Goal: Information Seeking & Learning: Check status

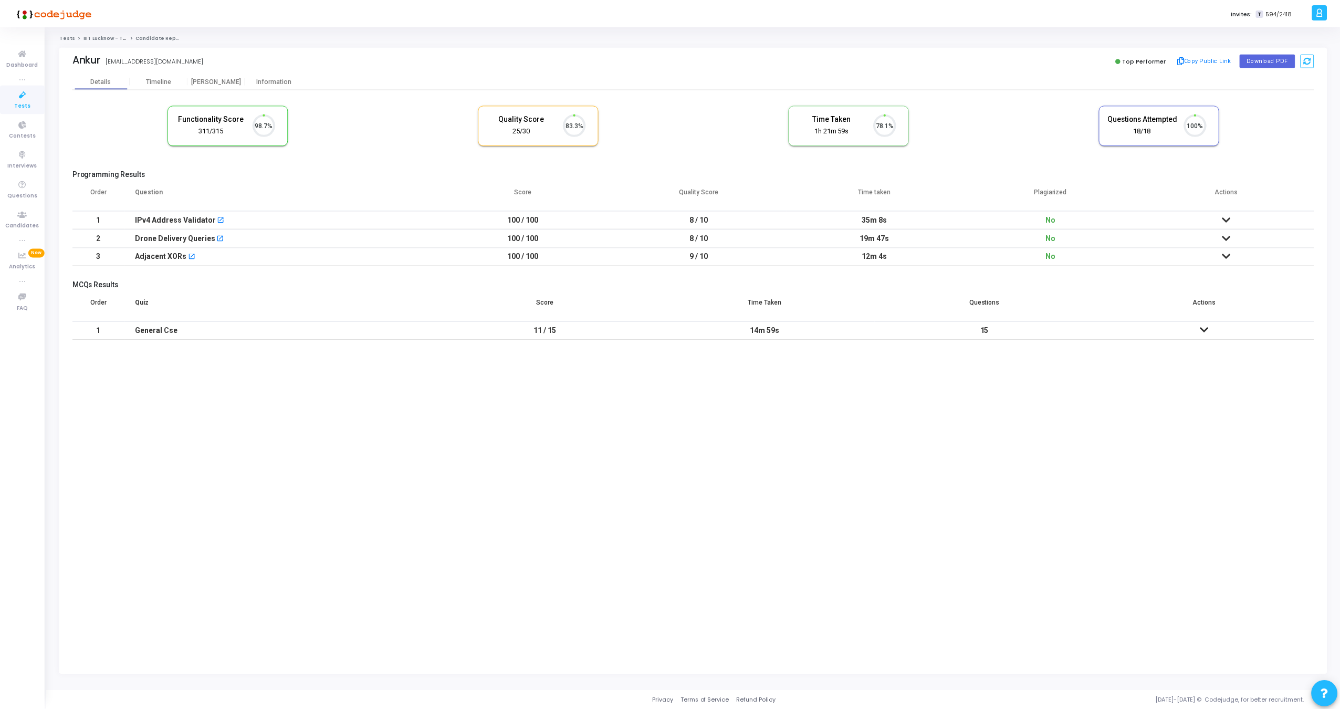
scroll to position [22, 27]
click at [208, 79] on div "[PERSON_NAME]" at bounding box center [217, 81] width 58 height 8
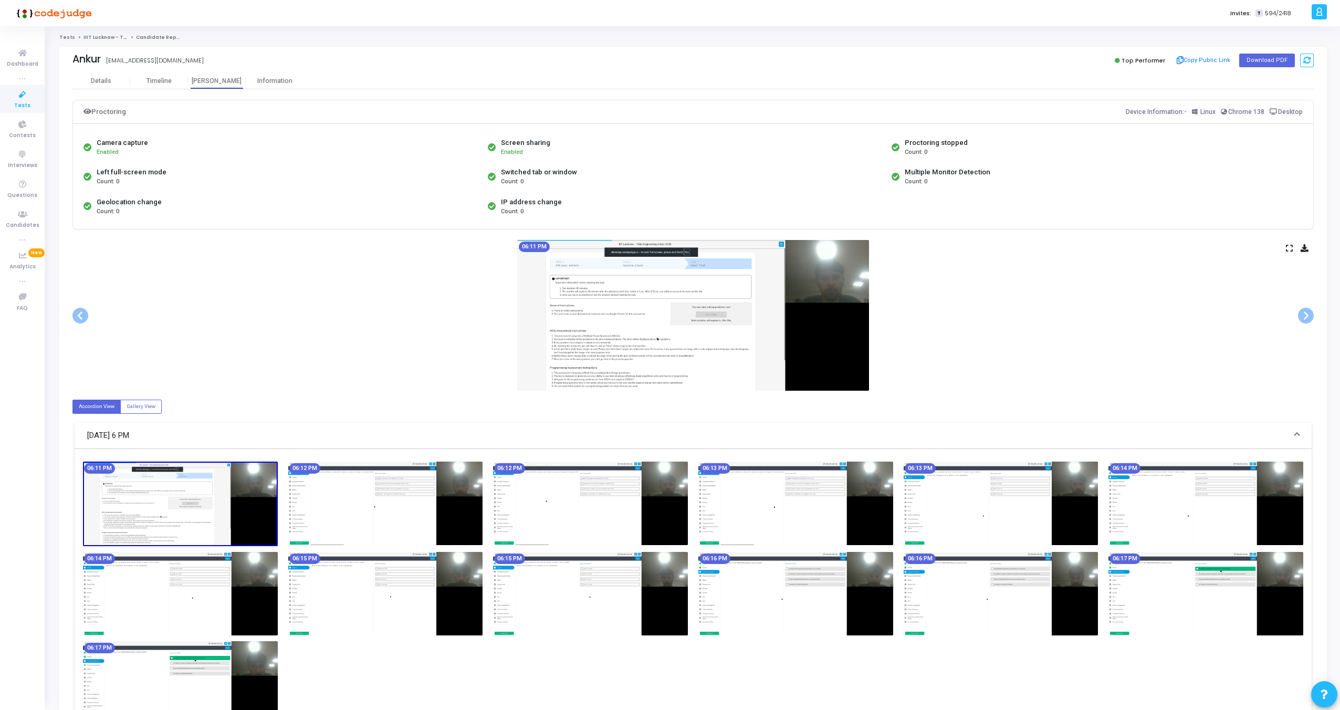
click at [1287, 250] on icon at bounding box center [1289, 248] width 7 height 6
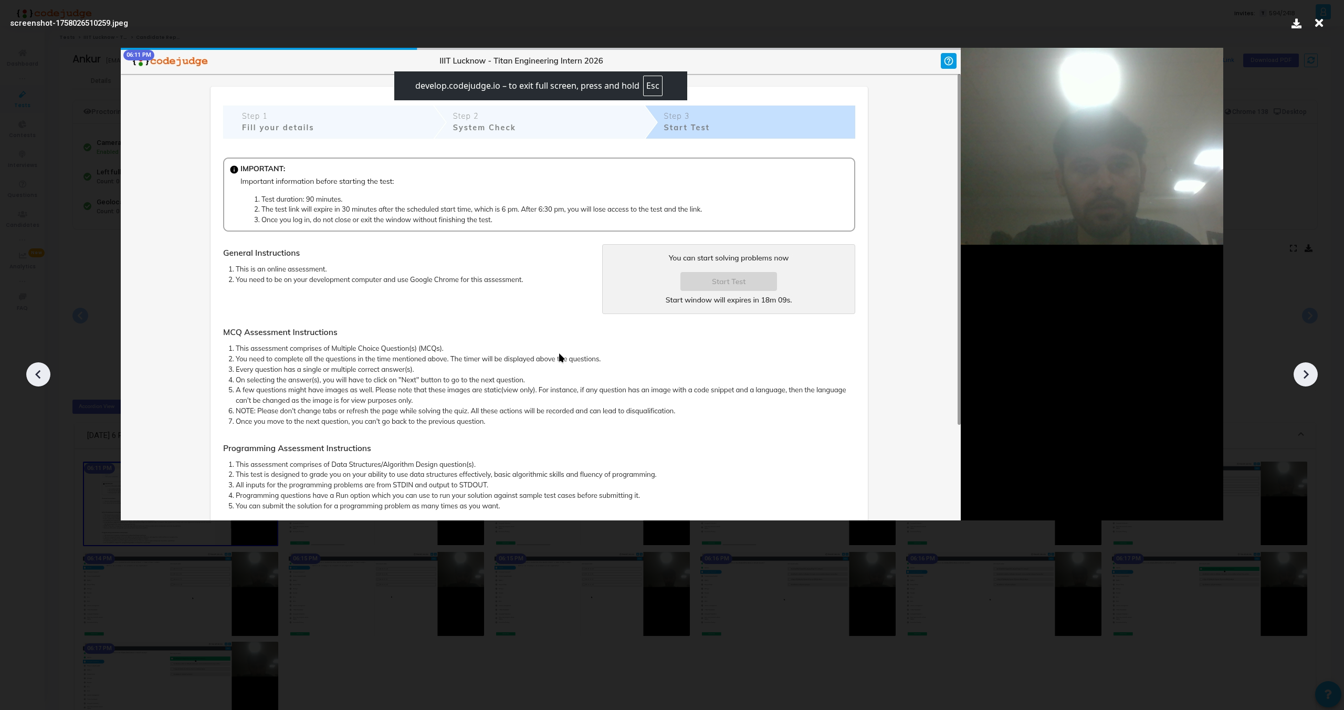
click at [1317, 27] on icon at bounding box center [1319, 23] width 16 height 20
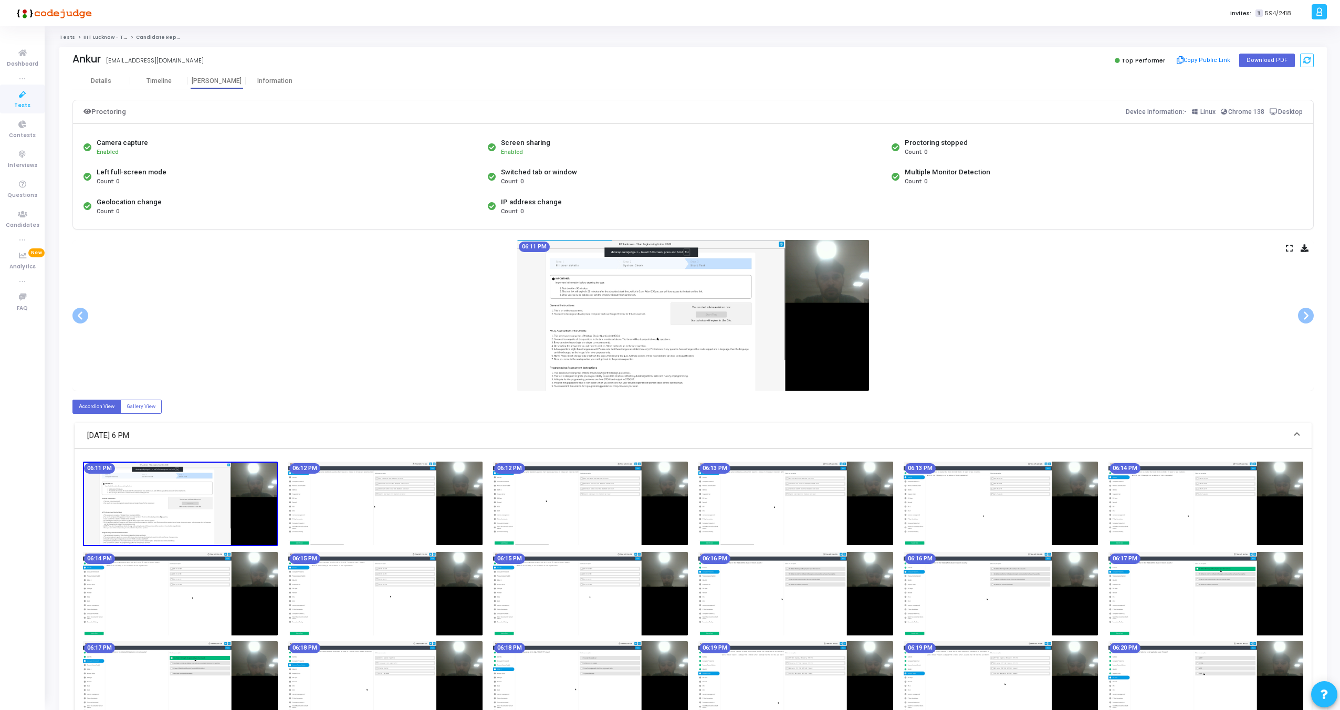
click at [1289, 250] on icon at bounding box center [1289, 248] width 7 height 6
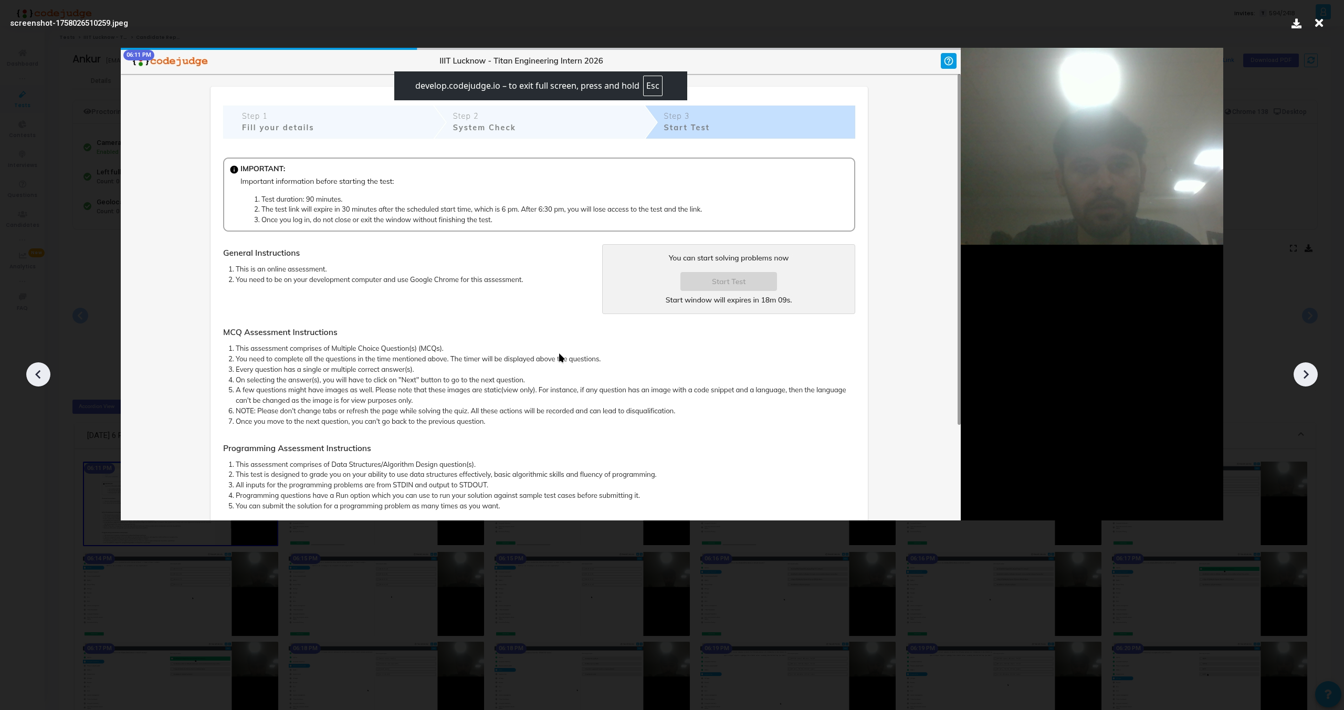
click at [1308, 372] on icon at bounding box center [1306, 374] width 16 height 16
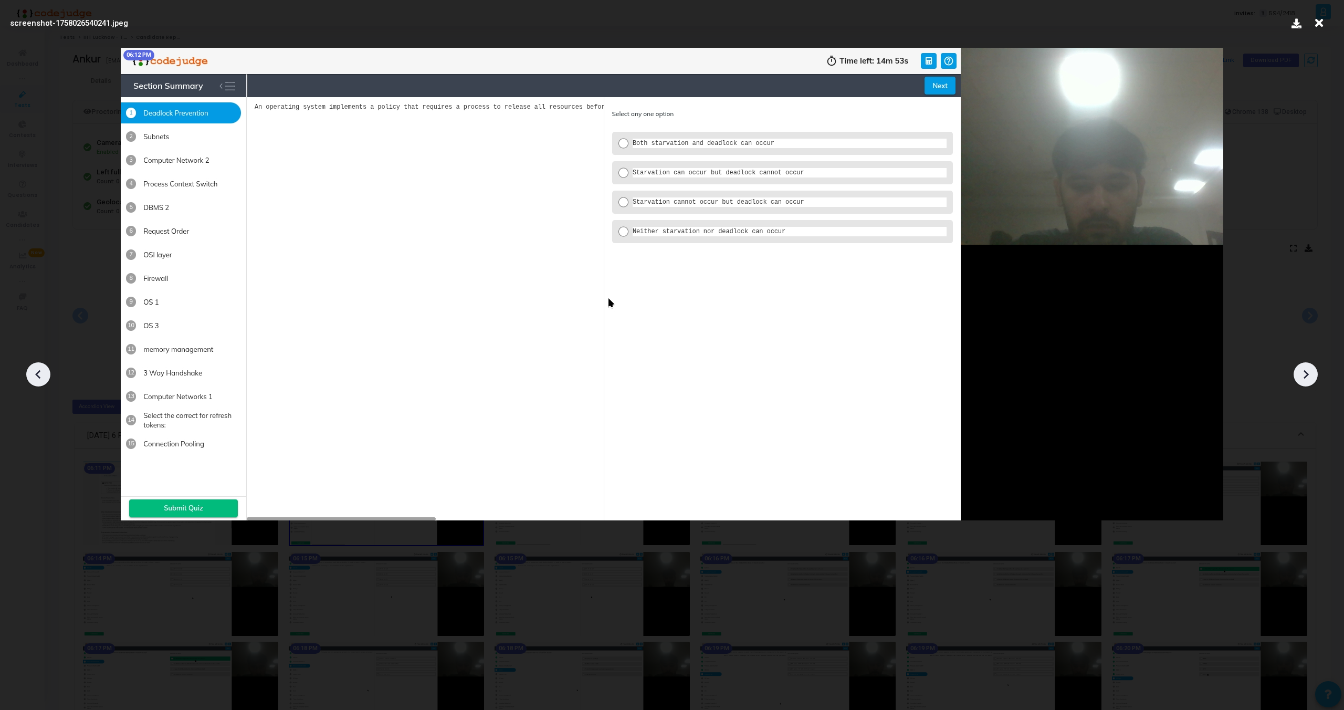
click at [1308, 372] on icon at bounding box center [1306, 374] width 16 height 16
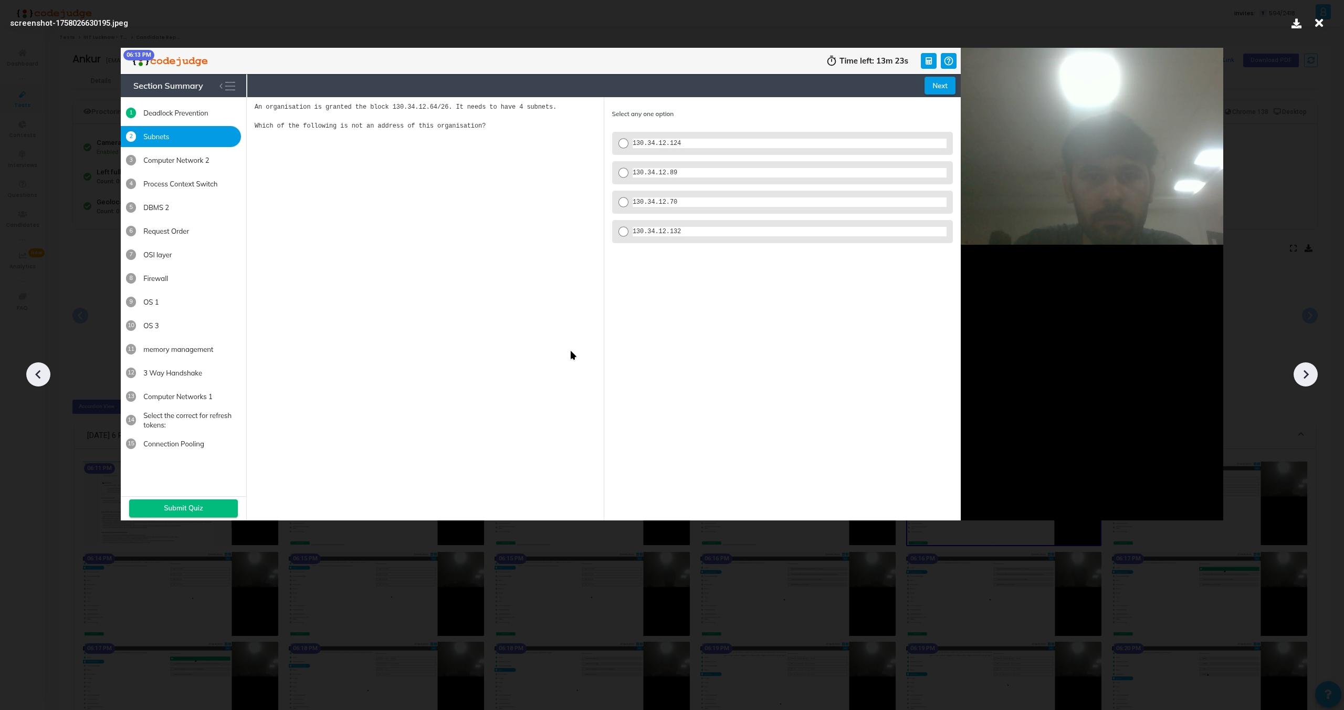
click at [1308, 372] on icon at bounding box center [1306, 374] width 16 height 16
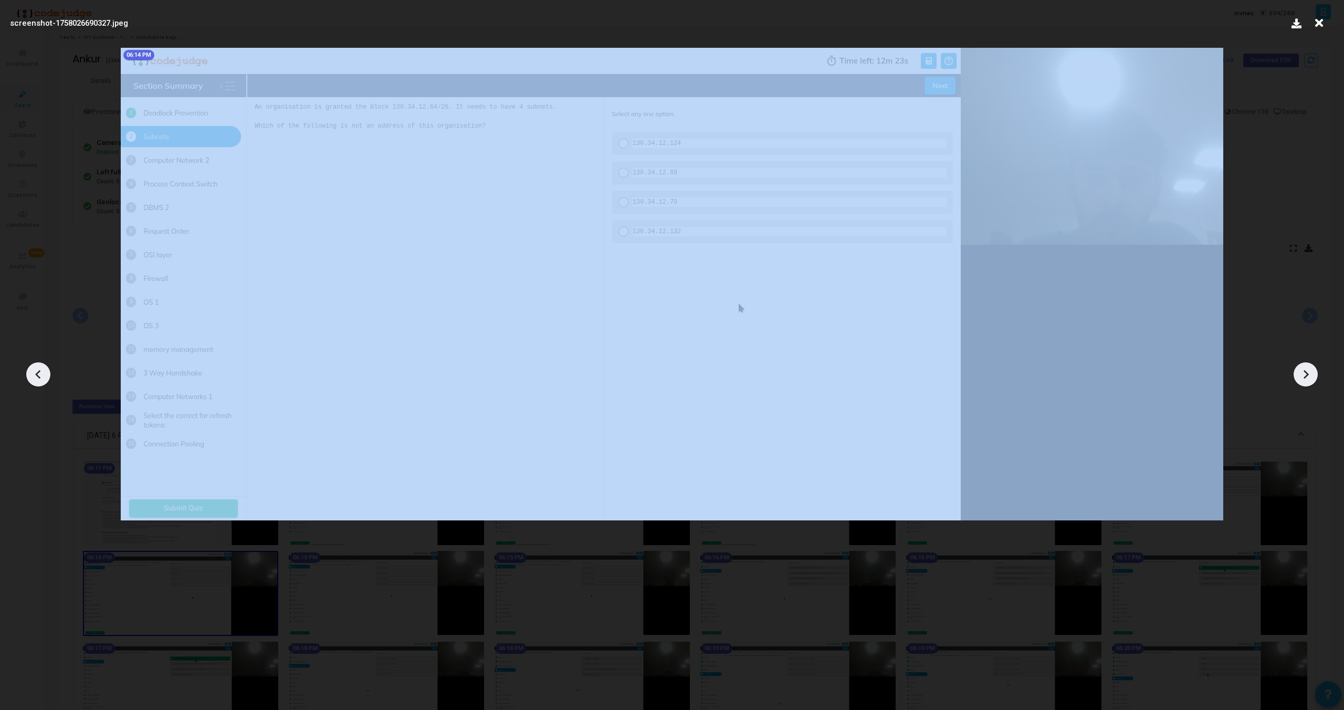
click at [1308, 372] on icon at bounding box center [1306, 374] width 16 height 16
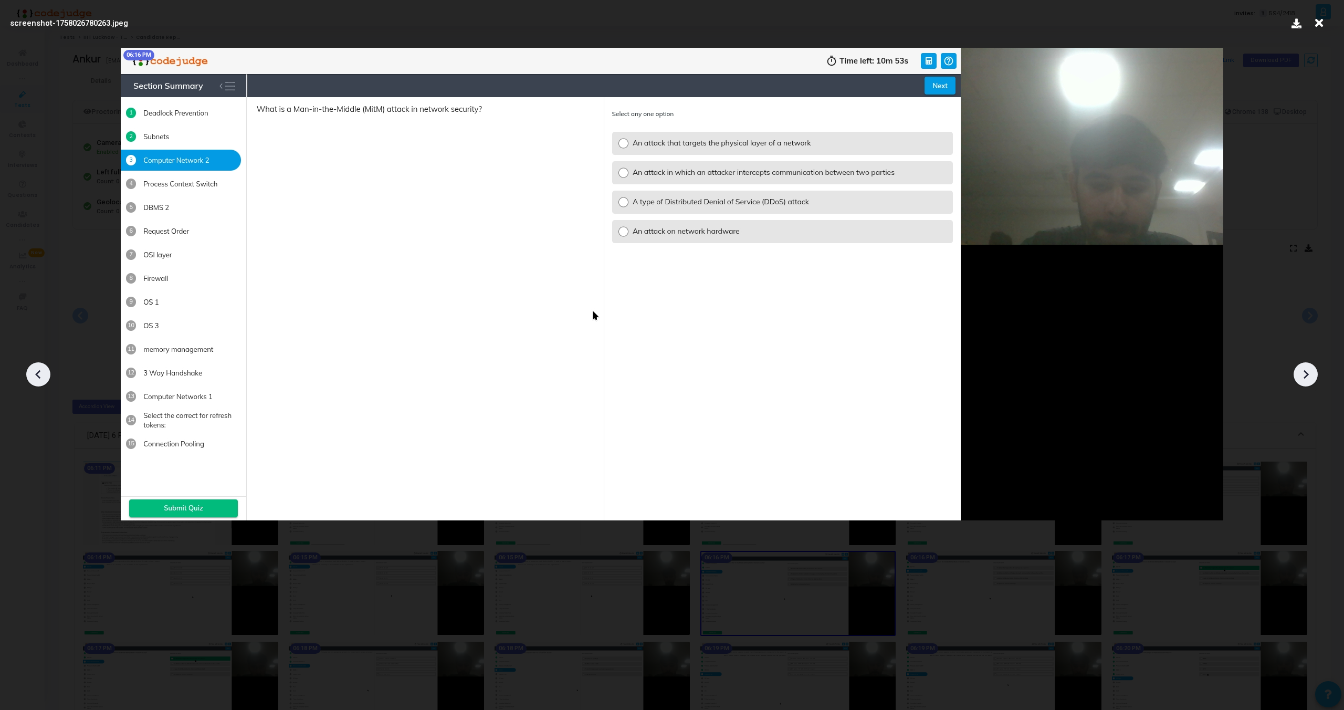
click at [1308, 372] on icon at bounding box center [1306, 374] width 16 height 16
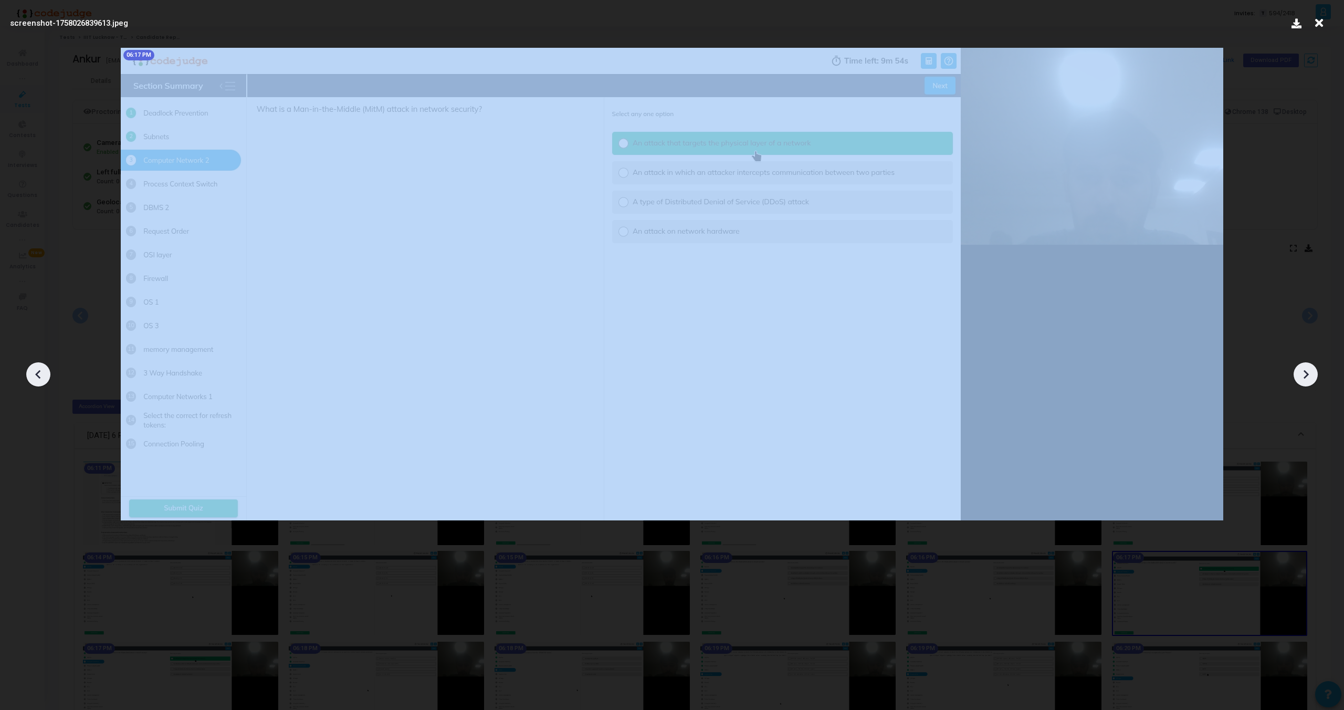
click at [1308, 372] on icon at bounding box center [1306, 374] width 16 height 16
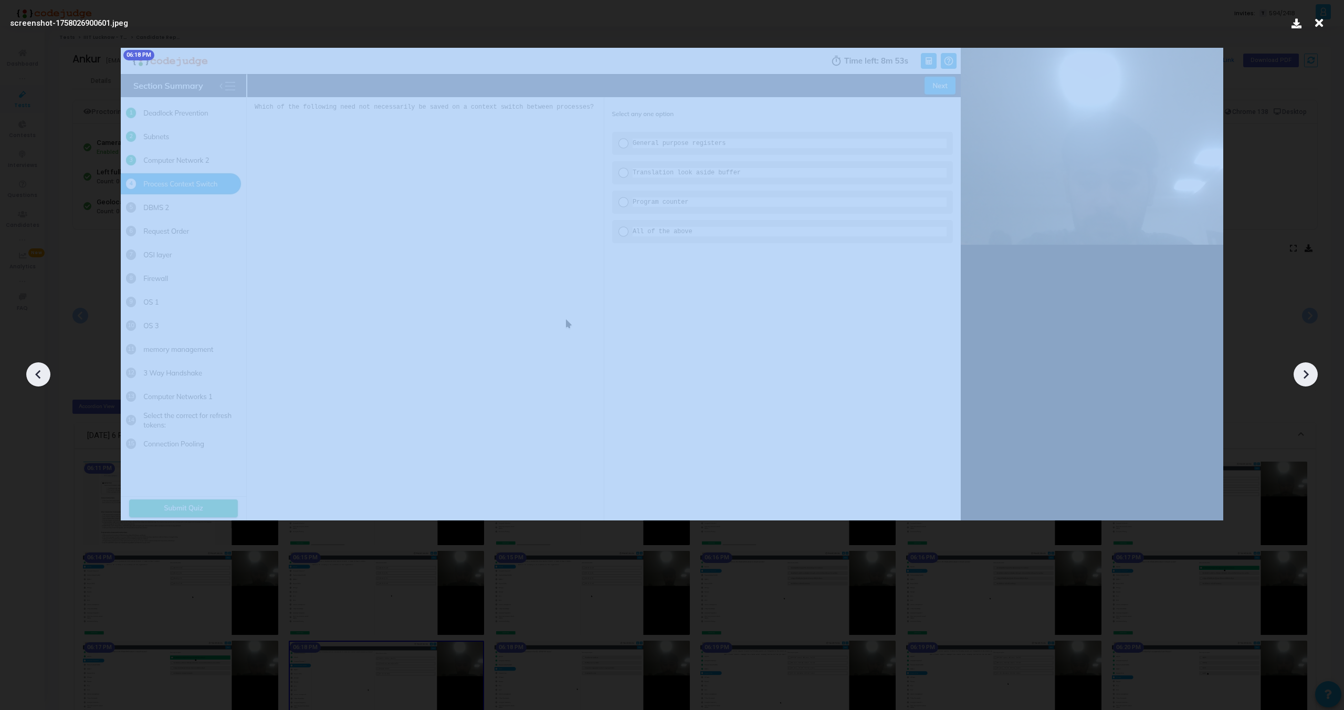
click at [1308, 372] on icon at bounding box center [1306, 374] width 16 height 16
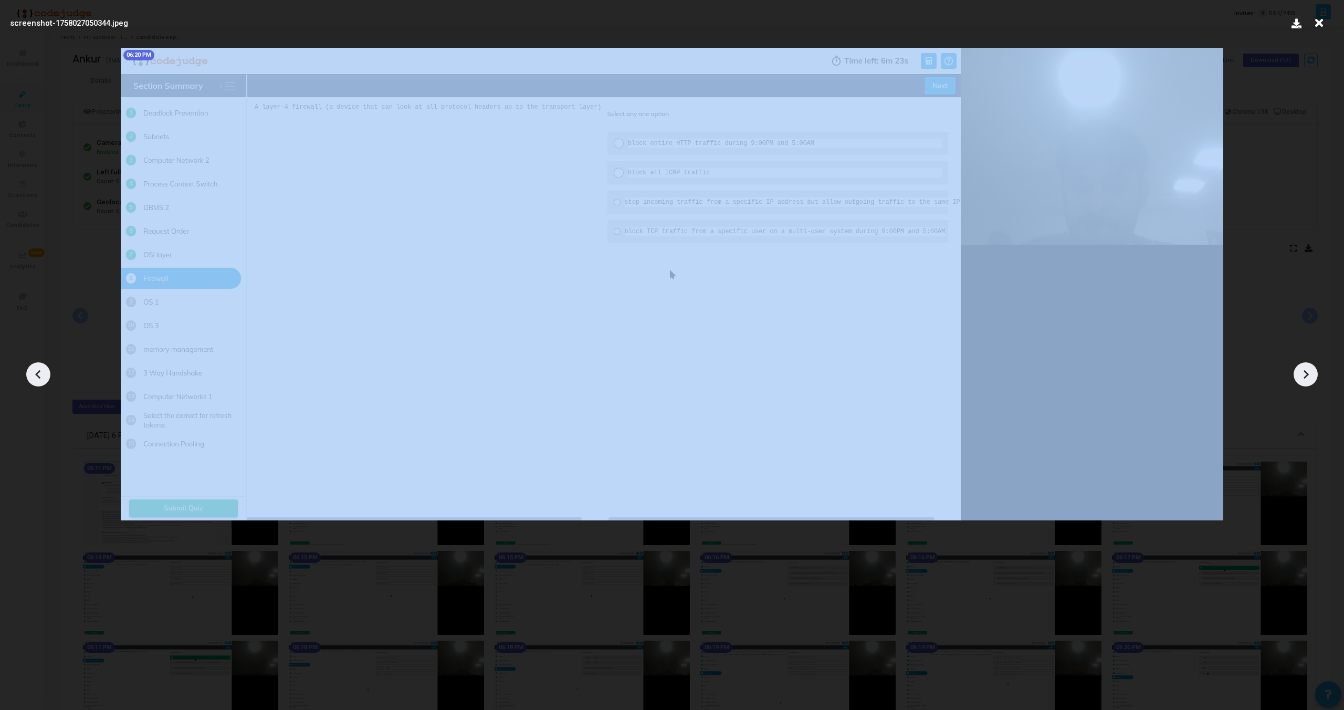
click at [1308, 372] on icon at bounding box center [1306, 374] width 16 height 16
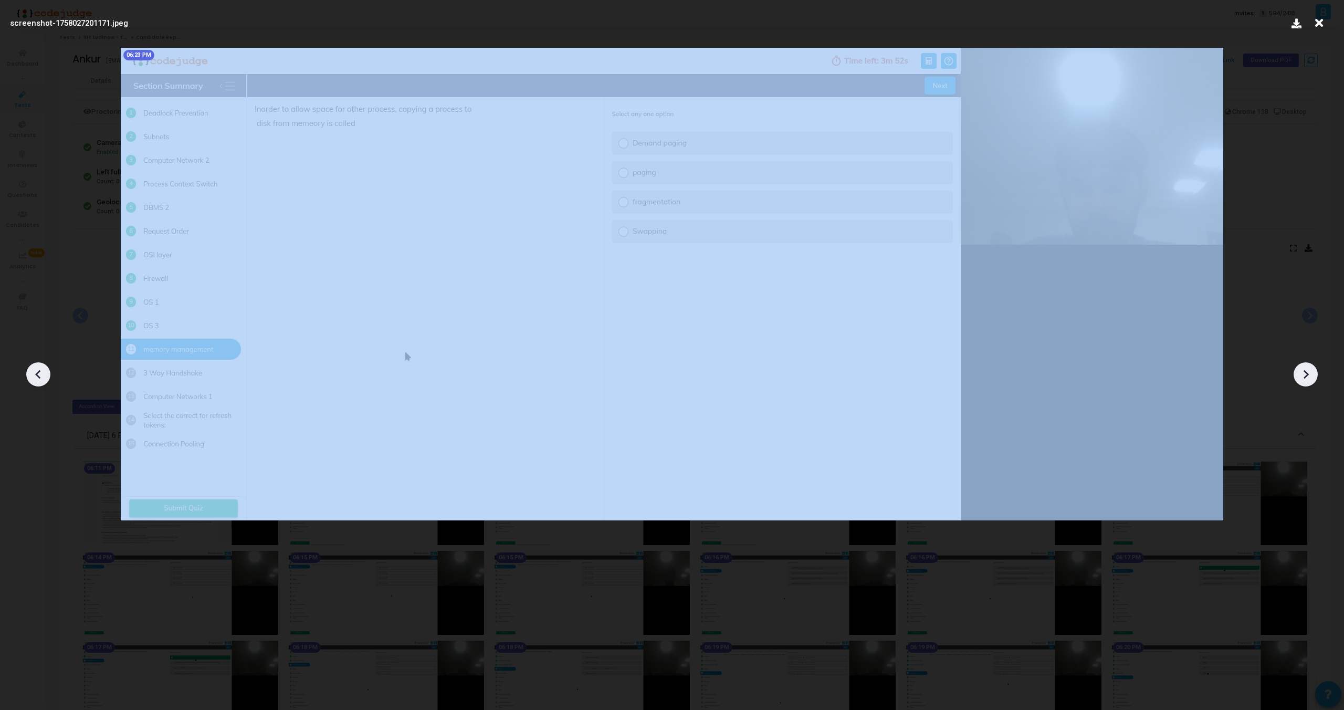
click at [1308, 372] on icon at bounding box center [1306, 374] width 16 height 16
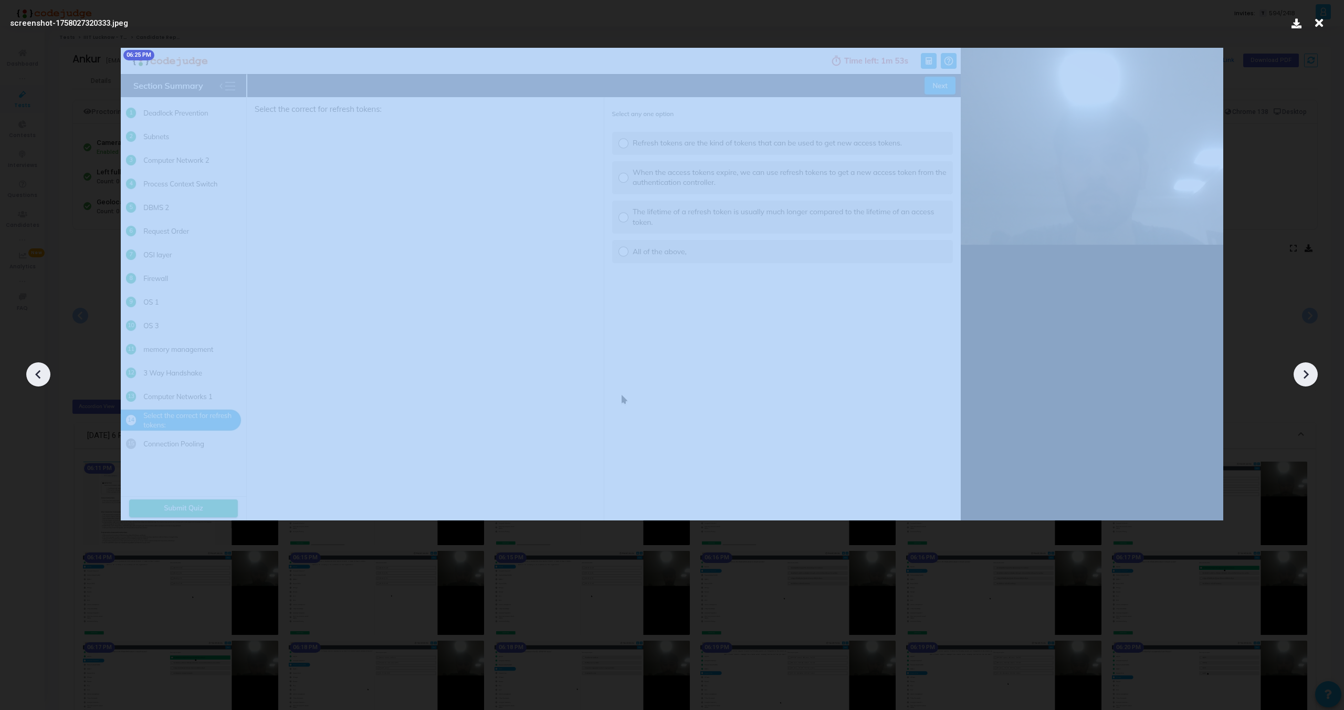
click at [1308, 372] on icon at bounding box center [1306, 374] width 16 height 16
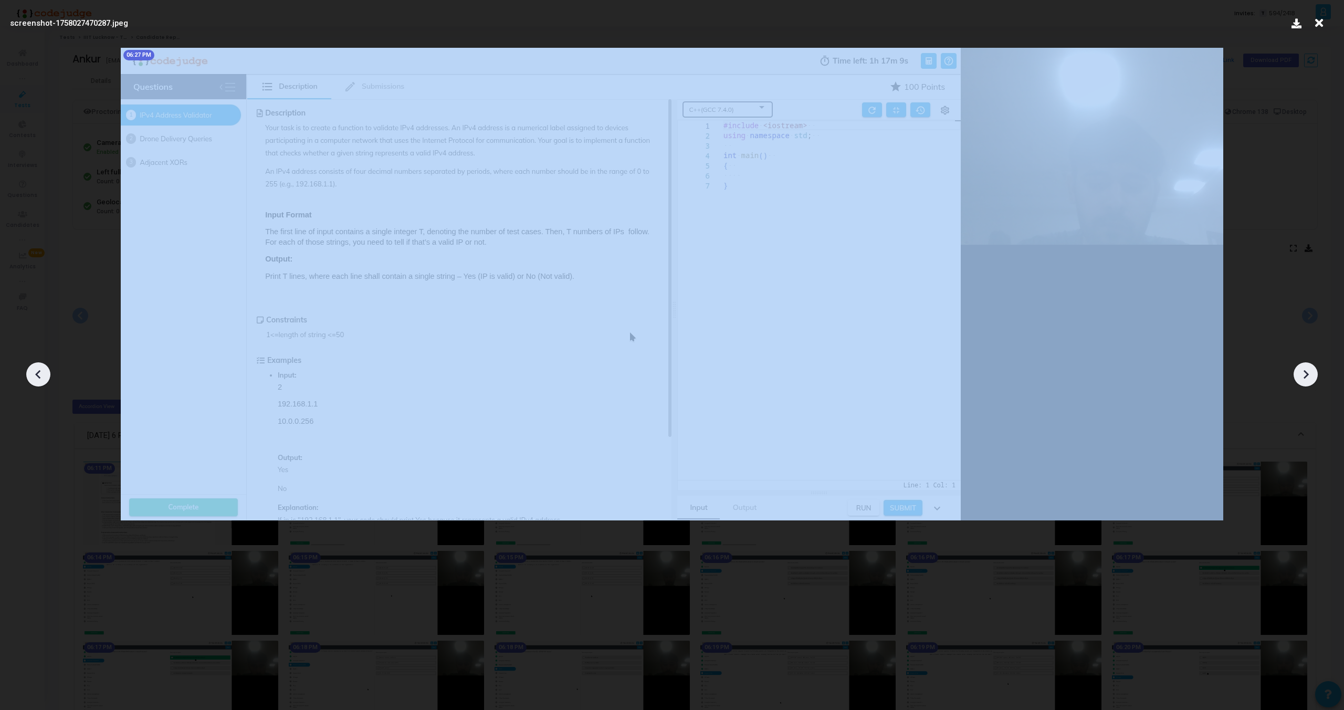
click at [1308, 372] on icon at bounding box center [1306, 374] width 16 height 16
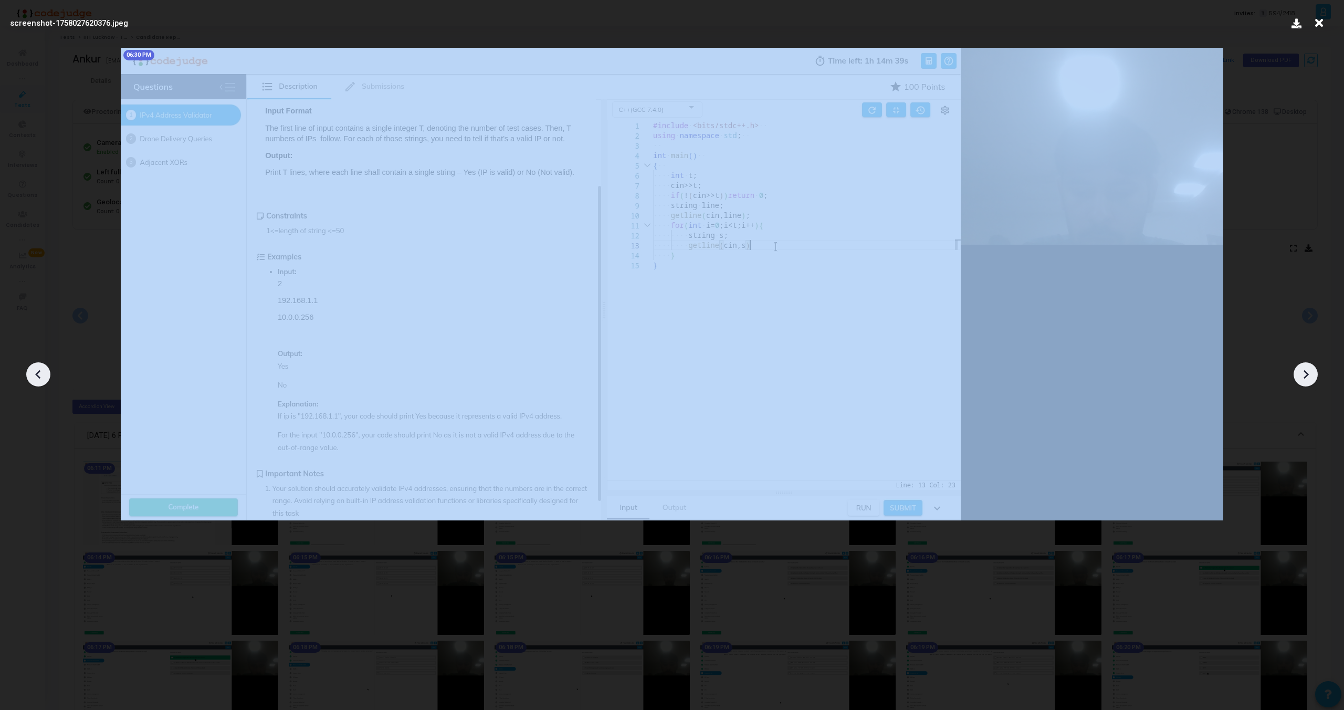
click at [1308, 372] on icon at bounding box center [1306, 374] width 16 height 16
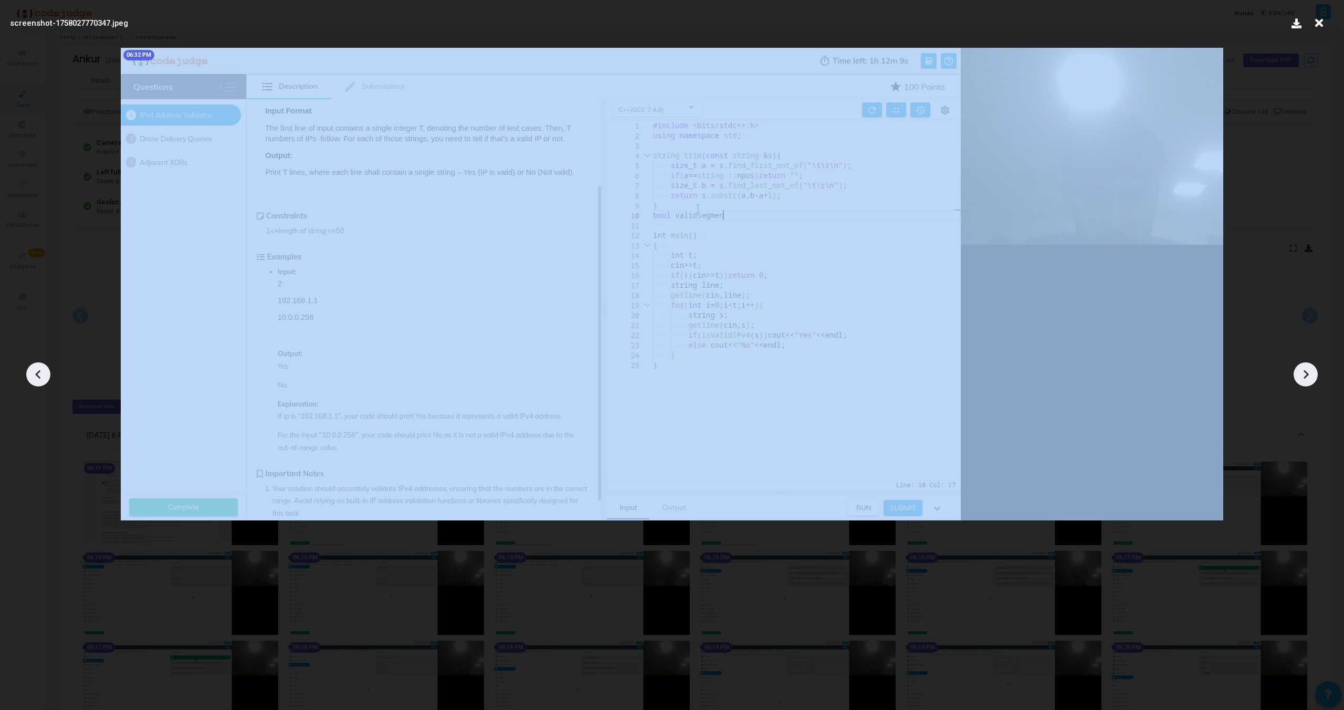
click at [1308, 372] on icon at bounding box center [1306, 374] width 16 height 16
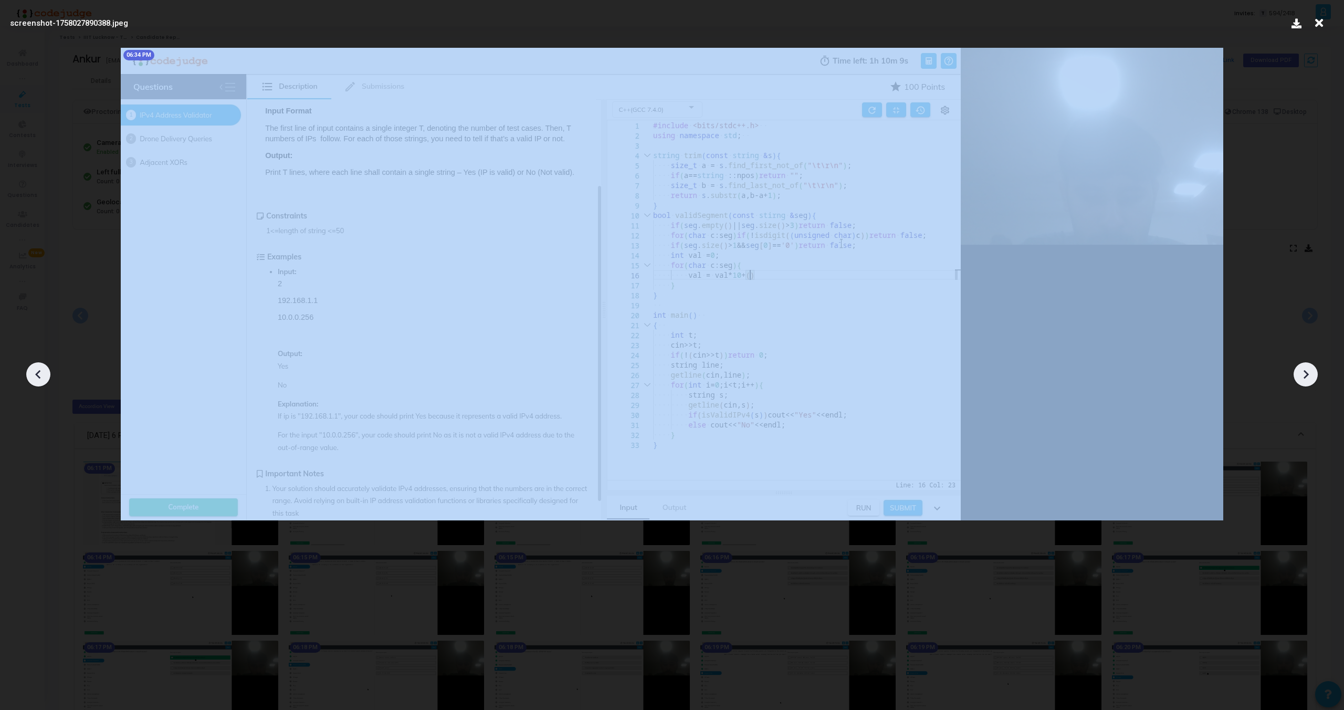
click at [1308, 372] on icon at bounding box center [1306, 374] width 16 height 16
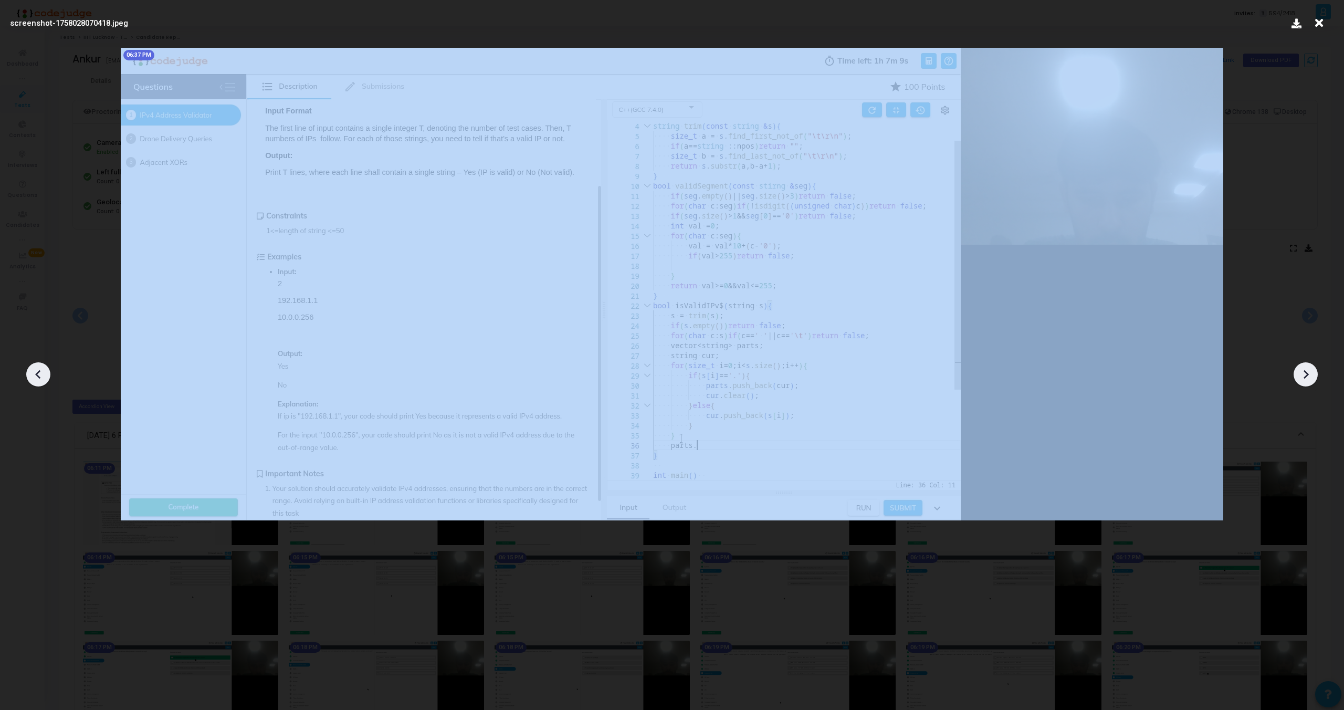
click at [1308, 372] on icon at bounding box center [1306, 374] width 16 height 16
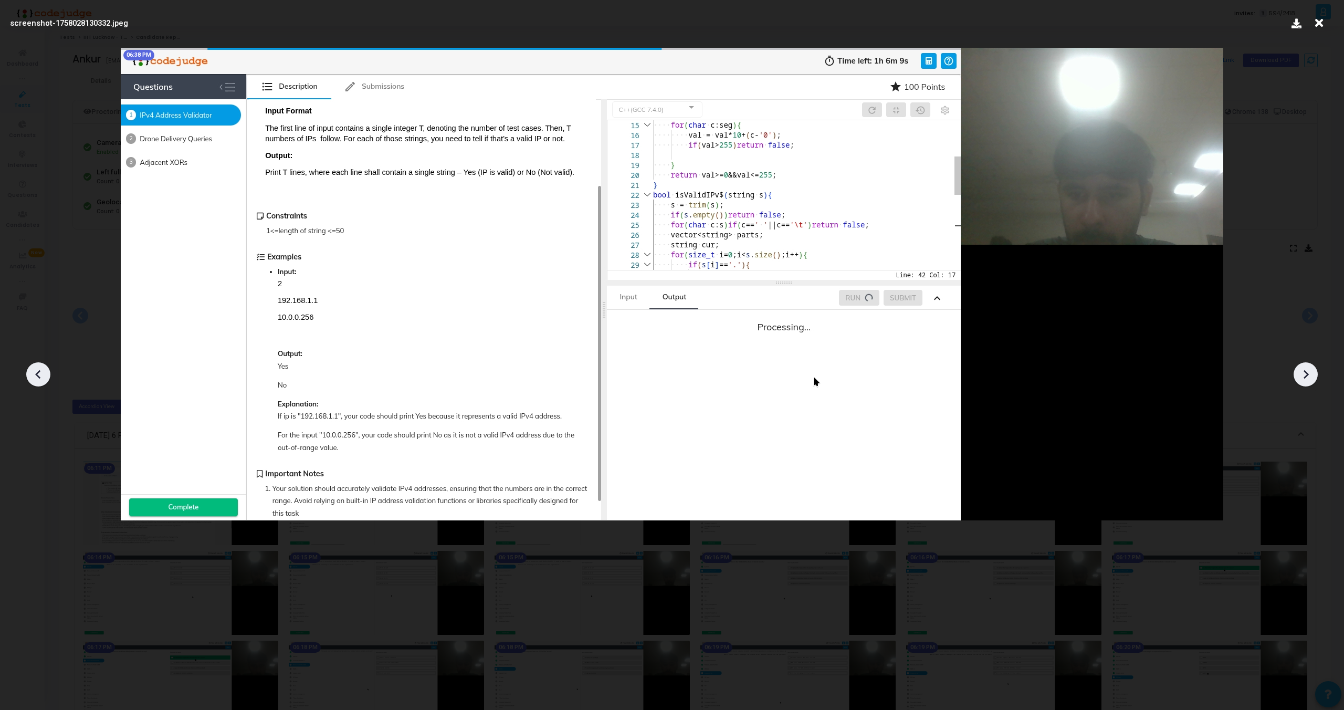
click at [1308, 372] on icon at bounding box center [1306, 374] width 16 height 16
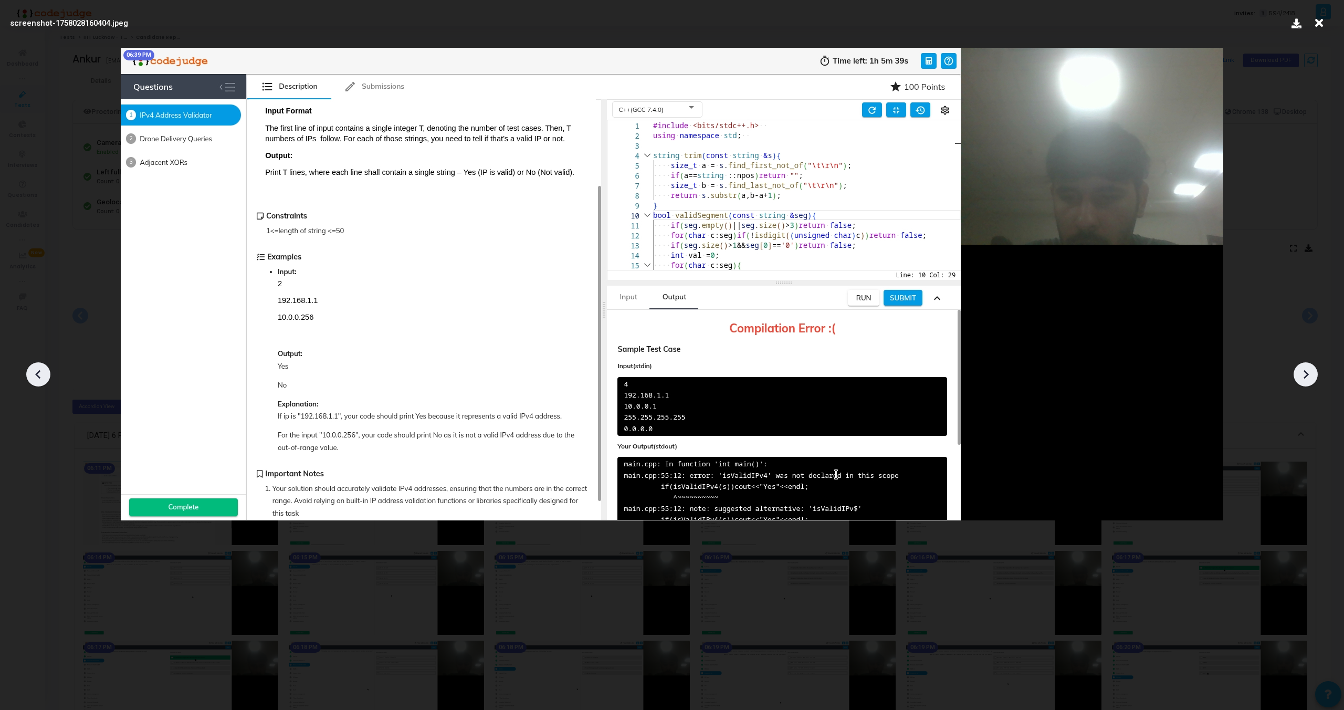
click at [1308, 372] on icon at bounding box center [1306, 374] width 16 height 16
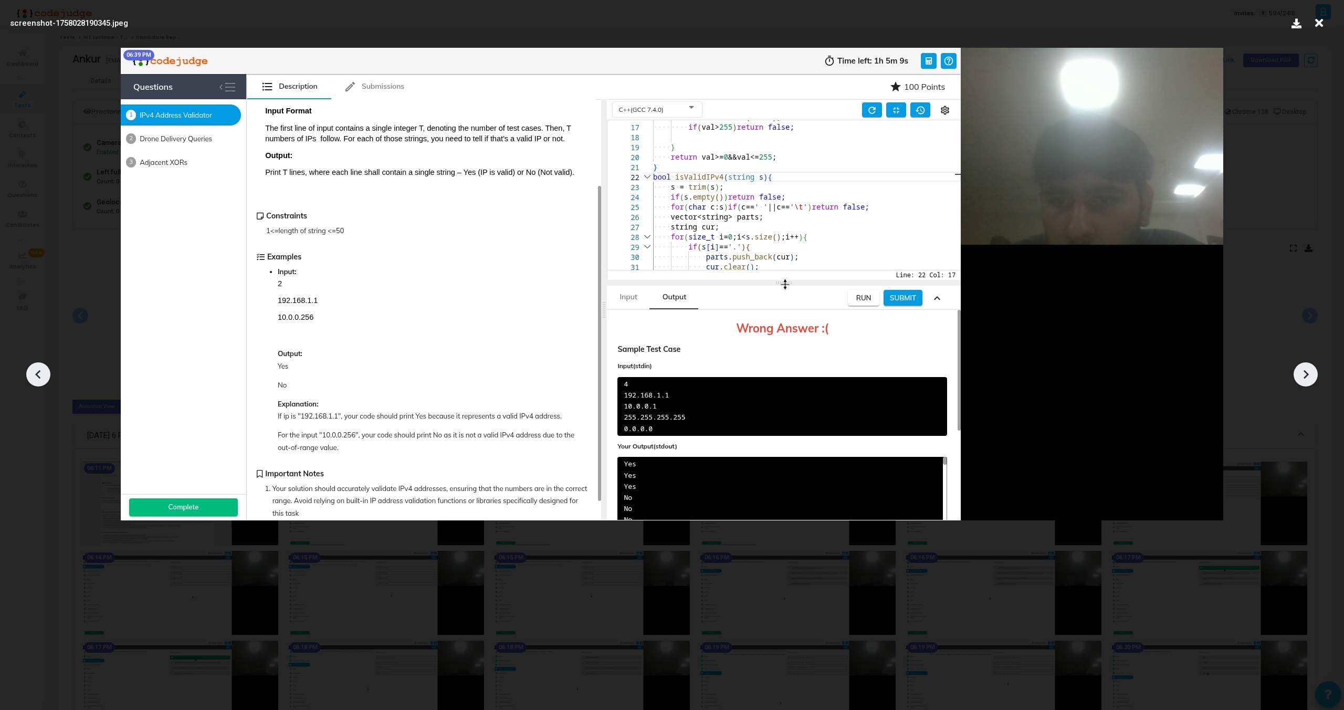
click at [1308, 372] on icon at bounding box center [1306, 374] width 16 height 16
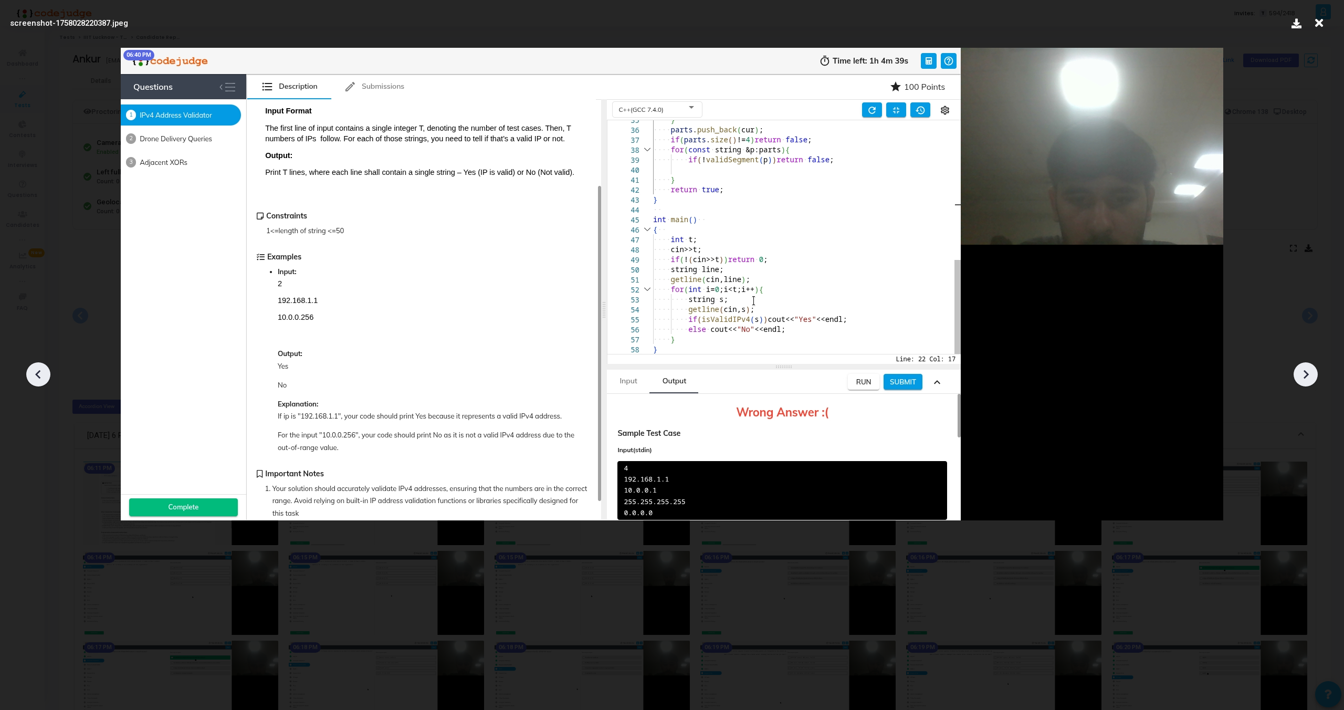
click at [1308, 372] on icon at bounding box center [1306, 374] width 16 height 16
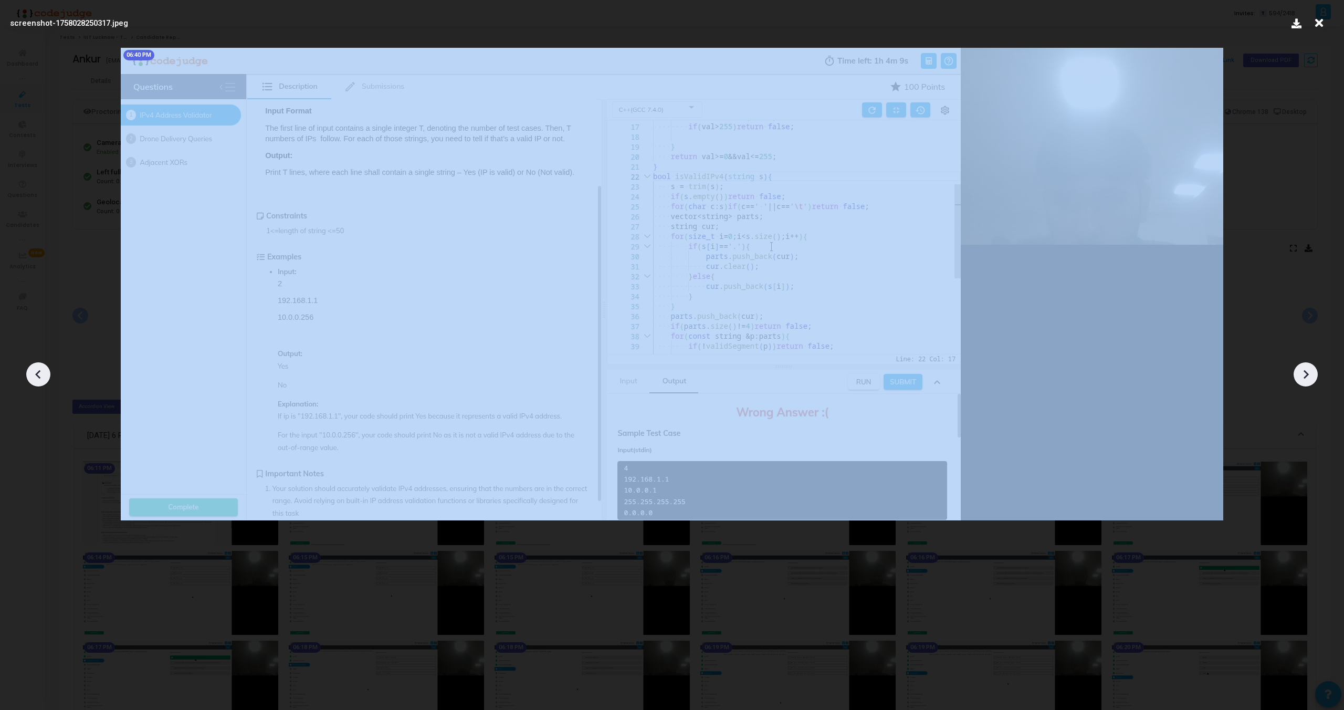
click at [1308, 372] on icon at bounding box center [1306, 374] width 16 height 16
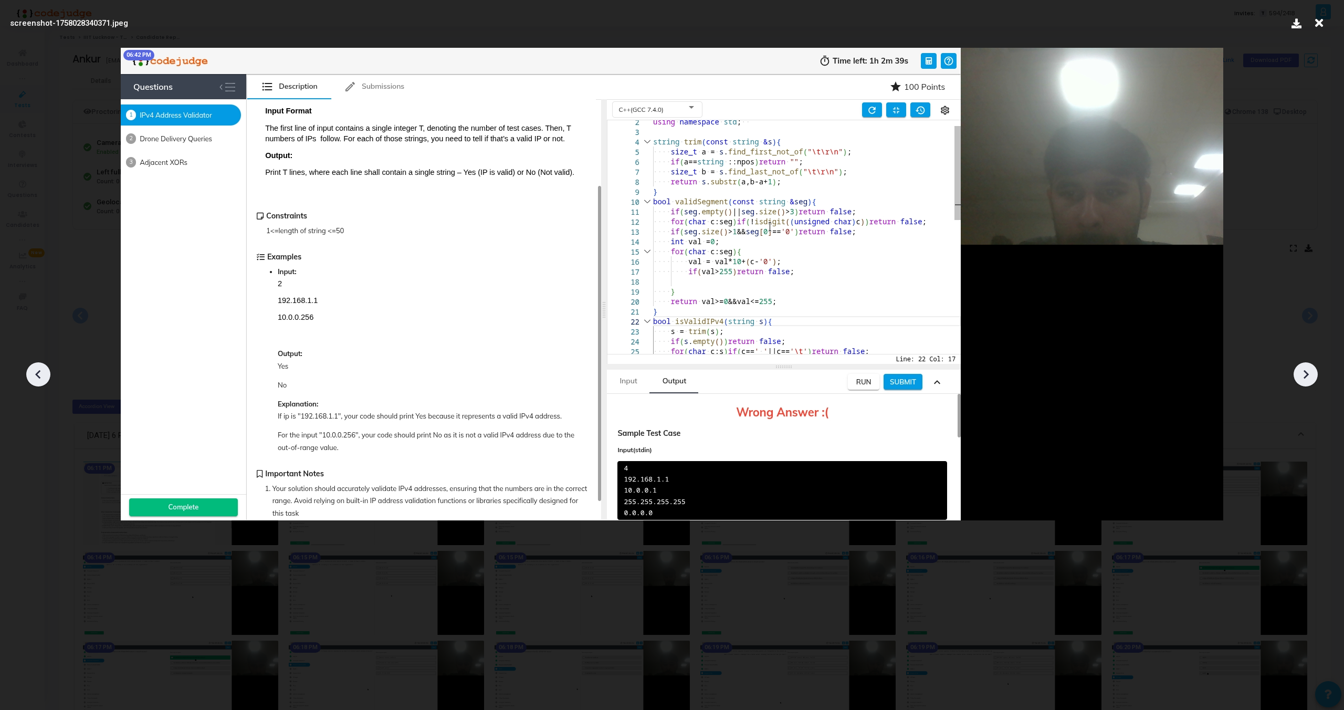
click at [1308, 372] on icon at bounding box center [1306, 374] width 16 height 16
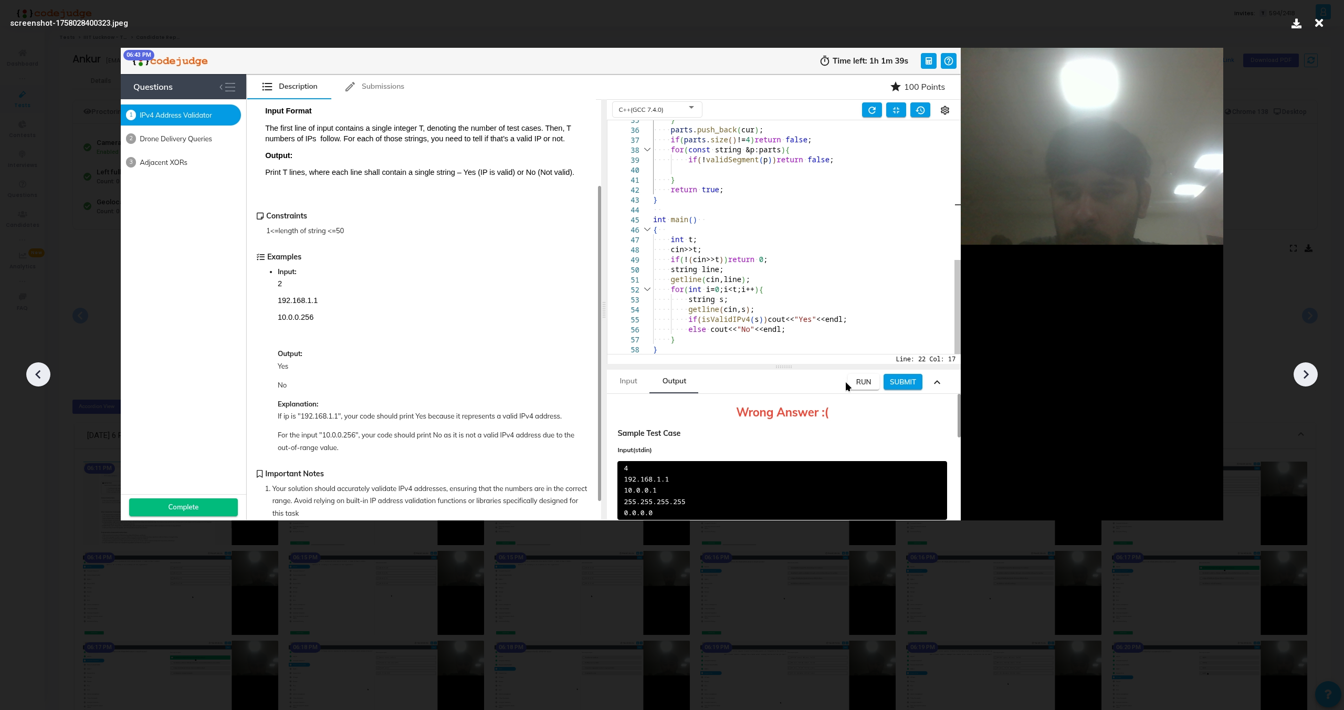
click at [1308, 372] on icon at bounding box center [1306, 374] width 16 height 16
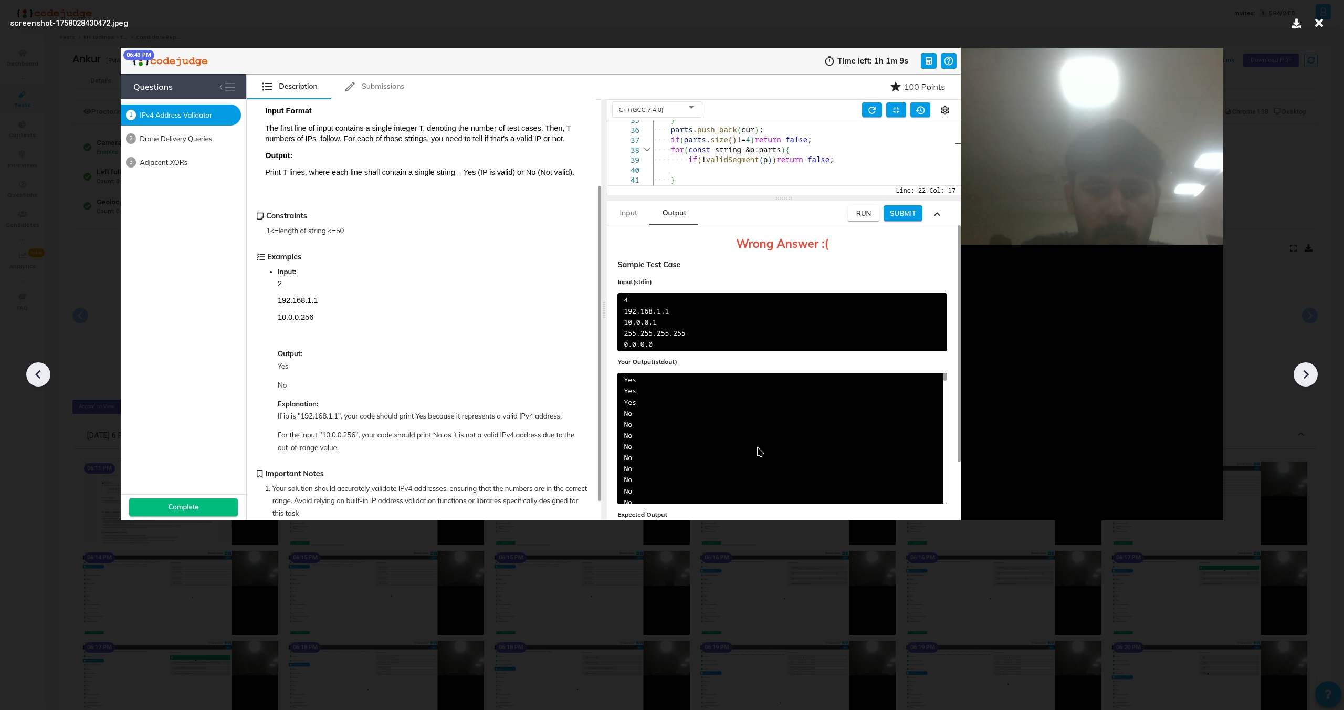
click at [1308, 372] on icon at bounding box center [1306, 374] width 16 height 16
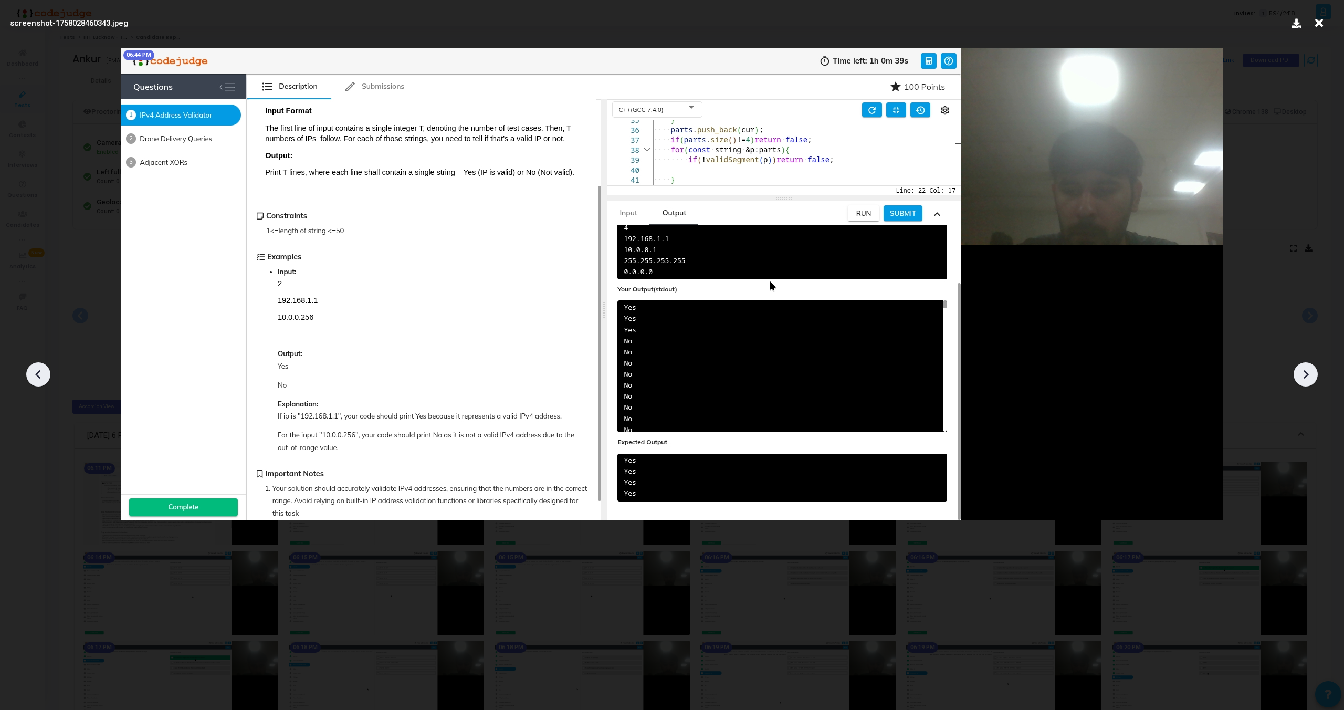
click at [1308, 372] on icon at bounding box center [1306, 374] width 16 height 16
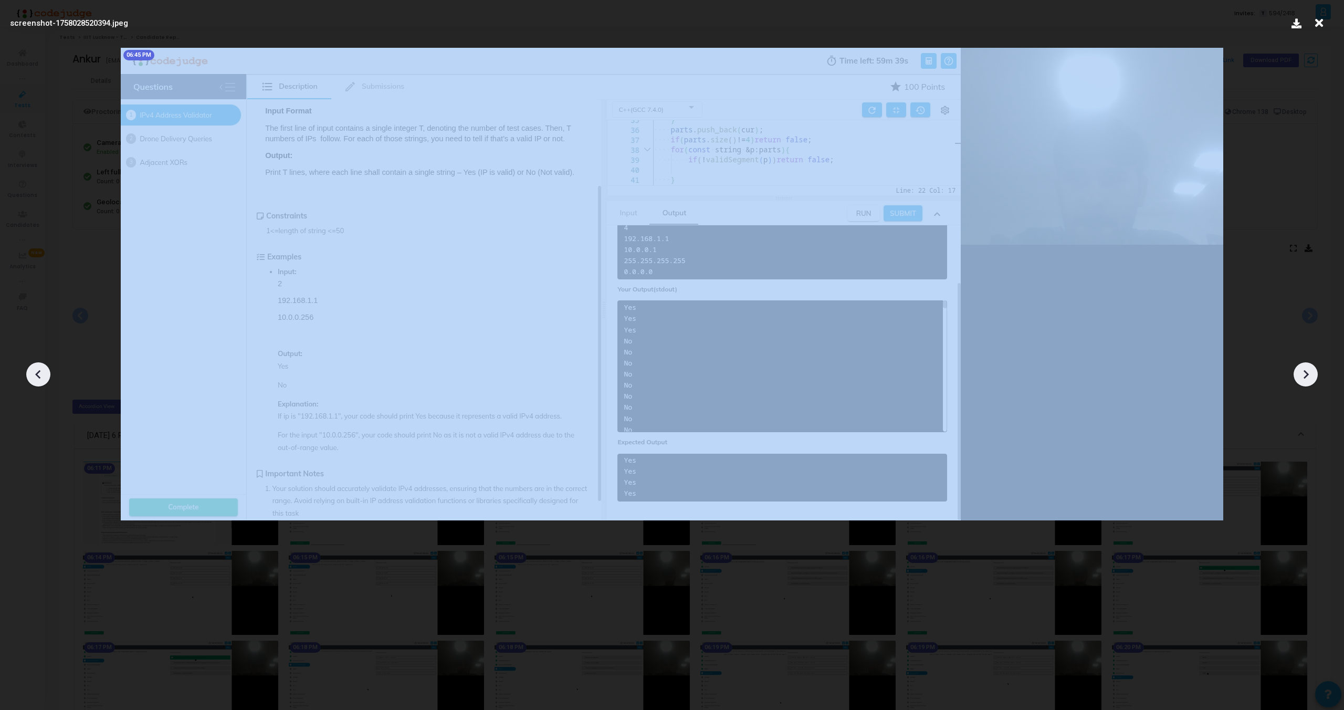
click at [1308, 372] on icon at bounding box center [1306, 374] width 16 height 16
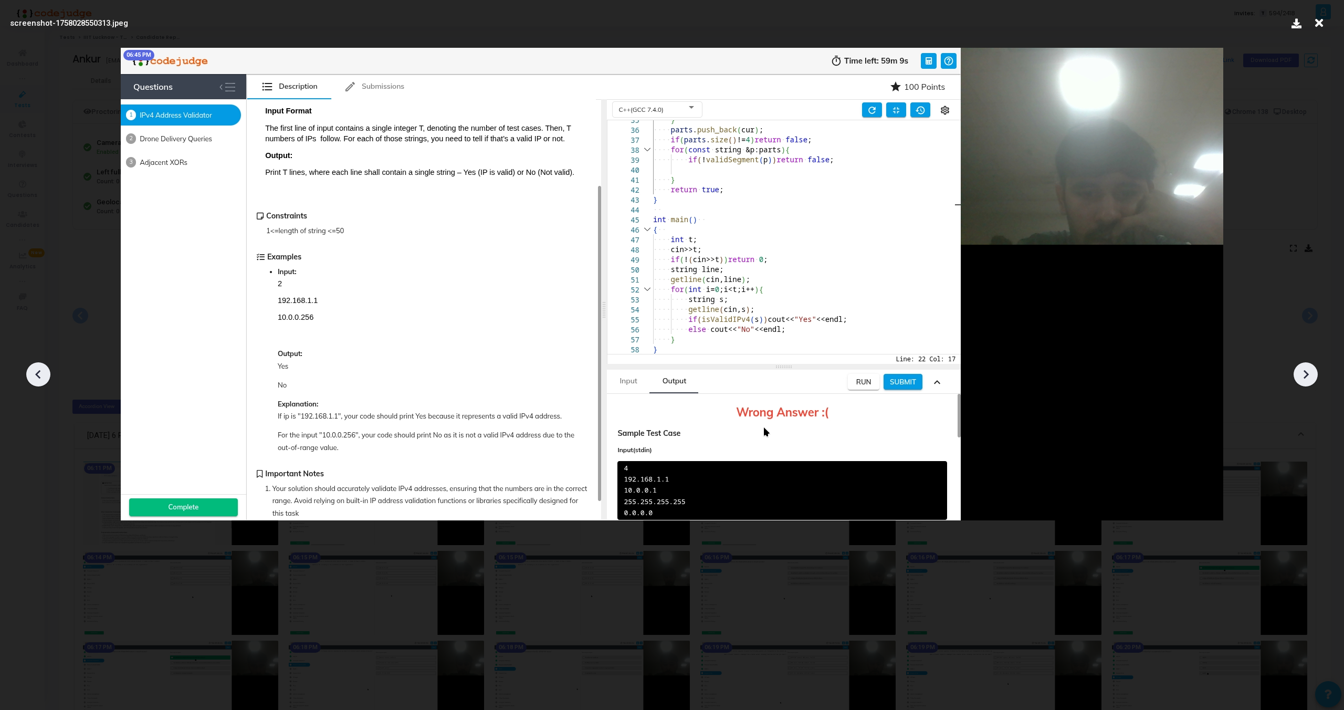
click at [1308, 372] on icon at bounding box center [1306, 374] width 16 height 16
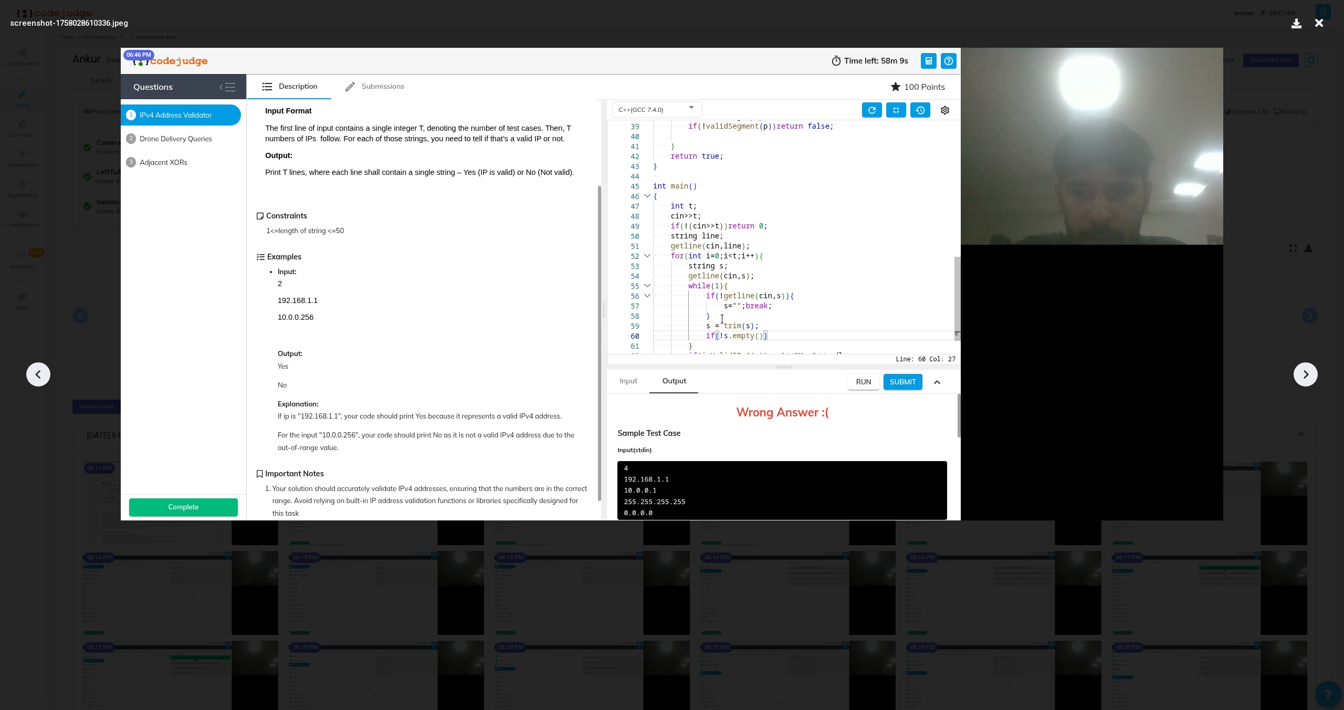
click at [1308, 372] on icon at bounding box center [1306, 374] width 16 height 16
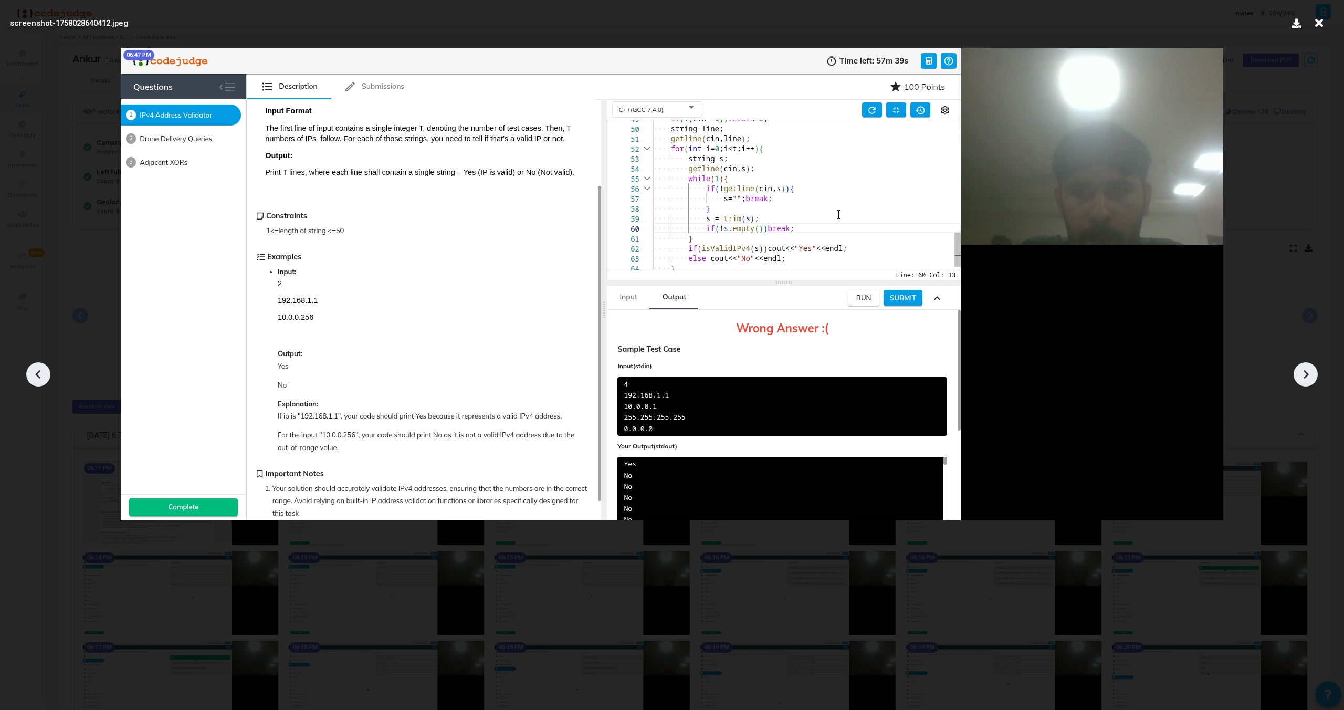
click at [1308, 372] on icon at bounding box center [1306, 374] width 16 height 16
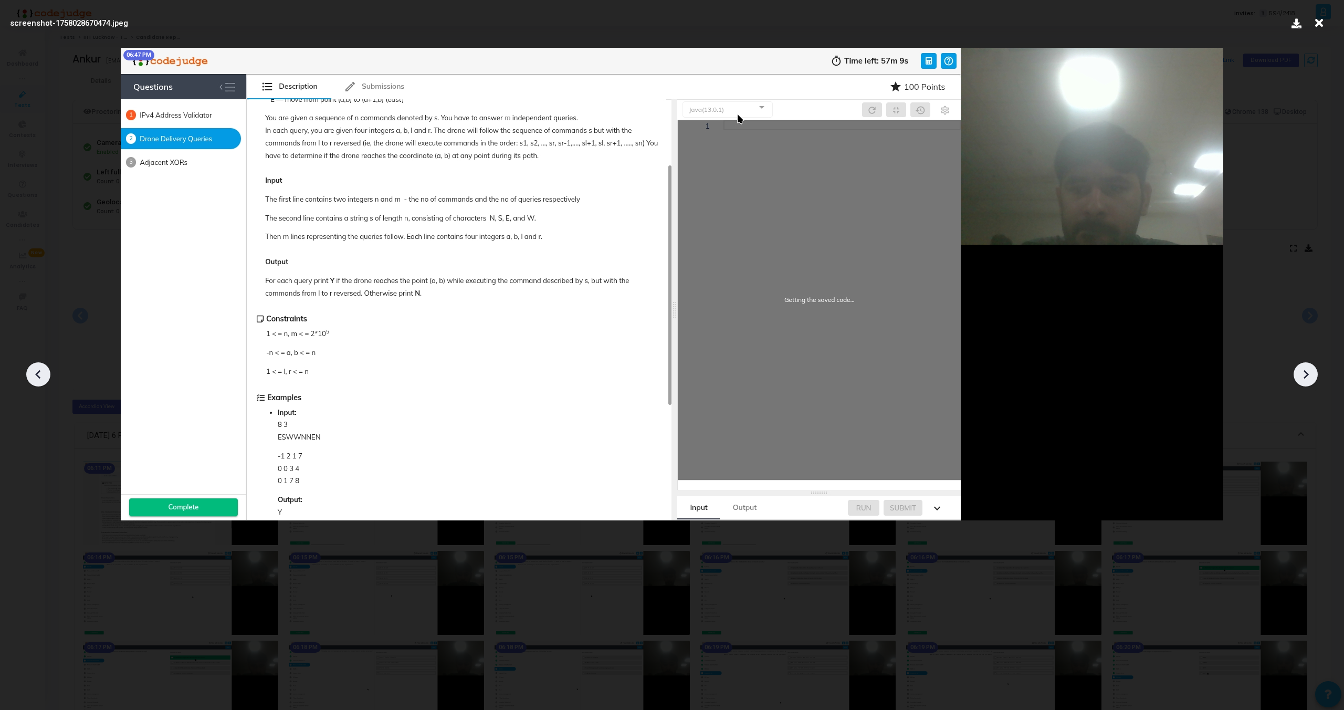
click at [1308, 372] on icon at bounding box center [1306, 374] width 16 height 16
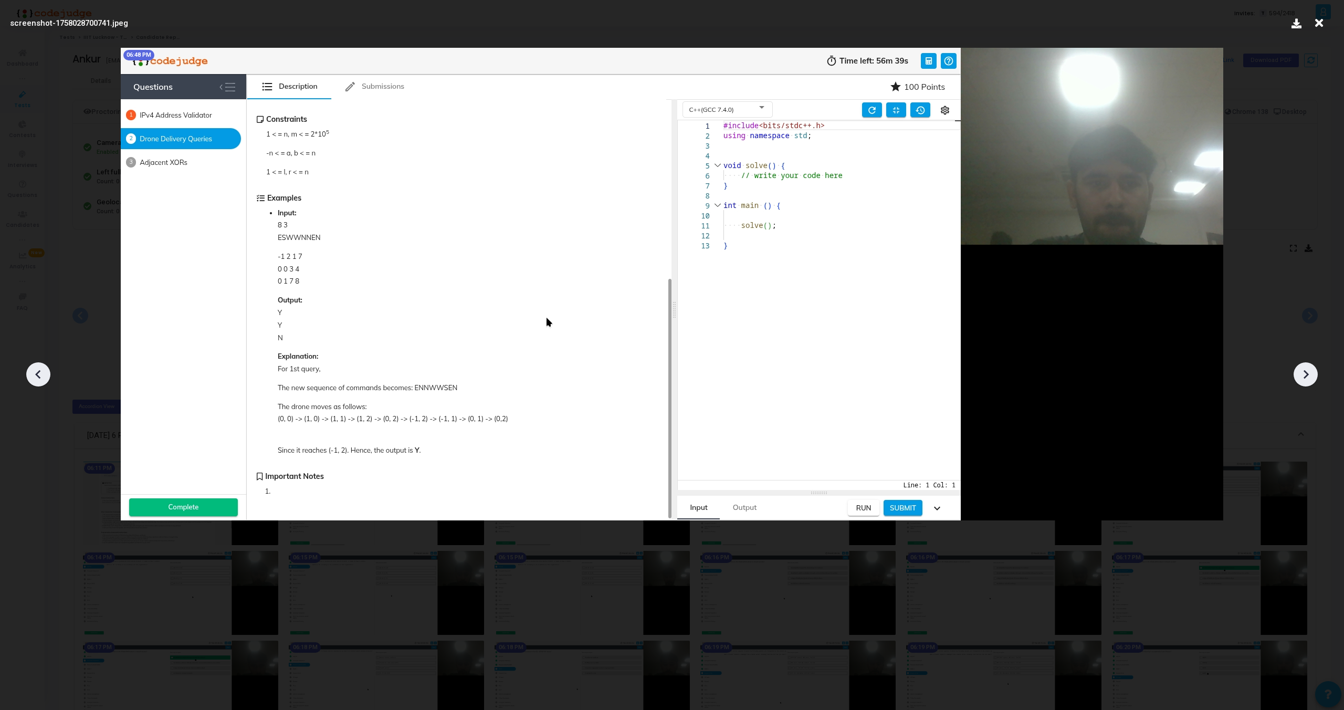
click at [1308, 372] on icon at bounding box center [1306, 374] width 16 height 16
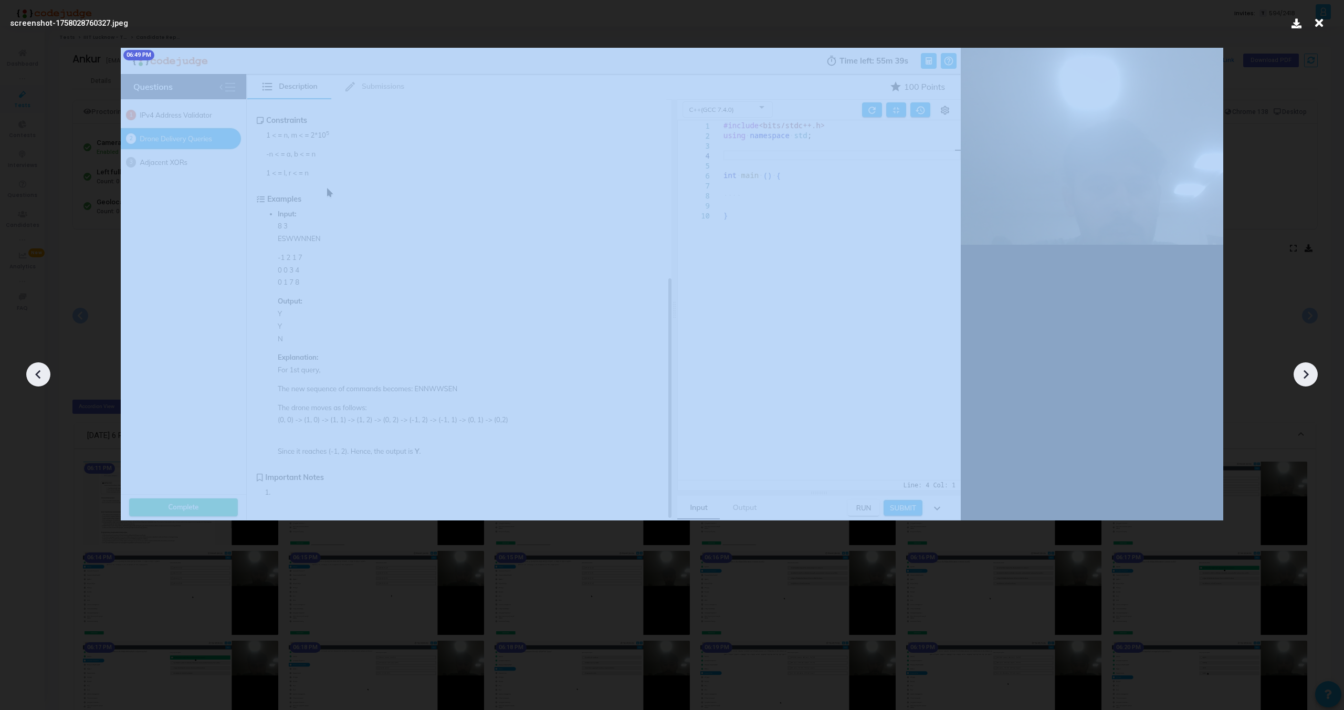
click at [1308, 372] on icon at bounding box center [1306, 374] width 16 height 16
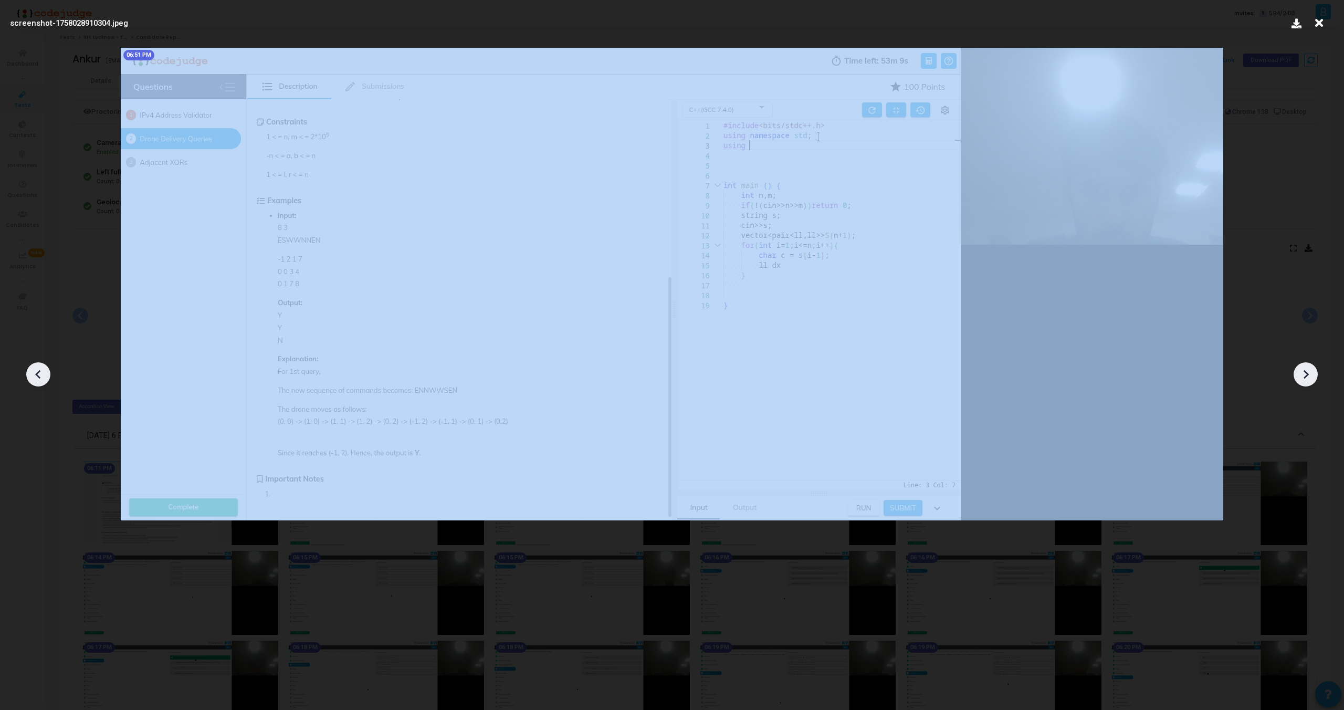
click at [1308, 372] on icon at bounding box center [1306, 374] width 16 height 16
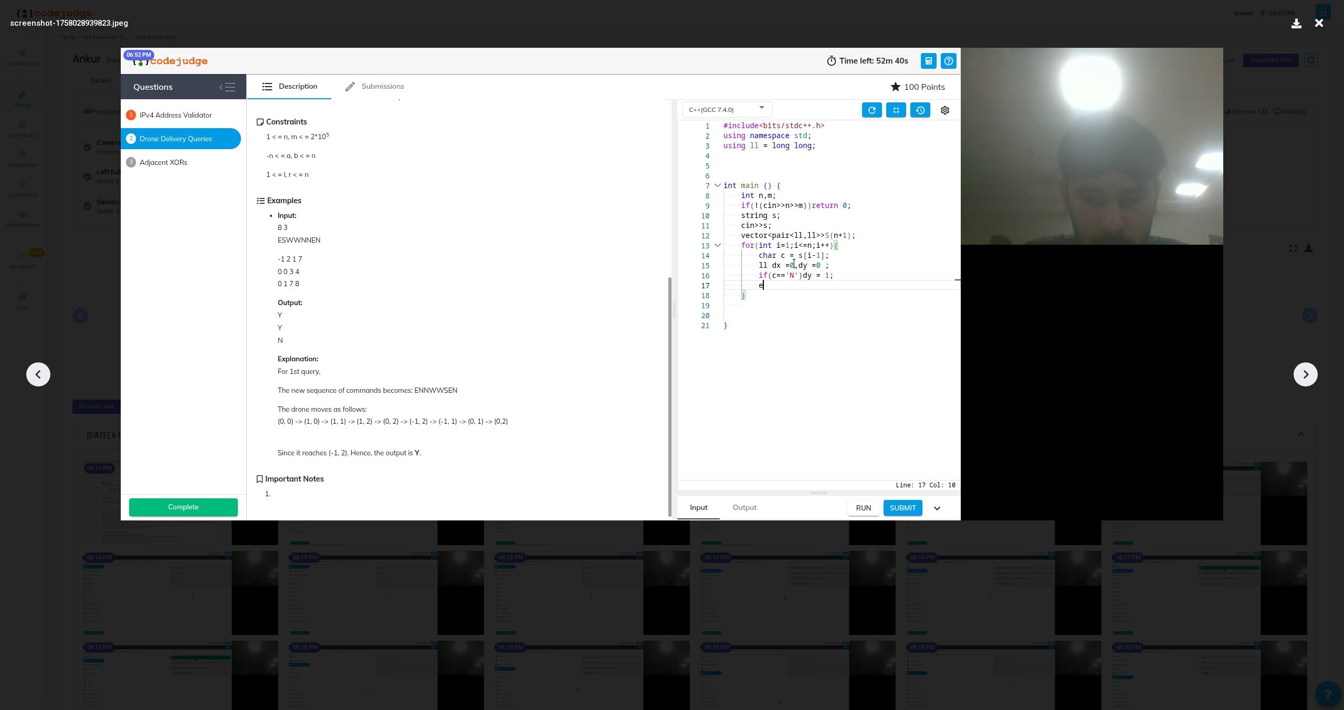
click at [1308, 372] on icon at bounding box center [1306, 374] width 16 height 16
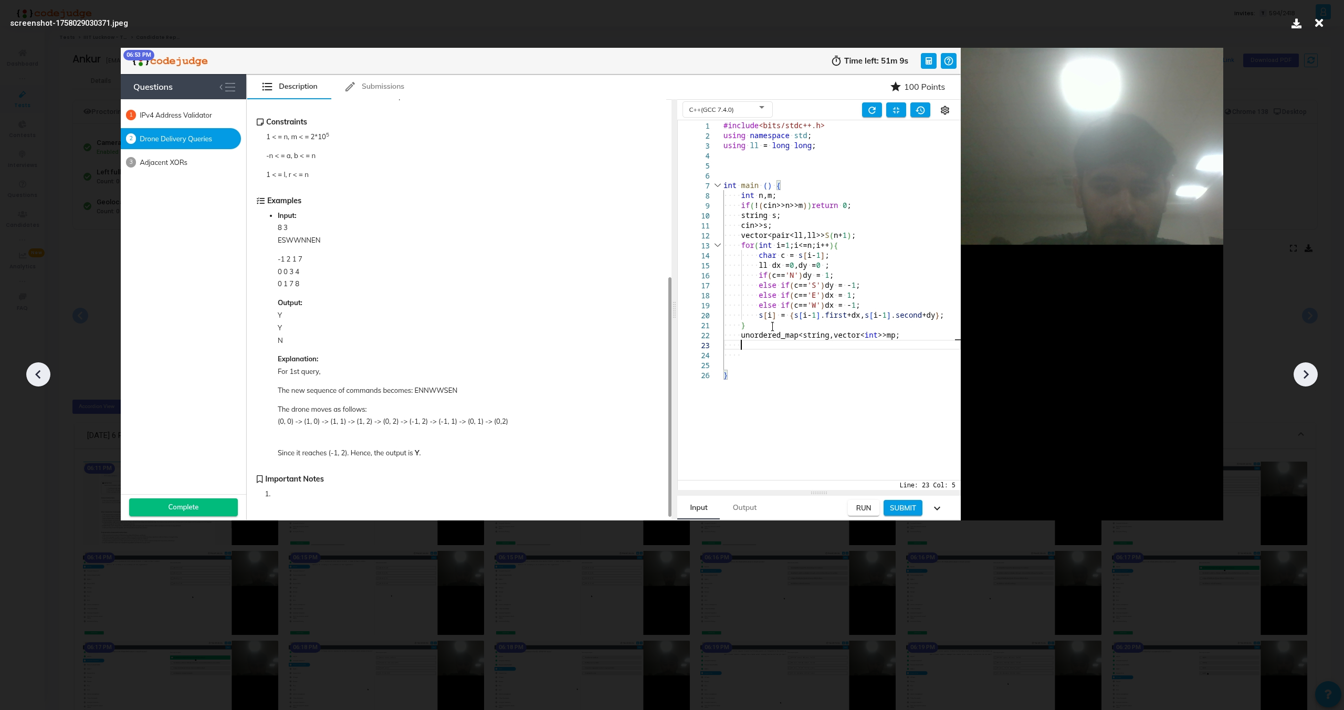
click at [1308, 372] on icon at bounding box center [1306, 374] width 16 height 16
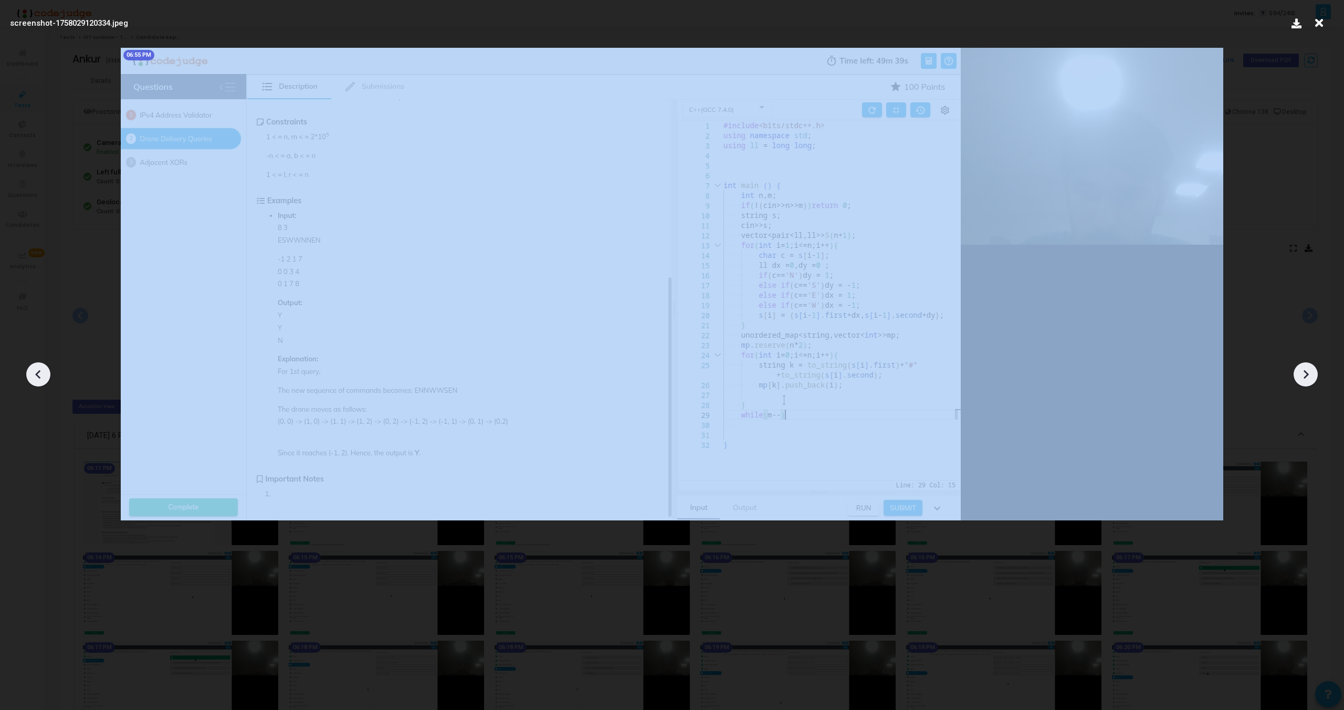
click at [1308, 372] on icon at bounding box center [1306, 374] width 16 height 16
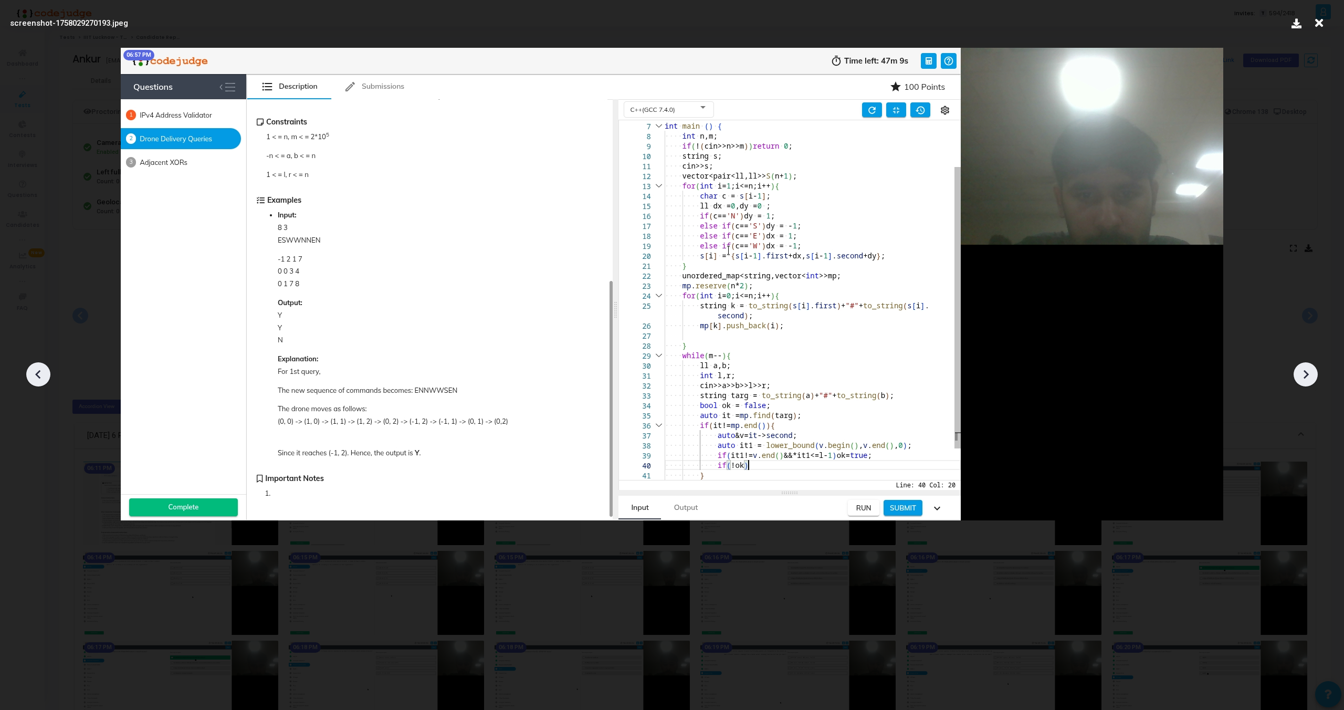
click at [1308, 372] on icon at bounding box center [1306, 374] width 16 height 16
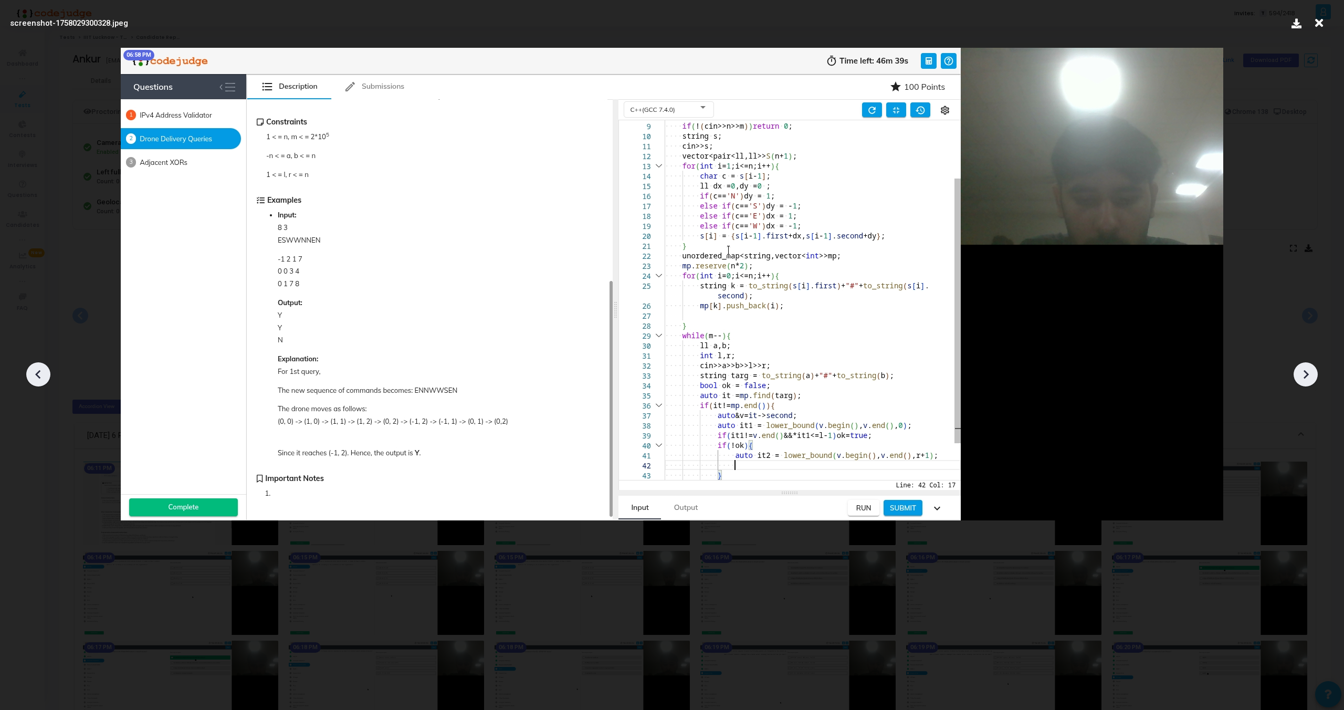
click at [1308, 372] on icon at bounding box center [1306, 374] width 16 height 16
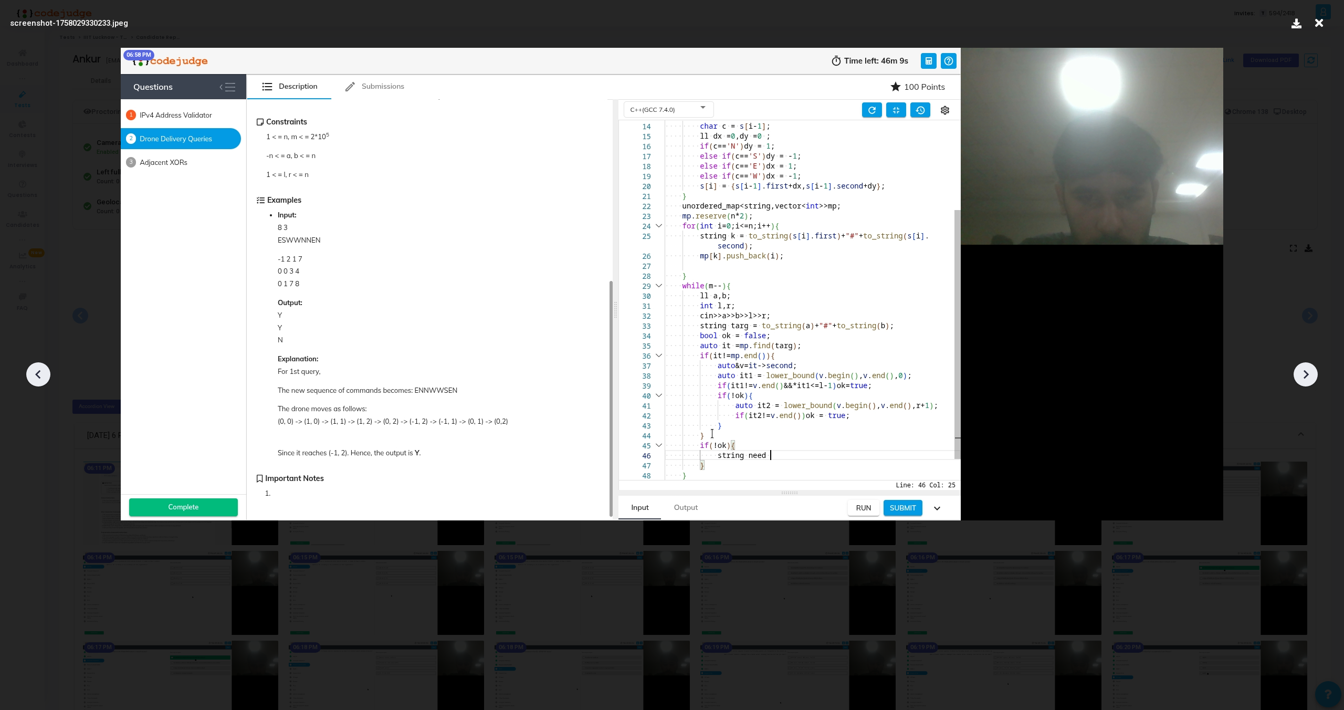
click at [1309, 371] on icon at bounding box center [1306, 374] width 16 height 16
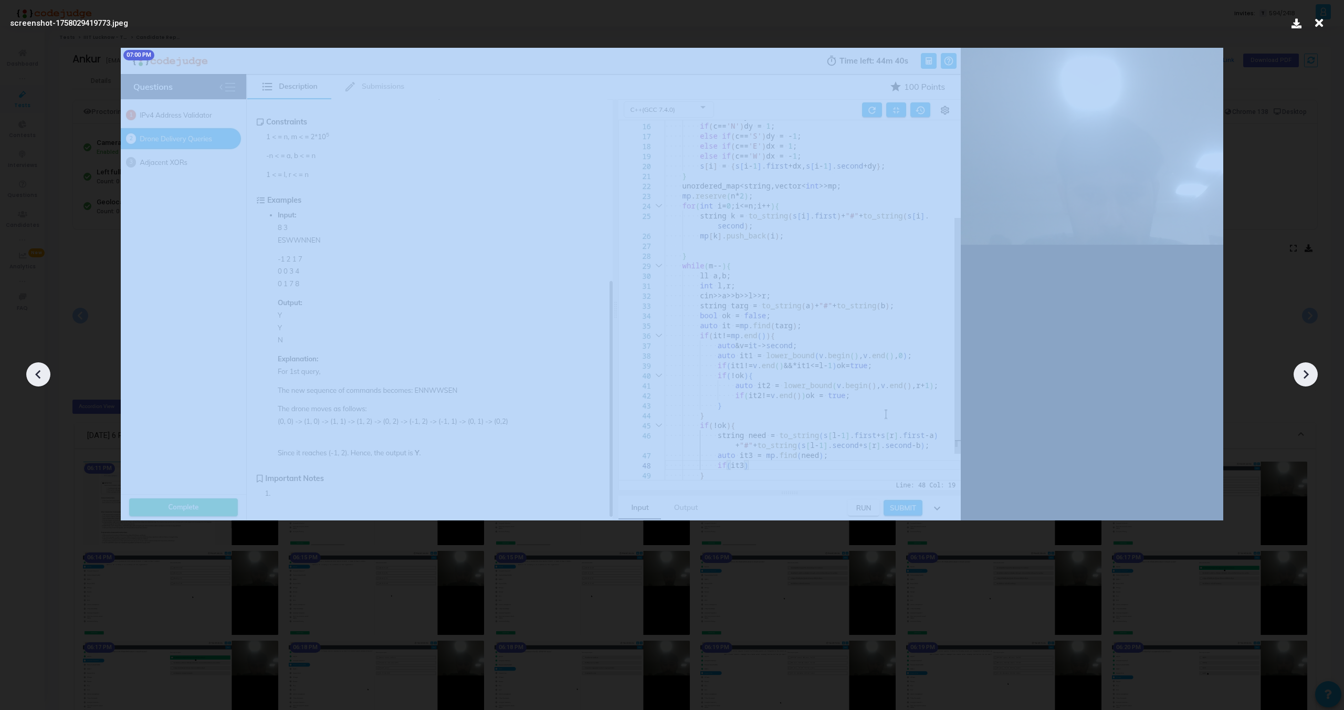
click at [1309, 371] on icon at bounding box center [1306, 374] width 16 height 16
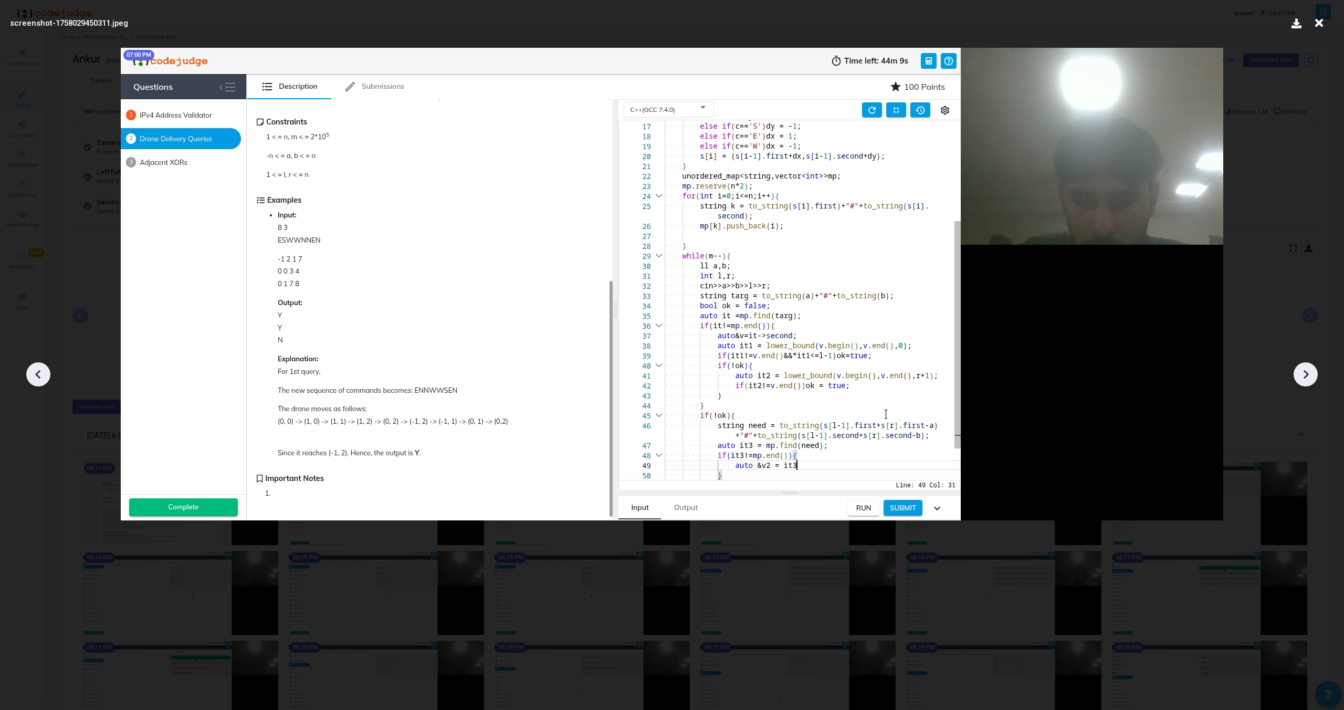
click at [1309, 371] on icon at bounding box center [1306, 374] width 16 height 16
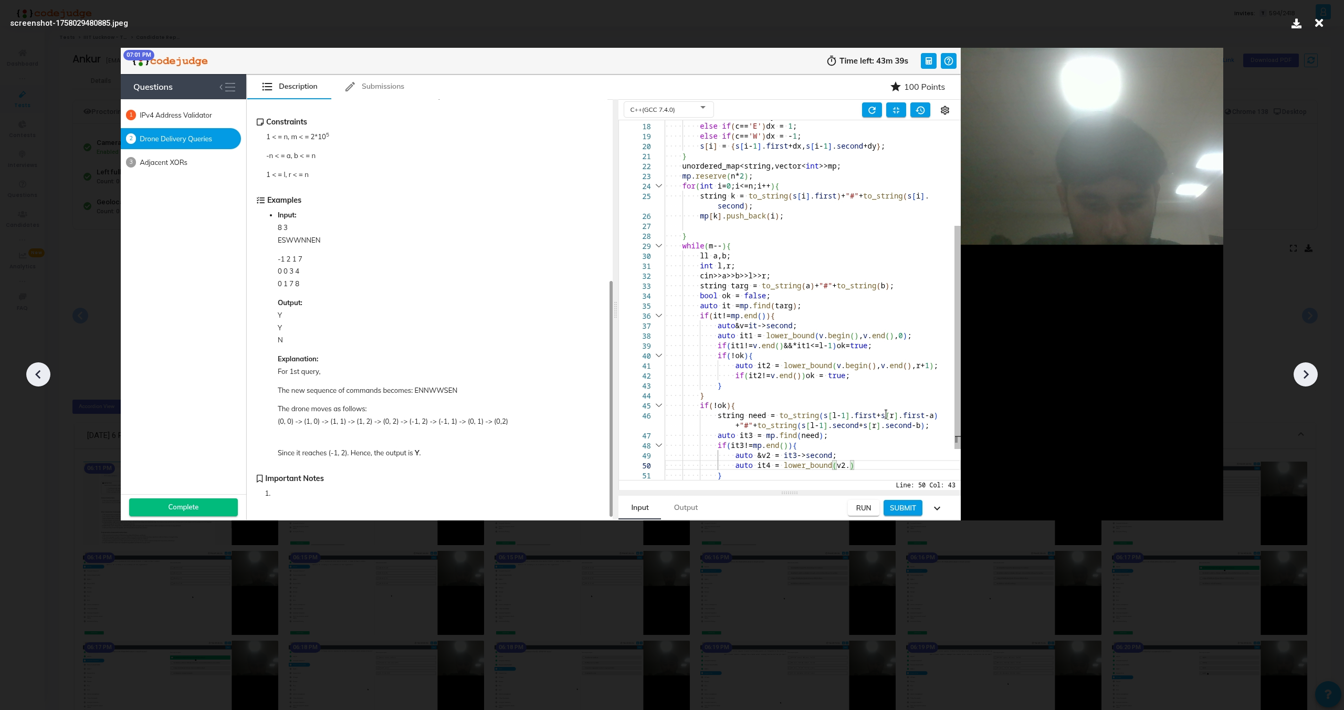
click at [1309, 371] on icon at bounding box center [1306, 374] width 16 height 16
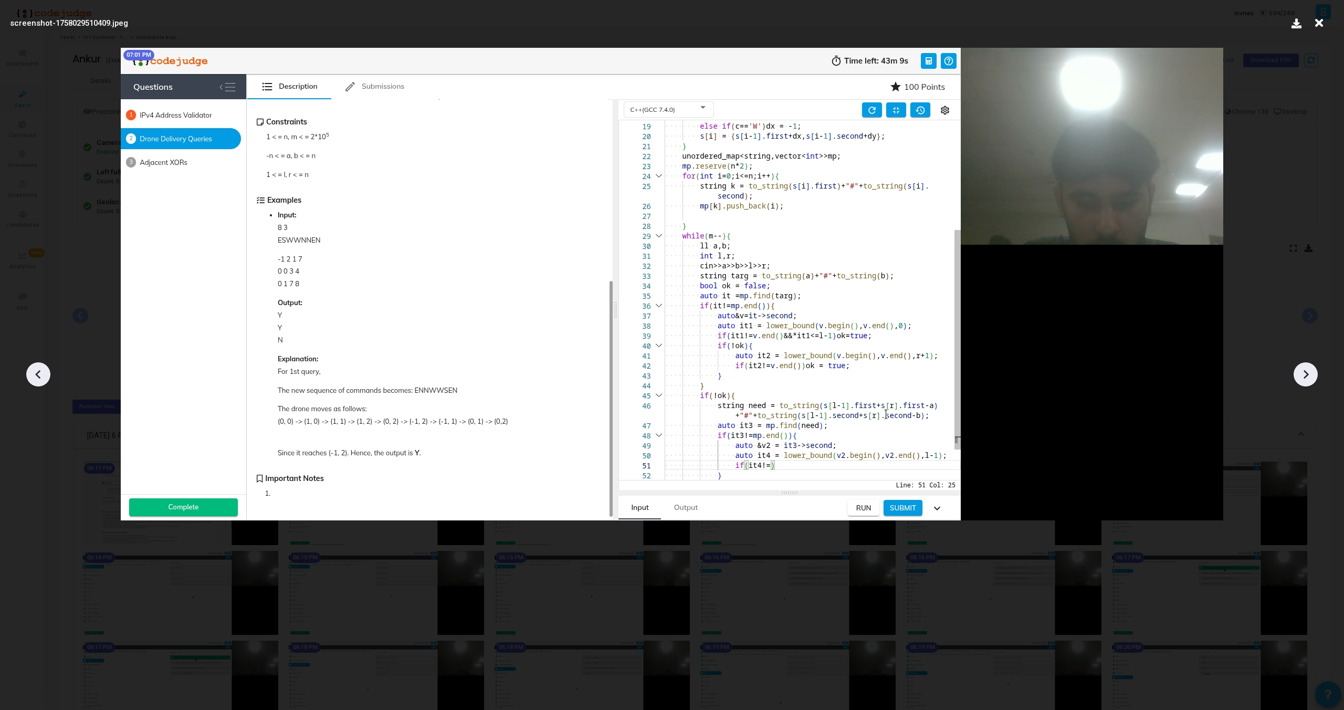
click at [1309, 371] on icon at bounding box center [1306, 374] width 16 height 16
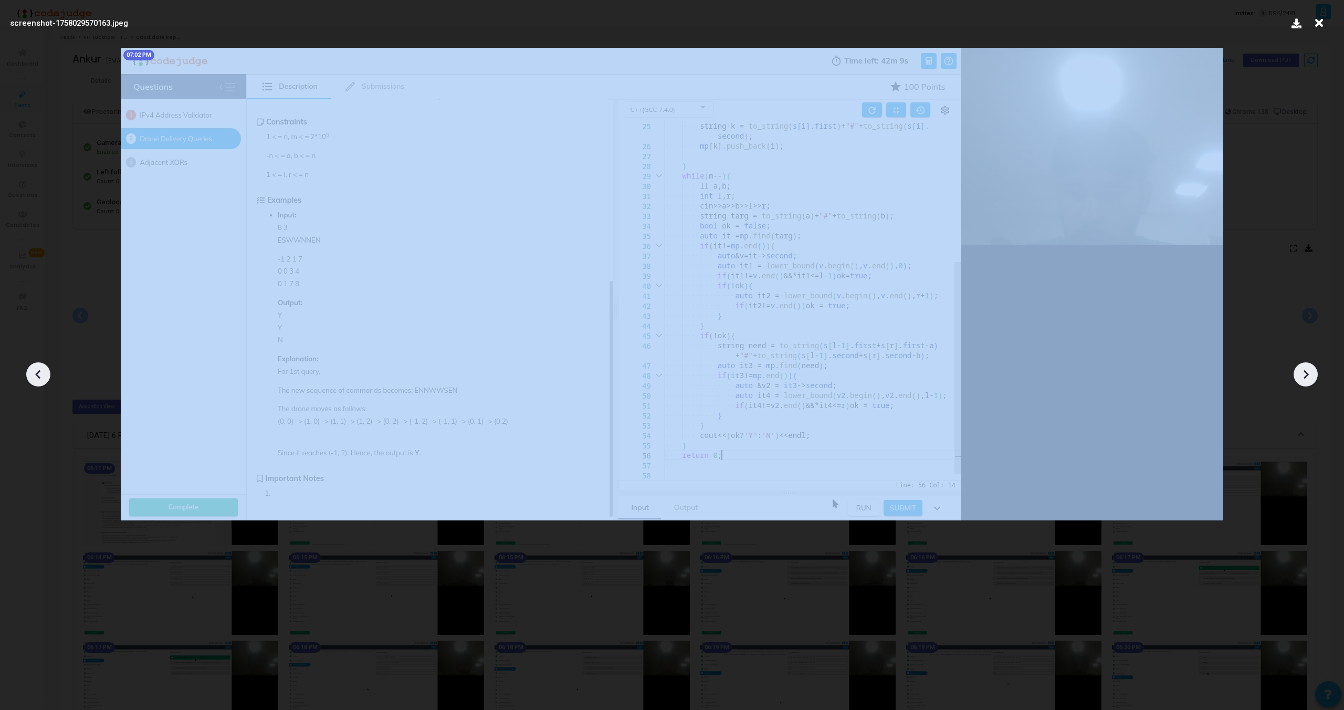
click at [1309, 371] on icon at bounding box center [1306, 374] width 16 height 16
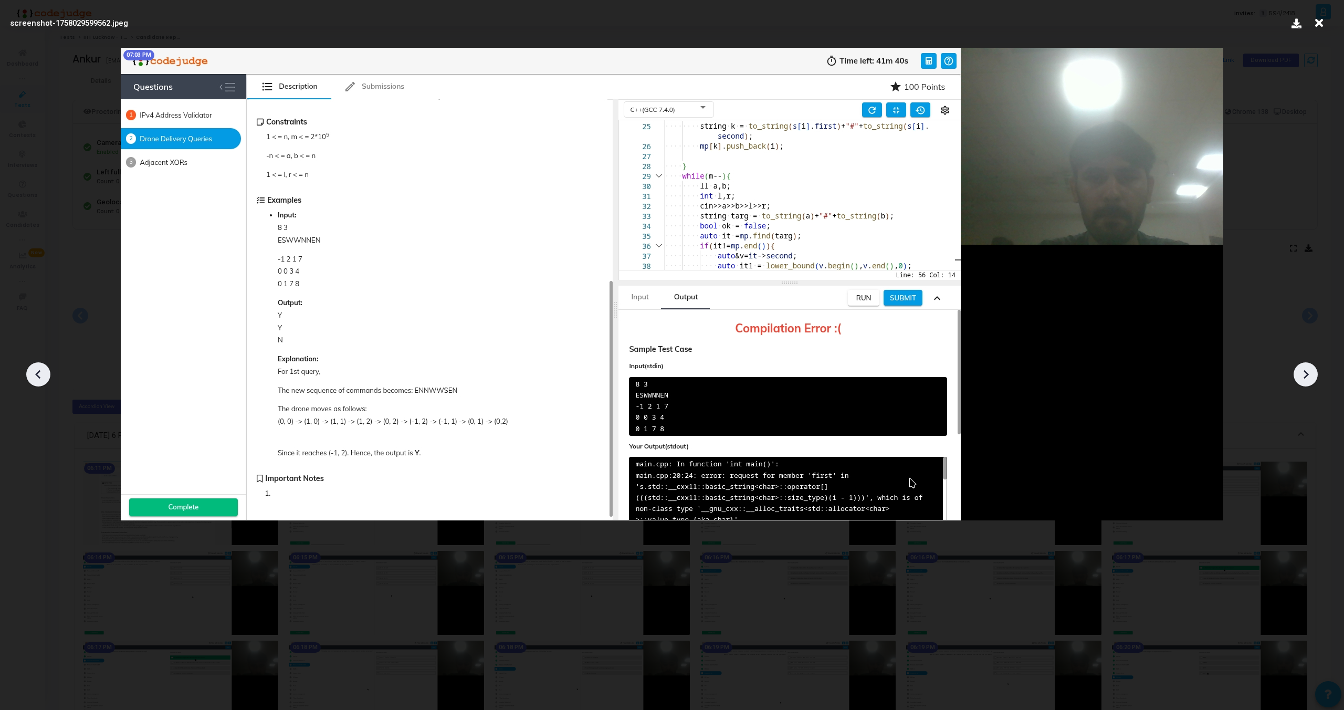
click at [1309, 371] on icon at bounding box center [1306, 374] width 16 height 16
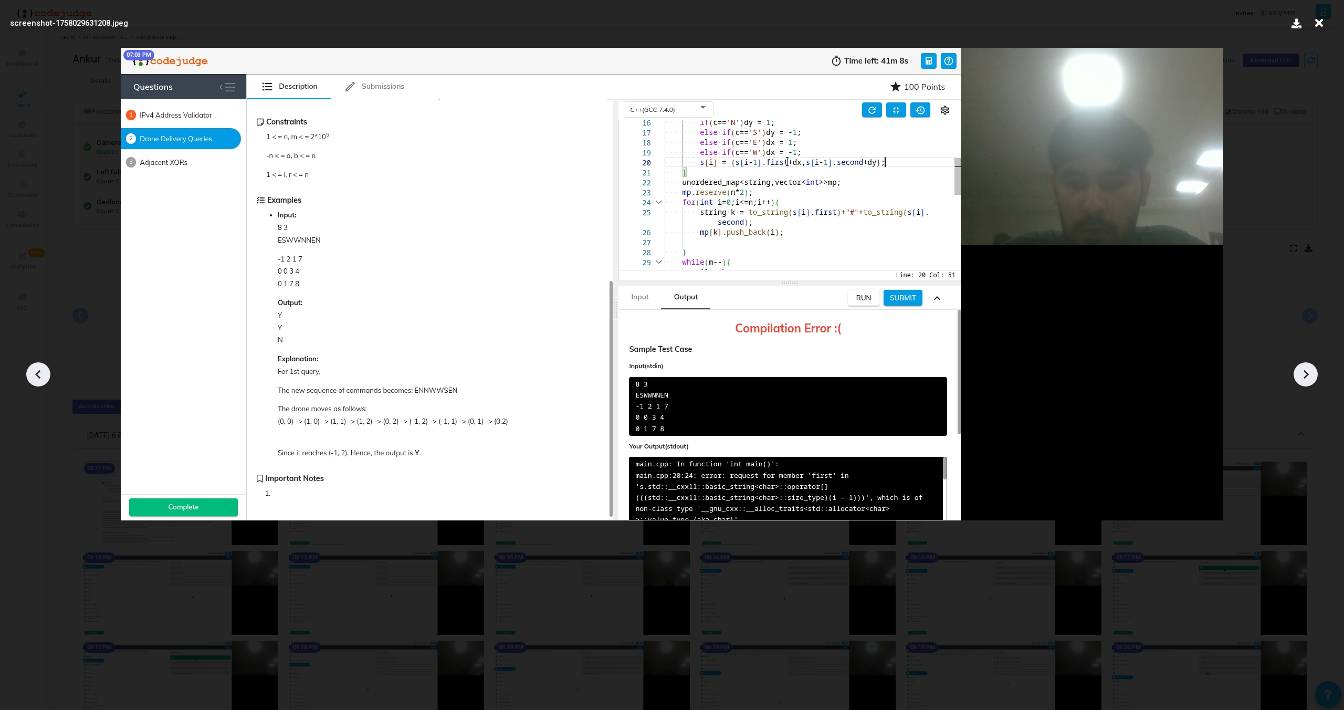
click at [1309, 371] on icon at bounding box center [1306, 374] width 16 height 16
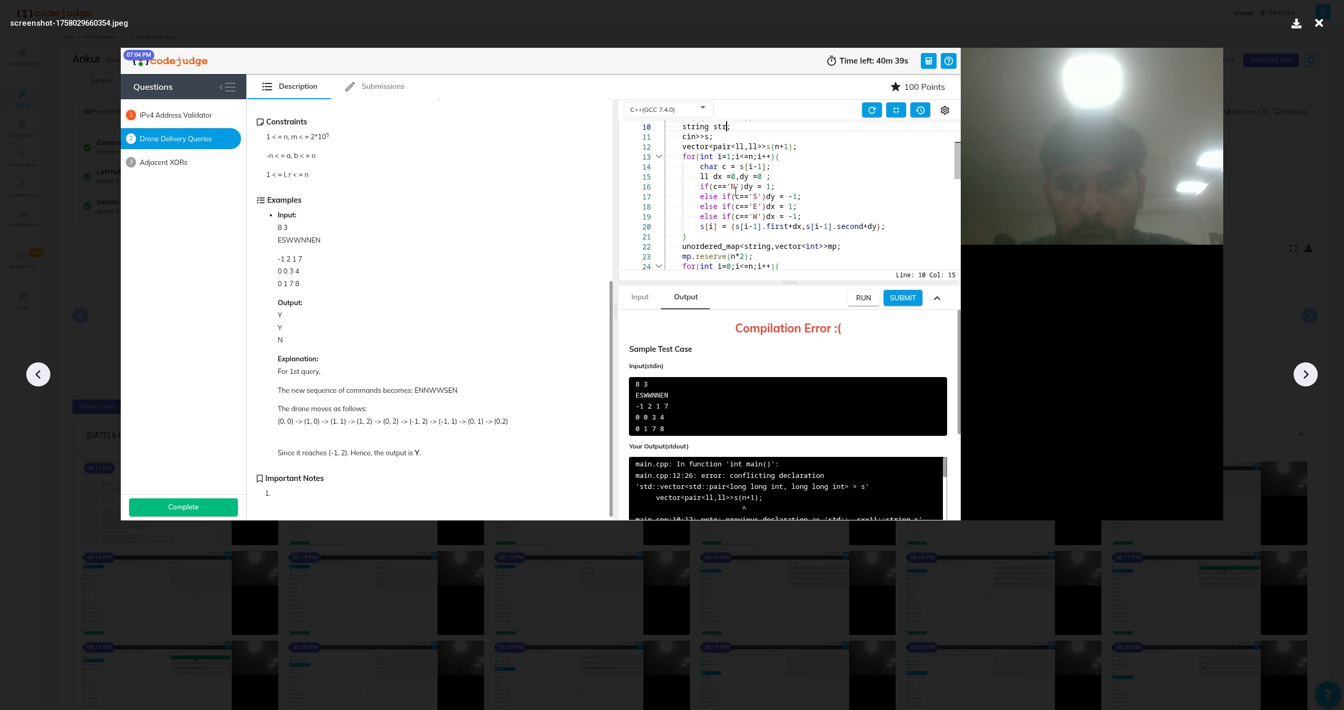
click at [1309, 371] on icon at bounding box center [1306, 374] width 16 height 16
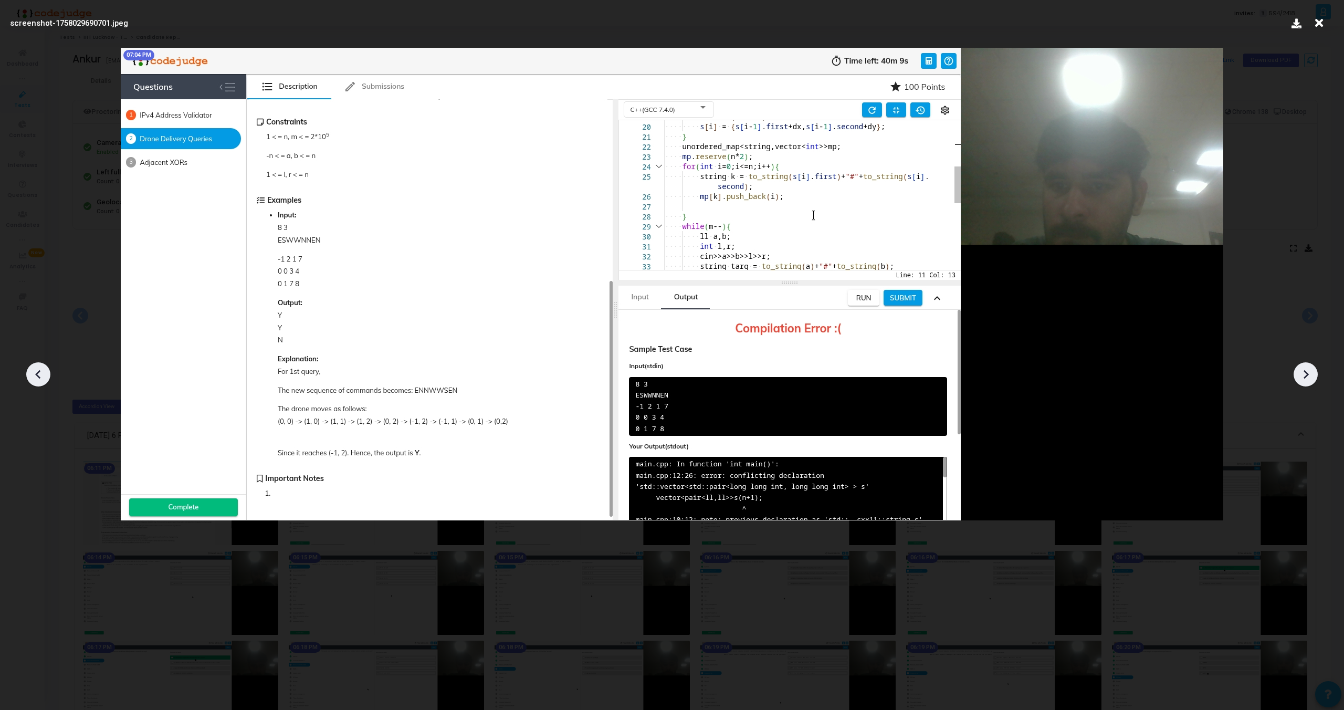
click at [1309, 371] on icon at bounding box center [1306, 374] width 16 height 16
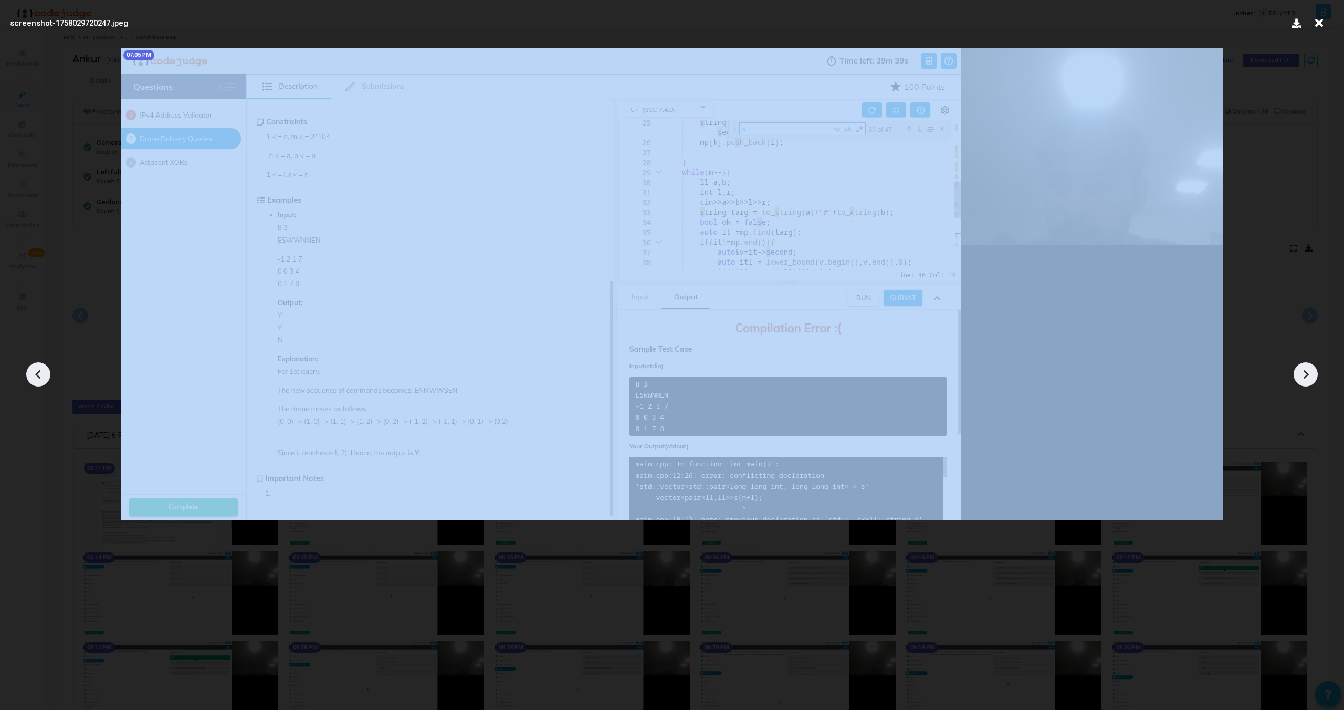
click at [1309, 371] on icon at bounding box center [1306, 374] width 16 height 16
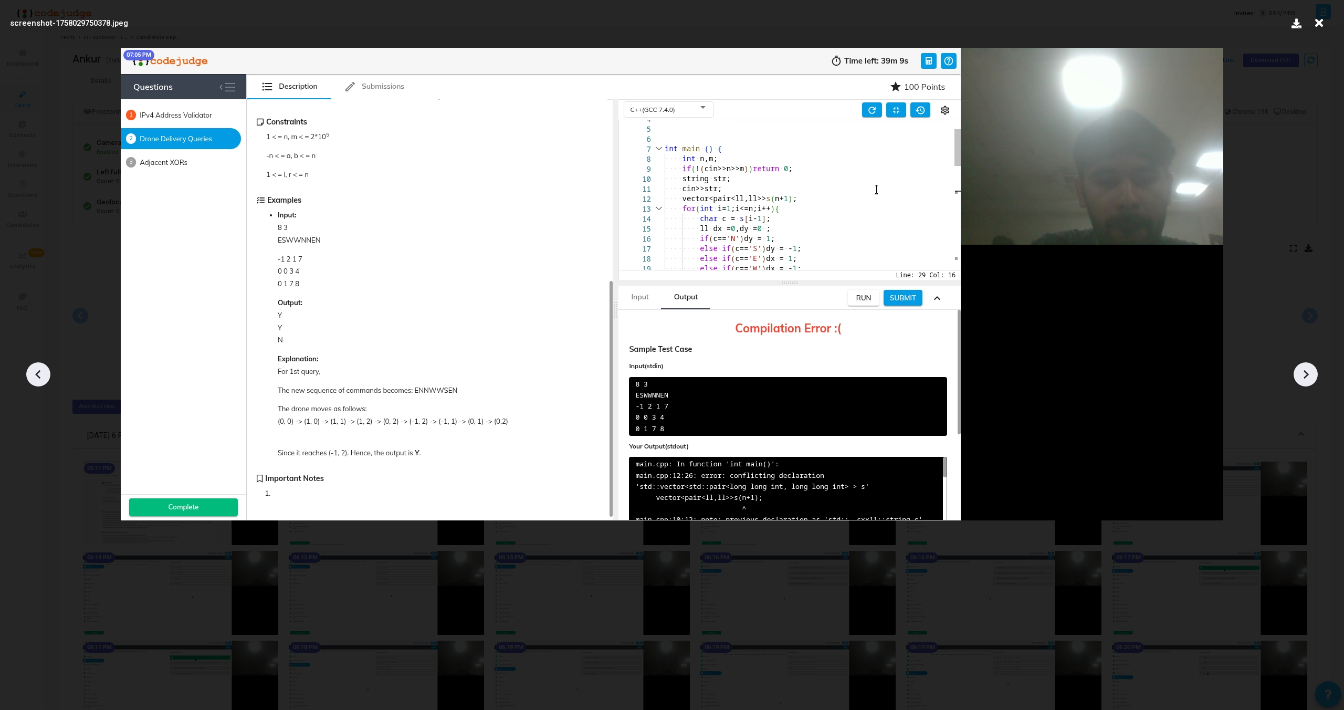
click at [1309, 371] on icon at bounding box center [1306, 374] width 16 height 16
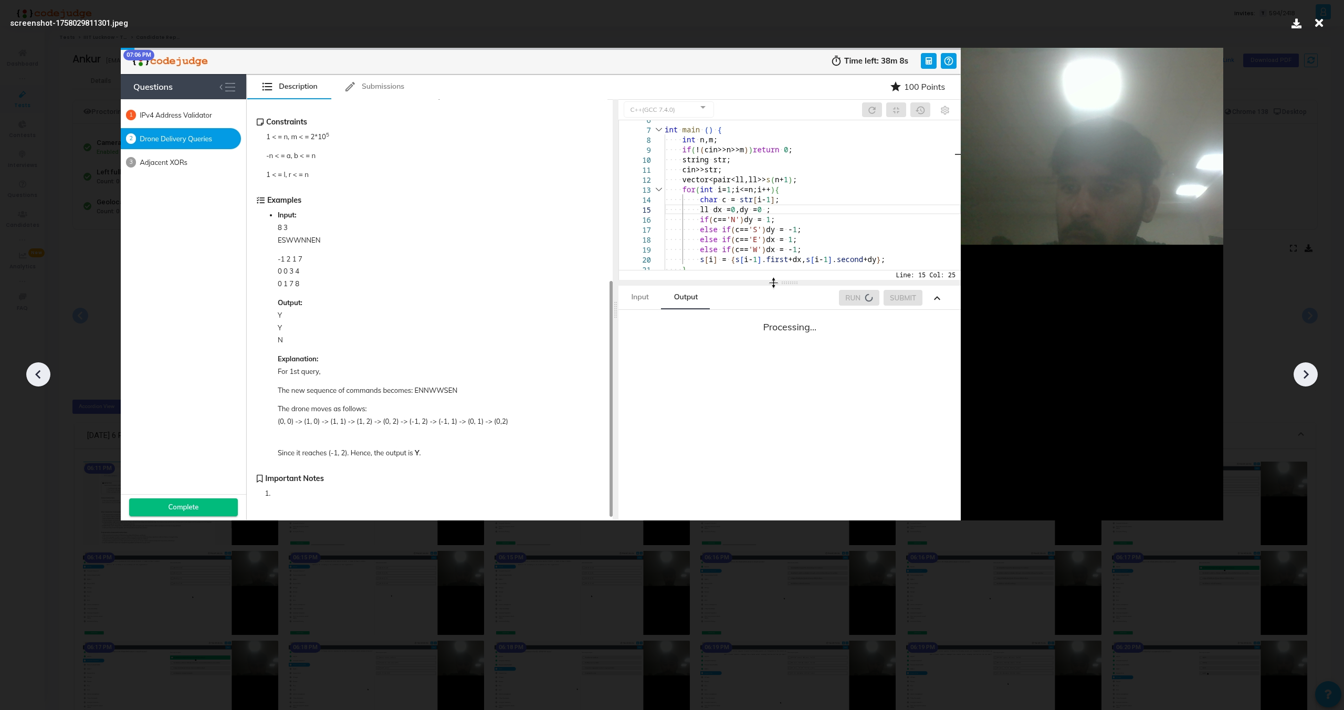
click at [1309, 371] on icon at bounding box center [1306, 374] width 16 height 16
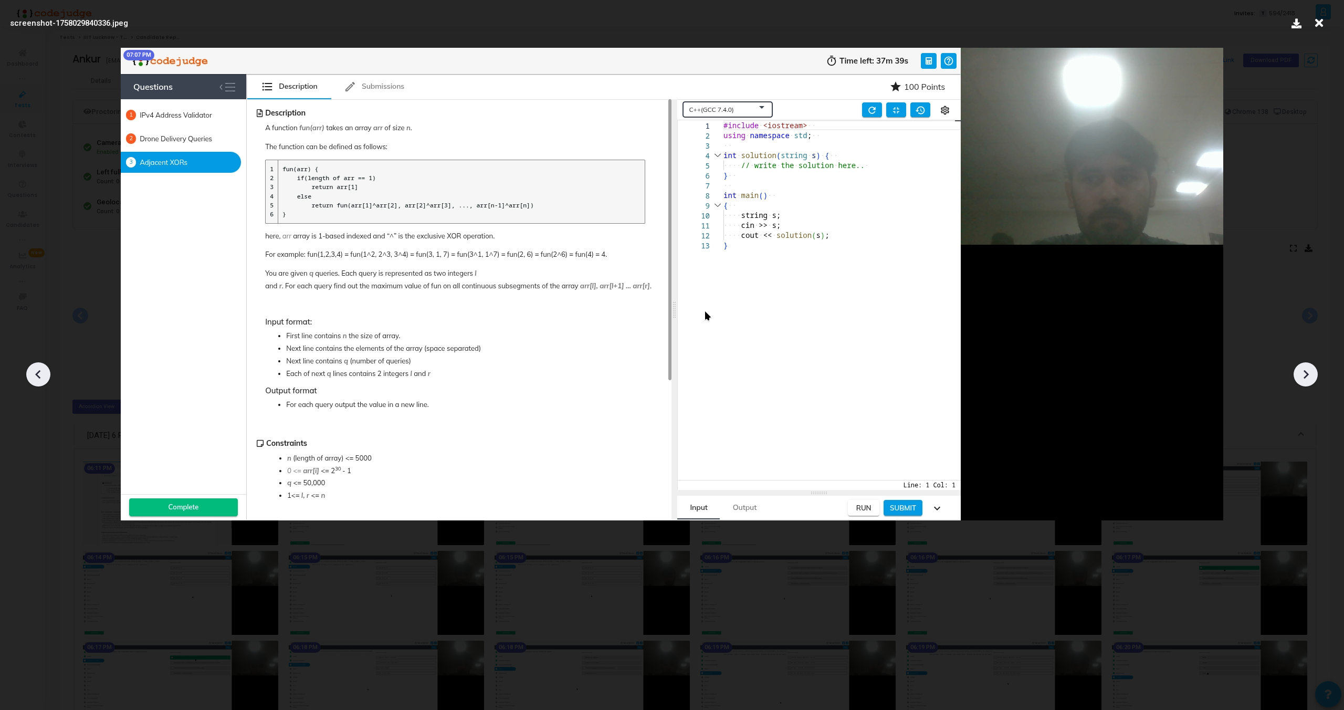
click at [1309, 371] on icon at bounding box center [1306, 374] width 16 height 16
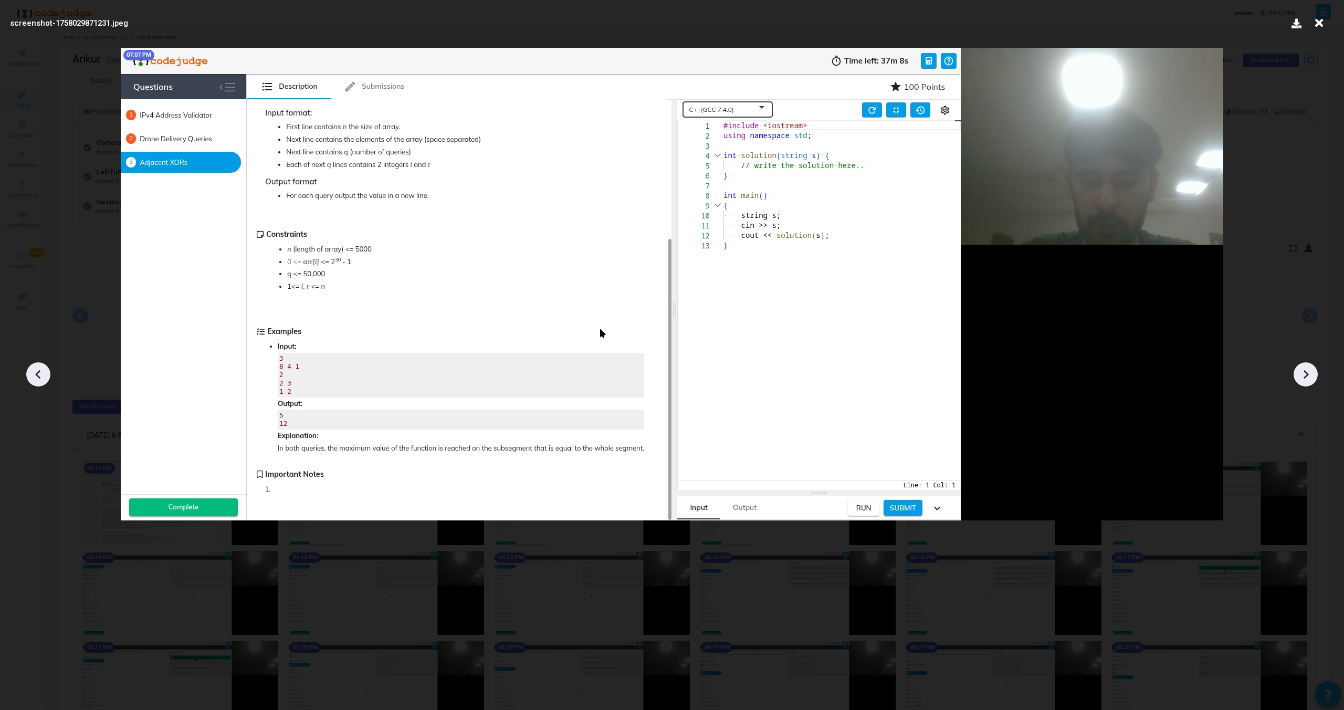
click at [1309, 371] on icon at bounding box center [1306, 374] width 16 height 16
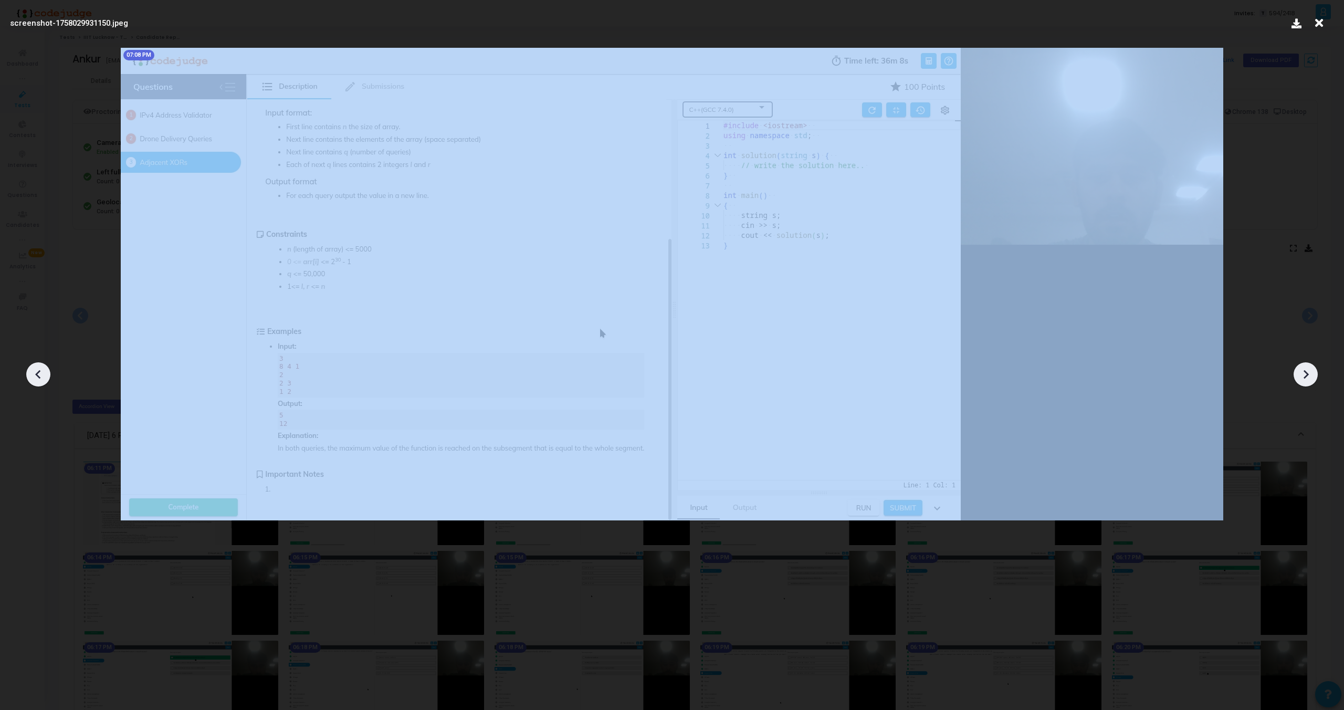
click at [1309, 371] on icon at bounding box center [1306, 374] width 16 height 16
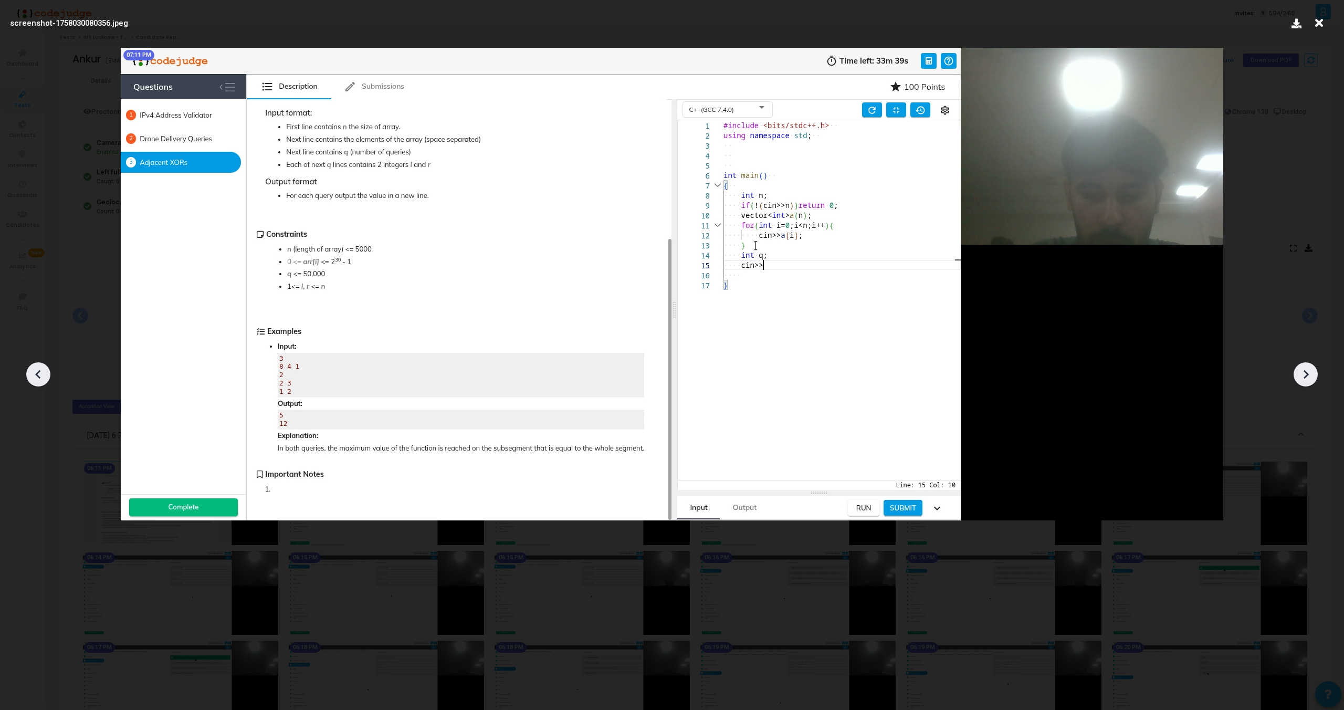
click at [1309, 371] on icon at bounding box center [1306, 374] width 16 height 16
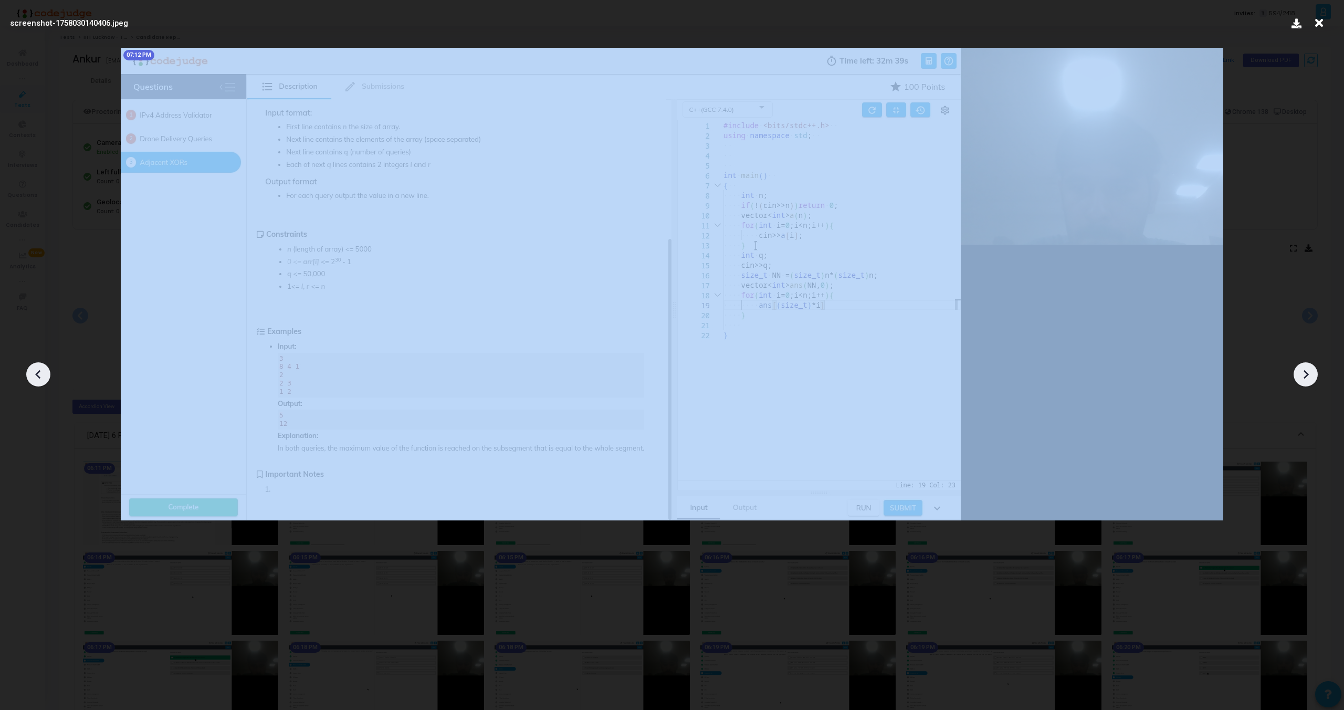
click at [1309, 371] on icon at bounding box center [1306, 374] width 16 height 16
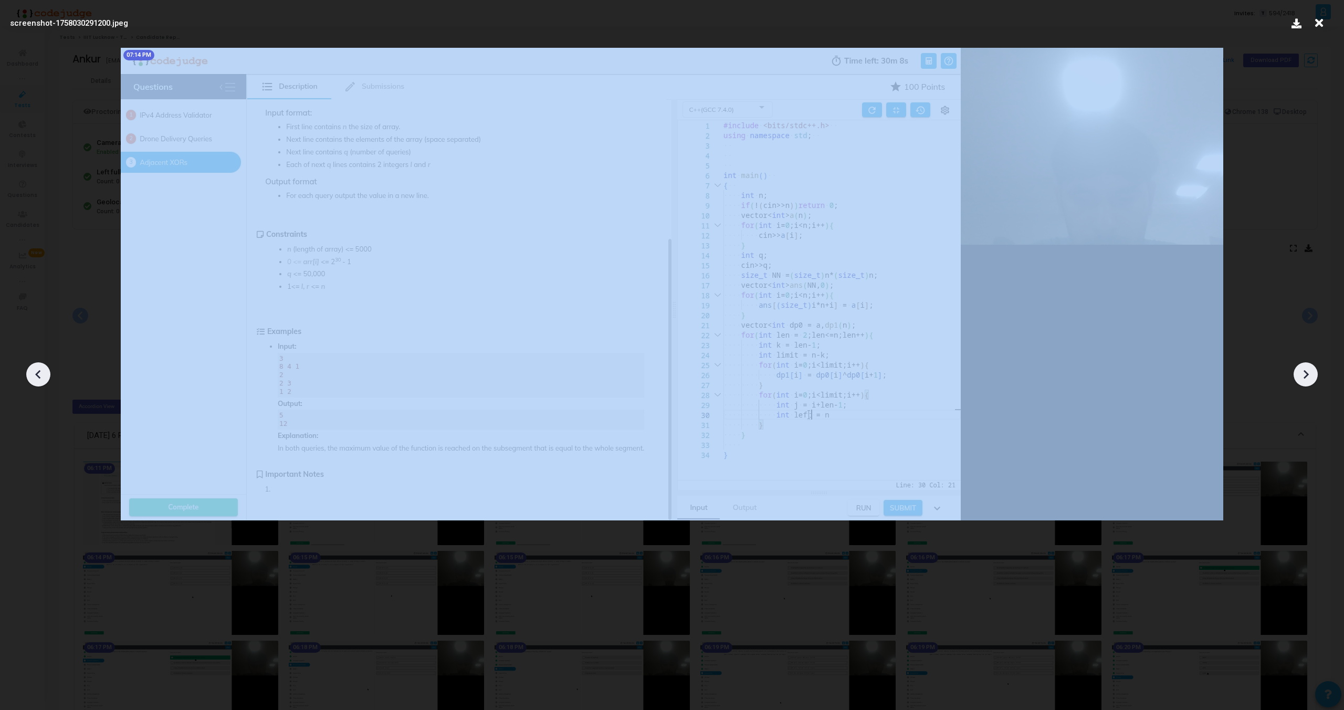
click at [1309, 371] on icon at bounding box center [1306, 374] width 16 height 16
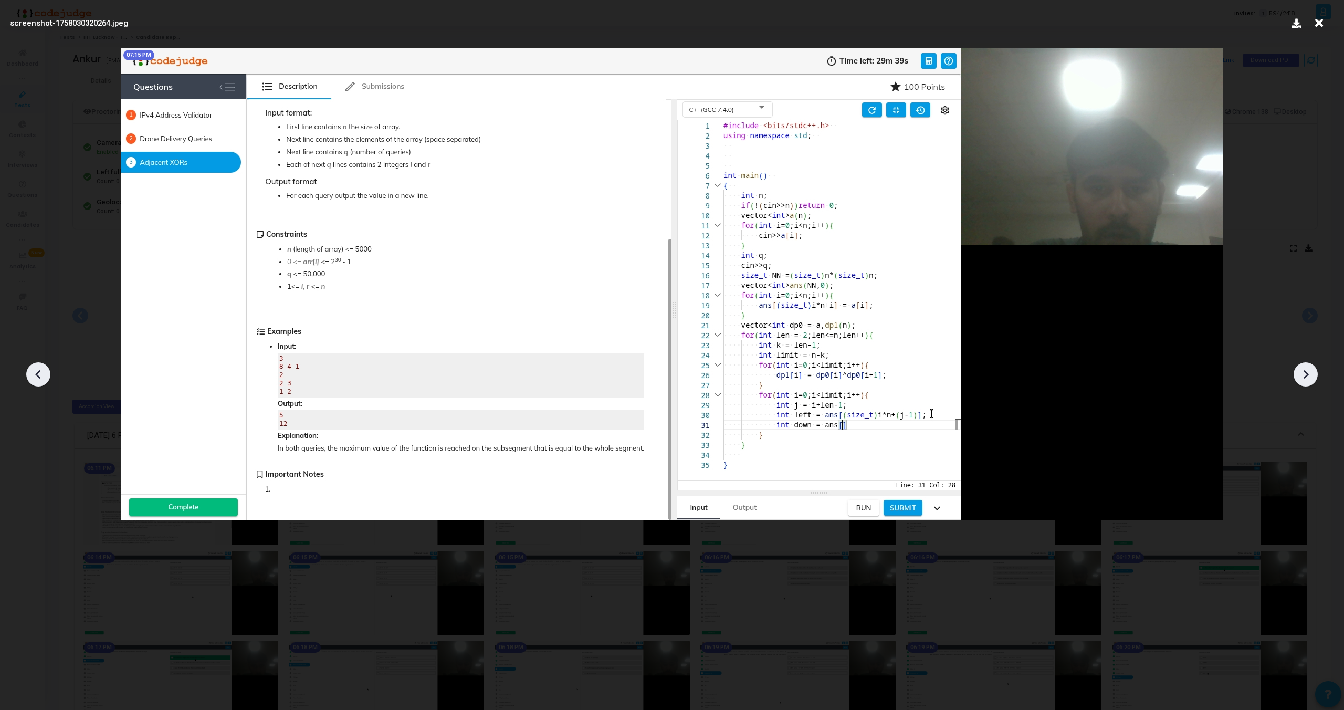
click at [1309, 371] on icon at bounding box center [1306, 374] width 16 height 16
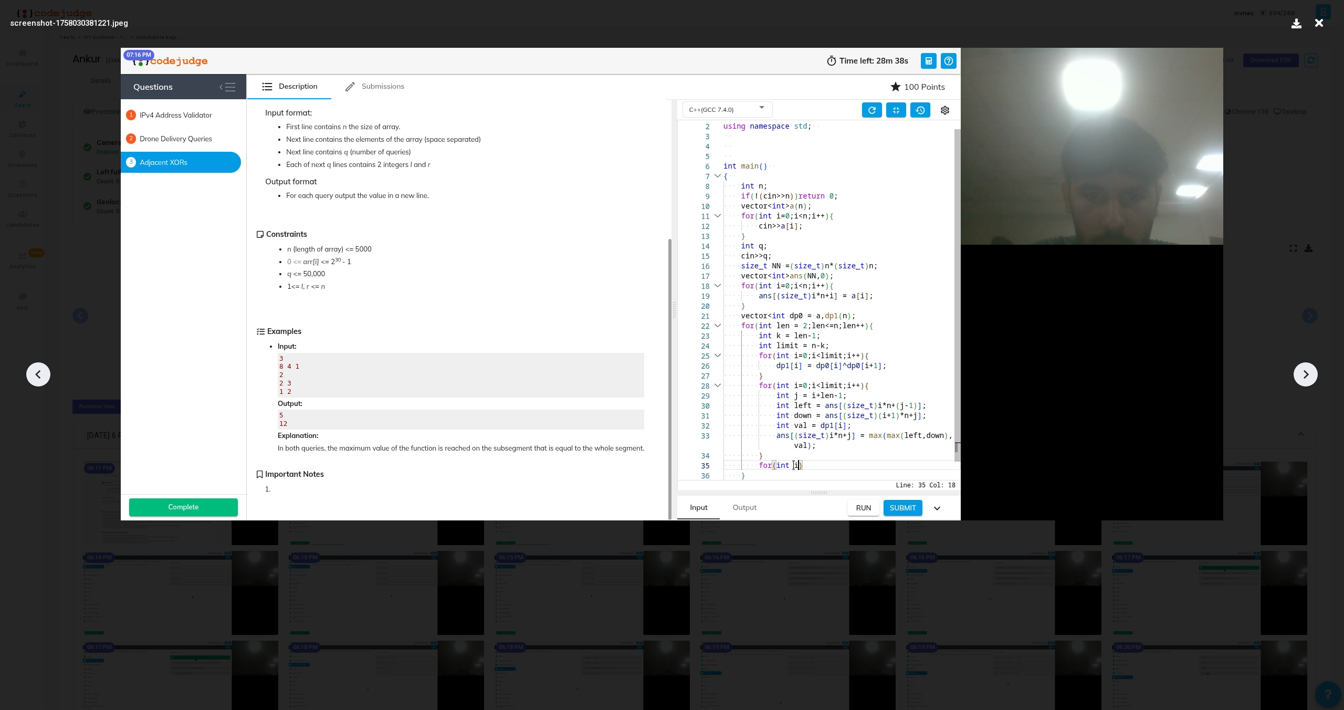
click at [1309, 371] on icon at bounding box center [1306, 374] width 16 height 16
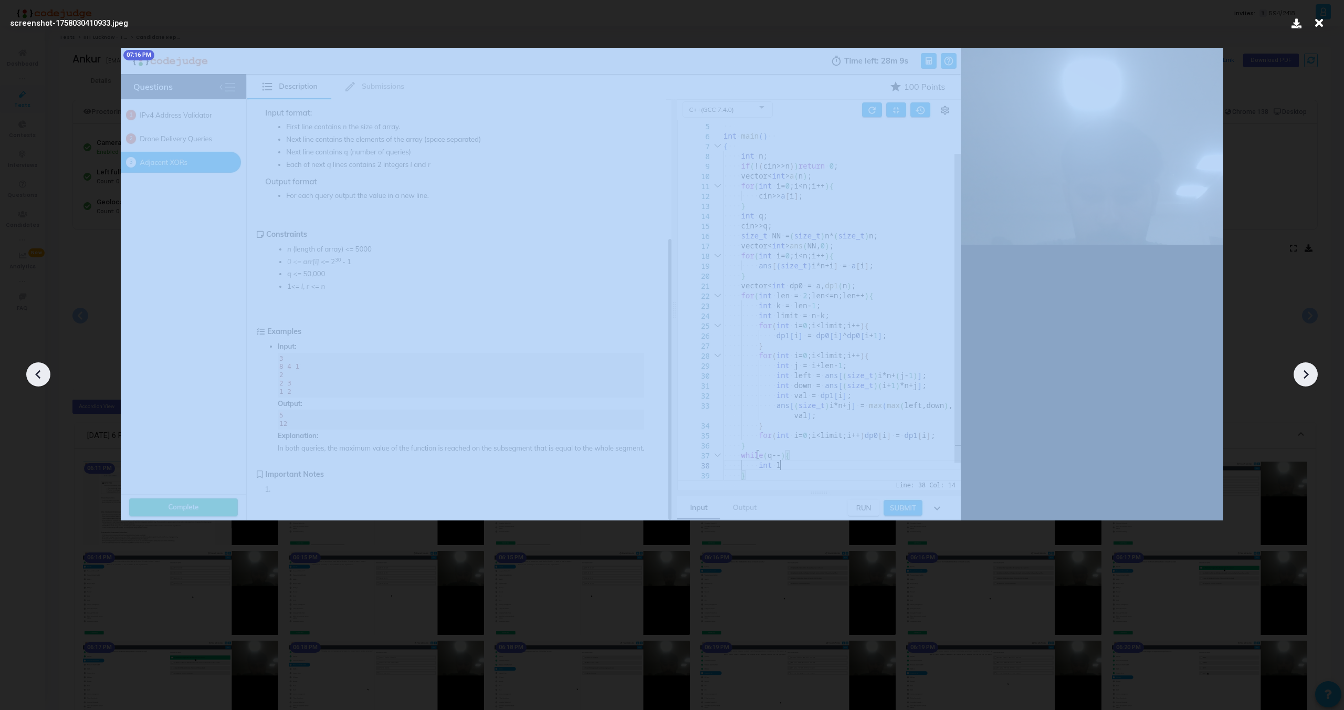
click at [1309, 371] on icon at bounding box center [1306, 374] width 16 height 16
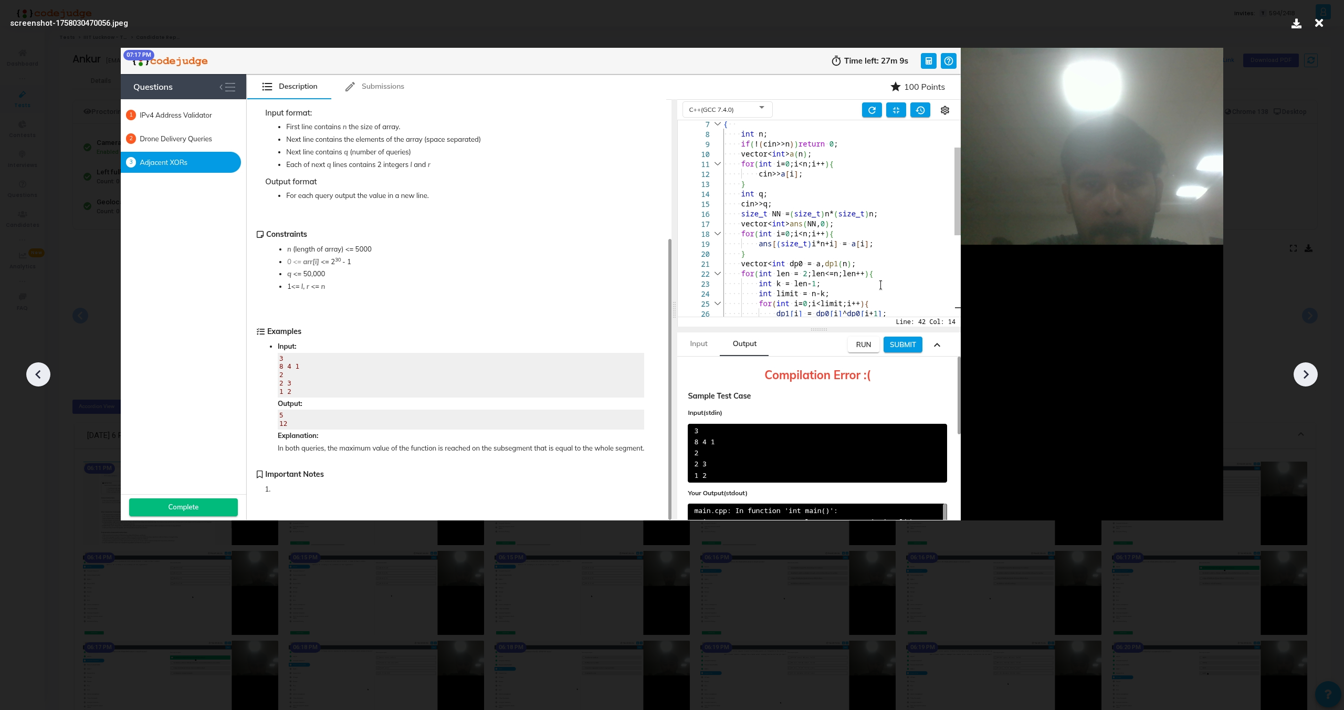
click at [1309, 371] on icon at bounding box center [1306, 374] width 16 height 16
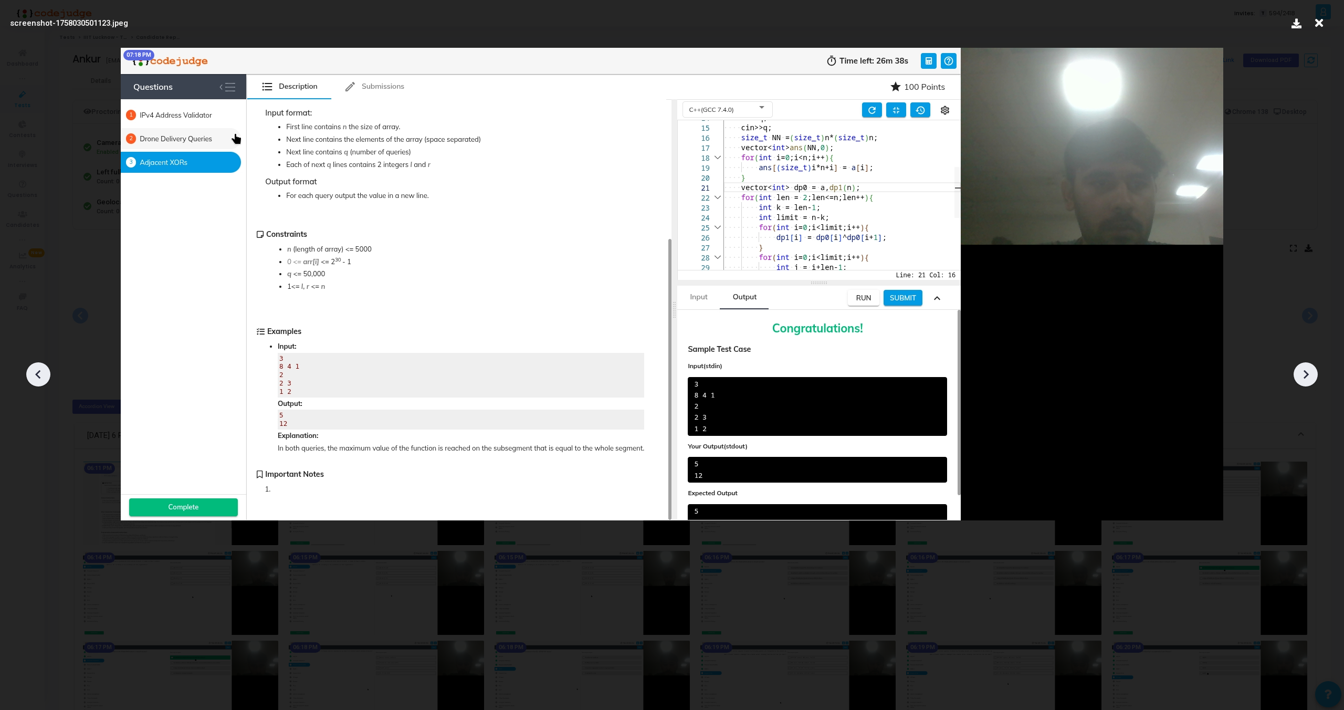
click at [1309, 371] on icon at bounding box center [1306, 374] width 16 height 16
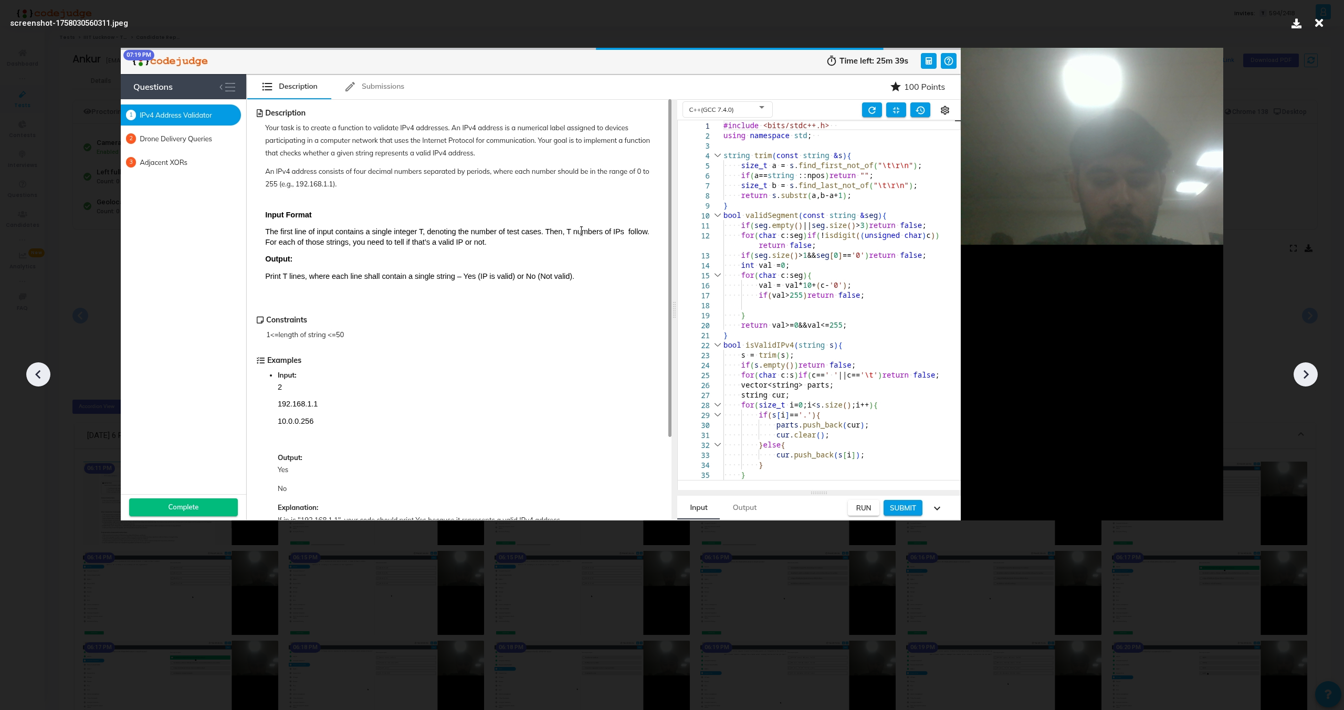
click at [35, 379] on icon at bounding box center [38, 374] width 16 height 16
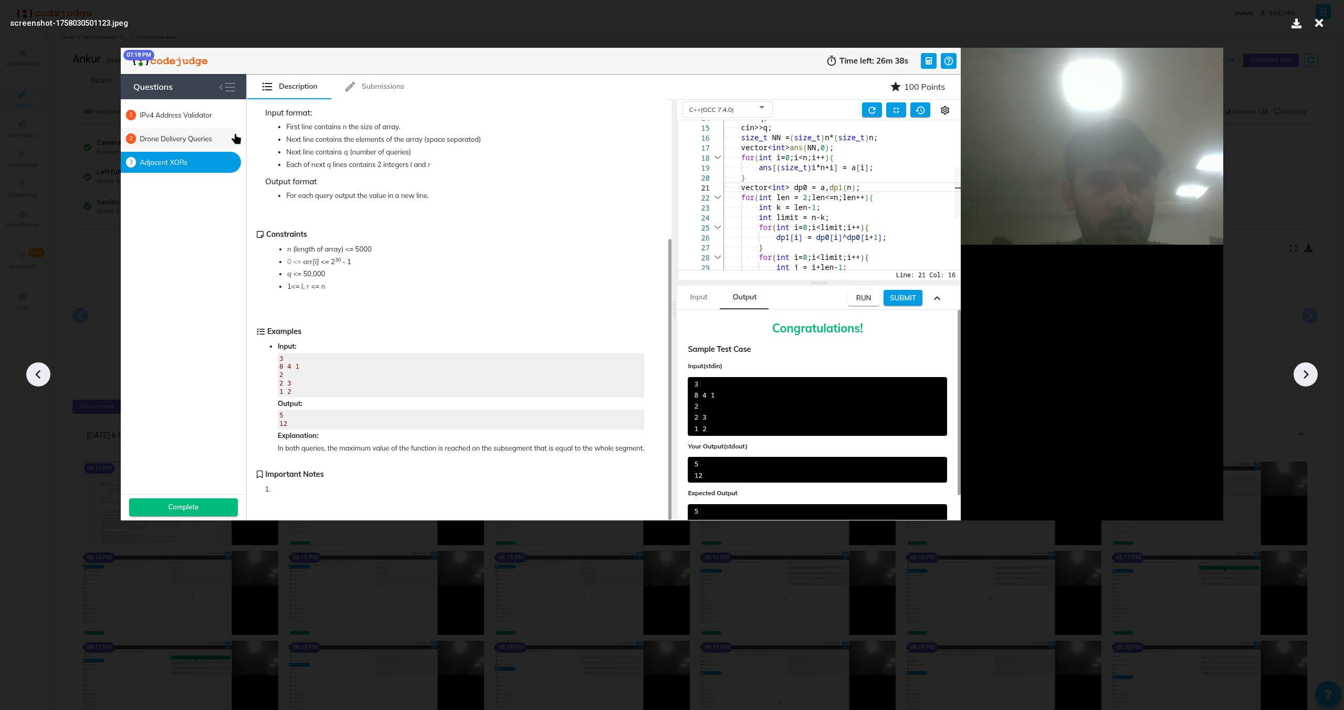
click at [1310, 378] on icon at bounding box center [1306, 374] width 16 height 16
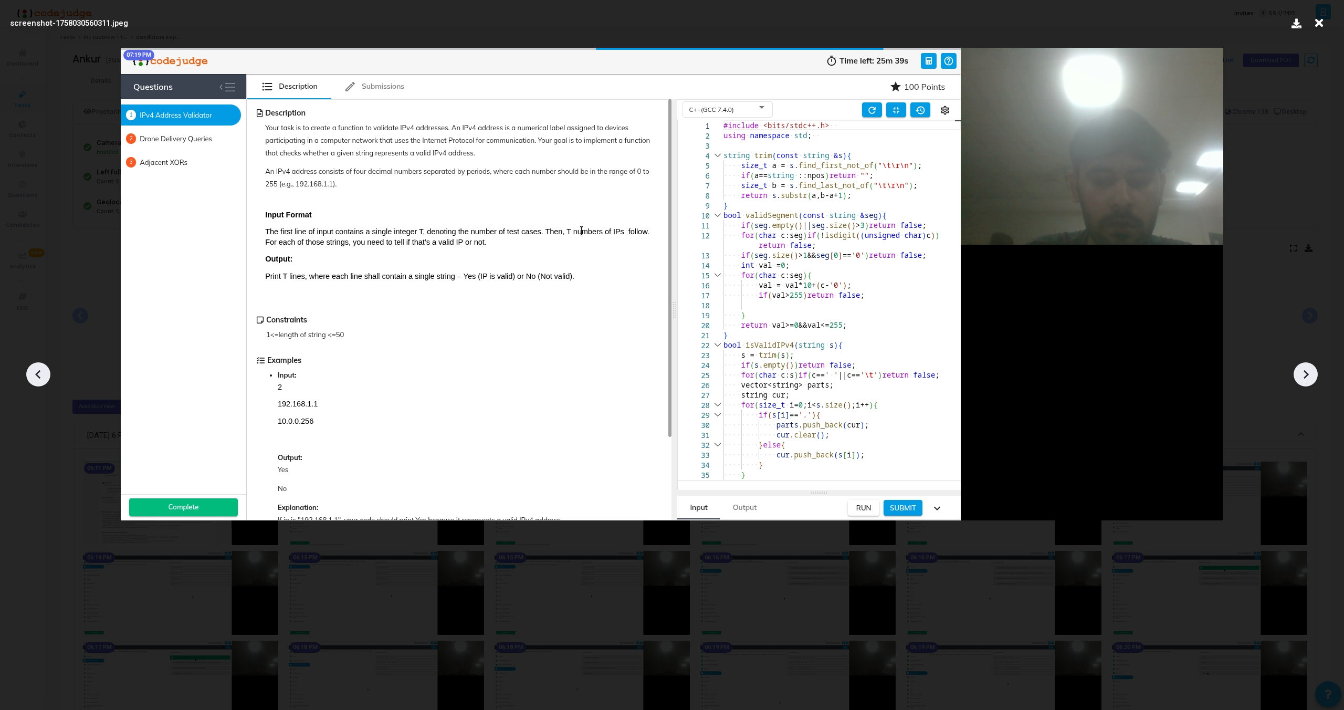
click at [1310, 378] on icon at bounding box center [1306, 374] width 16 height 16
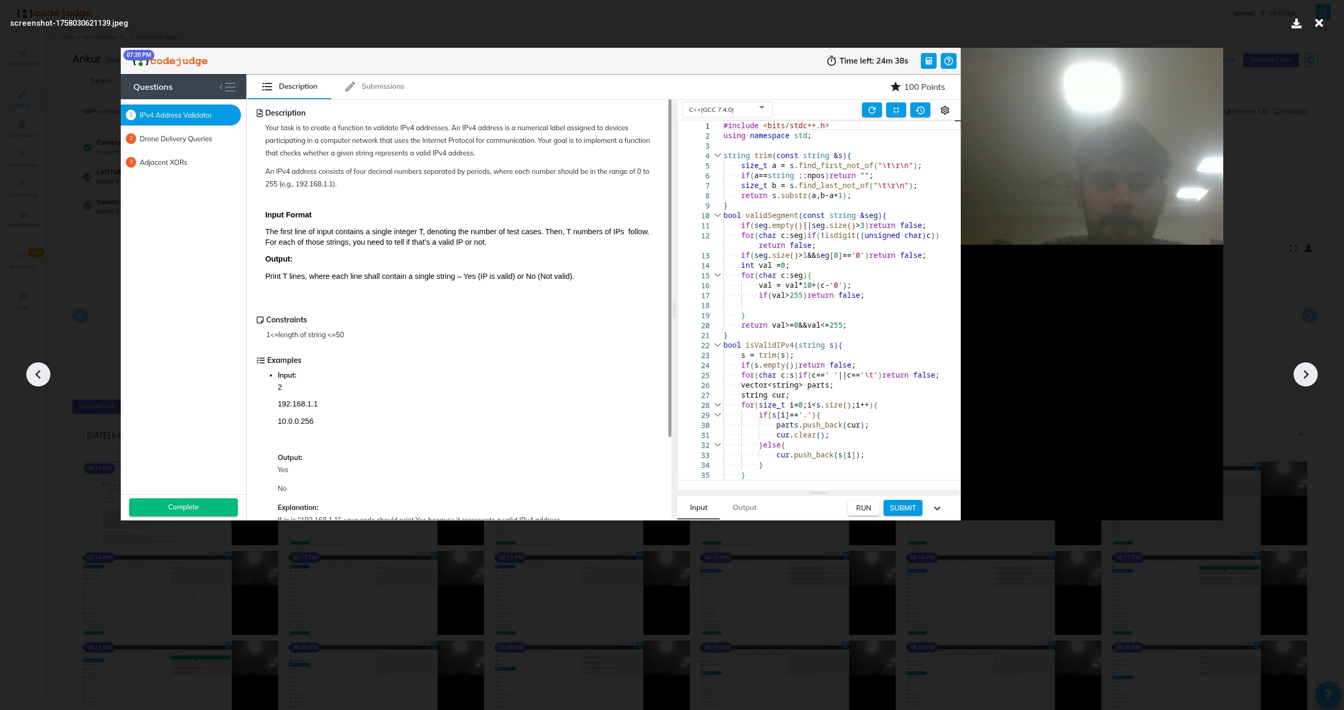
click at [1310, 378] on icon at bounding box center [1306, 374] width 16 height 16
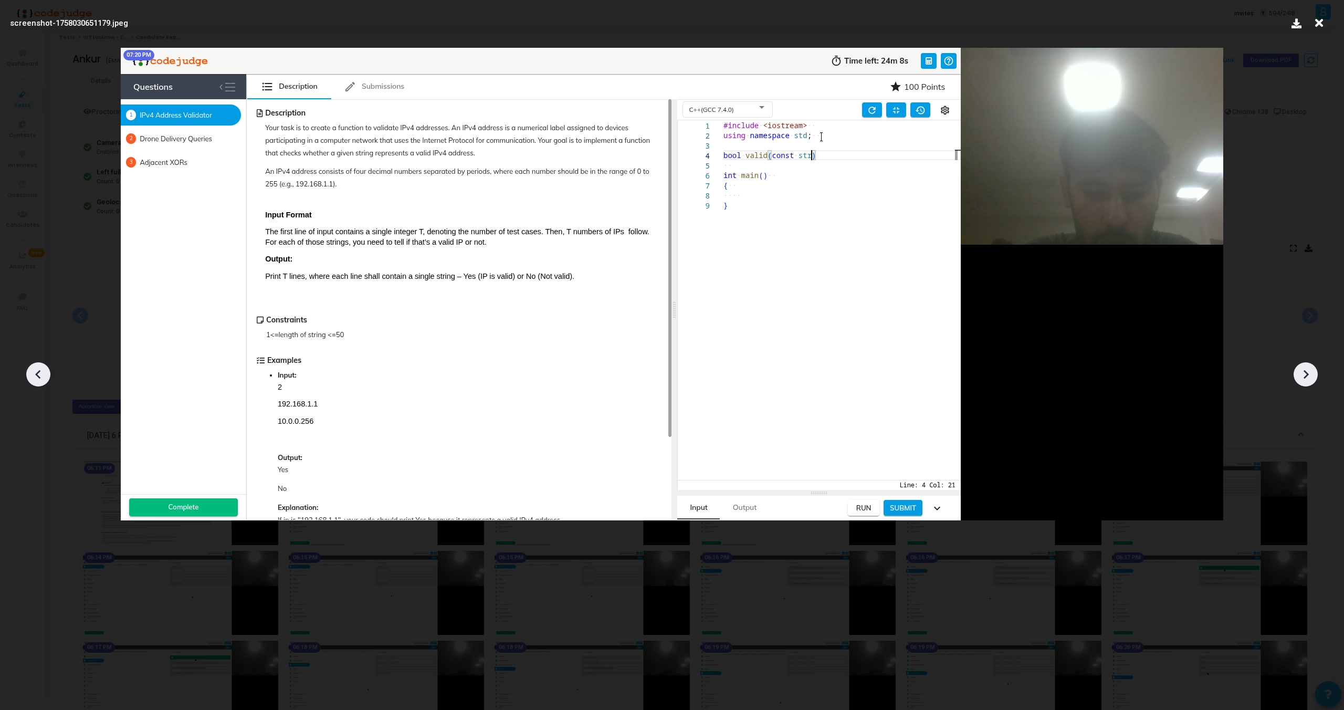
click at [1310, 378] on icon at bounding box center [1306, 374] width 16 height 16
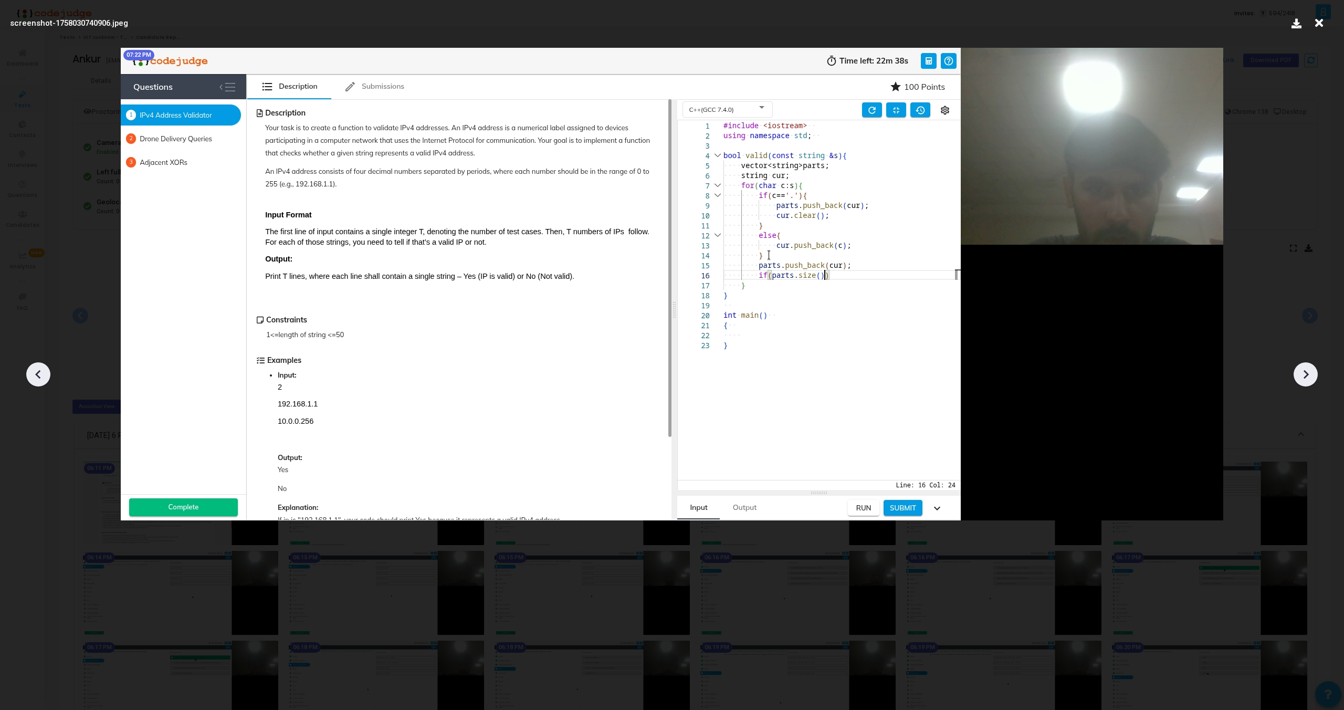
click at [1310, 378] on icon at bounding box center [1306, 374] width 16 height 16
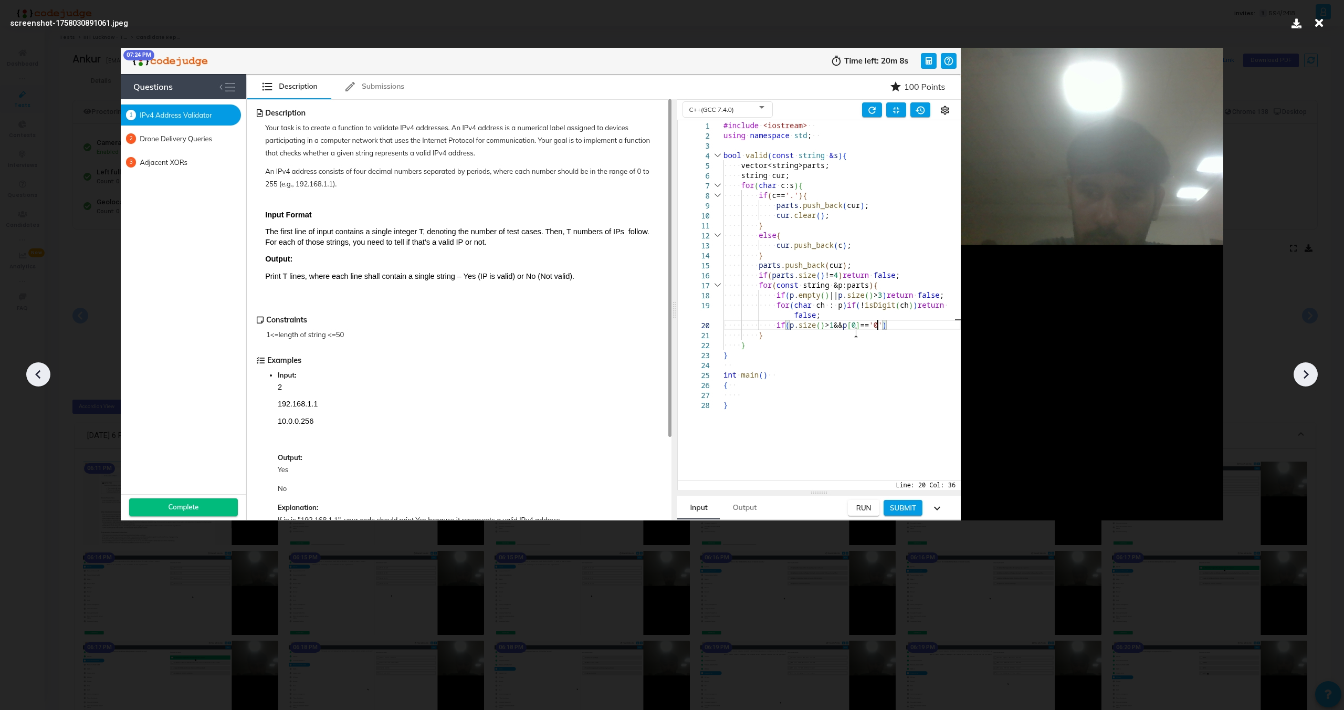
click at [1310, 378] on icon at bounding box center [1306, 374] width 16 height 16
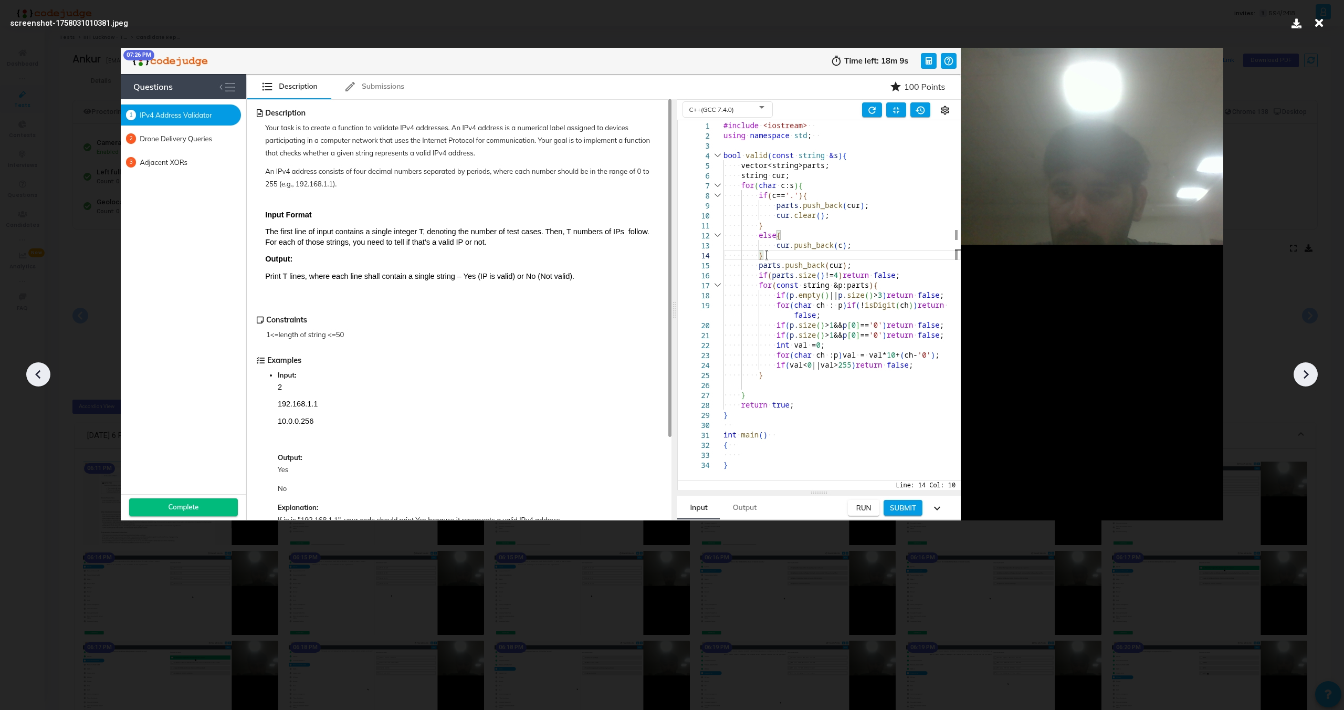
click at [1310, 378] on icon at bounding box center [1306, 374] width 16 height 16
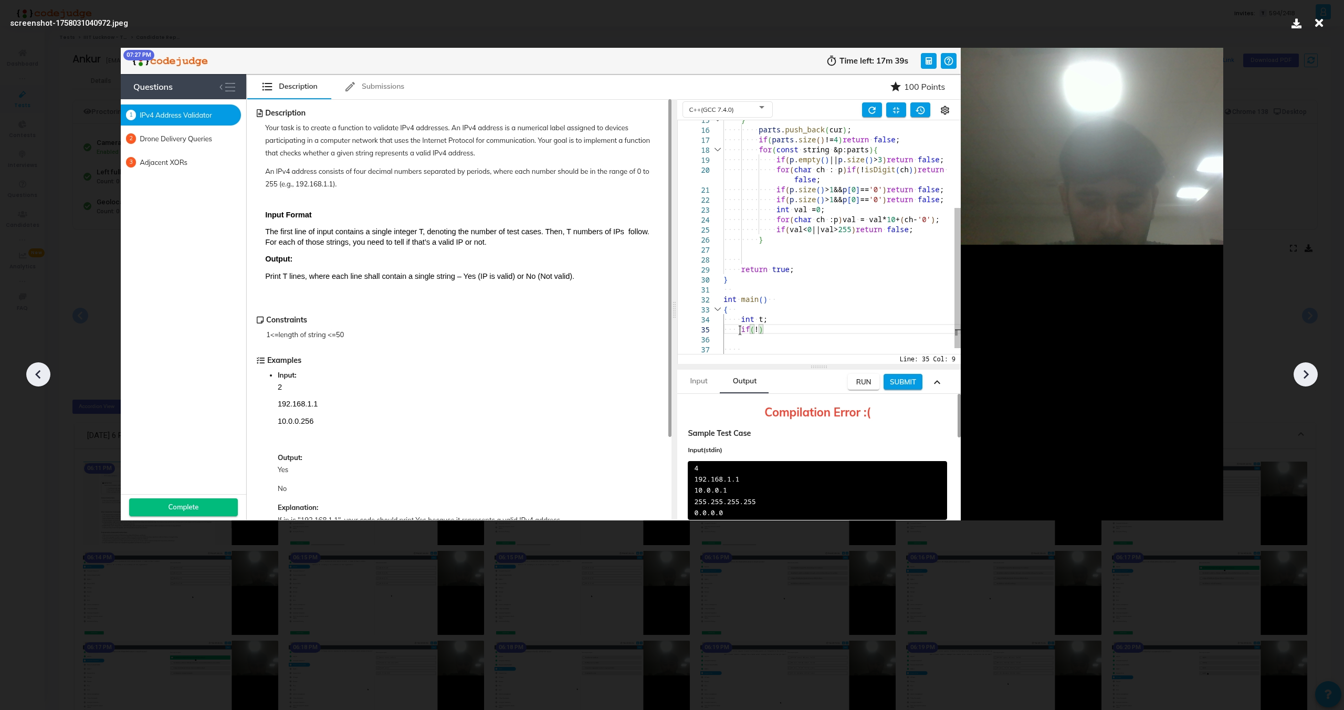
click at [1310, 378] on icon at bounding box center [1306, 374] width 16 height 16
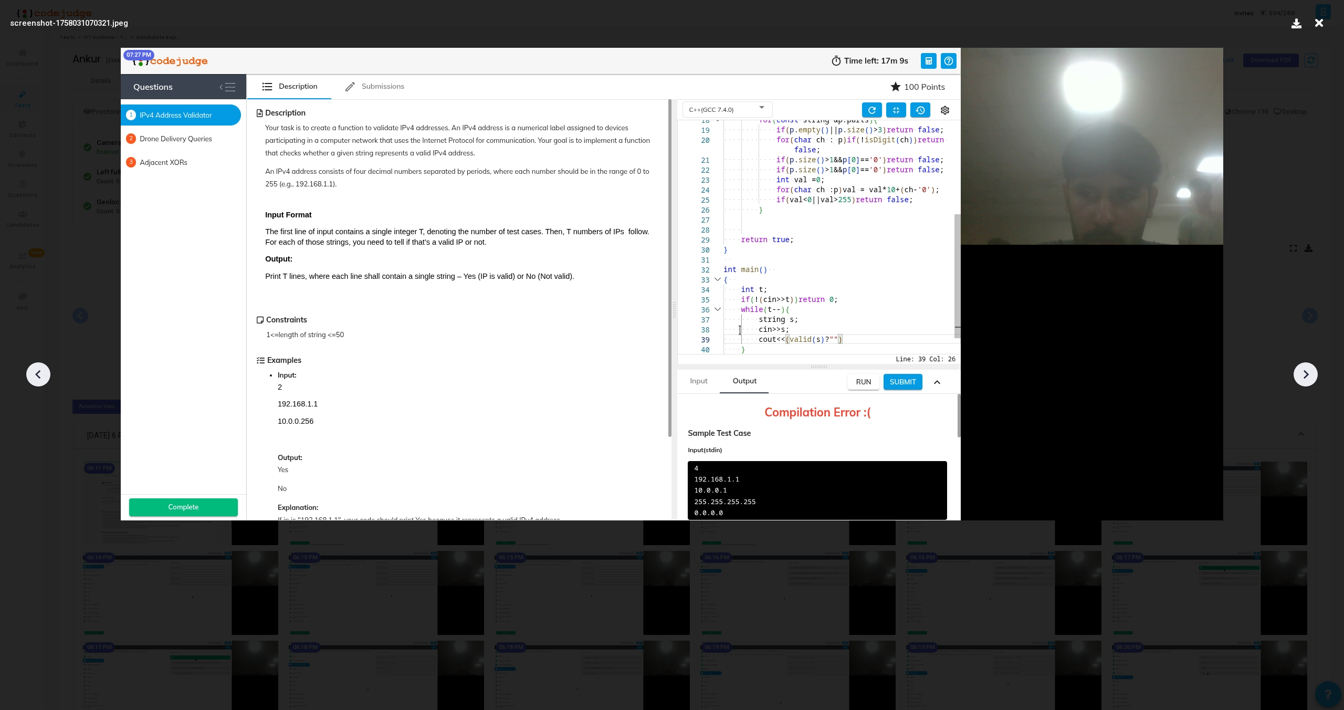
click at [1310, 378] on icon at bounding box center [1306, 374] width 16 height 16
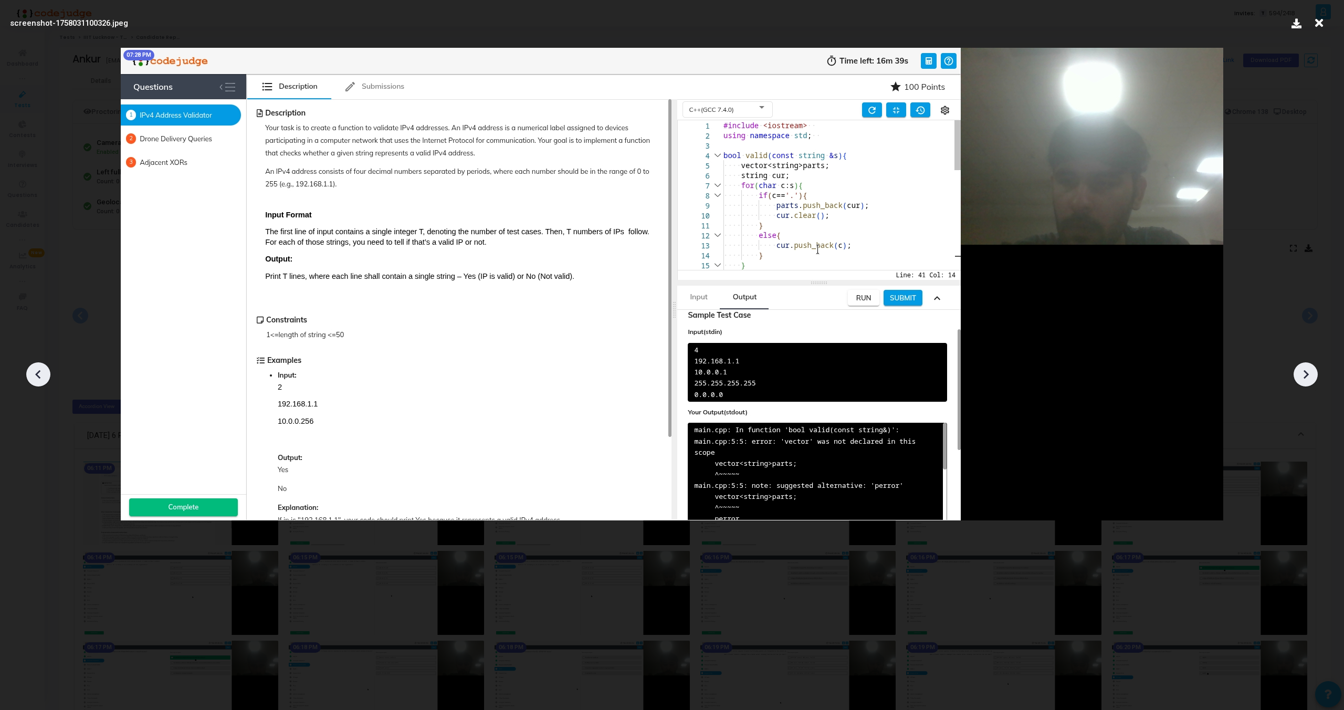
click at [1310, 378] on icon at bounding box center [1306, 374] width 16 height 16
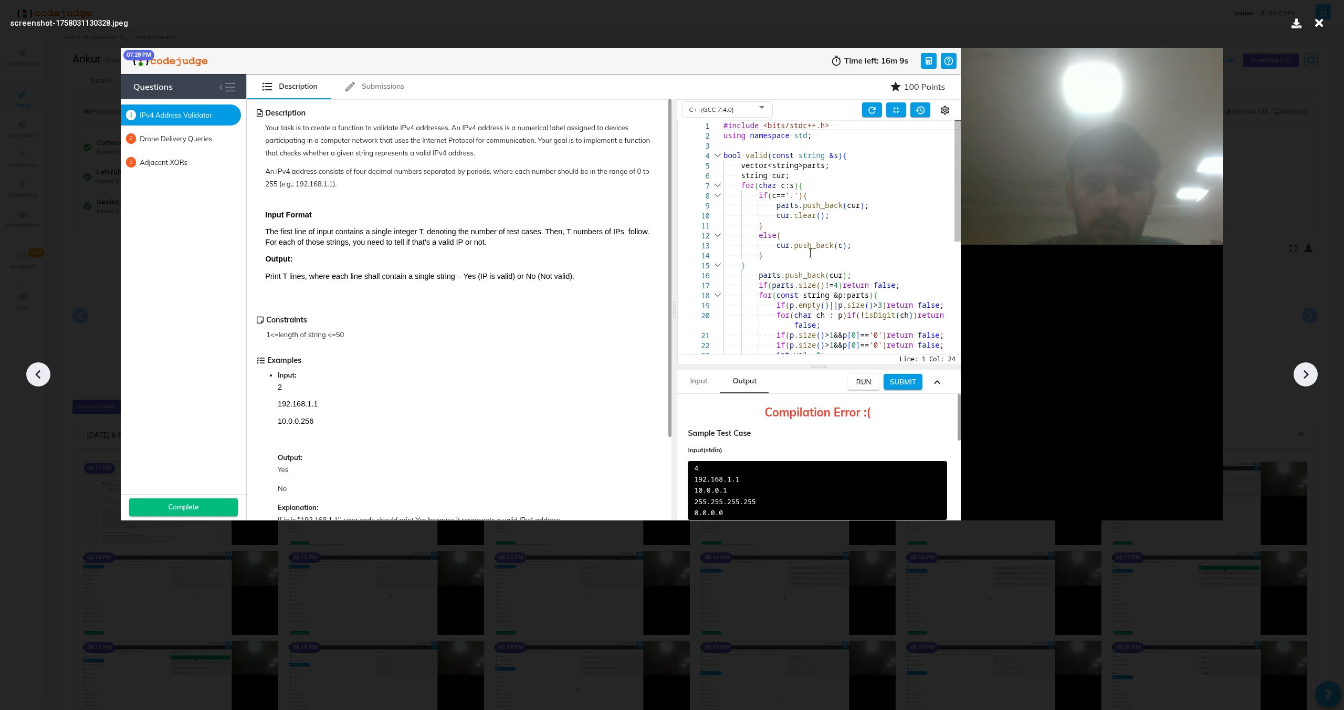
click at [1310, 378] on icon at bounding box center [1306, 374] width 16 height 16
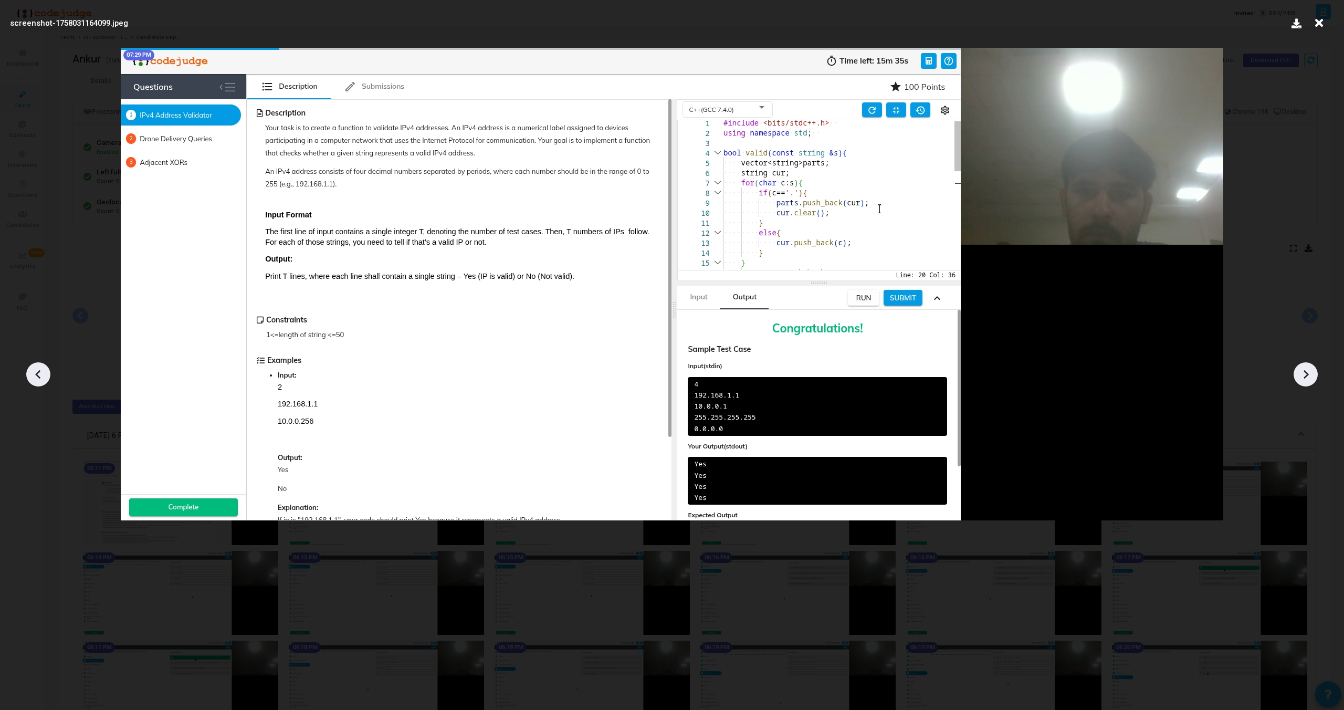
click at [1310, 378] on icon at bounding box center [1306, 374] width 16 height 16
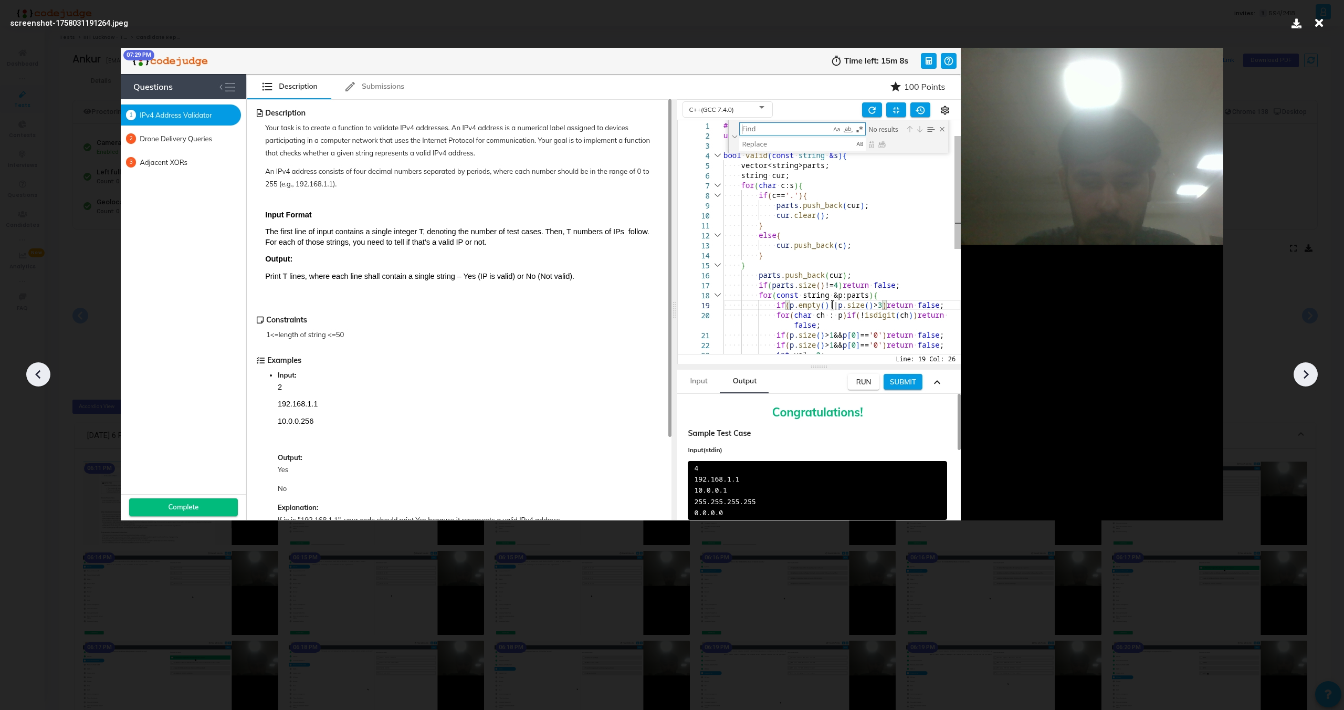
click at [1310, 378] on icon at bounding box center [1306, 374] width 16 height 16
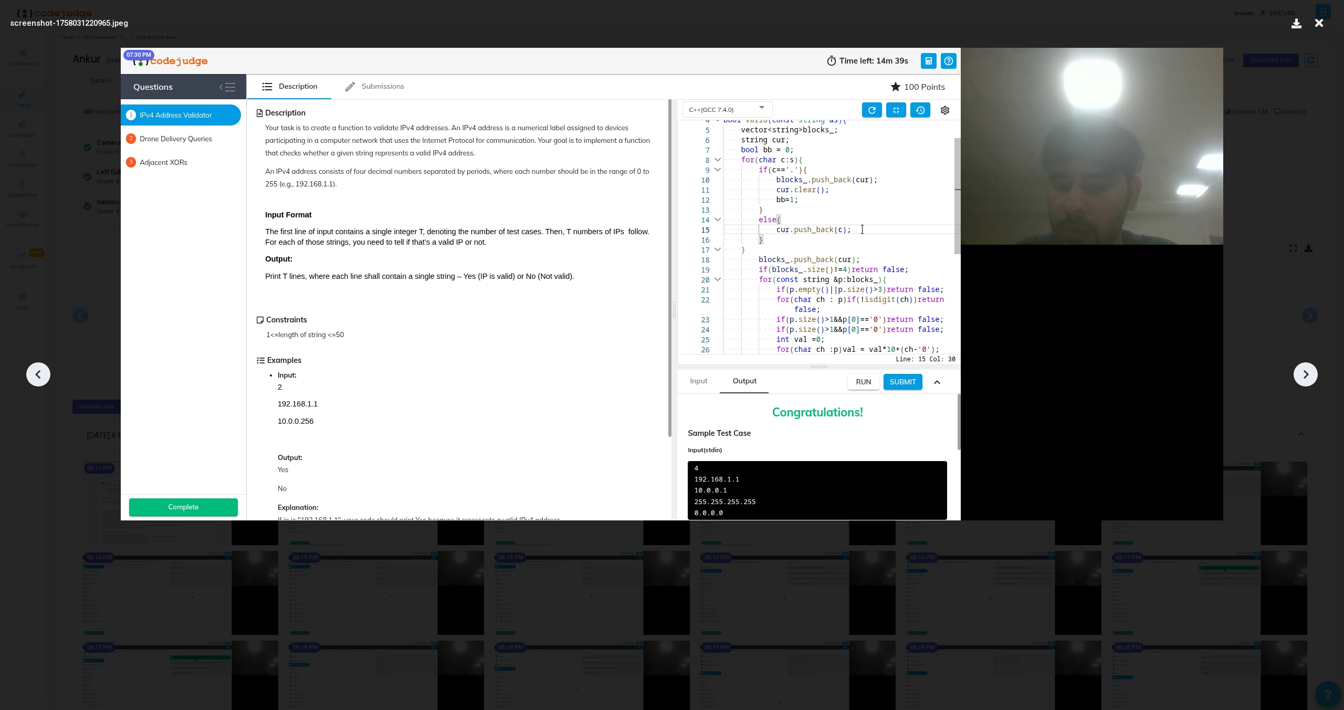
click at [1310, 378] on icon at bounding box center [1306, 374] width 16 height 16
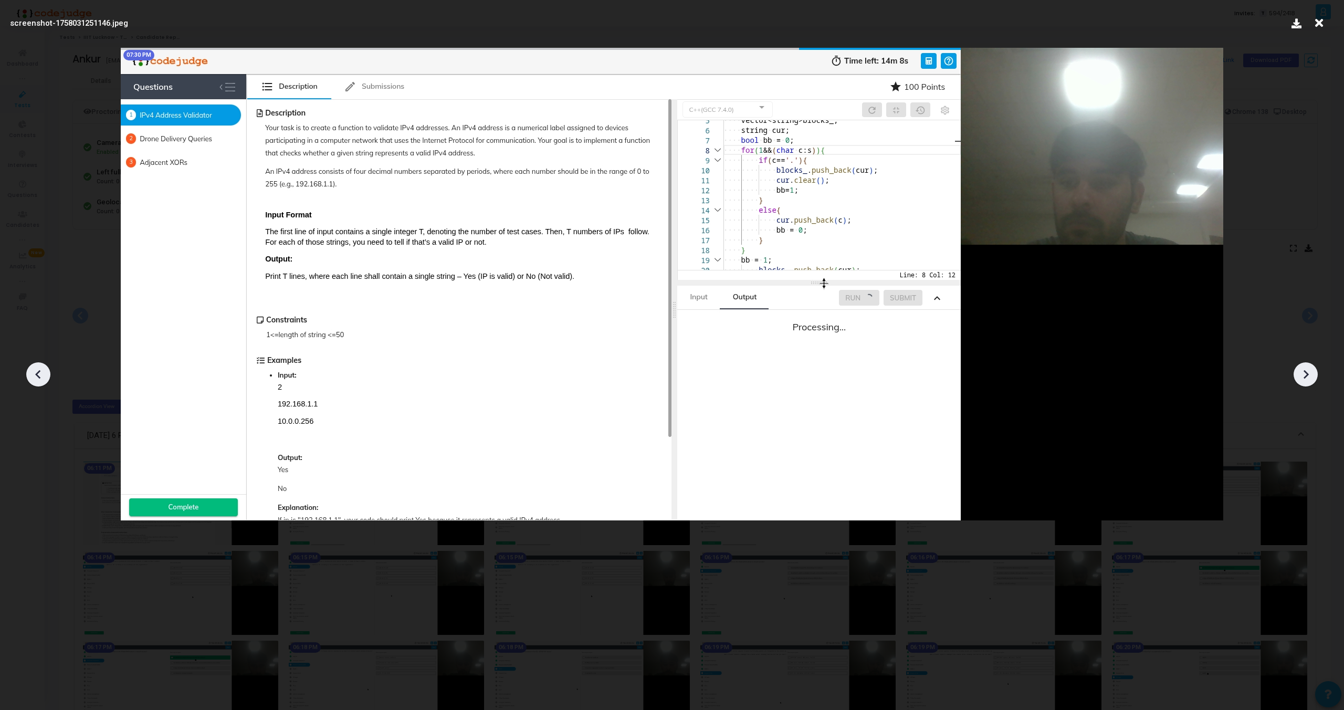
click at [1310, 378] on icon at bounding box center [1306, 374] width 16 height 16
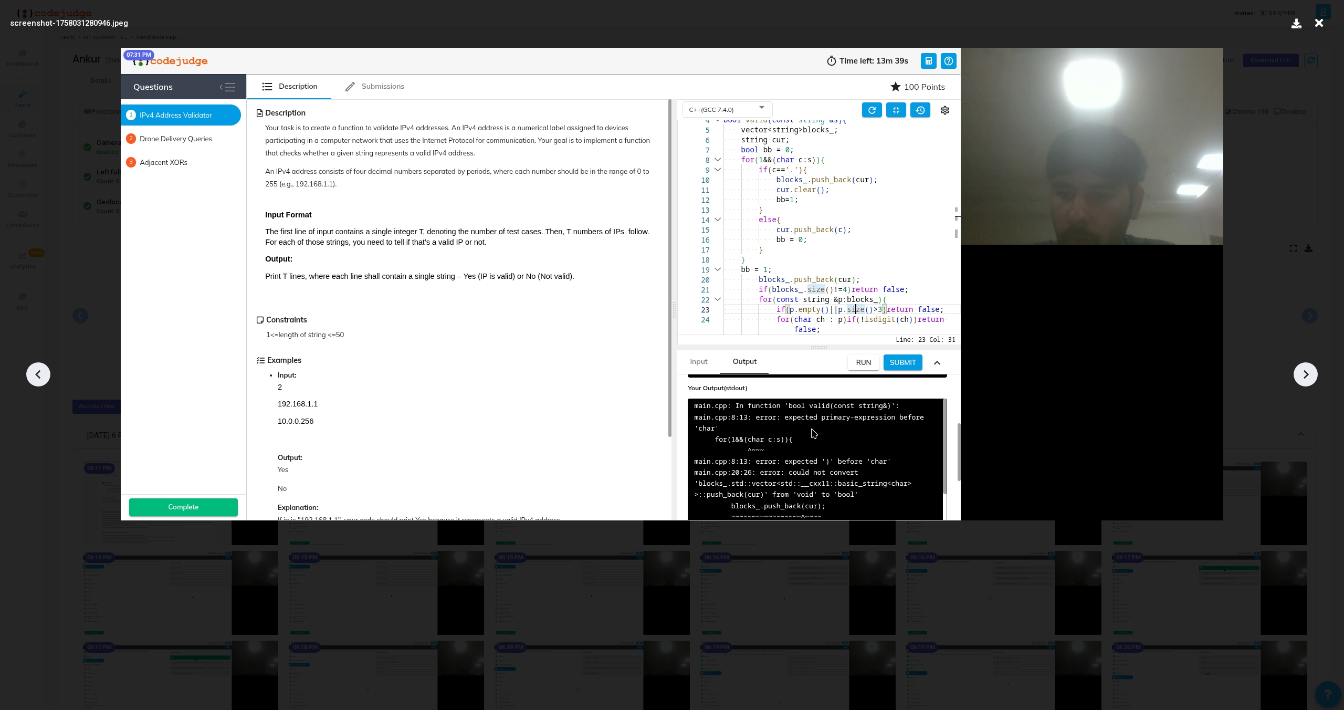
click at [1310, 378] on icon at bounding box center [1306, 374] width 16 height 16
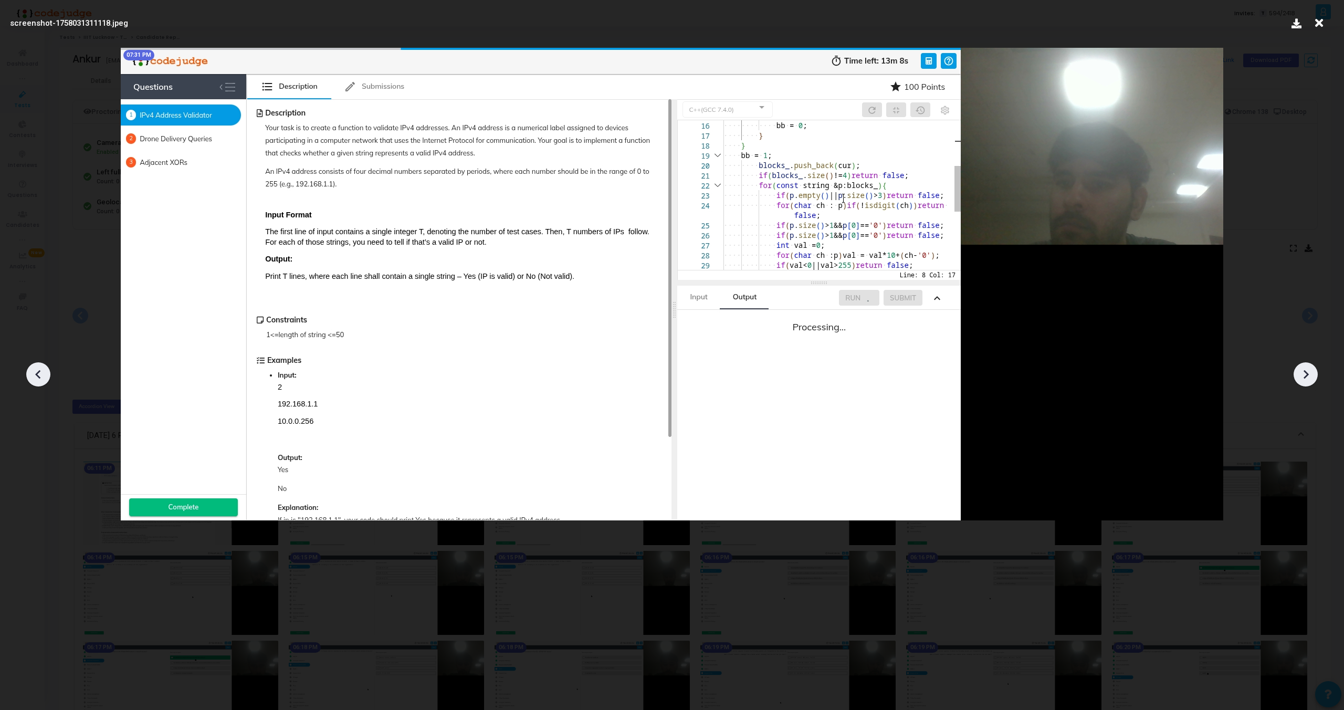
click at [1310, 378] on icon at bounding box center [1306, 374] width 16 height 16
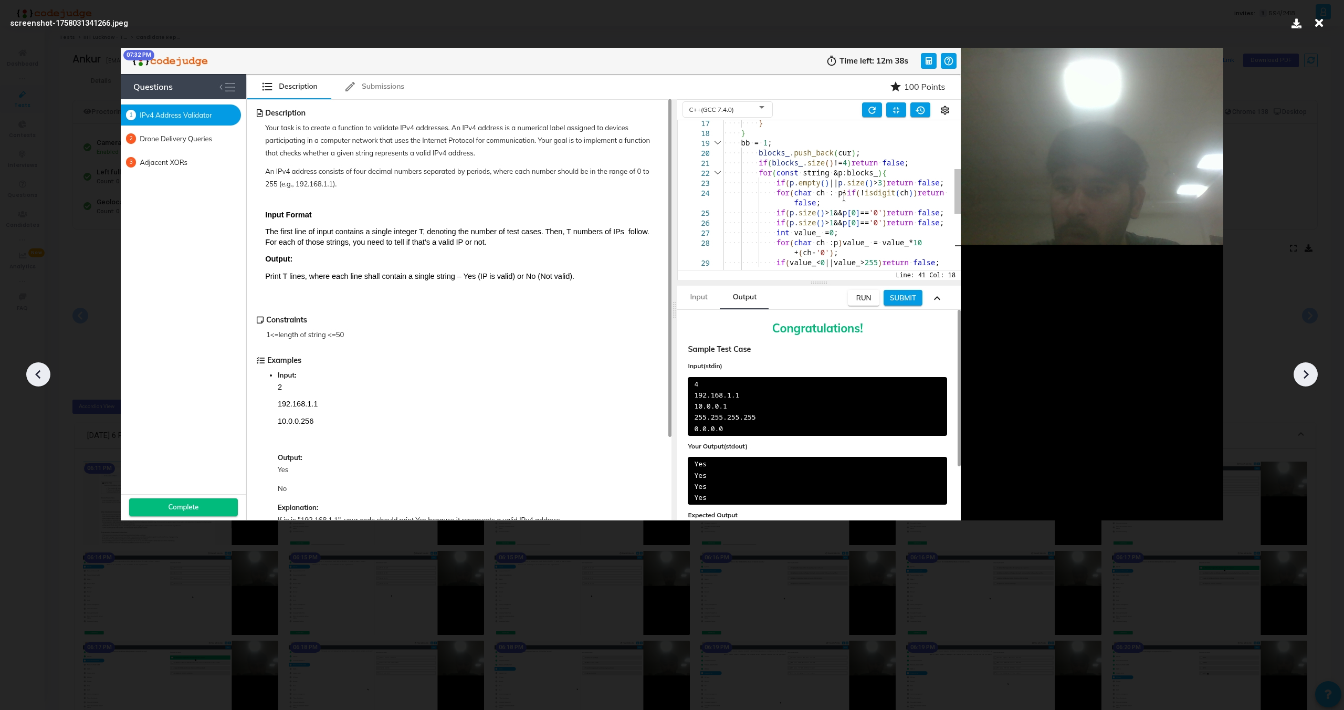
click at [1310, 378] on icon at bounding box center [1306, 374] width 16 height 16
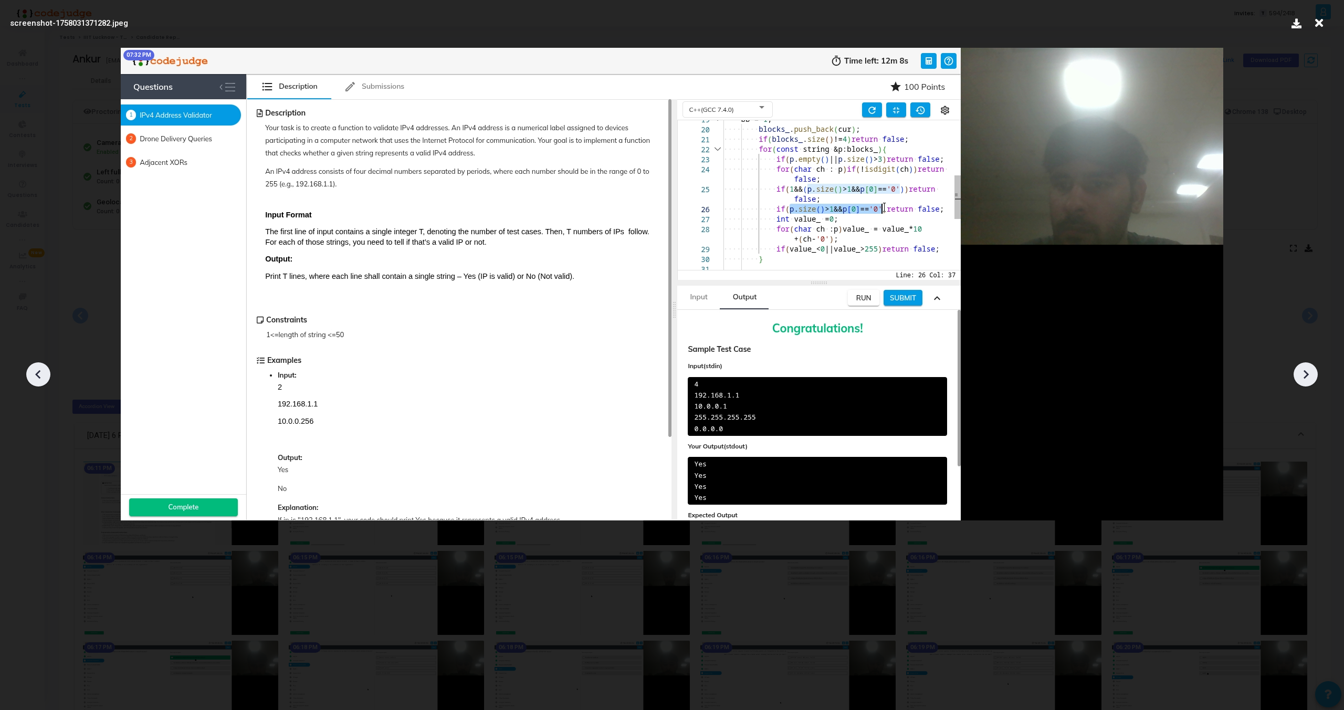
click at [1310, 378] on icon at bounding box center [1306, 374] width 16 height 16
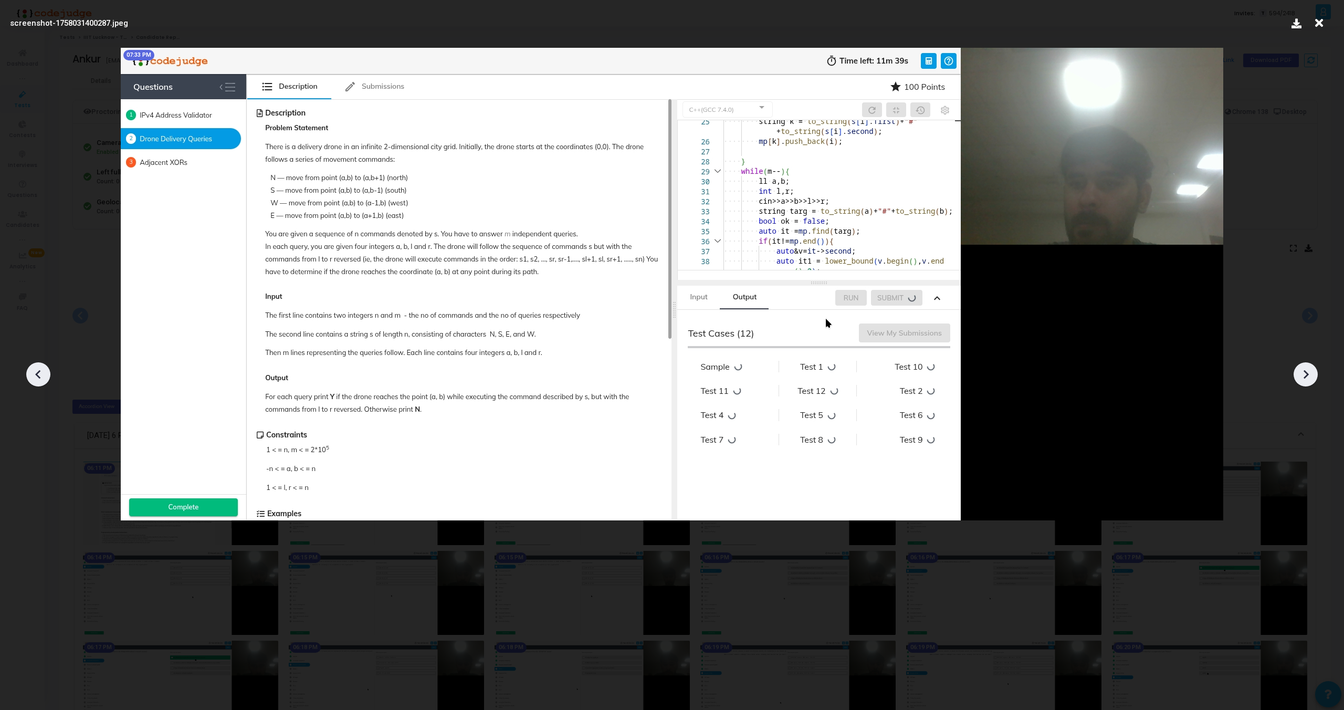
click at [1310, 378] on icon at bounding box center [1306, 374] width 16 height 16
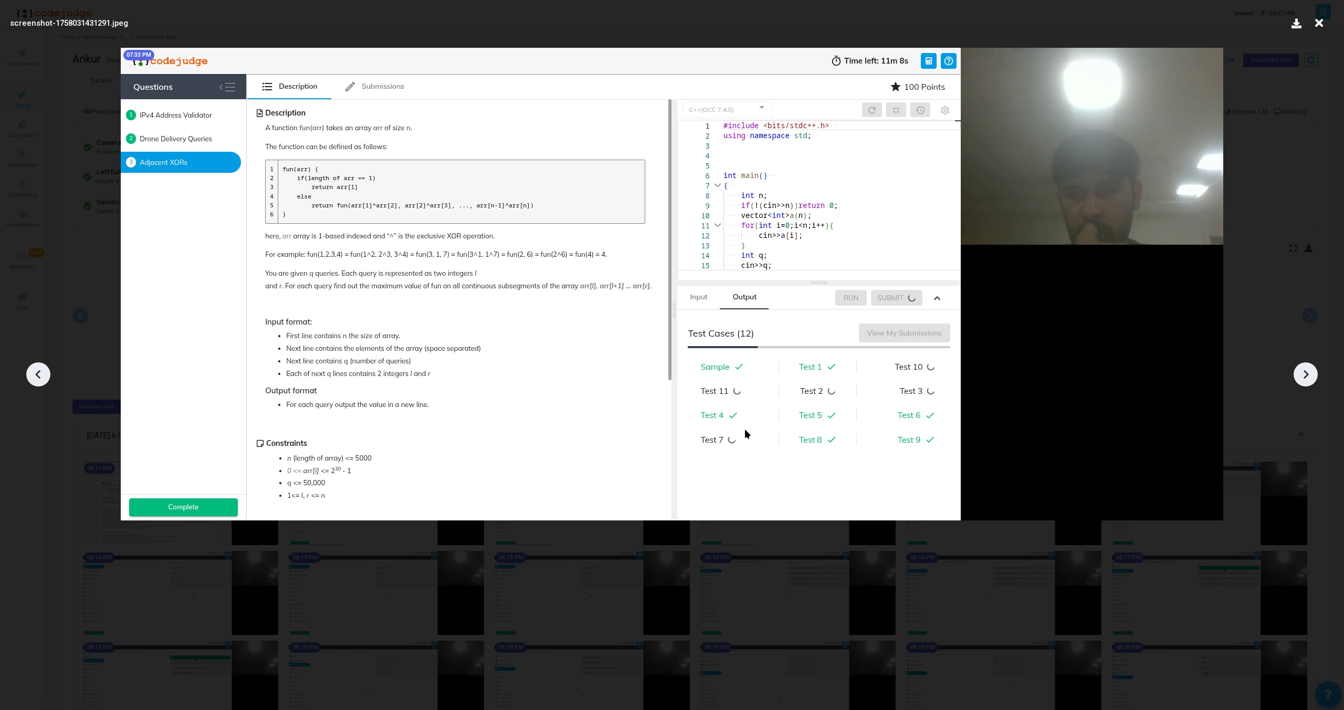
click at [1310, 378] on icon at bounding box center [1306, 374] width 16 height 16
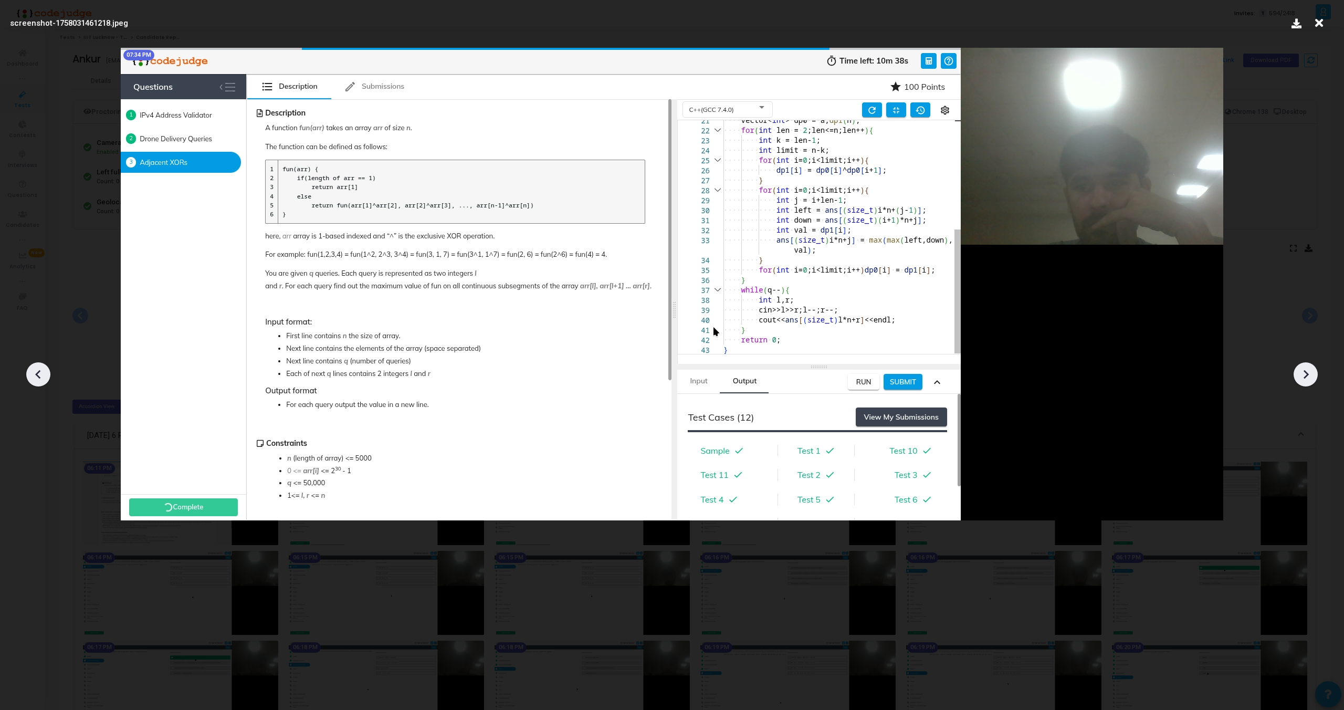
click at [1310, 378] on icon at bounding box center [1306, 374] width 16 height 16
click at [35, 368] on icon at bounding box center [38, 374] width 16 height 16
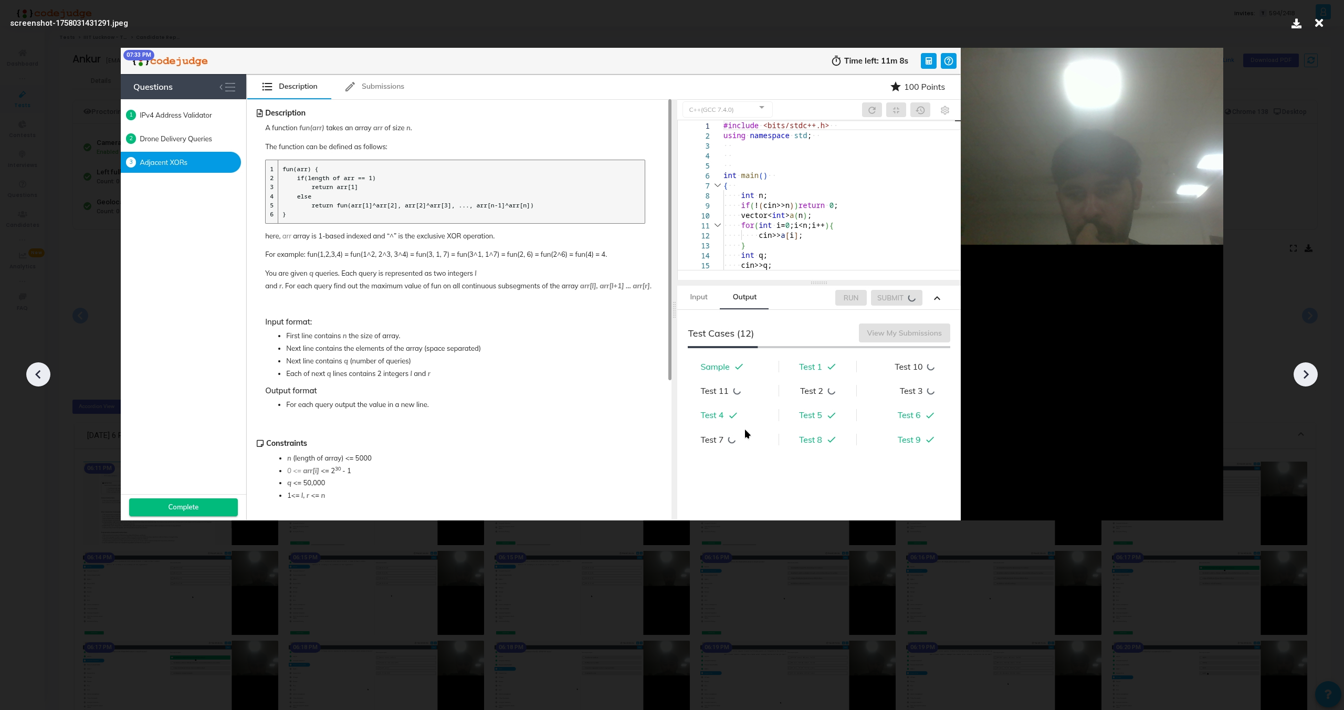
click at [35, 368] on icon at bounding box center [38, 374] width 16 height 16
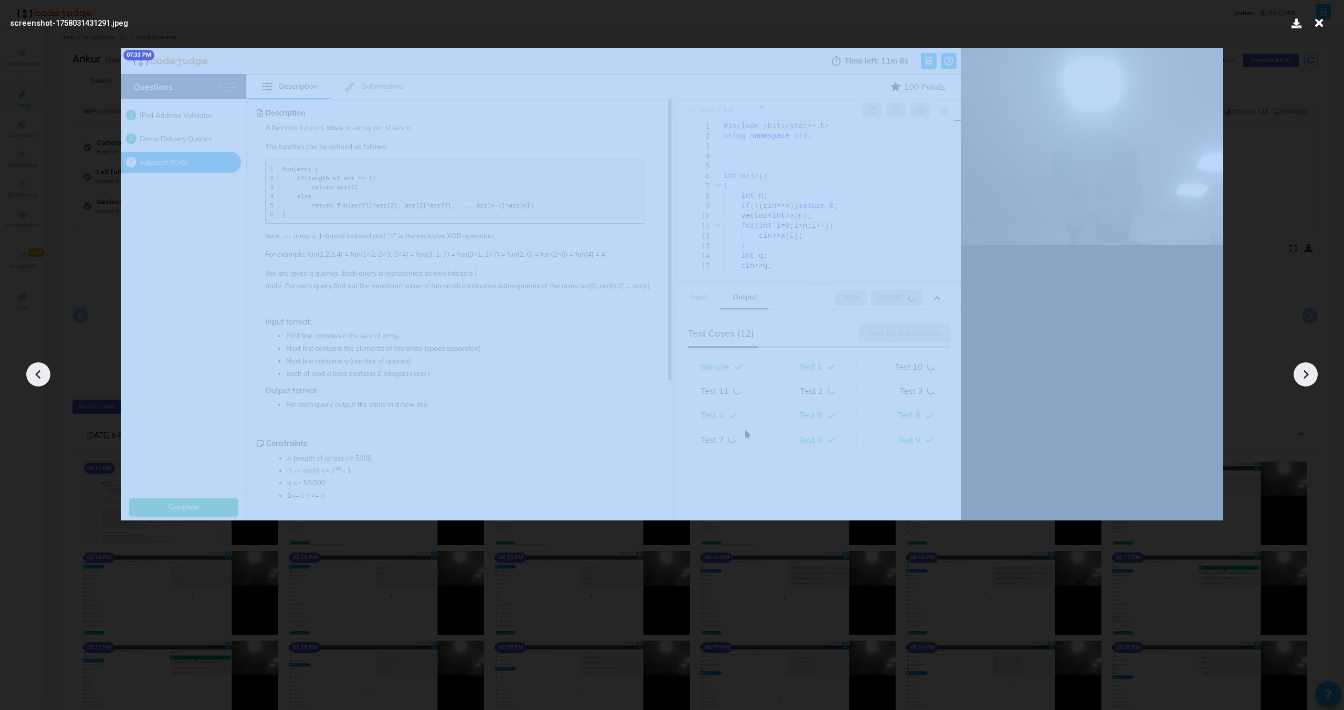
click at [35, 368] on icon at bounding box center [38, 374] width 16 height 16
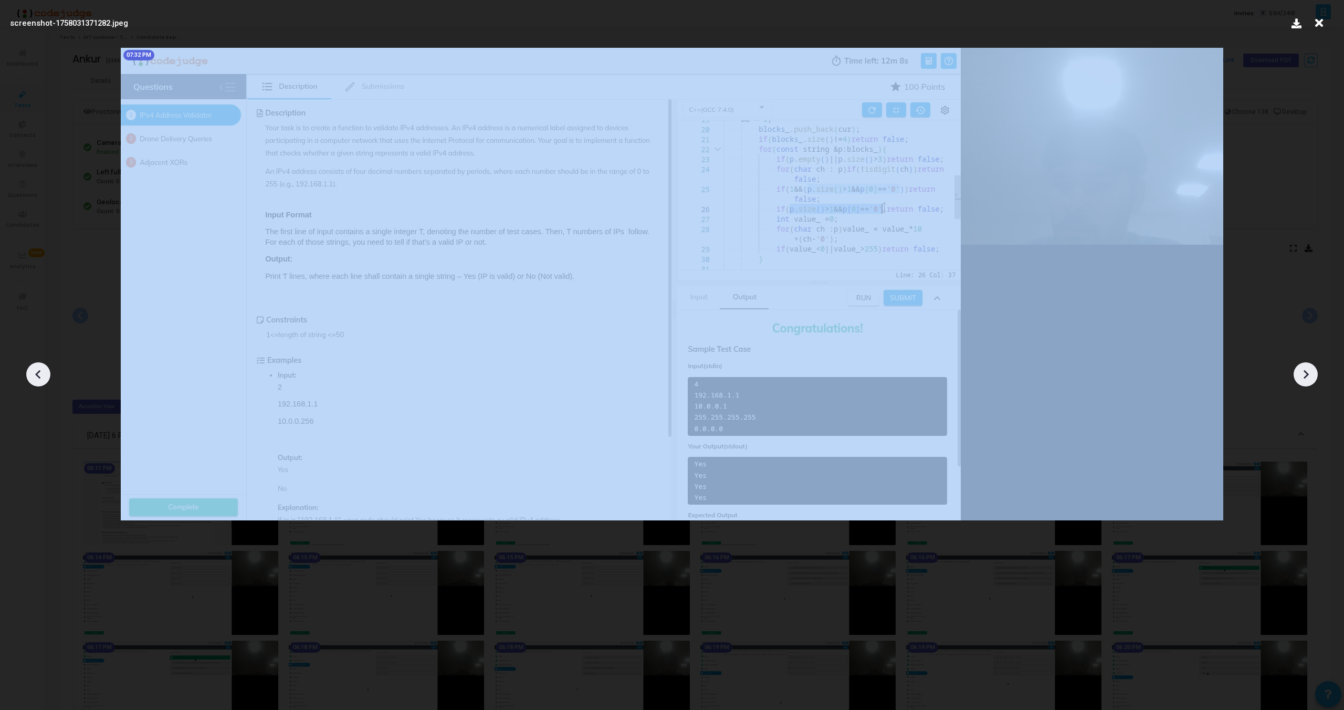
click at [35, 368] on icon at bounding box center [38, 374] width 16 height 16
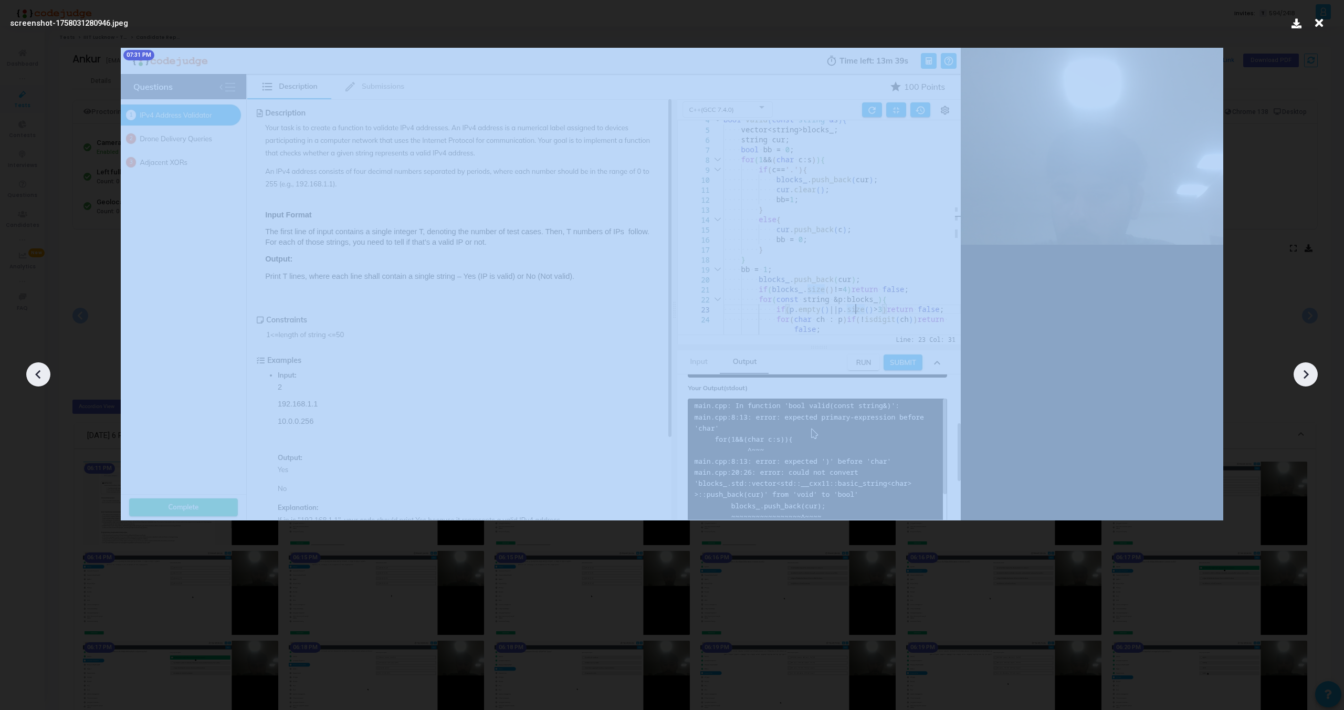
click at [35, 368] on icon at bounding box center [38, 374] width 16 height 16
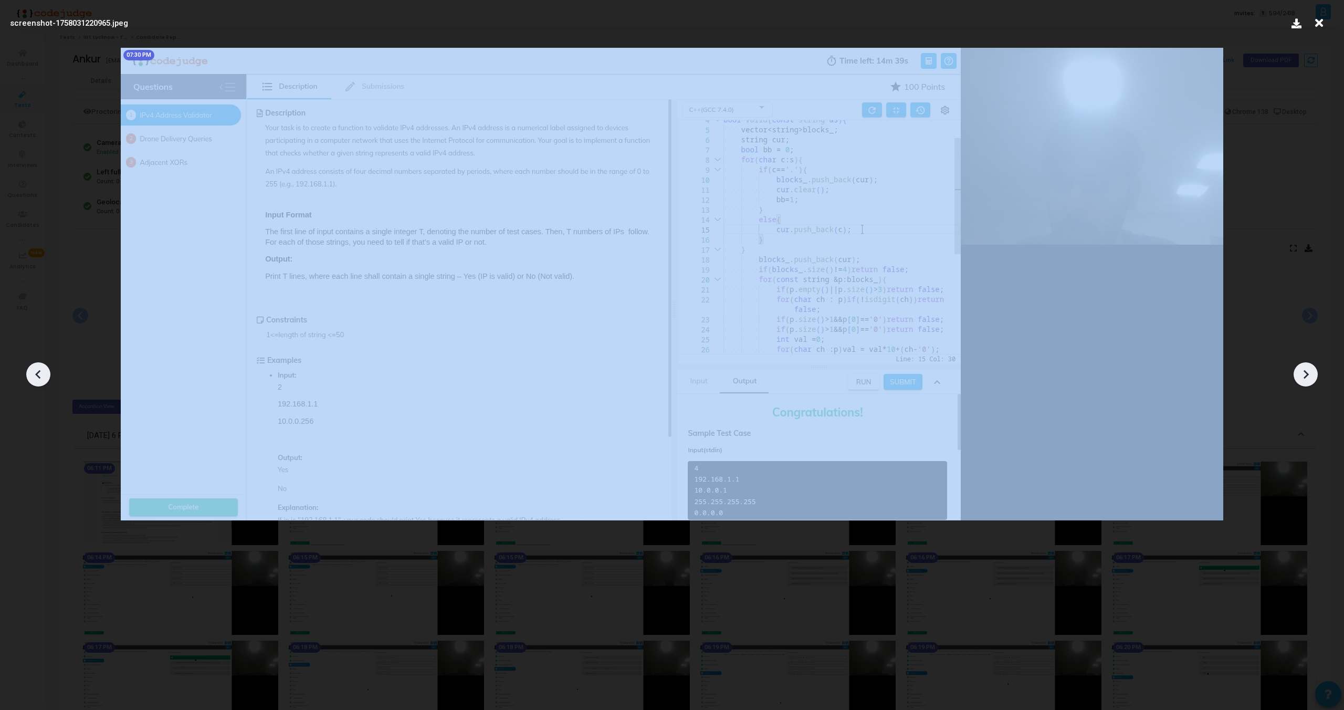
click at [35, 368] on icon at bounding box center [38, 374] width 16 height 16
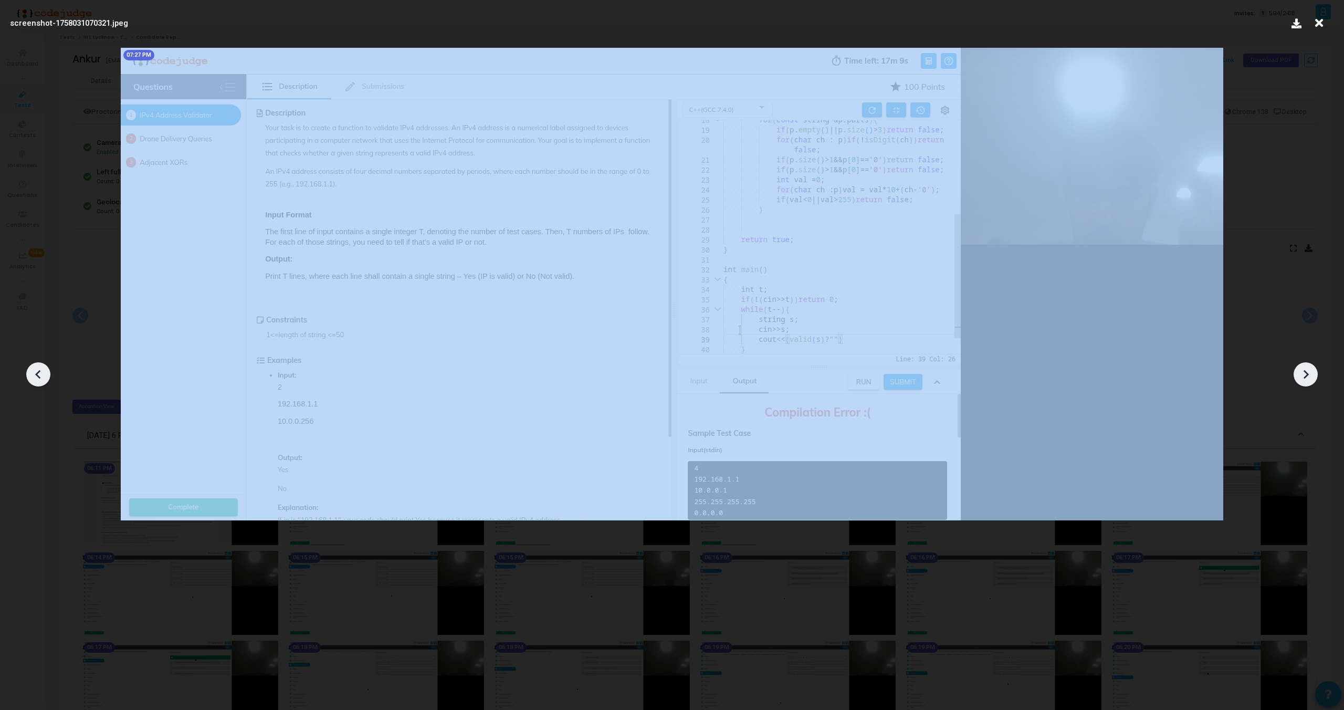
click at [35, 368] on icon at bounding box center [38, 374] width 16 height 16
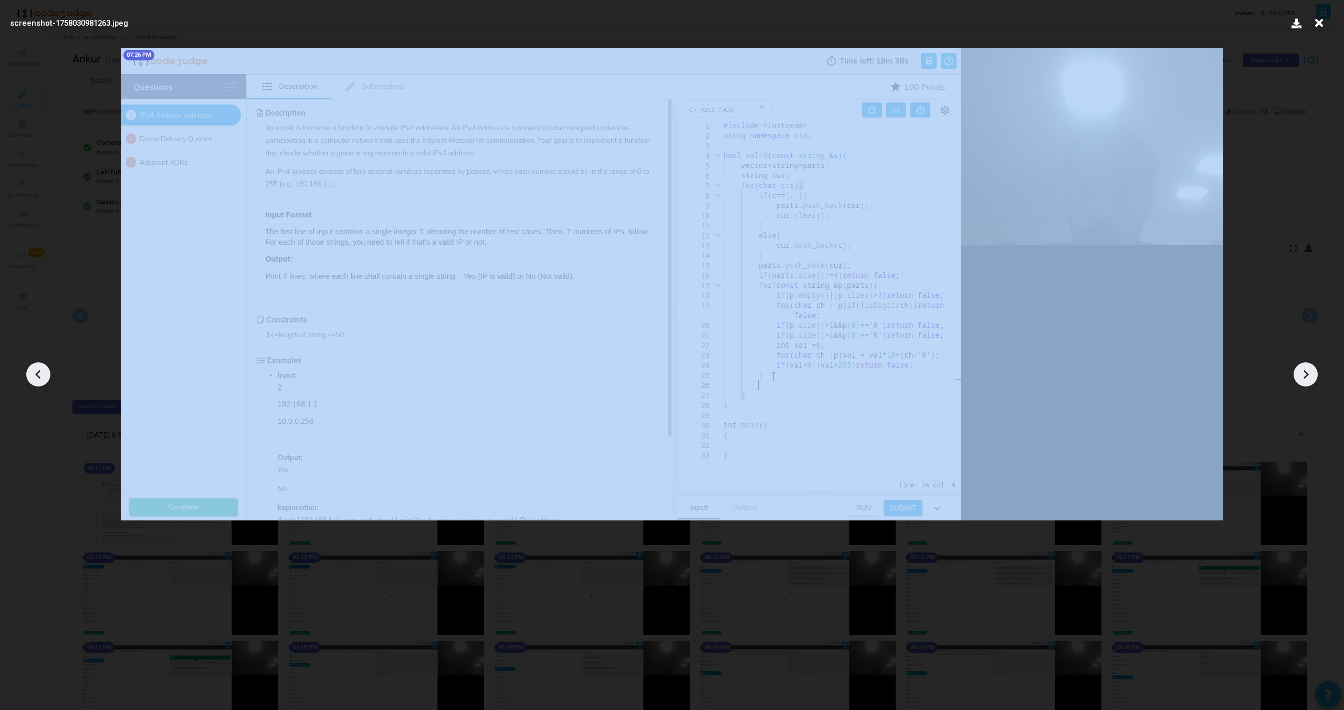
click at [35, 368] on icon at bounding box center [38, 374] width 16 height 16
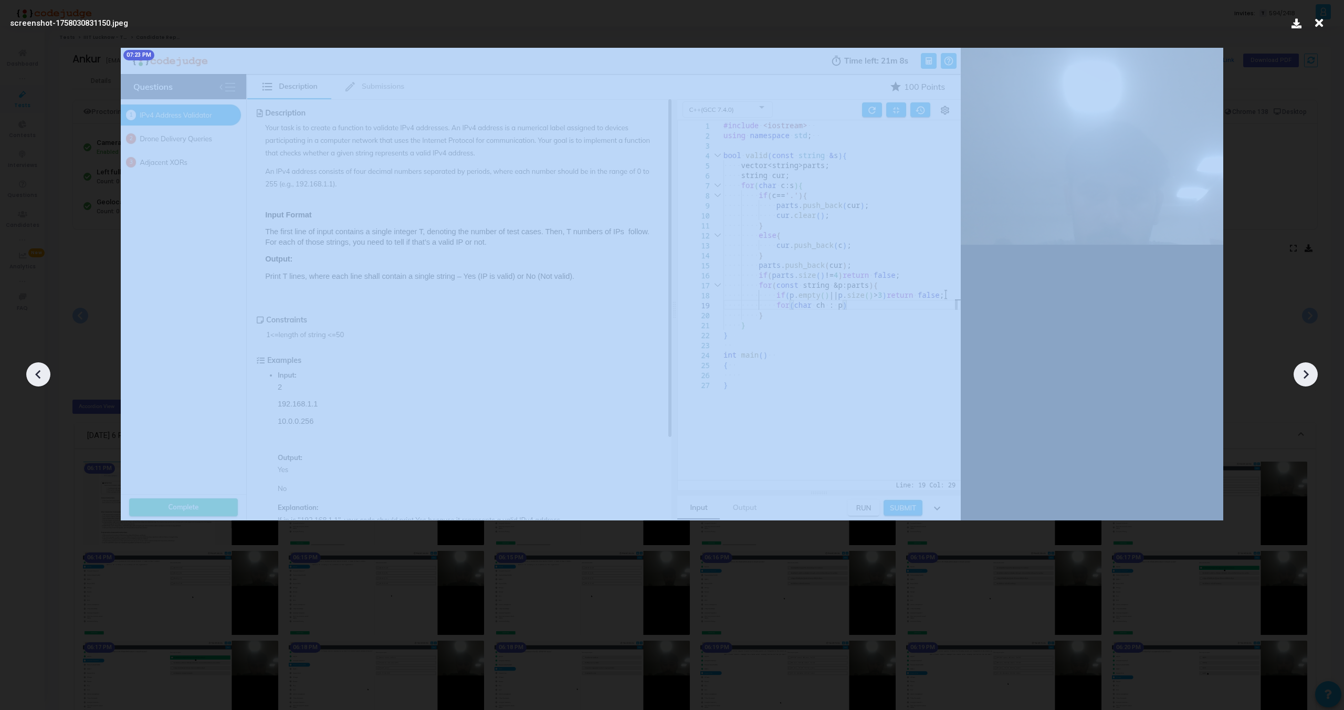
click at [35, 368] on icon at bounding box center [38, 374] width 16 height 16
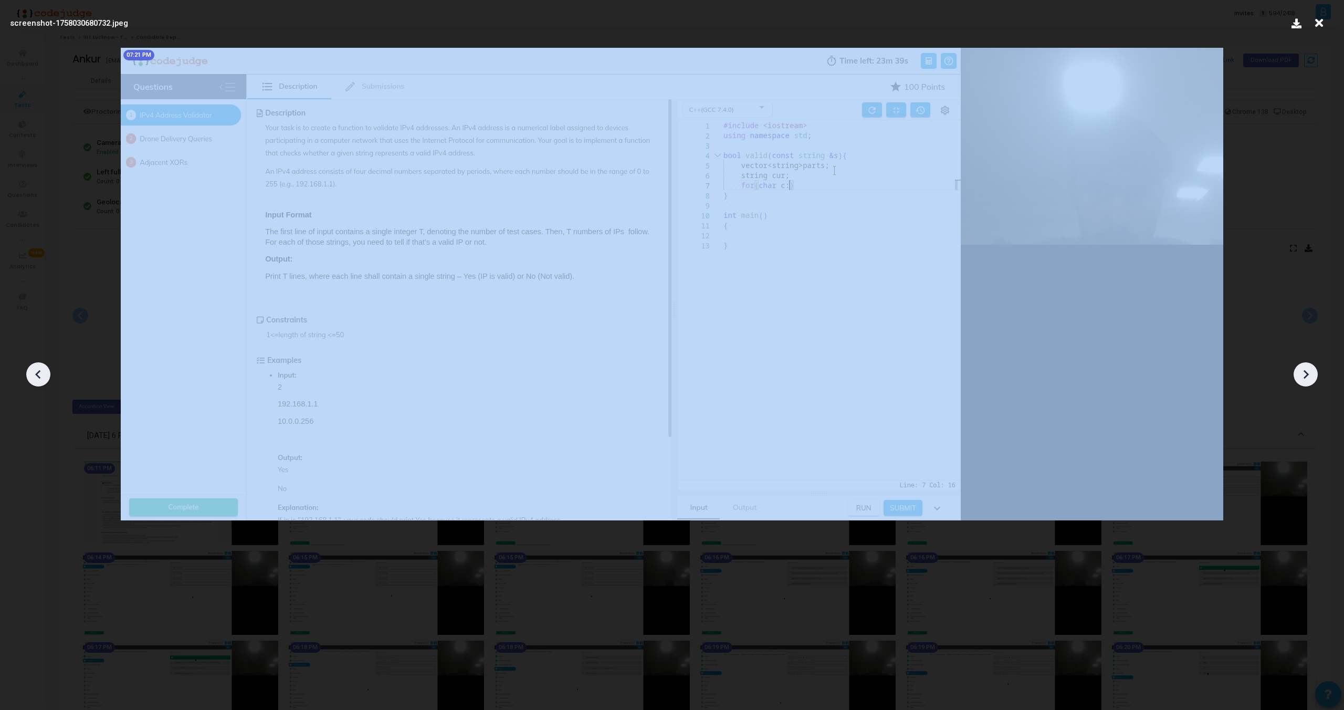
click at [35, 368] on icon at bounding box center [38, 374] width 16 height 16
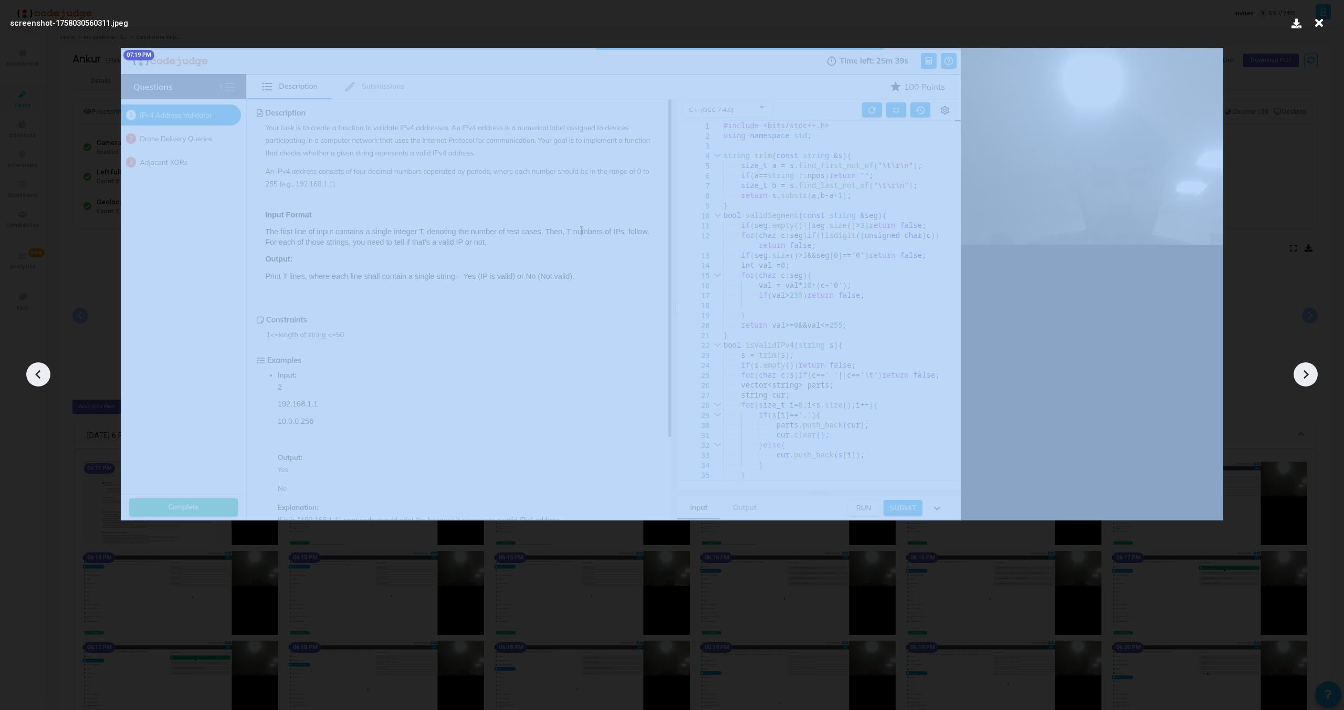
click at [35, 368] on icon at bounding box center [38, 374] width 16 height 16
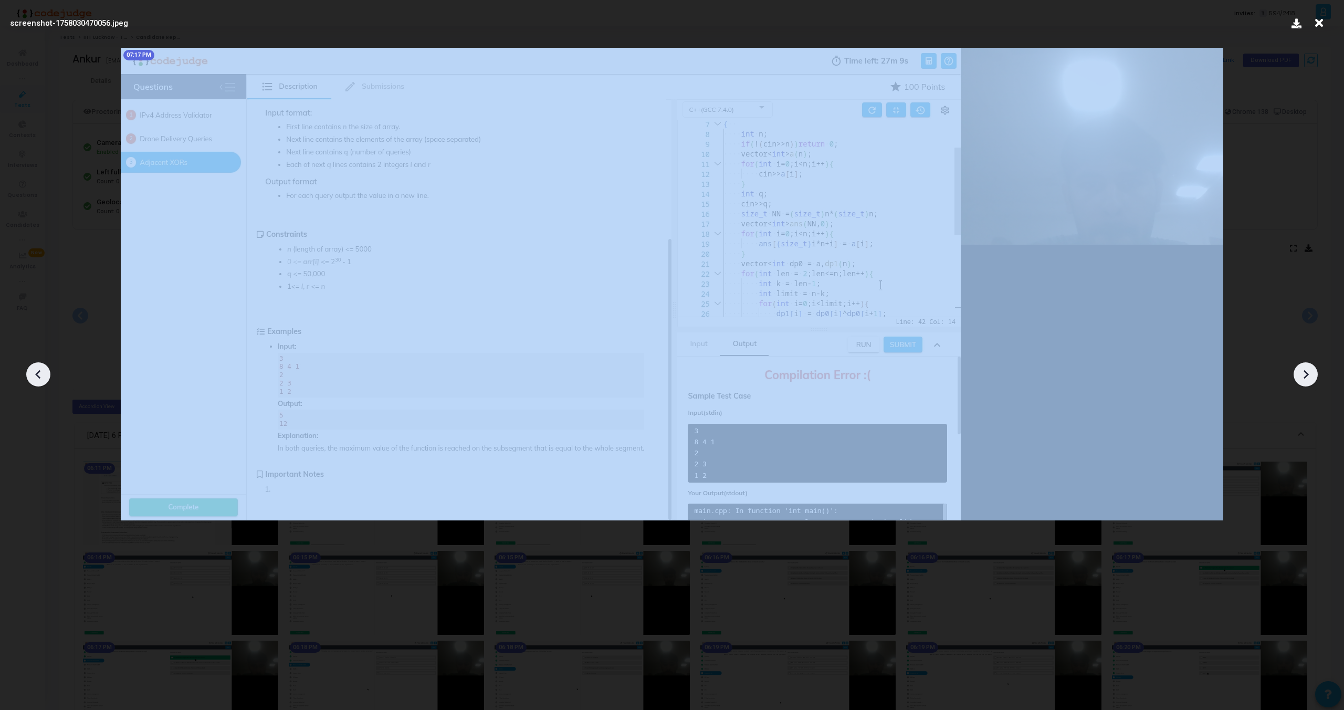
click at [35, 368] on icon at bounding box center [38, 374] width 16 height 16
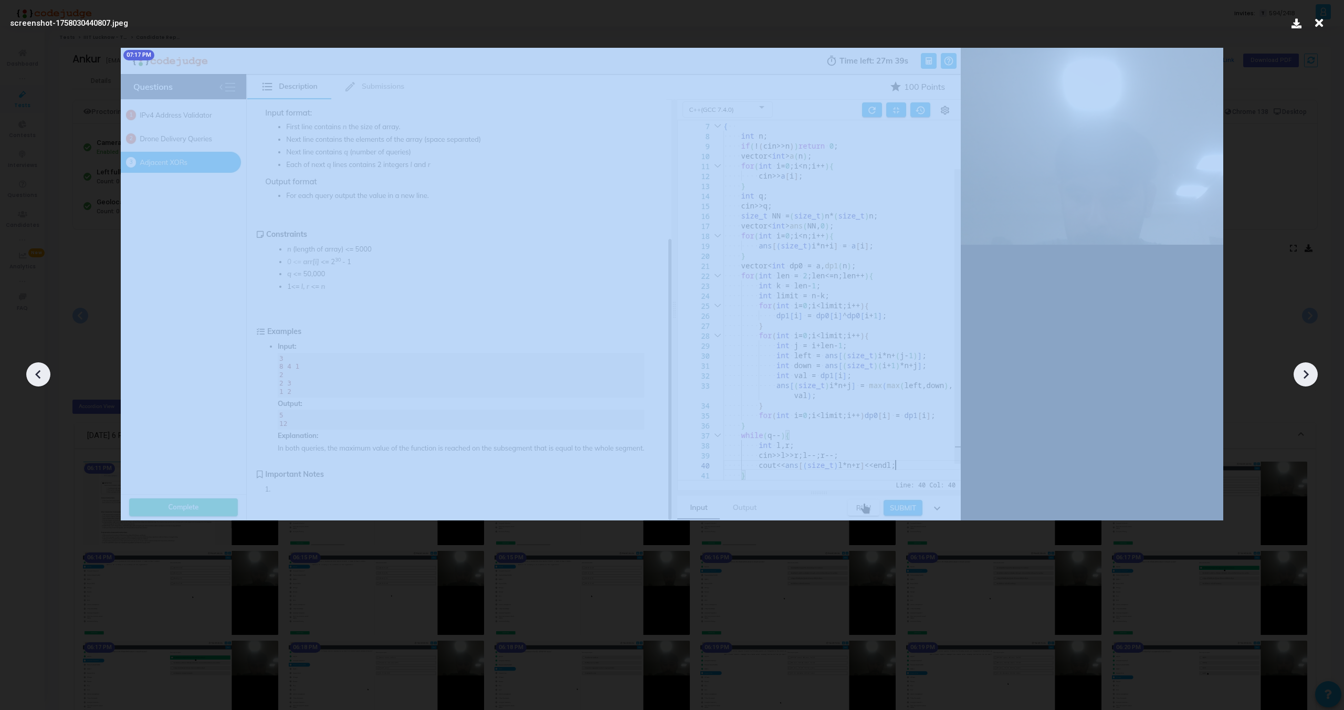
click at [35, 368] on icon at bounding box center [38, 374] width 16 height 16
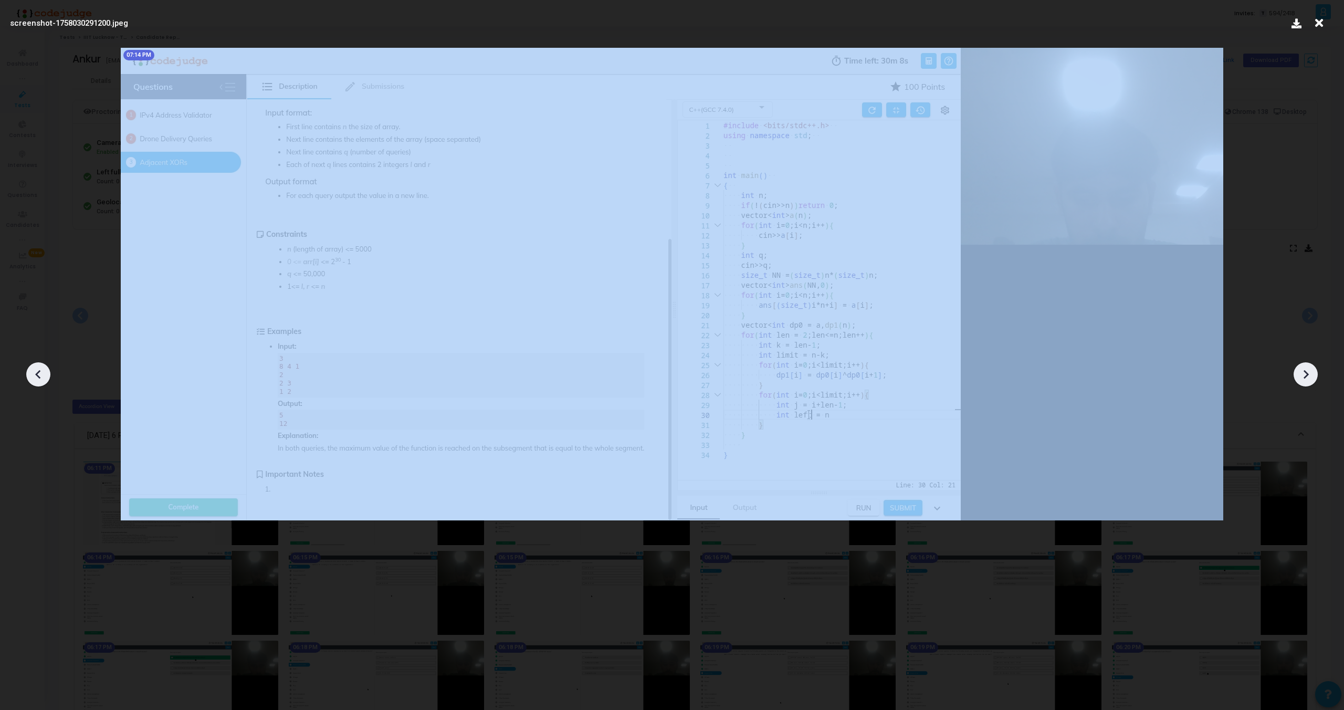
click at [35, 368] on icon at bounding box center [38, 374] width 16 height 16
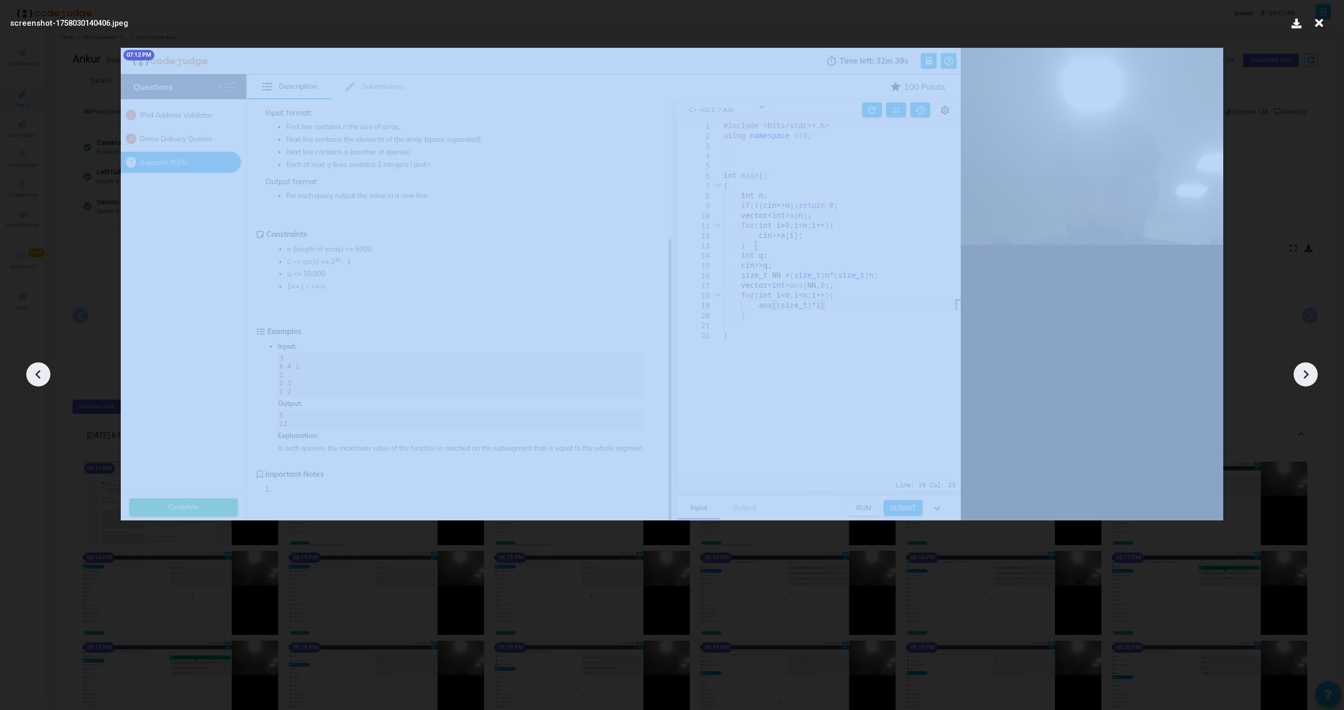
click at [35, 368] on icon at bounding box center [38, 374] width 16 height 16
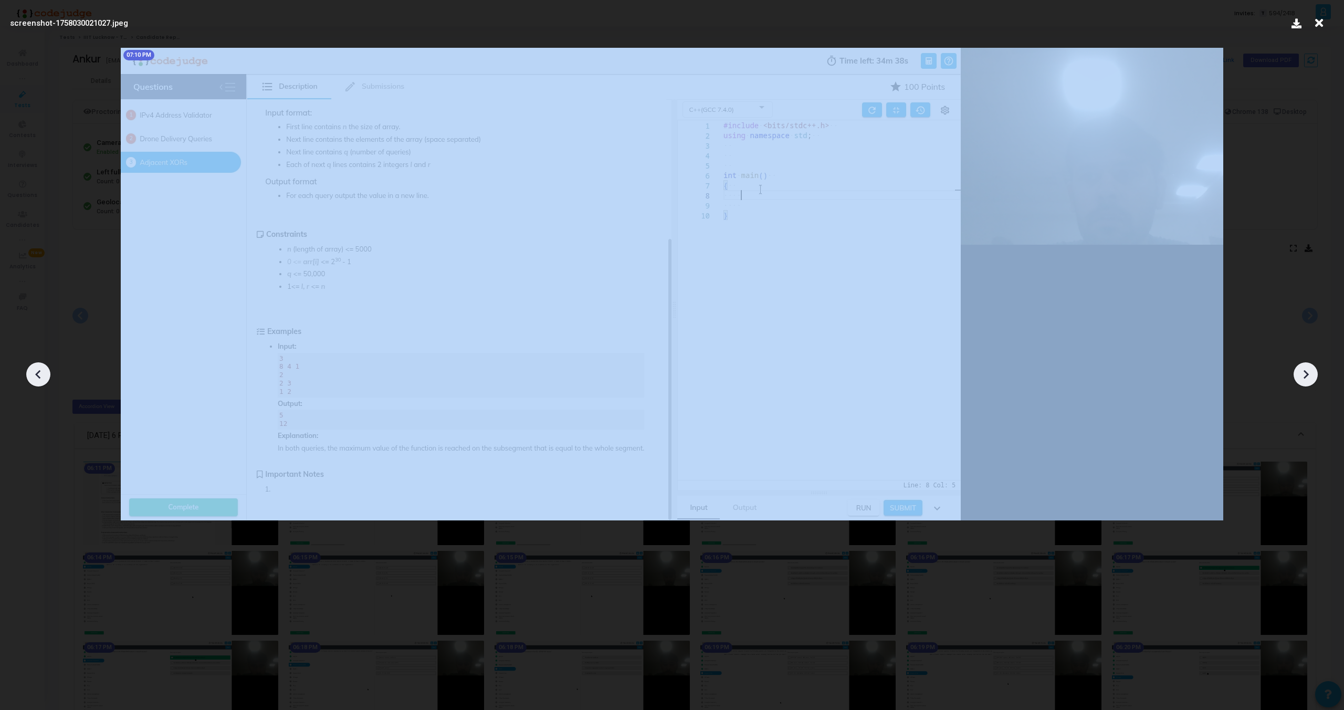
click at [35, 368] on icon at bounding box center [38, 374] width 16 height 16
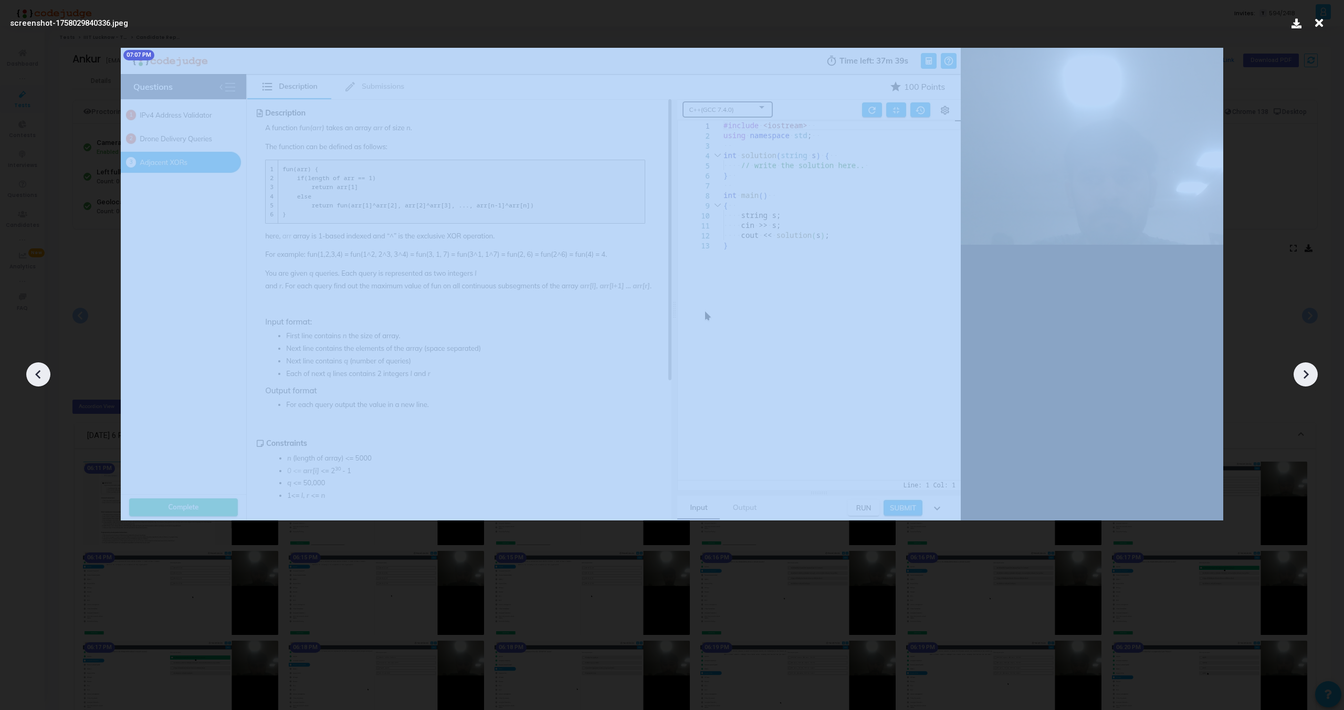
click at [35, 368] on icon at bounding box center [38, 374] width 16 height 16
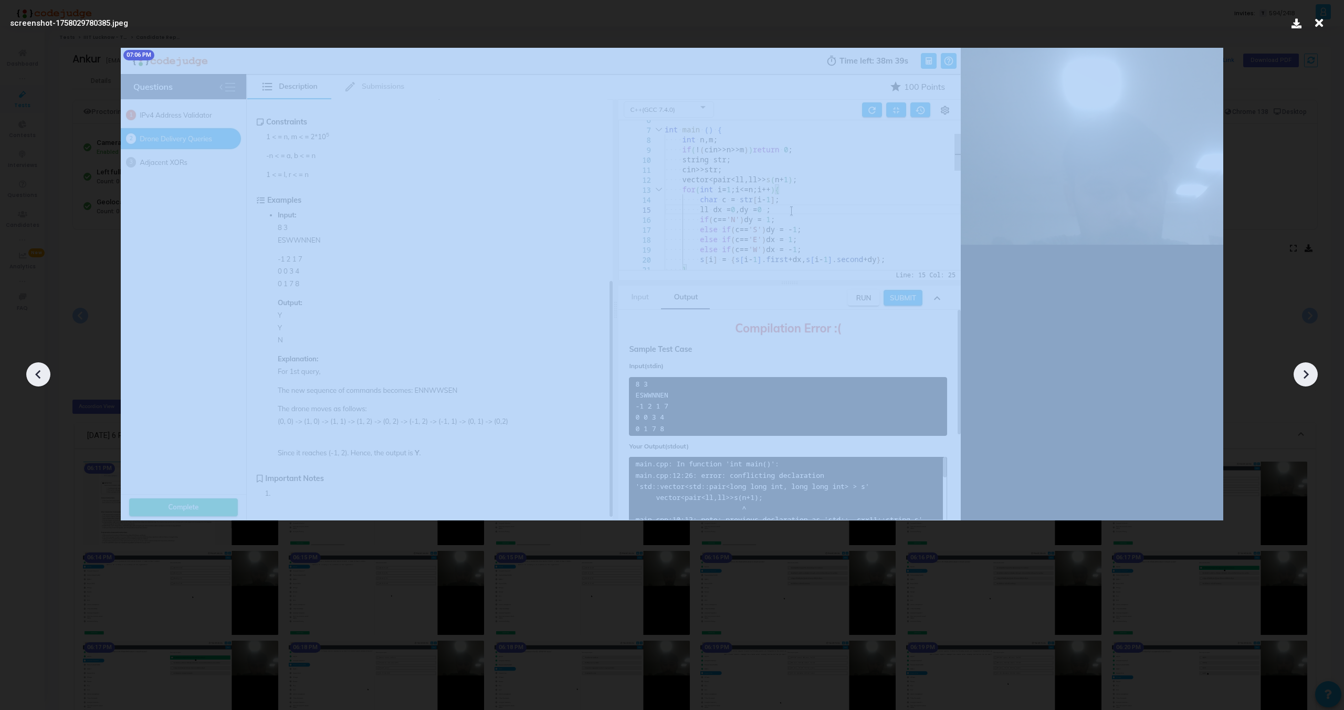
click at [35, 368] on icon at bounding box center [38, 374] width 16 height 16
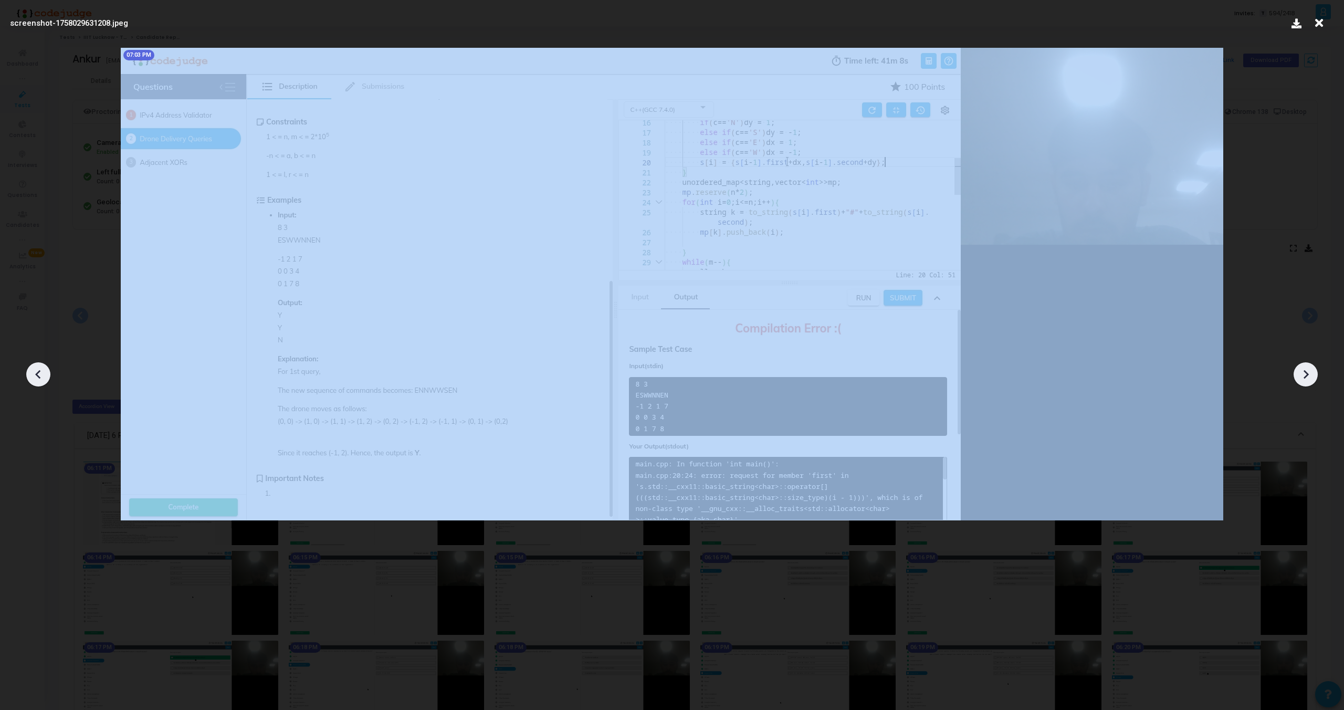
click at [35, 368] on icon at bounding box center [38, 374] width 16 height 16
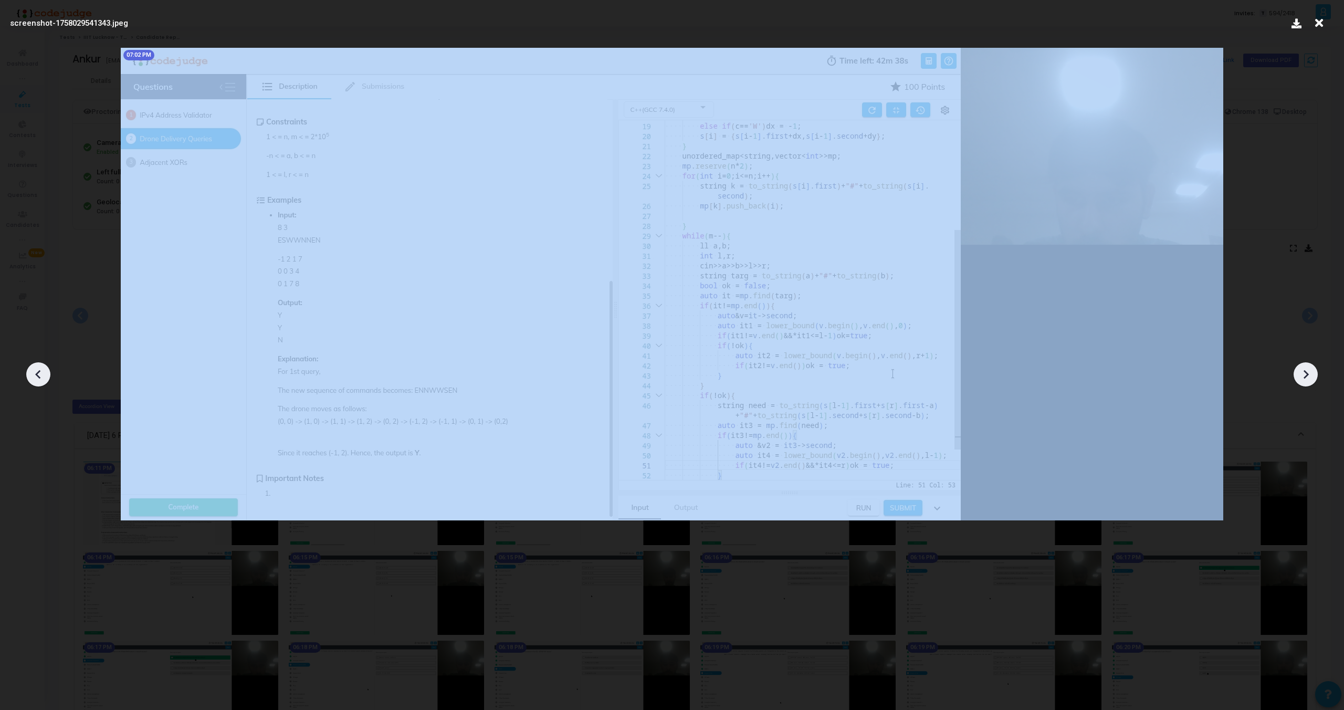
click at [35, 368] on icon at bounding box center [38, 374] width 16 height 16
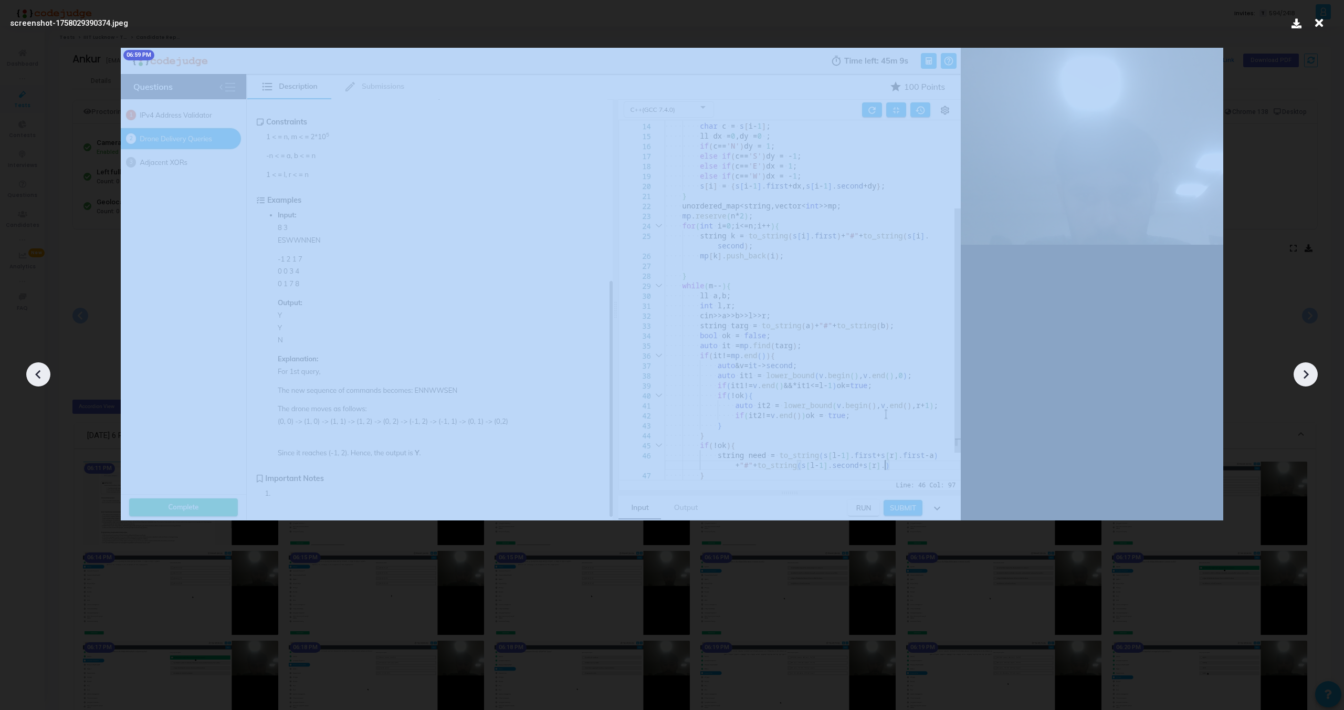
click at [35, 368] on icon at bounding box center [38, 374] width 16 height 16
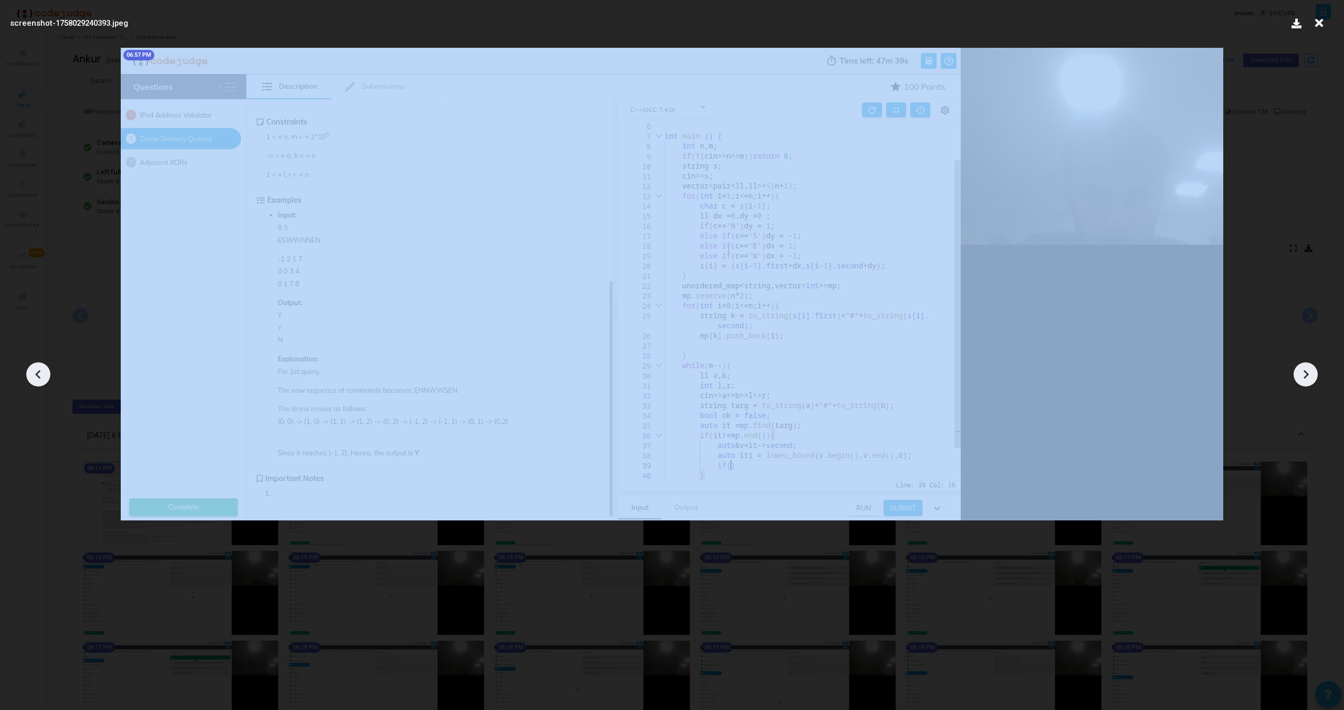
click at [35, 368] on icon at bounding box center [38, 374] width 16 height 16
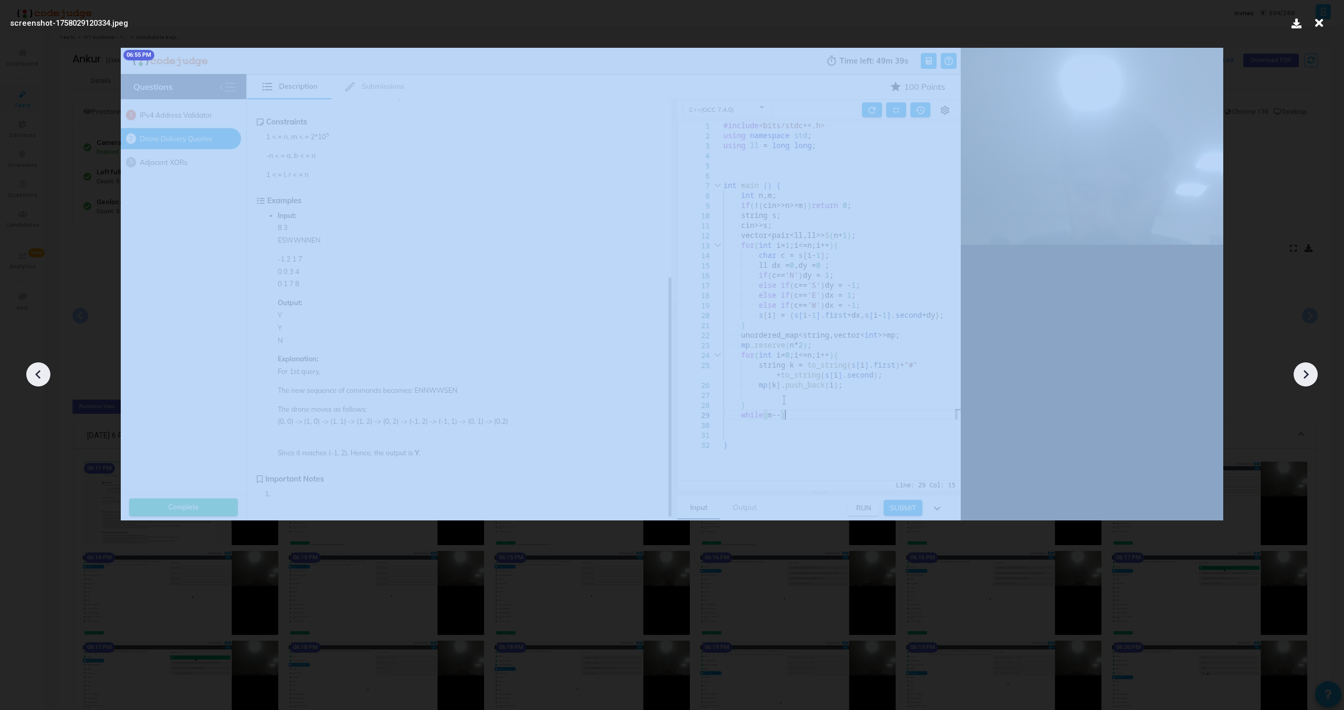
click at [35, 368] on icon at bounding box center [38, 374] width 16 height 16
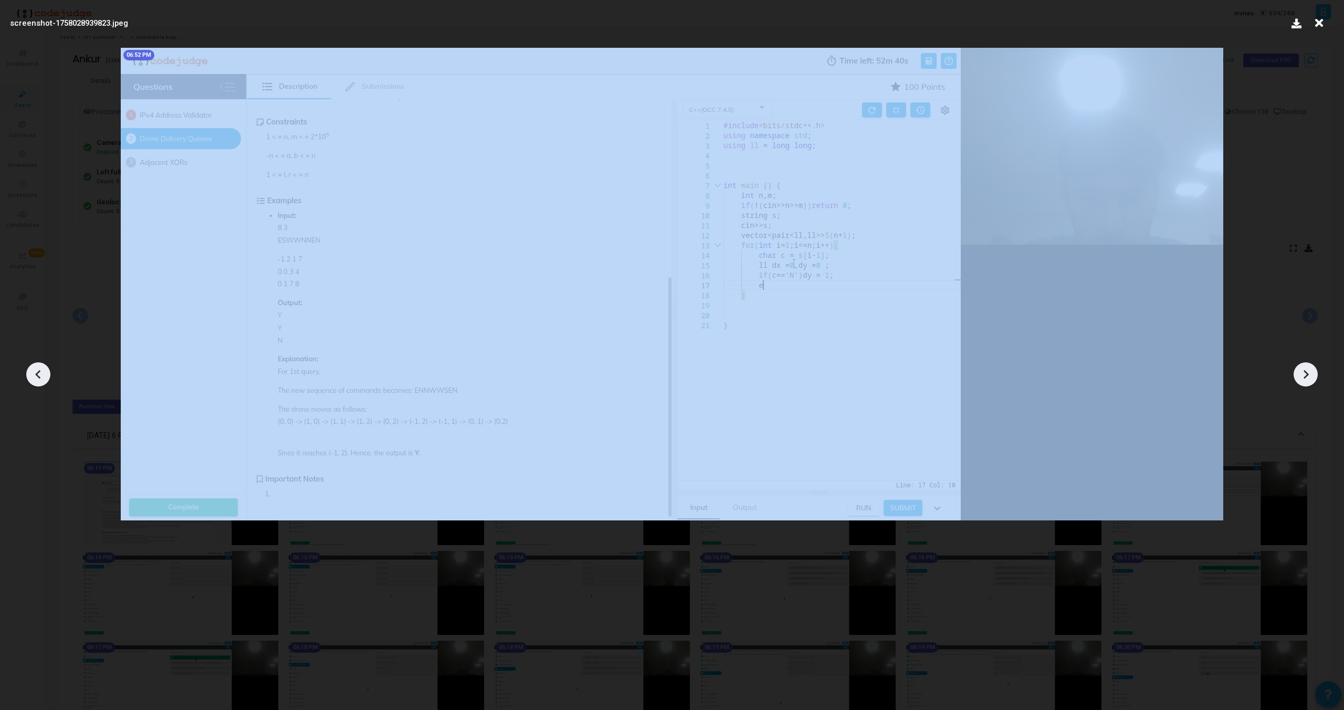
click at [35, 368] on icon at bounding box center [38, 374] width 16 height 16
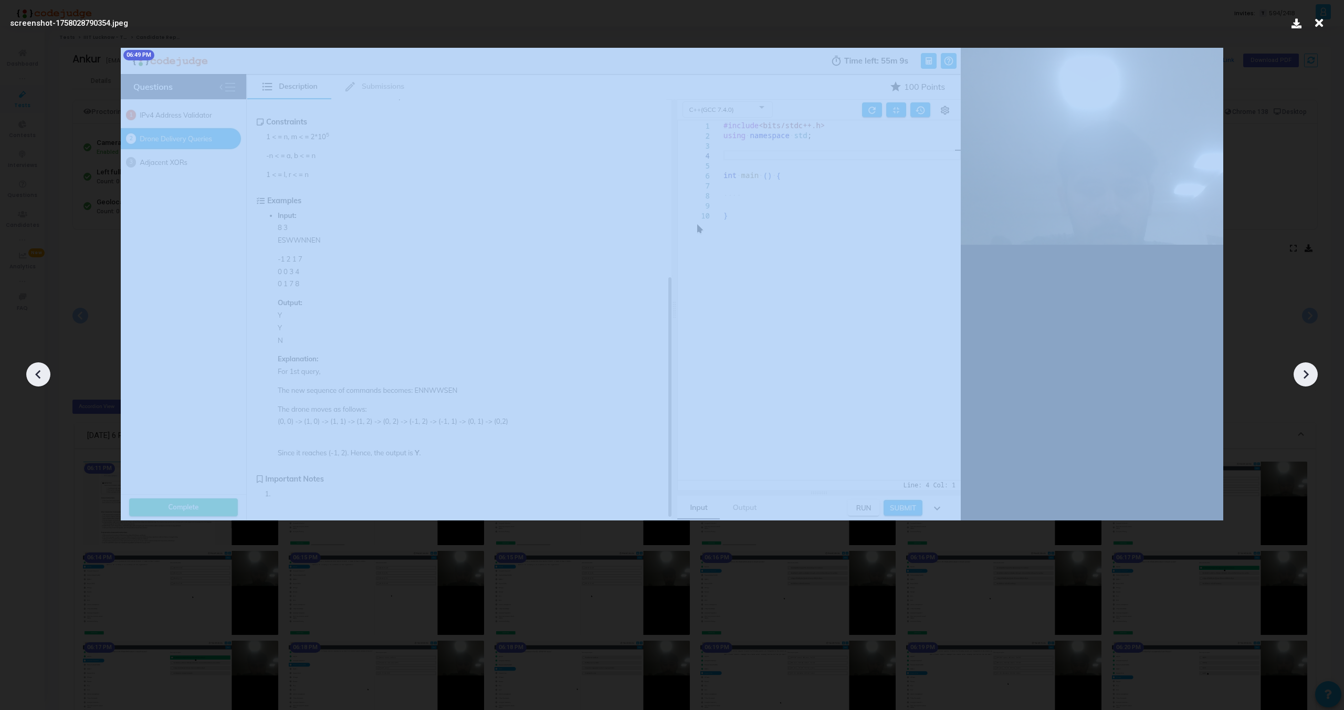
click at [35, 368] on icon at bounding box center [38, 374] width 16 height 16
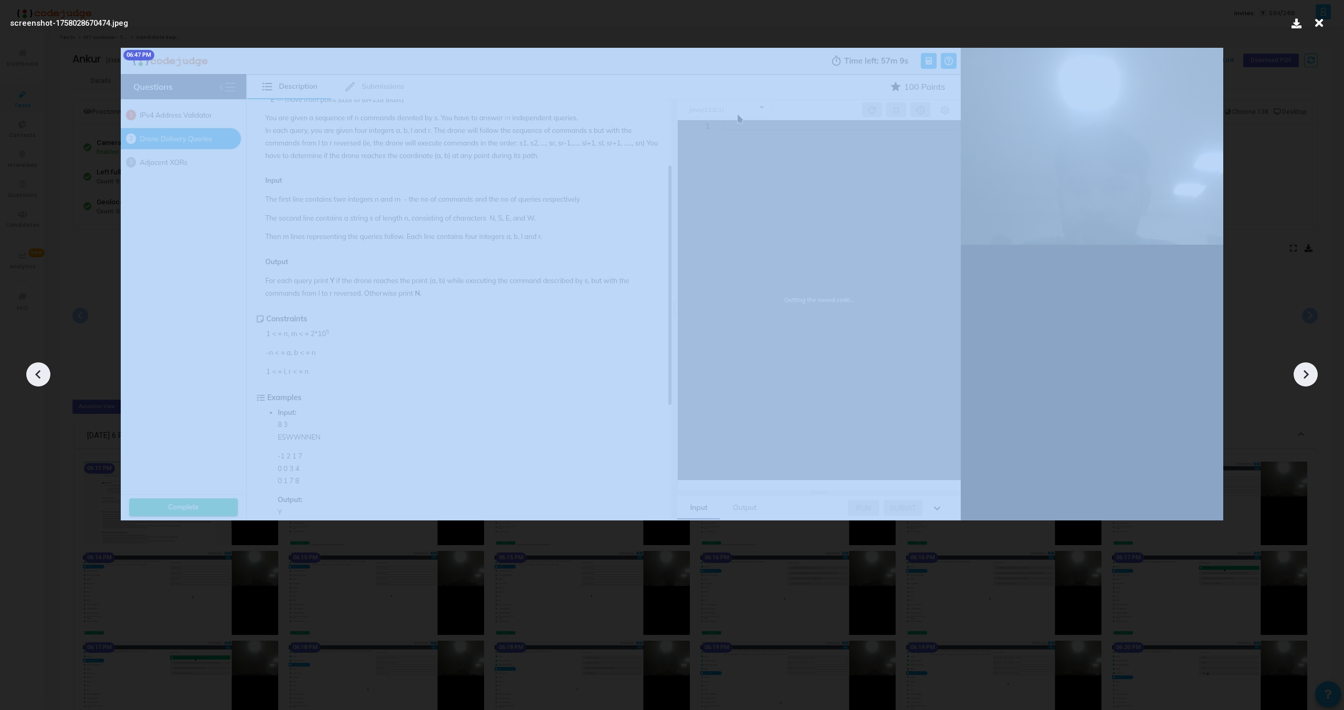
click at [35, 368] on icon at bounding box center [38, 374] width 16 height 16
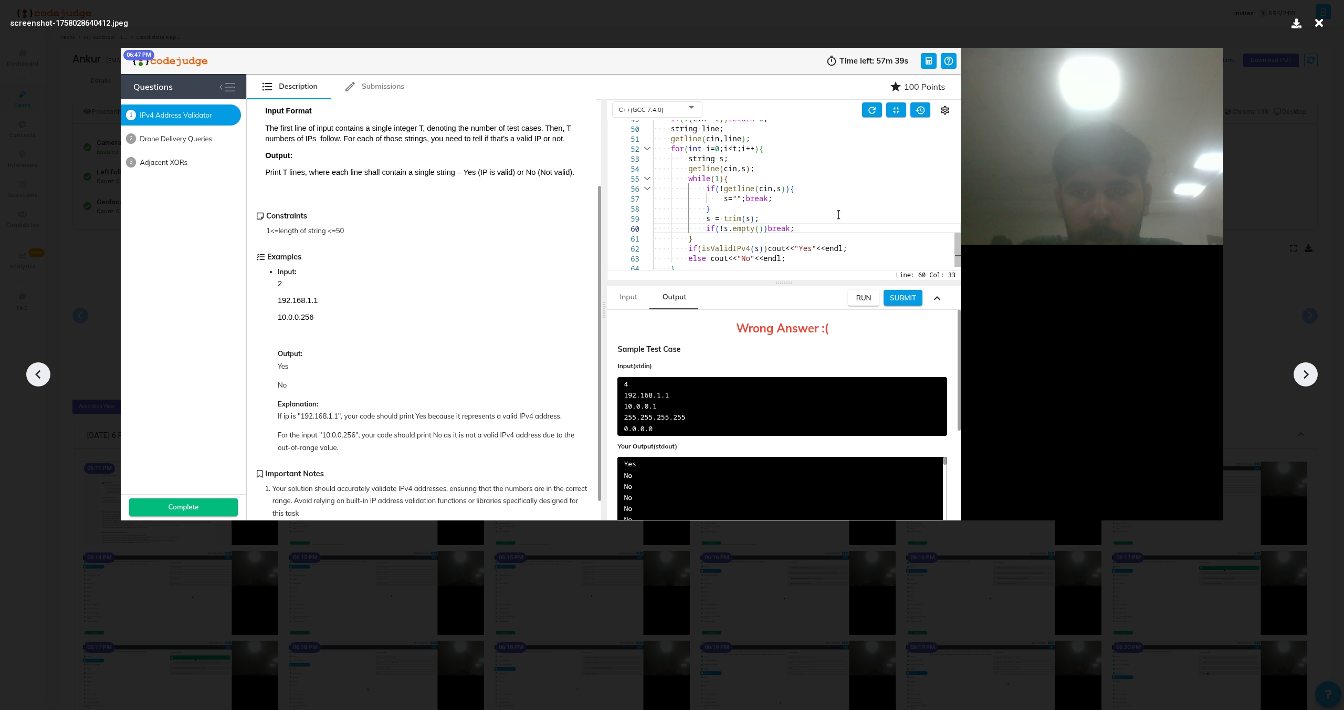
click at [35, 368] on icon at bounding box center [38, 374] width 16 height 16
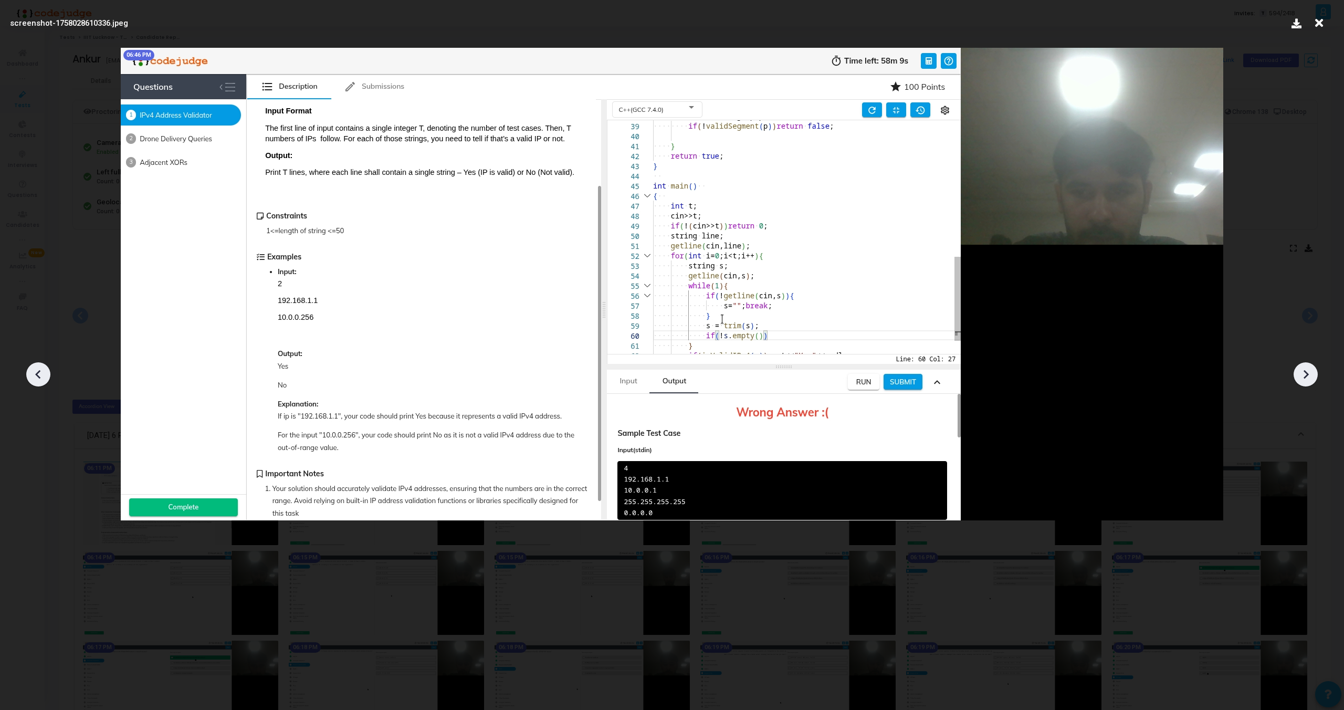
click at [35, 368] on icon at bounding box center [38, 374] width 16 height 16
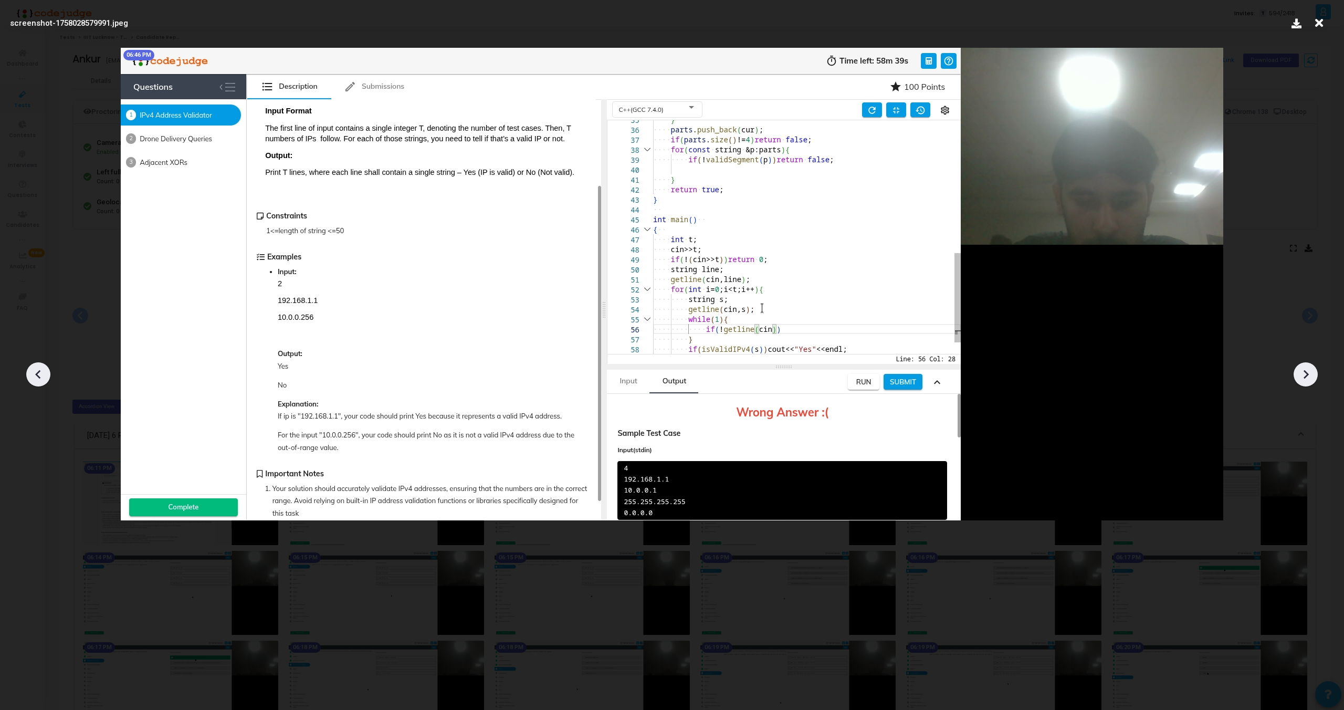
click at [35, 368] on icon at bounding box center [38, 374] width 16 height 16
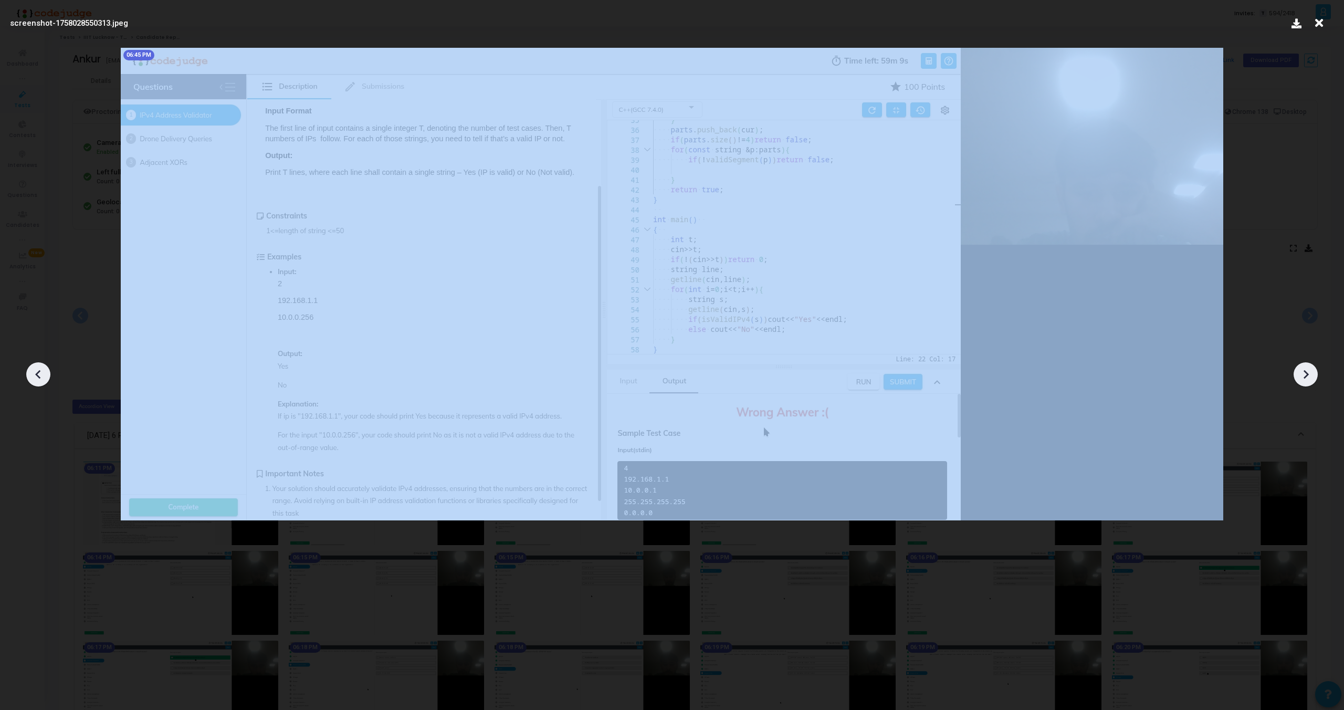
click at [35, 368] on icon at bounding box center [38, 374] width 16 height 16
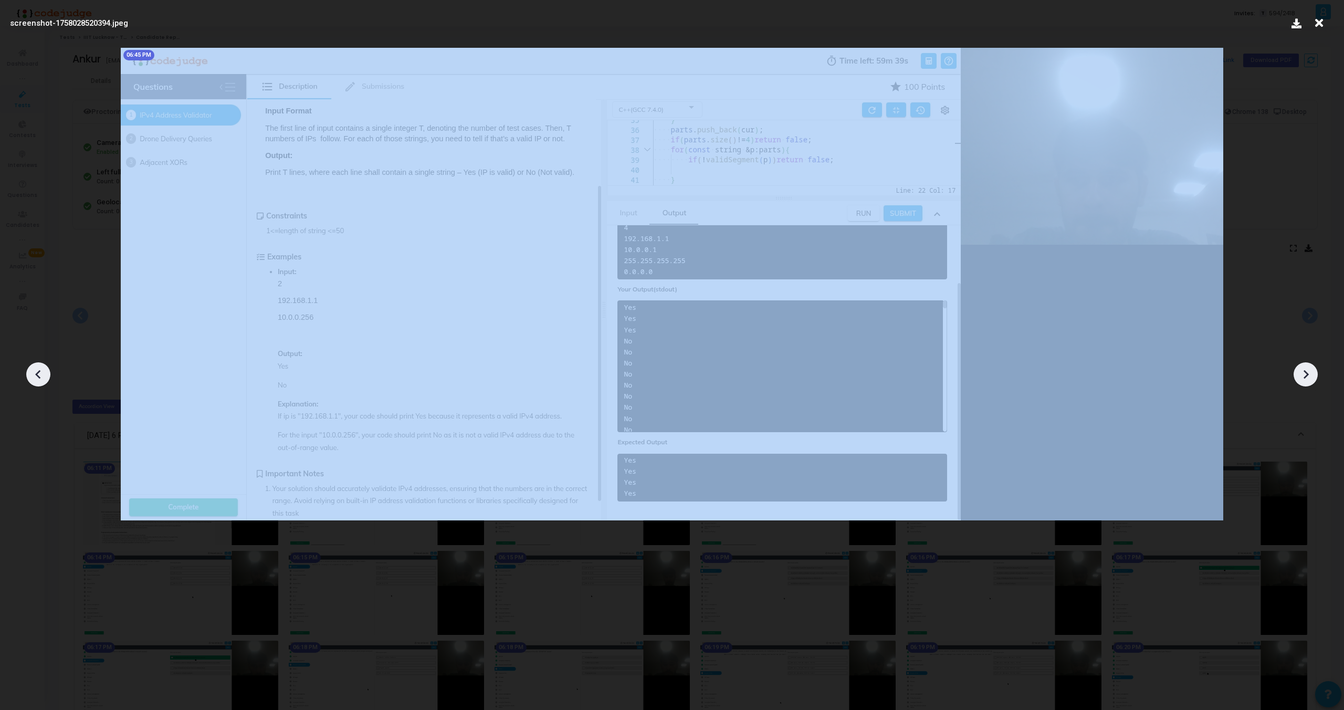
click at [35, 368] on icon at bounding box center [38, 374] width 16 height 16
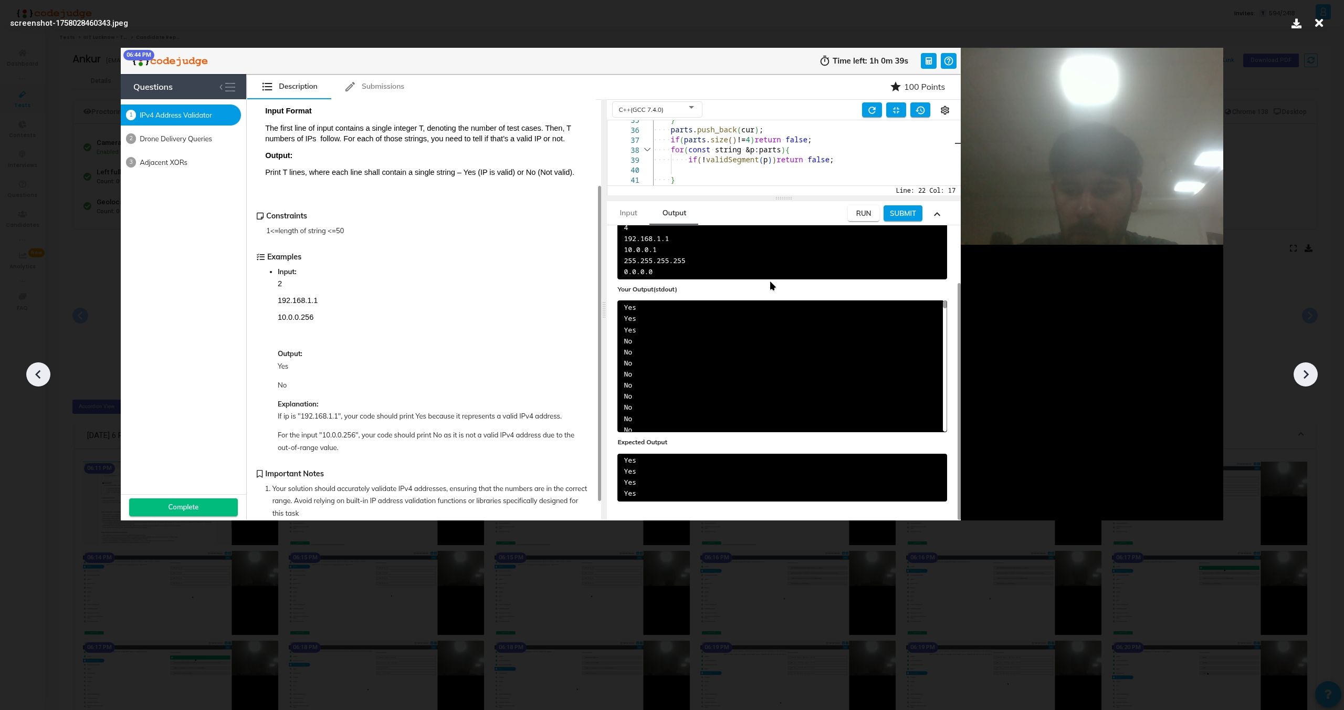
click at [35, 368] on icon at bounding box center [38, 374] width 16 height 16
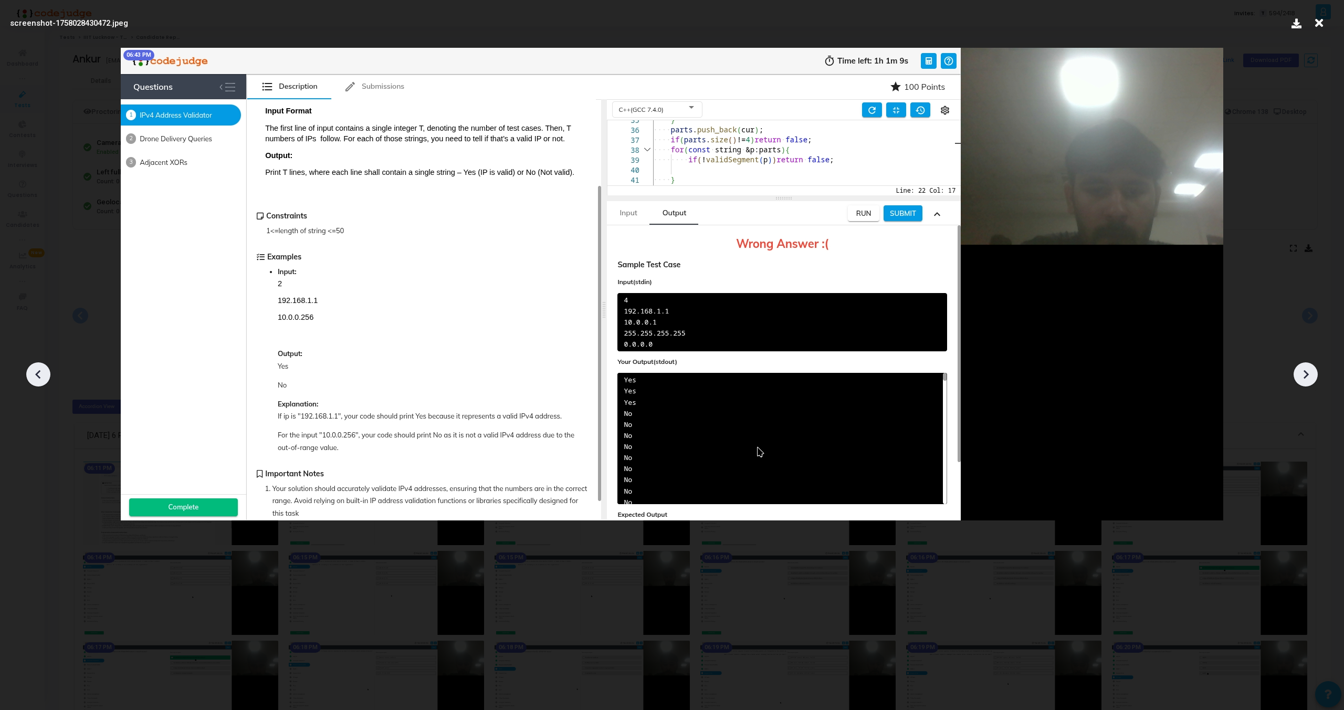
click at [35, 368] on icon at bounding box center [38, 374] width 16 height 16
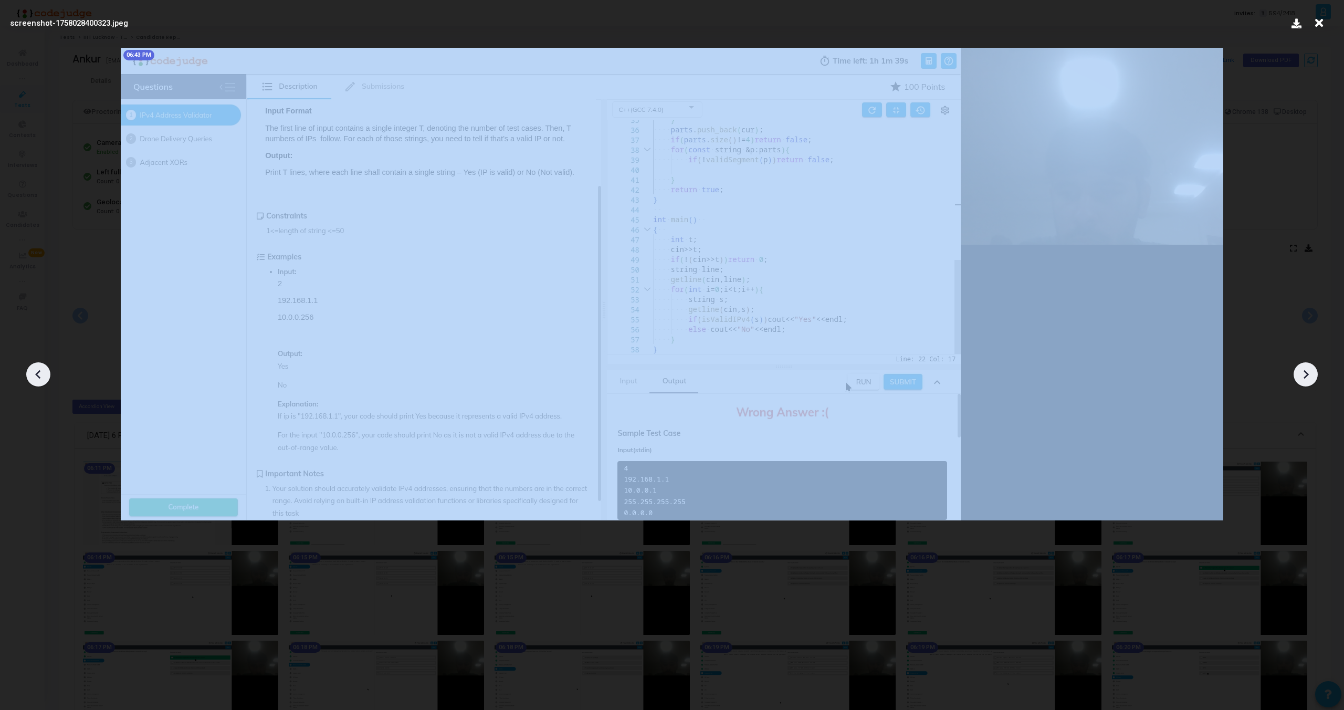
click at [35, 368] on icon at bounding box center [38, 374] width 16 height 16
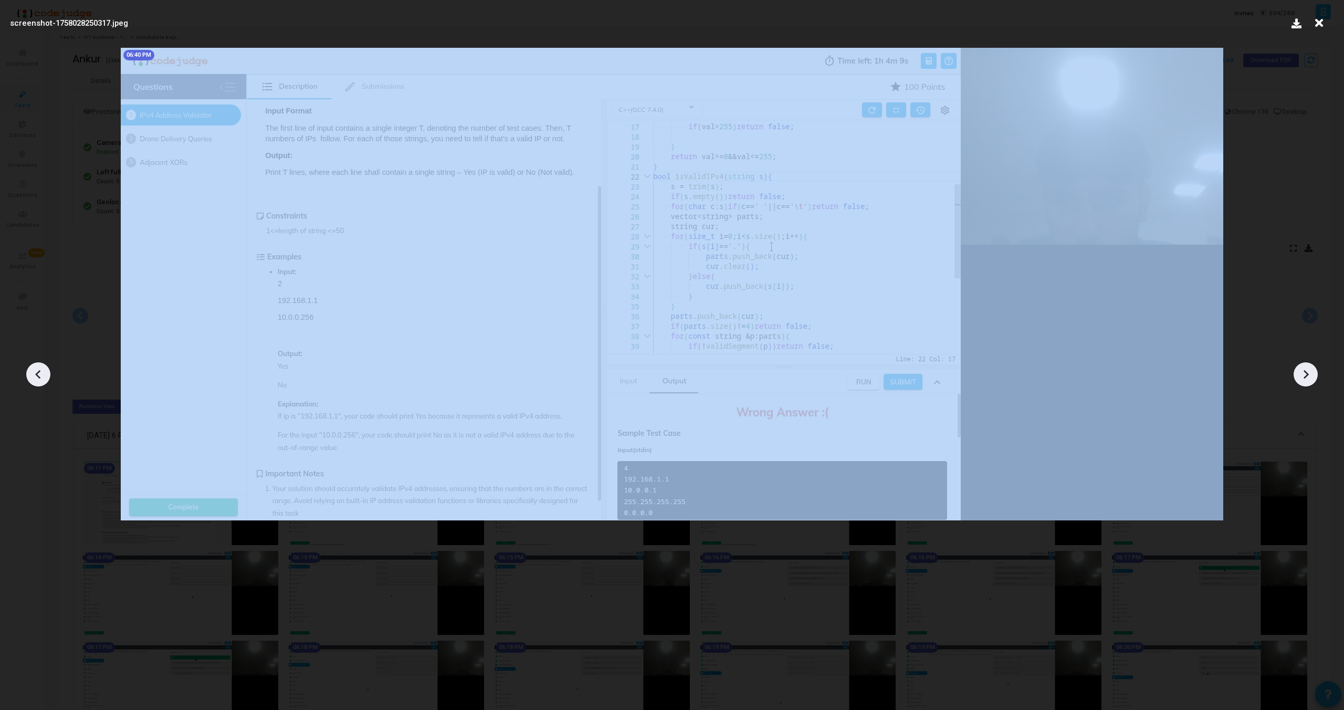
click at [35, 368] on icon at bounding box center [38, 374] width 16 height 16
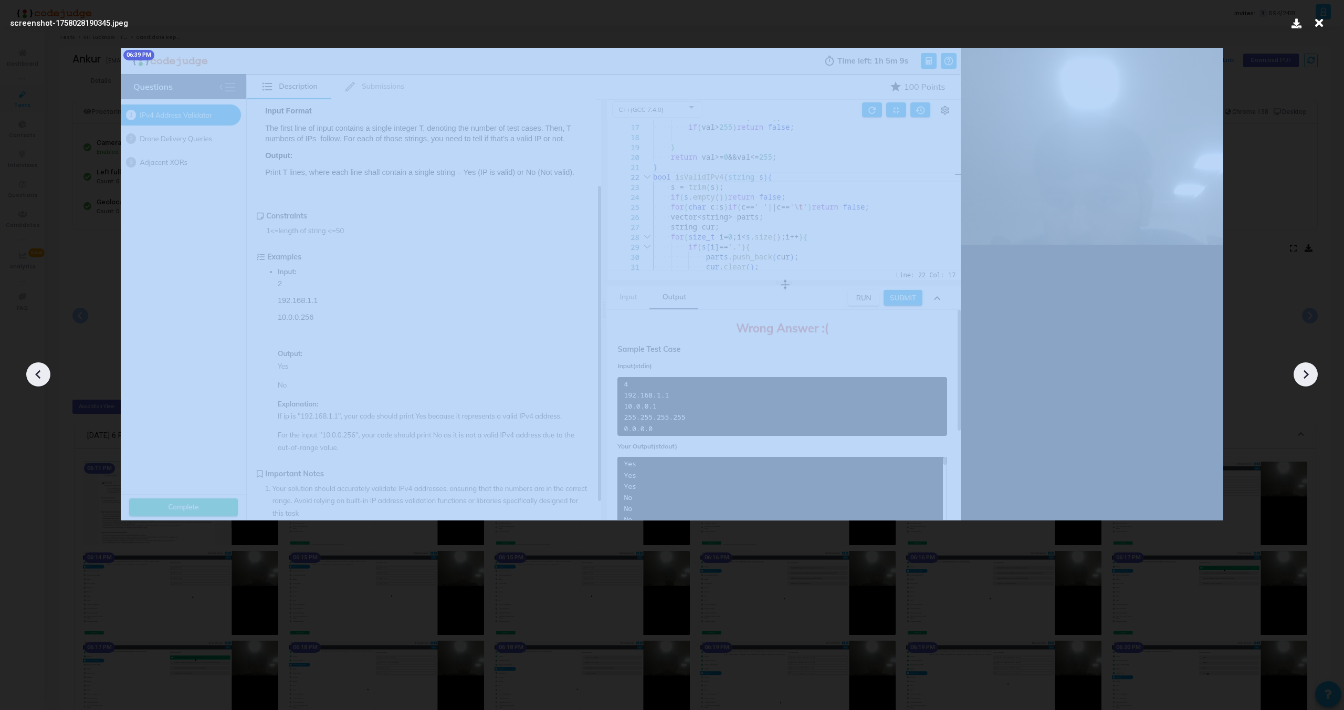
click at [35, 368] on icon at bounding box center [38, 374] width 16 height 16
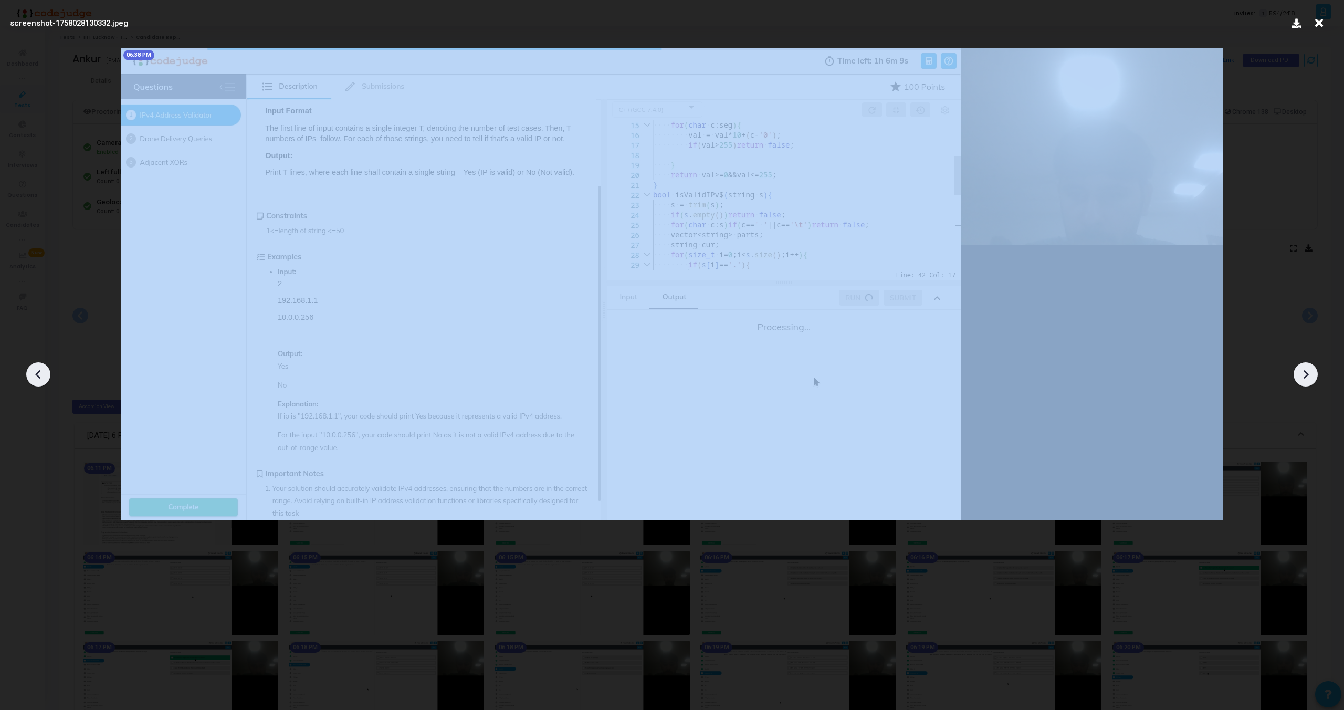
click at [35, 368] on icon at bounding box center [38, 374] width 16 height 16
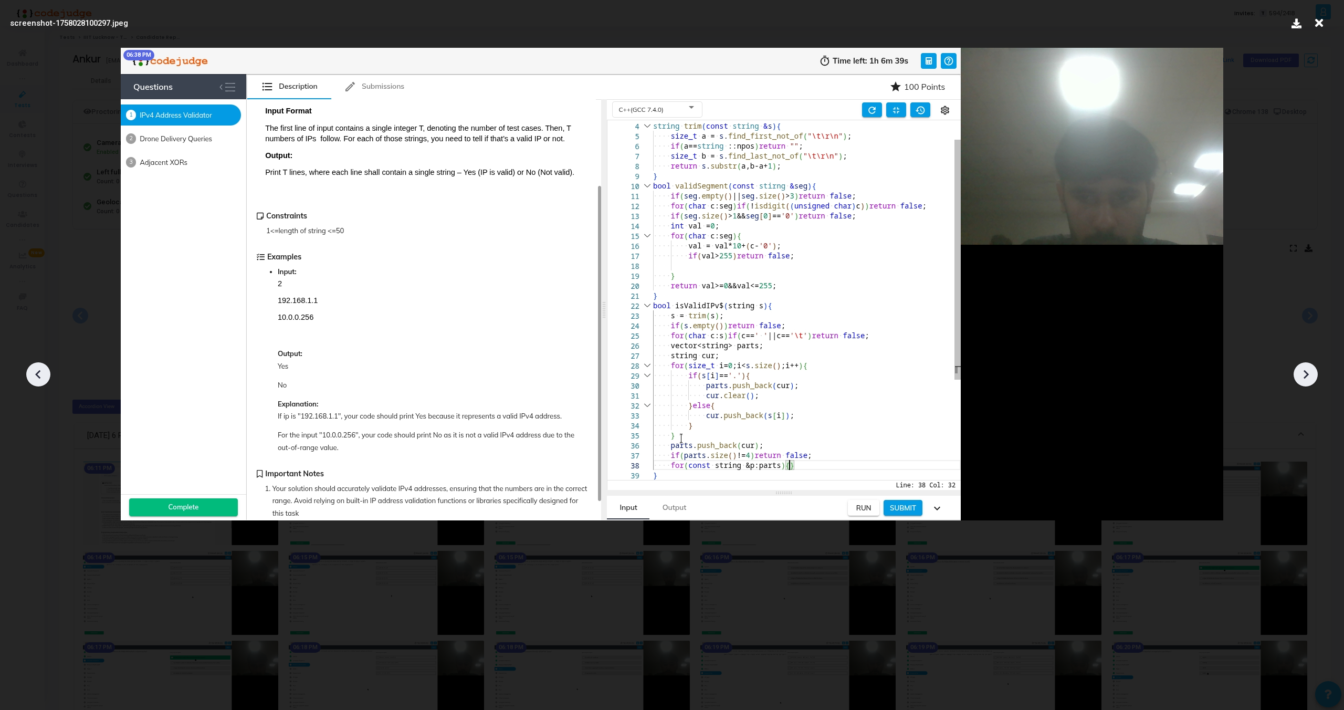
click at [35, 368] on icon at bounding box center [38, 374] width 16 height 16
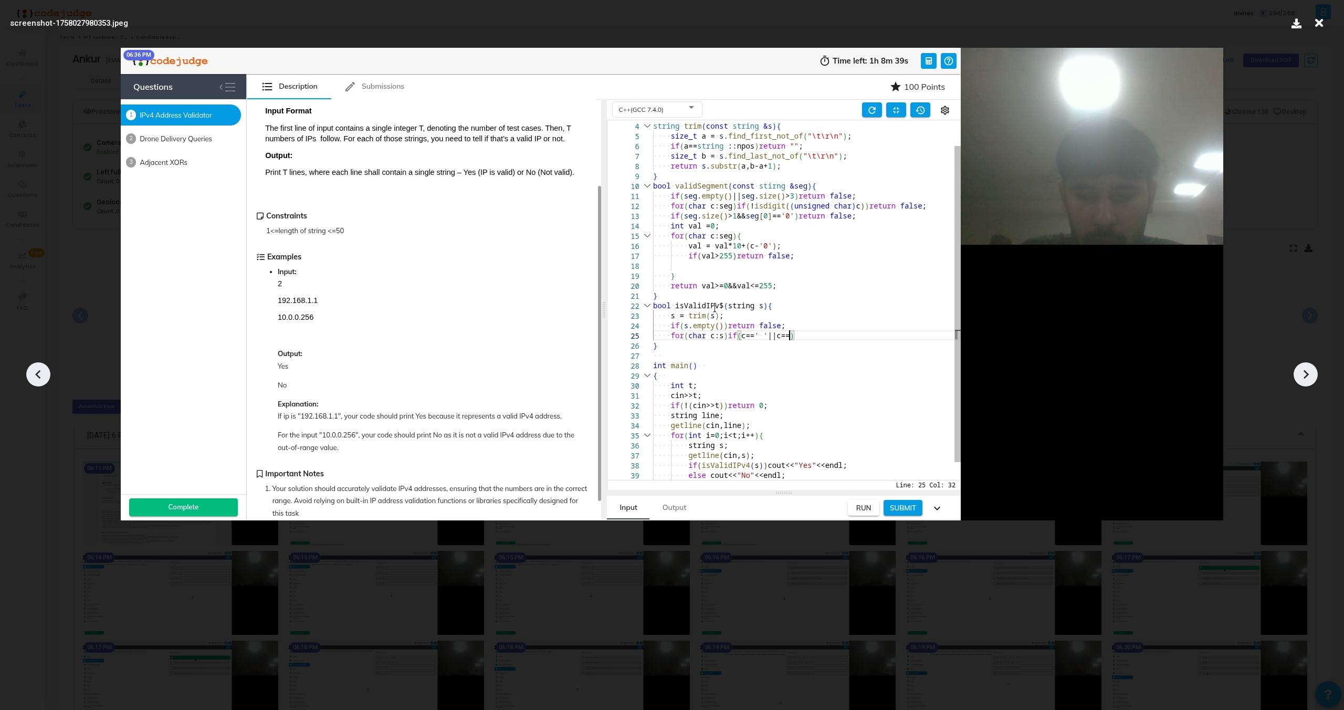
click at [35, 368] on icon at bounding box center [38, 374] width 16 height 16
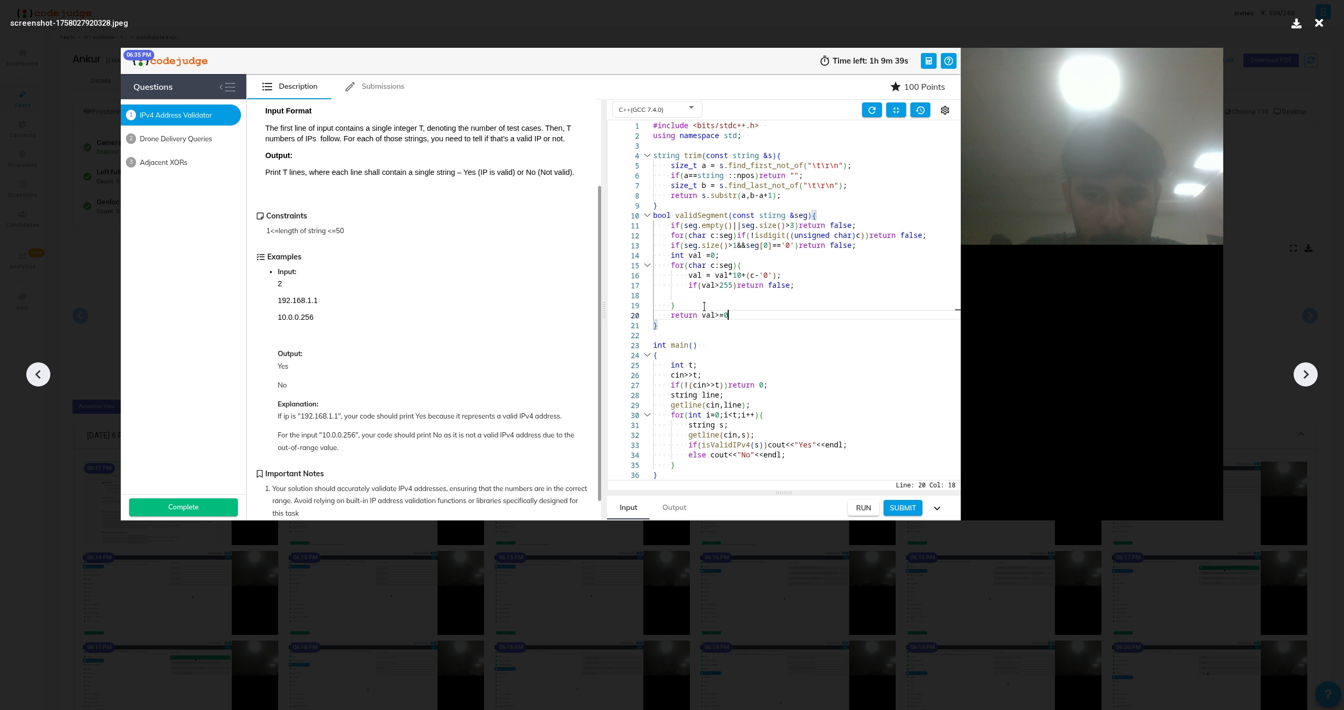
click at [1307, 370] on icon at bounding box center [1306, 374] width 16 height 16
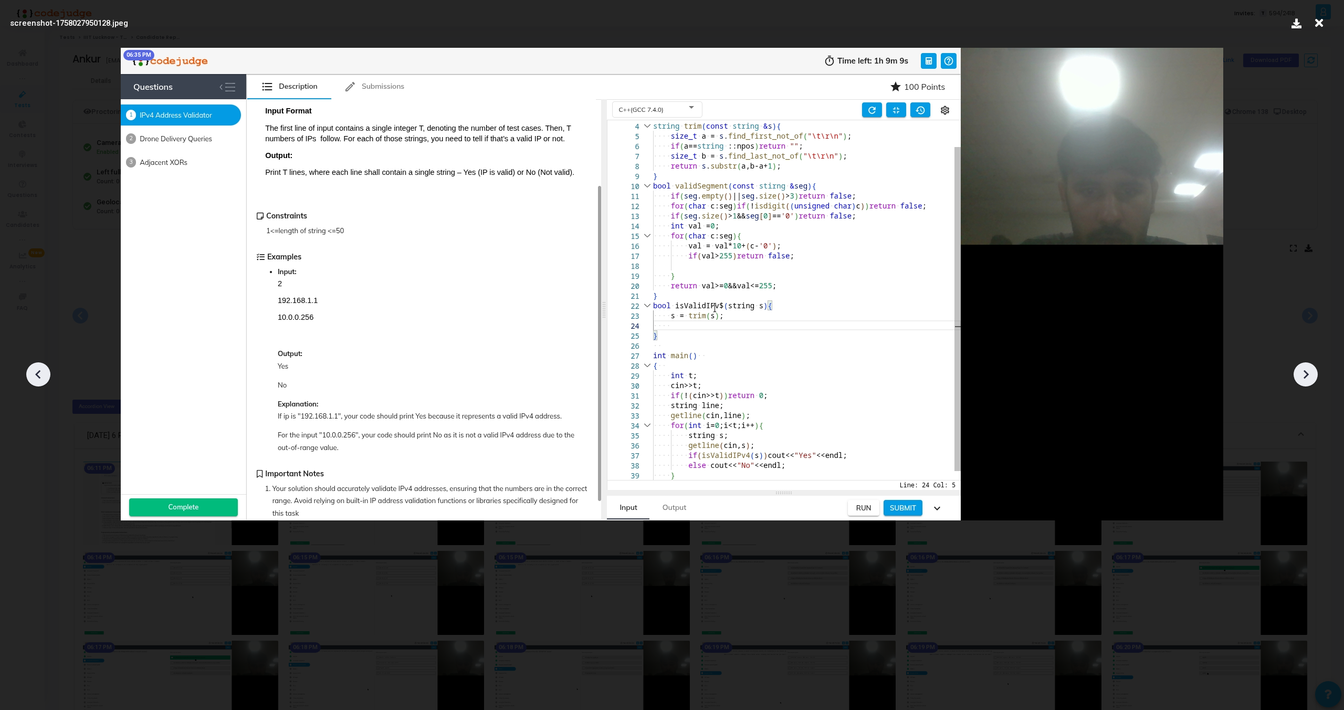
click at [1307, 370] on icon at bounding box center [1306, 374] width 16 height 16
click at [1310, 368] on icon at bounding box center [1306, 374] width 16 height 16
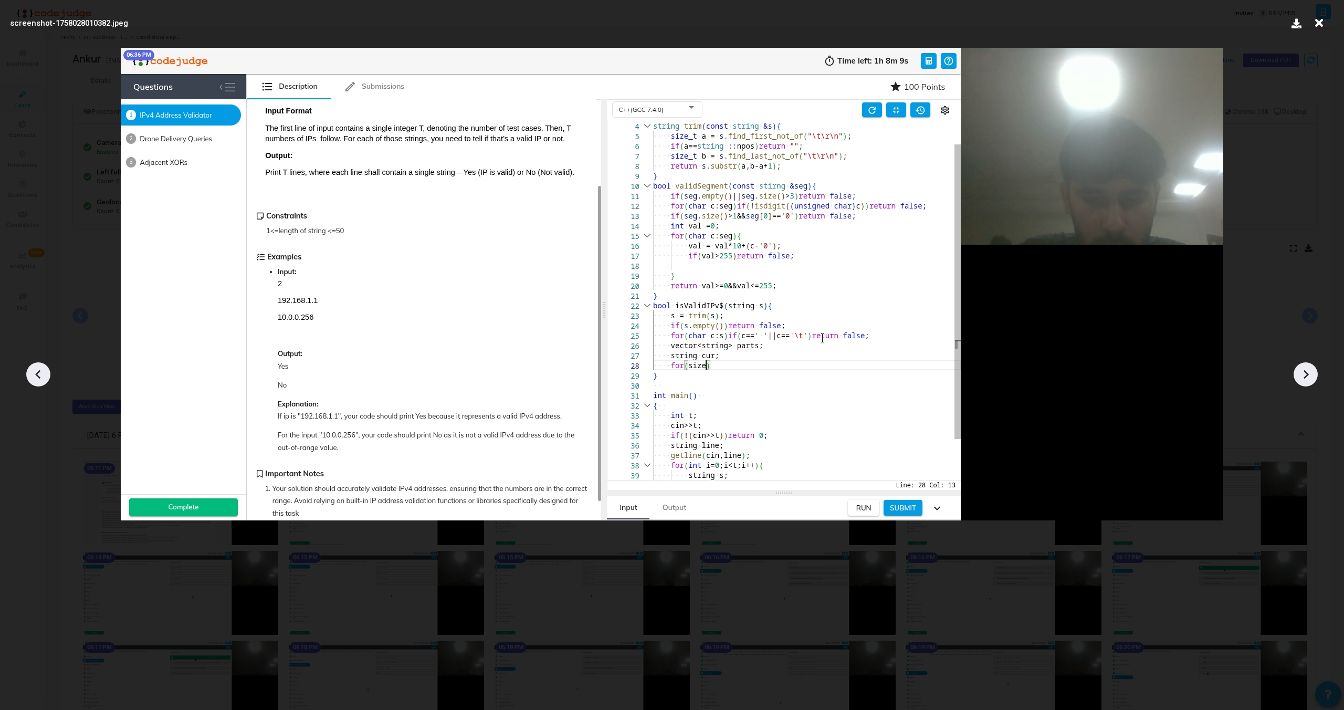
click at [1310, 368] on icon at bounding box center [1306, 374] width 16 height 16
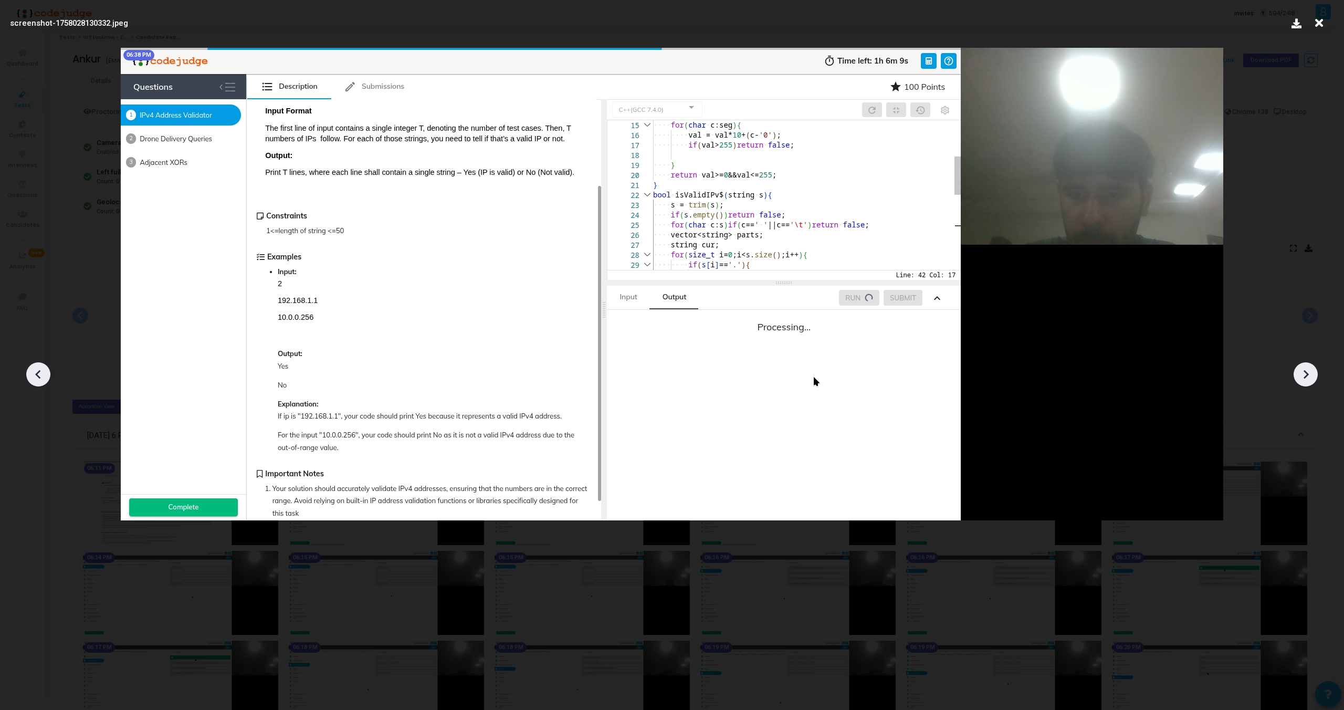
click at [1310, 368] on icon at bounding box center [1306, 374] width 16 height 16
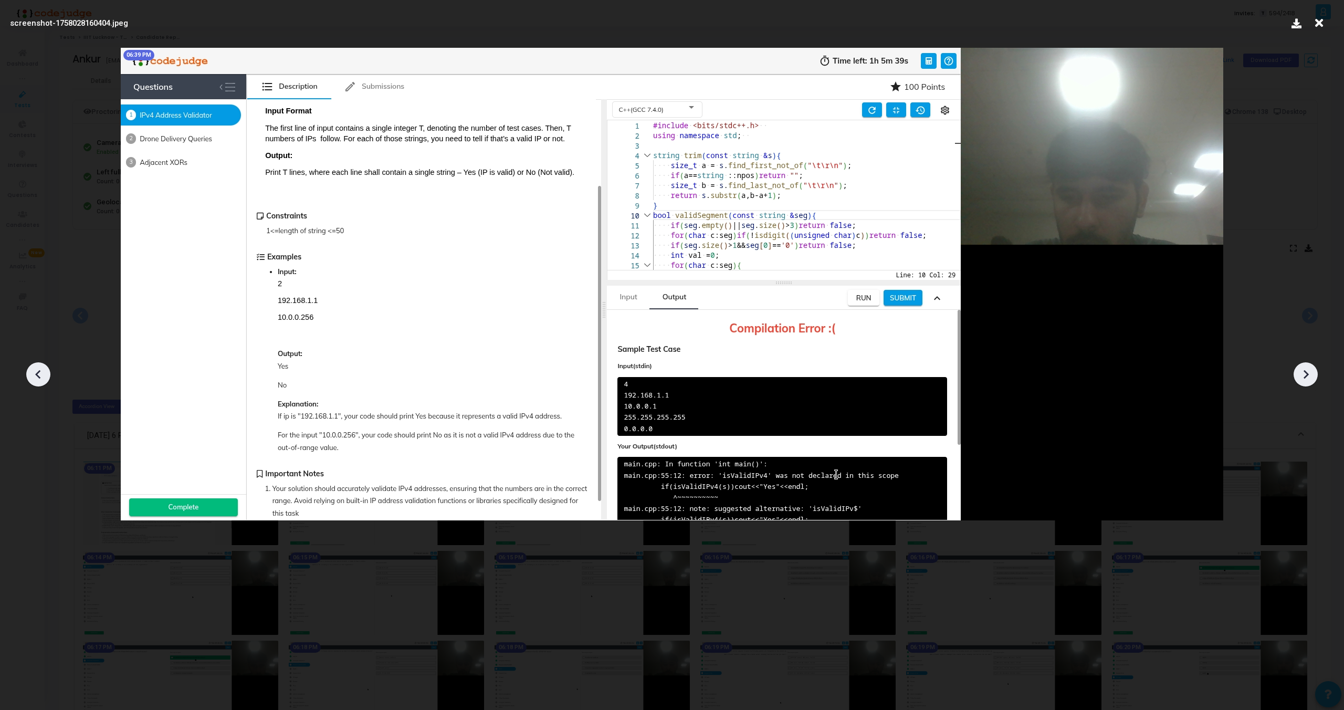
click at [1310, 368] on icon at bounding box center [1306, 374] width 16 height 16
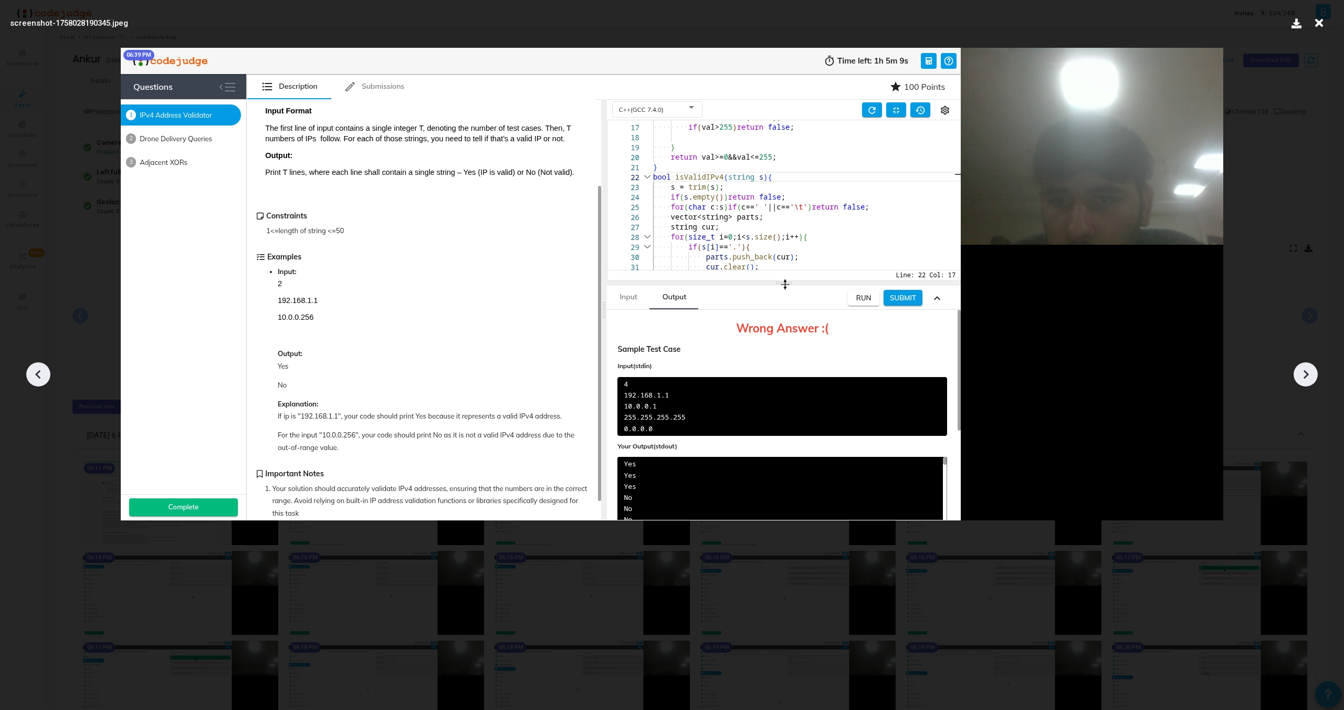
click at [1310, 368] on icon at bounding box center [1306, 374] width 16 height 16
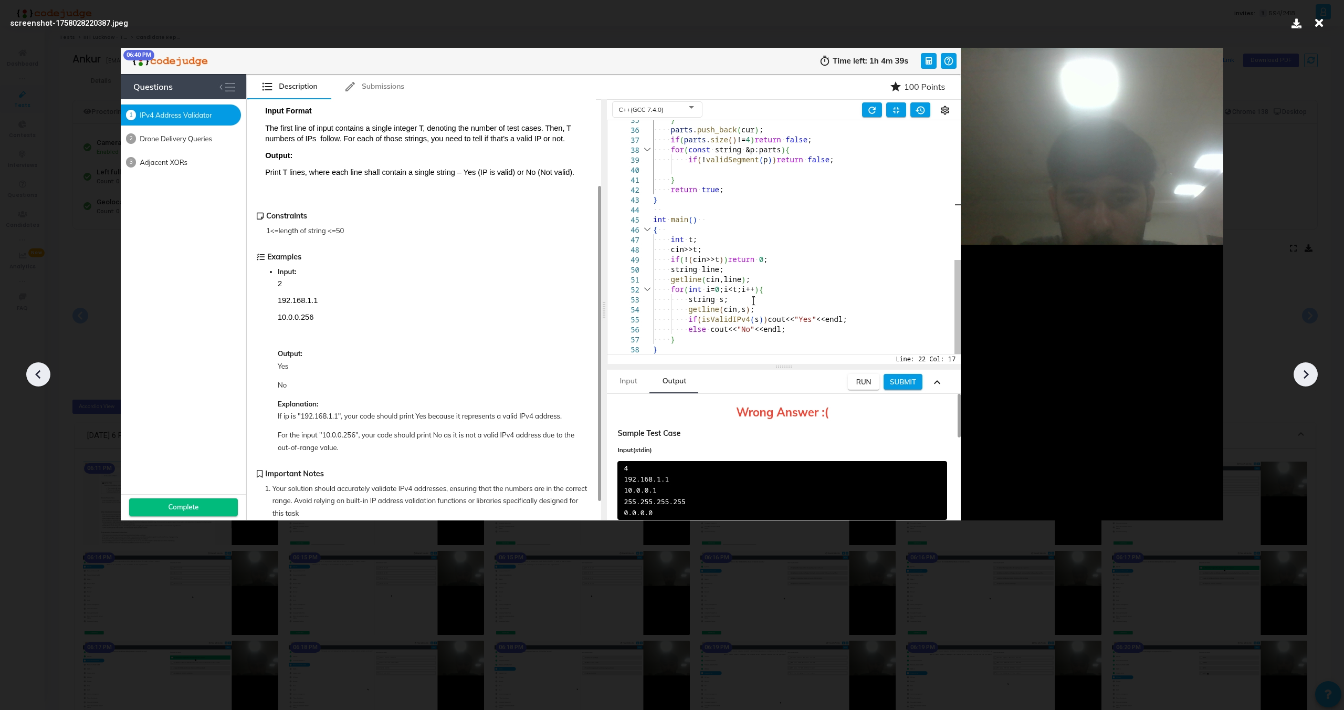
click at [40, 368] on icon at bounding box center [38, 374] width 16 height 16
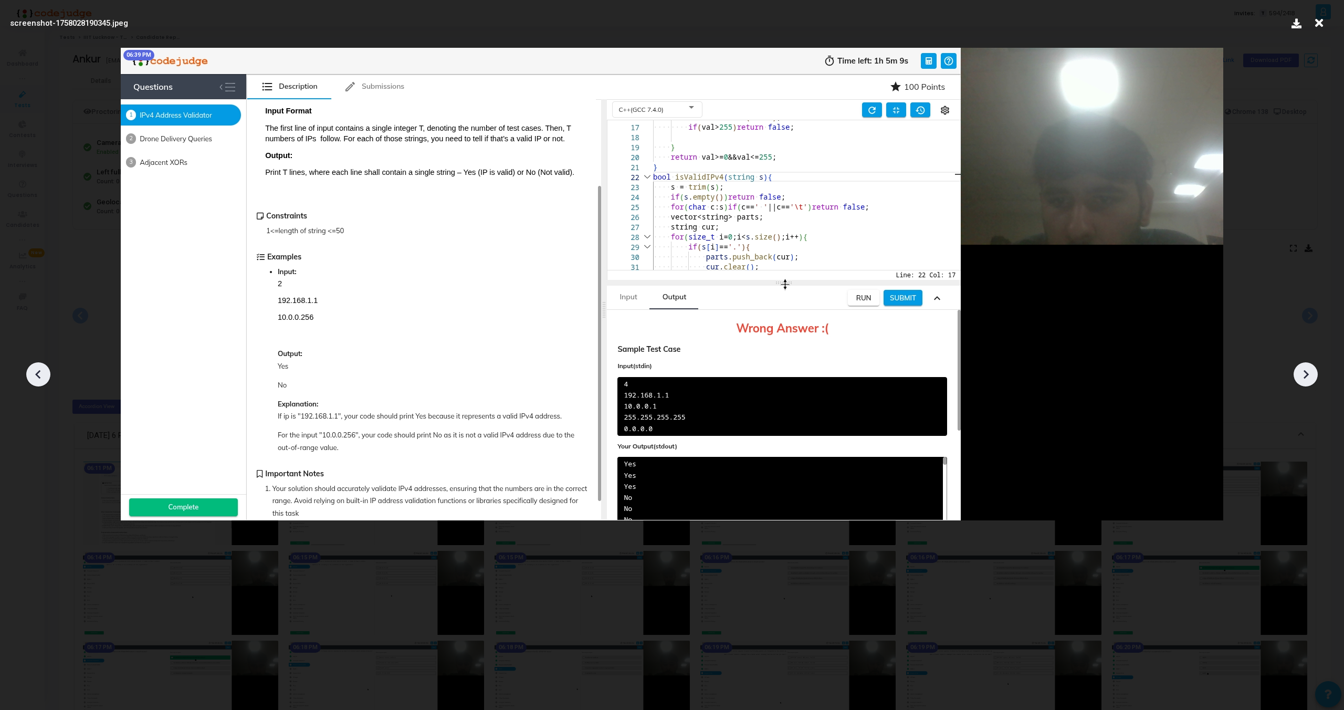
click at [40, 368] on icon at bounding box center [38, 374] width 16 height 16
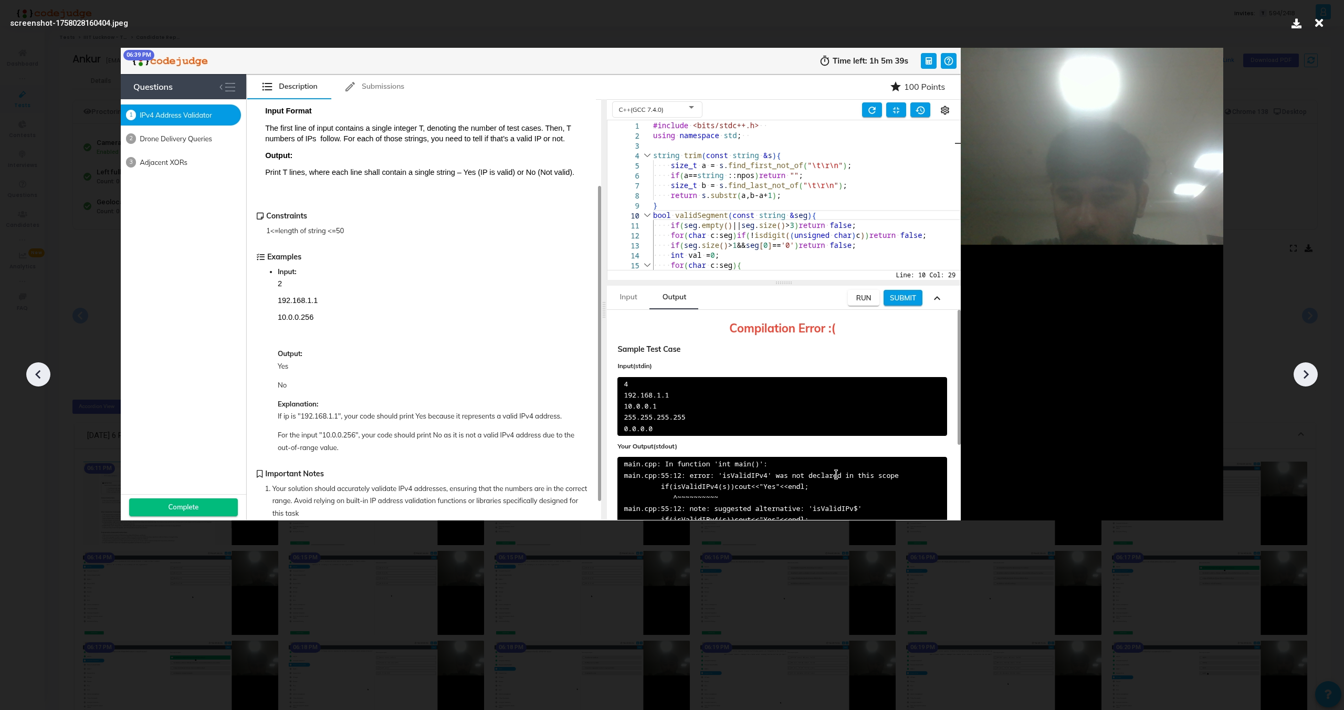
click at [1303, 381] on icon at bounding box center [1306, 374] width 16 height 16
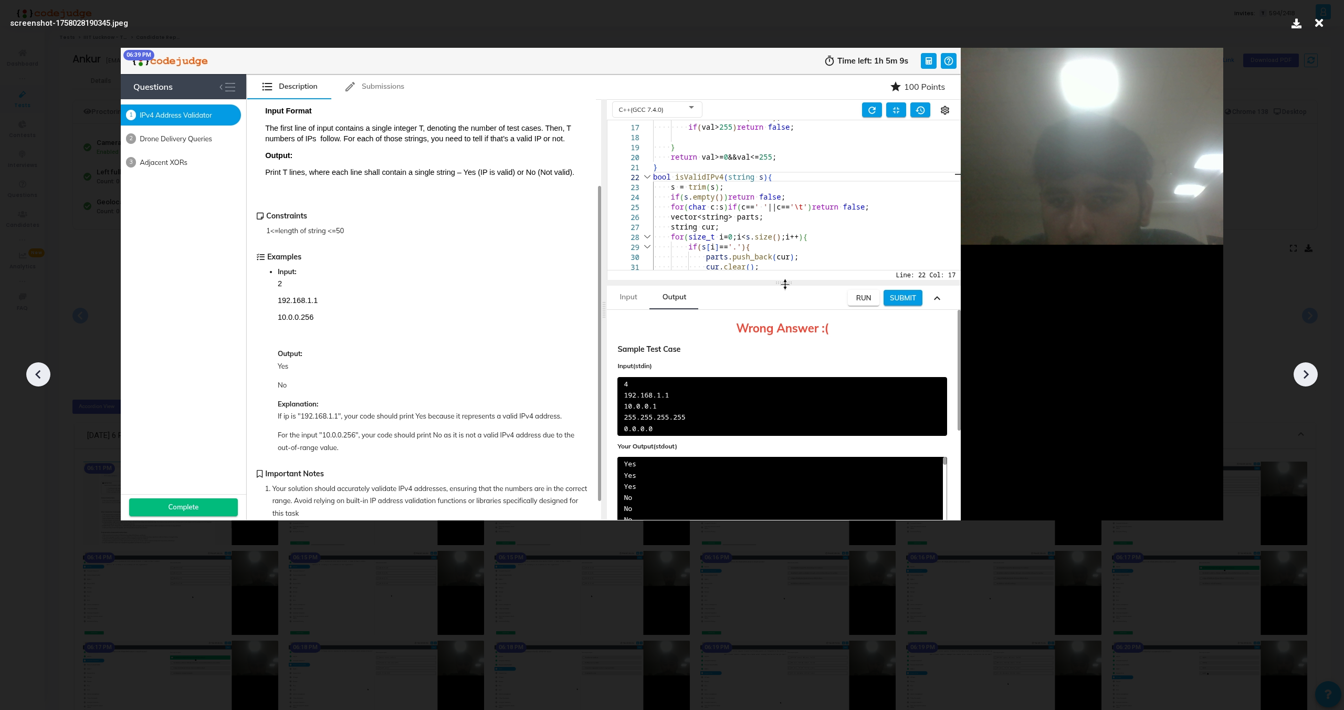
click at [1303, 381] on icon at bounding box center [1306, 374] width 16 height 16
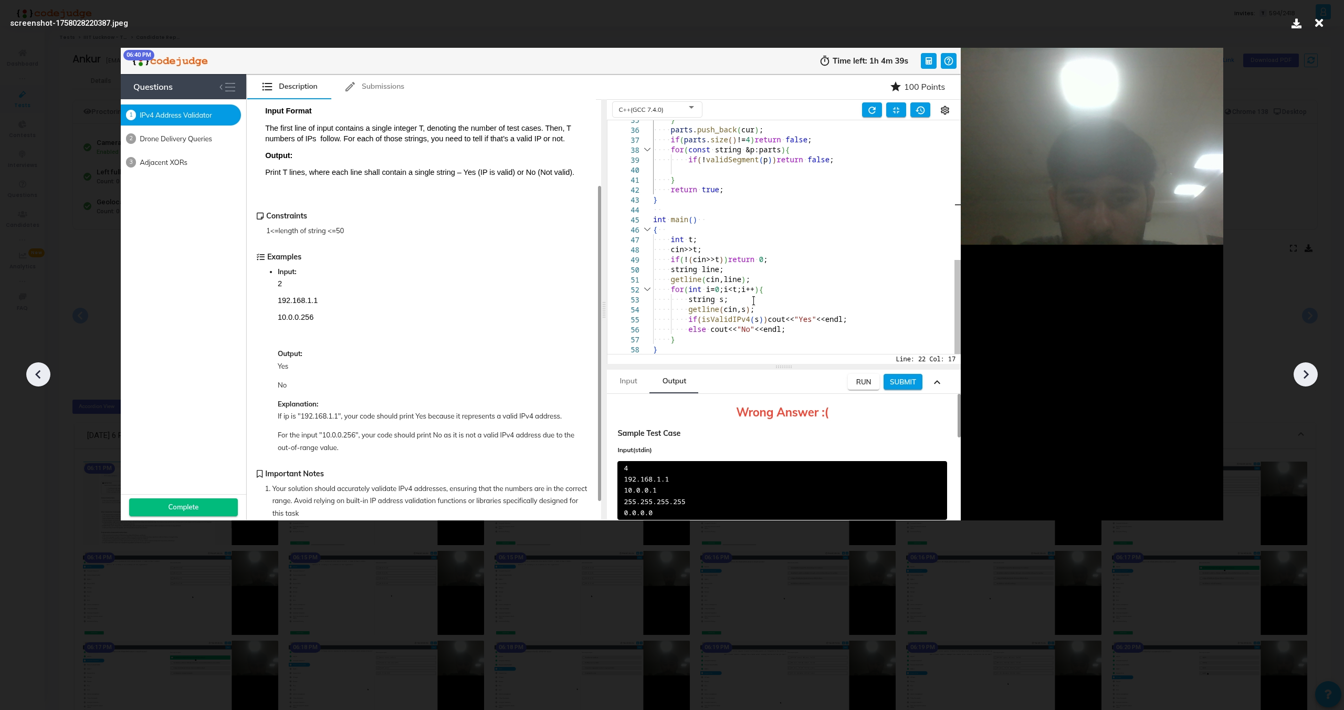
click at [1303, 381] on icon at bounding box center [1306, 374] width 16 height 16
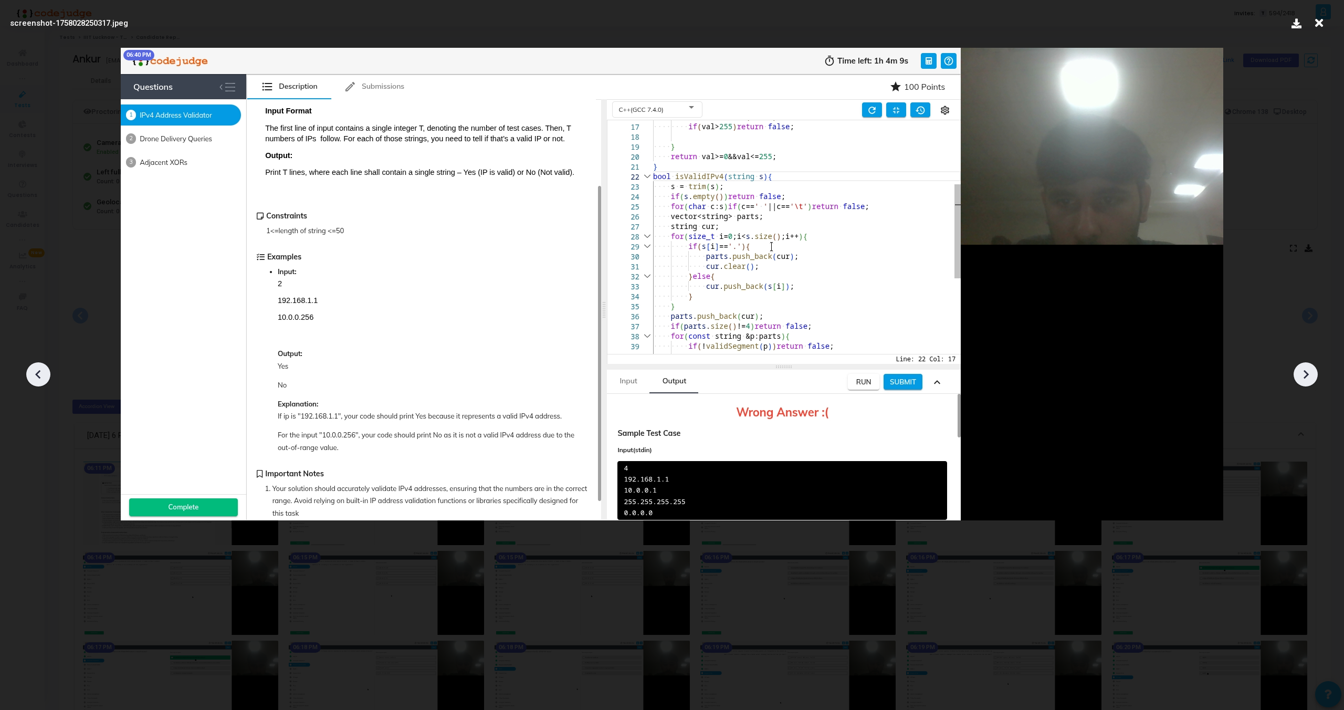
click at [1303, 381] on icon at bounding box center [1306, 374] width 16 height 16
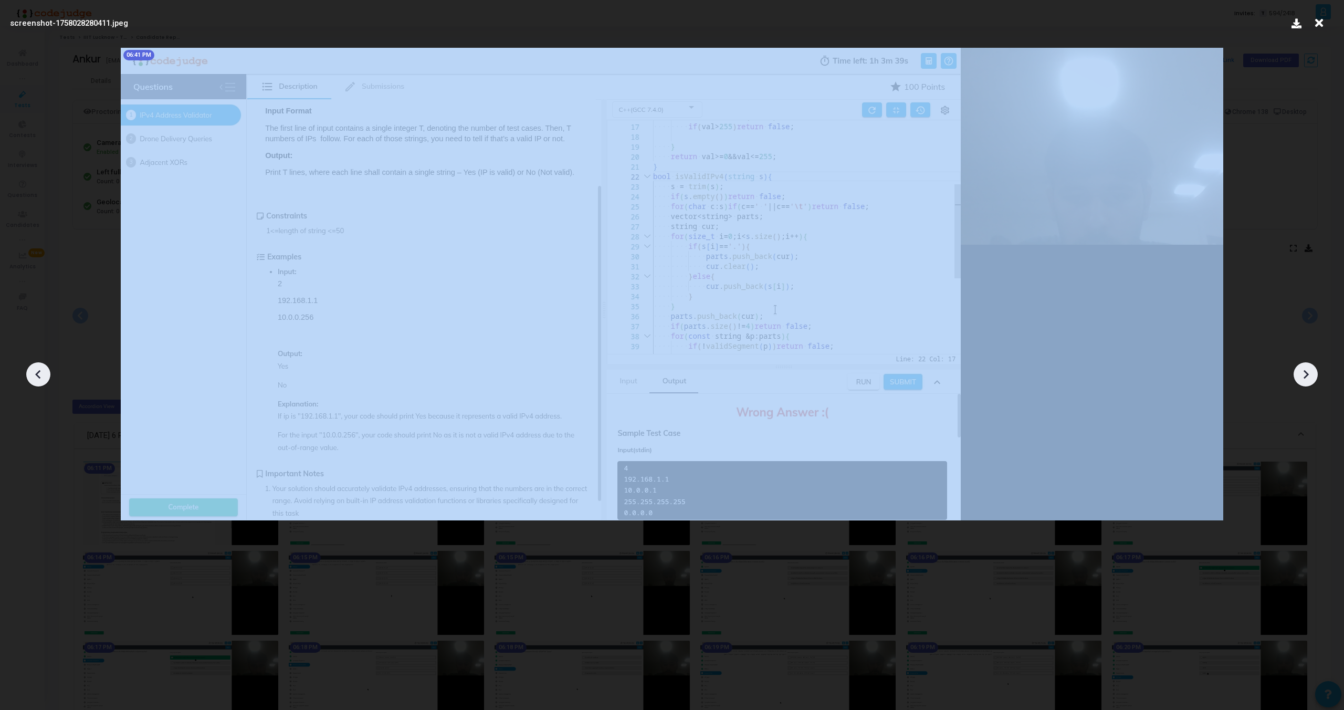
click at [1303, 381] on icon at bounding box center [1306, 374] width 16 height 16
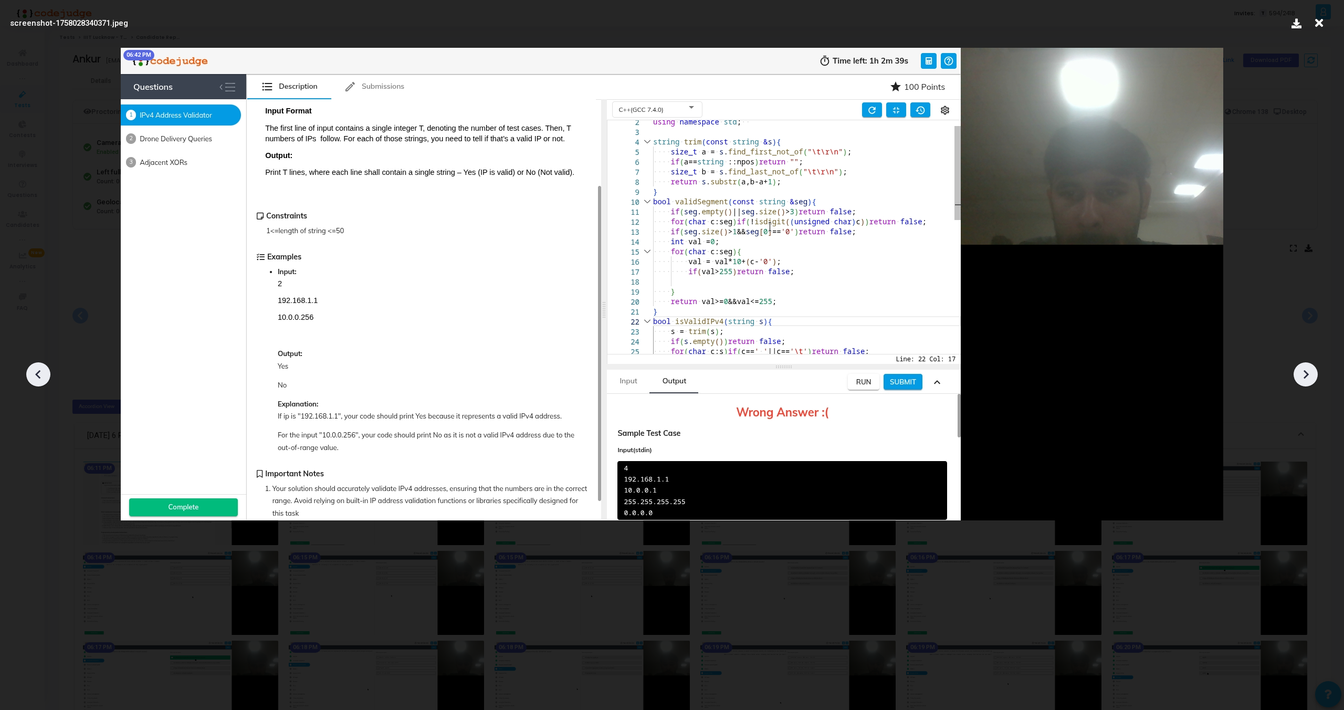
click at [1303, 381] on icon at bounding box center [1306, 374] width 16 height 16
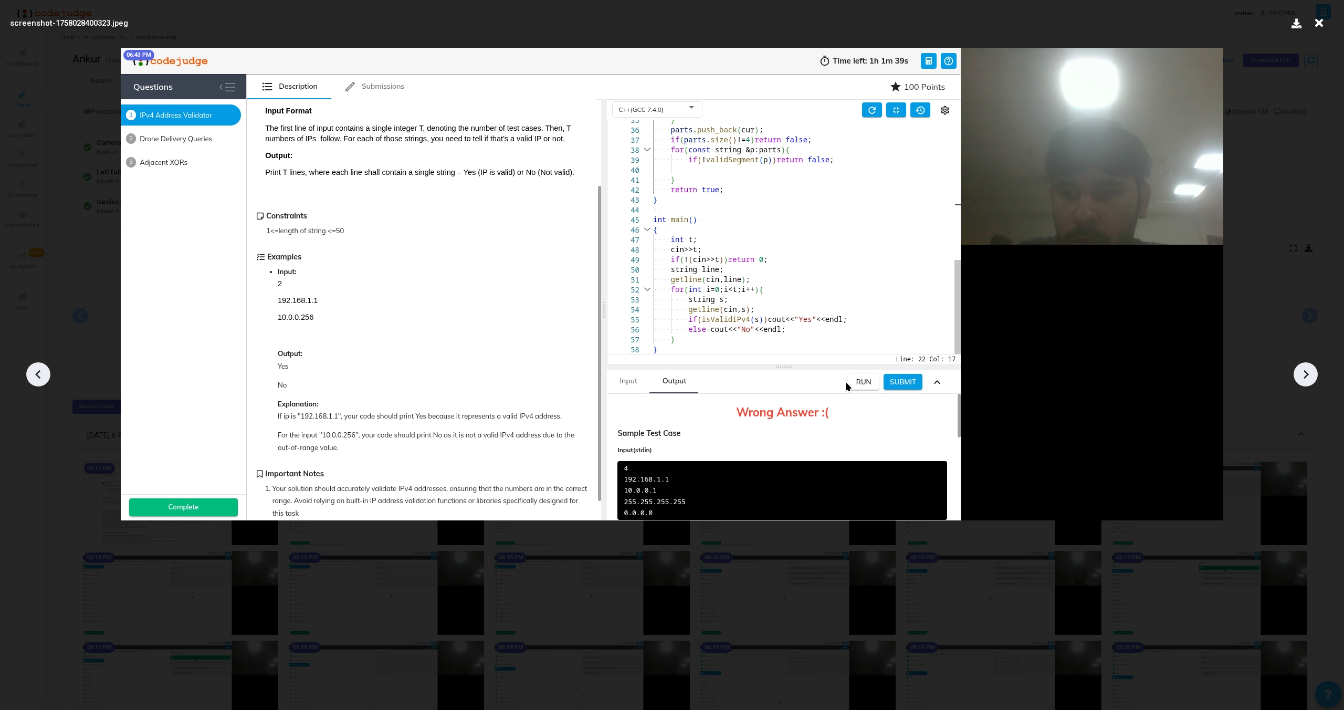
click at [1303, 381] on icon at bounding box center [1306, 374] width 16 height 16
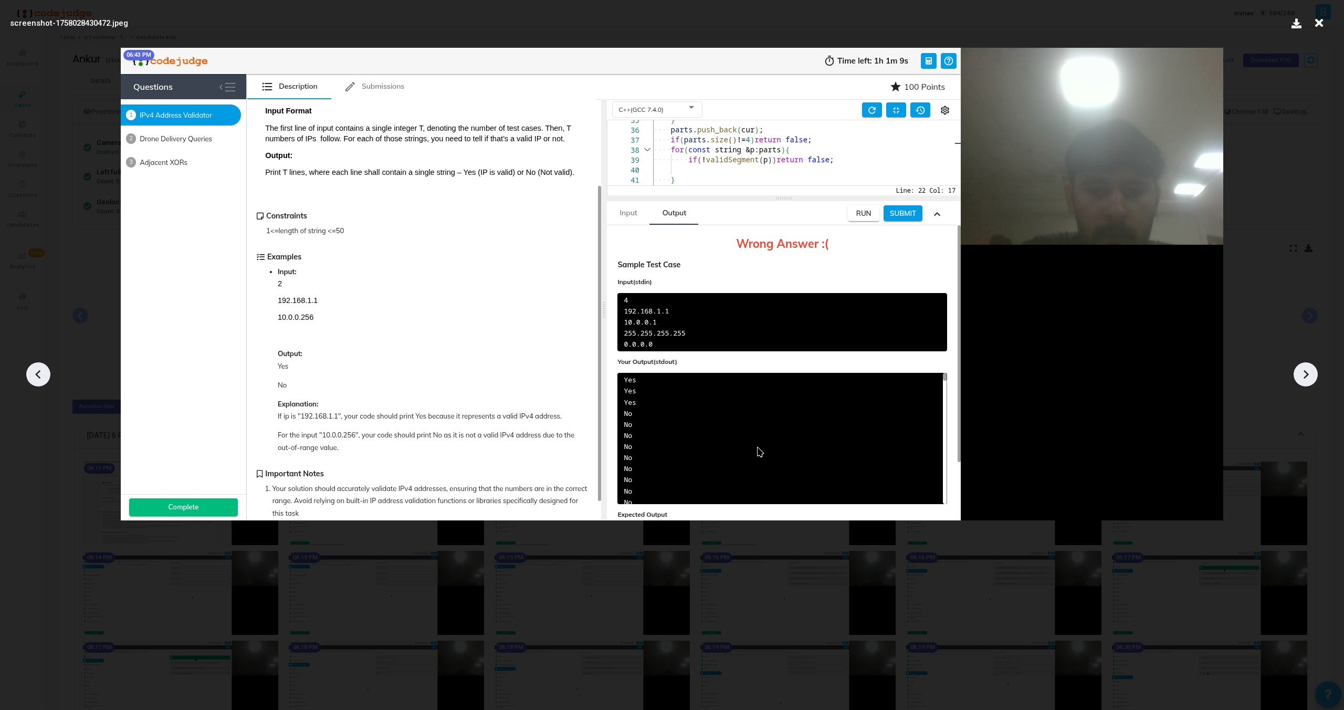
click at [1303, 381] on icon at bounding box center [1306, 374] width 16 height 16
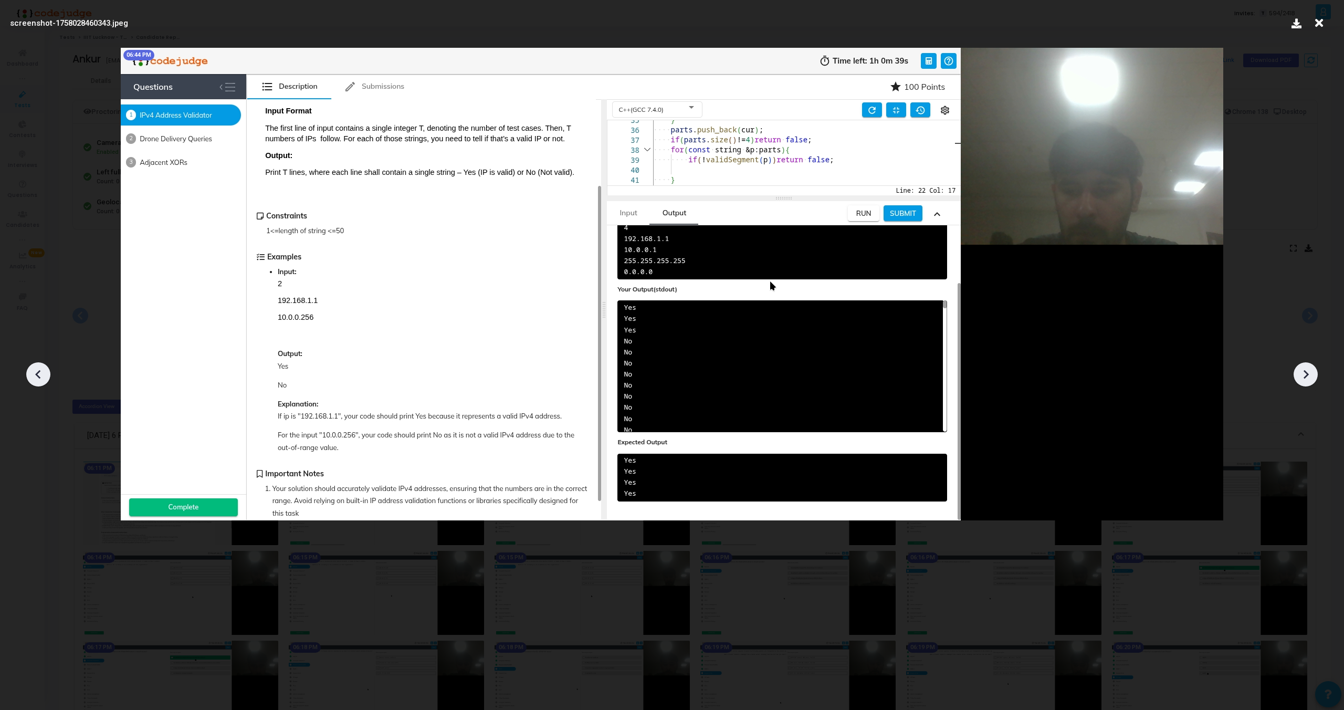
click at [1303, 381] on icon at bounding box center [1306, 374] width 16 height 16
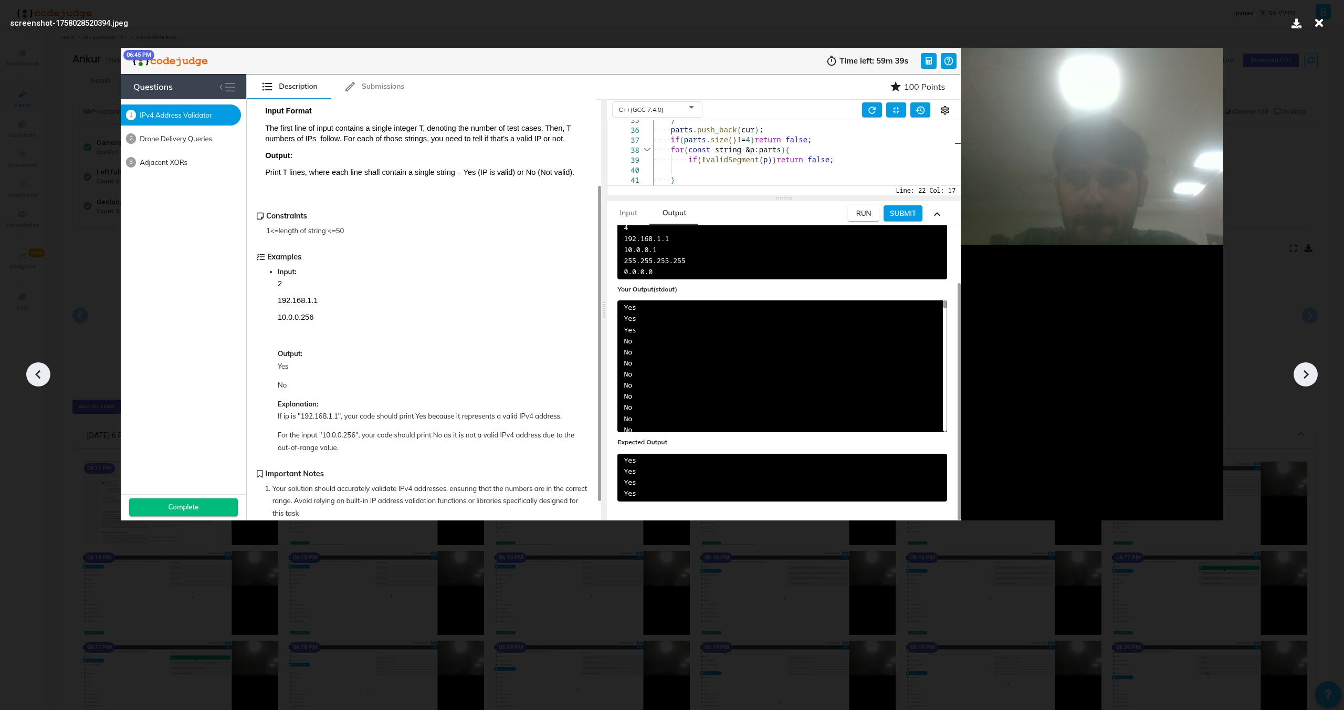
click at [1303, 381] on icon at bounding box center [1306, 374] width 16 height 16
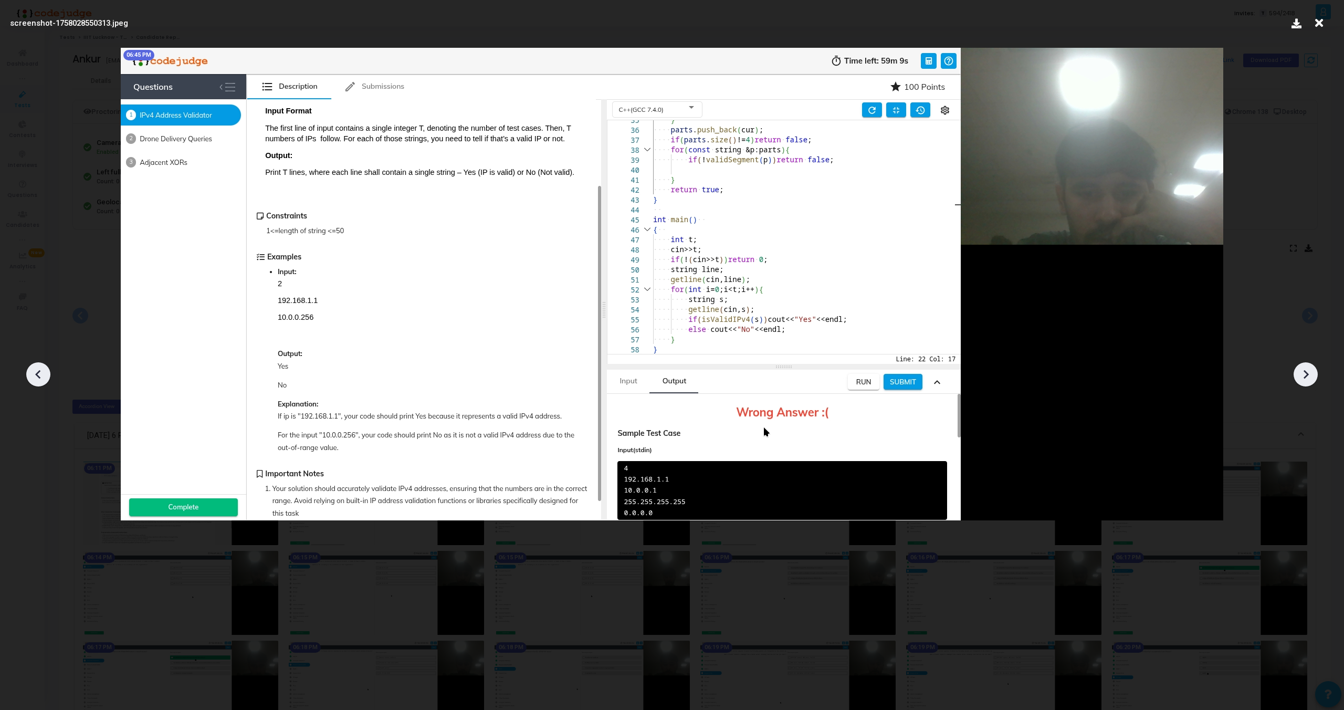
click at [1303, 381] on icon at bounding box center [1306, 374] width 16 height 16
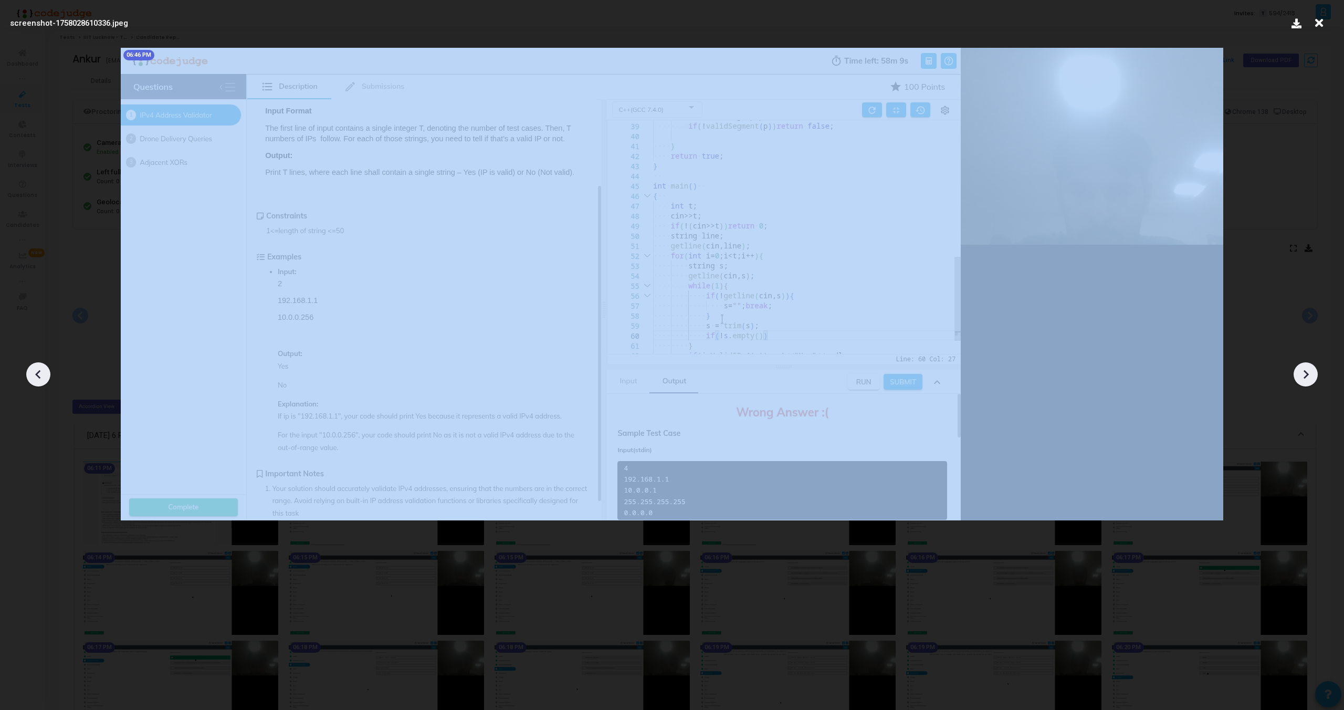
click at [1303, 381] on icon at bounding box center [1306, 374] width 16 height 16
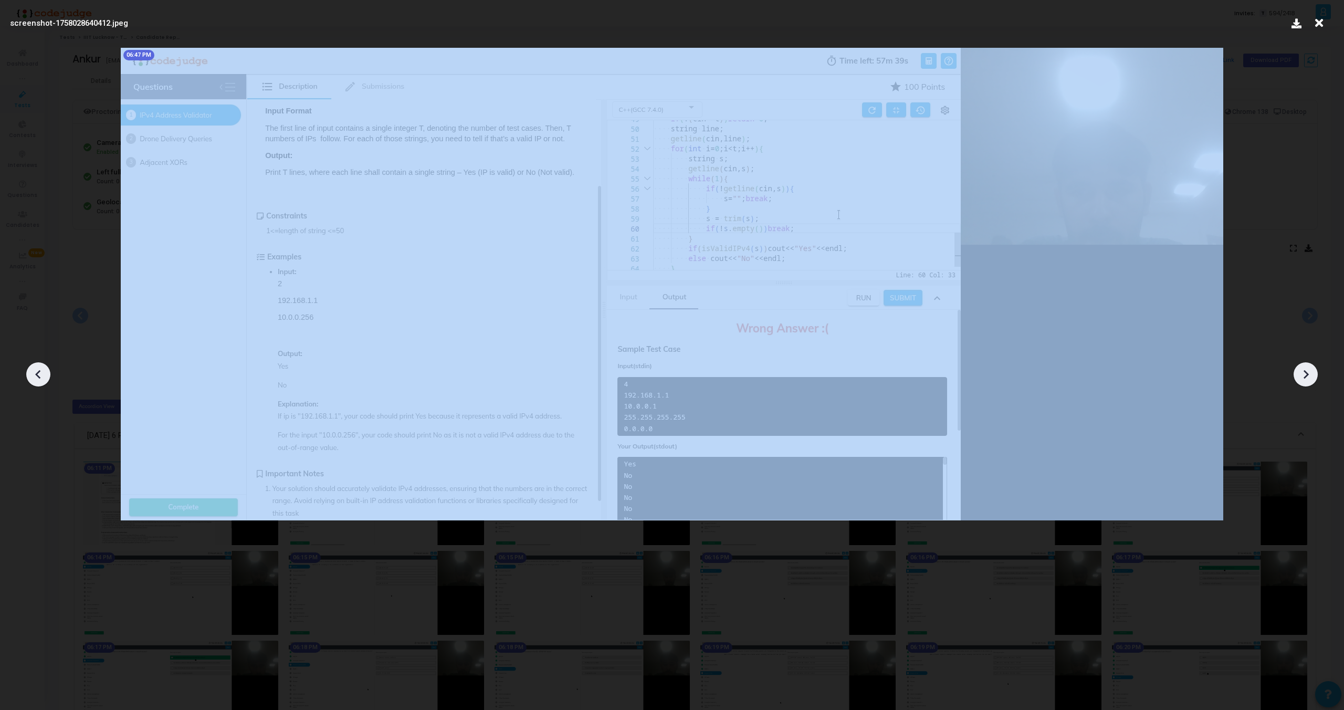
click at [1303, 381] on icon at bounding box center [1306, 374] width 16 height 16
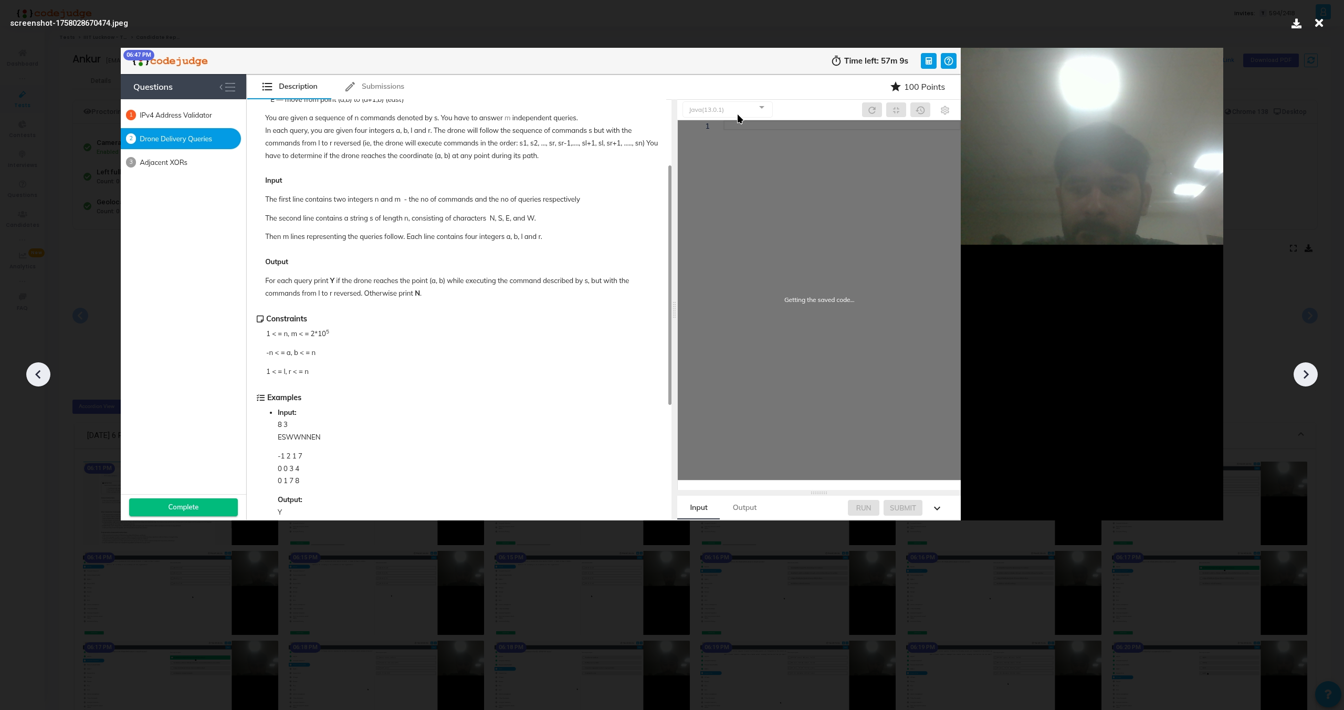
click at [1303, 381] on icon at bounding box center [1306, 374] width 16 height 16
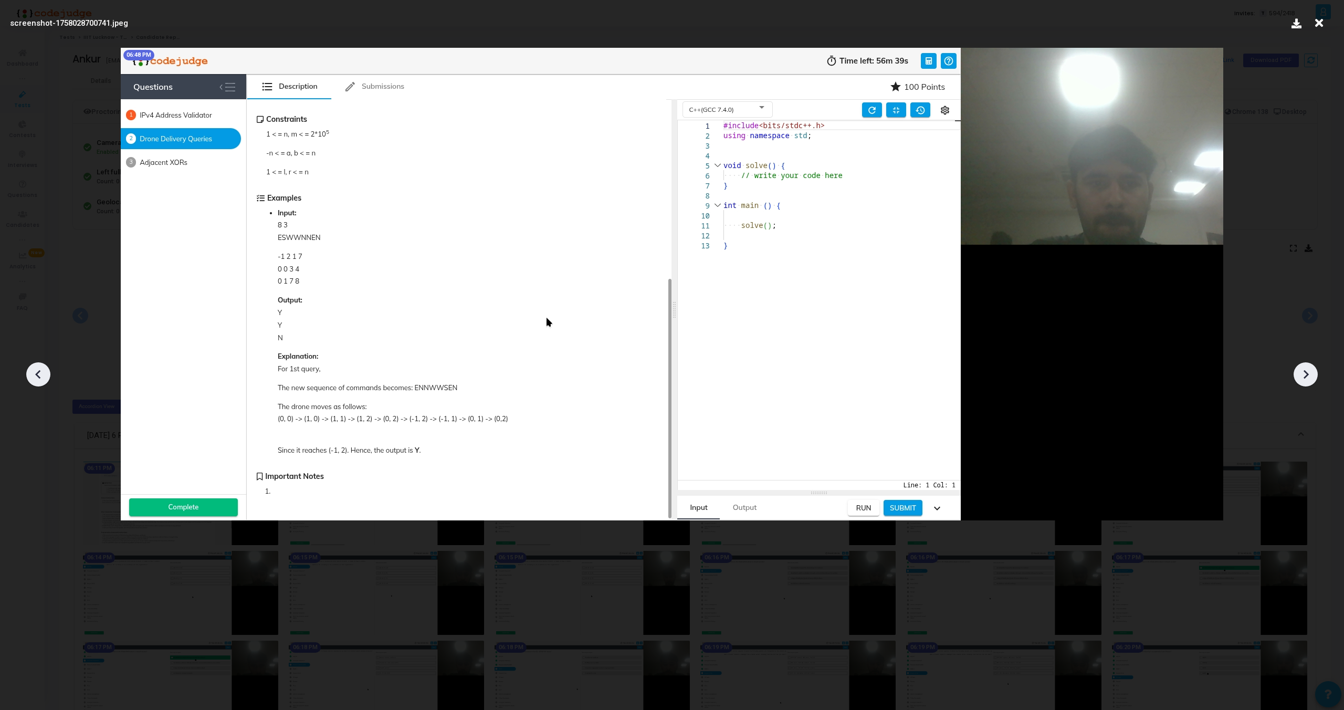
click at [1303, 381] on icon at bounding box center [1306, 374] width 16 height 16
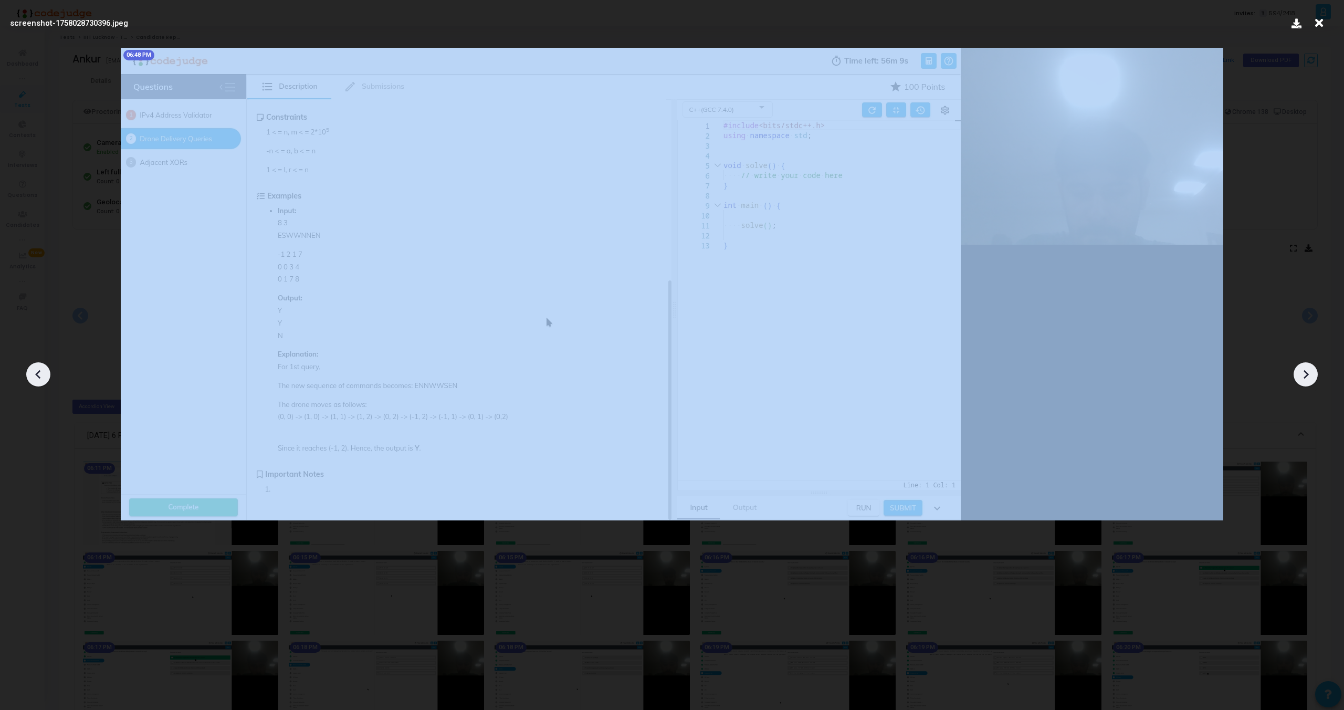
click at [1303, 381] on icon at bounding box center [1306, 374] width 16 height 16
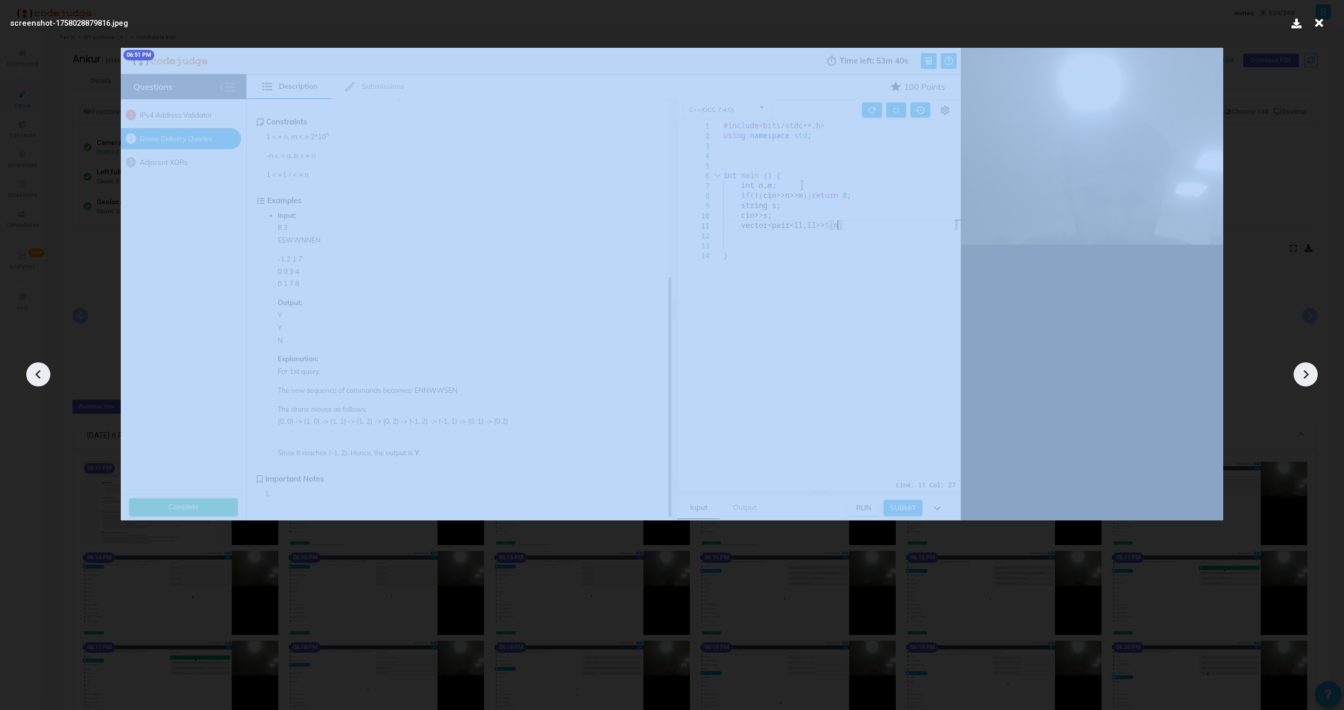
click at [1303, 381] on icon at bounding box center [1306, 374] width 16 height 16
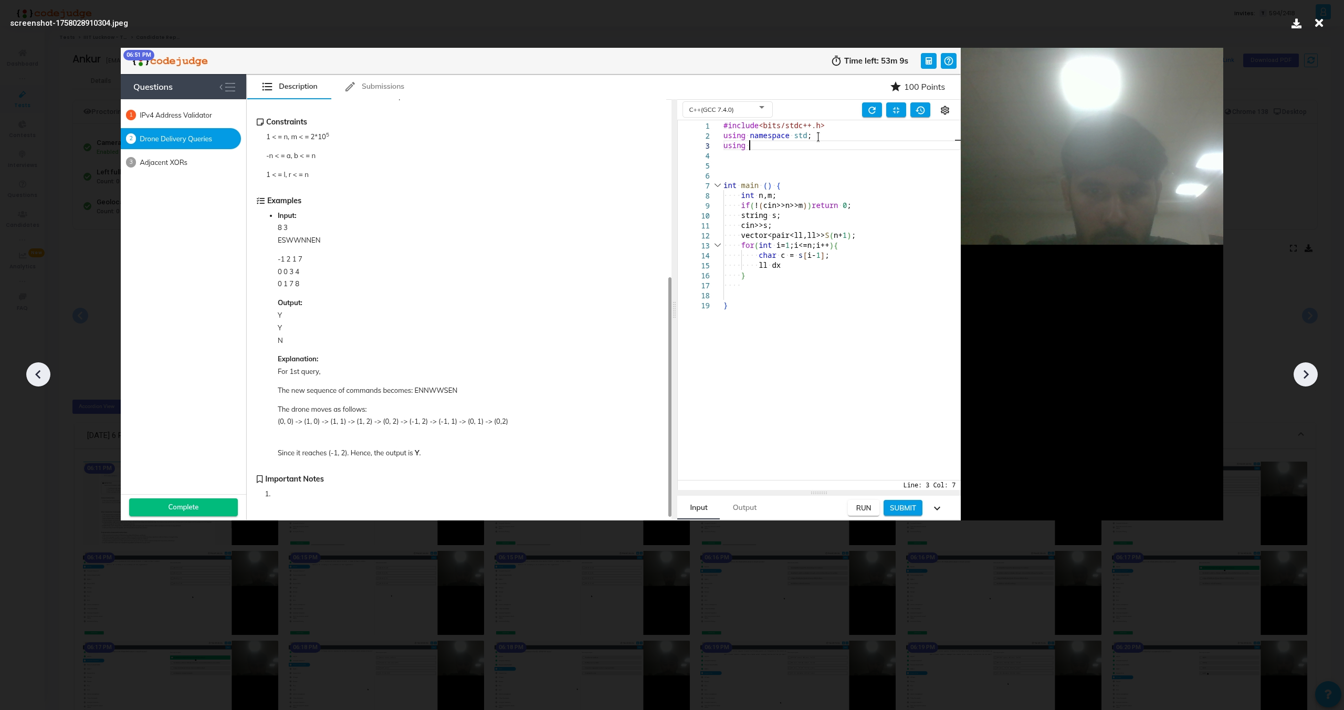
click at [1303, 381] on icon at bounding box center [1306, 374] width 16 height 16
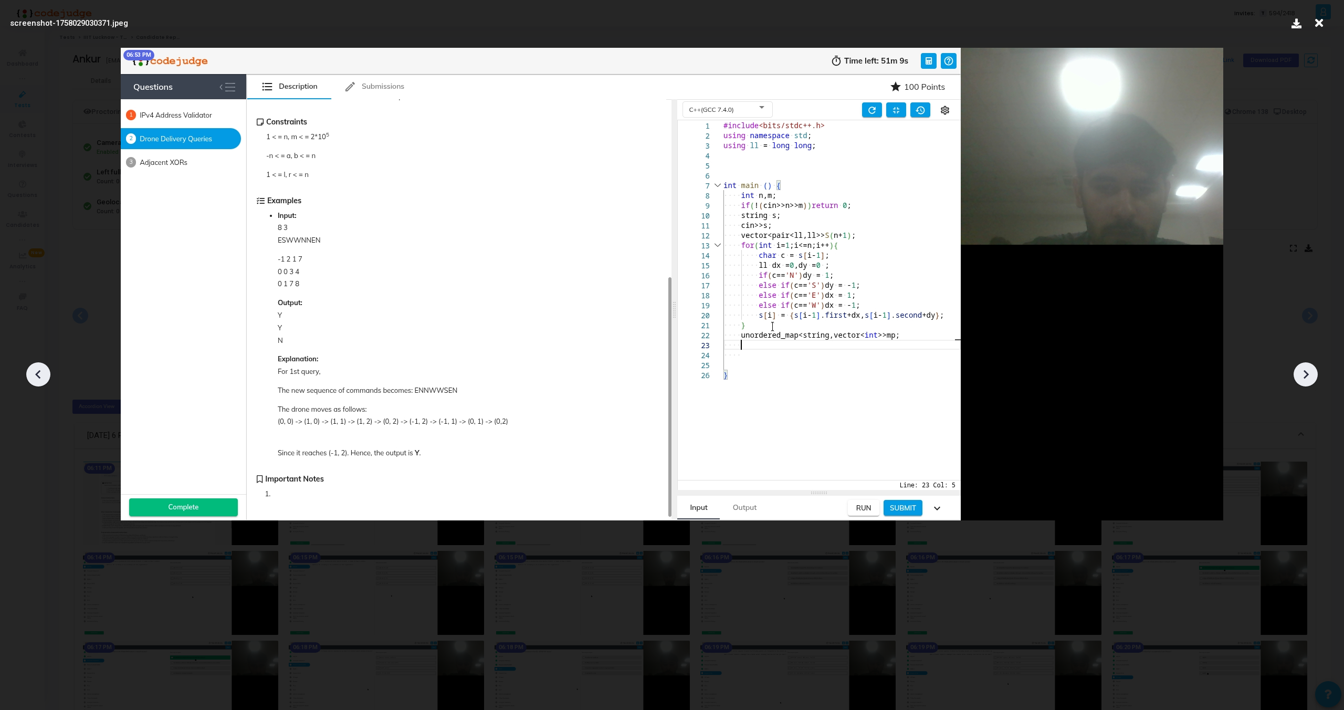
click at [1303, 381] on icon at bounding box center [1306, 374] width 16 height 16
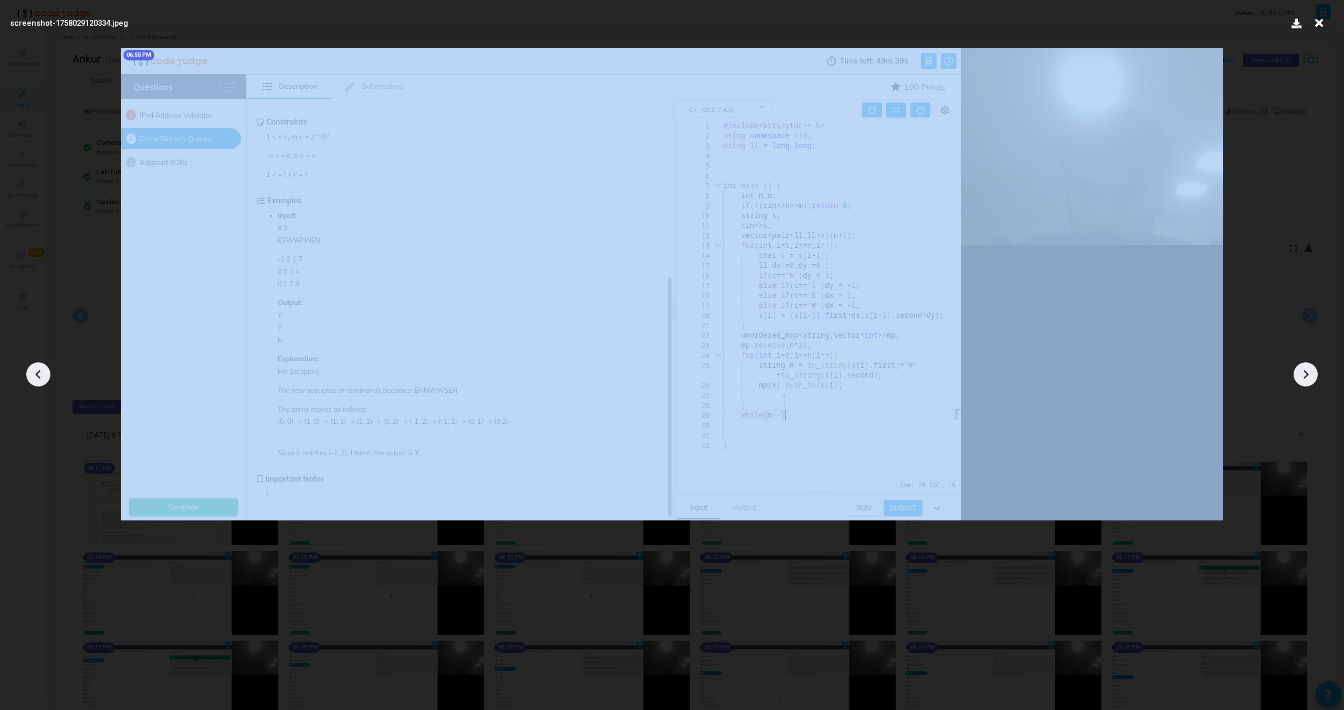
click at [1303, 381] on icon at bounding box center [1306, 374] width 16 height 16
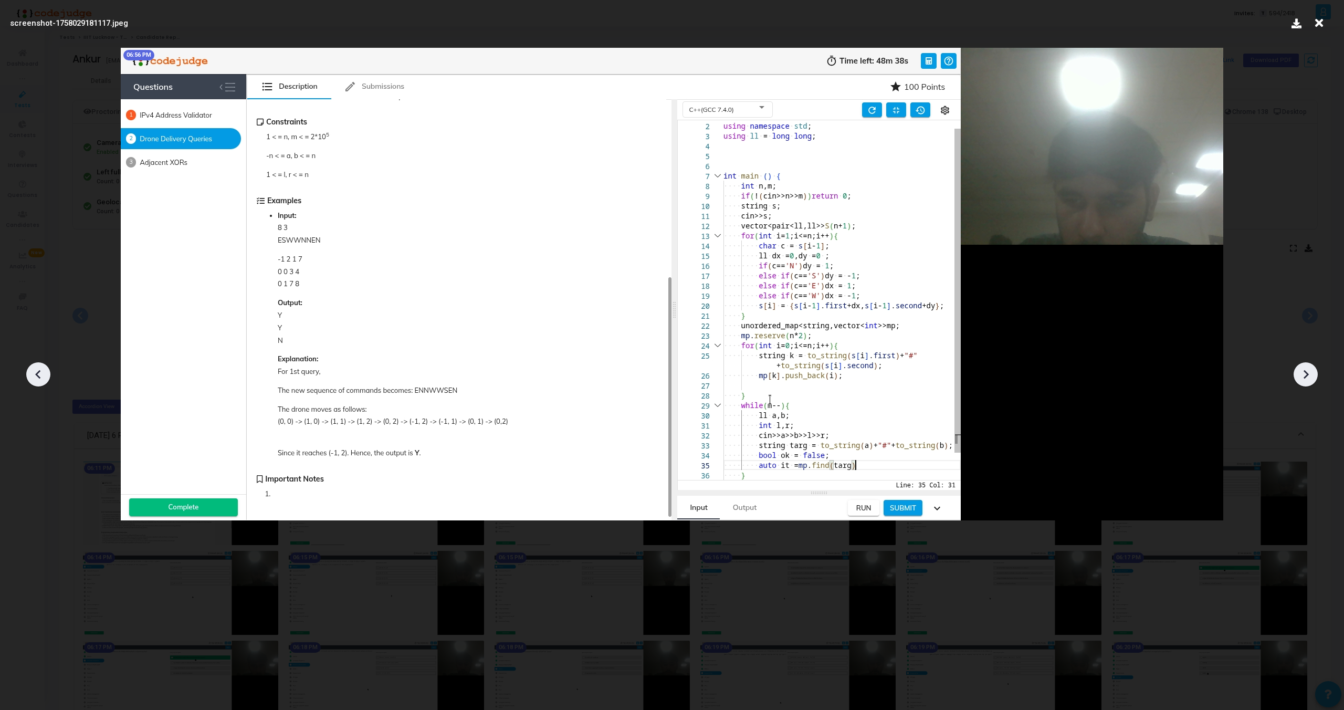
click at [1303, 381] on icon at bounding box center [1306, 374] width 16 height 16
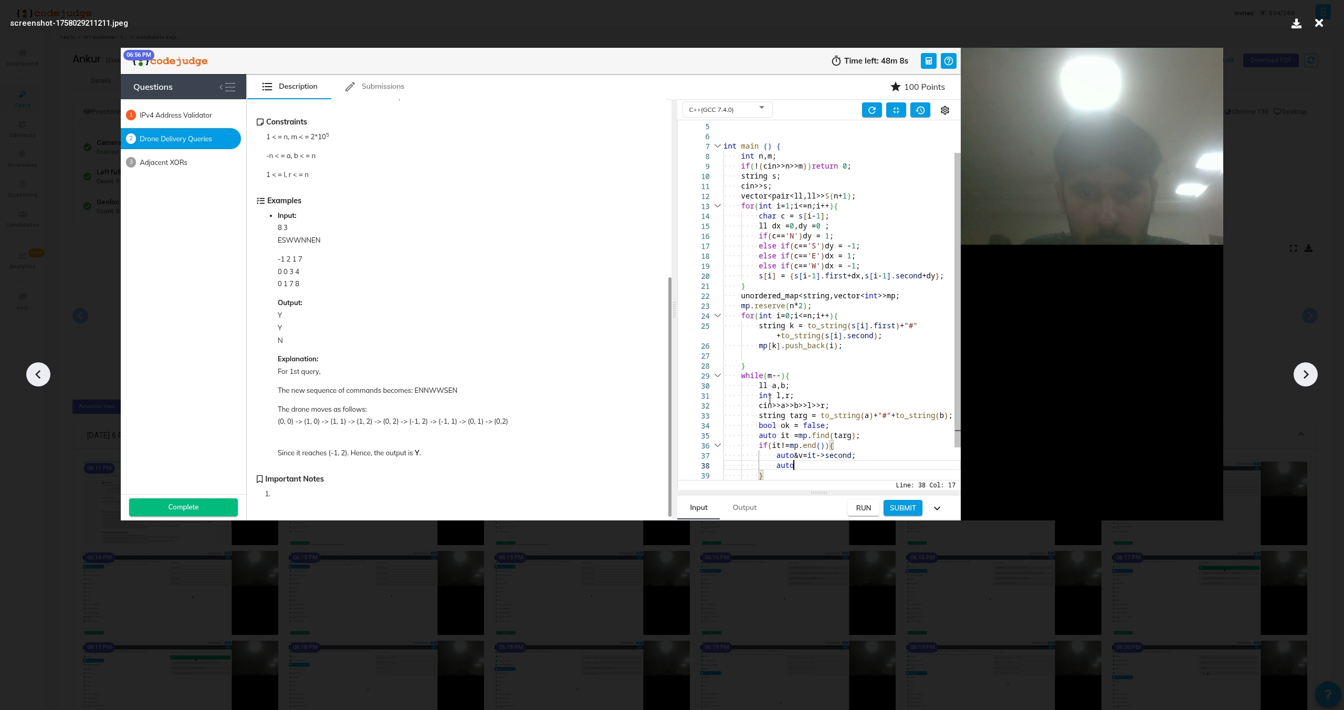
click at [1303, 381] on icon at bounding box center [1306, 374] width 16 height 16
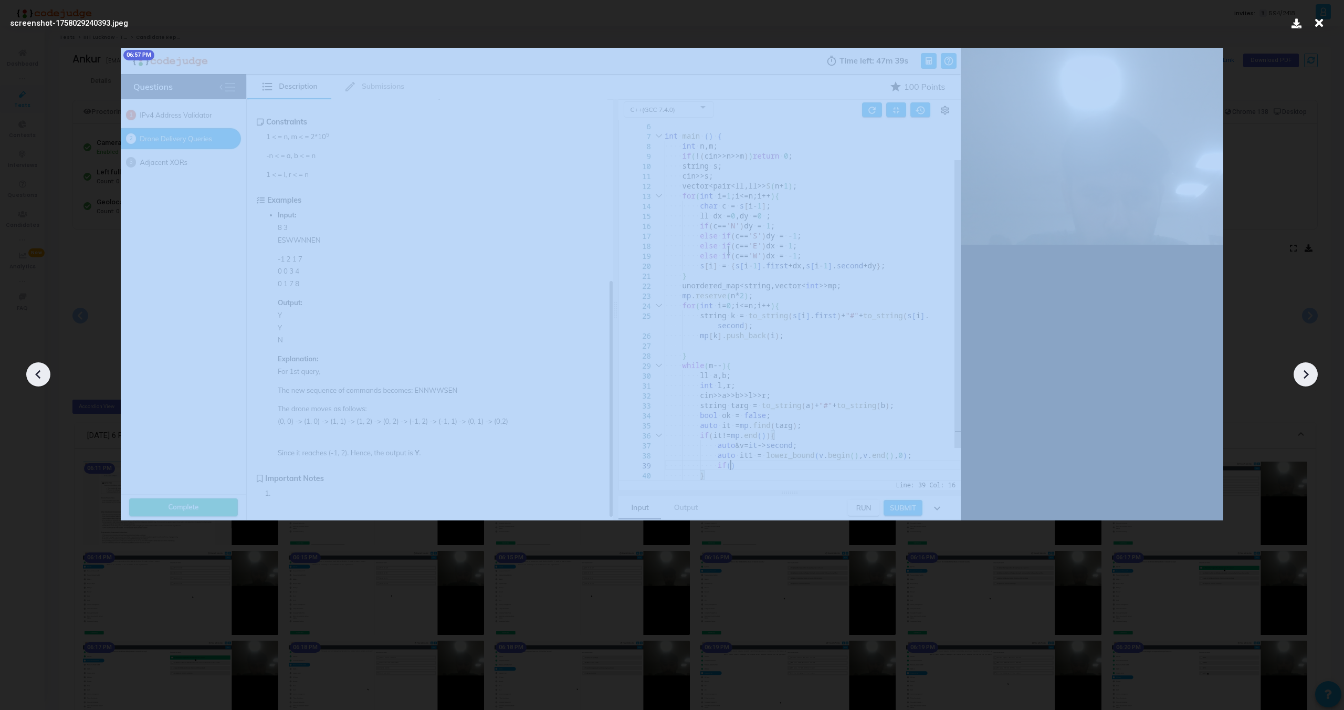
click at [1303, 381] on icon at bounding box center [1306, 374] width 16 height 16
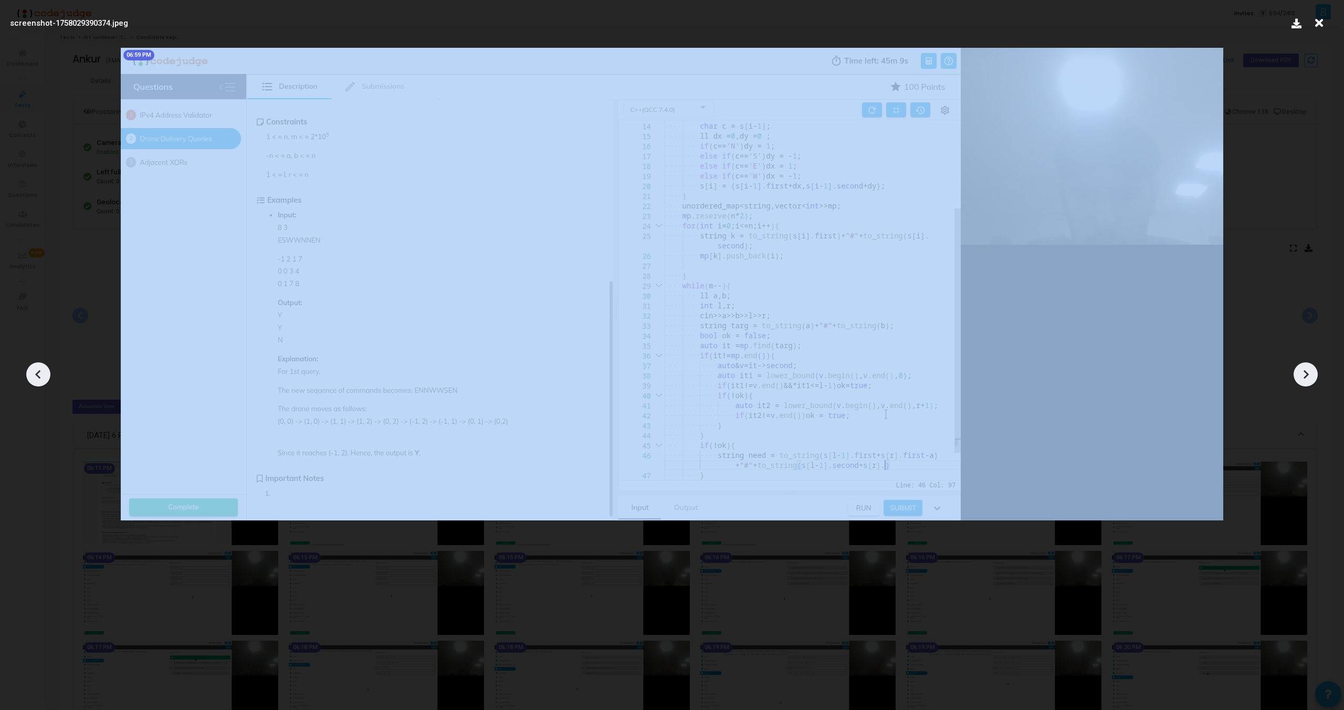
click at [1303, 381] on icon at bounding box center [1306, 374] width 16 height 16
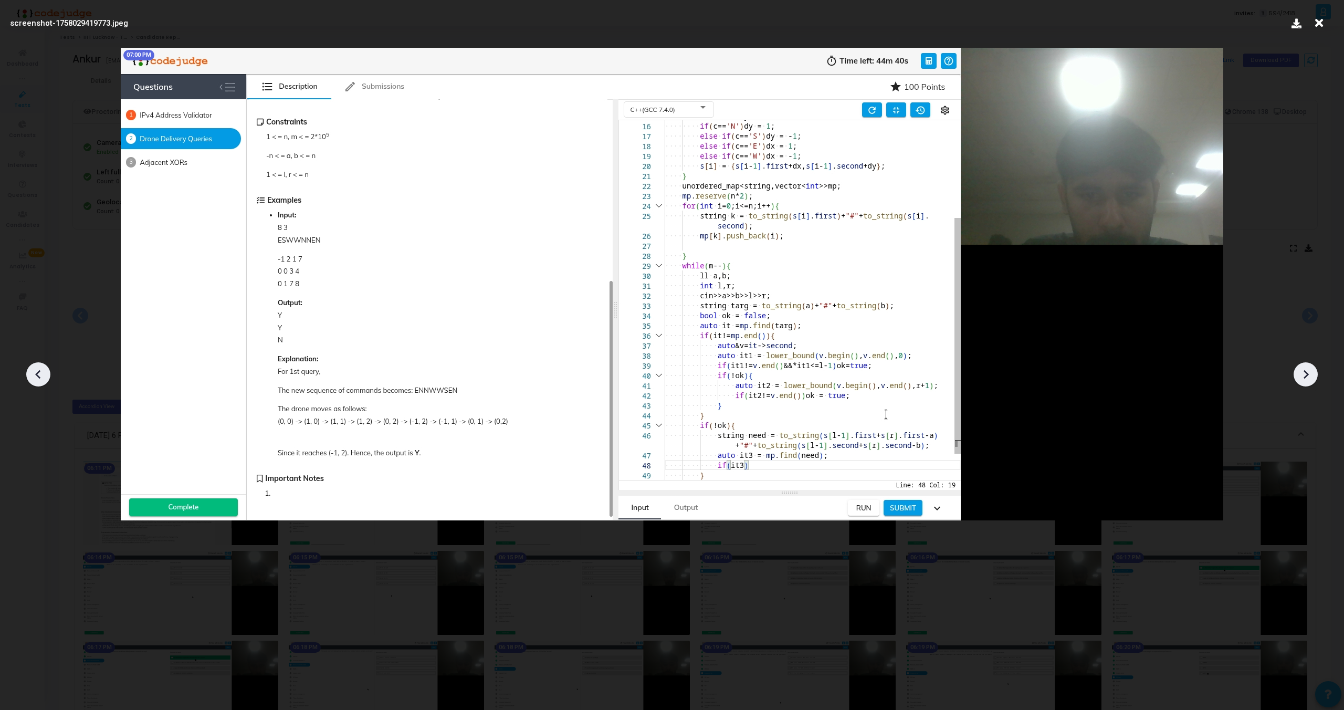
click at [1303, 381] on icon at bounding box center [1306, 374] width 16 height 16
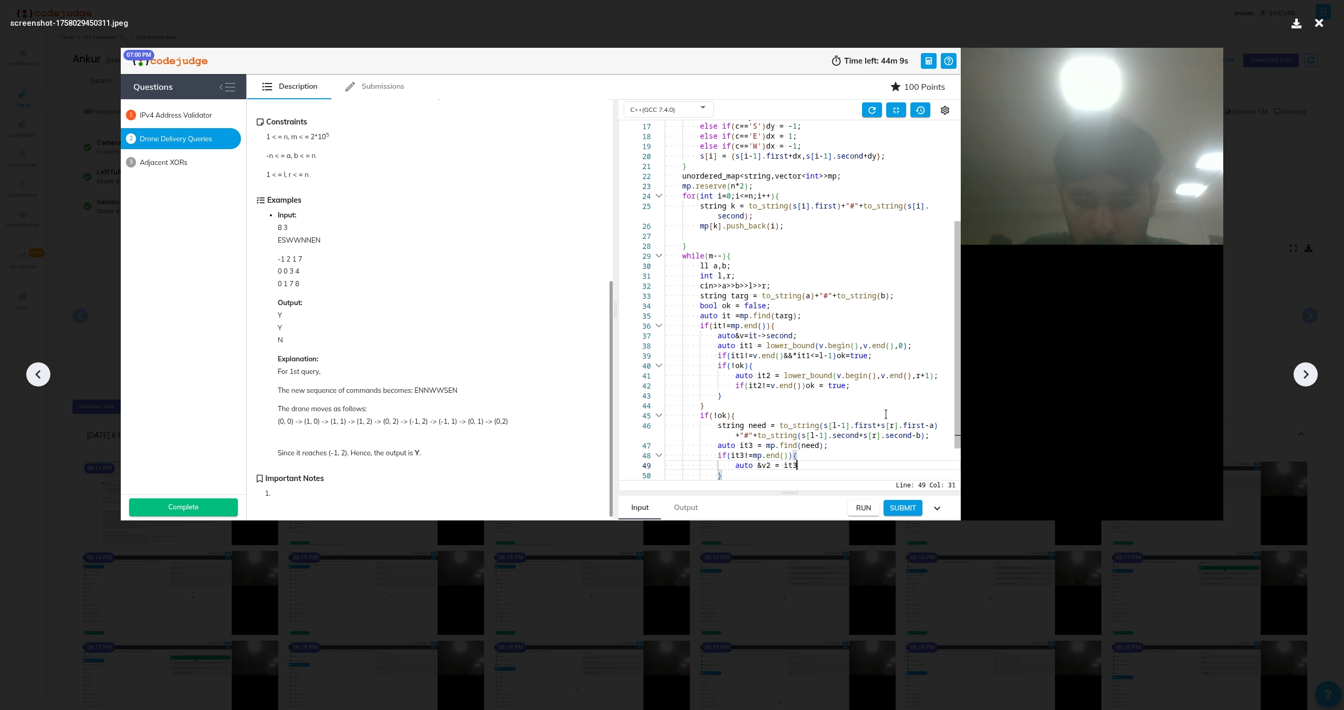
click at [1303, 381] on icon at bounding box center [1306, 374] width 16 height 16
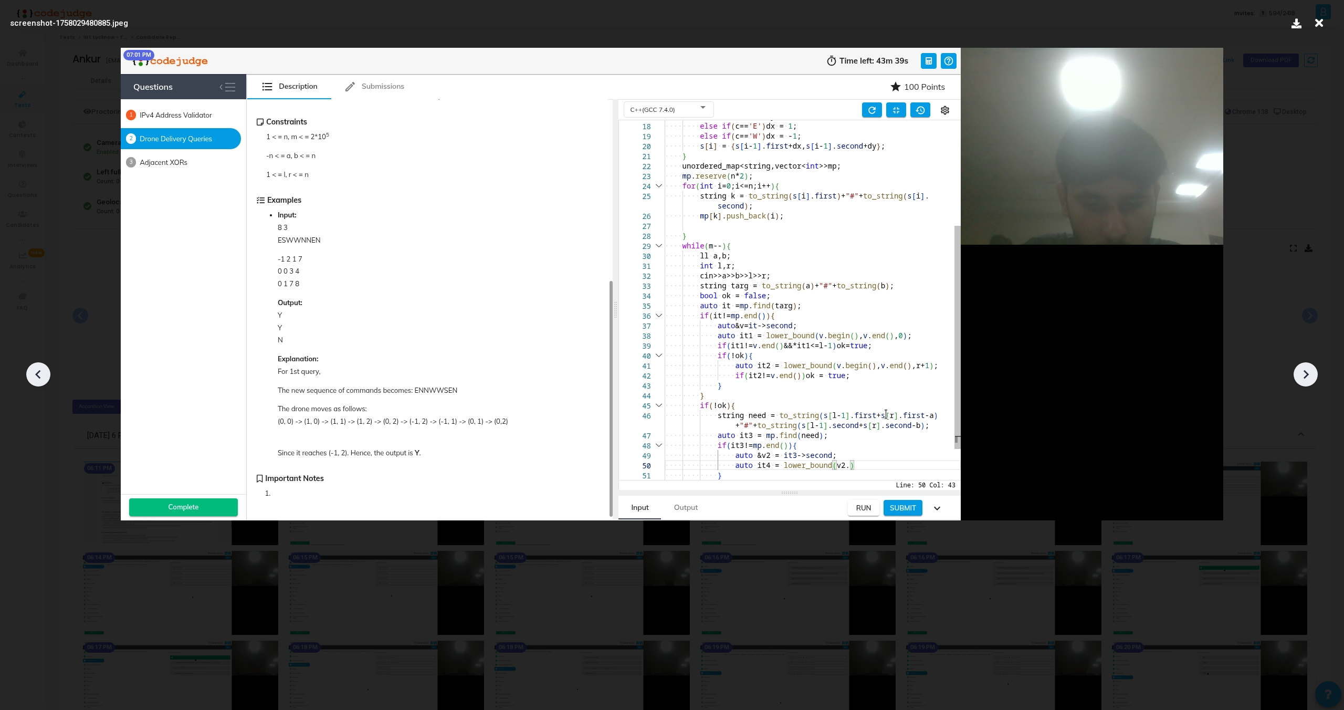
click at [1303, 381] on icon at bounding box center [1306, 374] width 16 height 16
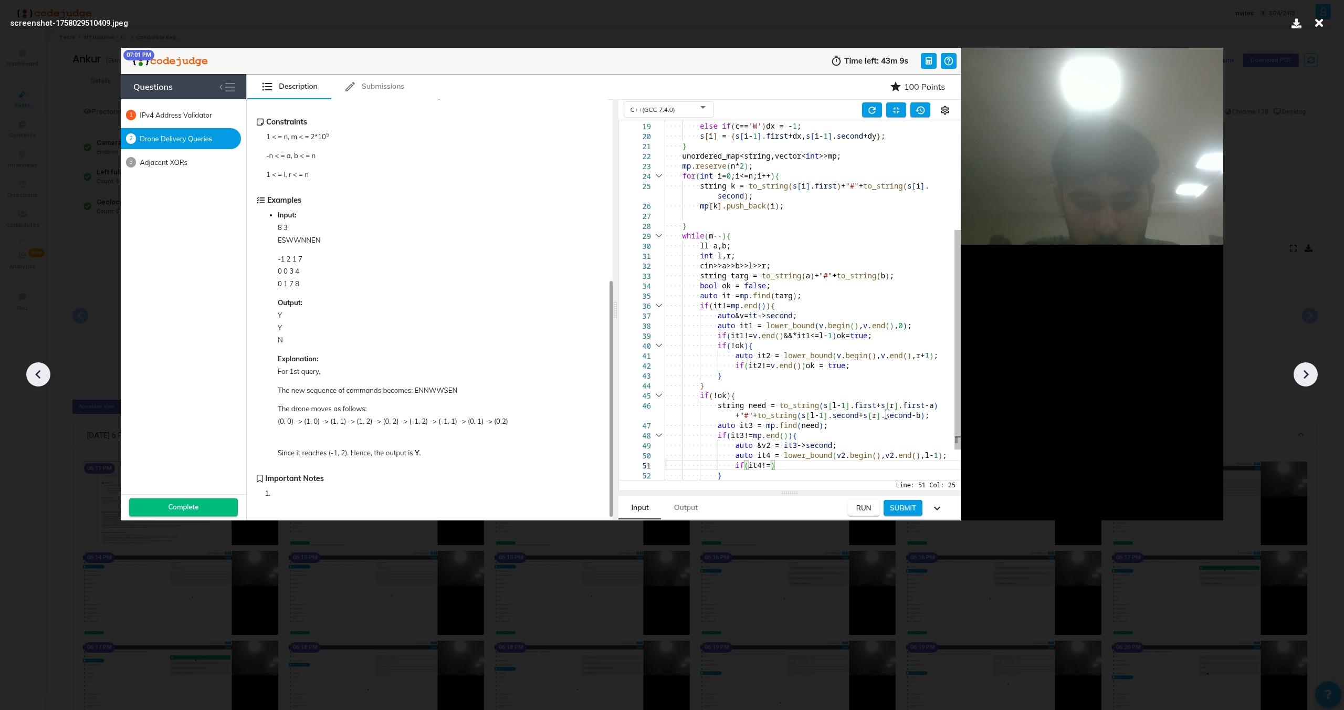
click at [1303, 381] on icon at bounding box center [1306, 374] width 16 height 16
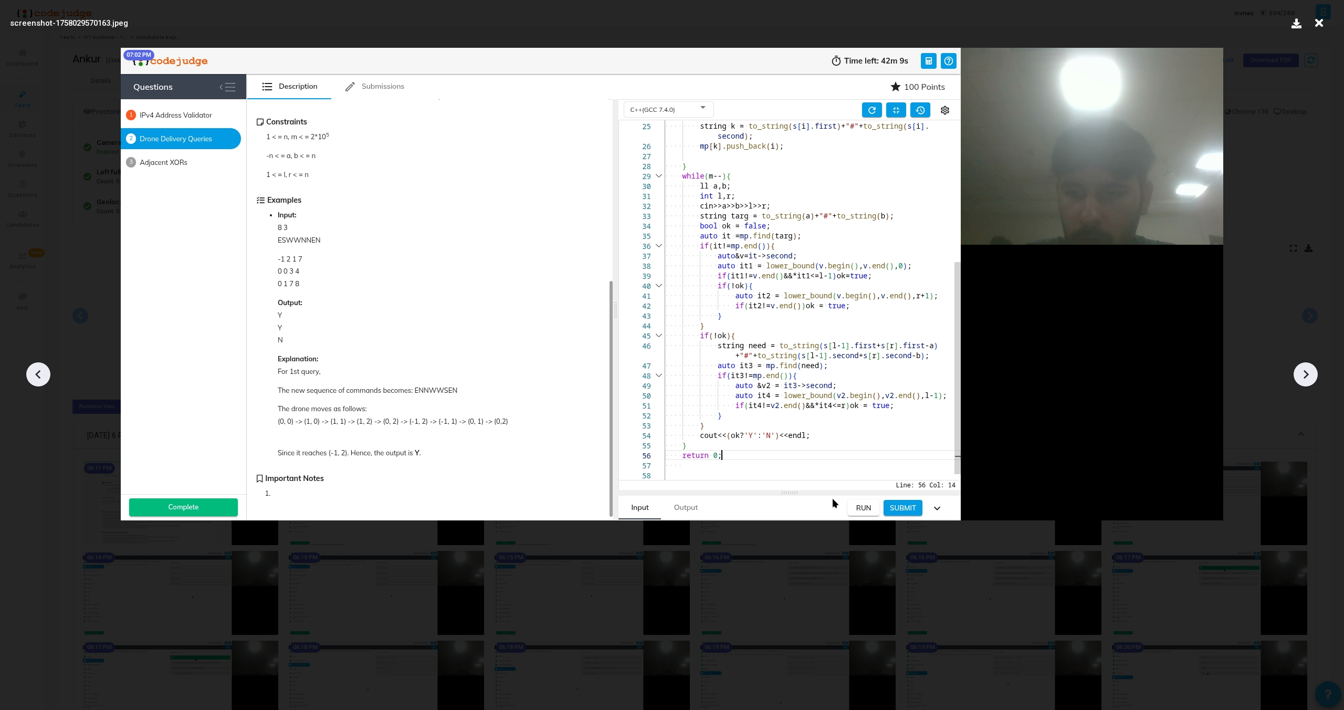
click at [1303, 381] on icon at bounding box center [1306, 374] width 16 height 16
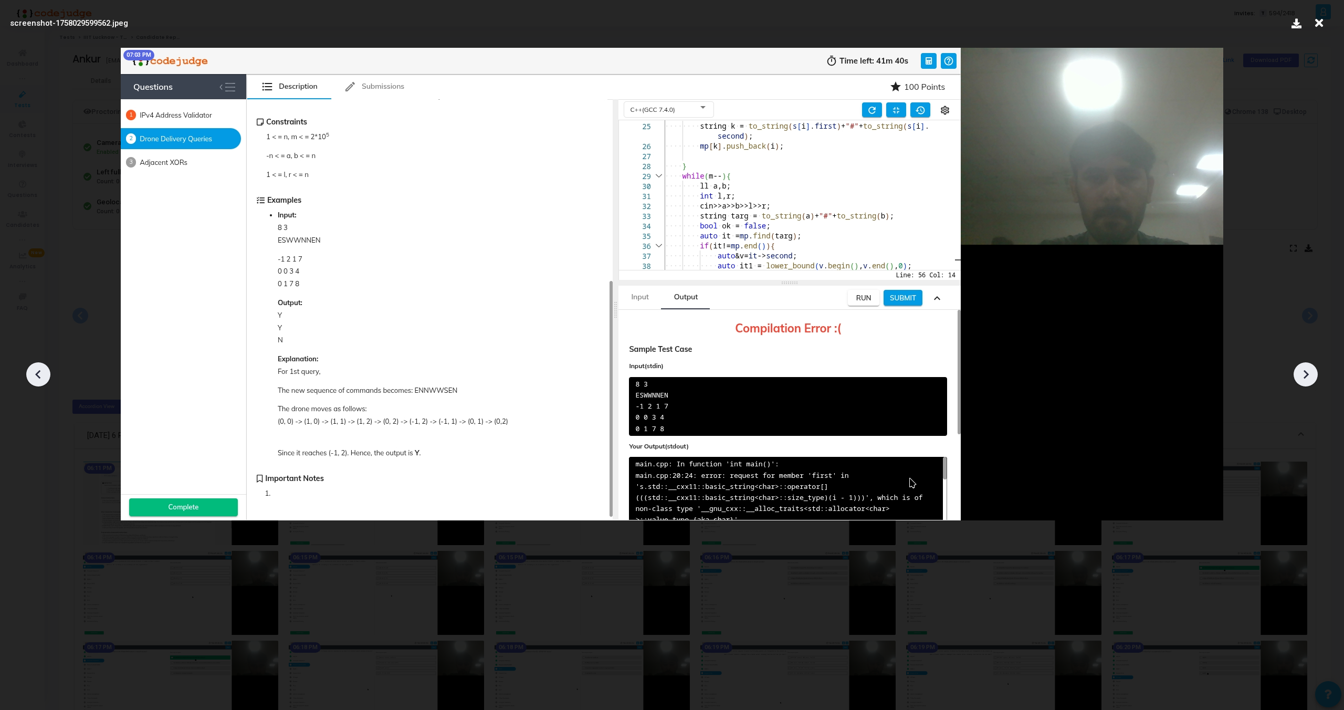
click at [36, 368] on icon at bounding box center [38, 374] width 16 height 16
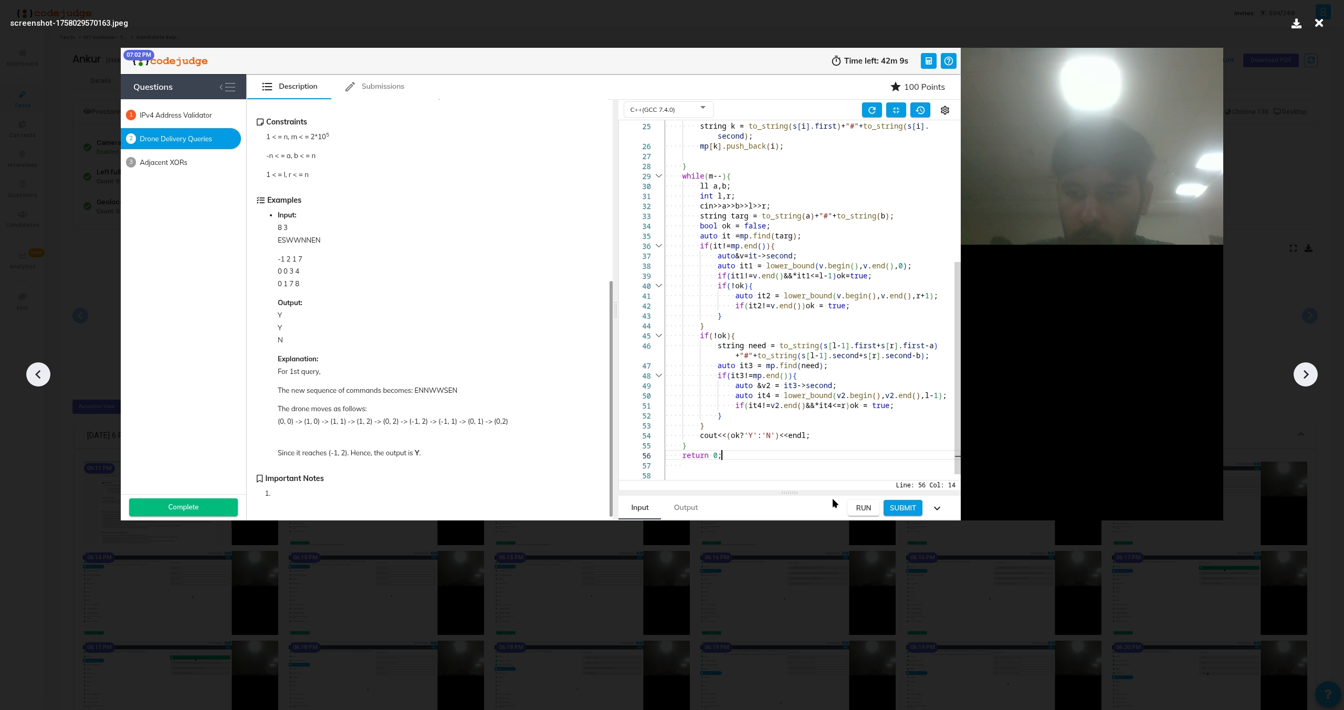
click at [1310, 374] on icon at bounding box center [1306, 374] width 16 height 16
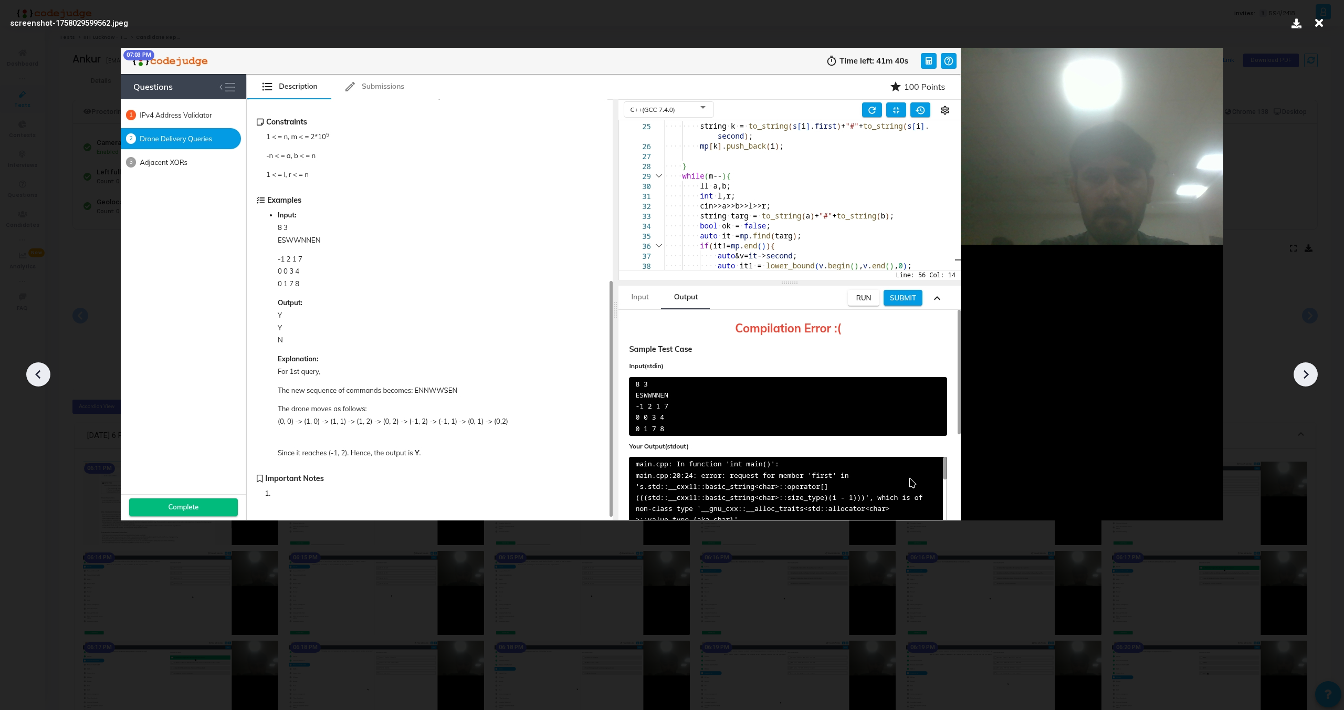
click at [1310, 374] on icon at bounding box center [1306, 374] width 16 height 16
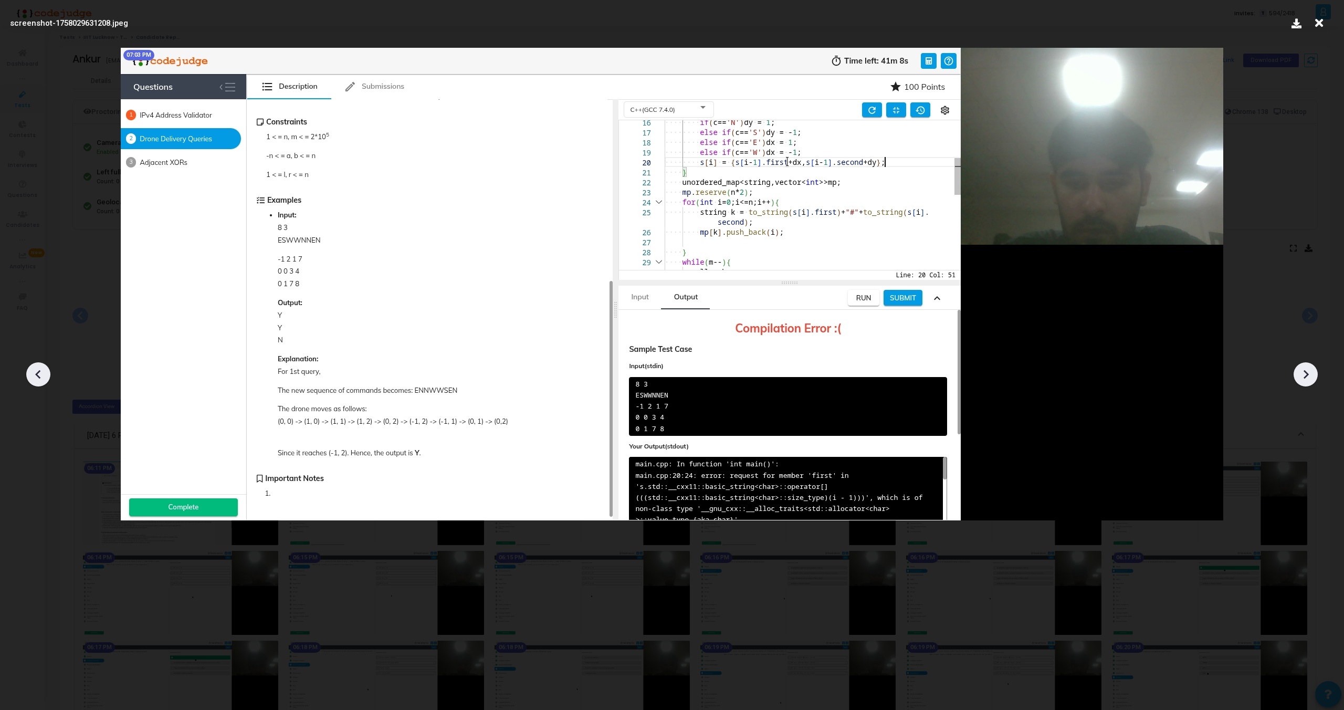
click at [1310, 374] on icon at bounding box center [1306, 374] width 16 height 16
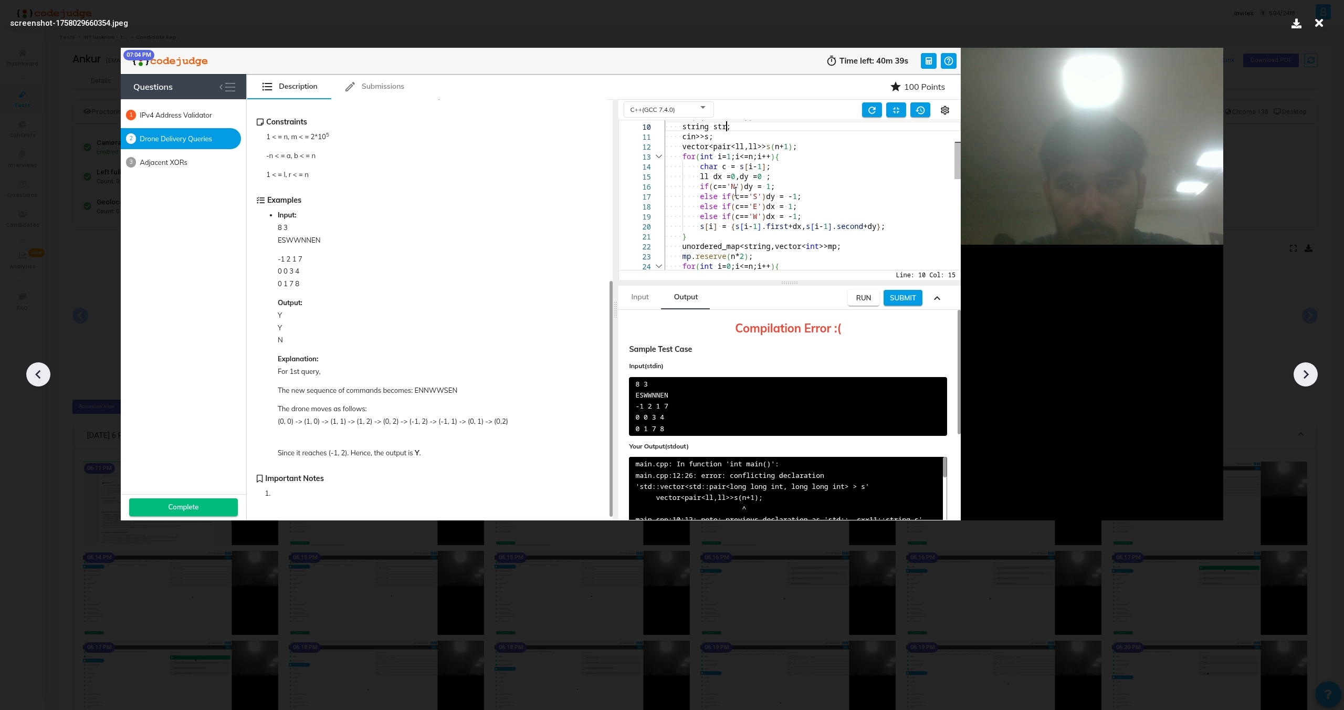
click at [1310, 374] on icon at bounding box center [1306, 374] width 16 height 16
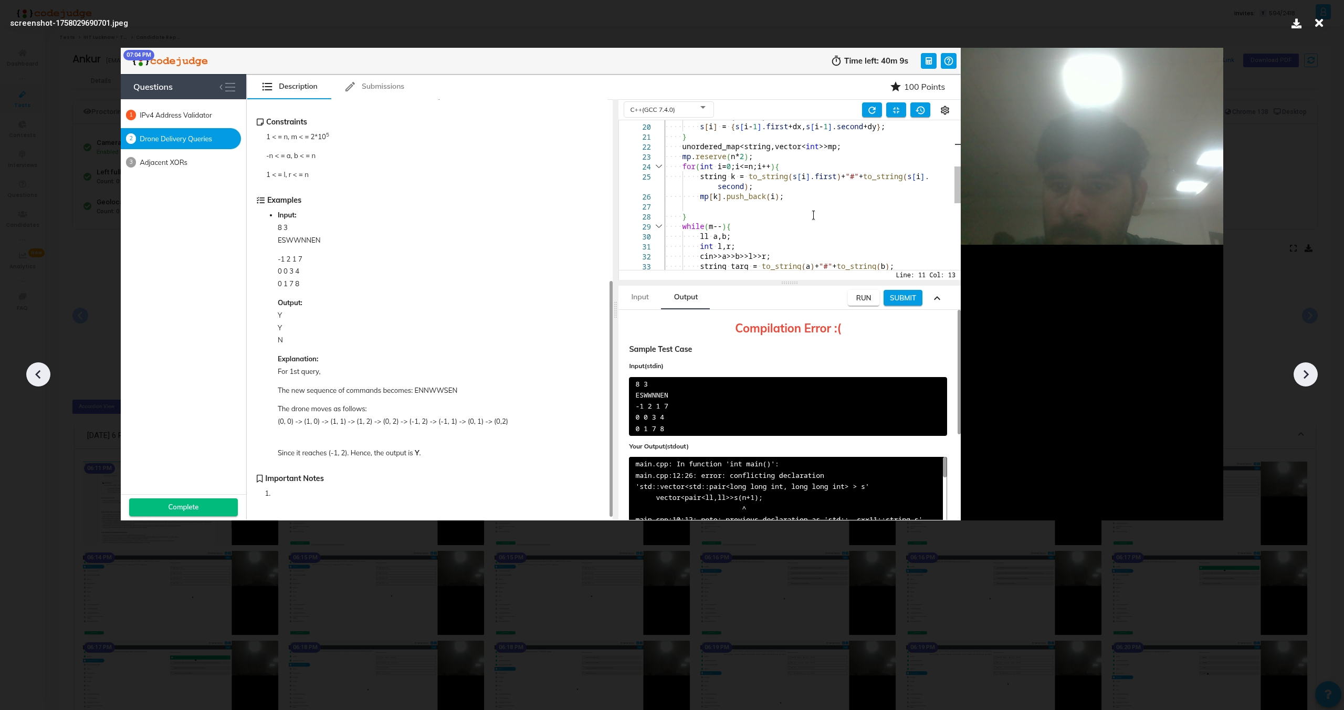
click at [1310, 374] on icon at bounding box center [1306, 374] width 16 height 16
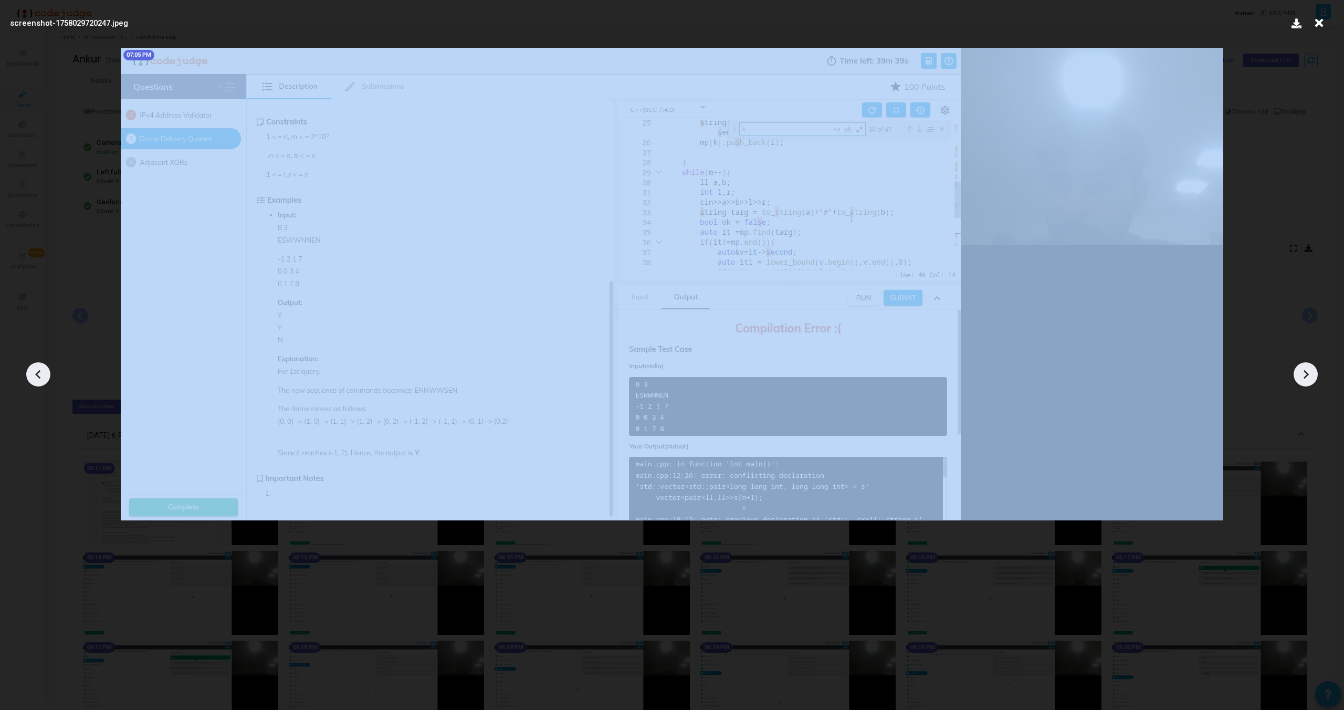
click at [1310, 374] on icon at bounding box center [1306, 374] width 16 height 16
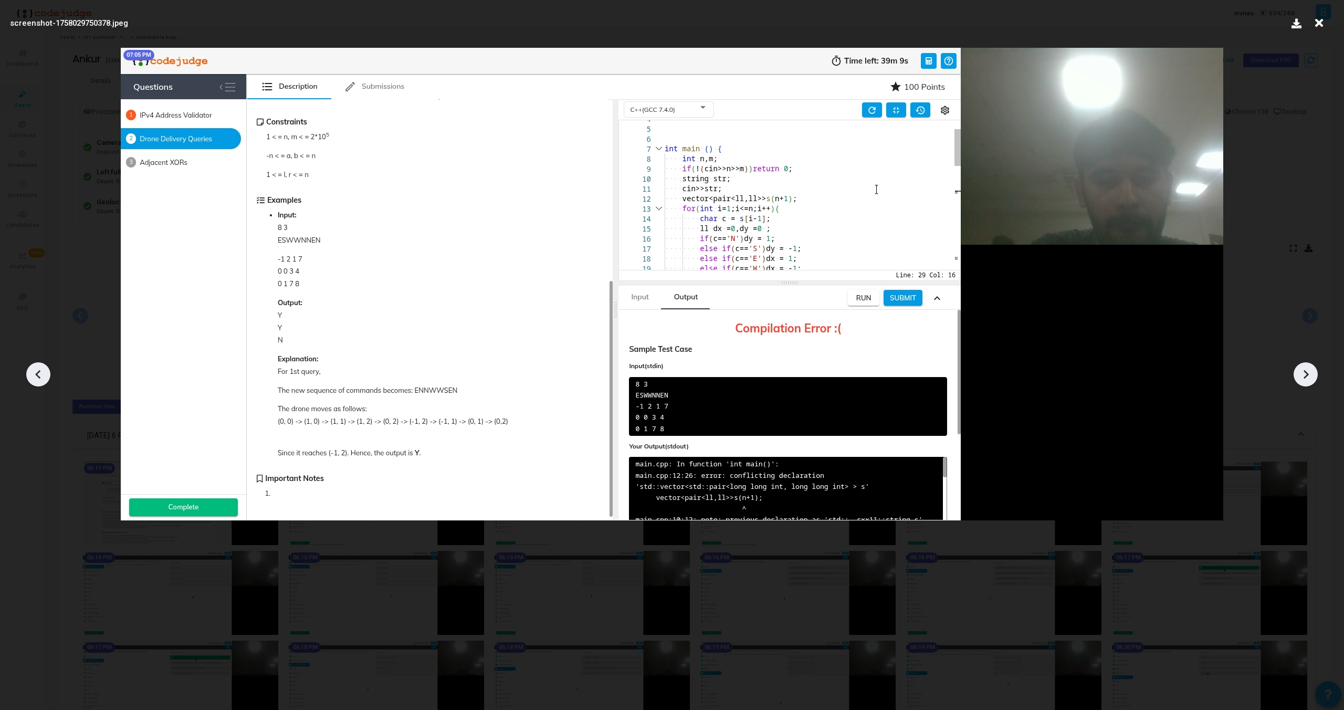
click at [1310, 374] on icon at bounding box center [1306, 374] width 16 height 16
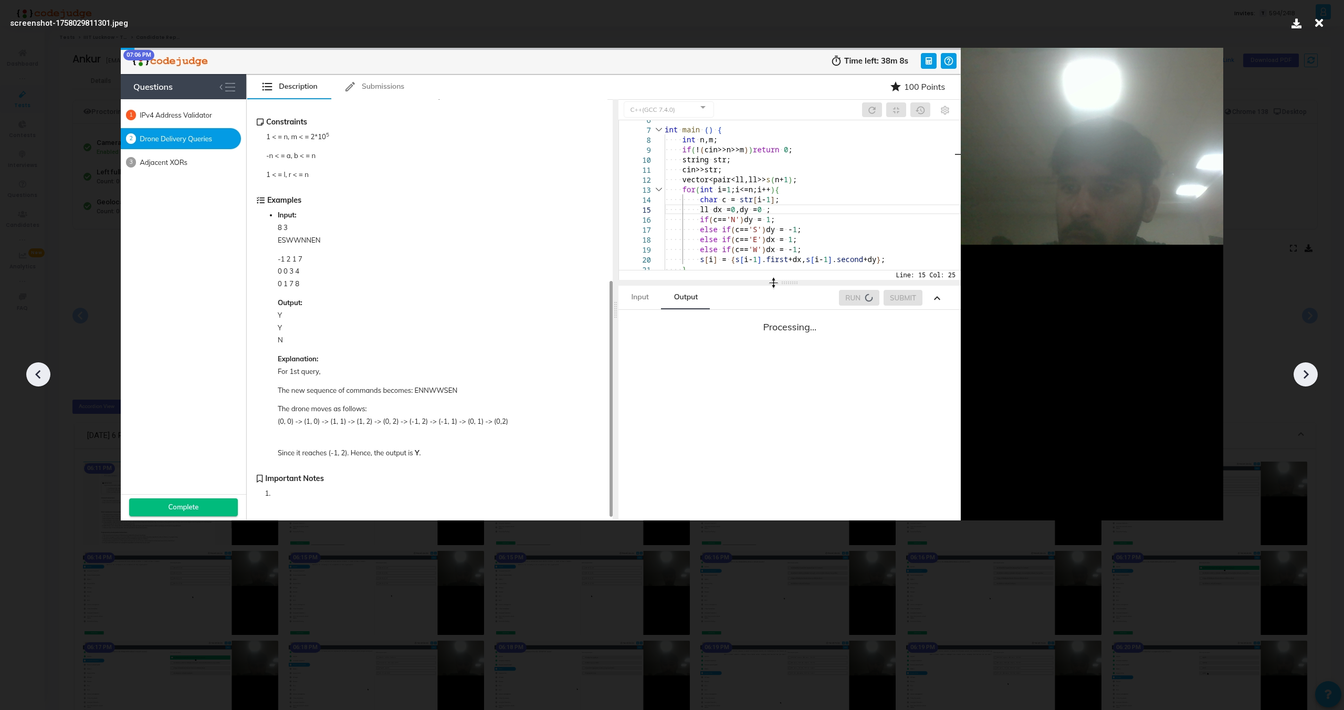
click at [1310, 374] on icon at bounding box center [1306, 374] width 16 height 16
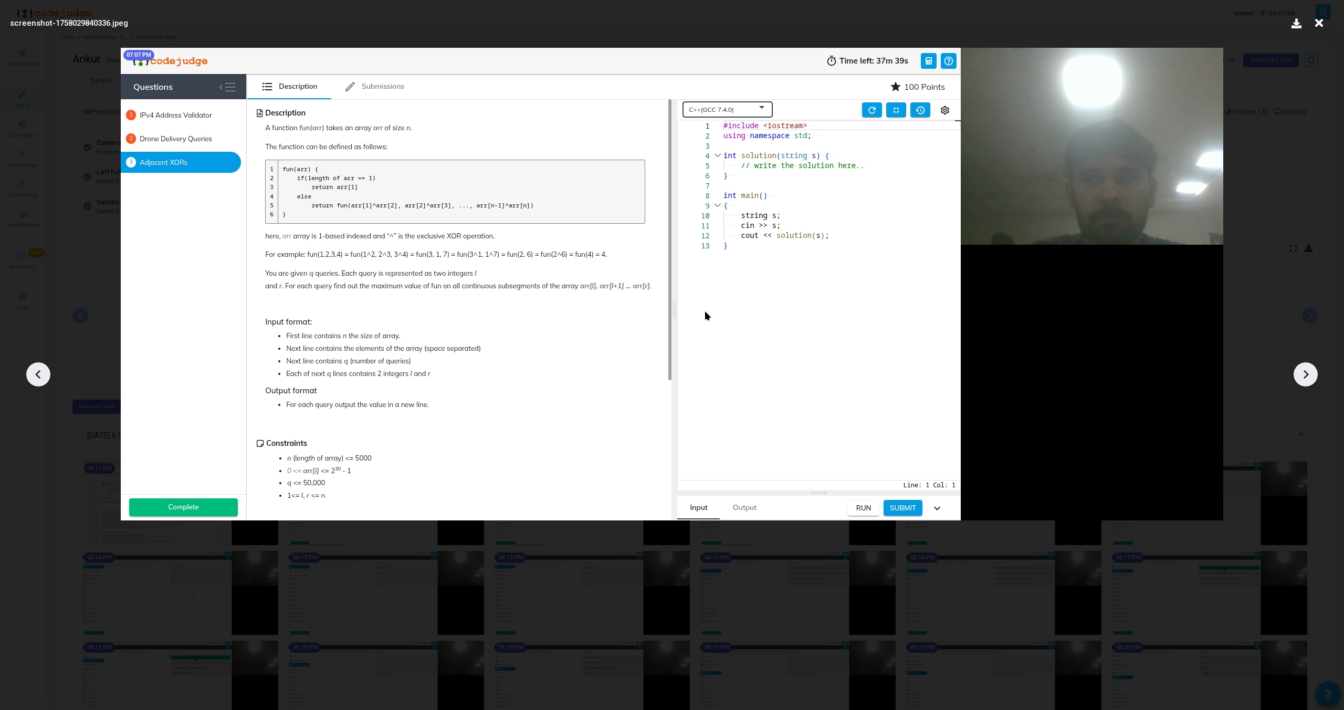
click at [1310, 374] on icon at bounding box center [1306, 374] width 16 height 16
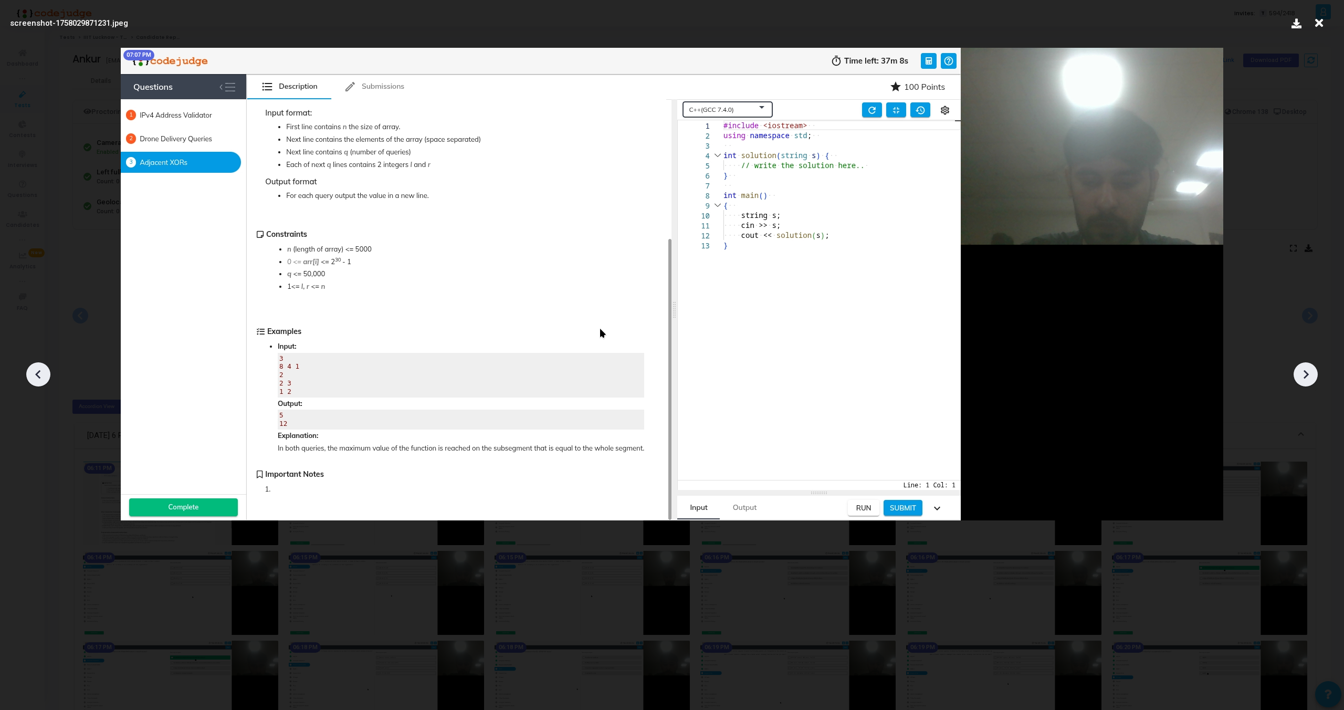
click at [1310, 374] on icon at bounding box center [1306, 374] width 16 height 16
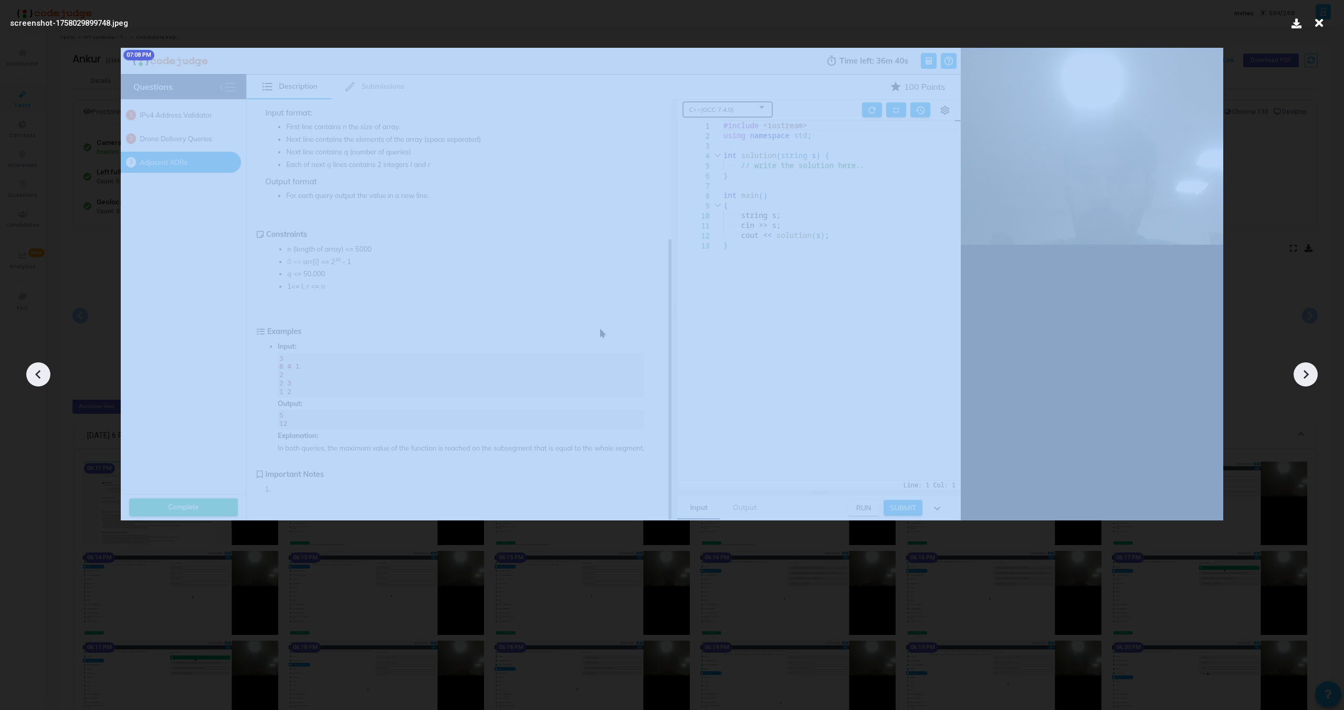
click at [1310, 374] on icon at bounding box center [1306, 374] width 16 height 16
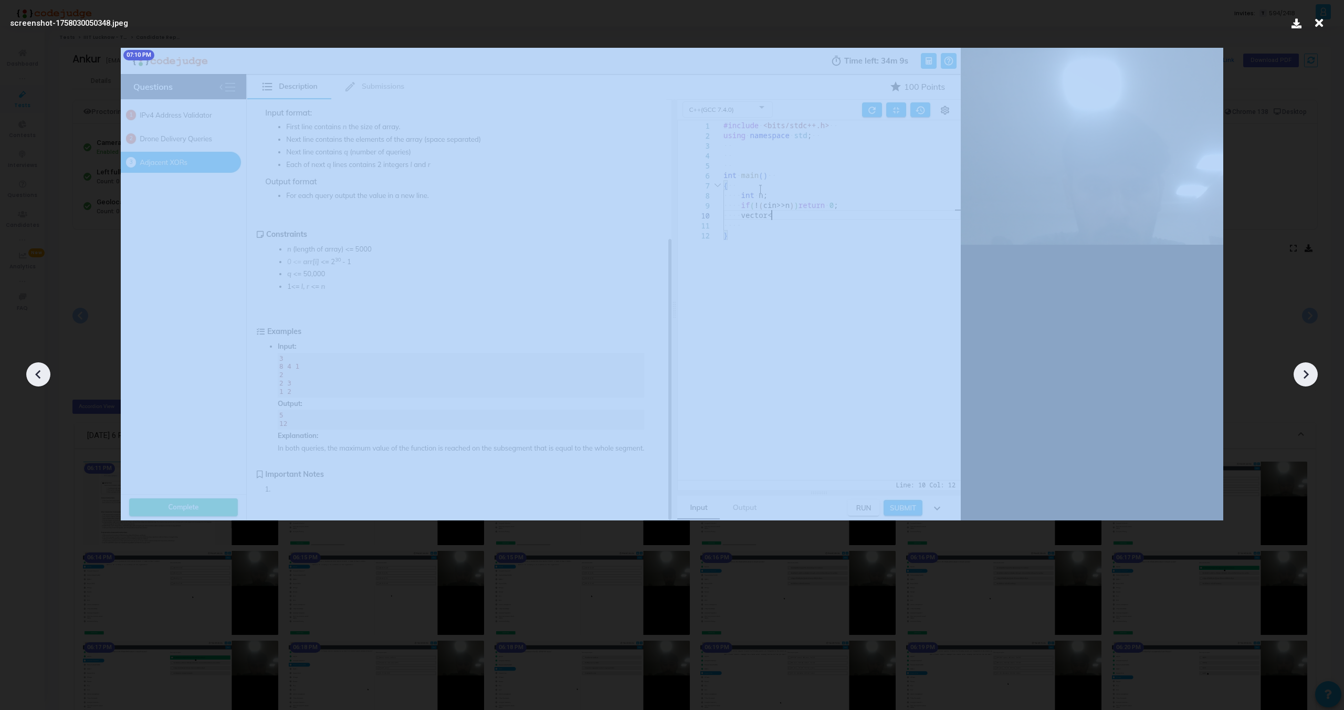
click at [1310, 374] on icon at bounding box center [1306, 374] width 16 height 16
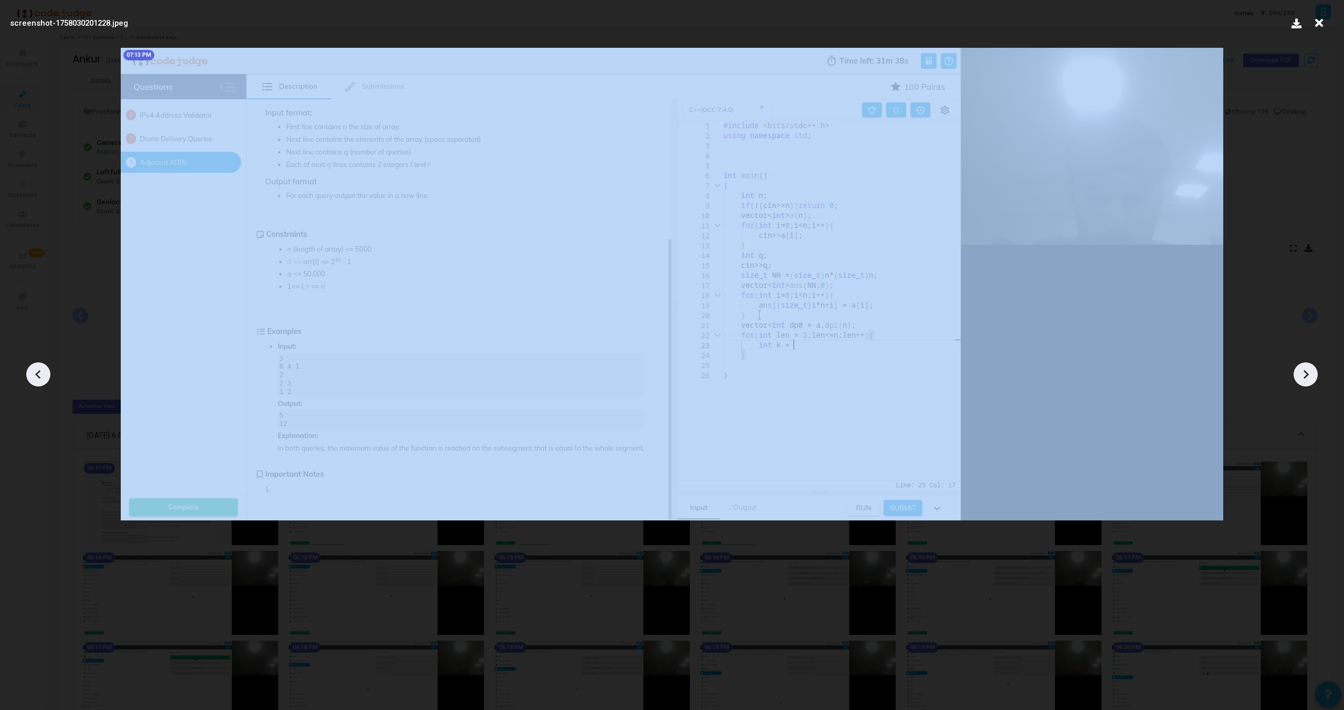
click at [1310, 374] on icon at bounding box center [1306, 374] width 16 height 16
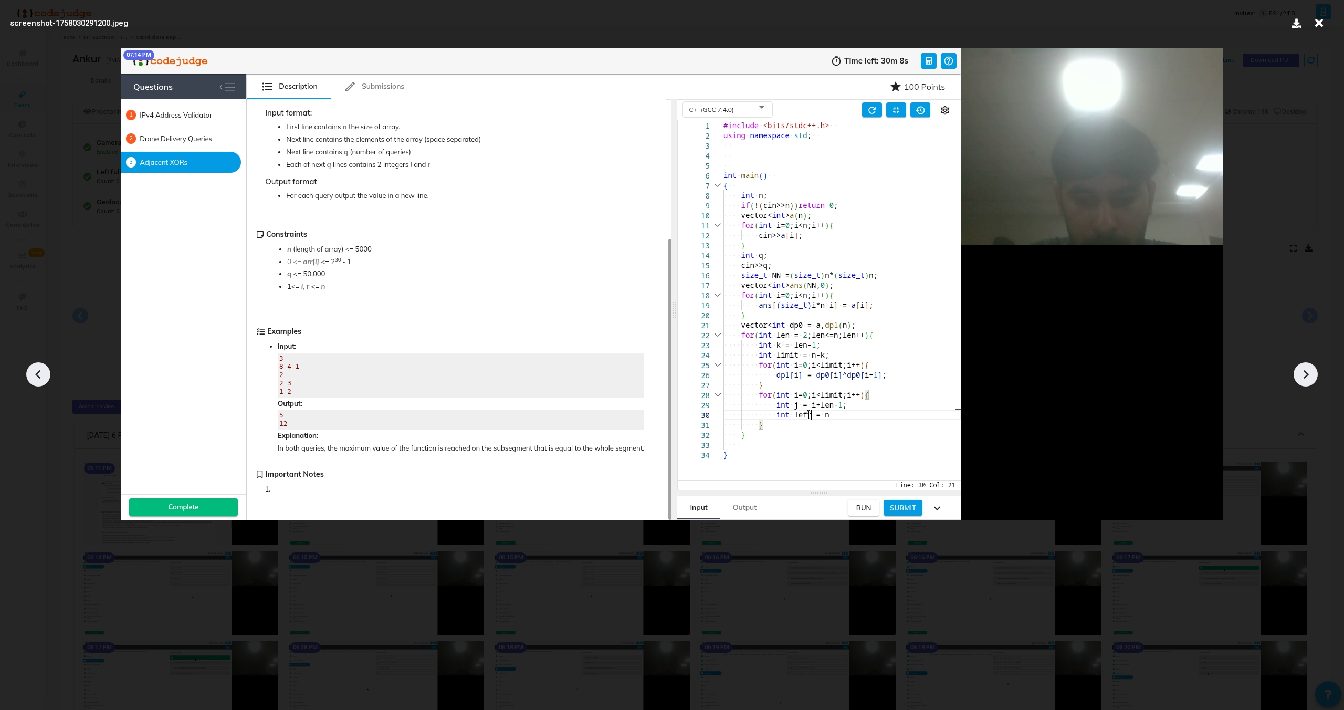
click at [1310, 374] on icon at bounding box center [1306, 374] width 16 height 16
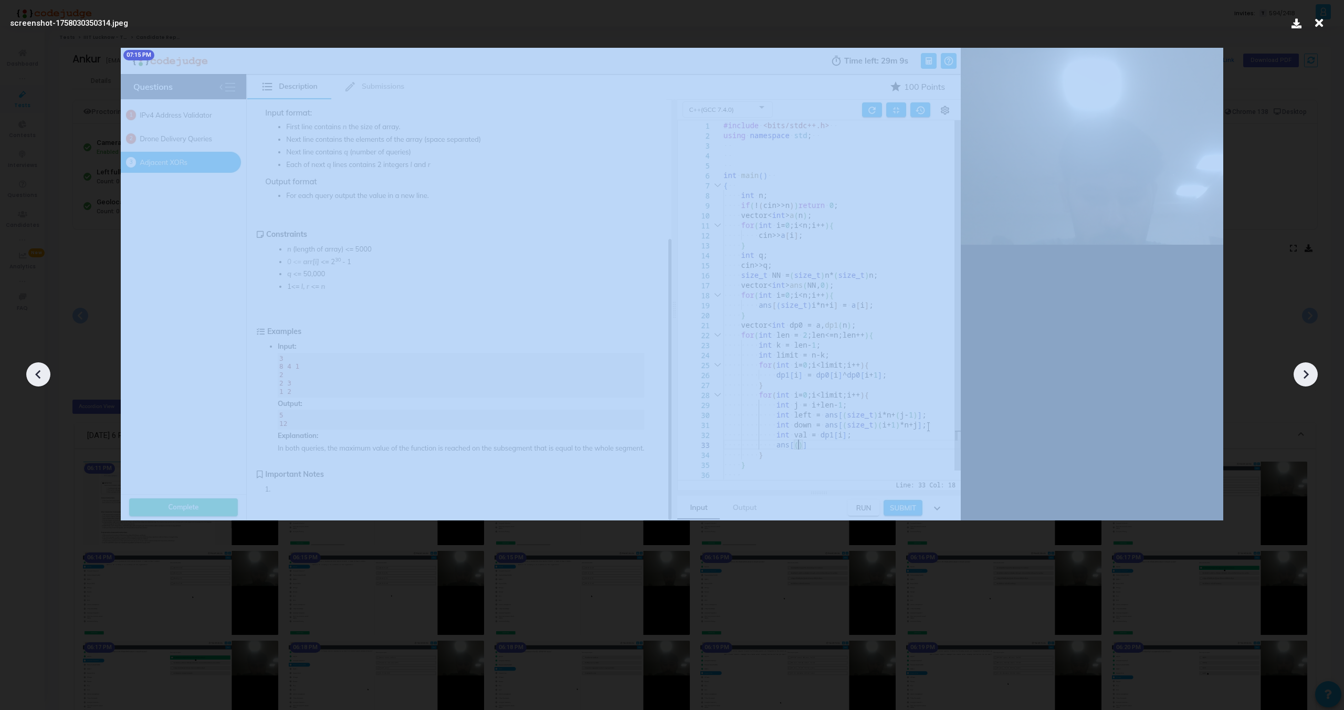
click at [1310, 374] on icon at bounding box center [1306, 374] width 16 height 16
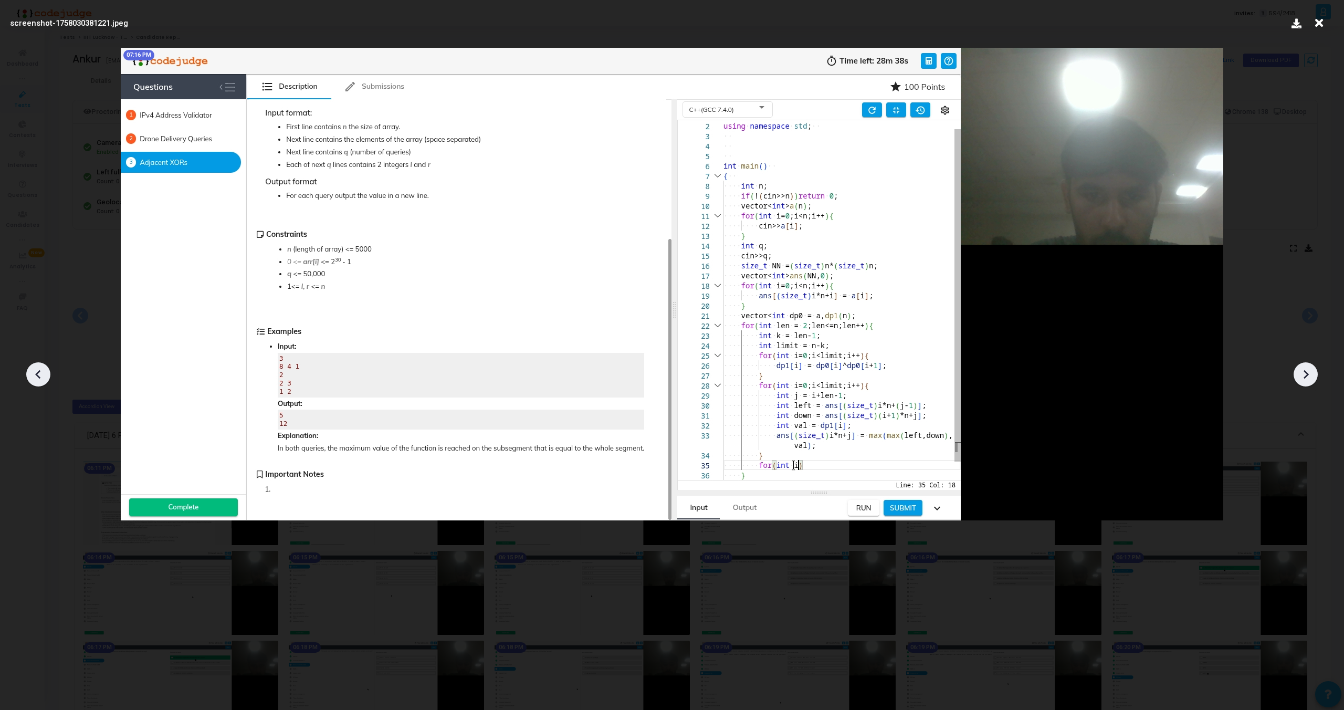
click at [1310, 374] on icon at bounding box center [1306, 374] width 16 height 16
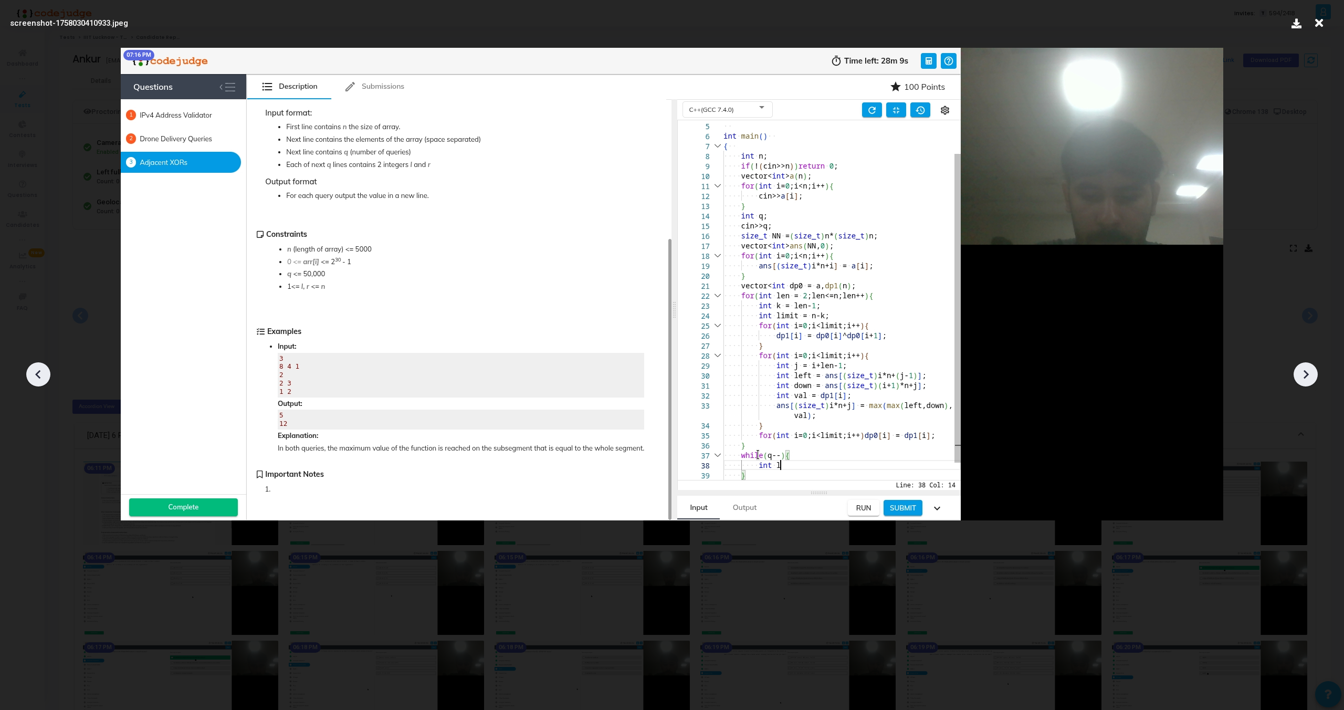
click at [1310, 374] on icon at bounding box center [1306, 374] width 16 height 16
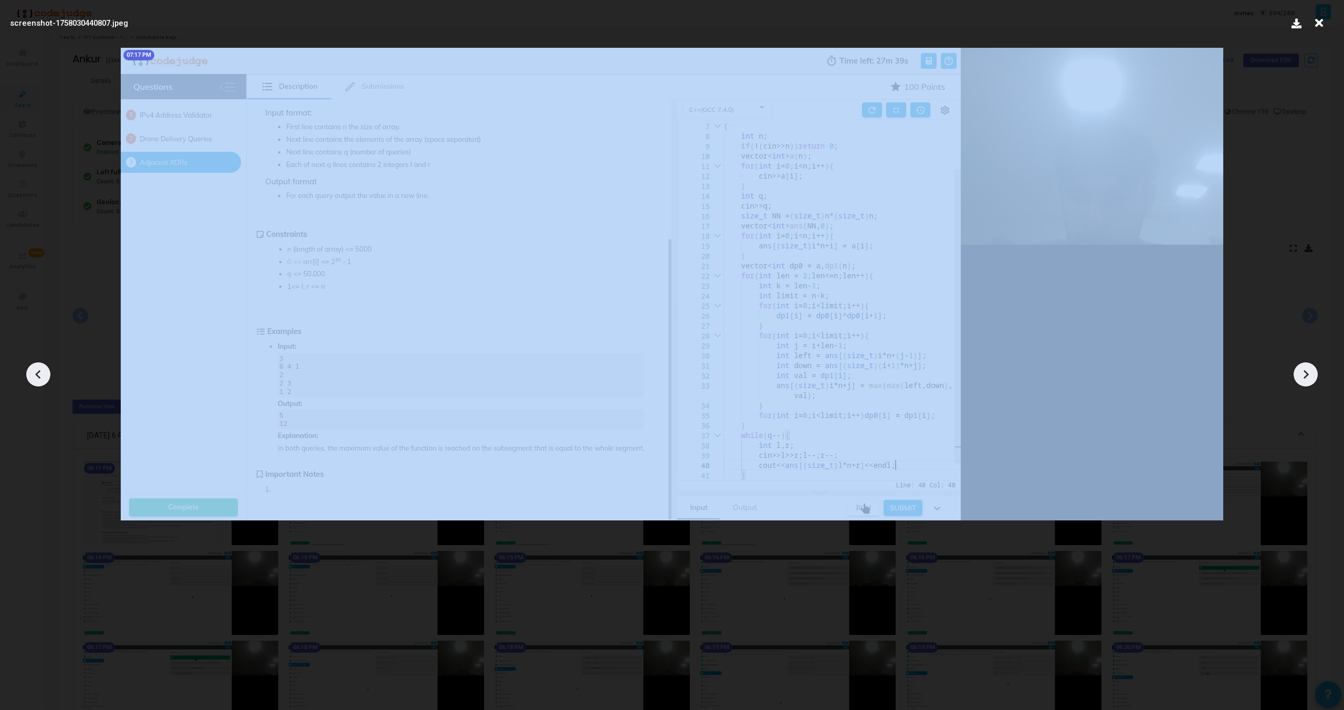
click at [1310, 374] on icon at bounding box center [1306, 374] width 16 height 16
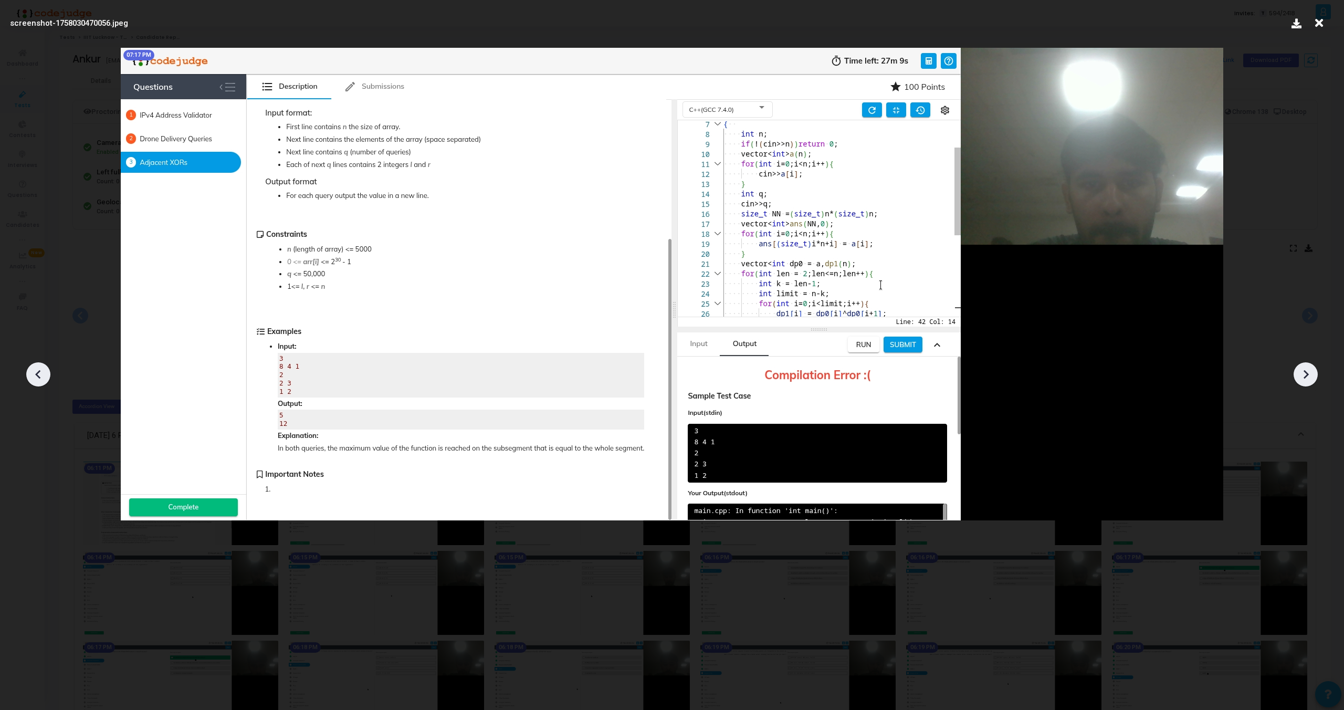
click at [1310, 374] on icon at bounding box center [1306, 374] width 16 height 16
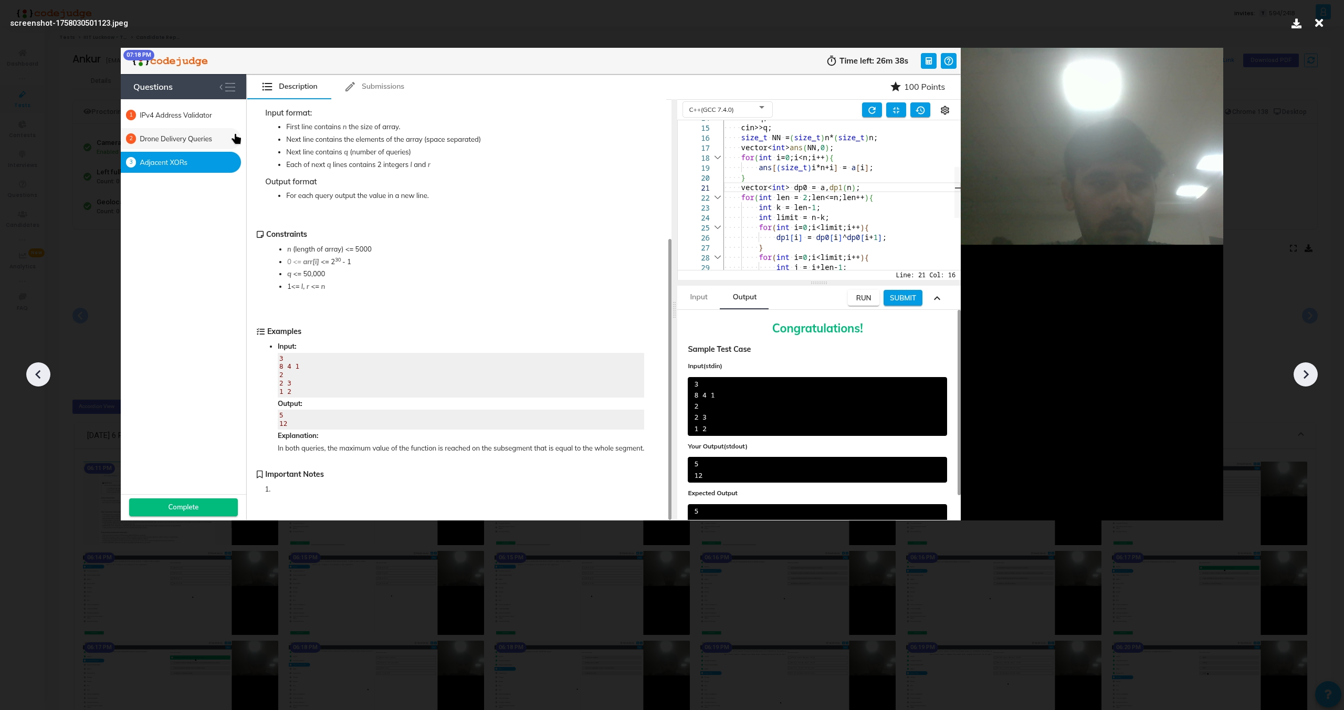
click at [1310, 374] on icon at bounding box center [1306, 374] width 16 height 16
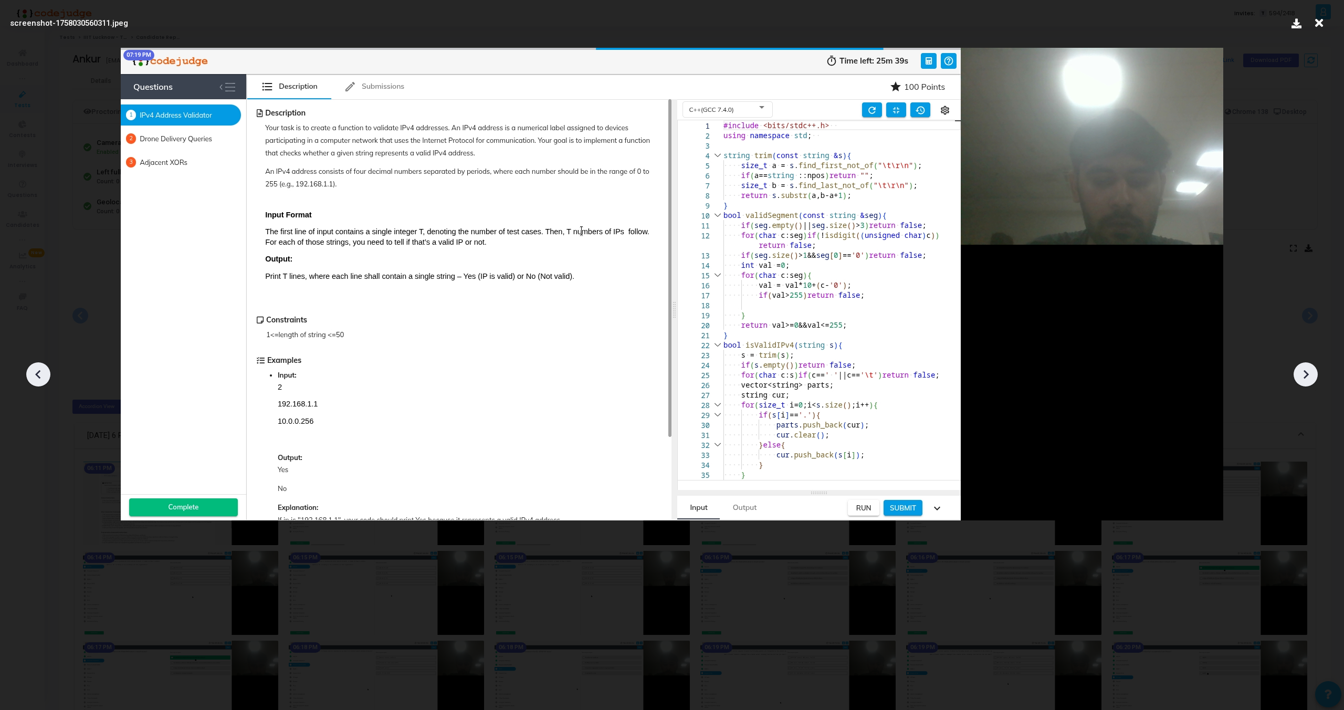
click at [1310, 374] on icon at bounding box center [1306, 374] width 16 height 16
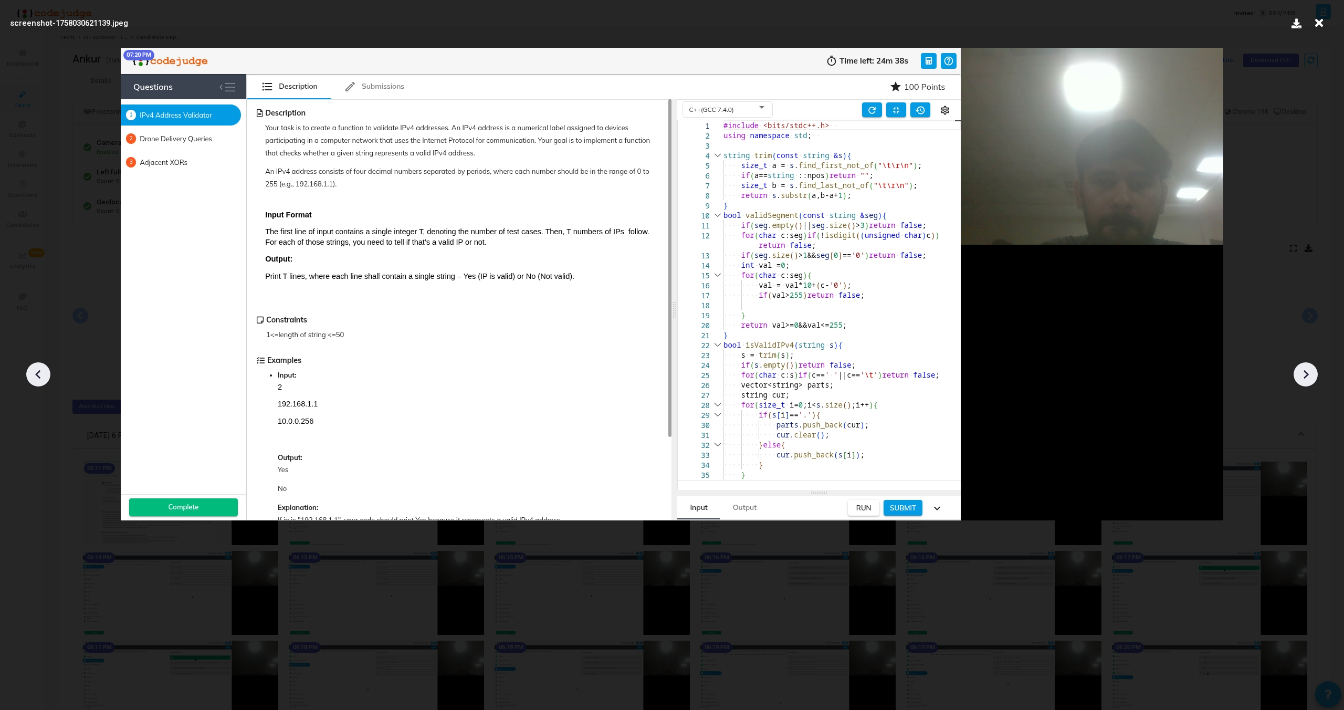
click at [1310, 374] on icon at bounding box center [1306, 374] width 16 height 16
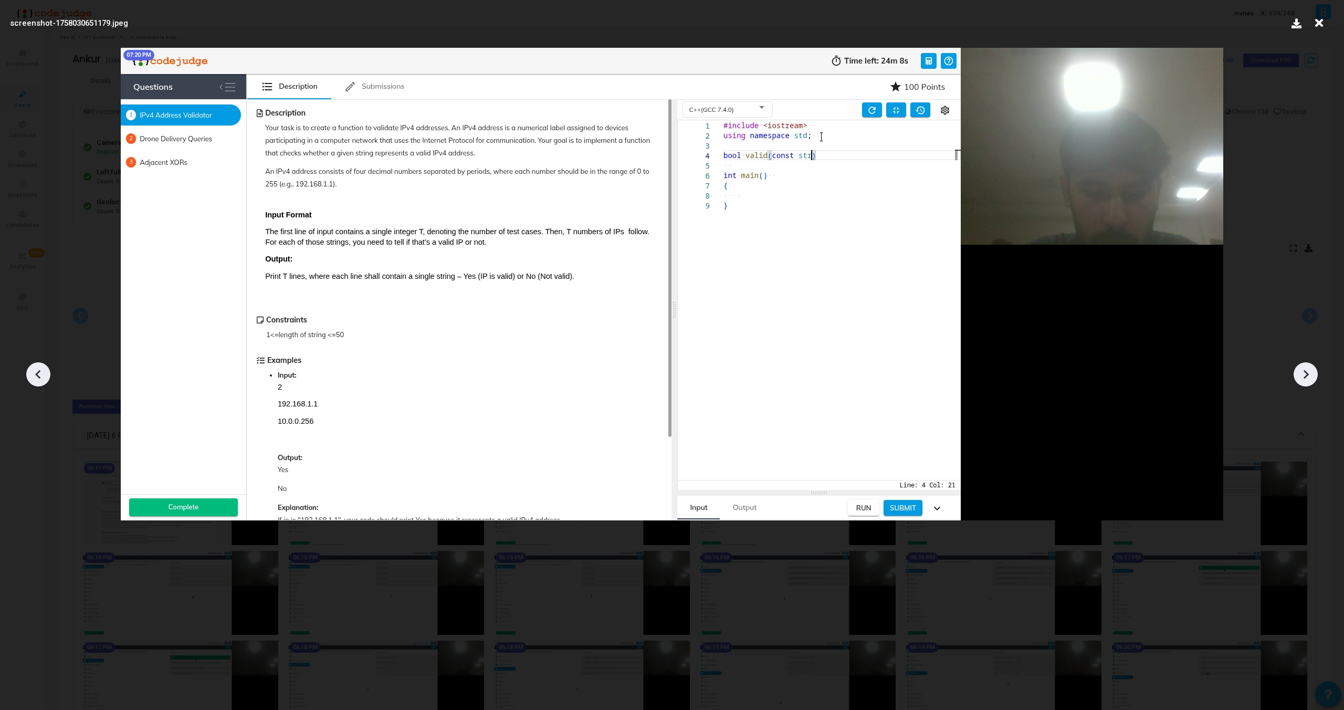
click at [1310, 374] on icon at bounding box center [1306, 374] width 16 height 16
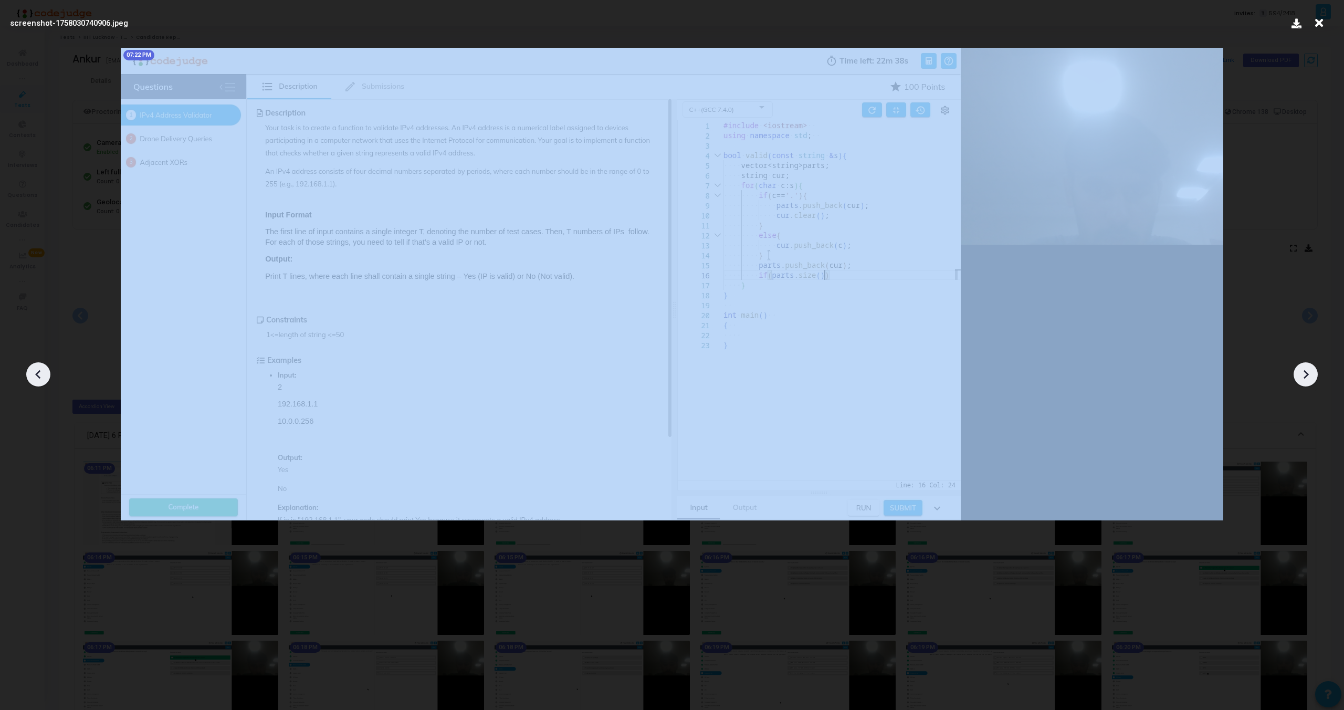
click at [1310, 374] on icon at bounding box center [1306, 374] width 16 height 16
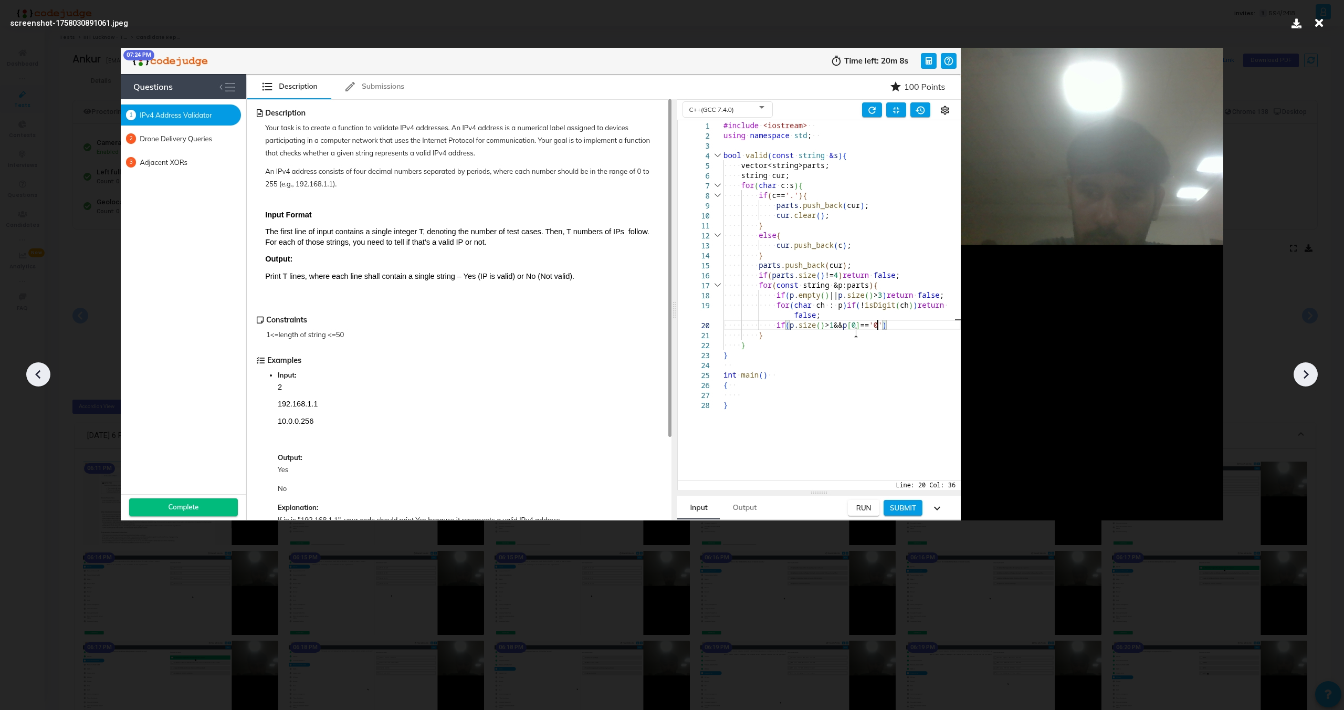
click at [1310, 374] on icon at bounding box center [1306, 374] width 16 height 16
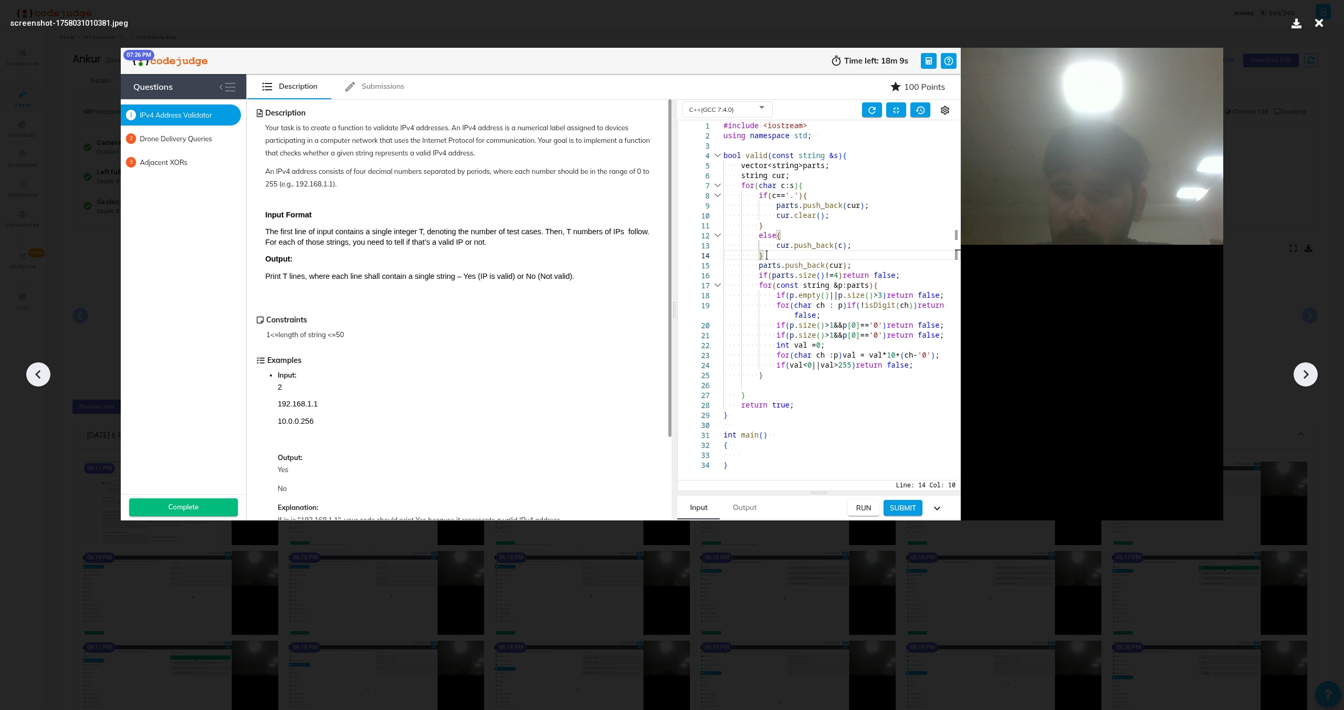
click at [1309, 373] on icon at bounding box center [1306, 374] width 16 height 16
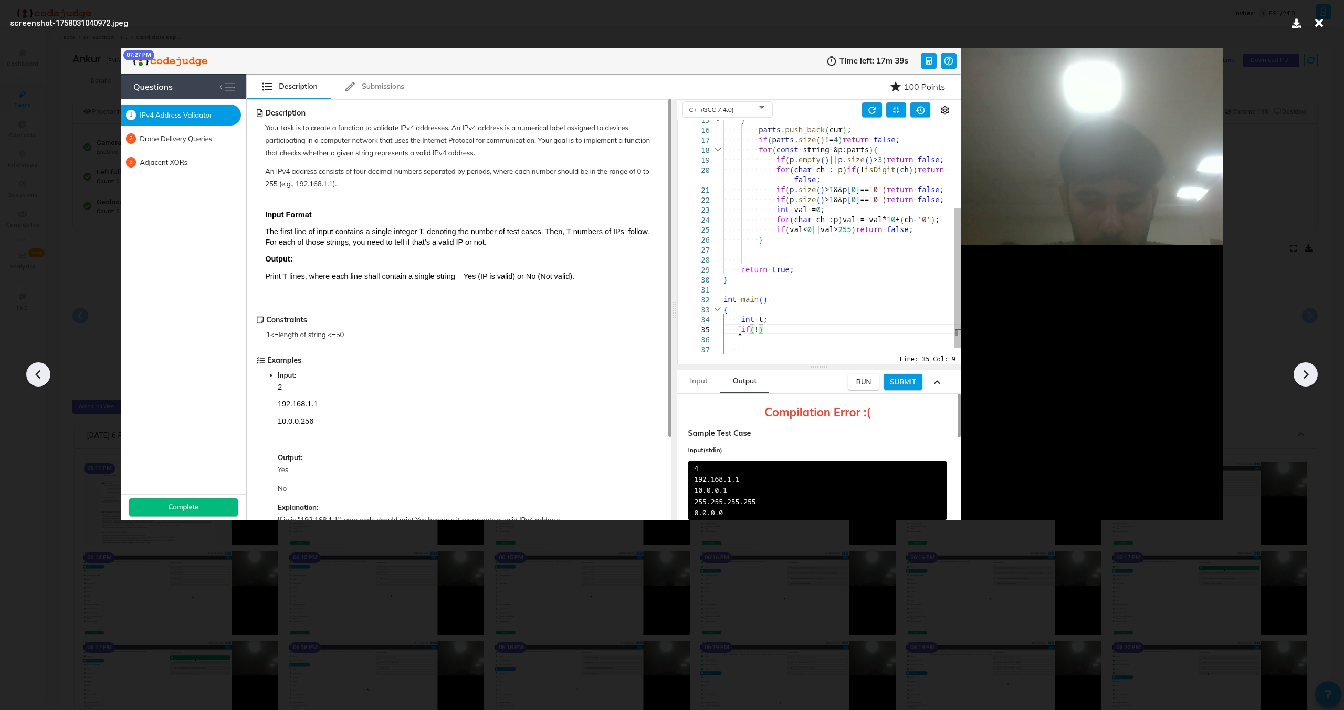
click at [1309, 373] on icon at bounding box center [1306, 374] width 16 height 16
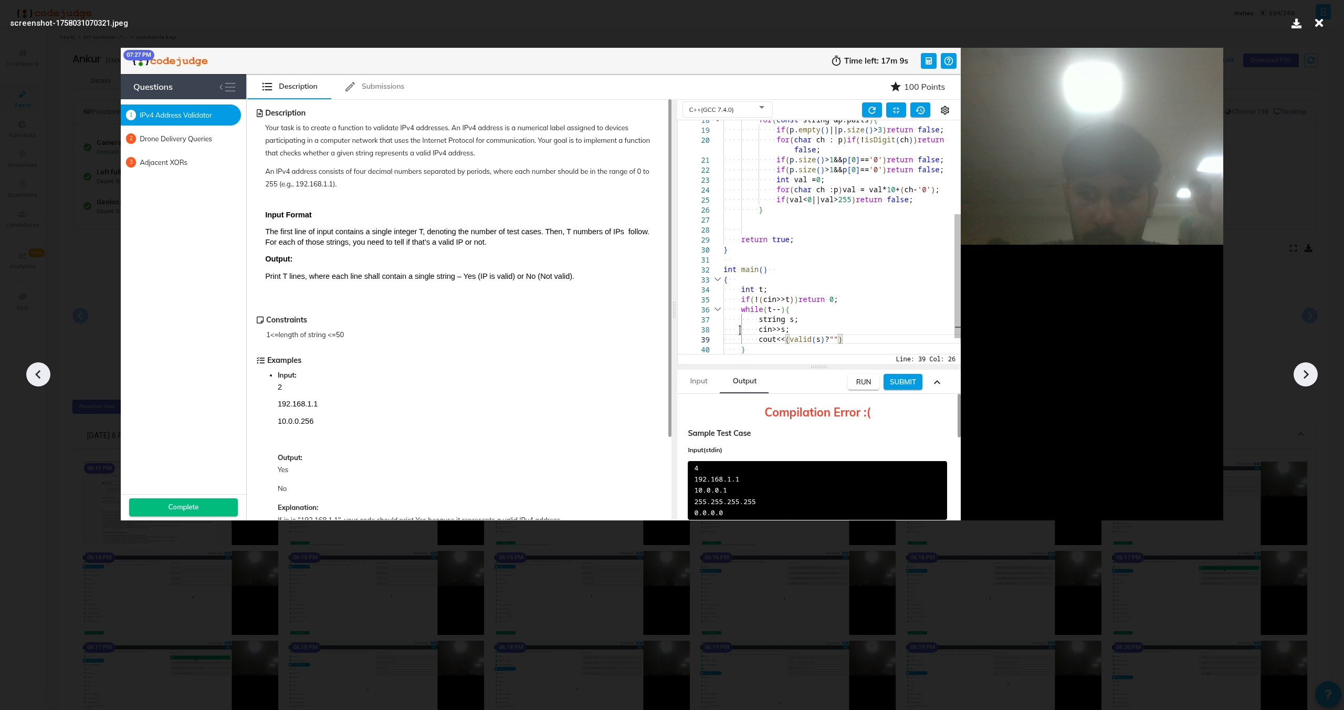
click at [1309, 373] on icon at bounding box center [1306, 374] width 16 height 16
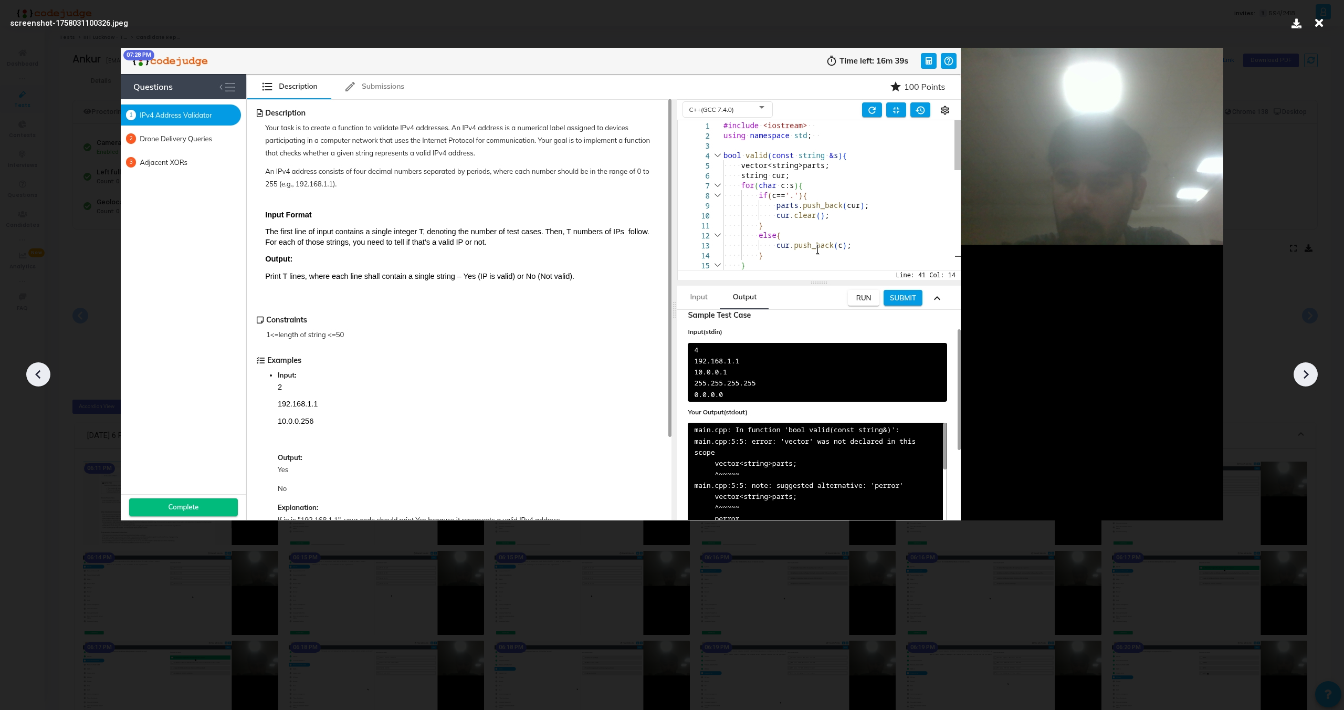
click at [1312, 374] on icon at bounding box center [1306, 374] width 16 height 16
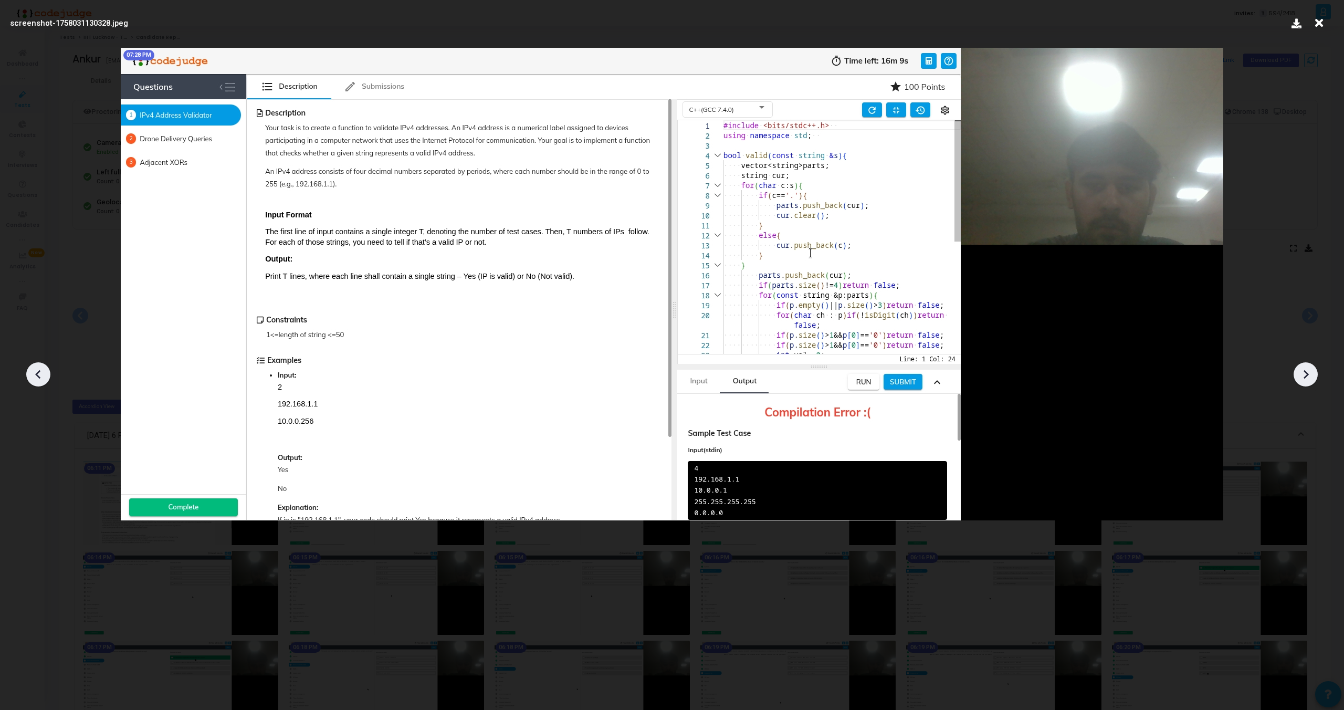
click at [1312, 374] on icon at bounding box center [1306, 374] width 16 height 16
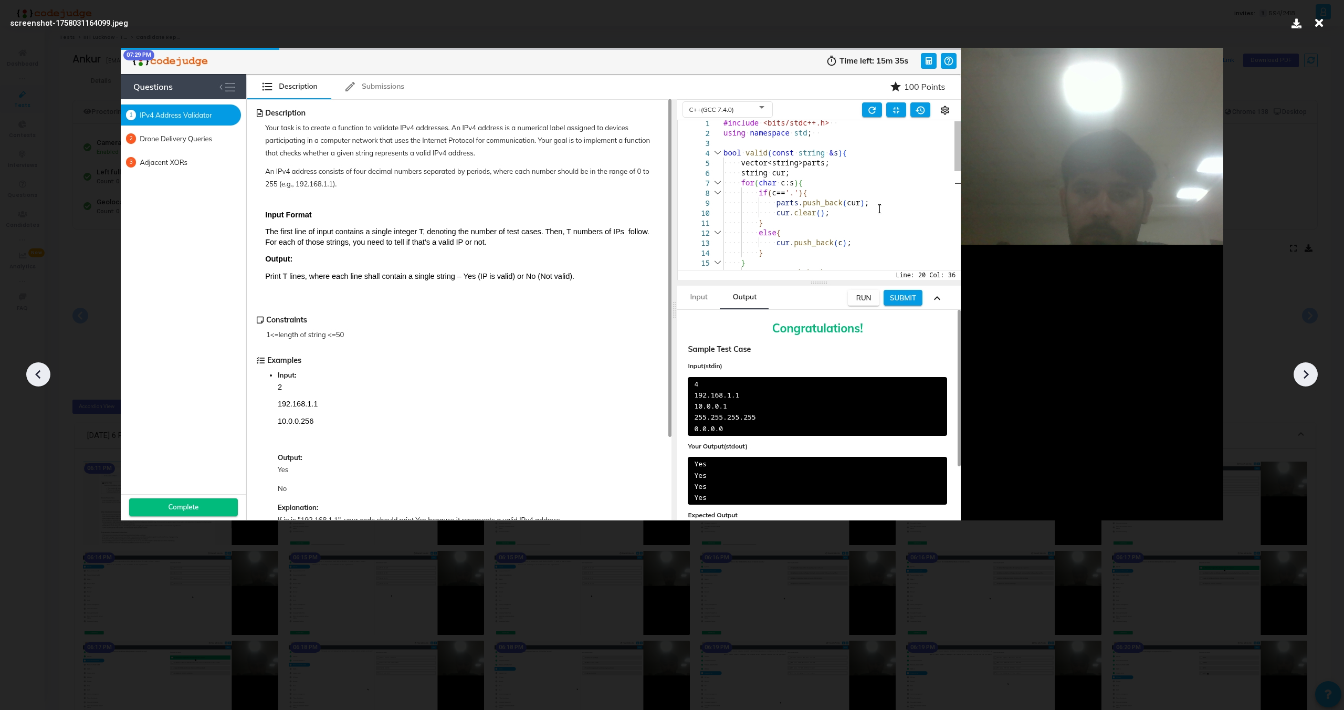
click at [1311, 373] on icon at bounding box center [1306, 374] width 16 height 16
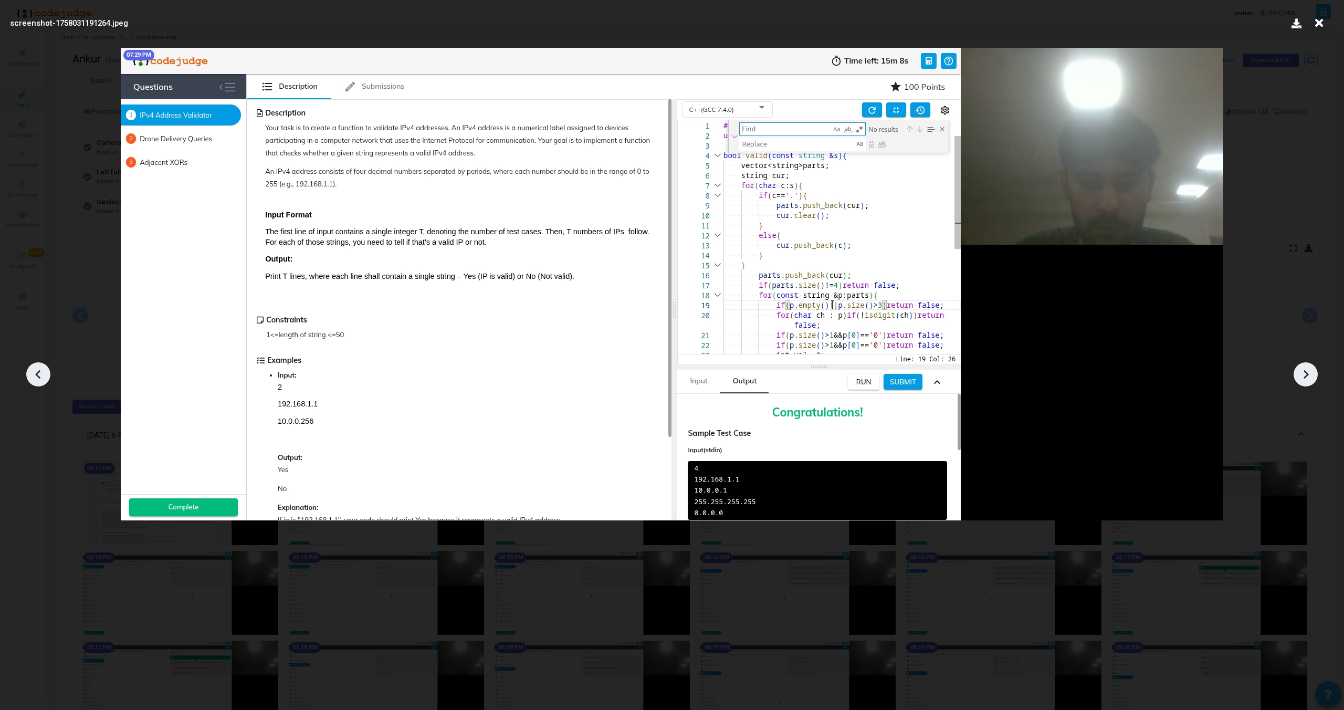
click at [1311, 373] on icon at bounding box center [1306, 374] width 16 height 16
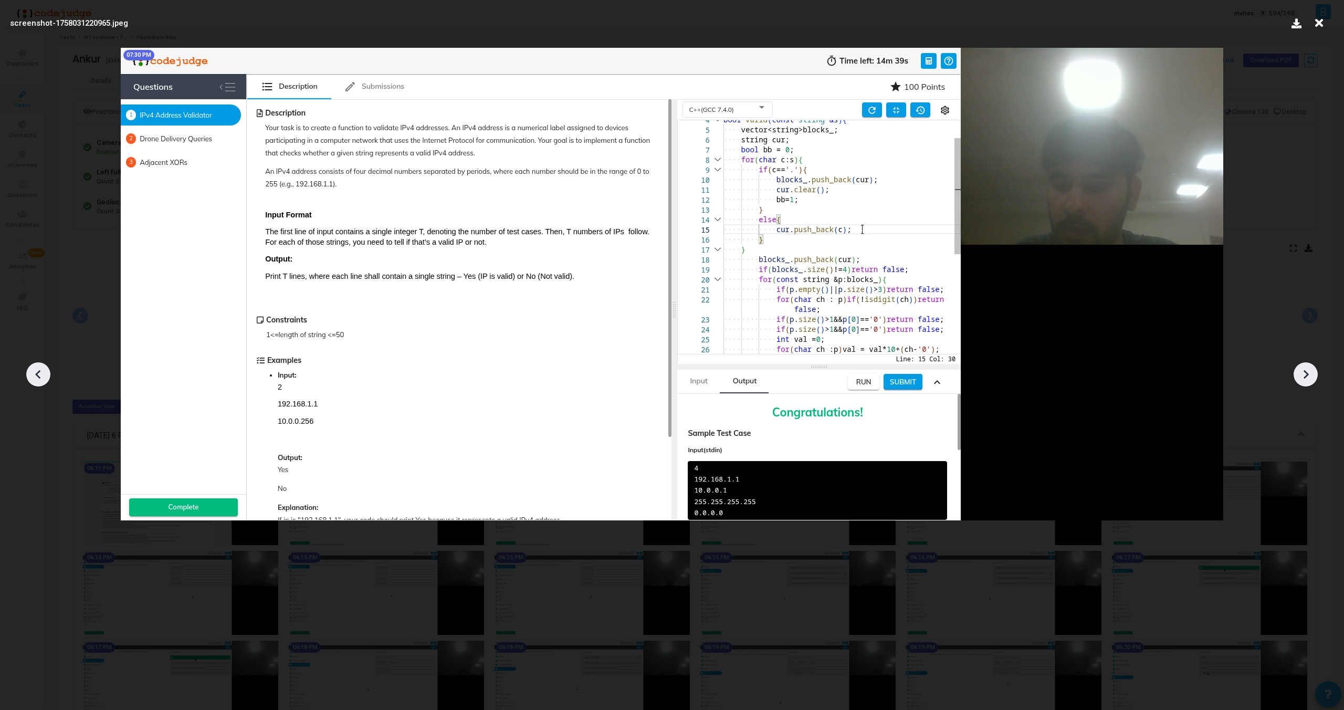
click at [1311, 373] on icon at bounding box center [1306, 374] width 16 height 16
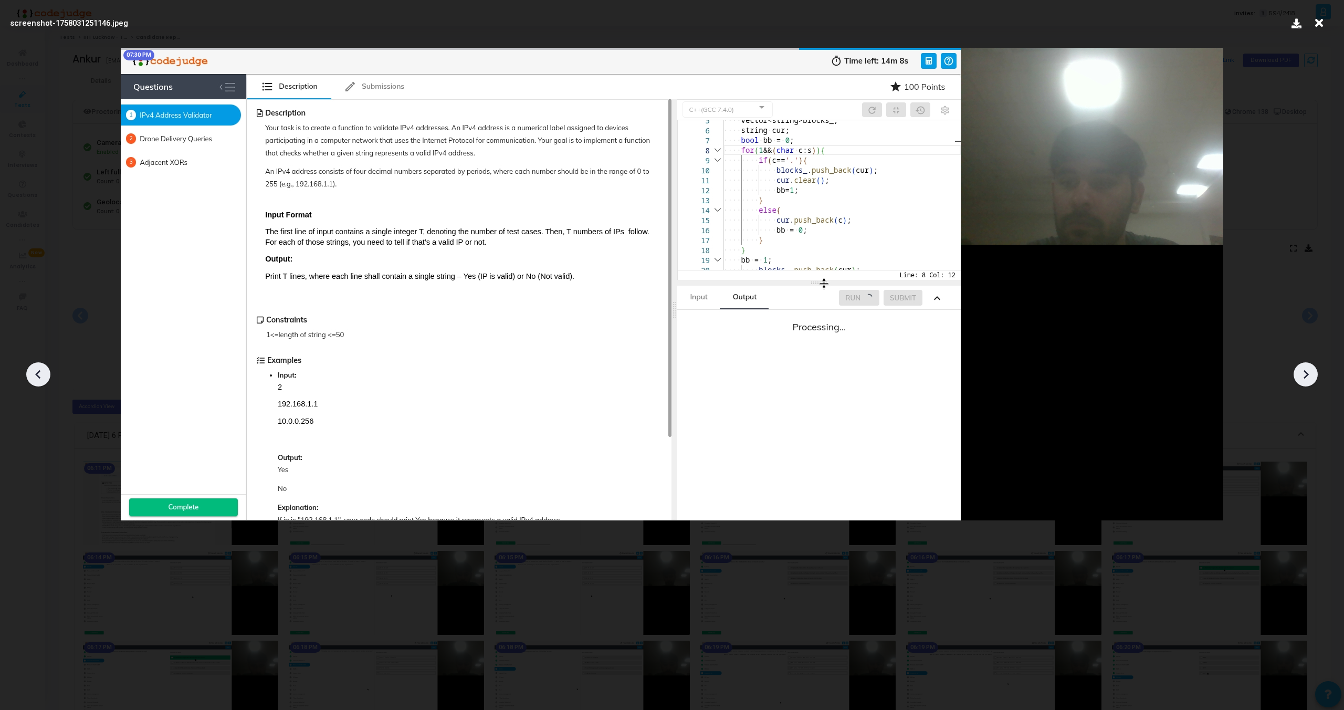
click at [1311, 373] on icon at bounding box center [1306, 374] width 16 height 16
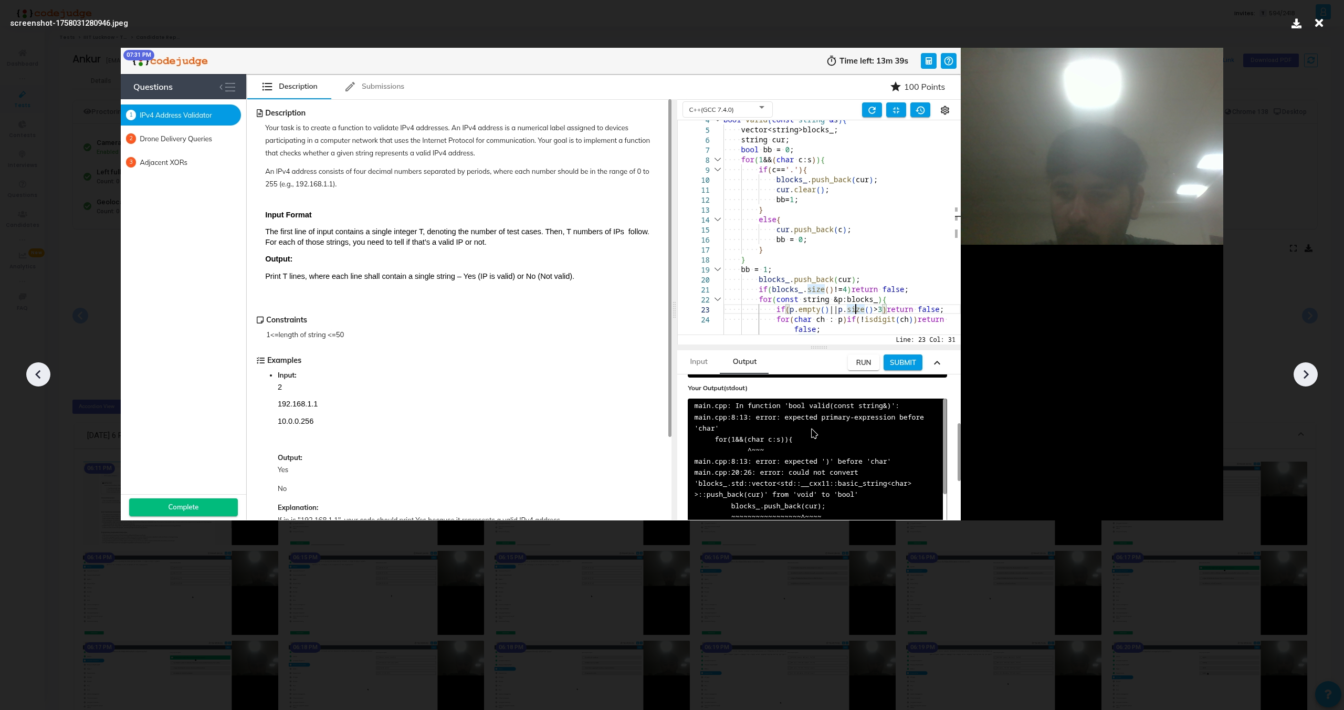
click at [1311, 373] on icon at bounding box center [1306, 374] width 16 height 16
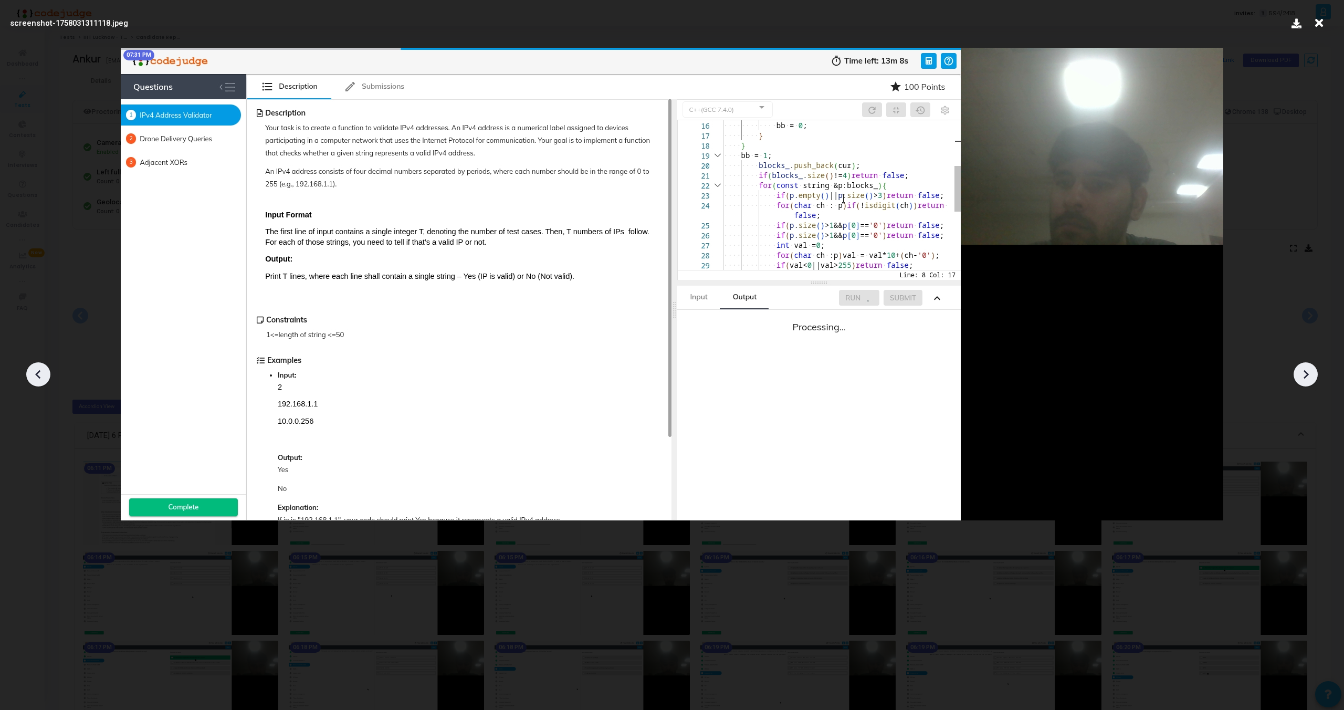
click at [1311, 373] on icon at bounding box center [1306, 374] width 16 height 16
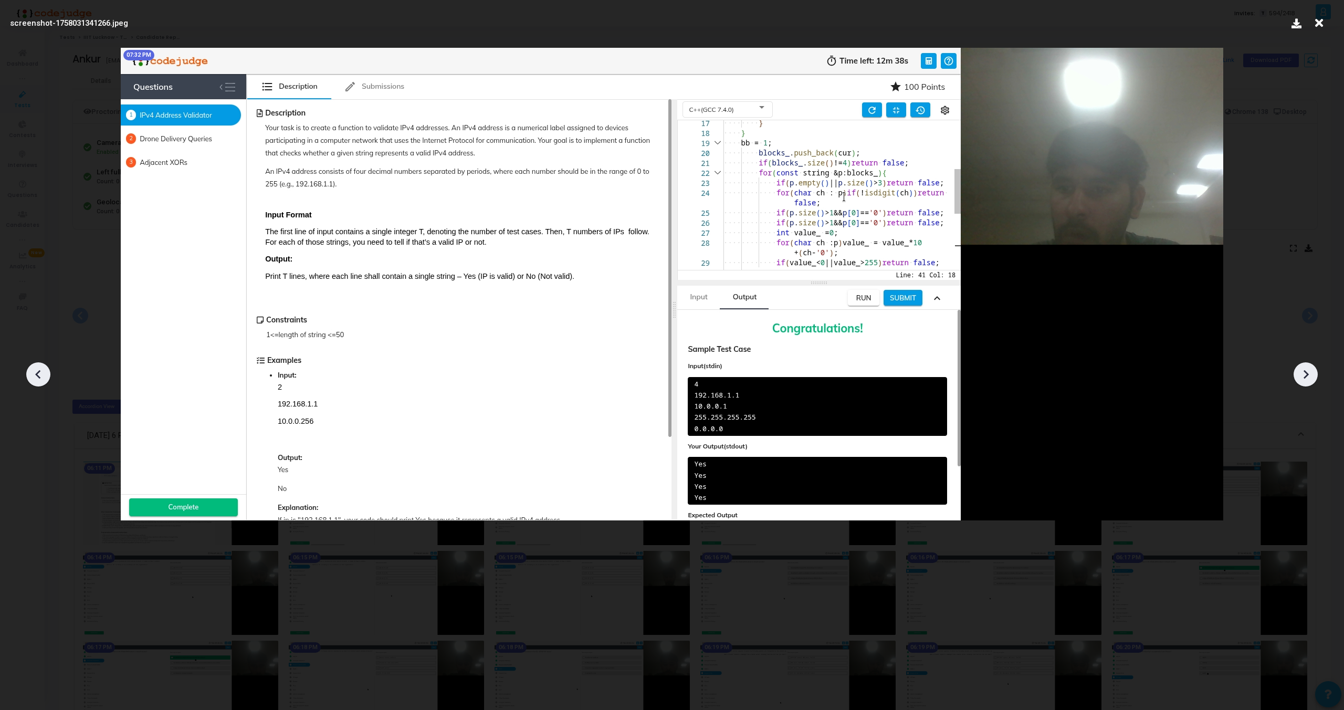
click at [1310, 374] on icon at bounding box center [1306, 374] width 16 height 16
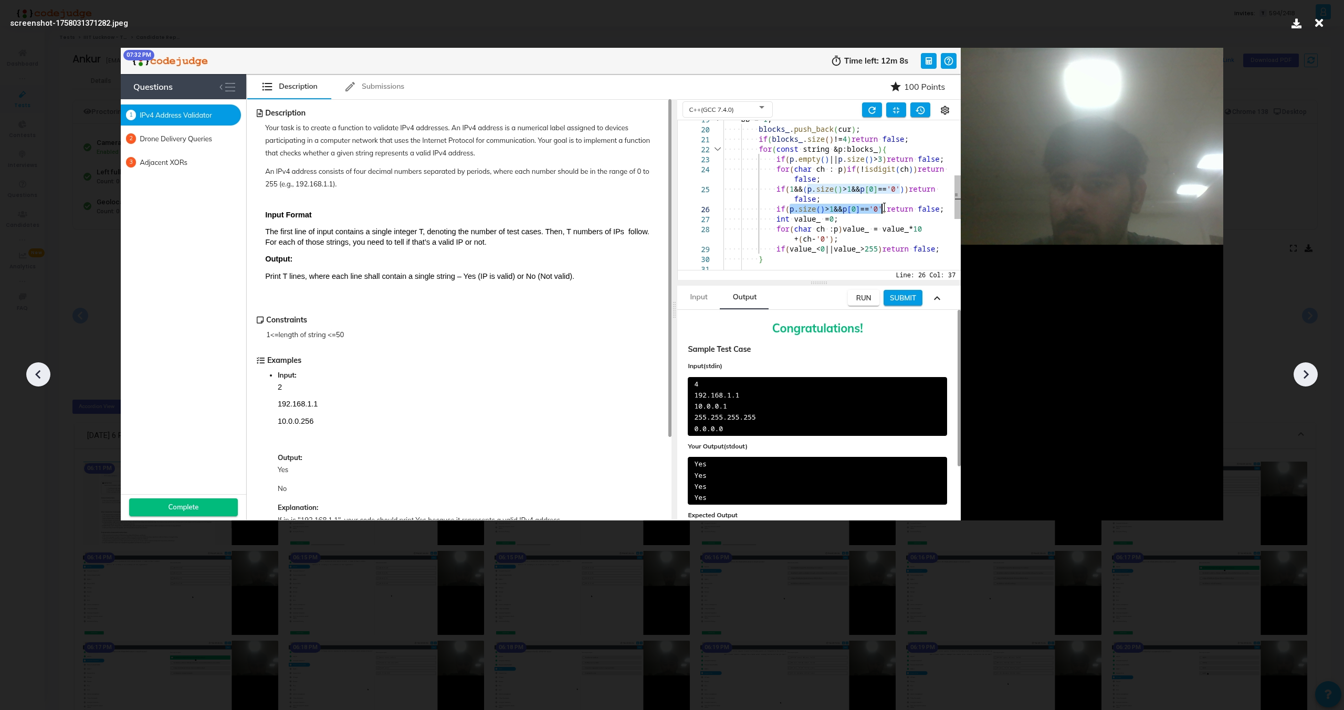
click at [1310, 374] on icon at bounding box center [1306, 374] width 16 height 16
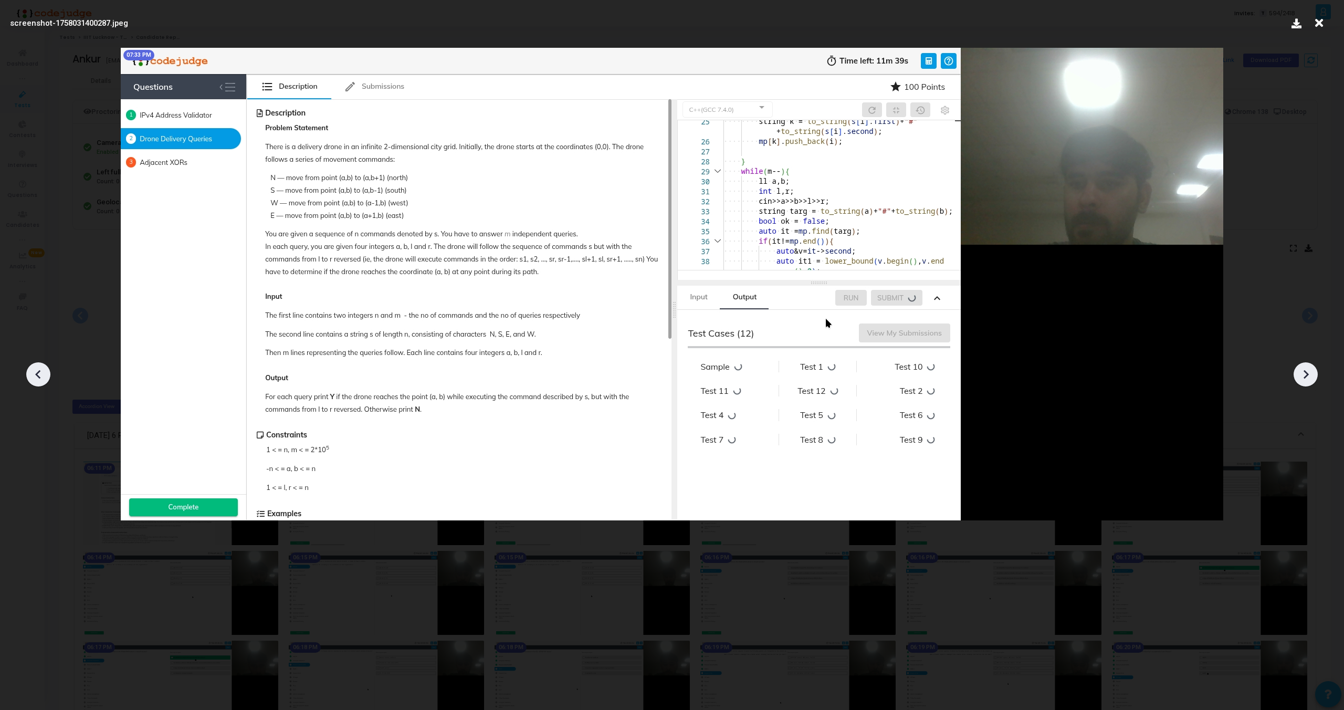
click at [1309, 374] on icon at bounding box center [1306, 374] width 16 height 16
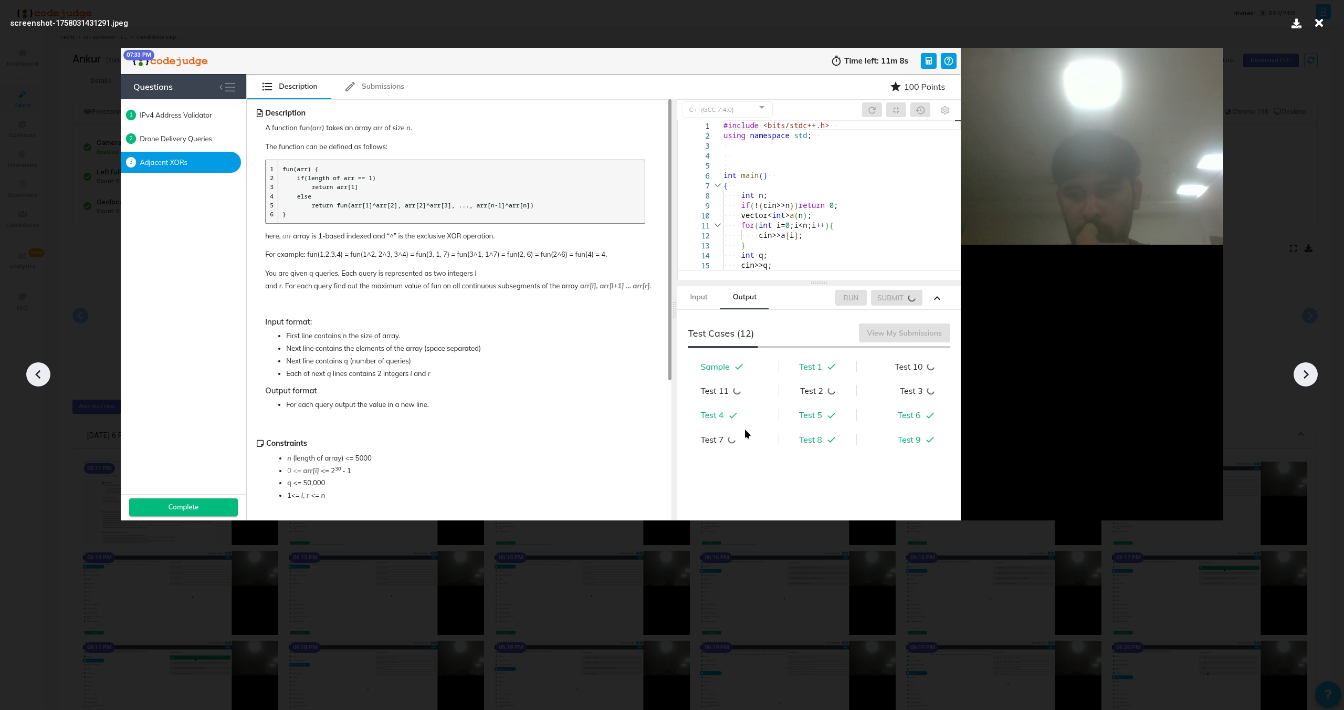
click at [1309, 374] on icon at bounding box center [1306, 374] width 16 height 16
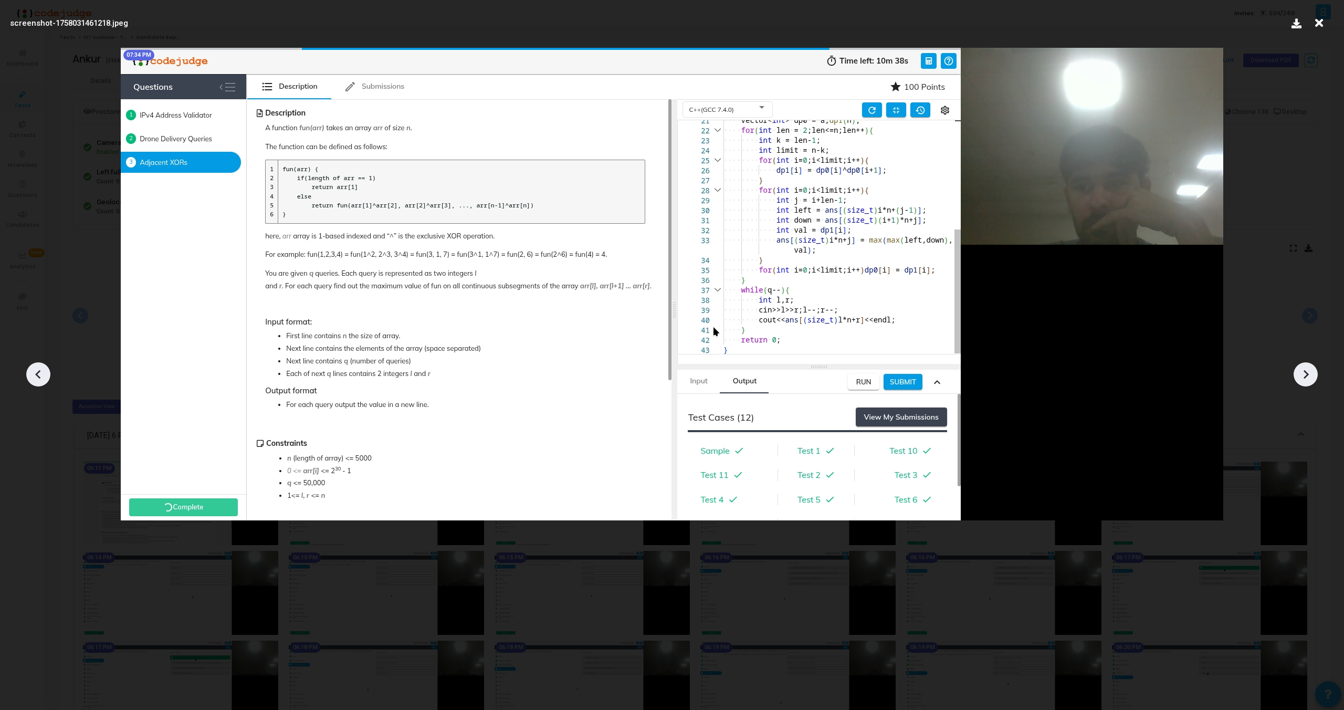
click at [1308, 374] on icon at bounding box center [1306, 374] width 16 height 16
click at [1316, 25] on icon at bounding box center [1319, 23] width 16 height 20
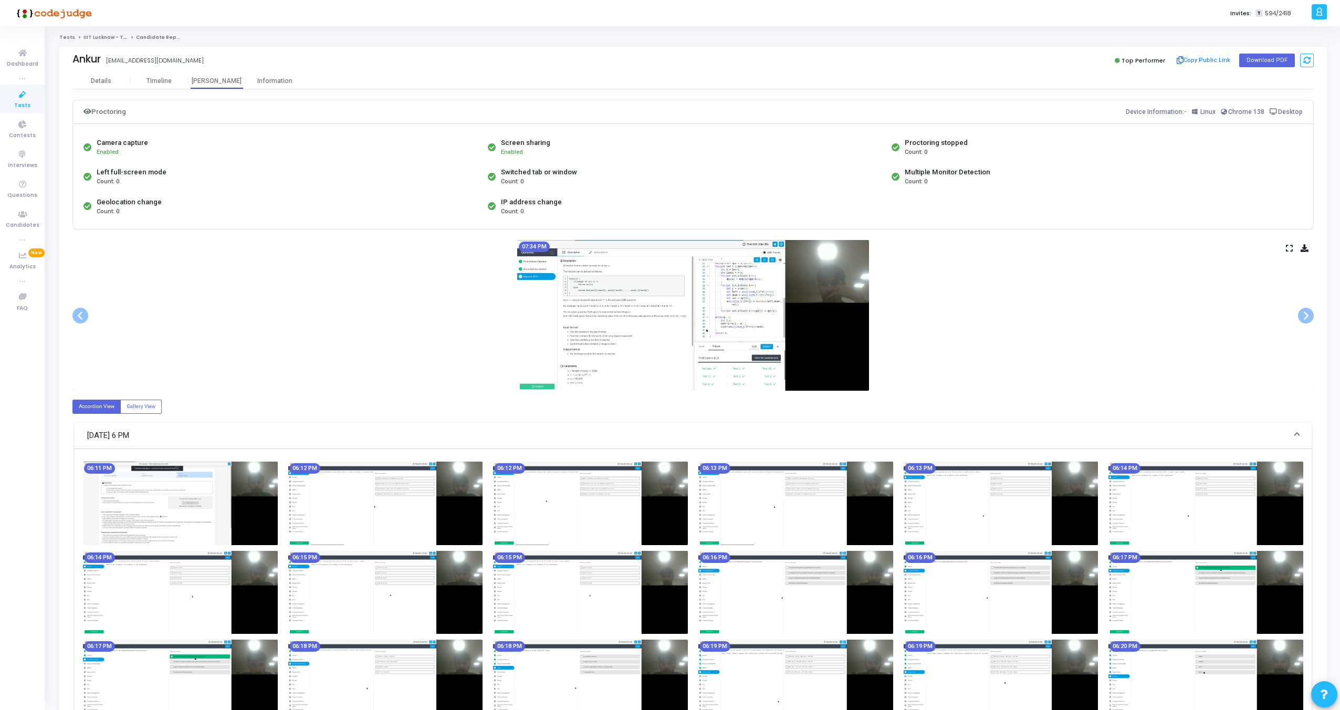
click at [104, 72] on div "Ankur lci2022009@iiitl.ac.in Top Performer Copy Public Link Download PDF" at bounding box center [692, 60] width 1241 height 26
click at [105, 74] on div "Details" at bounding box center [101, 81] width 58 height 16
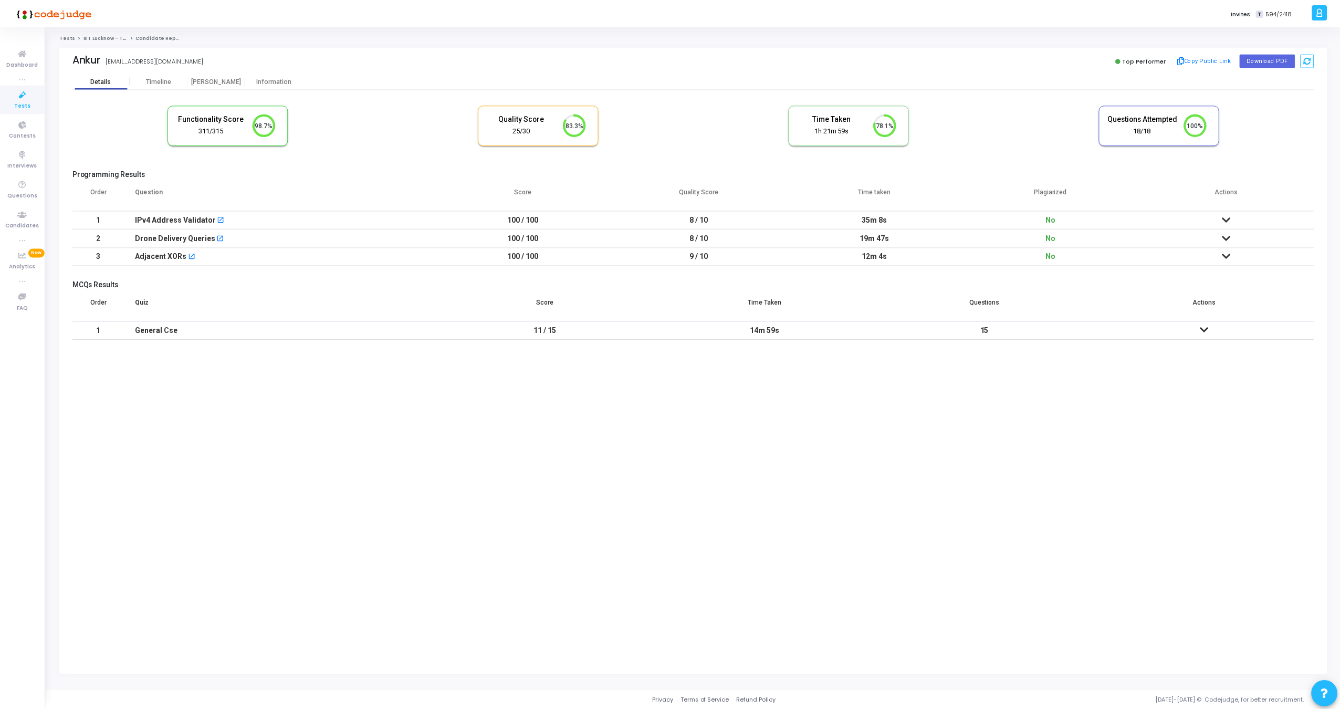
scroll to position [22, 27]
click at [1230, 218] on icon at bounding box center [1229, 219] width 8 height 7
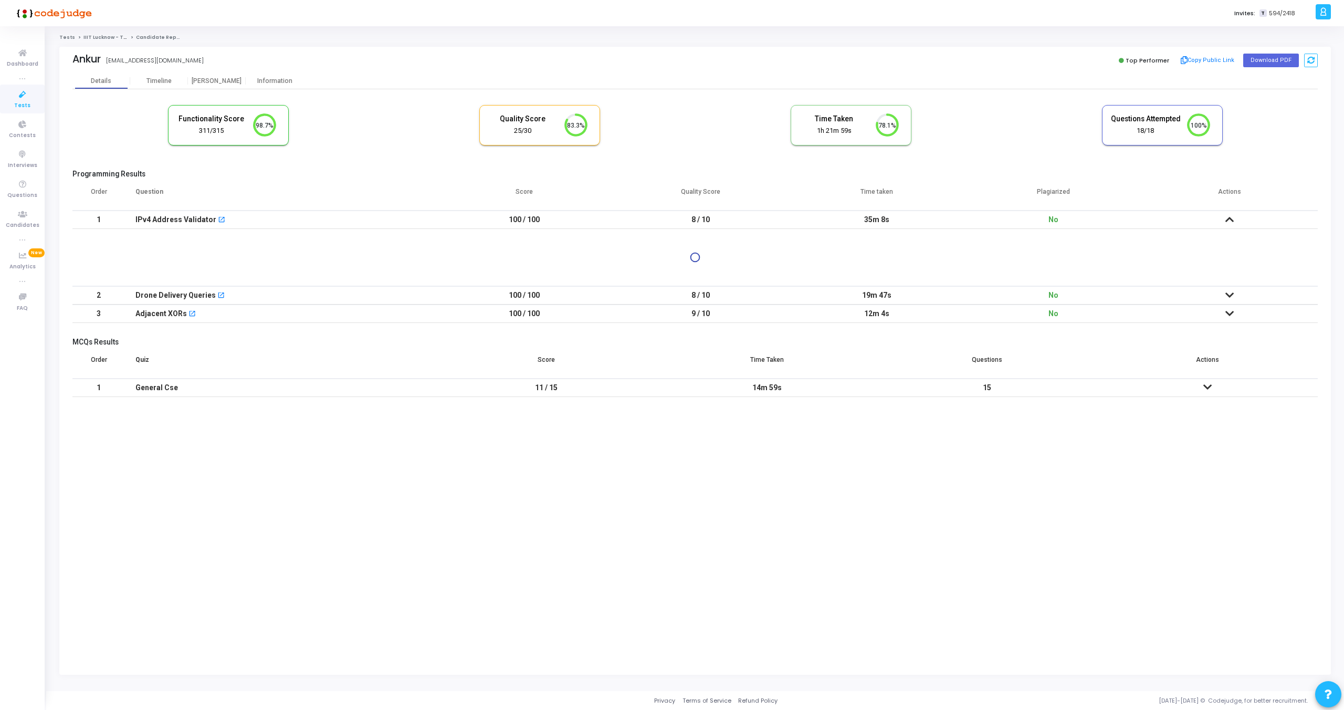
click at [1232, 289] on td at bounding box center [1229, 295] width 176 height 18
click at [154, 79] on div "Timeline" at bounding box center [158, 81] width 25 height 8
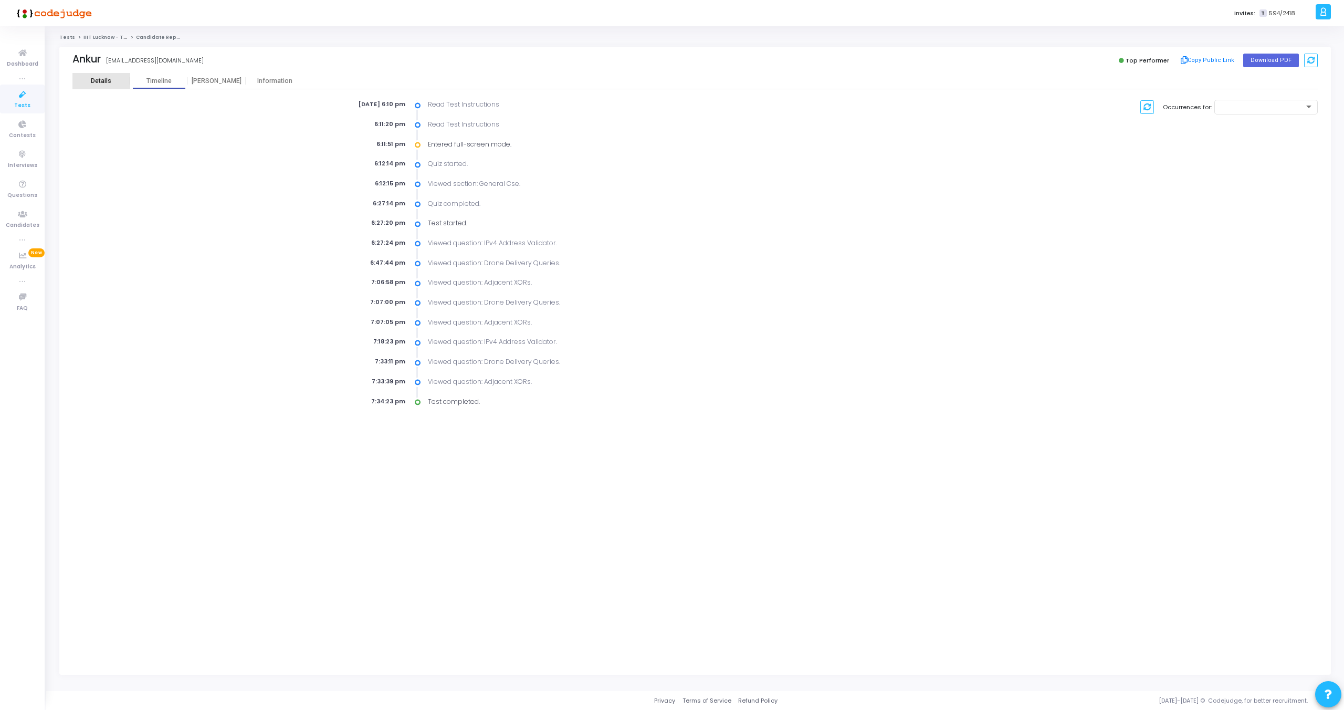
click at [110, 81] on div "Details" at bounding box center [101, 81] width 20 height 8
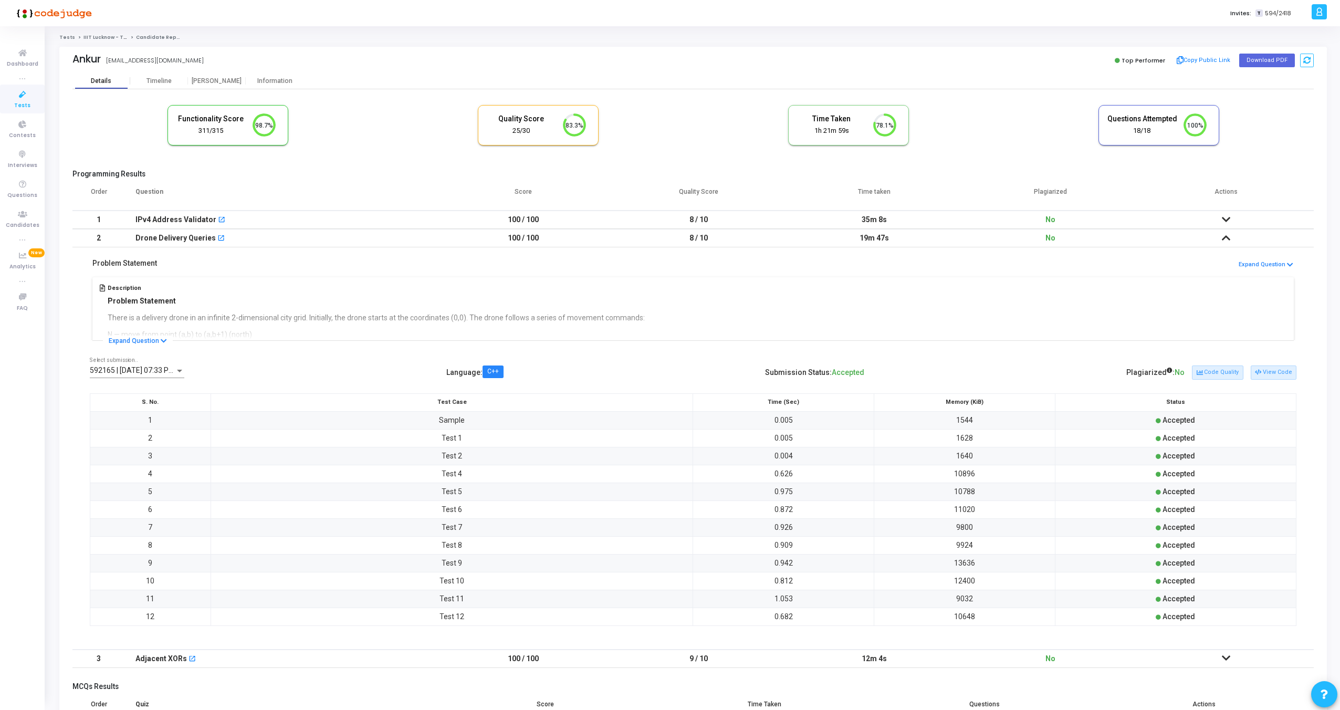
scroll to position [22, 27]
click at [135, 259] on h5 "Problem Statement" at bounding box center [124, 263] width 65 height 9
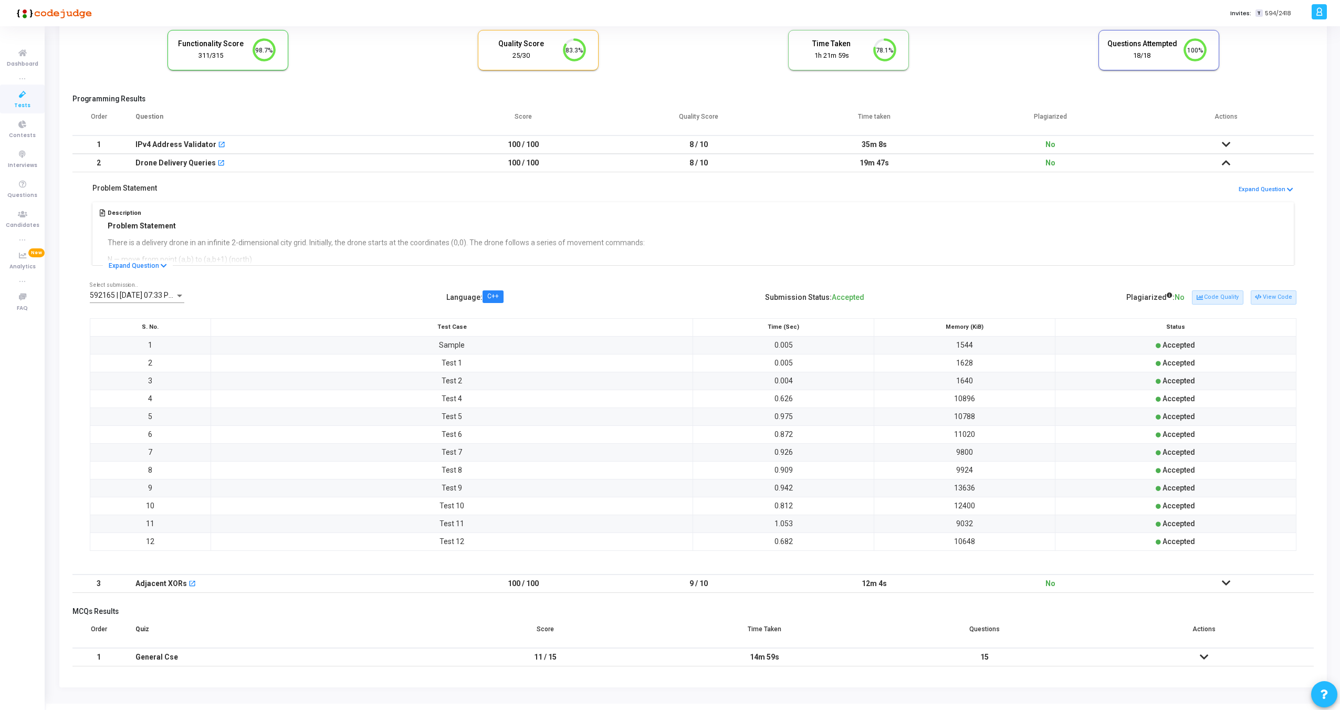
scroll to position [88, 0]
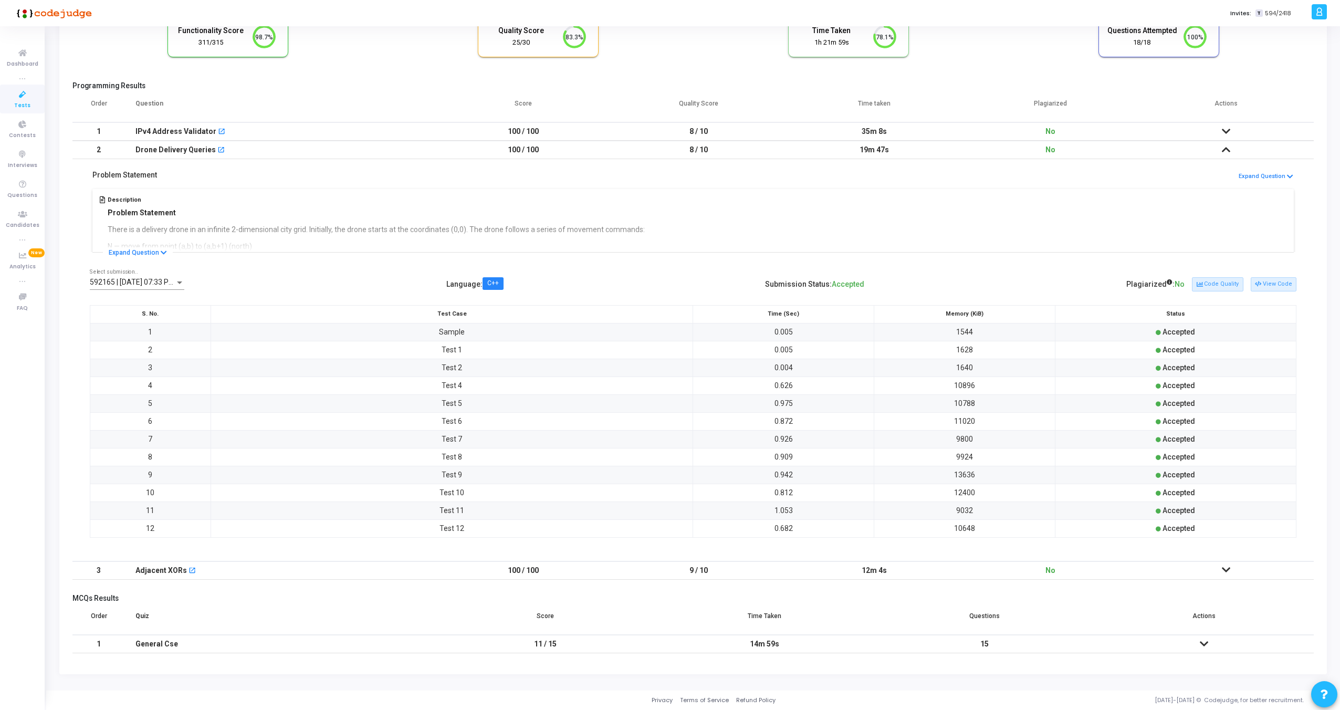
click at [1224, 129] on icon at bounding box center [1226, 131] width 8 height 7
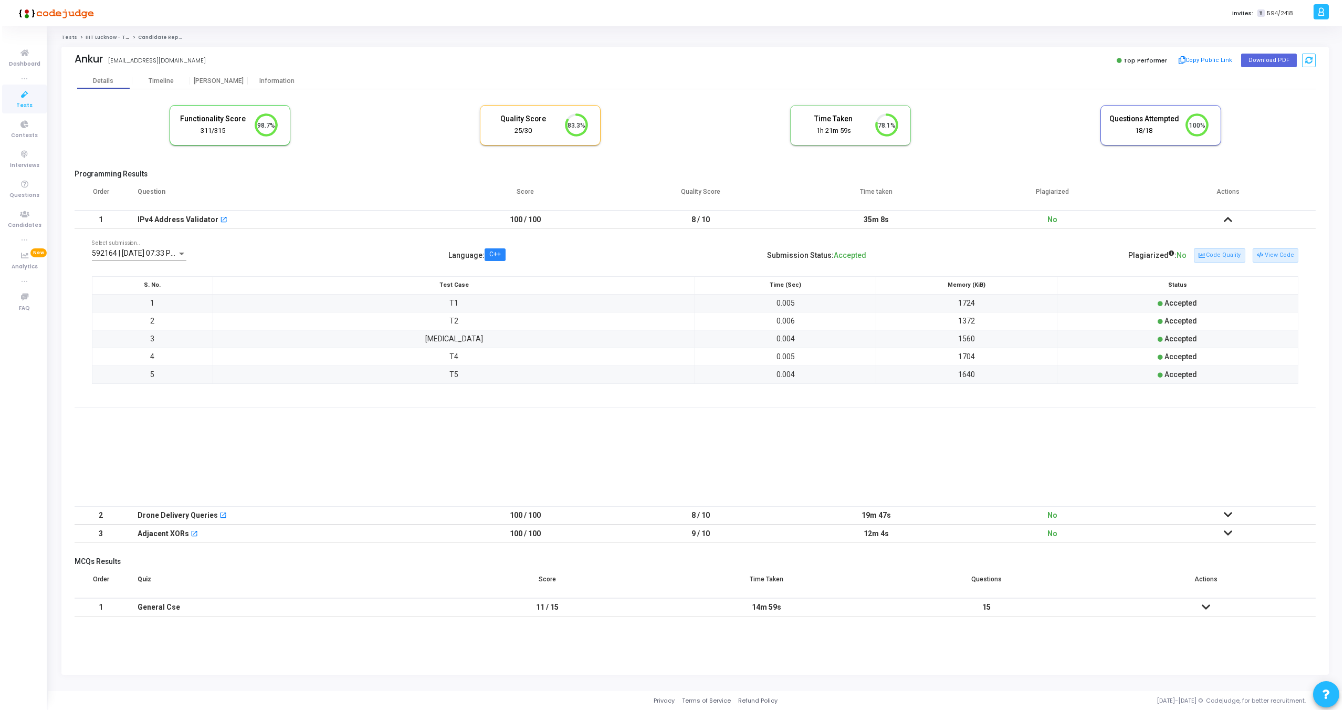
scroll to position [0, 0]
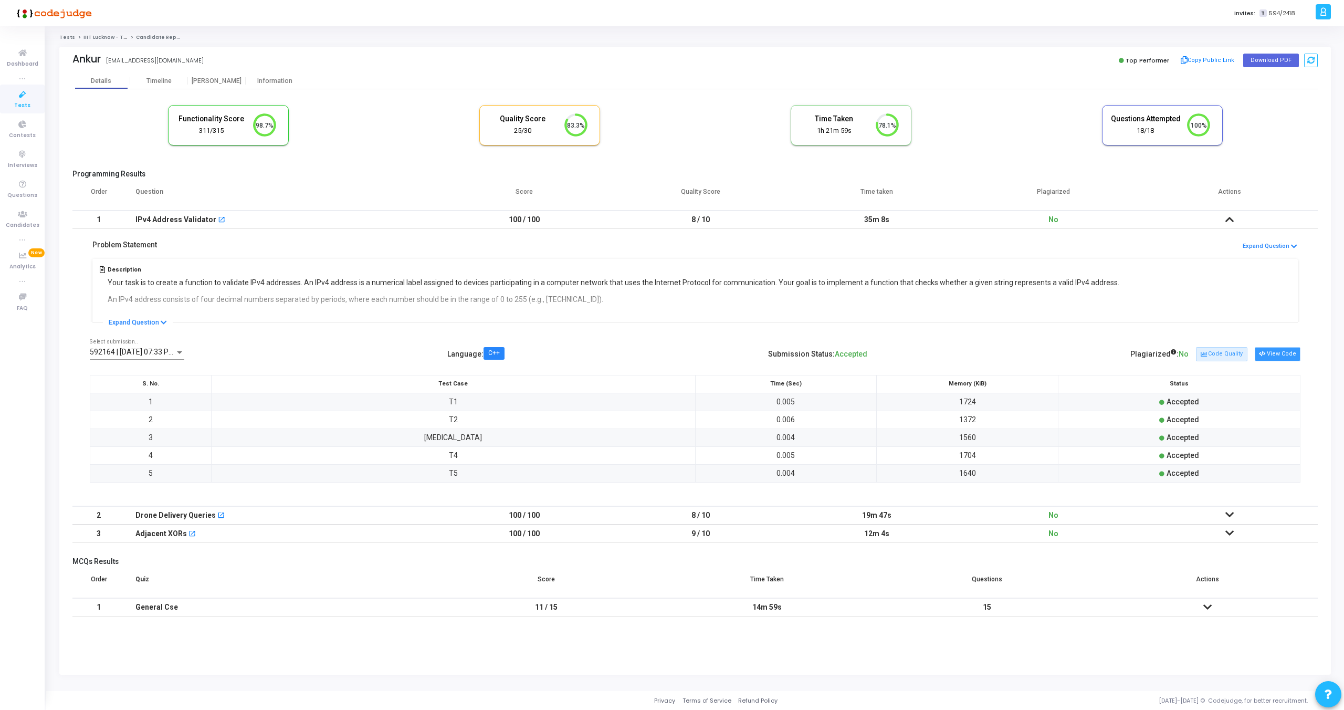
click at [1281, 349] on button "View Code" at bounding box center [1278, 354] width 46 height 14
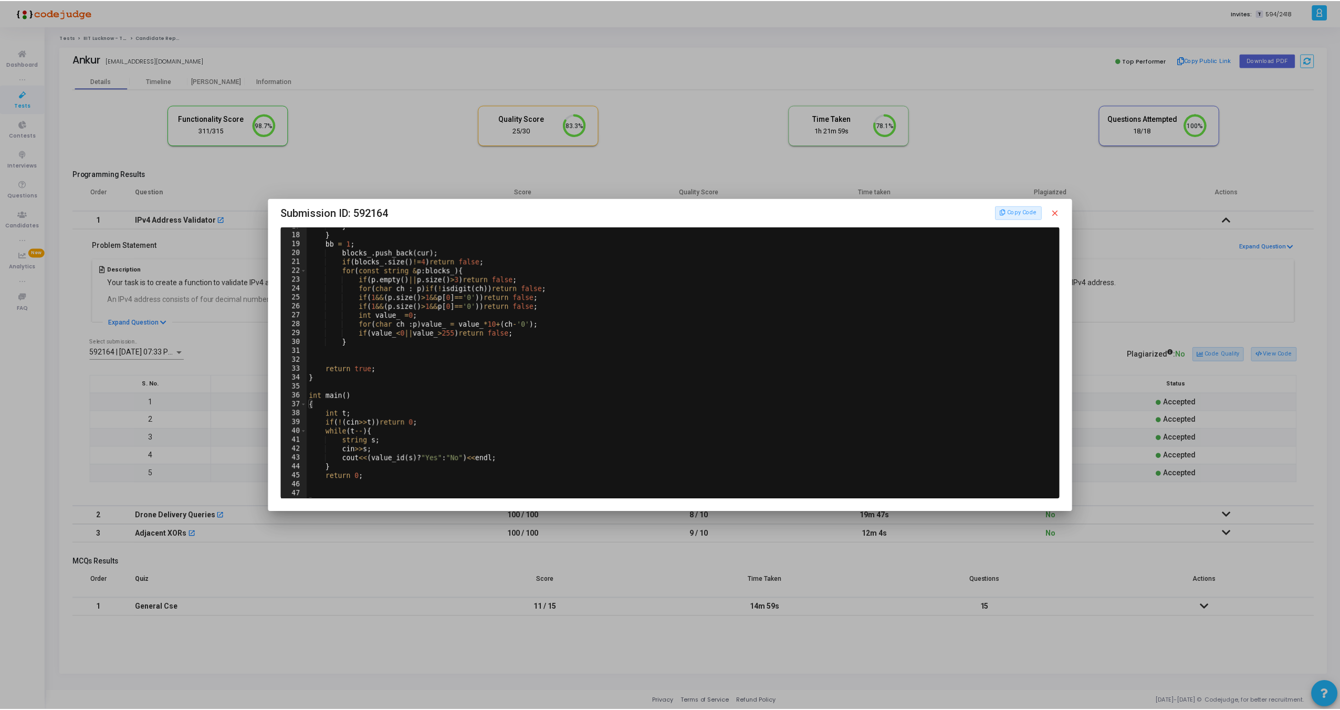
scroll to position [157, 0]
click at [1054, 211] on mat-icon "close" at bounding box center [1057, 212] width 9 height 9
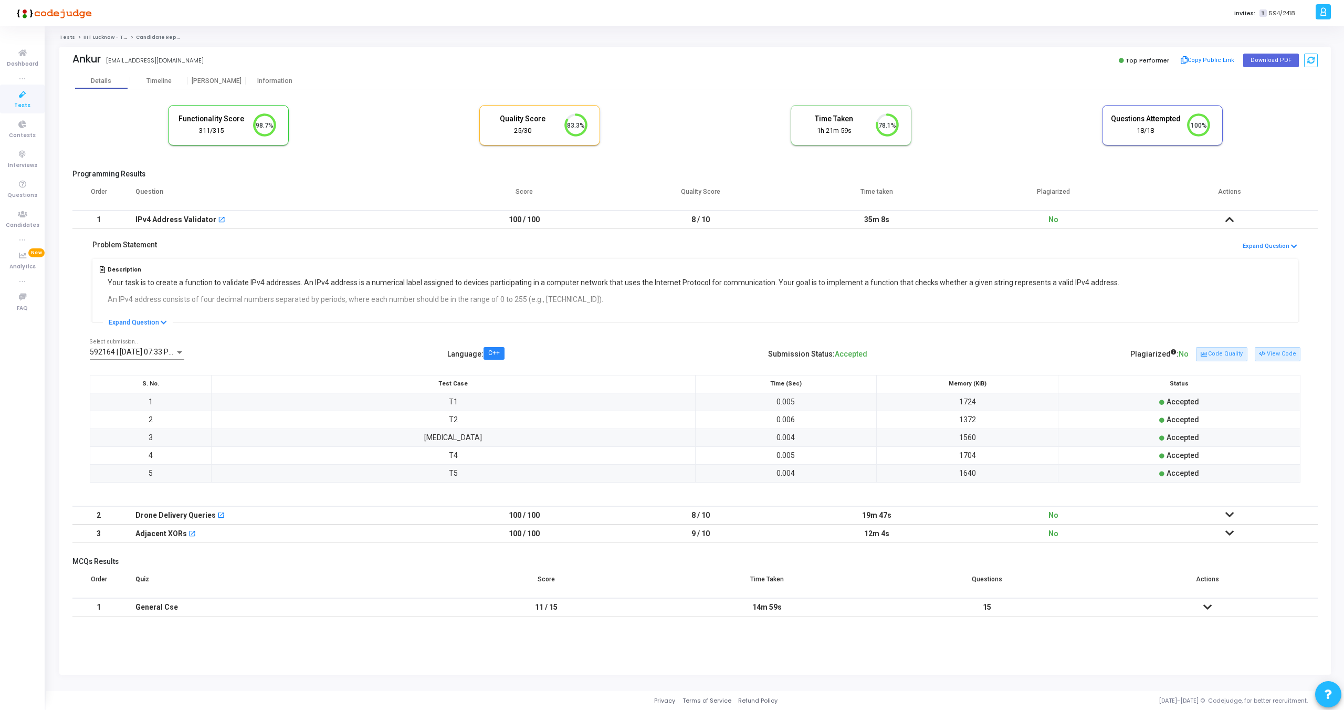
click at [1228, 513] on icon at bounding box center [1229, 514] width 8 height 7
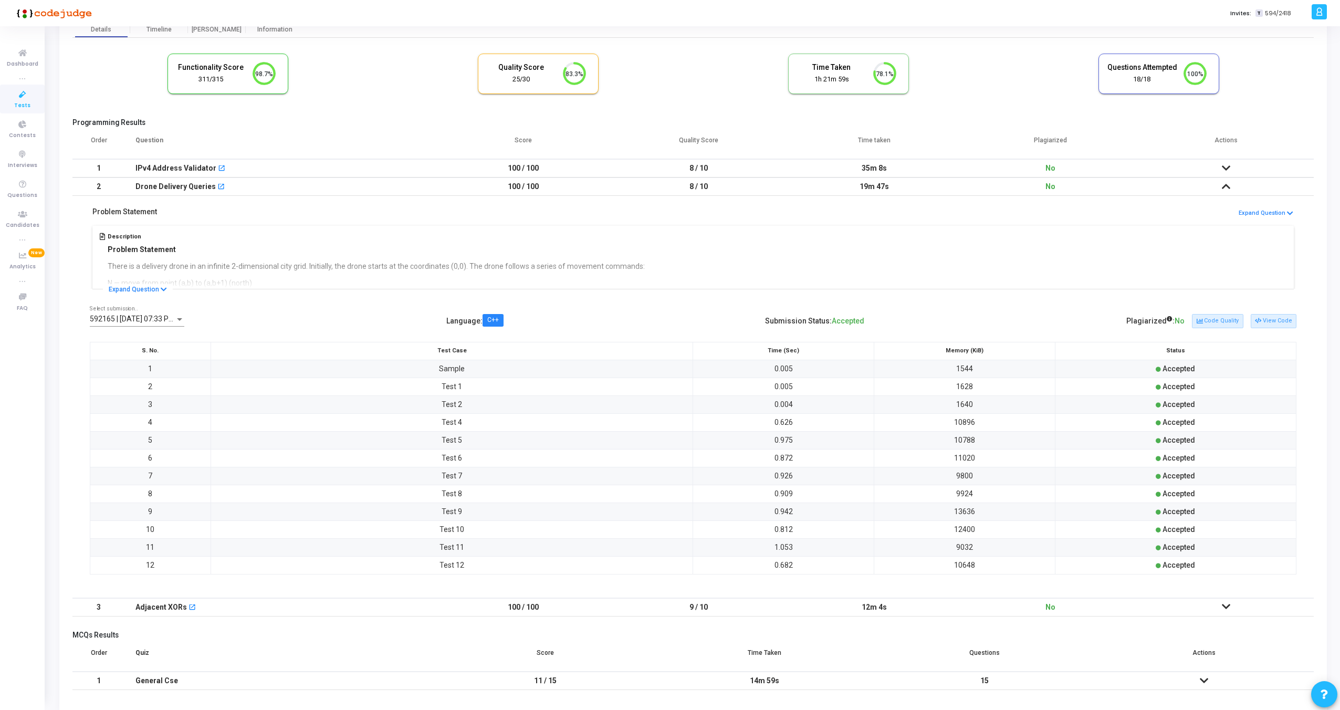
scroll to position [88, 0]
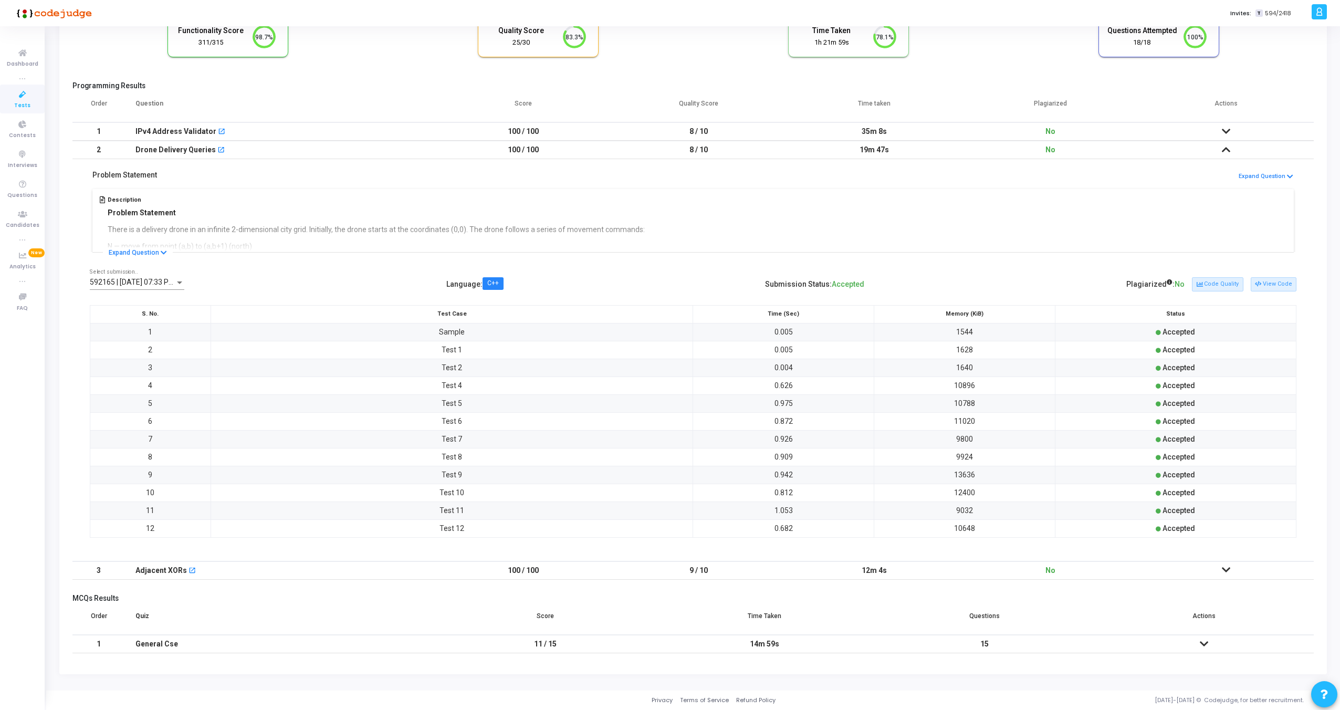
click at [1225, 568] on icon at bounding box center [1226, 569] width 8 height 7
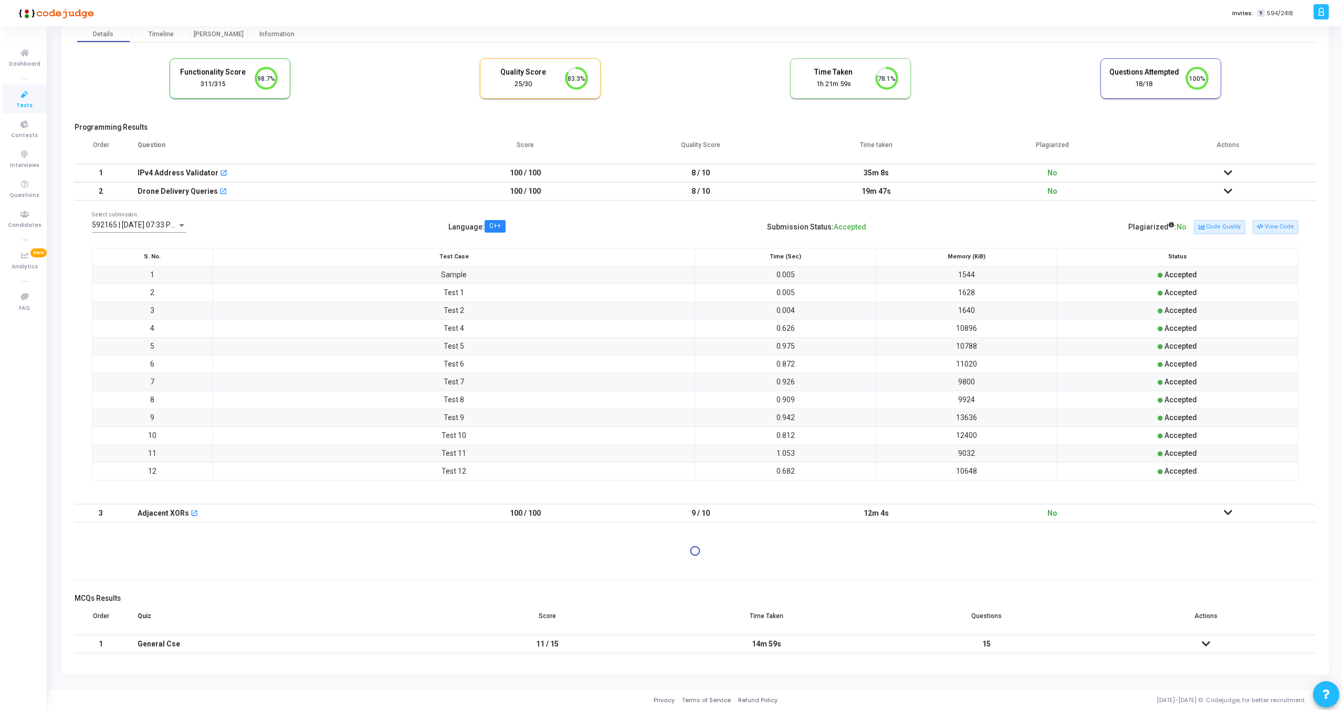
scroll to position [0, 0]
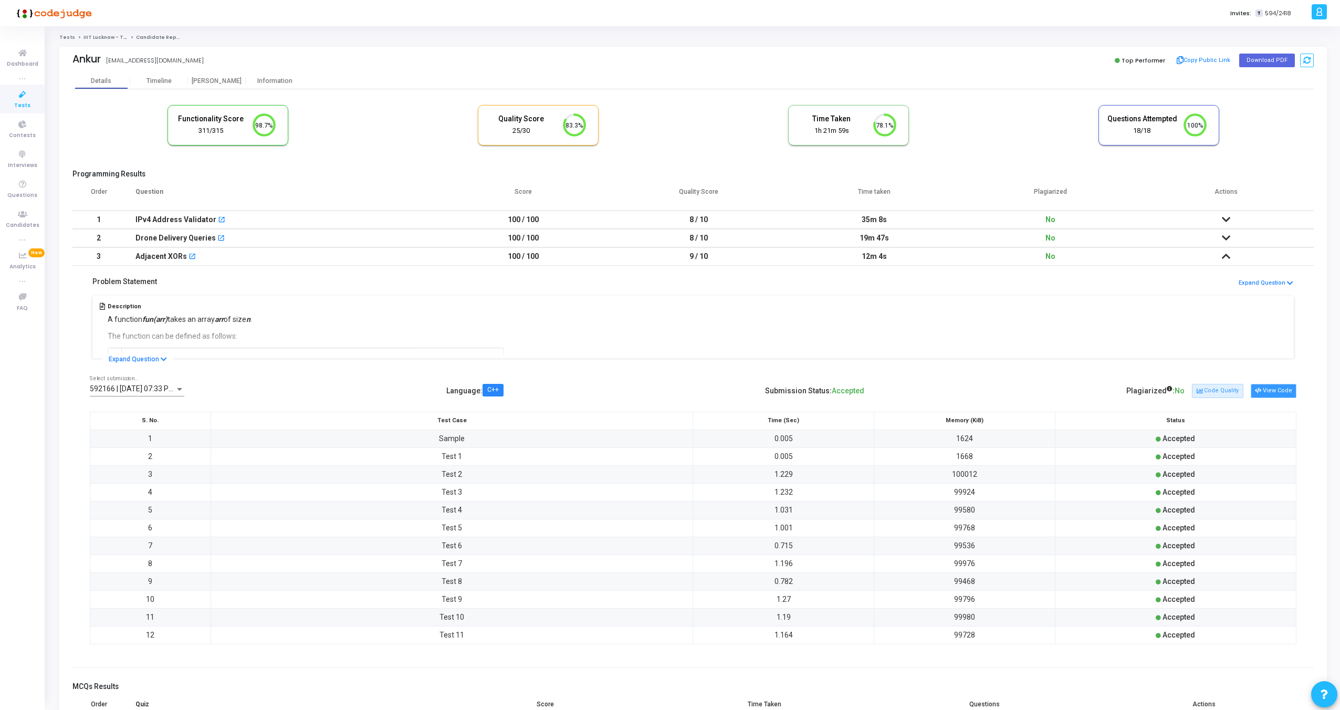
click at [1261, 393] on icon at bounding box center [1258, 391] width 6 height 6
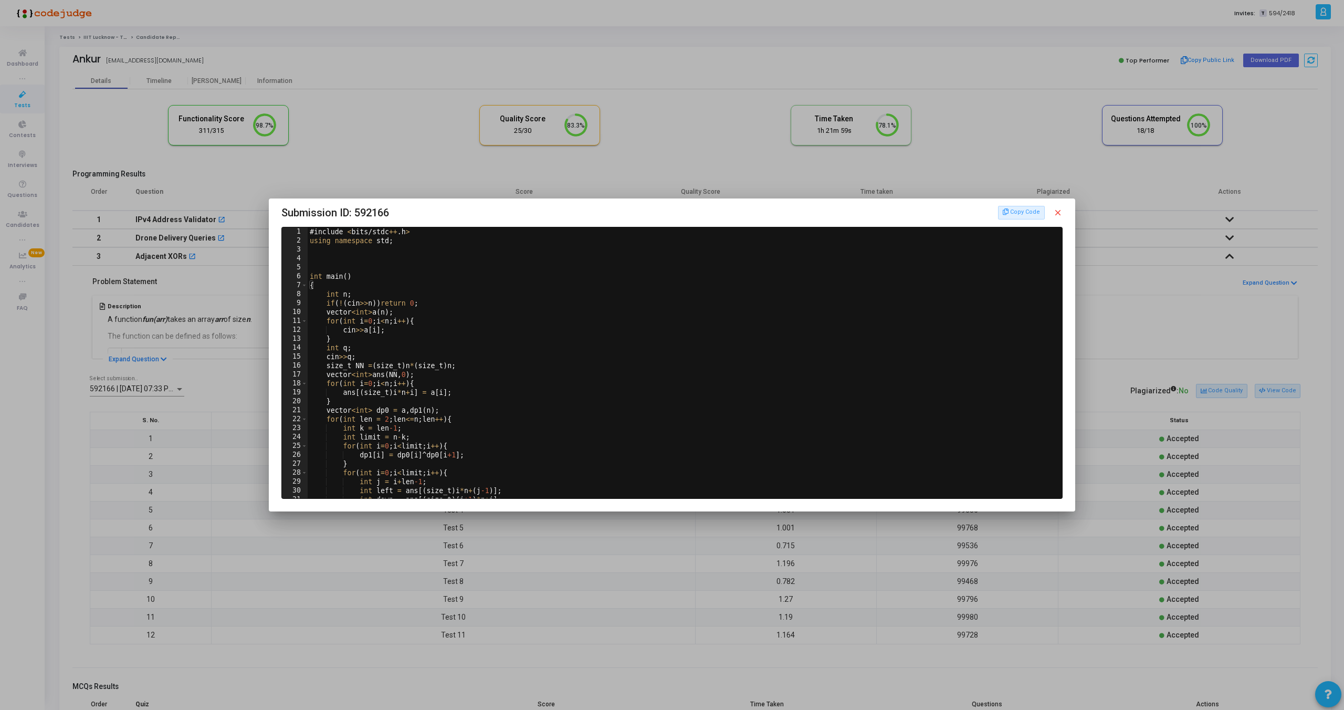
type textarea "size_t NN =(size_t)n*(size_t)n;"
click at [395, 362] on div "# include < bits / stdc ++ . h > using namespace std ; int main ( ) { int n ; i…" at bounding box center [683, 371] width 750 height 289
drag, startPoint x: 326, startPoint y: 365, endPoint x: 462, endPoint y: 369, distance: 135.5
click at [462, 369] on div "# include < bits / stdc ++ . h > using namespace std ; int main ( ) { int n ; i…" at bounding box center [683, 371] width 750 height 289
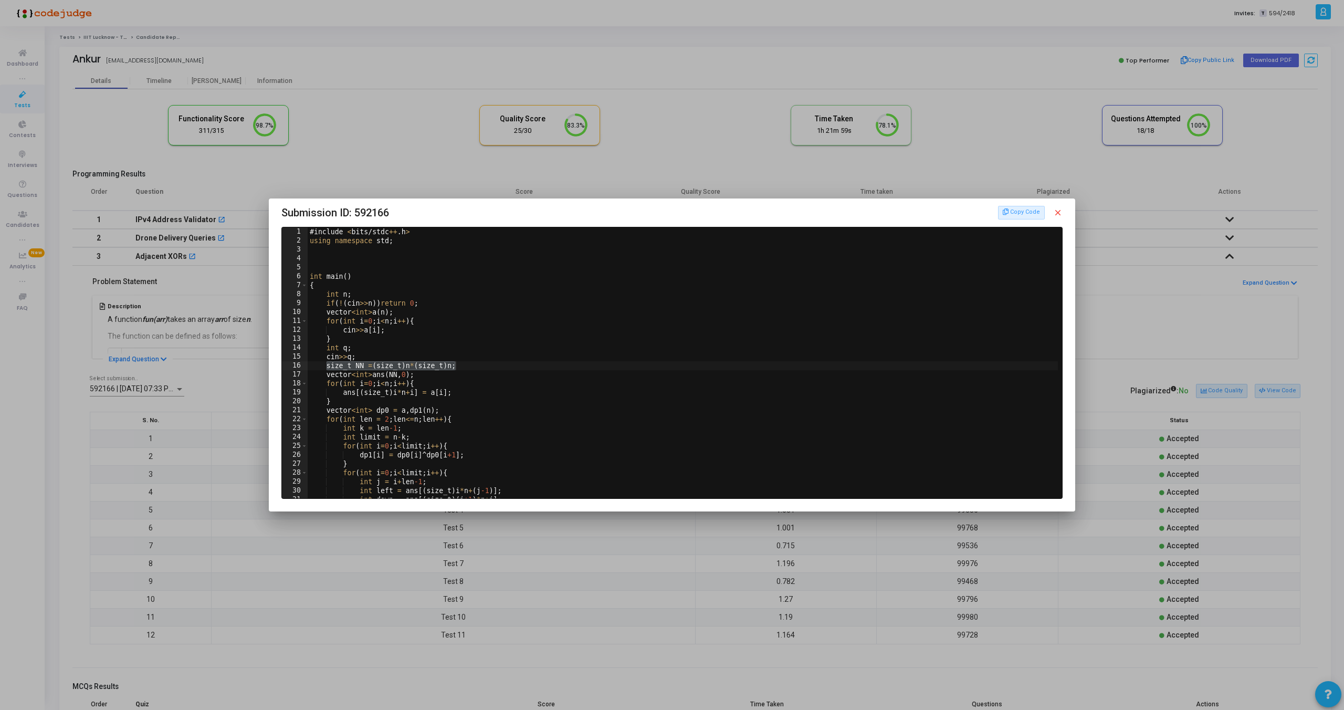
click at [1056, 215] on mat-icon "close" at bounding box center [1057, 212] width 9 height 9
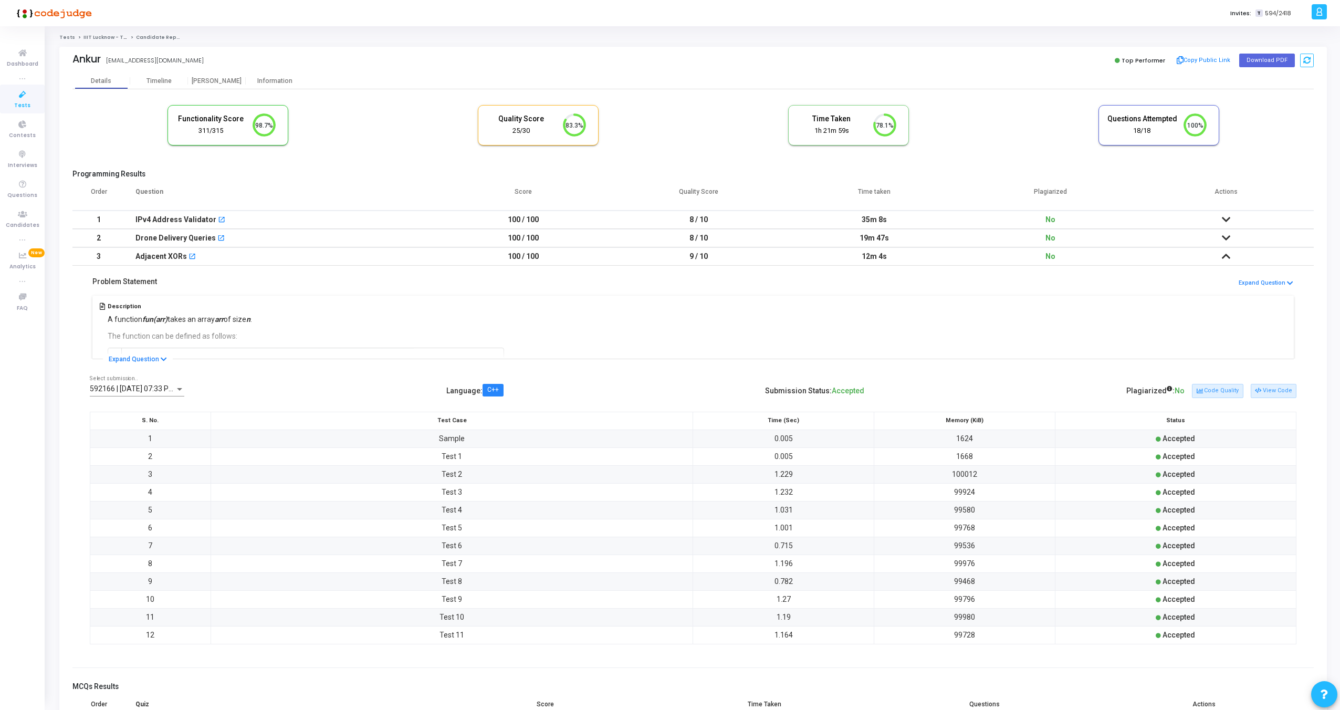
click at [1225, 238] on icon at bounding box center [1226, 237] width 8 height 7
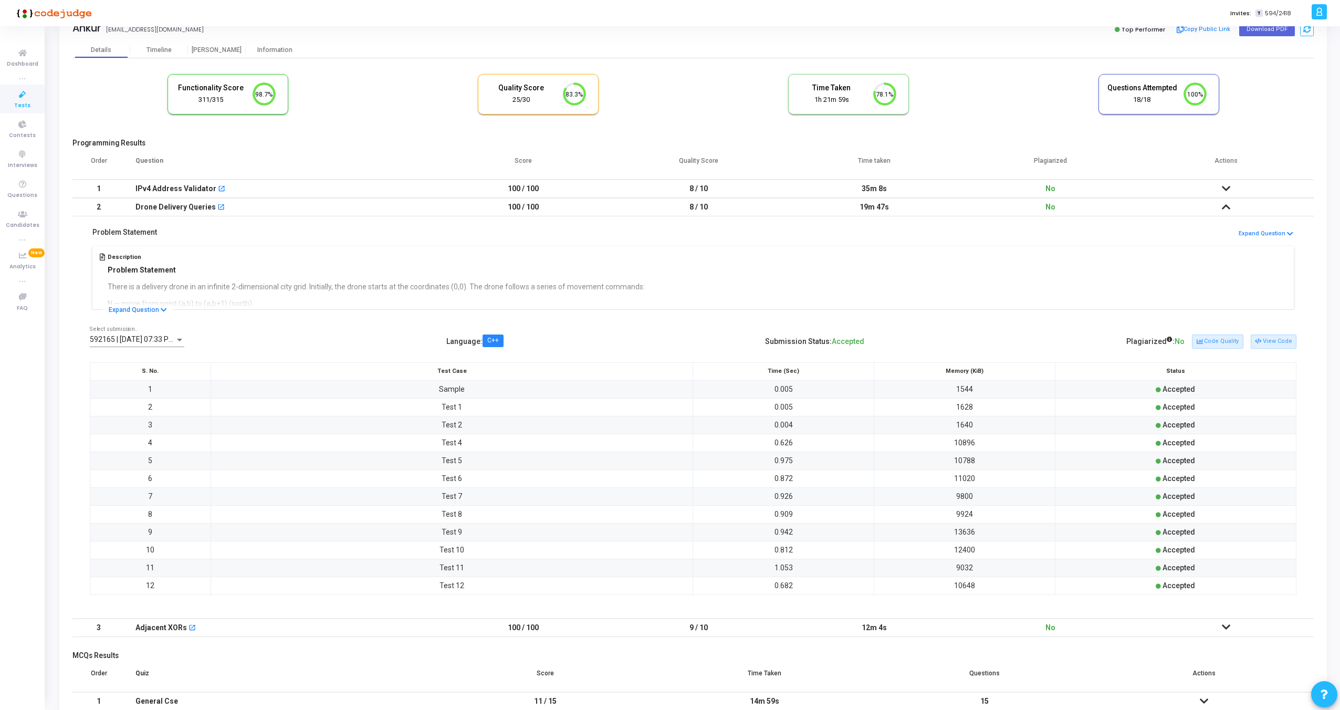
scroll to position [34, 0]
click at [1288, 337] on button "View Code" at bounding box center [1274, 338] width 46 height 14
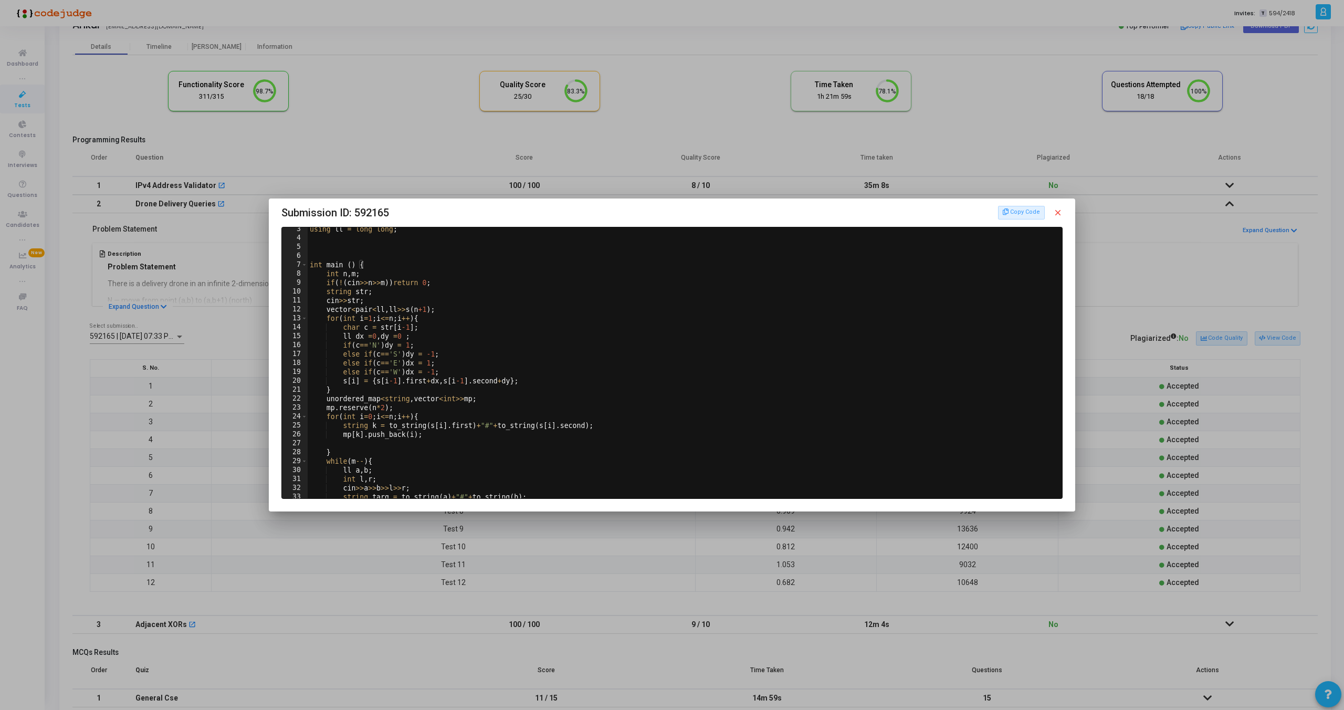
scroll to position [0, 0]
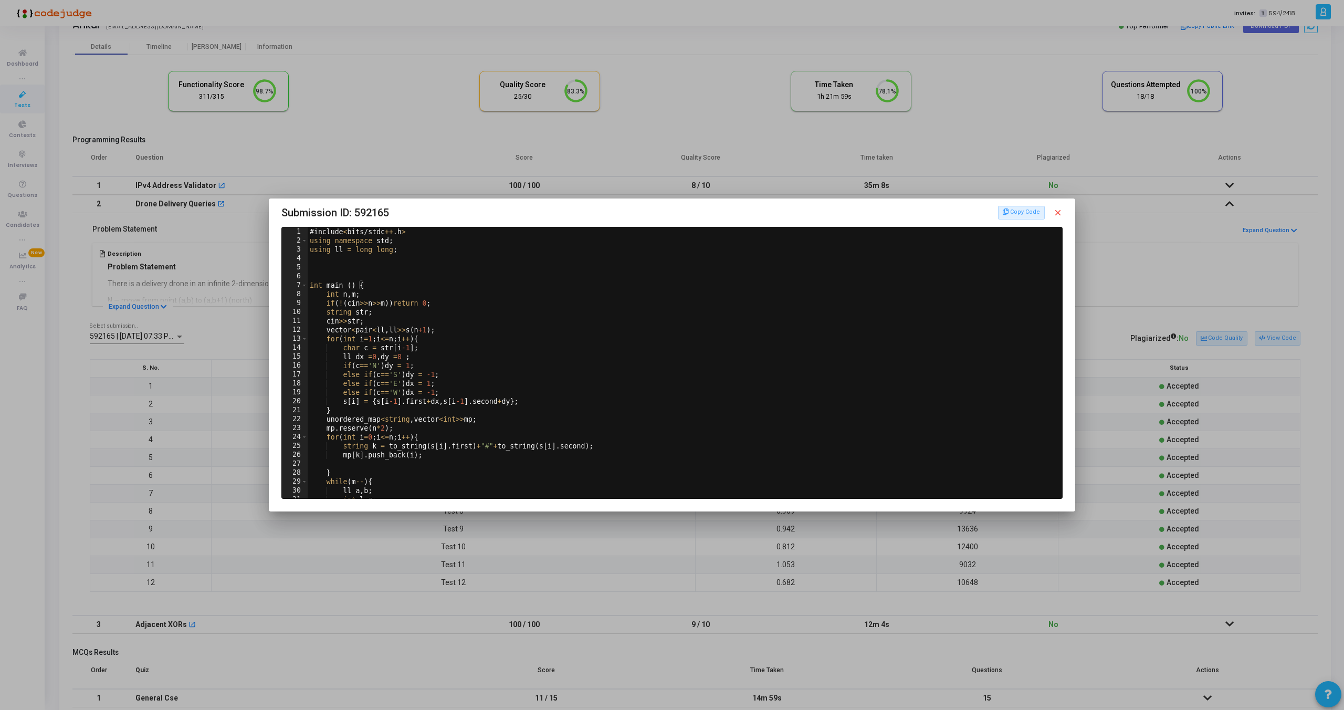
click at [1056, 211] on mat-icon "close" at bounding box center [1057, 212] width 9 height 9
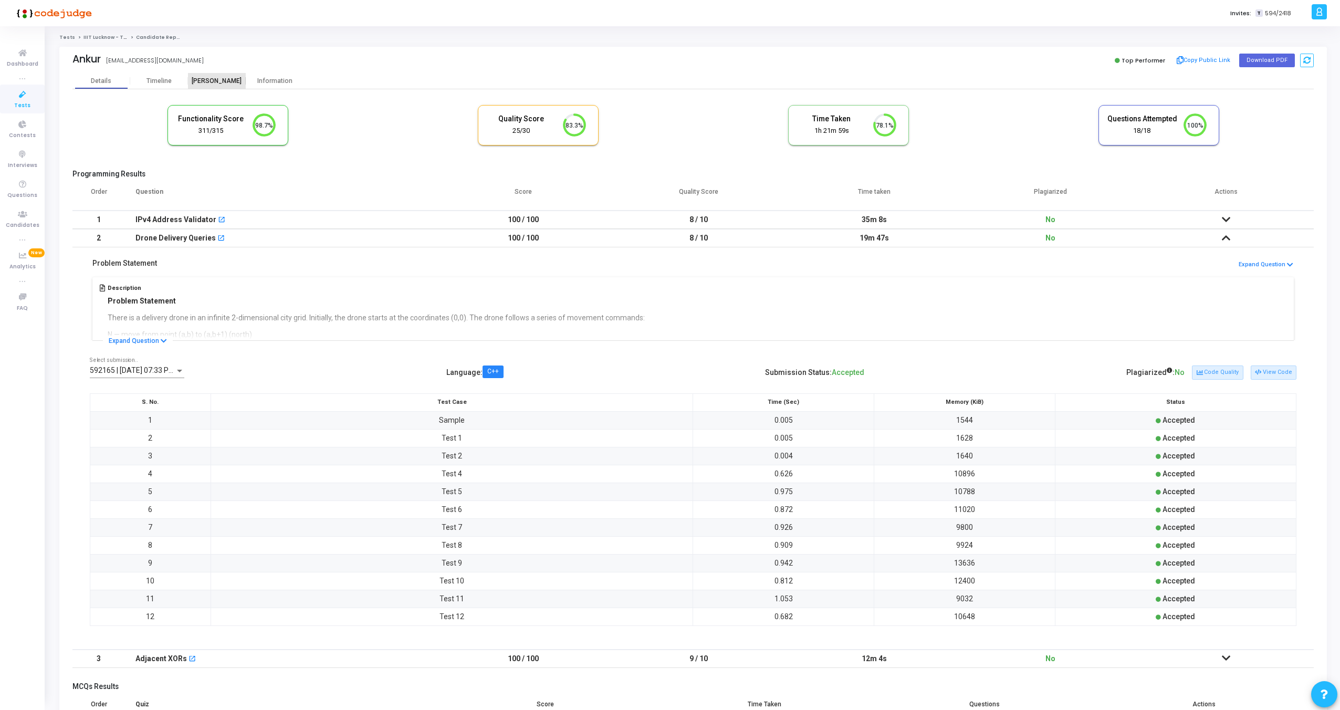
click at [219, 79] on div "[PERSON_NAME]" at bounding box center [217, 81] width 58 height 8
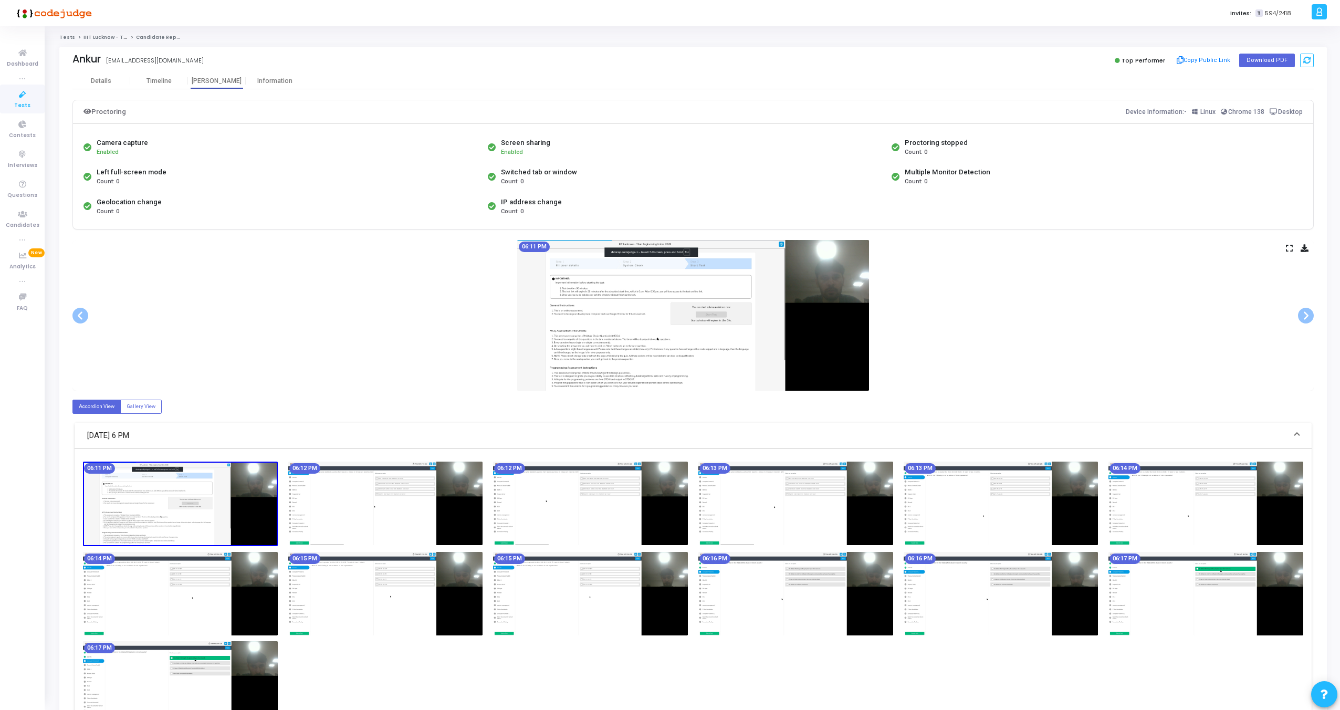
click at [1288, 249] on icon at bounding box center [1289, 248] width 7 height 6
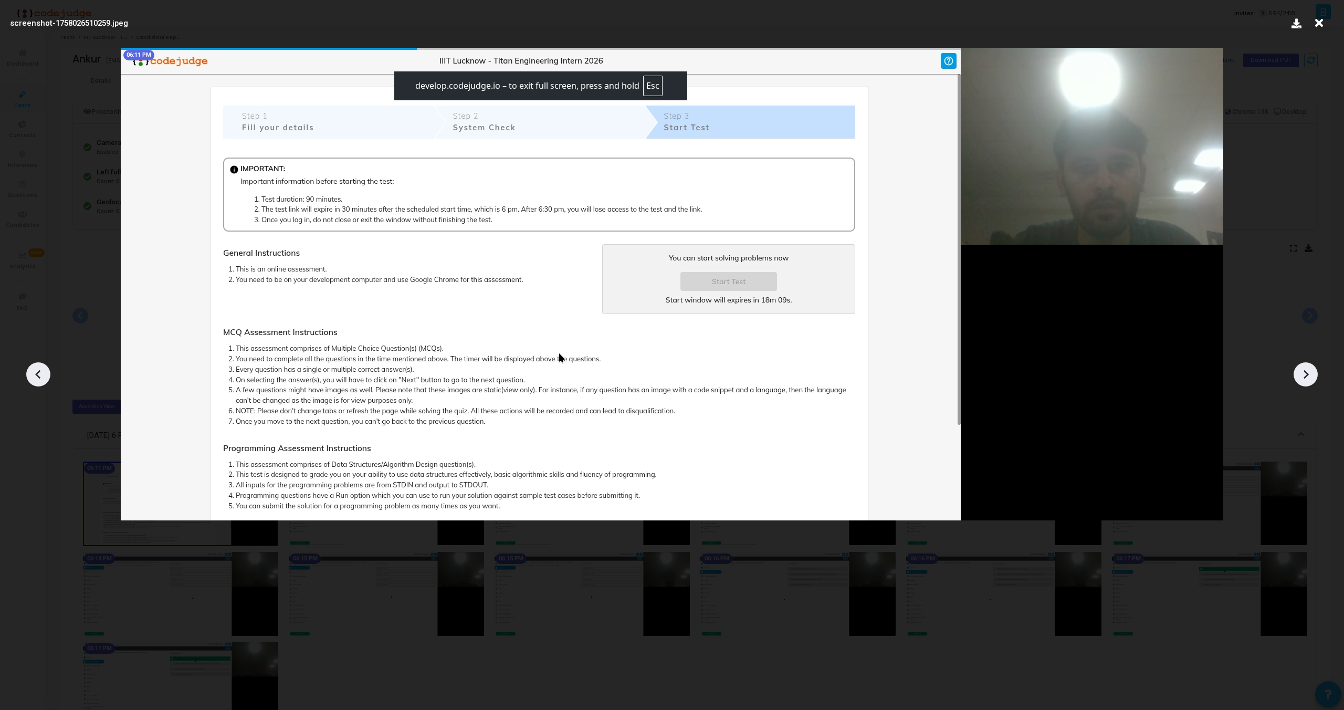
click at [1324, 24] on icon at bounding box center [1319, 23] width 16 height 20
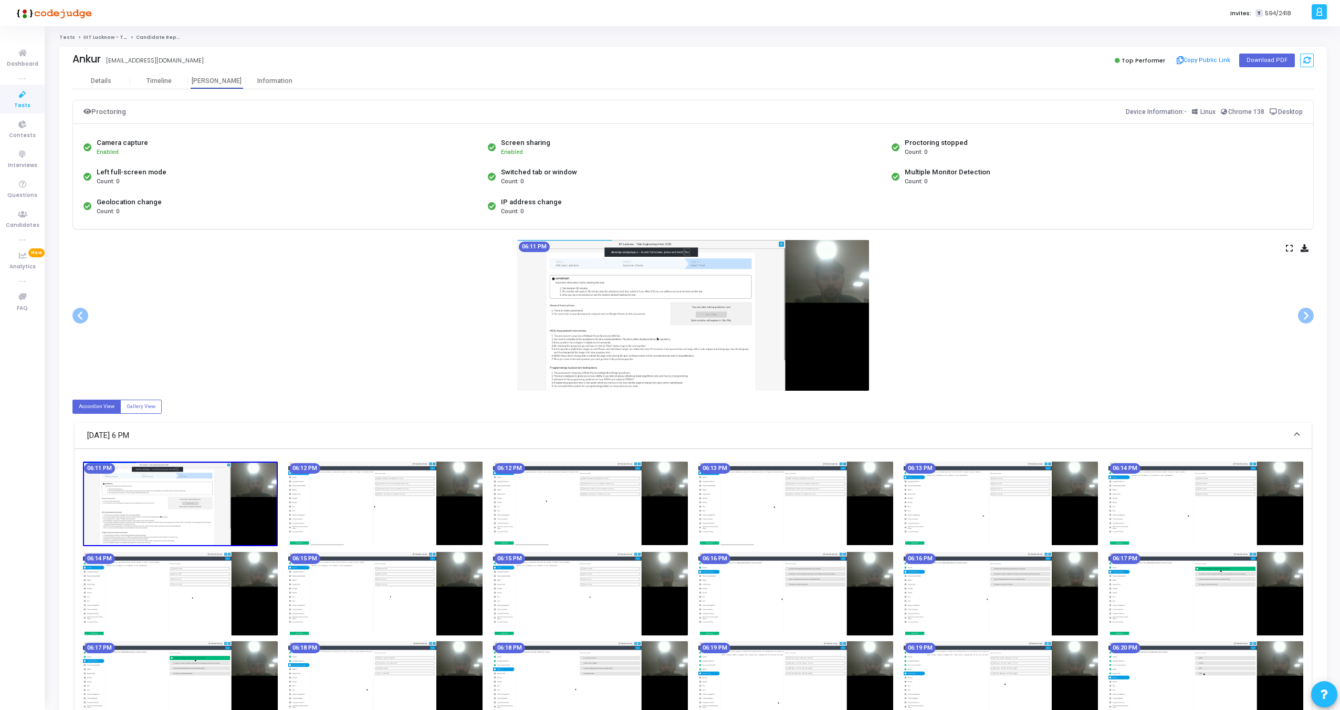
click at [1291, 247] on icon at bounding box center [1289, 248] width 7 height 6
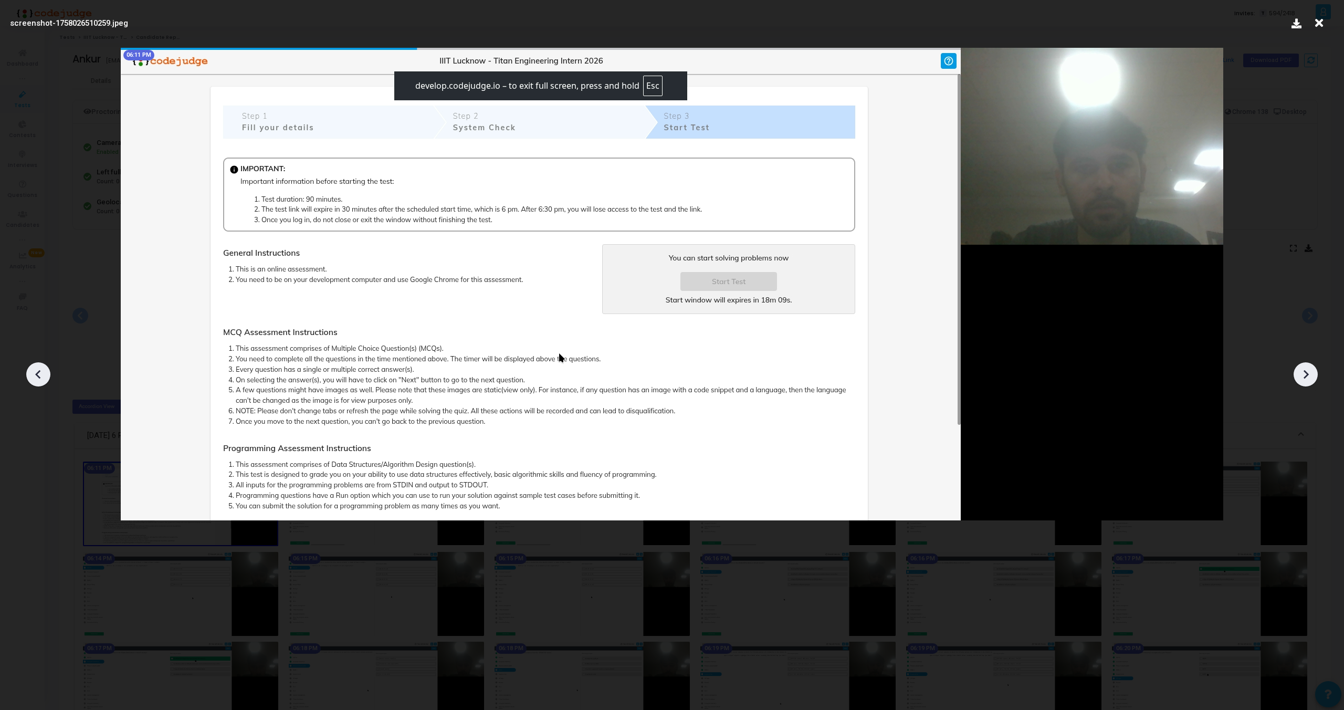
click at [1310, 367] on icon at bounding box center [1306, 374] width 16 height 16
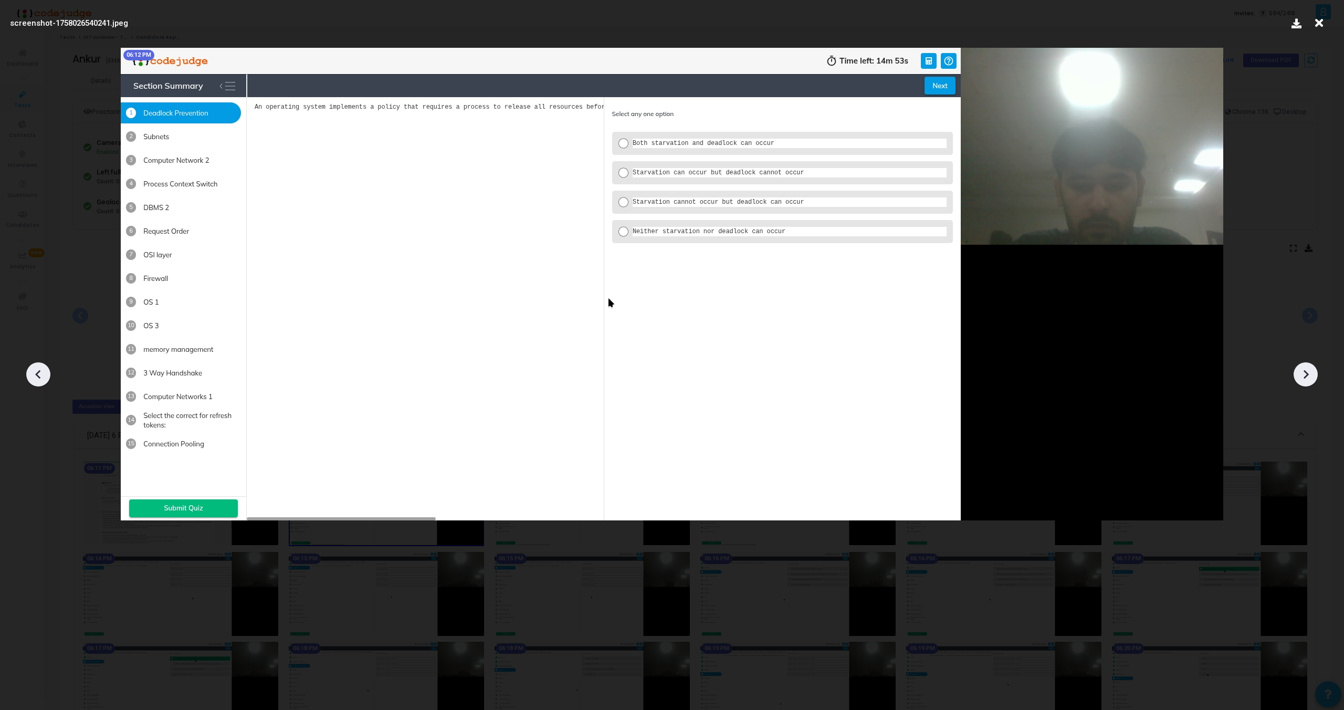
click at [1310, 367] on icon at bounding box center [1306, 374] width 16 height 16
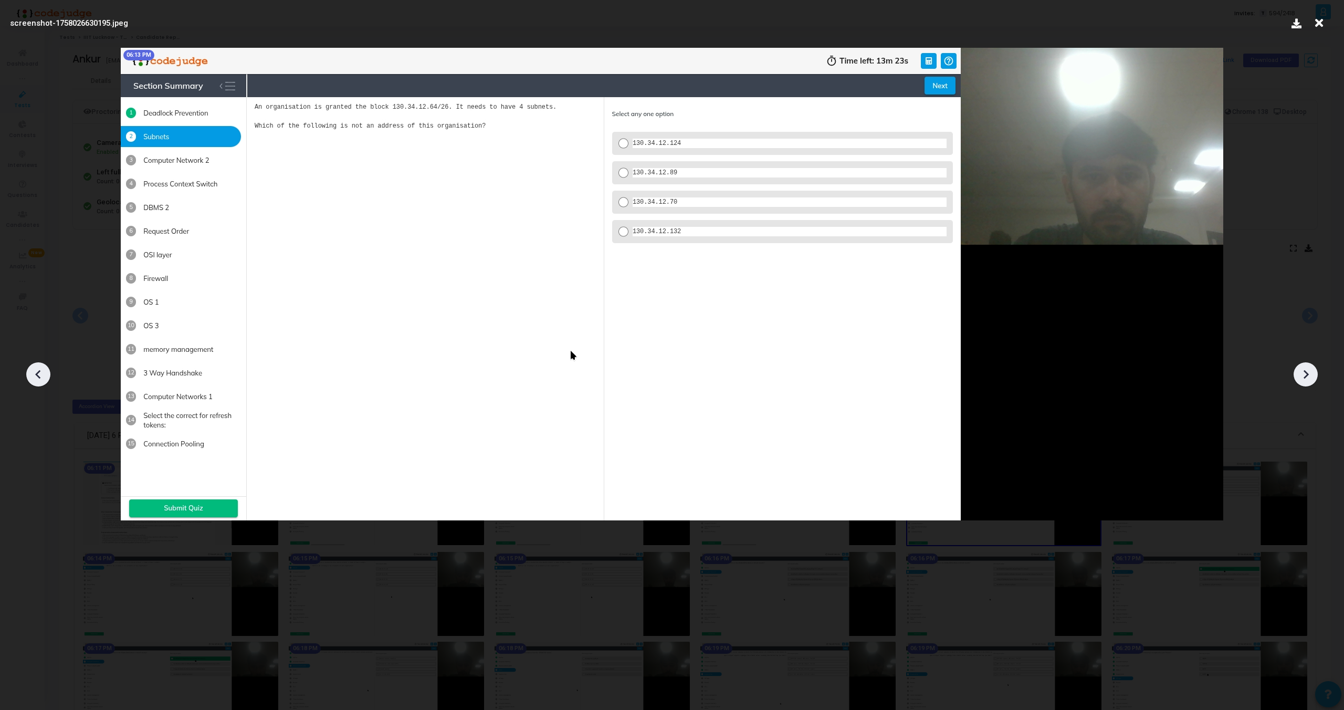
click at [1310, 367] on icon at bounding box center [1306, 374] width 16 height 16
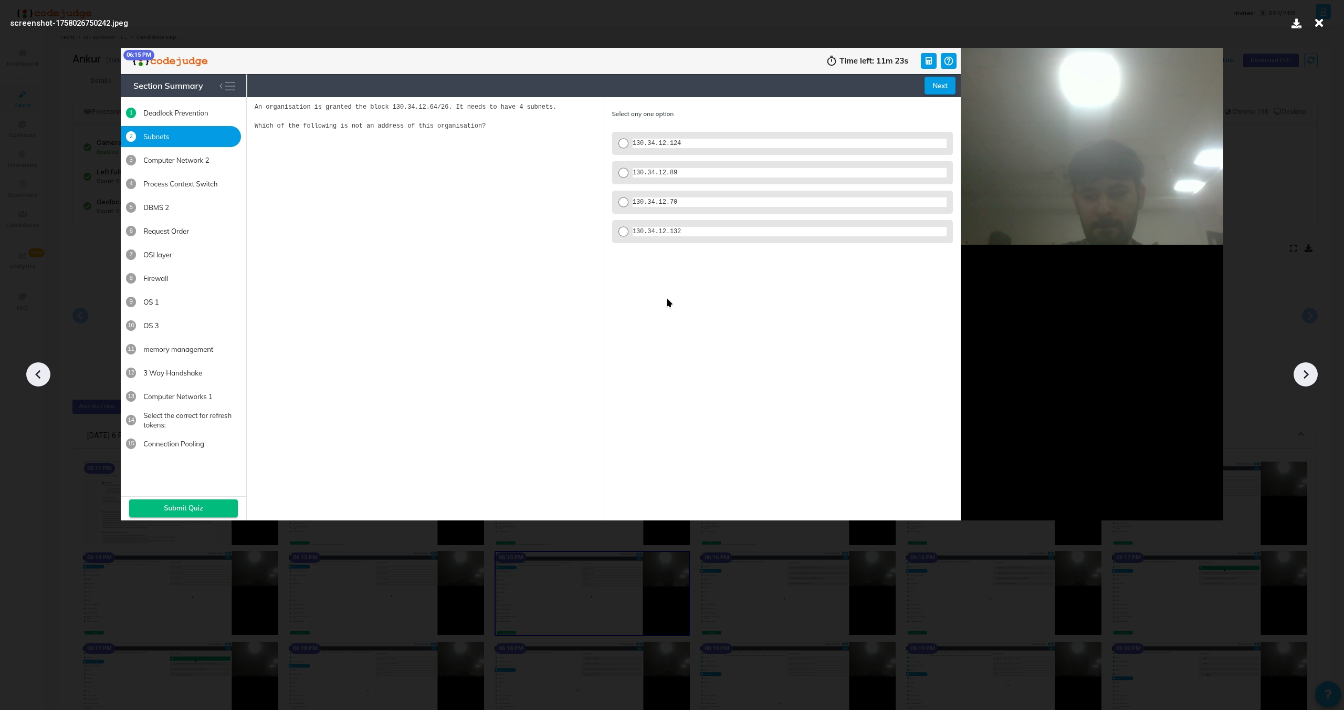
click at [1310, 367] on icon at bounding box center [1306, 374] width 16 height 16
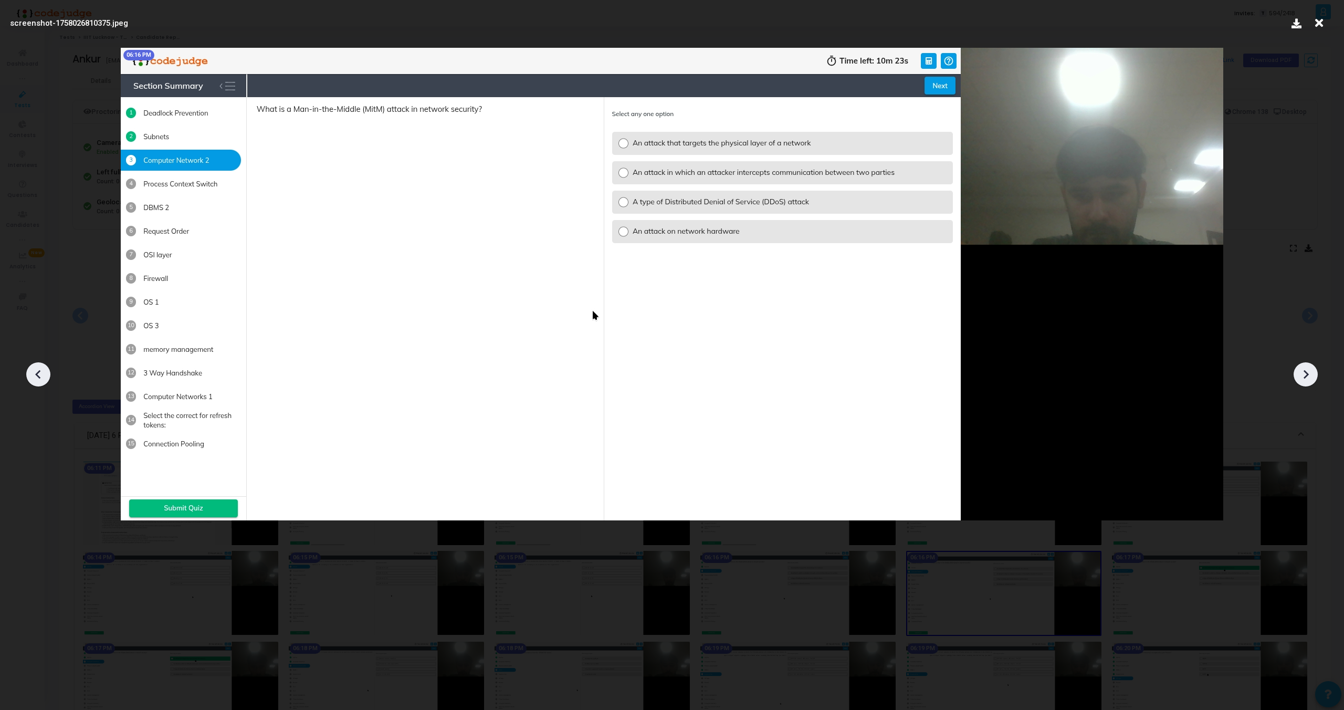
click at [1310, 367] on icon at bounding box center [1306, 374] width 16 height 16
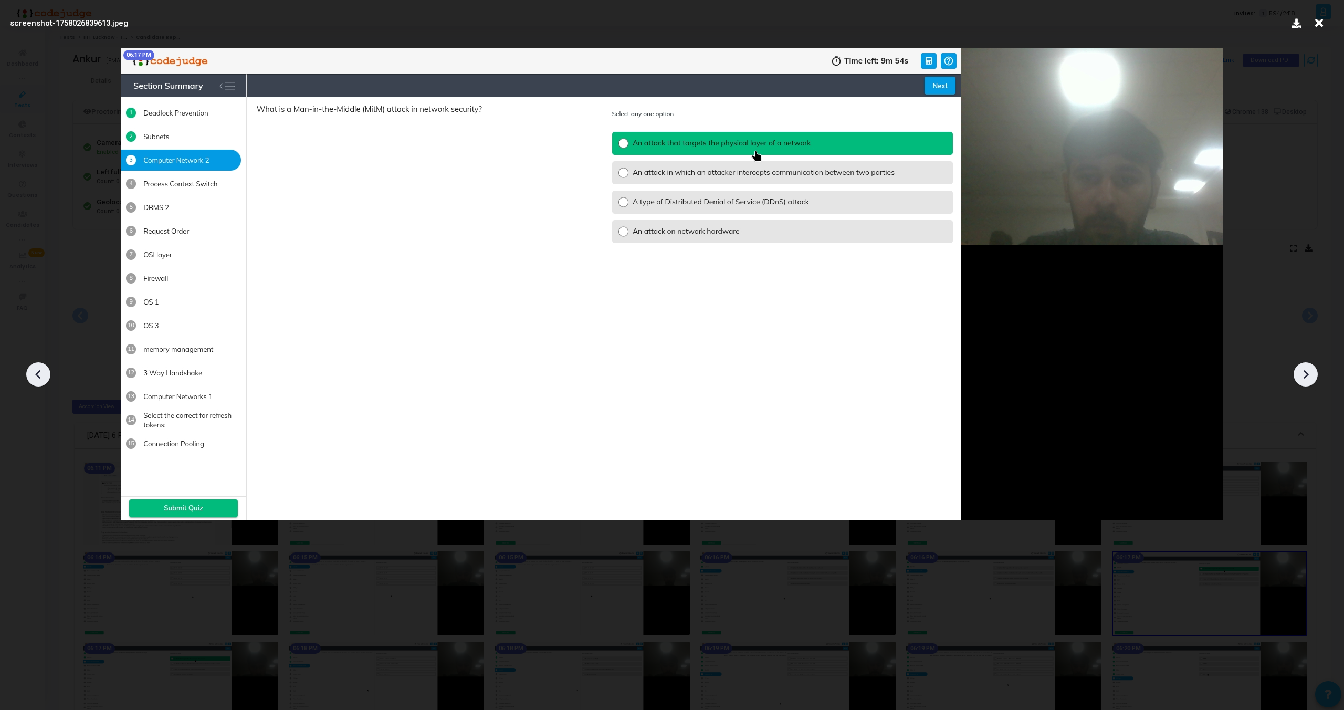
click at [1310, 367] on icon at bounding box center [1306, 374] width 16 height 16
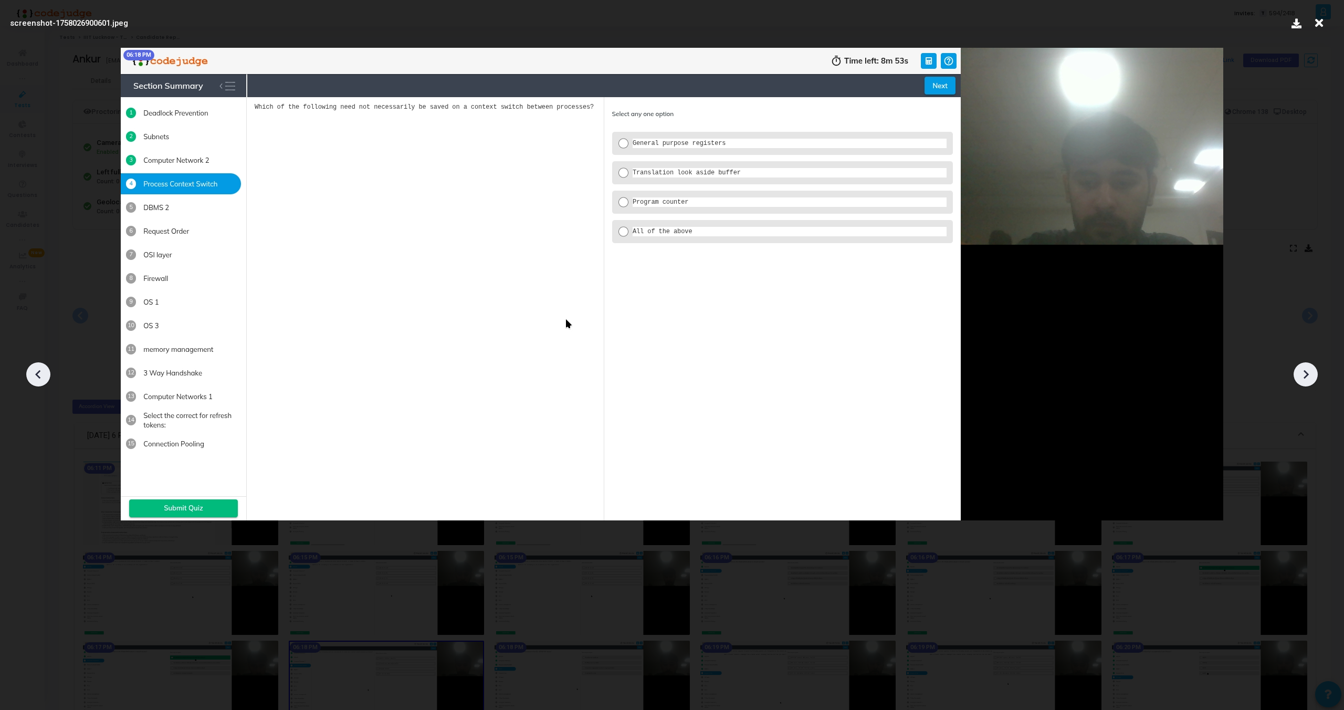
click at [1310, 367] on icon at bounding box center [1306, 374] width 16 height 16
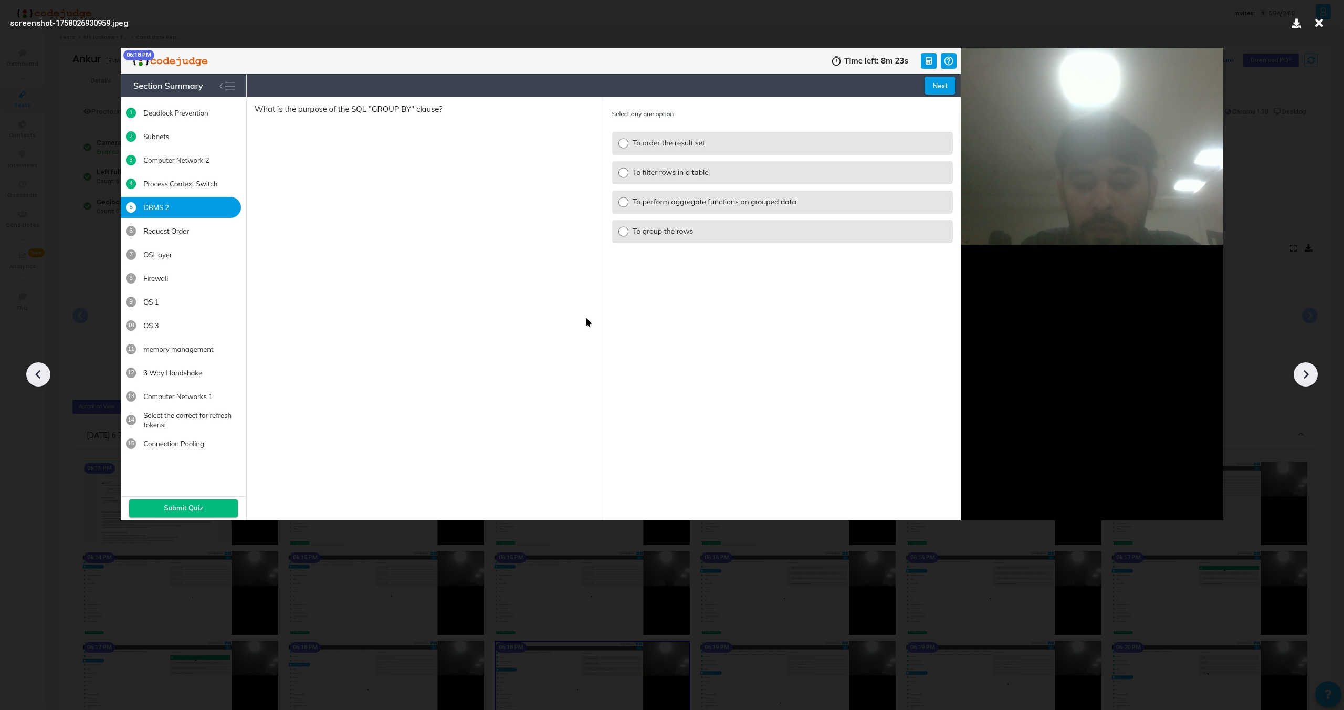
click at [1310, 367] on icon at bounding box center [1306, 374] width 16 height 16
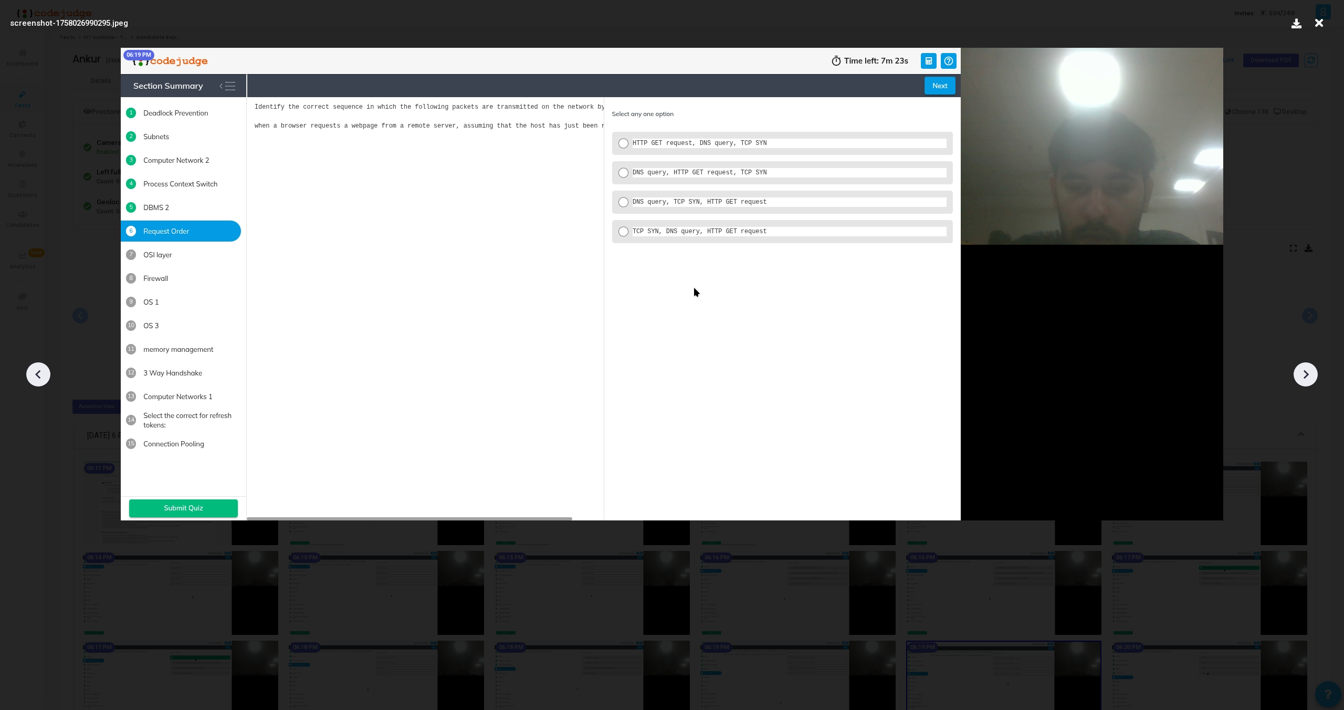
click at [1310, 367] on icon at bounding box center [1306, 374] width 16 height 16
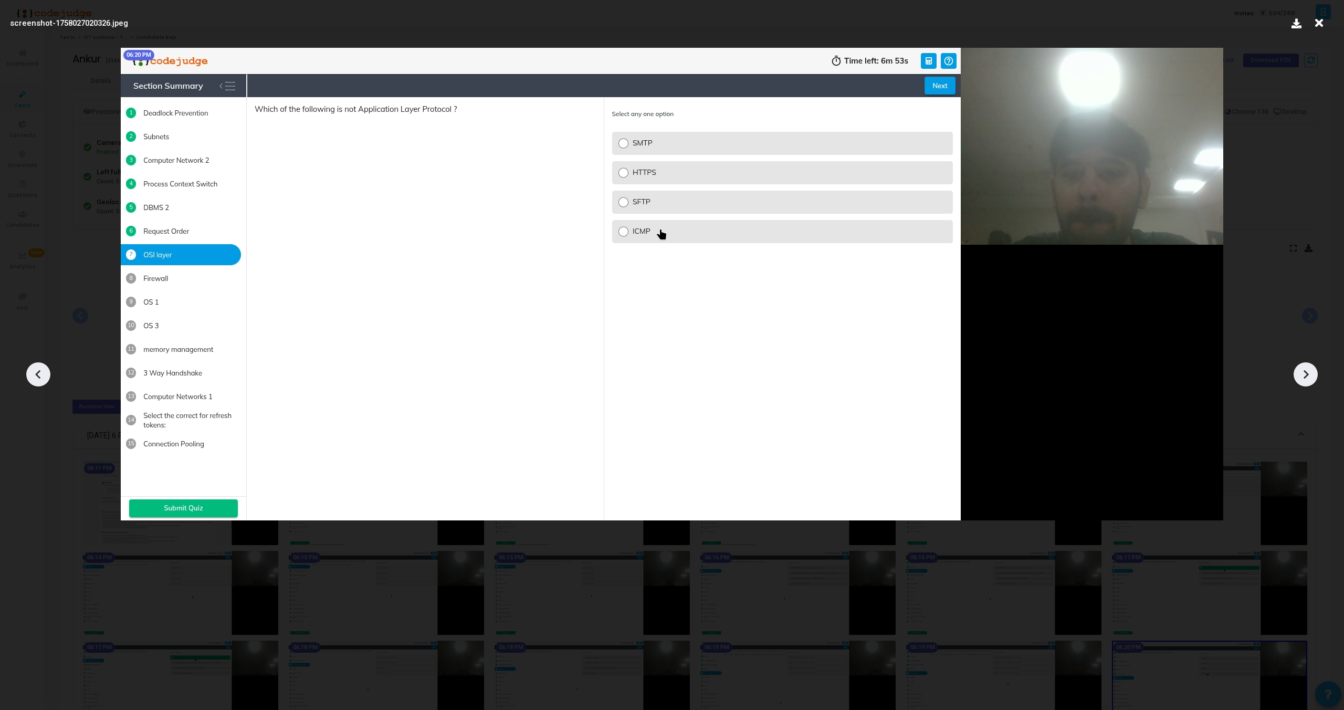
click at [1310, 367] on icon at bounding box center [1306, 374] width 16 height 16
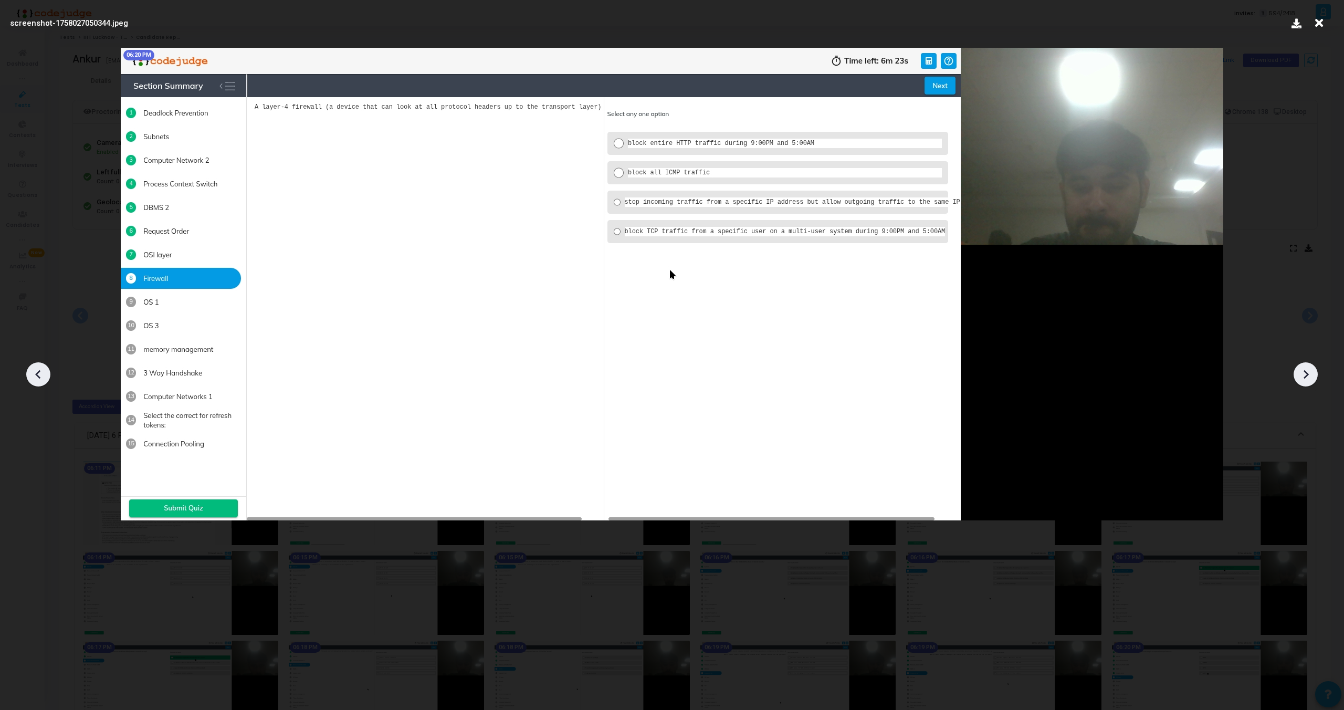
click at [1310, 367] on icon at bounding box center [1306, 374] width 16 height 16
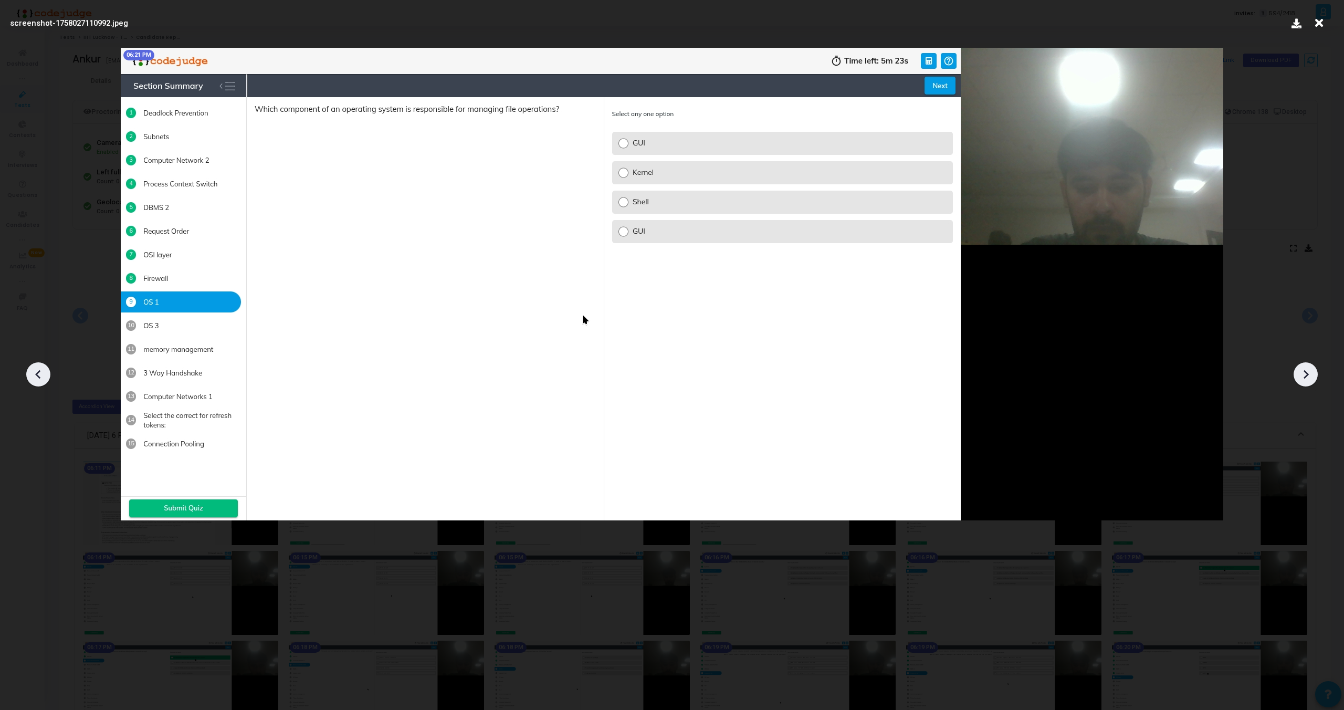
click at [1310, 367] on icon at bounding box center [1306, 374] width 16 height 16
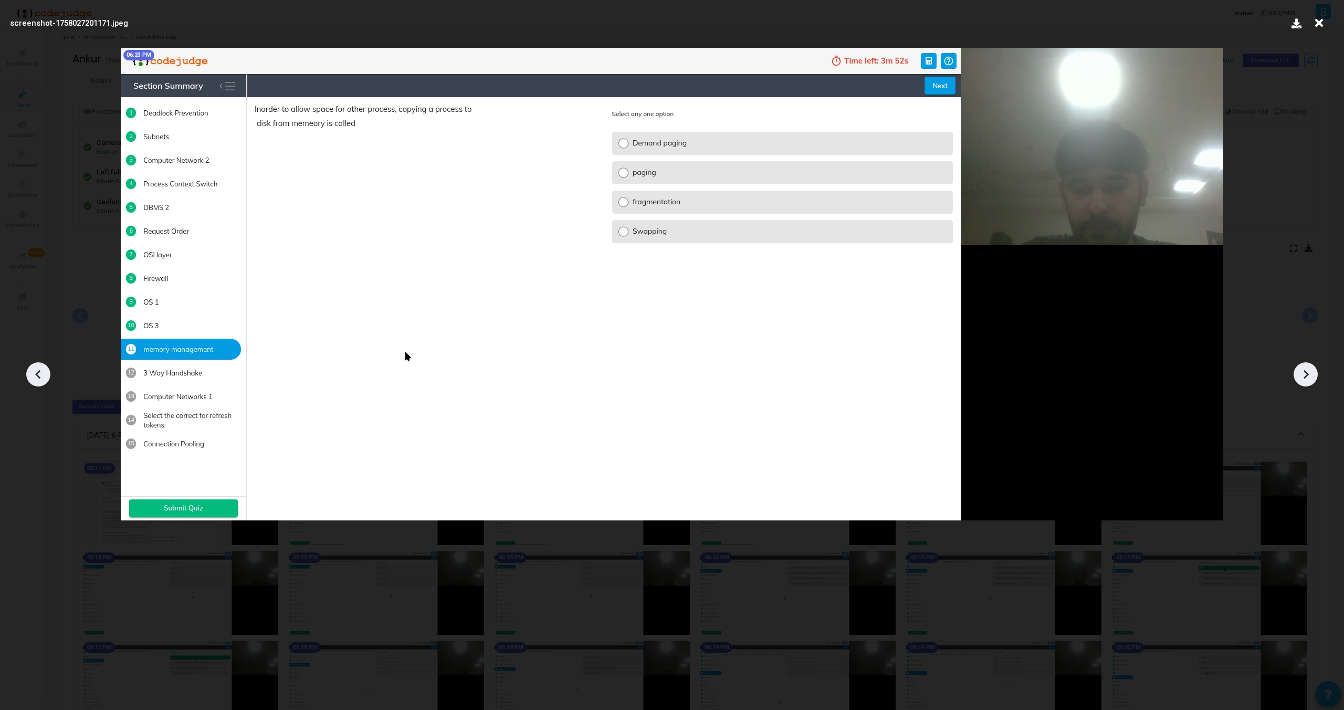
click at [1310, 367] on icon at bounding box center [1306, 374] width 16 height 16
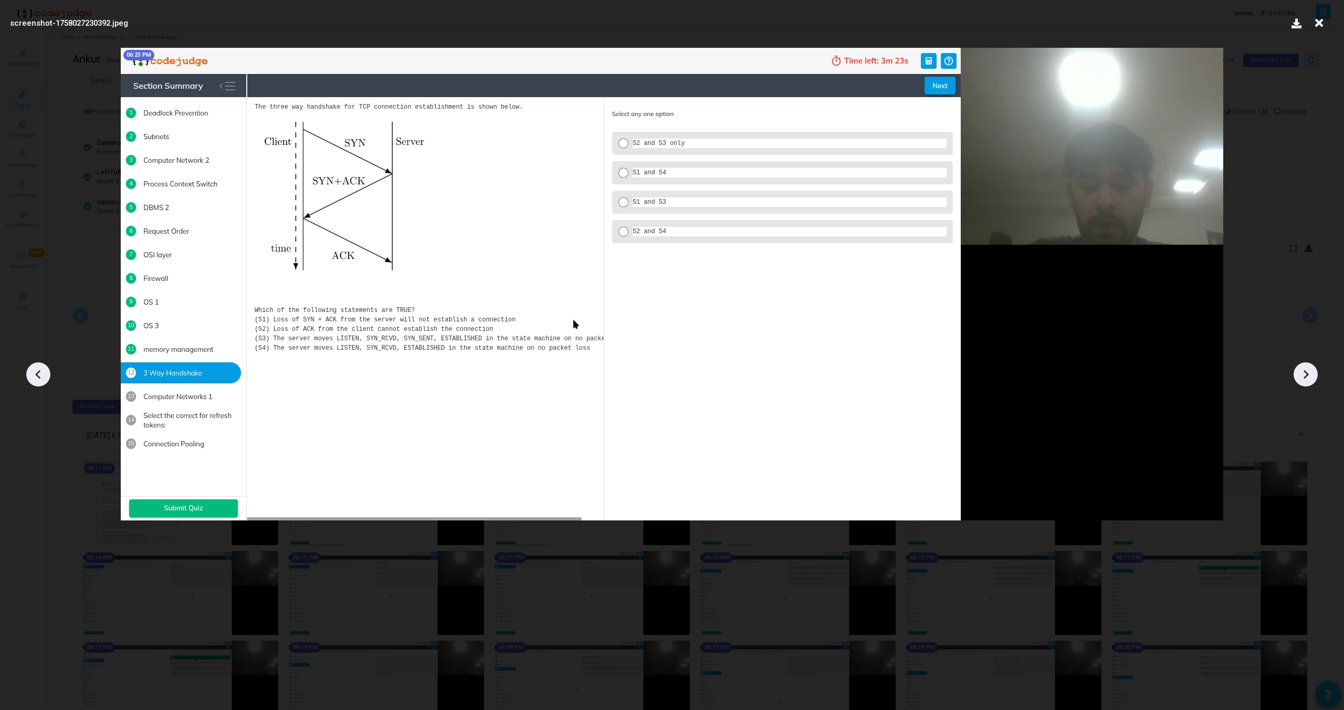
click at [1310, 367] on icon at bounding box center [1306, 374] width 16 height 16
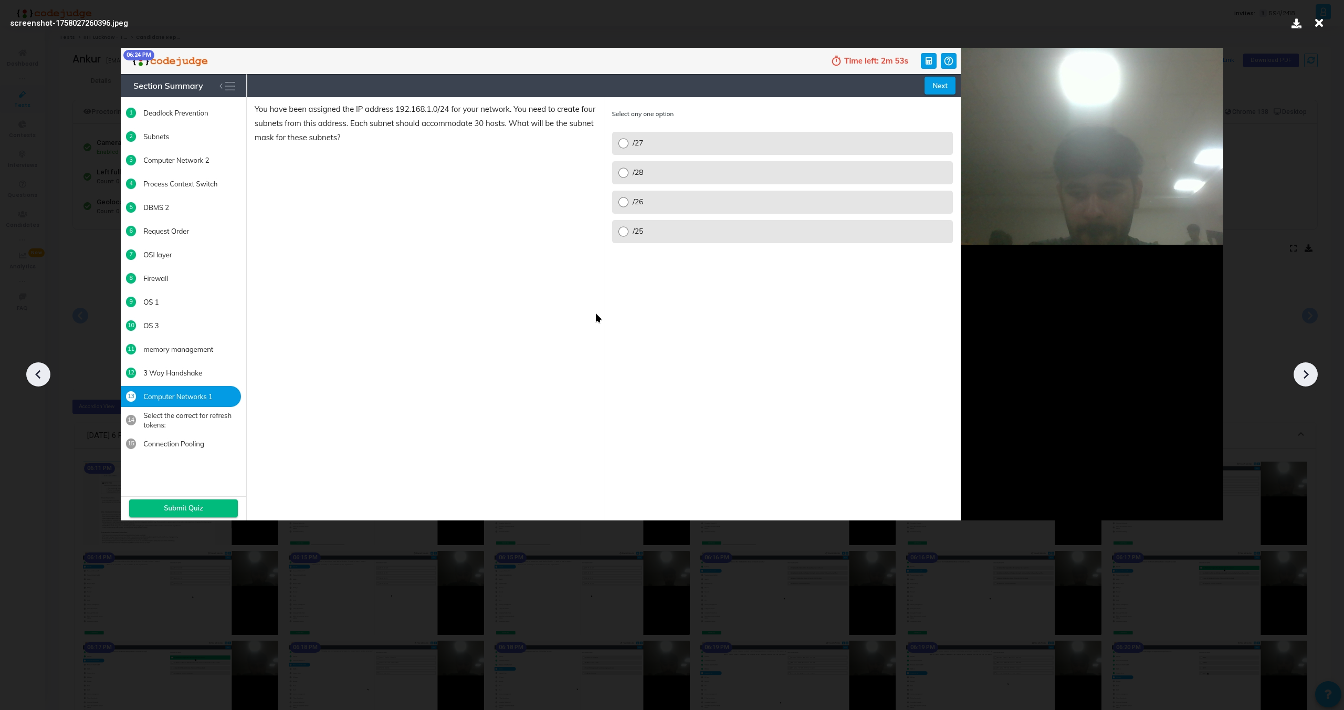
click at [1310, 367] on icon at bounding box center [1306, 374] width 16 height 16
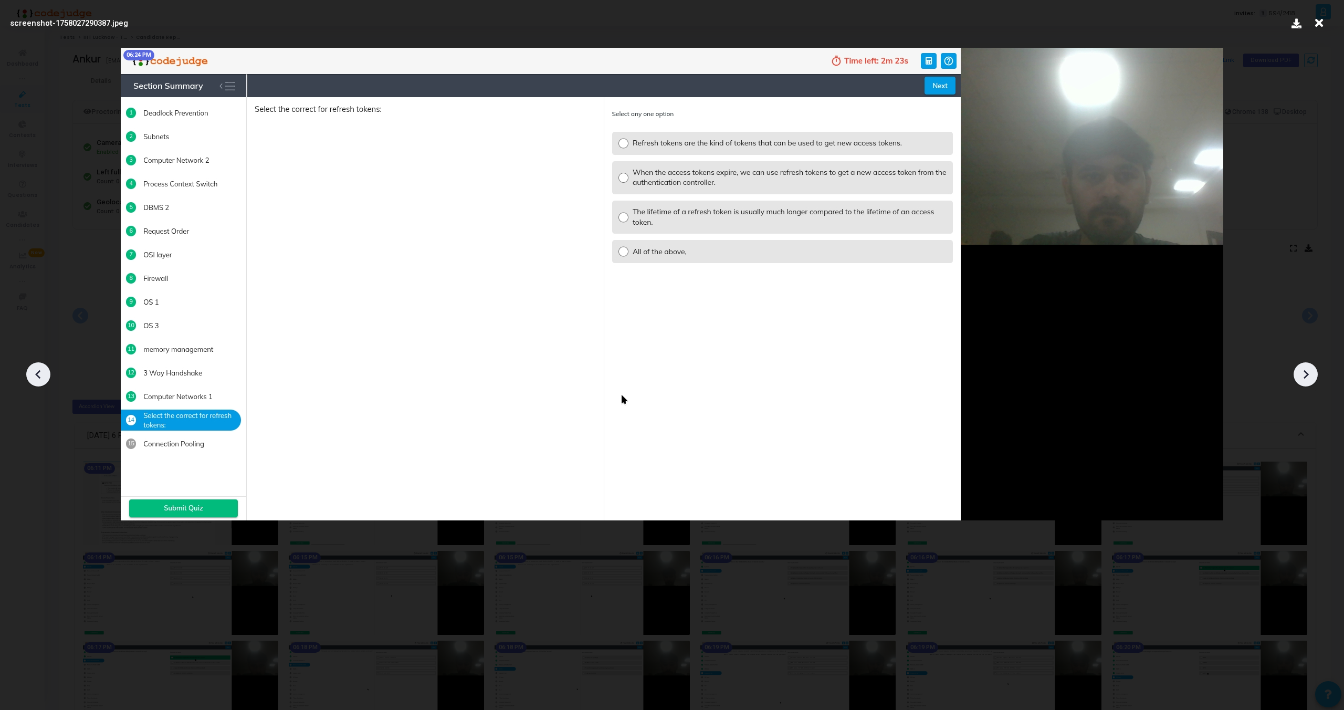
click at [1310, 367] on icon at bounding box center [1306, 374] width 16 height 16
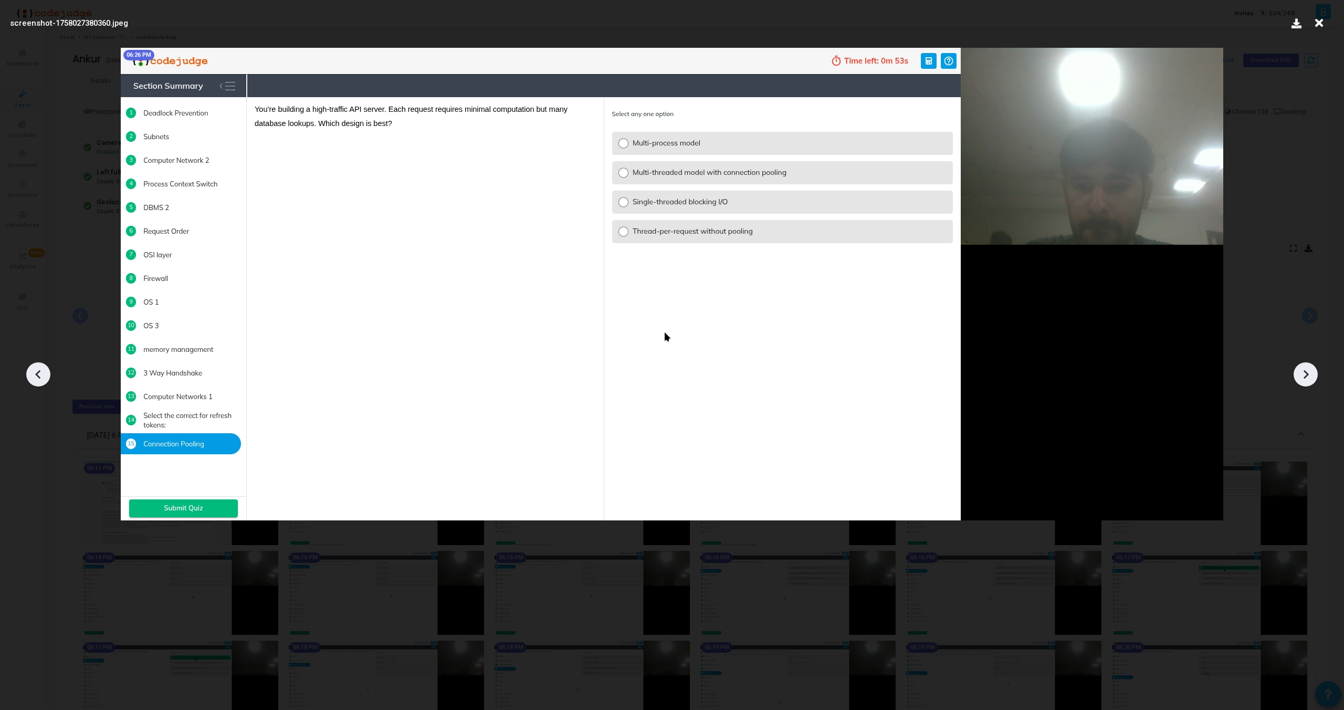
click at [1310, 367] on icon at bounding box center [1306, 374] width 16 height 16
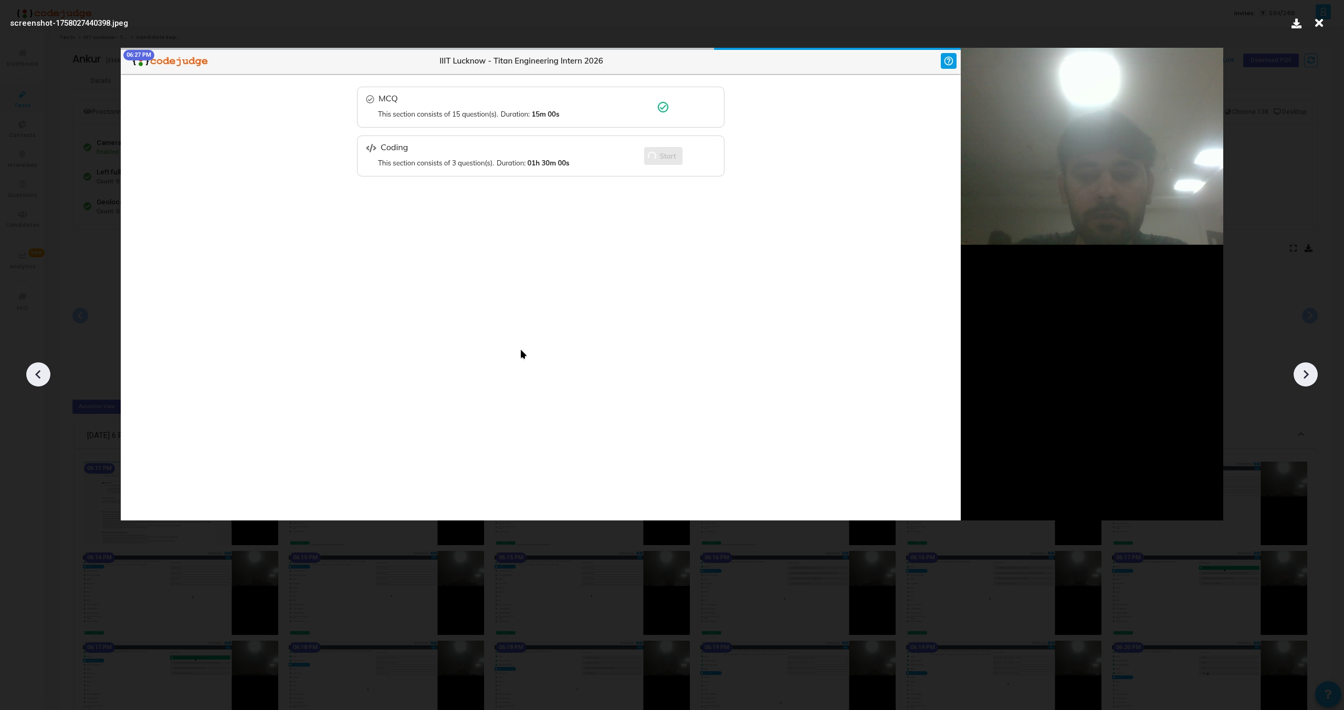
click at [1310, 367] on icon at bounding box center [1306, 374] width 16 height 16
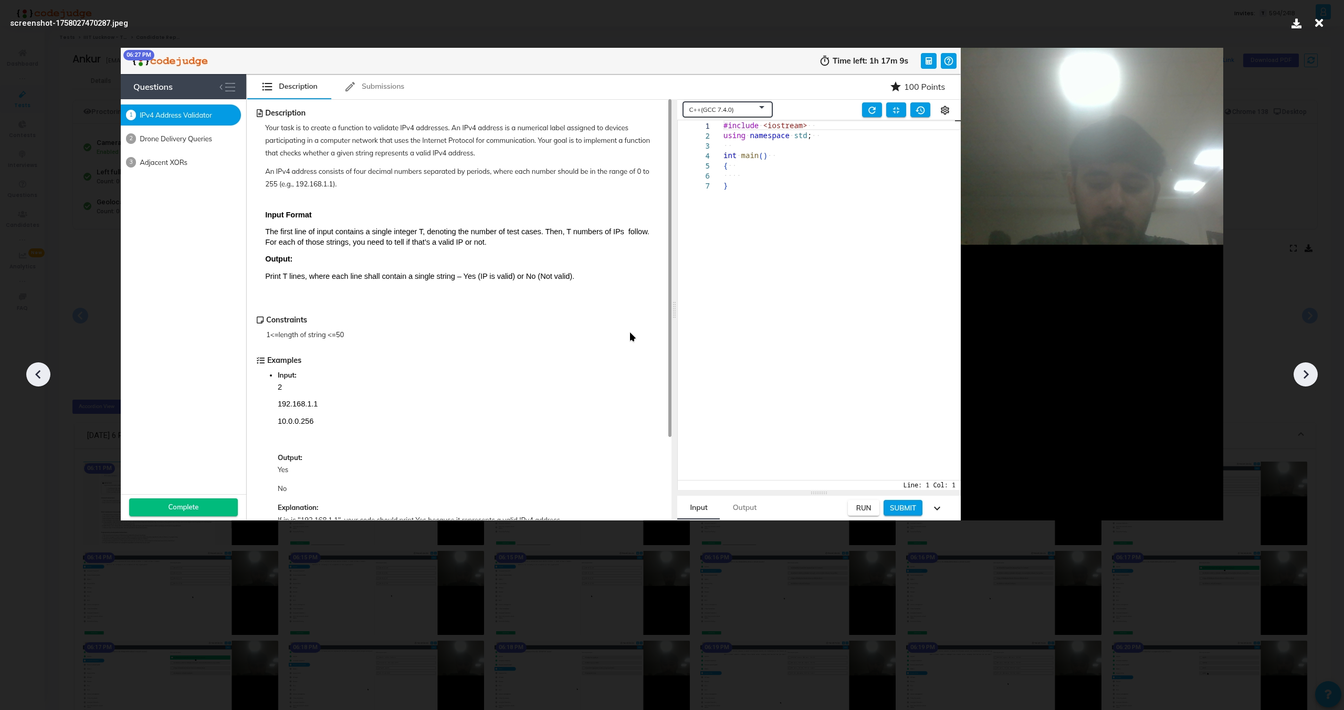
click at [1310, 367] on icon at bounding box center [1306, 374] width 16 height 16
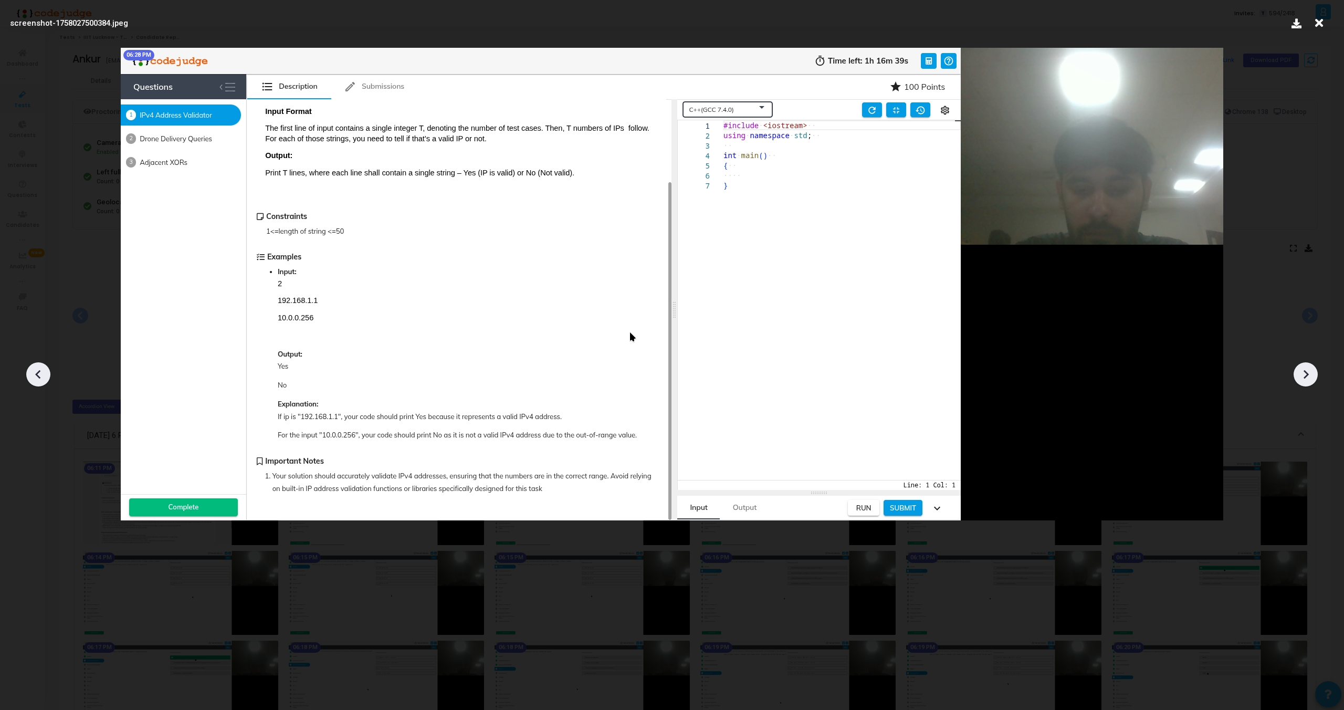
click at [1310, 367] on icon at bounding box center [1306, 374] width 16 height 16
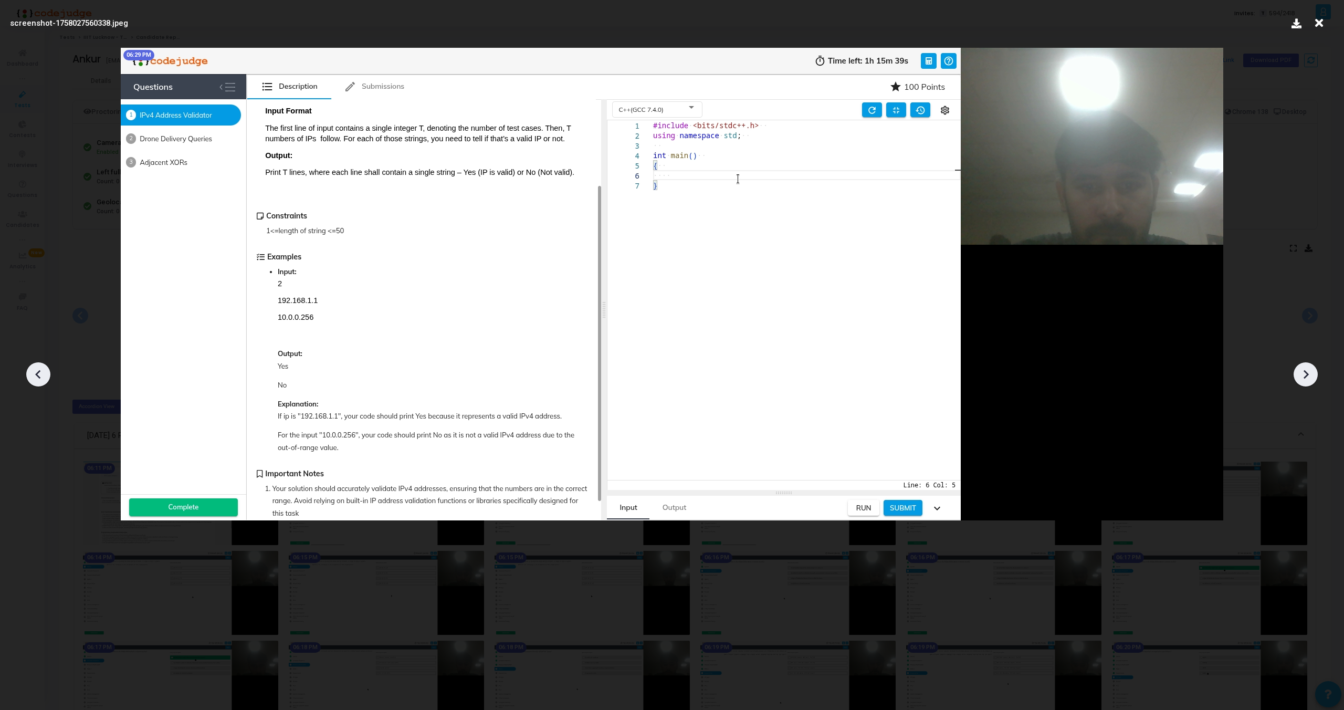
click at [1310, 367] on icon at bounding box center [1306, 374] width 16 height 16
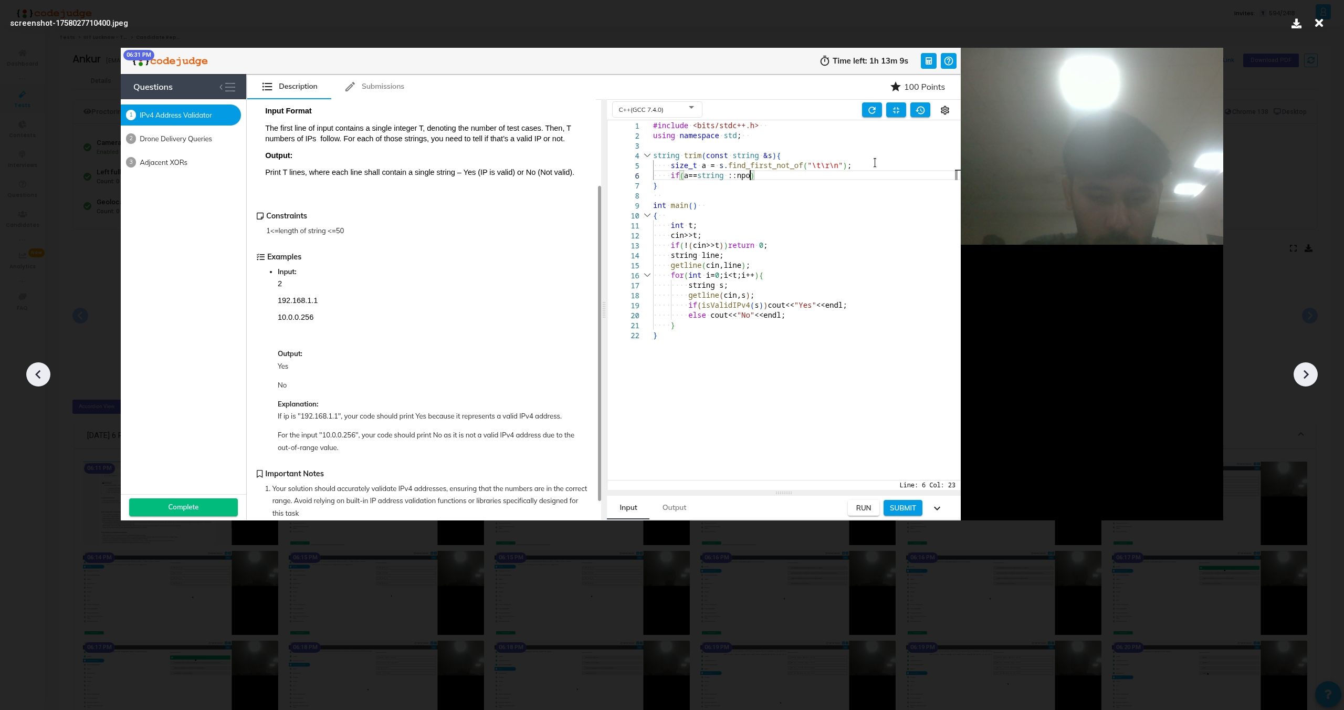
click at [1310, 367] on icon at bounding box center [1306, 374] width 16 height 16
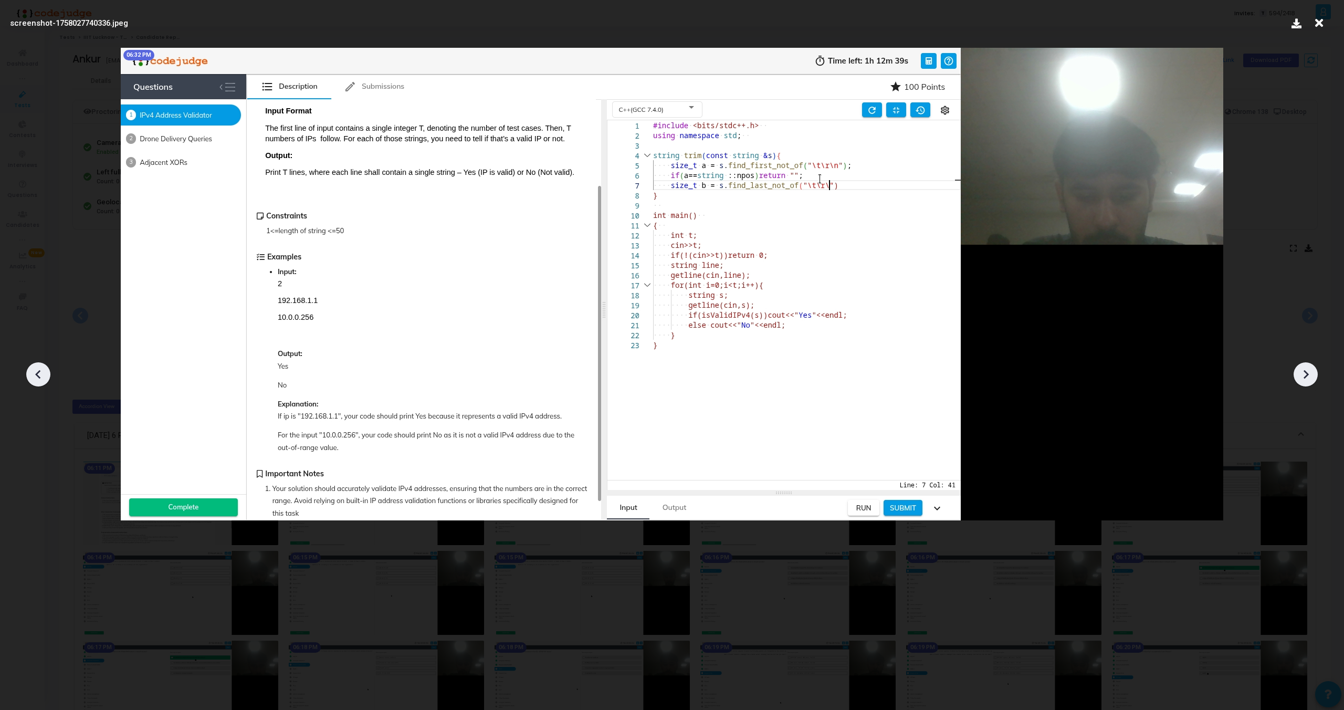
click at [1310, 367] on icon at bounding box center [1306, 374] width 16 height 16
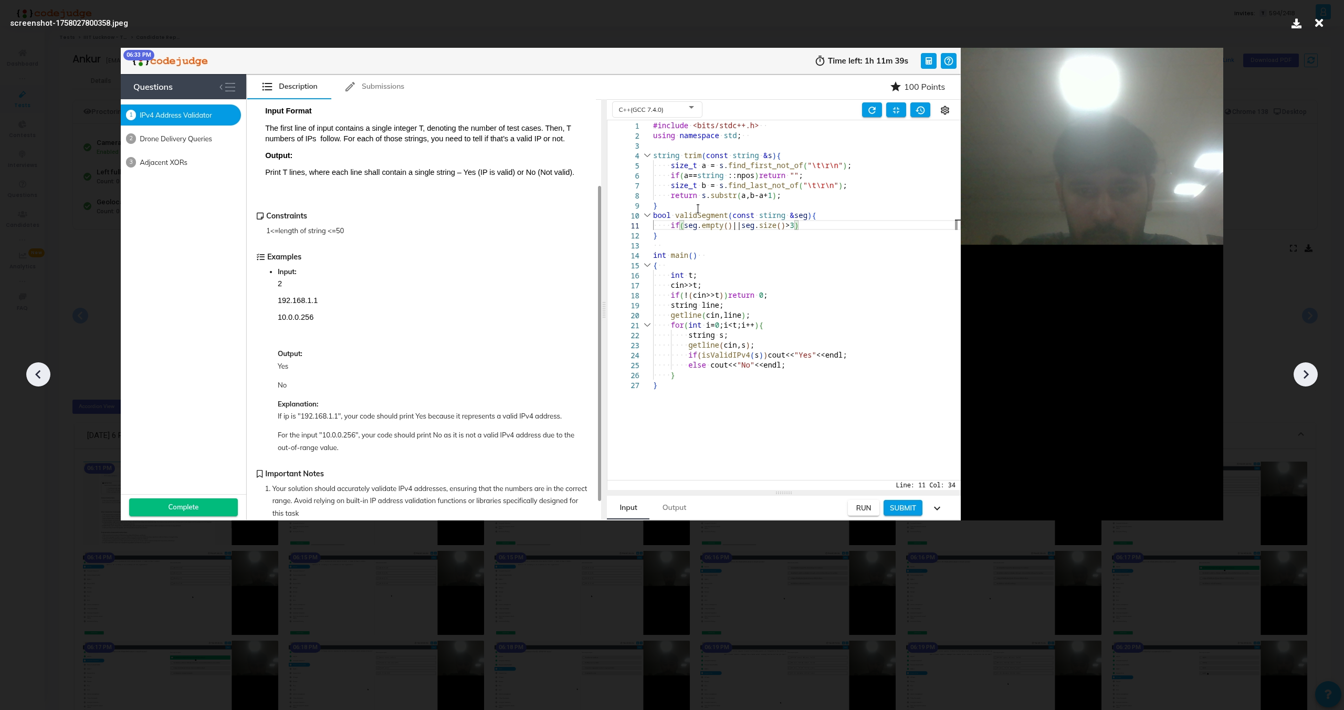
click at [1310, 367] on icon at bounding box center [1306, 374] width 16 height 16
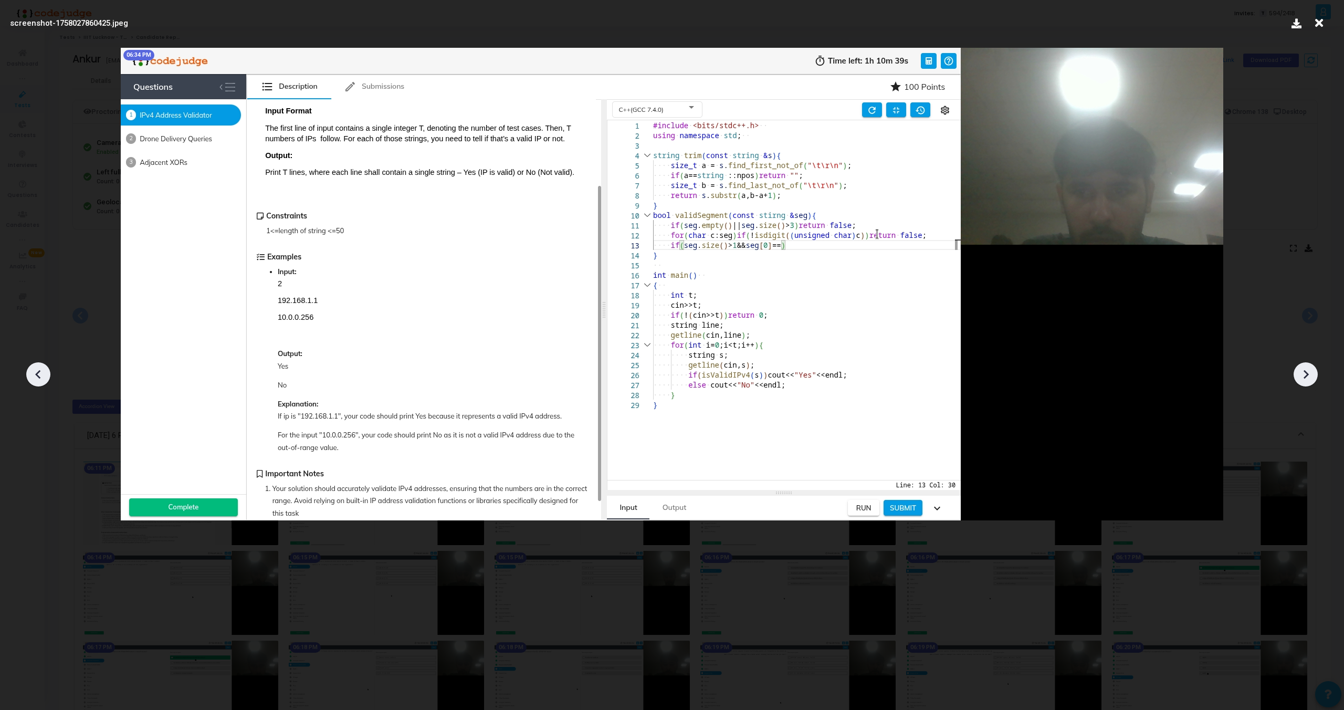
click at [1310, 367] on icon at bounding box center [1306, 374] width 16 height 16
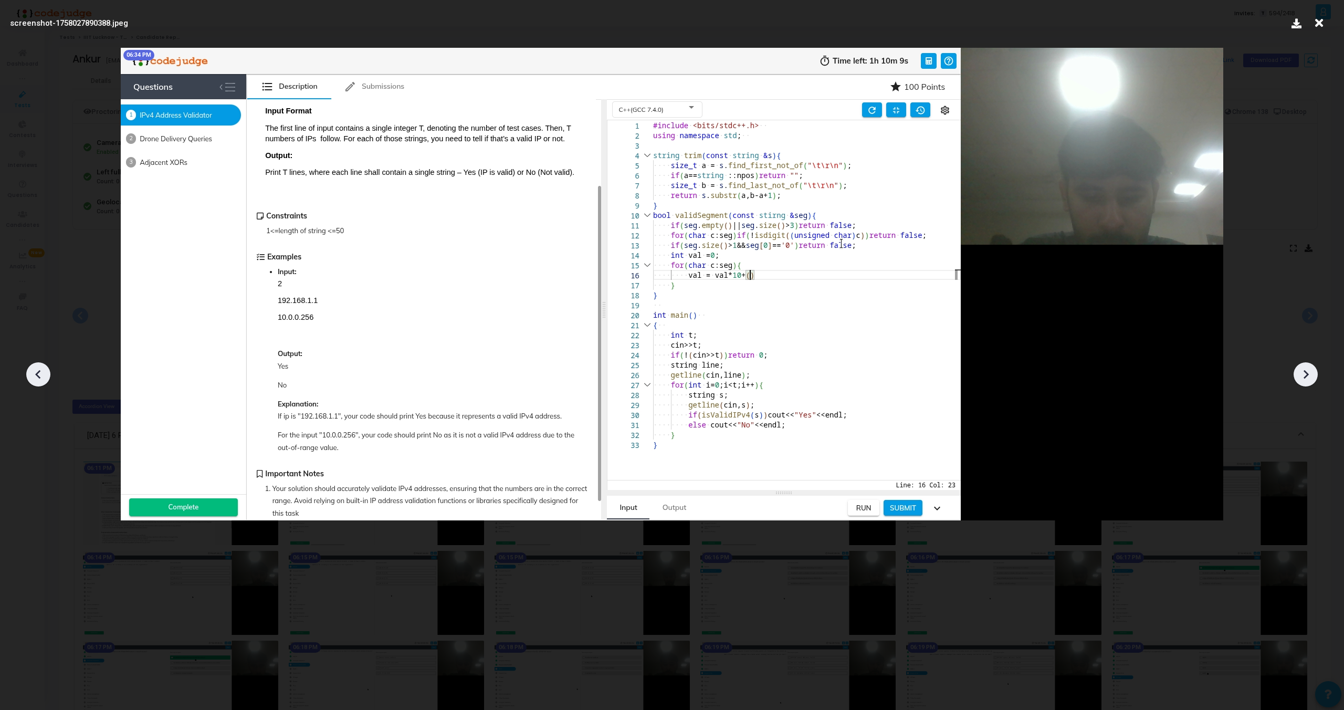
click at [1310, 367] on icon at bounding box center [1306, 374] width 16 height 16
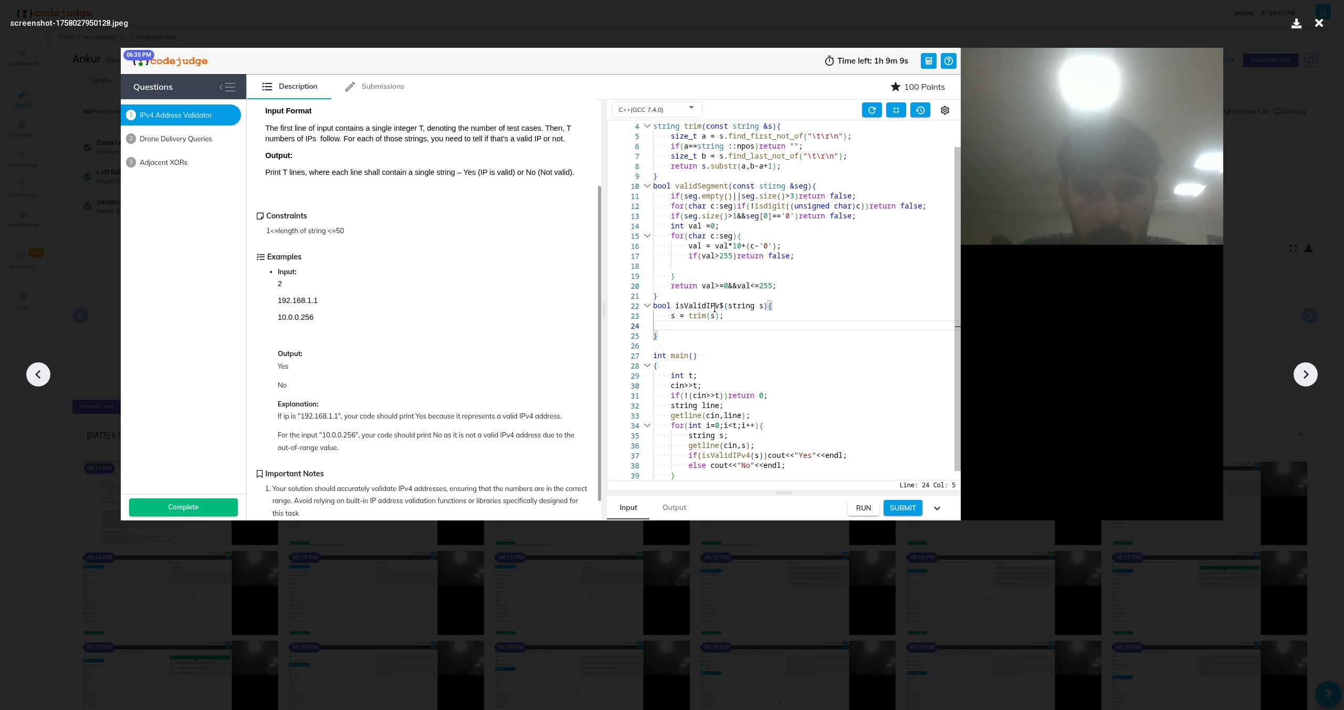
click at [1304, 364] on div at bounding box center [1306, 374] width 24 height 24
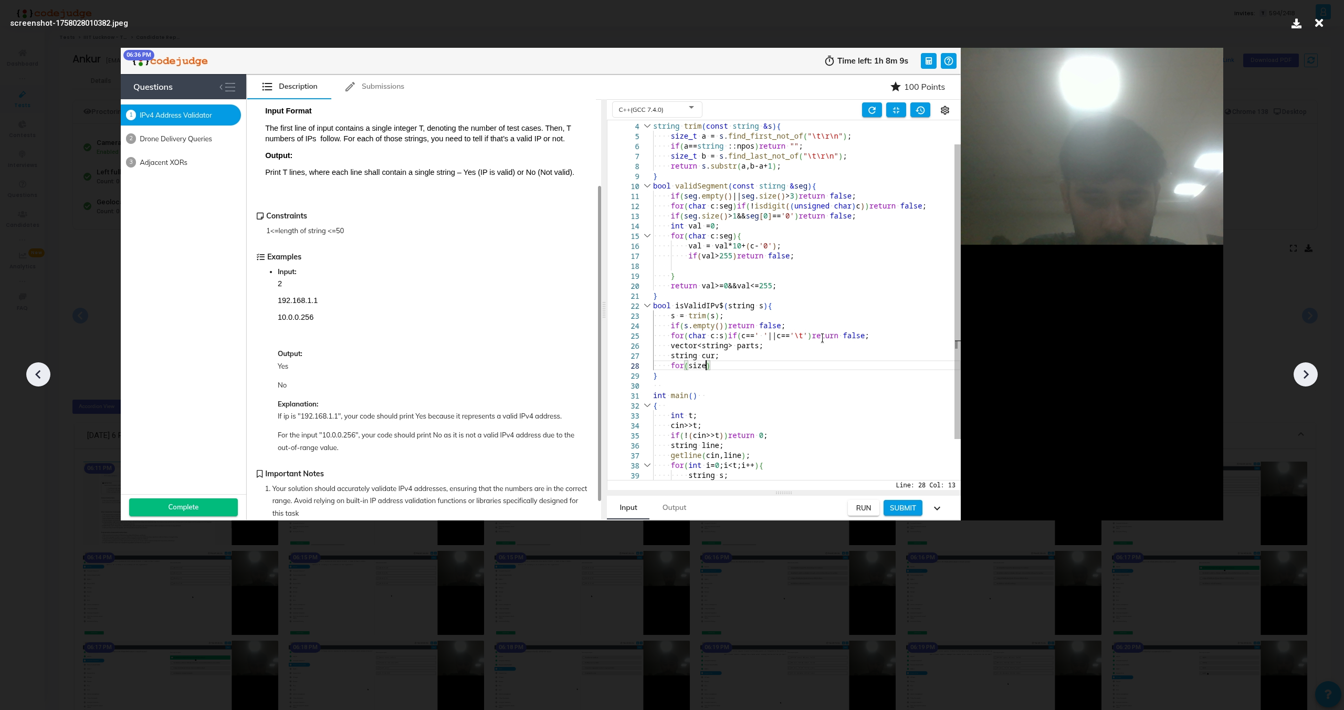
click at [1304, 364] on div at bounding box center [1306, 374] width 24 height 24
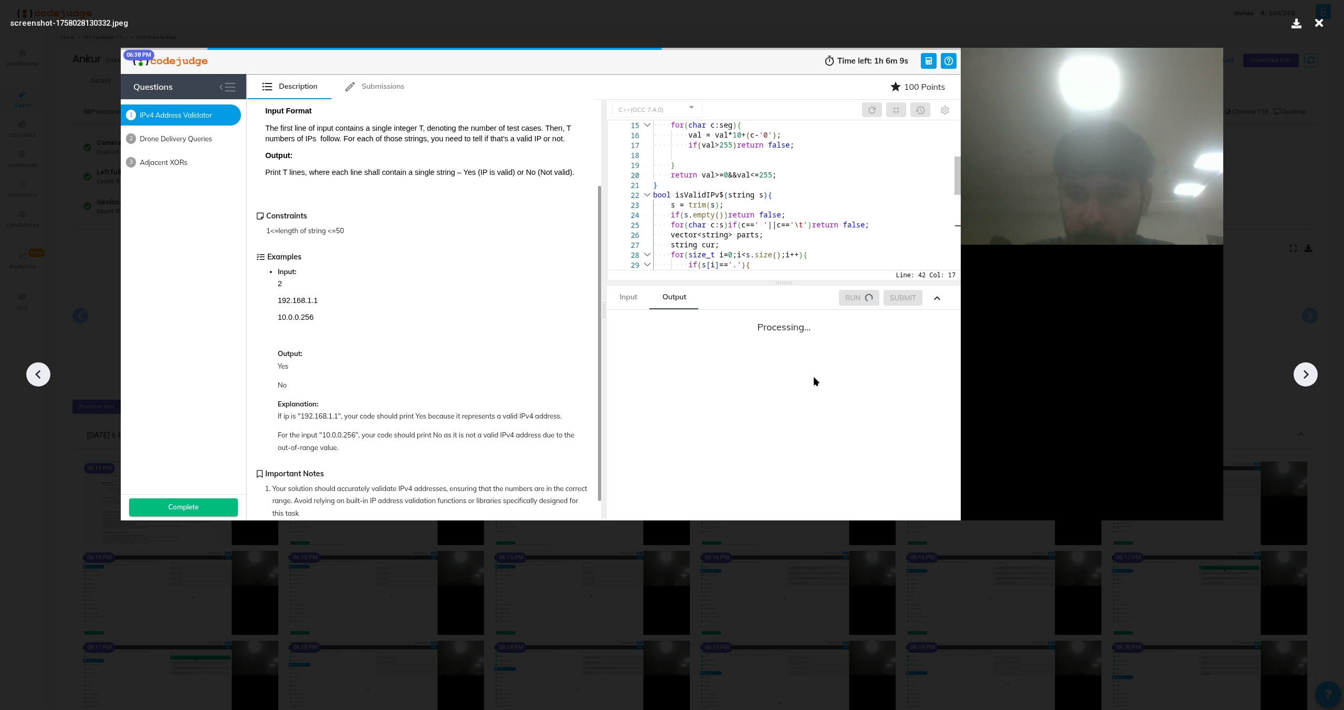
click at [1304, 364] on div at bounding box center [1306, 374] width 24 height 24
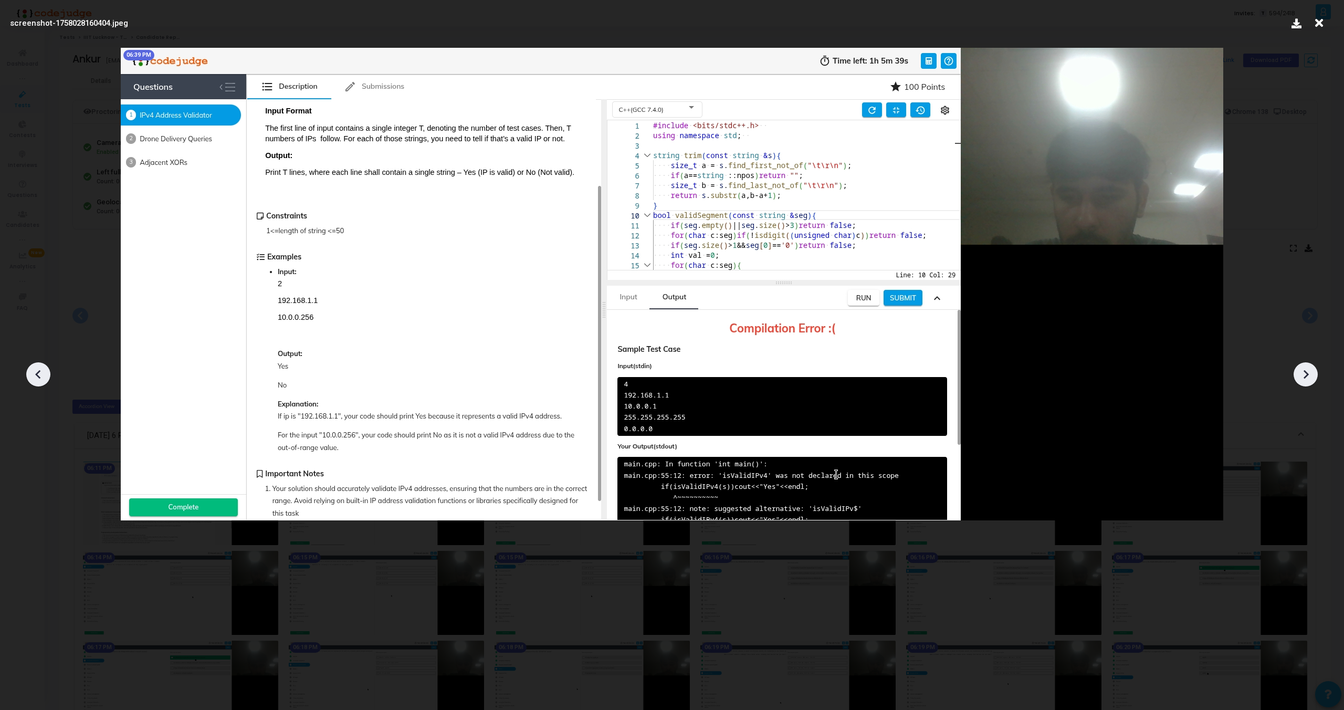
click at [1304, 364] on div at bounding box center [1306, 374] width 24 height 24
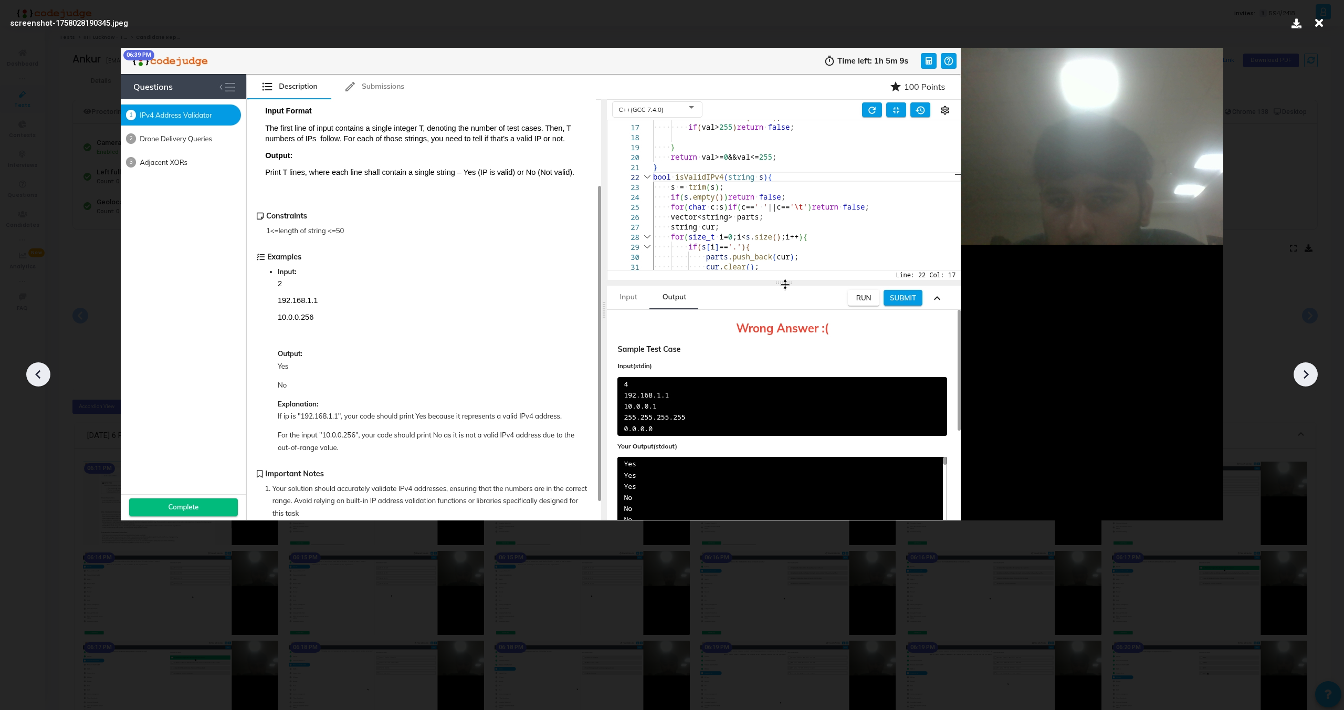
click at [1304, 364] on div at bounding box center [1306, 374] width 24 height 24
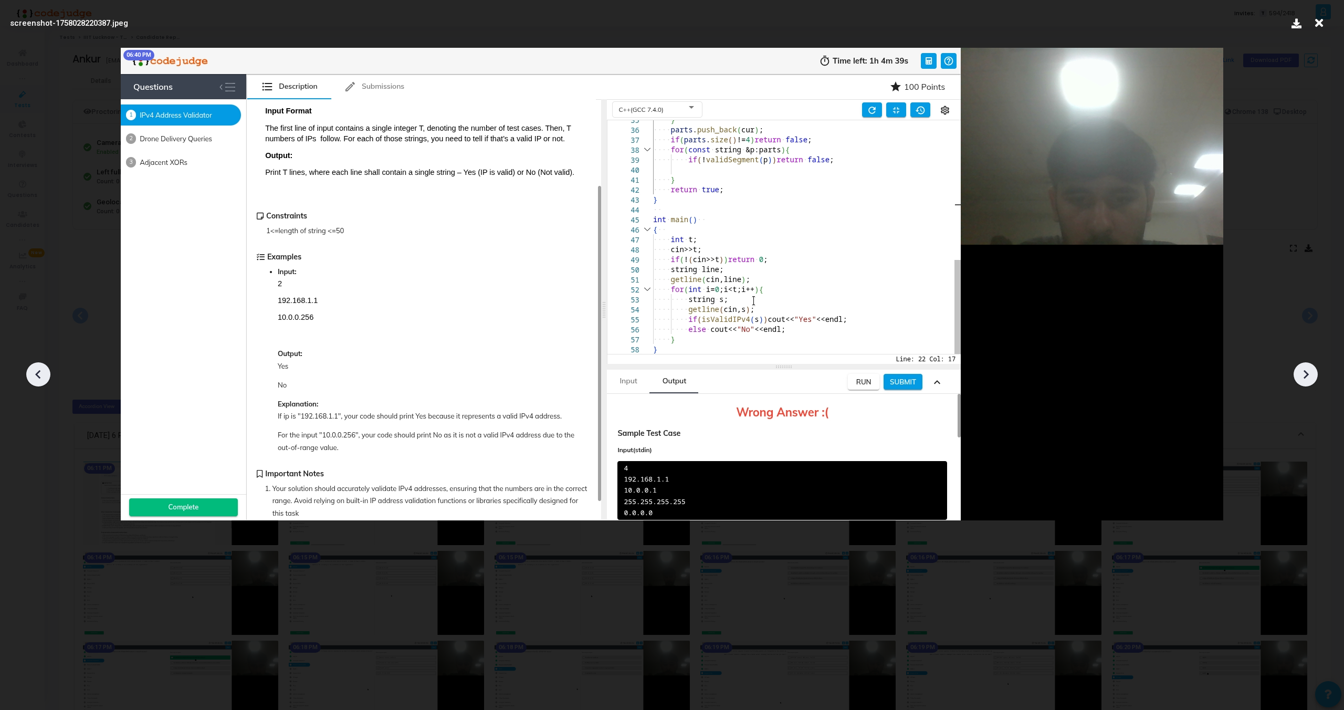
click at [1304, 364] on div at bounding box center [1306, 374] width 24 height 24
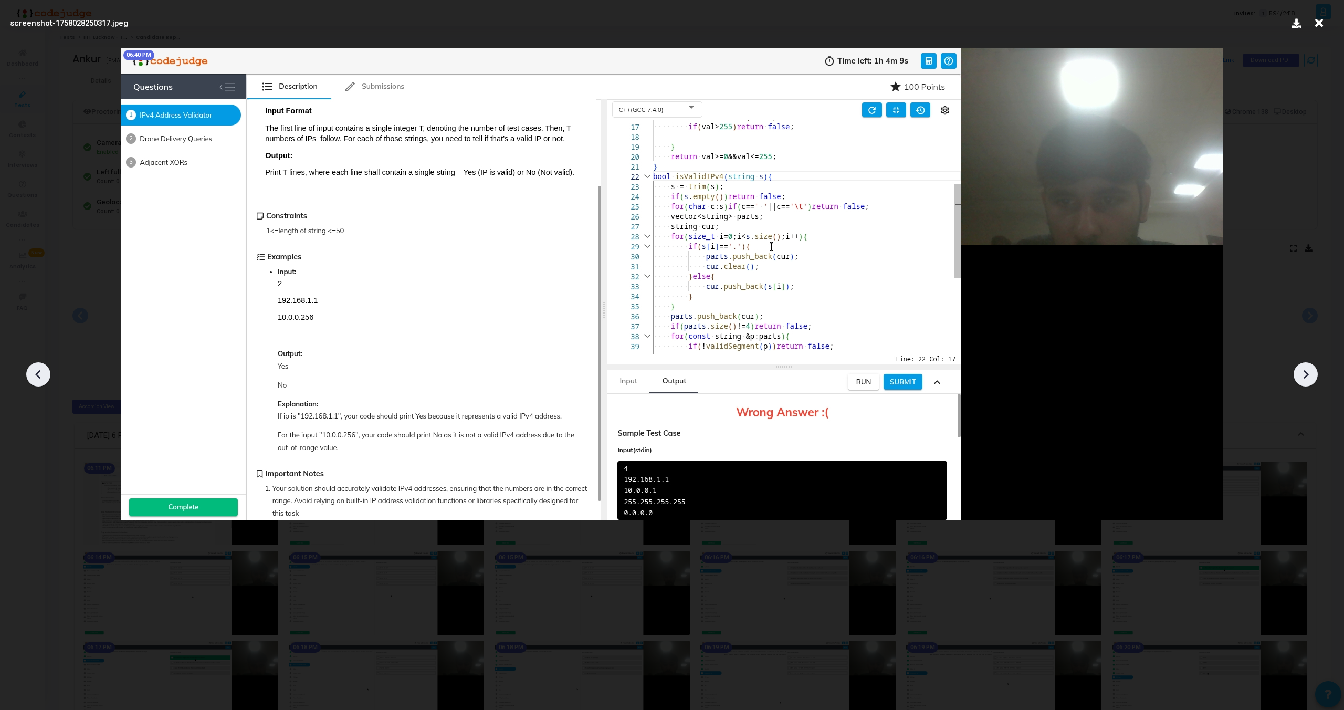
click at [1304, 364] on div at bounding box center [1306, 374] width 24 height 24
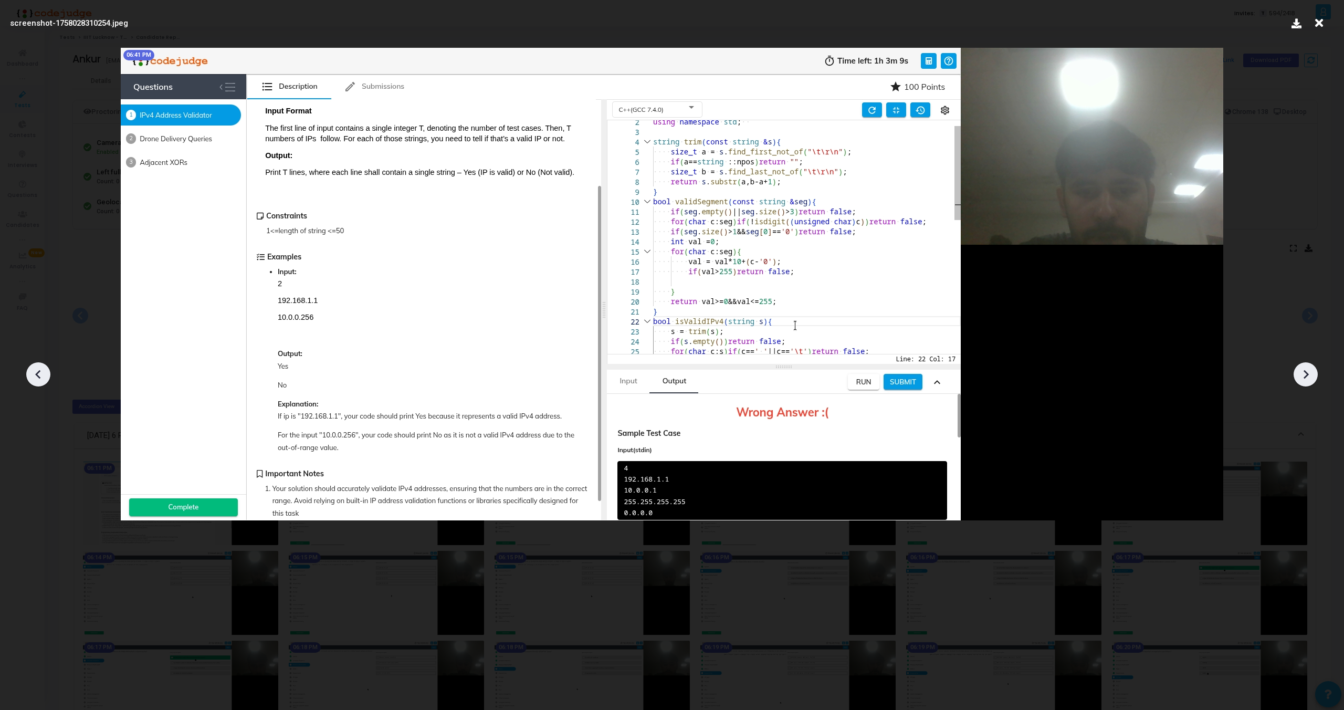
click at [1304, 364] on div at bounding box center [1306, 374] width 24 height 24
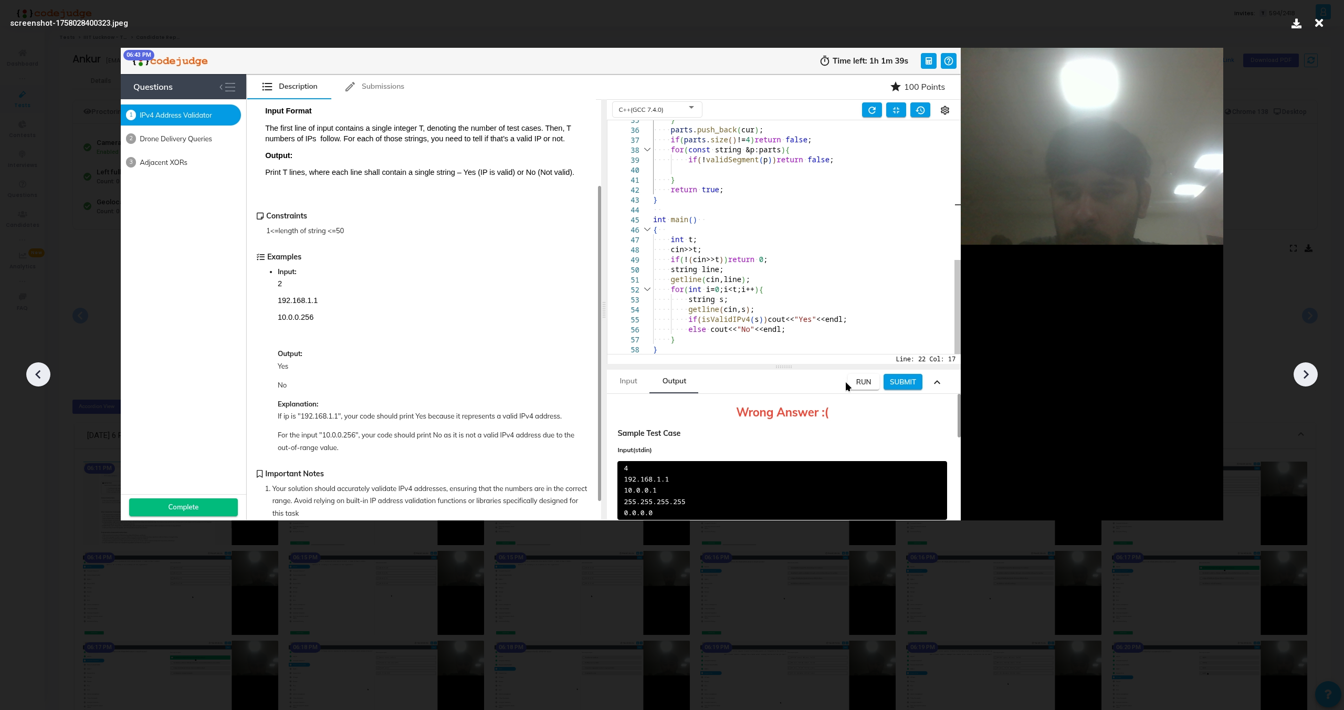
click at [1304, 364] on div at bounding box center [1306, 374] width 24 height 24
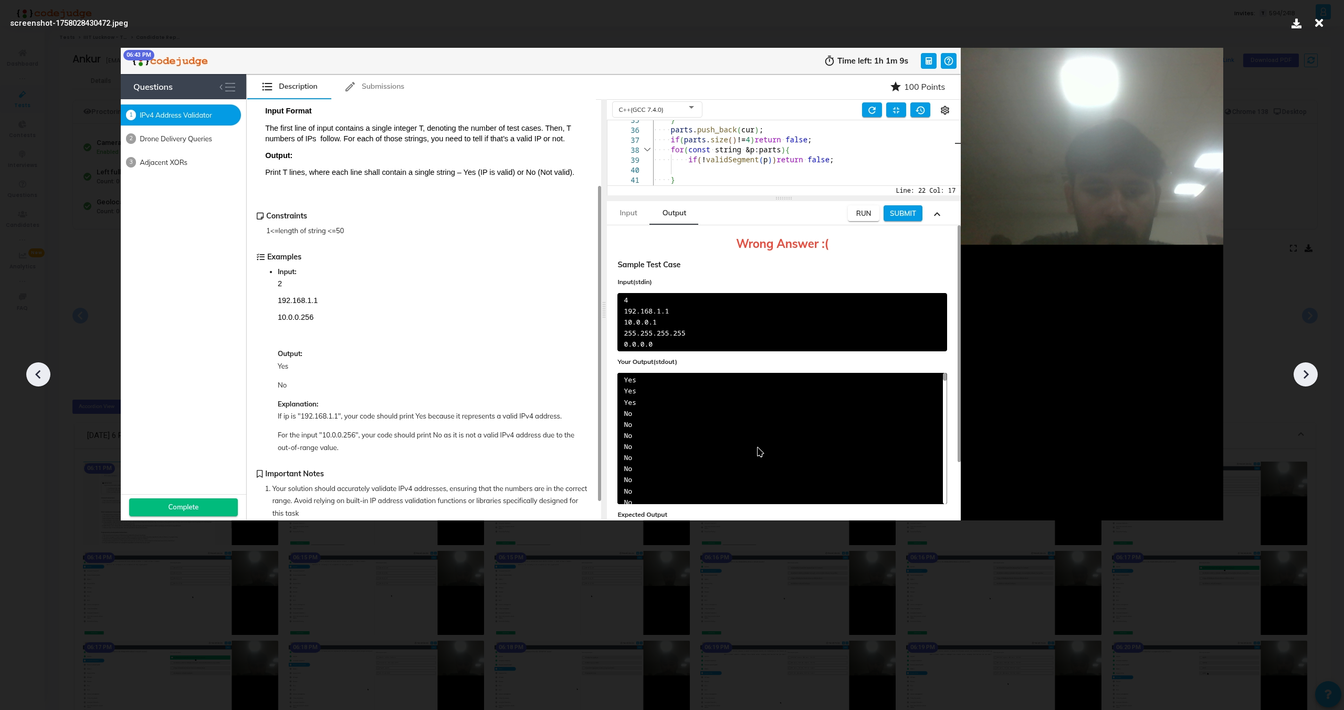
click at [1304, 364] on div at bounding box center [1306, 374] width 24 height 24
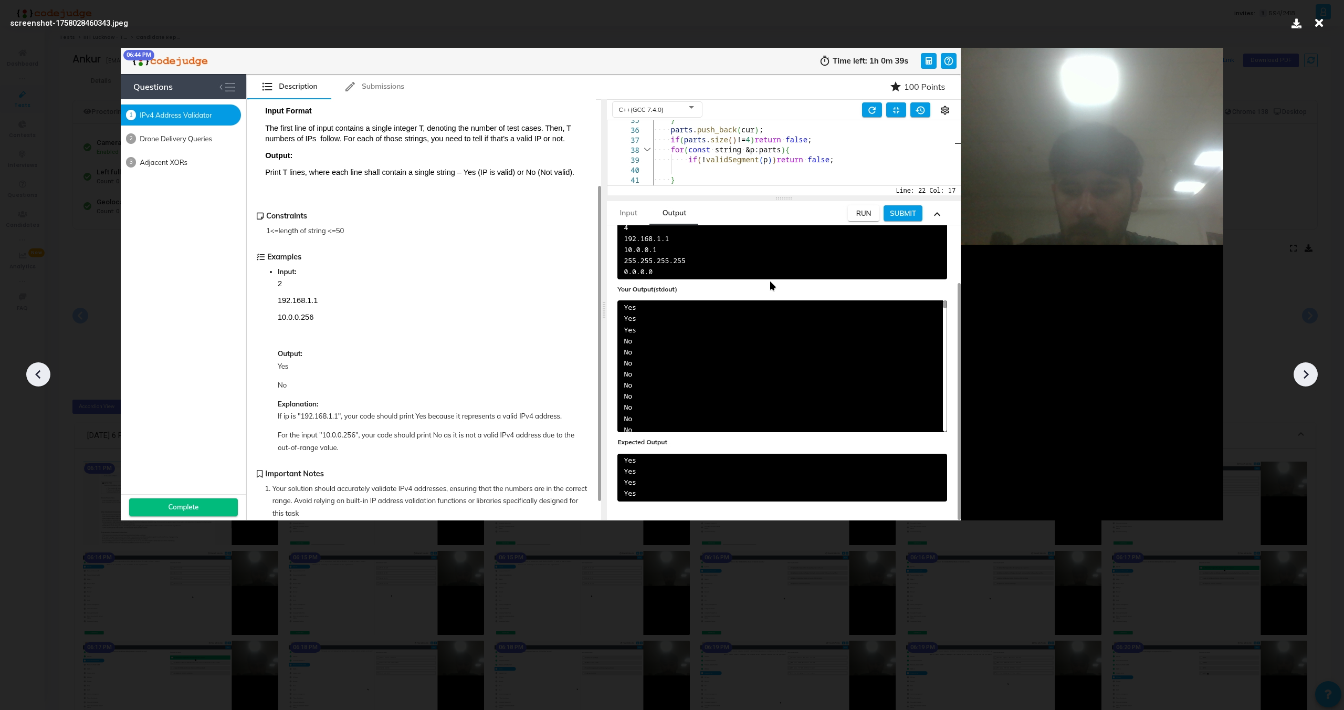
click at [1304, 364] on div at bounding box center [1306, 374] width 24 height 24
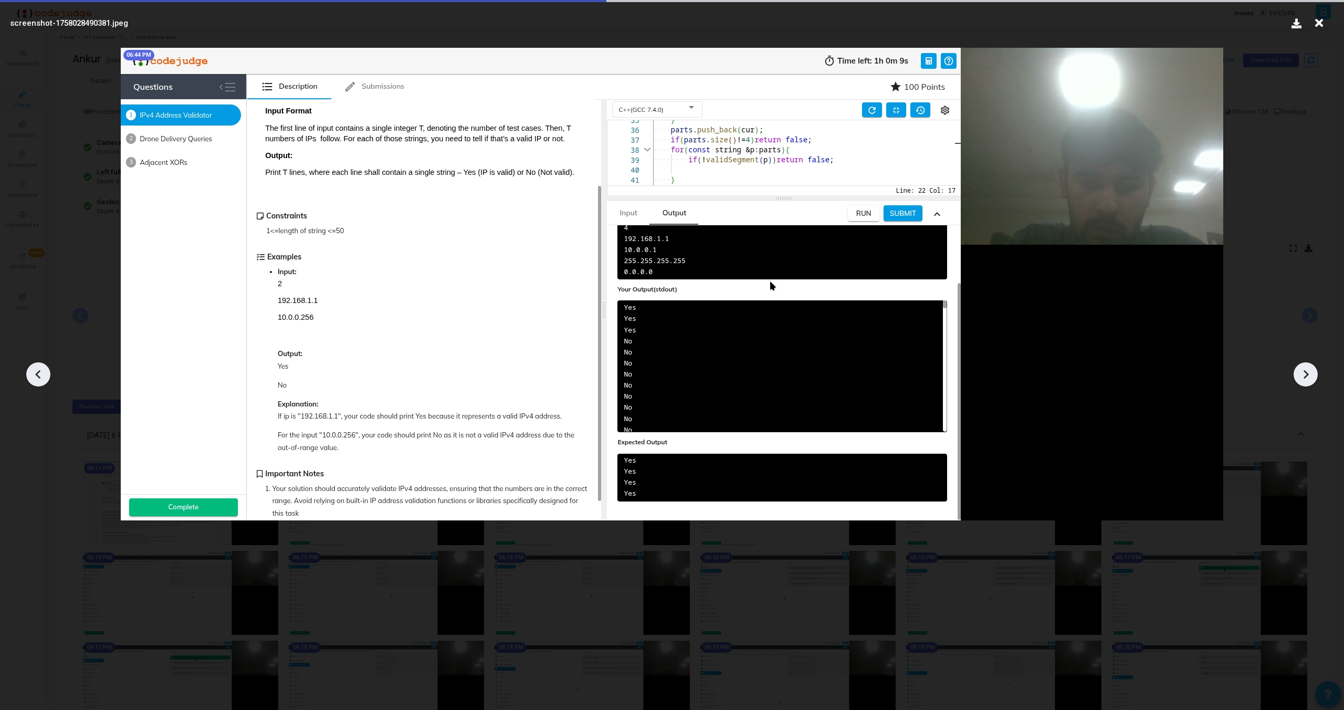
click at [1304, 364] on div at bounding box center [1306, 374] width 24 height 24
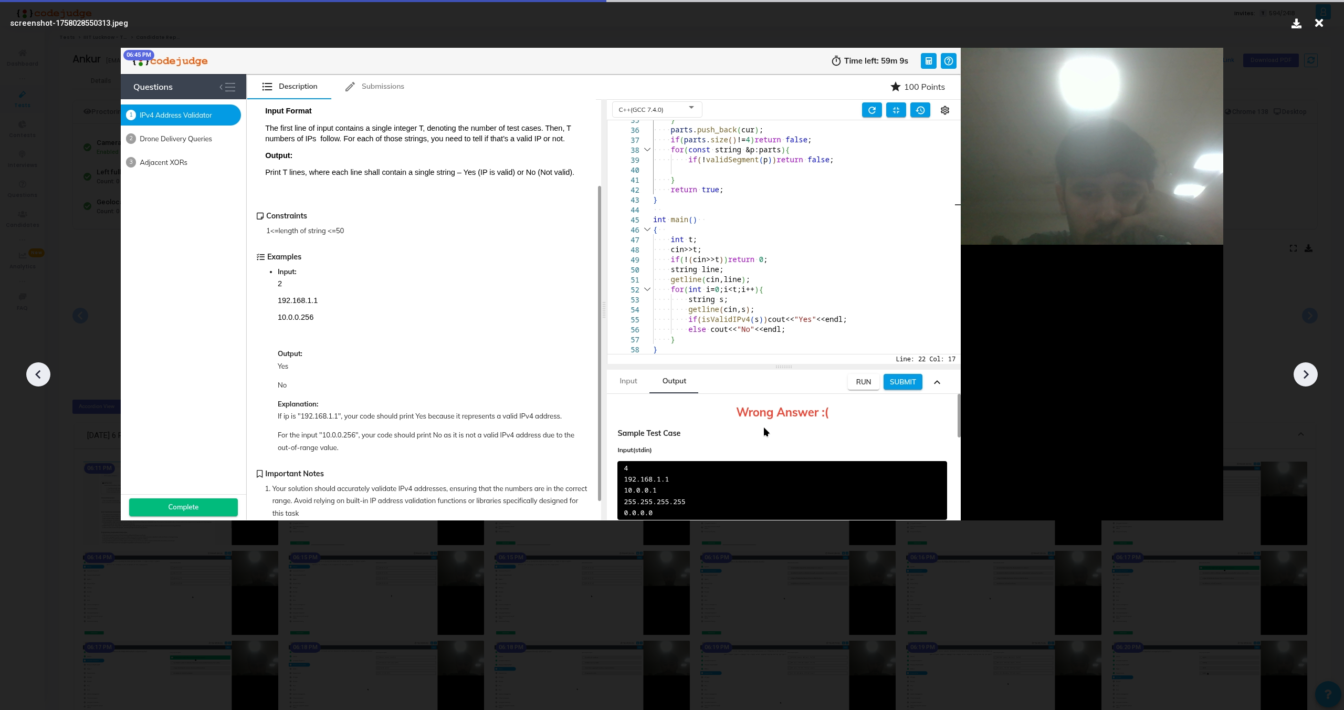
click at [1304, 364] on div at bounding box center [1306, 374] width 24 height 24
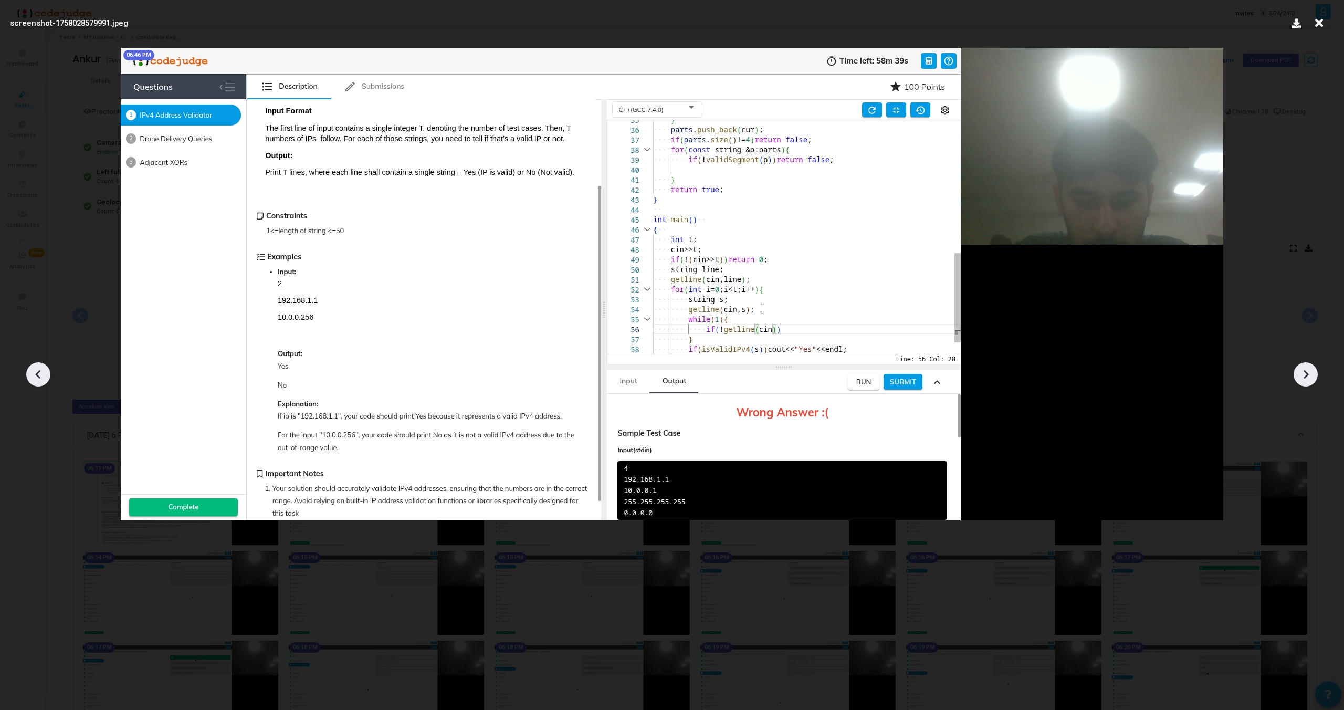
click at [1304, 364] on div at bounding box center [1306, 374] width 24 height 24
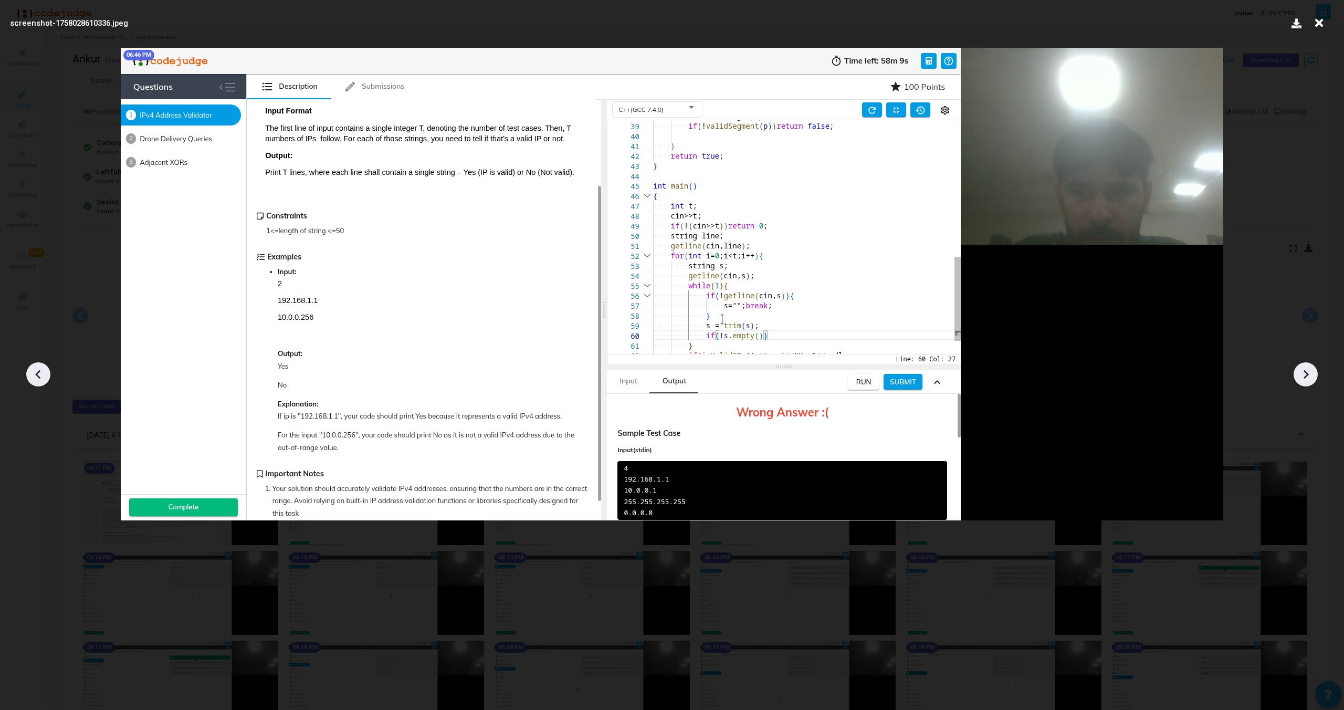
click at [1304, 364] on div at bounding box center [1306, 374] width 24 height 24
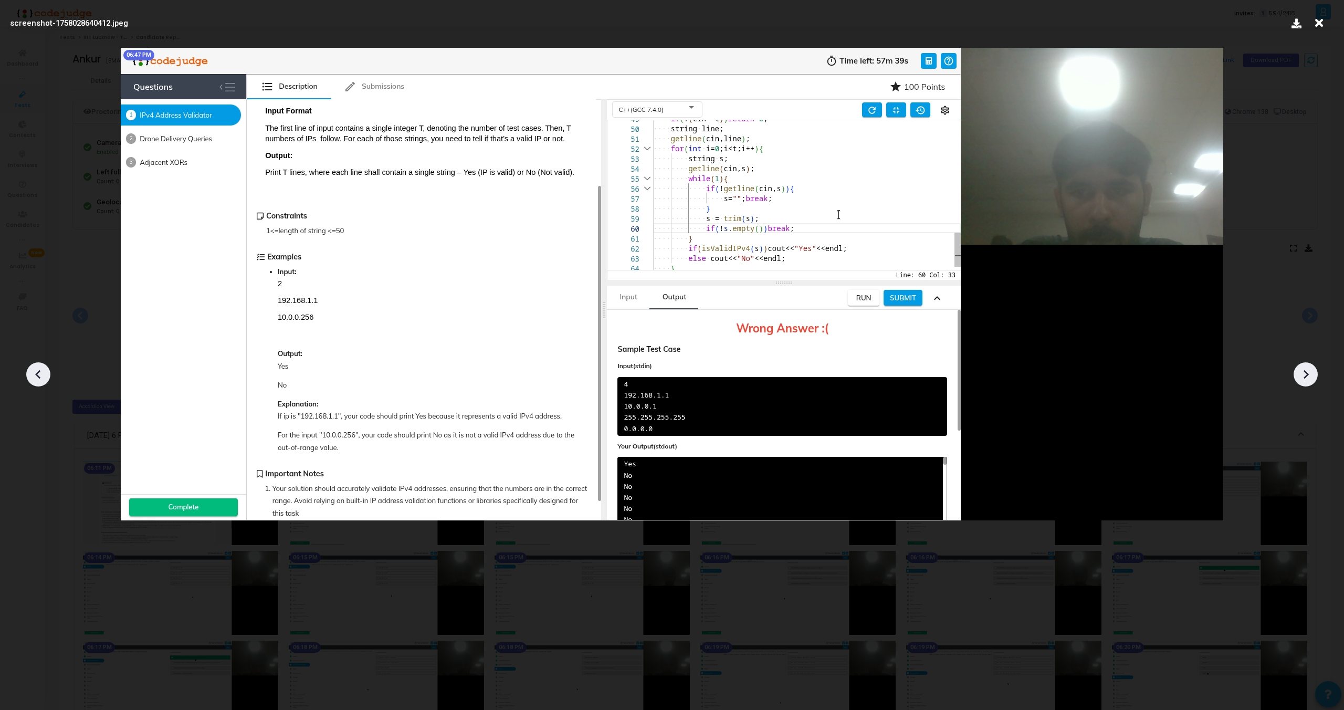
click at [1304, 364] on div at bounding box center [1306, 374] width 24 height 24
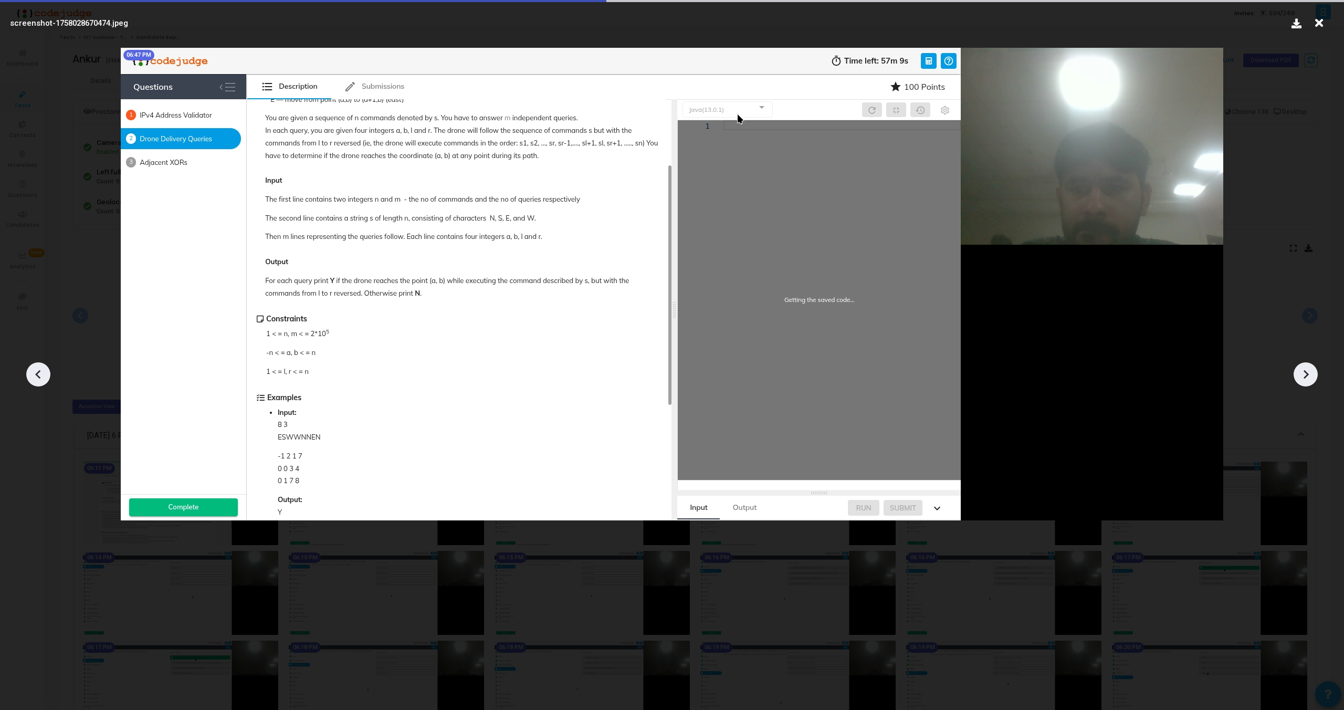
click at [1304, 364] on div at bounding box center [1306, 374] width 24 height 24
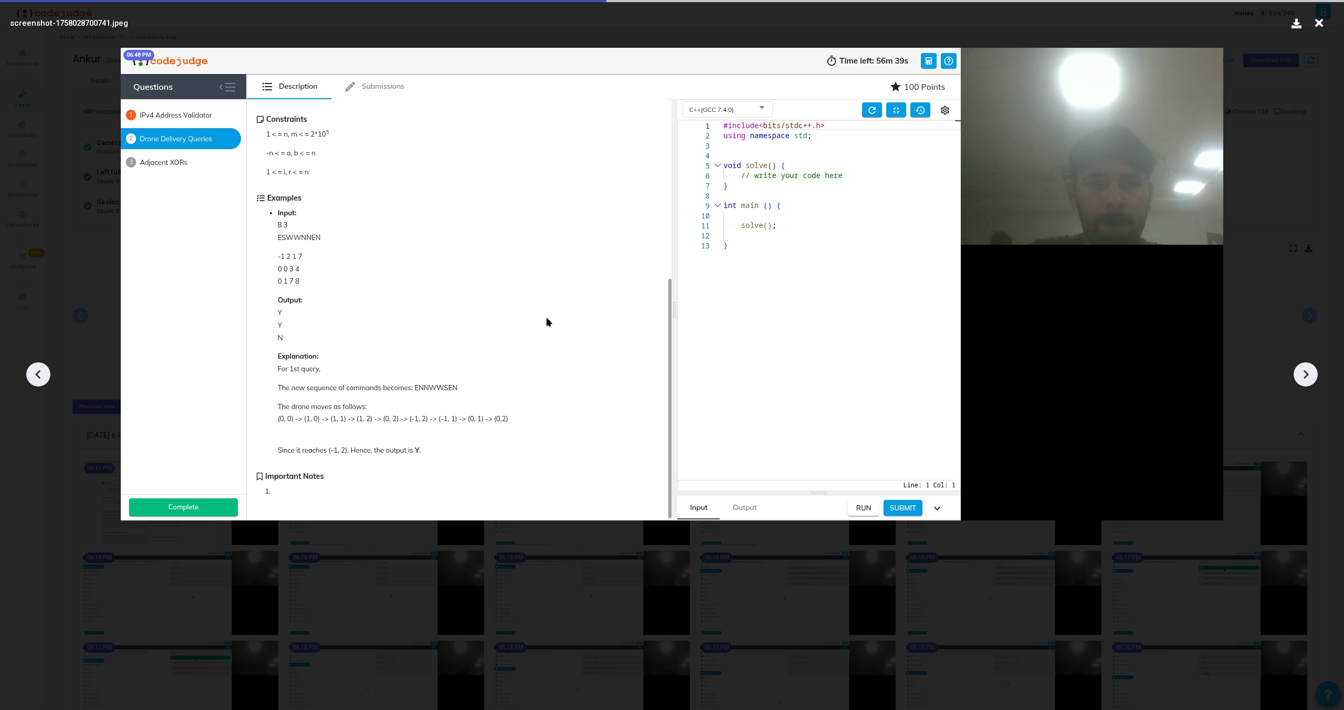
click at [1304, 364] on div at bounding box center [1306, 374] width 24 height 24
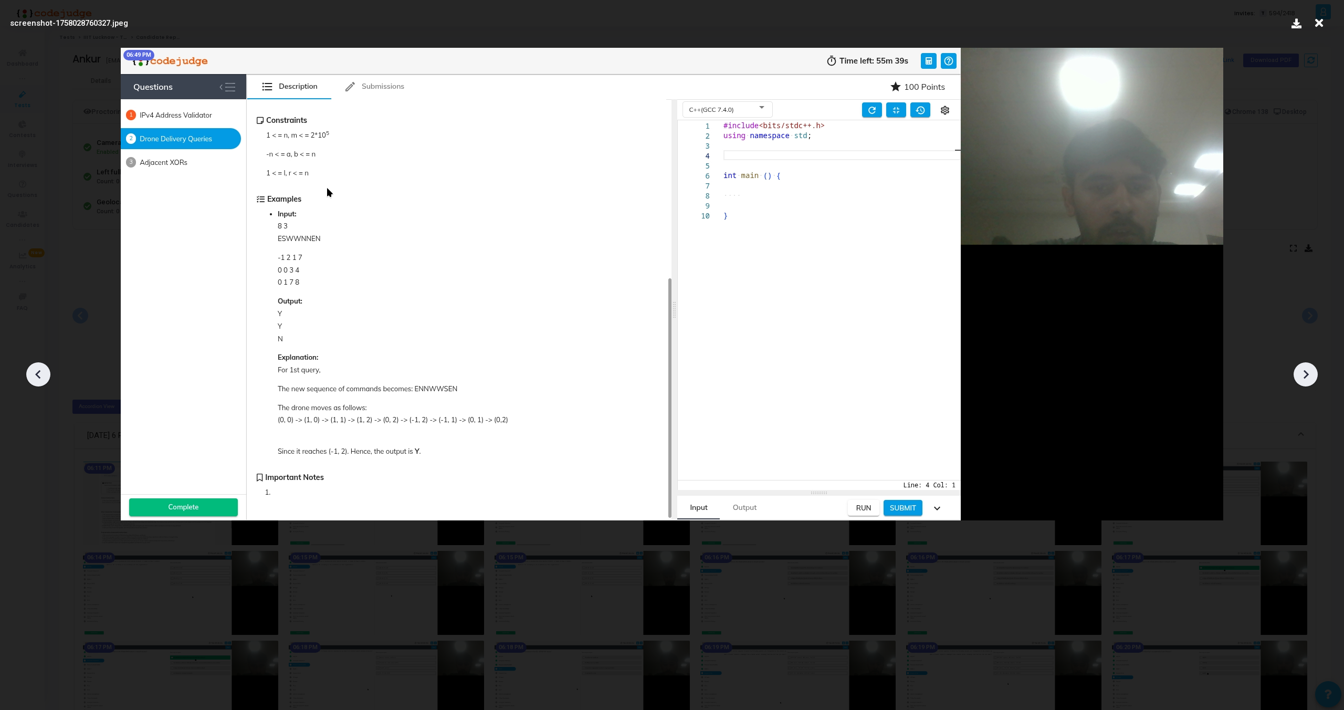
click at [1304, 364] on div at bounding box center [1306, 374] width 24 height 24
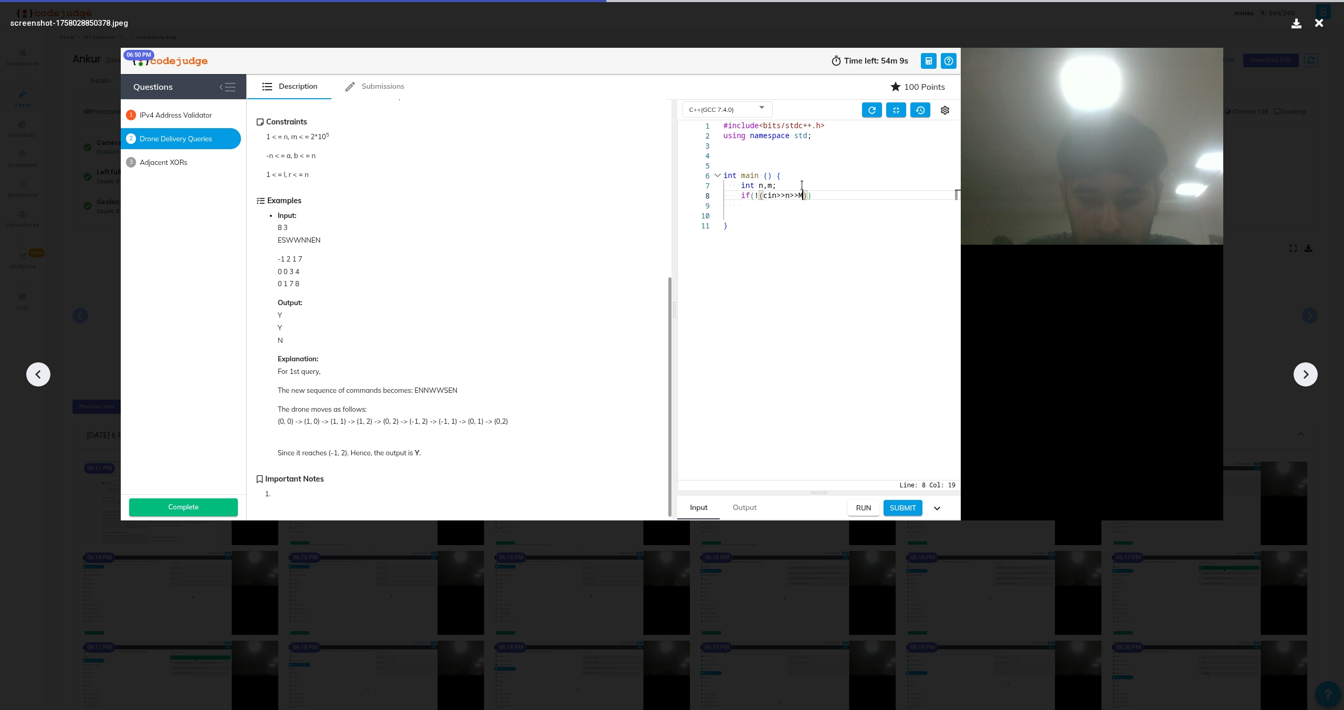
click at [1304, 364] on div at bounding box center [1306, 374] width 24 height 24
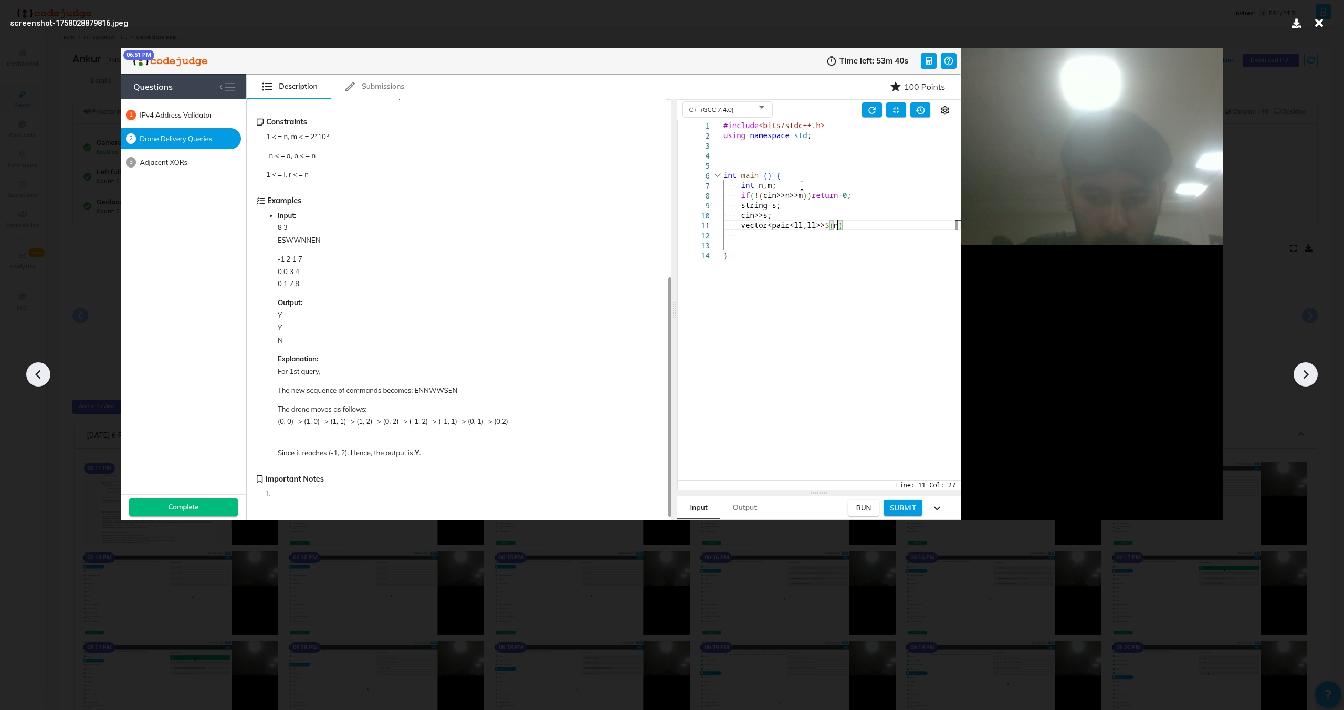
click at [1304, 364] on div at bounding box center [1306, 374] width 24 height 24
click at [43, 371] on icon at bounding box center [38, 374] width 16 height 16
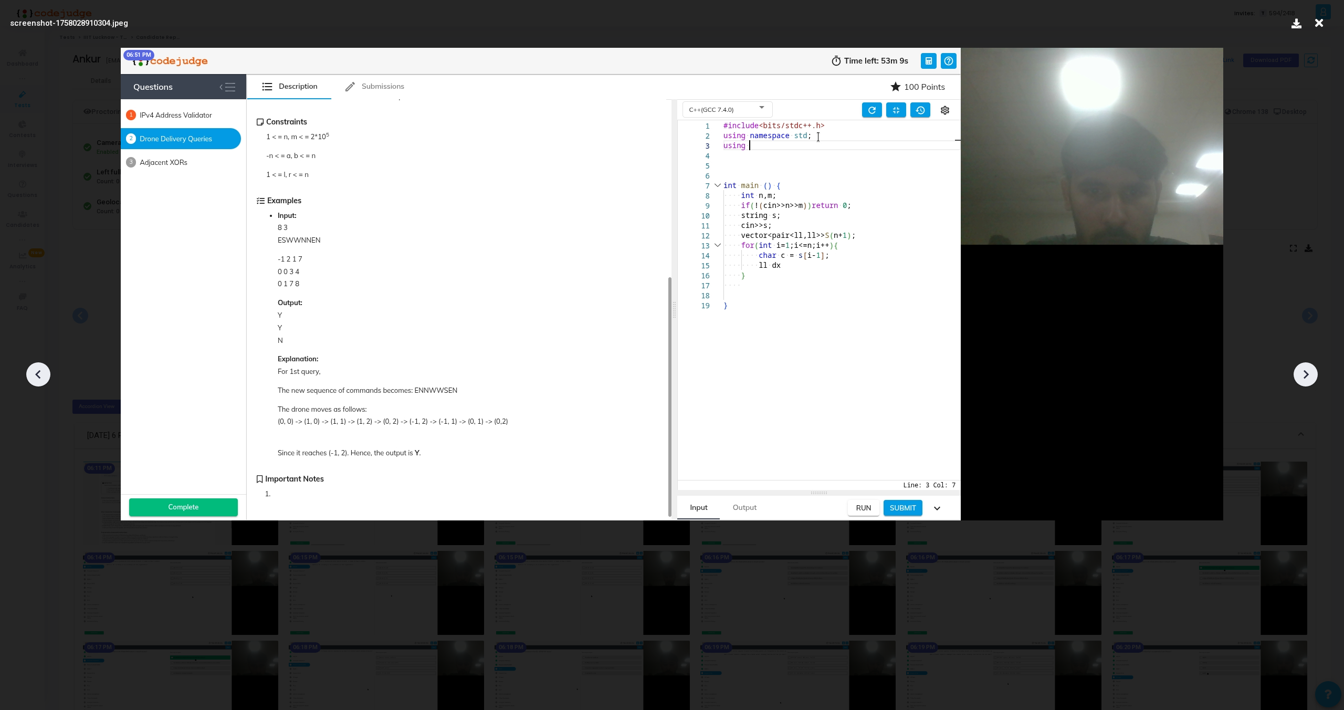
click at [43, 371] on icon at bounding box center [38, 374] width 16 height 16
click at [1307, 375] on icon at bounding box center [1306, 374] width 5 height 9
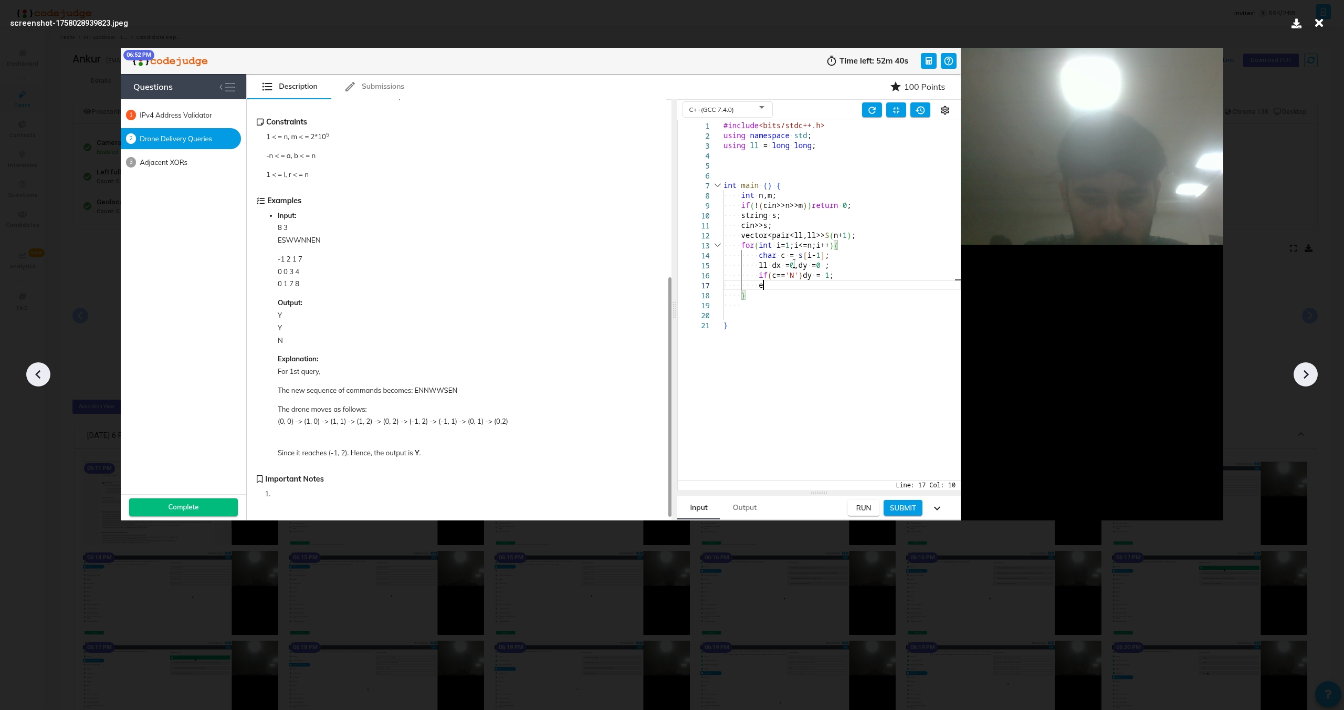
click at [1307, 375] on icon at bounding box center [1306, 374] width 5 height 9
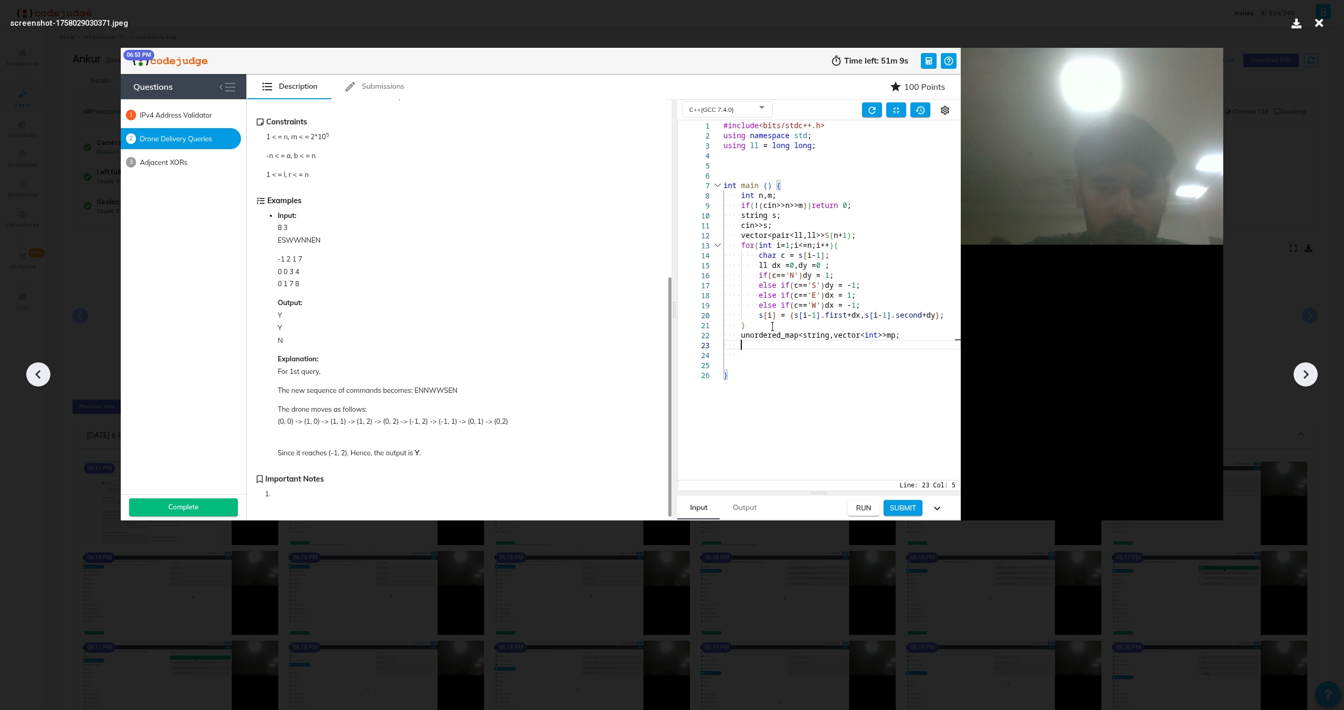
click at [1307, 375] on icon at bounding box center [1306, 374] width 5 height 9
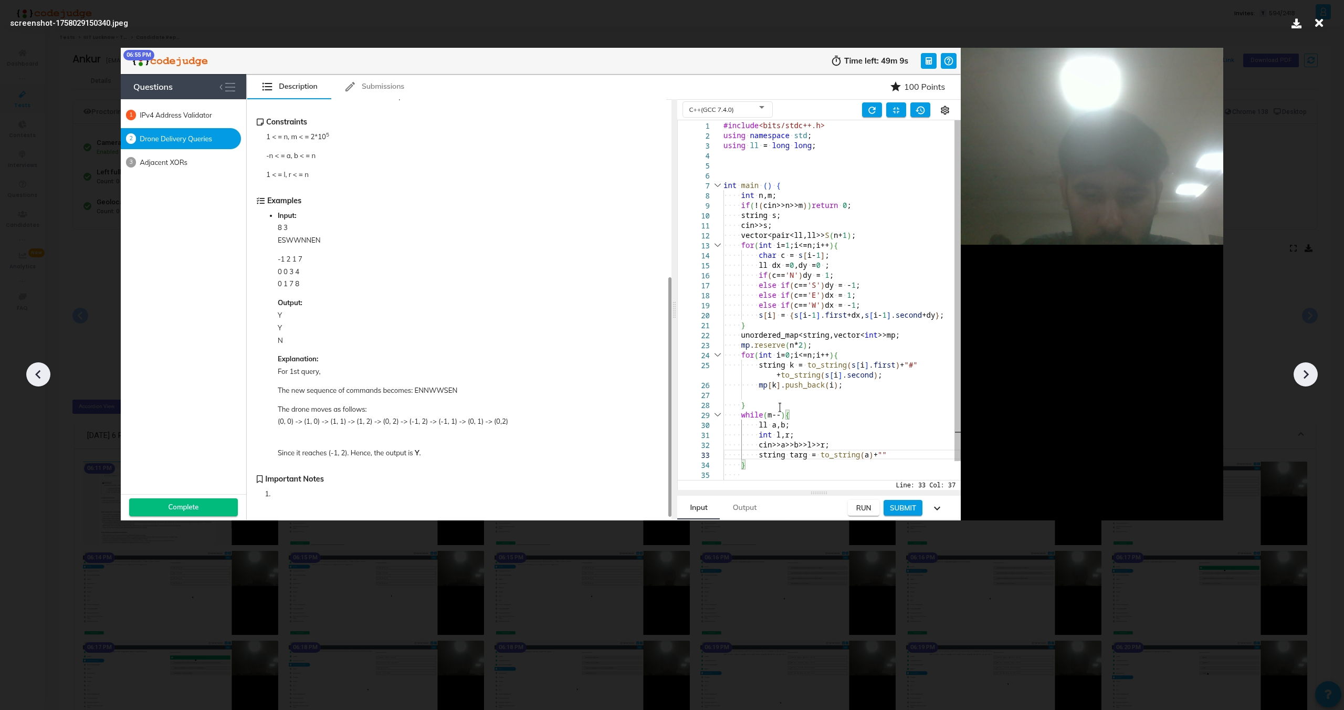
click at [1307, 375] on icon at bounding box center [1306, 374] width 5 height 9
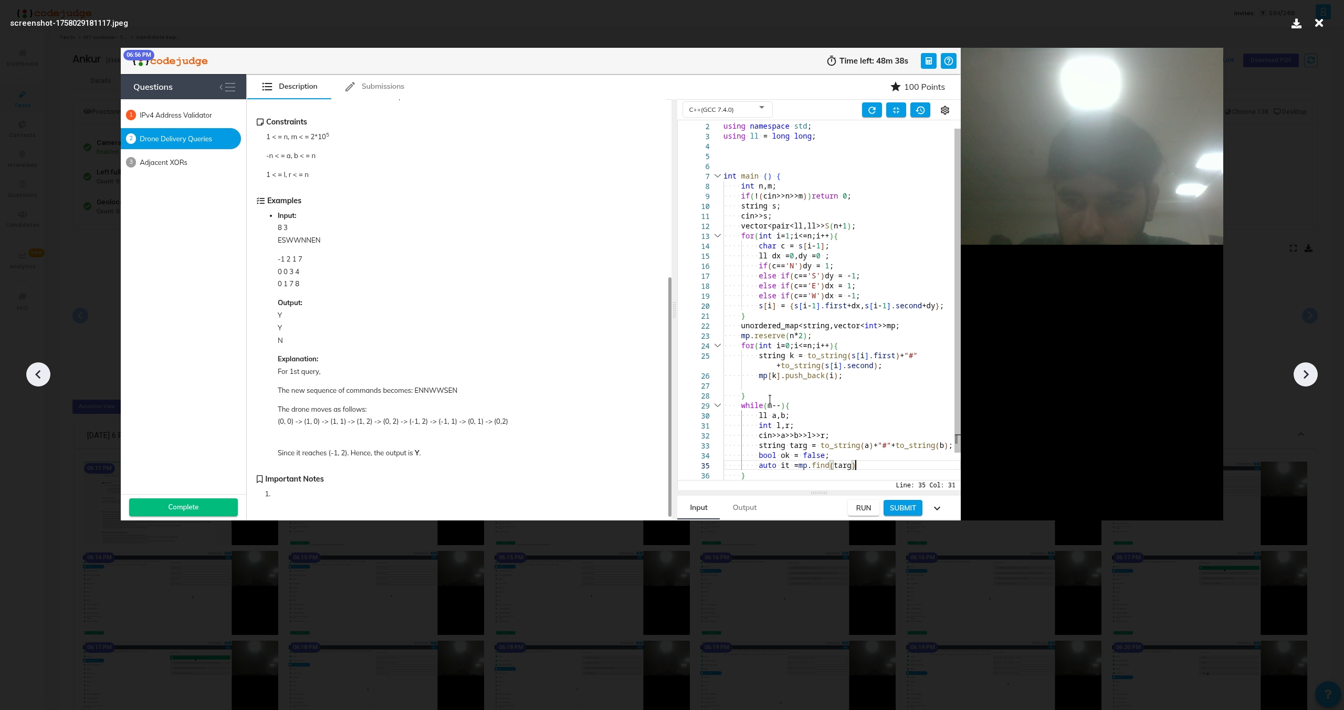
click at [1307, 375] on icon at bounding box center [1306, 374] width 5 height 9
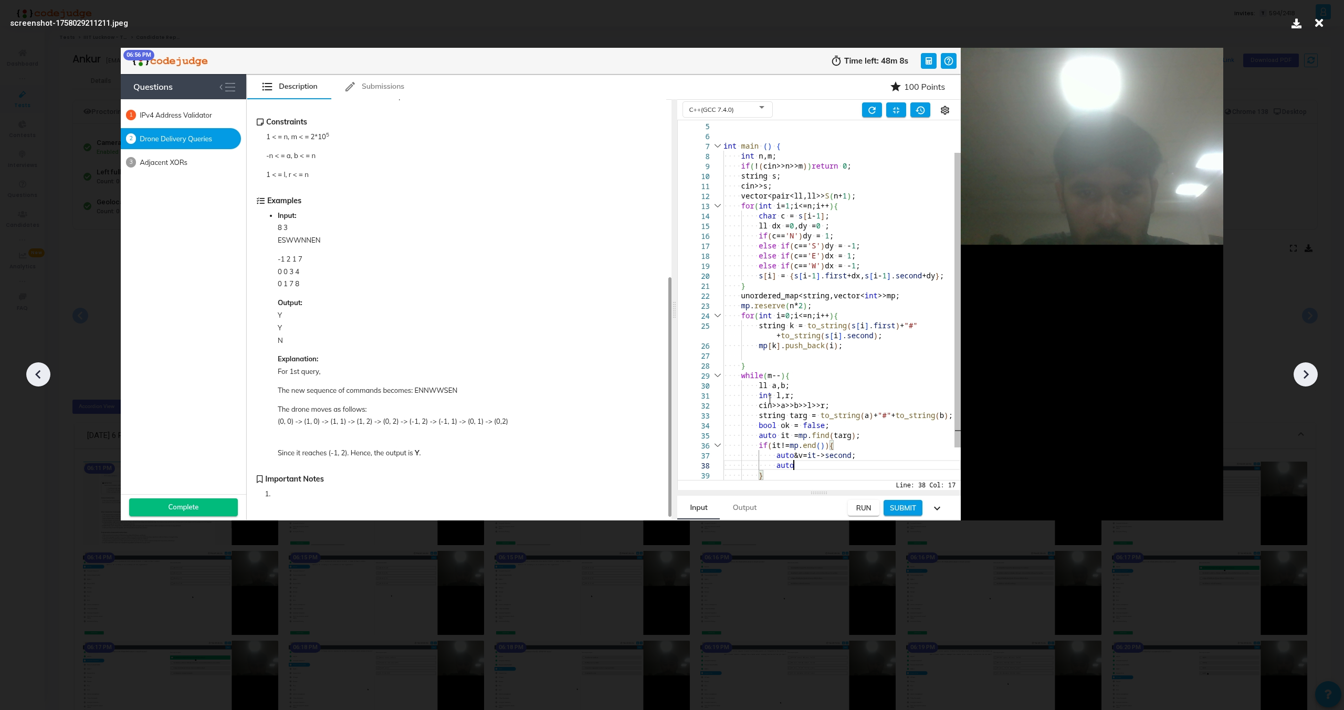
click at [1307, 375] on icon at bounding box center [1306, 374] width 5 height 9
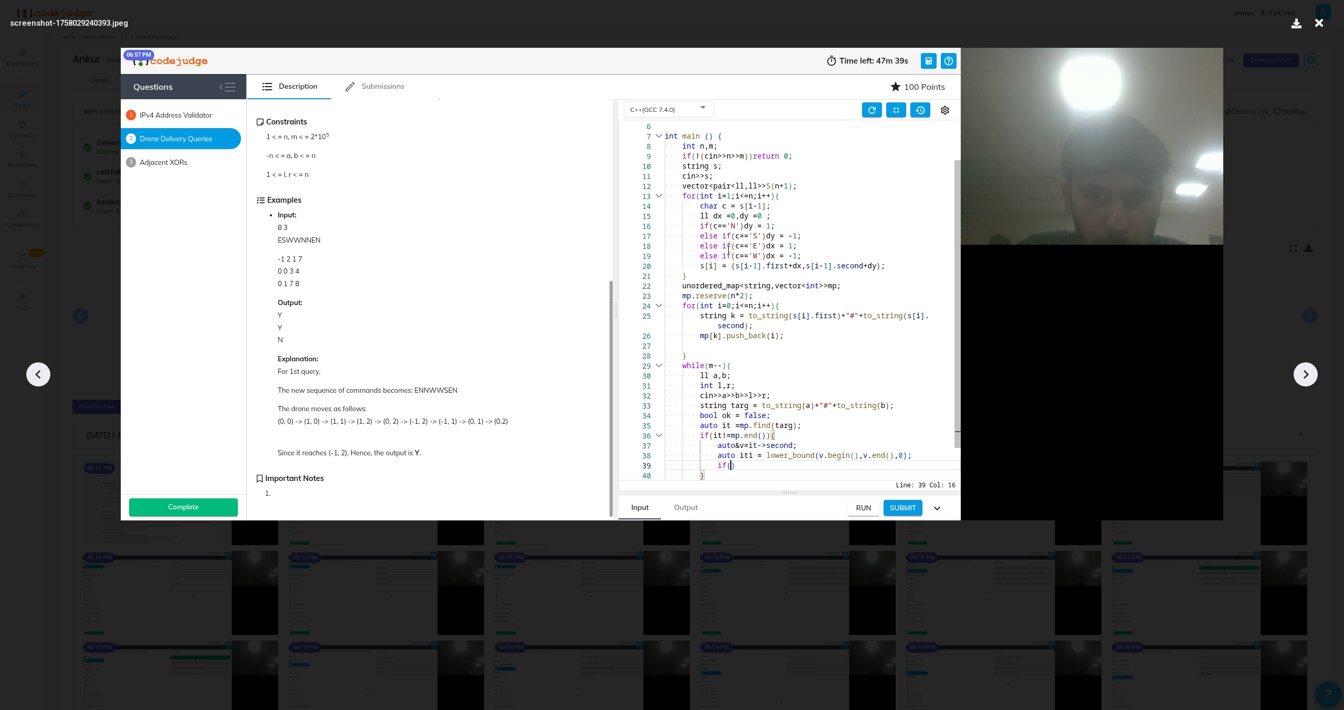
click at [1307, 375] on icon at bounding box center [1306, 374] width 5 height 9
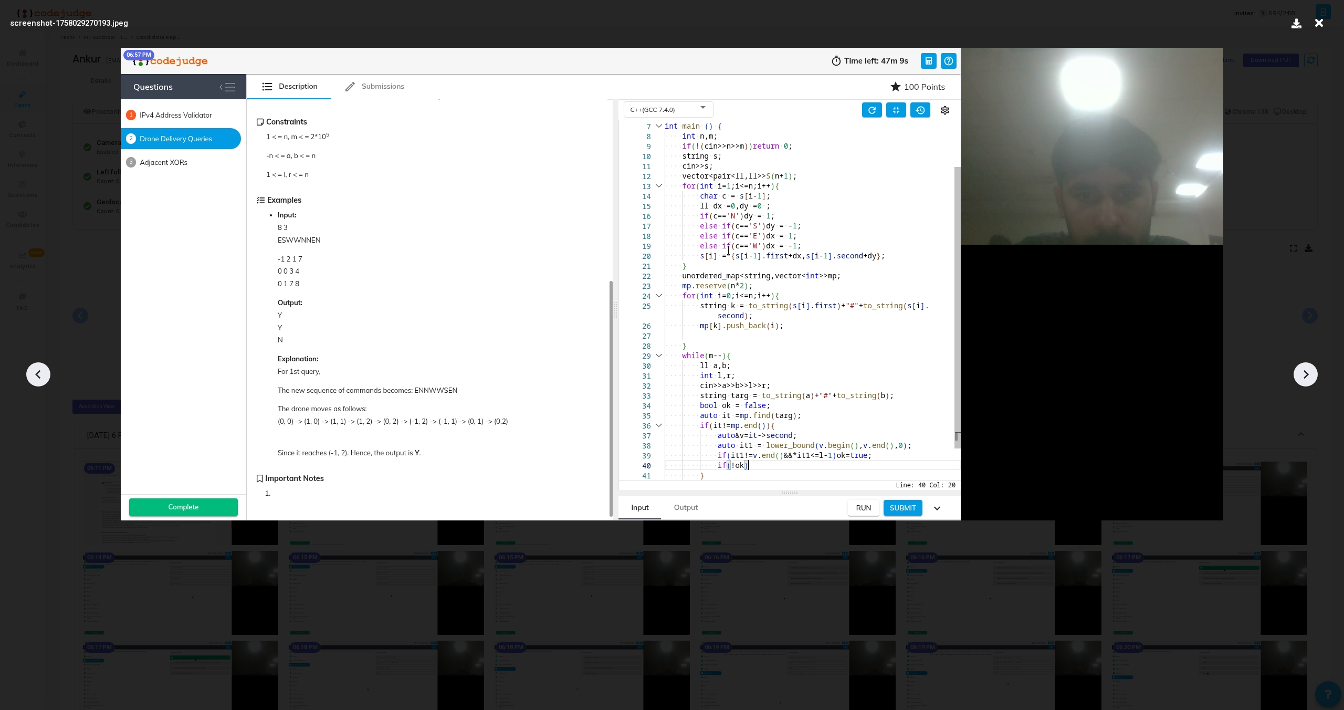
click at [1307, 375] on icon at bounding box center [1306, 374] width 5 height 9
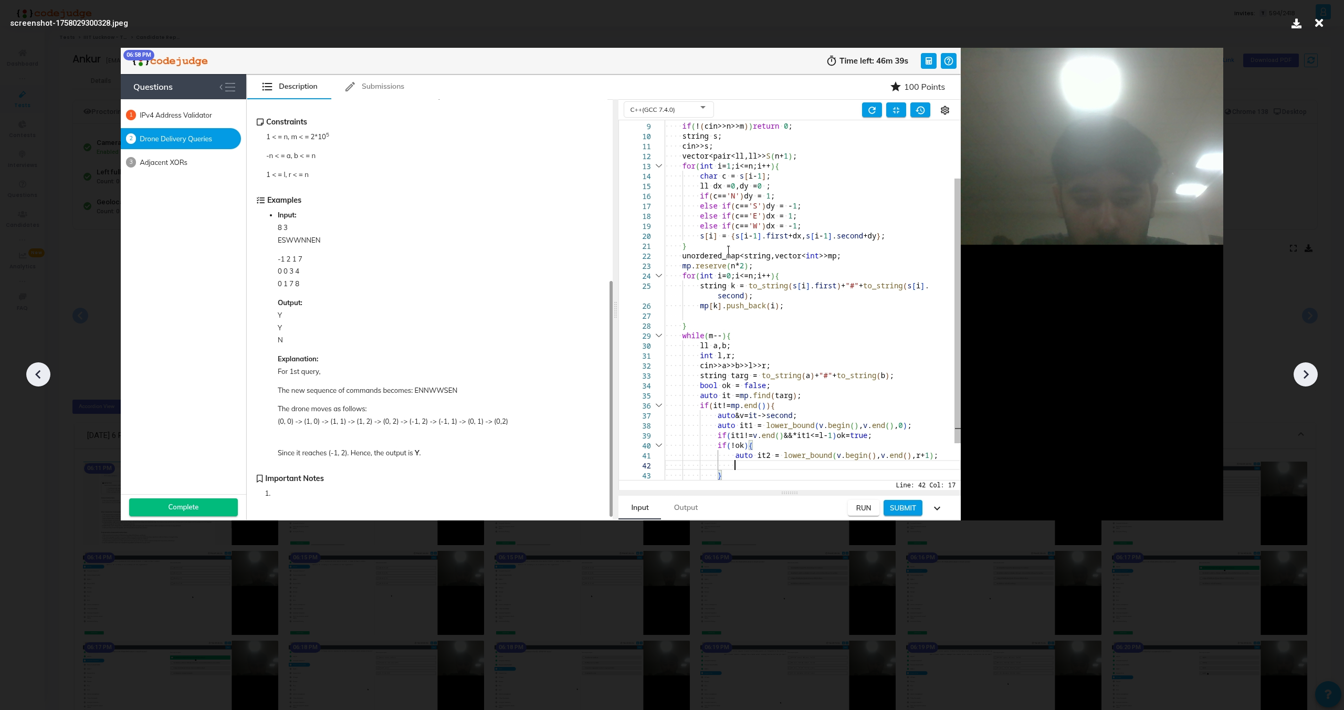
click at [1307, 375] on icon at bounding box center [1306, 374] width 5 height 9
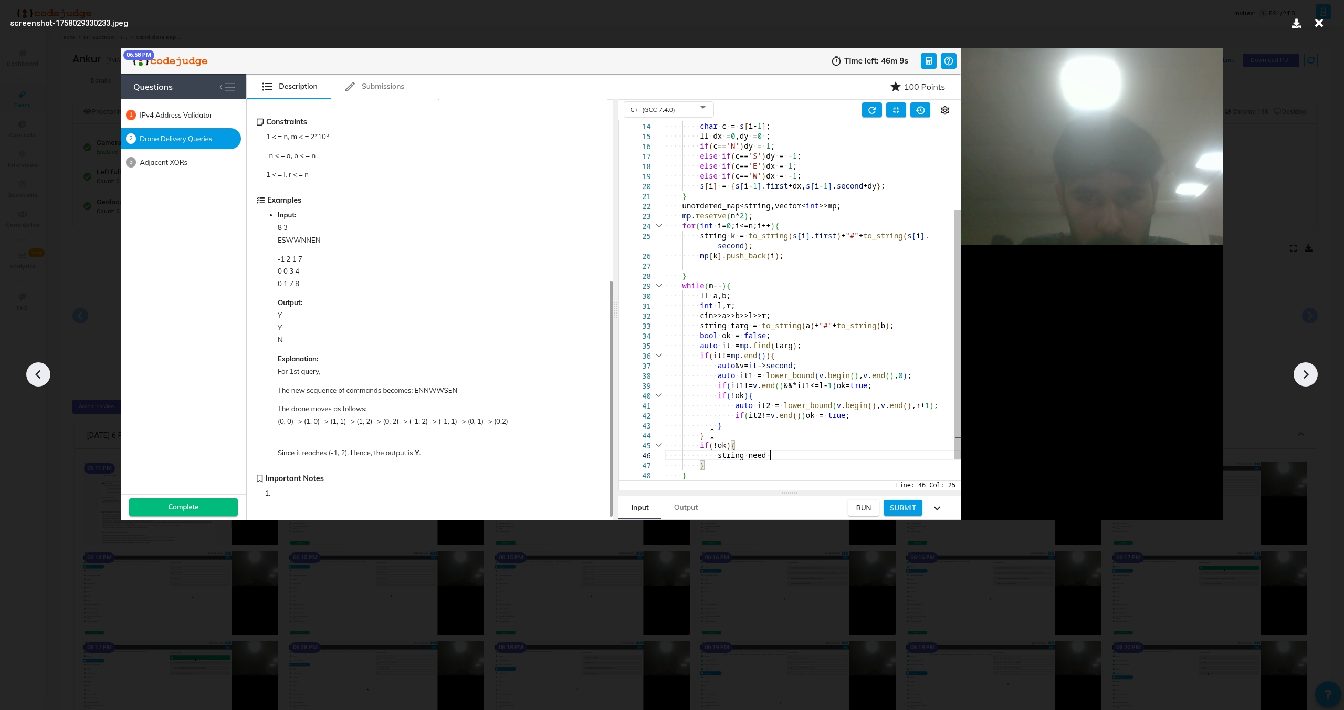
click at [1307, 375] on icon at bounding box center [1306, 374] width 5 height 9
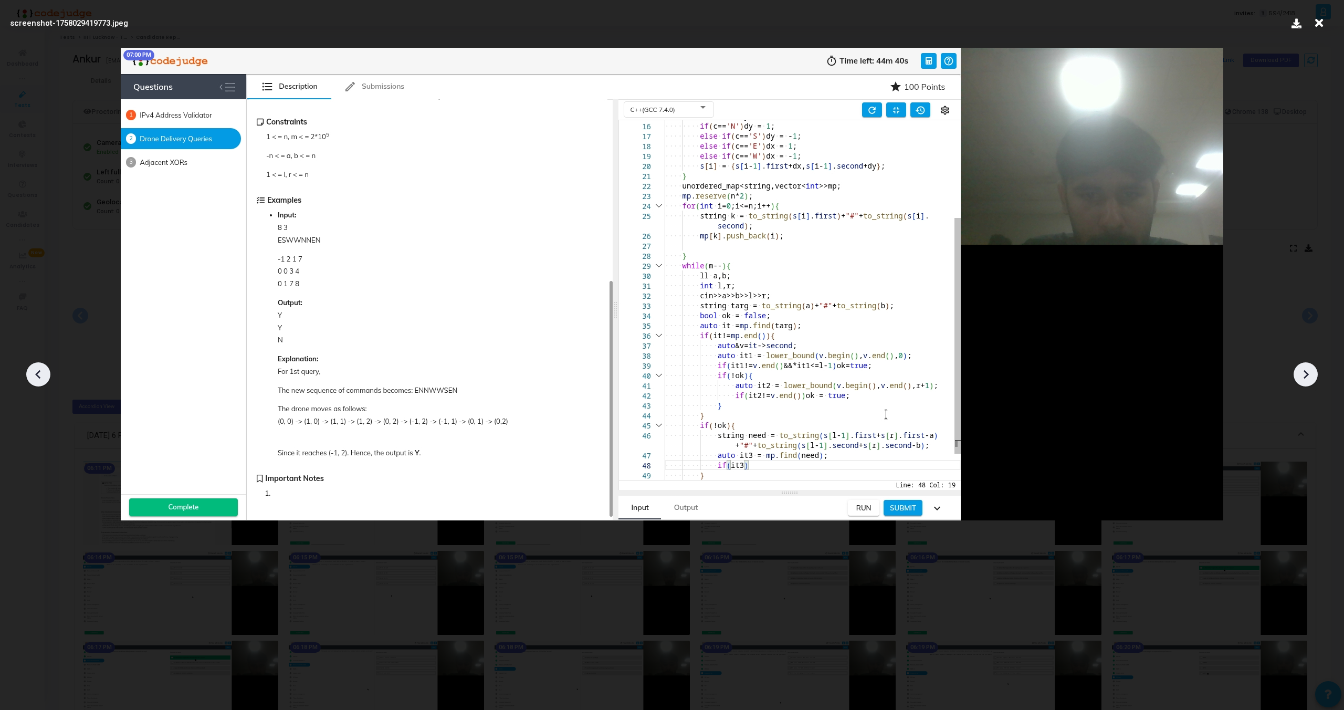
click at [1307, 375] on icon at bounding box center [1306, 374] width 5 height 9
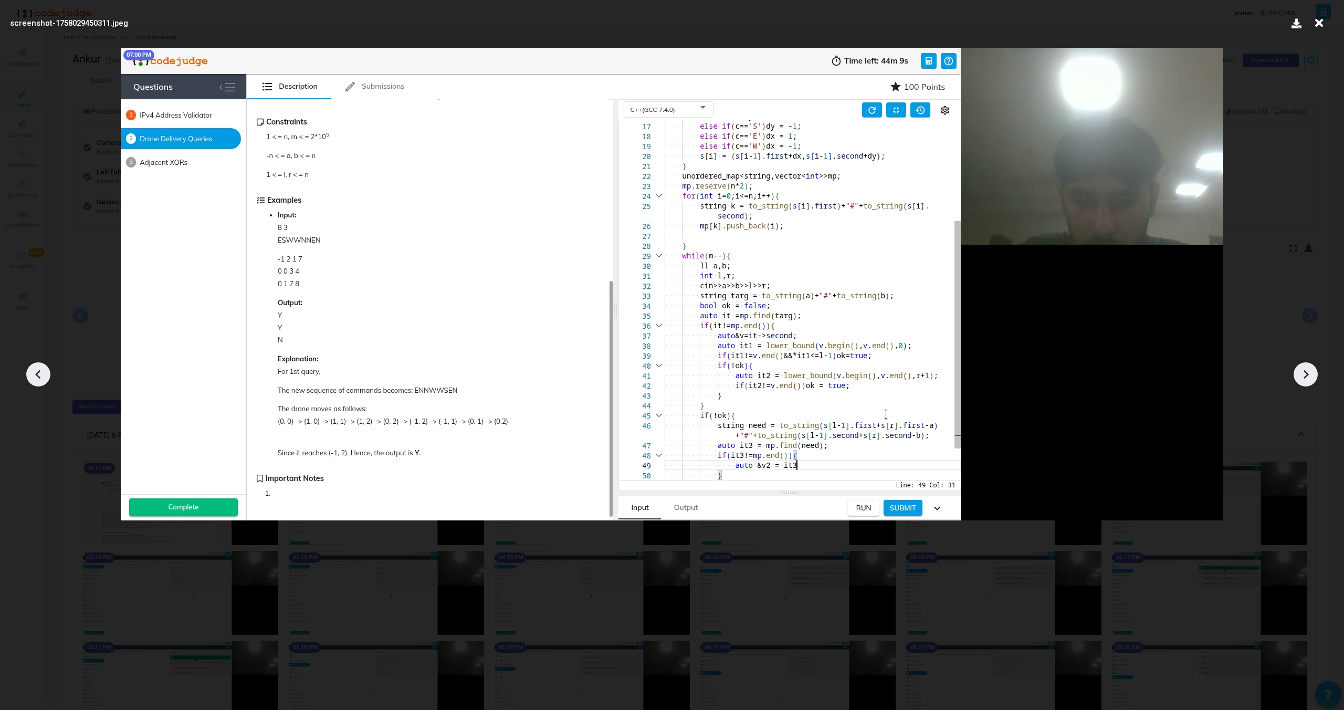
click at [1307, 375] on icon at bounding box center [1306, 374] width 5 height 9
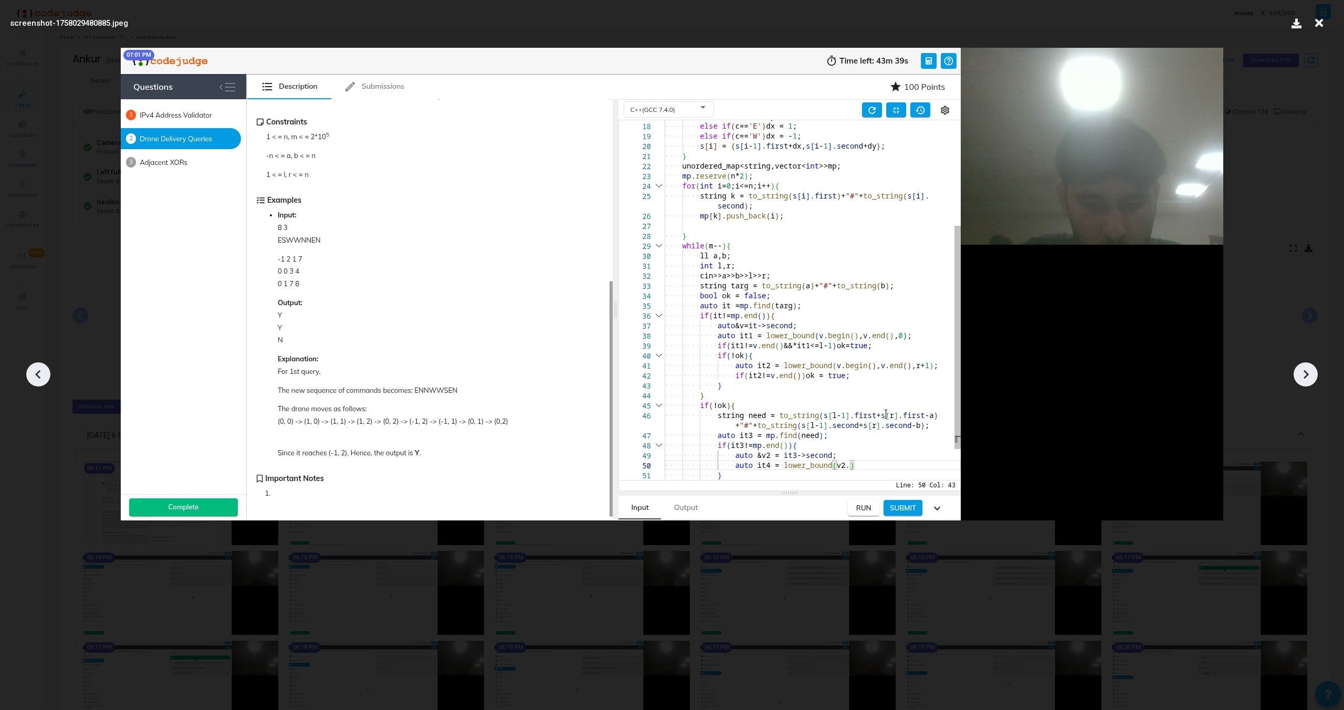
click at [1307, 375] on icon at bounding box center [1306, 374] width 5 height 9
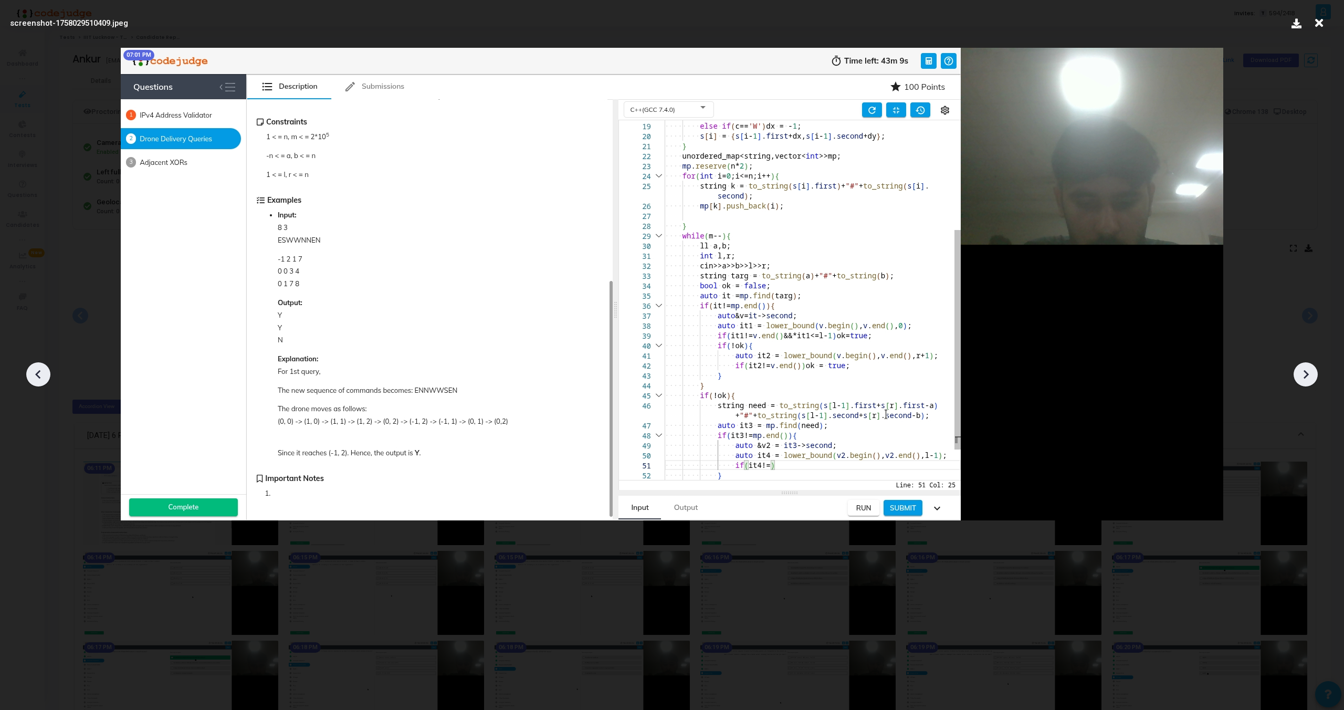
click at [1307, 375] on icon at bounding box center [1306, 374] width 5 height 9
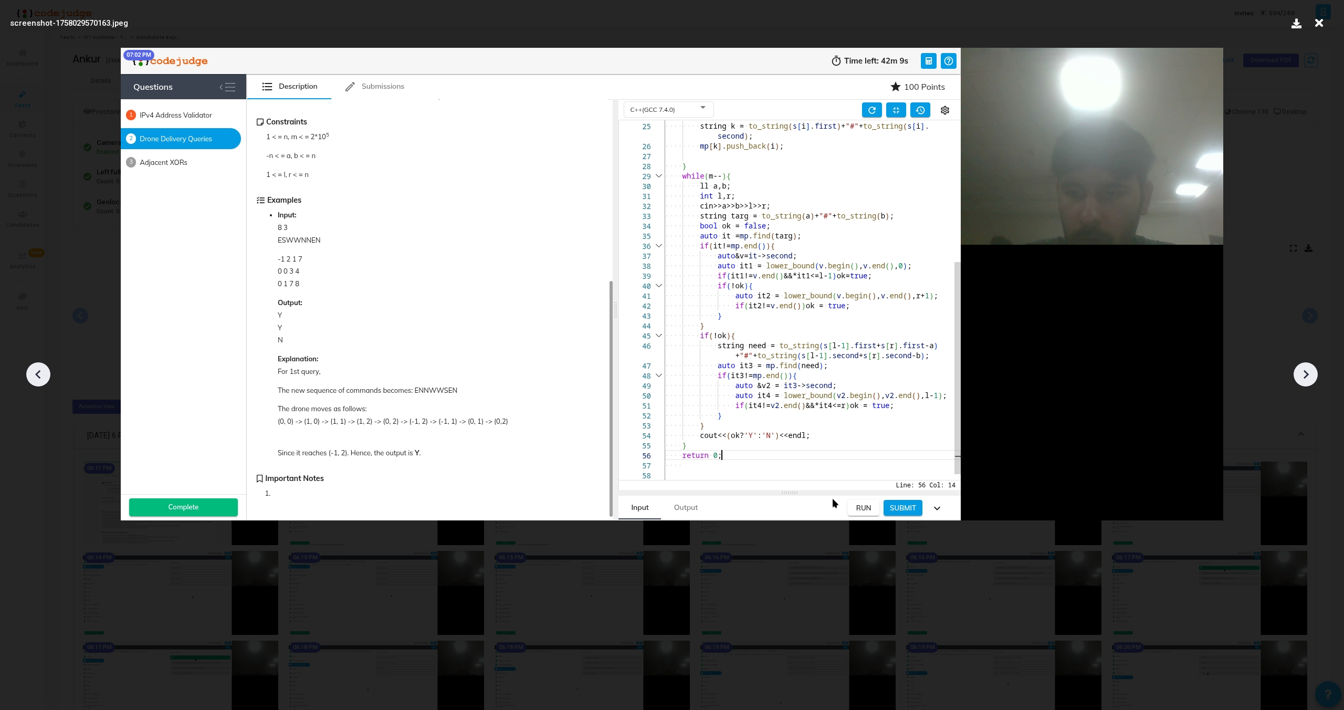
click at [1307, 375] on icon at bounding box center [1306, 374] width 5 height 9
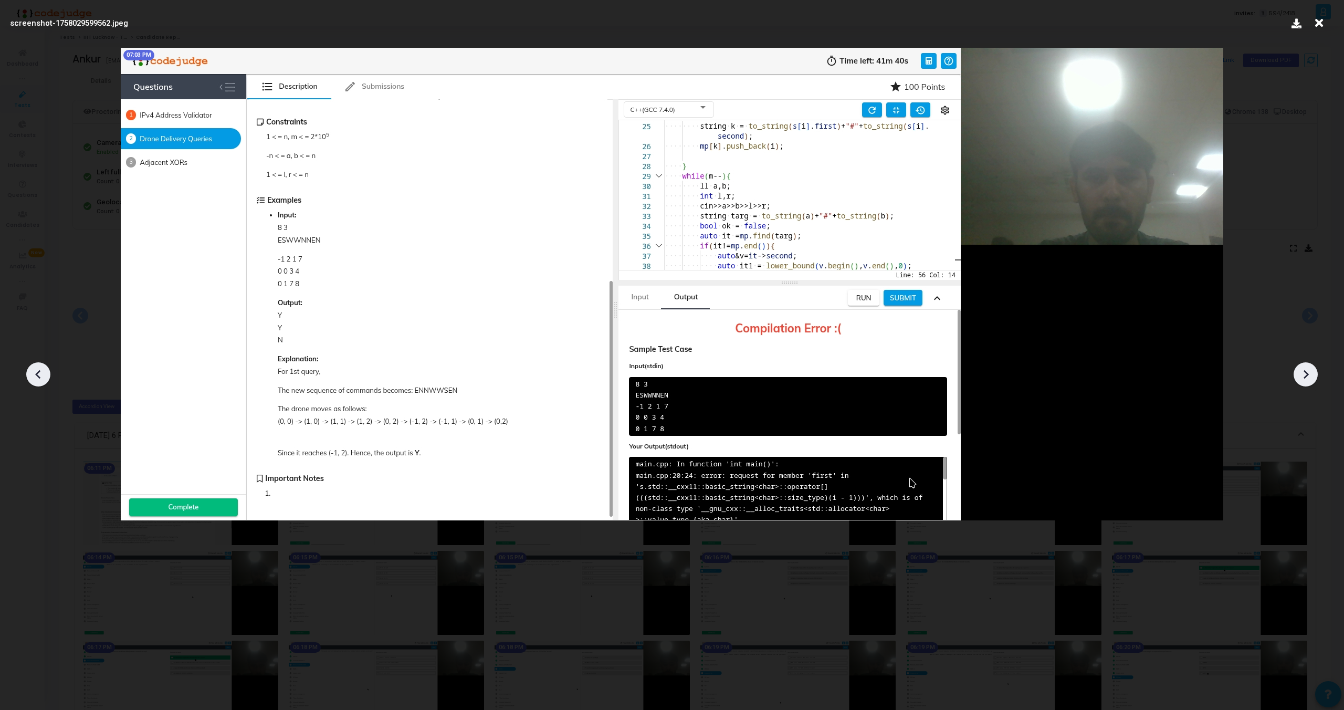
click at [1307, 375] on icon at bounding box center [1306, 374] width 5 height 9
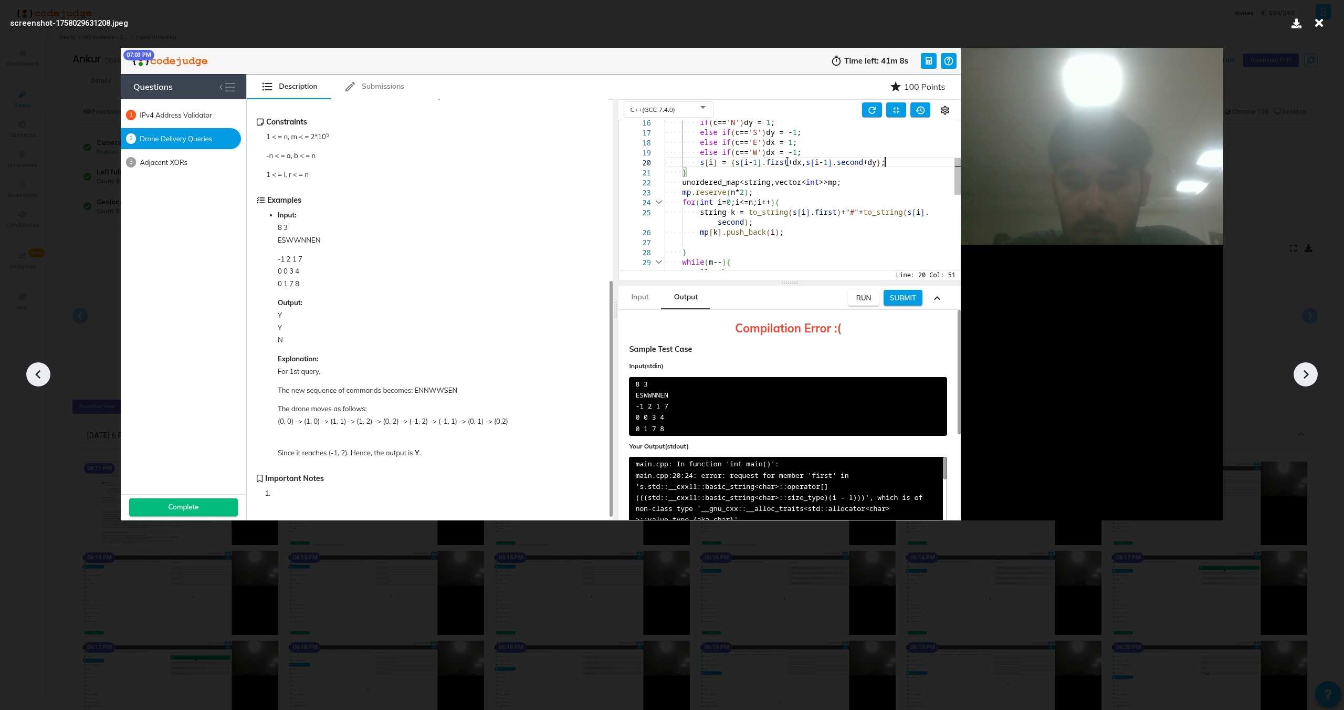
click at [1307, 375] on icon at bounding box center [1306, 374] width 5 height 9
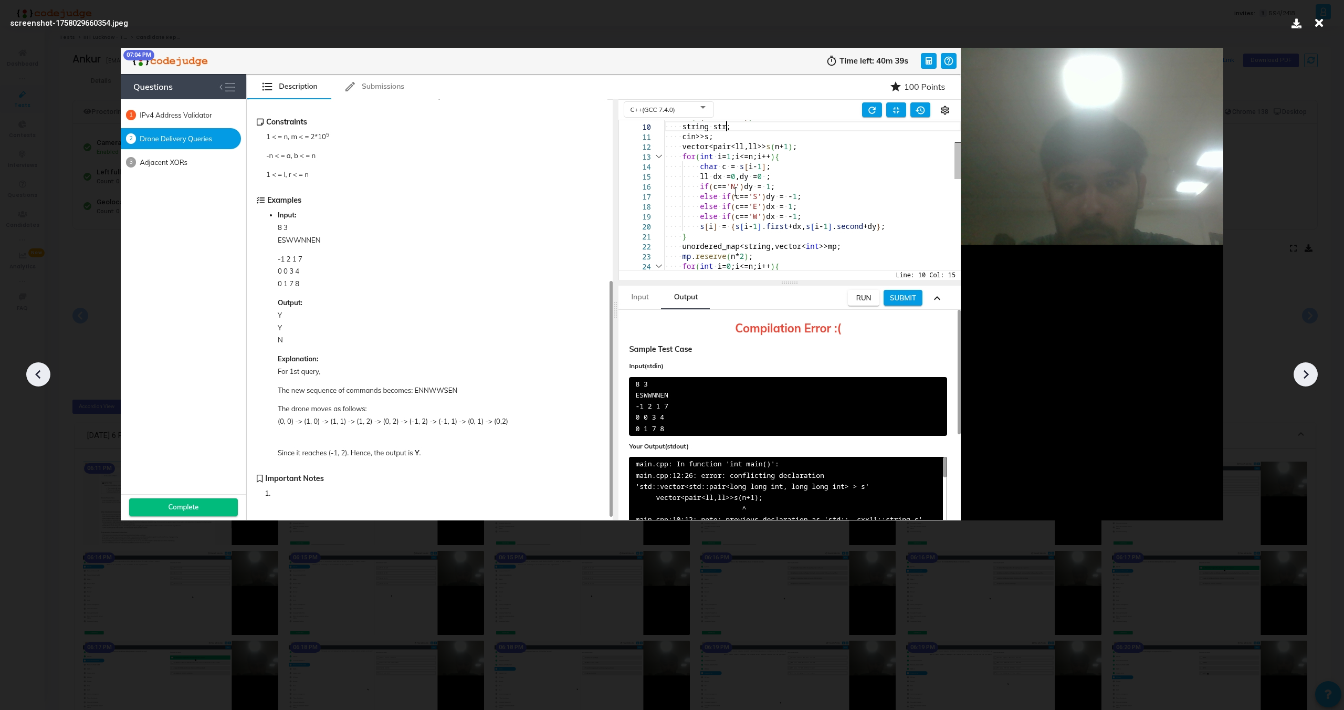
click at [1307, 375] on icon at bounding box center [1306, 374] width 5 height 9
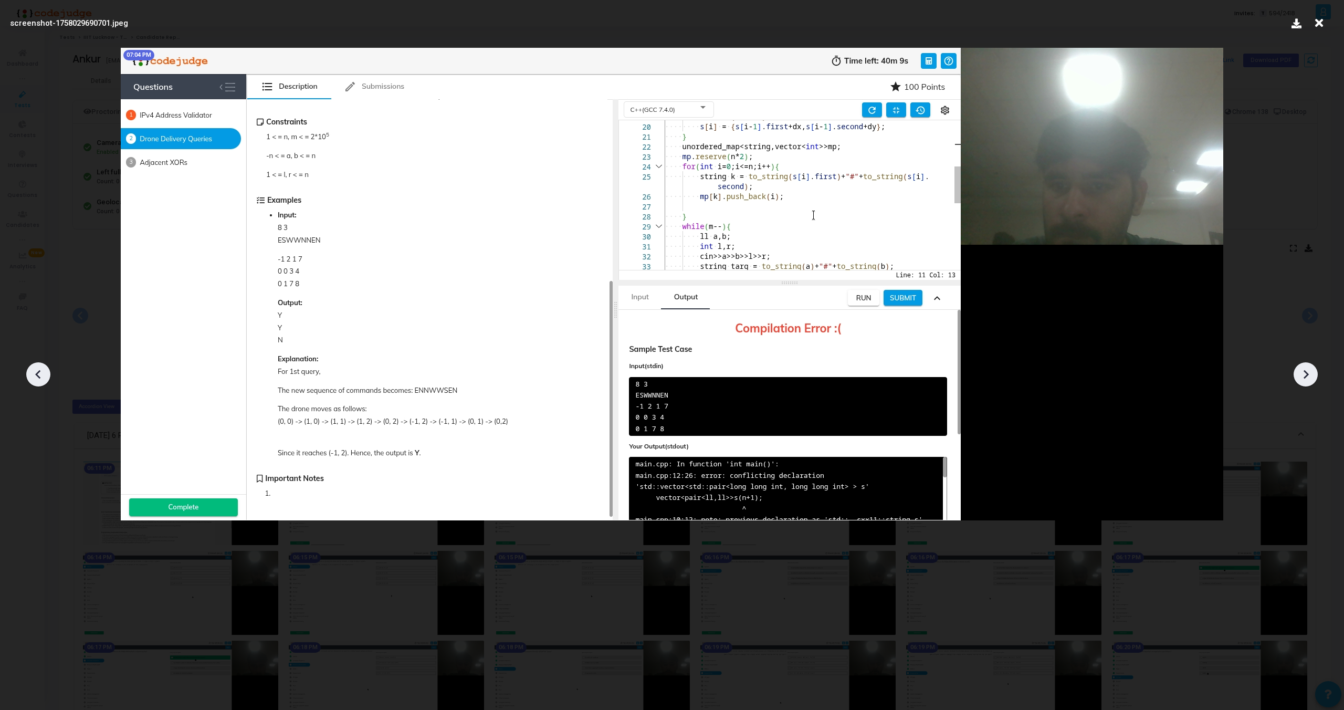
click at [1307, 375] on icon at bounding box center [1306, 374] width 5 height 9
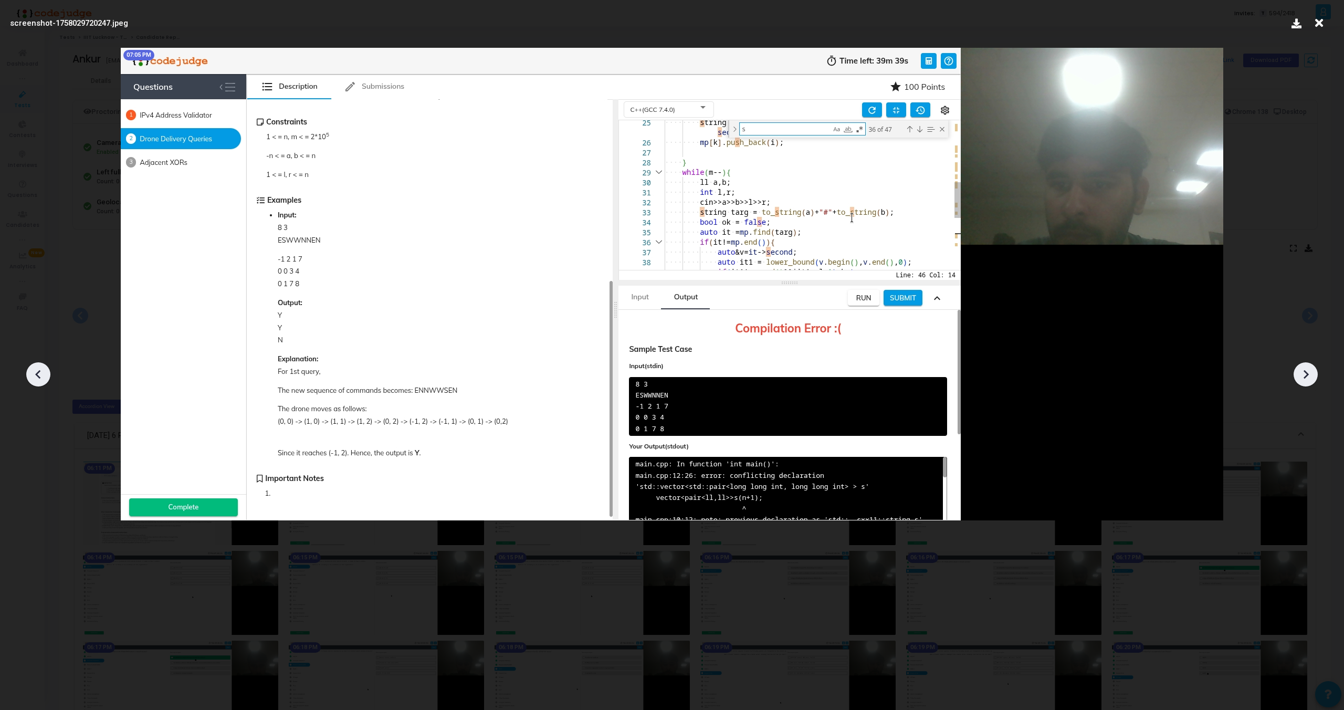
click at [1307, 375] on icon at bounding box center [1306, 374] width 5 height 9
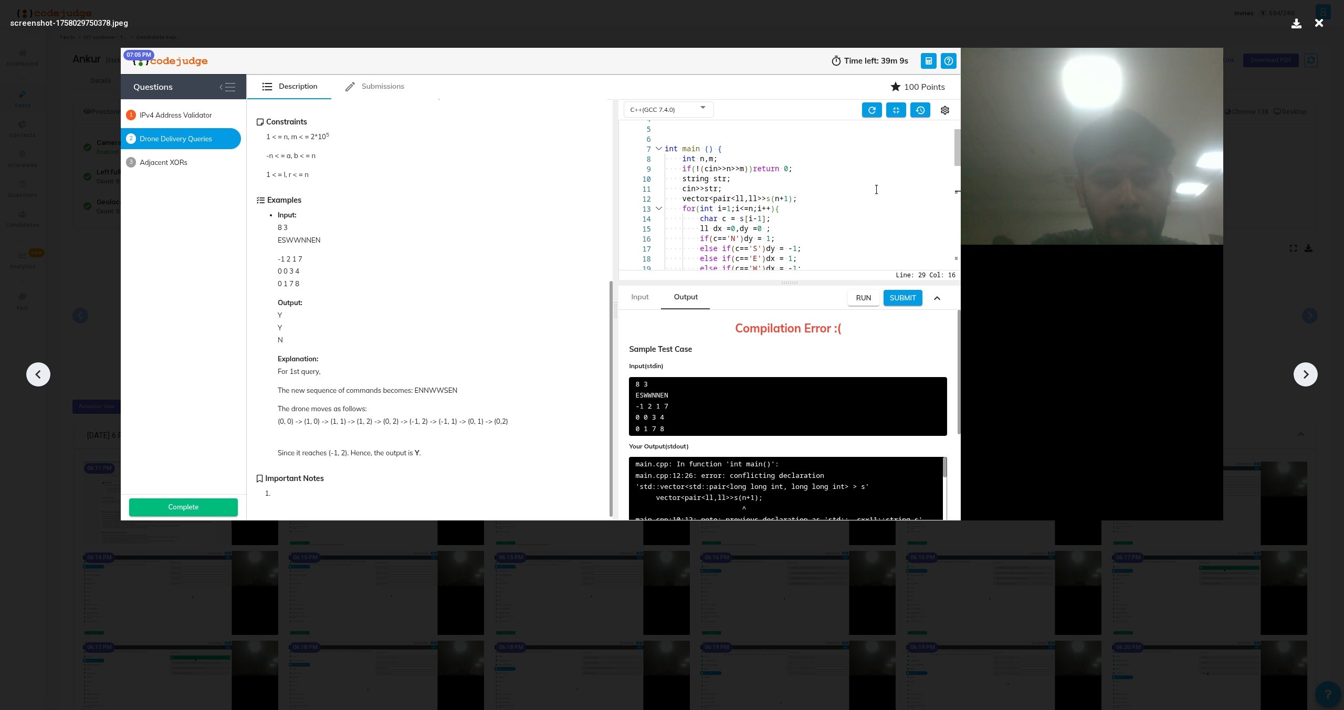
click at [1307, 375] on icon at bounding box center [1306, 374] width 5 height 9
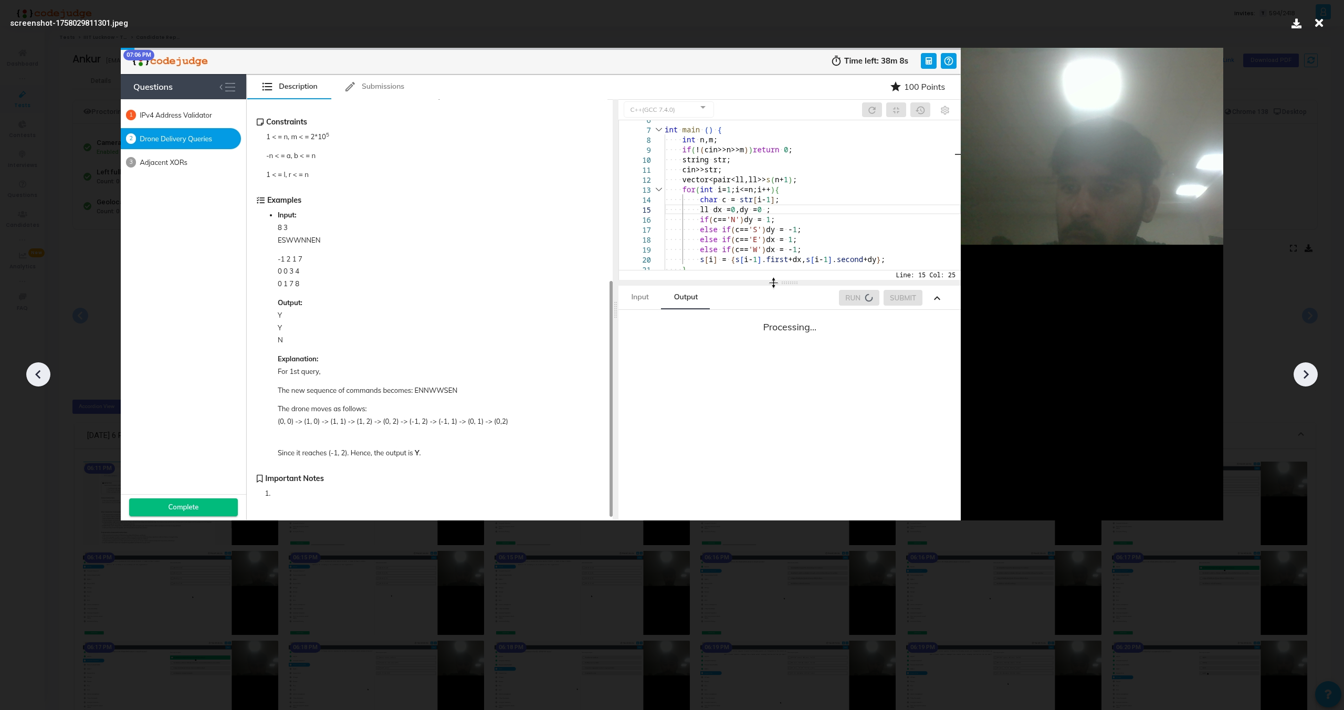
click at [1307, 375] on icon at bounding box center [1306, 374] width 5 height 9
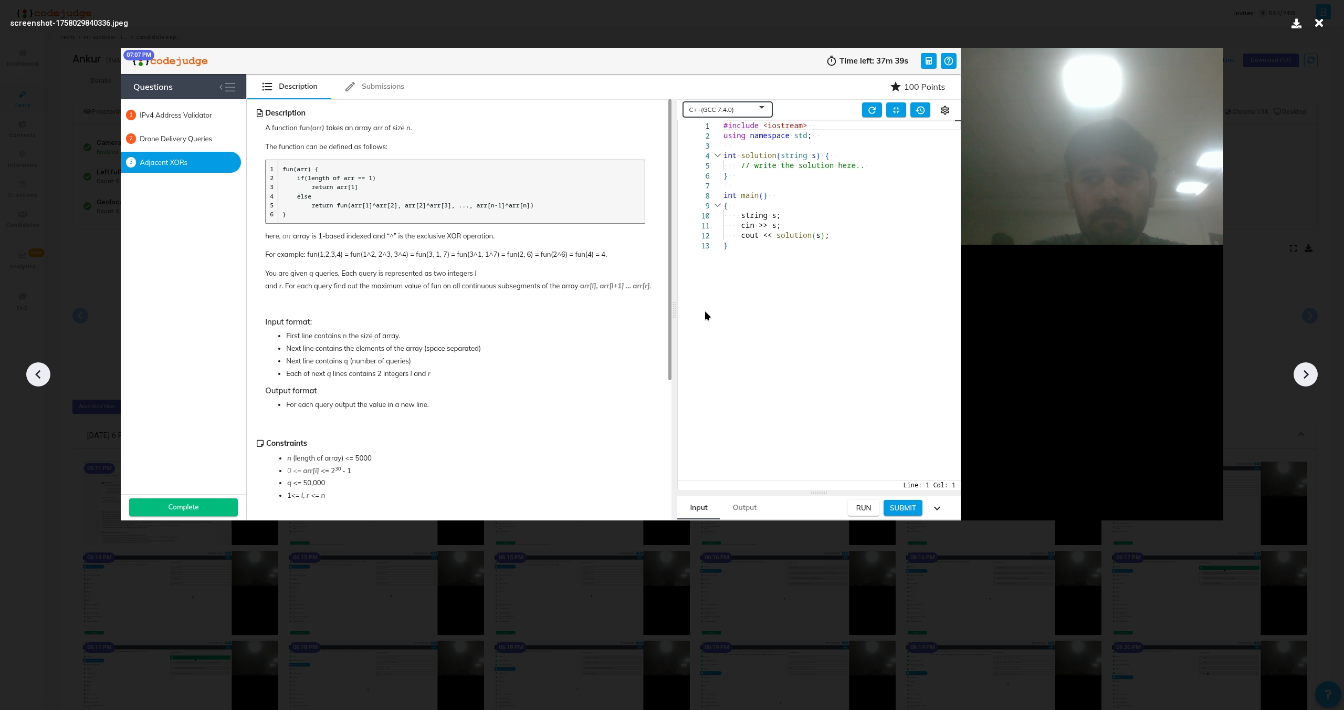
click at [34, 375] on icon at bounding box center [38, 374] width 16 height 16
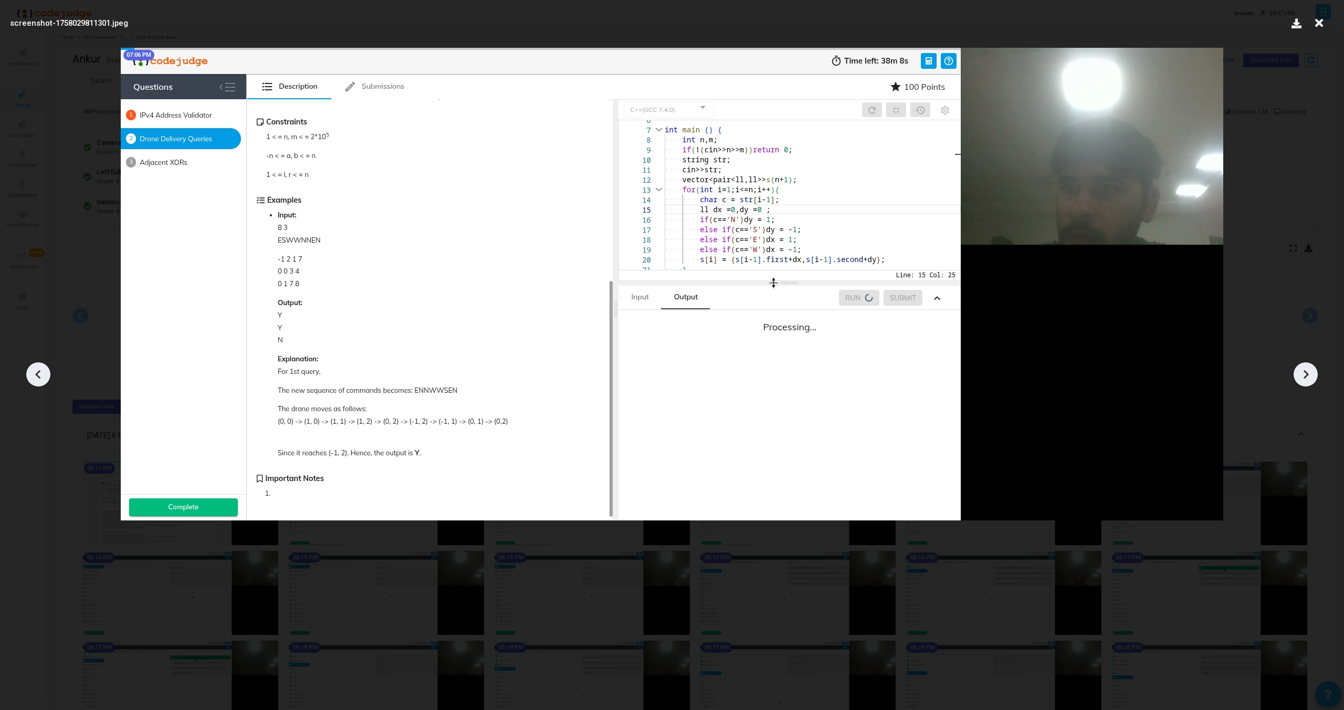
click at [40, 385] on div at bounding box center [38, 374] width 24 height 24
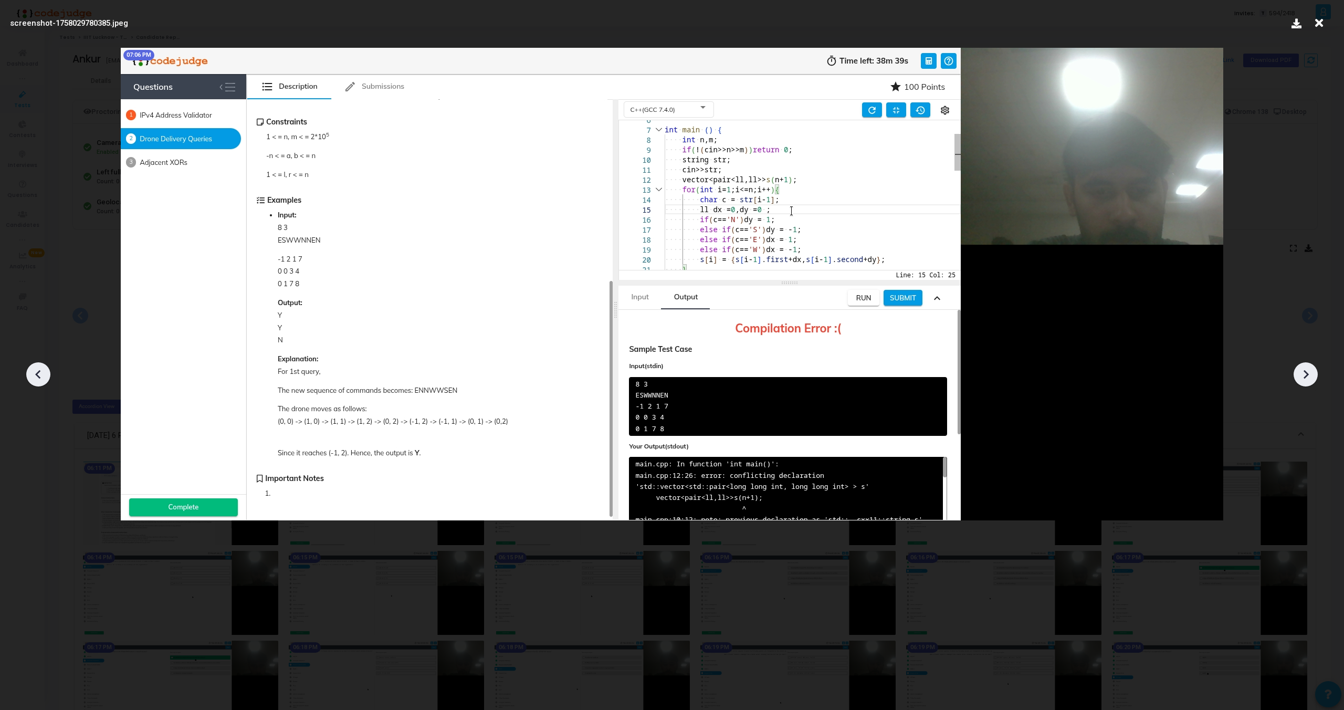
click at [1309, 372] on icon at bounding box center [1306, 374] width 16 height 16
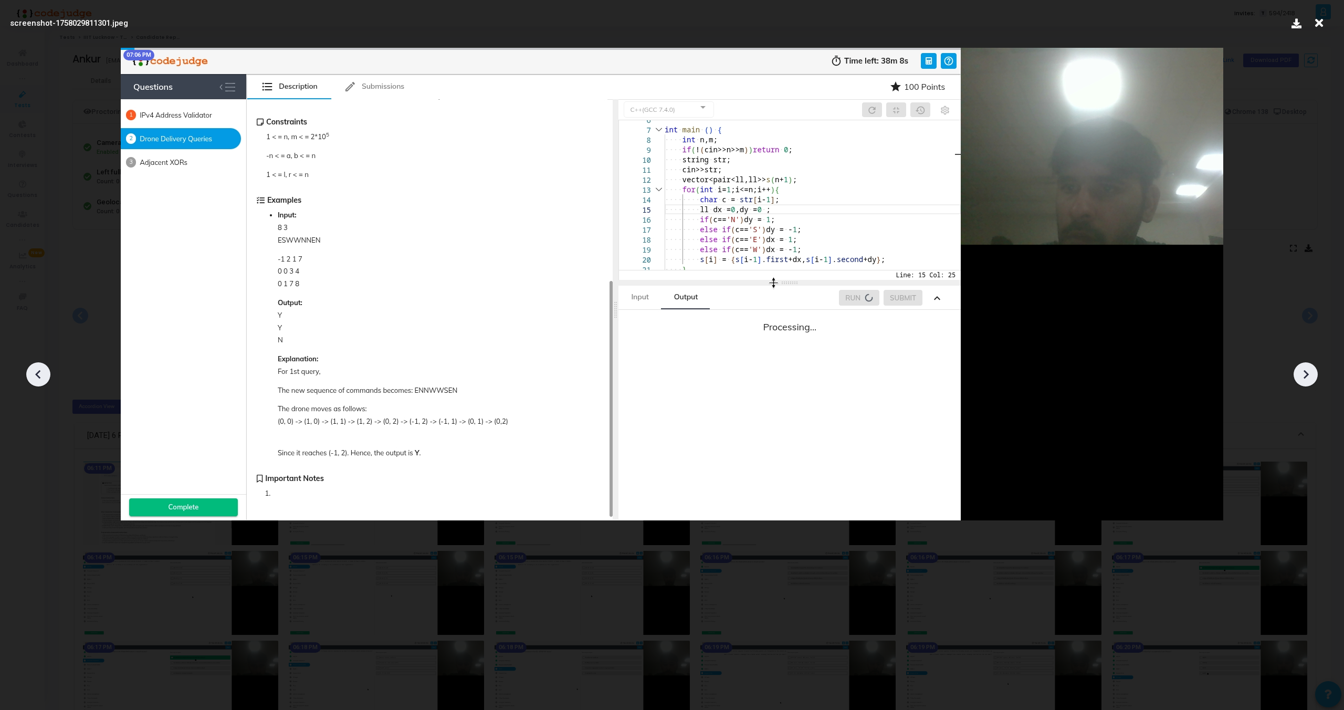
click at [1309, 372] on icon at bounding box center [1306, 374] width 16 height 16
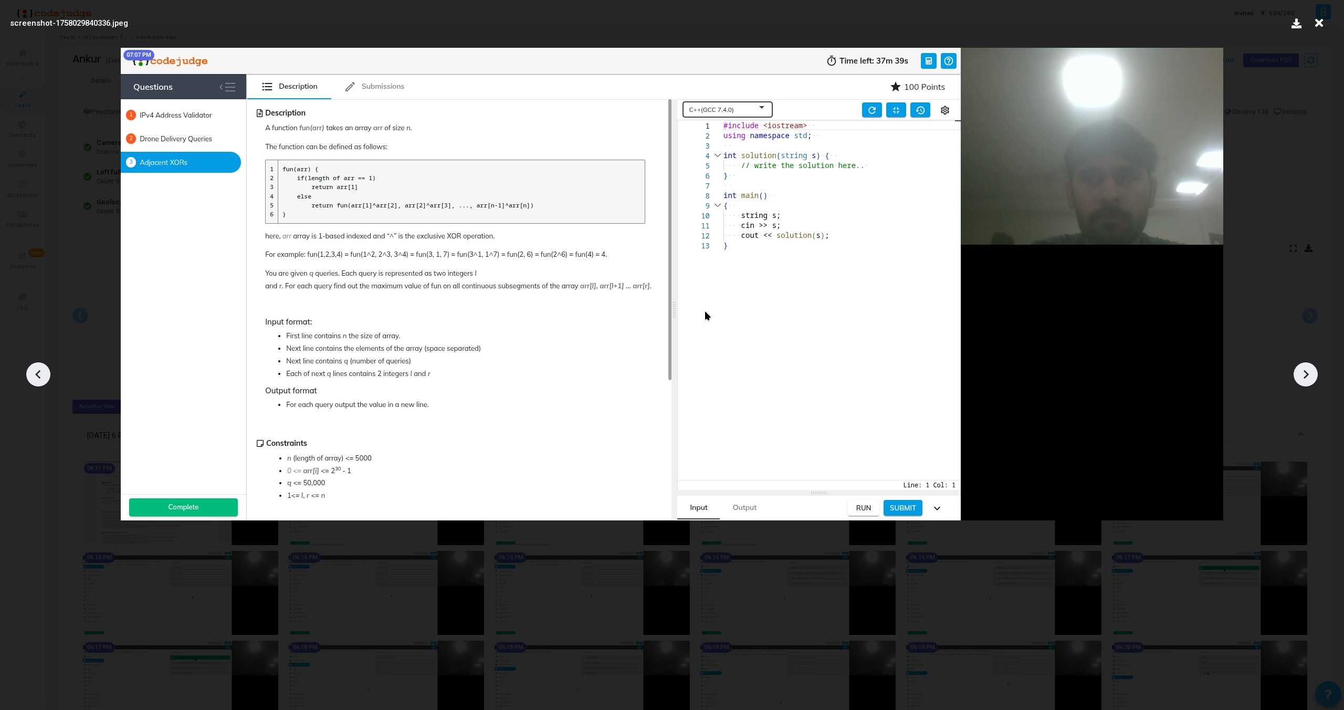
click at [1309, 372] on icon at bounding box center [1306, 374] width 16 height 16
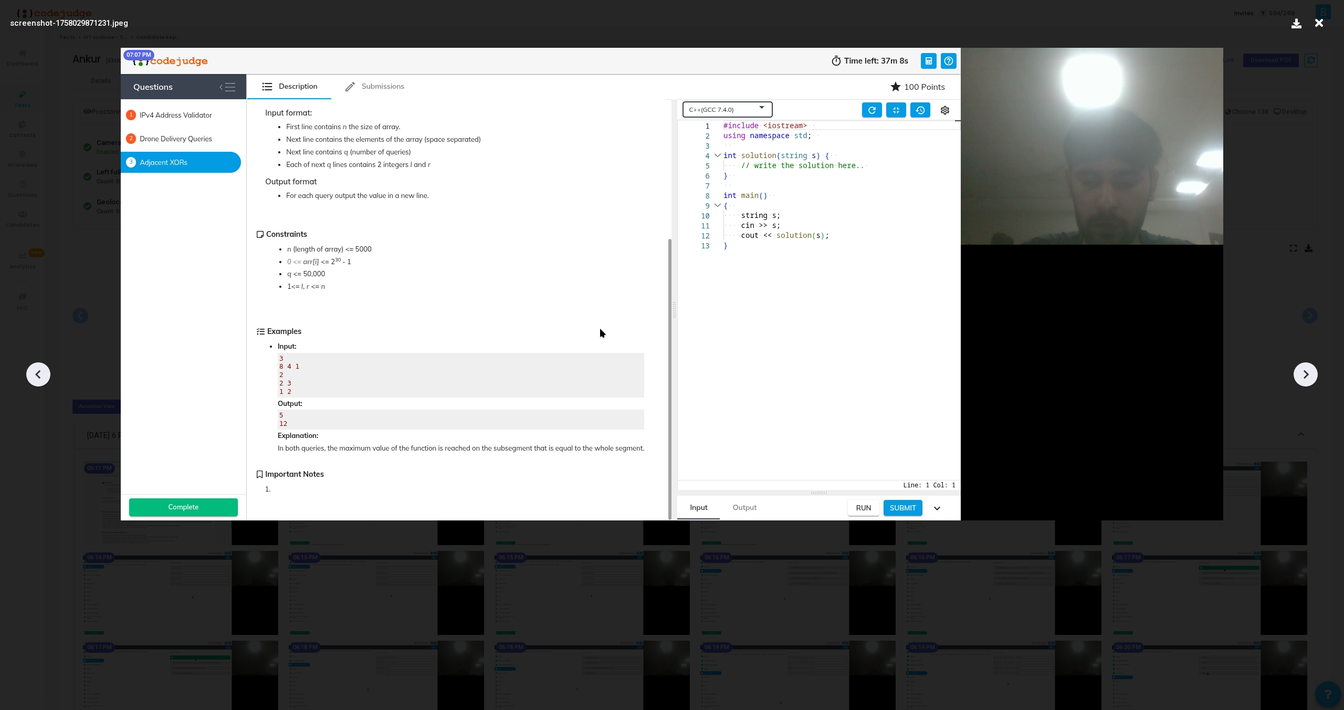
click at [1309, 372] on icon at bounding box center [1306, 374] width 16 height 16
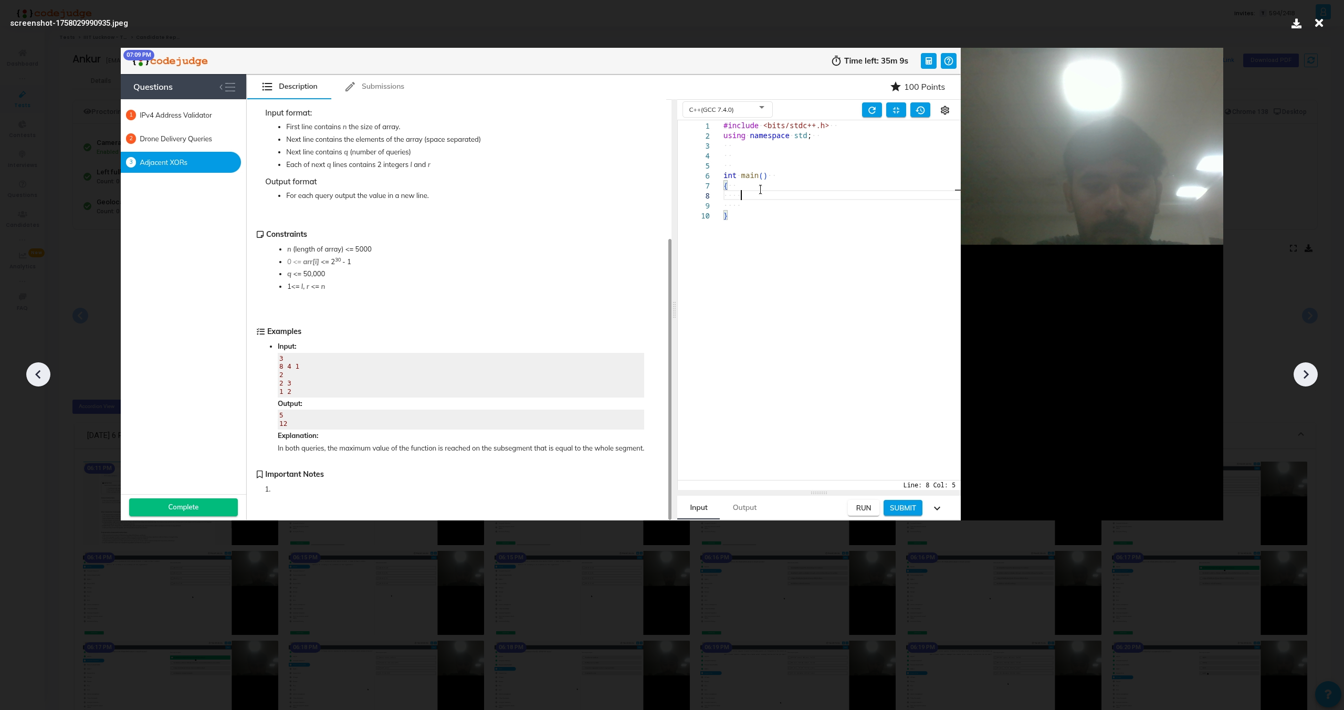
click at [1309, 372] on icon at bounding box center [1306, 374] width 16 height 16
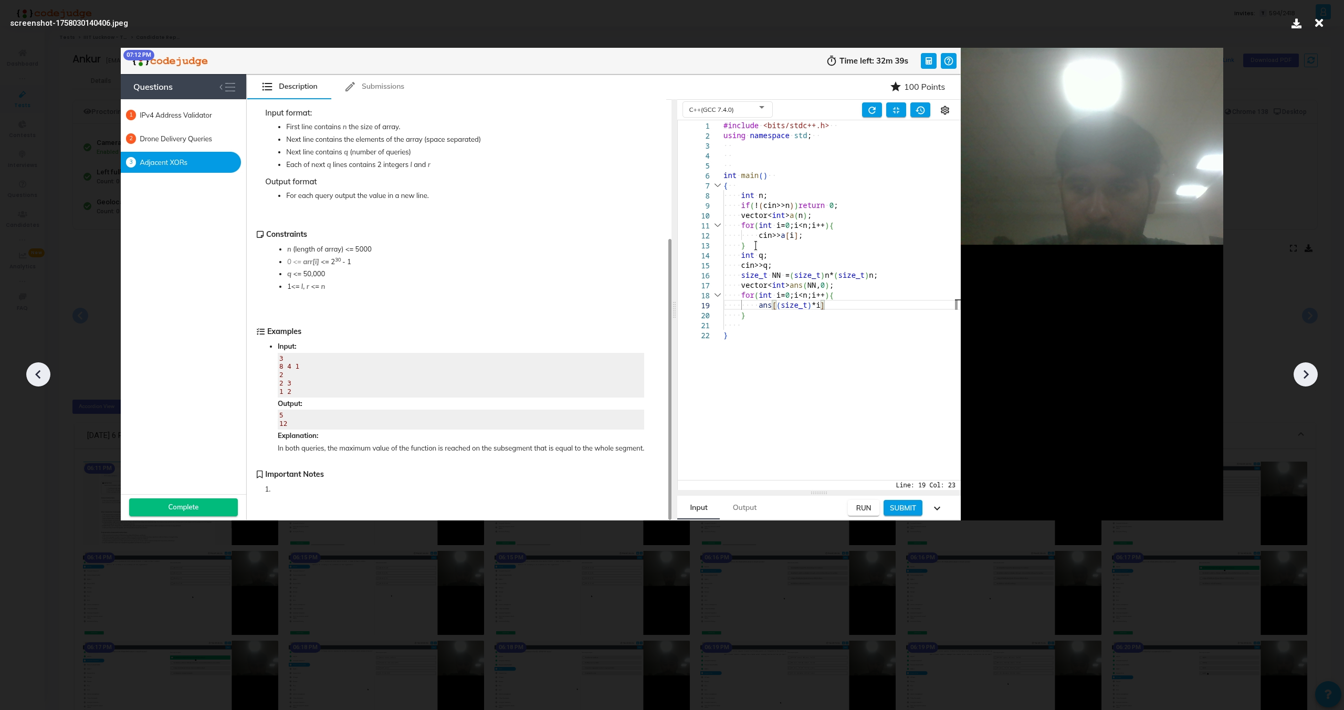
click at [1309, 372] on icon at bounding box center [1306, 374] width 16 height 16
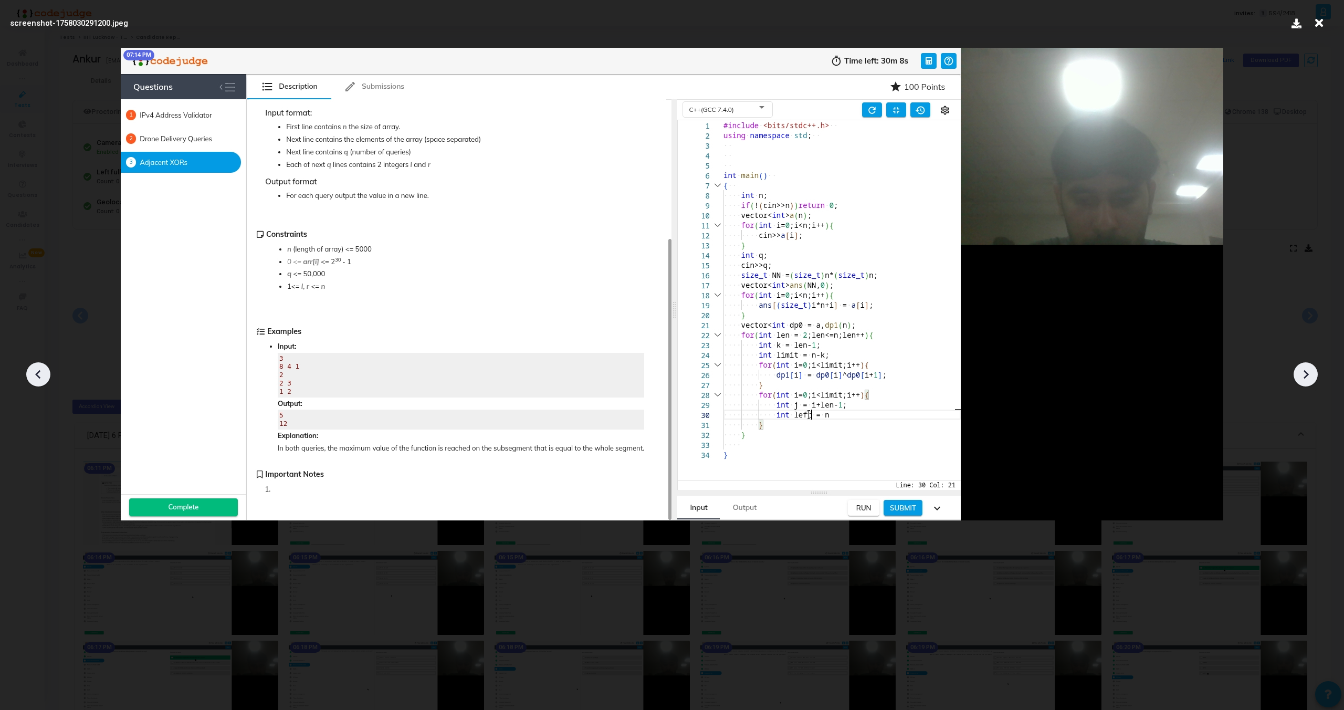
click at [1308, 366] on icon at bounding box center [1306, 374] width 16 height 16
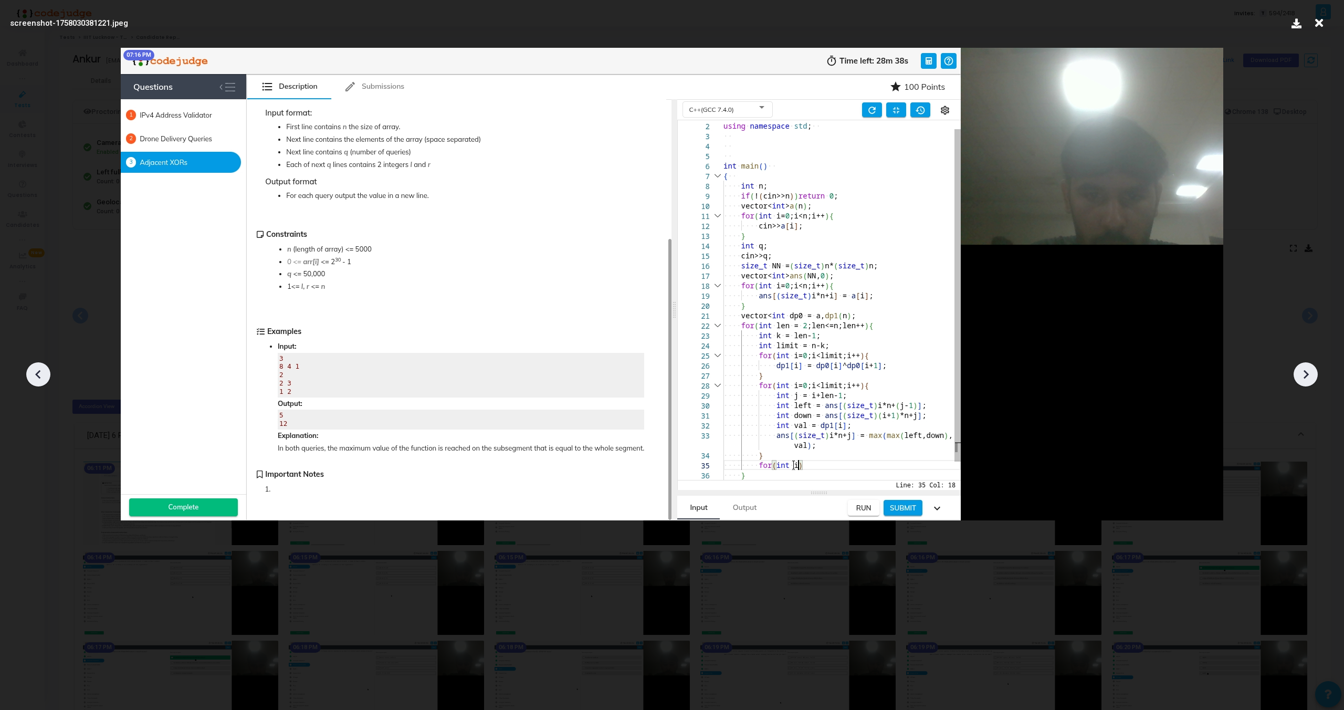
click at [1308, 366] on icon at bounding box center [1306, 374] width 16 height 16
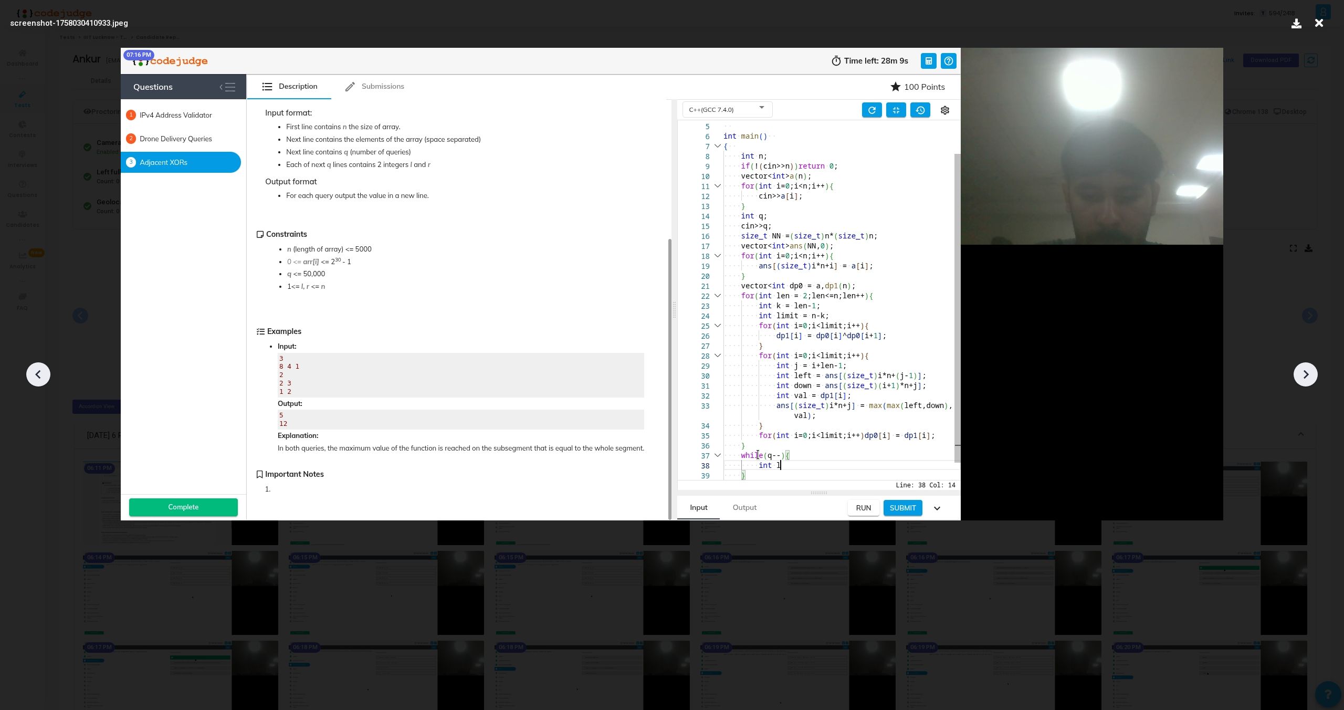
click at [1308, 366] on icon at bounding box center [1306, 374] width 16 height 16
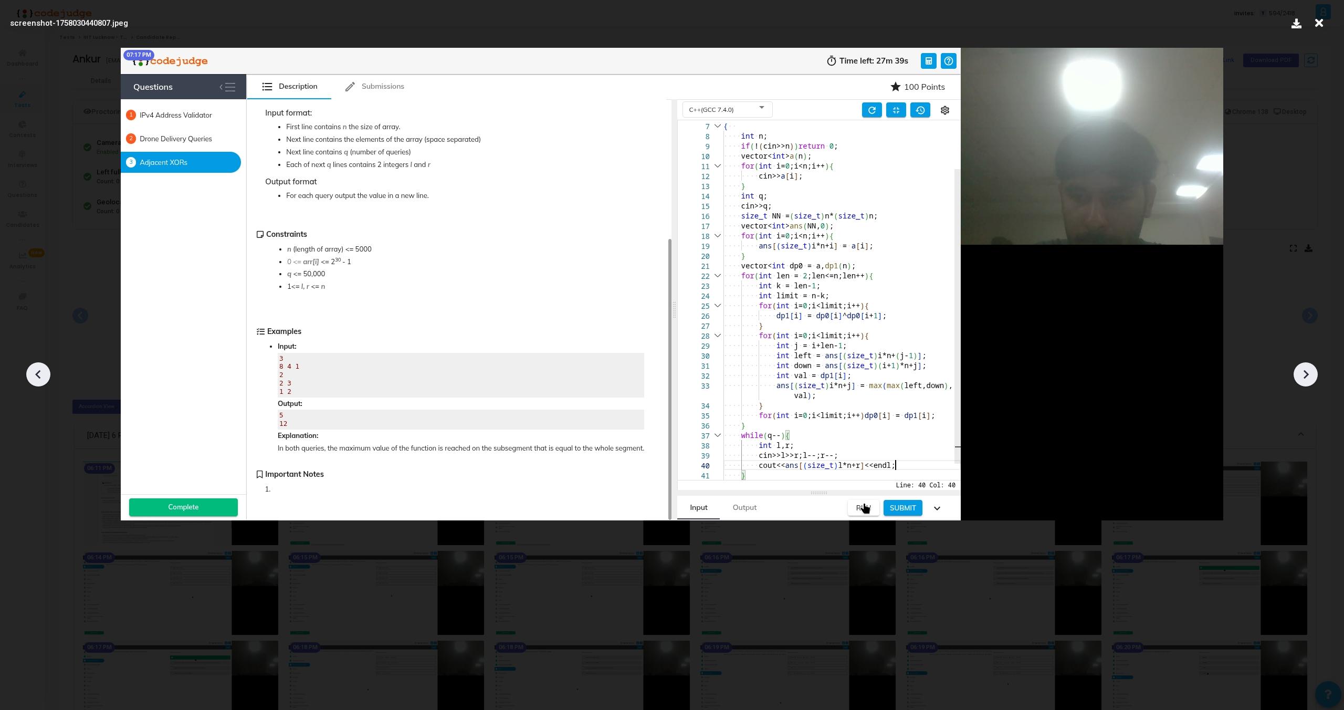
click at [1308, 366] on icon at bounding box center [1306, 374] width 16 height 16
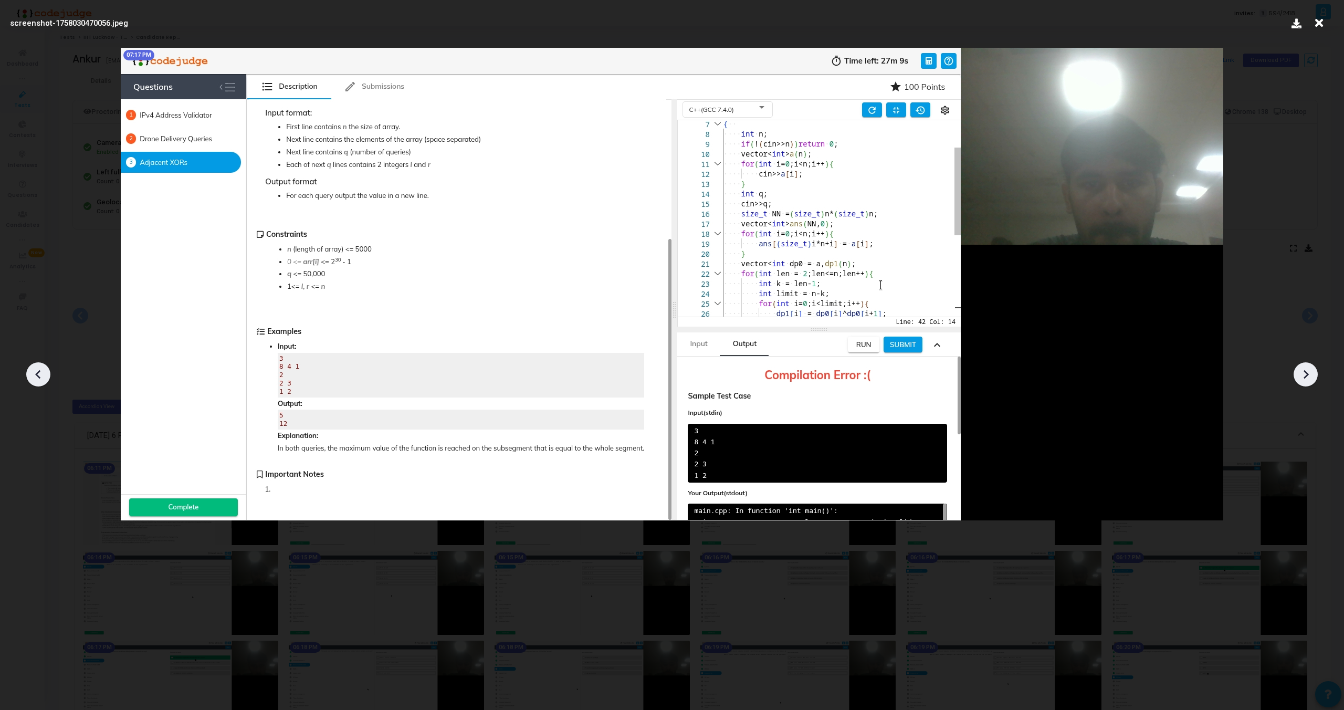
click at [1308, 366] on icon at bounding box center [1306, 374] width 16 height 16
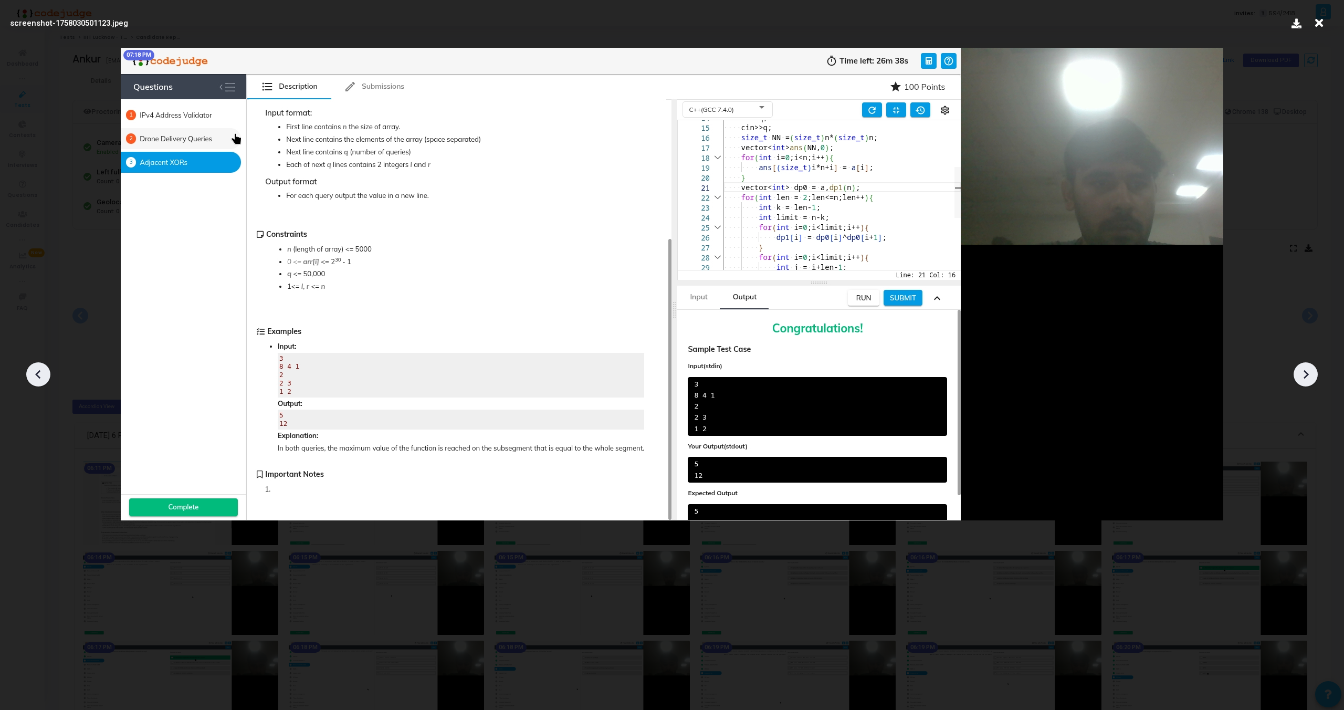
click at [1308, 366] on icon at bounding box center [1306, 374] width 16 height 16
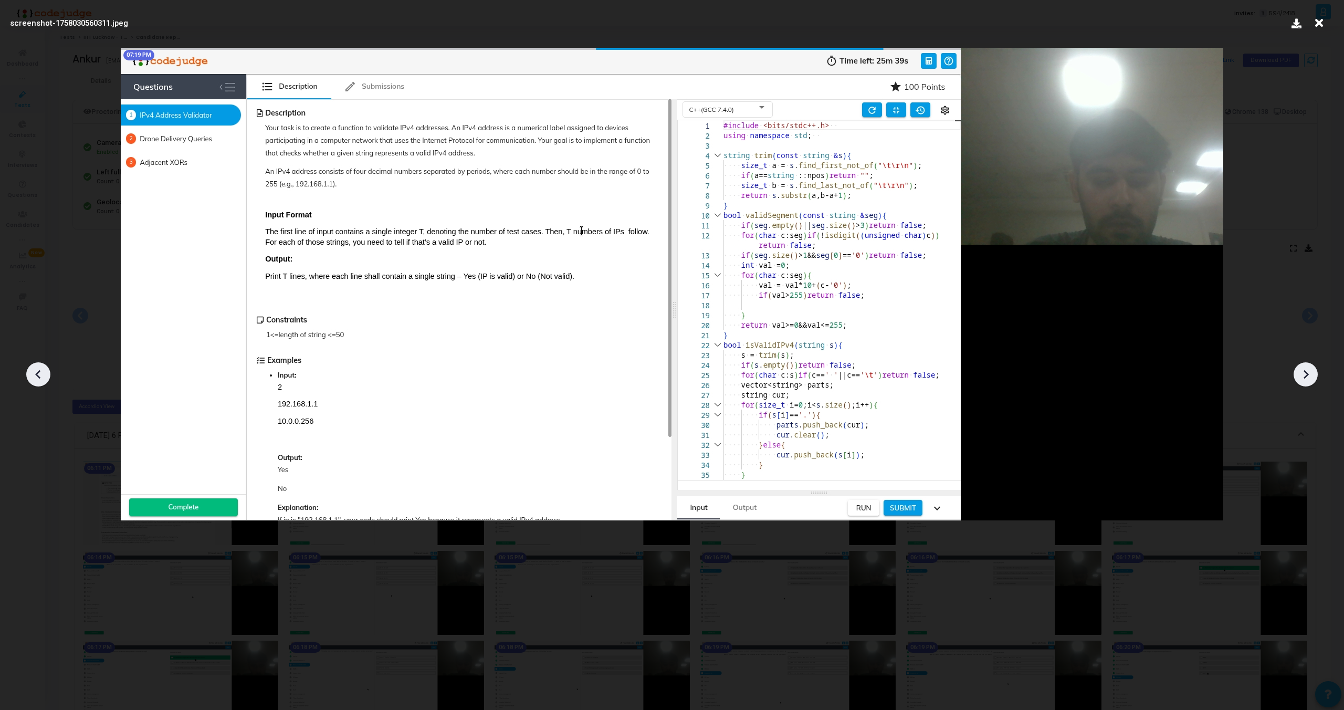
click at [27, 379] on div at bounding box center [38, 374] width 24 height 24
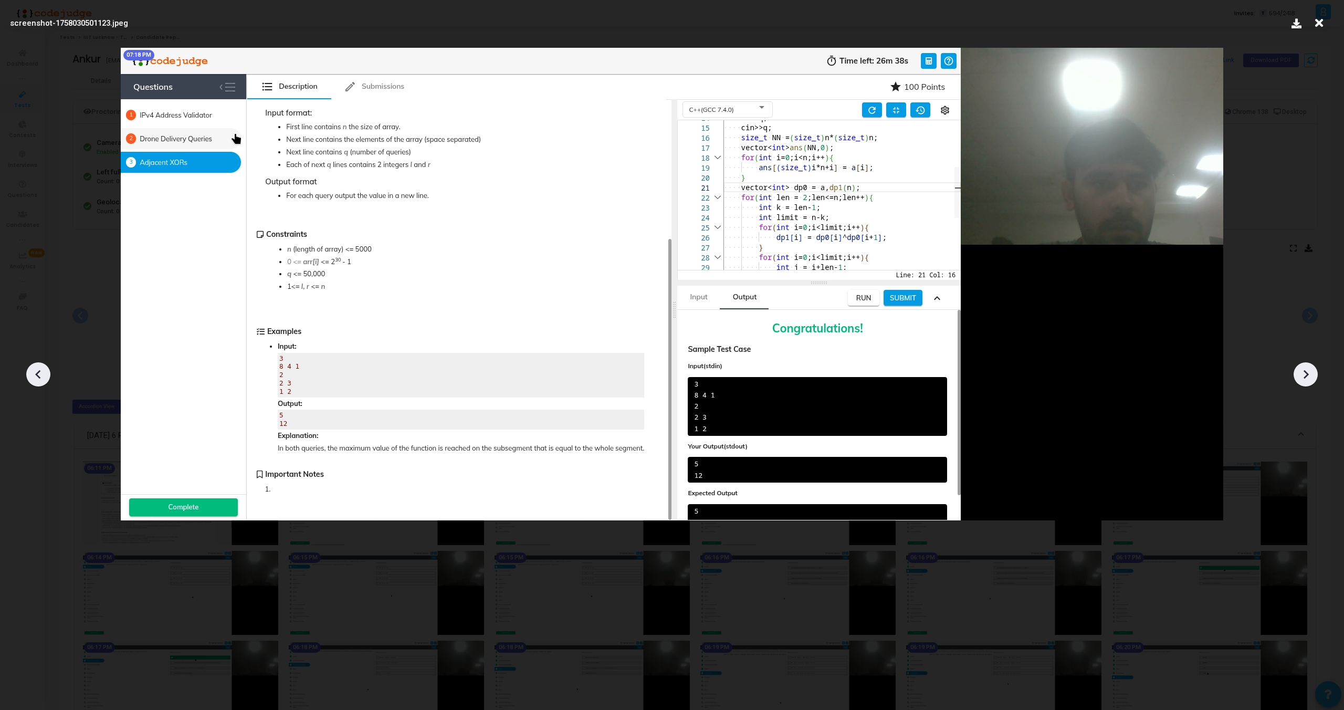
click at [1302, 379] on icon at bounding box center [1306, 374] width 16 height 16
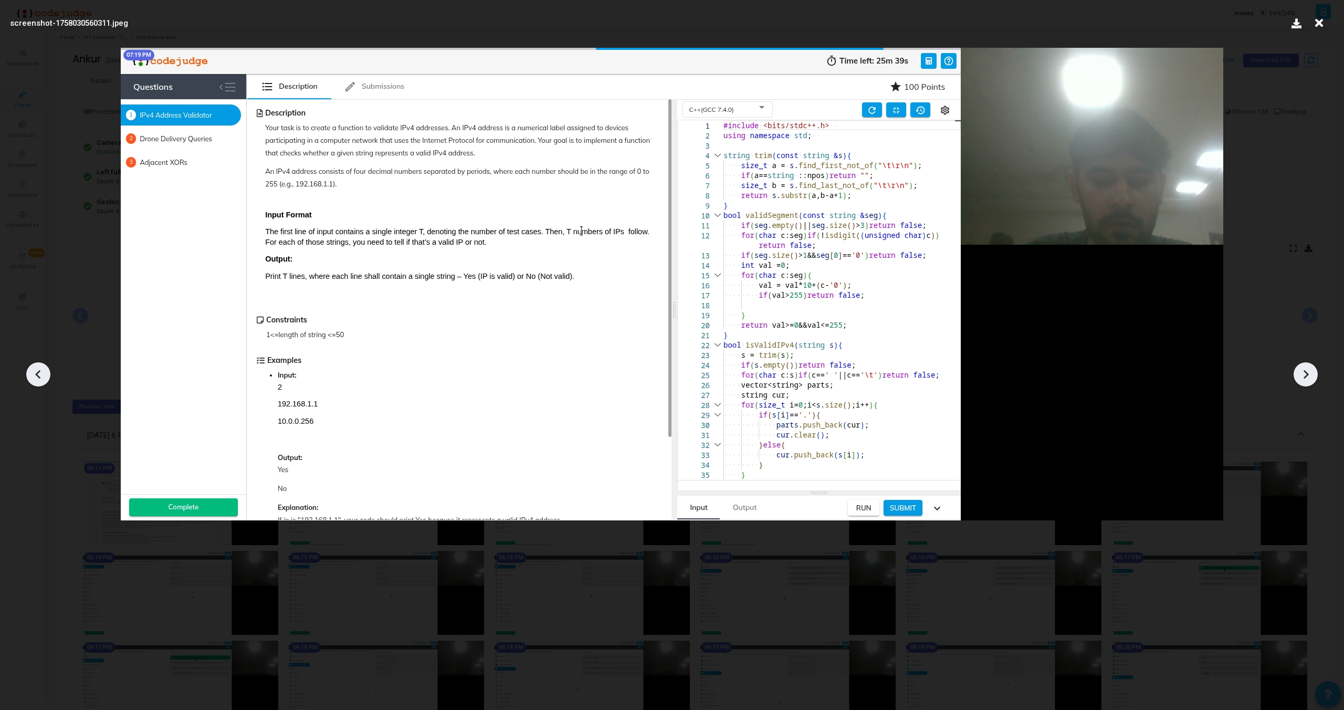
click at [1302, 379] on icon at bounding box center [1306, 374] width 16 height 16
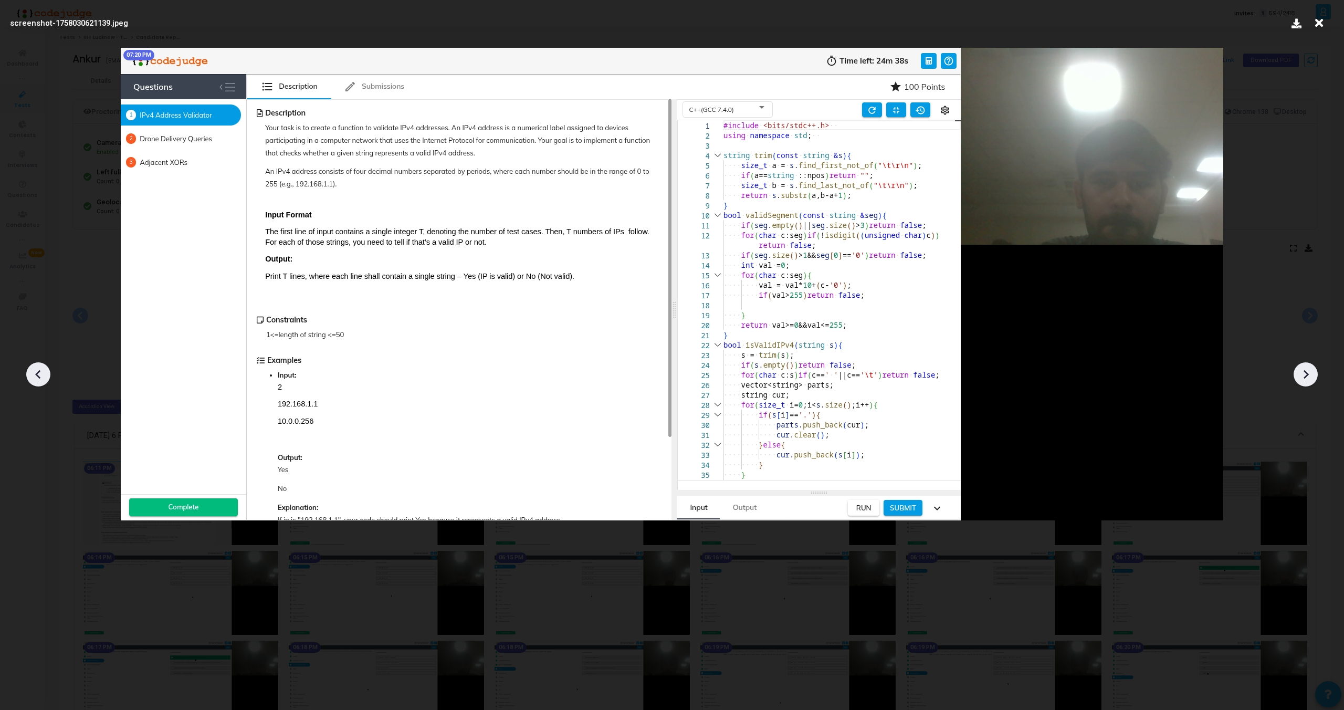
click at [1302, 379] on icon at bounding box center [1306, 374] width 16 height 16
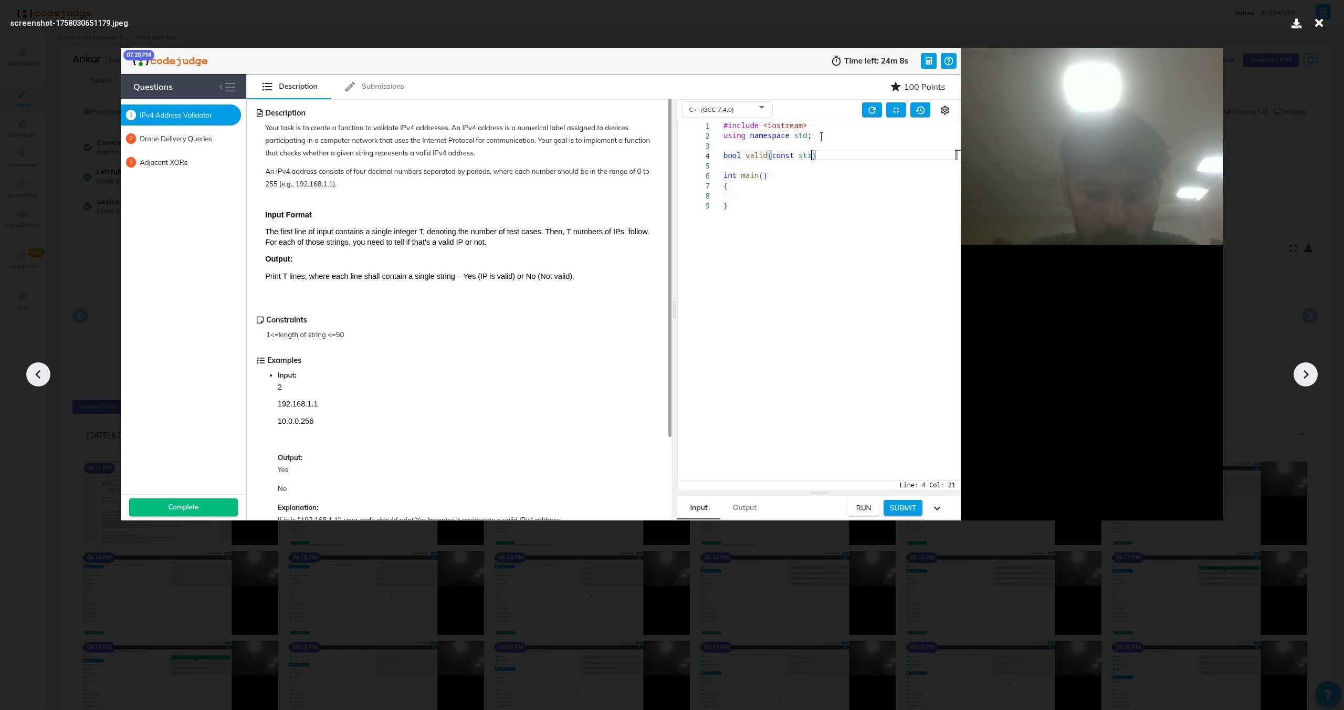
click at [1302, 379] on icon at bounding box center [1306, 374] width 16 height 16
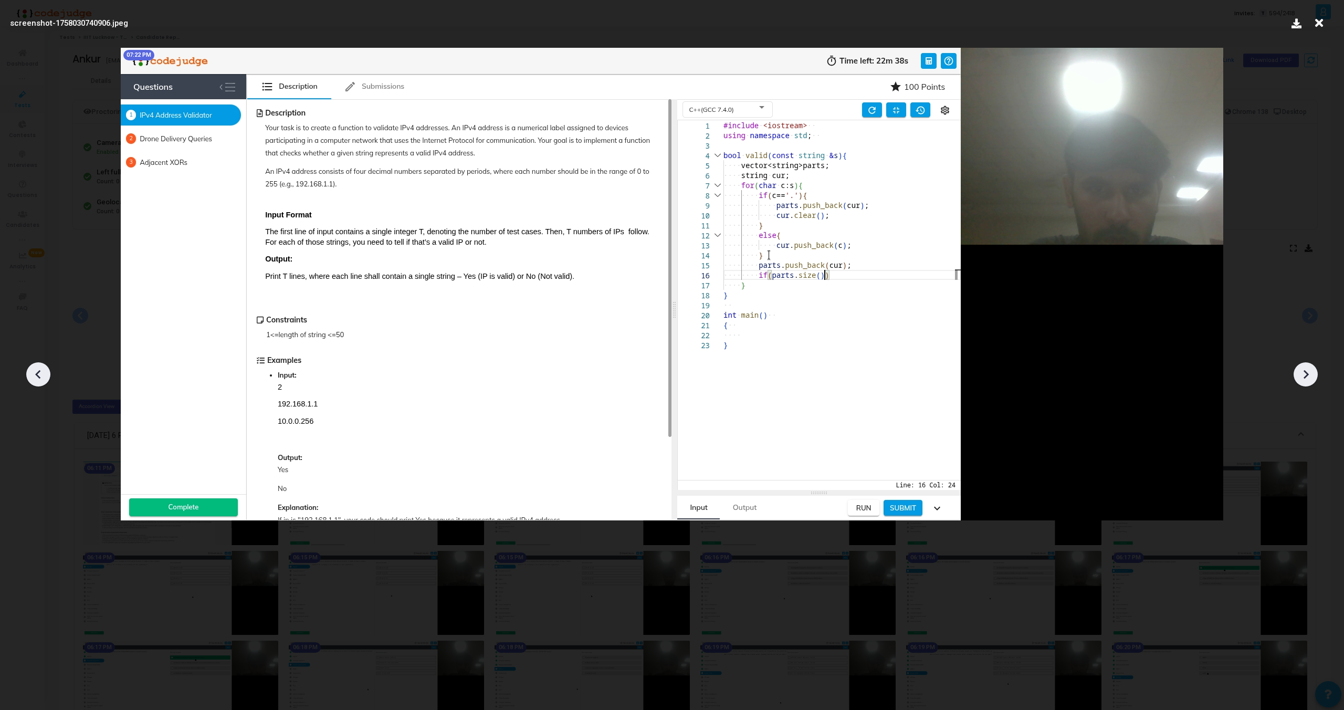
click at [1302, 379] on icon at bounding box center [1306, 374] width 16 height 16
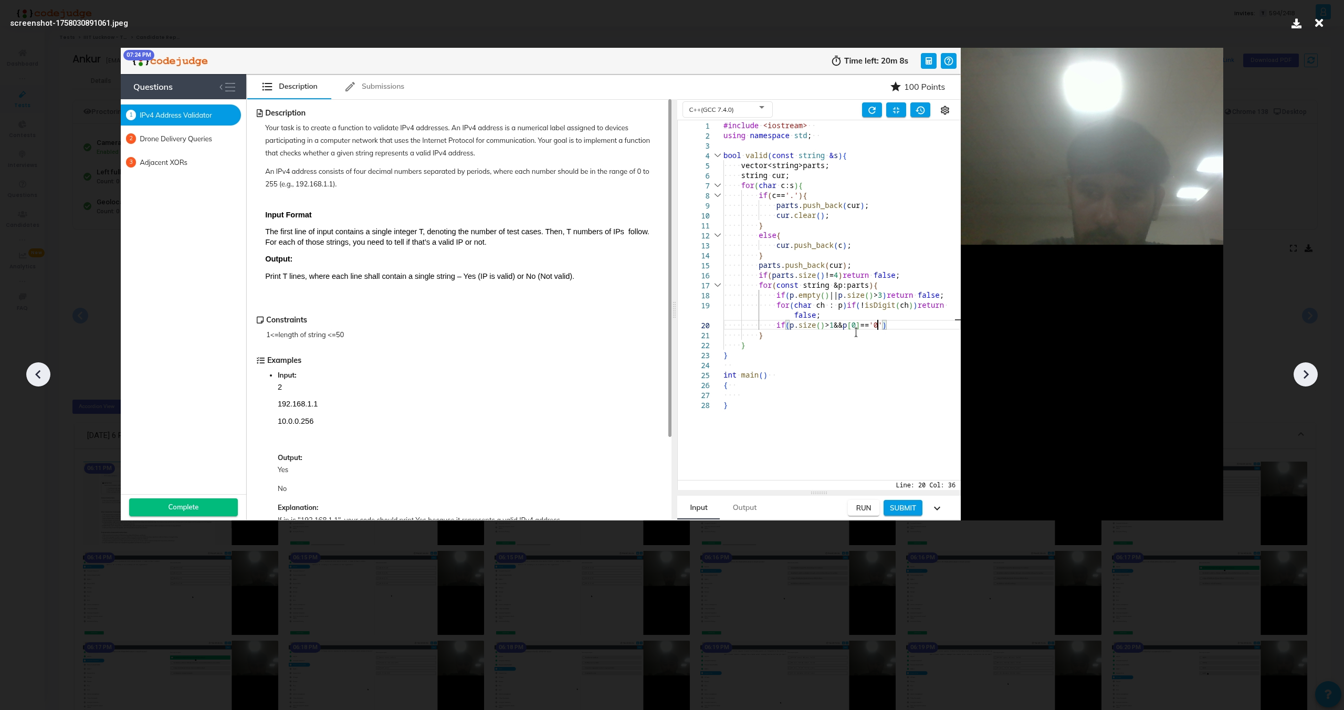
click at [1302, 379] on icon at bounding box center [1306, 374] width 16 height 16
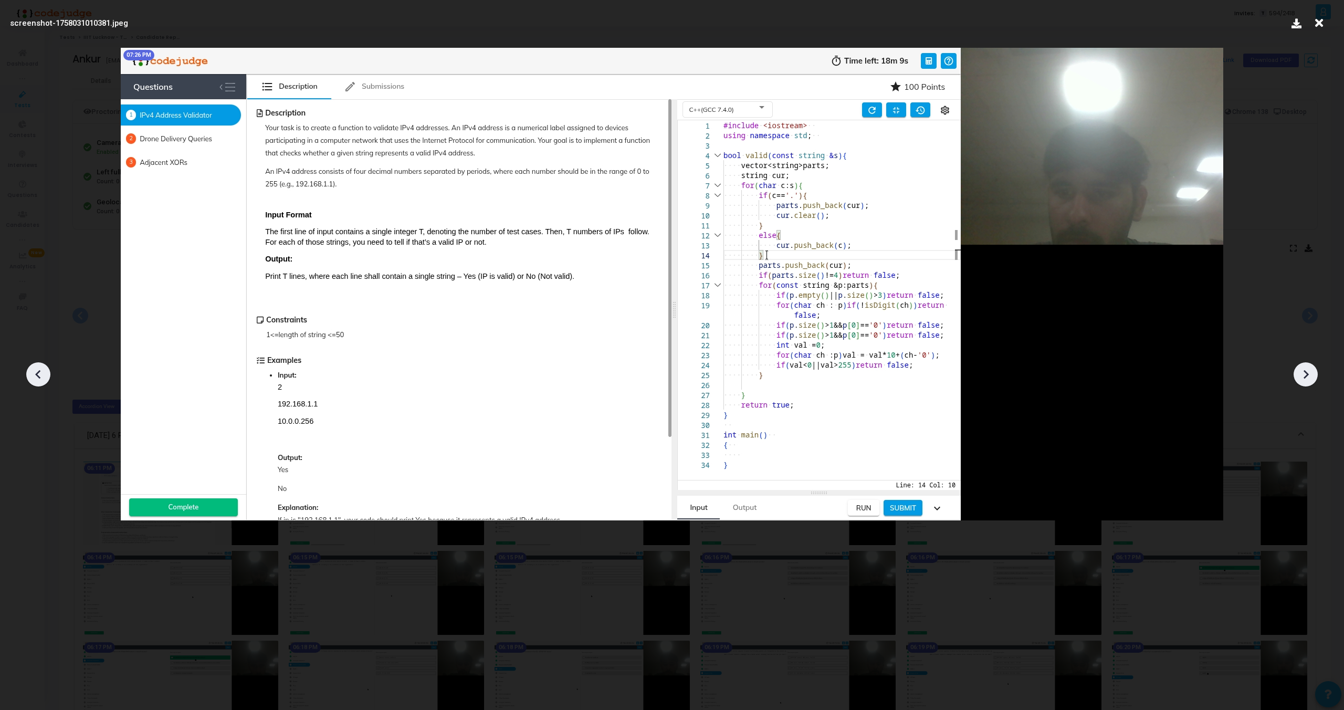
click at [1302, 379] on icon at bounding box center [1306, 374] width 16 height 16
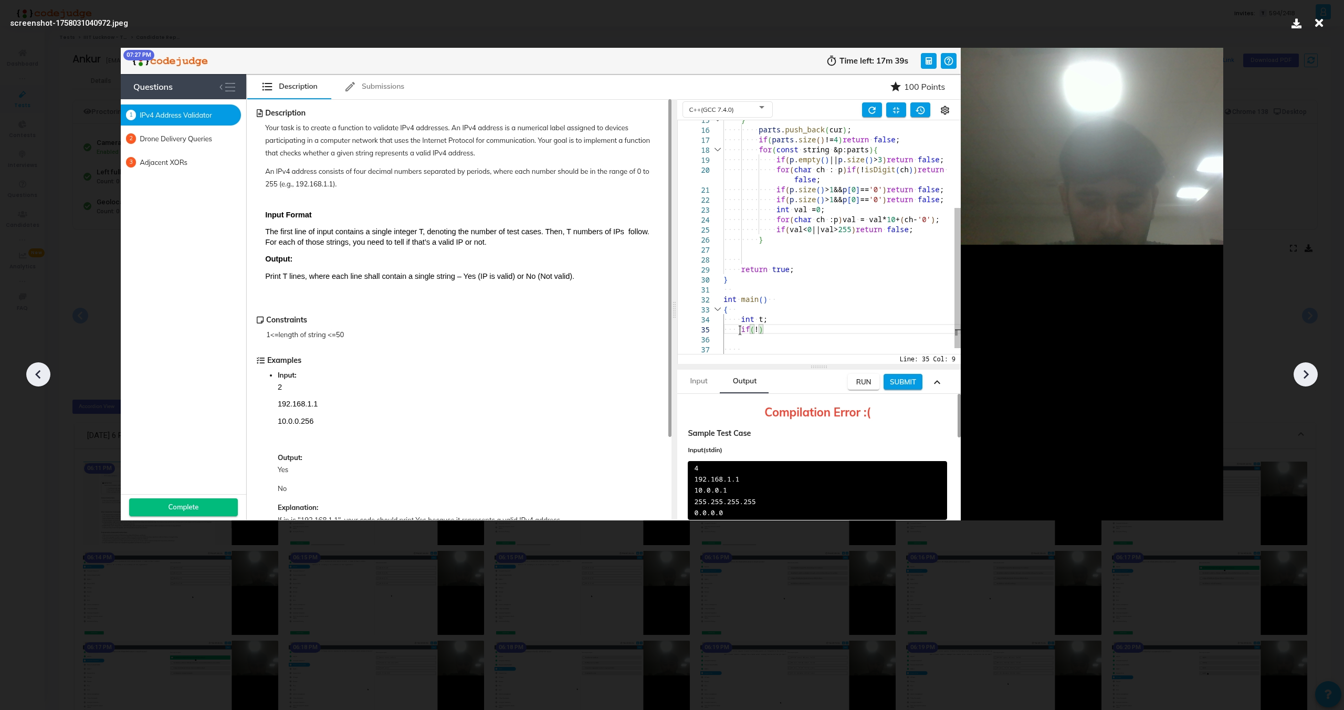
click at [1302, 379] on icon at bounding box center [1306, 374] width 16 height 16
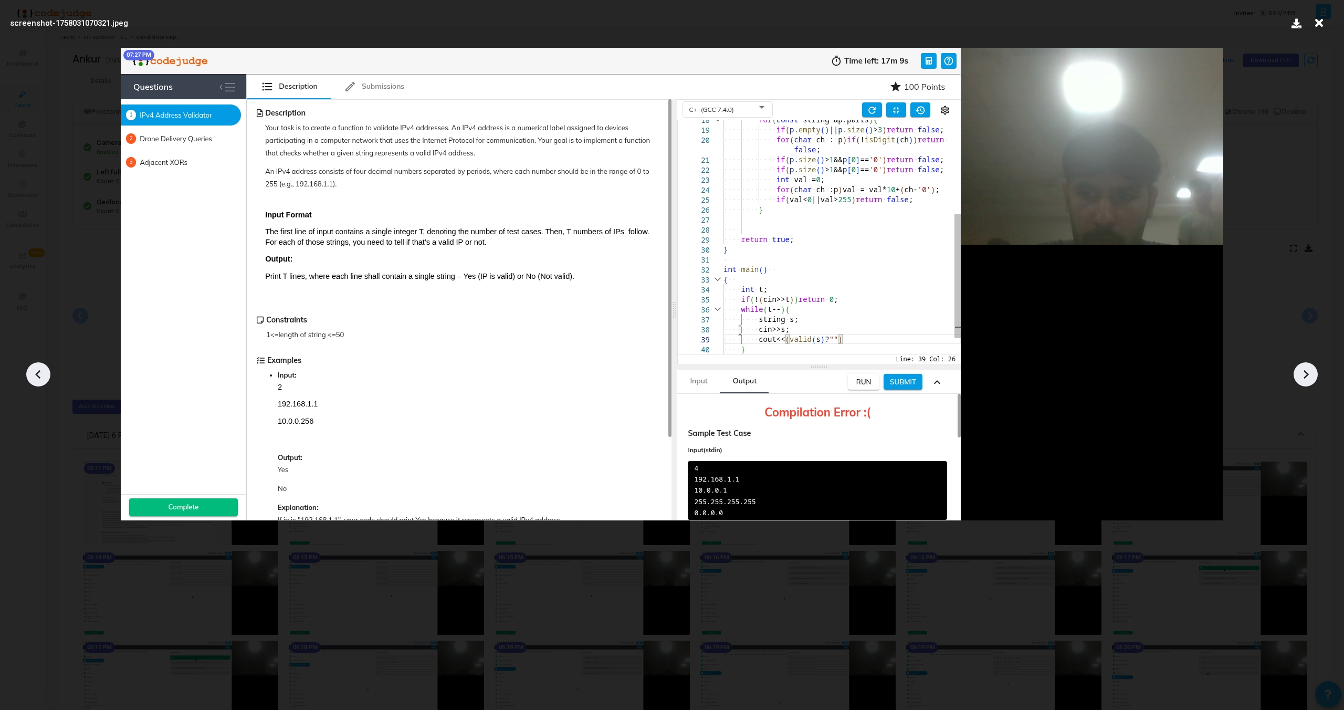
click at [1302, 379] on icon at bounding box center [1306, 374] width 16 height 16
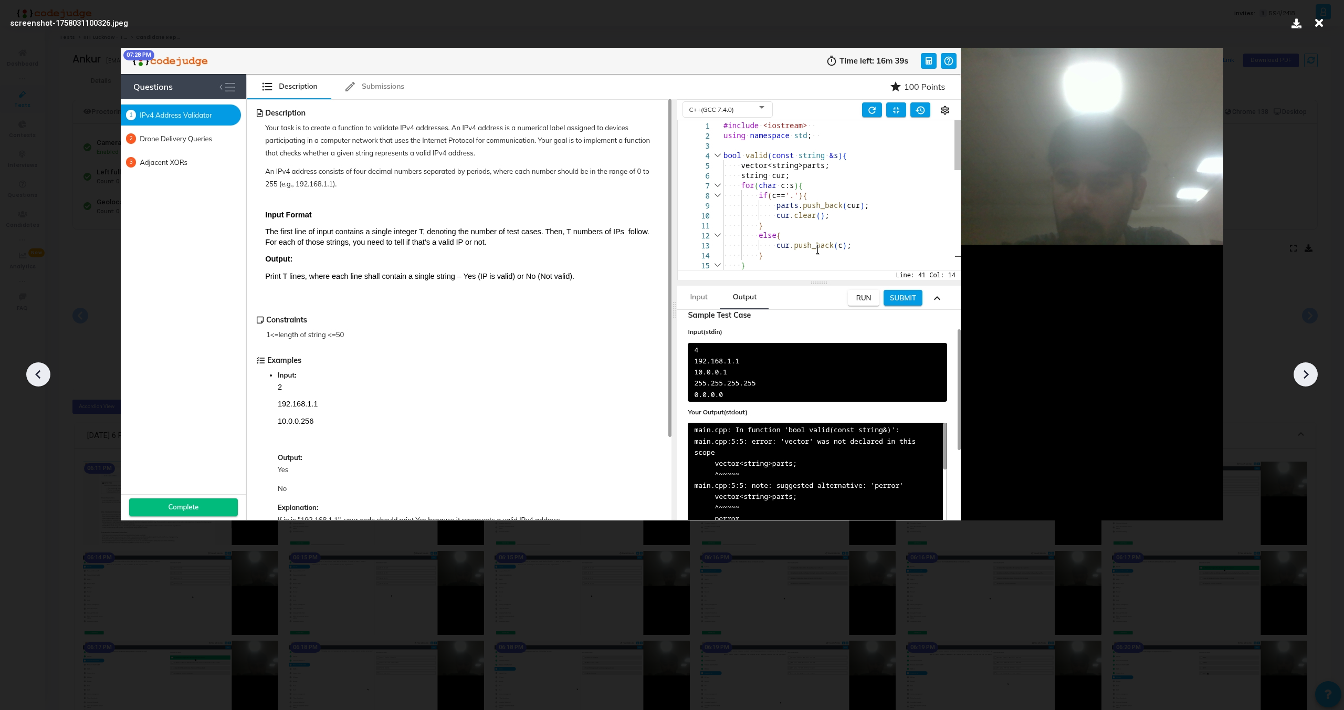
click at [1302, 379] on icon at bounding box center [1306, 374] width 16 height 16
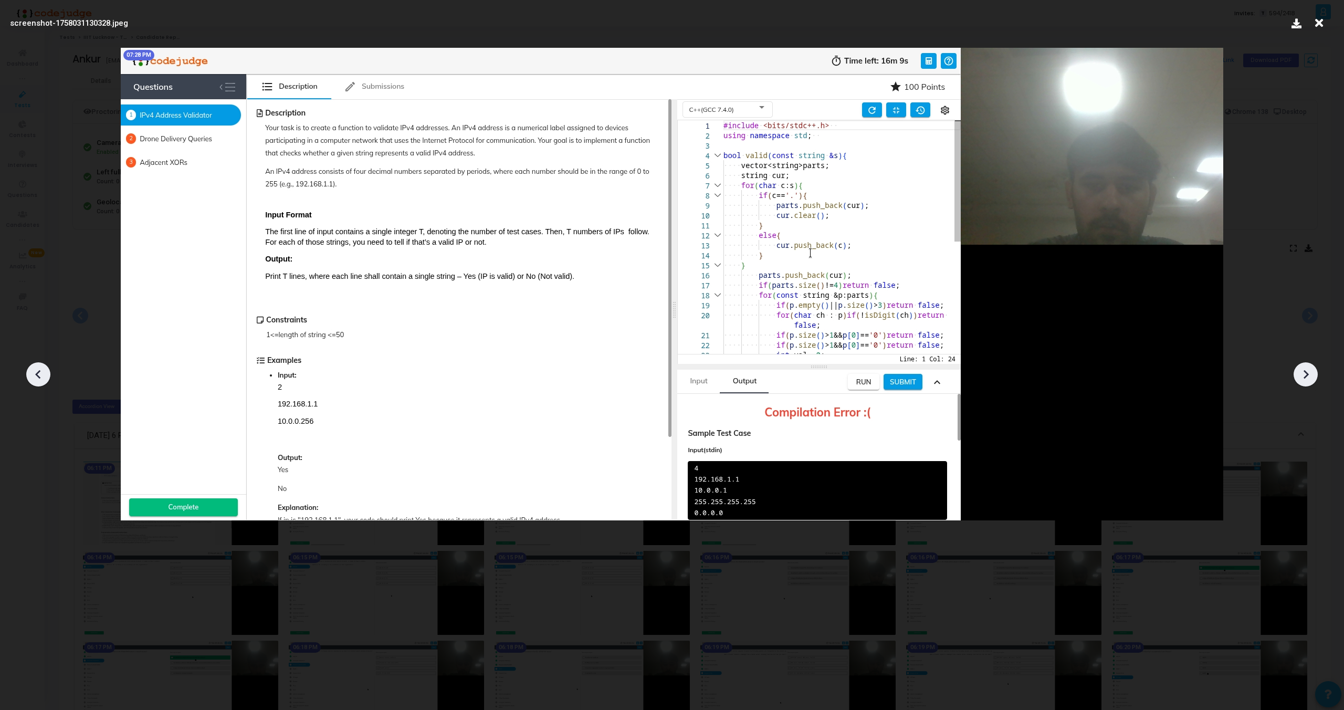
click at [1302, 379] on icon at bounding box center [1306, 374] width 16 height 16
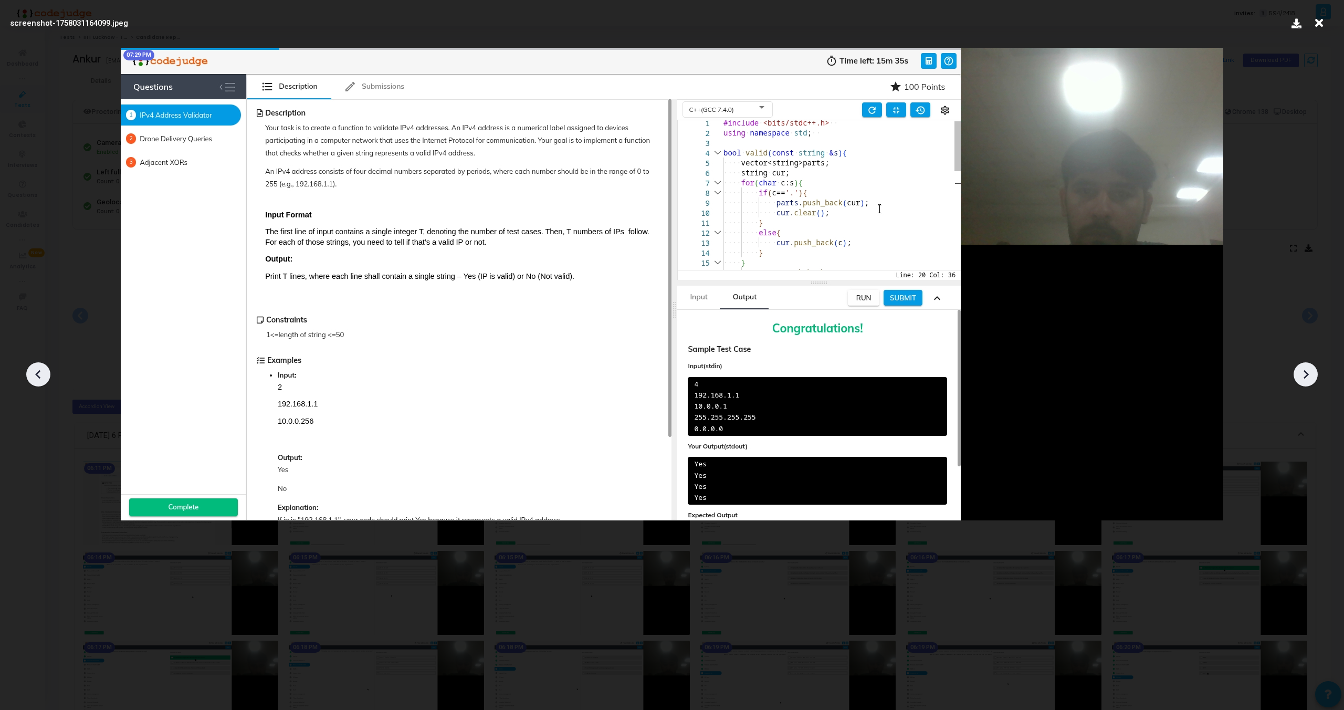
click at [1302, 379] on icon at bounding box center [1306, 374] width 16 height 16
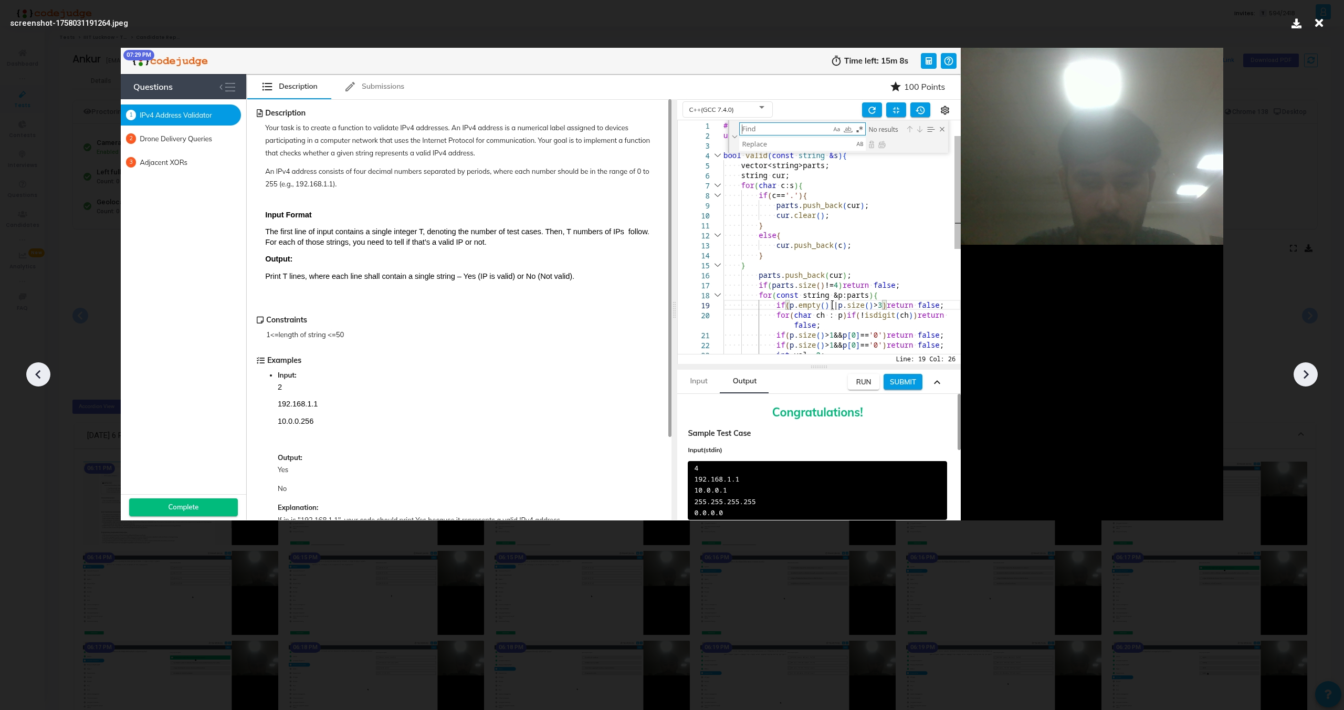
click at [1302, 379] on icon at bounding box center [1306, 374] width 16 height 16
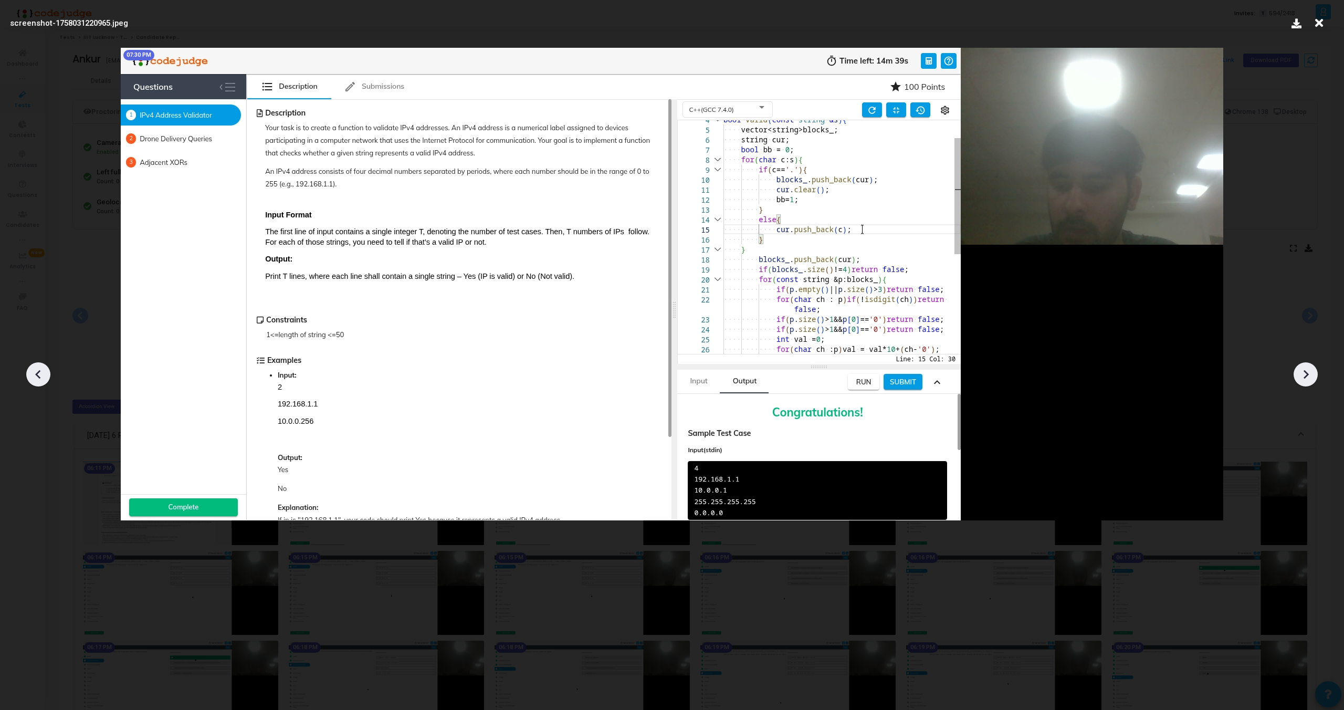
click at [1302, 379] on icon at bounding box center [1306, 374] width 16 height 16
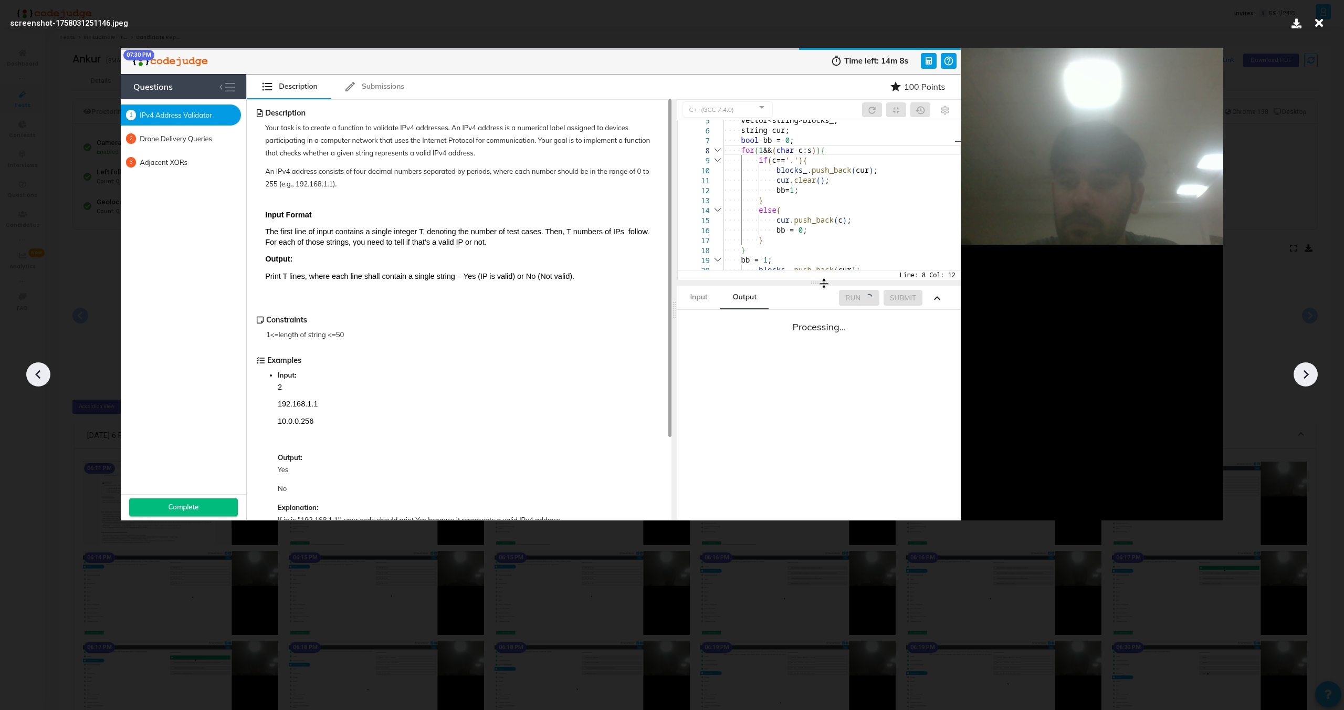
click at [1302, 379] on icon at bounding box center [1306, 374] width 16 height 16
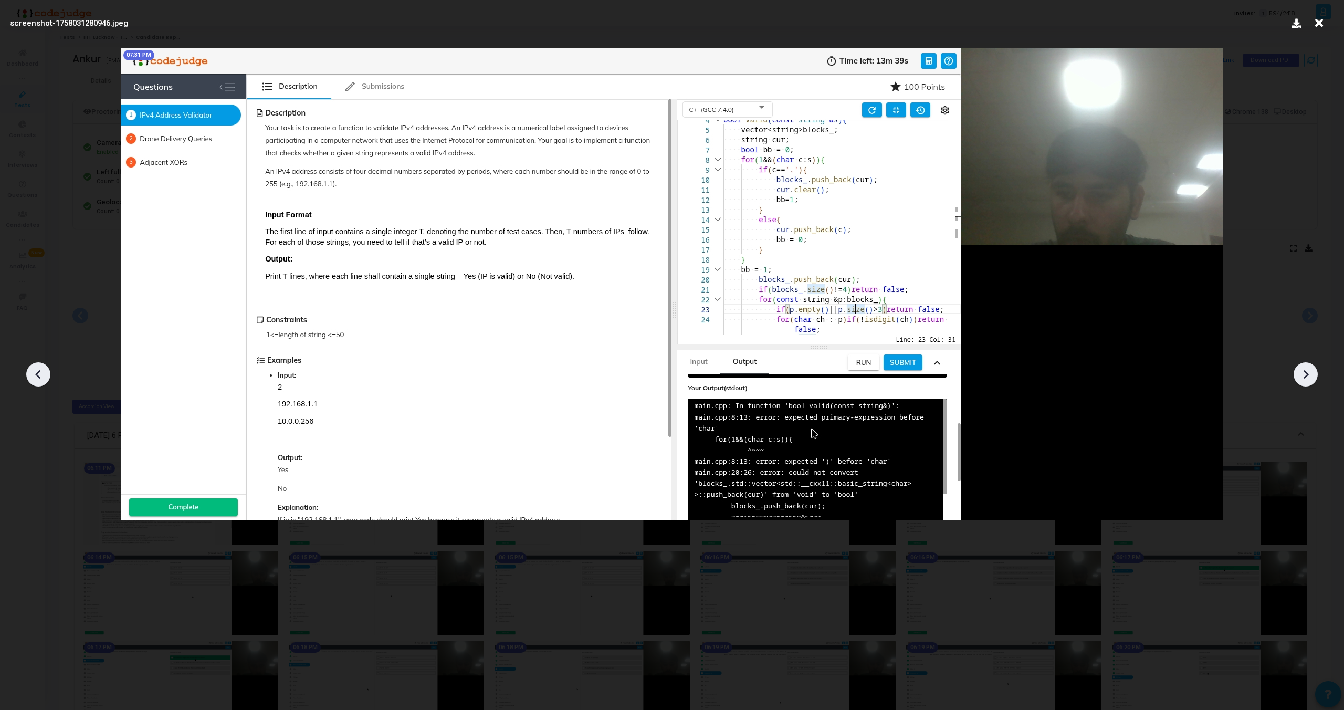
click at [1302, 379] on icon at bounding box center [1306, 374] width 16 height 16
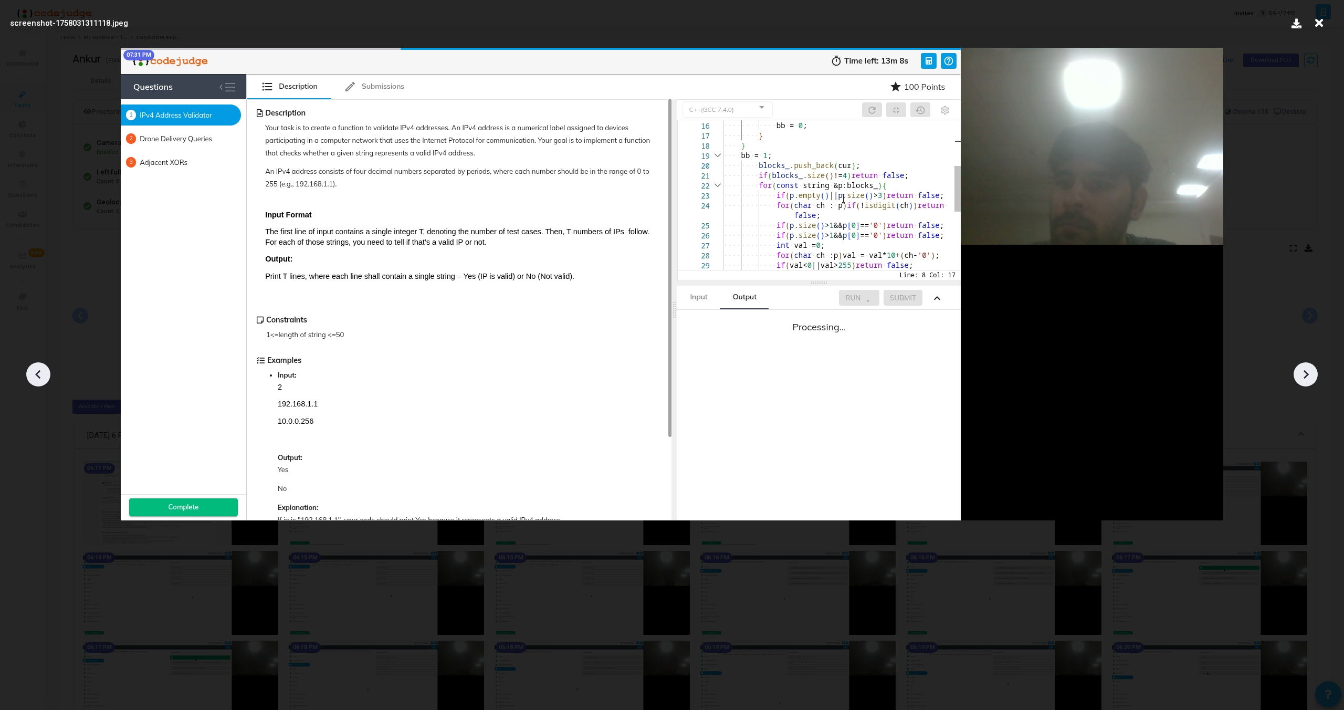
click at [1302, 379] on icon at bounding box center [1306, 374] width 16 height 16
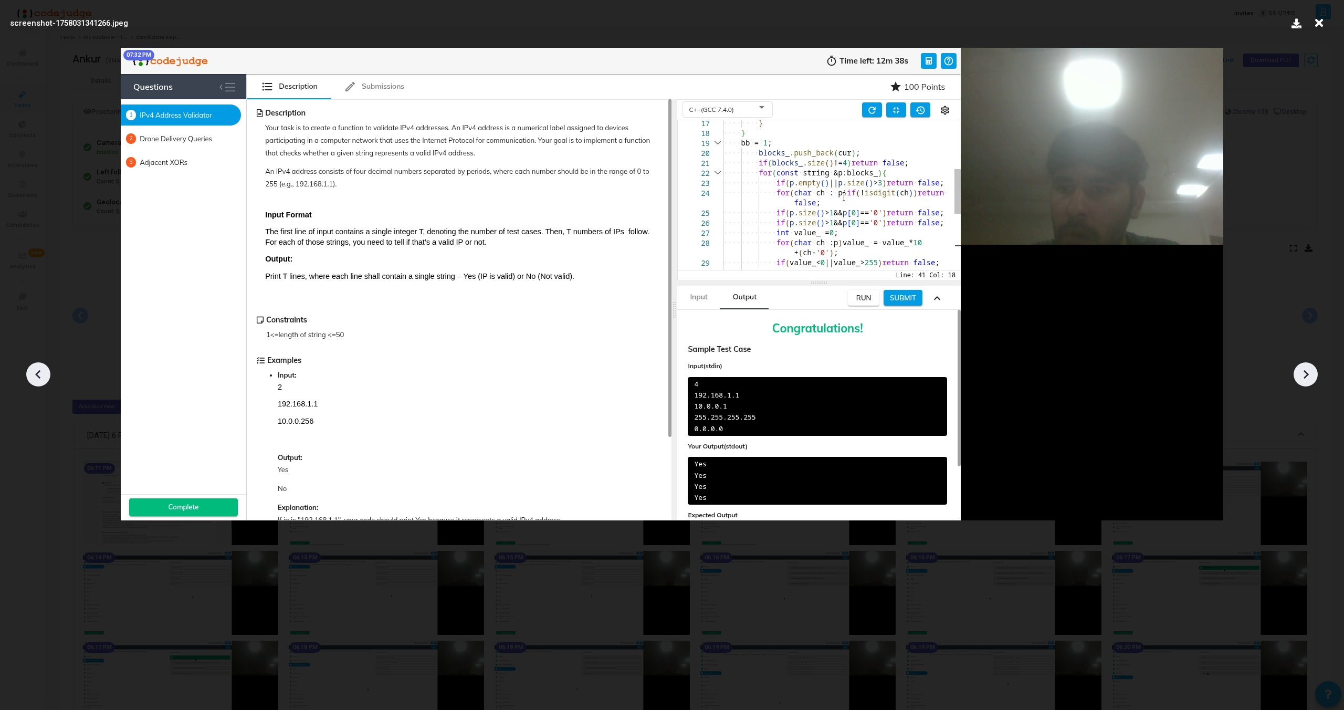
click at [1302, 379] on icon at bounding box center [1306, 374] width 16 height 16
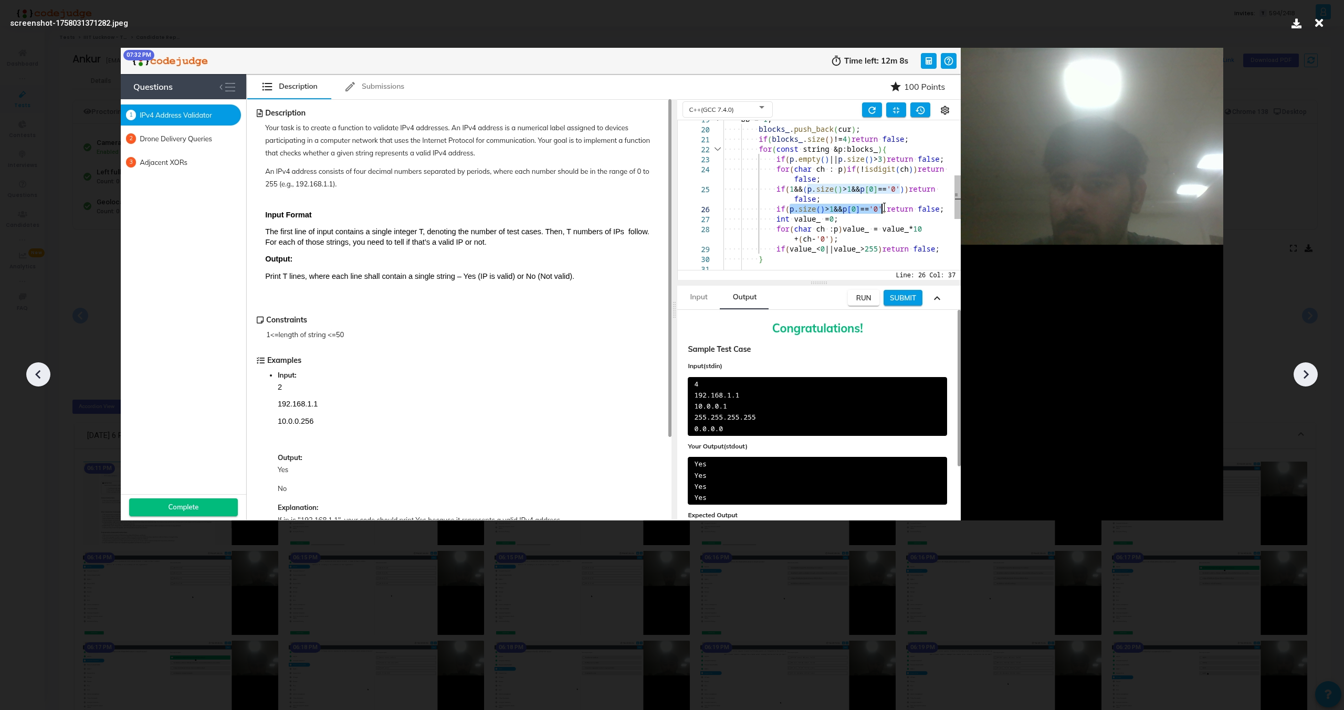
click at [1302, 379] on icon at bounding box center [1306, 374] width 16 height 16
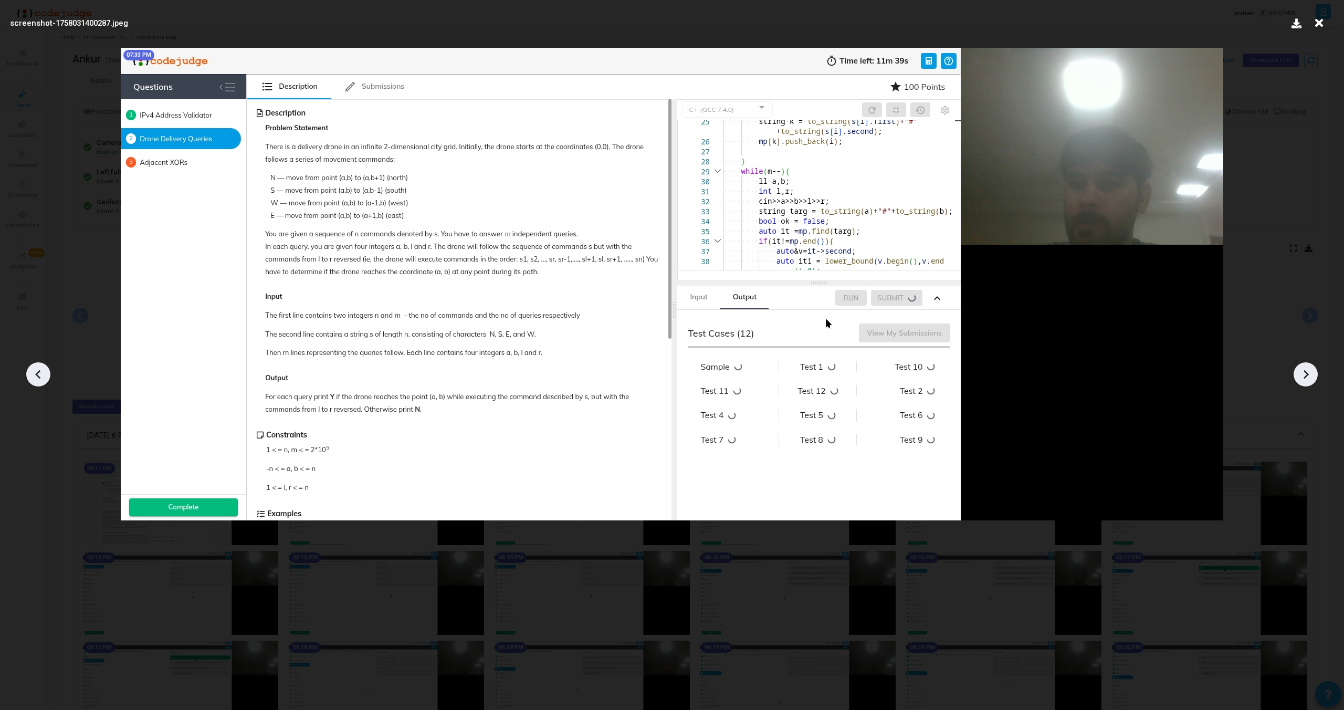
click at [33, 366] on icon at bounding box center [38, 374] width 16 height 16
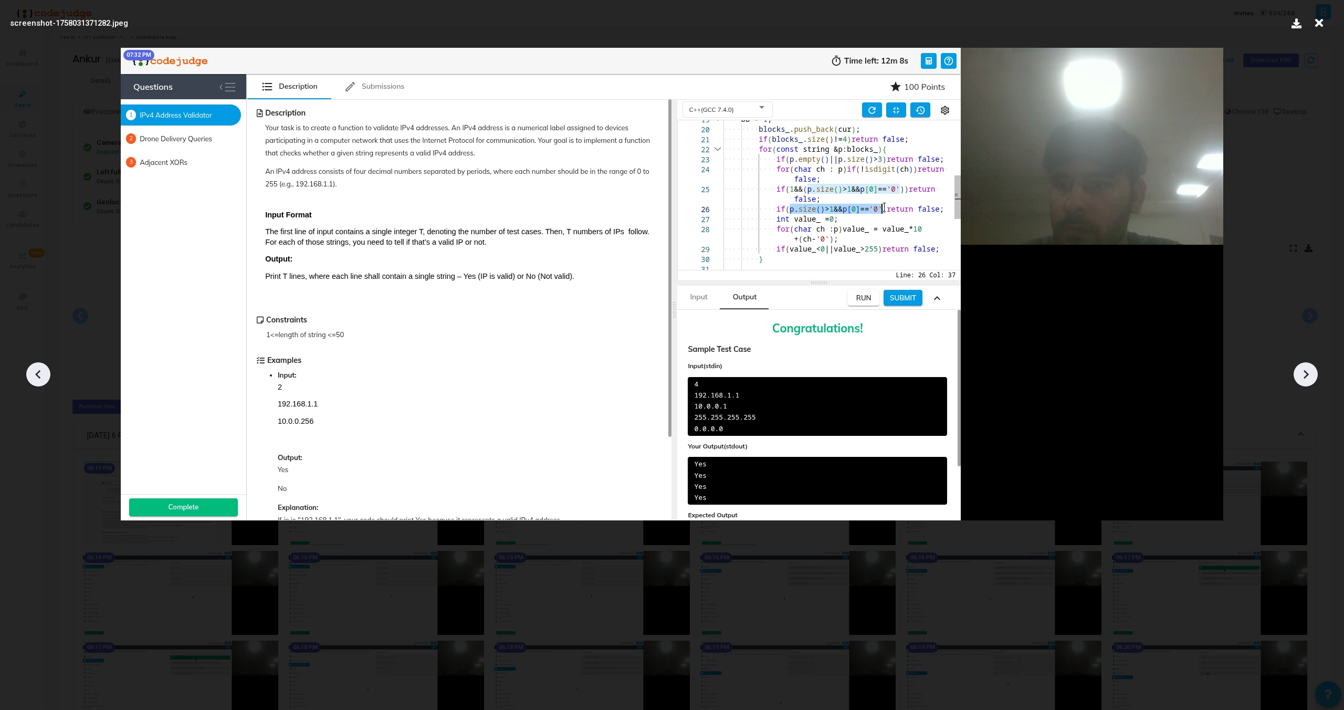
click at [35, 369] on icon at bounding box center [38, 374] width 16 height 16
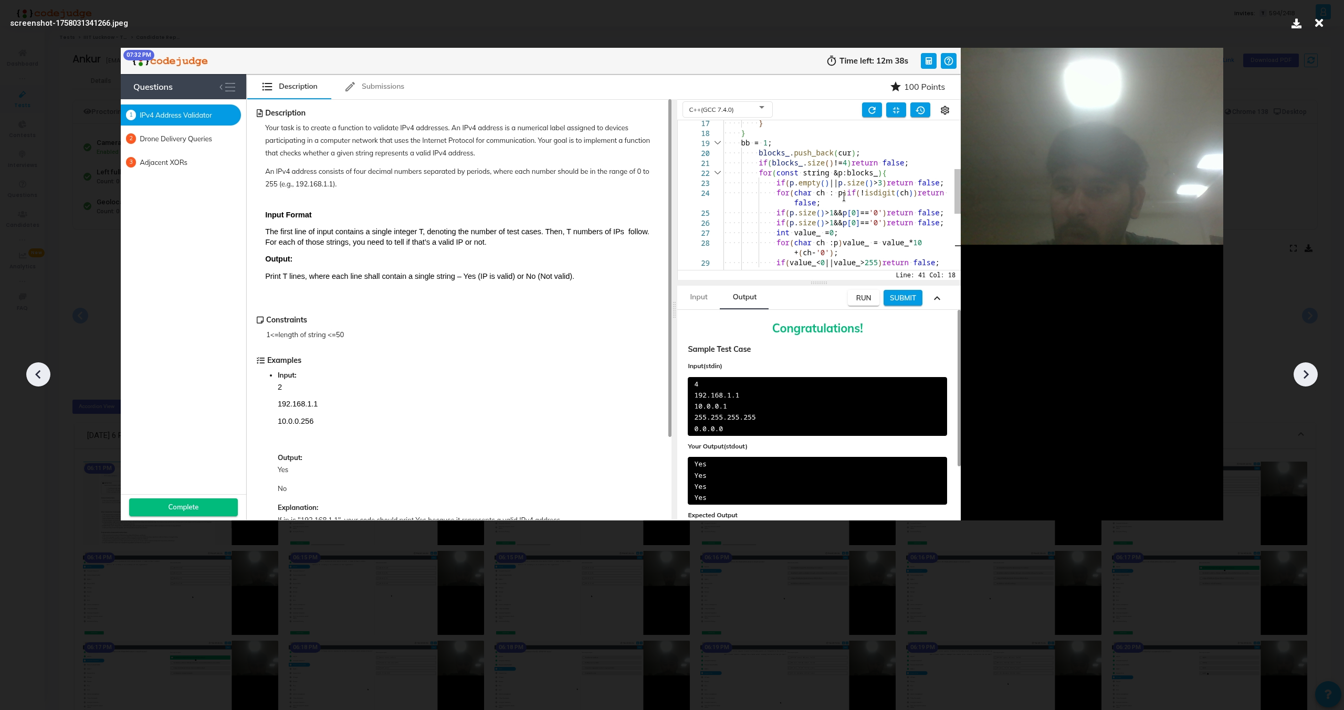
click at [35, 369] on icon at bounding box center [38, 374] width 16 height 16
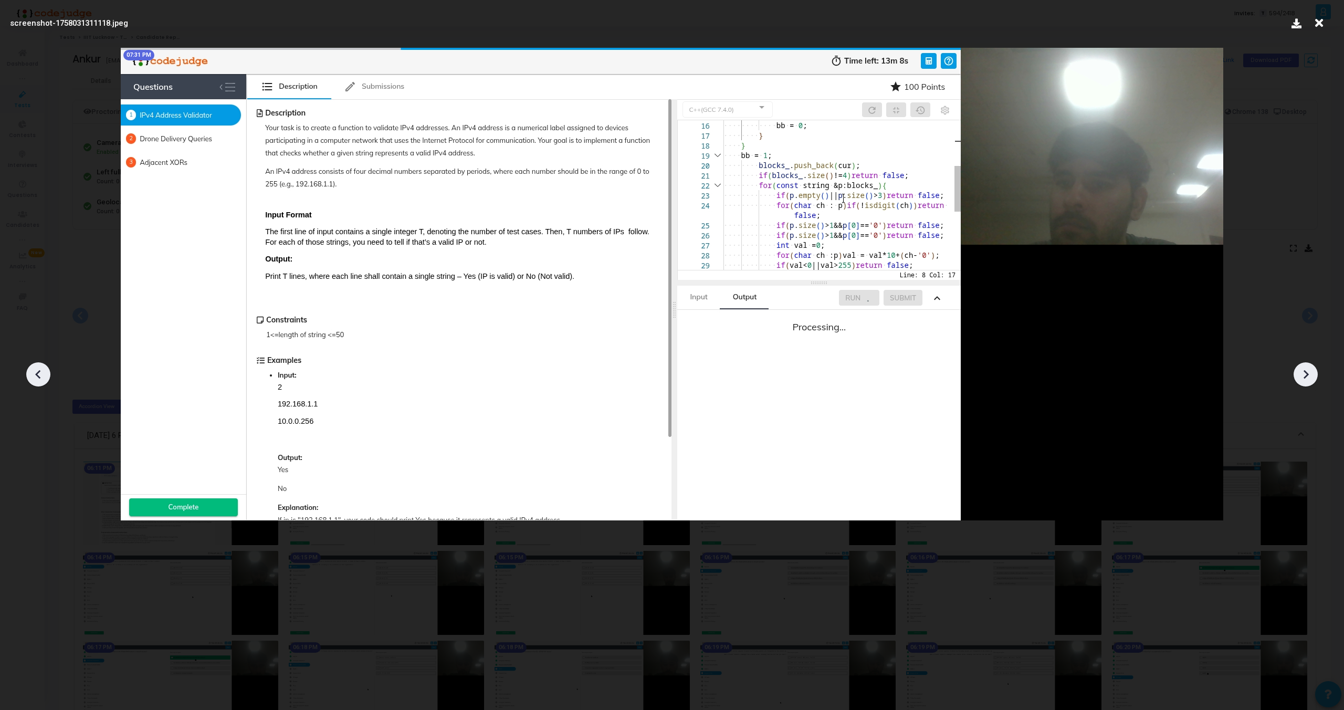
click at [35, 369] on icon at bounding box center [38, 374] width 16 height 16
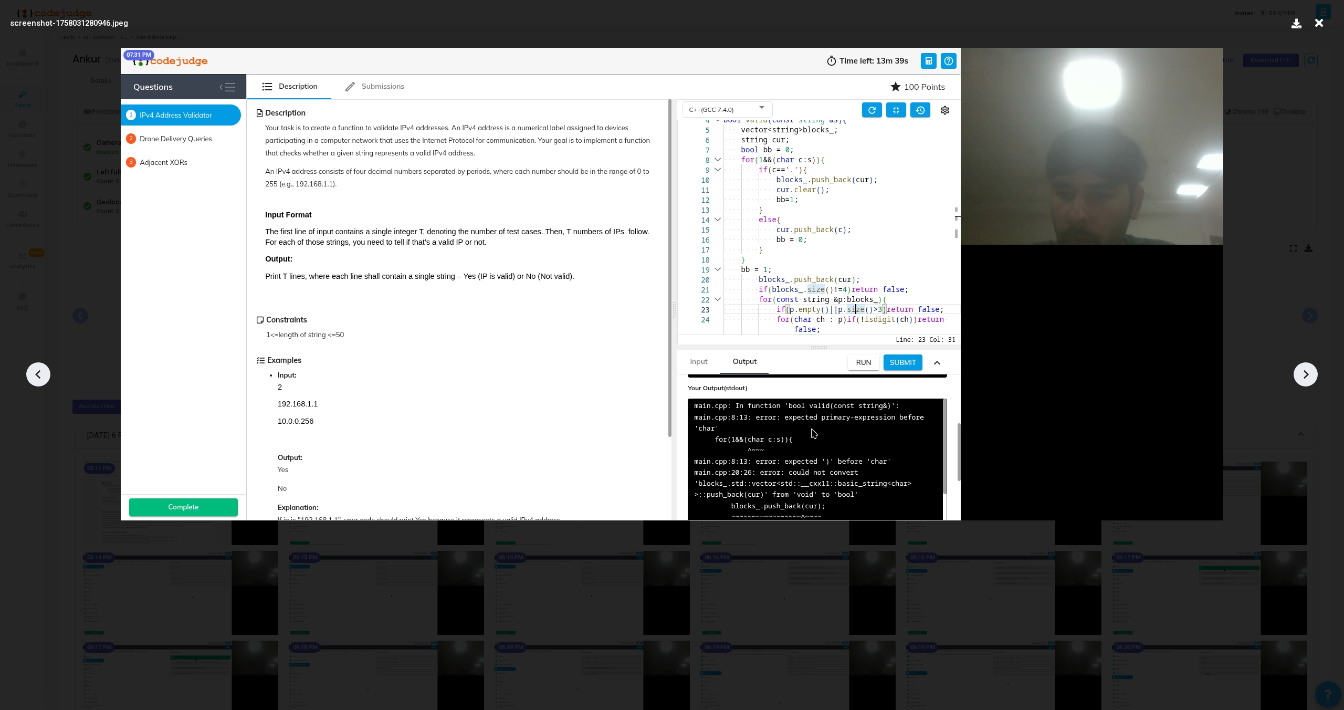
click at [35, 369] on icon at bounding box center [38, 374] width 16 height 16
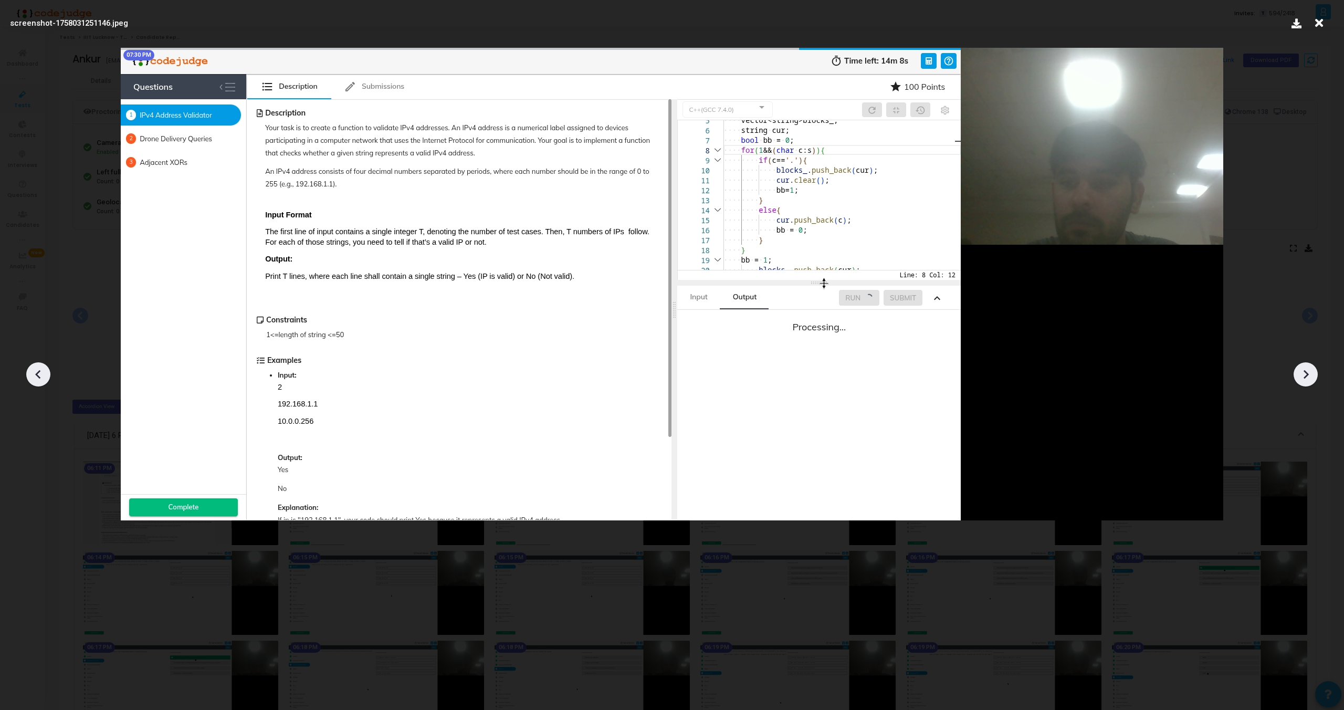
click at [35, 369] on icon at bounding box center [38, 374] width 16 height 16
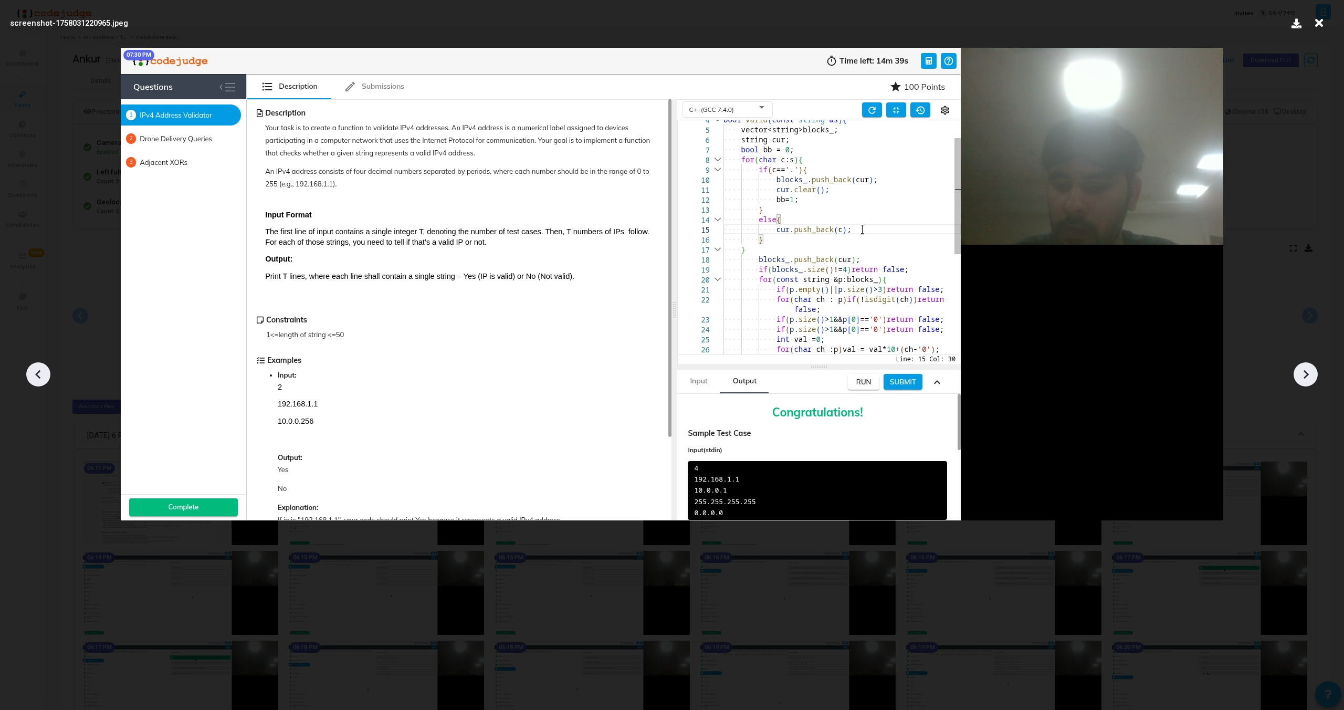
click at [35, 369] on icon at bounding box center [38, 374] width 16 height 16
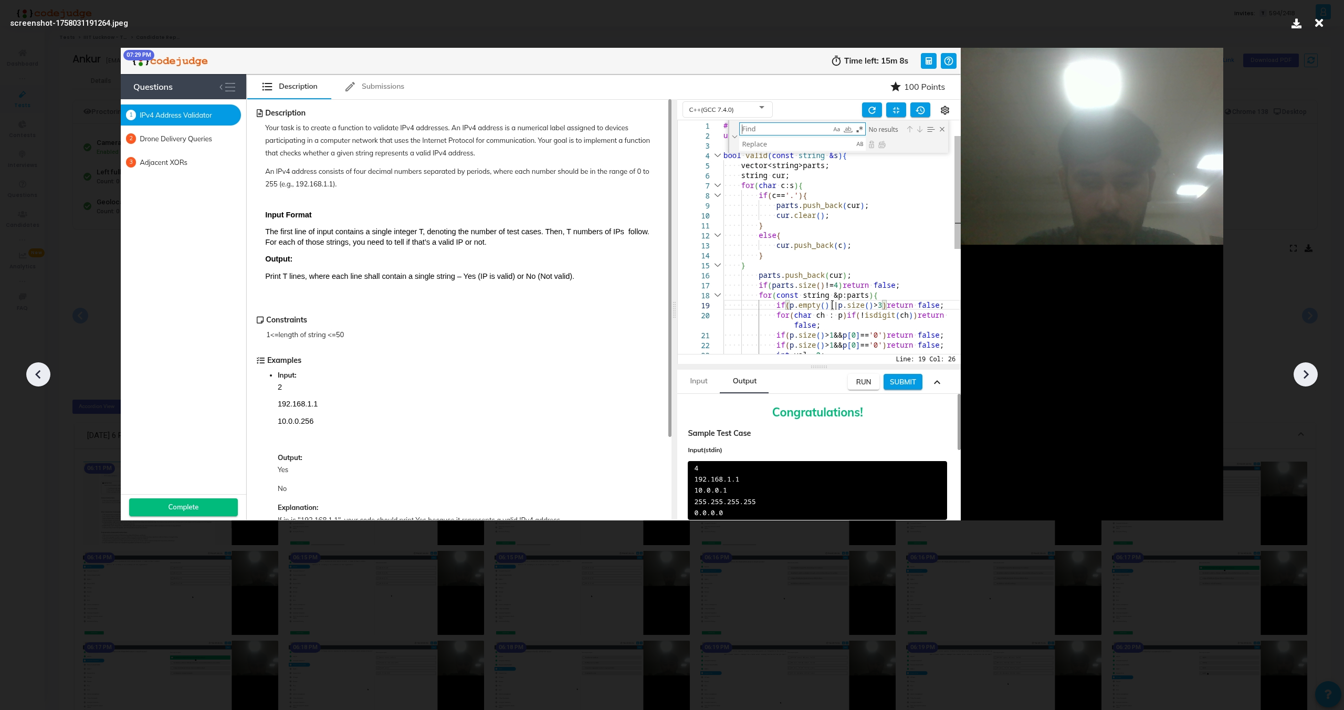
click at [35, 369] on icon at bounding box center [38, 374] width 16 height 16
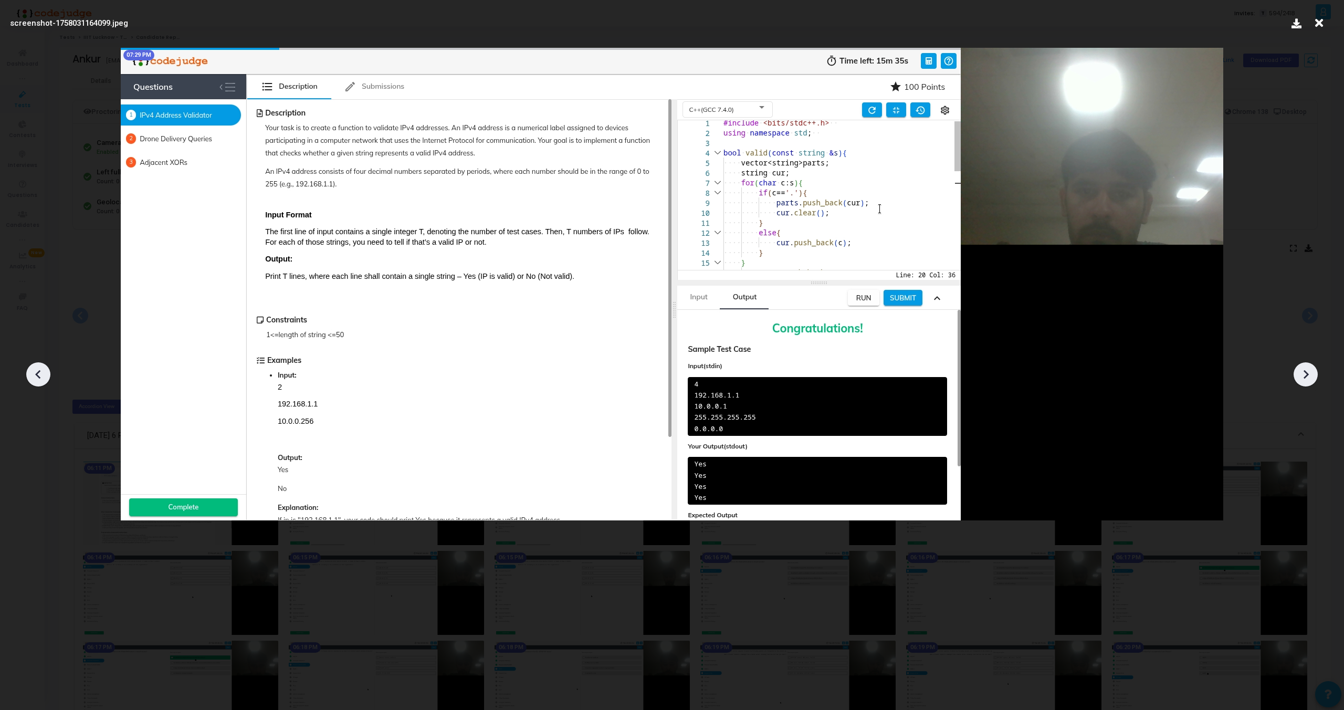
click at [35, 369] on icon at bounding box center [38, 374] width 16 height 16
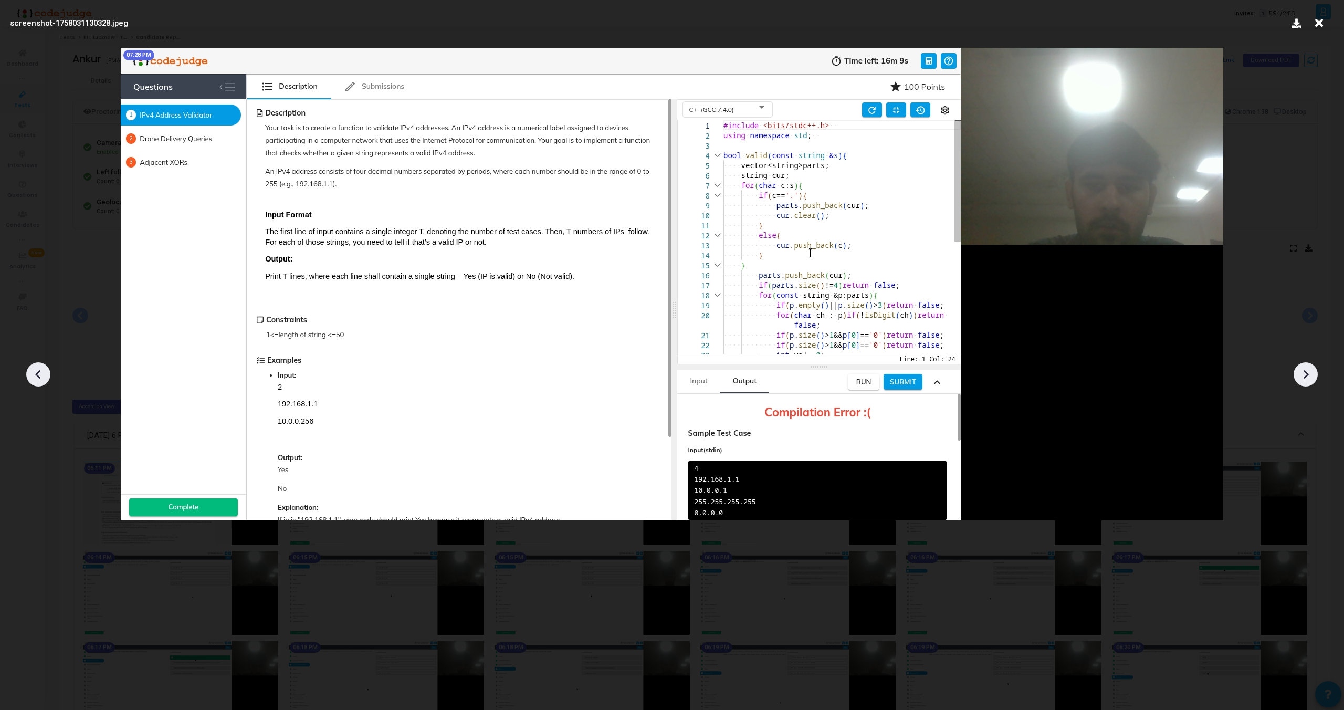
click at [35, 369] on icon at bounding box center [38, 374] width 16 height 16
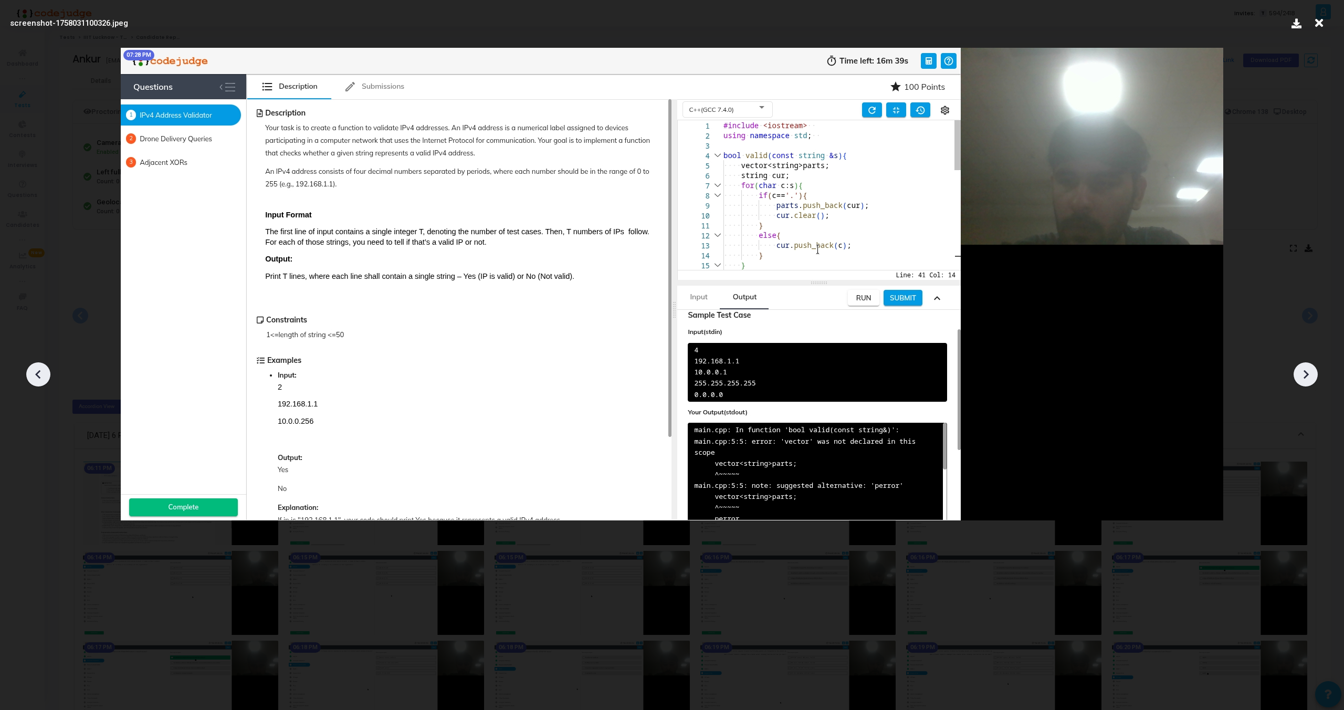
click at [35, 369] on icon at bounding box center [38, 374] width 16 height 16
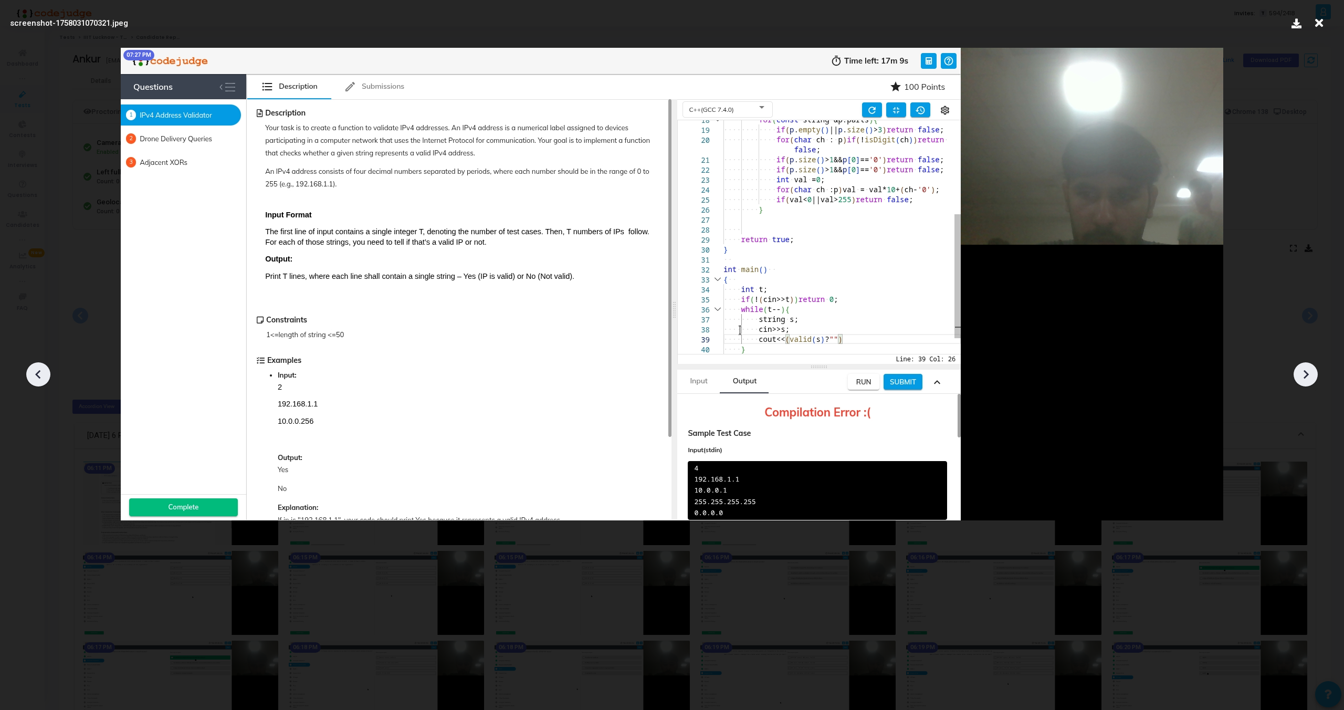
click at [35, 369] on icon at bounding box center [38, 374] width 16 height 16
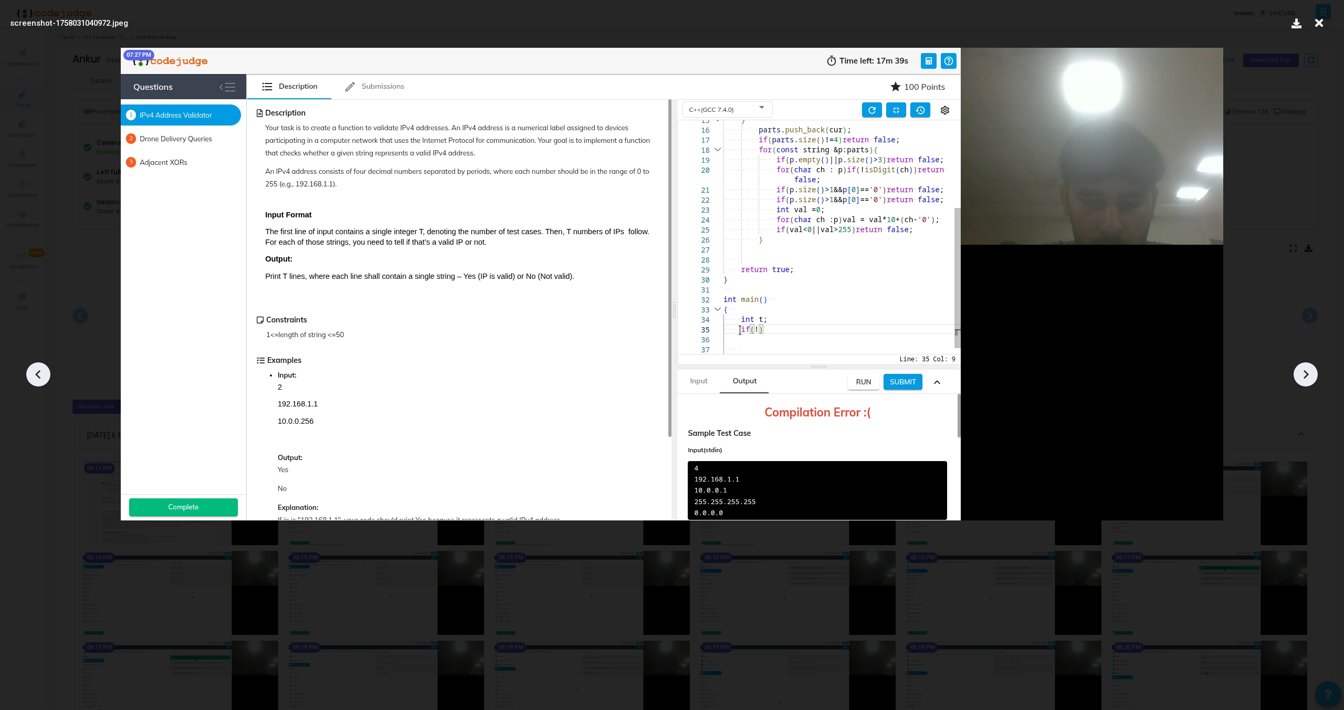
click at [35, 369] on icon at bounding box center [38, 374] width 16 height 16
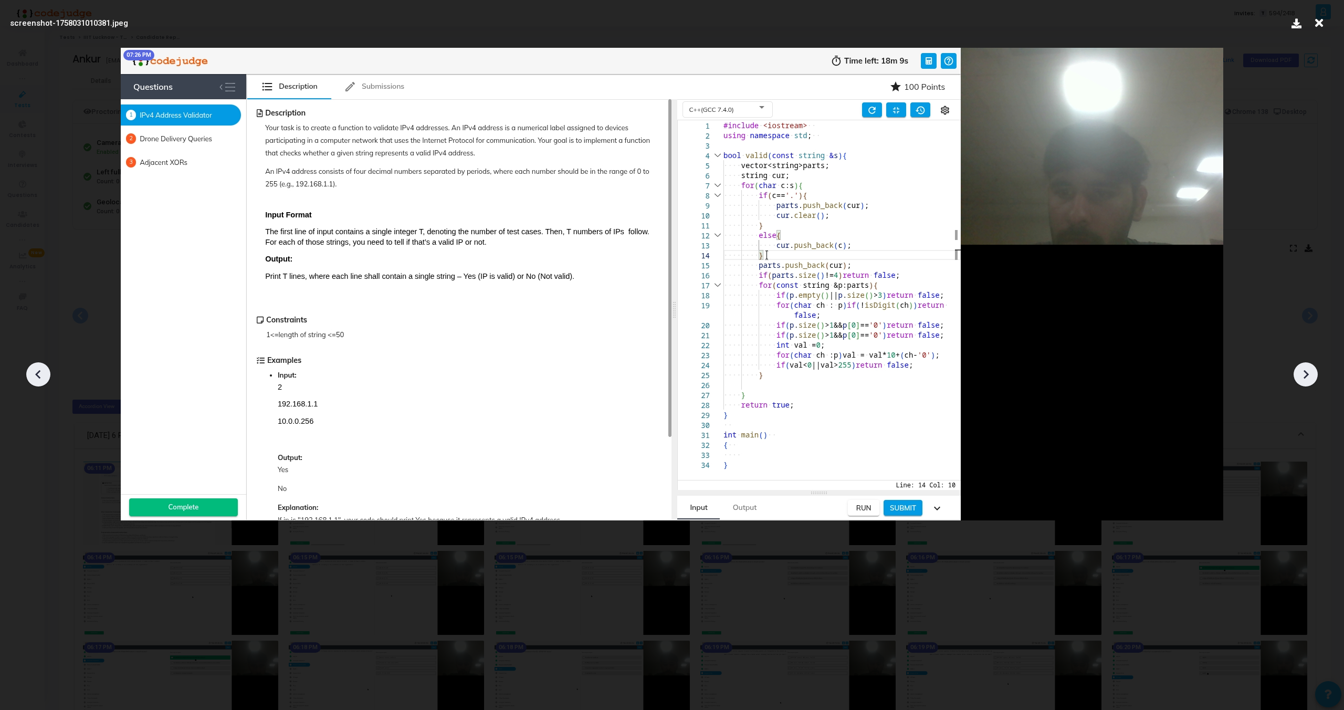
click at [35, 369] on icon at bounding box center [38, 374] width 16 height 16
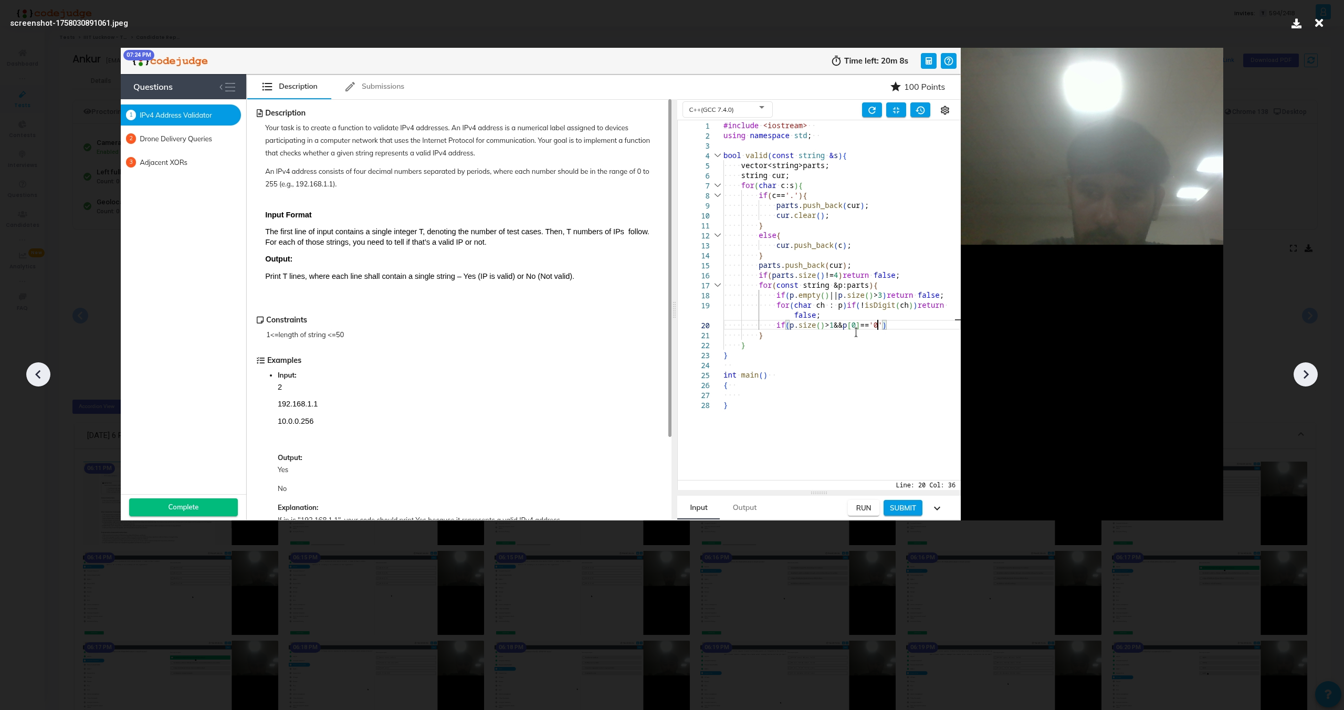
click at [35, 369] on icon at bounding box center [38, 374] width 16 height 16
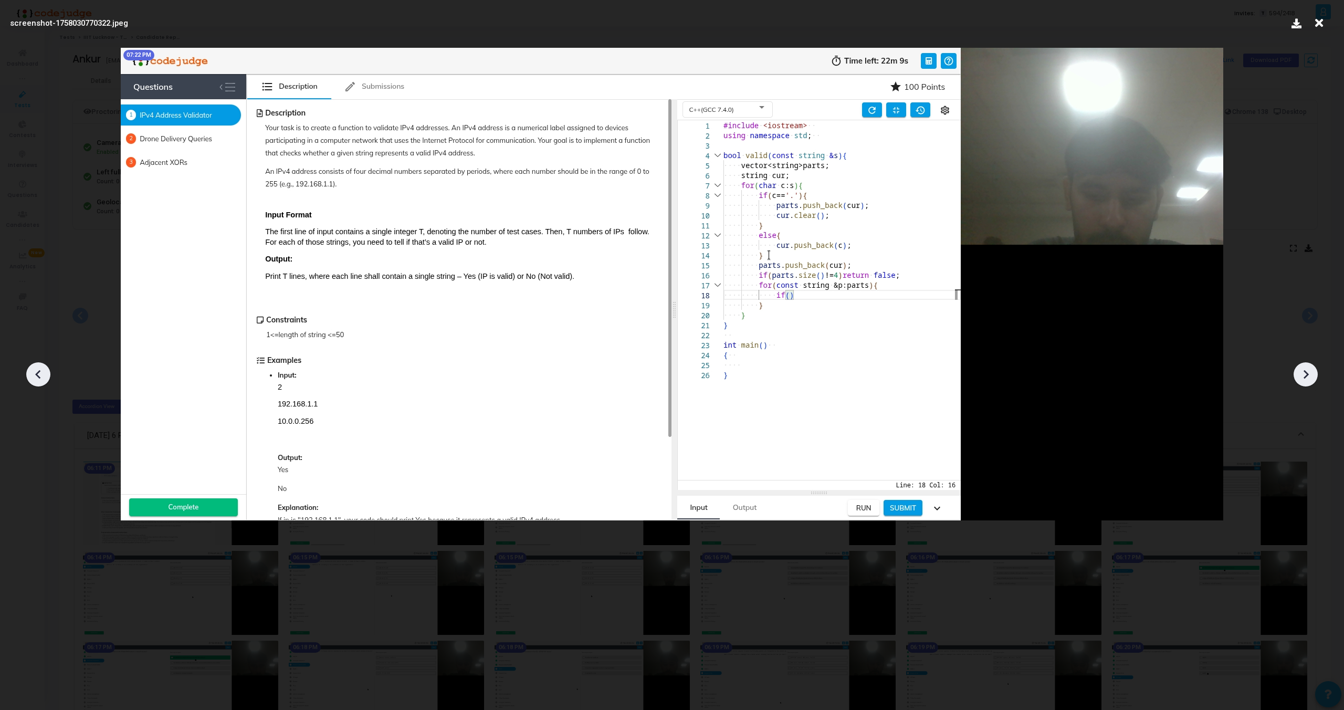
click at [35, 369] on icon at bounding box center [38, 374] width 16 height 16
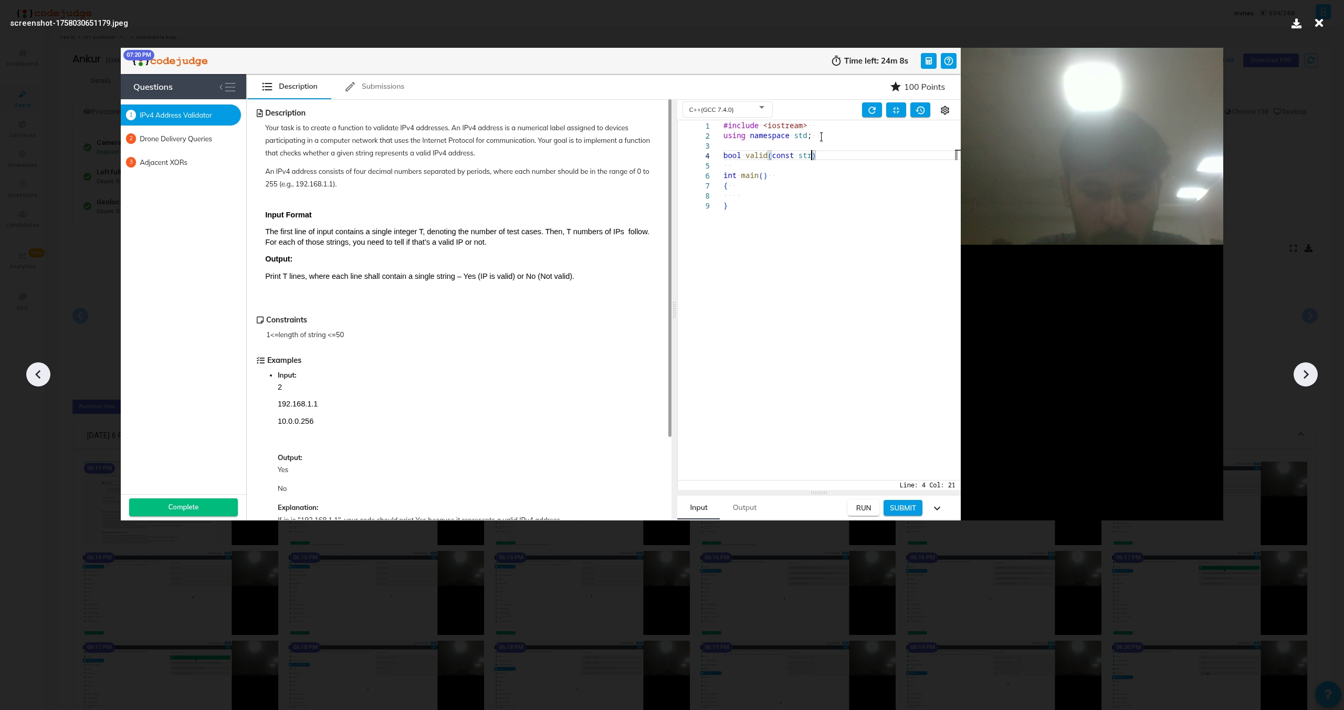
click at [35, 369] on icon at bounding box center [38, 374] width 16 height 16
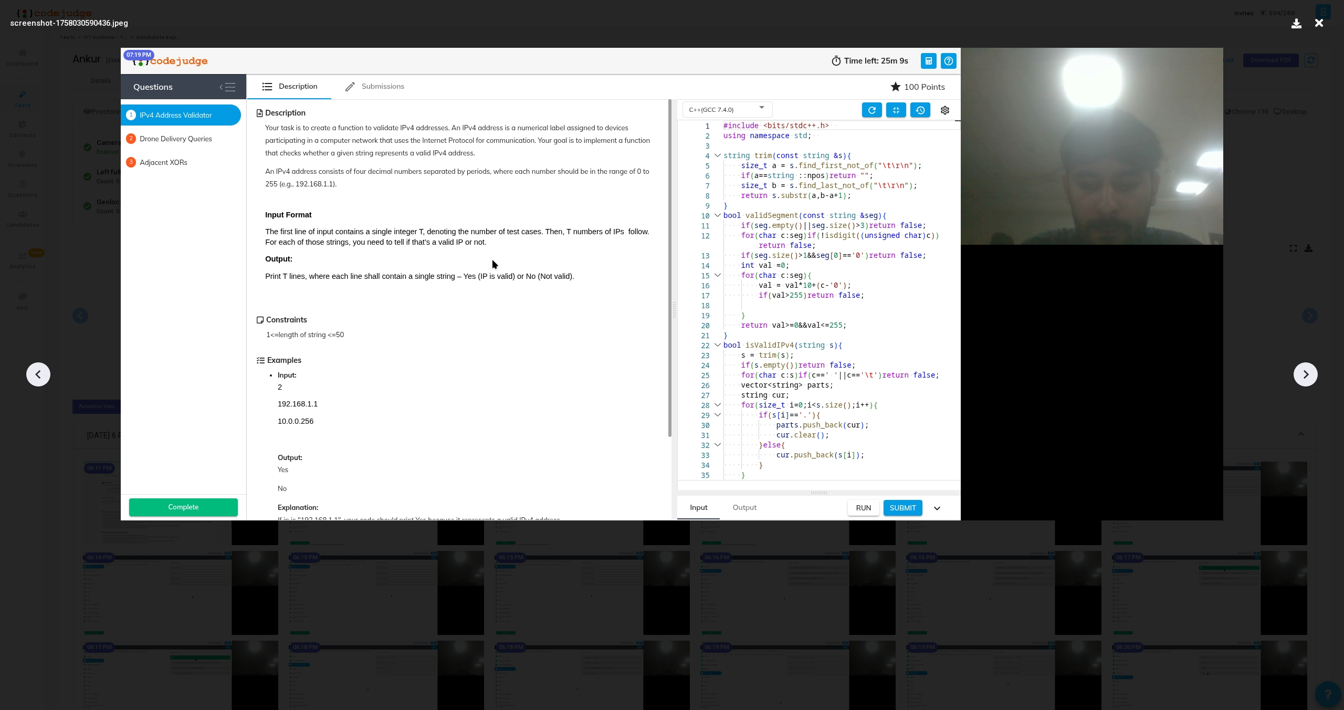
click at [35, 369] on icon at bounding box center [38, 374] width 16 height 16
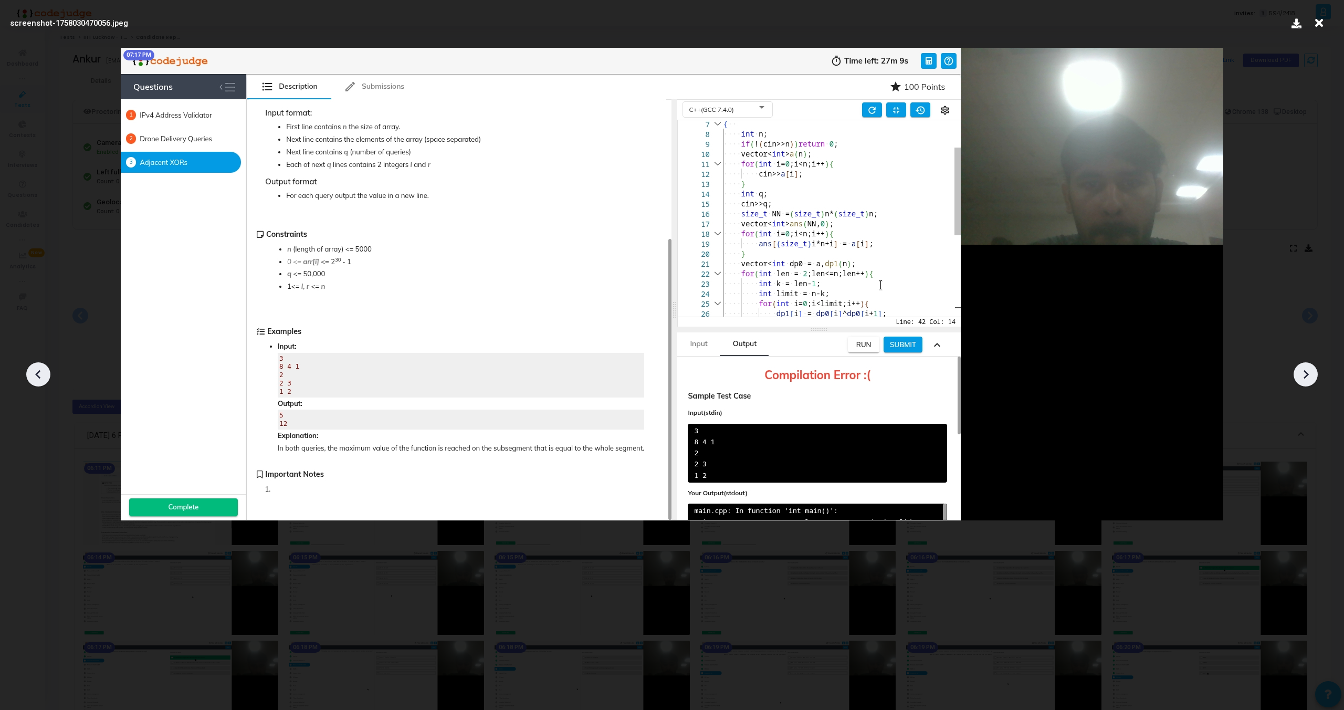
click at [35, 369] on icon at bounding box center [38, 374] width 16 height 16
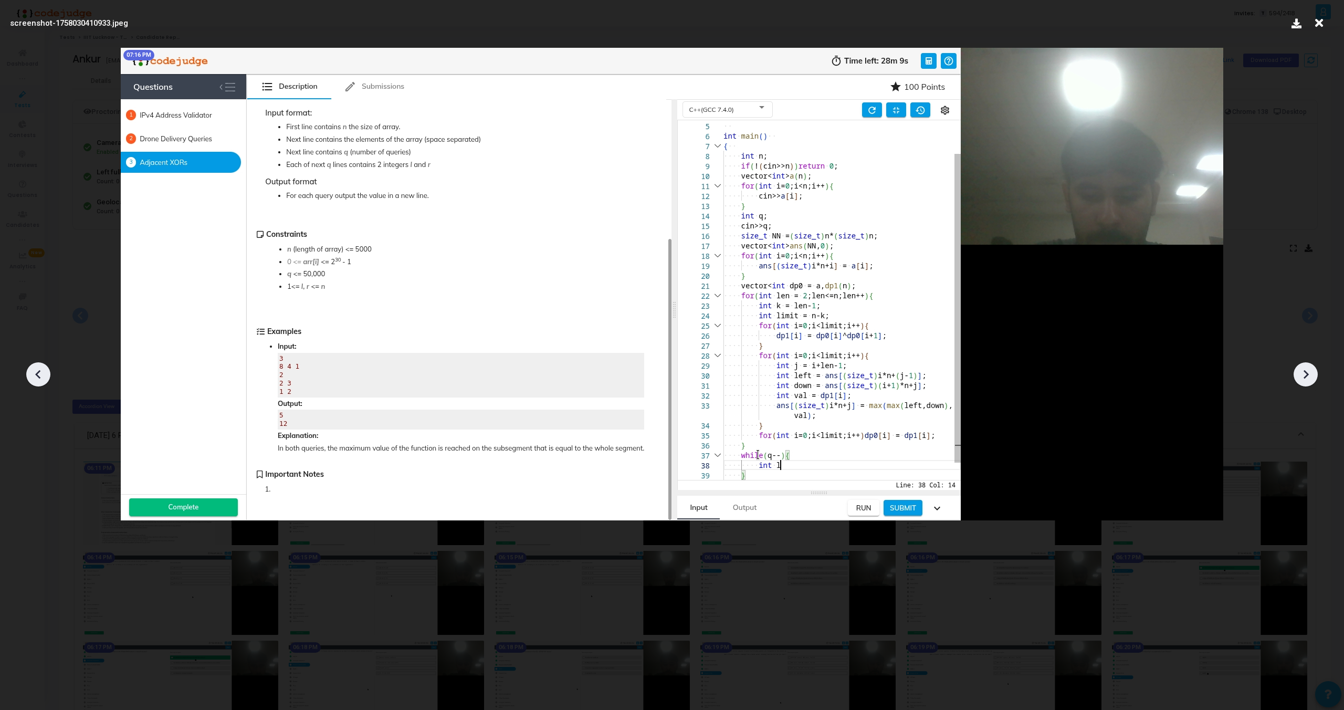
click at [35, 369] on icon at bounding box center [38, 374] width 16 height 16
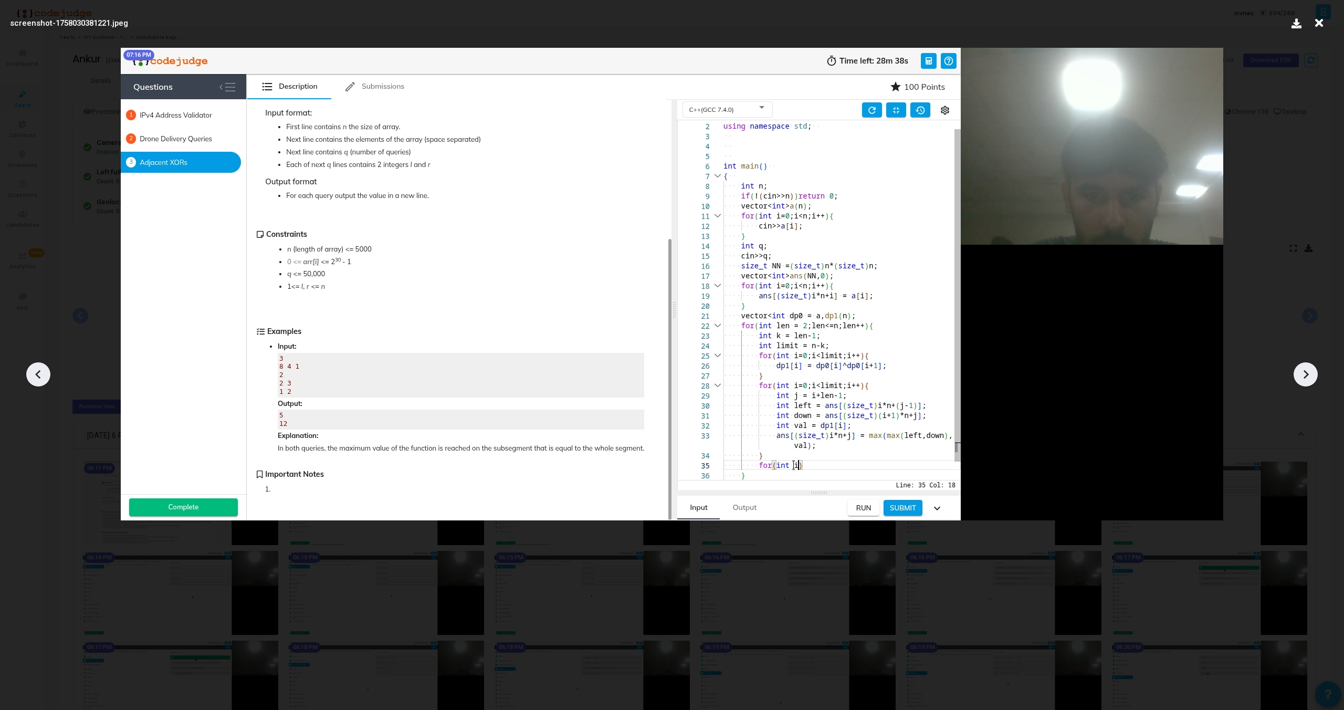
click at [35, 369] on icon at bounding box center [38, 374] width 16 height 16
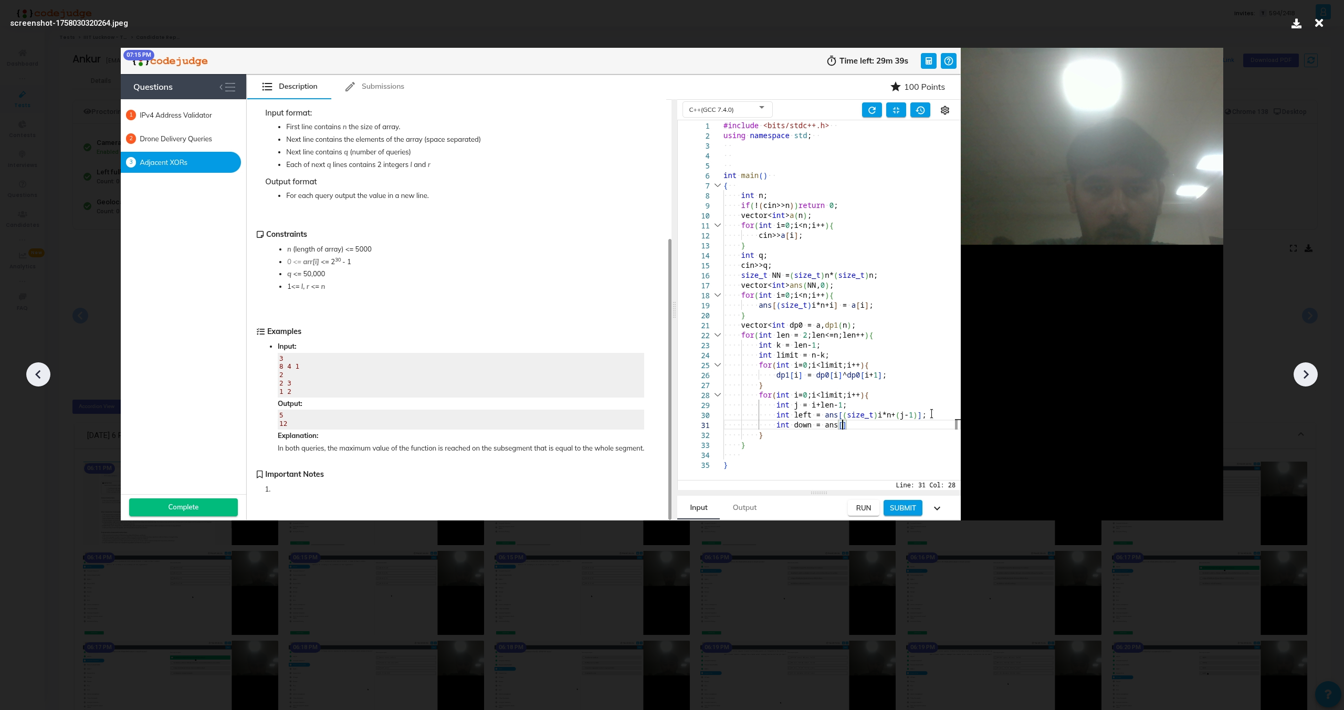
click at [35, 369] on icon at bounding box center [38, 374] width 16 height 16
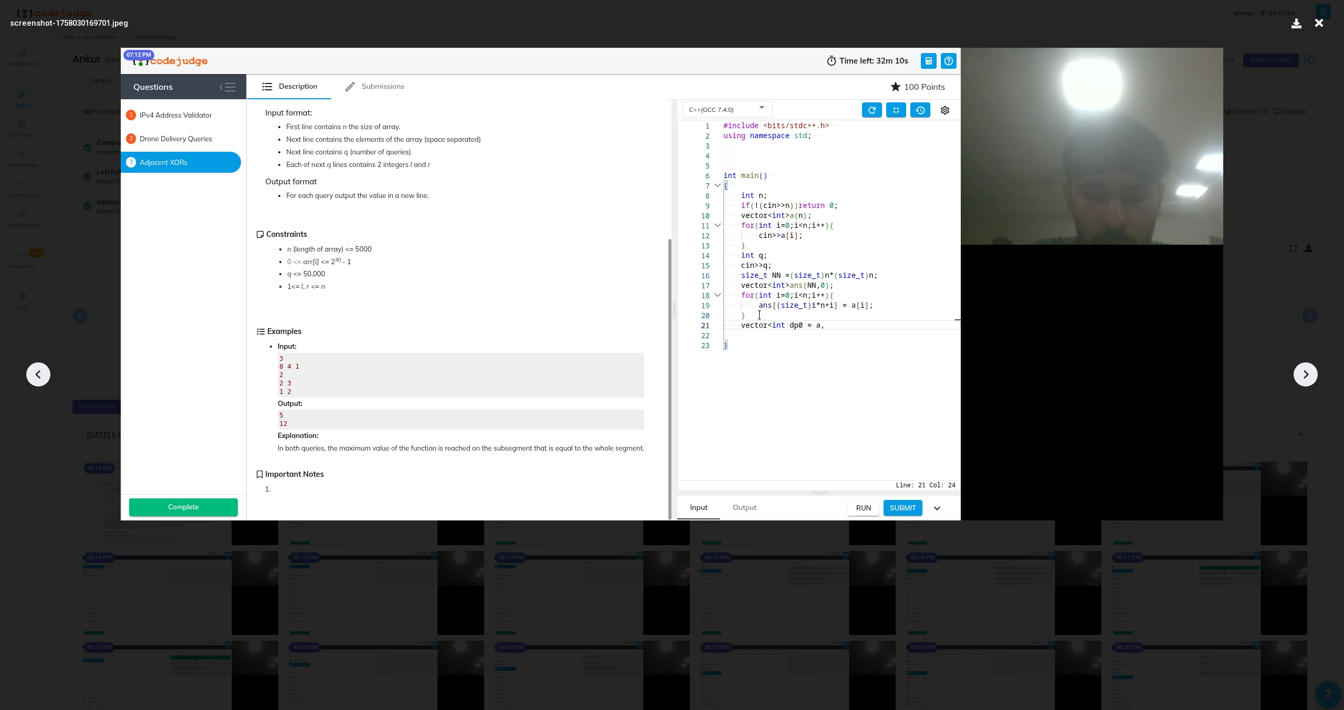
click at [35, 369] on icon at bounding box center [38, 374] width 16 height 16
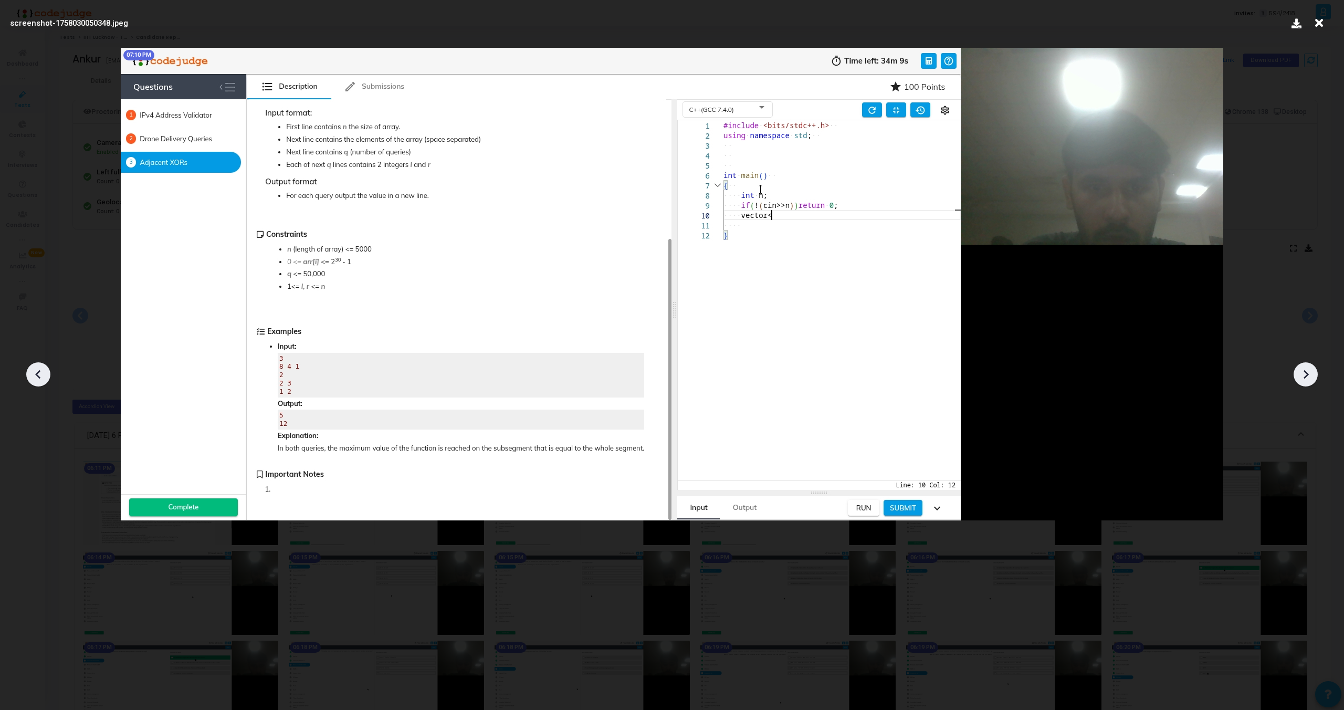
click at [35, 369] on icon at bounding box center [38, 374] width 16 height 16
click at [1306, 370] on icon at bounding box center [1306, 374] width 16 height 16
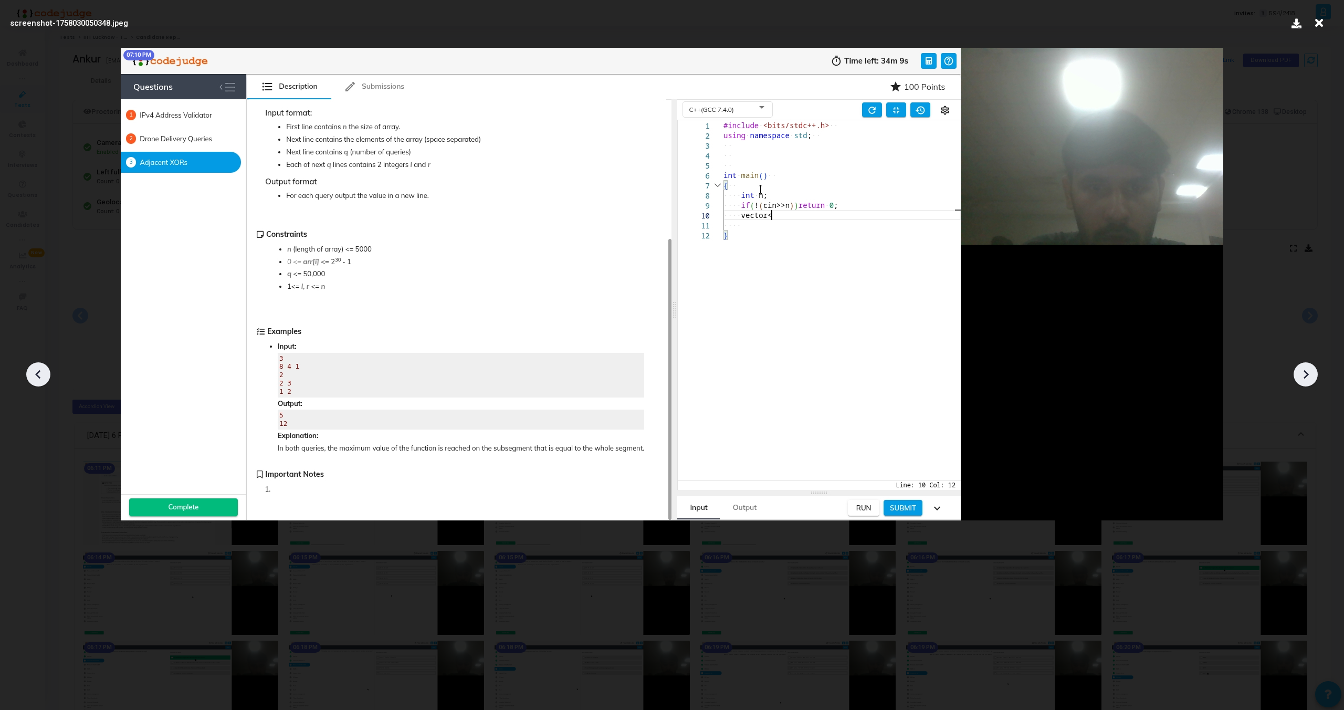
click at [1306, 370] on icon at bounding box center [1306, 374] width 16 height 16
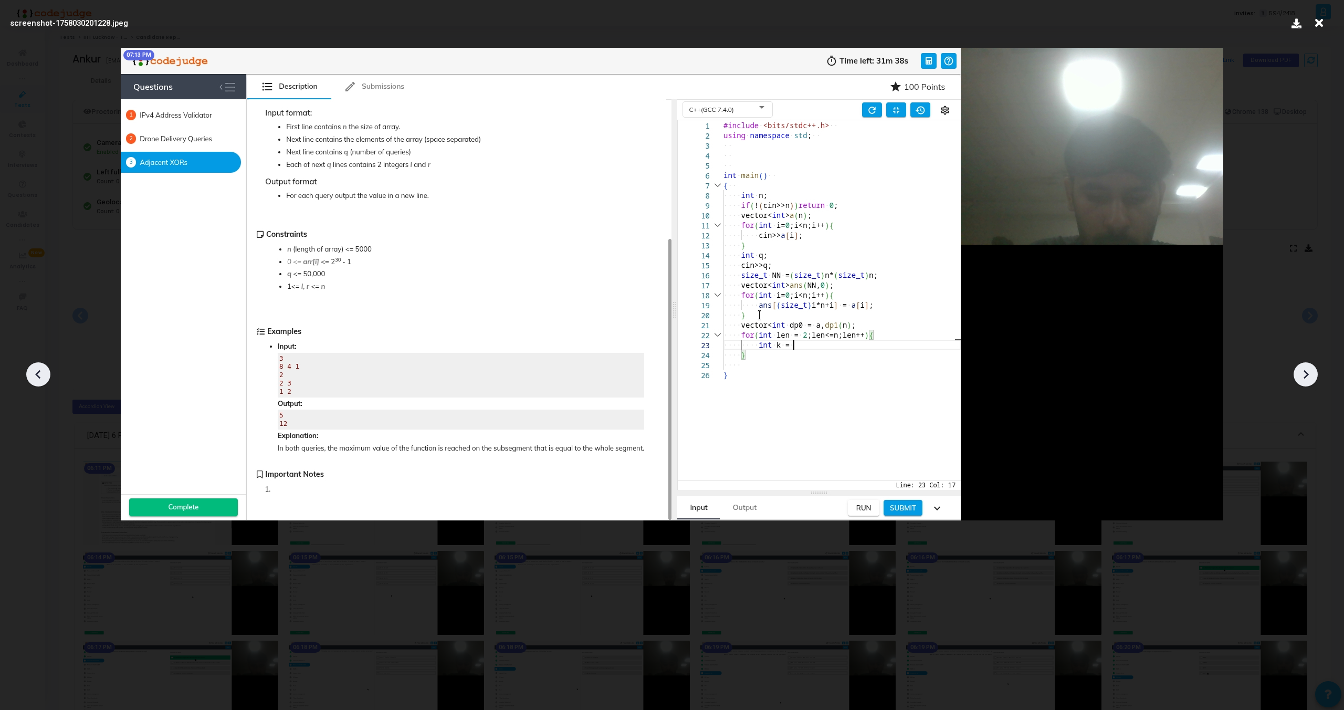
click at [1306, 370] on icon at bounding box center [1306, 374] width 16 height 16
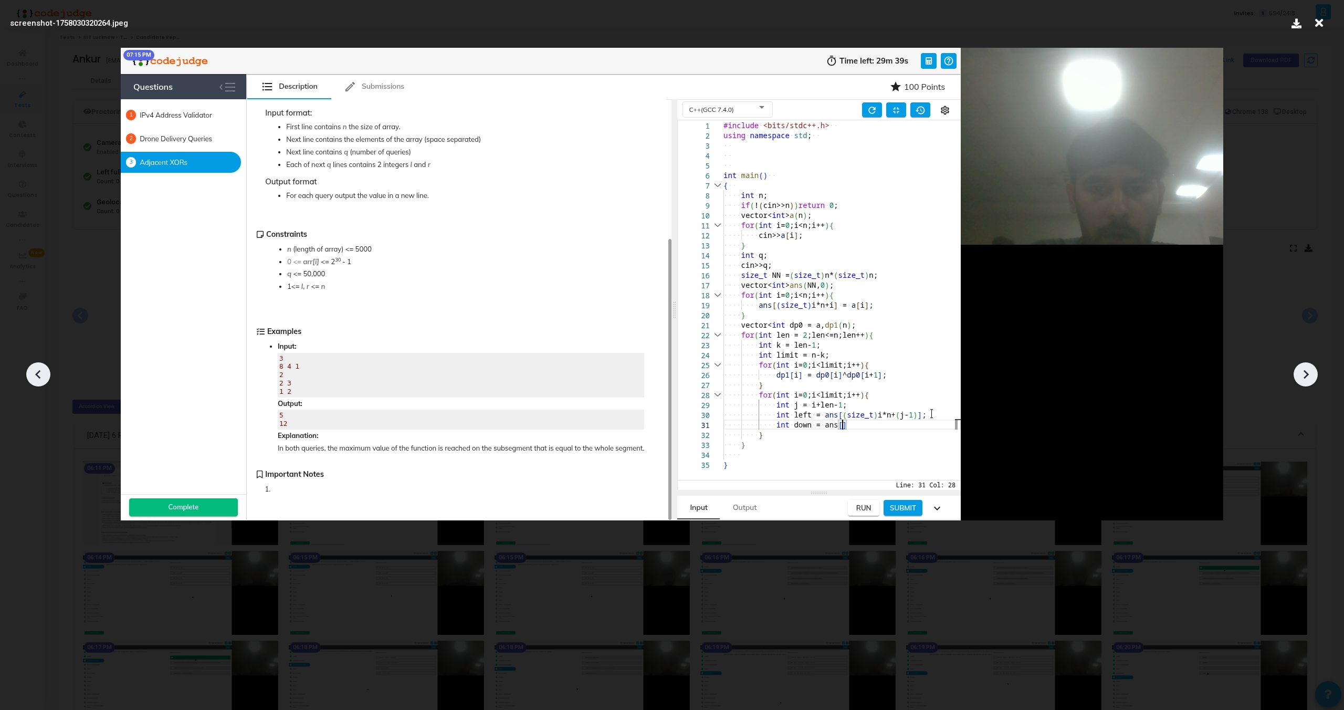
click at [1306, 370] on icon at bounding box center [1306, 374] width 16 height 16
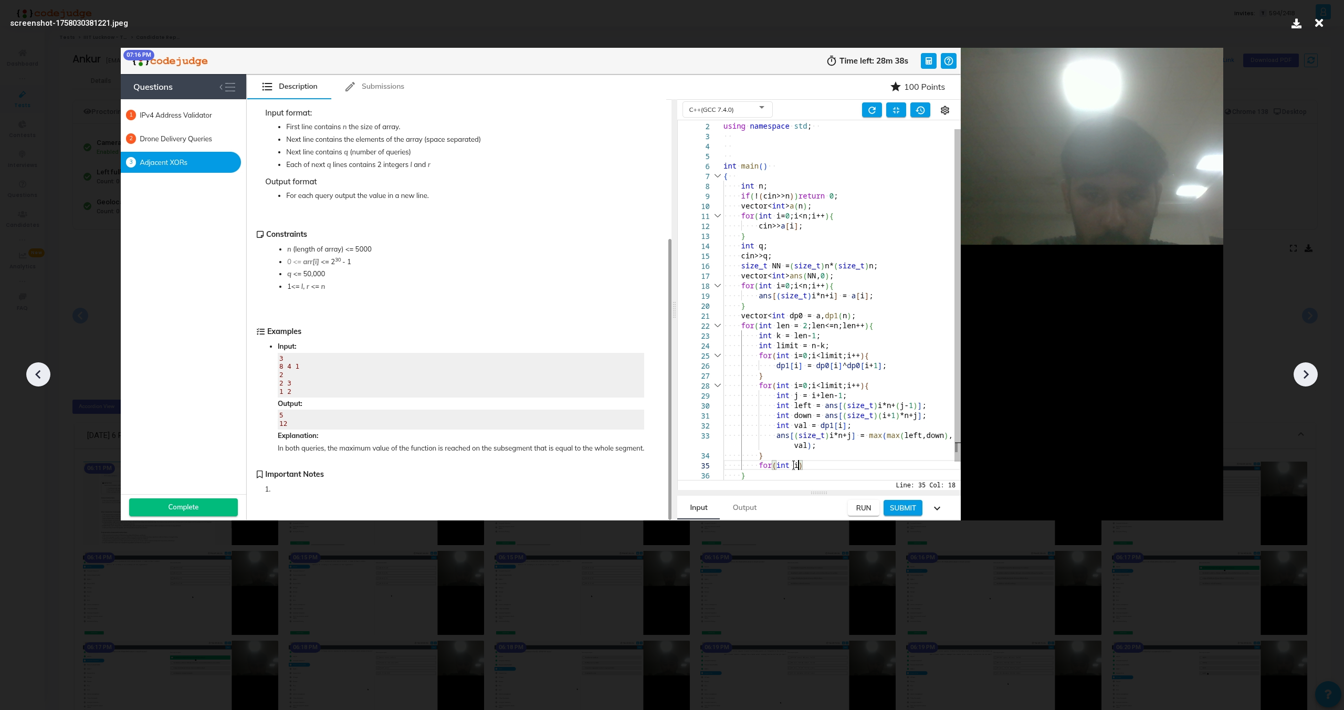
click at [1306, 370] on icon at bounding box center [1306, 374] width 16 height 16
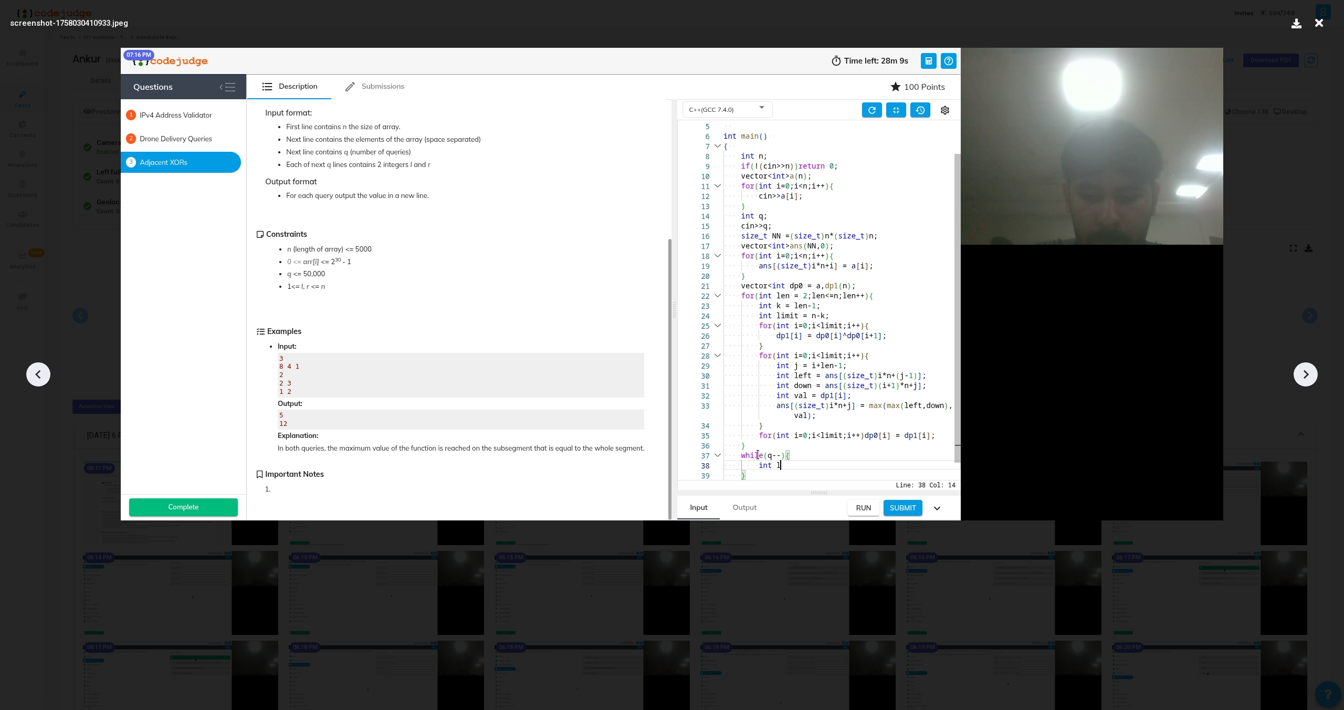
click at [1306, 370] on icon at bounding box center [1306, 374] width 16 height 16
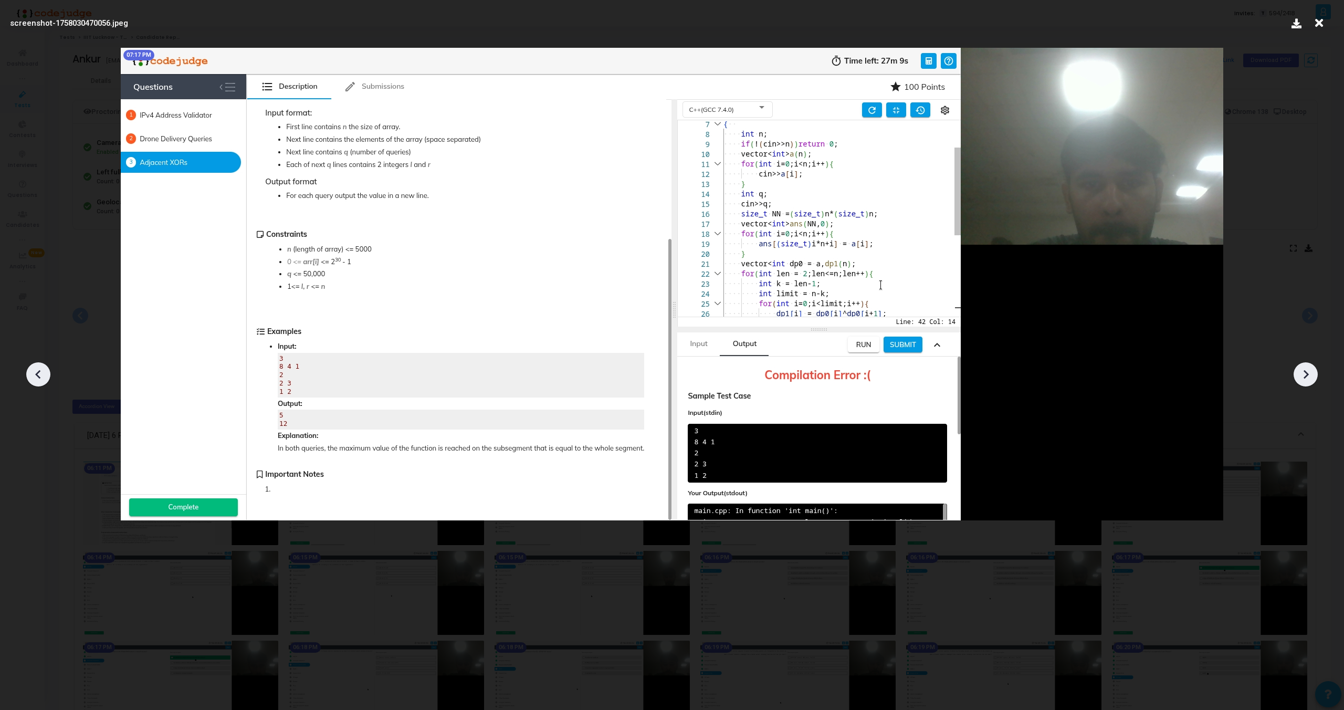
click at [1306, 370] on icon at bounding box center [1306, 374] width 16 height 16
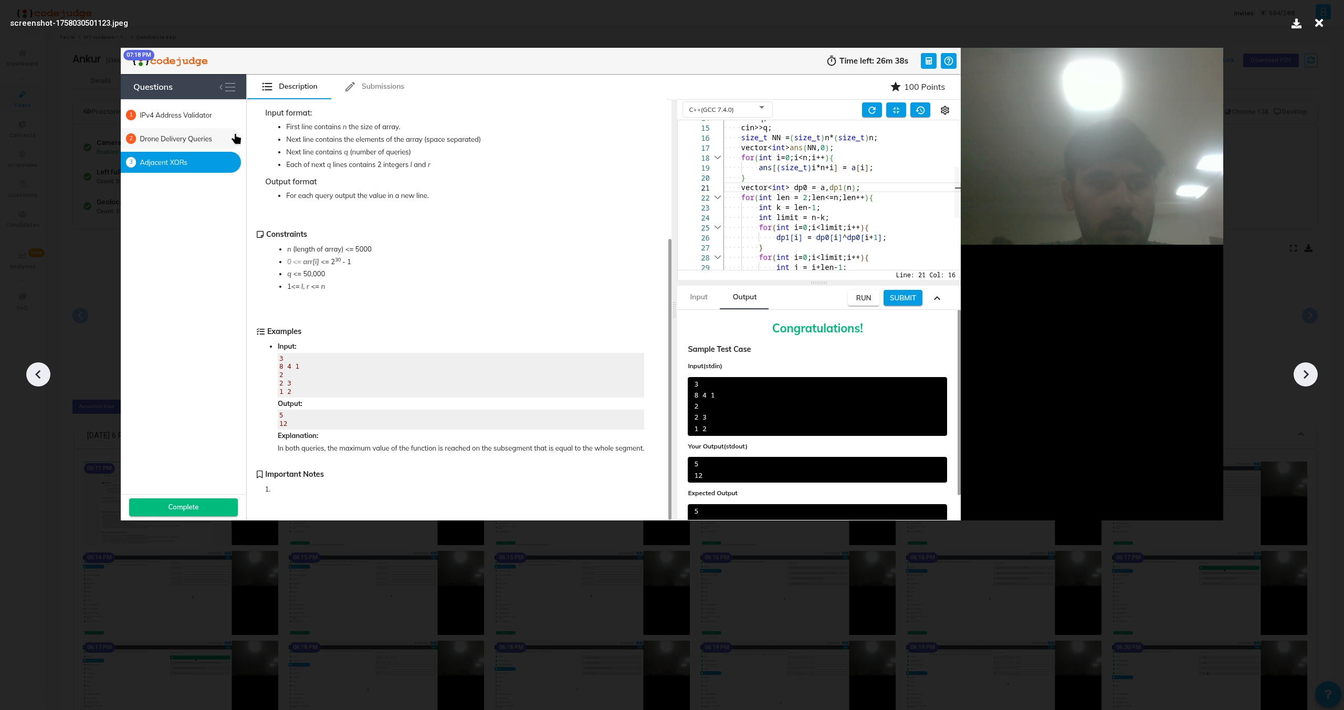
click at [1306, 370] on icon at bounding box center [1306, 374] width 16 height 16
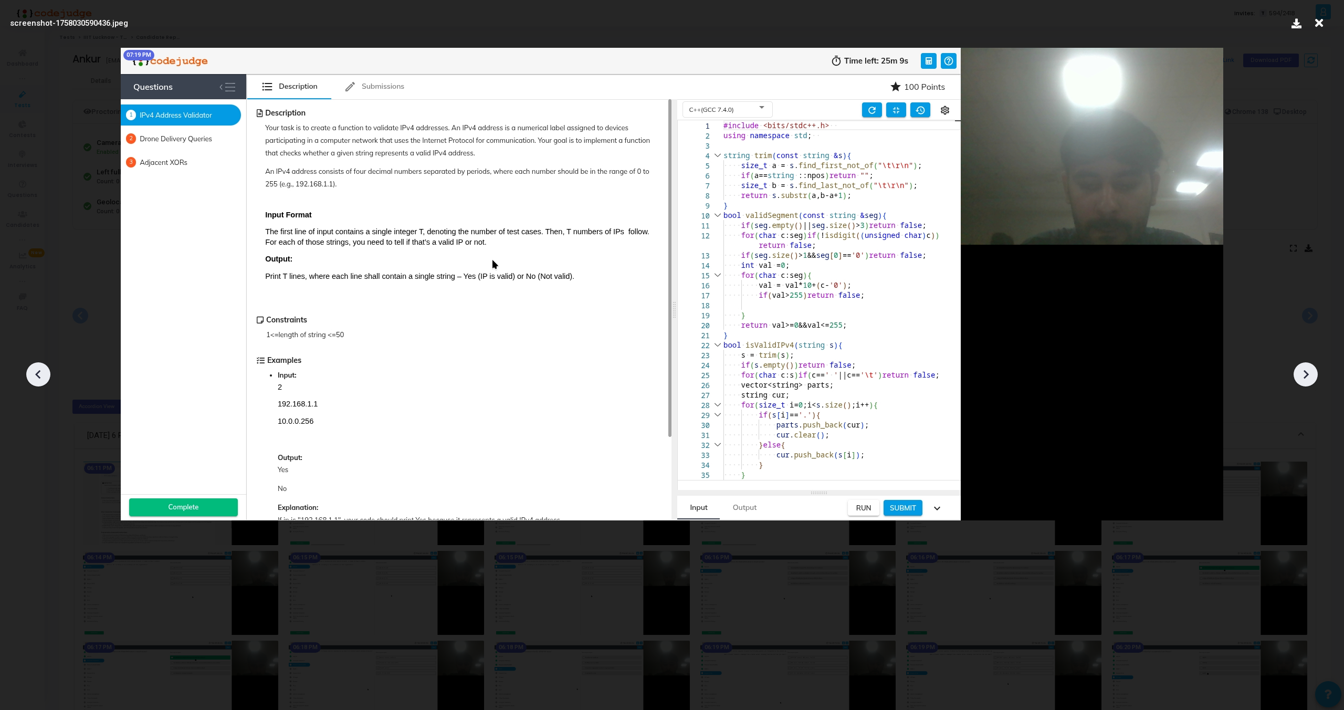
click at [1306, 370] on icon at bounding box center [1306, 374] width 16 height 16
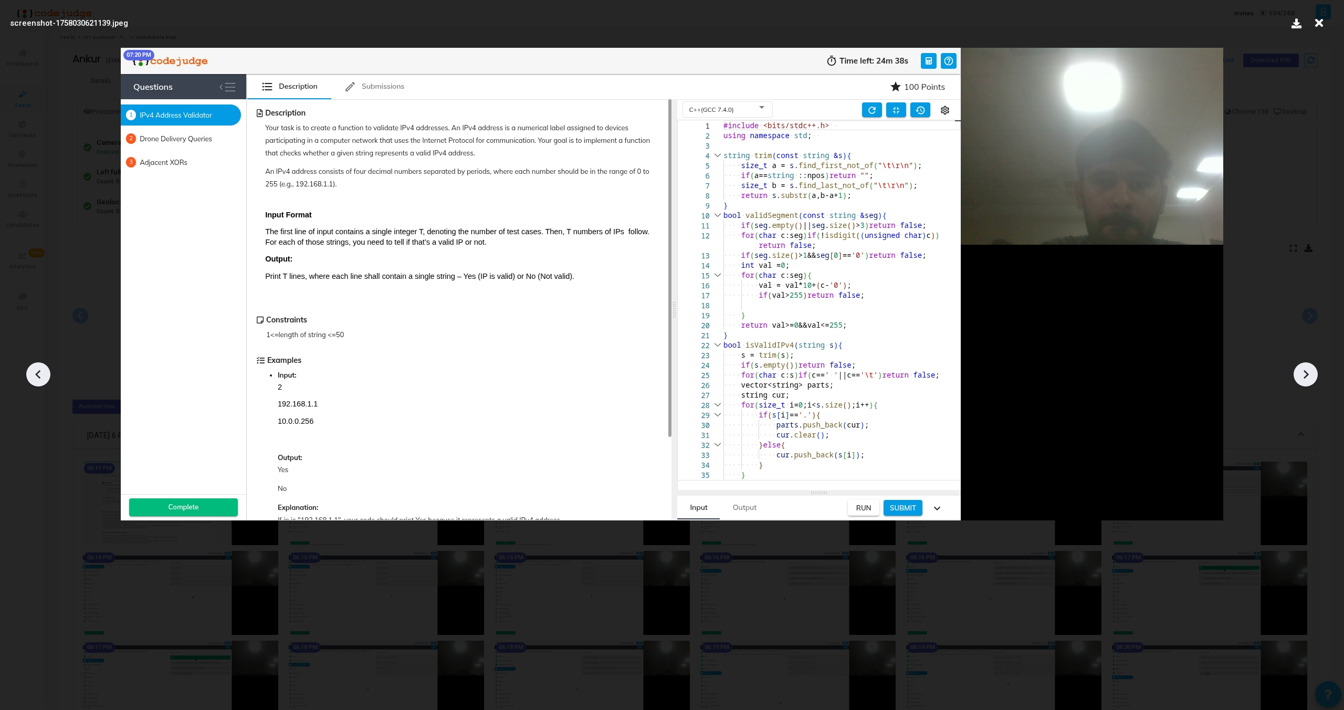
click at [1306, 370] on icon at bounding box center [1306, 374] width 16 height 16
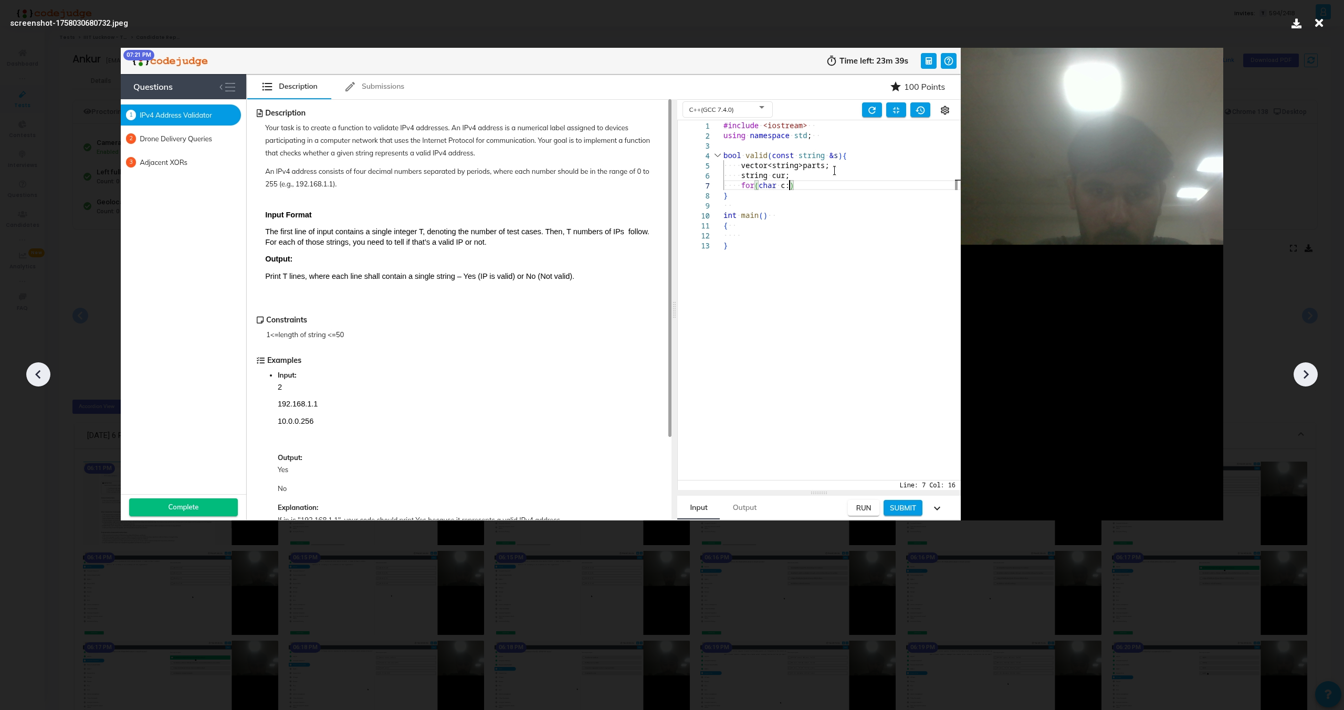
click at [1306, 370] on icon at bounding box center [1306, 374] width 16 height 16
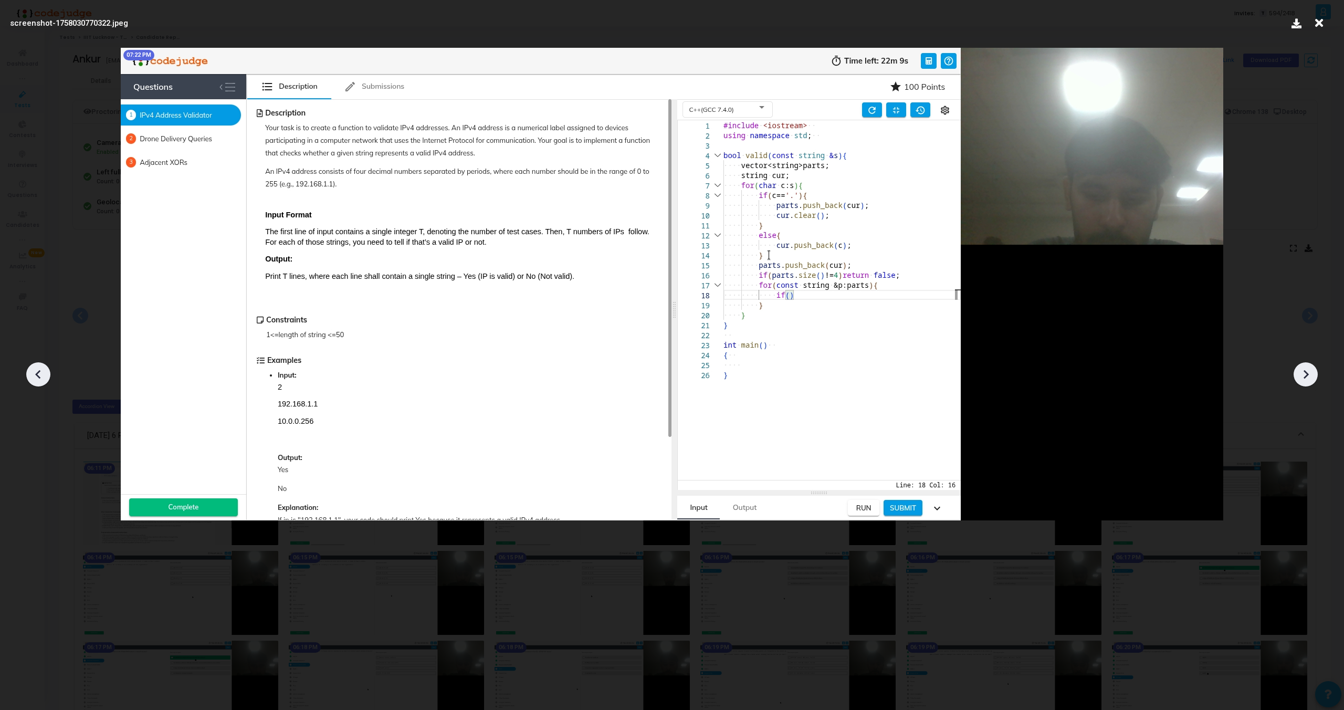
click at [1306, 370] on icon at bounding box center [1306, 374] width 16 height 16
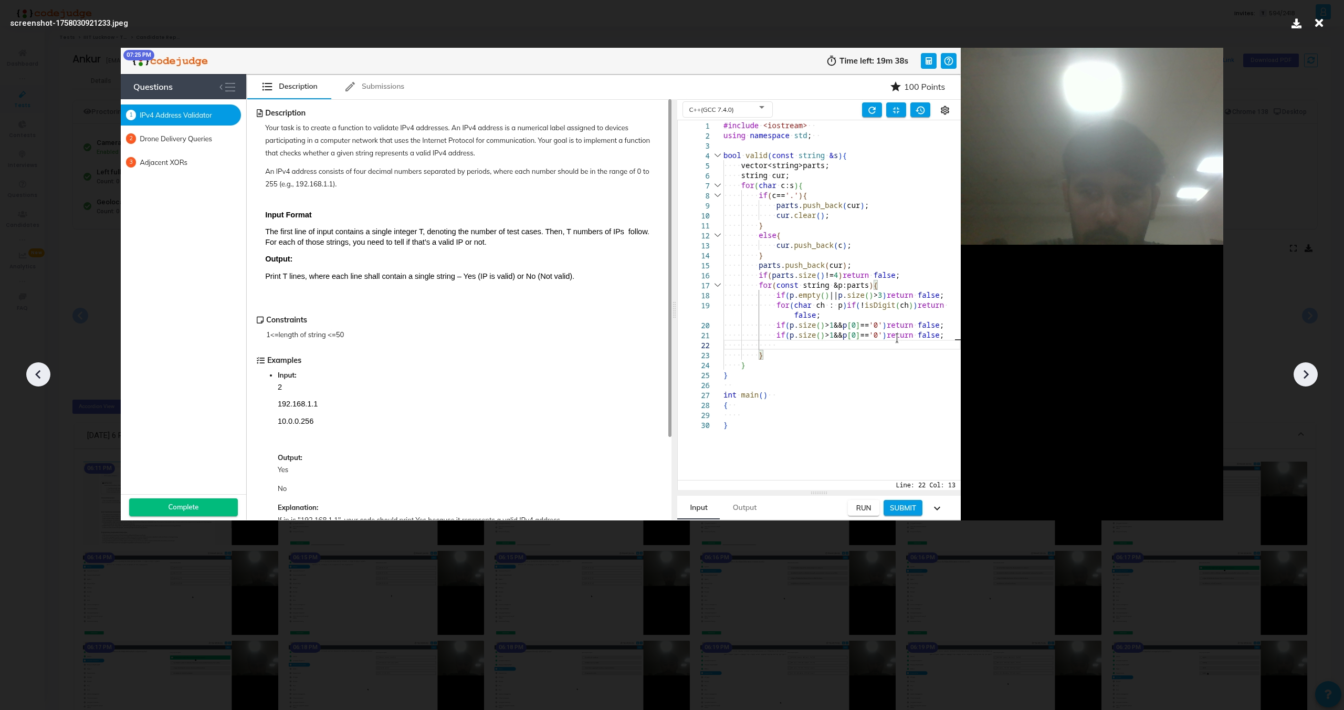
click at [1306, 370] on icon at bounding box center [1306, 374] width 16 height 16
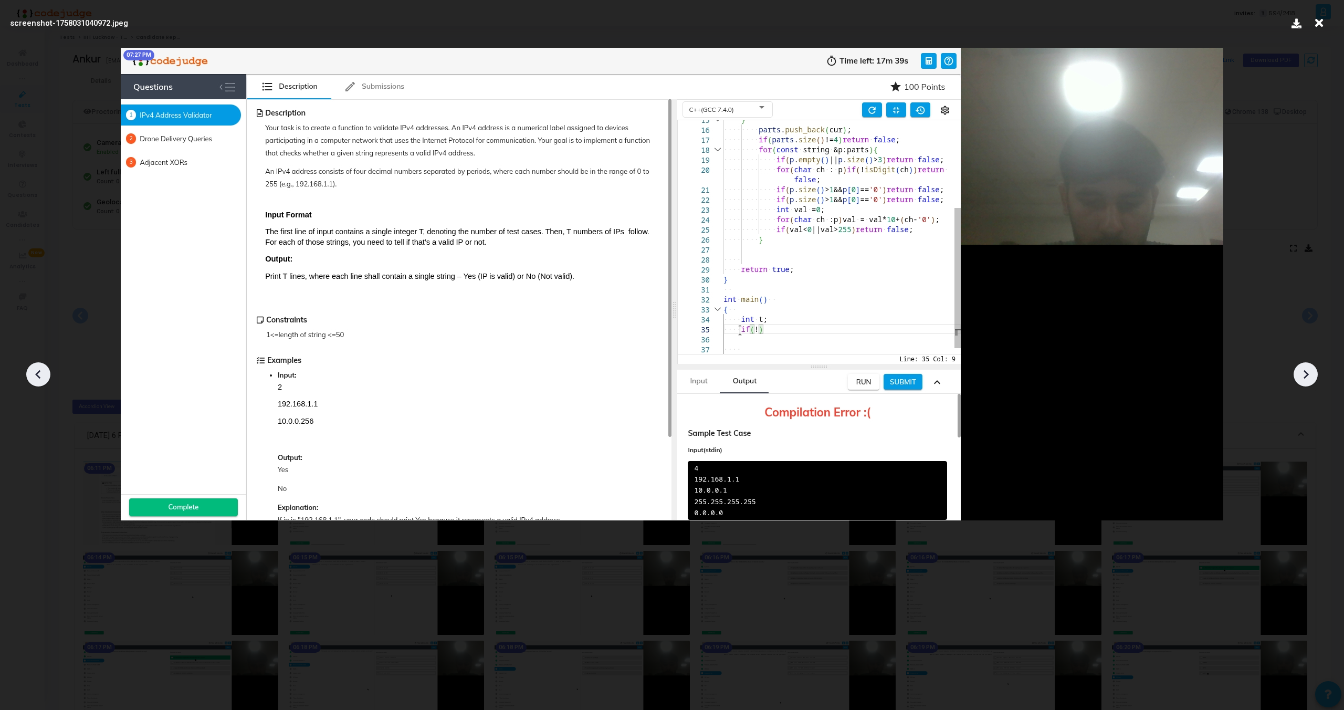
click at [1306, 370] on icon at bounding box center [1306, 374] width 16 height 16
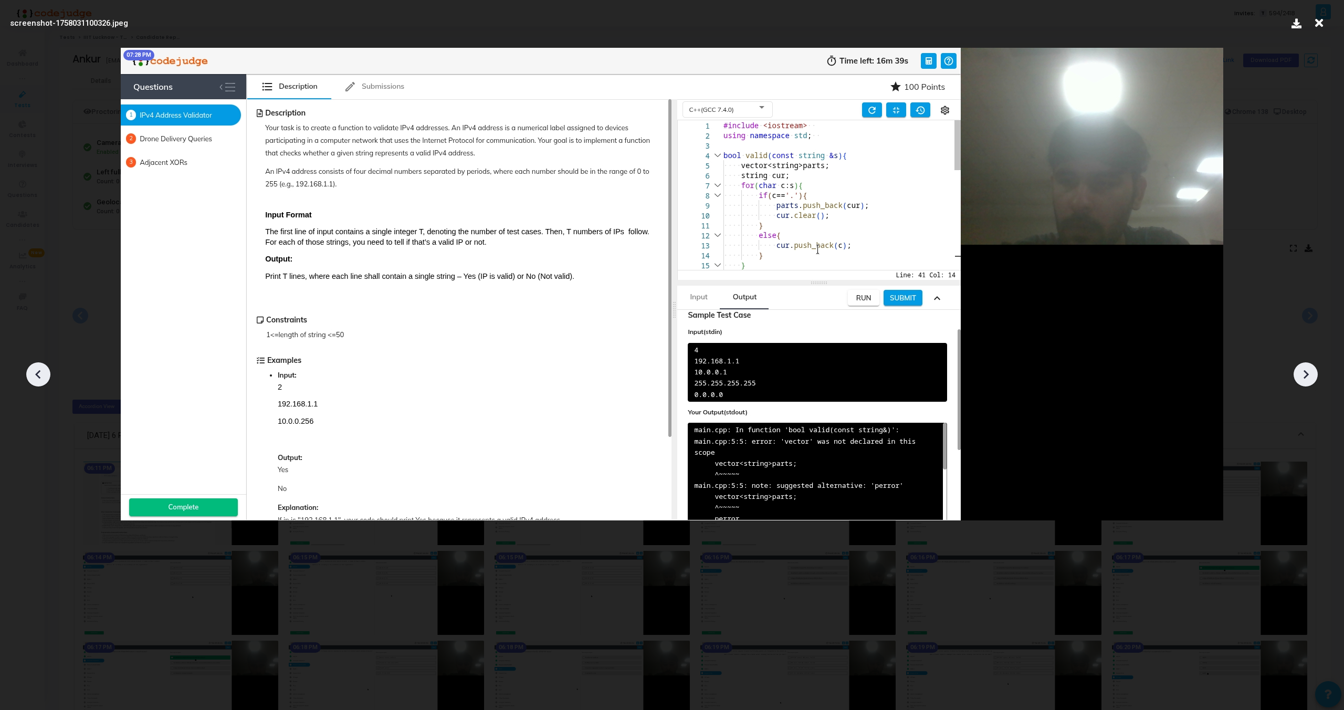
click at [1306, 370] on icon at bounding box center [1306, 374] width 16 height 16
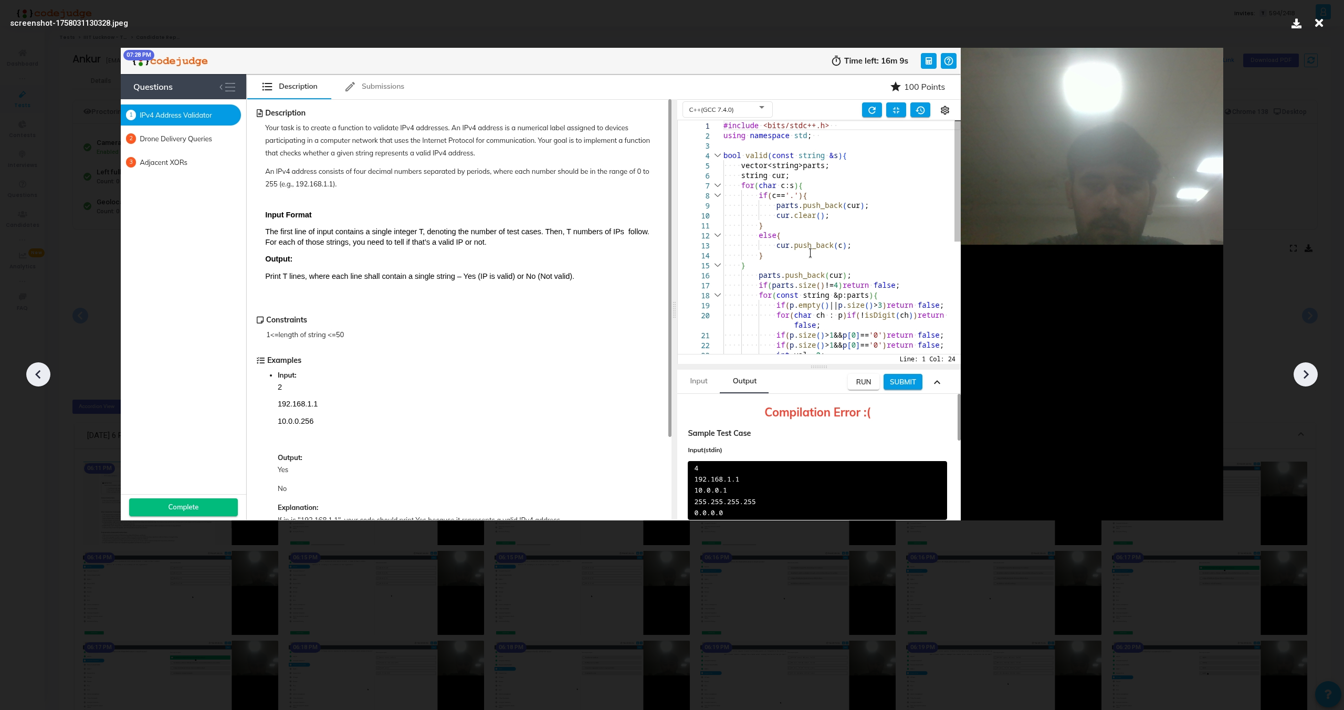
click at [1306, 370] on icon at bounding box center [1306, 374] width 16 height 16
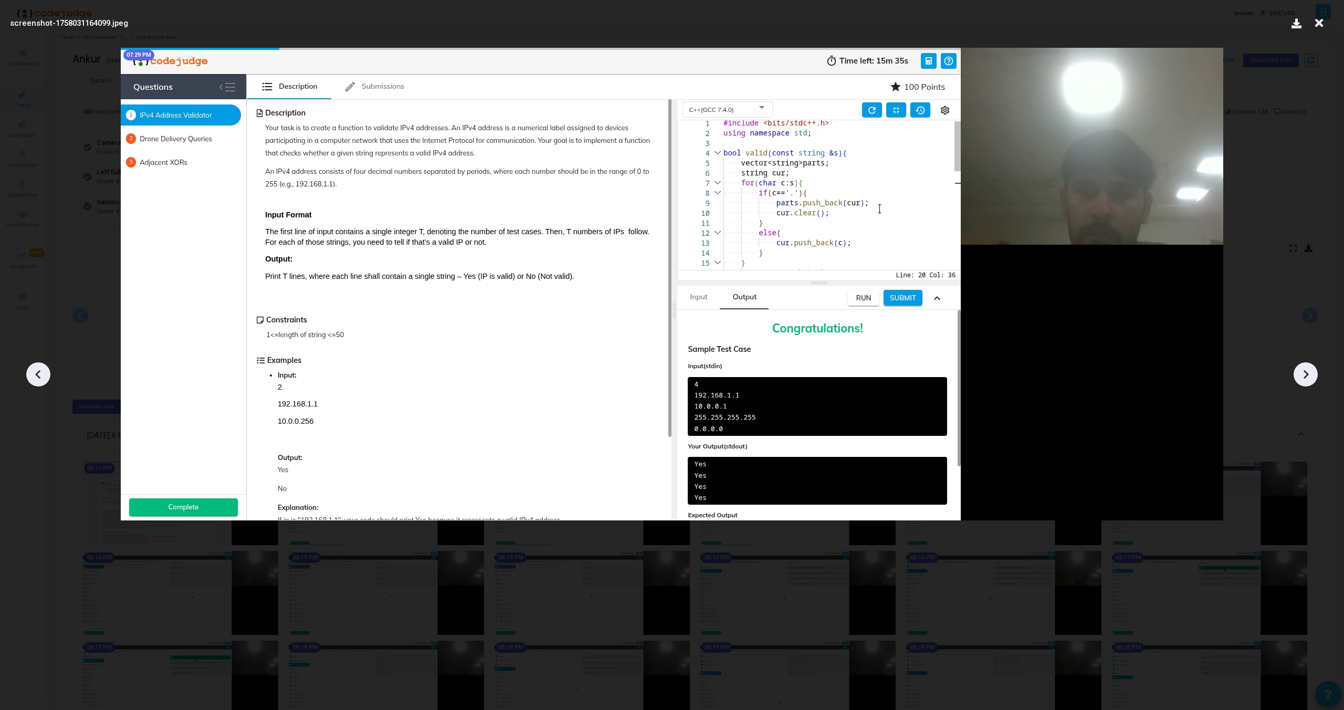
click at [1306, 370] on icon at bounding box center [1306, 374] width 16 height 16
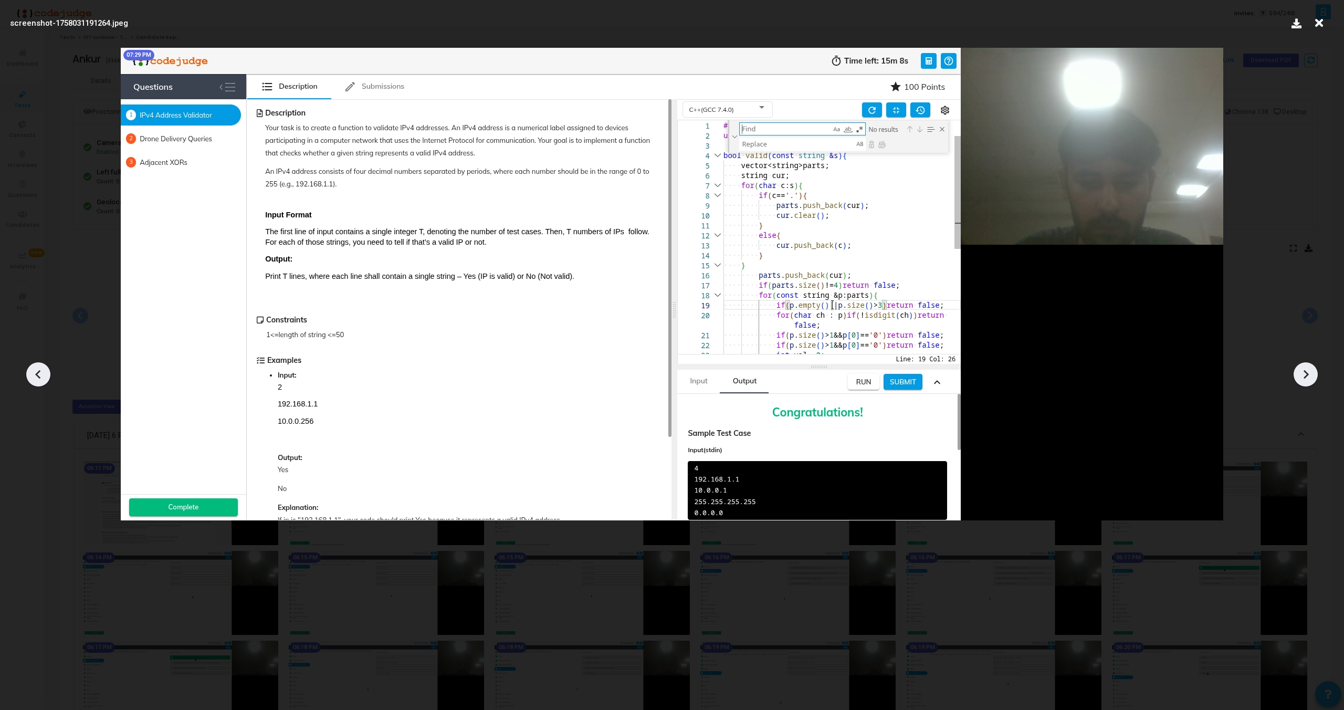
click at [1306, 370] on icon at bounding box center [1306, 374] width 16 height 16
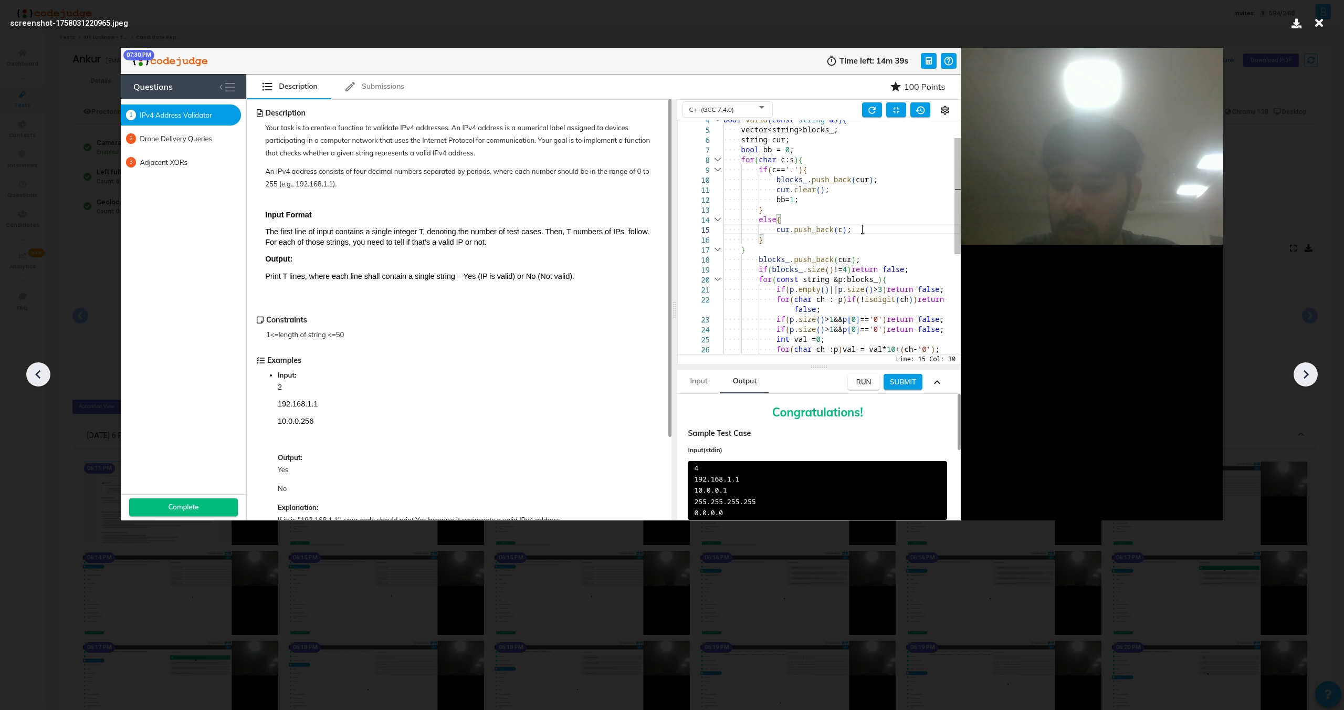
click at [1306, 370] on icon at bounding box center [1306, 374] width 16 height 16
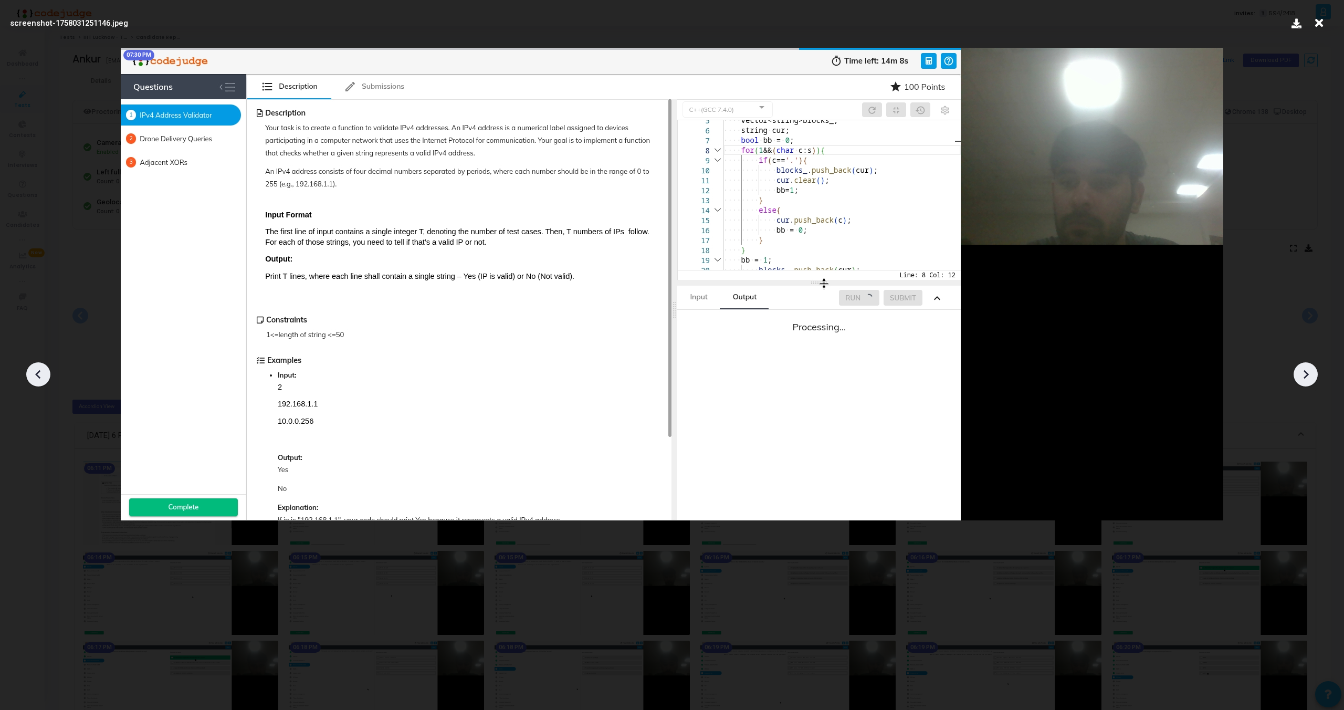
click at [1306, 370] on icon at bounding box center [1306, 374] width 16 height 16
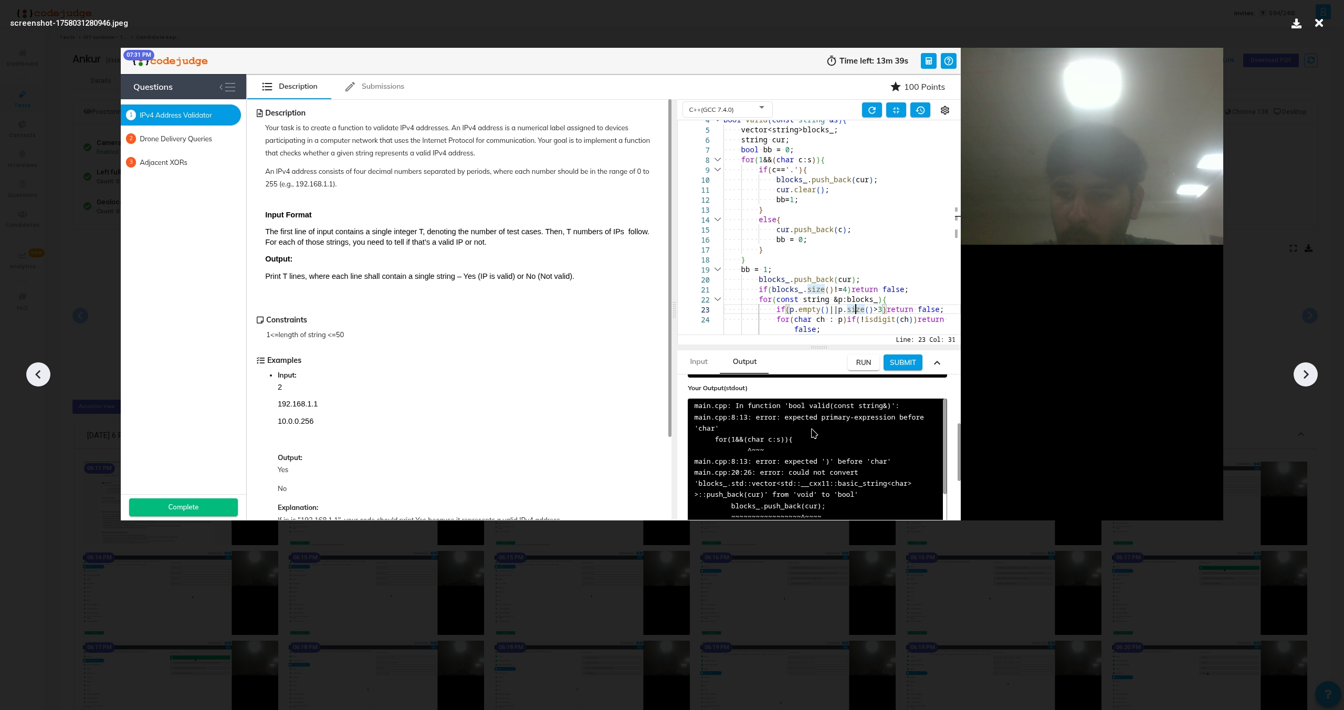
click at [1306, 370] on icon at bounding box center [1306, 374] width 16 height 16
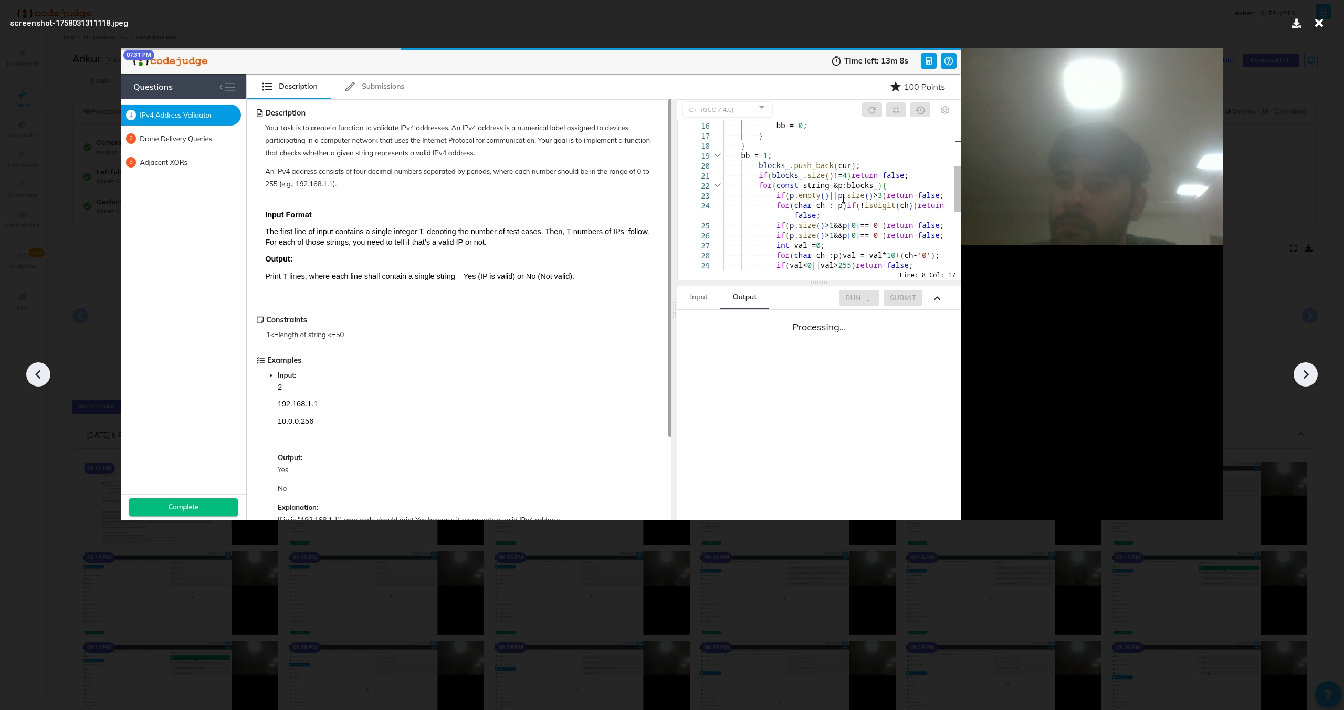
click at [1306, 370] on icon at bounding box center [1306, 374] width 16 height 16
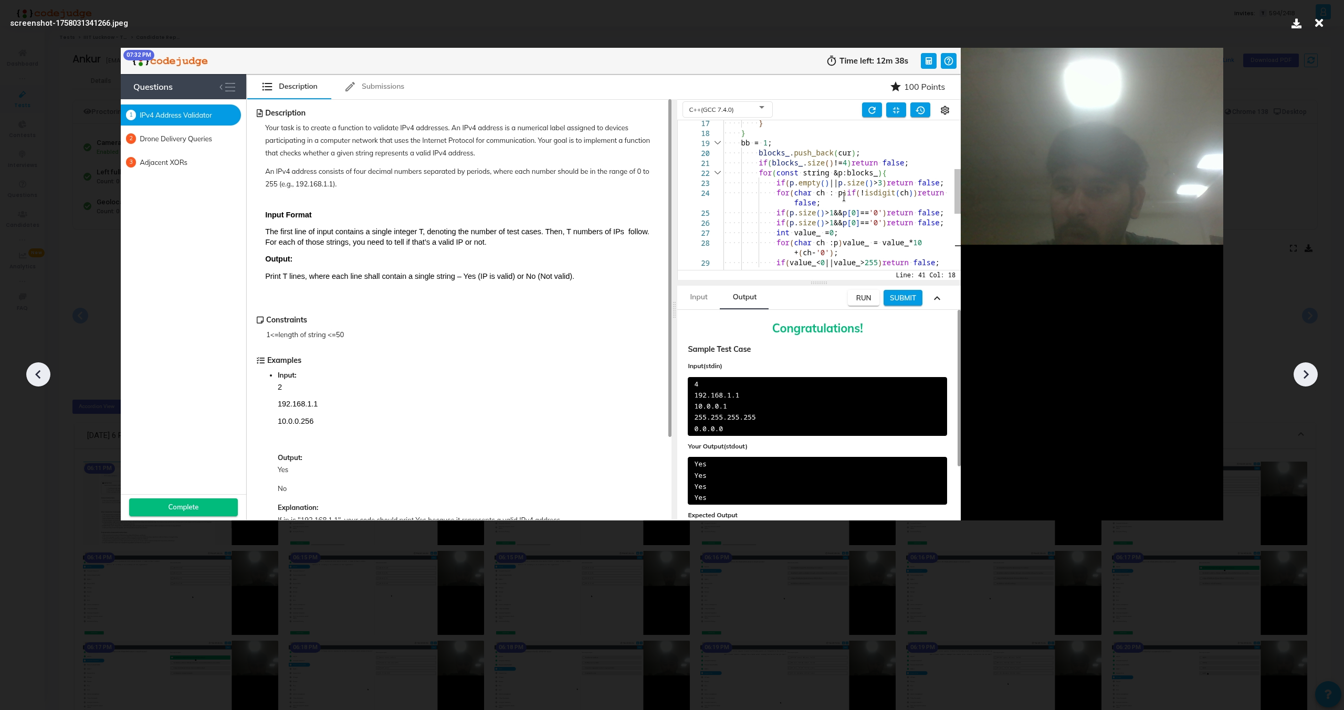
click at [1306, 370] on icon at bounding box center [1306, 374] width 16 height 16
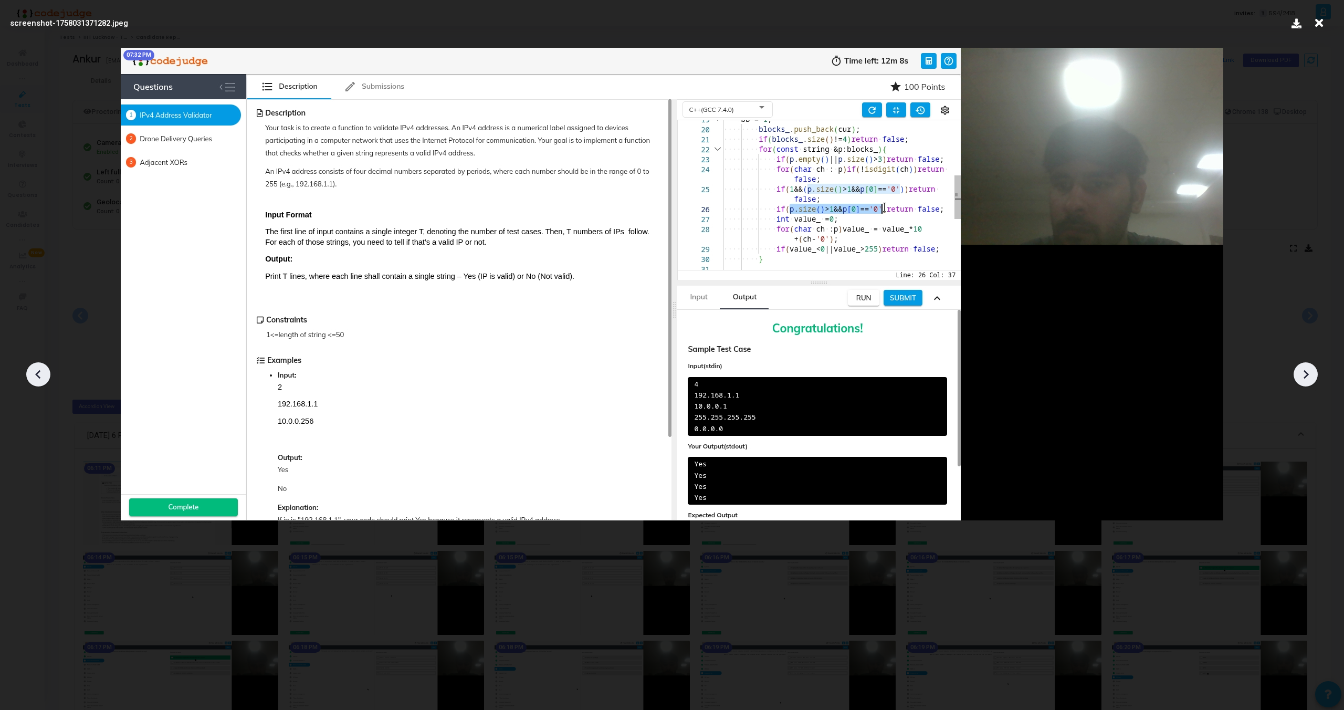
click at [1306, 370] on icon at bounding box center [1306, 374] width 16 height 16
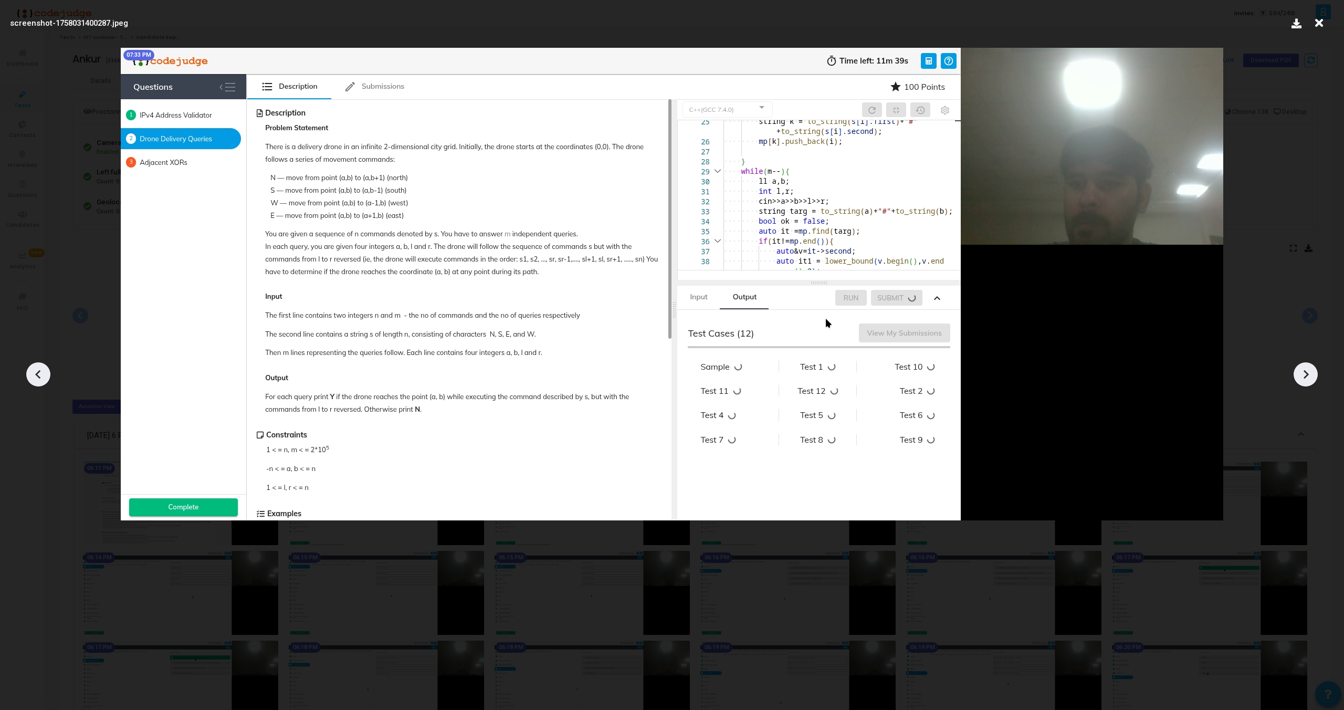
click at [1306, 370] on icon at bounding box center [1306, 374] width 16 height 16
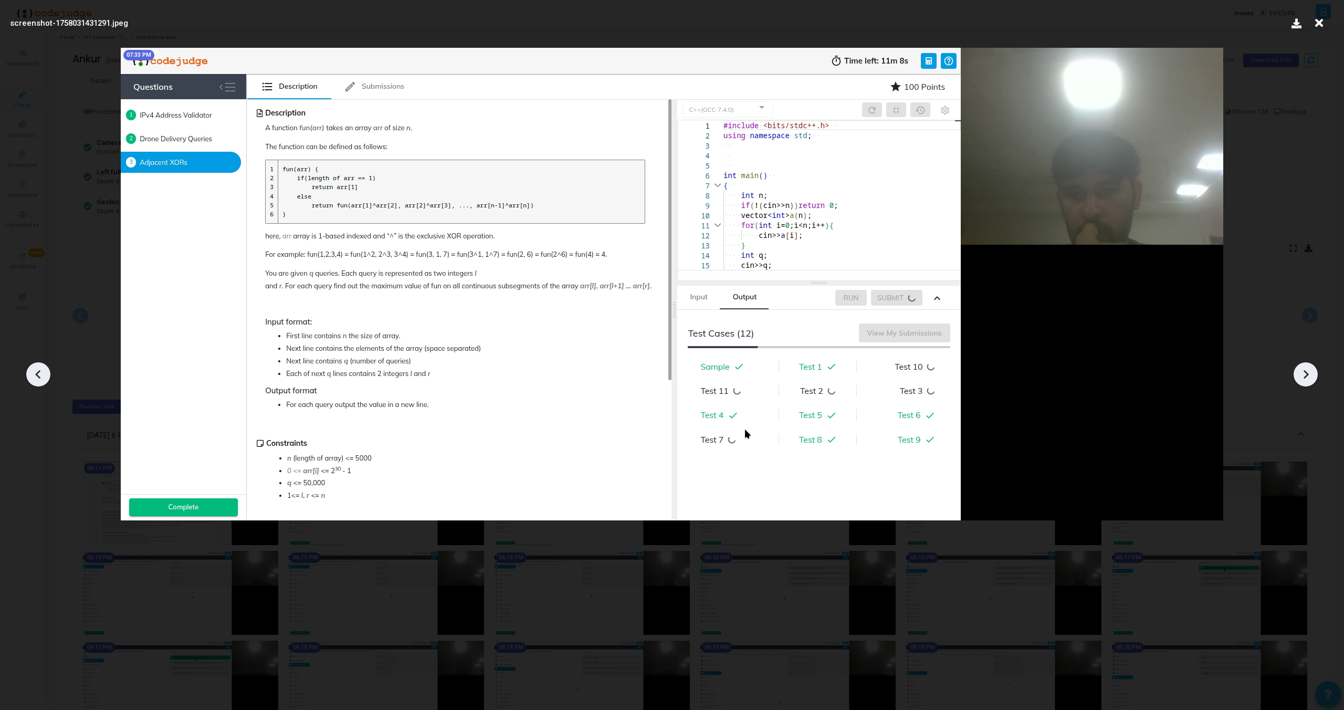
click at [1306, 370] on icon at bounding box center [1306, 374] width 16 height 16
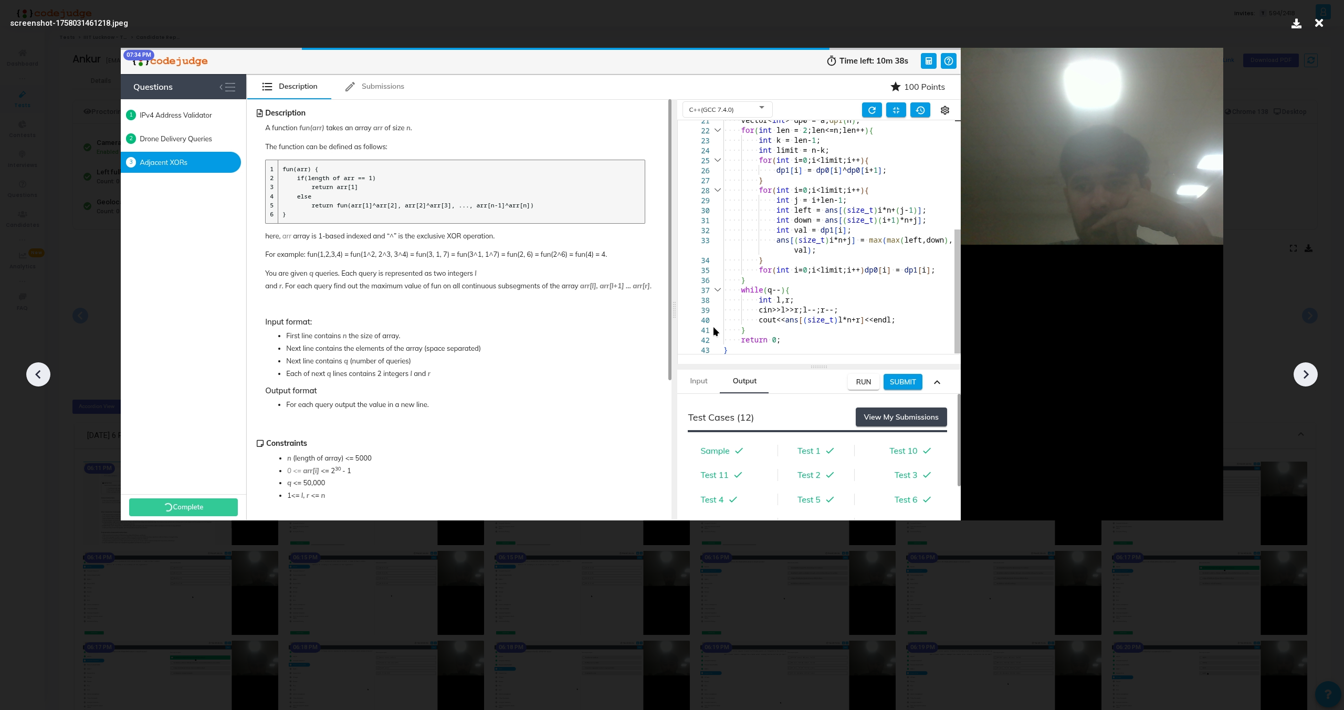
click at [1306, 370] on icon at bounding box center [1306, 374] width 16 height 16
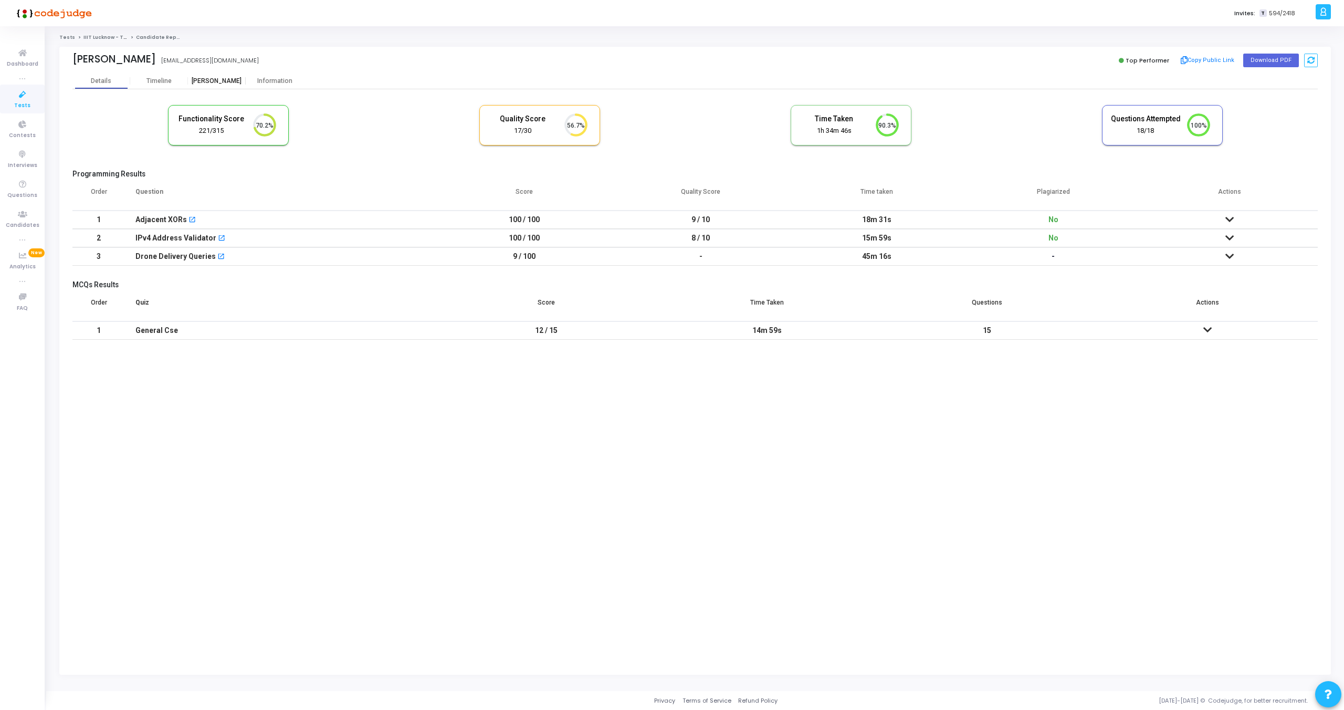
click at [223, 80] on div "[PERSON_NAME]" at bounding box center [217, 81] width 58 height 8
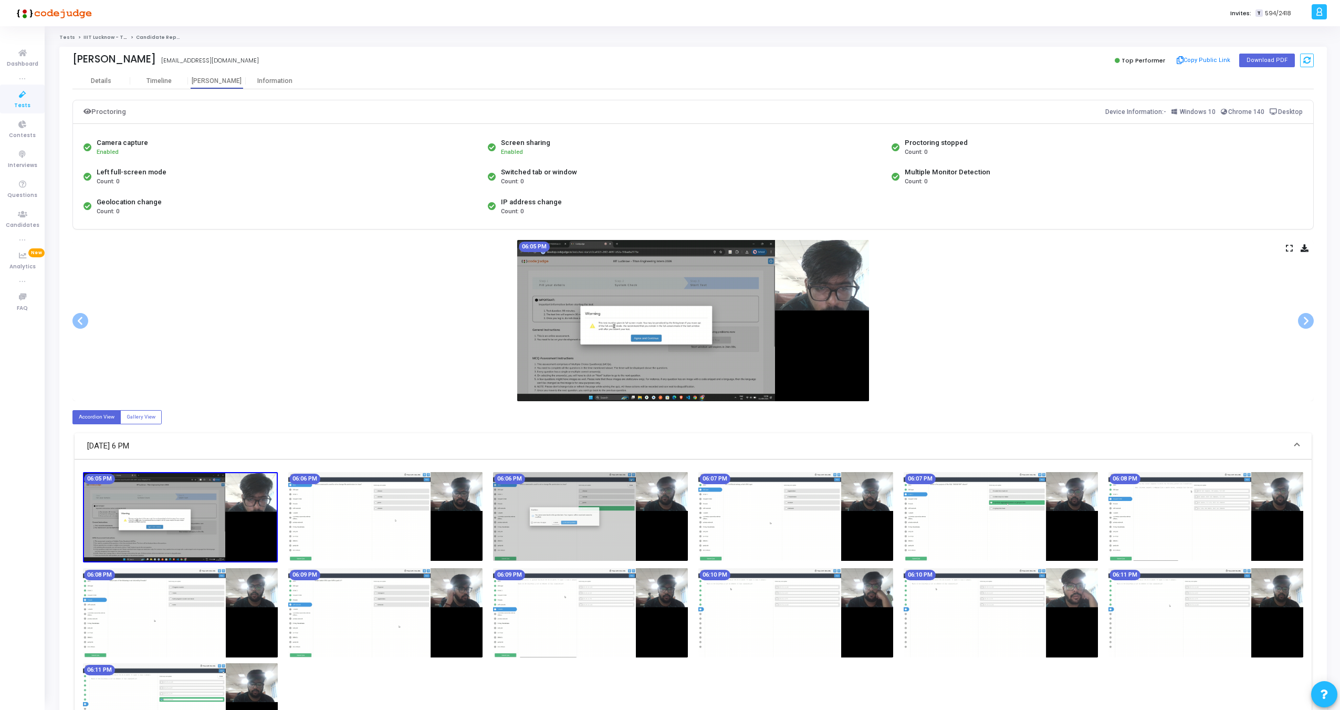
click at [1287, 246] on icon at bounding box center [1289, 248] width 7 height 6
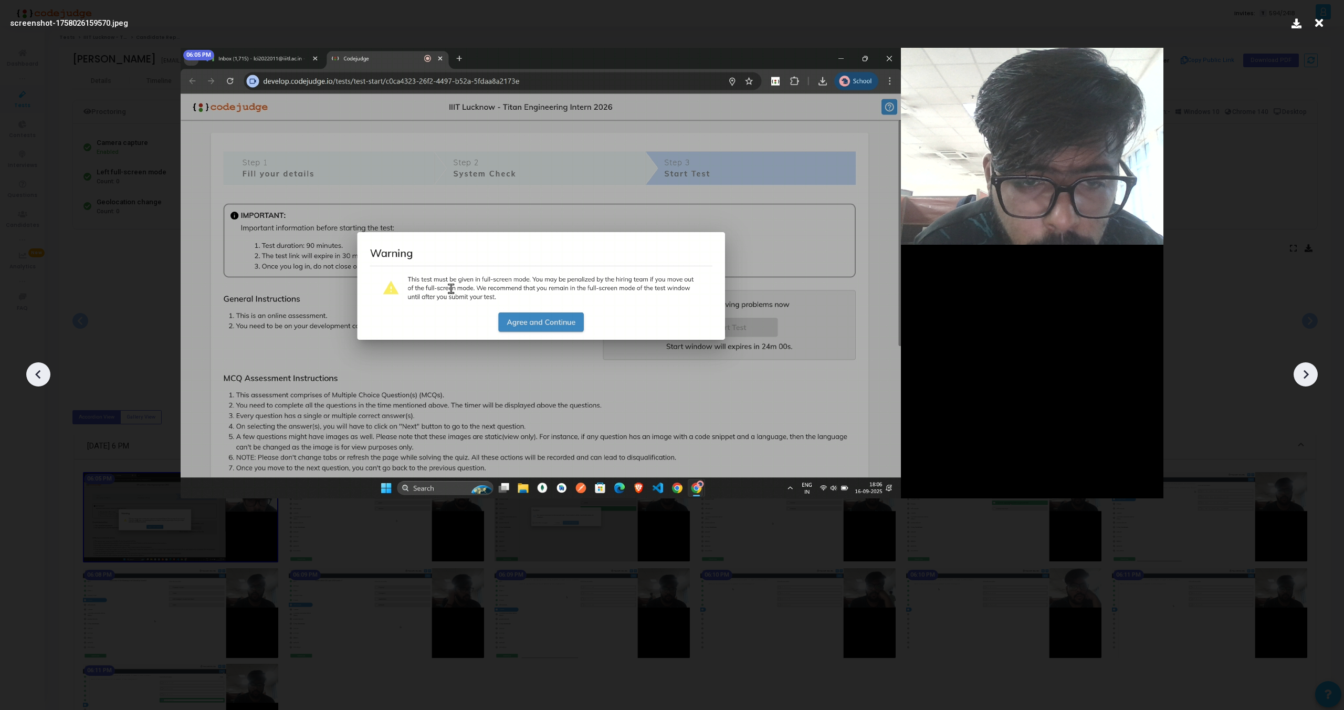
click at [1320, 25] on icon at bounding box center [1319, 23] width 16 height 20
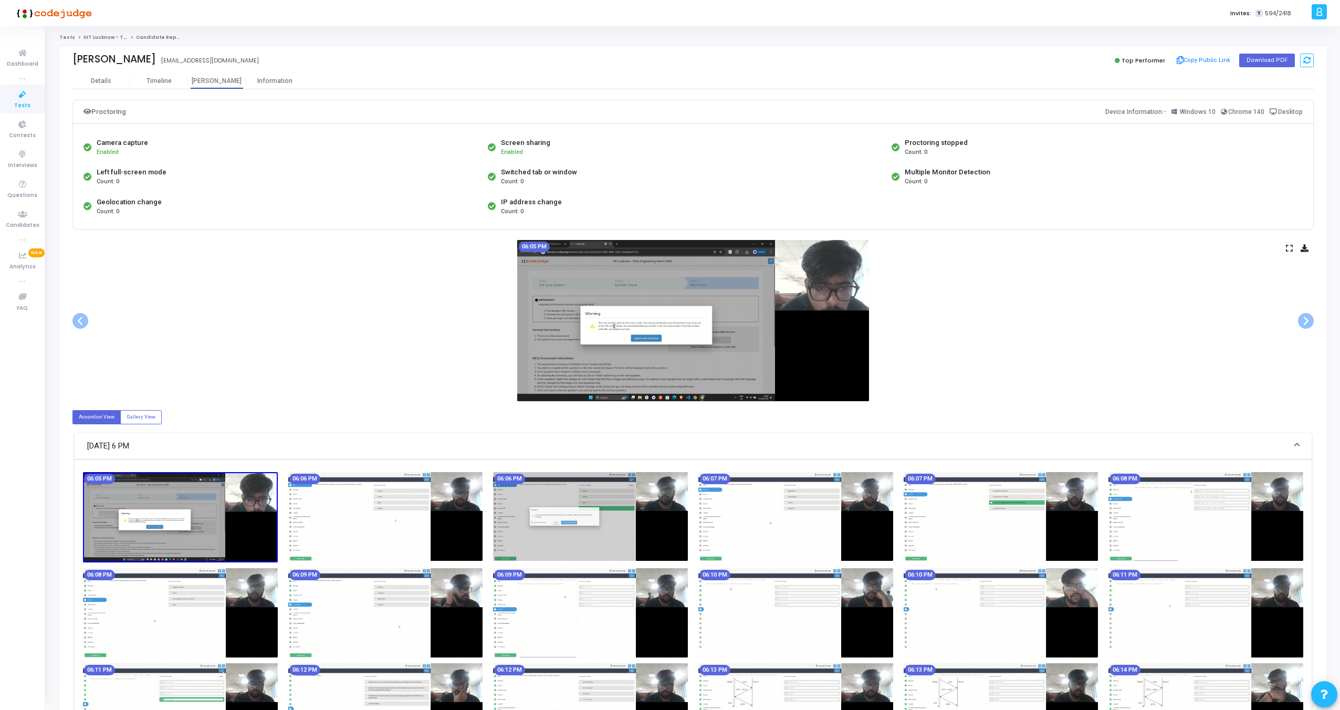
click at [1286, 245] on icon at bounding box center [1289, 248] width 7 height 6
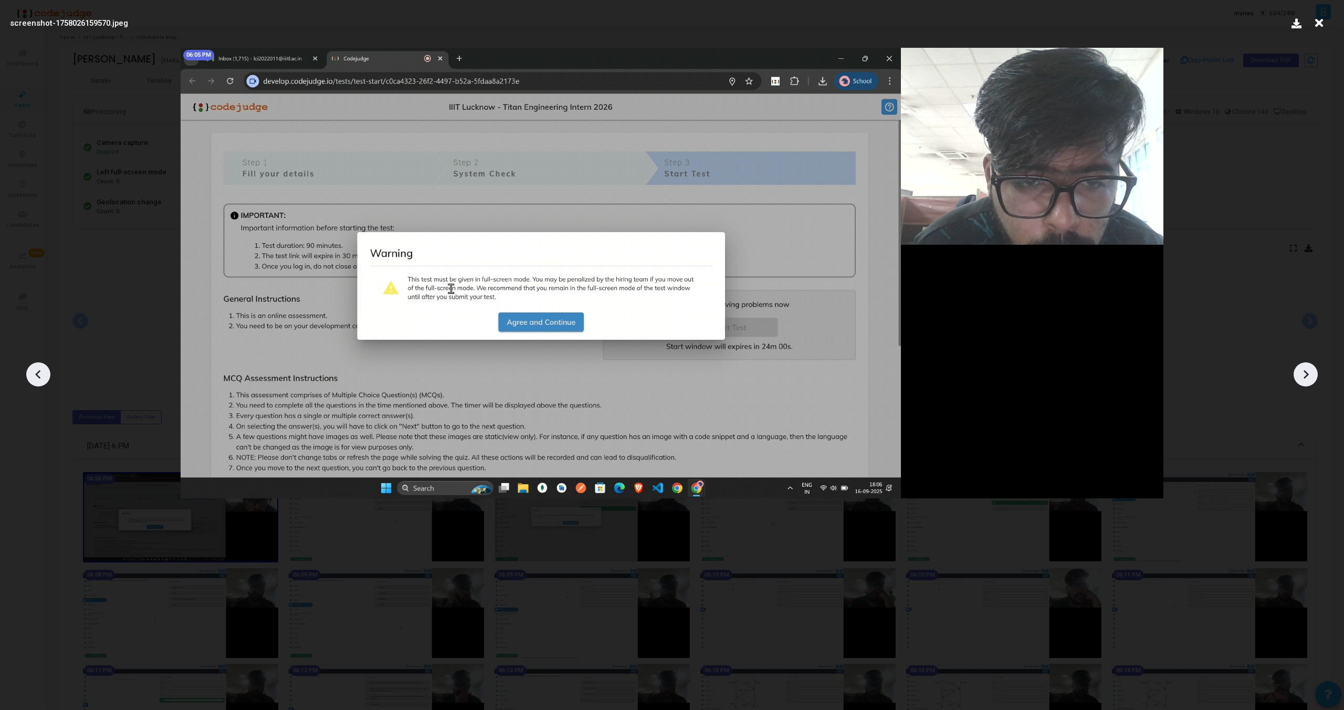
click at [1305, 373] on icon at bounding box center [1306, 374] width 5 height 9
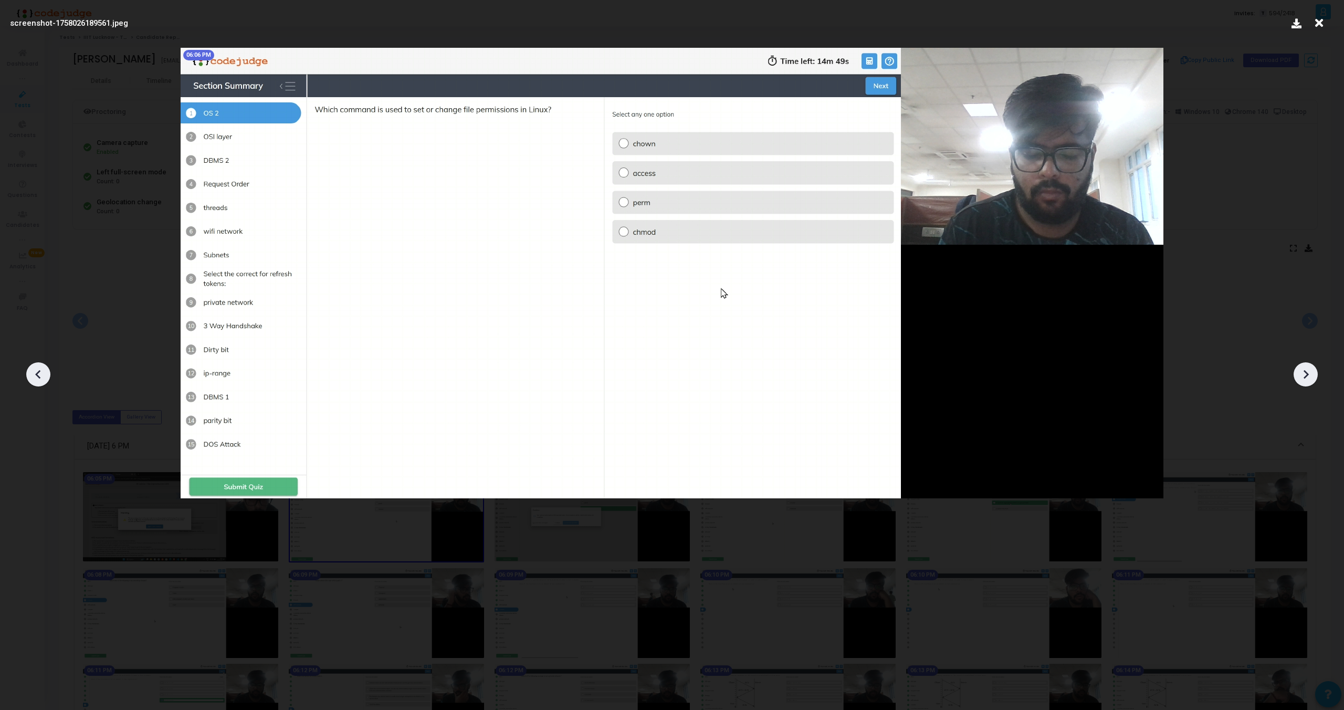
click at [1305, 373] on icon at bounding box center [1306, 374] width 5 height 9
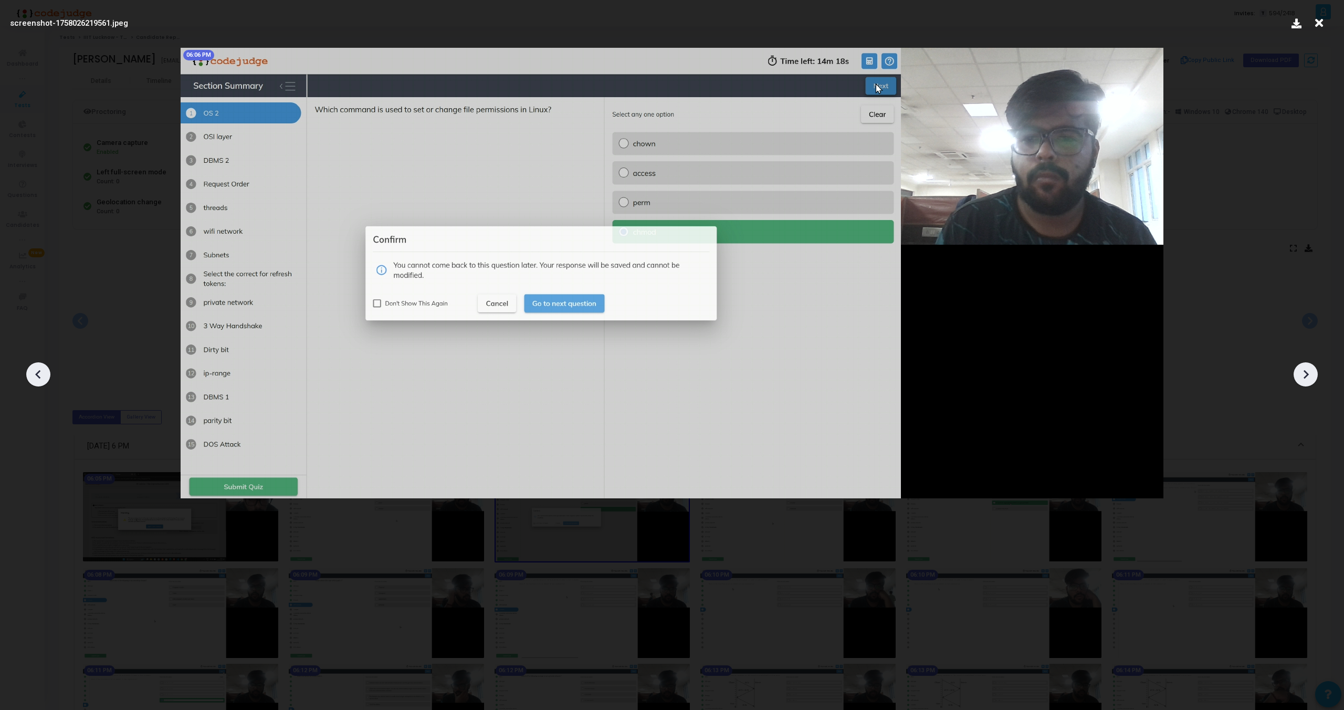
click at [1305, 373] on icon at bounding box center [1306, 374] width 5 height 9
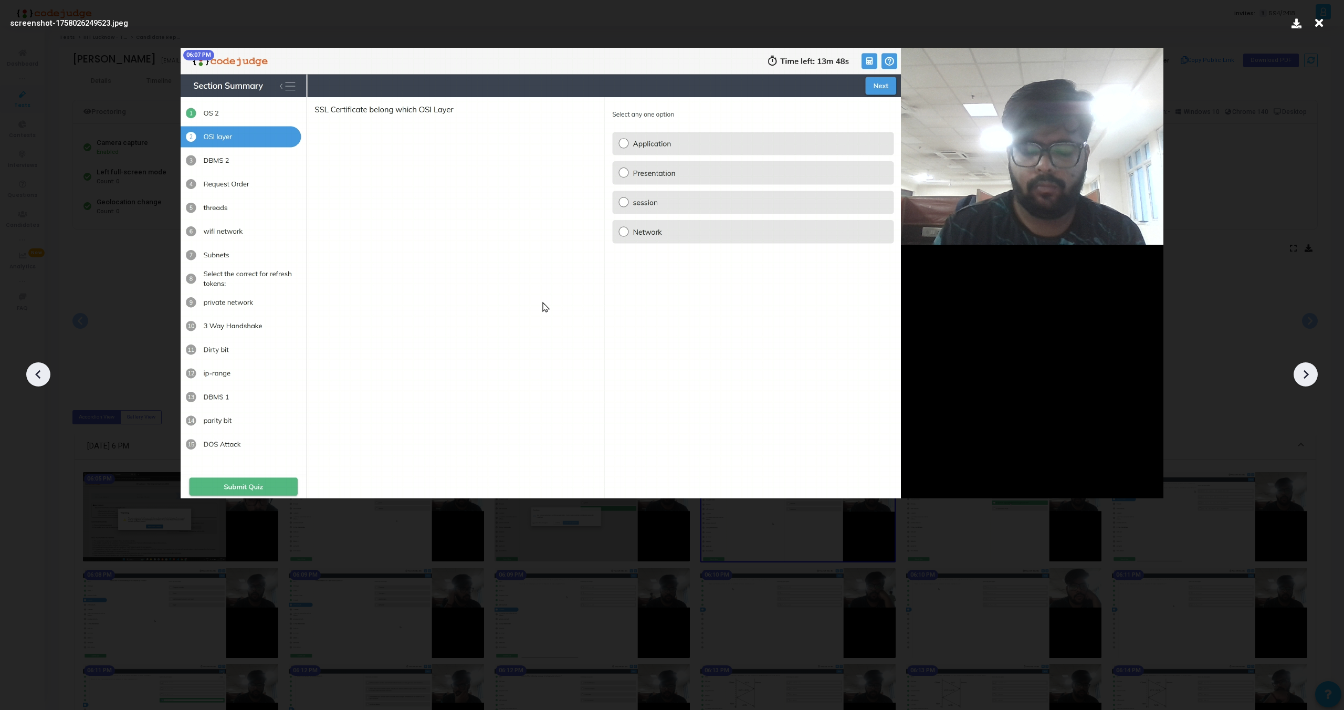
click at [1305, 373] on icon at bounding box center [1306, 374] width 5 height 9
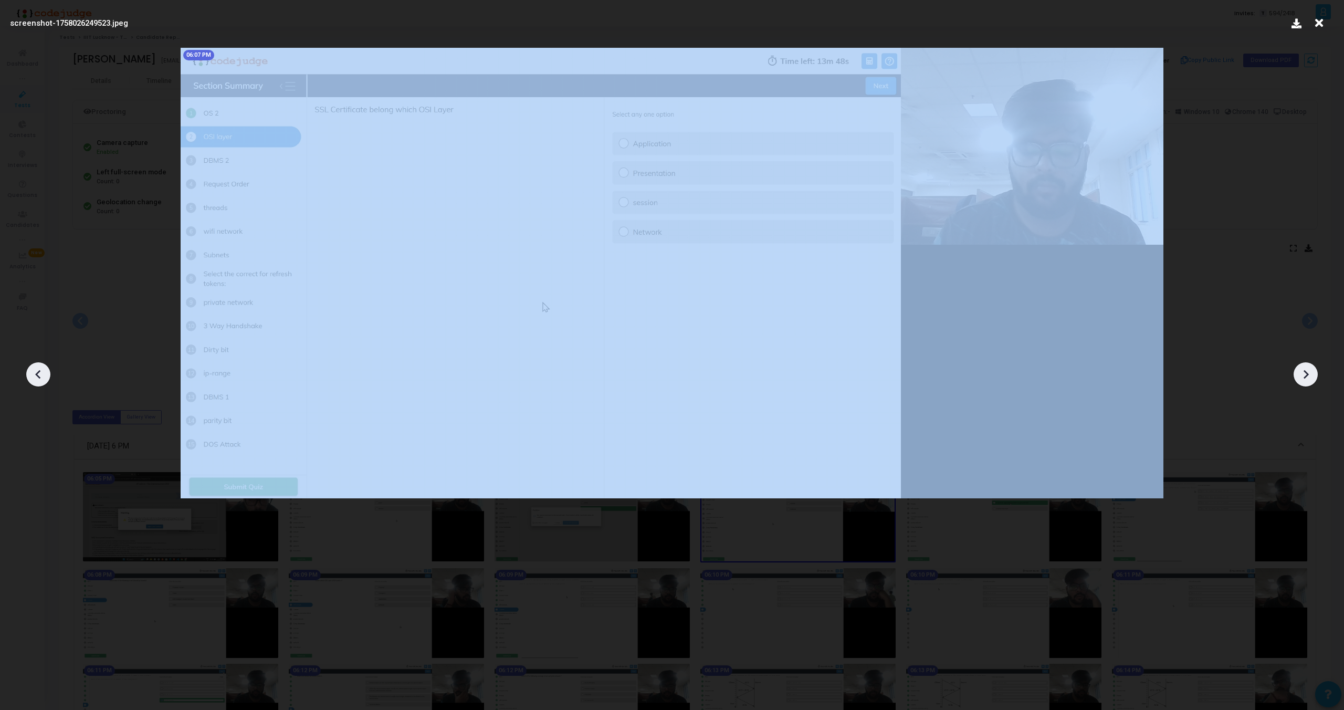
click at [1305, 373] on icon at bounding box center [1306, 374] width 5 height 9
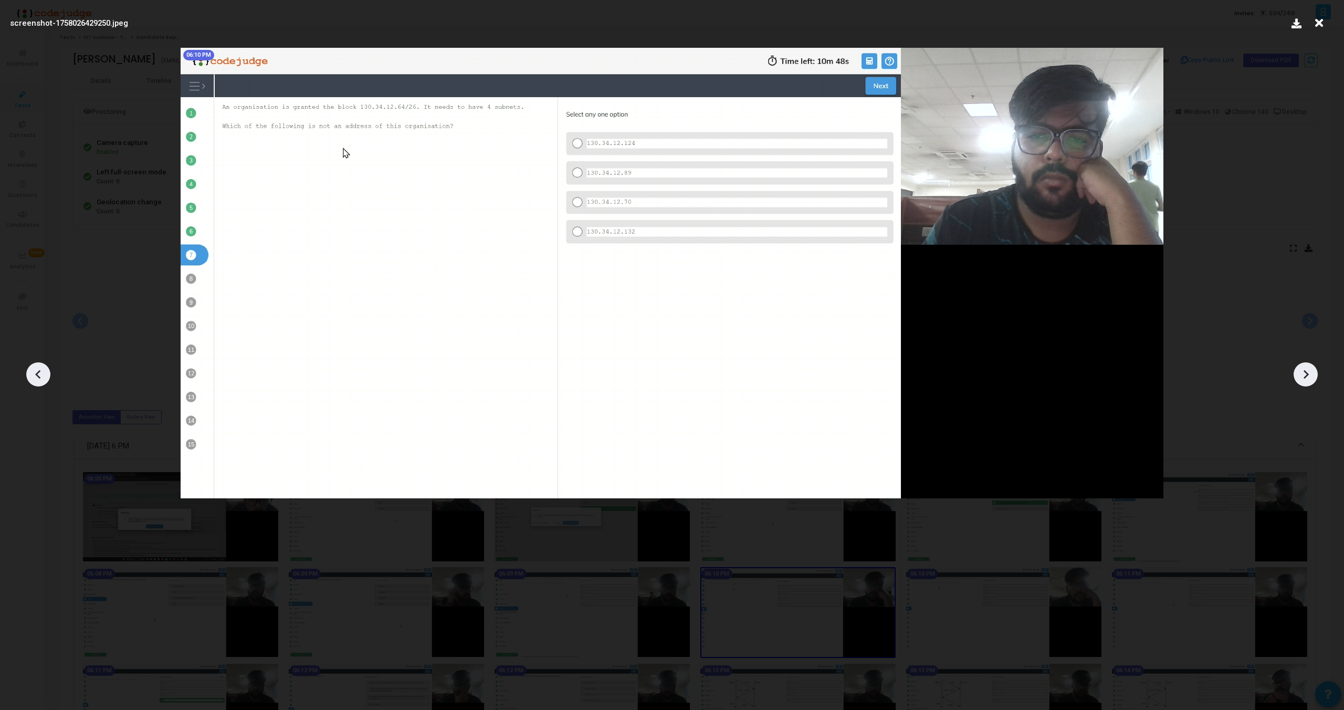
click at [1305, 373] on icon at bounding box center [1306, 374] width 5 height 9
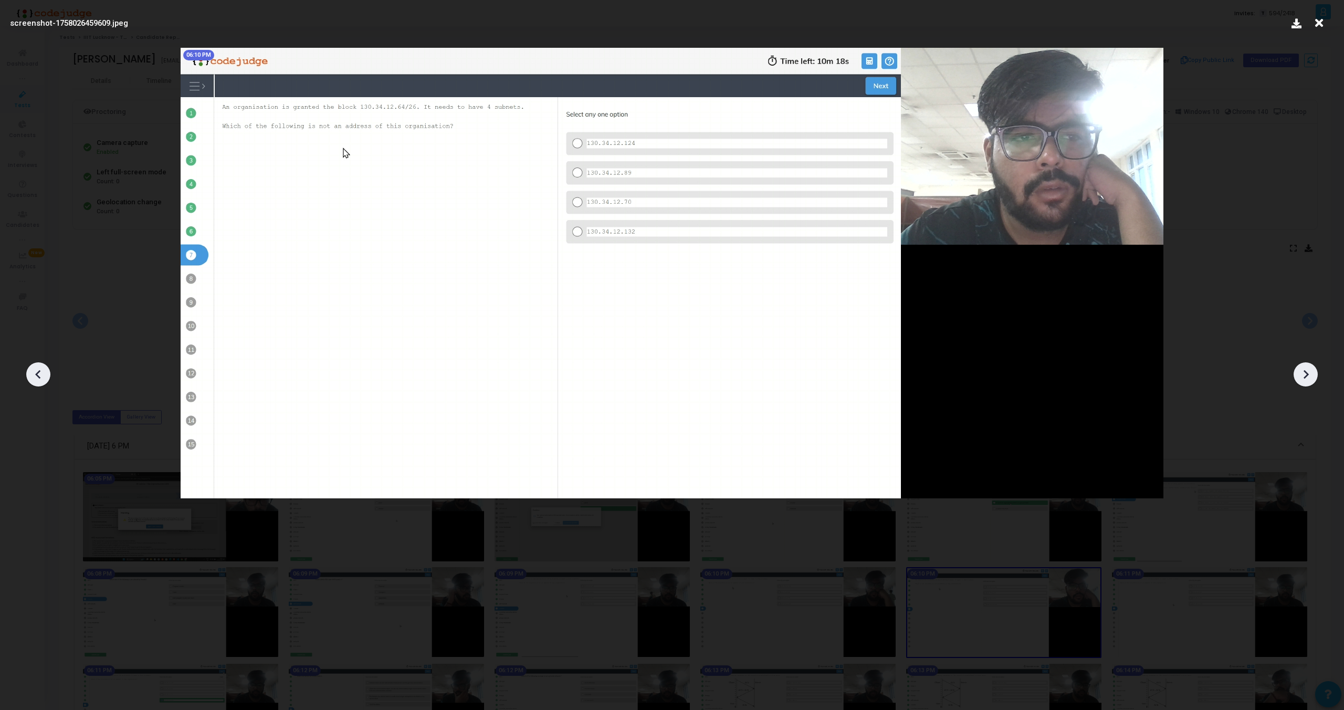
click at [1305, 373] on icon at bounding box center [1306, 374] width 5 height 9
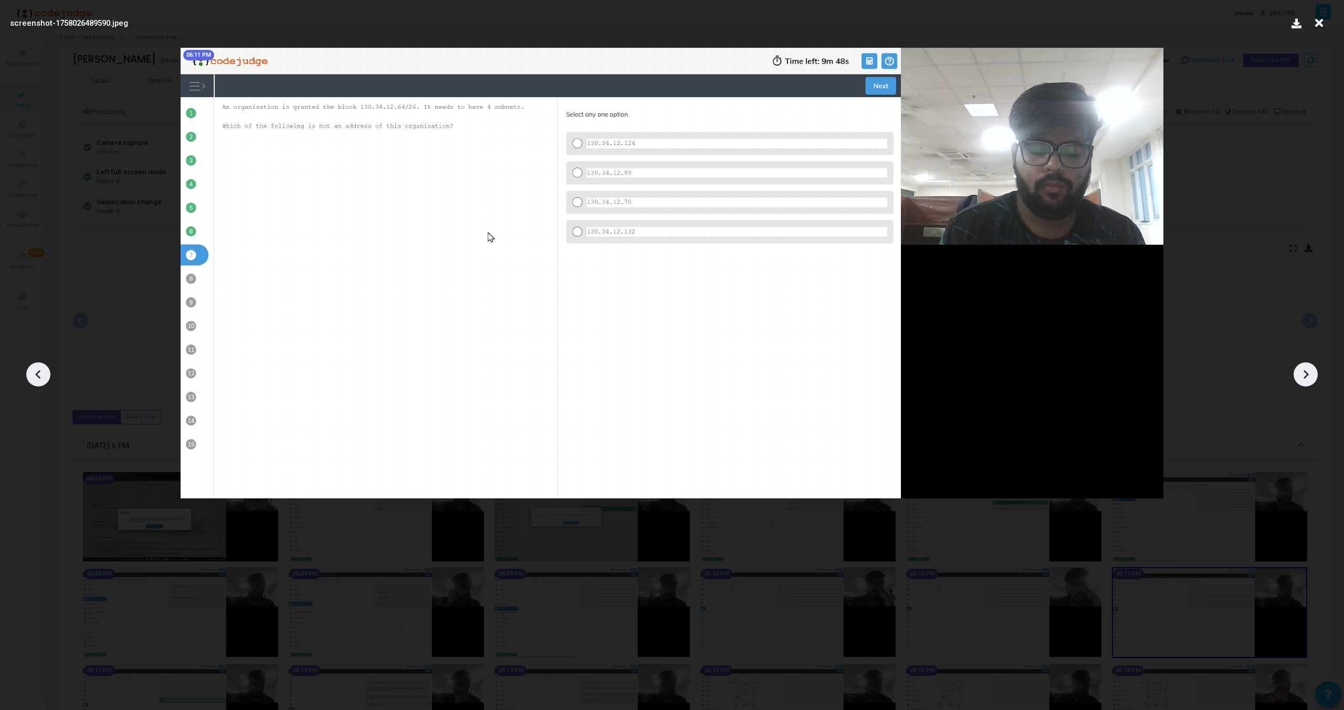
click at [1305, 373] on icon at bounding box center [1306, 374] width 5 height 9
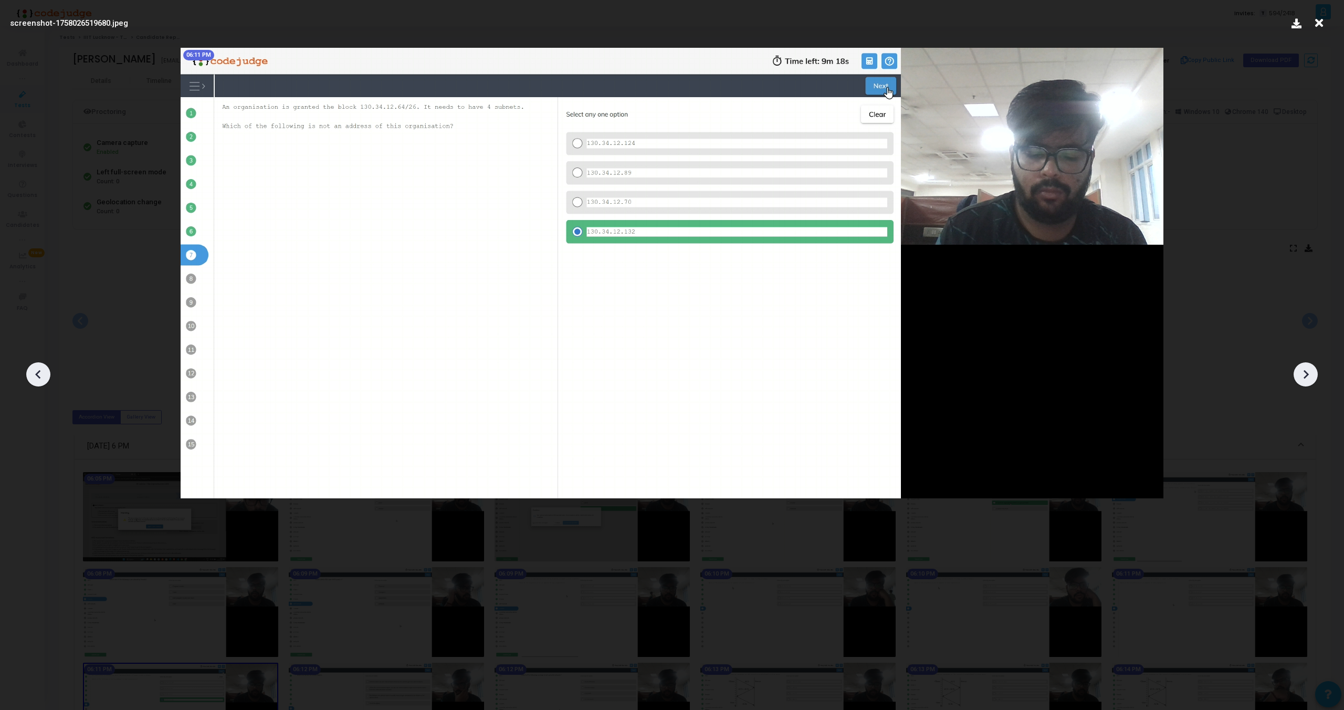
click at [1305, 373] on icon at bounding box center [1306, 374] width 5 height 9
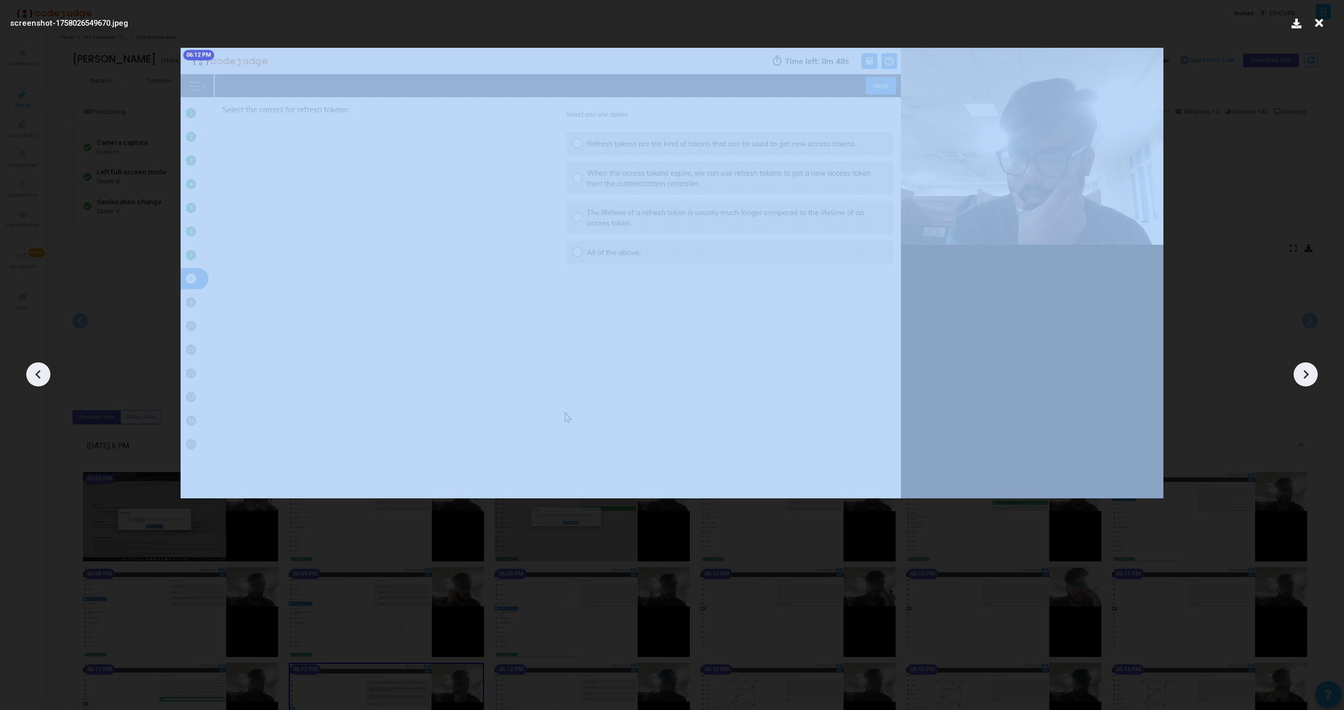
click at [1305, 373] on icon at bounding box center [1306, 374] width 5 height 9
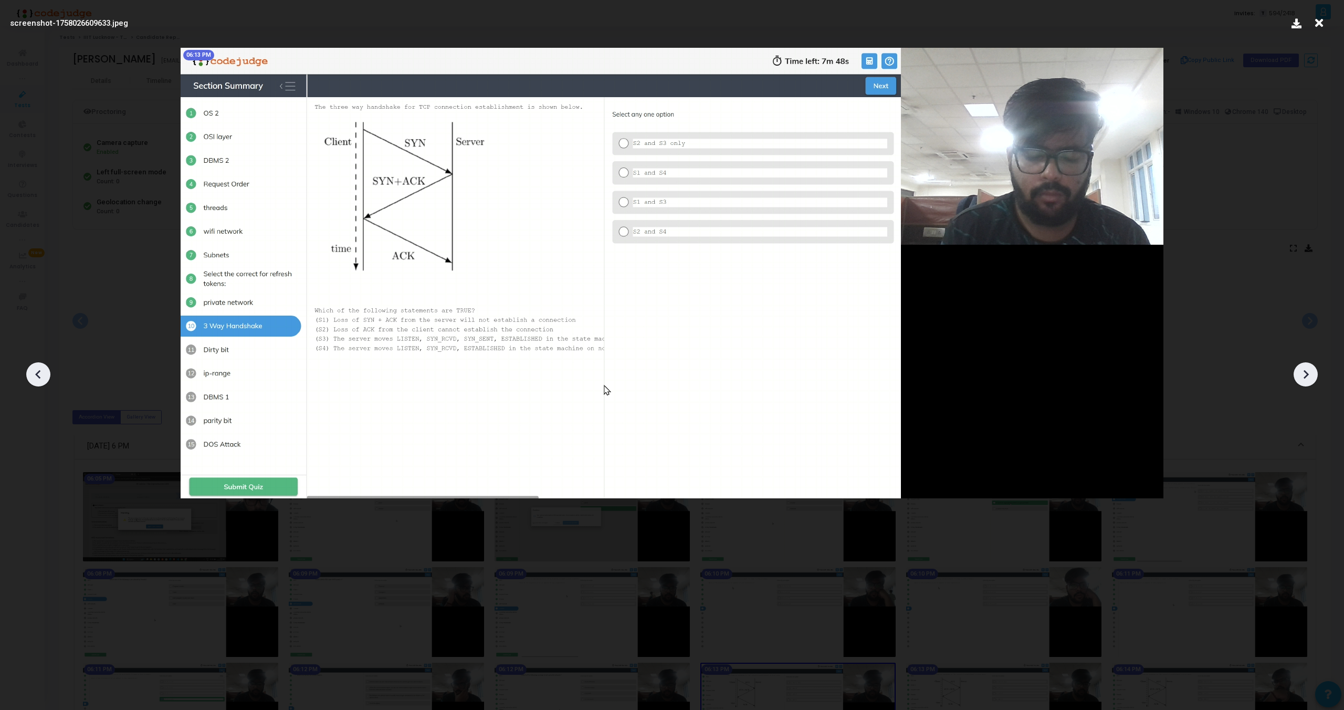
click at [1305, 373] on icon at bounding box center [1306, 374] width 5 height 9
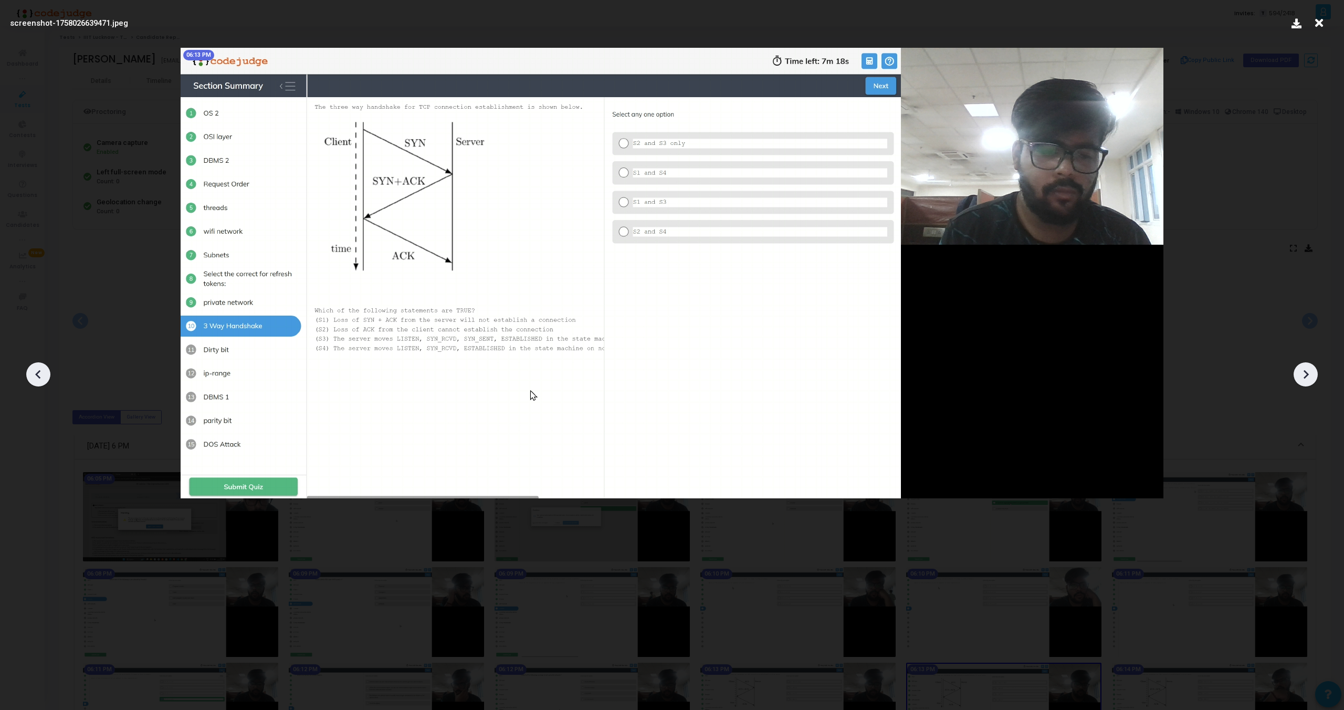
click at [1305, 373] on icon at bounding box center [1306, 374] width 5 height 9
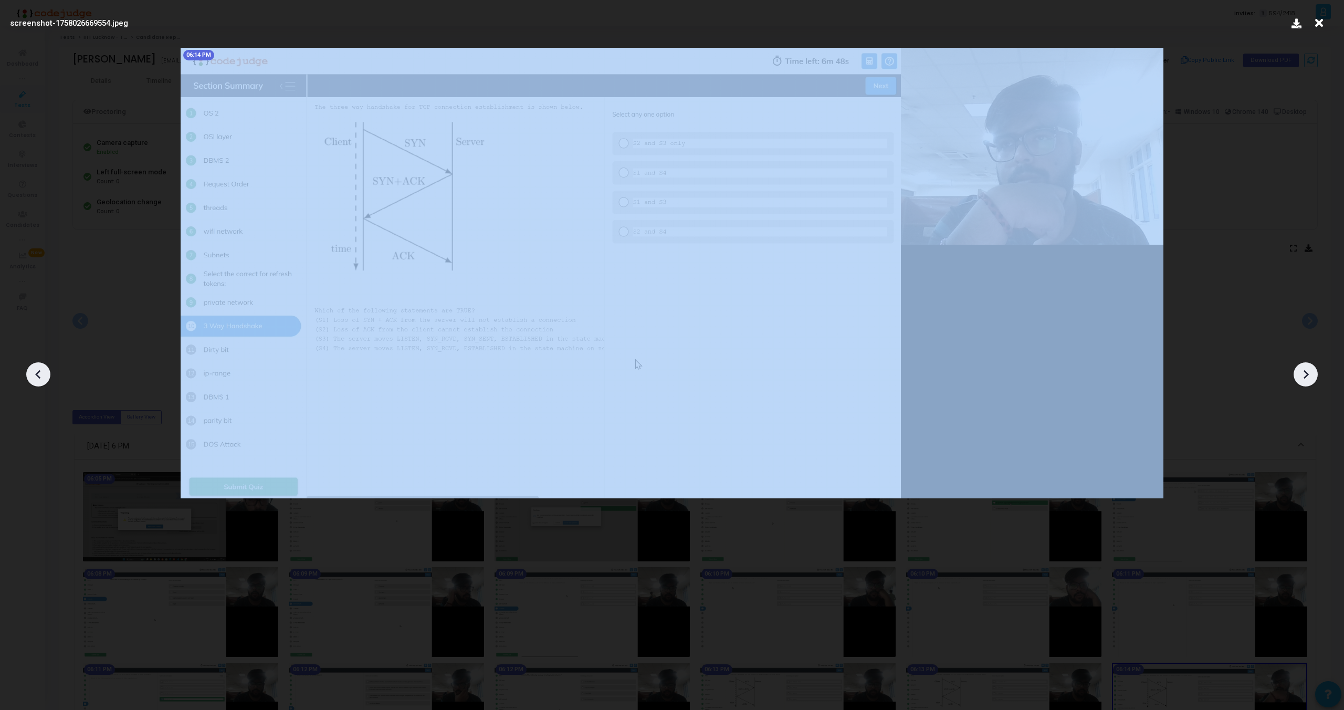
click at [1305, 373] on icon at bounding box center [1306, 374] width 5 height 9
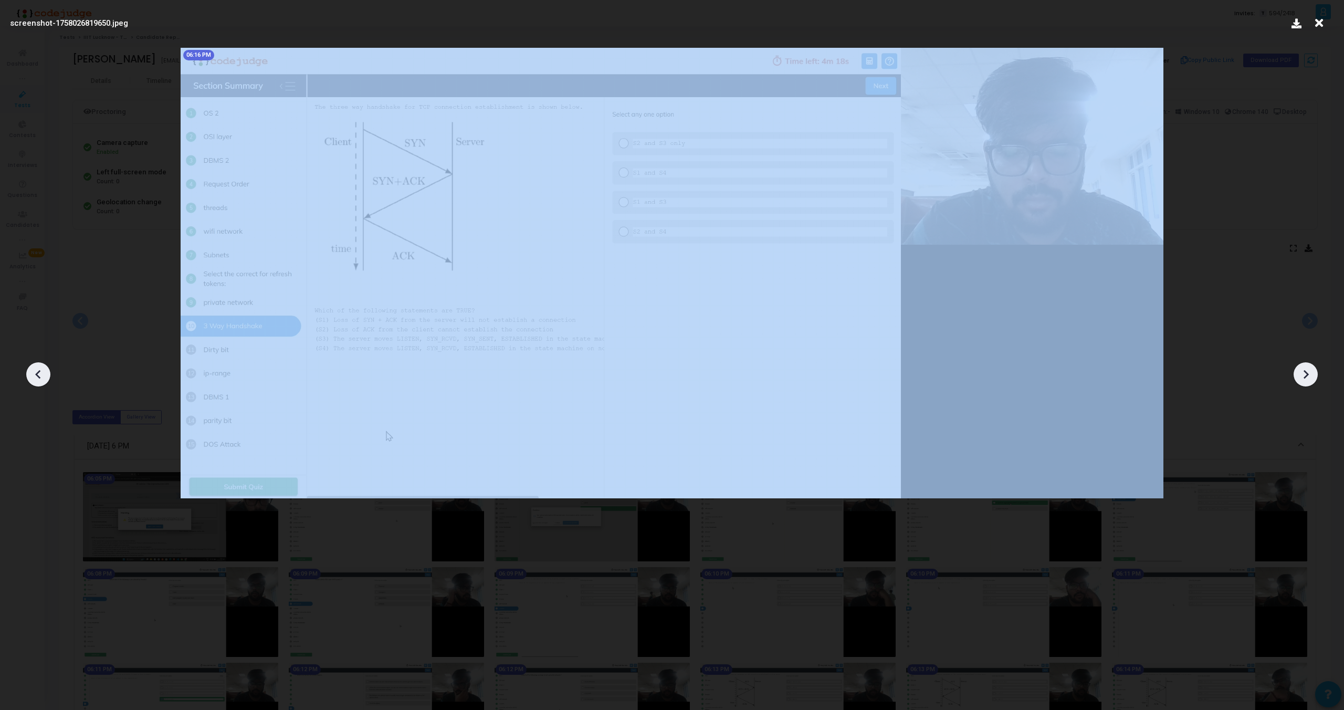
click at [1305, 373] on icon at bounding box center [1306, 374] width 5 height 9
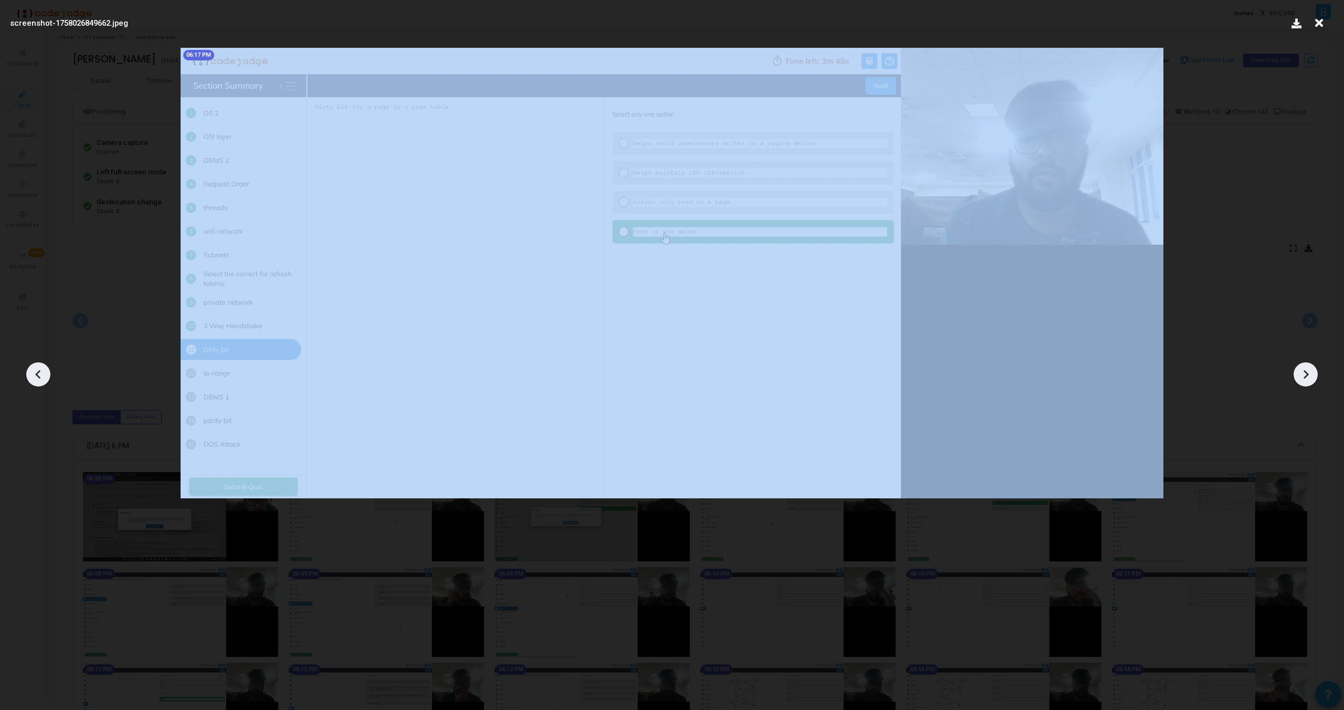
click at [1305, 373] on icon at bounding box center [1306, 374] width 5 height 9
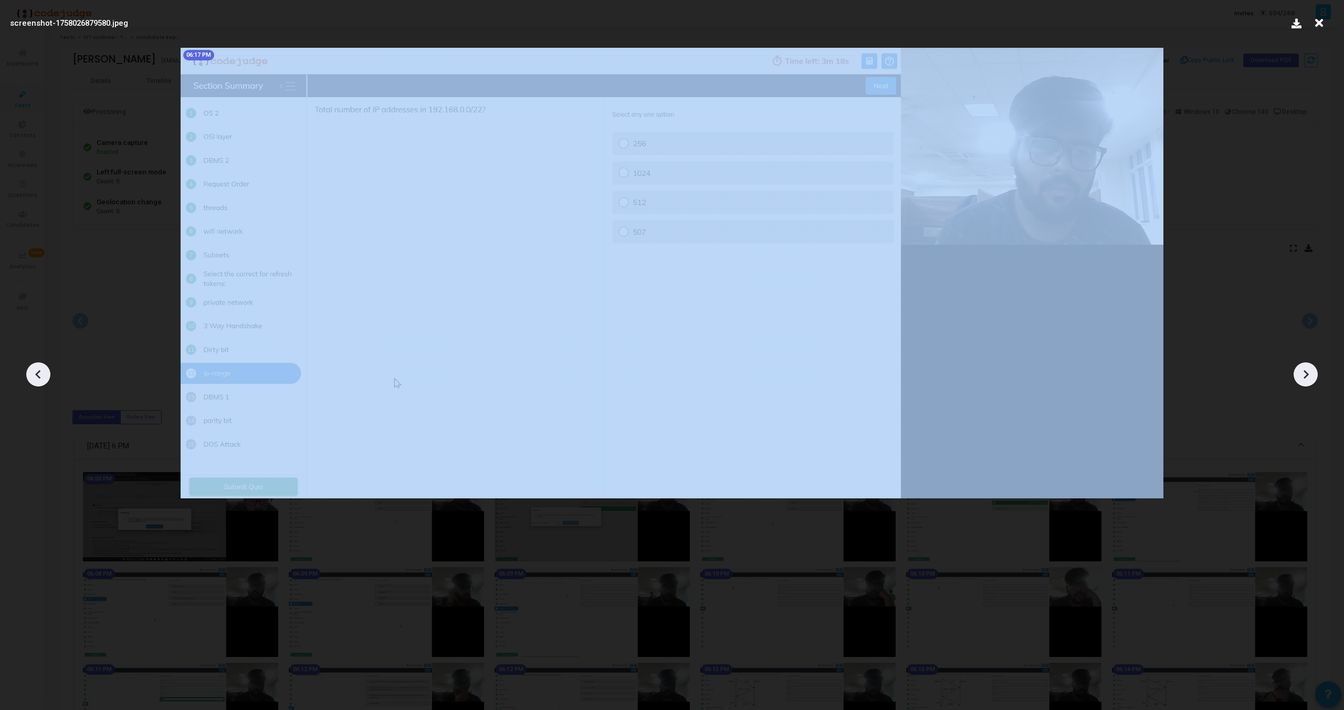
click at [1305, 373] on icon at bounding box center [1306, 374] width 5 height 9
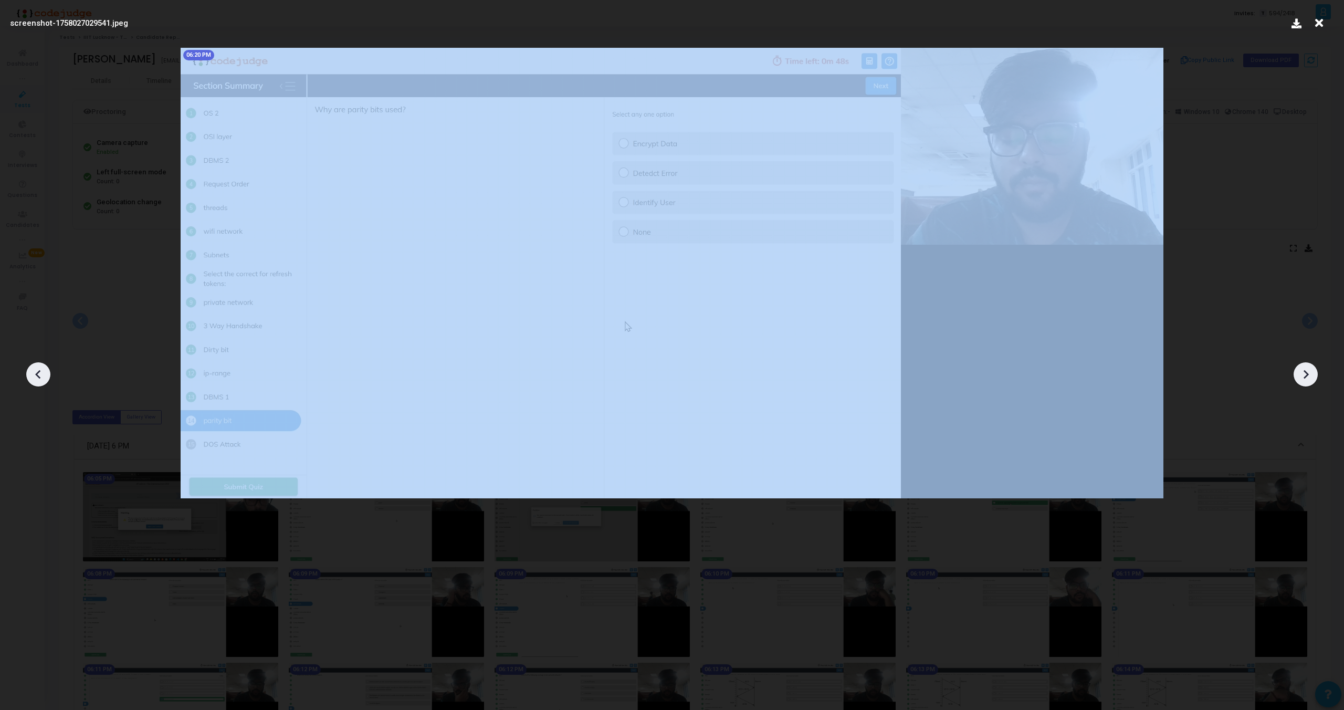
click at [1305, 373] on icon at bounding box center [1306, 374] width 5 height 9
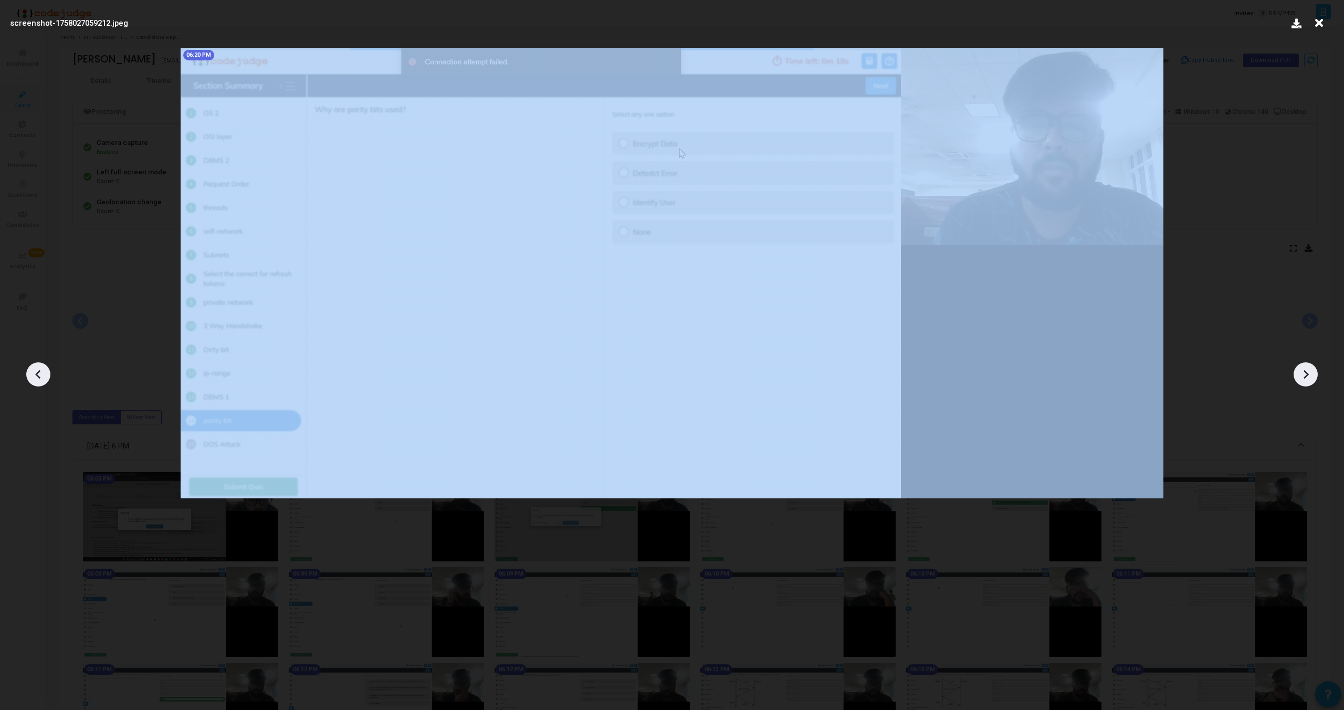
click at [1305, 373] on icon at bounding box center [1306, 374] width 5 height 9
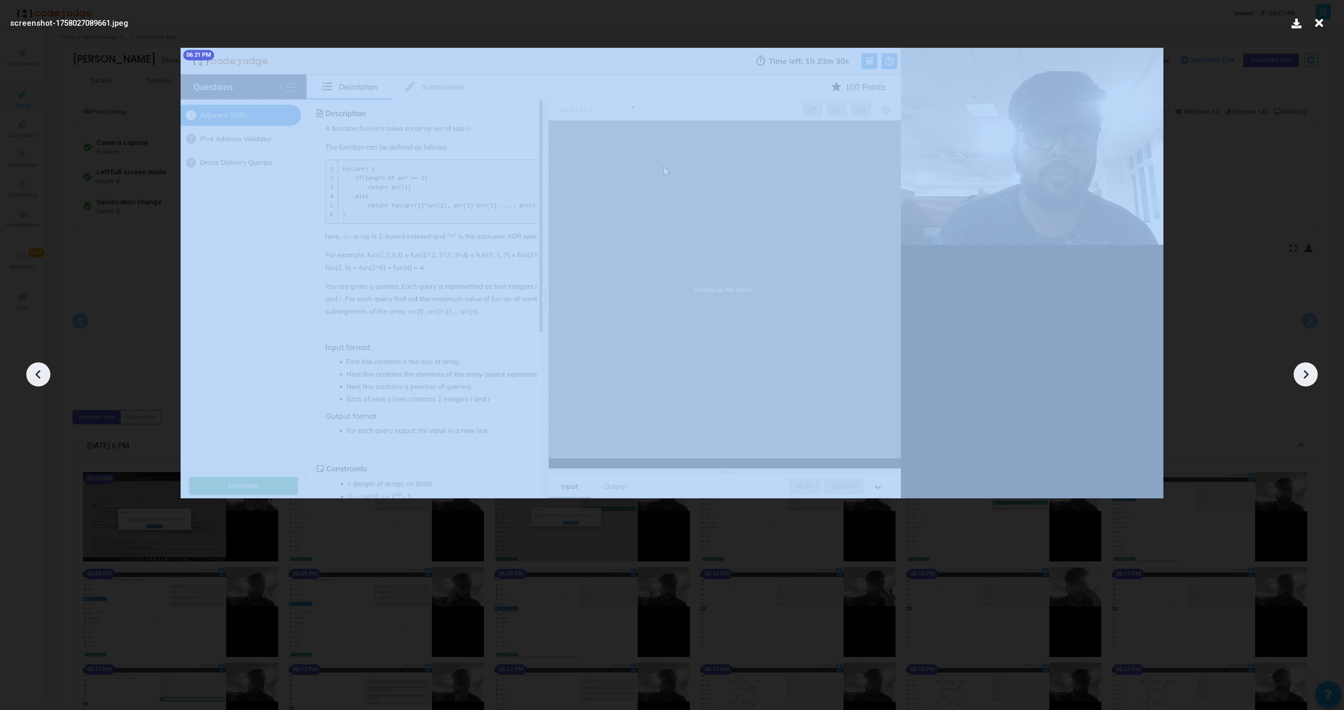
click at [1305, 373] on icon at bounding box center [1306, 374] width 5 height 9
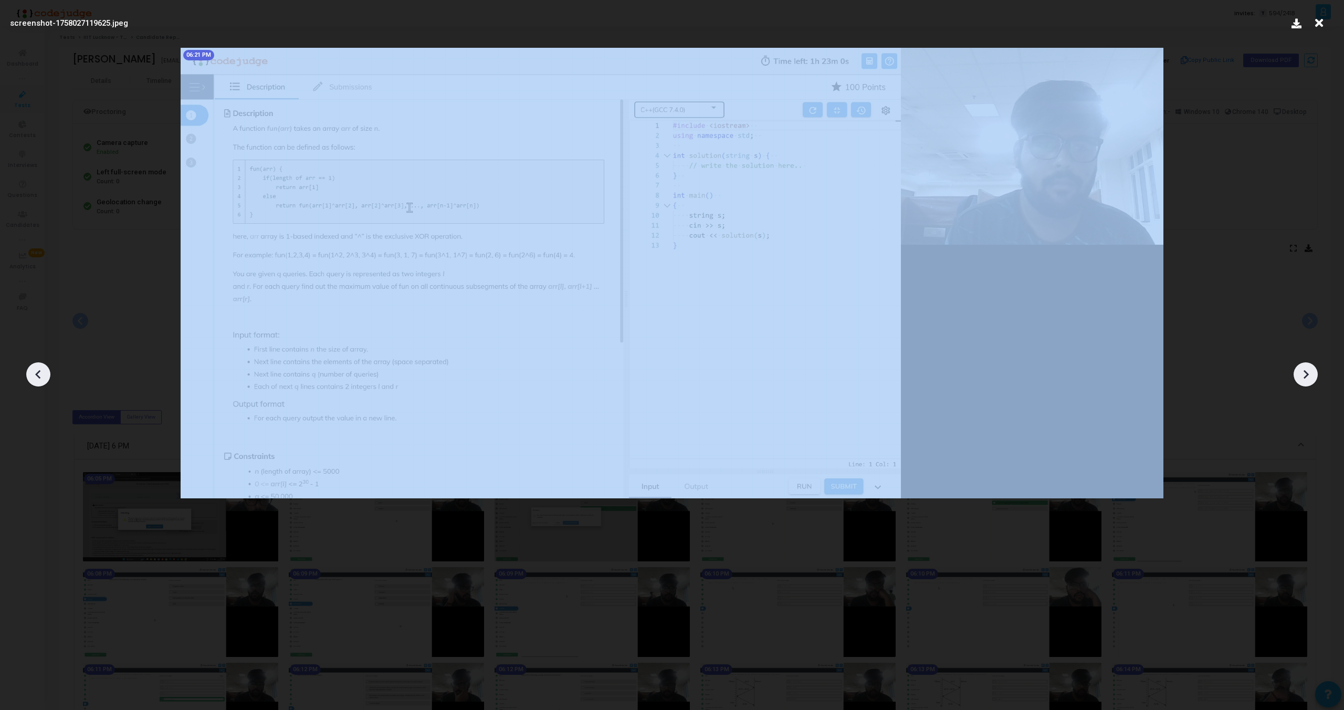
click at [1305, 373] on icon at bounding box center [1306, 374] width 5 height 9
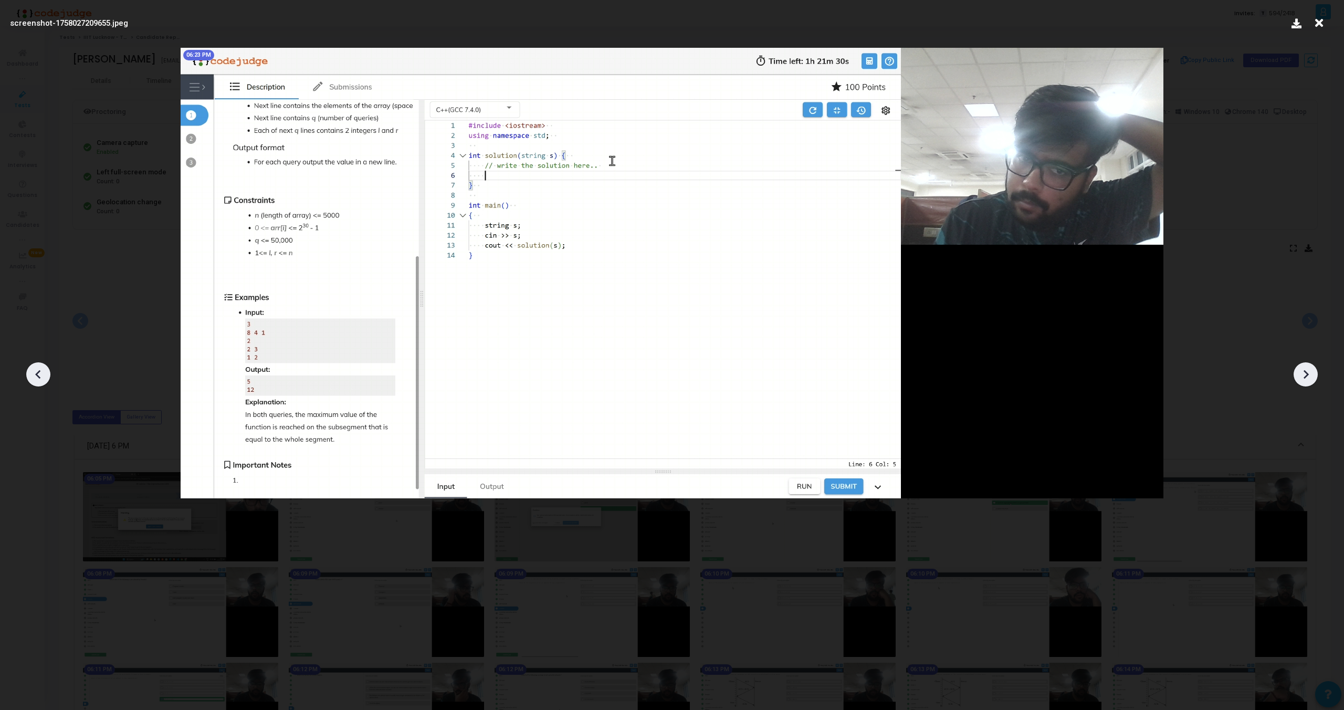
click at [1305, 373] on icon at bounding box center [1306, 374] width 5 height 9
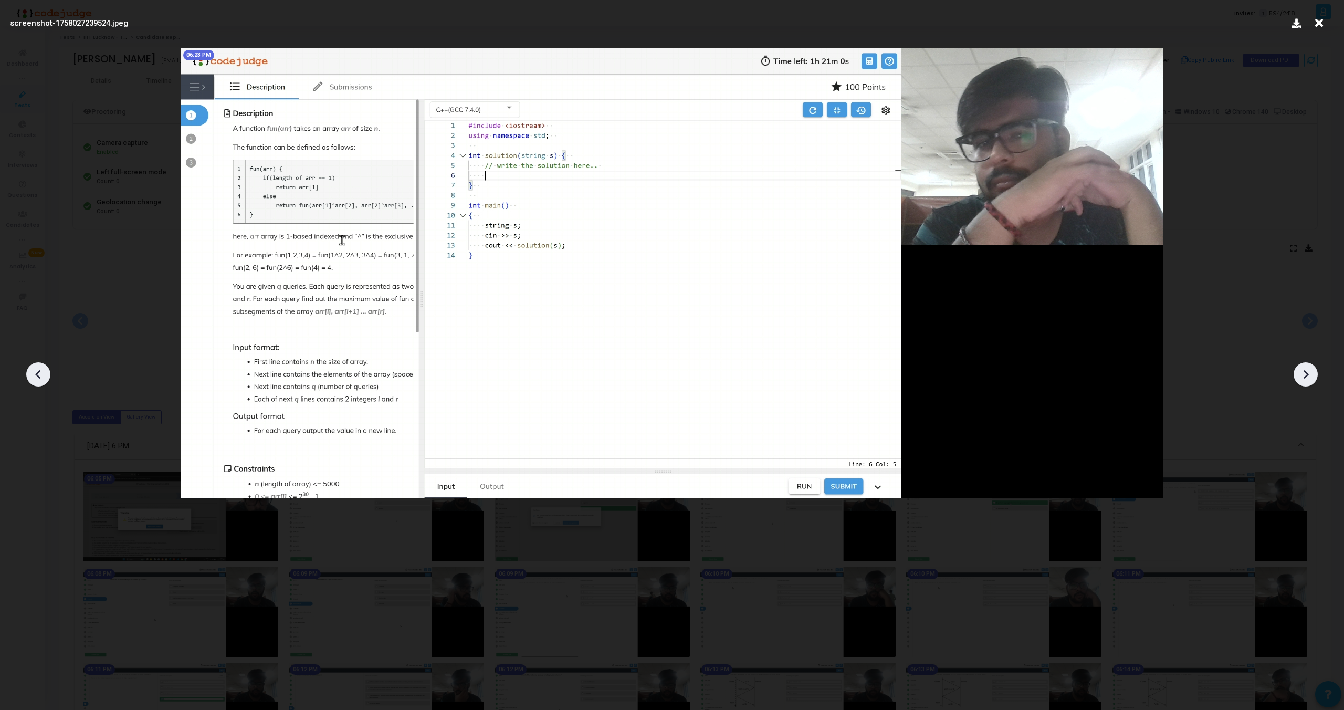
click at [1305, 373] on icon at bounding box center [1306, 374] width 5 height 9
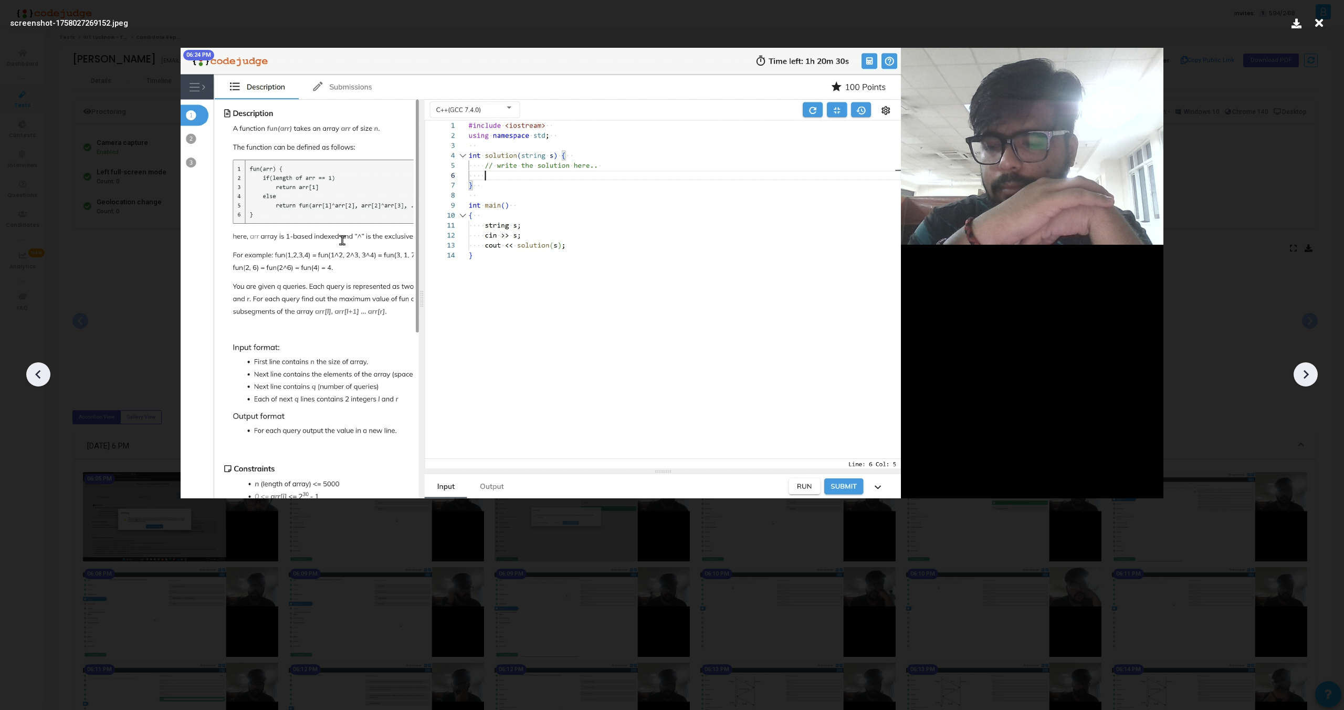
click at [1305, 373] on icon at bounding box center [1306, 374] width 5 height 9
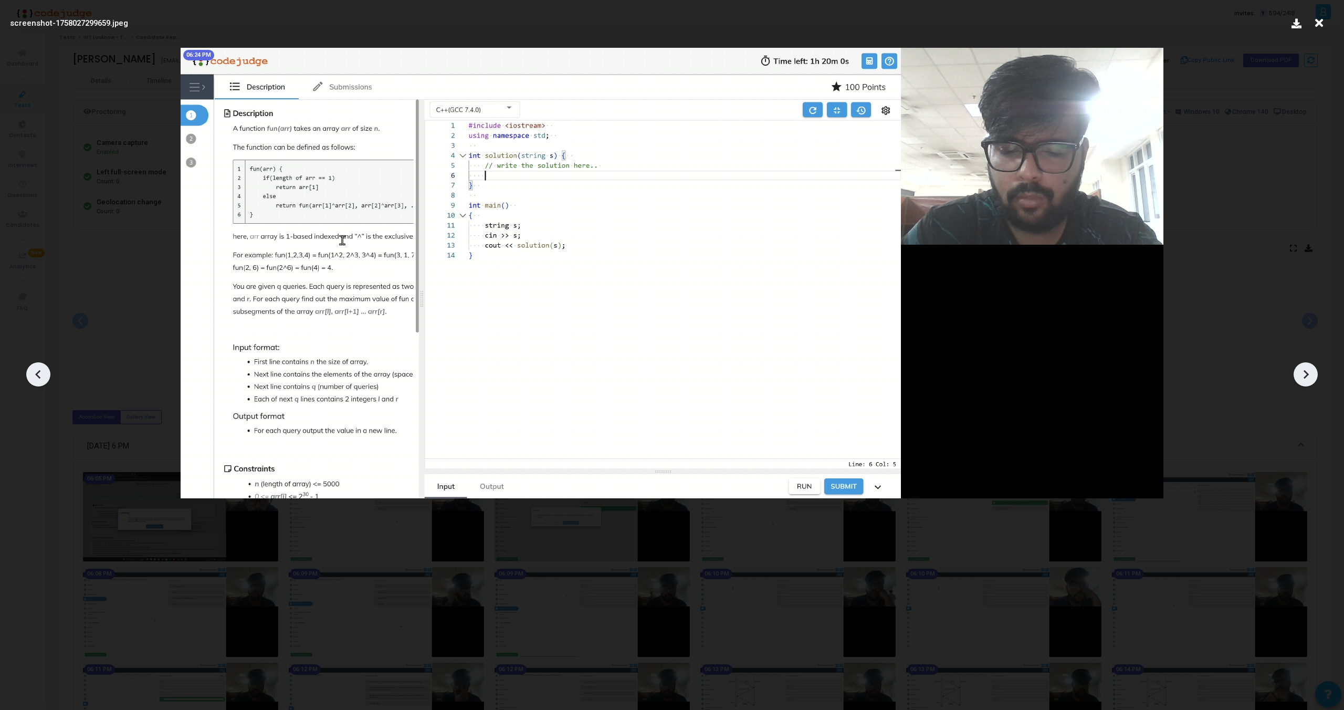
click at [1305, 373] on icon at bounding box center [1306, 374] width 5 height 9
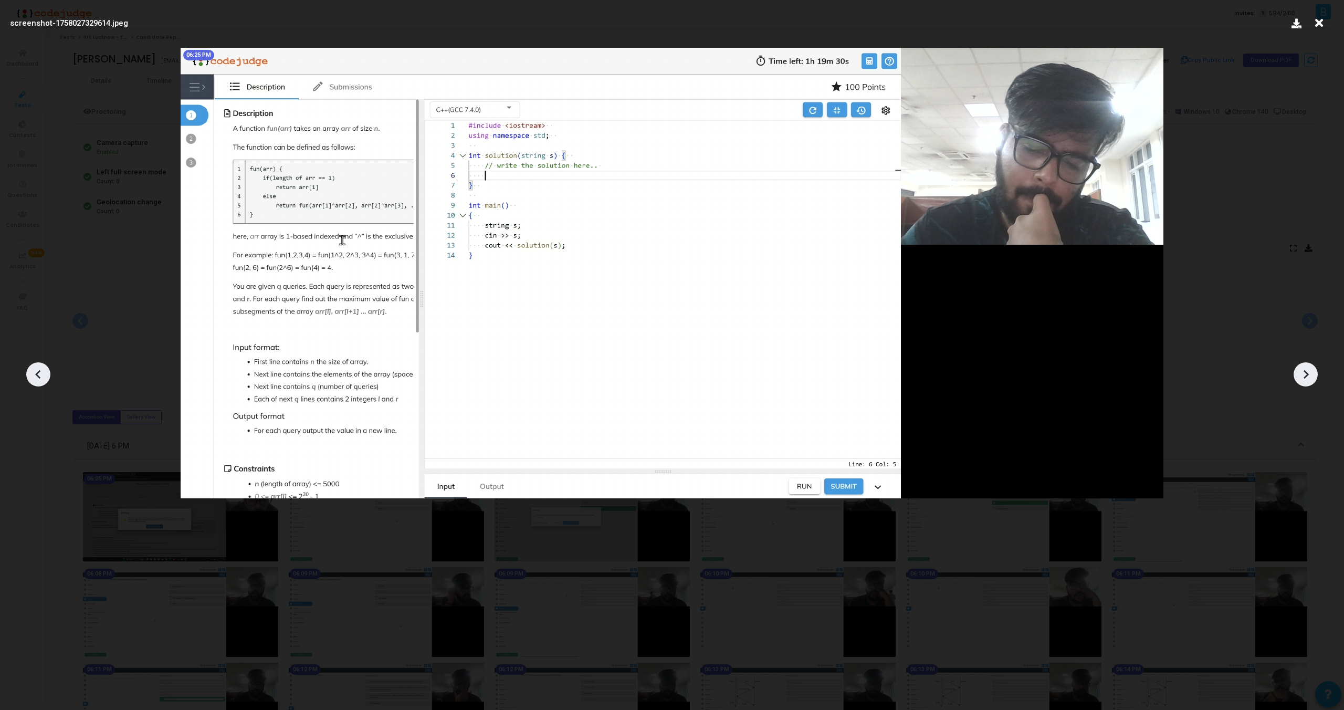
click at [1305, 373] on icon at bounding box center [1306, 374] width 5 height 9
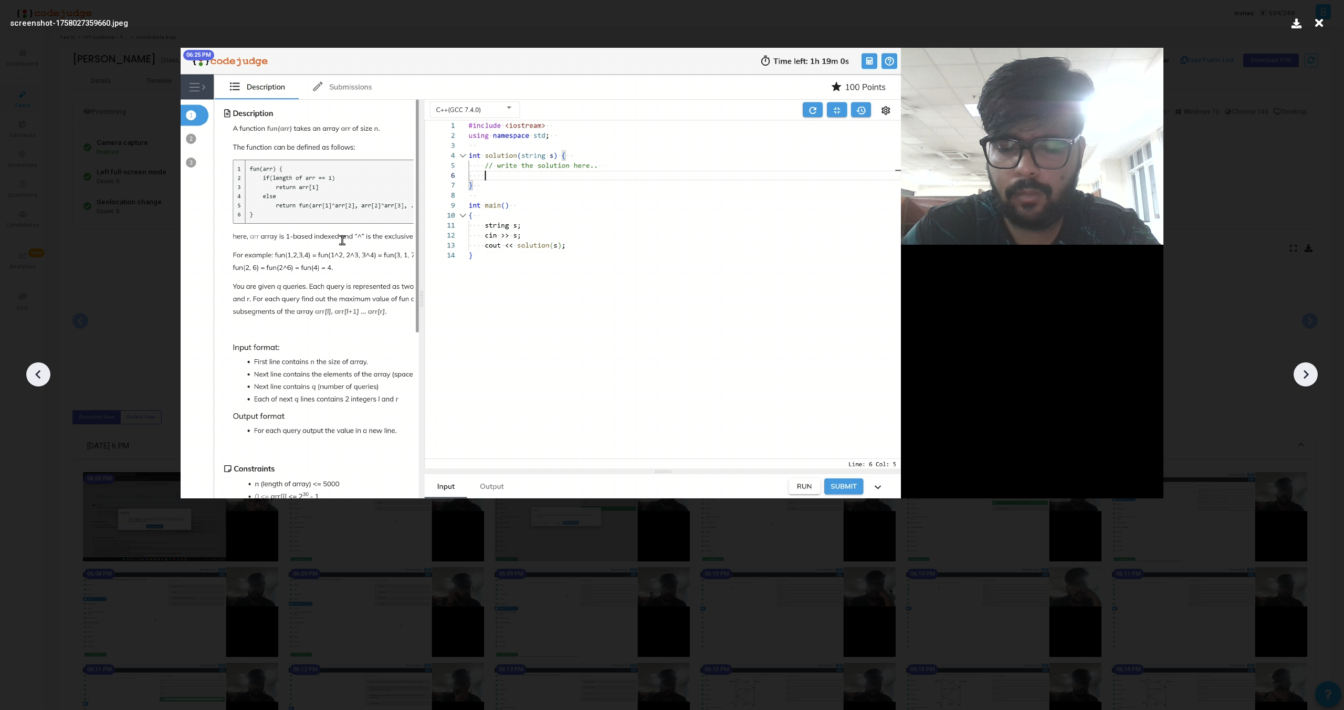
click at [1305, 373] on icon at bounding box center [1306, 374] width 5 height 9
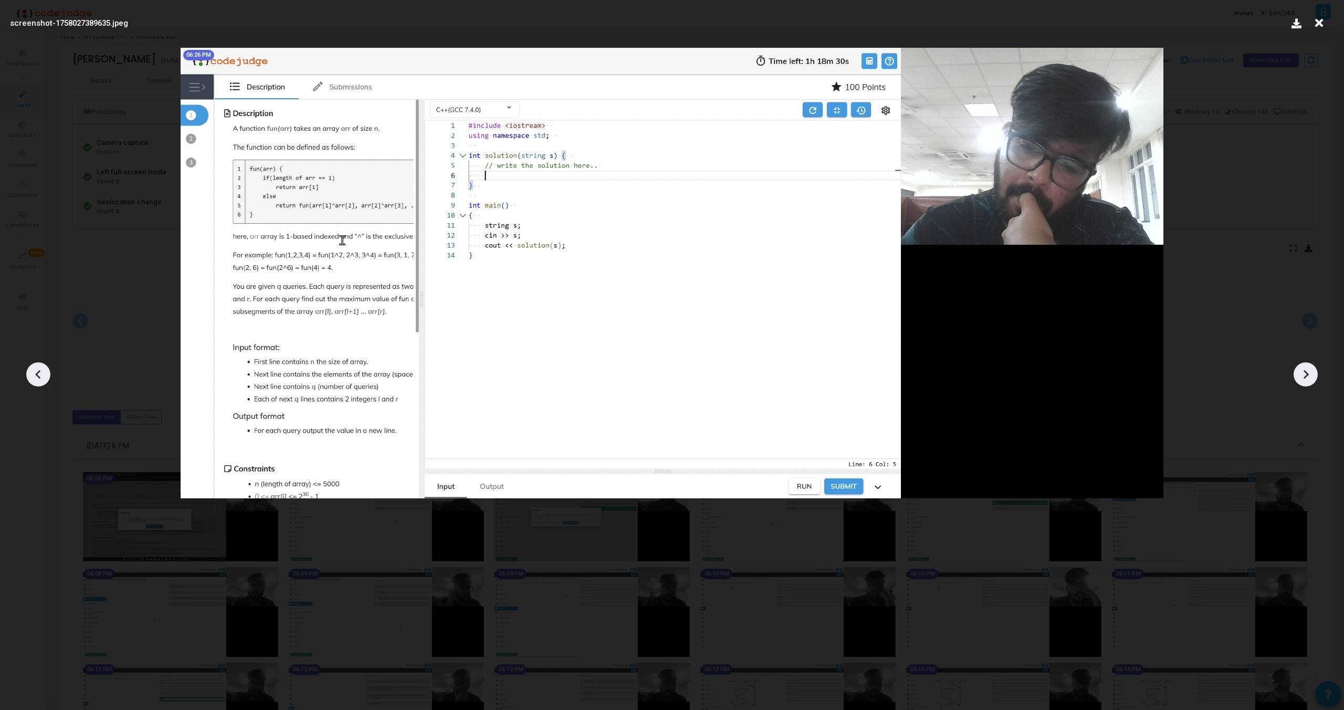
click at [1305, 373] on icon at bounding box center [1306, 374] width 5 height 9
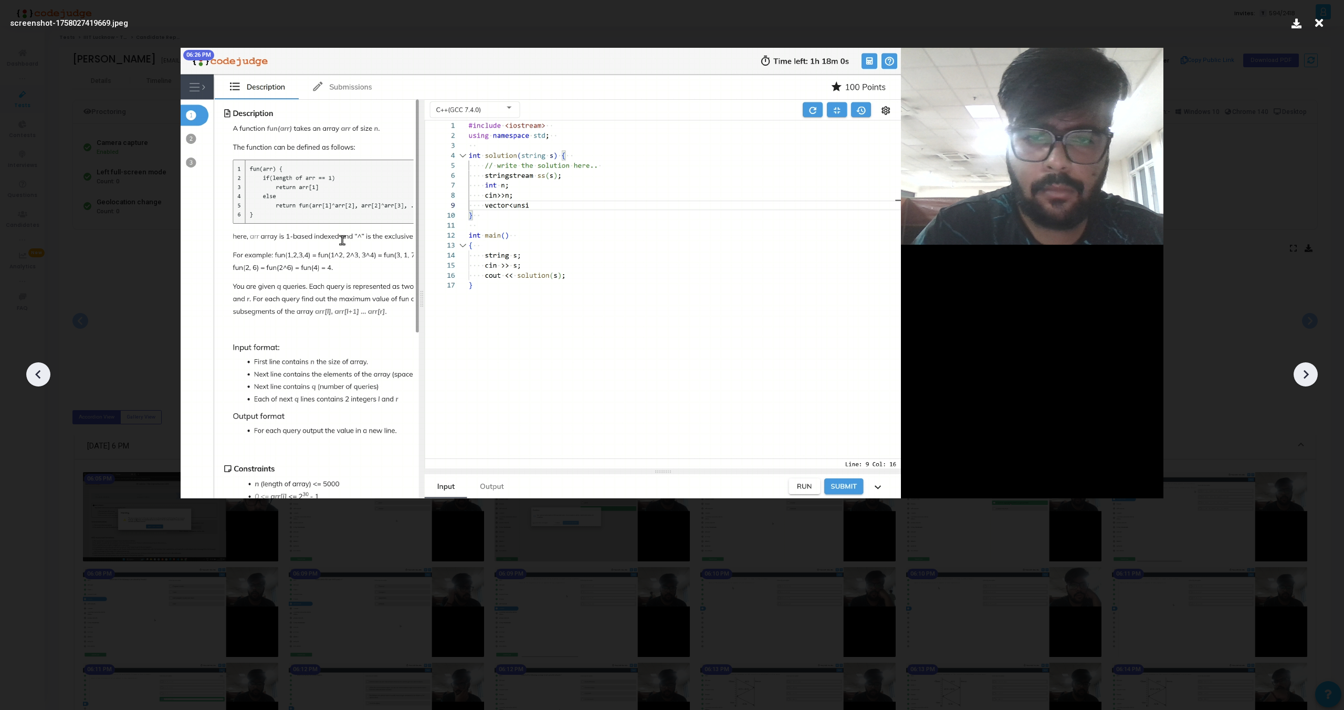
click at [1305, 373] on icon at bounding box center [1306, 374] width 5 height 9
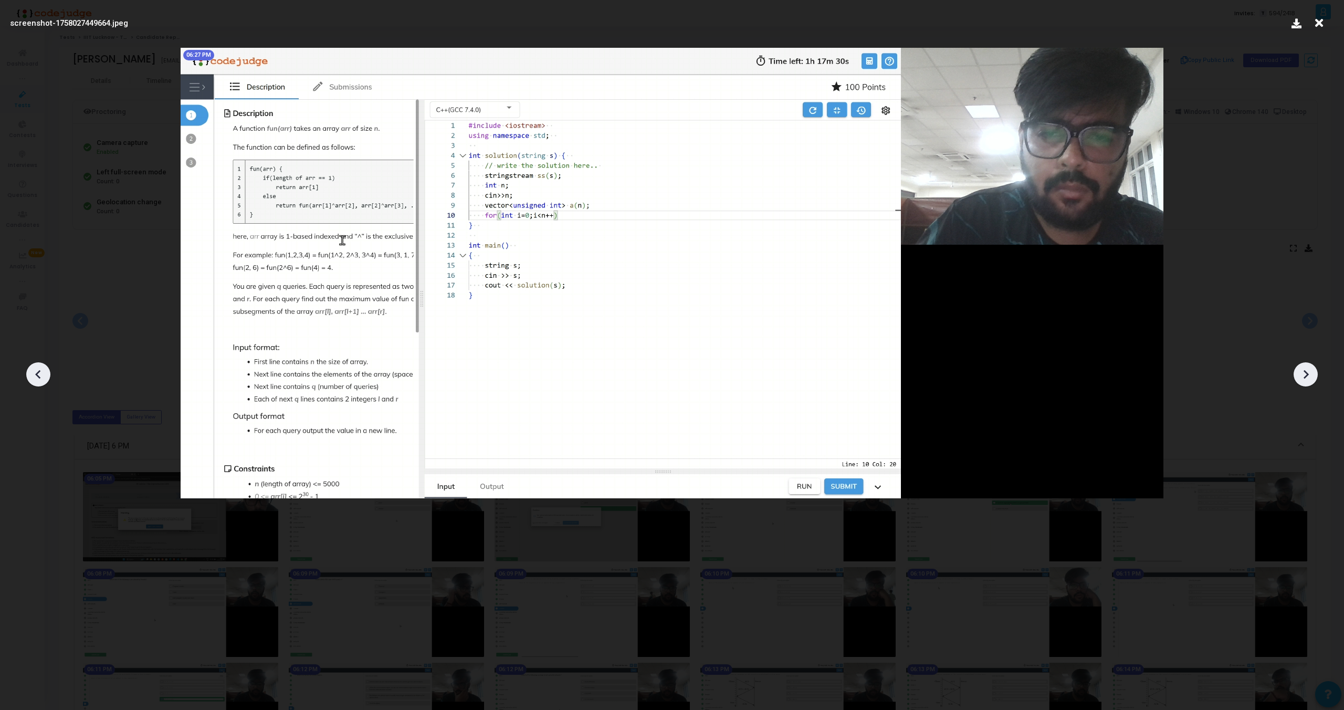
click at [1305, 373] on icon at bounding box center [1306, 374] width 5 height 9
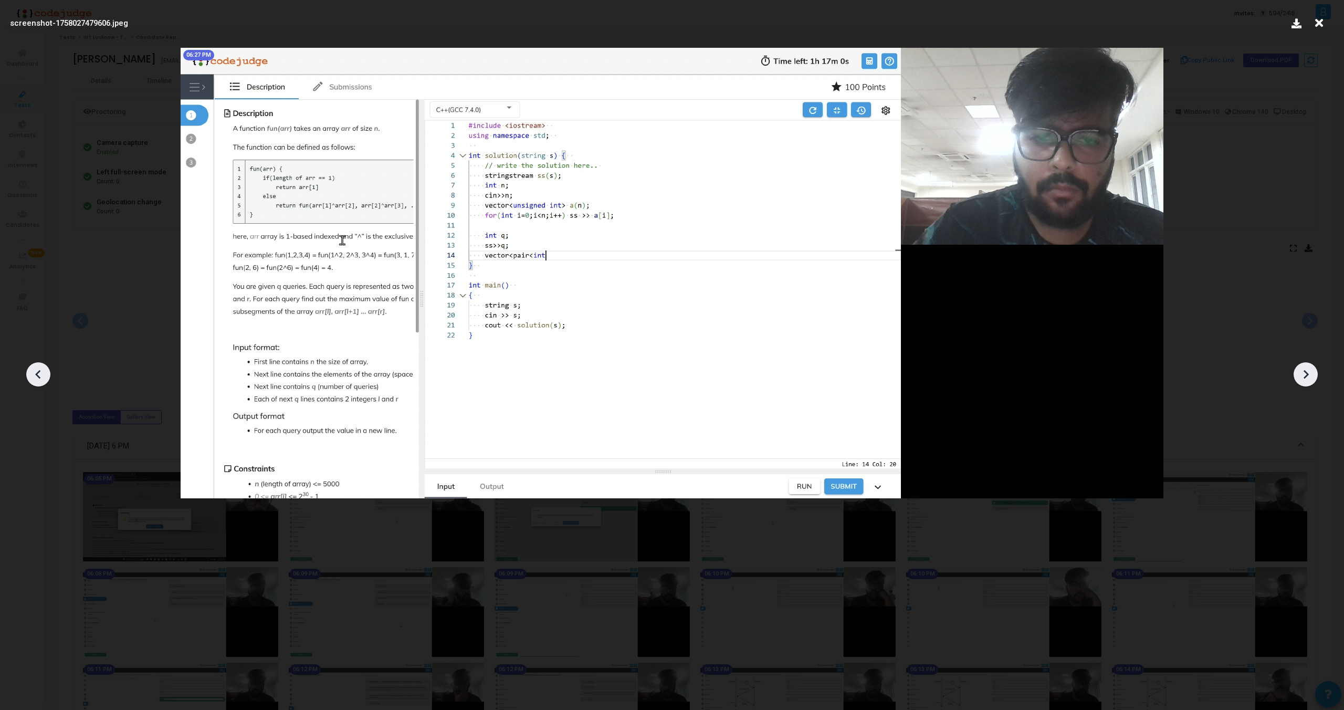
click at [1305, 373] on icon at bounding box center [1306, 374] width 5 height 9
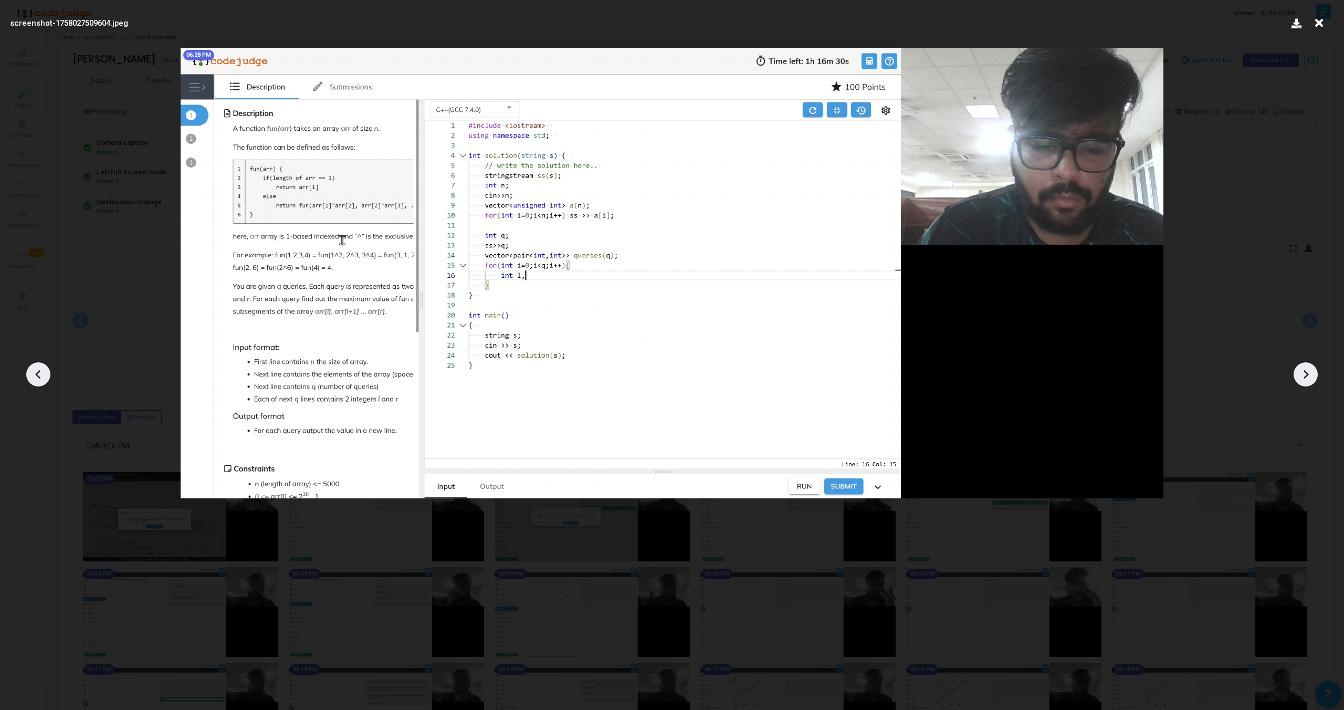
click at [1305, 373] on icon at bounding box center [1306, 374] width 5 height 9
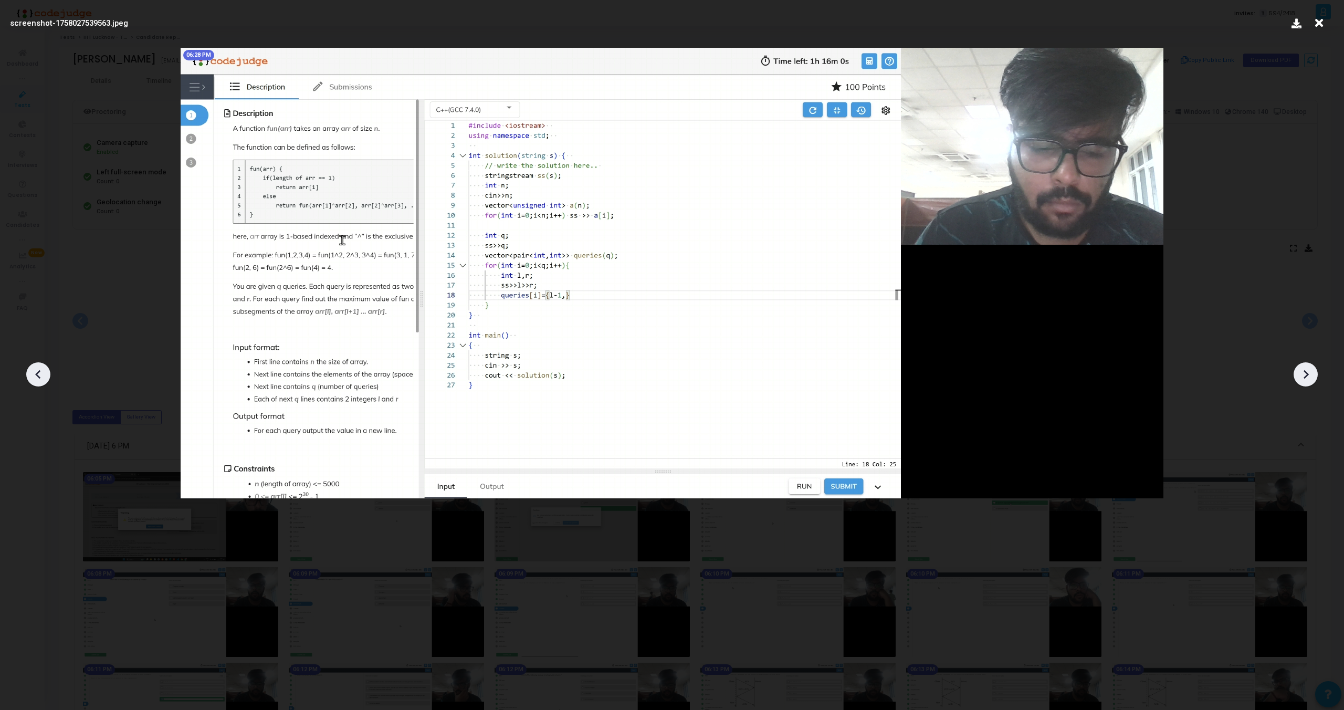
click at [1305, 373] on icon at bounding box center [1306, 374] width 5 height 9
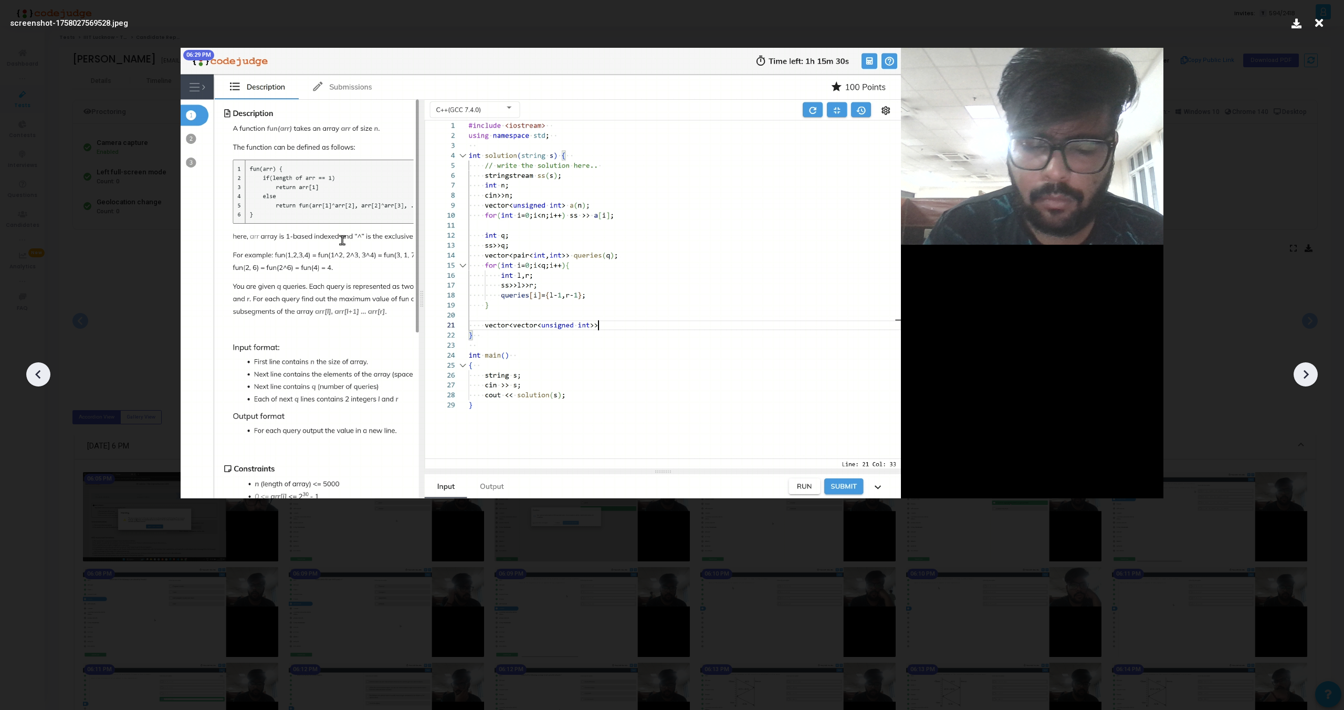
click at [1305, 373] on icon at bounding box center [1306, 374] width 5 height 9
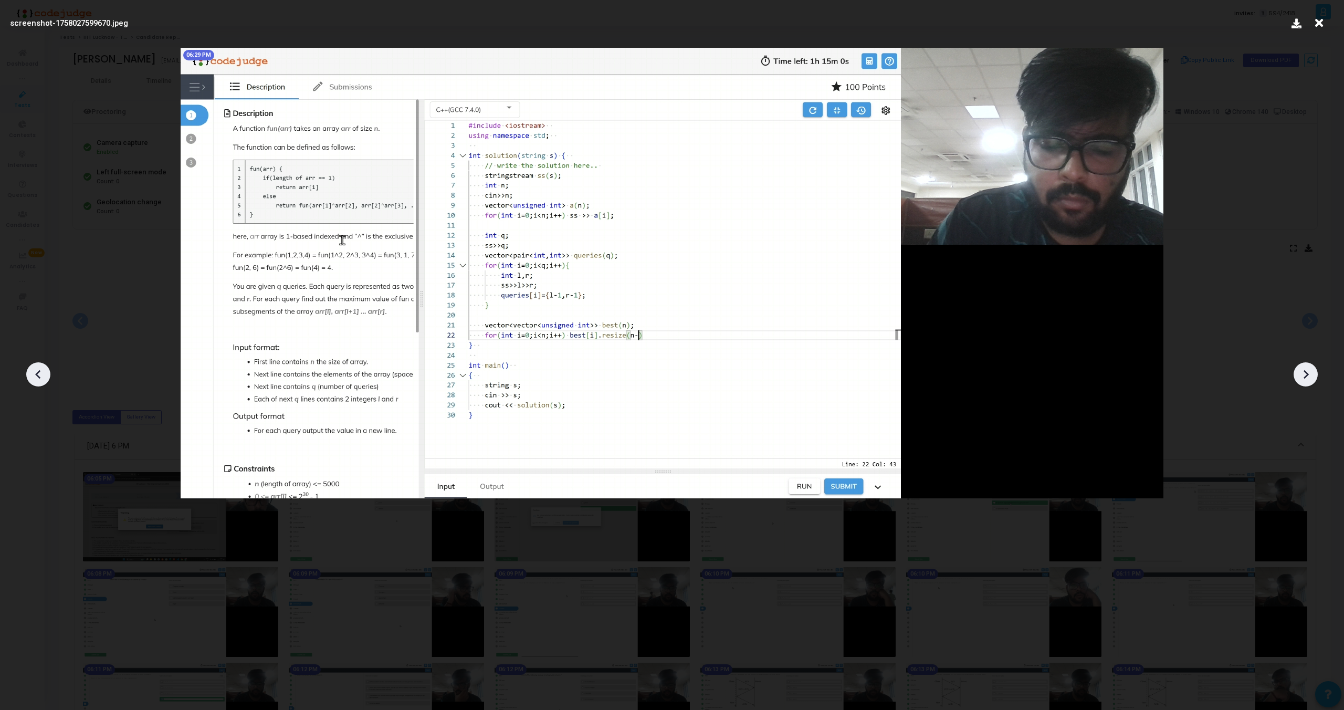
click at [1305, 373] on icon at bounding box center [1306, 374] width 5 height 9
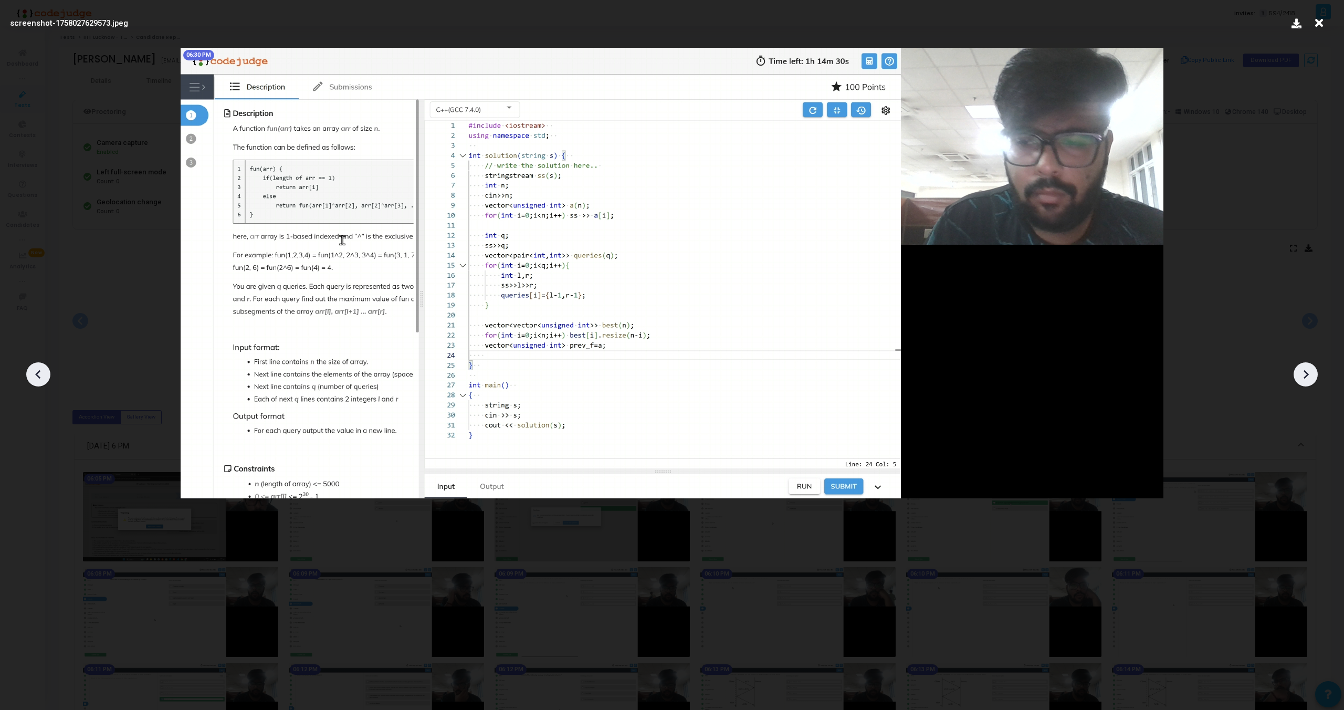
click at [1305, 373] on icon at bounding box center [1306, 374] width 5 height 9
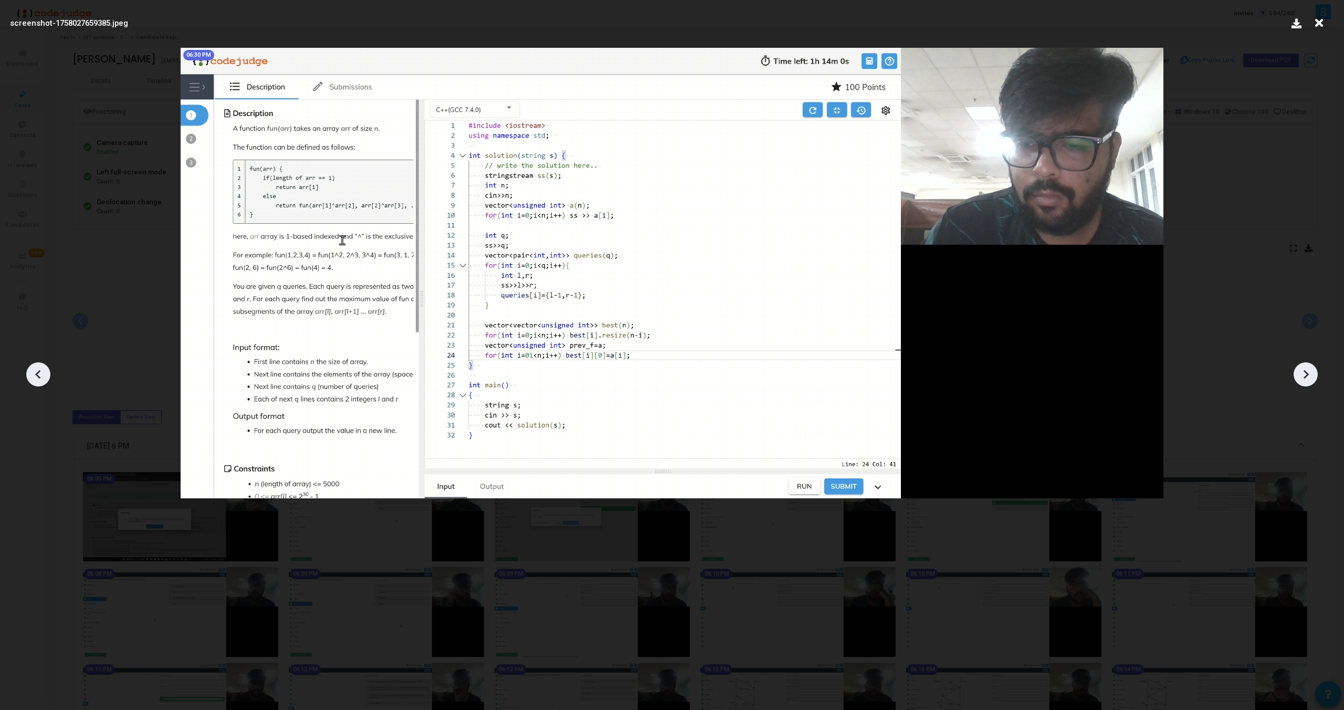
click at [1305, 373] on icon at bounding box center [1306, 374] width 5 height 9
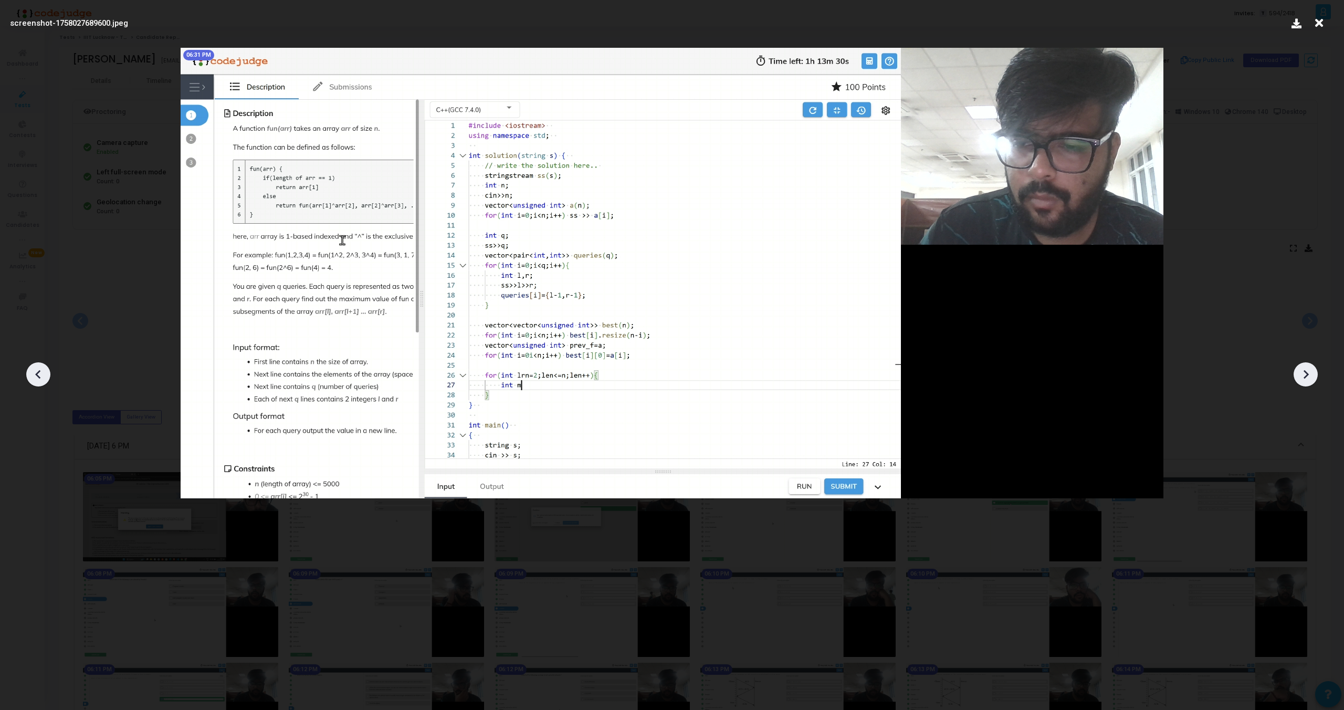
click at [1305, 373] on icon at bounding box center [1306, 374] width 5 height 9
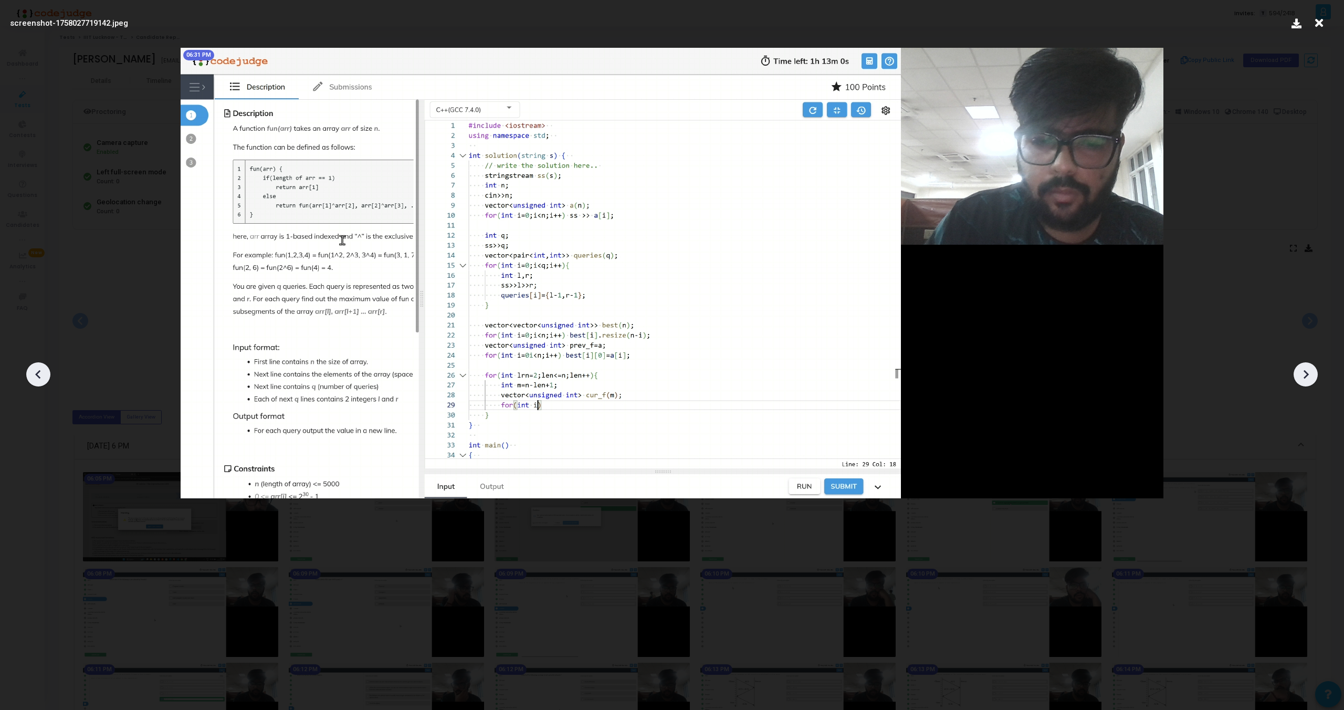
click at [1305, 373] on icon at bounding box center [1306, 374] width 5 height 9
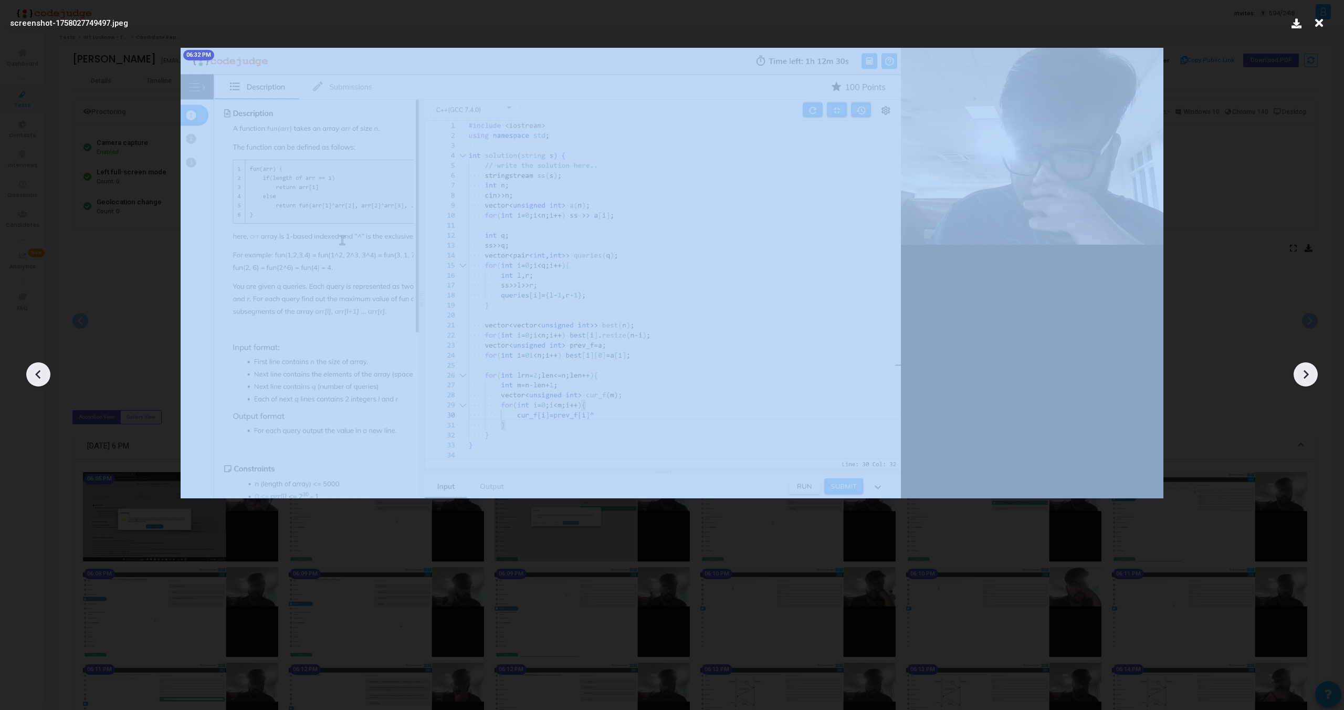
click at [1305, 373] on icon at bounding box center [1306, 374] width 5 height 9
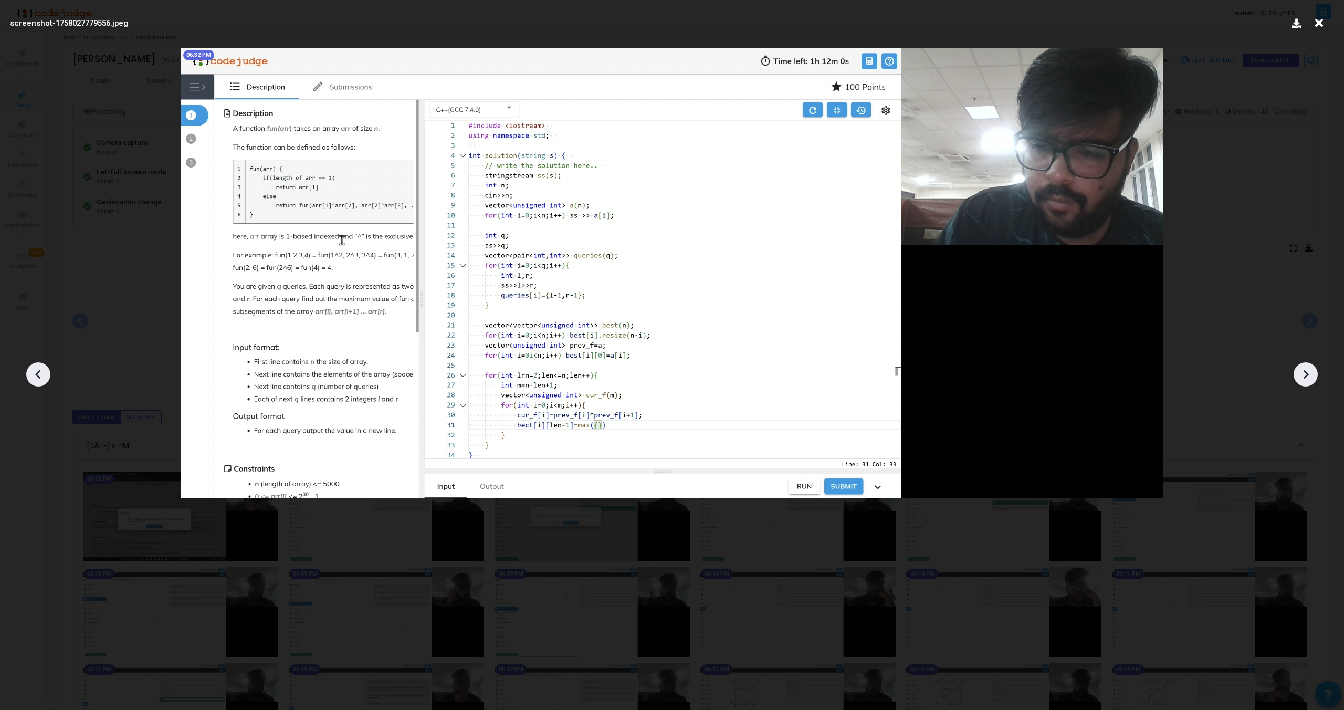
click at [1305, 373] on icon at bounding box center [1306, 374] width 5 height 9
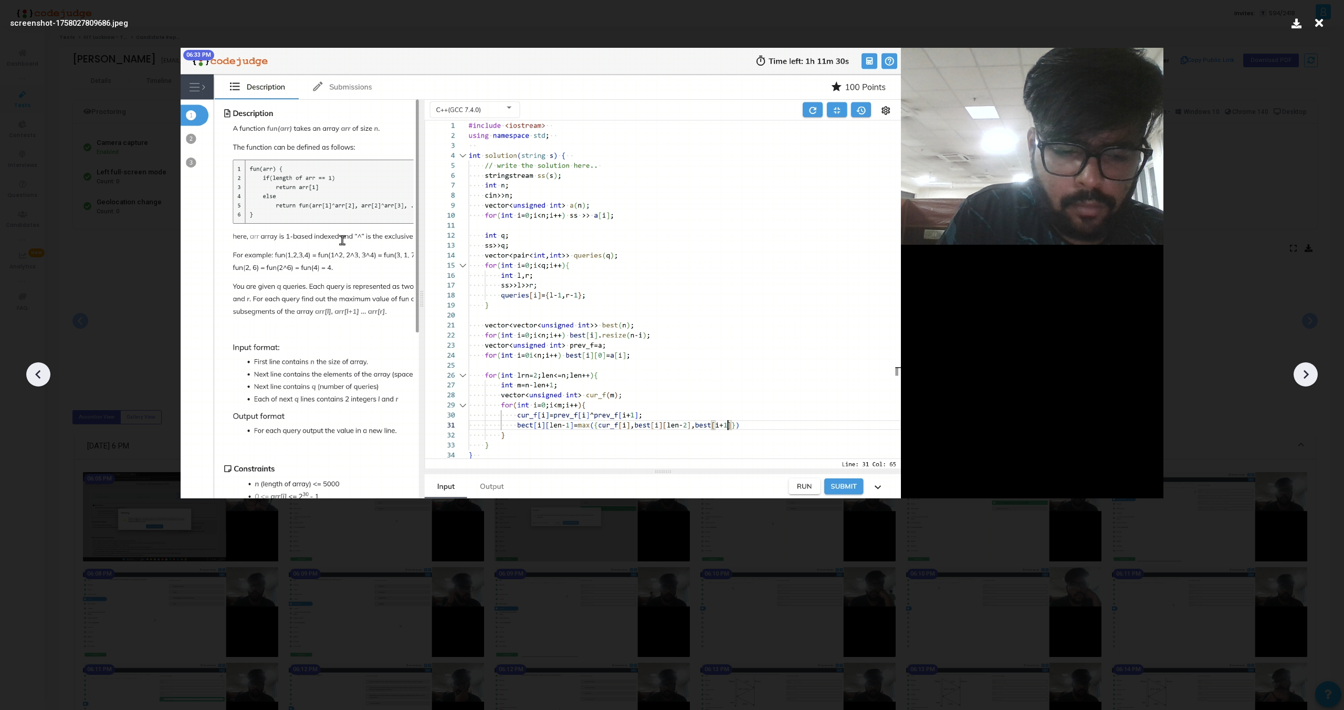
click at [1305, 373] on icon at bounding box center [1306, 374] width 5 height 9
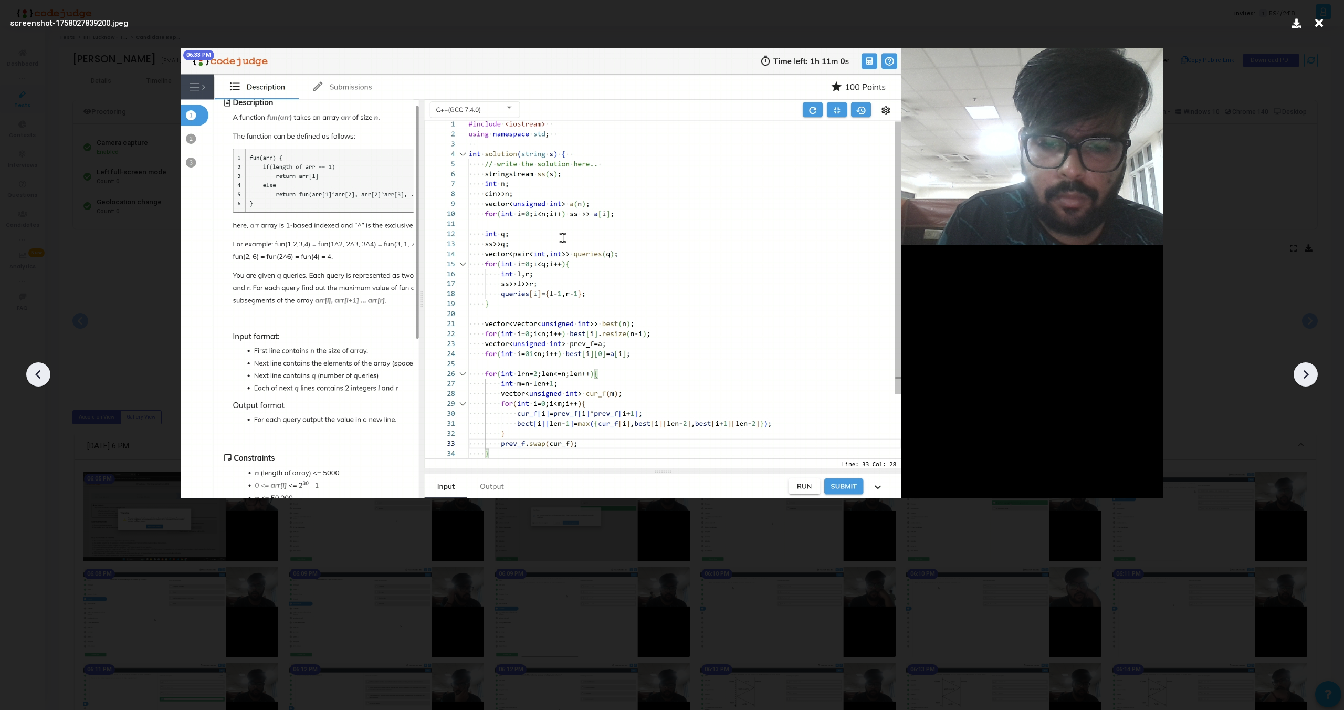
click at [1305, 373] on icon at bounding box center [1306, 374] width 5 height 9
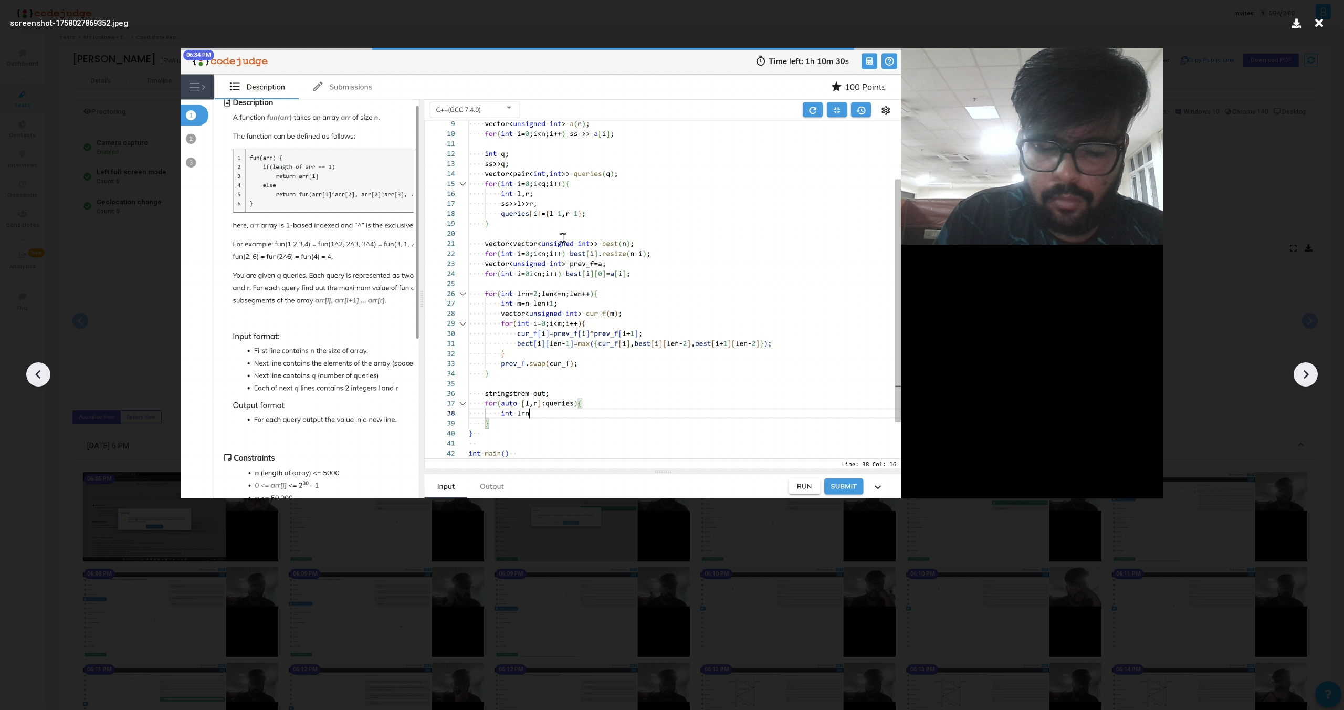
click at [1305, 373] on icon at bounding box center [1306, 374] width 5 height 9
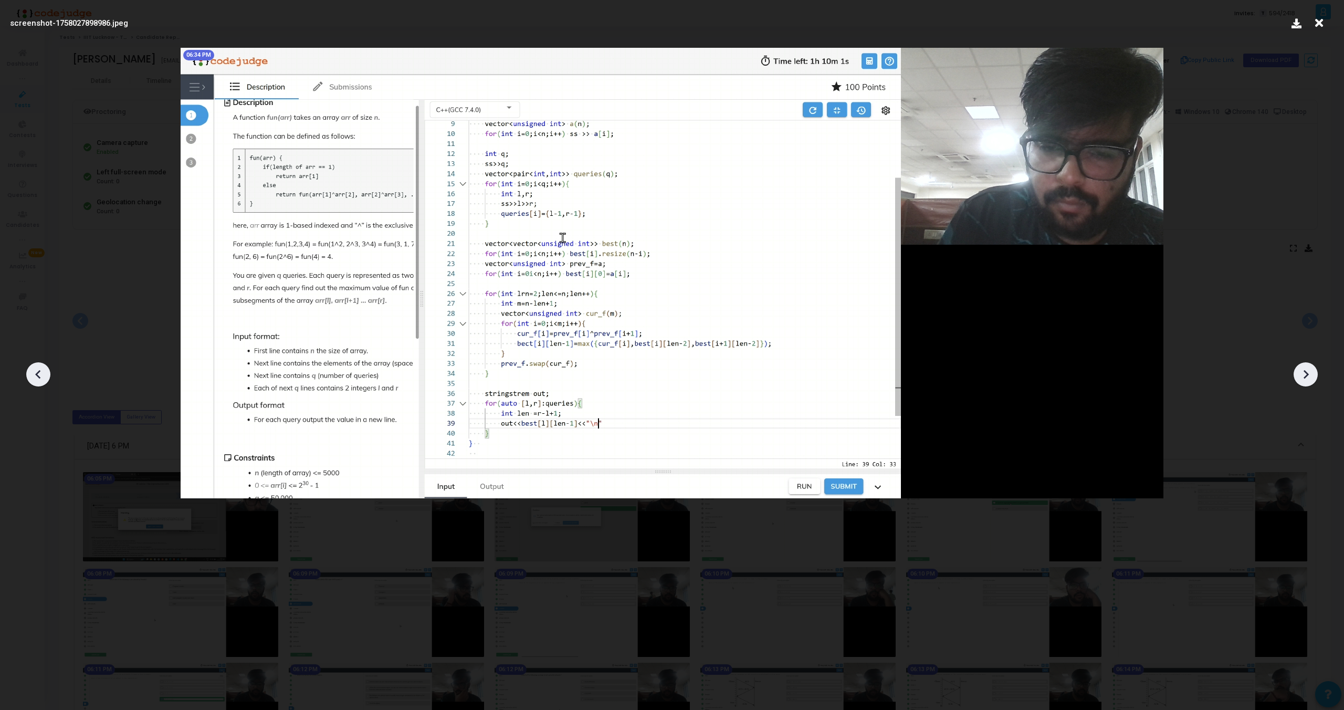
click at [1305, 373] on icon at bounding box center [1306, 374] width 5 height 9
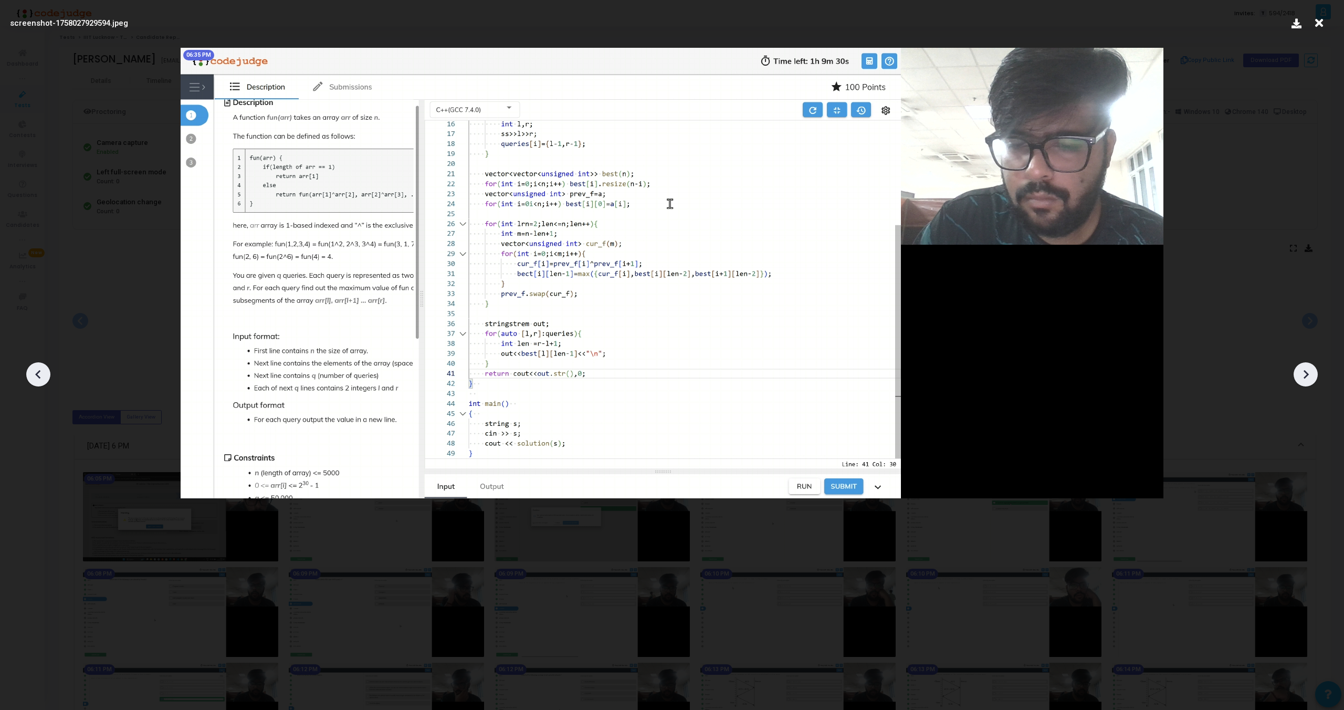
click at [1305, 373] on icon at bounding box center [1306, 374] width 5 height 9
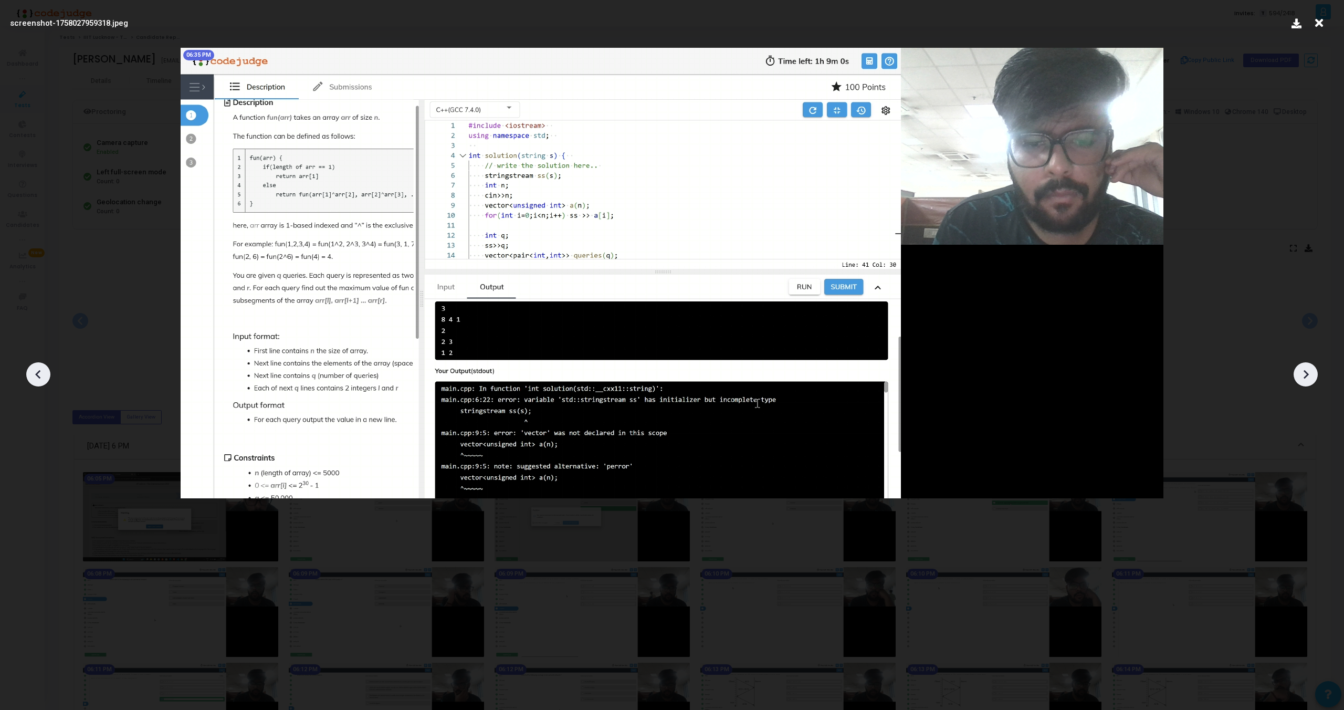
click at [1305, 373] on icon at bounding box center [1306, 374] width 16 height 16
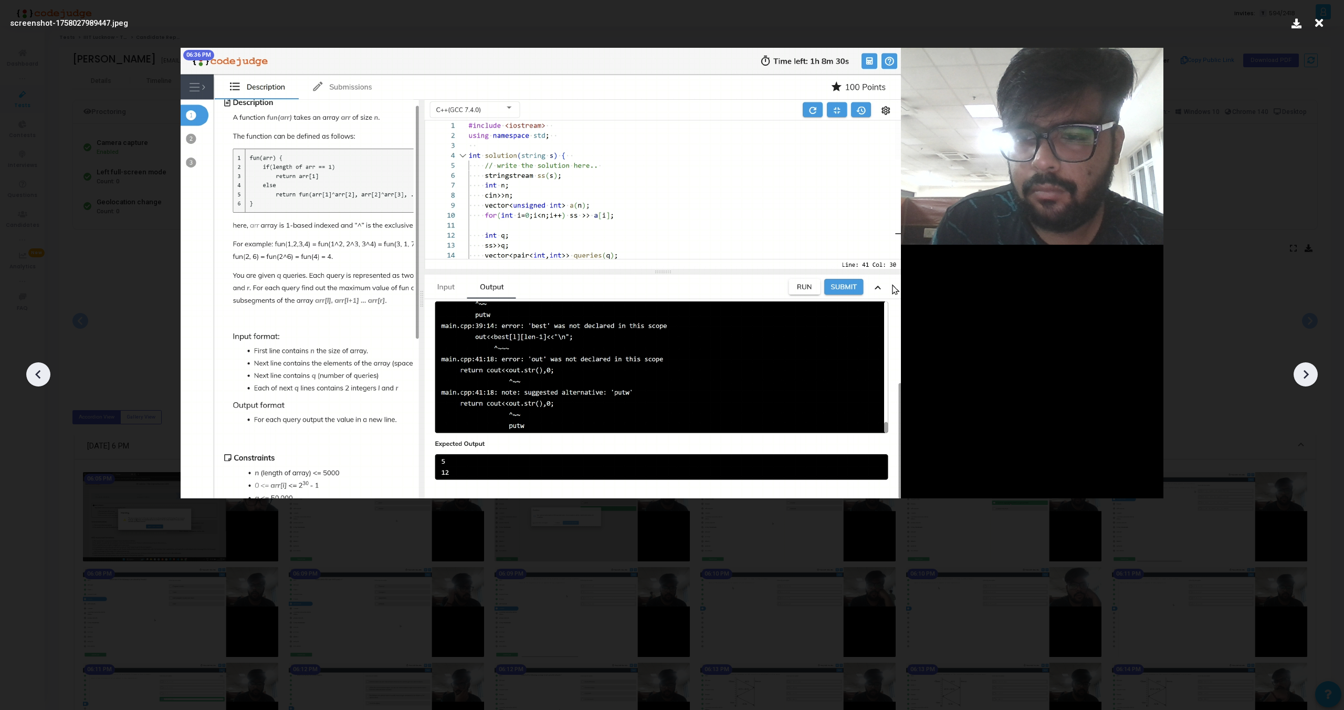
click at [1305, 373] on icon at bounding box center [1306, 374] width 16 height 16
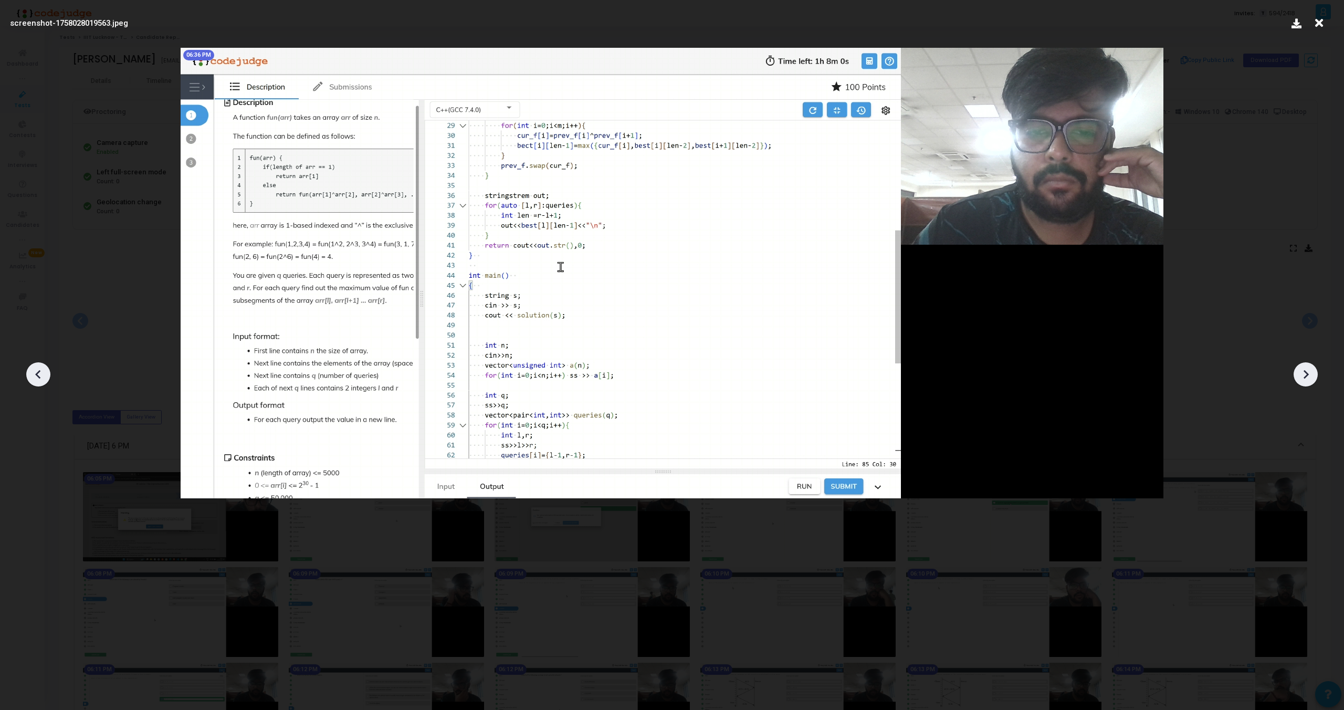
click at [1305, 373] on icon at bounding box center [1306, 374] width 16 height 16
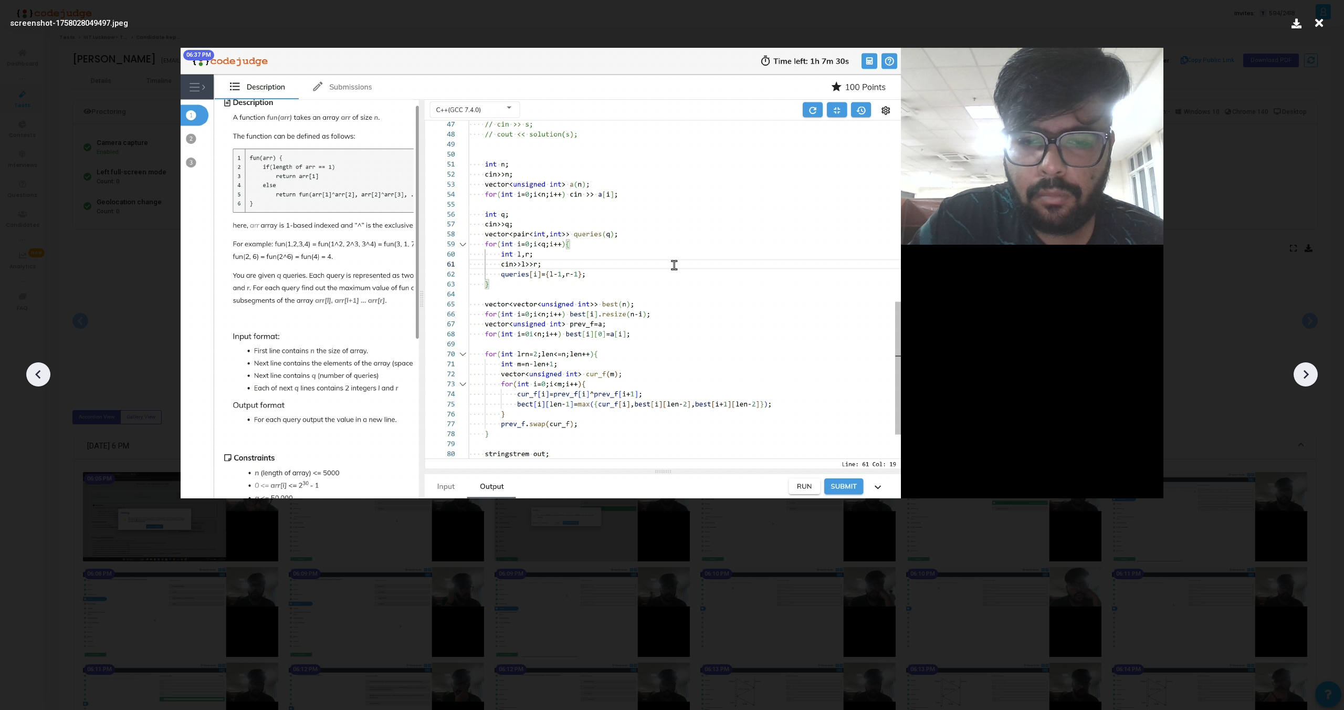
click at [1305, 373] on icon at bounding box center [1306, 374] width 16 height 16
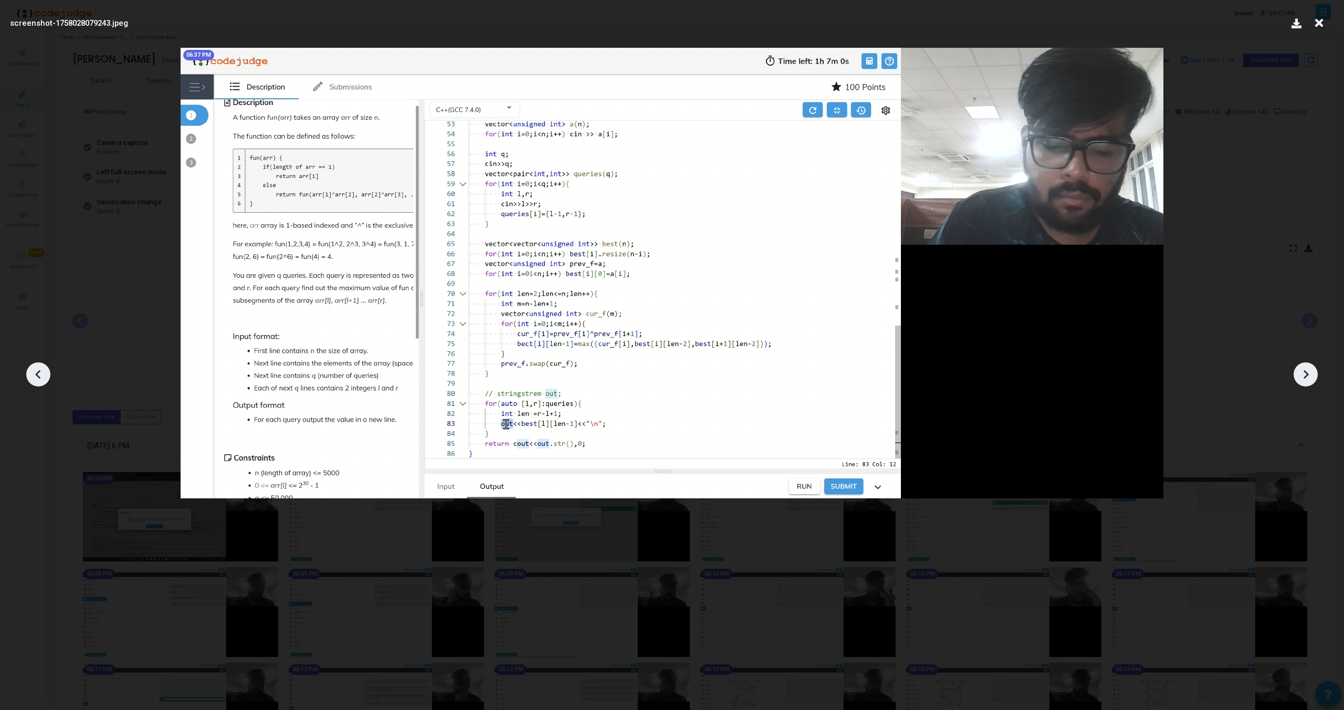
click at [1305, 373] on icon at bounding box center [1306, 374] width 16 height 16
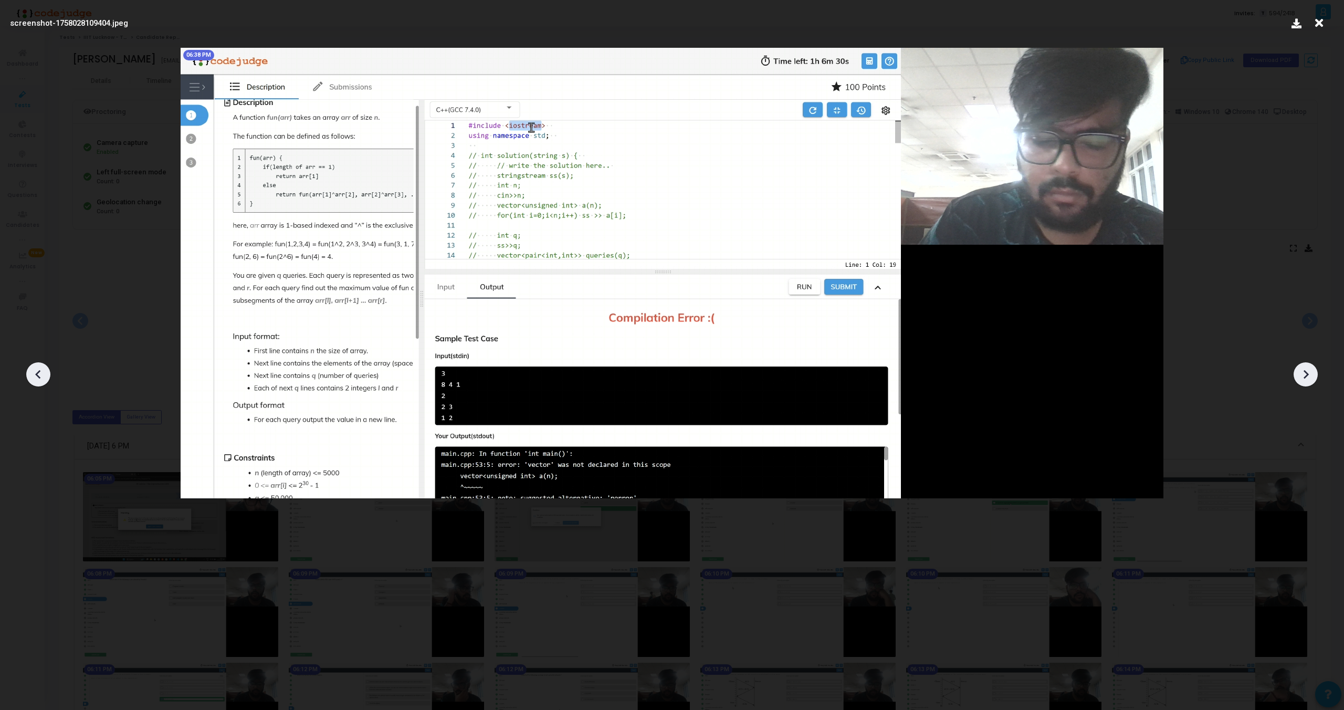
click at [1305, 373] on icon at bounding box center [1306, 374] width 16 height 16
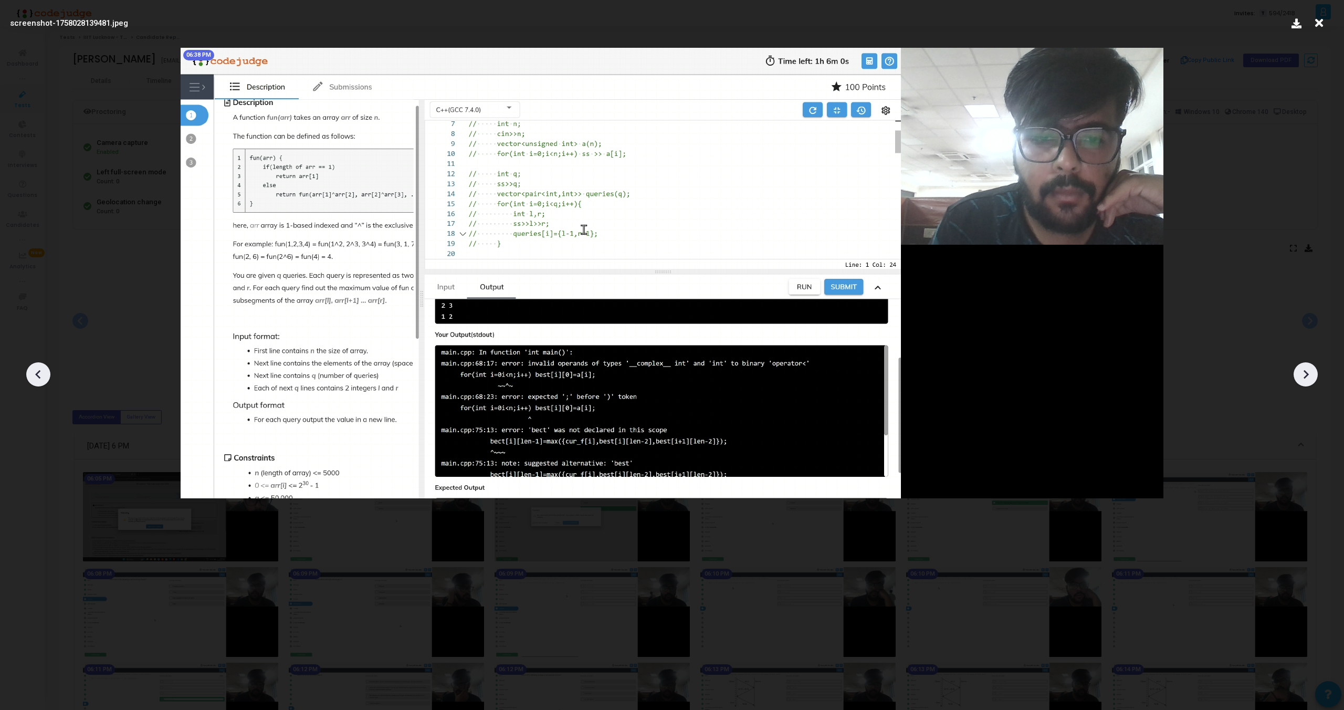
click at [1305, 373] on icon at bounding box center [1306, 374] width 16 height 16
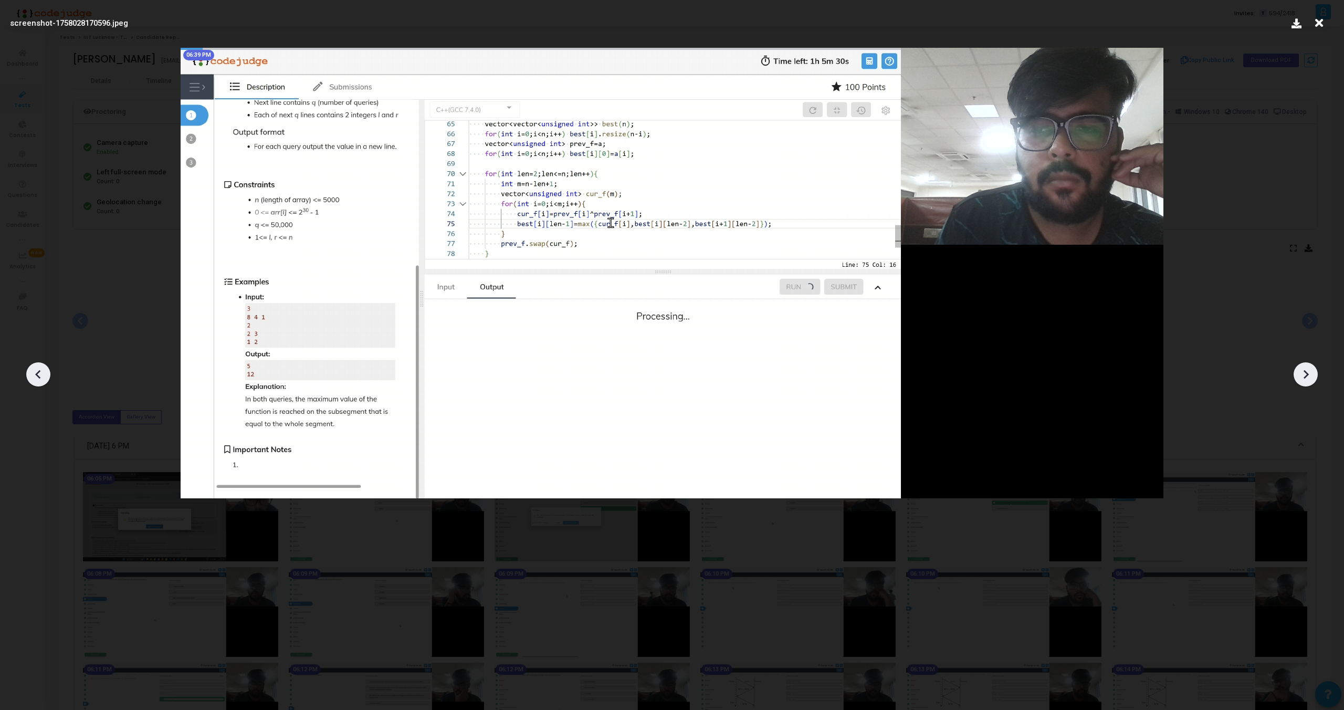
click at [1305, 373] on icon at bounding box center [1306, 374] width 16 height 16
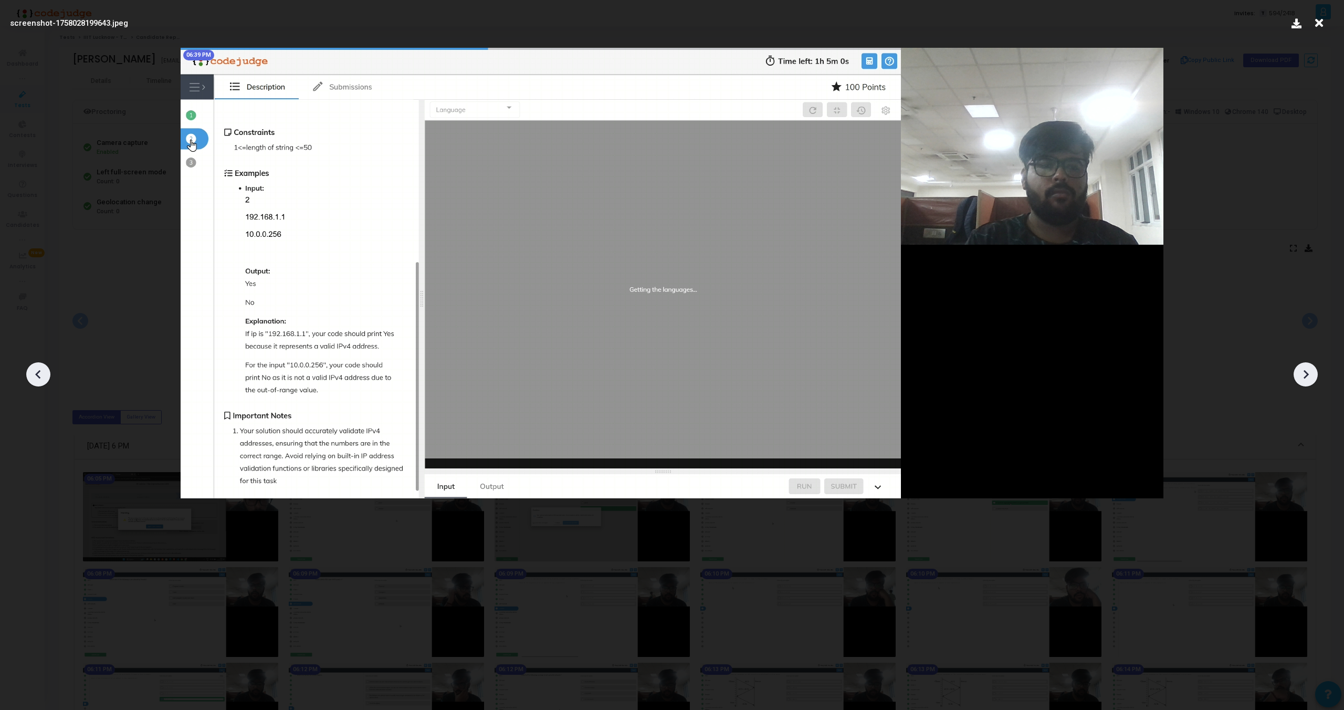
click at [1305, 373] on icon at bounding box center [1306, 374] width 16 height 16
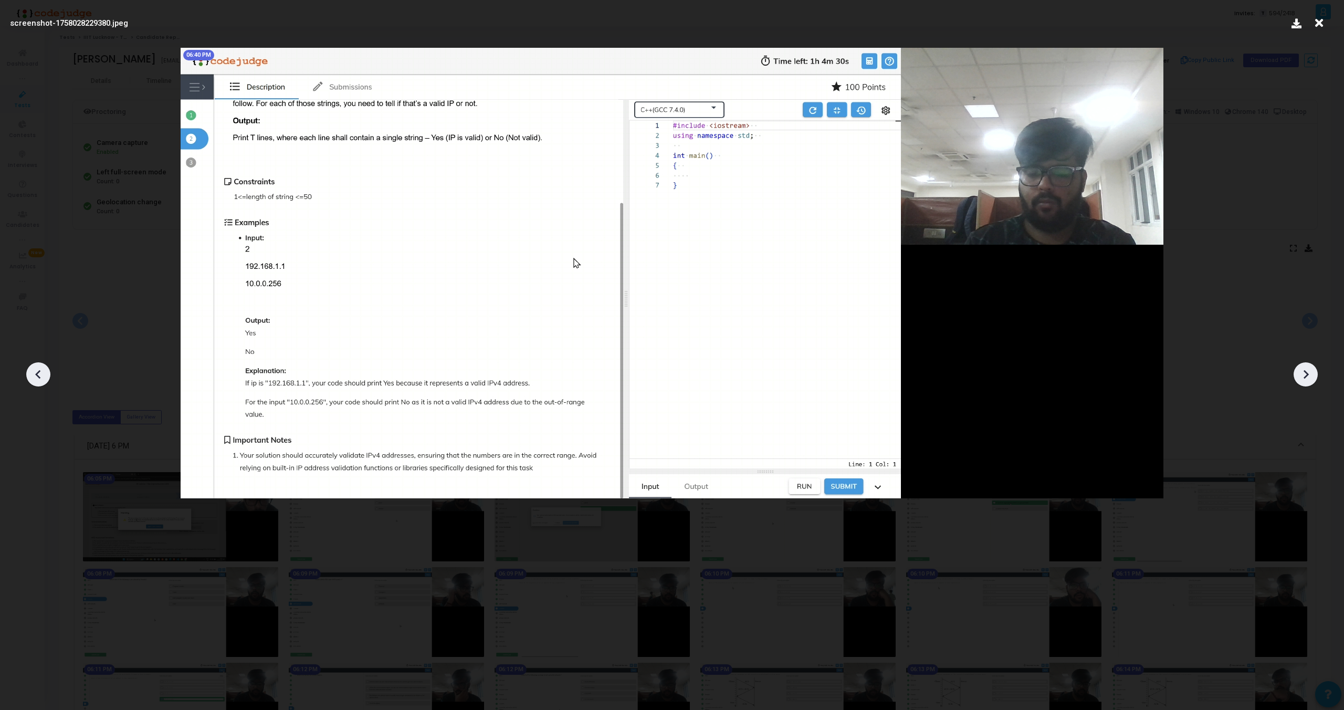
click at [1305, 373] on icon at bounding box center [1306, 374] width 16 height 16
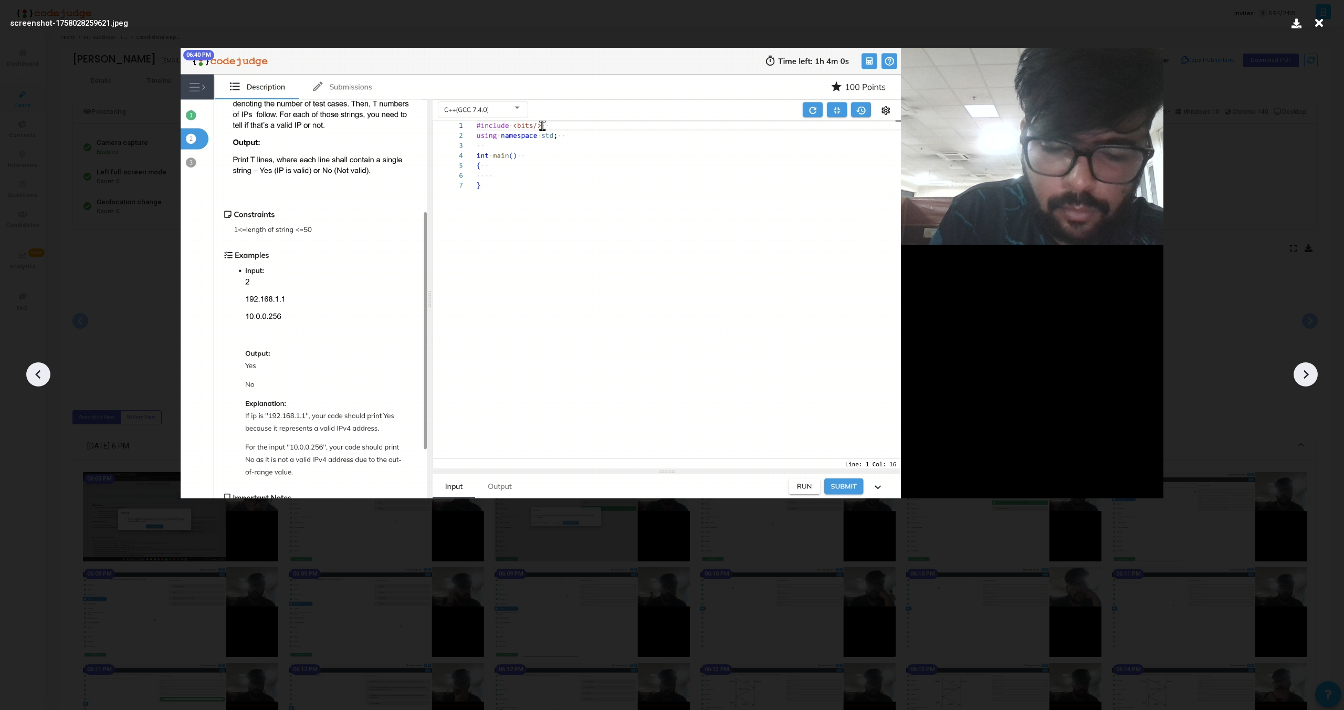
click at [1305, 373] on icon at bounding box center [1306, 374] width 16 height 16
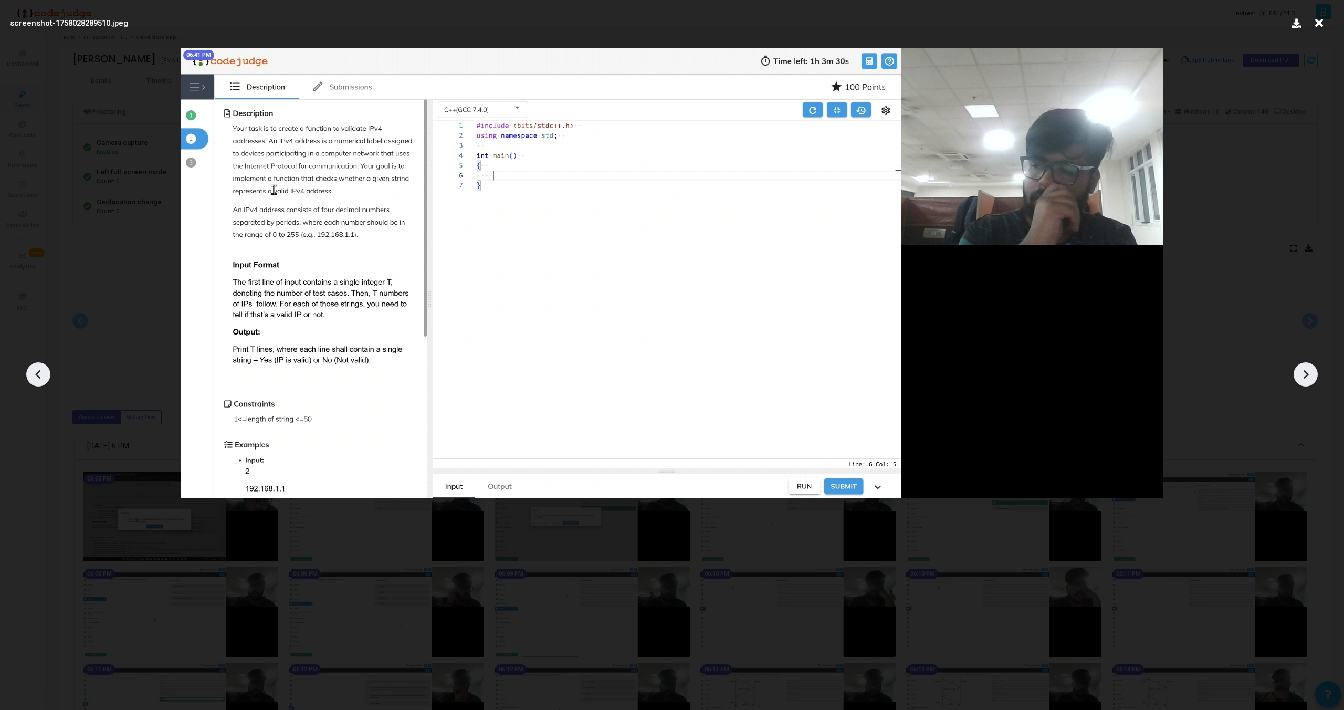
click at [1305, 373] on icon at bounding box center [1306, 374] width 16 height 16
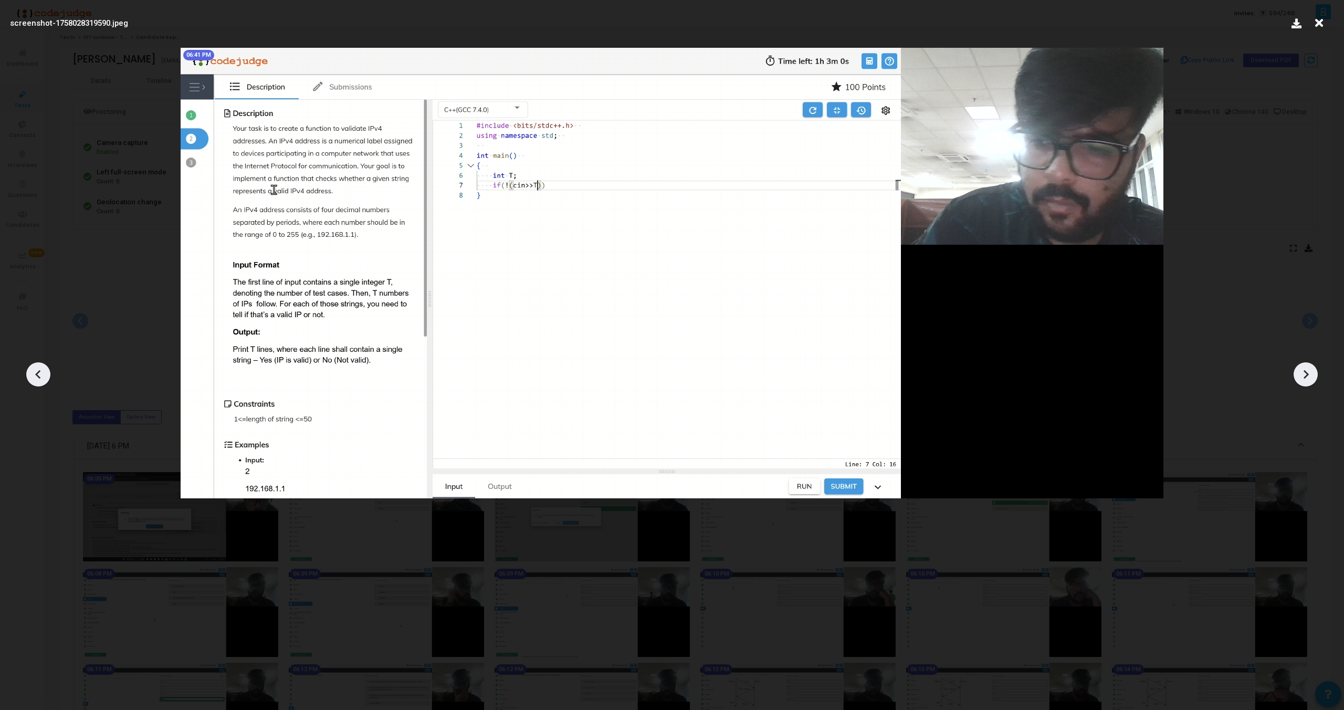
click at [1305, 373] on icon at bounding box center [1306, 374] width 16 height 16
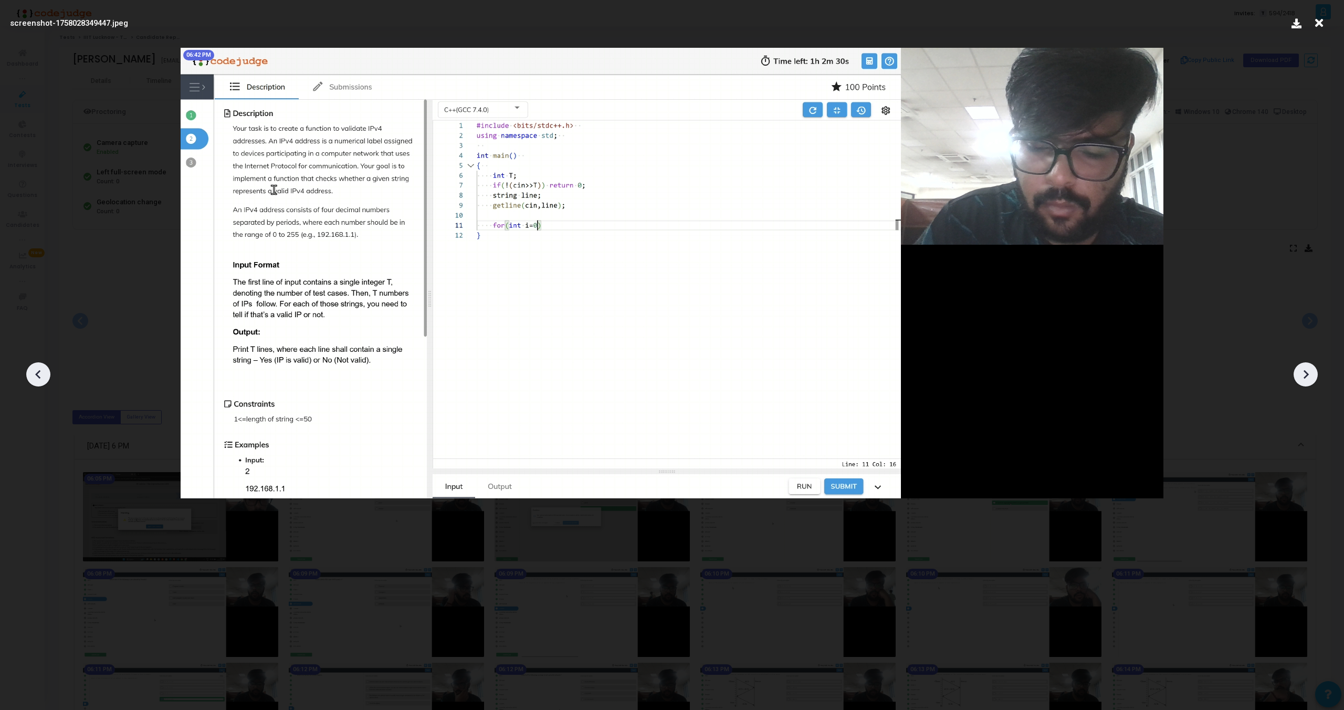
click at [1305, 373] on icon at bounding box center [1306, 374] width 16 height 16
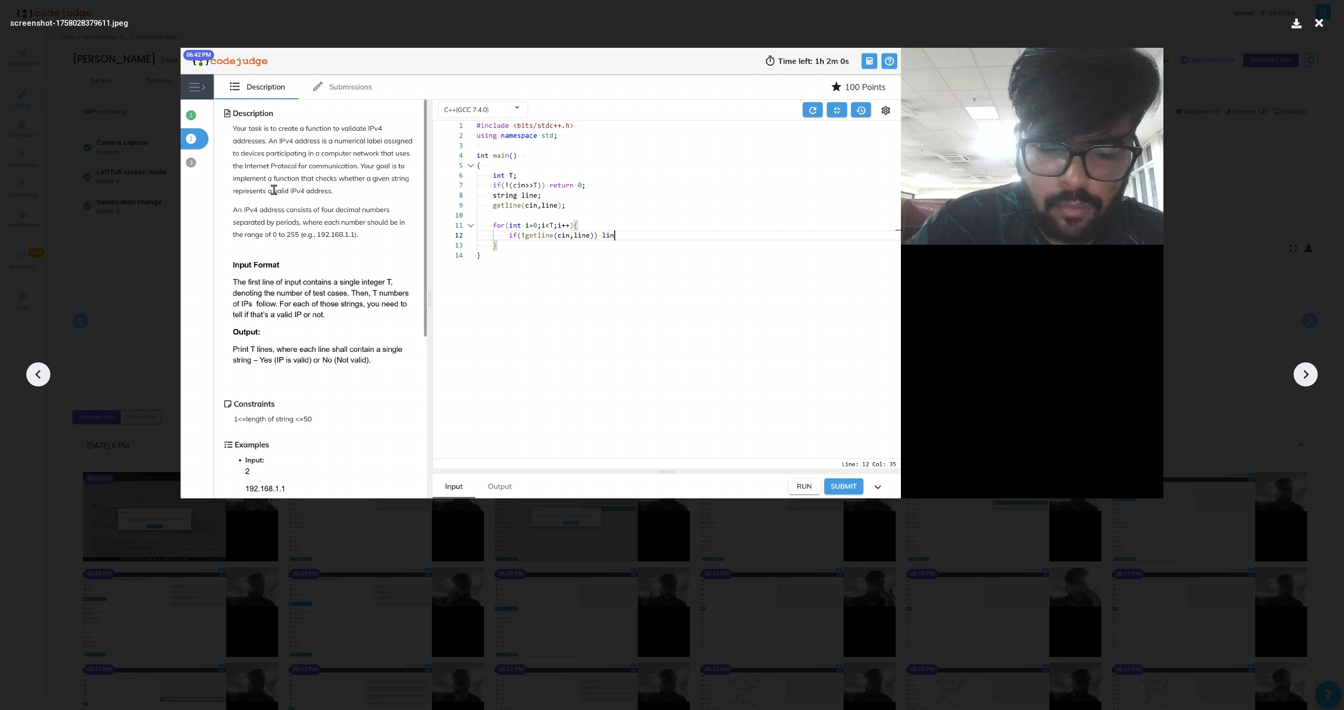
click at [1305, 373] on icon at bounding box center [1306, 374] width 16 height 16
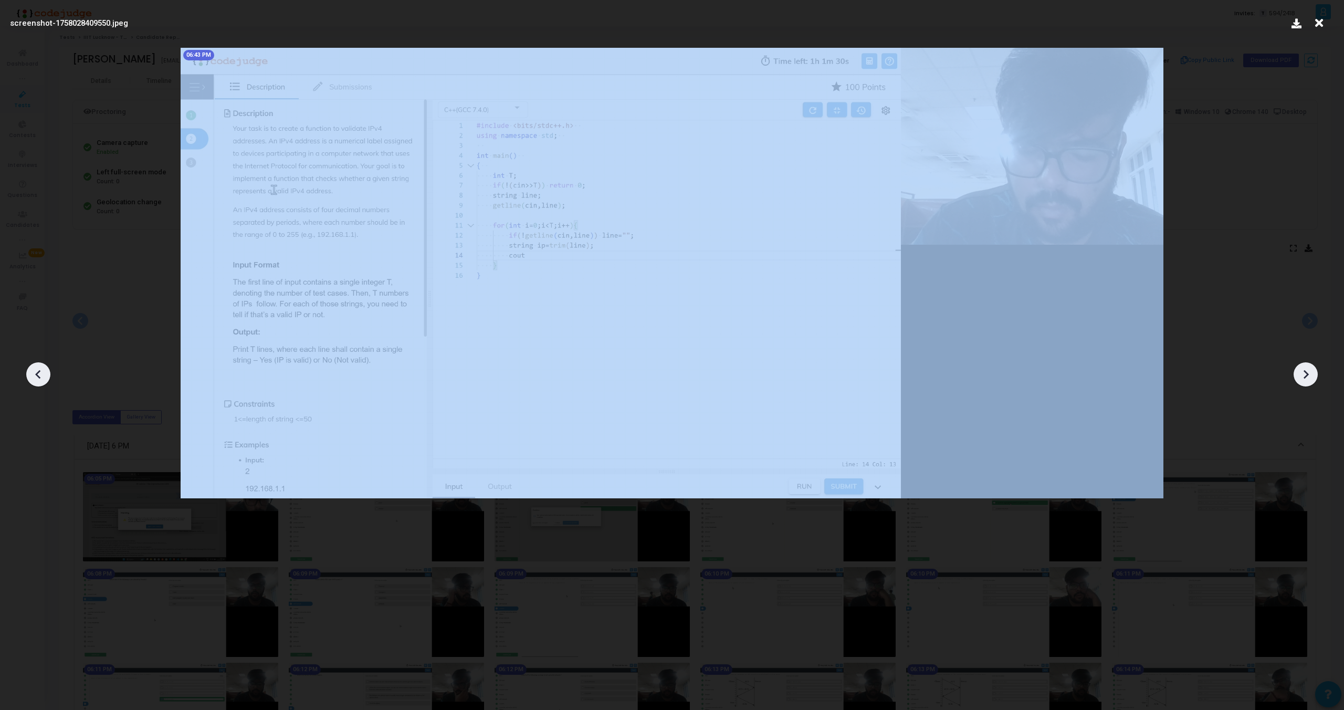
click at [1305, 373] on icon at bounding box center [1306, 374] width 16 height 16
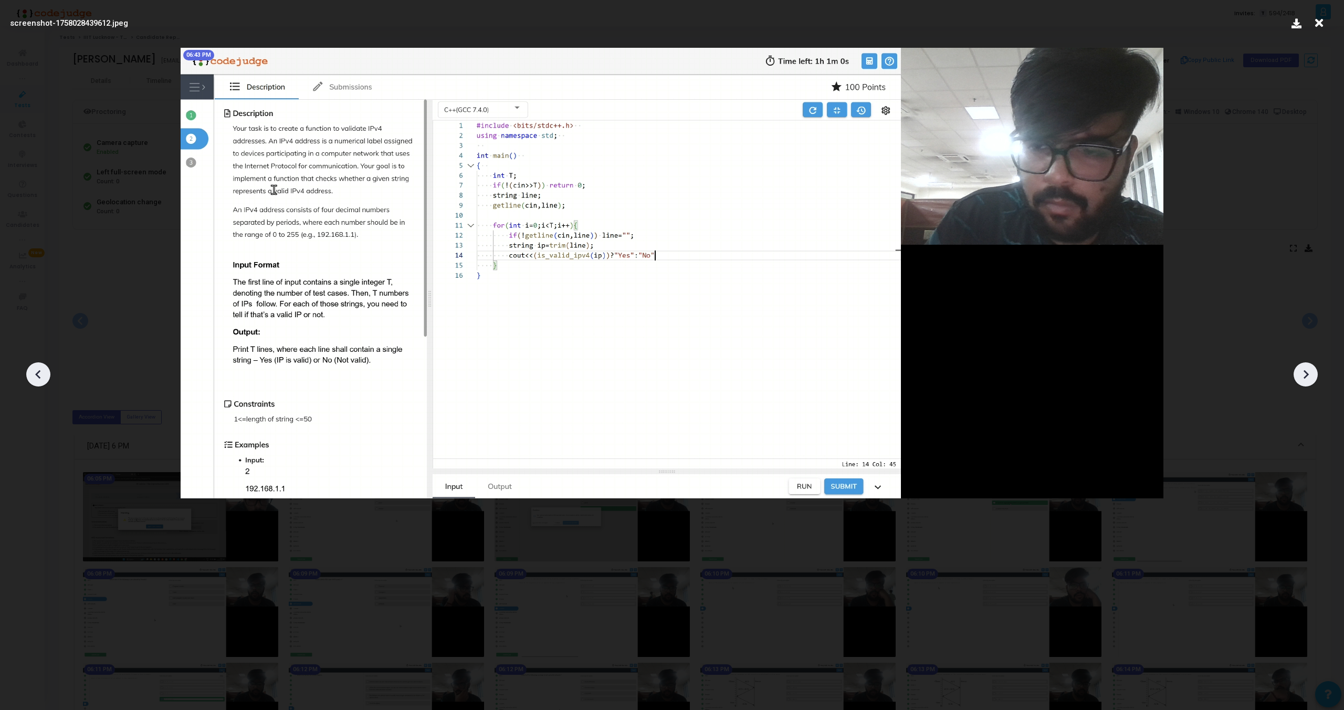
click at [1305, 373] on icon at bounding box center [1306, 374] width 16 height 16
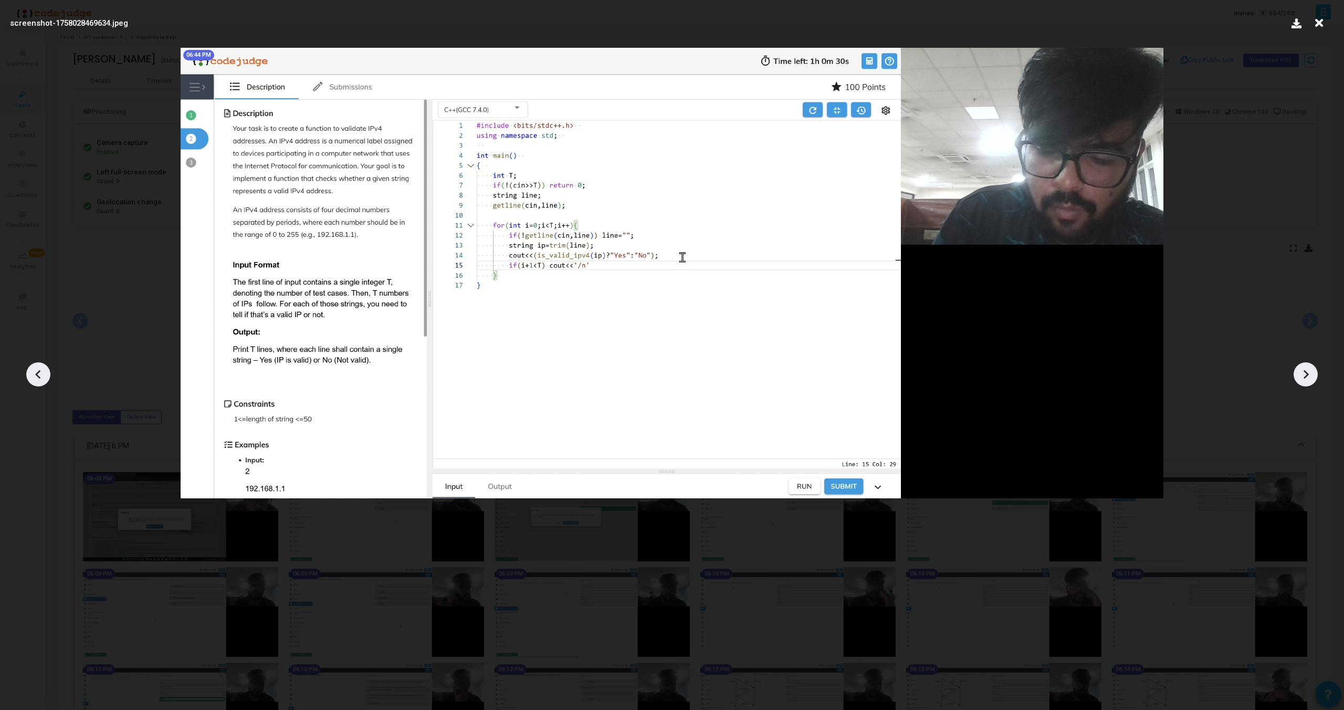
click at [1305, 373] on icon at bounding box center [1306, 374] width 16 height 16
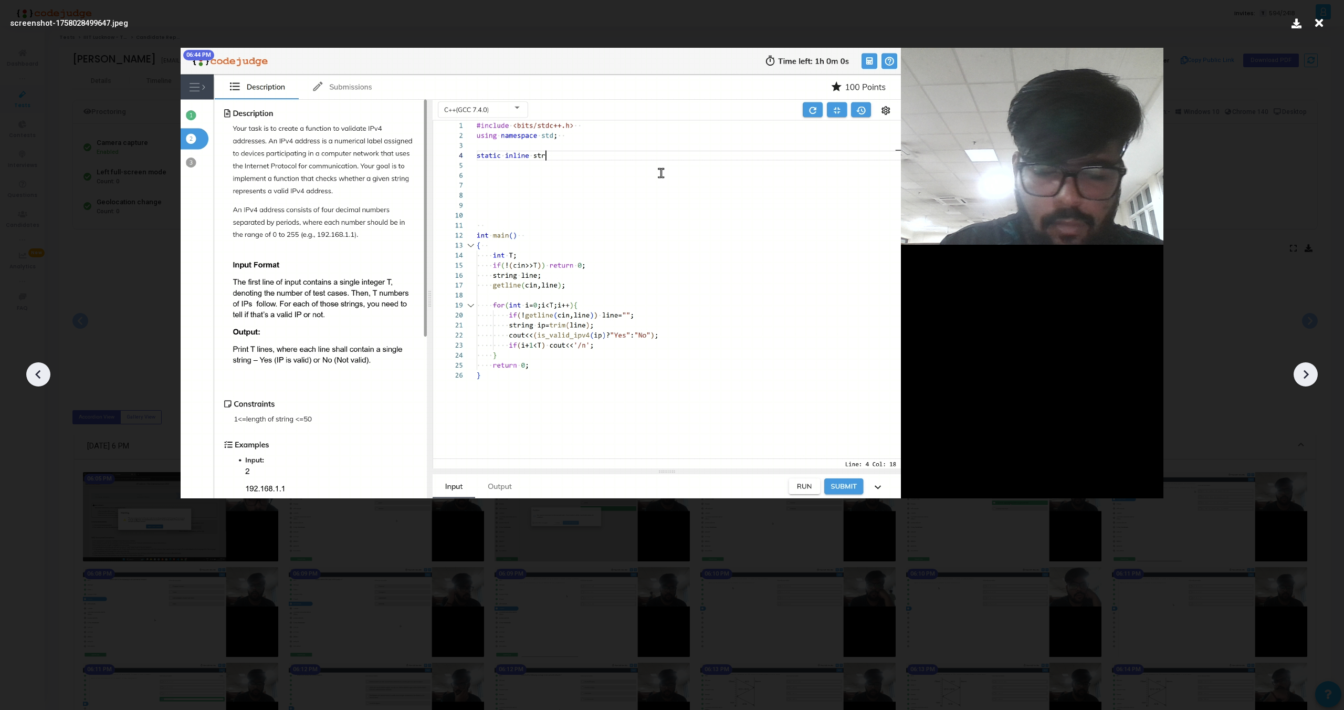
click at [1305, 373] on icon at bounding box center [1306, 374] width 16 height 16
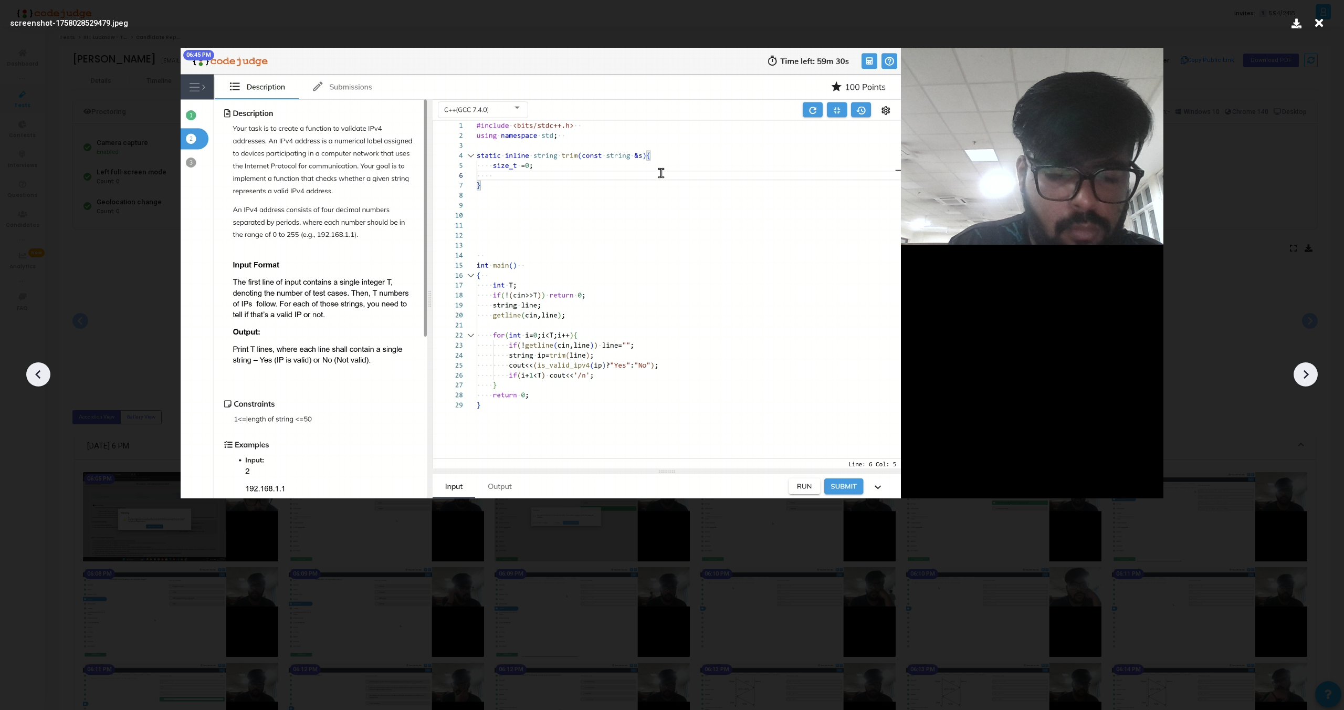
click at [1305, 373] on icon at bounding box center [1306, 374] width 16 height 16
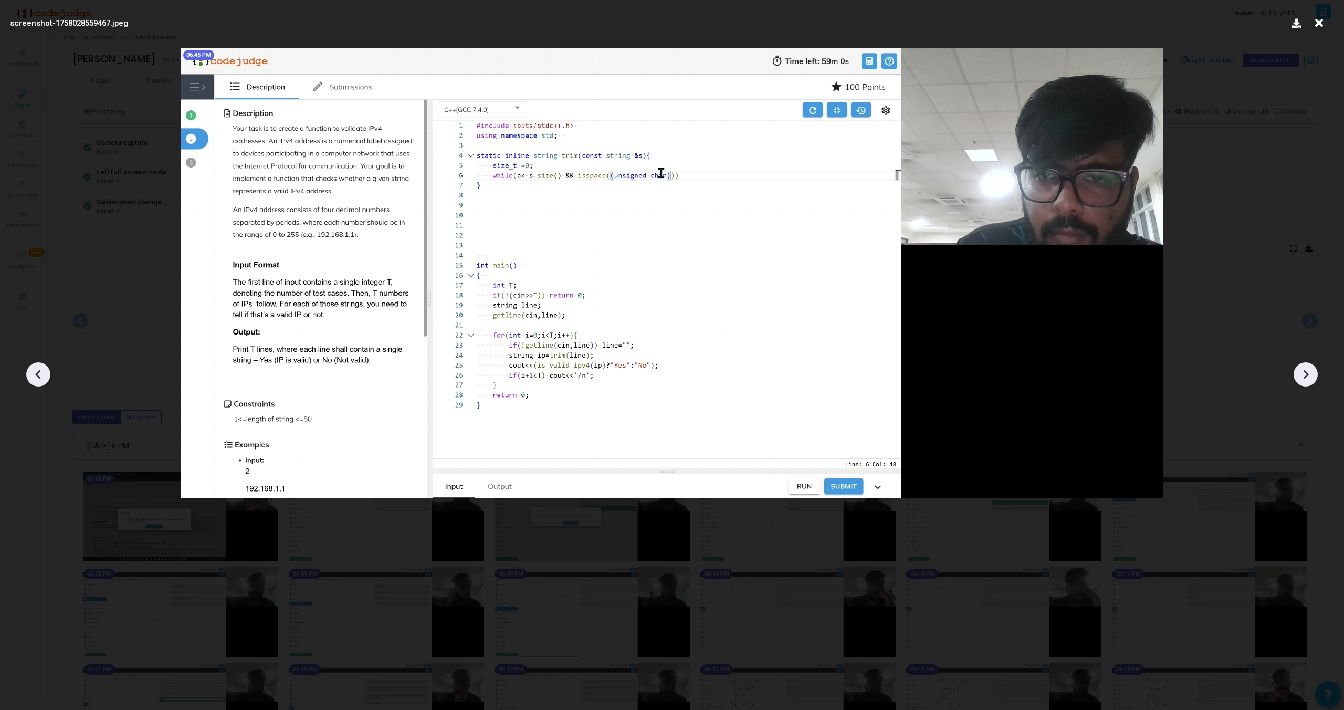
click at [1305, 373] on icon at bounding box center [1306, 374] width 16 height 16
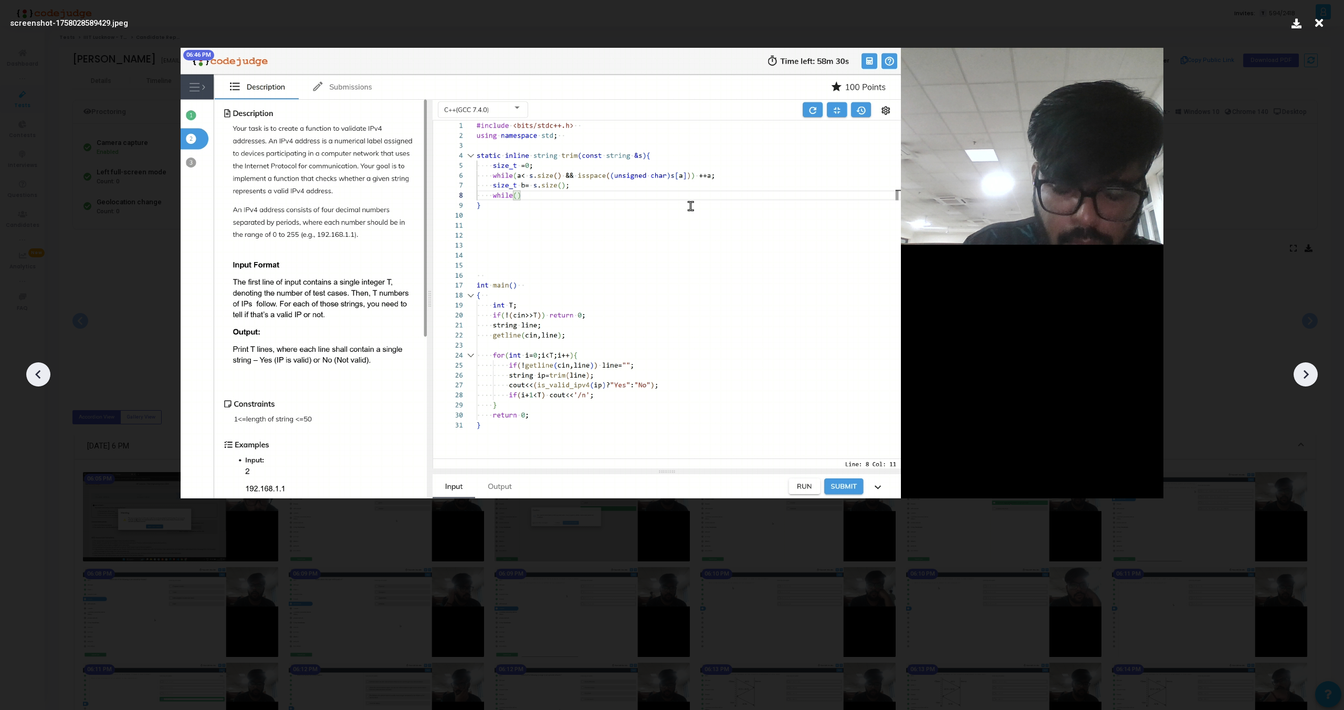
click at [1305, 373] on icon at bounding box center [1306, 374] width 16 height 16
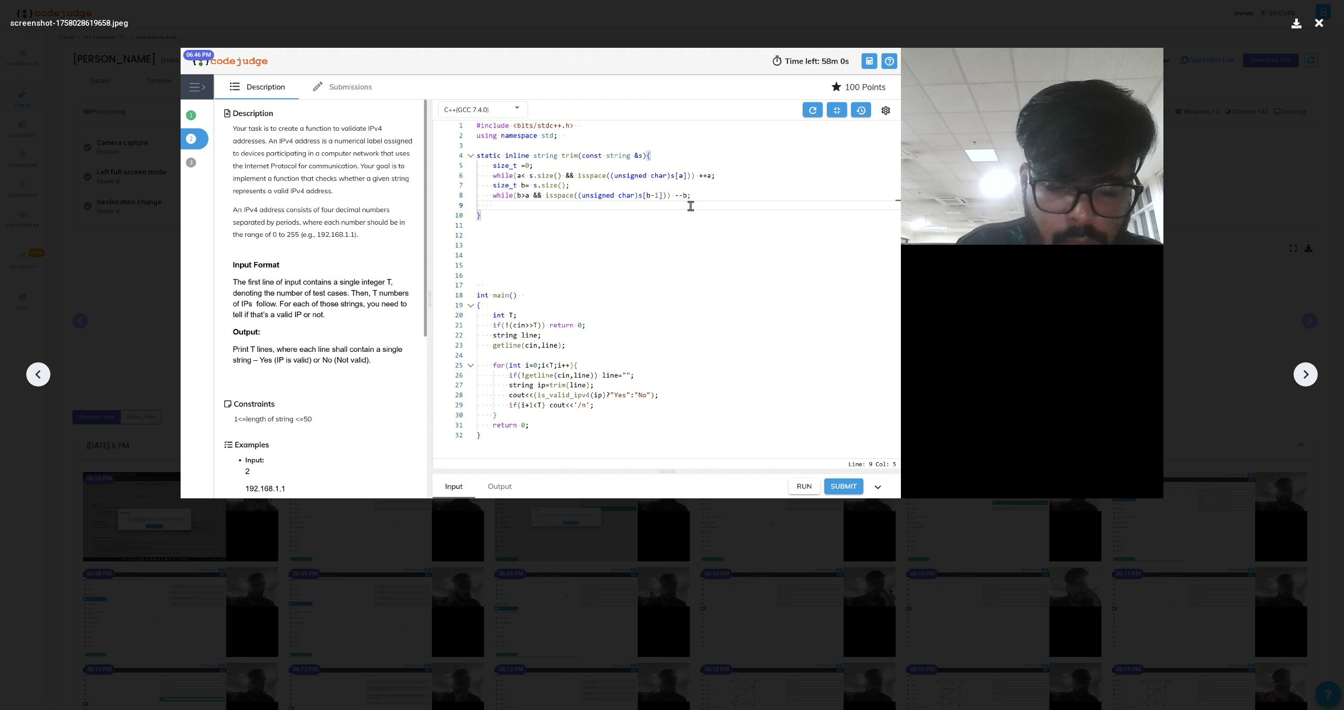
click at [1305, 373] on icon at bounding box center [1306, 374] width 16 height 16
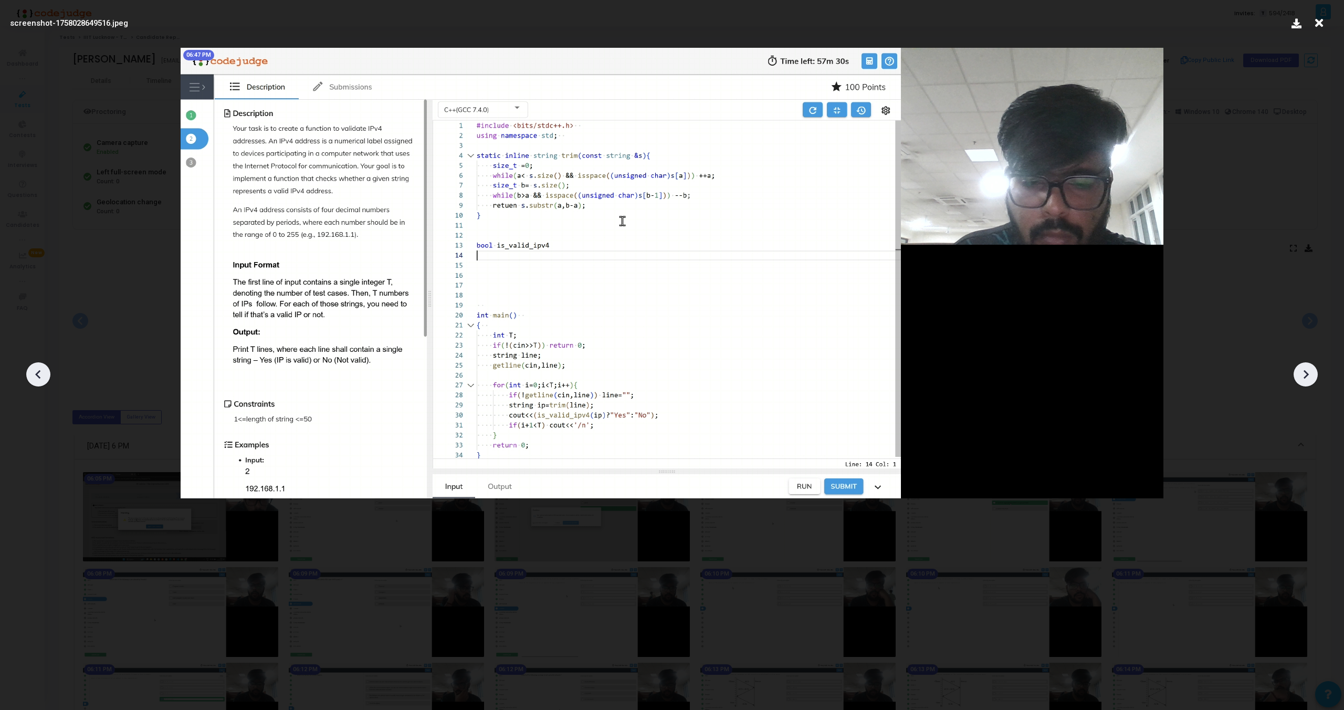
click at [1305, 373] on icon at bounding box center [1306, 374] width 16 height 16
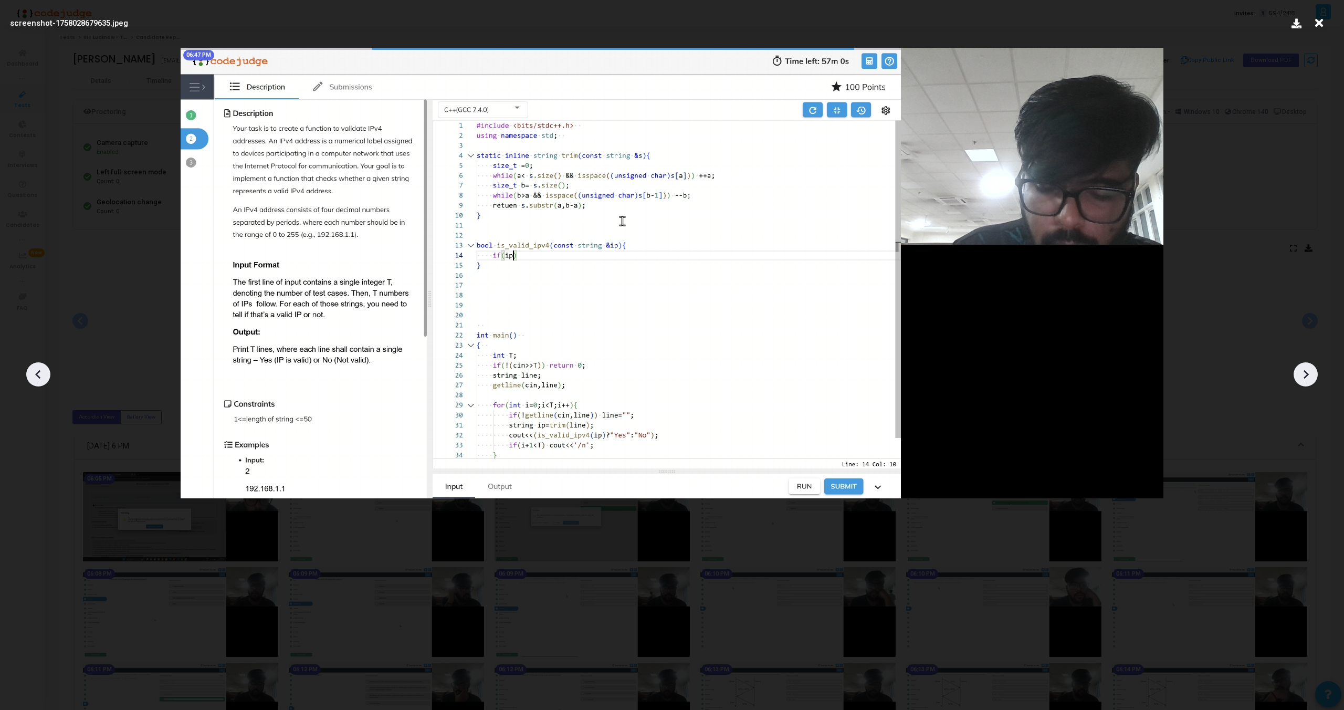
click at [1305, 373] on icon at bounding box center [1306, 374] width 16 height 16
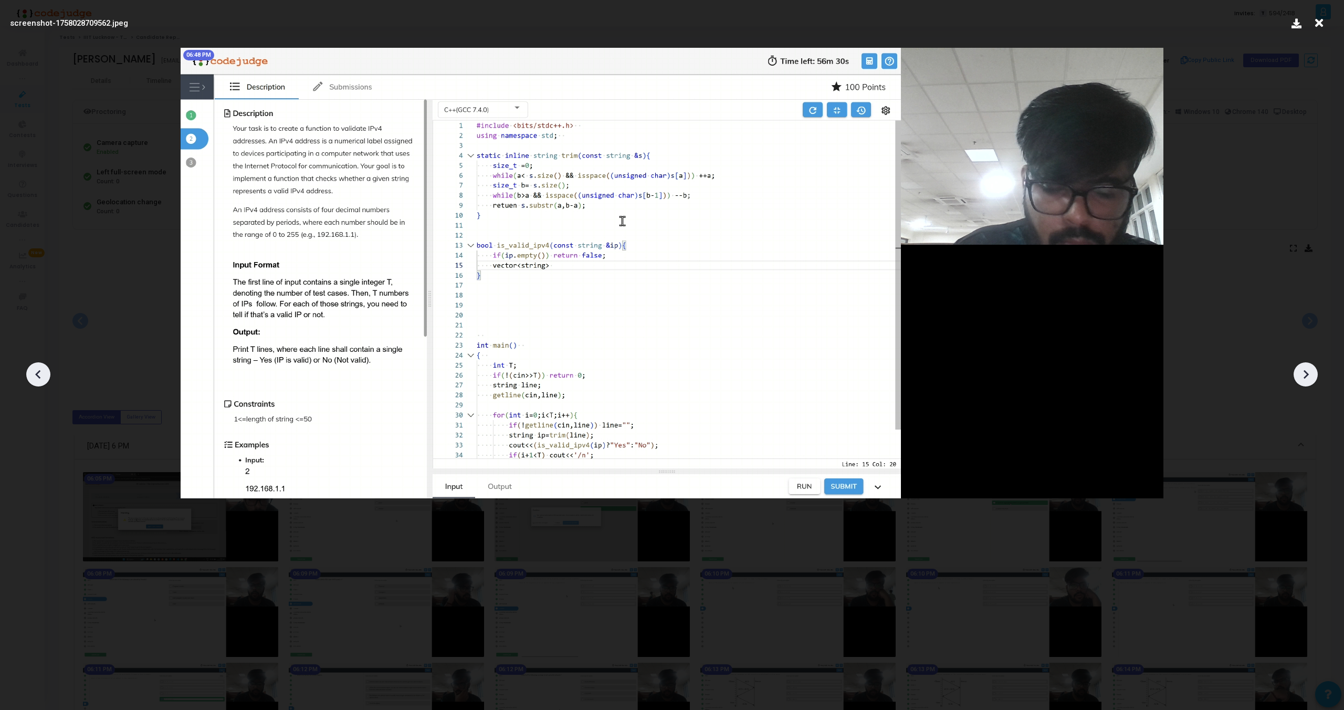
click at [1305, 373] on icon at bounding box center [1306, 374] width 16 height 16
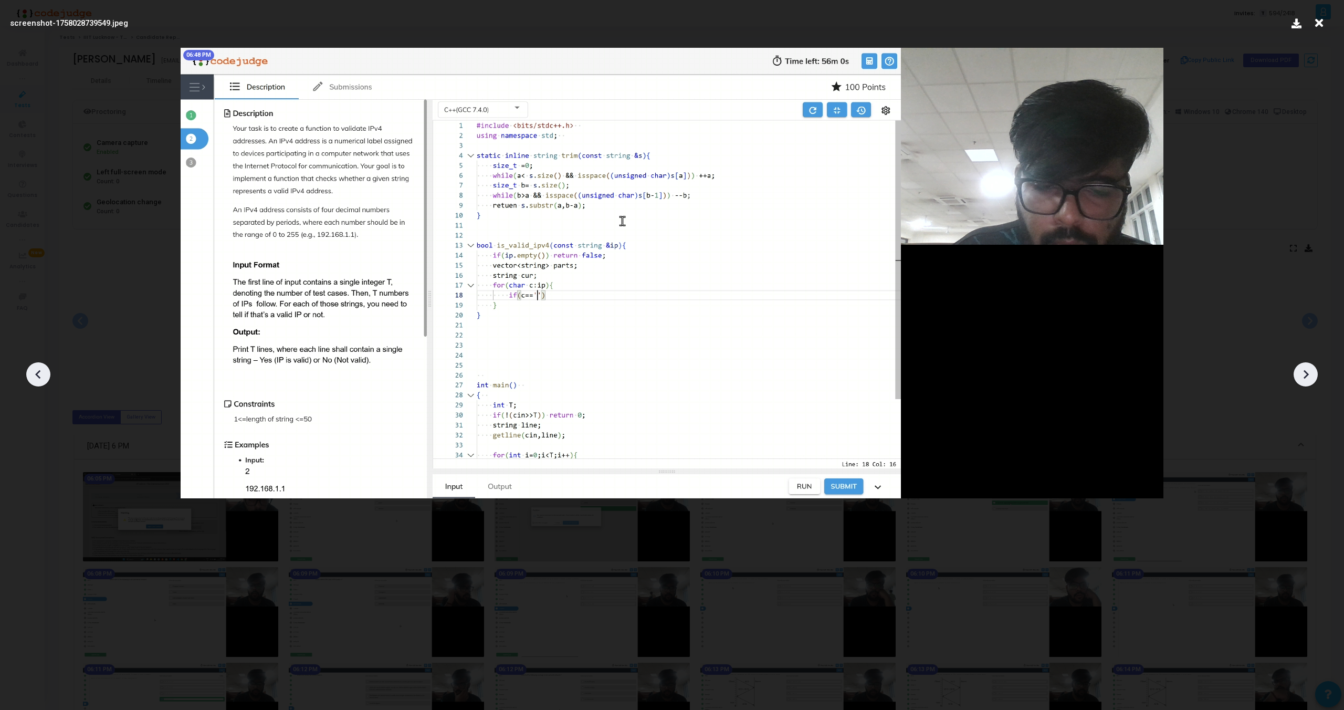
click at [1305, 373] on icon at bounding box center [1306, 374] width 16 height 16
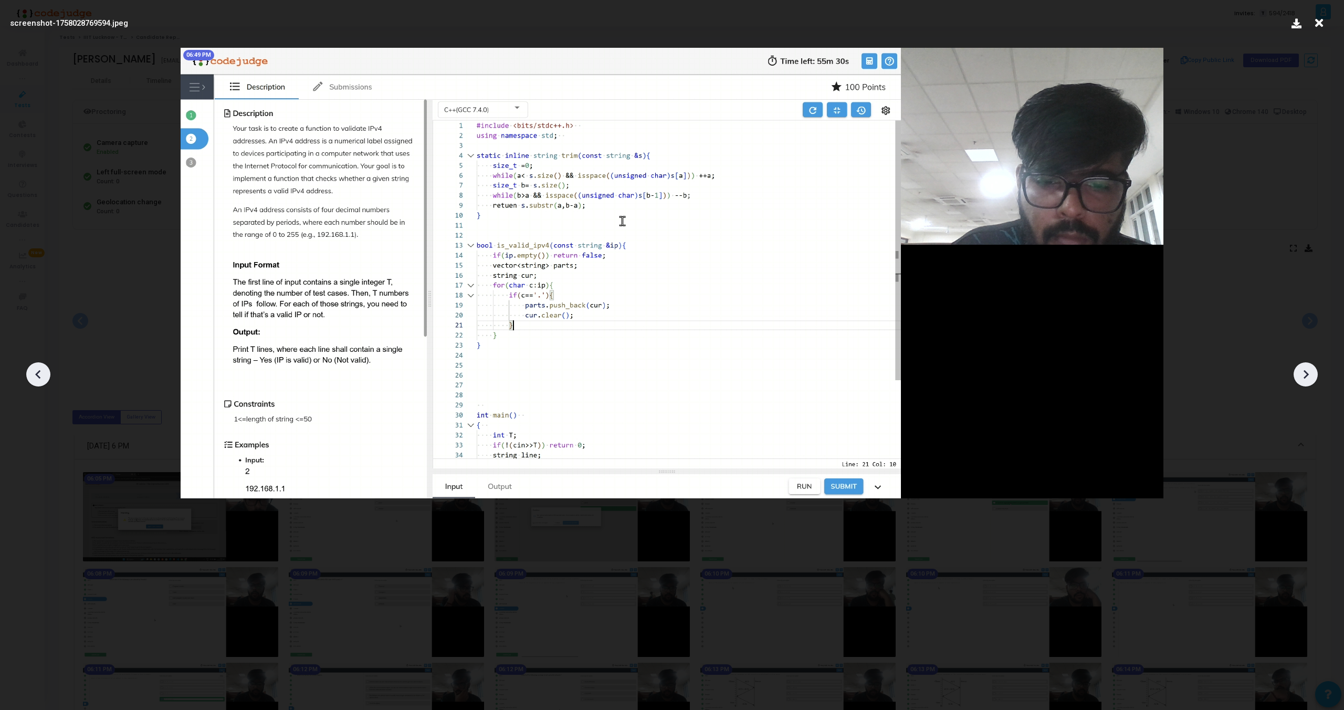
click at [1305, 373] on icon at bounding box center [1306, 374] width 16 height 16
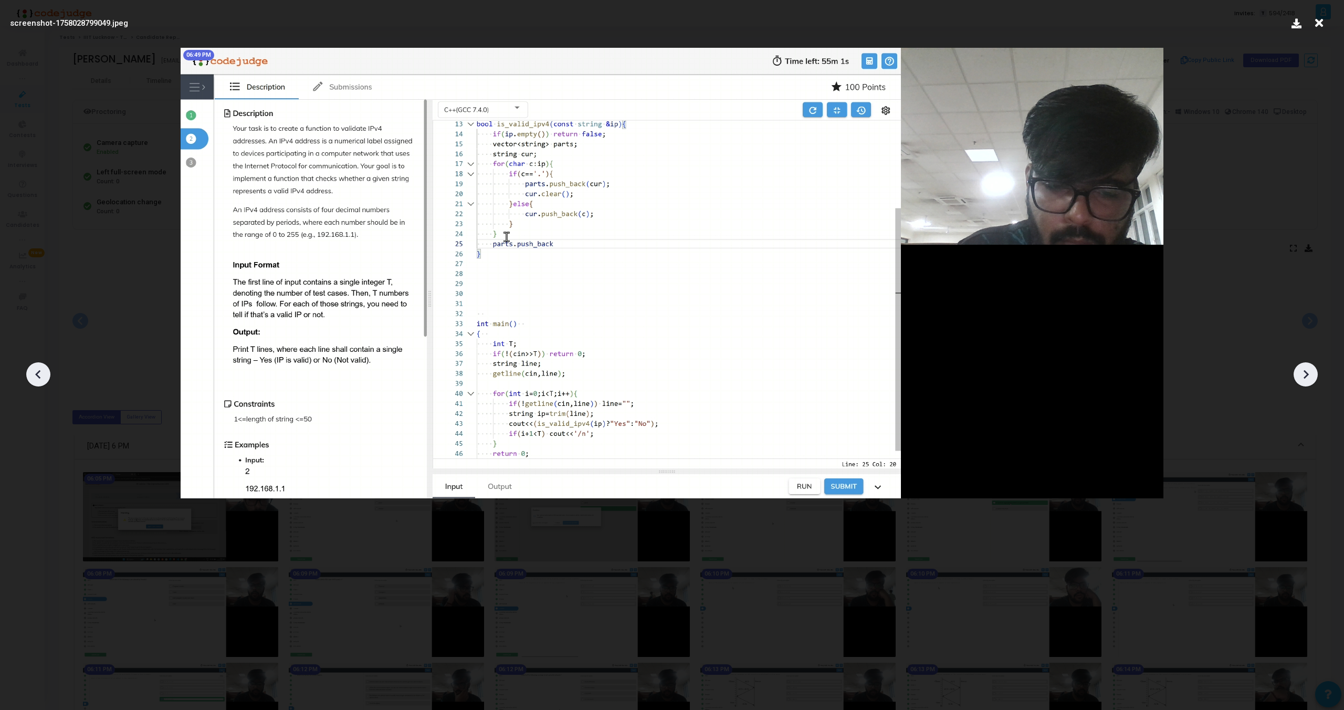
click at [1305, 373] on icon at bounding box center [1306, 374] width 16 height 16
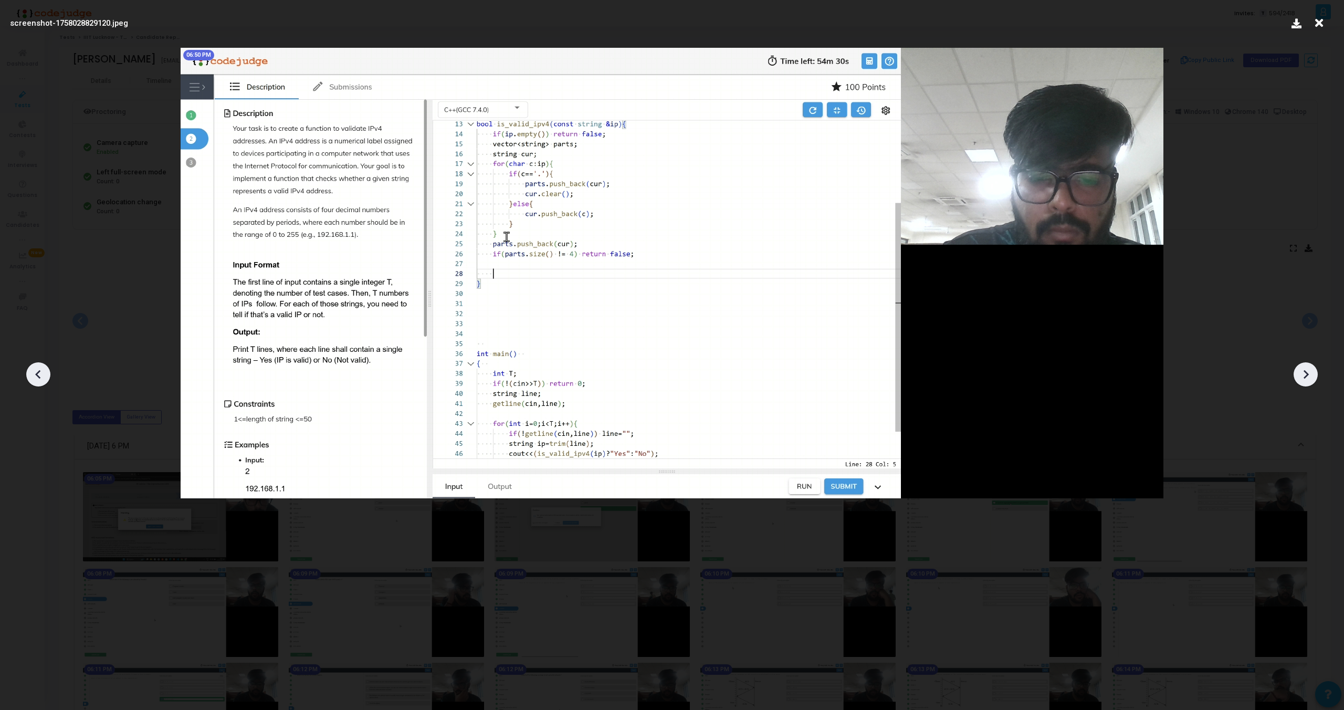
click at [1305, 373] on icon at bounding box center [1306, 374] width 16 height 16
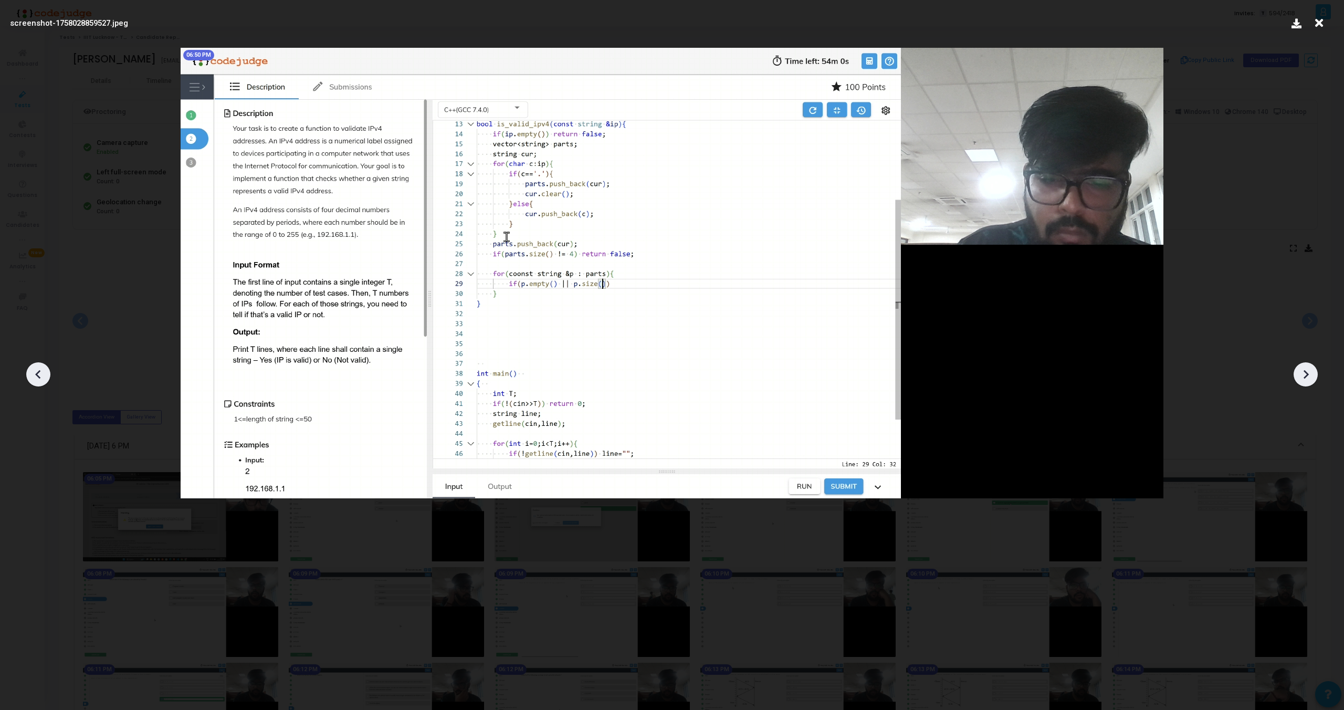
click at [1305, 373] on icon at bounding box center [1306, 374] width 16 height 16
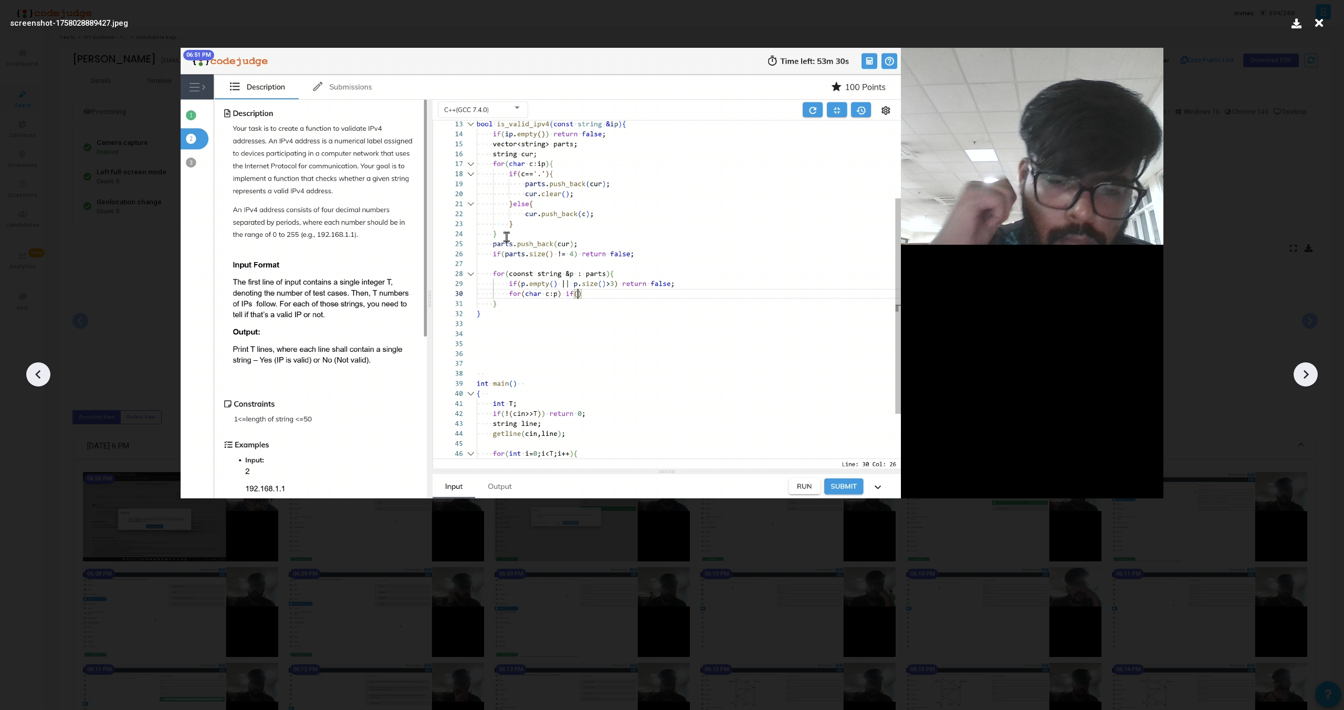
click at [1305, 373] on icon at bounding box center [1306, 374] width 16 height 16
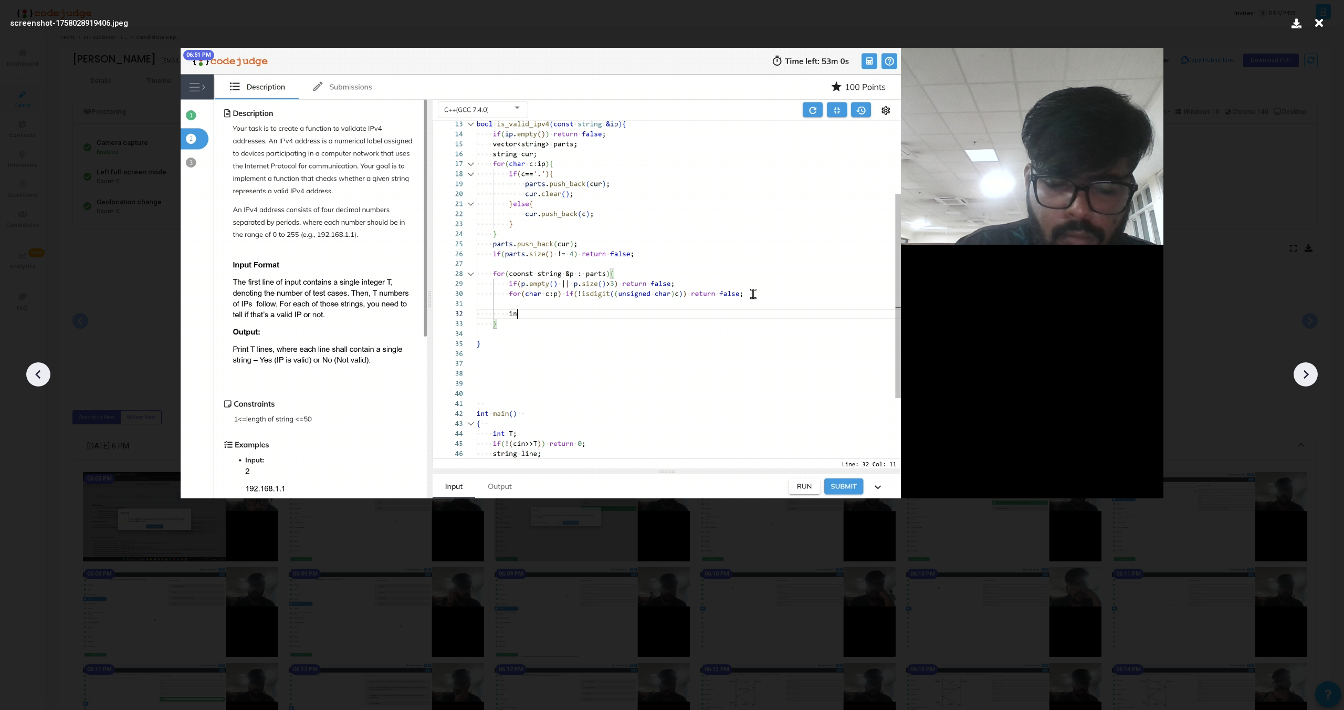
click at [1305, 373] on icon at bounding box center [1306, 374] width 16 height 16
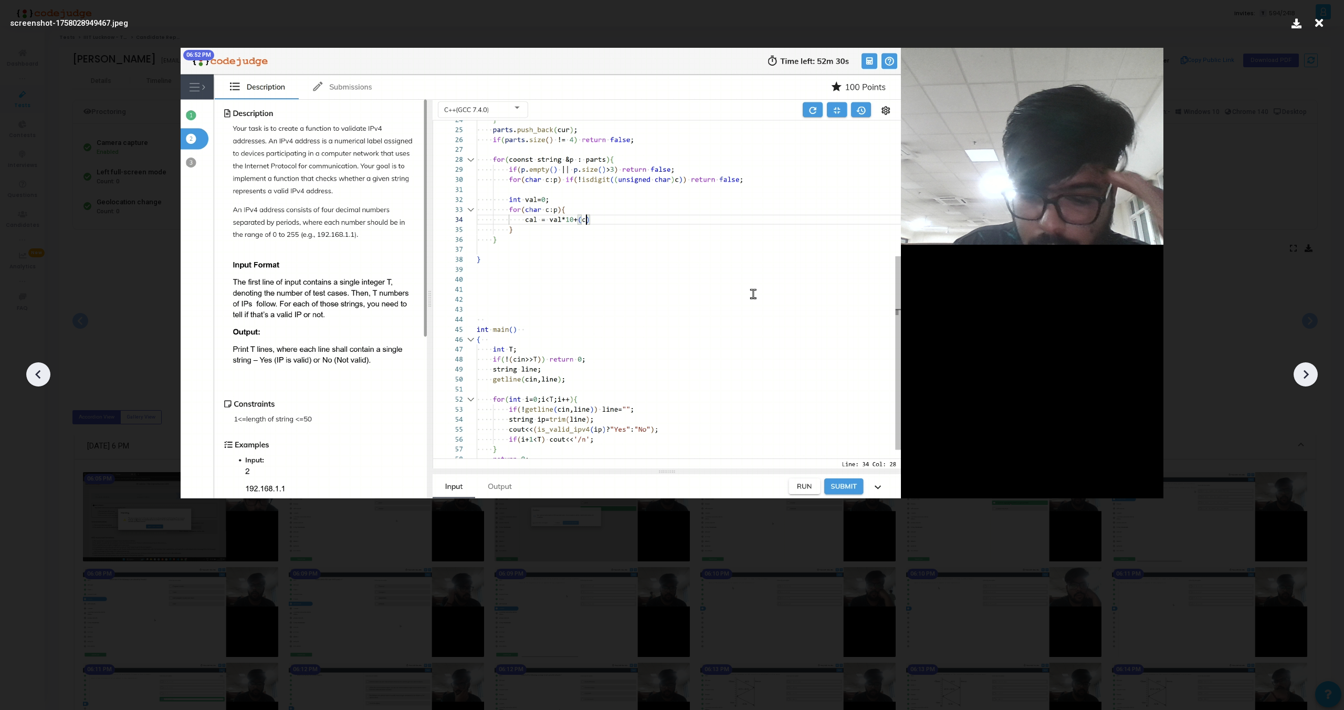
click at [1305, 373] on icon at bounding box center [1306, 374] width 16 height 16
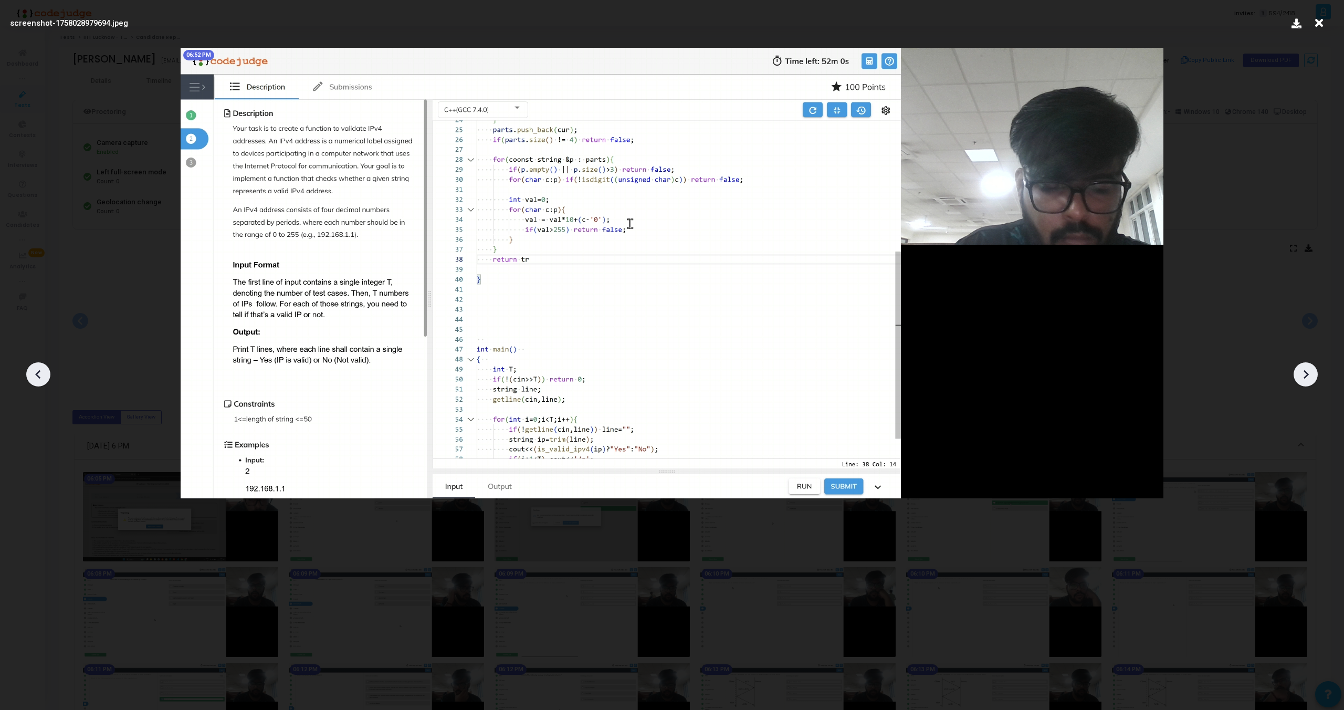
click at [1305, 373] on icon at bounding box center [1306, 374] width 16 height 16
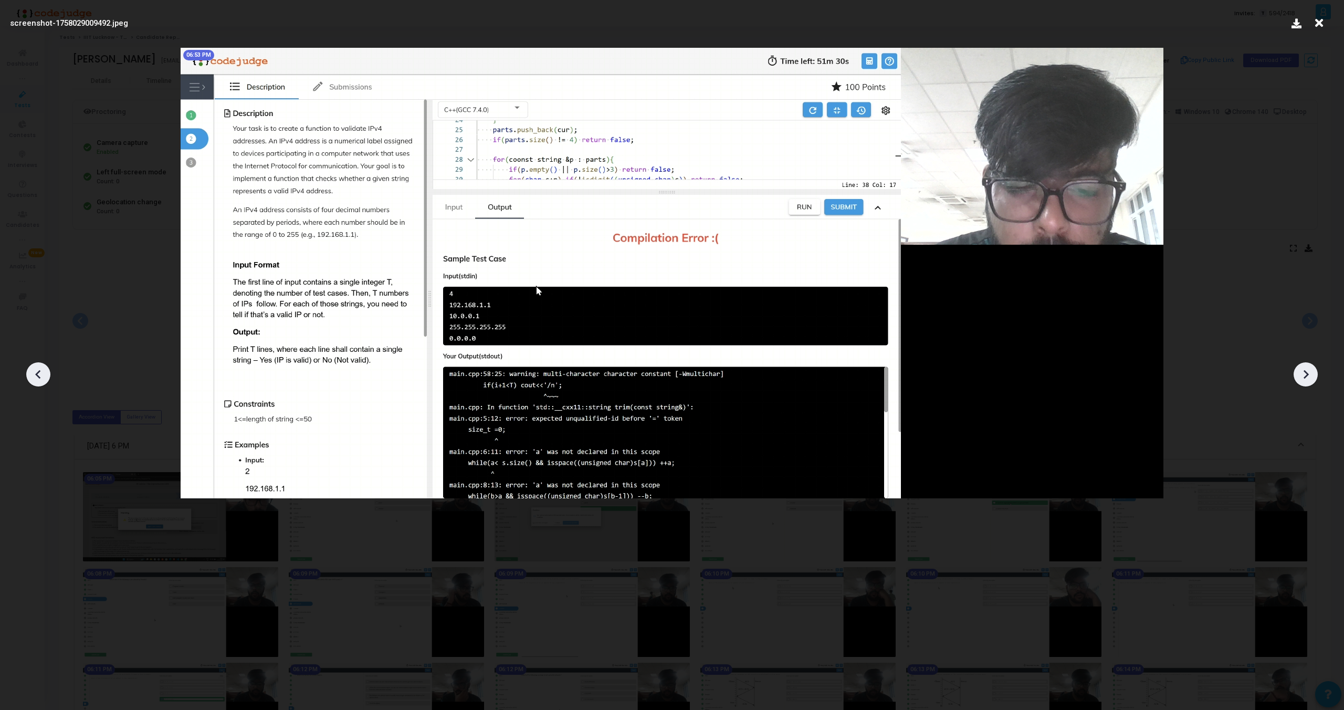
click at [1305, 373] on icon at bounding box center [1306, 374] width 16 height 16
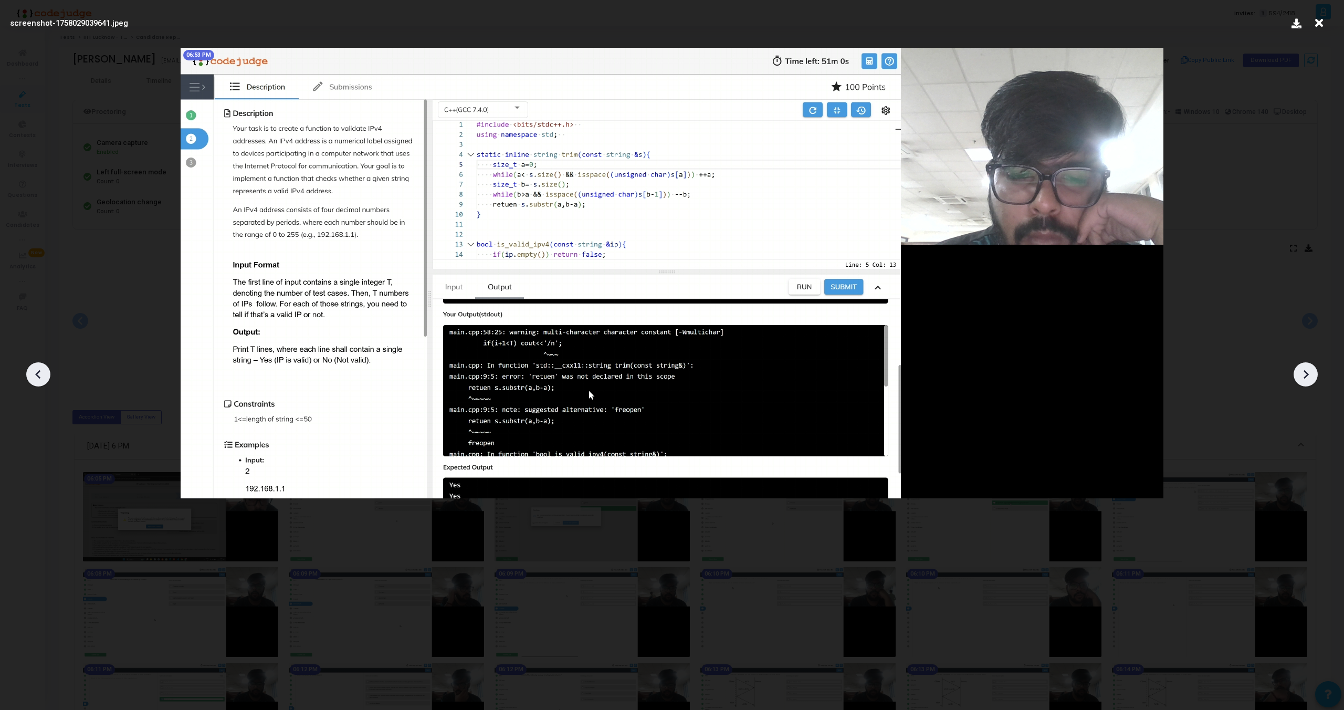
click at [1305, 373] on icon at bounding box center [1306, 374] width 16 height 16
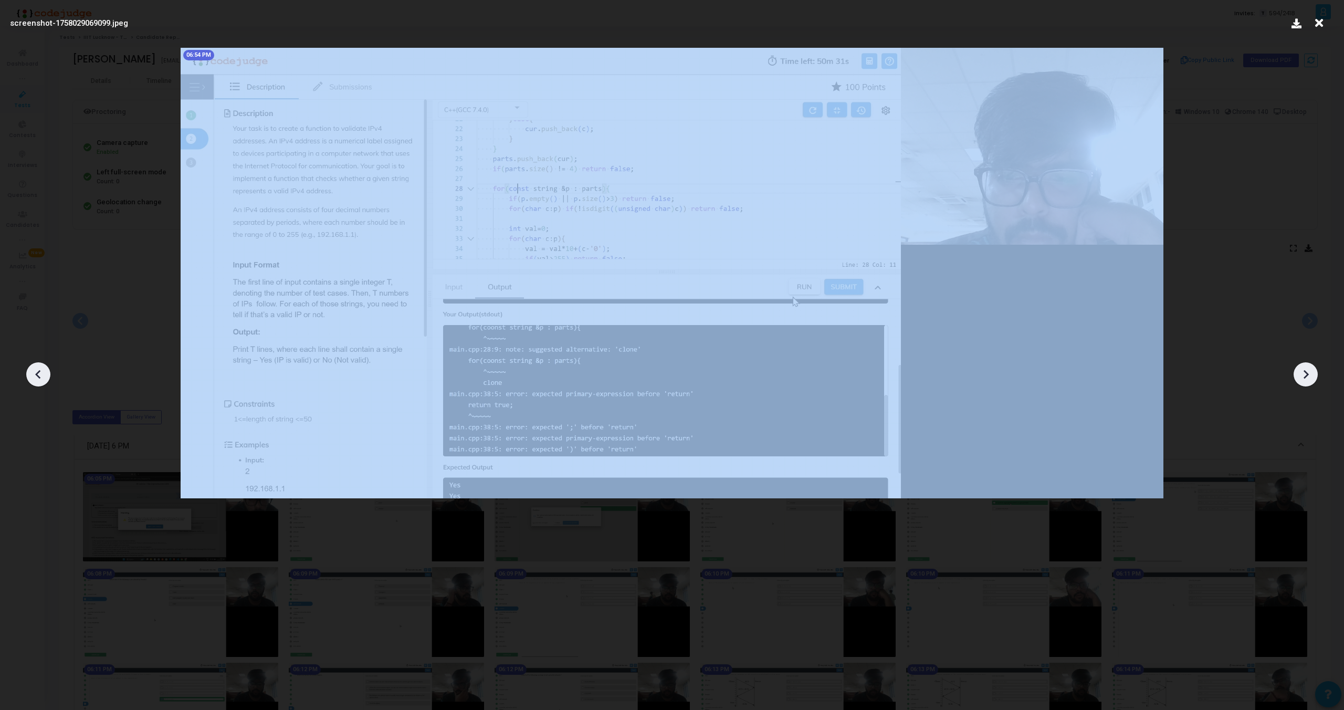
click at [1305, 373] on icon at bounding box center [1306, 374] width 16 height 16
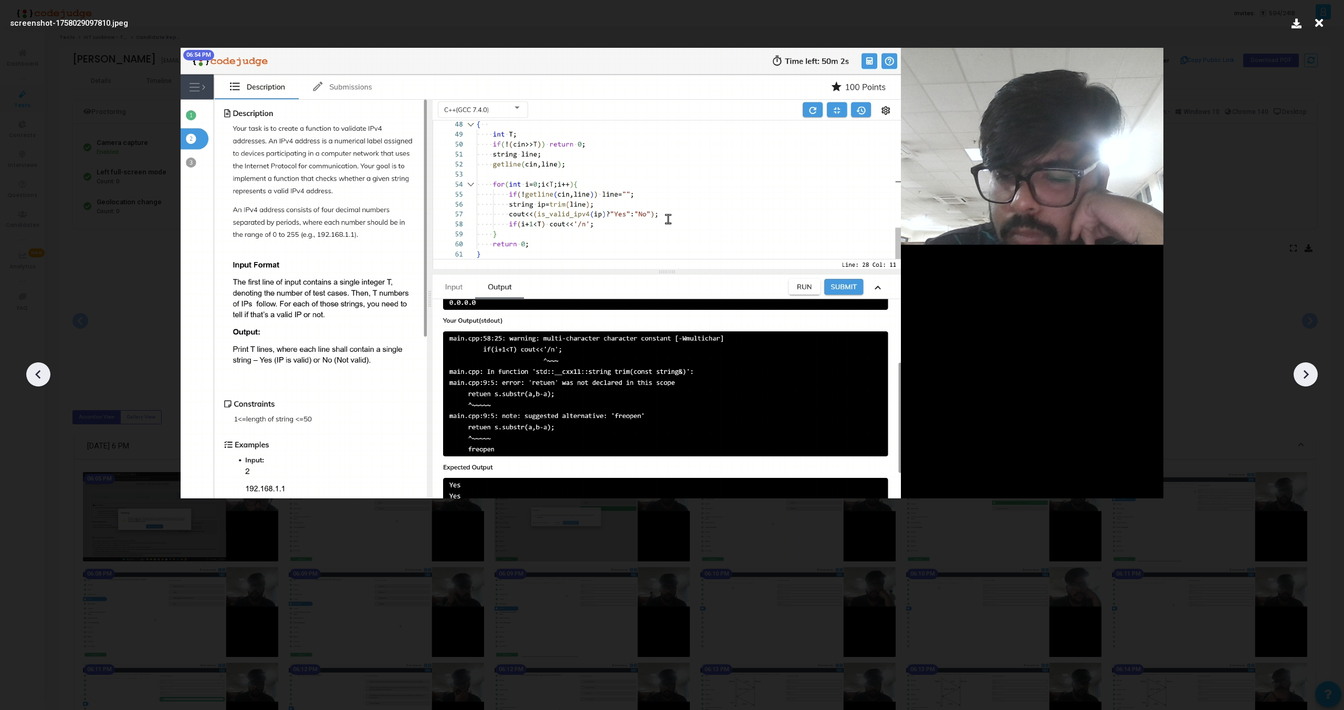
click at [1305, 373] on icon at bounding box center [1306, 374] width 16 height 16
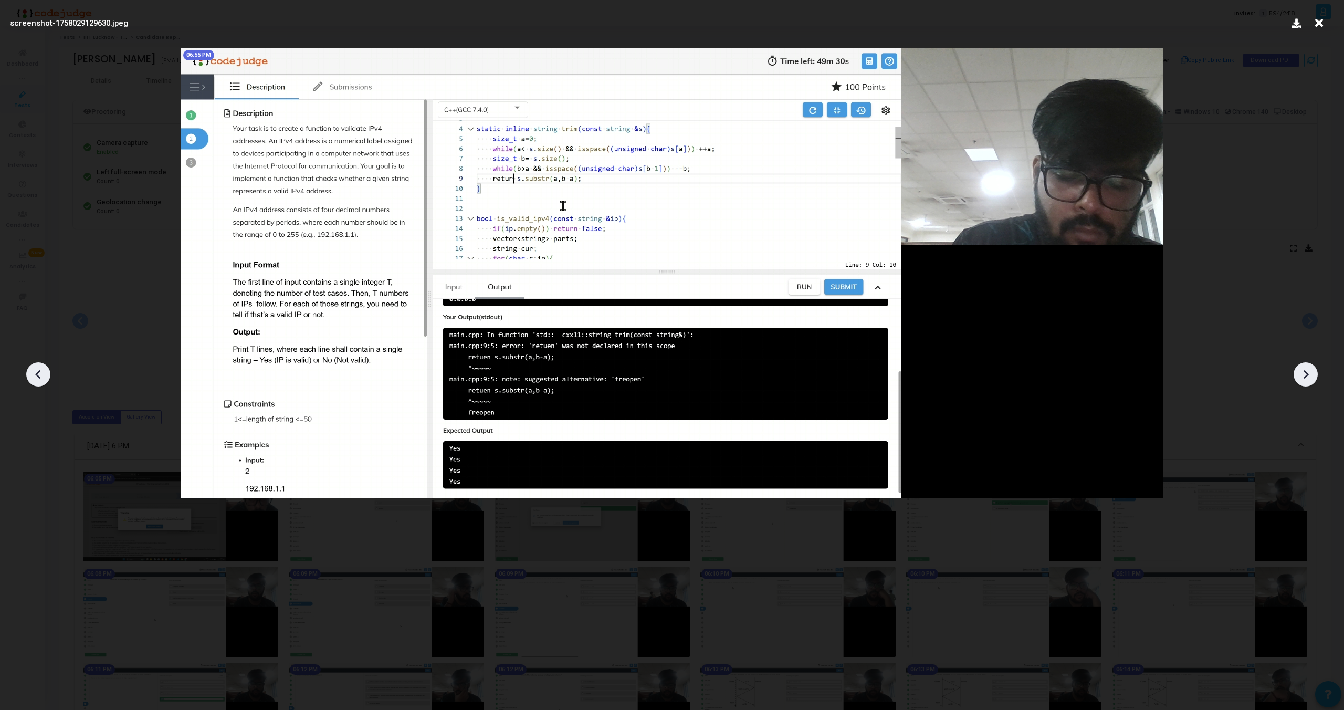
click at [1305, 373] on icon at bounding box center [1306, 374] width 16 height 16
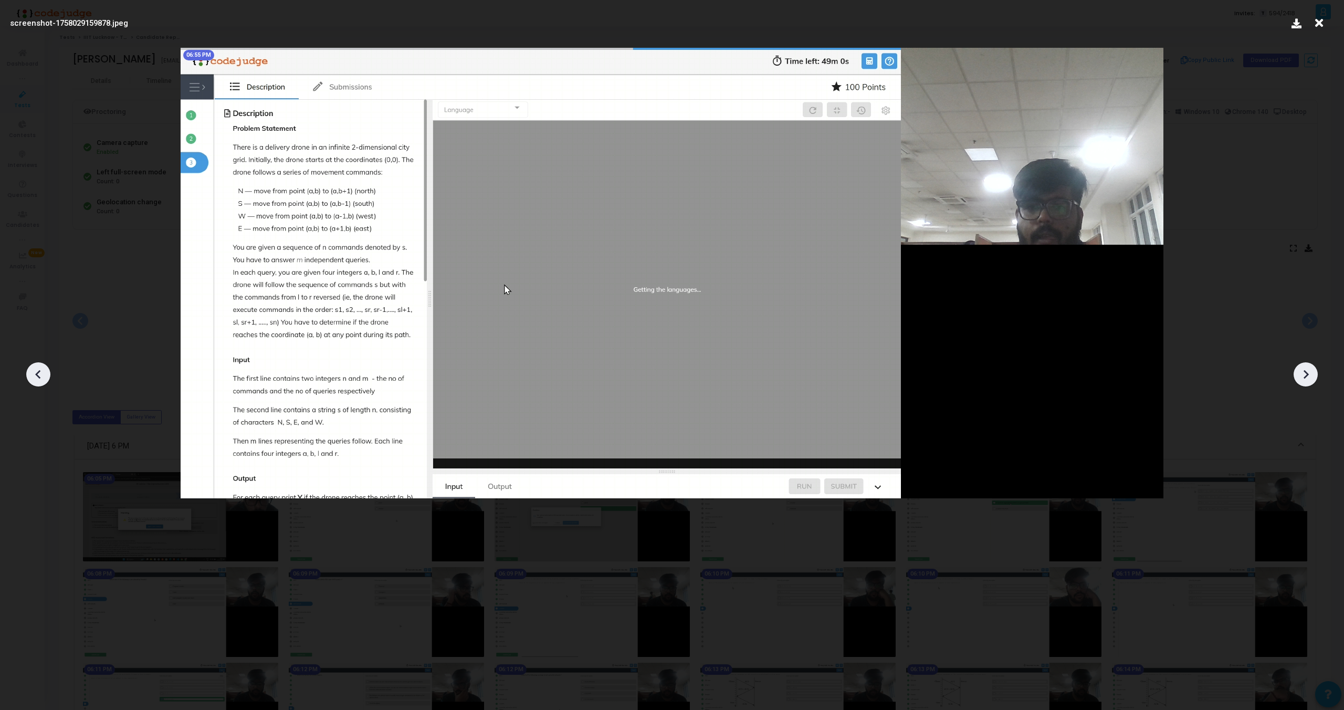
click at [1305, 373] on icon at bounding box center [1306, 374] width 16 height 16
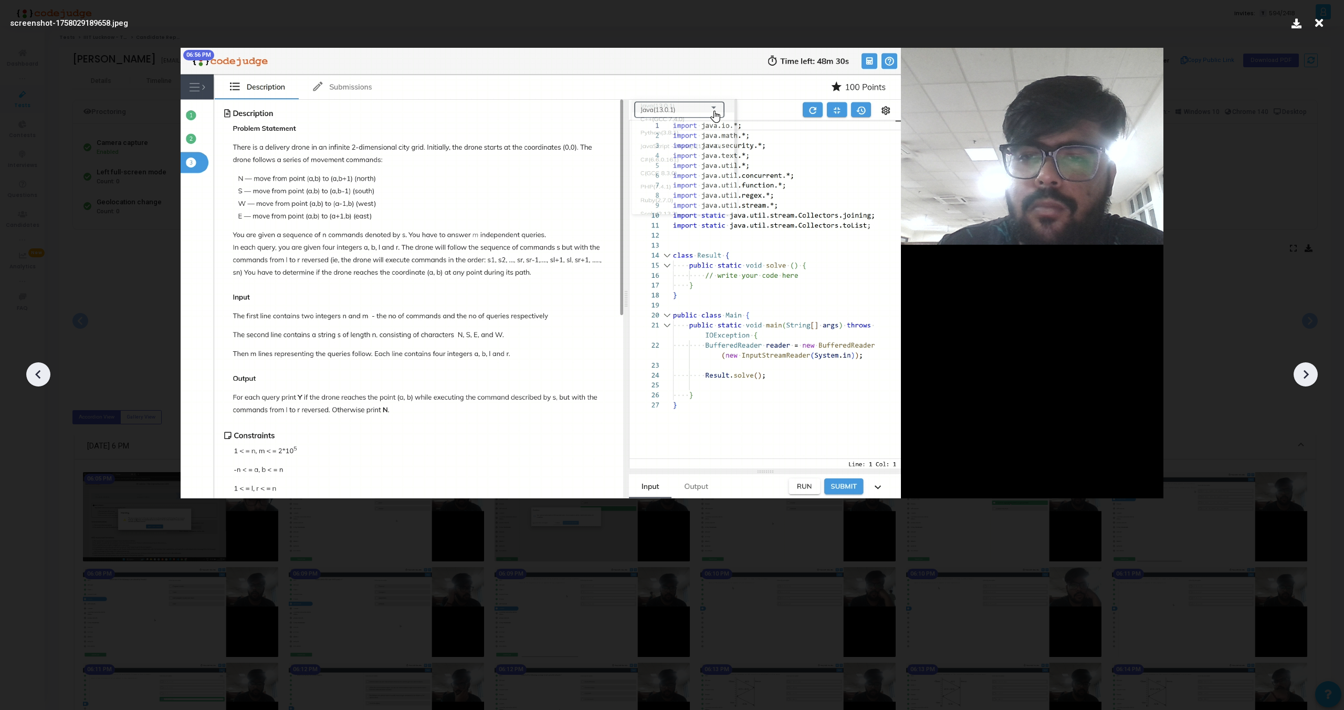
click at [1305, 373] on icon at bounding box center [1306, 374] width 16 height 16
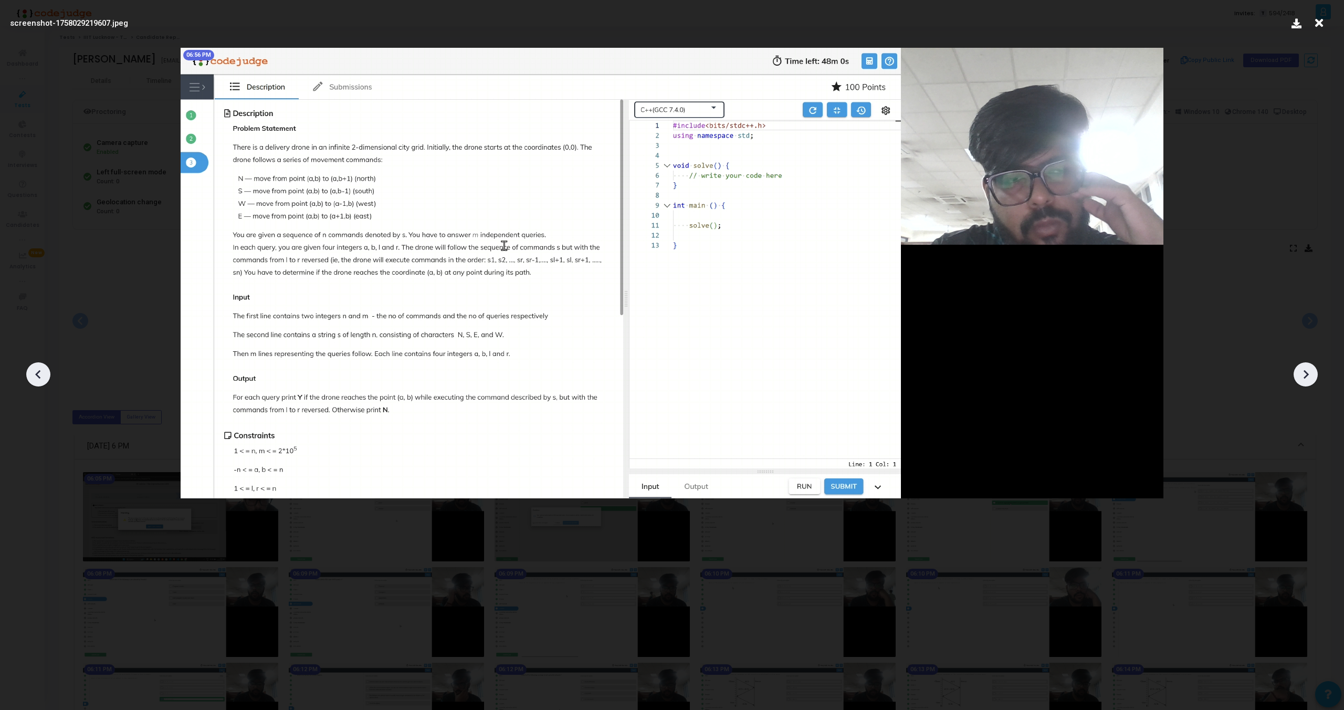
click at [1305, 373] on icon at bounding box center [1306, 374] width 16 height 16
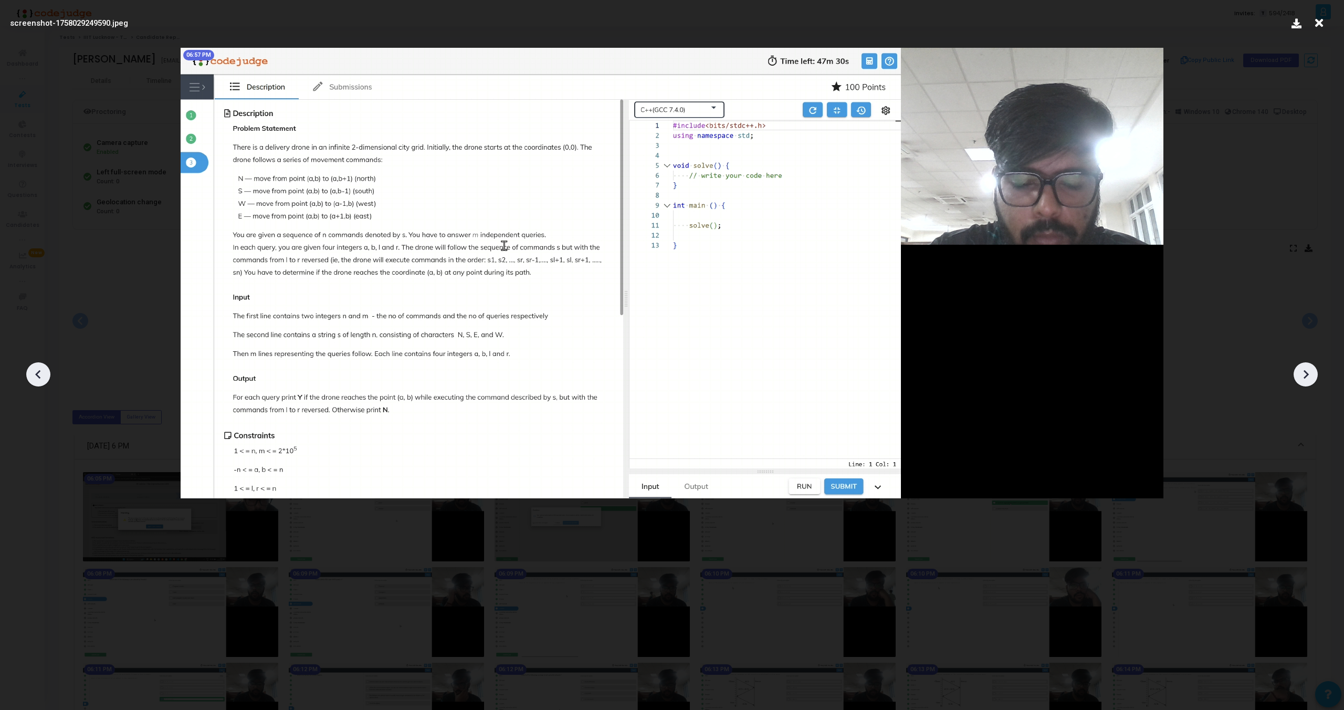
click at [1305, 373] on icon at bounding box center [1306, 374] width 16 height 16
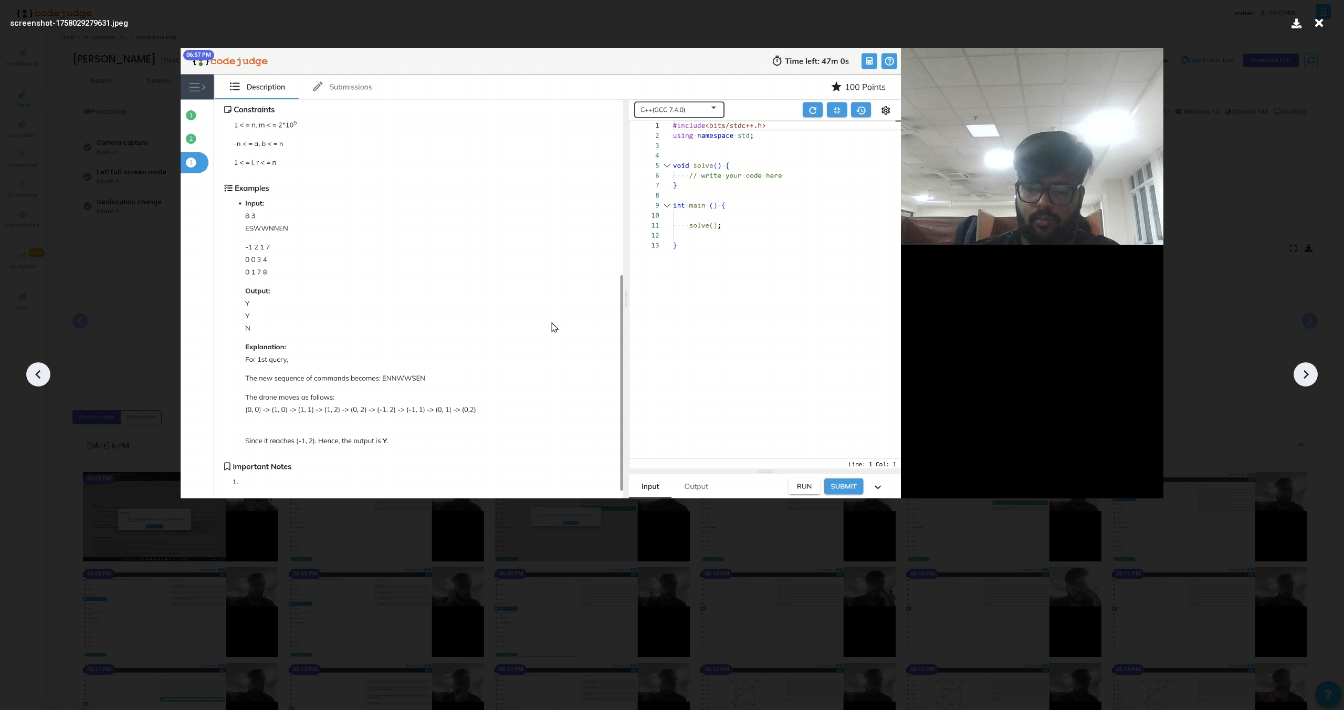
click at [1305, 373] on icon at bounding box center [1306, 374] width 16 height 16
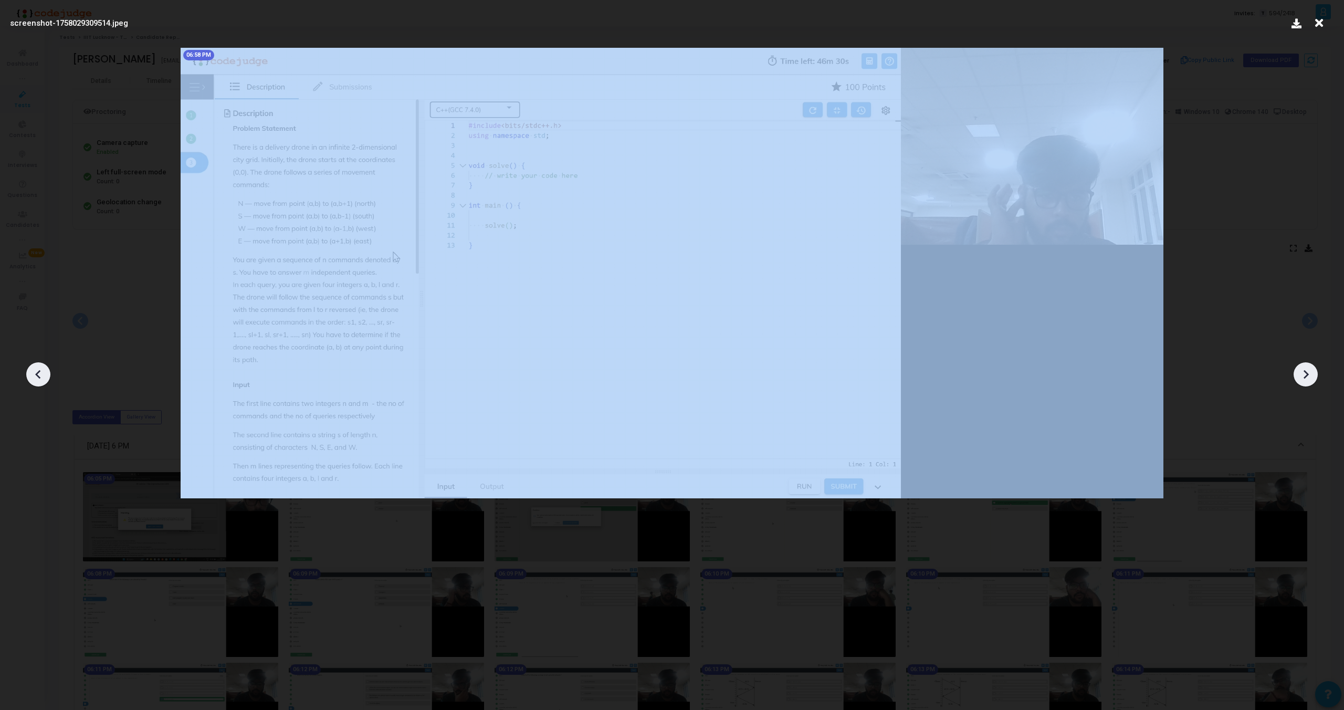
click at [1305, 373] on icon at bounding box center [1306, 374] width 16 height 16
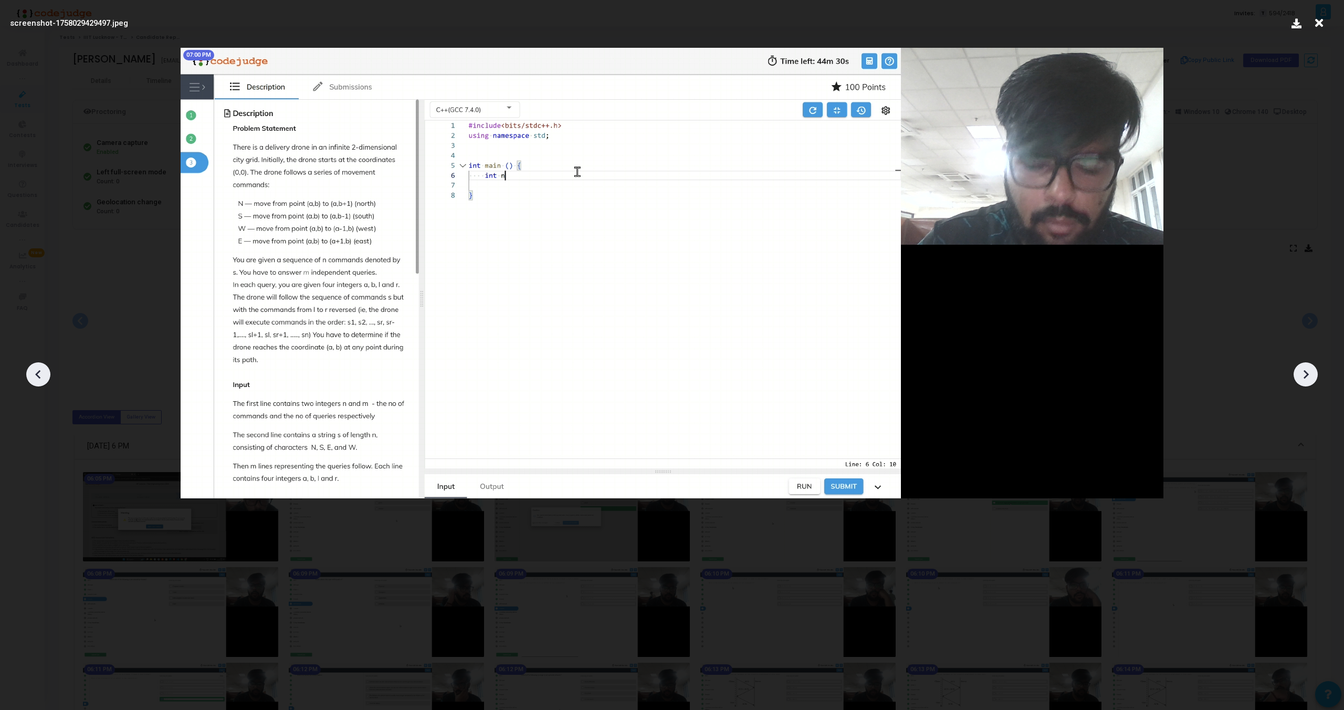
click at [1305, 373] on icon at bounding box center [1306, 374] width 16 height 16
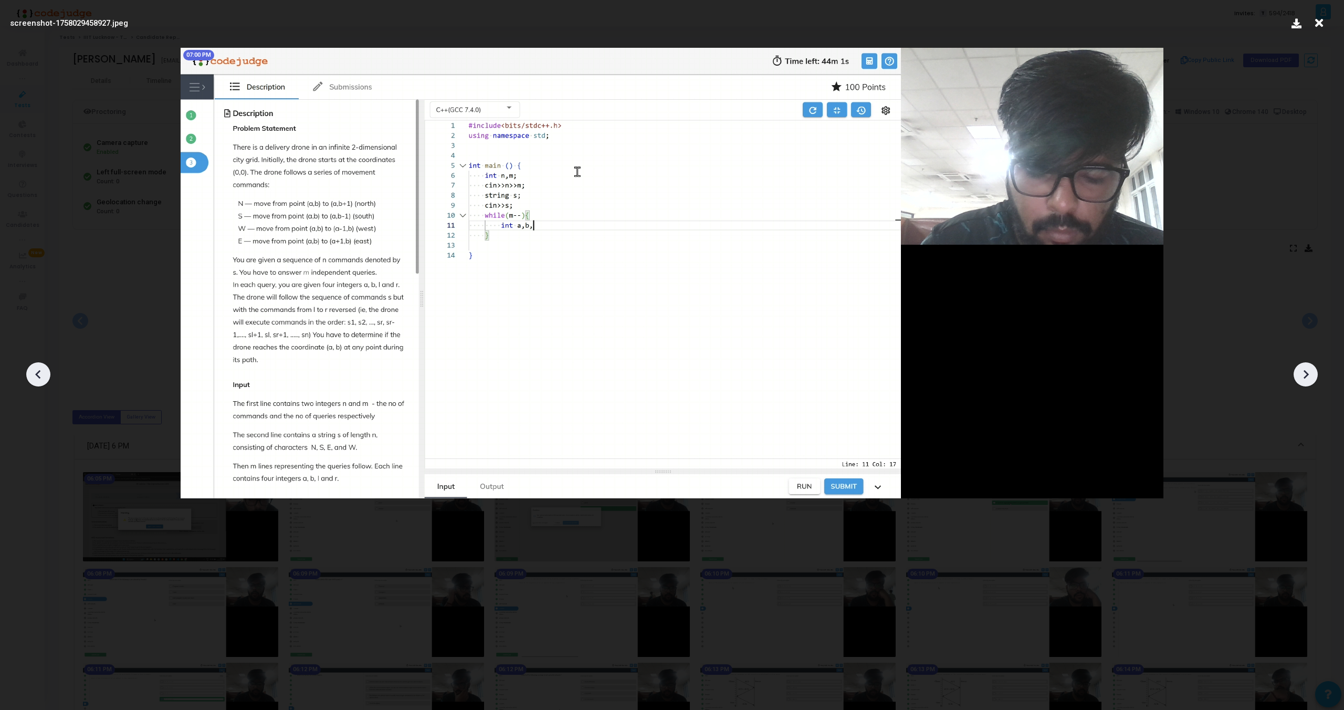
click at [1305, 373] on icon at bounding box center [1306, 374] width 16 height 16
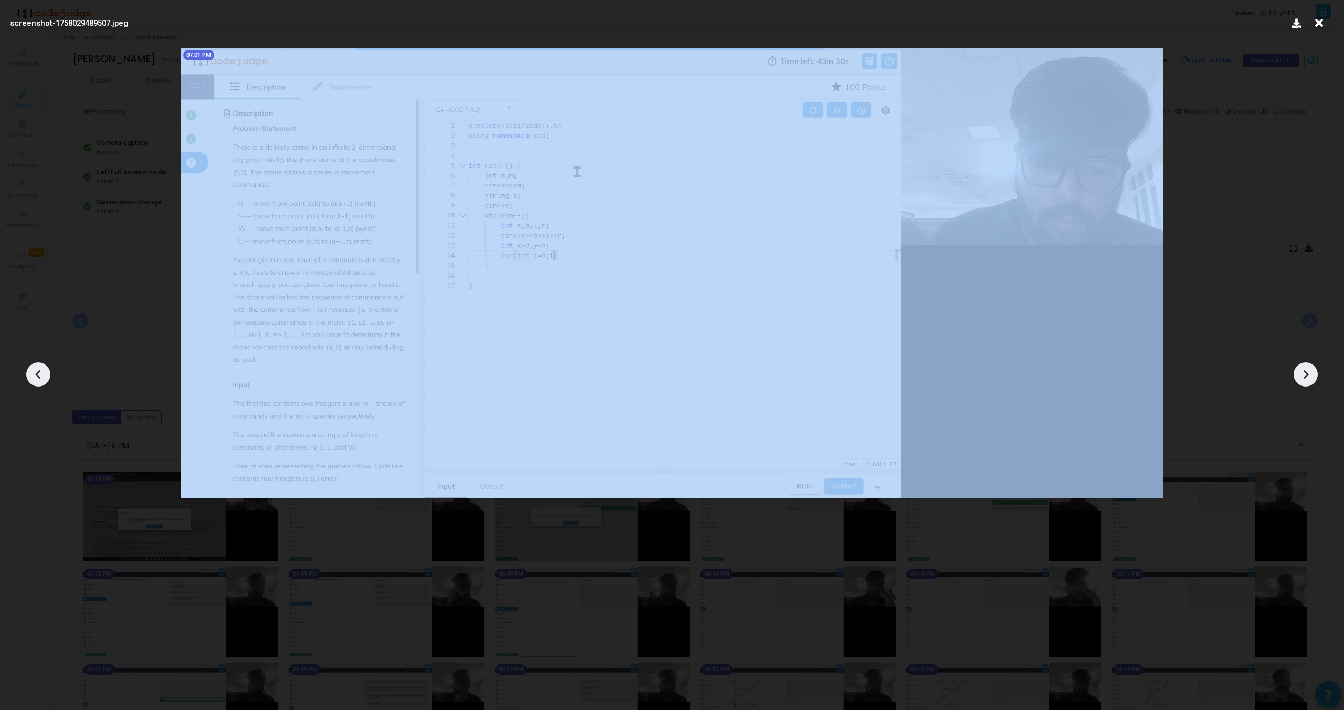
click at [1305, 373] on icon at bounding box center [1306, 374] width 16 height 16
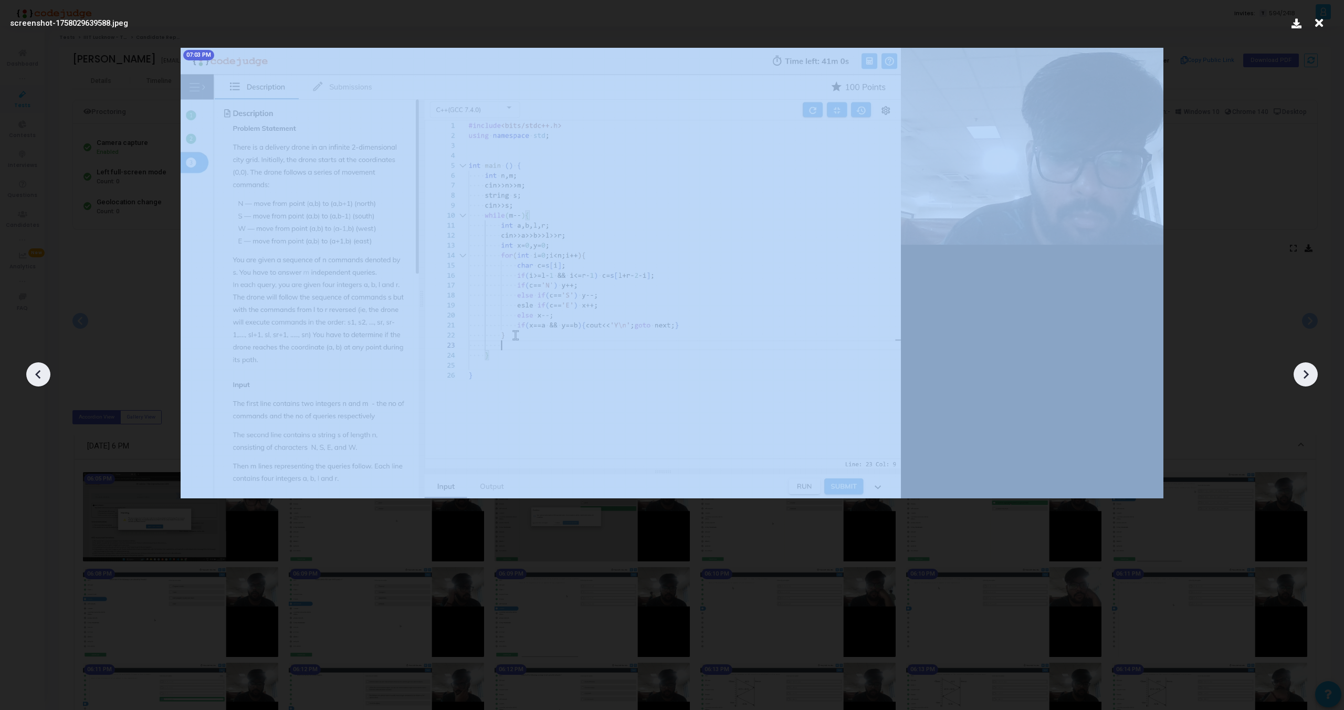
click at [1305, 373] on icon at bounding box center [1306, 374] width 16 height 16
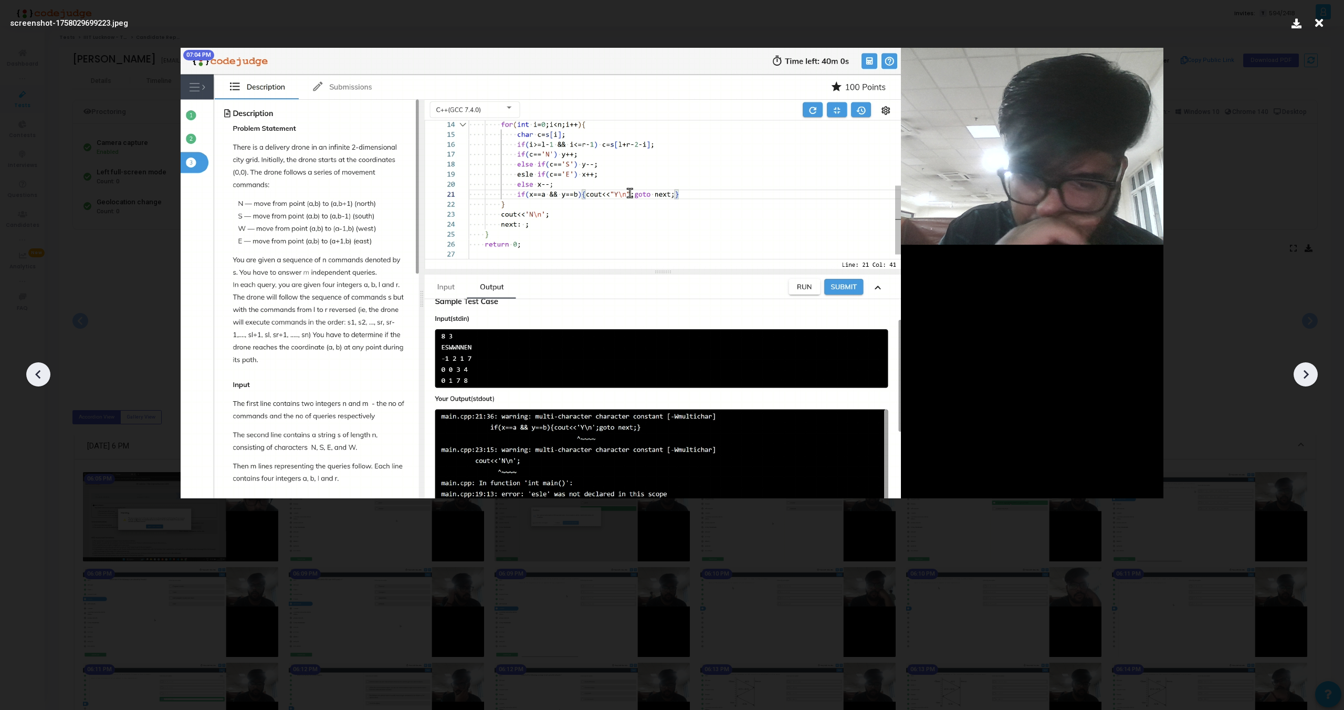
click at [1305, 373] on icon at bounding box center [1306, 374] width 16 height 16
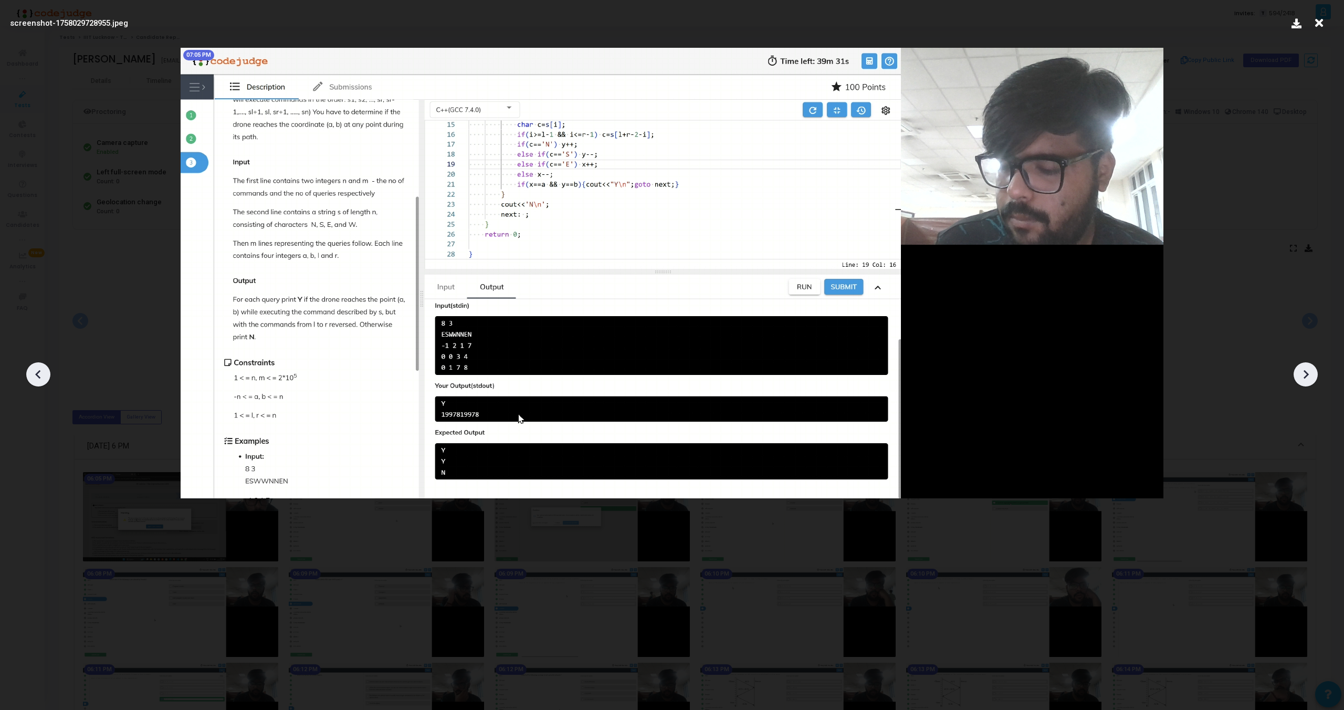
click at [1305, 373] on icon at bounding box center [1306, 374] width 16 height 16
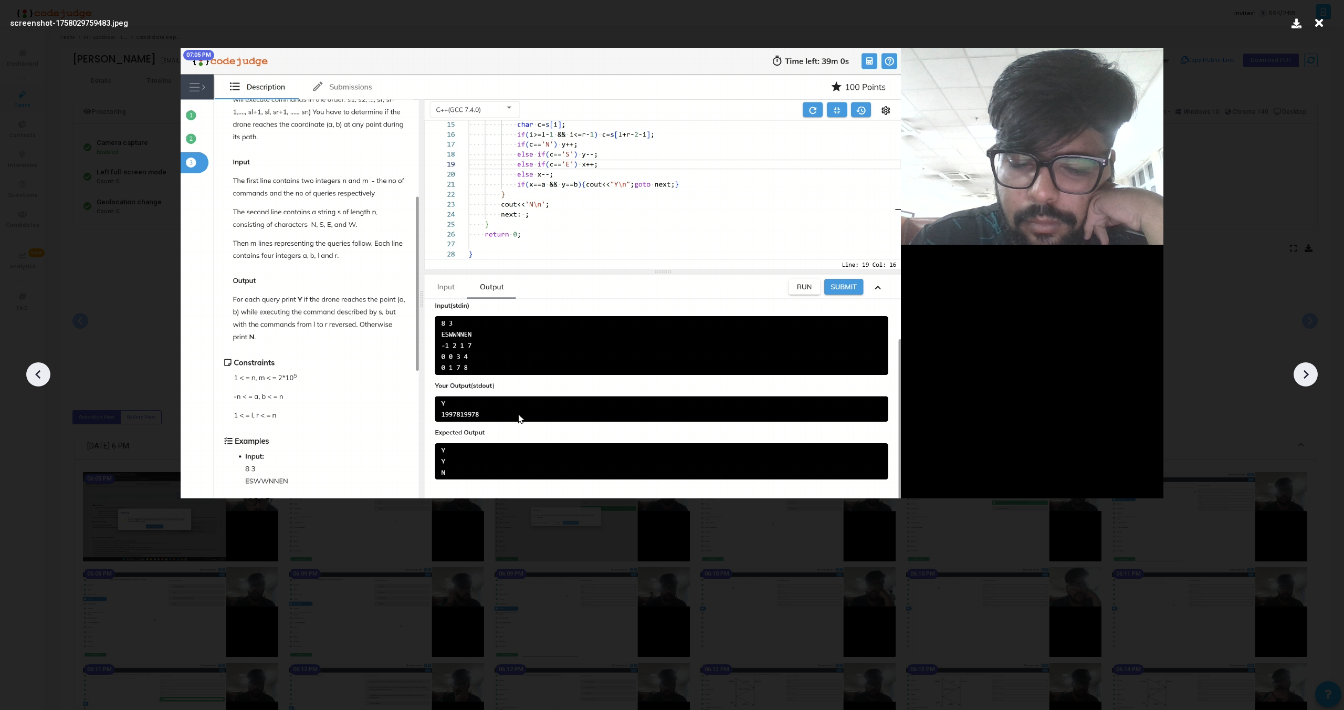
click at [1305, 373] on icon at bounding box center [1306, 374] width 16 height 16
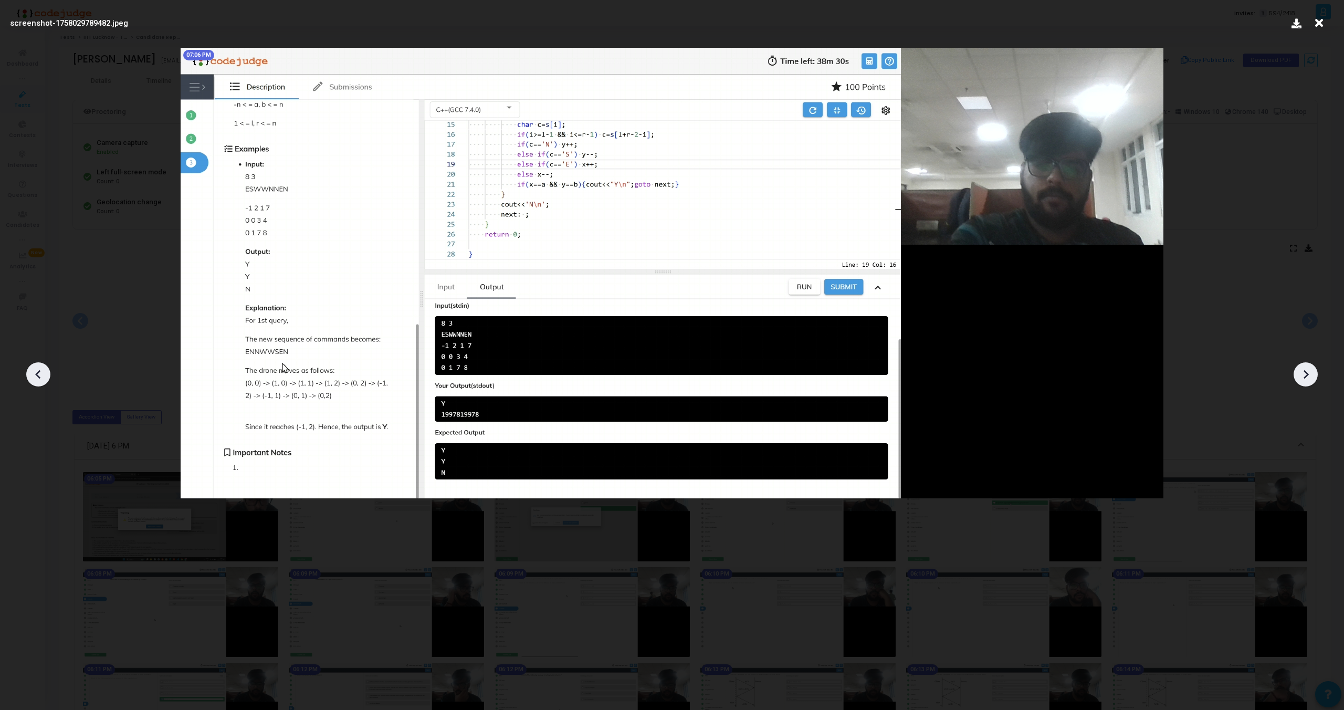
click at [1305, 373] on icon at bounding box center [1306, 374] width 16 height 16
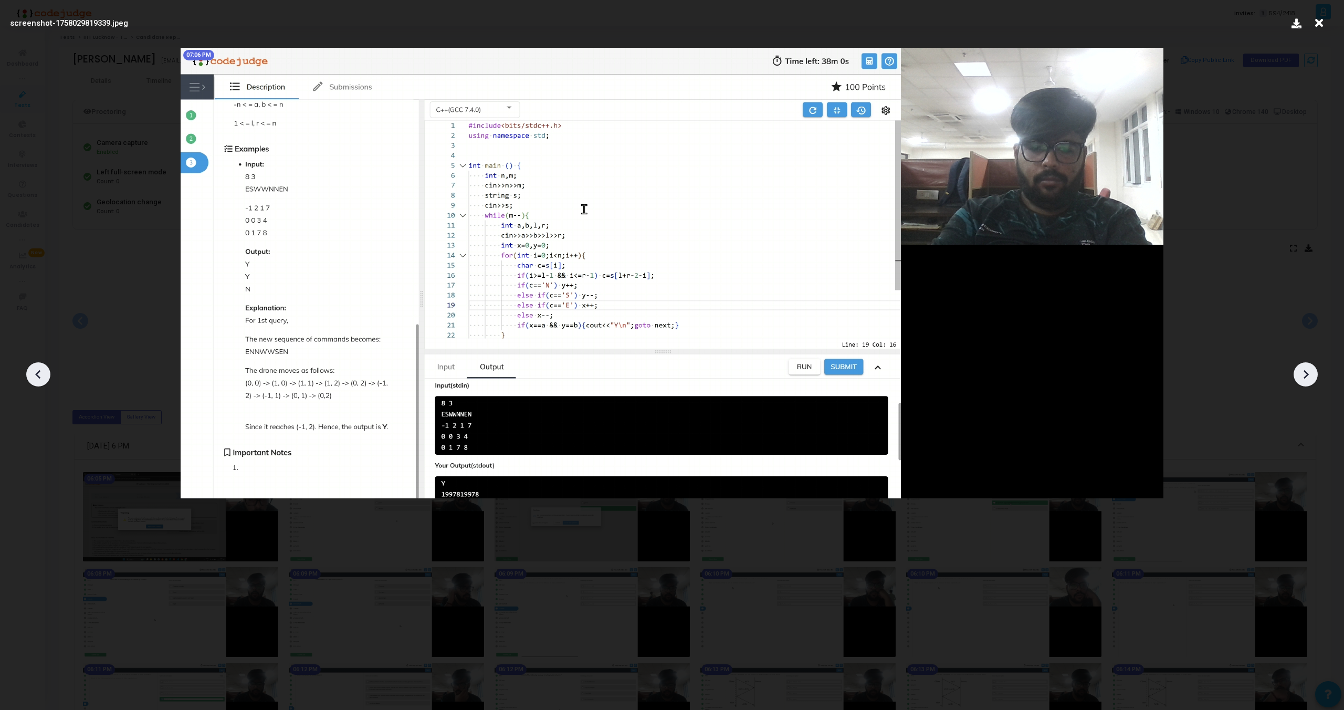
click at [1305, 373] on icon at bounding box center [1306, 374] width 16 height 16
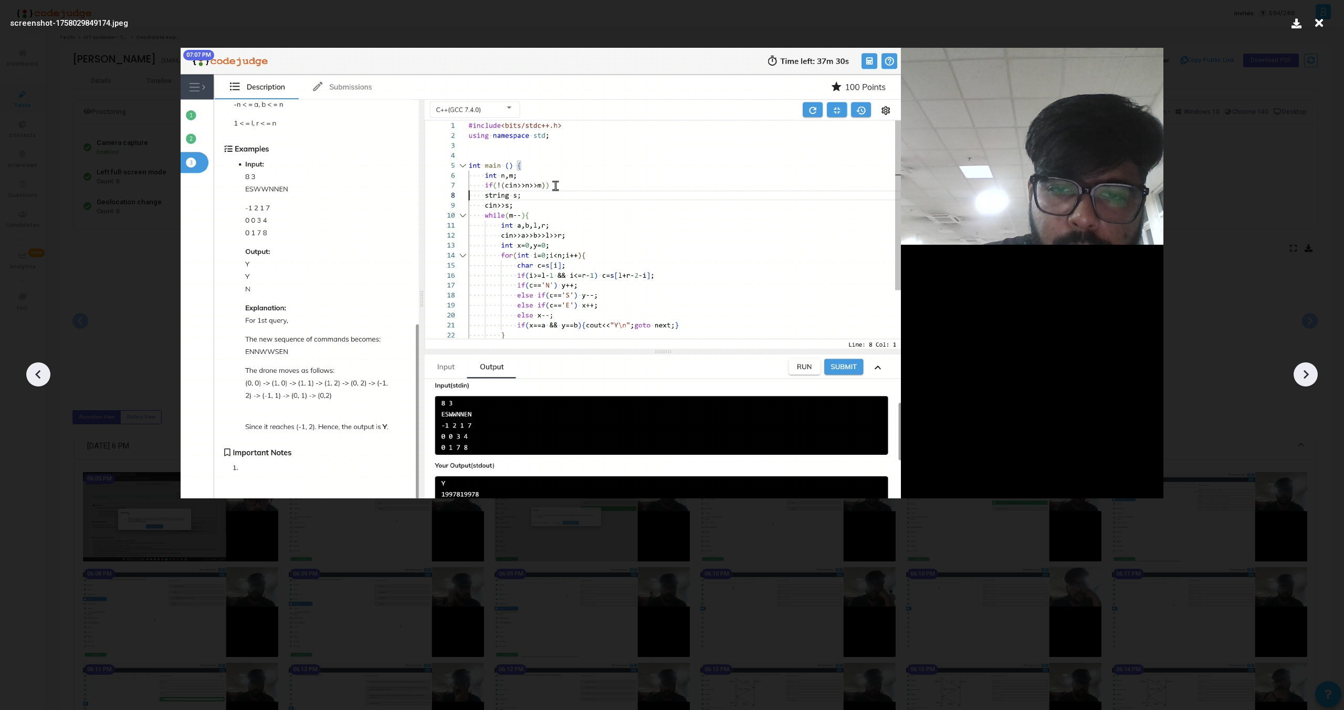
click at [1305, 373] on icon at bounding box center [1306, 374] width 16 height 16
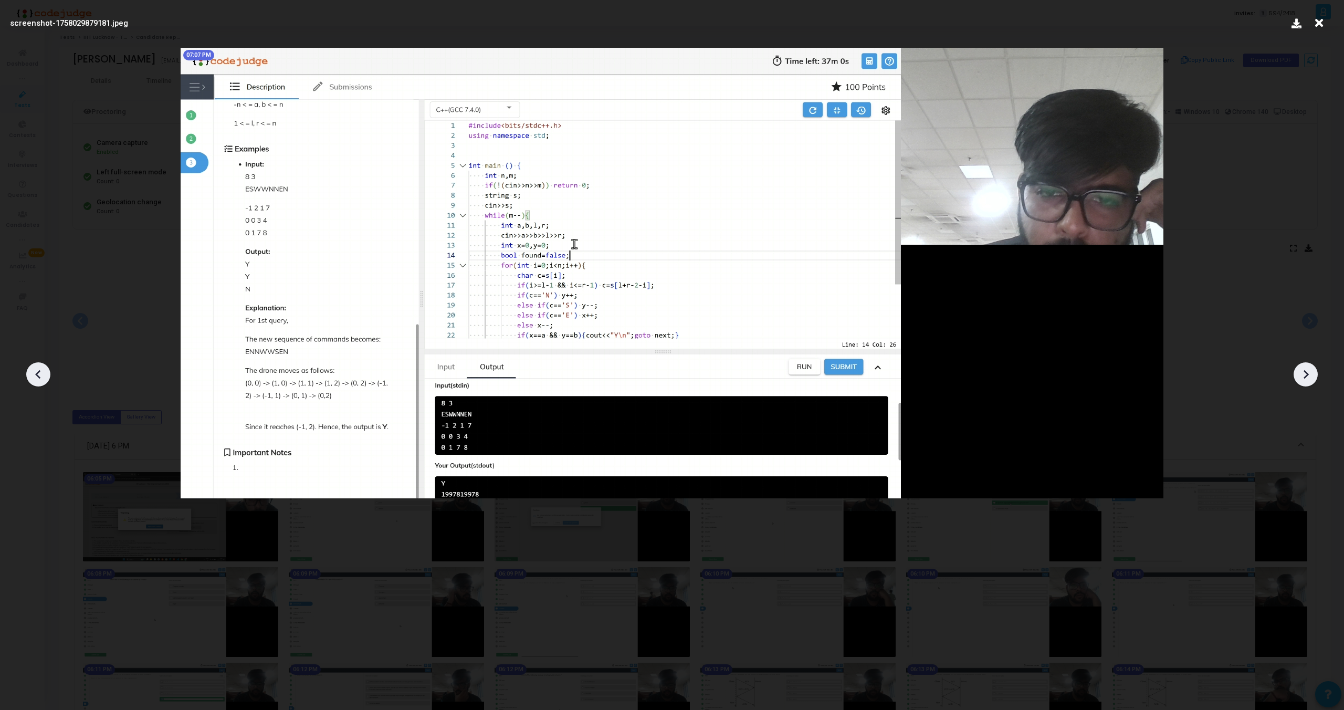
click at [1305, 373] on icon at bounding box center [1306, 374] width 16 height 16
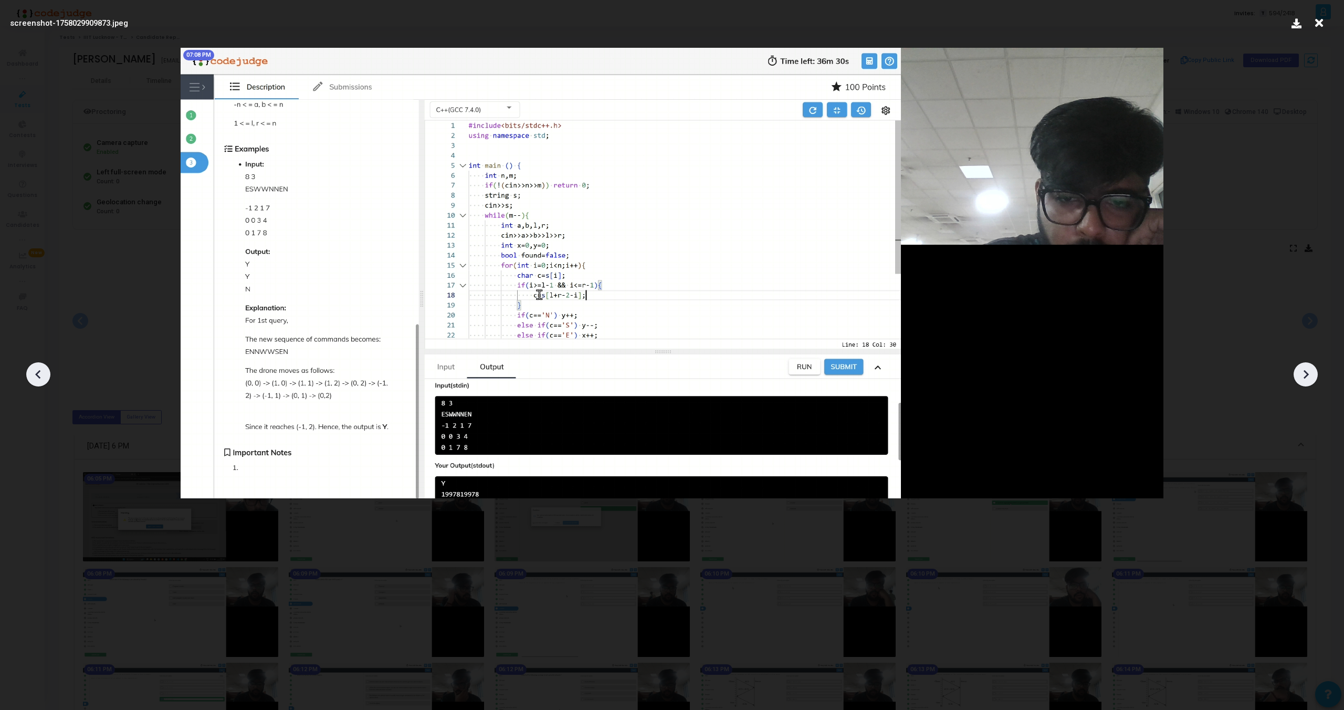
click at [1305, 373] on icon at bounding box center [1306, 374] width 16 height 16
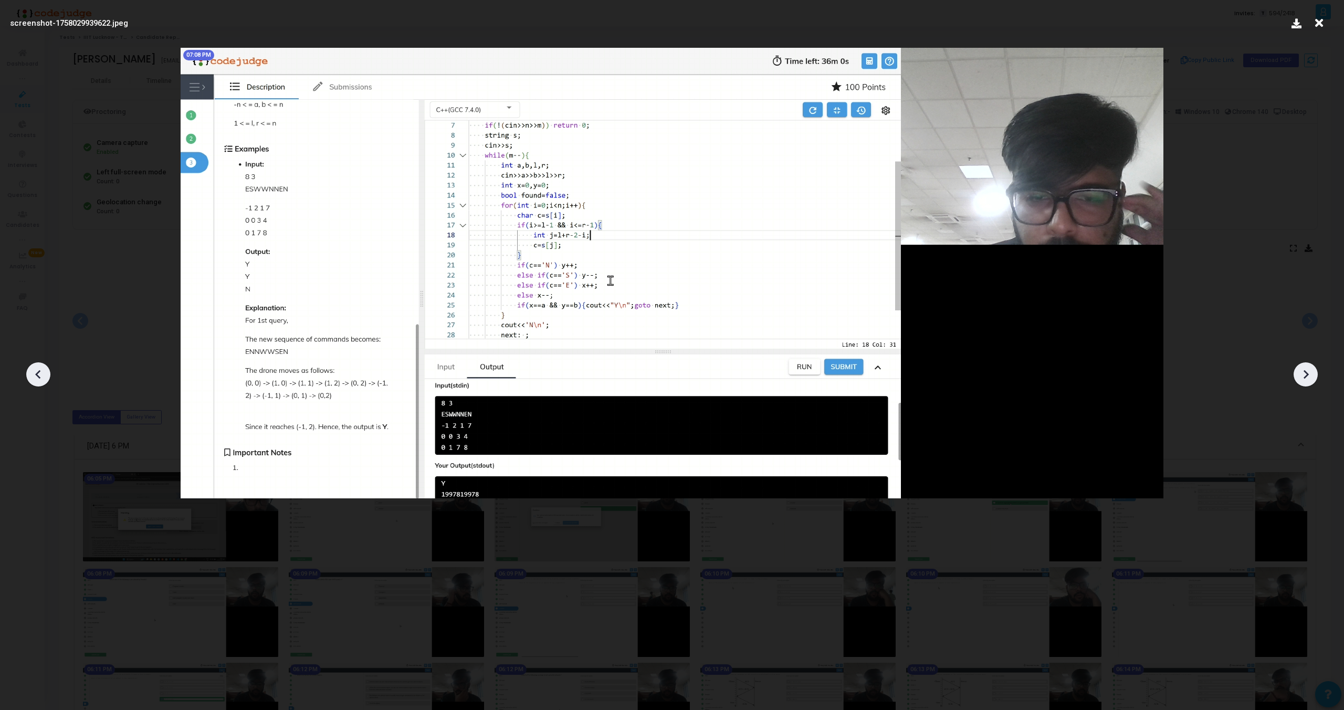
click at [1305, 373] on icon at bounding box center [1306, 374] width 16 height 16
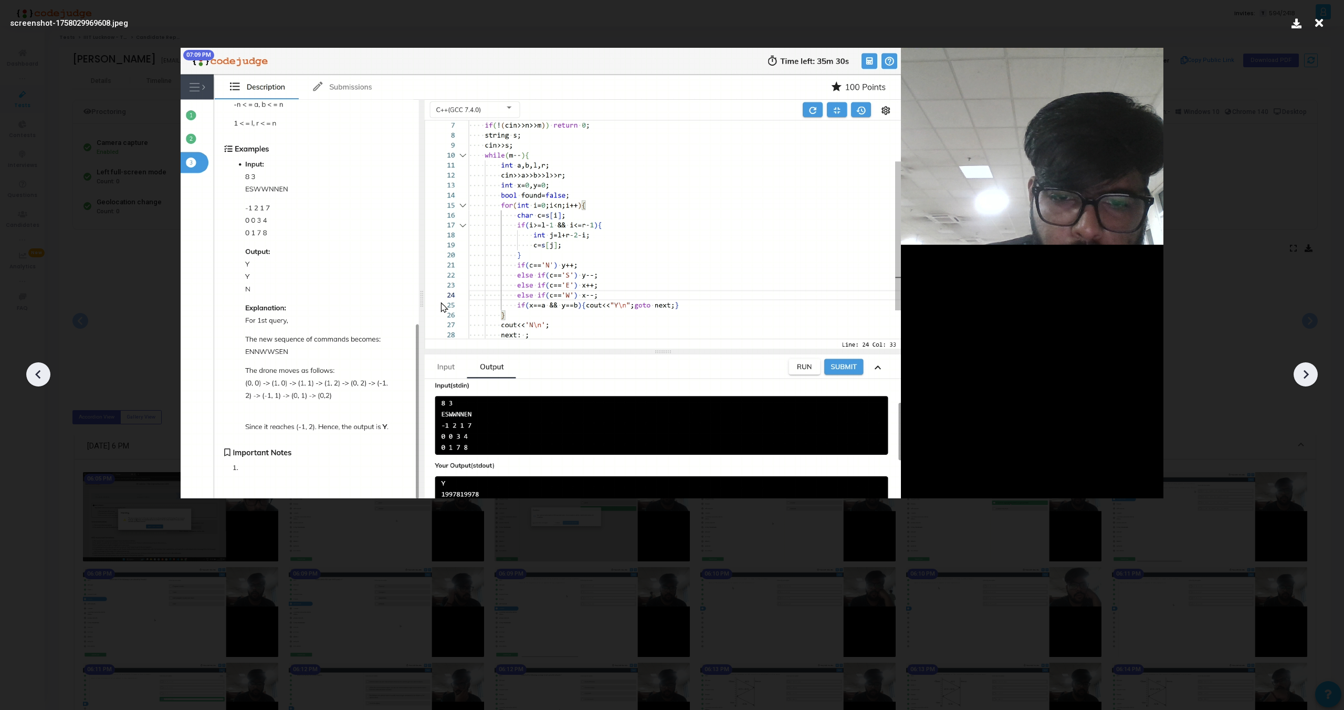
click at [1305, 373] on icon at bounding box center [1306, 374] width 16 height 16
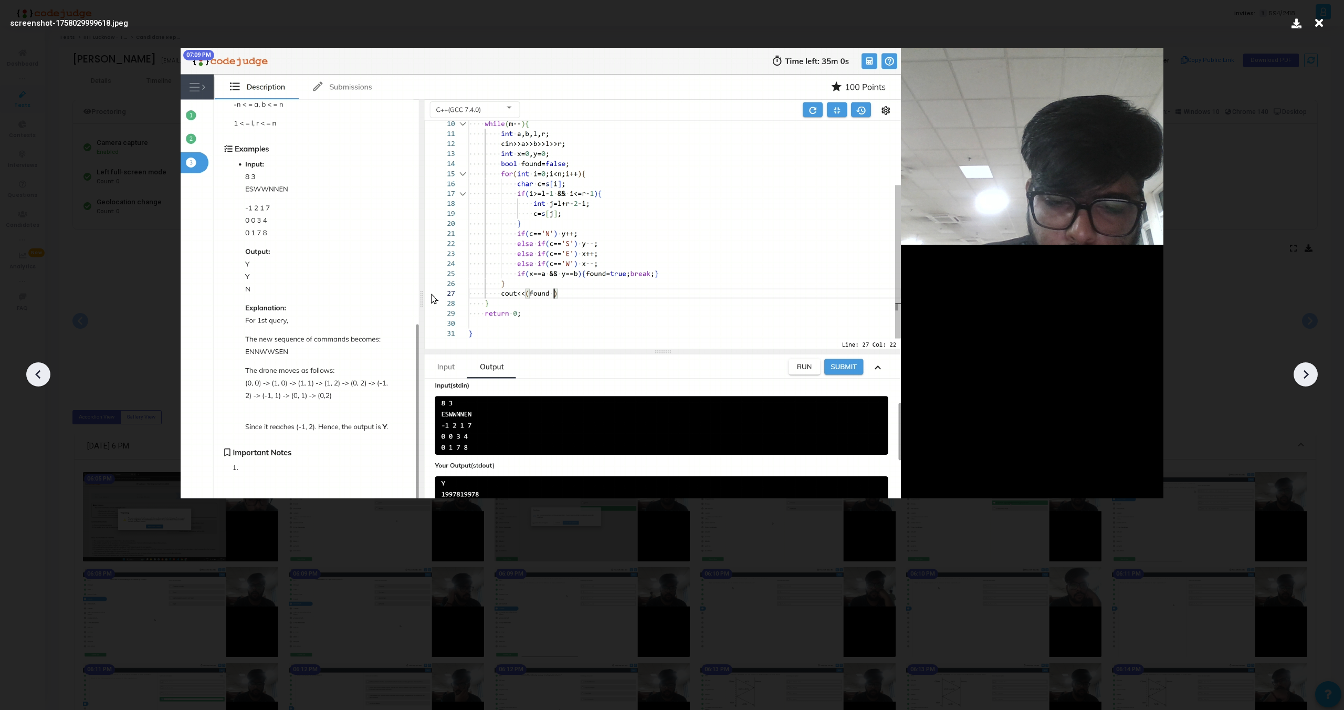
click at [1305, 373] on icon at bounding box center [1306, 374] width 16 height 16
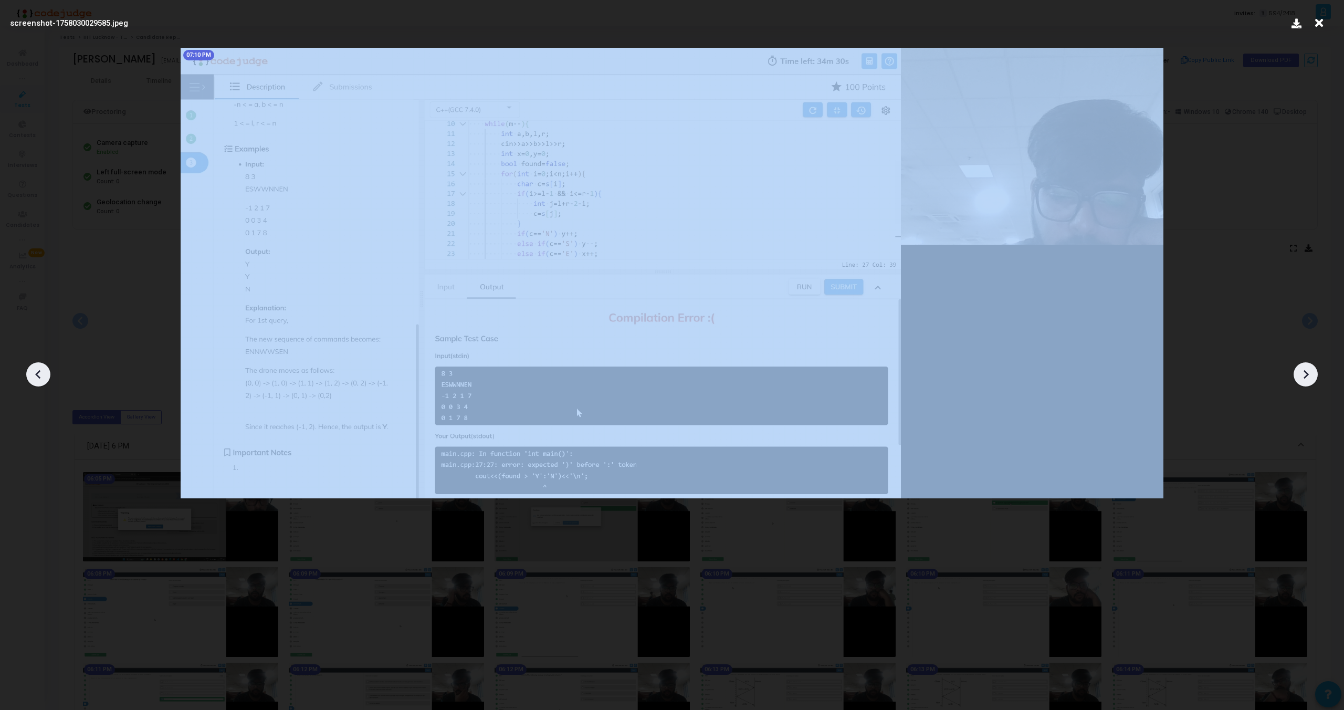
click at [1305, 373] on icon at bounding box center [1306, 374] width 16 height 16
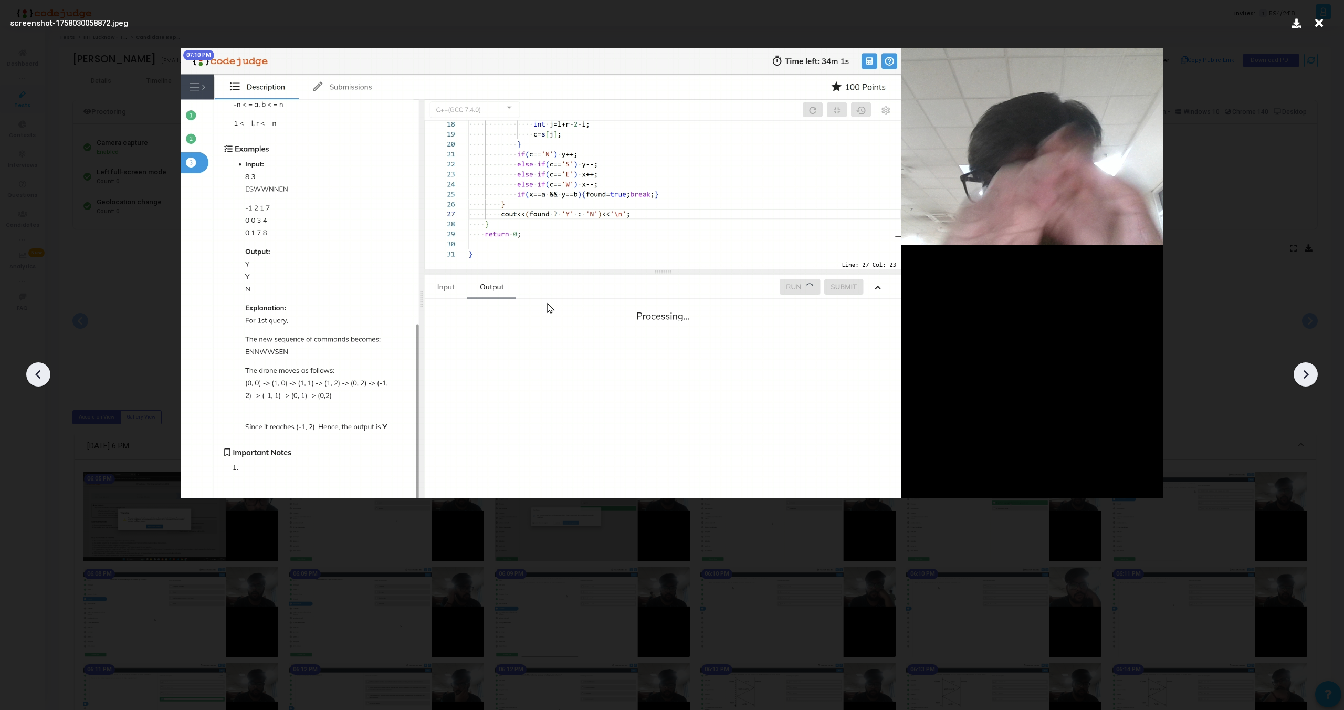
click at [1305, 373] on icon at bounding box center [1306, 374] width 16 height 16
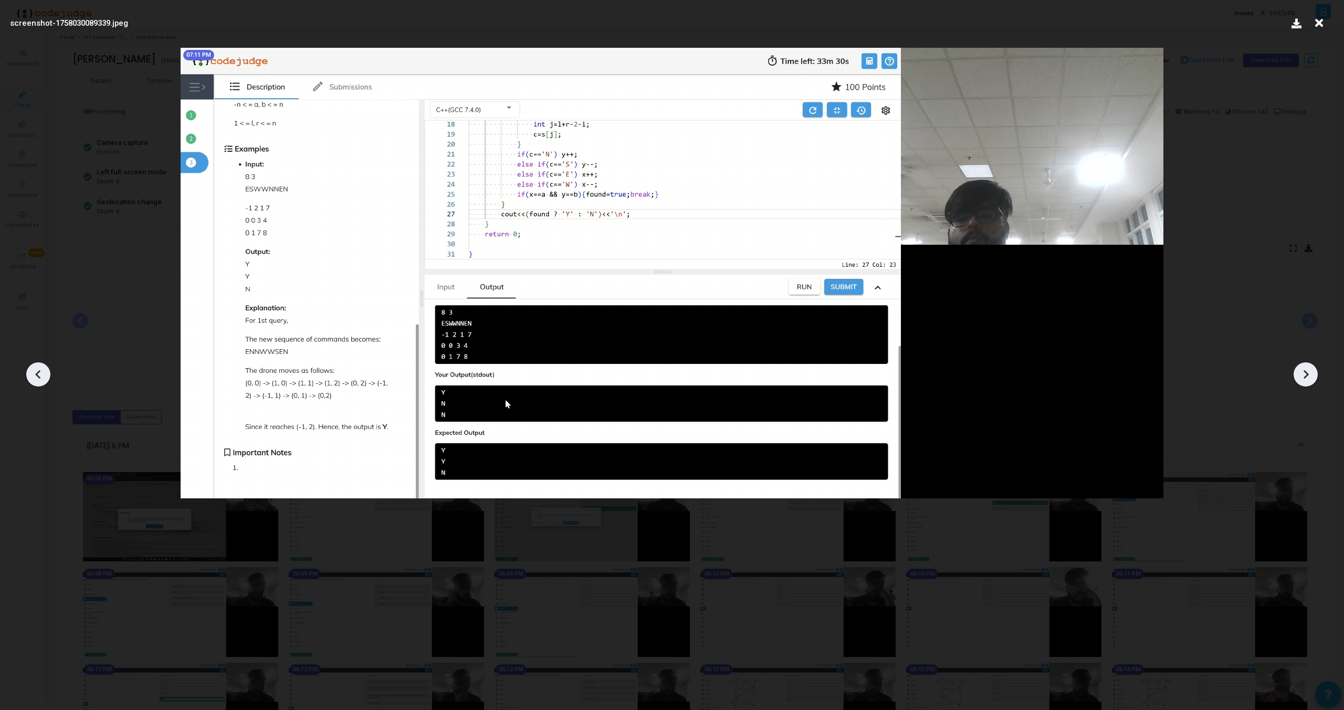
click at [1305, 373] on icon at bounding box center [1306, 374] width 16 height 16
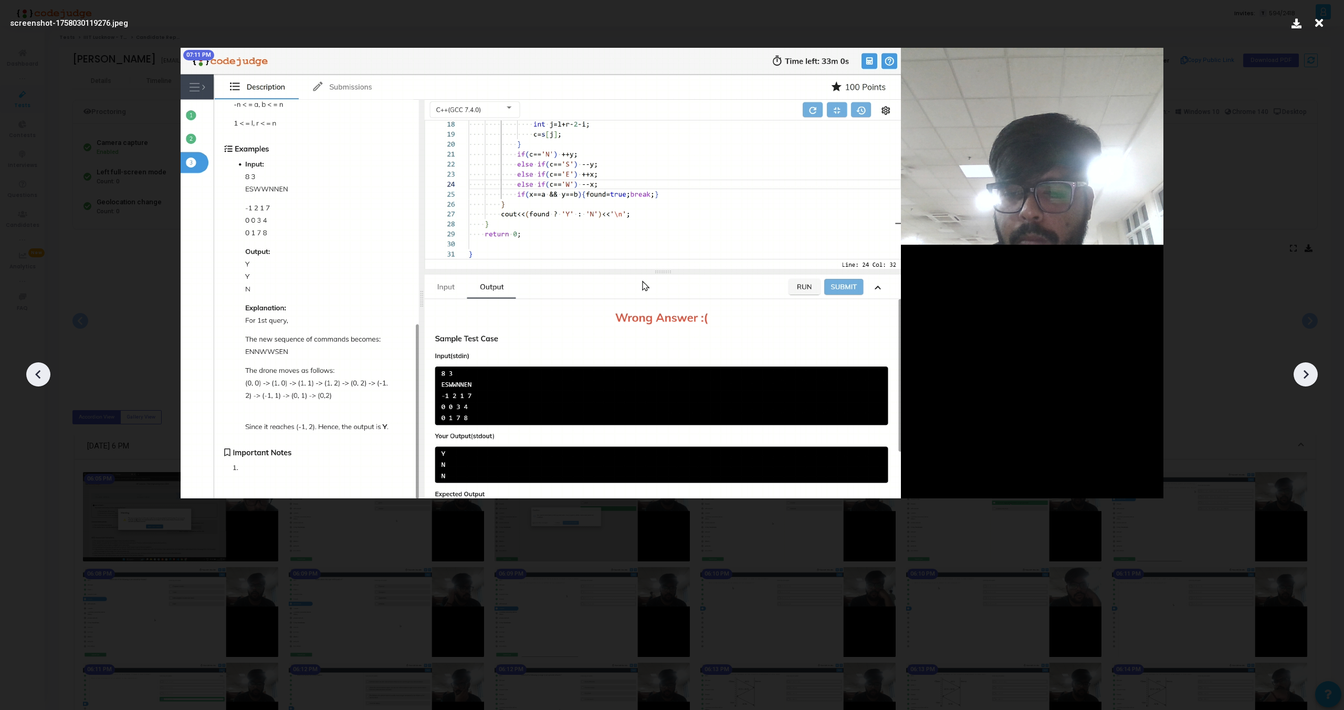
click at [1305, 373] on icon at bounding box center [1306, 374] width 16 height 16
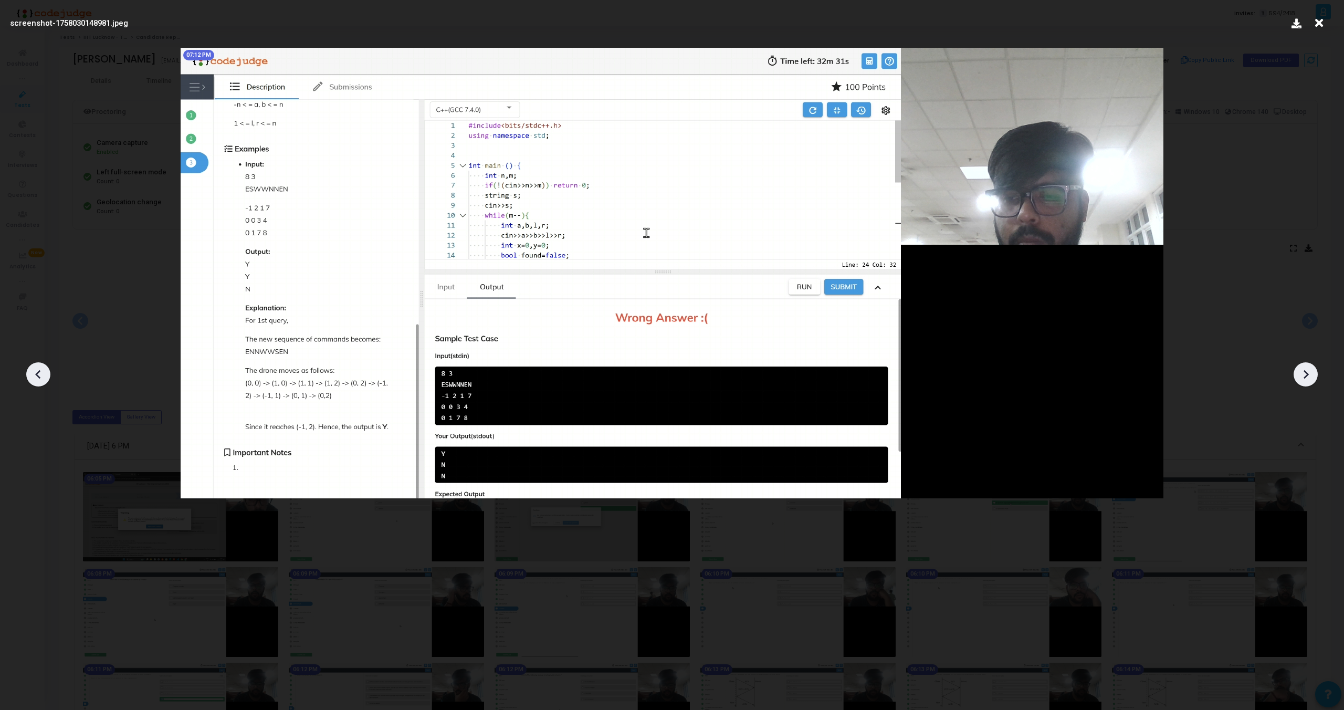
click at [1305, 373] on icon at bounding box center [1306, 374] width 16 height 16
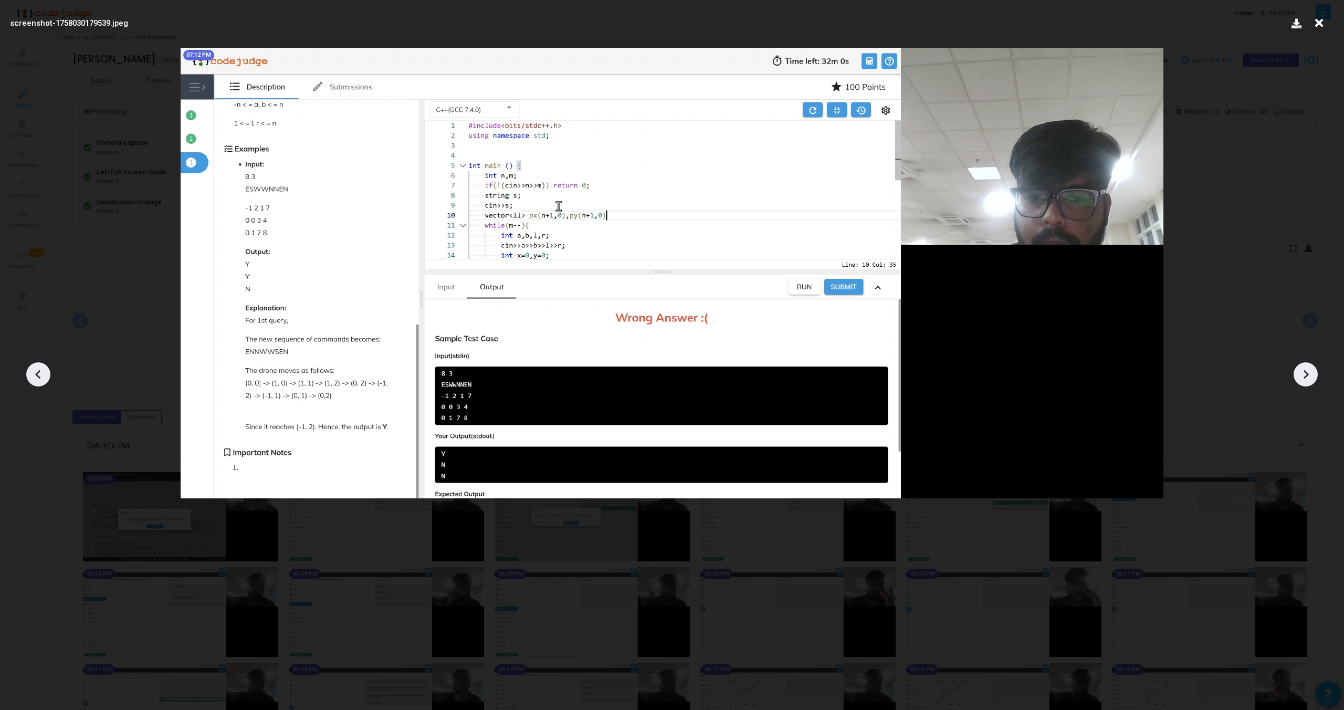
click at [1305, 373] on icon at bounding box center [1306, 374] width 16 height 16
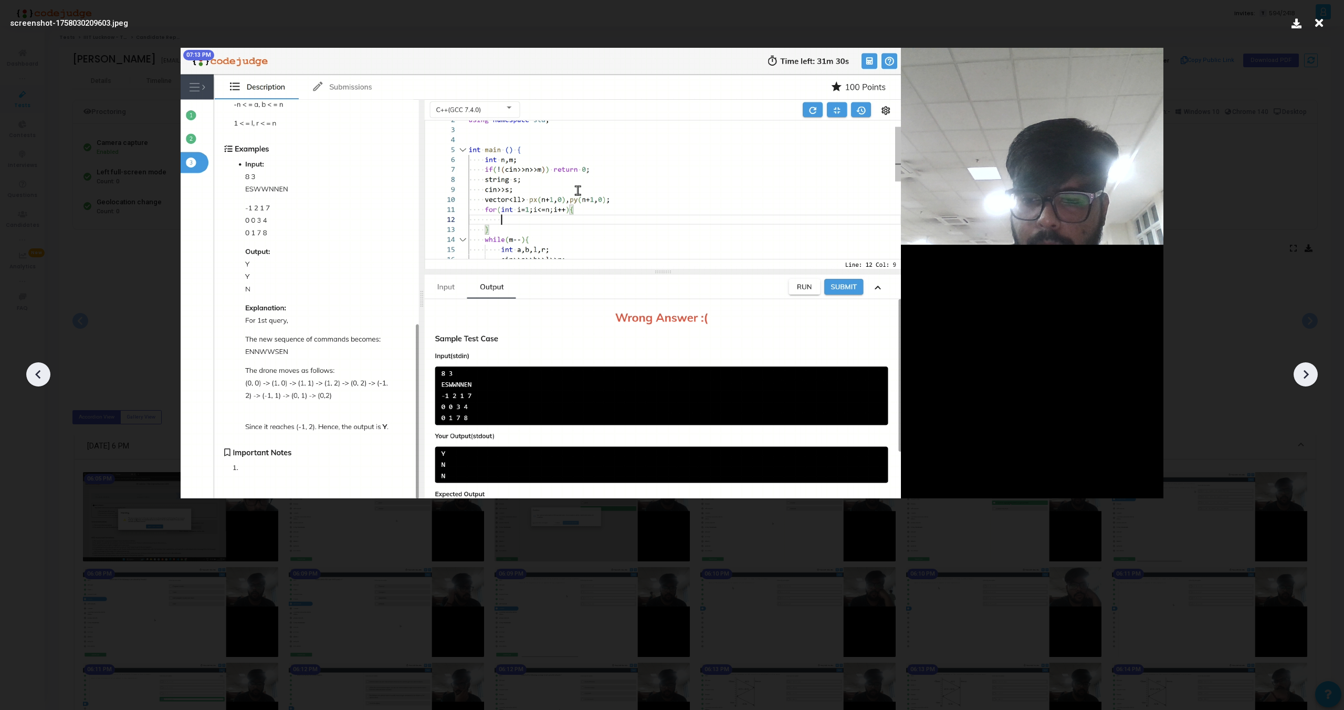
click at [1305, 373] on icon at bounding box center [1306, 374] width 16 height 16
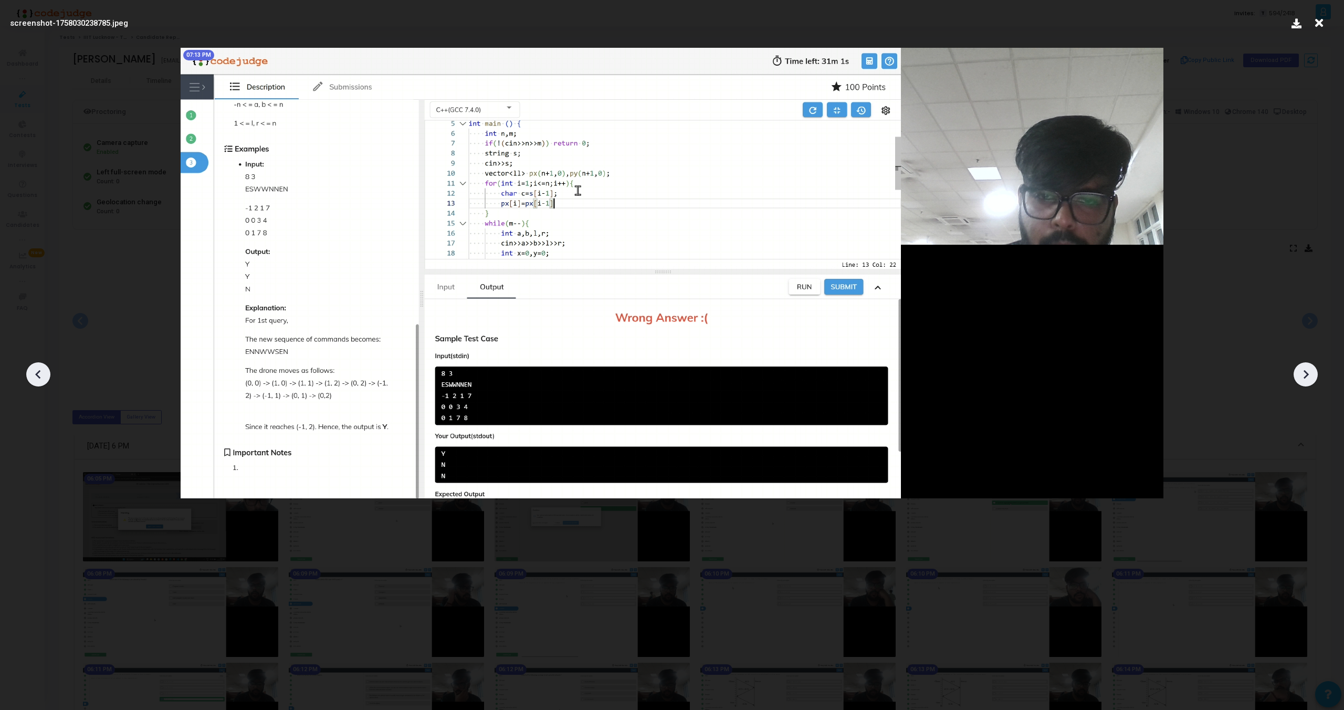
click at [1305, 373] on icon at bounding box center [1306, 374] width 16 height 16
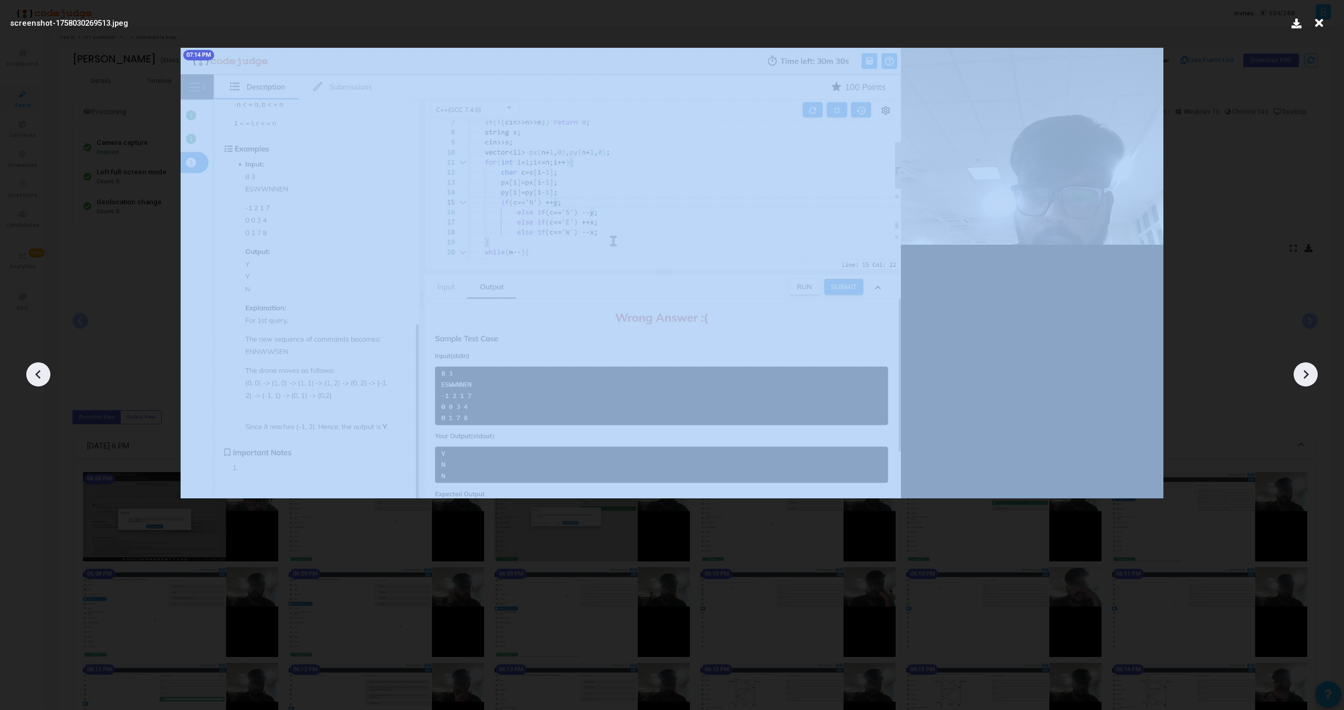
click at [1305, 373] on icon at bounding box center [1306, 374] width 16 height 16
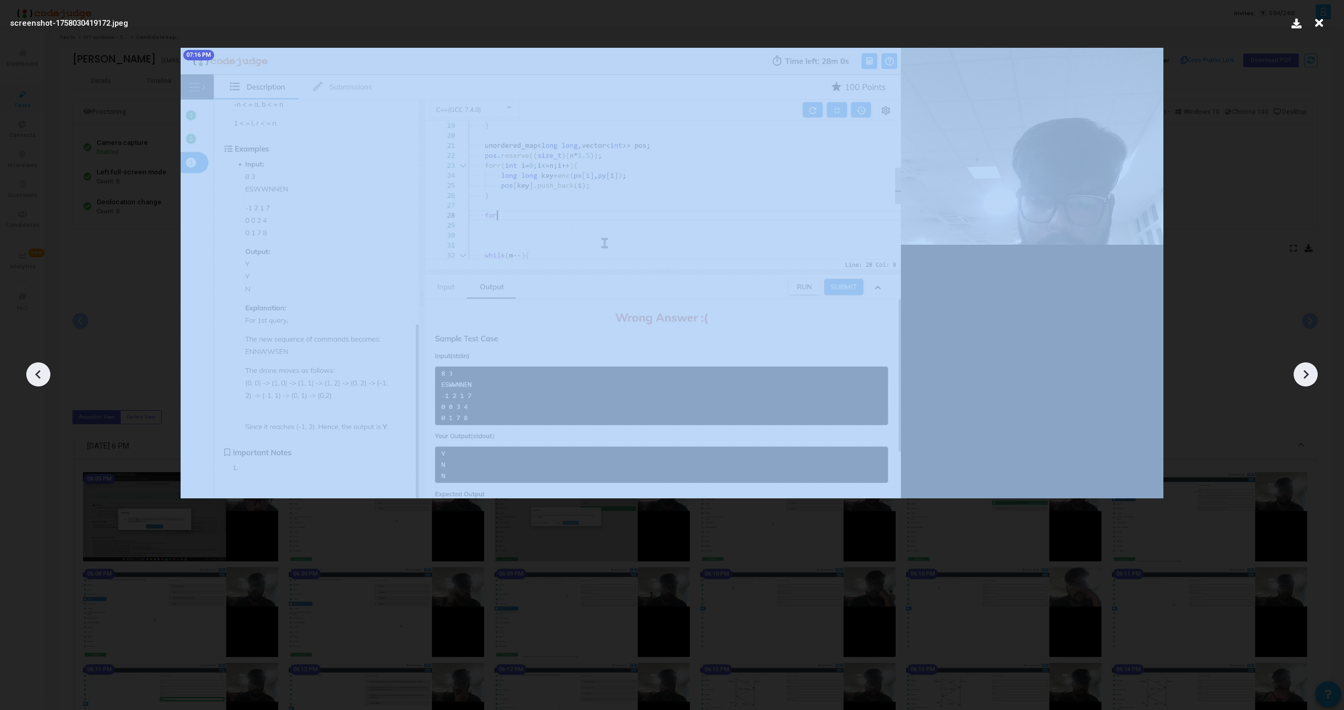
click at [1305, 373] on icon at bounding box center [1306, 374] width 16 height 16
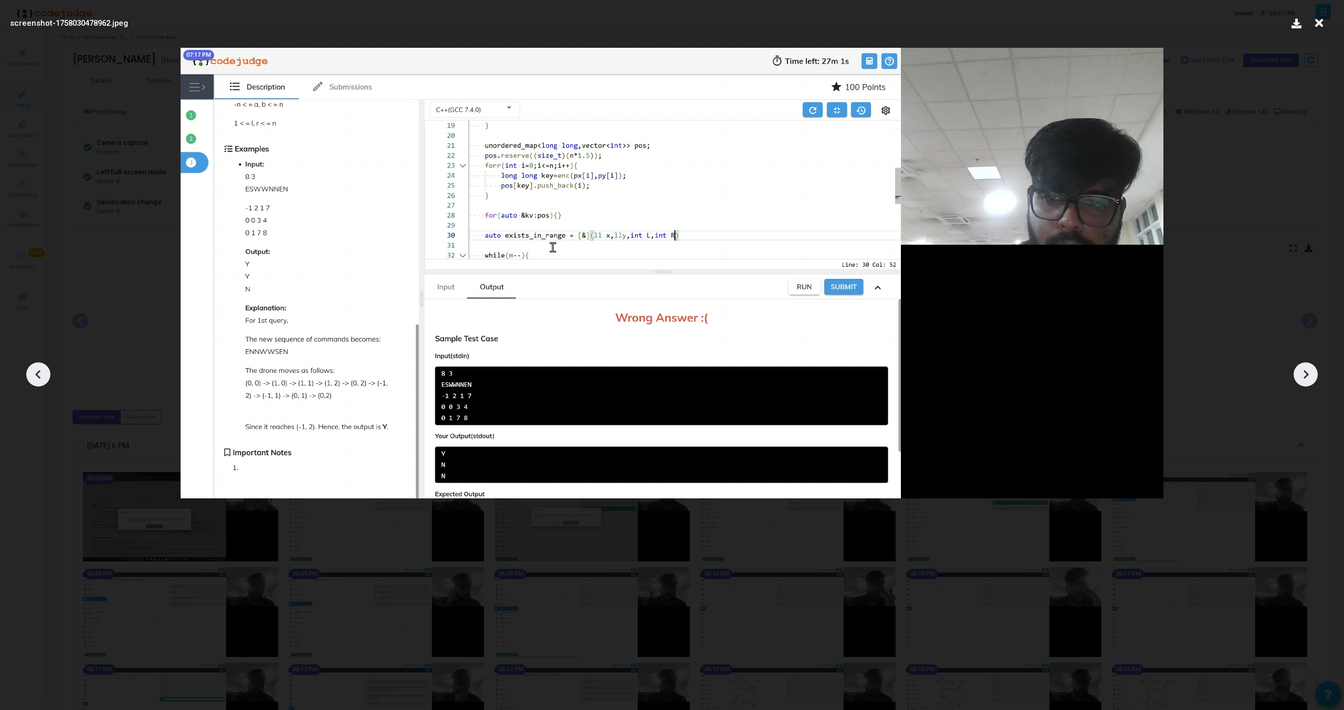
click at [1305, 373] on icon at bounding box center [1306, 374] width 16 height 16
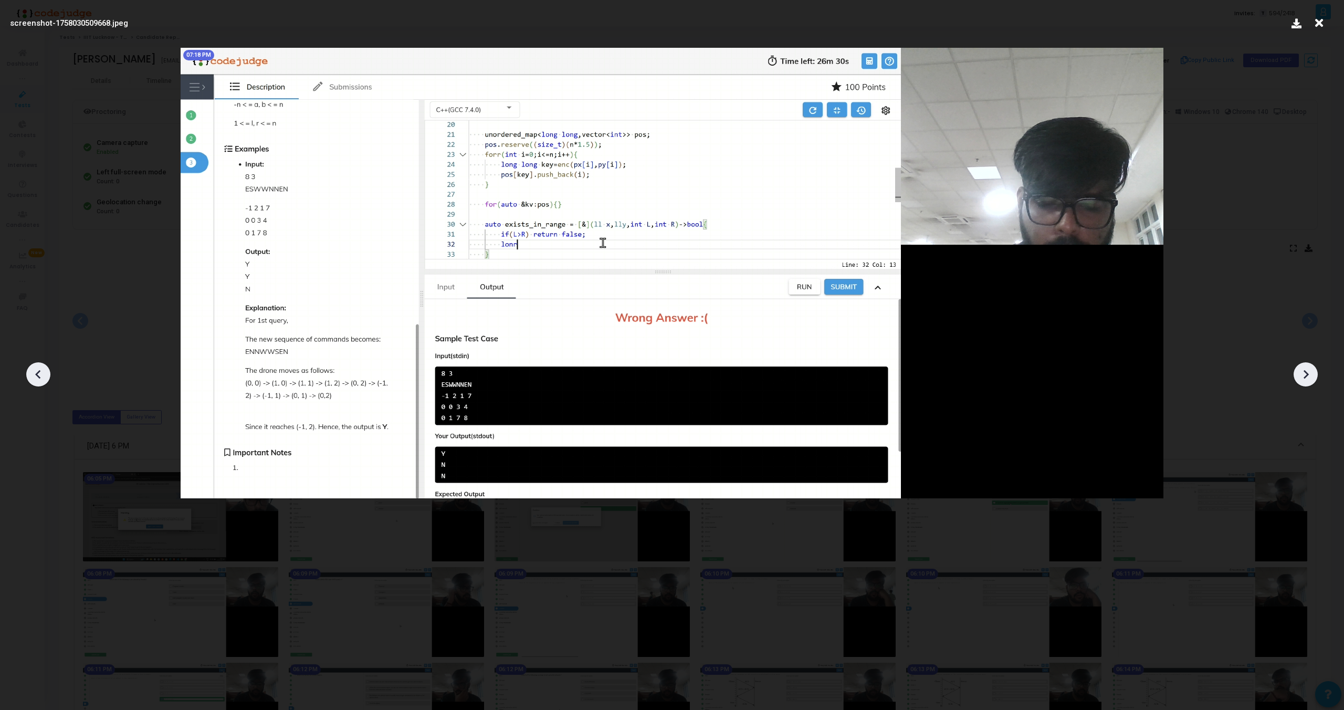
click at [1305, 373] on icon at bounding box center [1306, 374] width 16 height 16
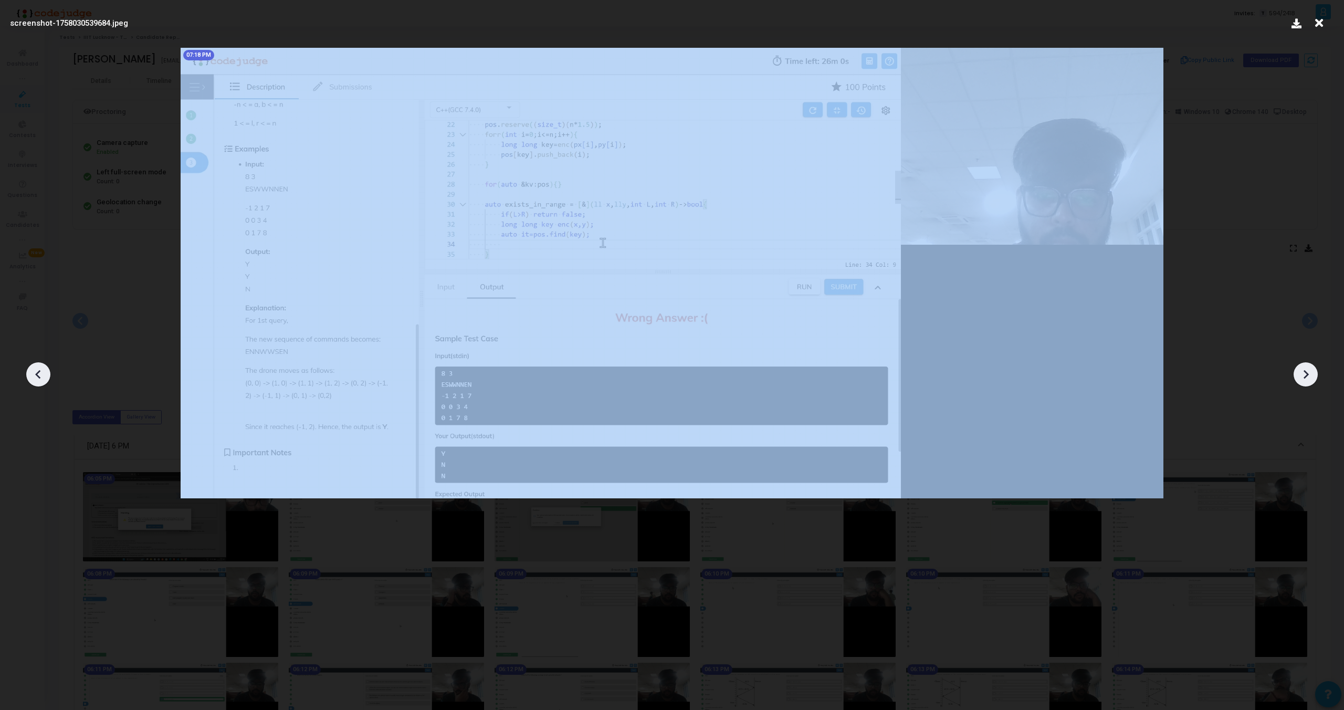
click at [1305, 373] on icon at bounding box center [1306, 374] width 16 height 16
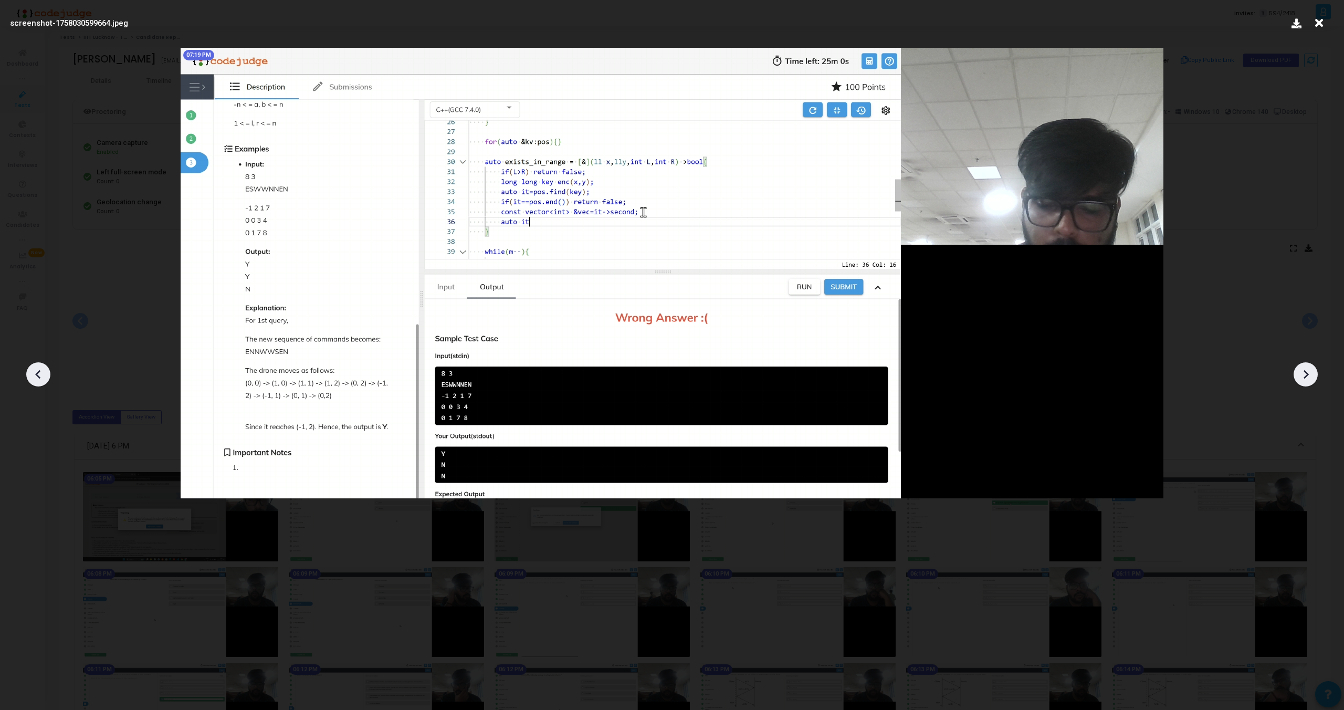
click at [1305, 373] on icon at bounding box center [1306, 374] width 16 height 16
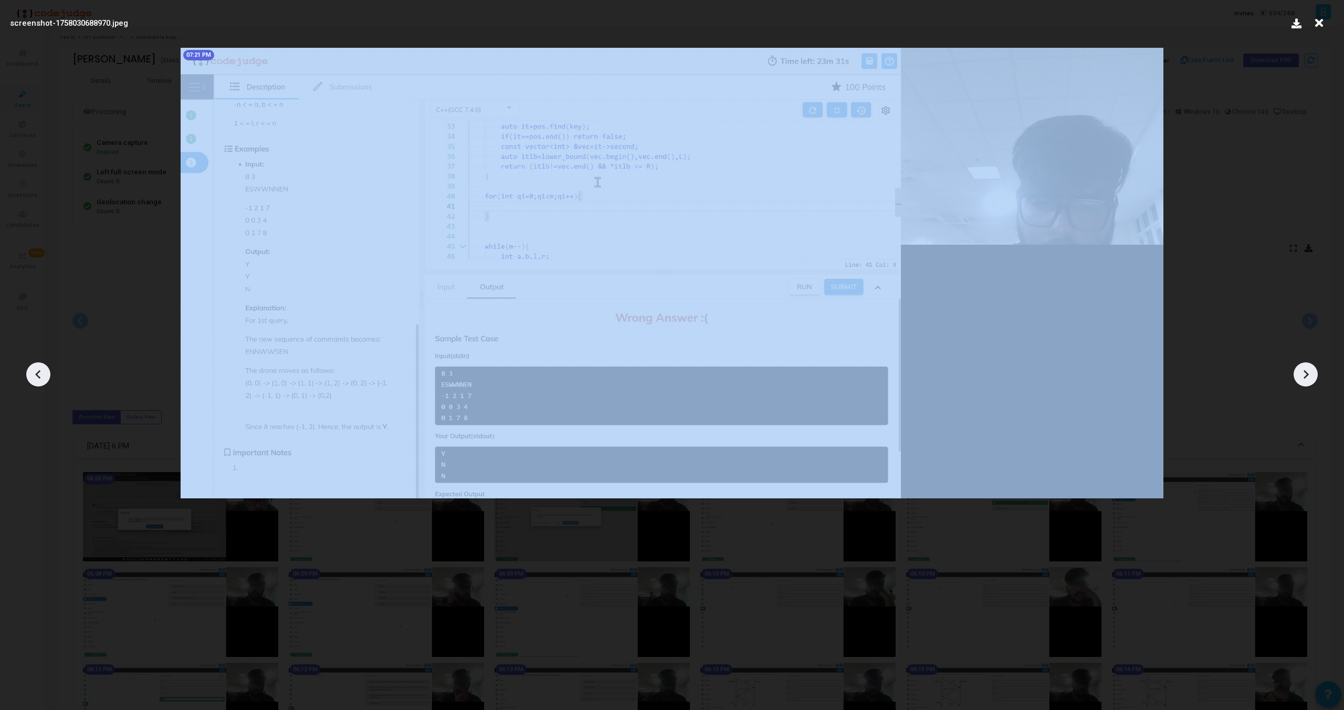
click at [1305, 373] on icon at bounding box center [1306, 374] width 16 height 16
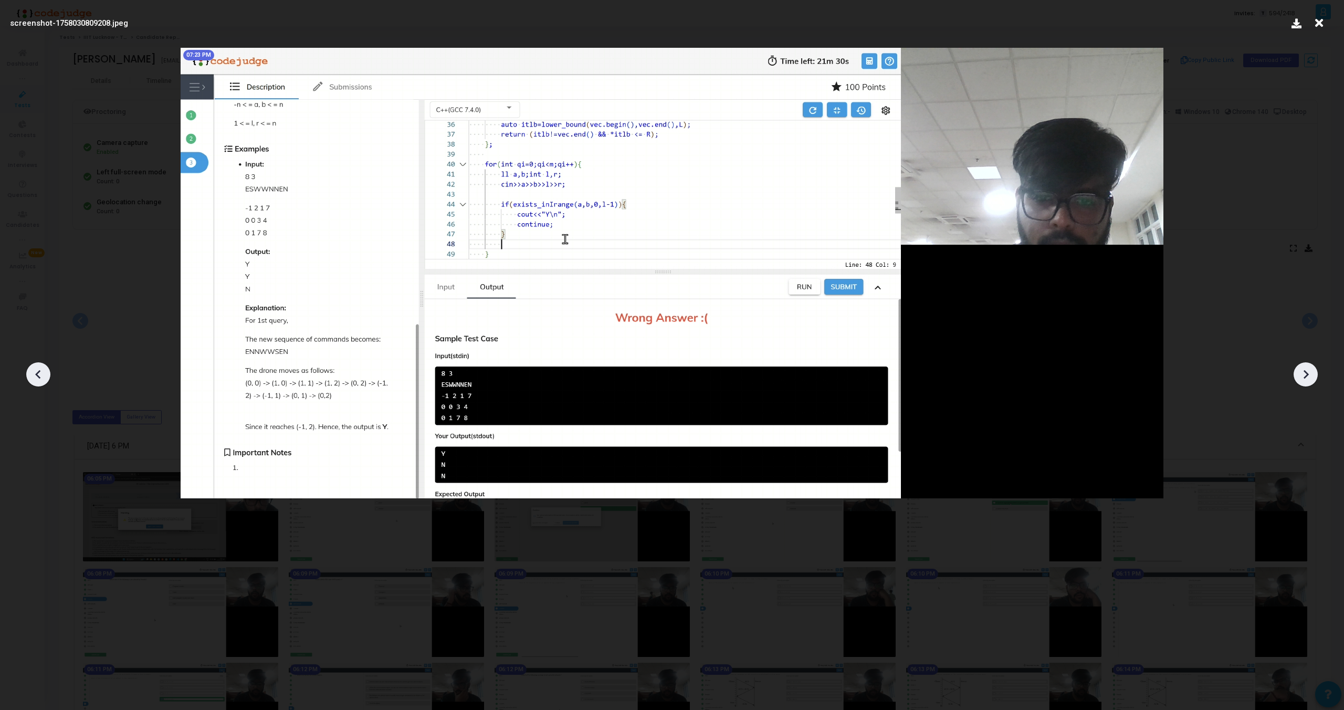
click at [1305, 373] on icon at bounding box center [1306, 374] width 16 height 16
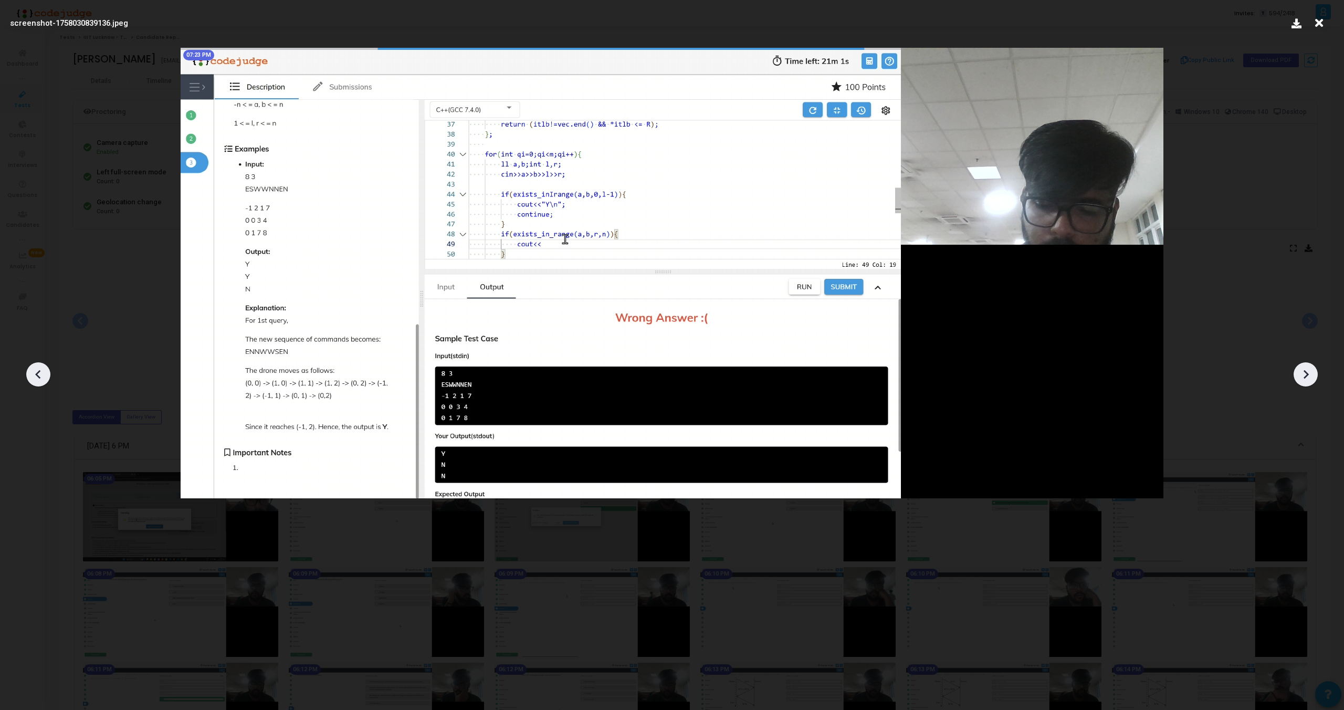
click at [1305, 373] on icon at bounding box center [1306, 374] width 16 height 16
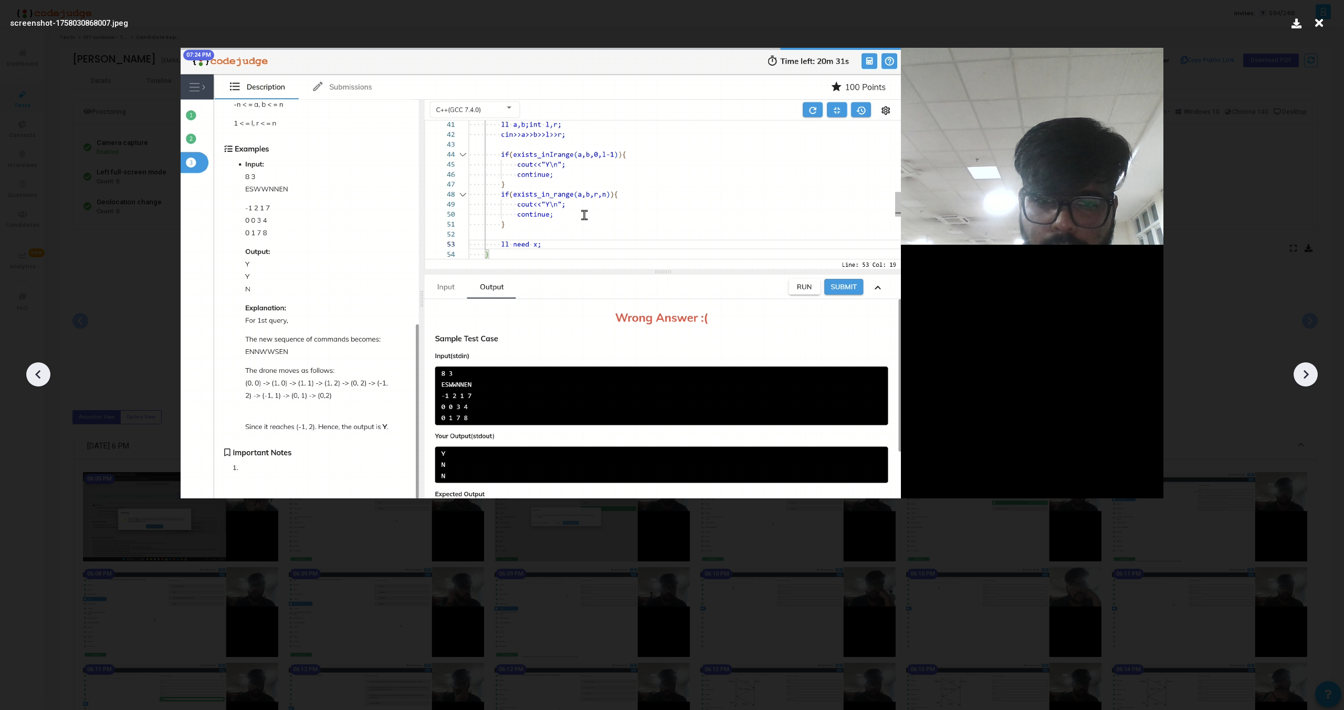
click at [1305, 373] on icon at bounding box center [1306, 374] width 16 height 16
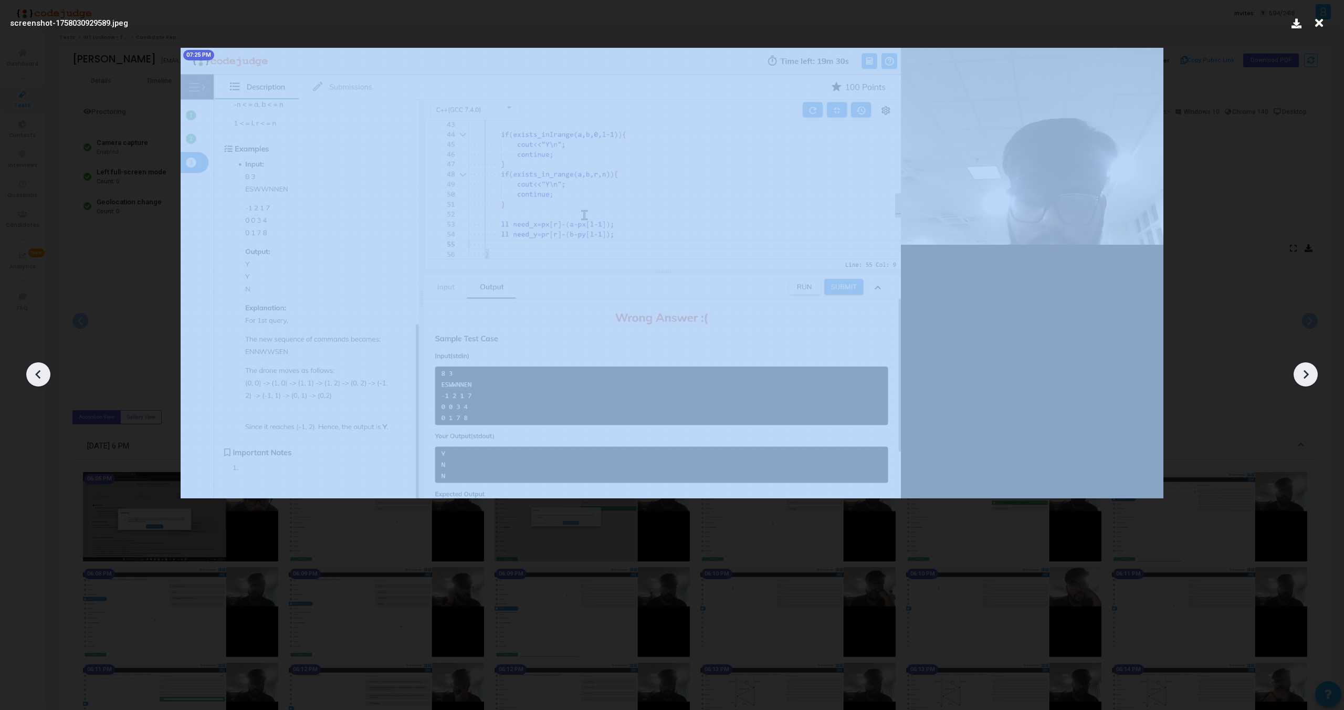
click at [1305, 373] on icon at bounding box center [1306, 374] width 16 height 16
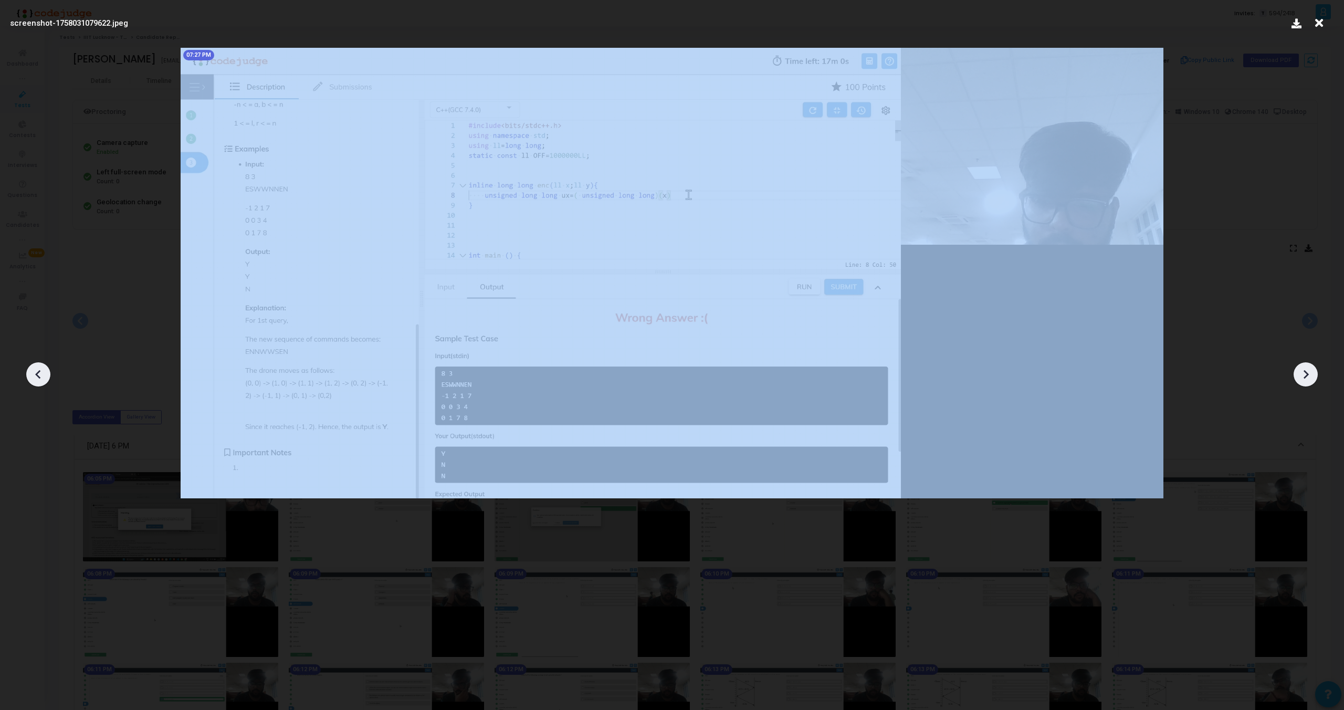
click at [1305, 373] on icon at bounding box center [1306, 374] width 16 height 16
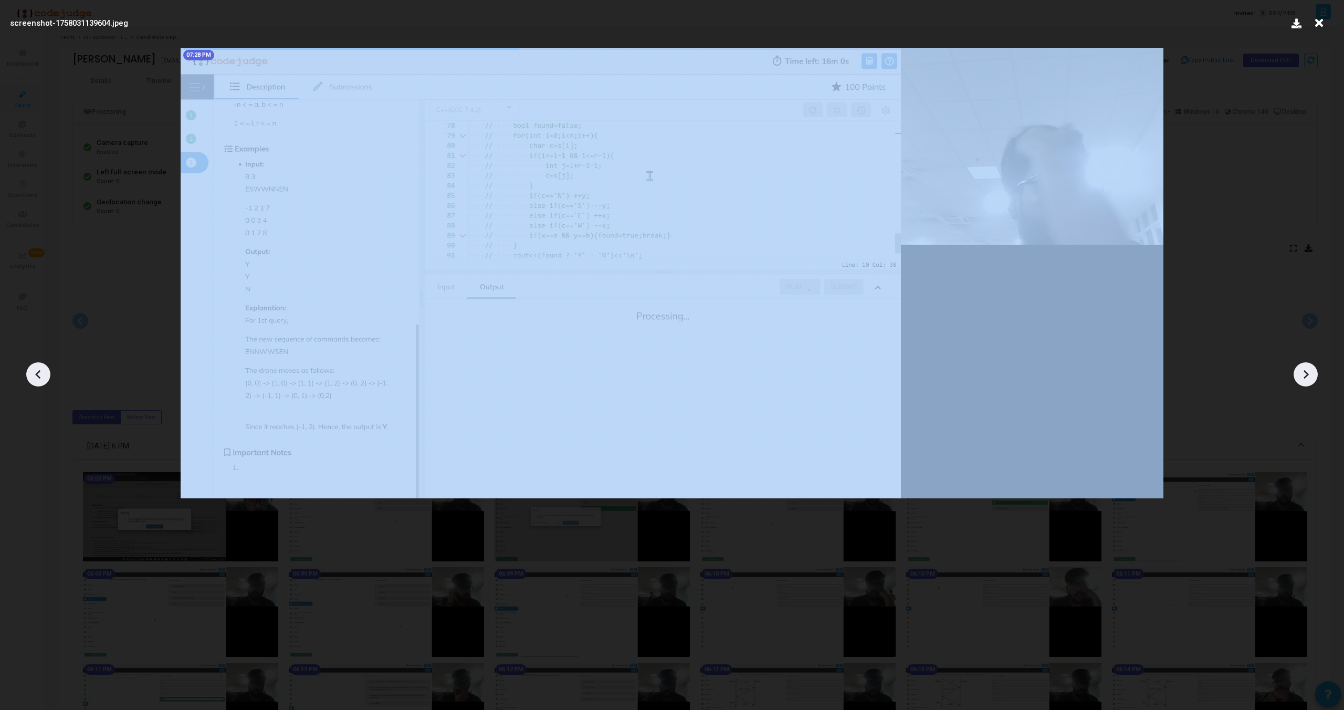
click at [1305, 373] on icon at bounding box center [1306, 374] width 16 height 16
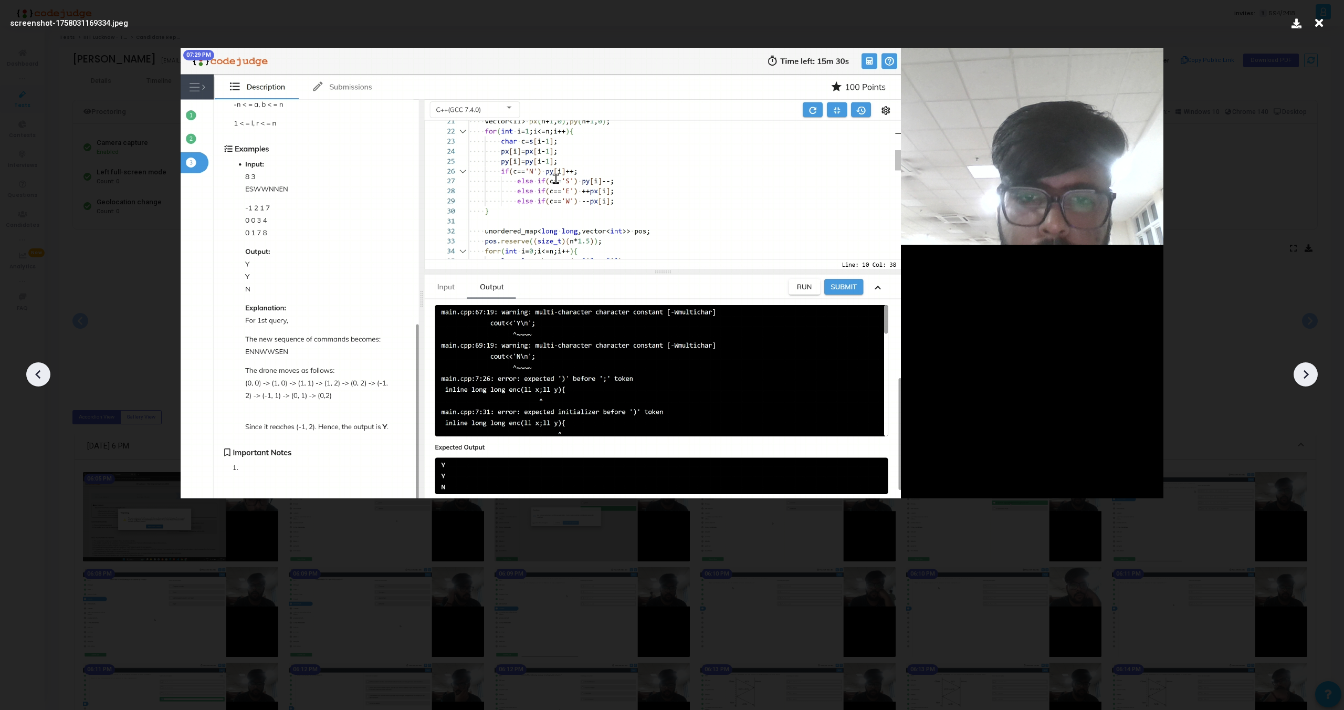
click at [33, 363] on div at bounding box center [38, 374] width 24 height 24
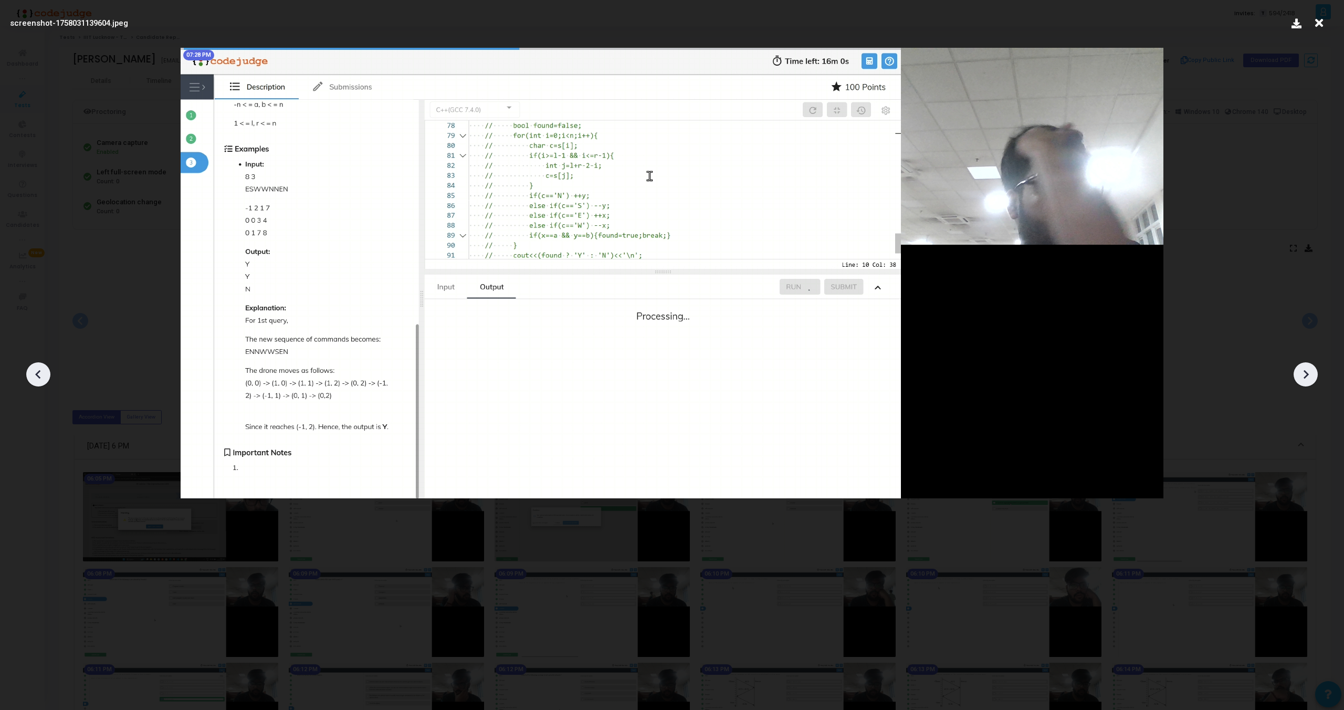
click at [1310, 372] on icon at bounding box center [1306, 374] width 16 height 16
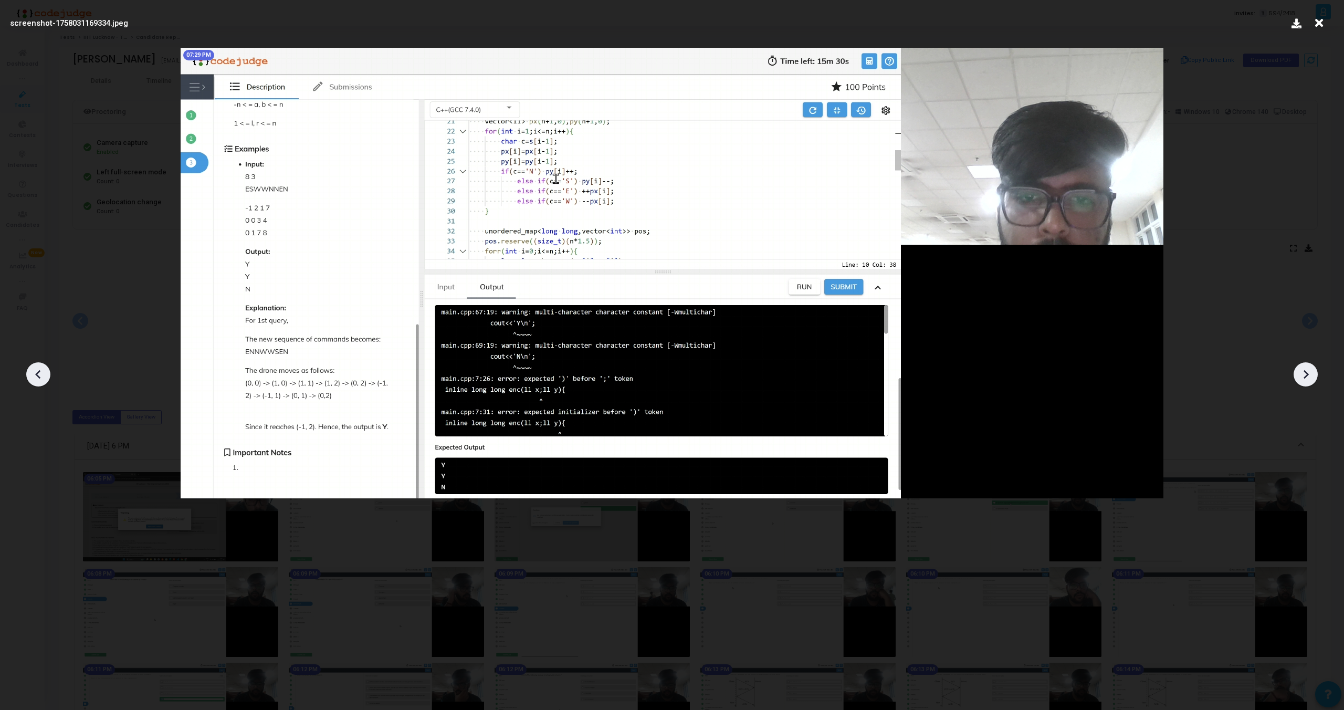
click at [1310, 372] on icon at bounding box center [1306, 374] width 16 height 16
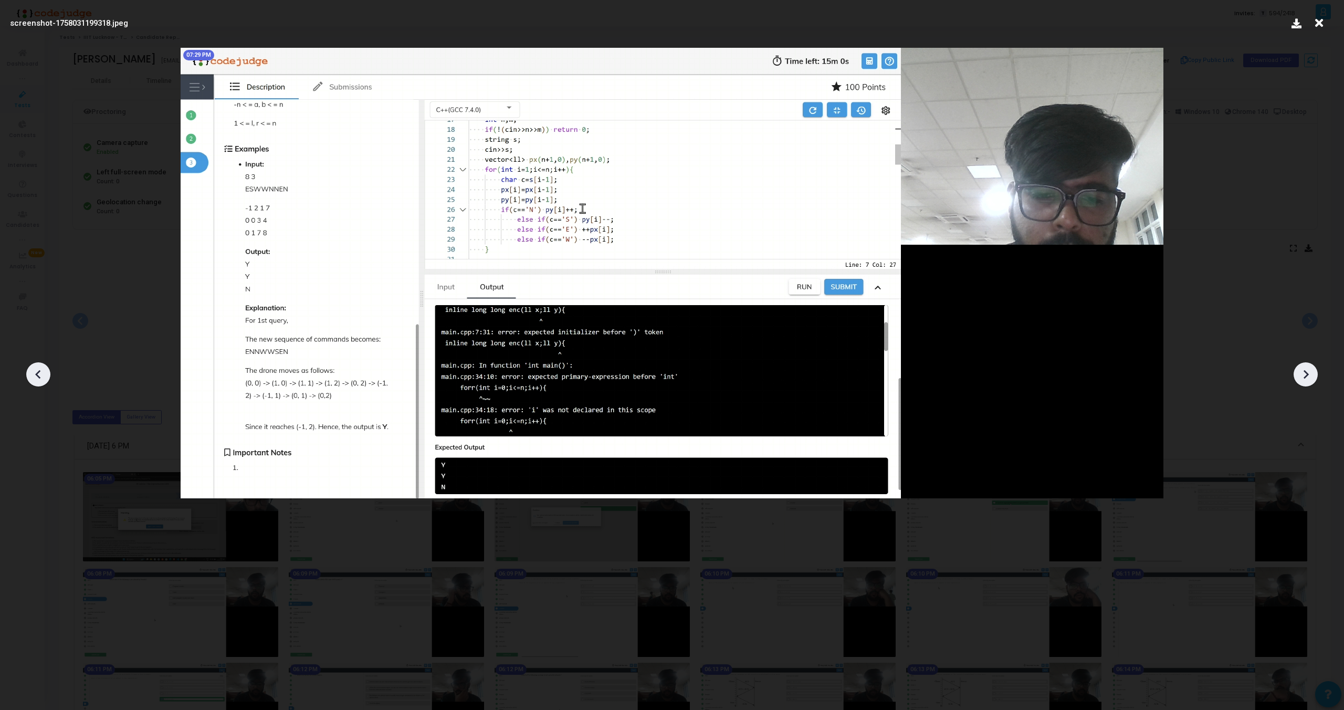
click at [1310, 372] on icon at bounding box center [1306, 374] width 16 height 16
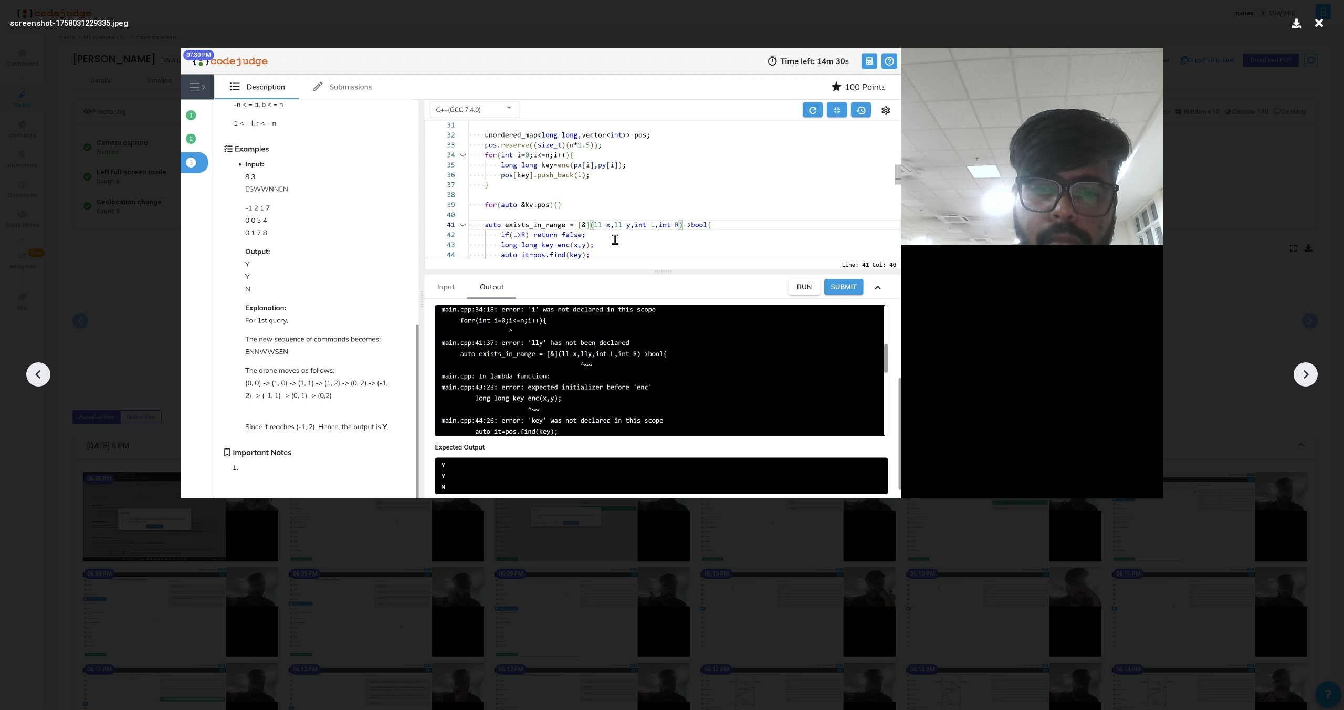
click at [1310, 372] on icon at bounding box center [1306, 374] width 16 height 16
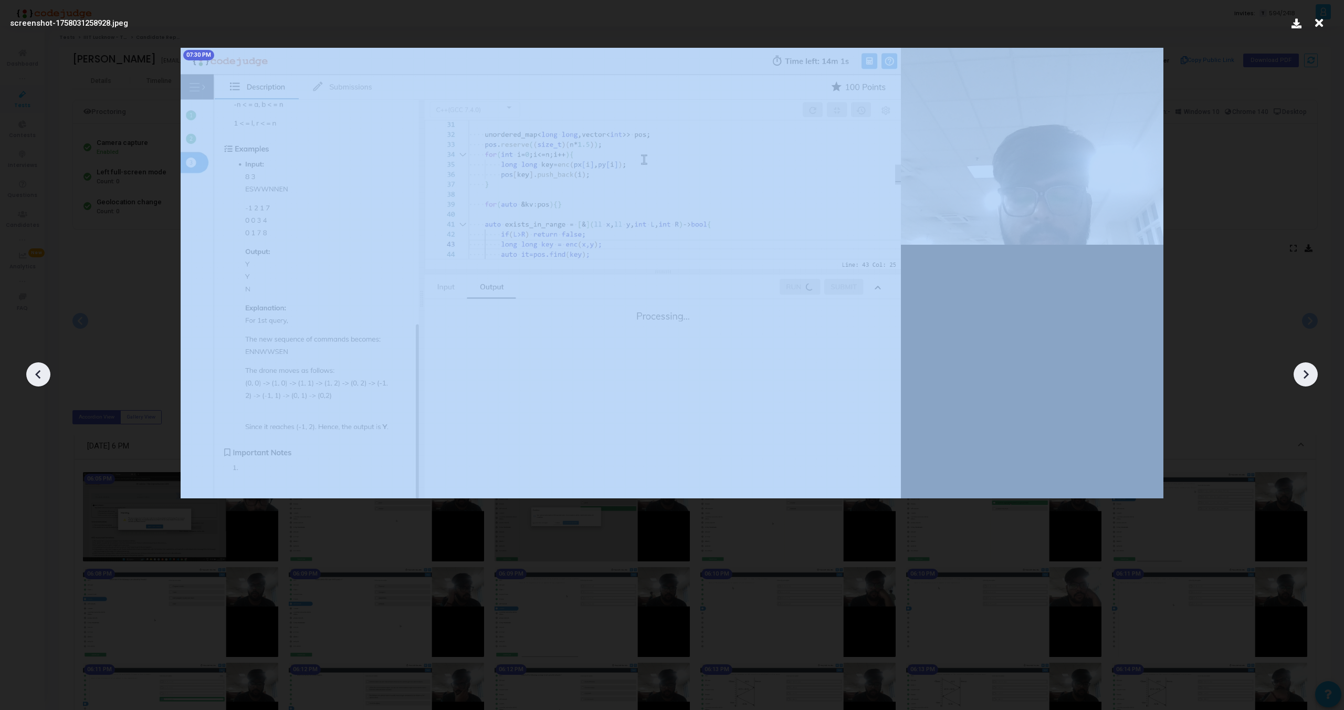
click at [1310, 372] on icon at bounding box center [1306, 374] width 16 height 16
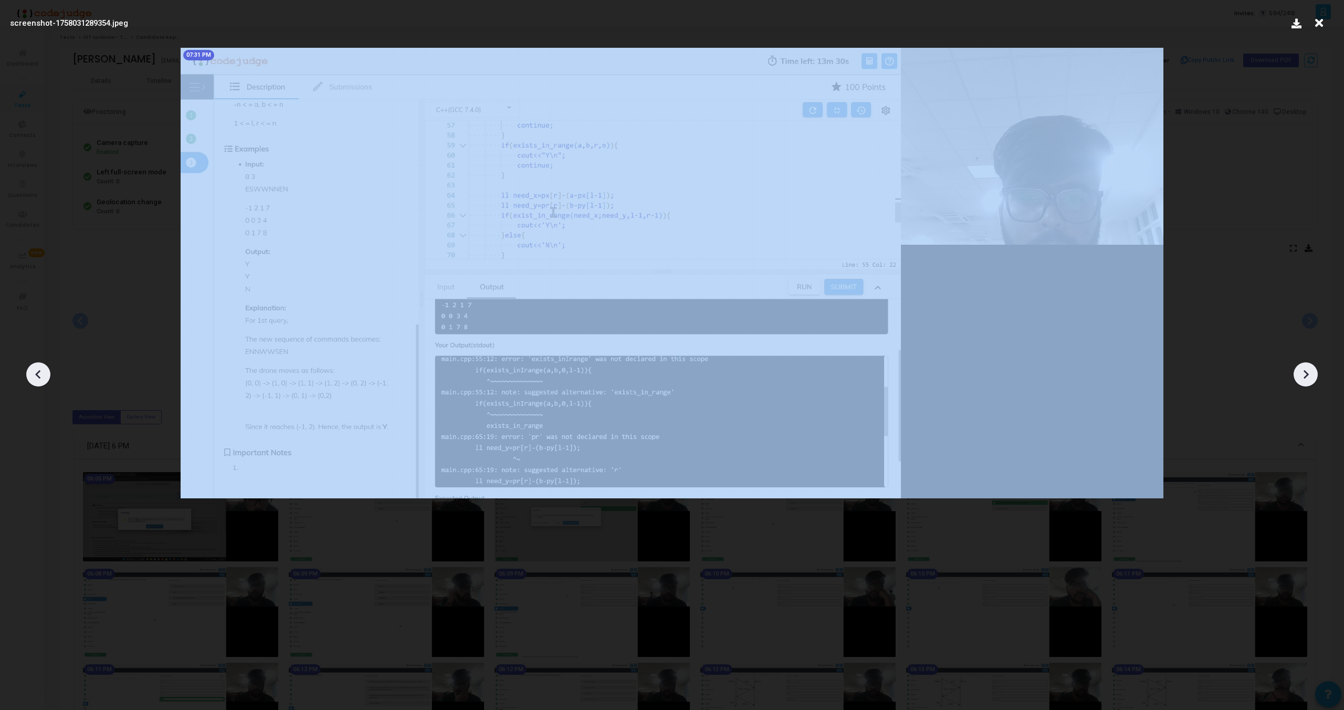
click at [1310, 372] on icon at bounding box center [1306, 374] width 16 height 16
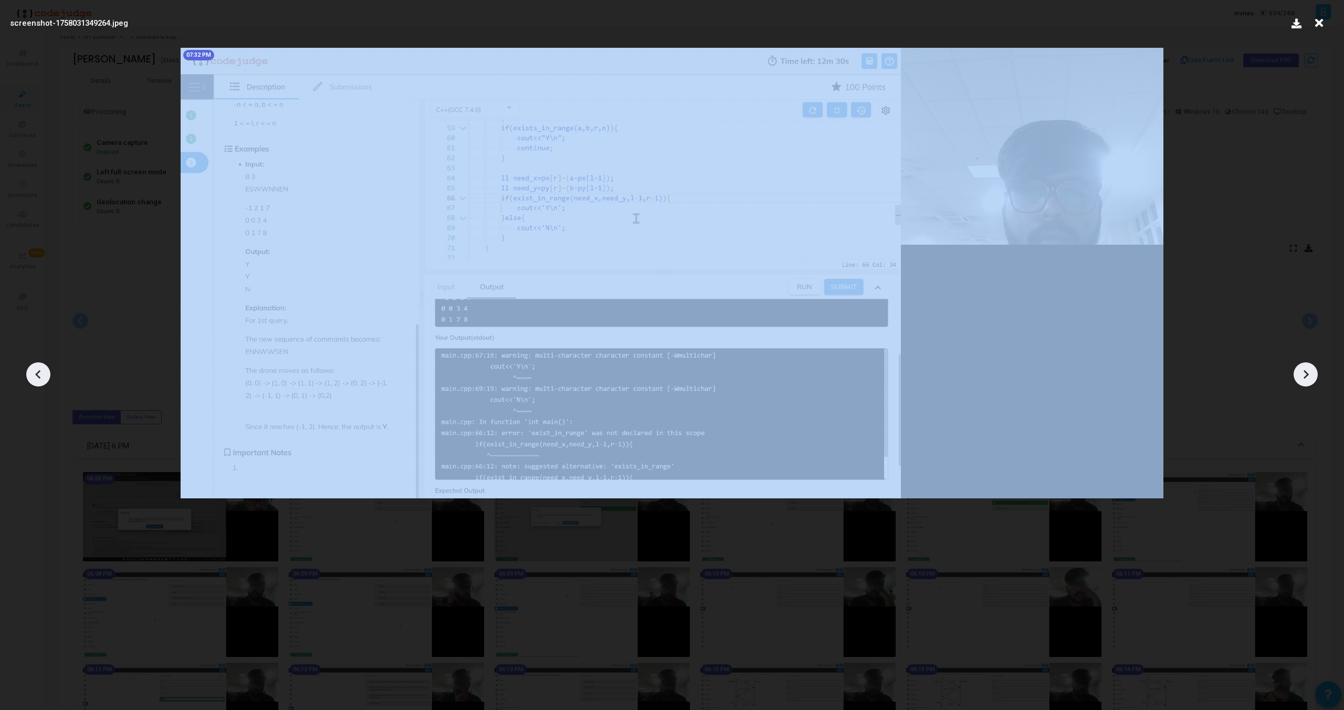
click at [1310, 372] on icon at bounding box center [1306, 374] width 16 height 16
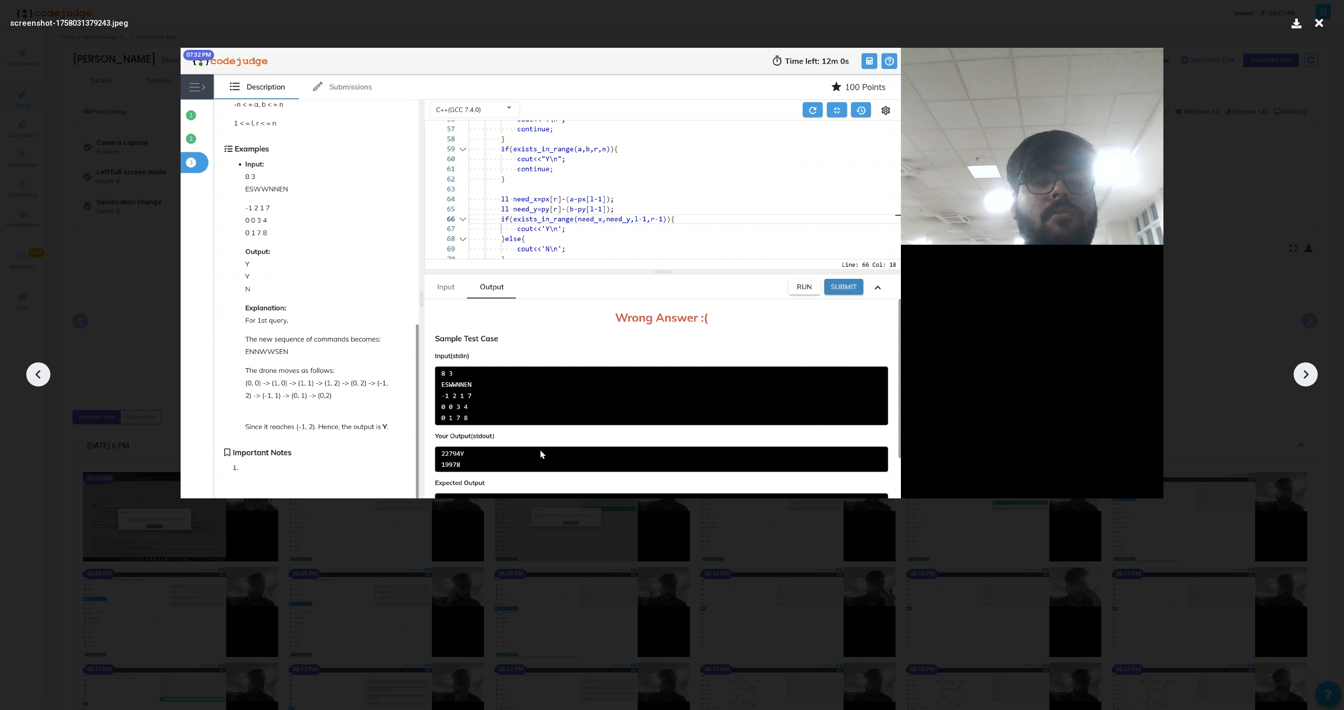
click at [1310, 372] on icon at bounding box center [1306, 374] width 16 height 16
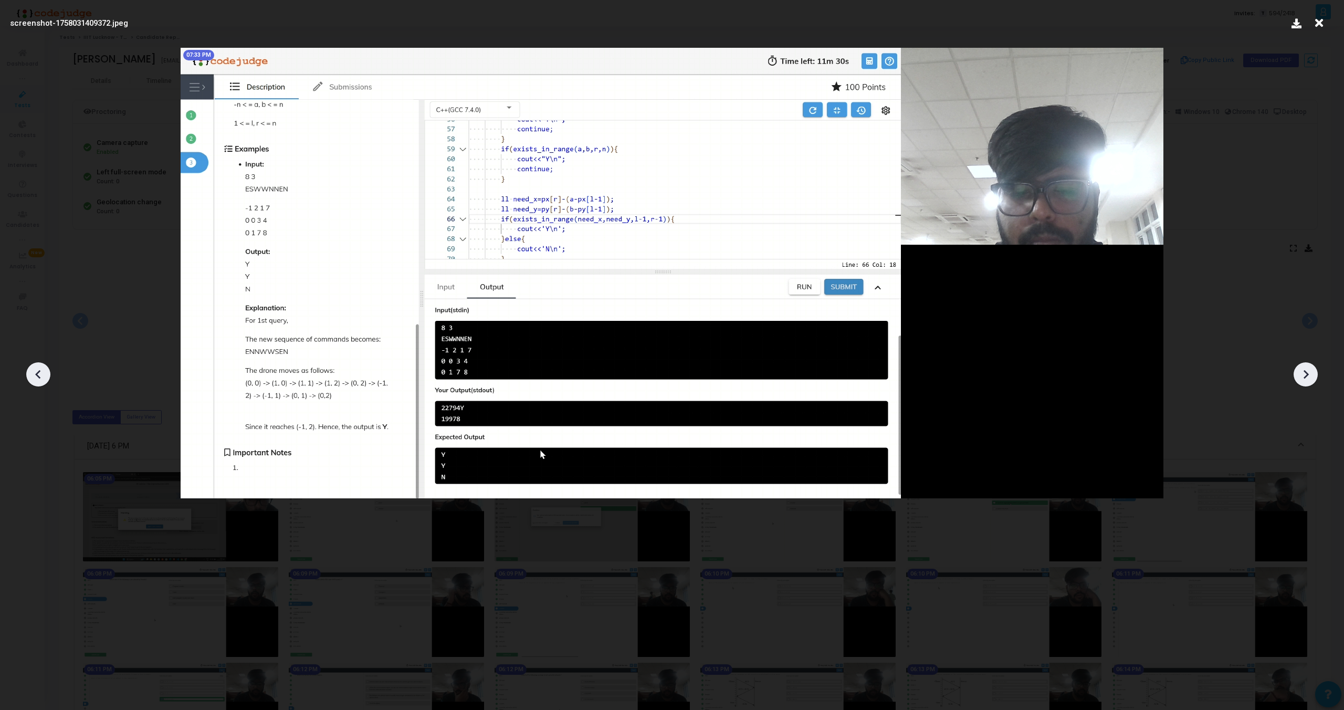
click at [1310, 372] on icon at bounding box center [1306, 374] width 16 height 16
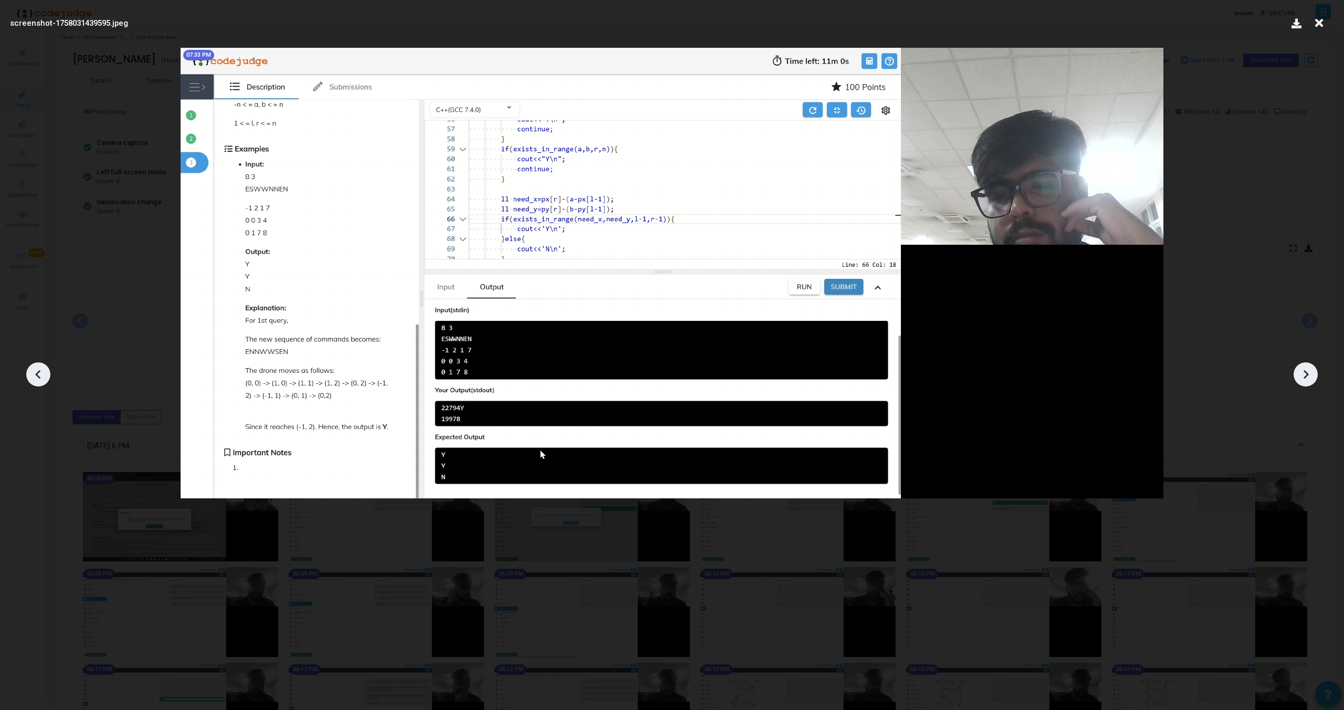
click at [1310, 372] on icon at bounding box center [1306, 374] width 16 height 16
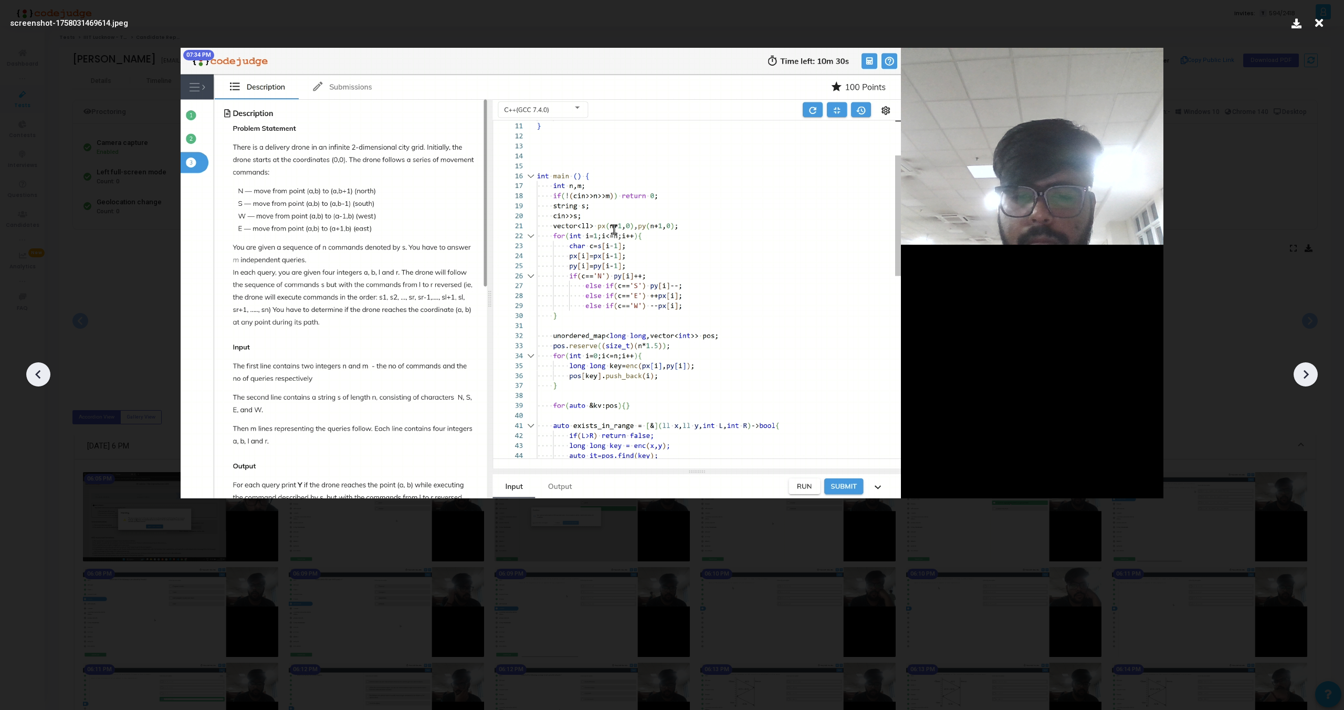
click at [1310, 372] on icon at bounding box center [1306, 374] width 16 height 16
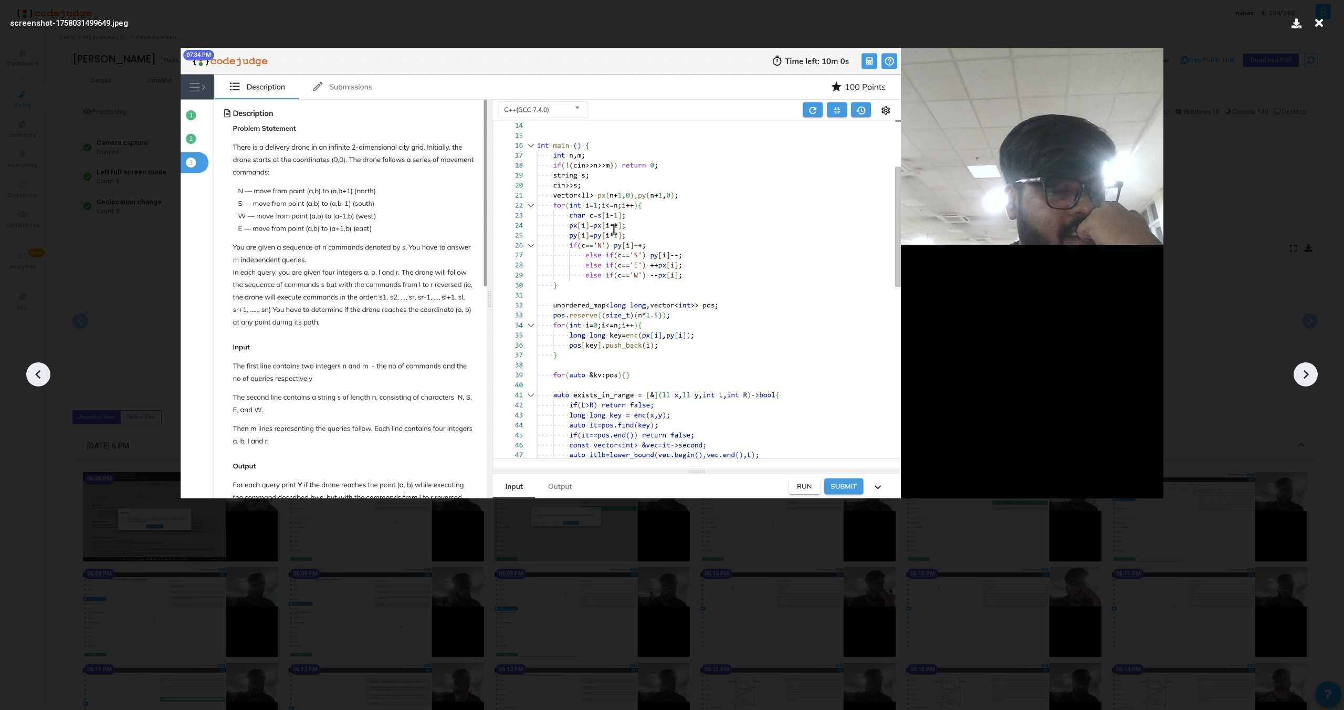
click at [1310, 372] on icon at bounding box center [1306, 374] width 16 height 16
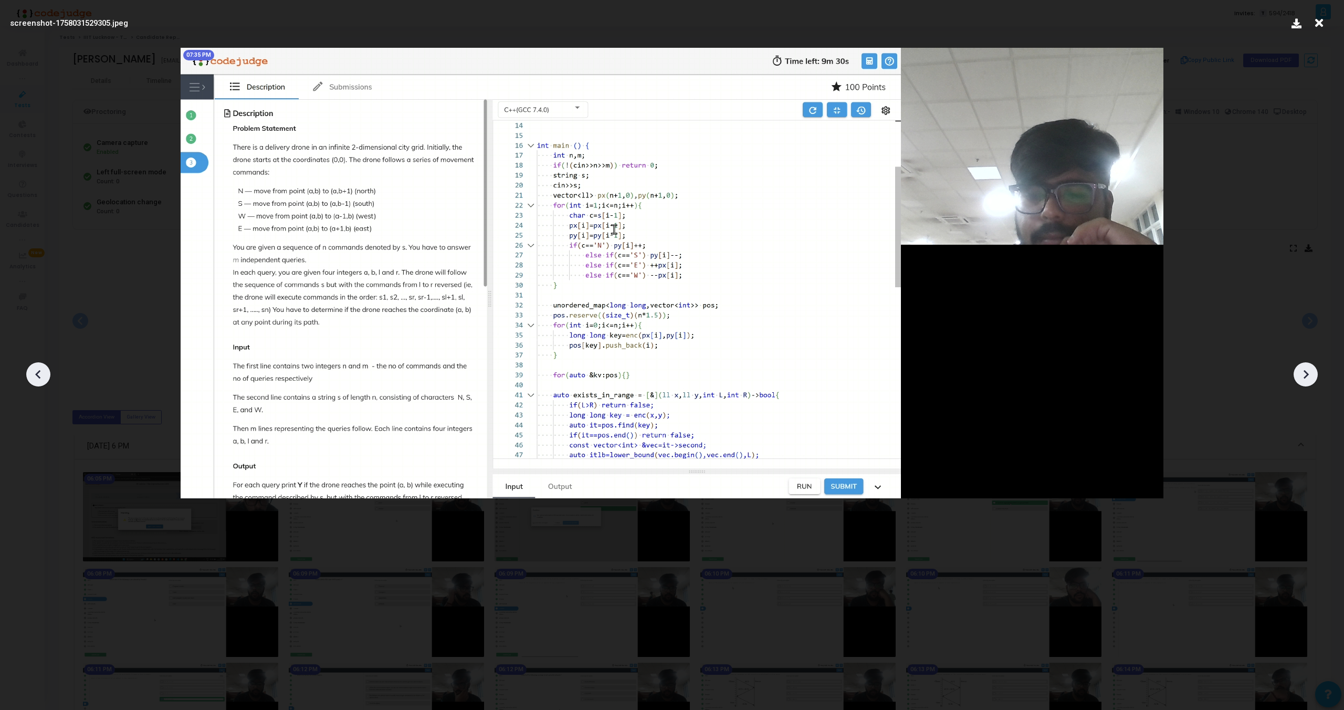
click at [1310, 372] on icon at bounding box center [1306, 374] width 16 height 16
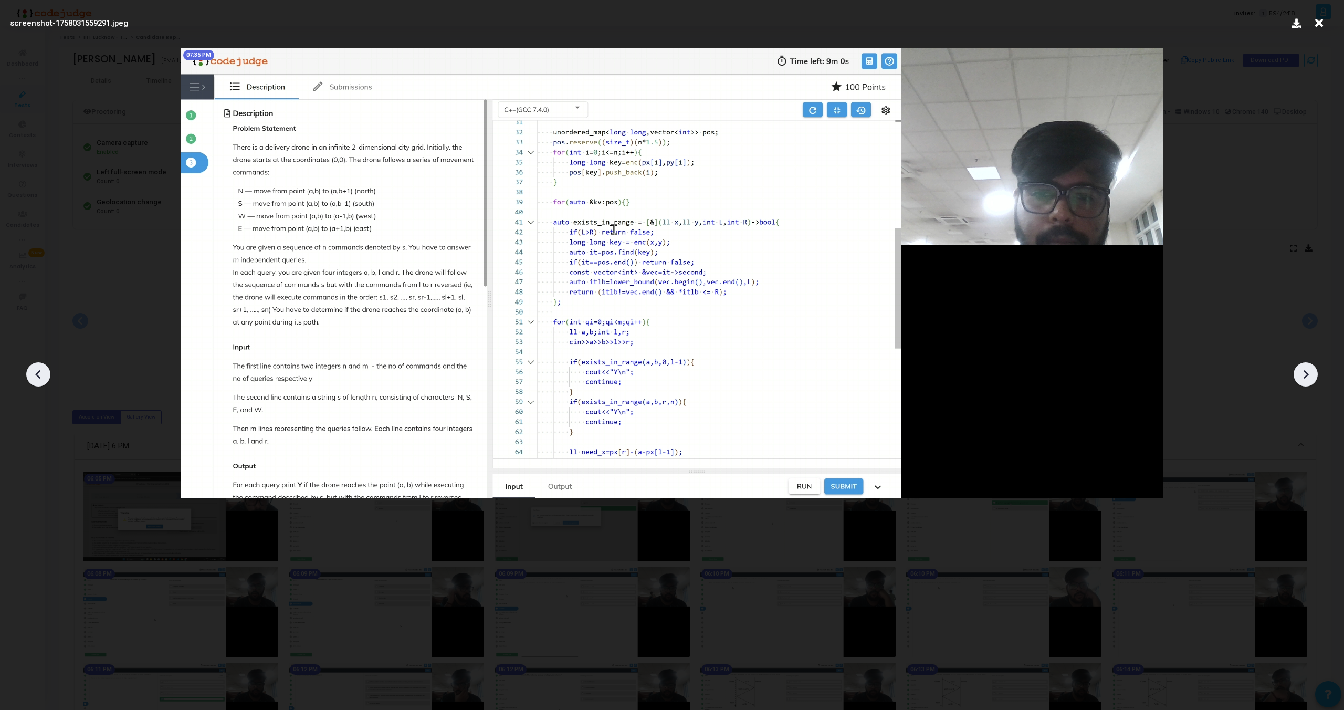
click at [1310, 372] on icon at bounding box center [1306, 374] width 16 height 16
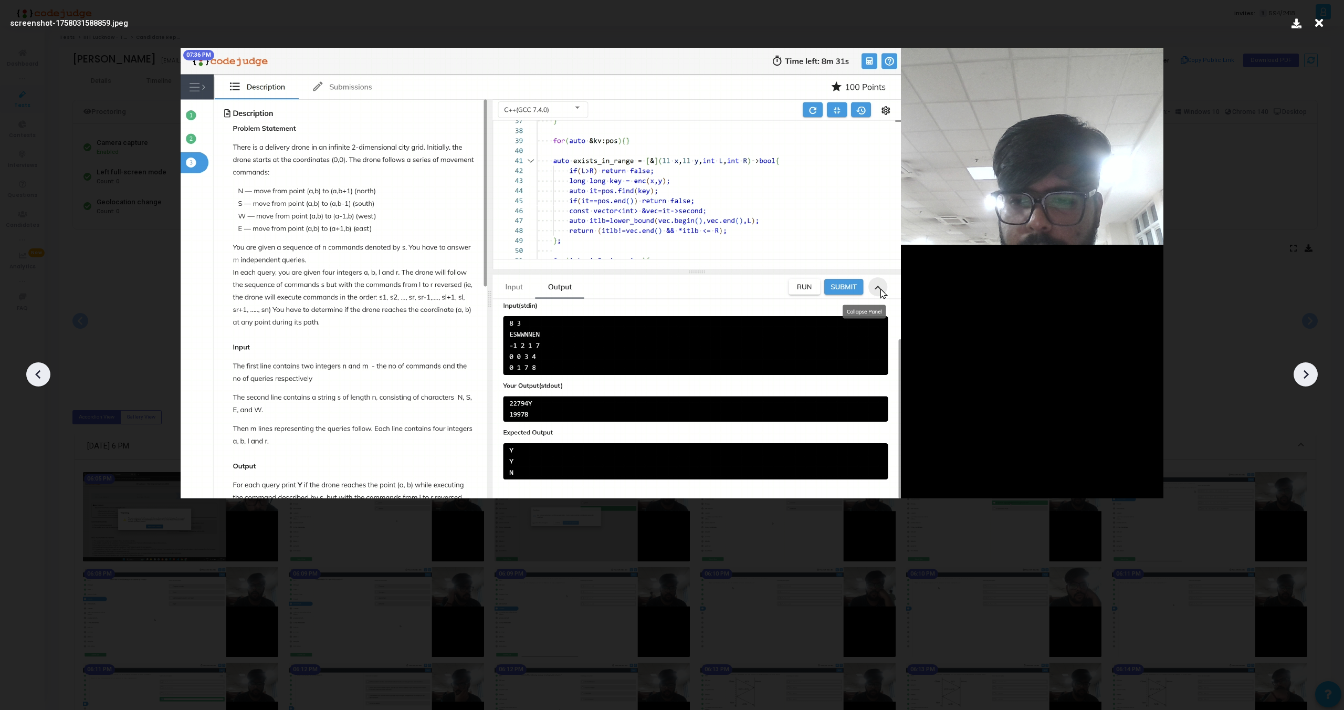
click at [1310, 372] on icon at bounding box center [1306, 374] width 16 height 16
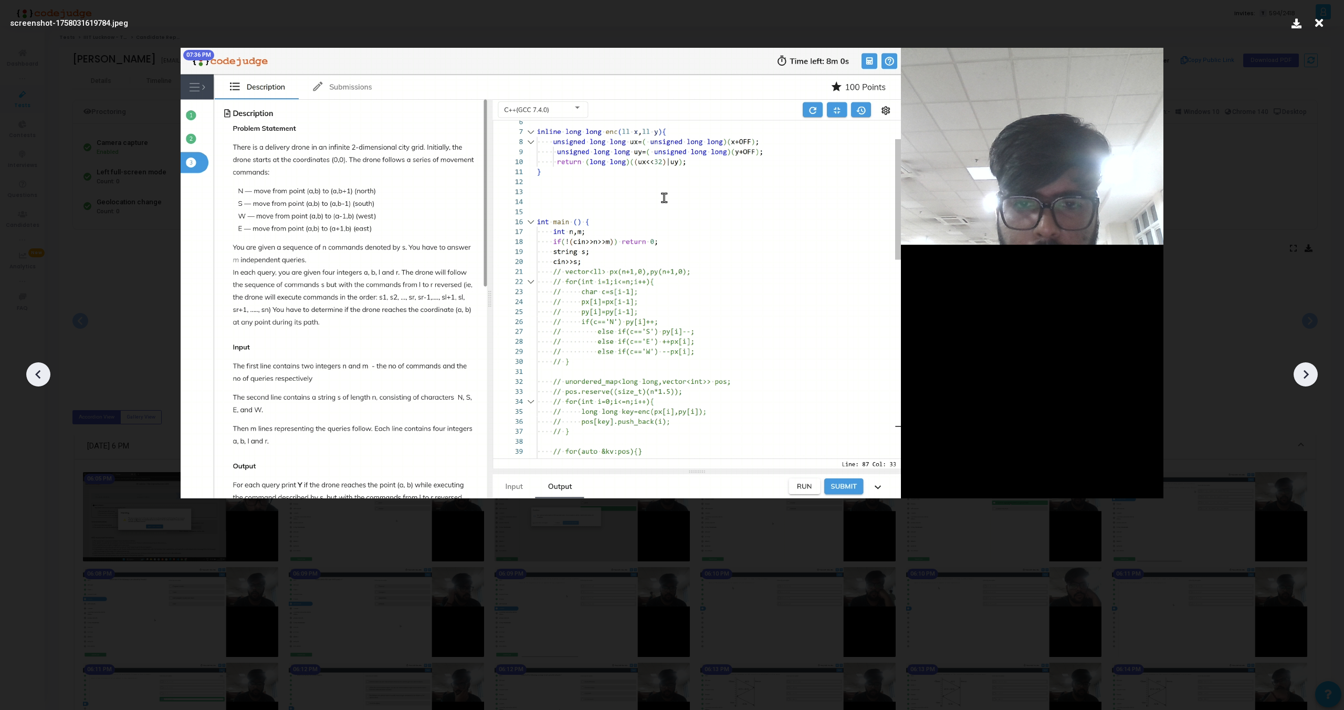
click at [1310, 372] on icon at bounding box center [1306, 374] width 16 height 16
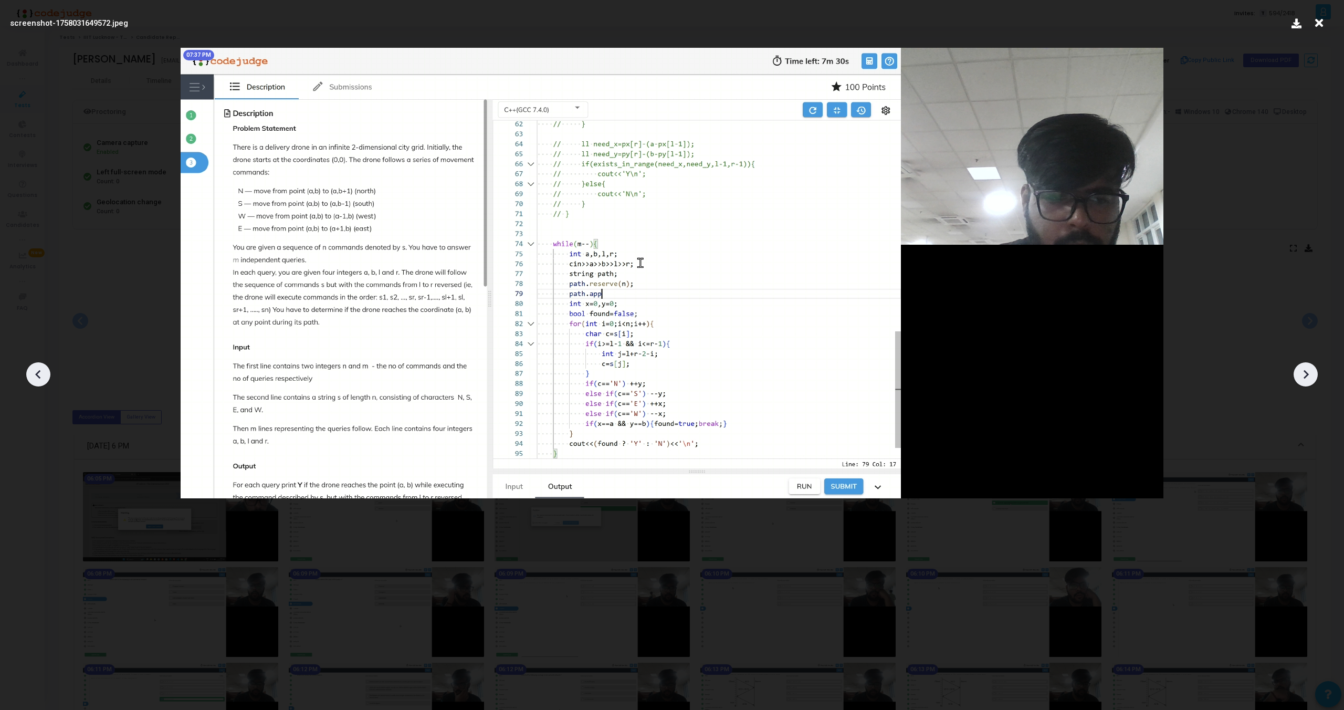
click at [1310, 372] on icon at bounding box center [1306, 374] width 16 height 16
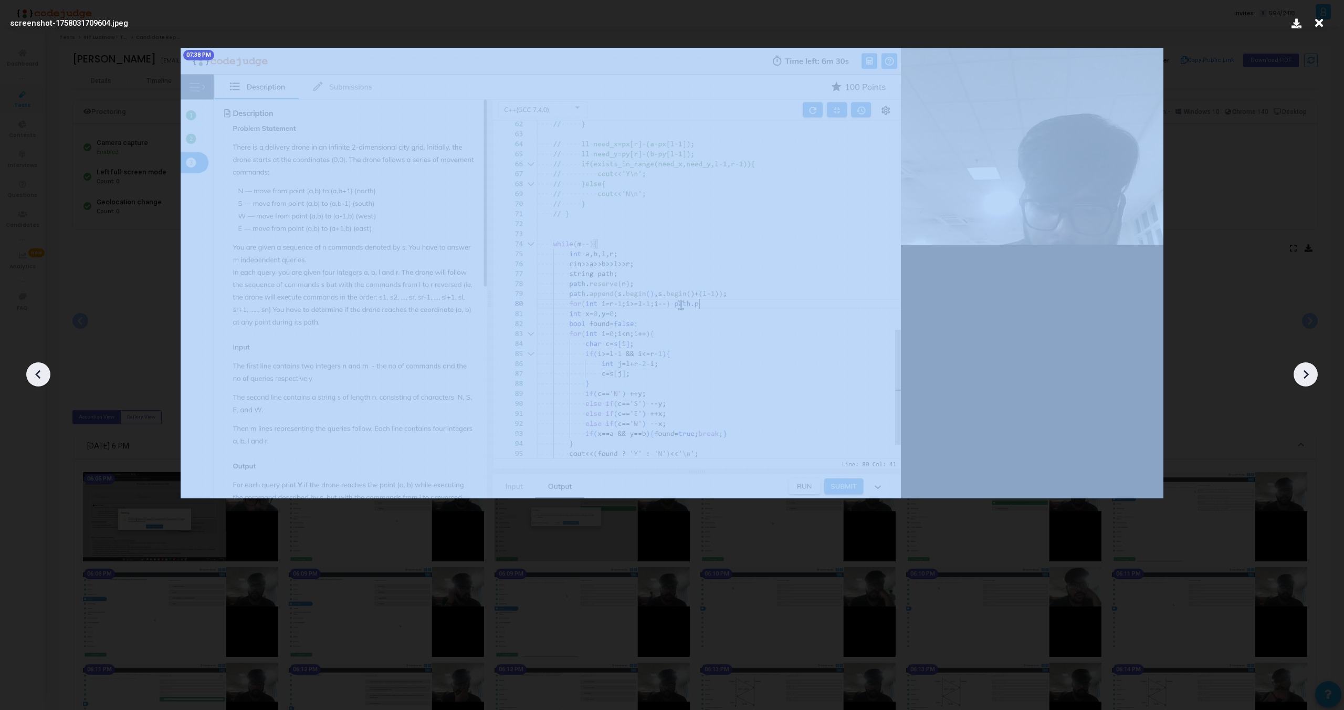
click at [1310, 372] on icon at bounding box center [1306, 374] width 16 height 16
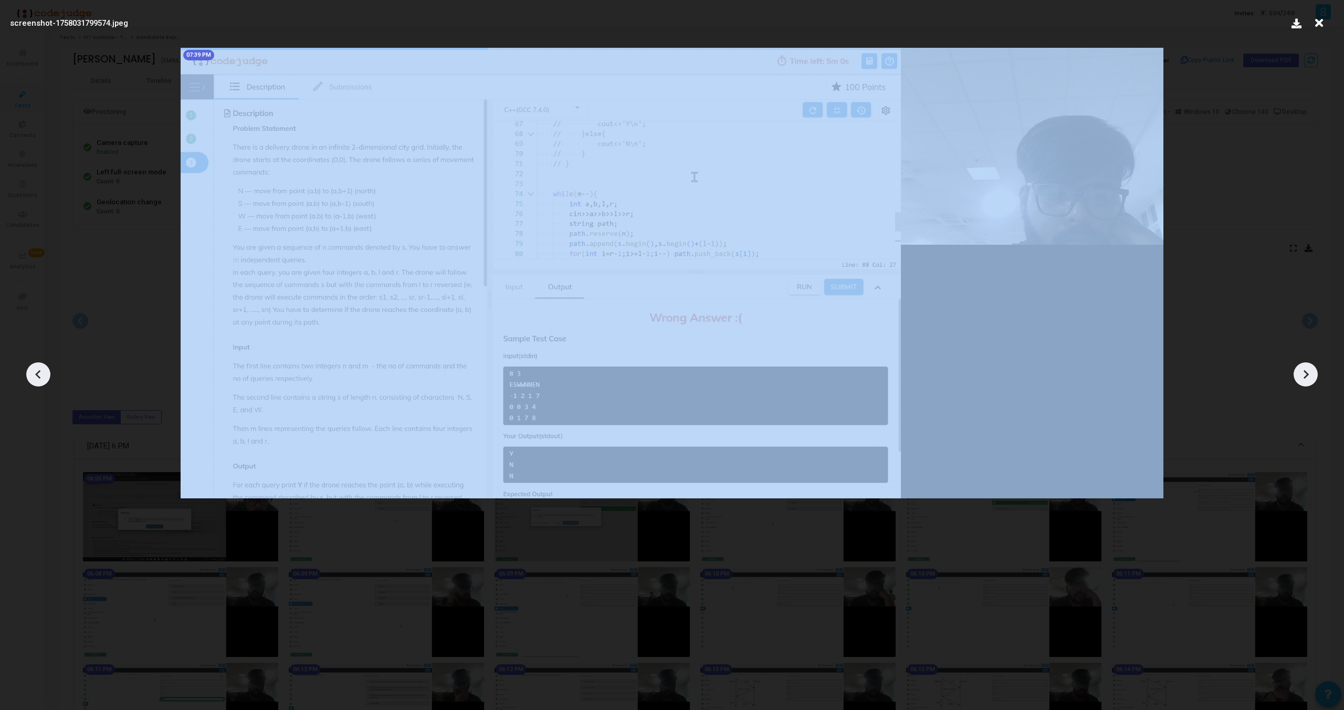
click at [1310, 372] on icon at bounding box center [1306, 374] width 16 height 16
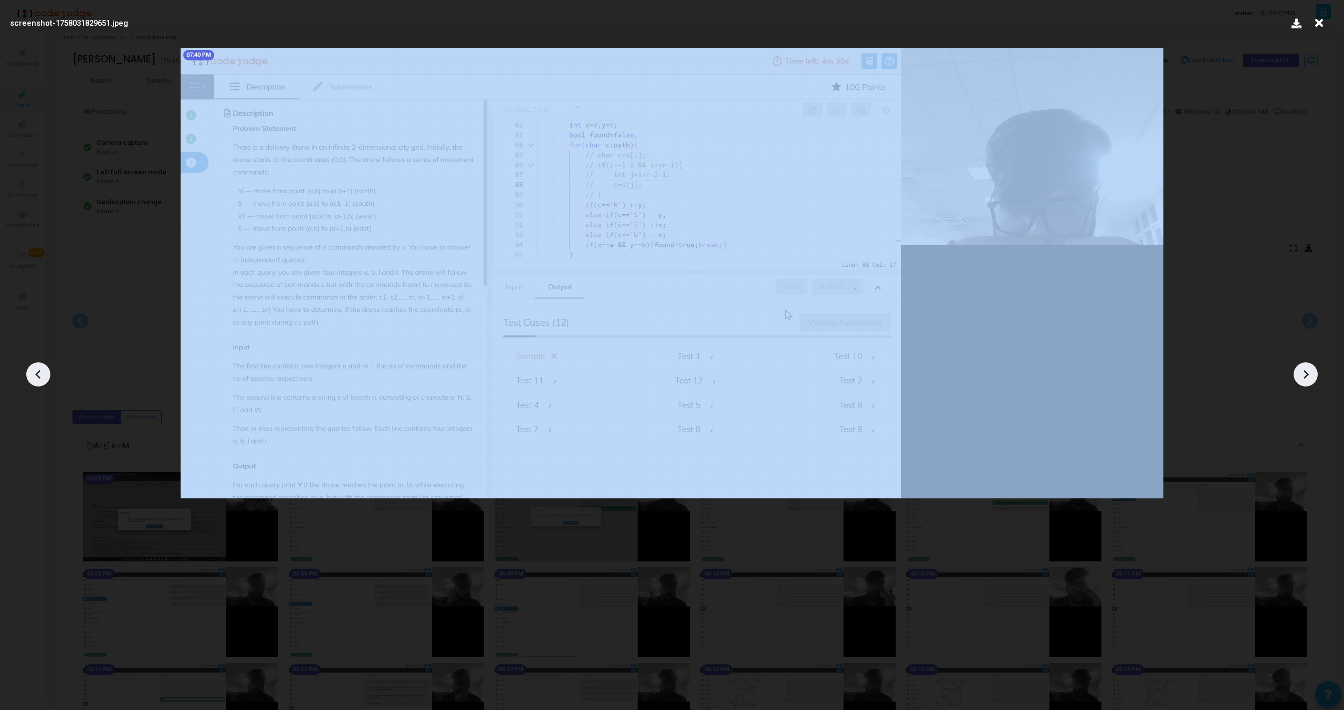
click at [1310, 372] on icon at bounding box center [1306, 374] width 16 height 16
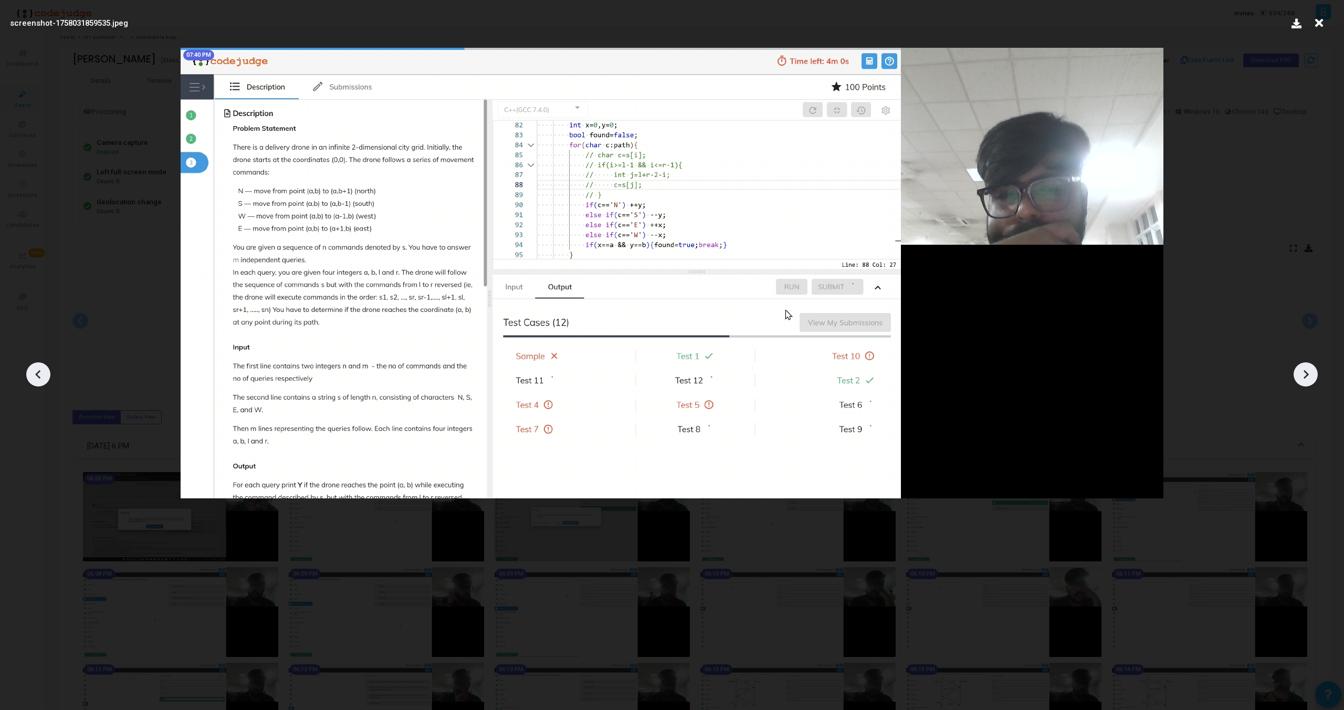
click at [1310, 372] on icon at bounding box center [1306, 374] width 16 height 16
click at [1318, 22] on icon at bounding box center [1319, 23] width 16 height 20
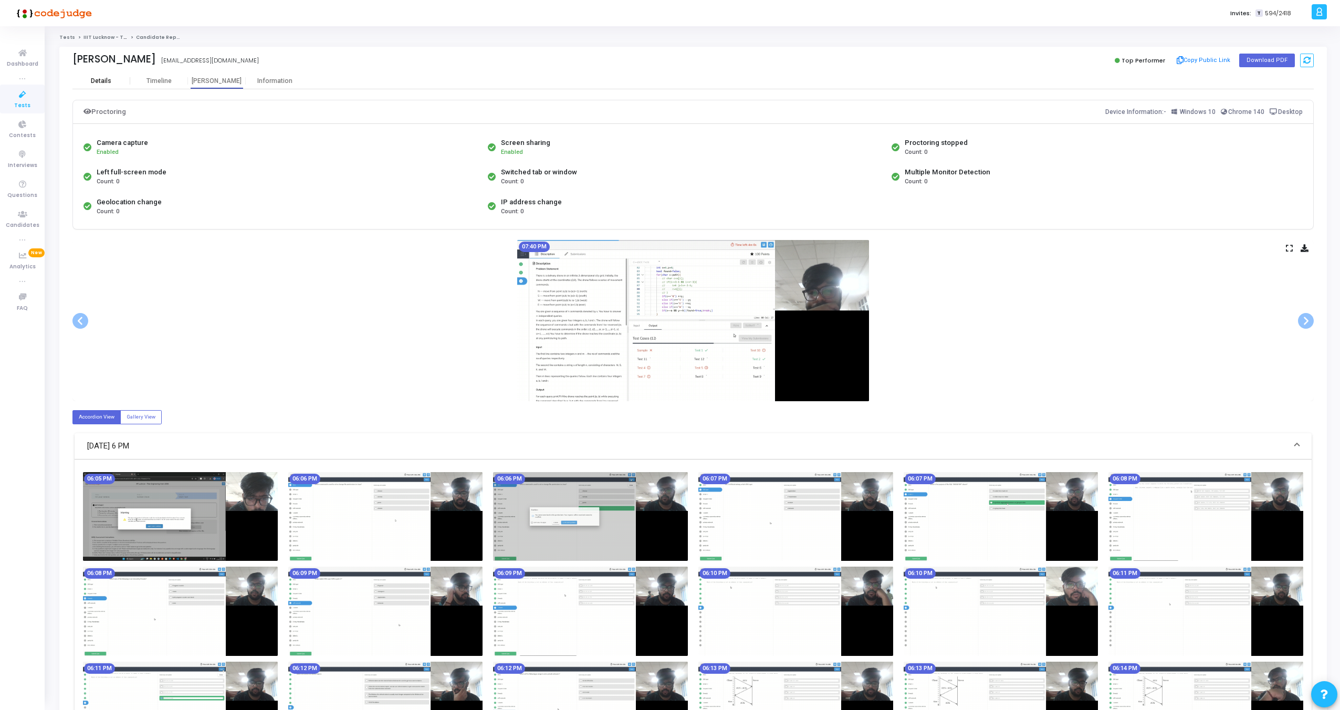
click at [100, 85] on div "Details" at bounding box center [101, 81] width 58 height 16
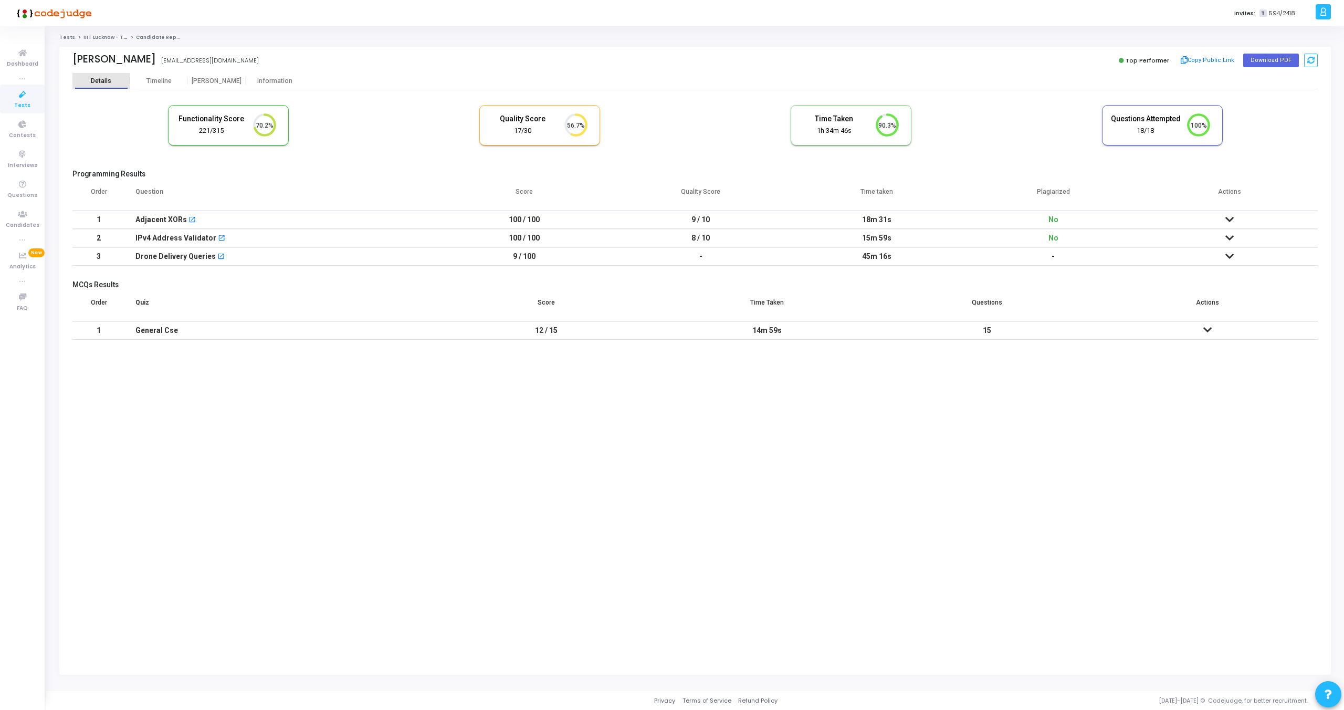
scroll to position [22, 27]
click at [1225, 242] on td at bounding box center [1229, 238] width 176 height 18
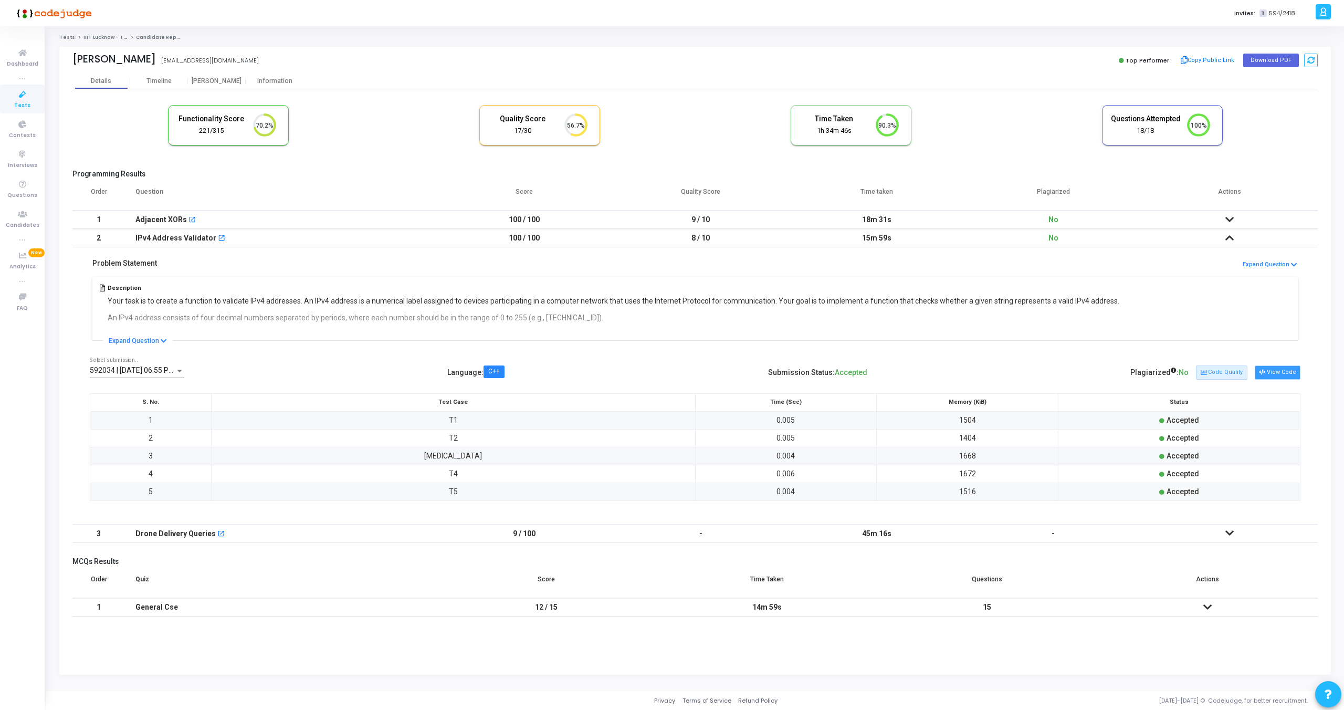
click at [1271, 369] on button "View Code" at bounding box center [1278, 372] width 46 height 14
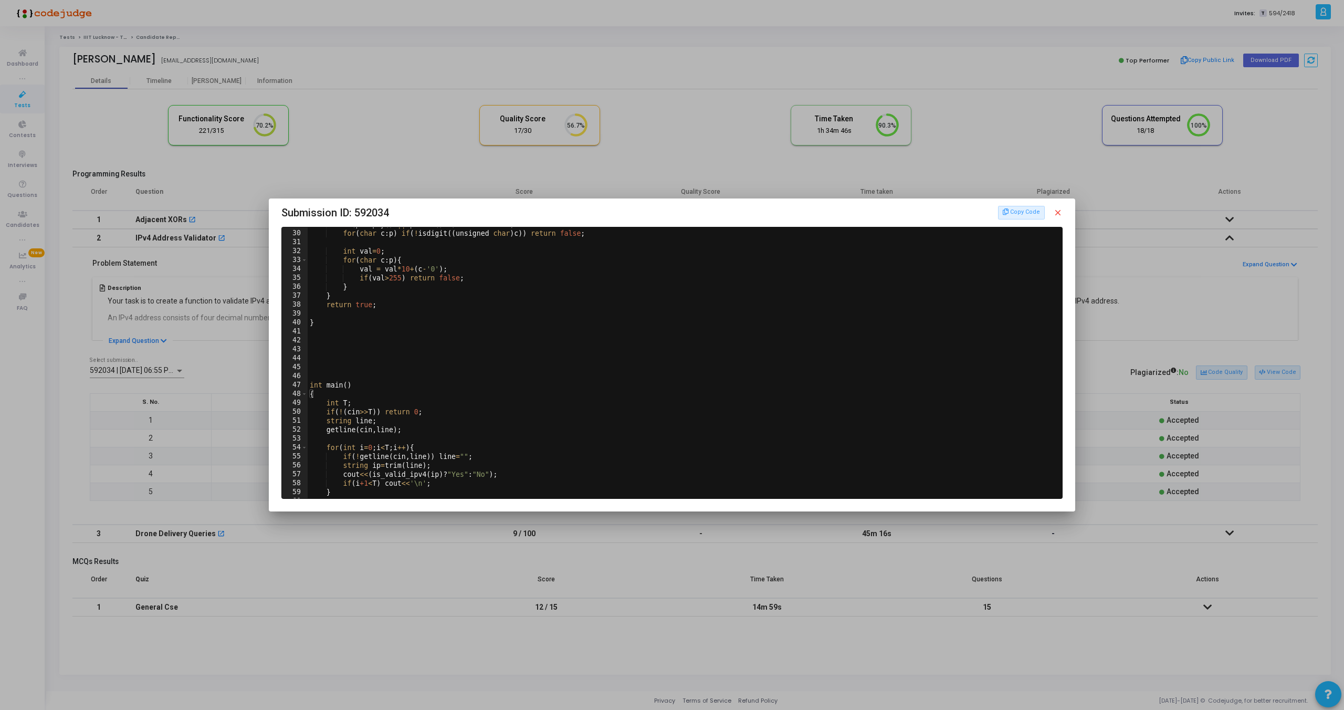
scroll to position [0, 0]
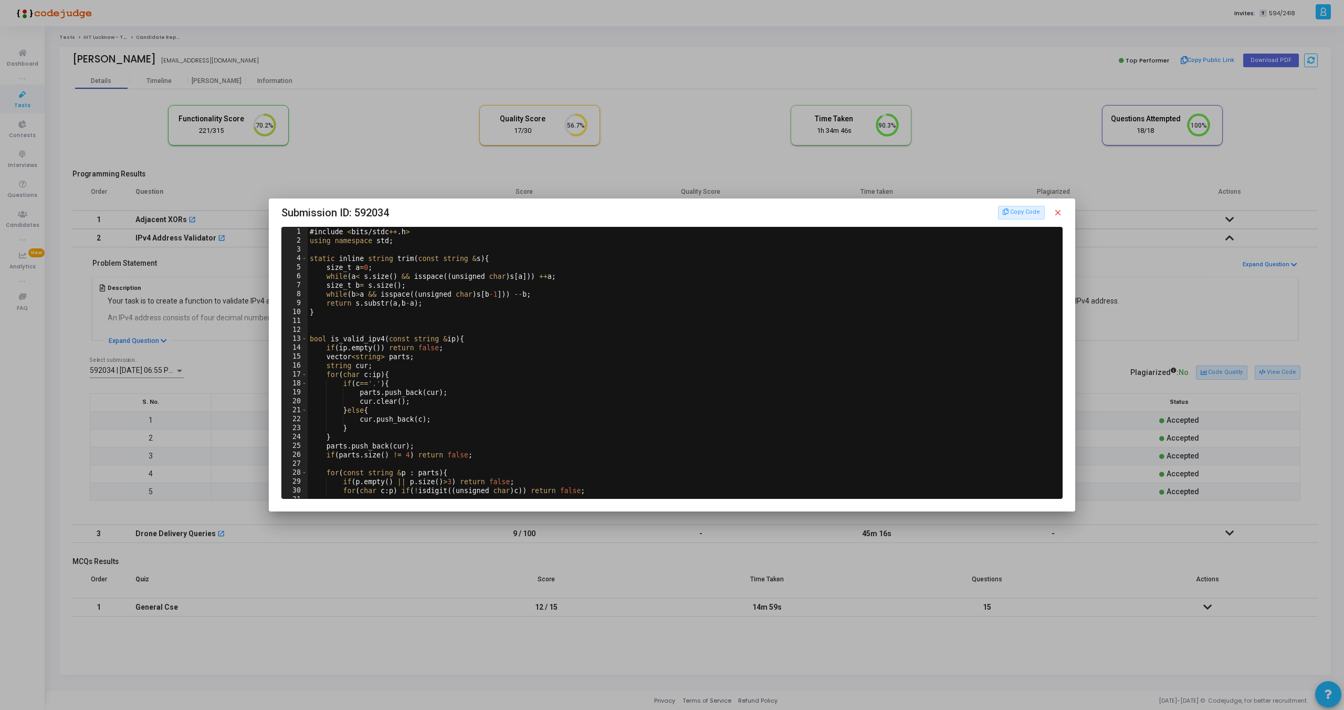
click at [1058, 212] on mat-icon "close" at bounding box center [1057, 212] width 9 height 9
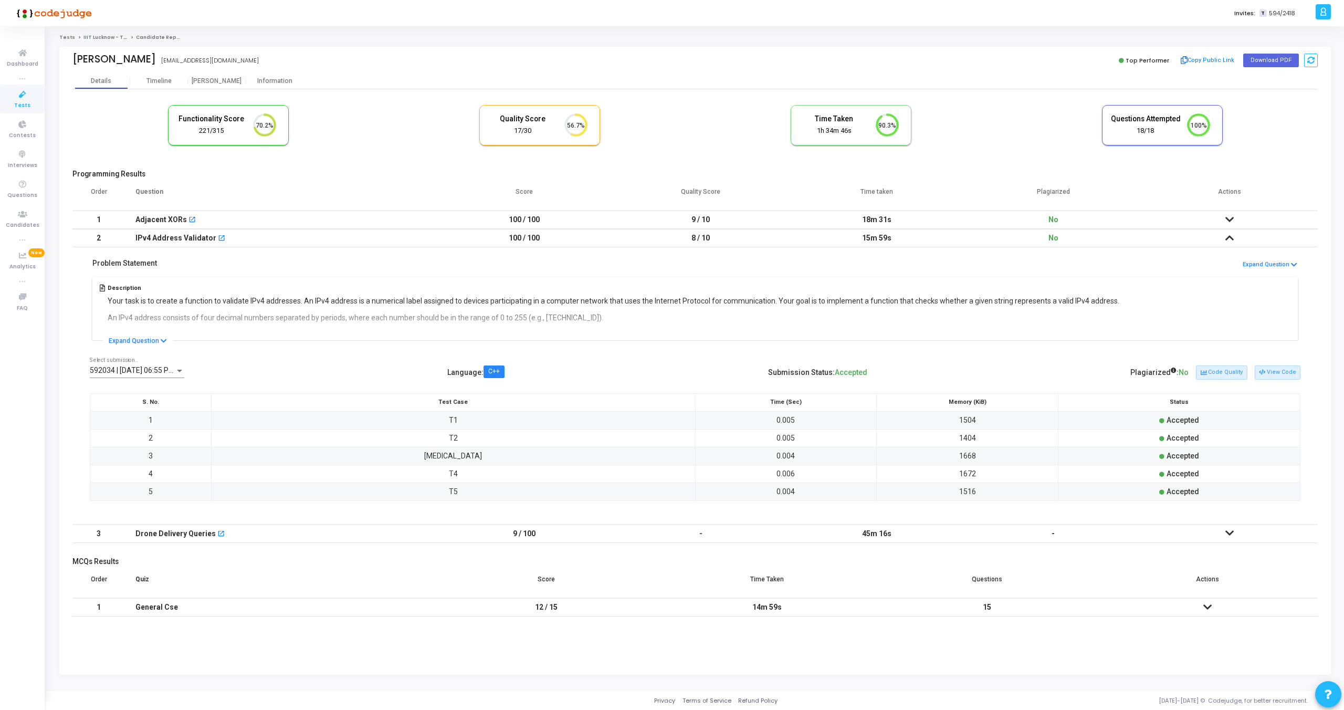
click at [1226, 222] on icon at bounding box center [1229, 219] width 8 height 7
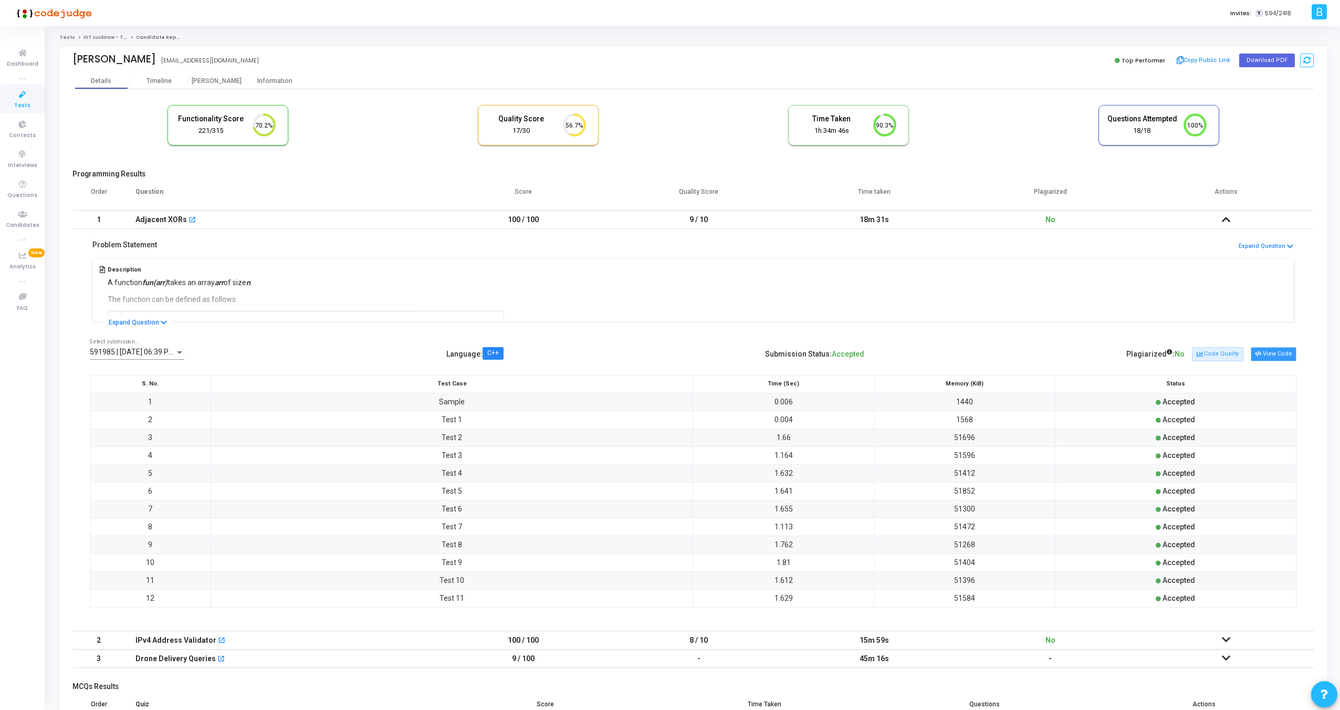
click at [1266, 352] on button "View Code" at bounding box center [1274, 354] width 46 height 14
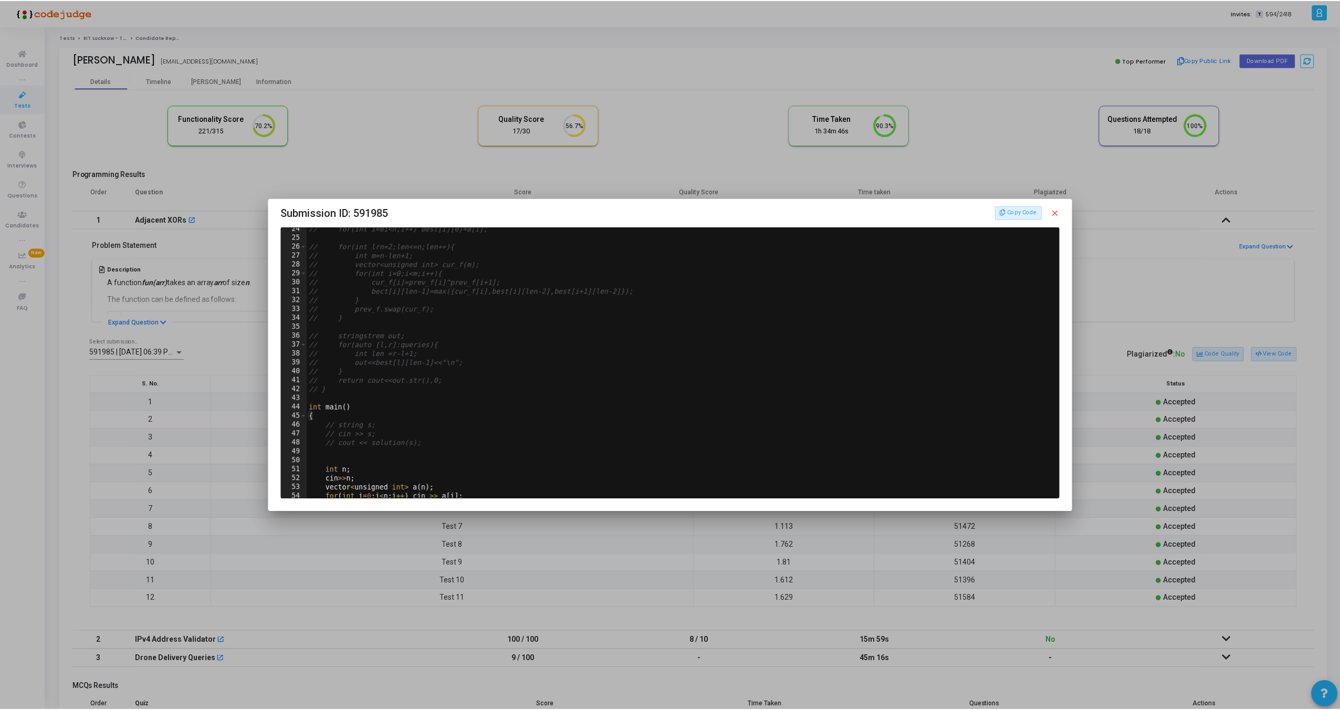
scroll to position [487, 0]
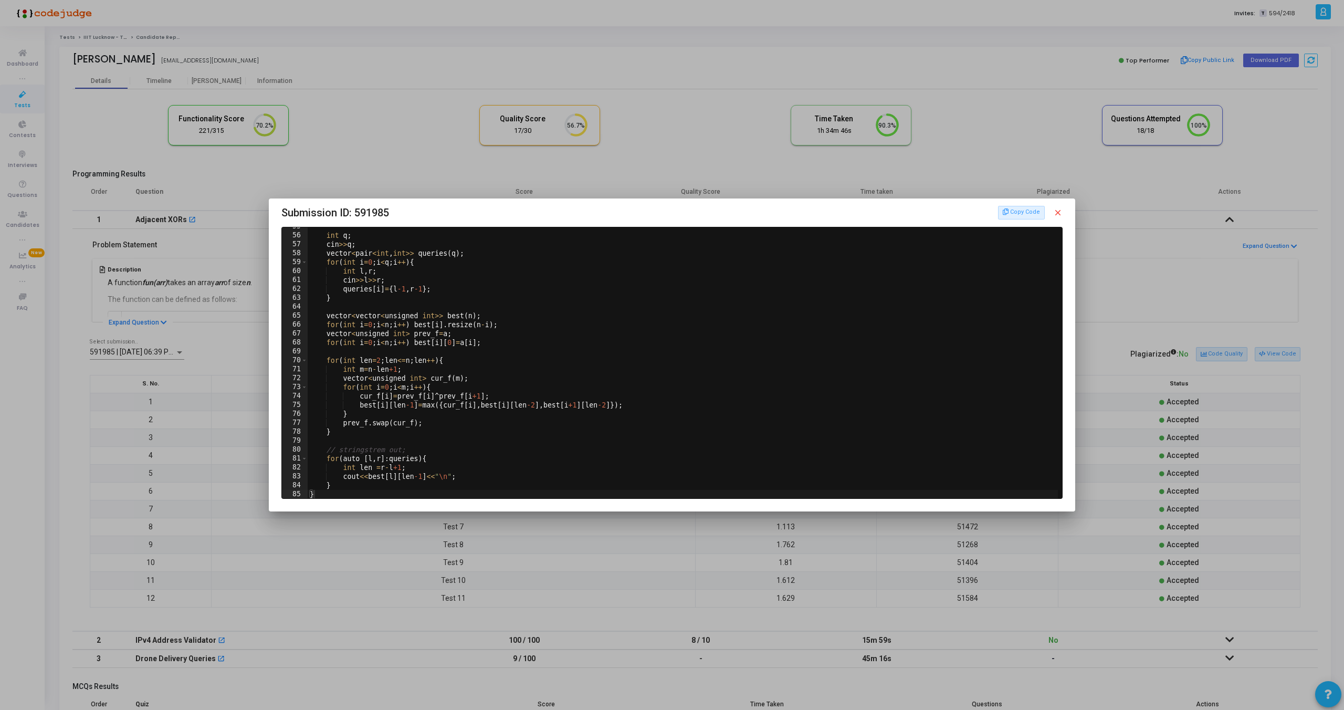
click at [1060, 209] on mat-icon "close" at bounding box center [1057, 212] width 9 height 9
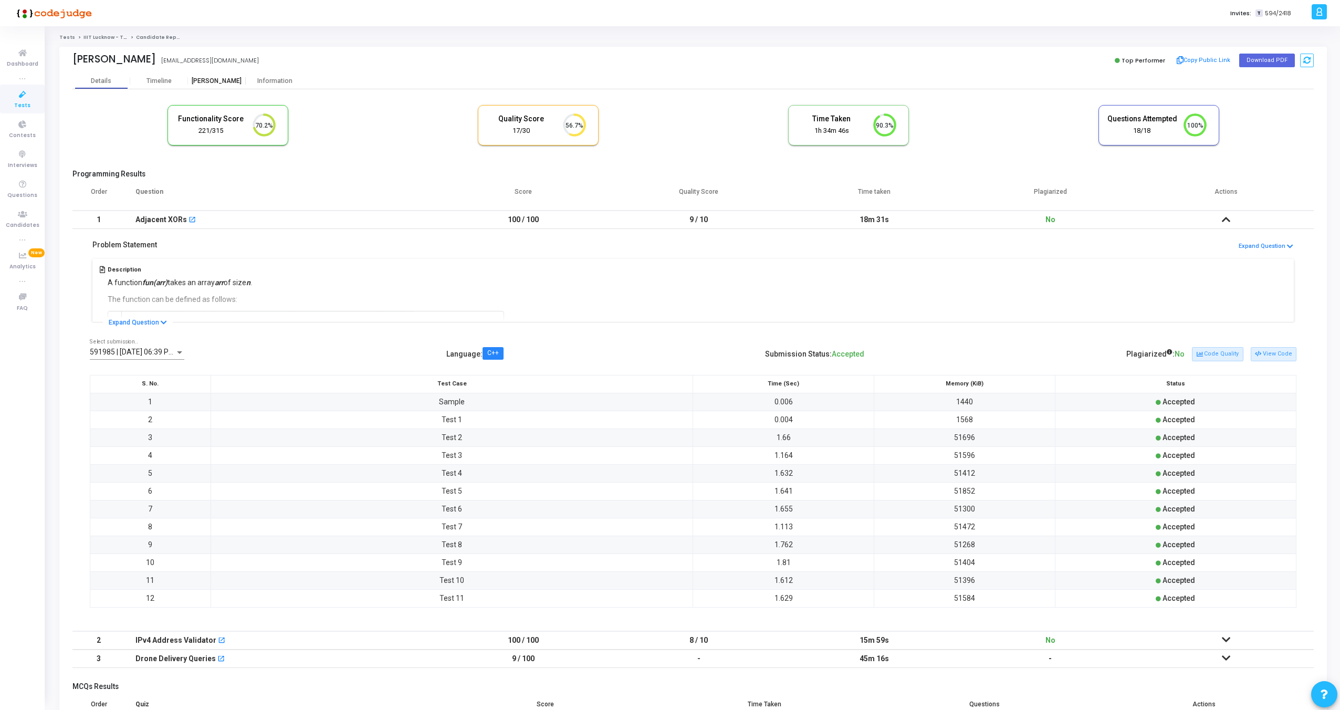
click at [216, 75] on div "[PERSON_NAME]" at bounding box center [217, 81] width 58 height 16
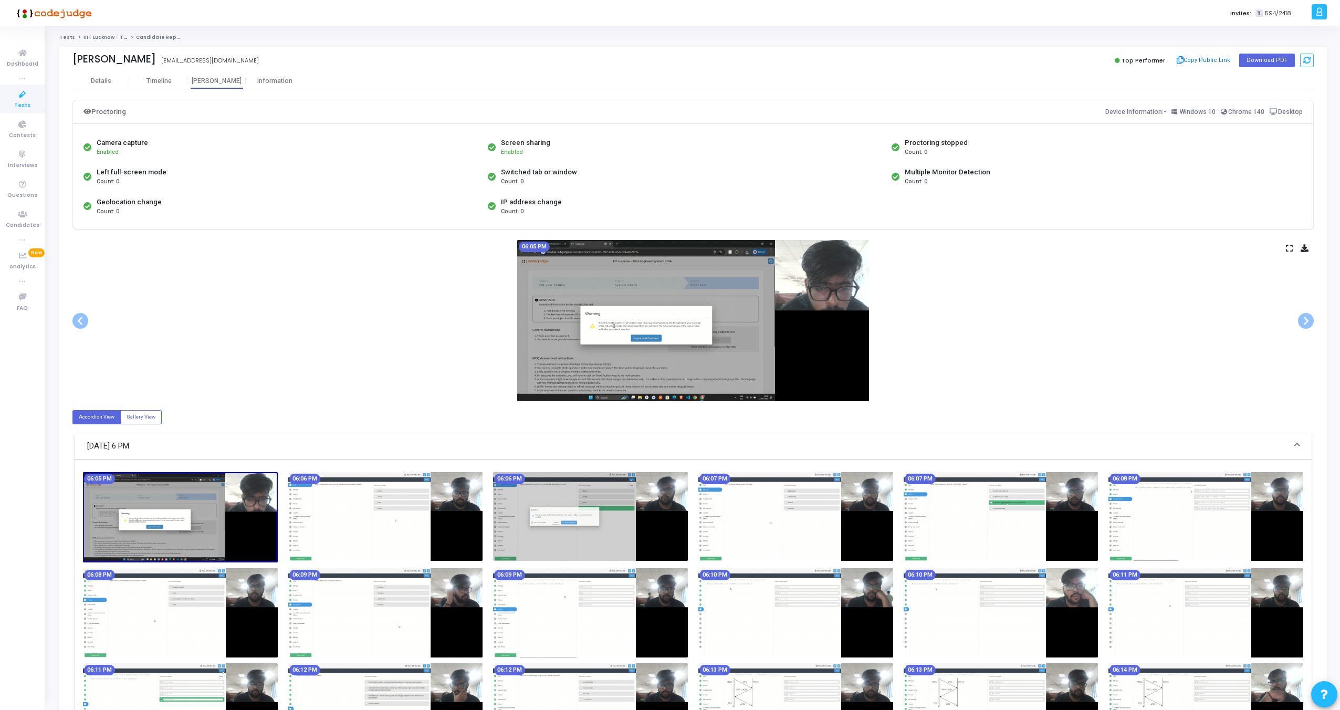
click at [1288, 245] on icon at bounding box center [1289, 248] width 7 height 6
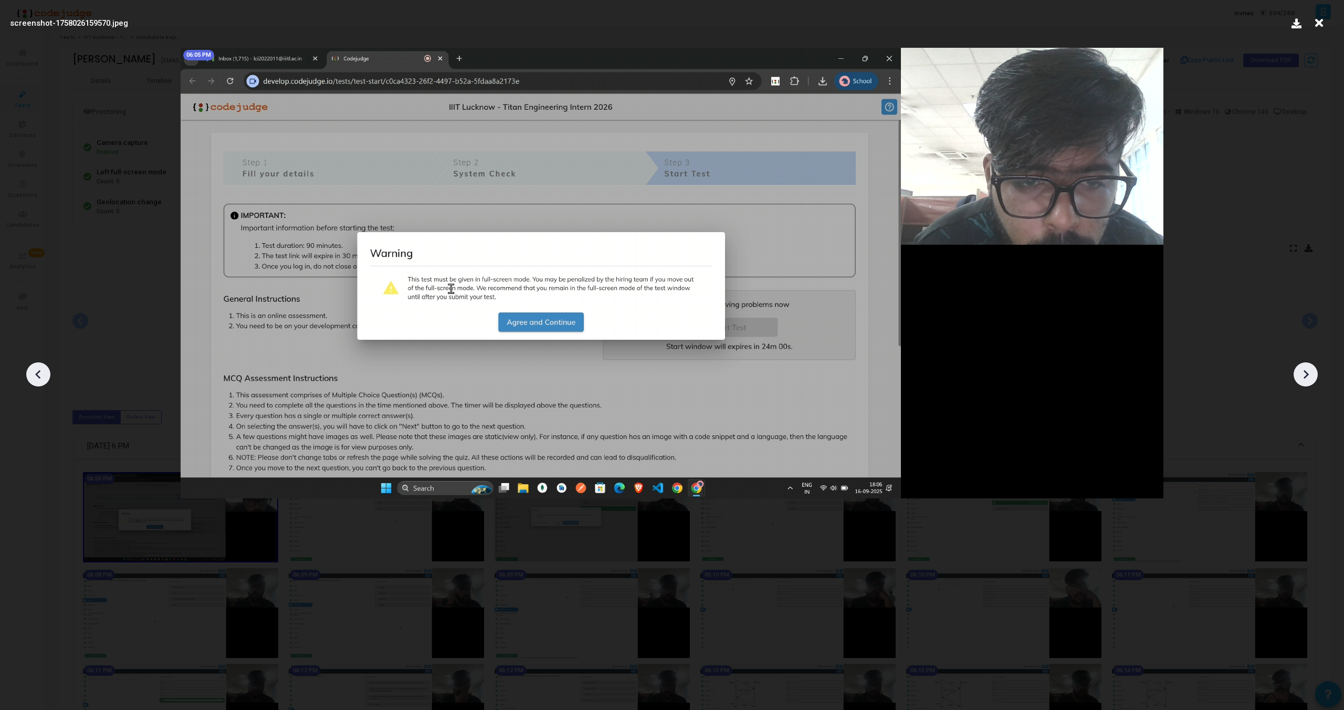
click at [1308, 384] on div at bounding box center [1306, 374] width 24 height 24
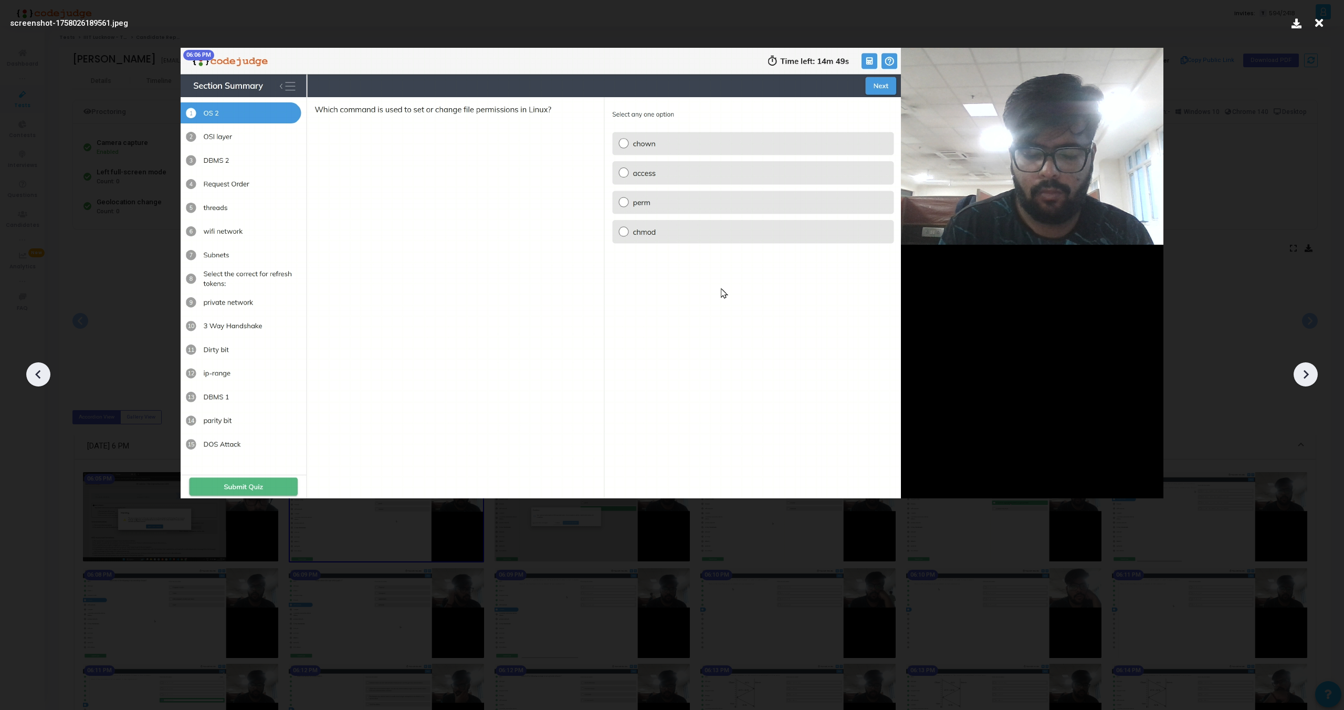
click at [1308, 384] on div at bounding box center [1306, 374] width 24 height 24
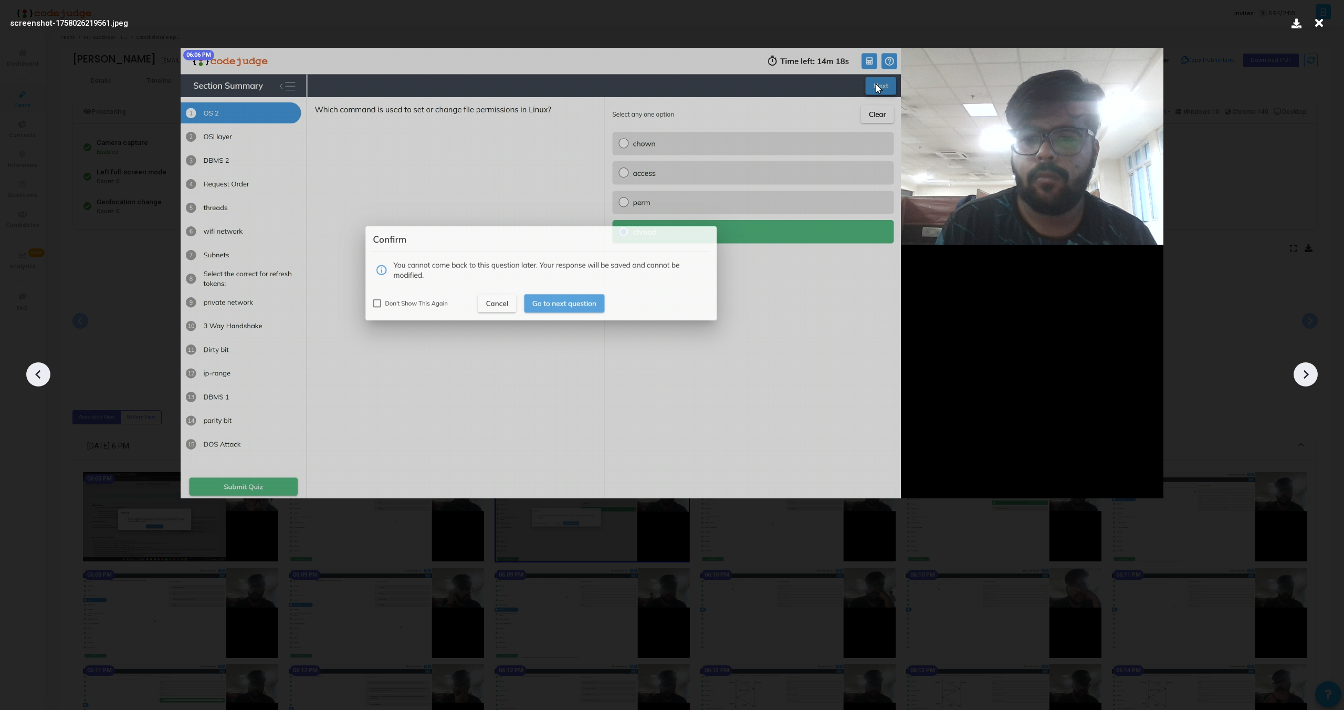
click at [1308, 384] on div at bounding box center [1306, 374] width 24 height 24
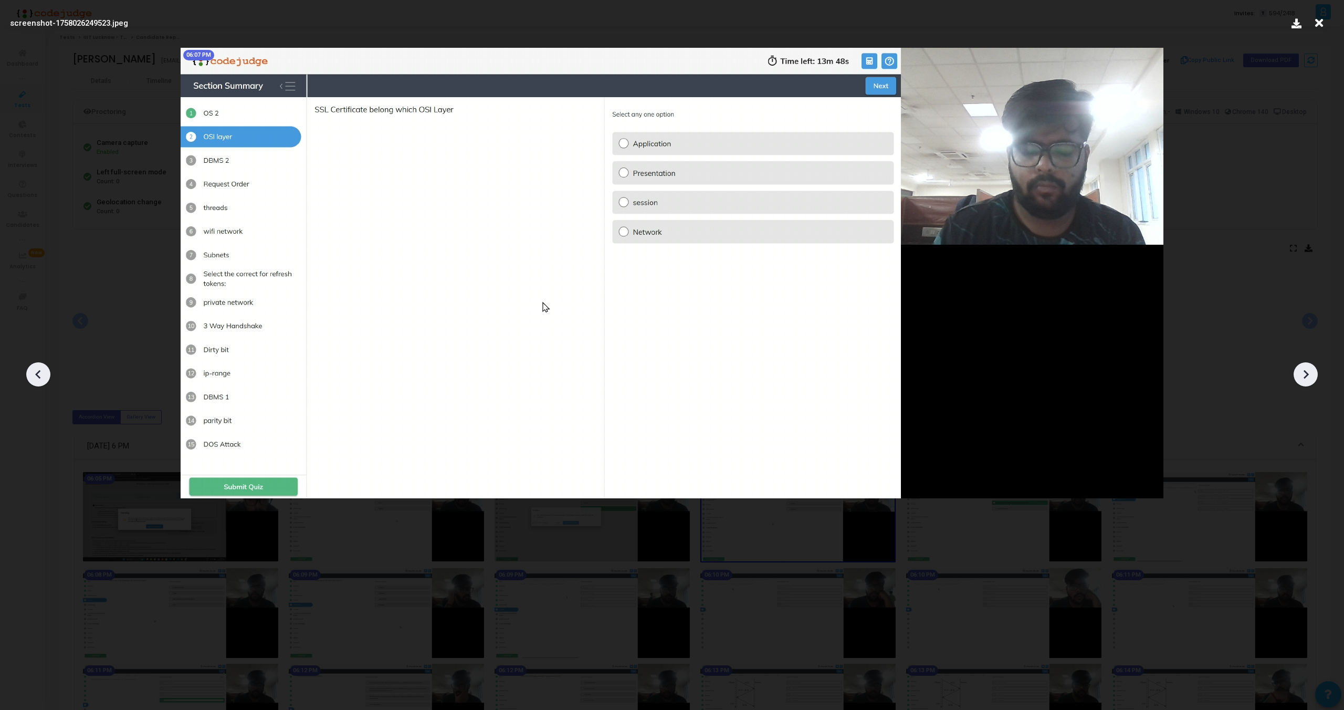
click at [1308, 384] on div at bounding box center [1306, 374] width 24 height 24
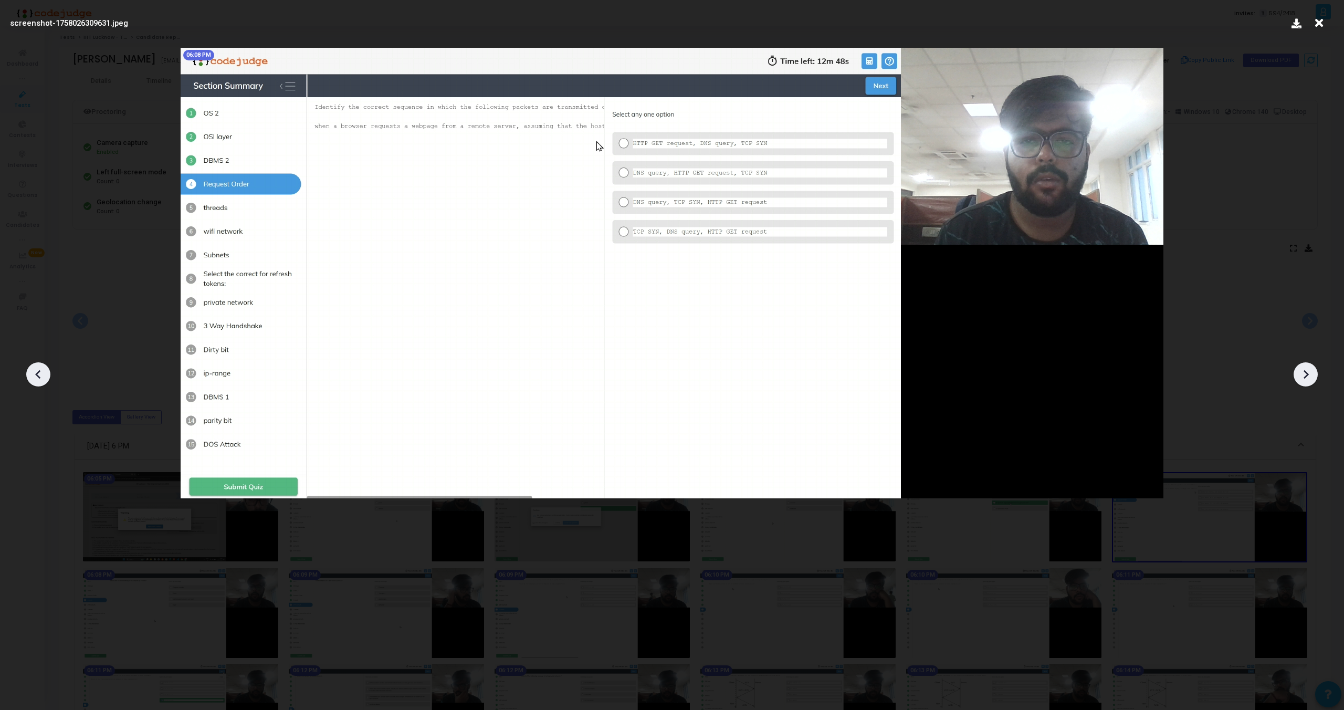
click at [1308, 384] on div at bounding box center [1306, 374] width 24 height 24
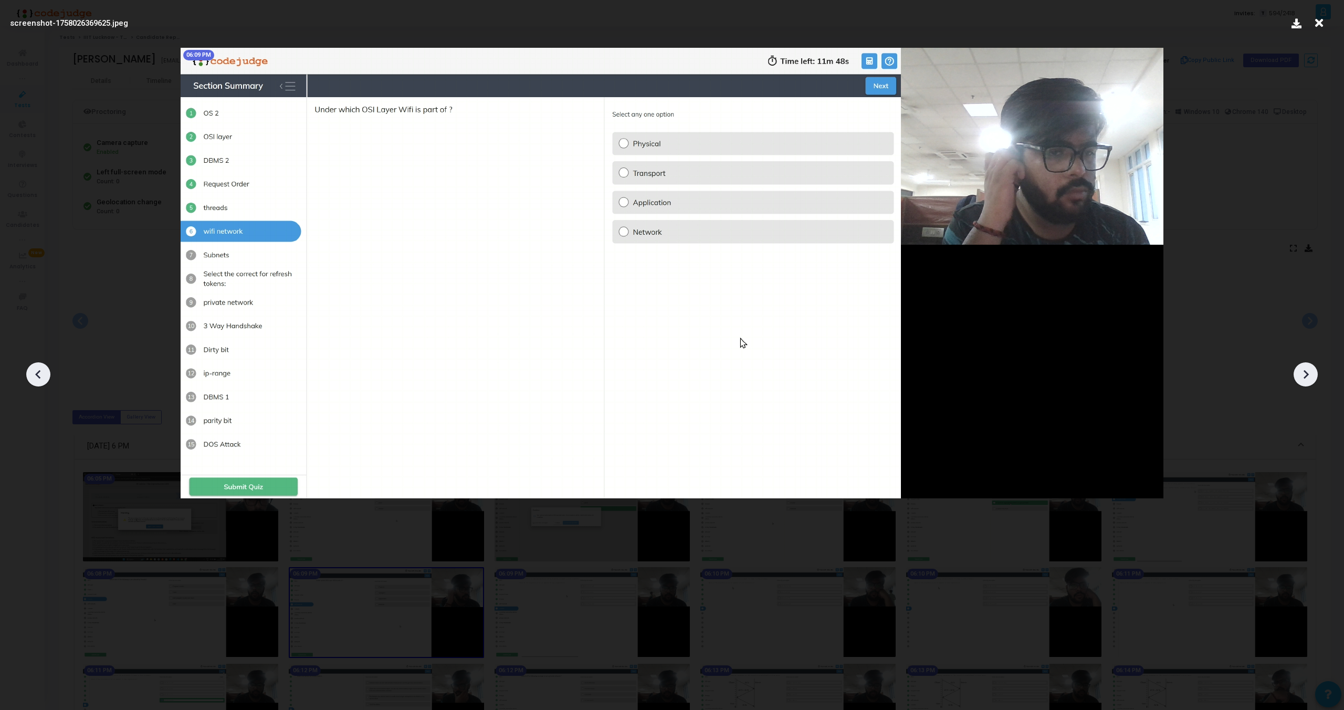
click at [1308, 384] on div at bounding box center [1306, 374] width 24 height 24
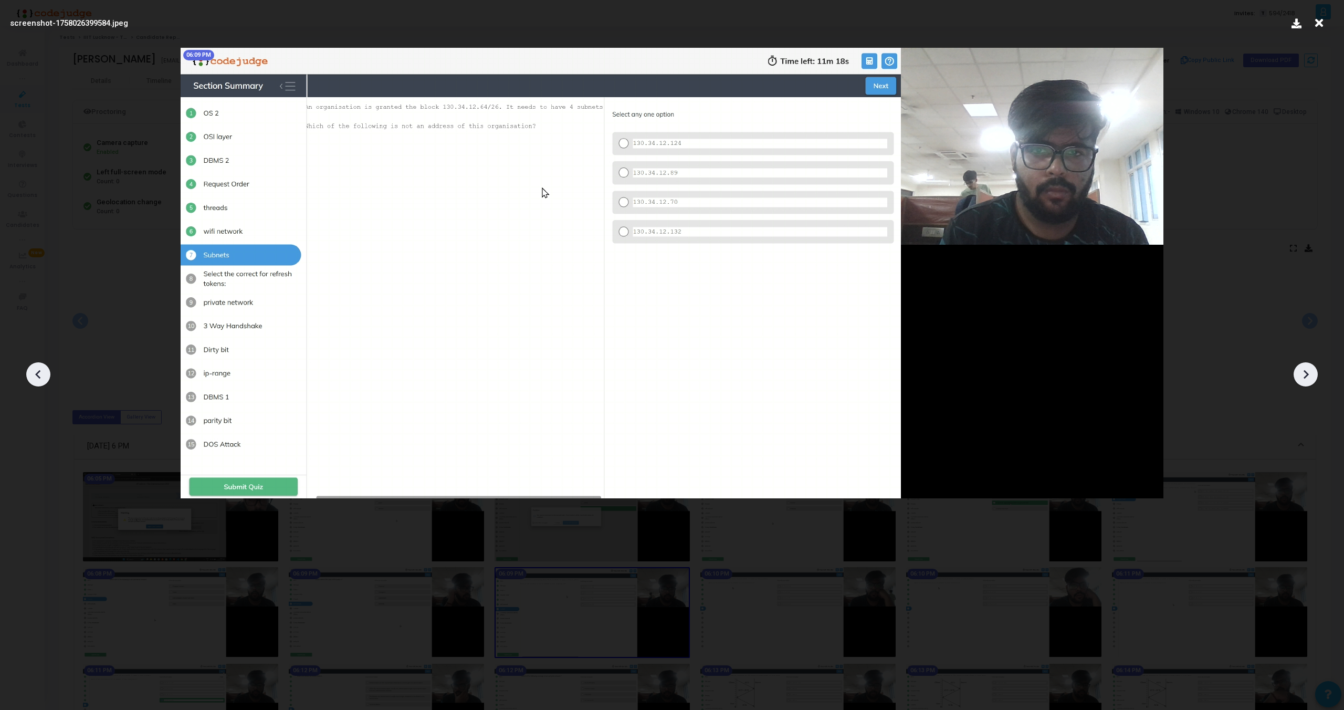
click at [1308, 384] on div at bounding box center [1306, 374] width 24 height 24
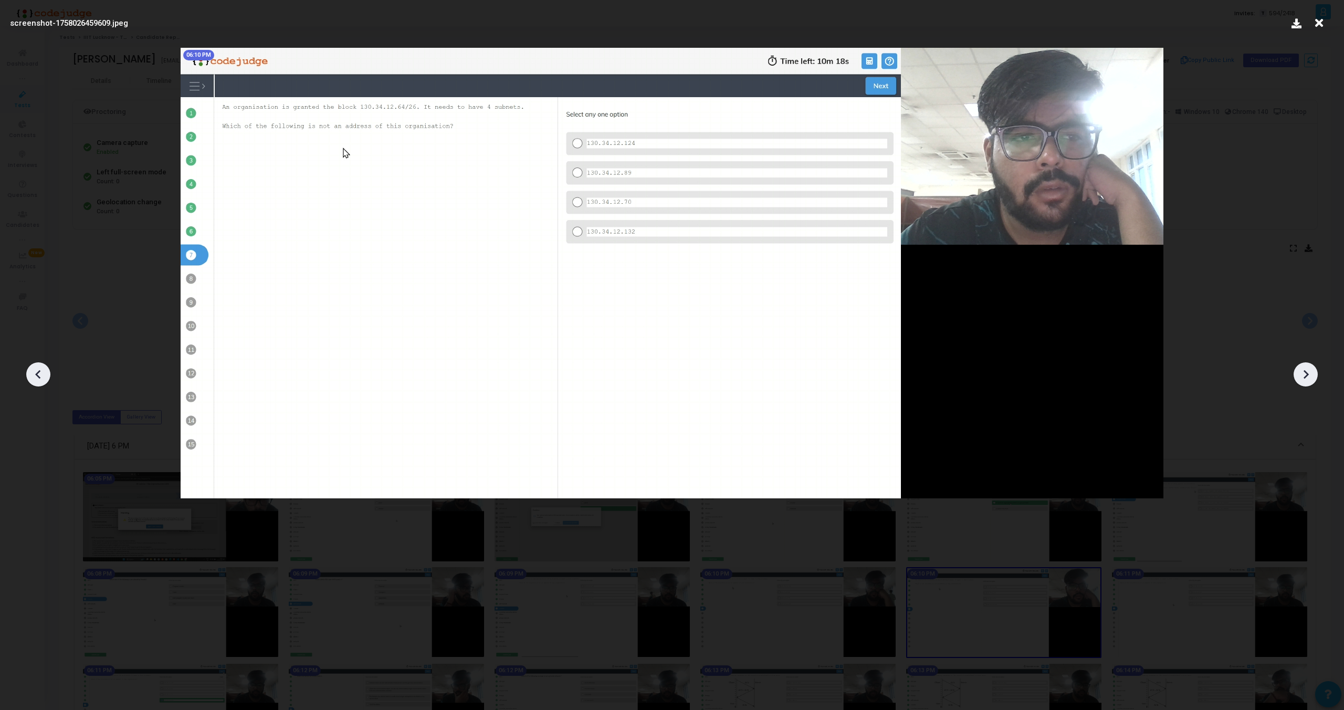
click at [1308, 384] on div at bounding box center [1306, 374] width 24 height 24
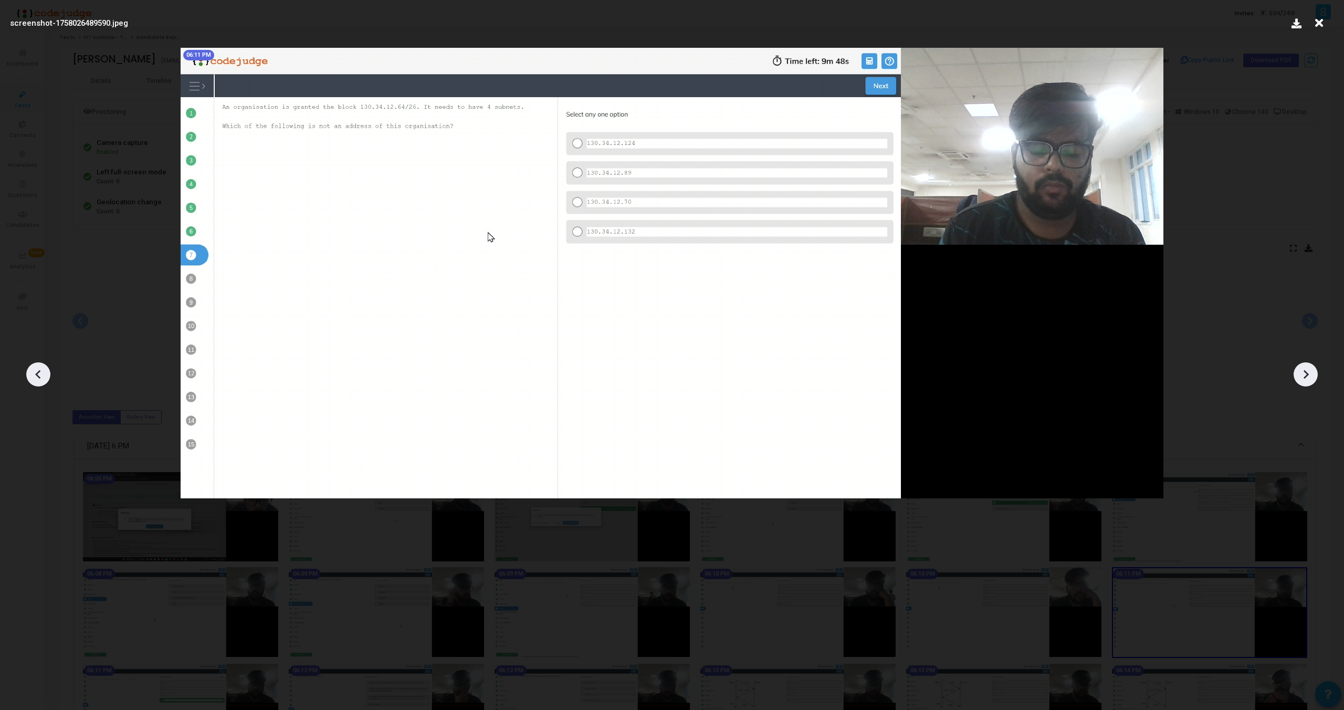
click at [1308, 384] on div at bounding box center [1306, 374] width 24 height 24
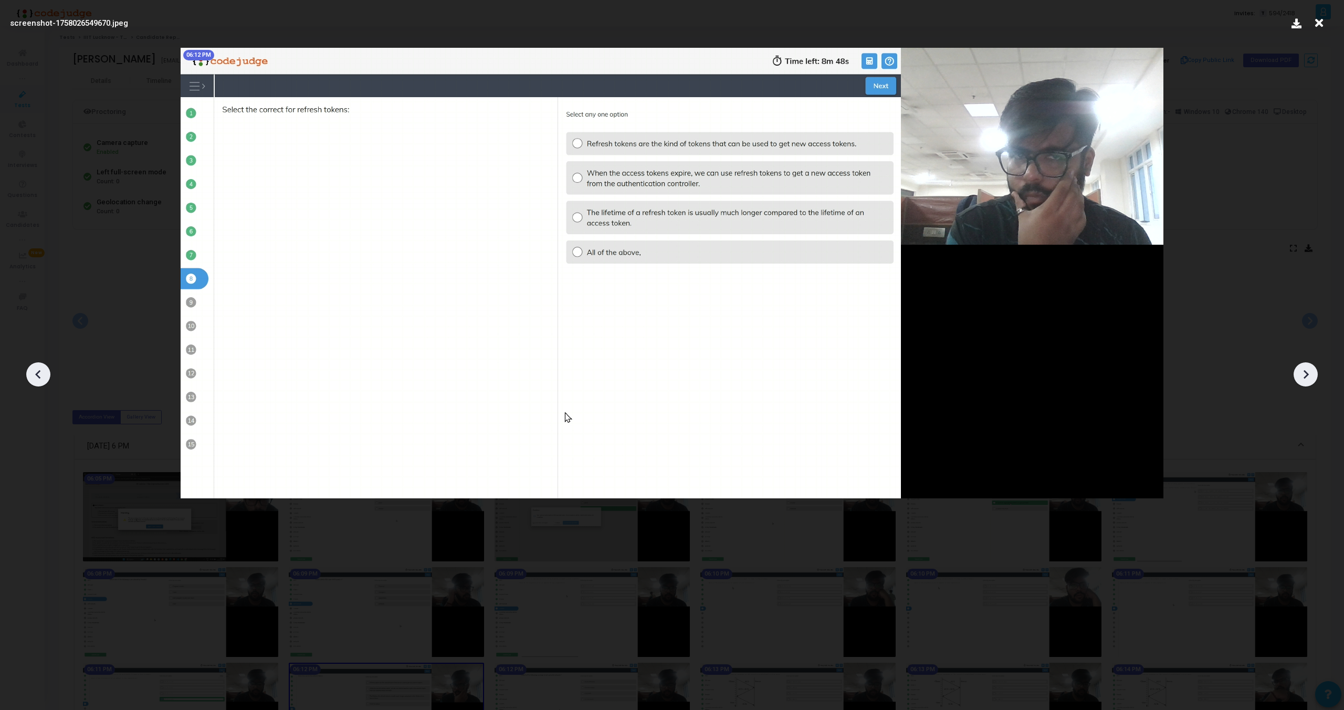
click at [1308, 384] on div at bounding box center [1306, 374] width 24 height 24
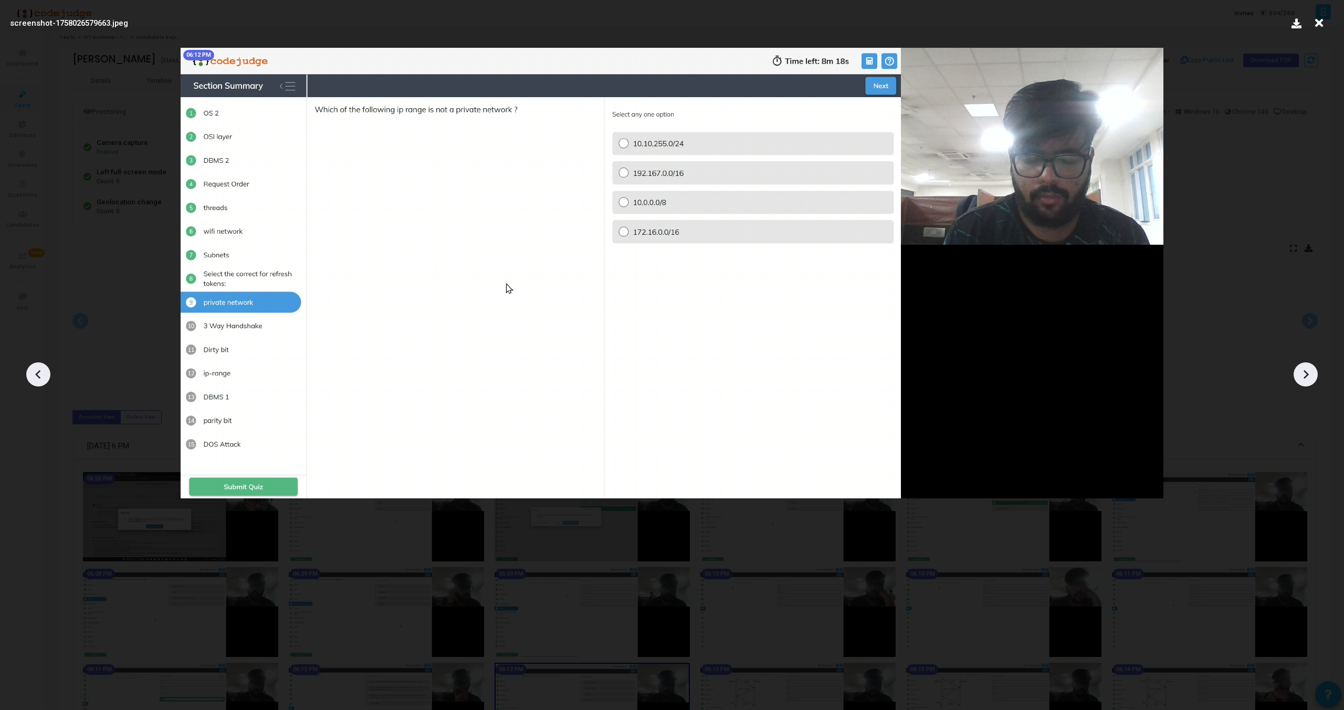
click at [1308, 384] on div at bounding box center [1306, 374] width 24 height 24
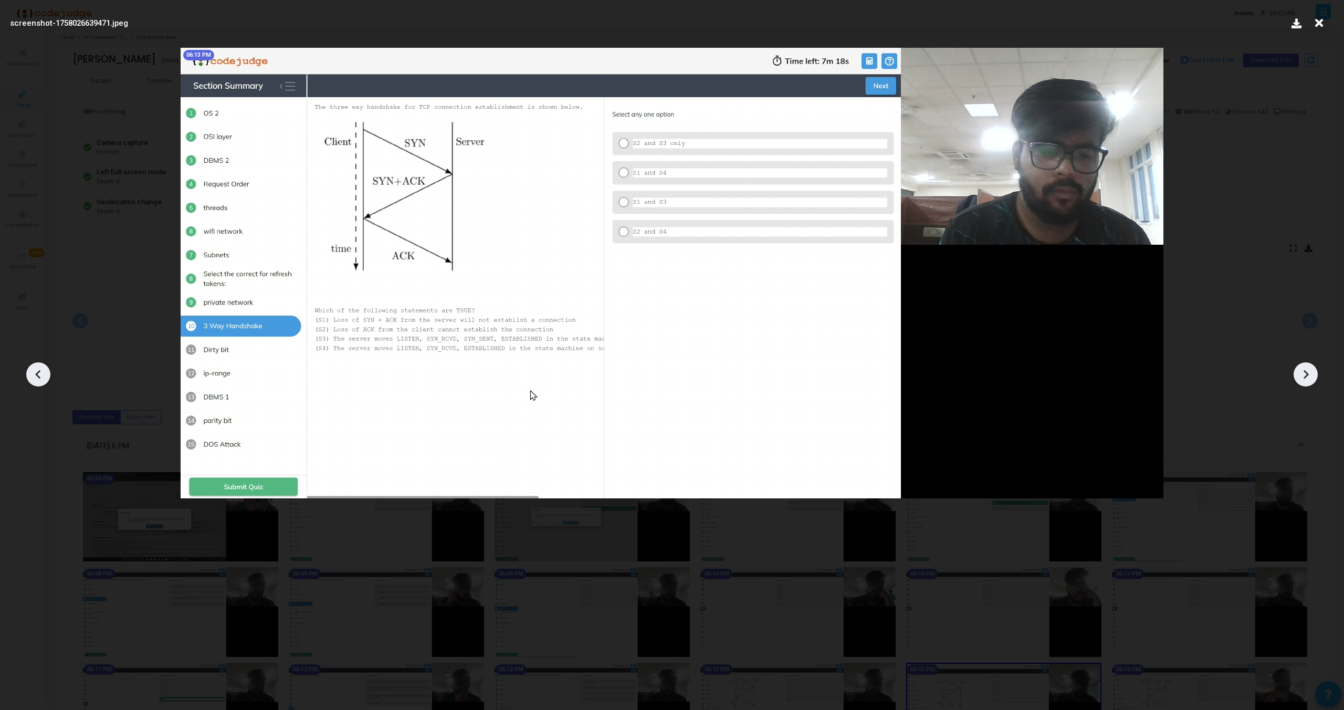
click at [1308, 384] on div at bounding box center [1306, 374] width 24 height 24
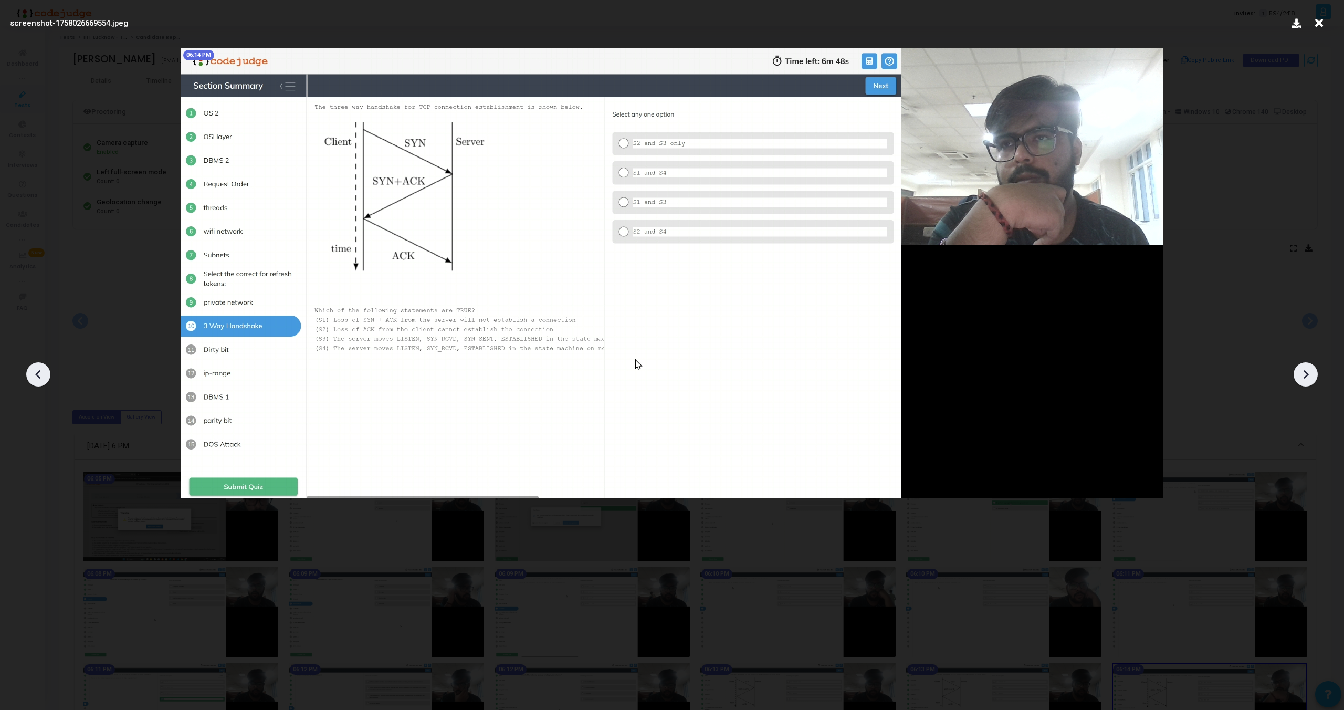
click at [1308, 384] on div at bounding box center [1306, 374] width 24 height 24
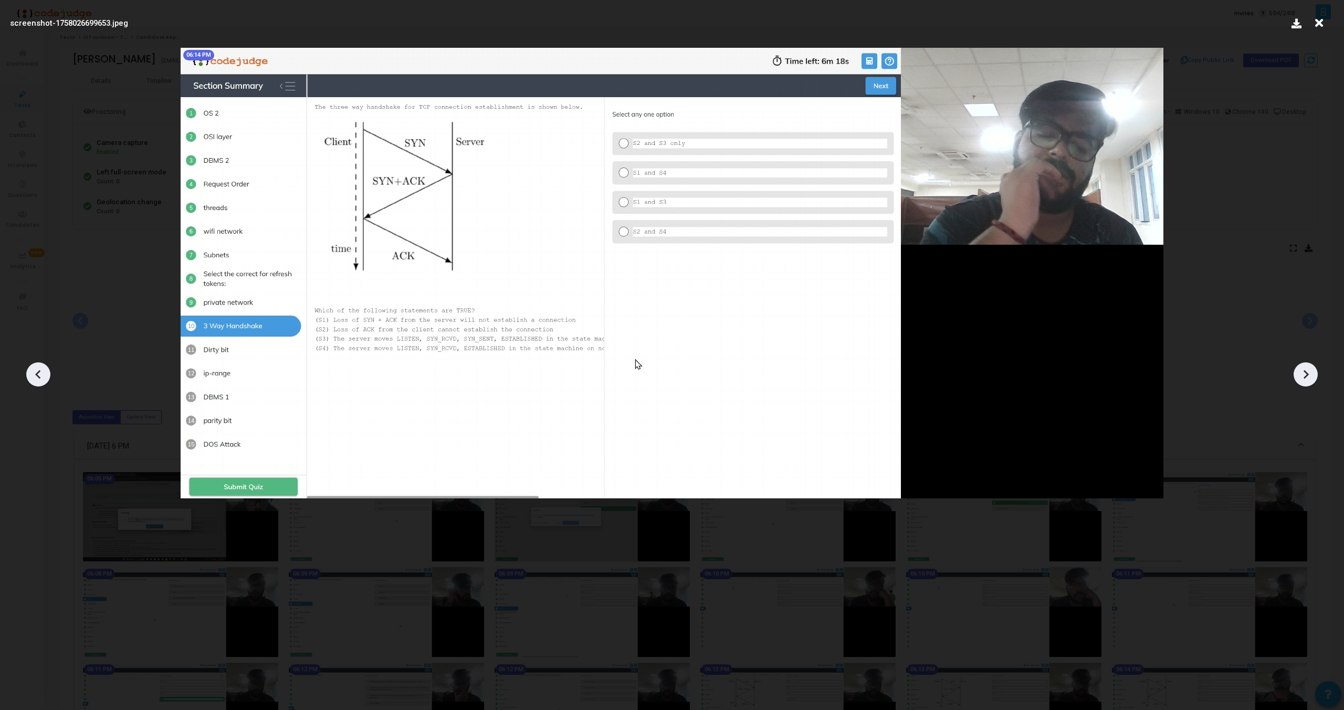
click at [1308, 384] on div at bounding box center [1306, 374] width 24 height 24
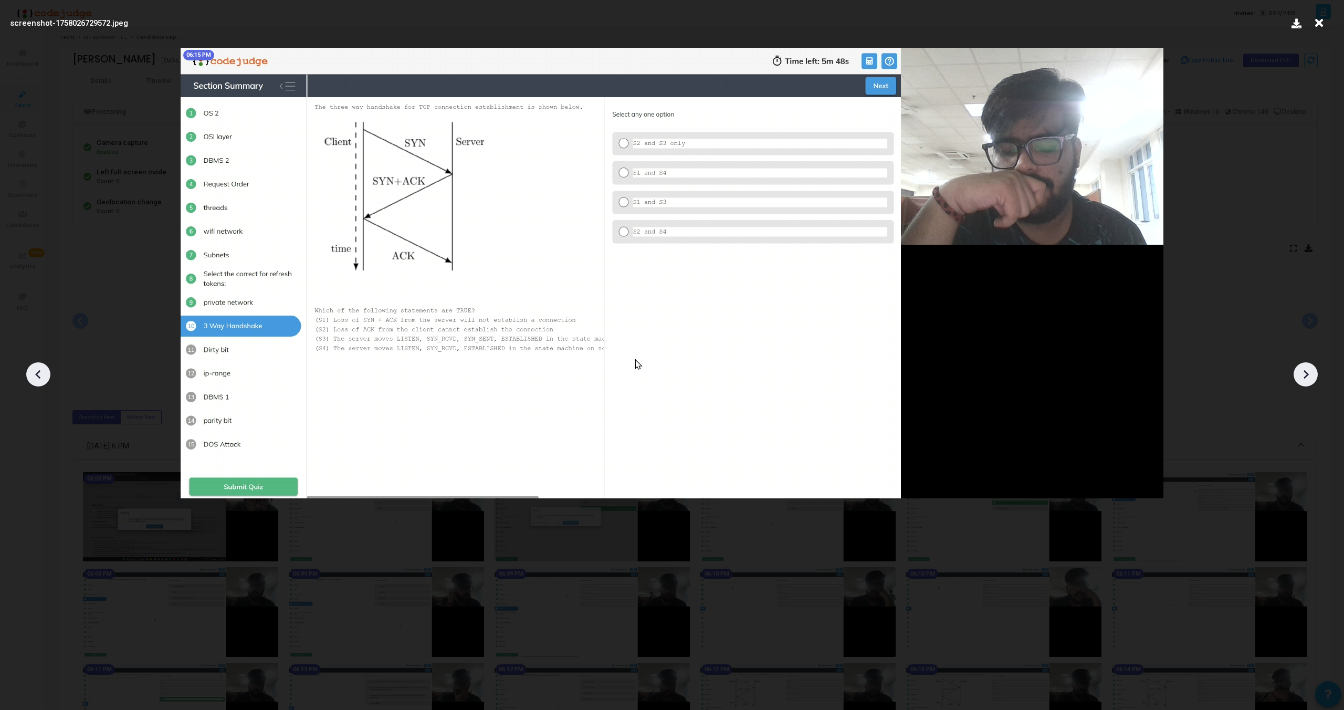
click at [1308, 384] on div at bounding box center [1306, 374] width 24 height 24
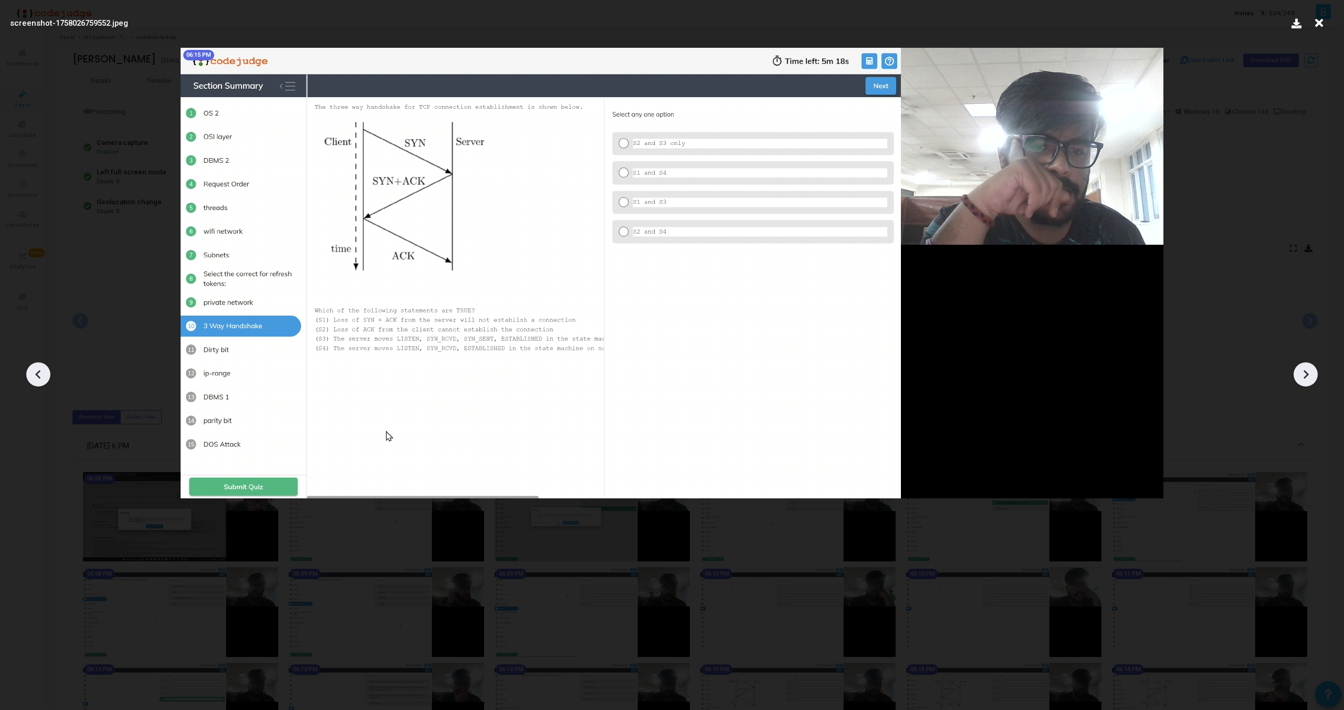
click at [1308, 384] on div at bounding box center [1306, 374] width 24 height 24
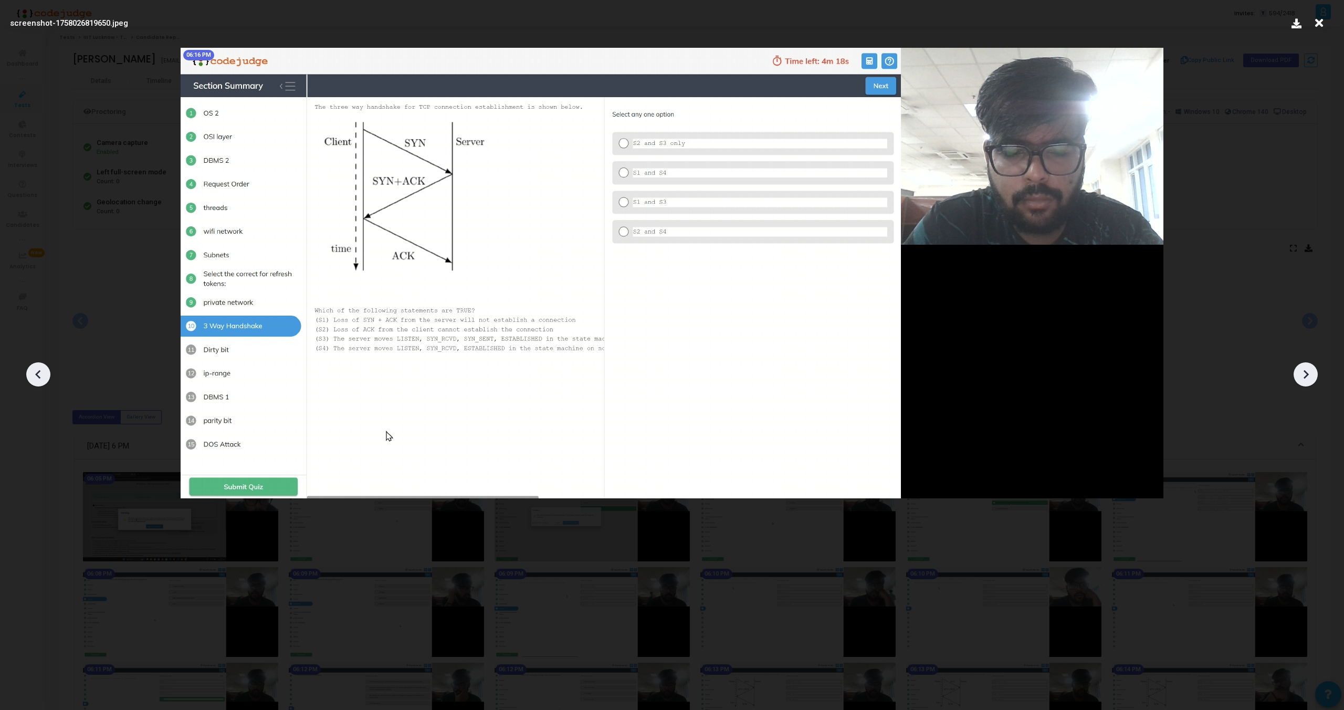
click at [1308, 384] on div at bounding box center [1306, 374] width 24 height 24
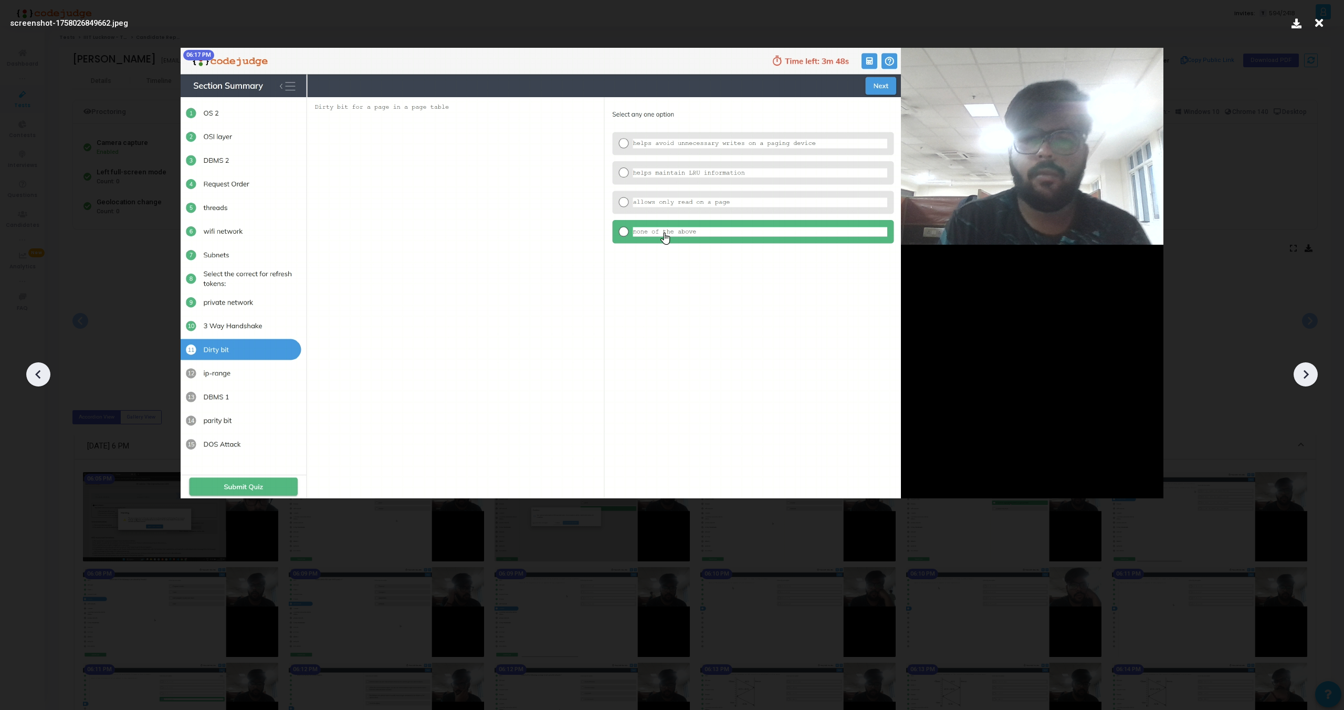
click at [1308, 384] on div at bounding box center [1306, 374] width 24 height 24
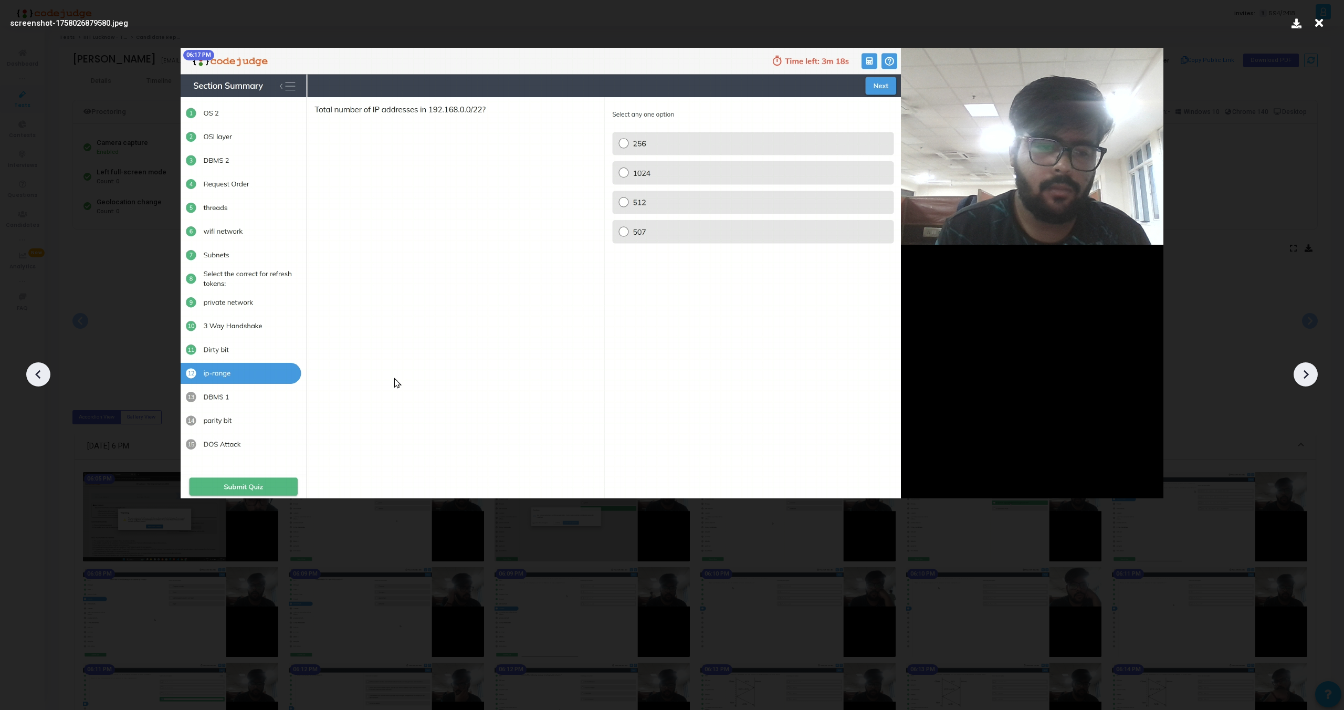
click at [1308, 384] on div at bounding box center [1306, 374] width 24 height 24
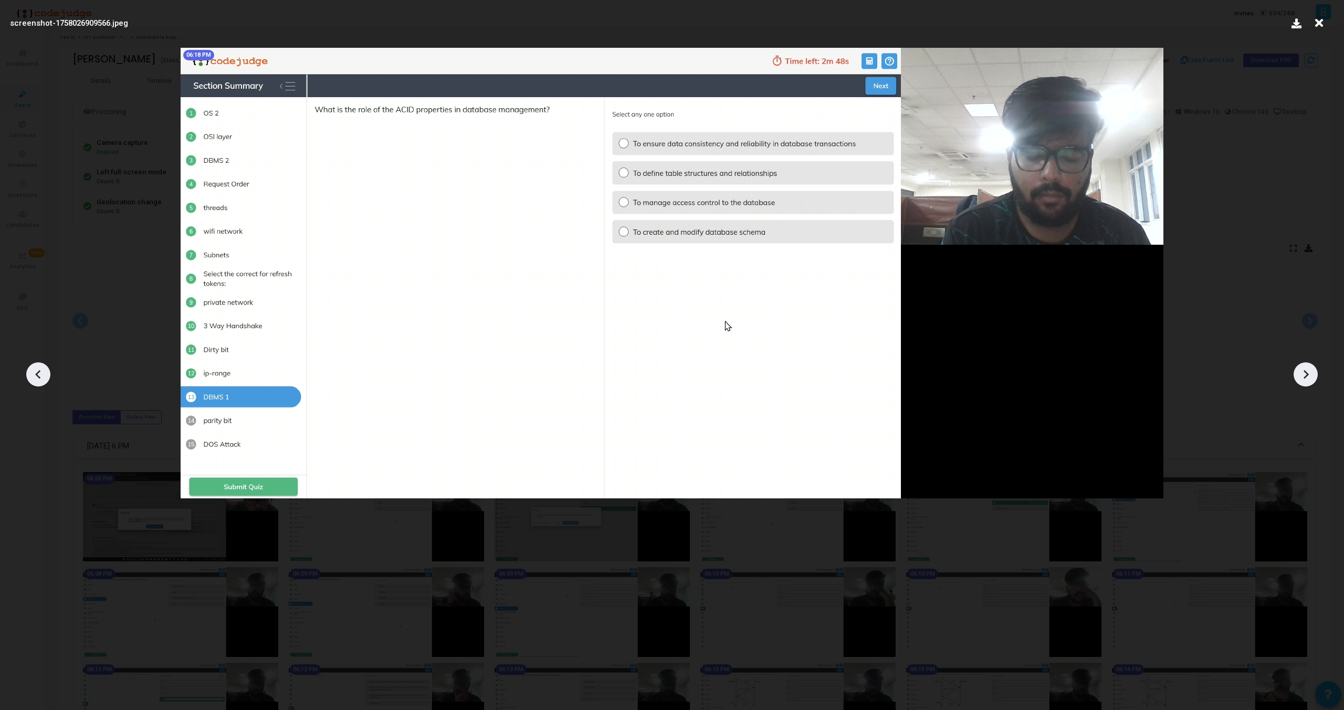
click at [1308, 384] on div at bounding box center [1306, 374] width 24 height 24
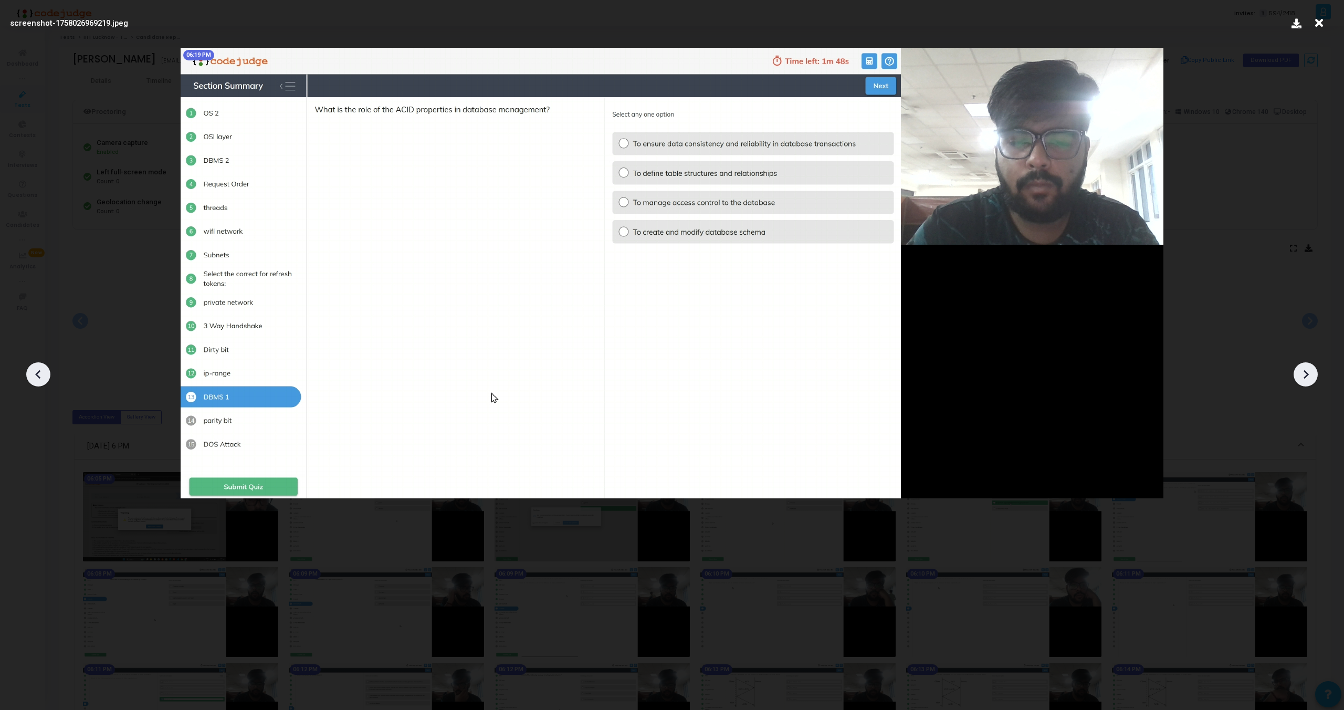
click at [1308, 384] on div at bounding box center [1306, 374] width 24 height 24
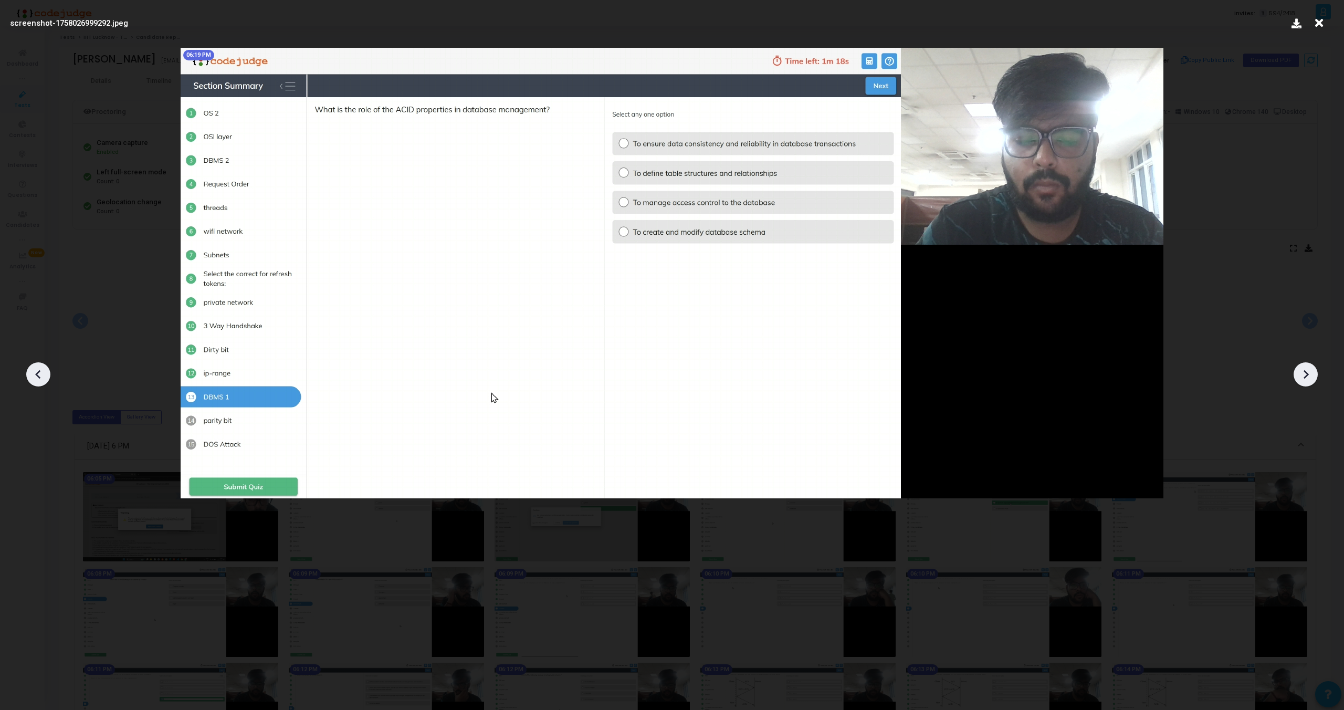
click at [1308, 384] on div at bounding box center [1306, 374] width 24 height 24
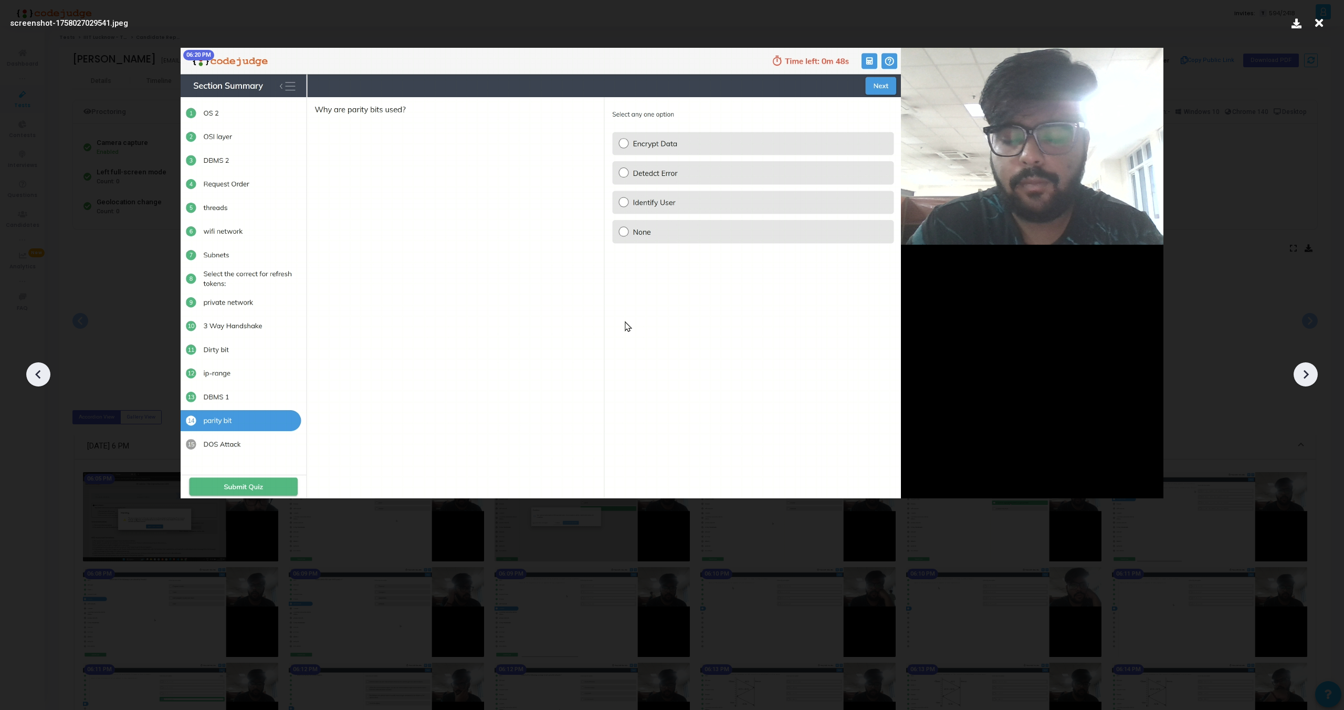
click at [1308, 384] on div at bounding box center [1306, 374] width 24 height 24
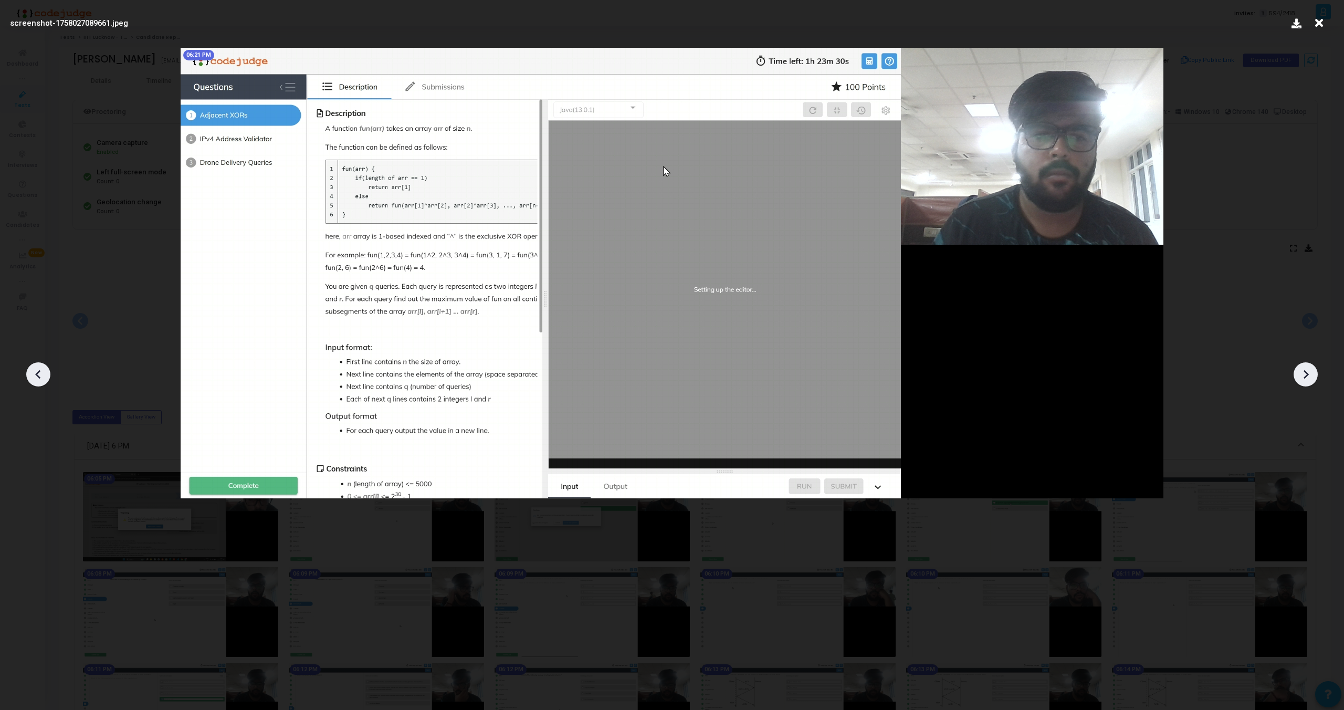
click at [1308, 384] on div at bounding box center [1306, 374] width 24 height 24
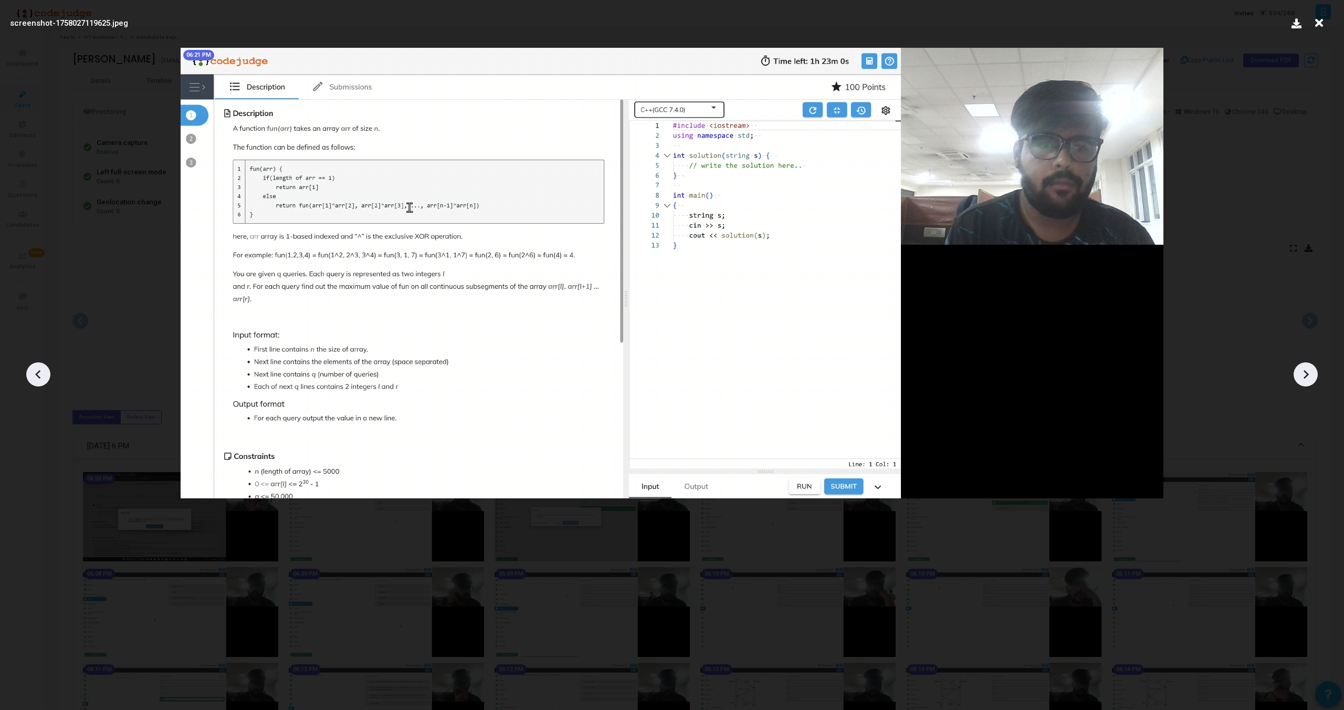
click at [1308, 384] on div at bounding box center [1306, 374] width 24 height 24
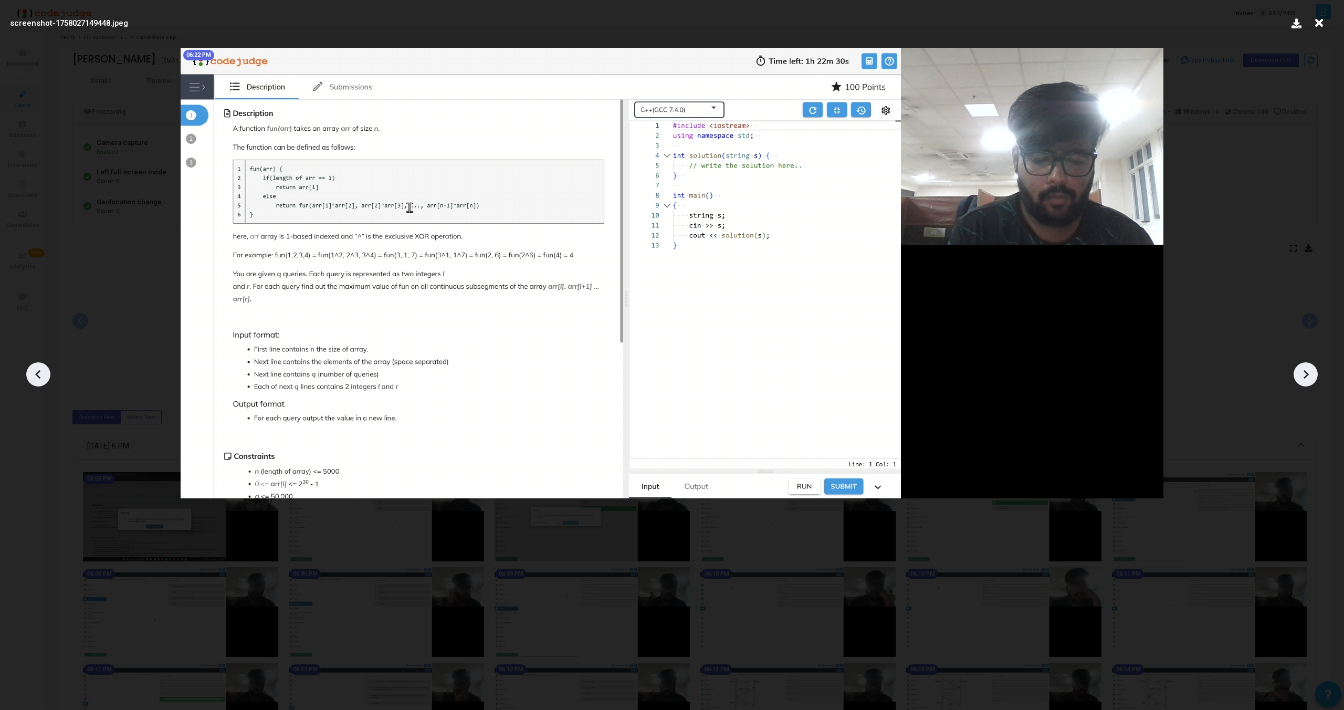
click at [1308, 384] on div at bounding box center [1306, 374] width 24 height 24
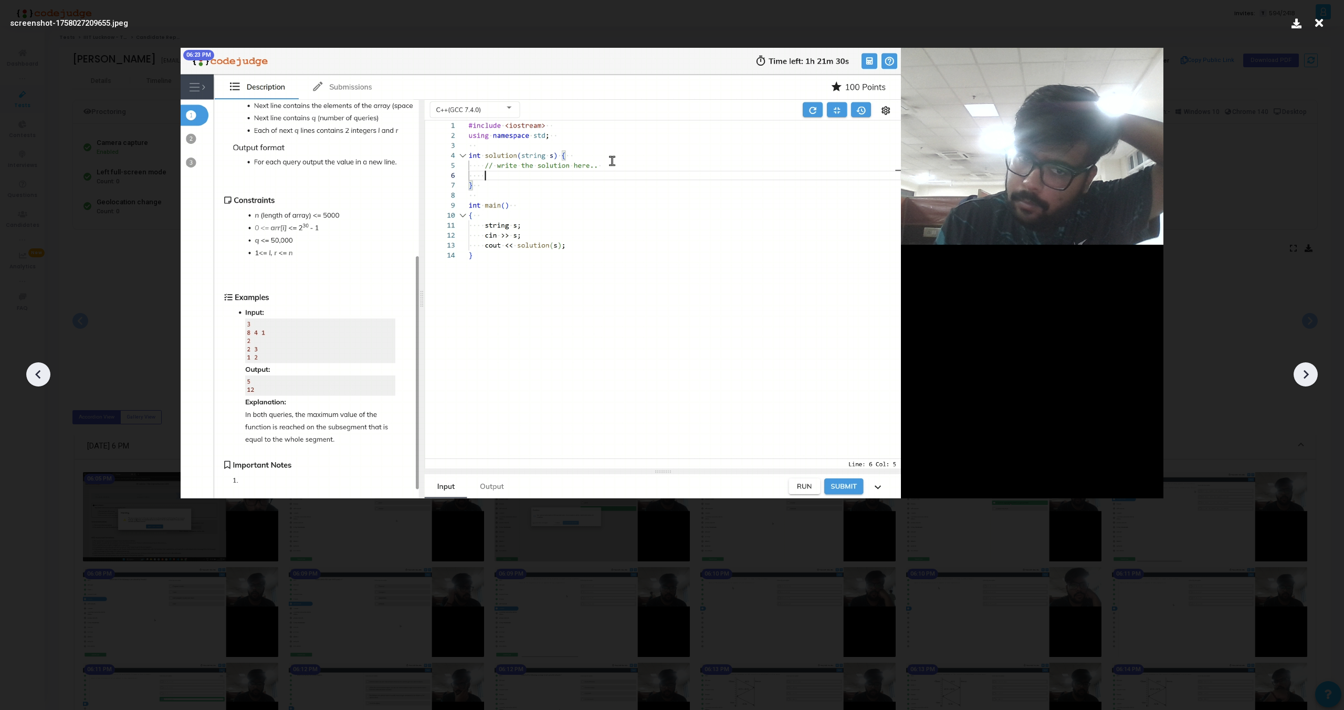
click at [1308, 384] on div at bounding box center [1306, 374] width 24 height 24
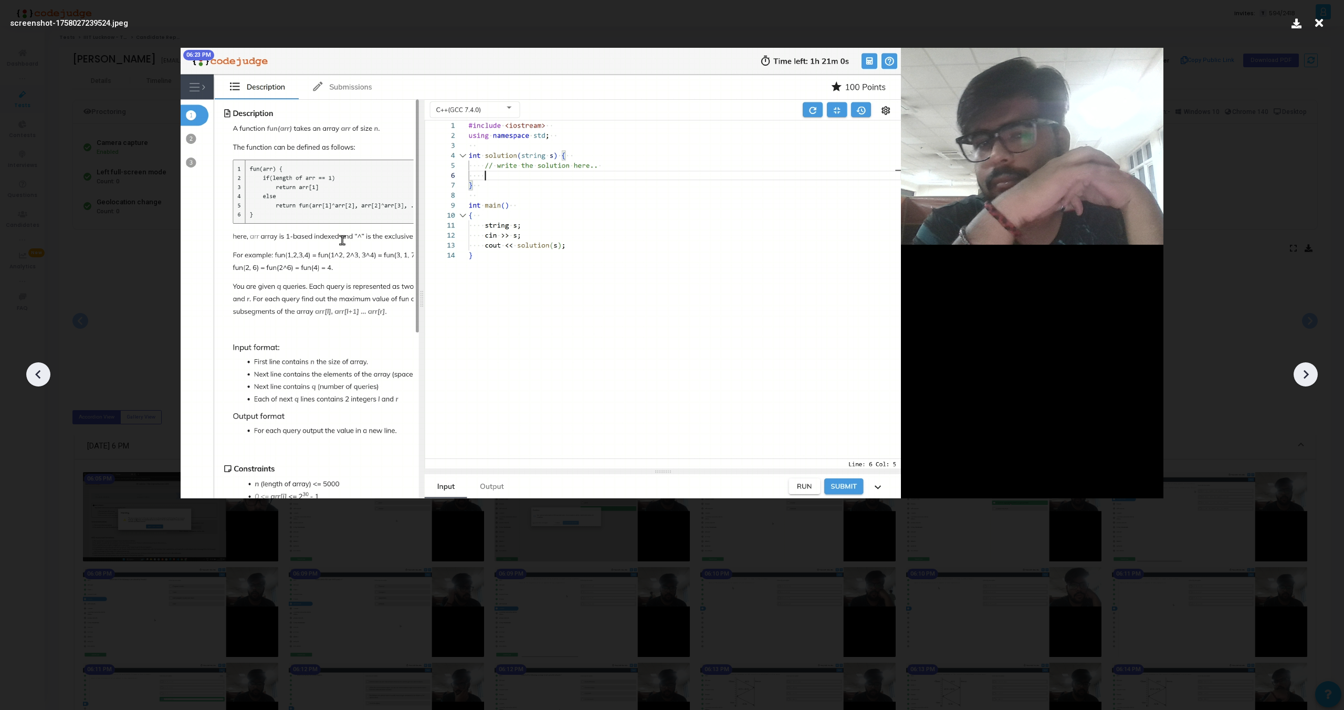
click at [1308, 384] on div at bounding box center [1306, 374] width 24 height 24
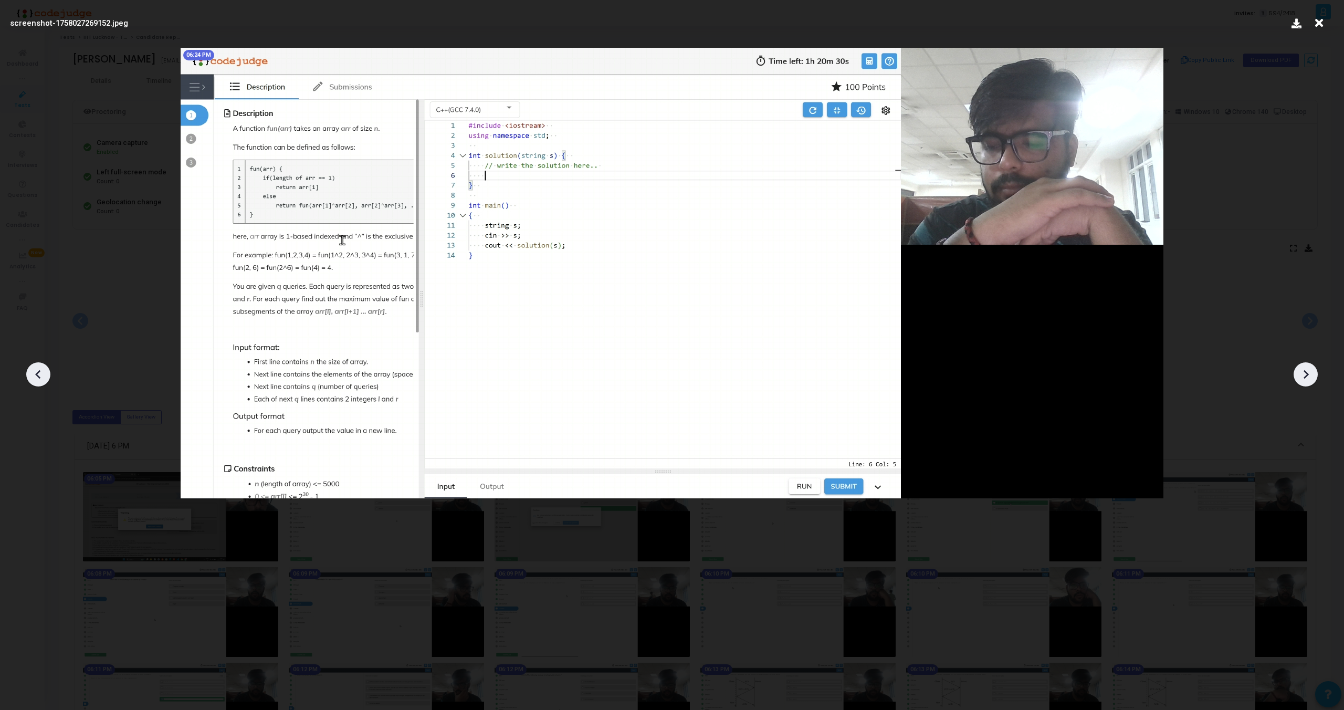
click at [1308, 384] on div at bounding box center [1306, 374] width 24 height 24
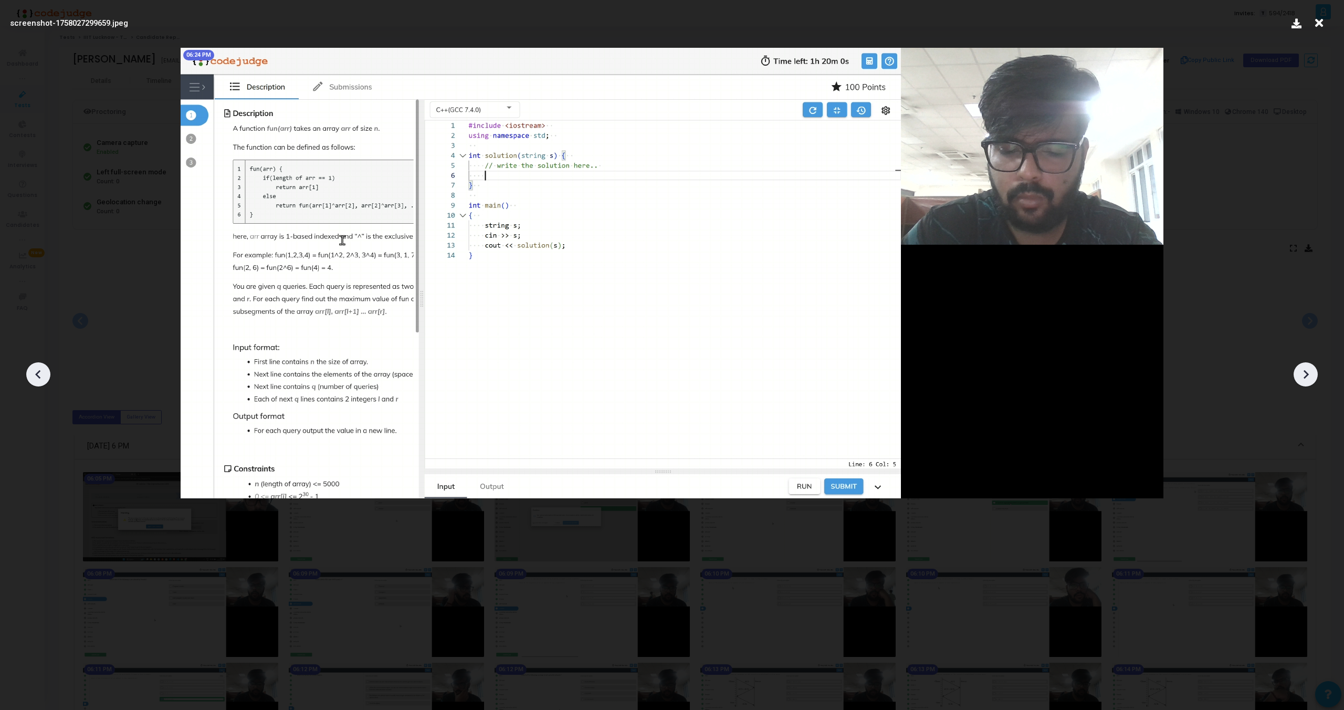
click at [1308, 384] on div at bounding box center [1306, 374] width 24 height 24
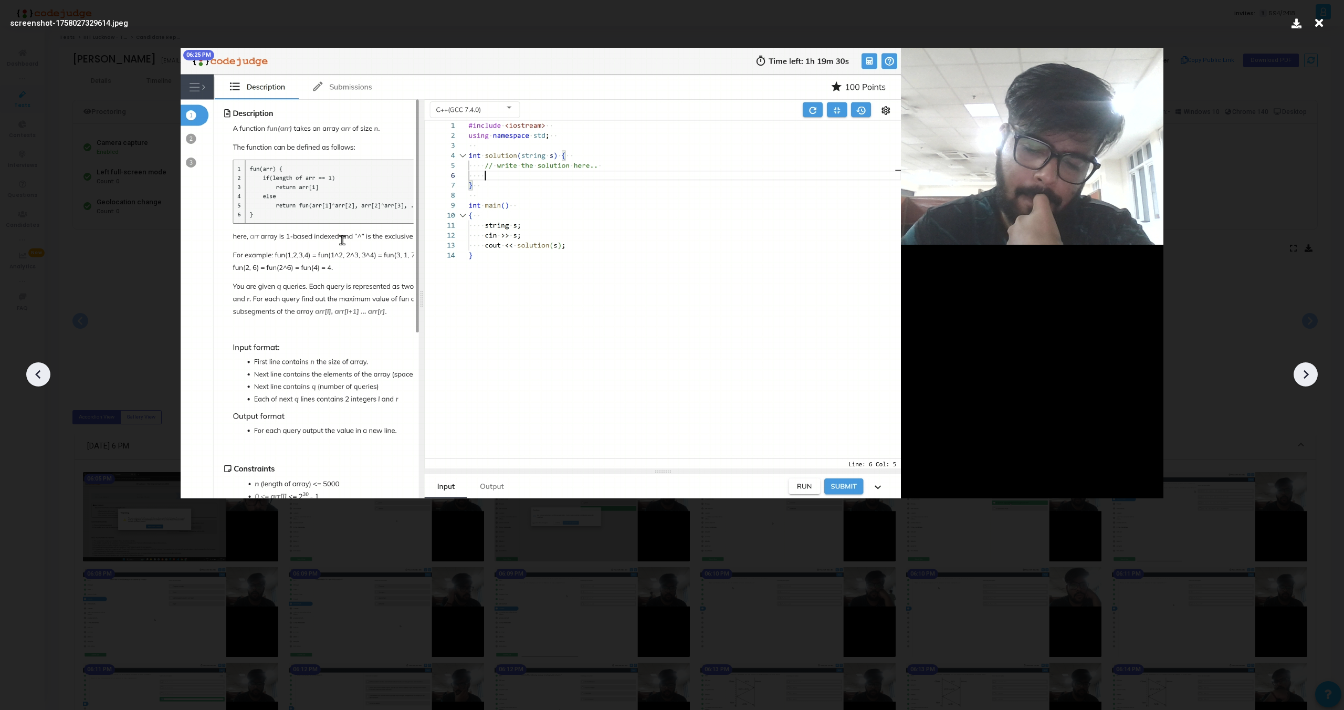
click at [1308, 384] on div at bounding box center [1306, 374] width 24 height 24
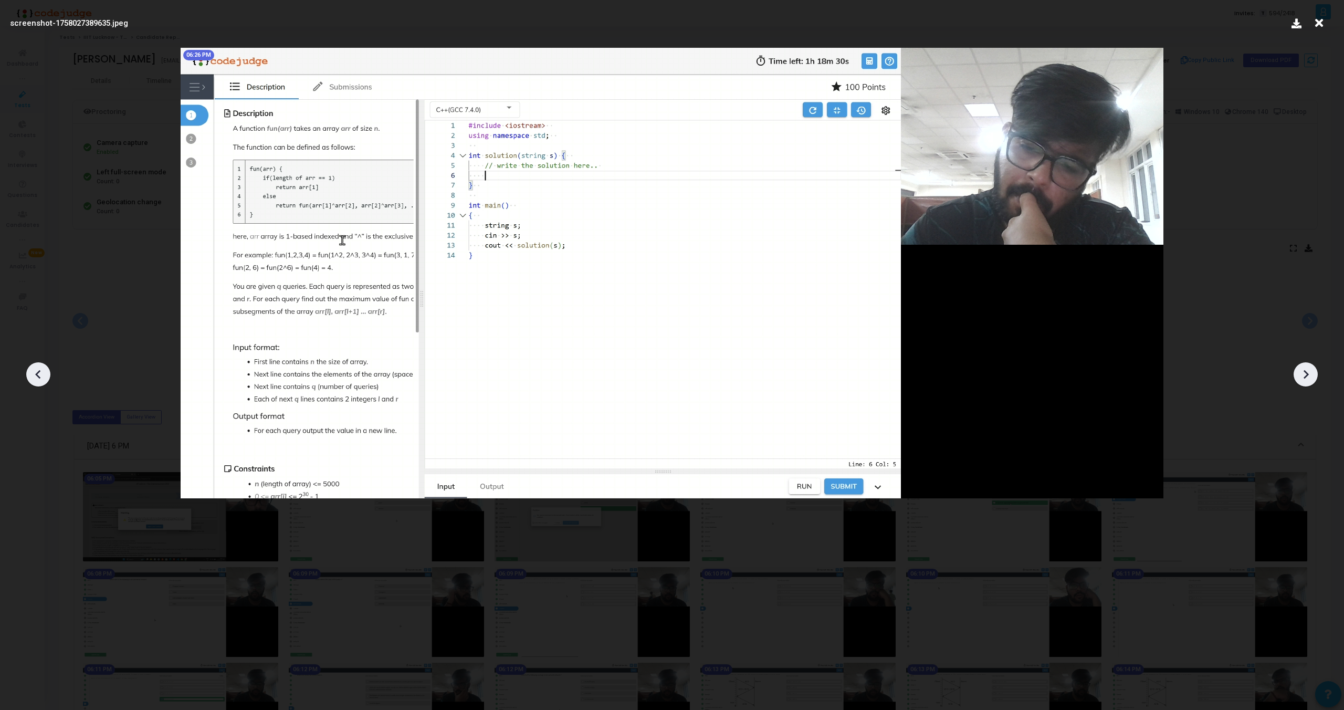
click at [1308, 384] on div at bounding box center [1306, 374] width 24 height 24
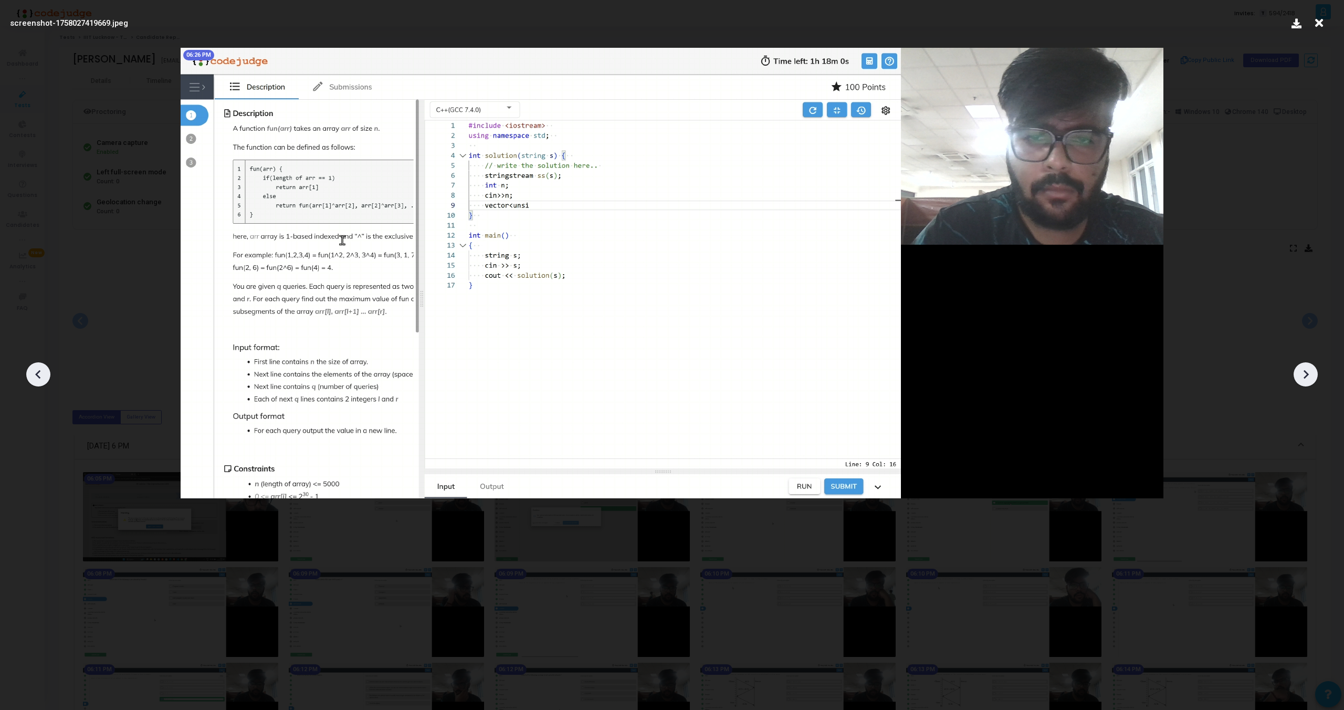
click at [1308, 384] on div at bounding box center [1306, 374] width 24 height 24
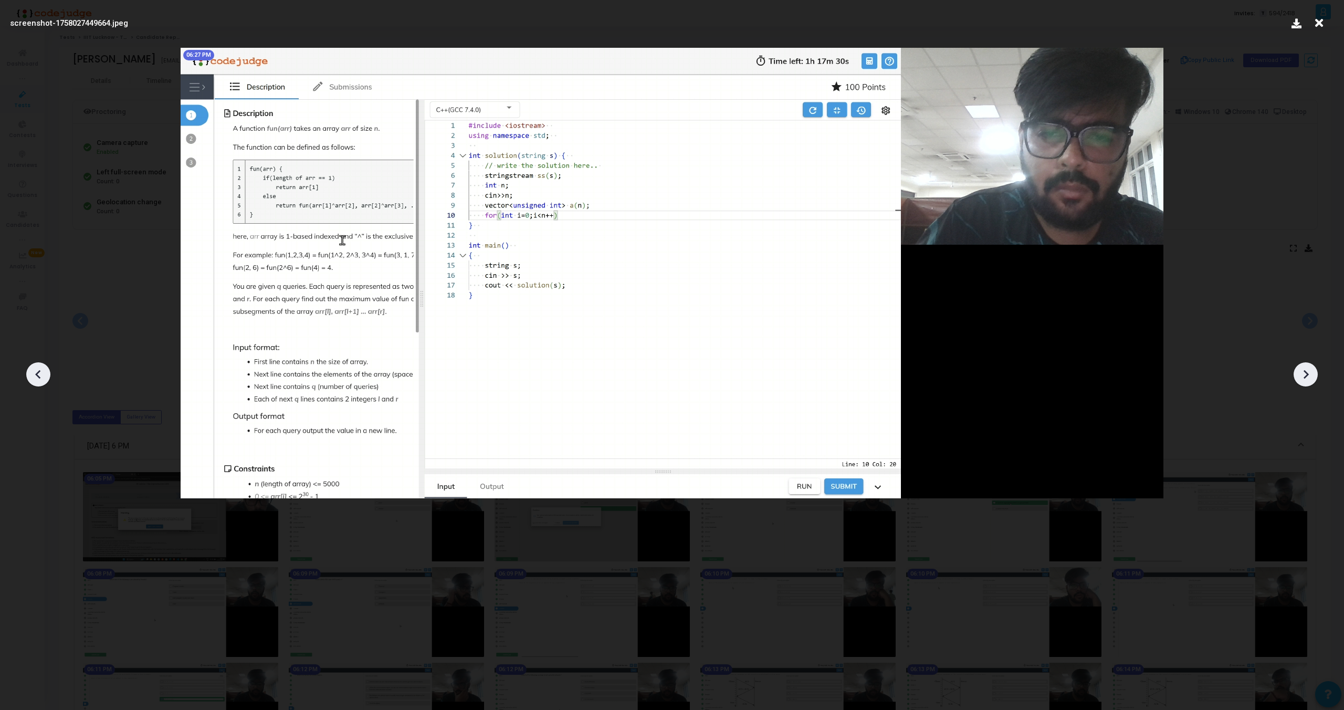
click at [1308, 384] on div at bounding box center [1306, 374] width 24 height 24
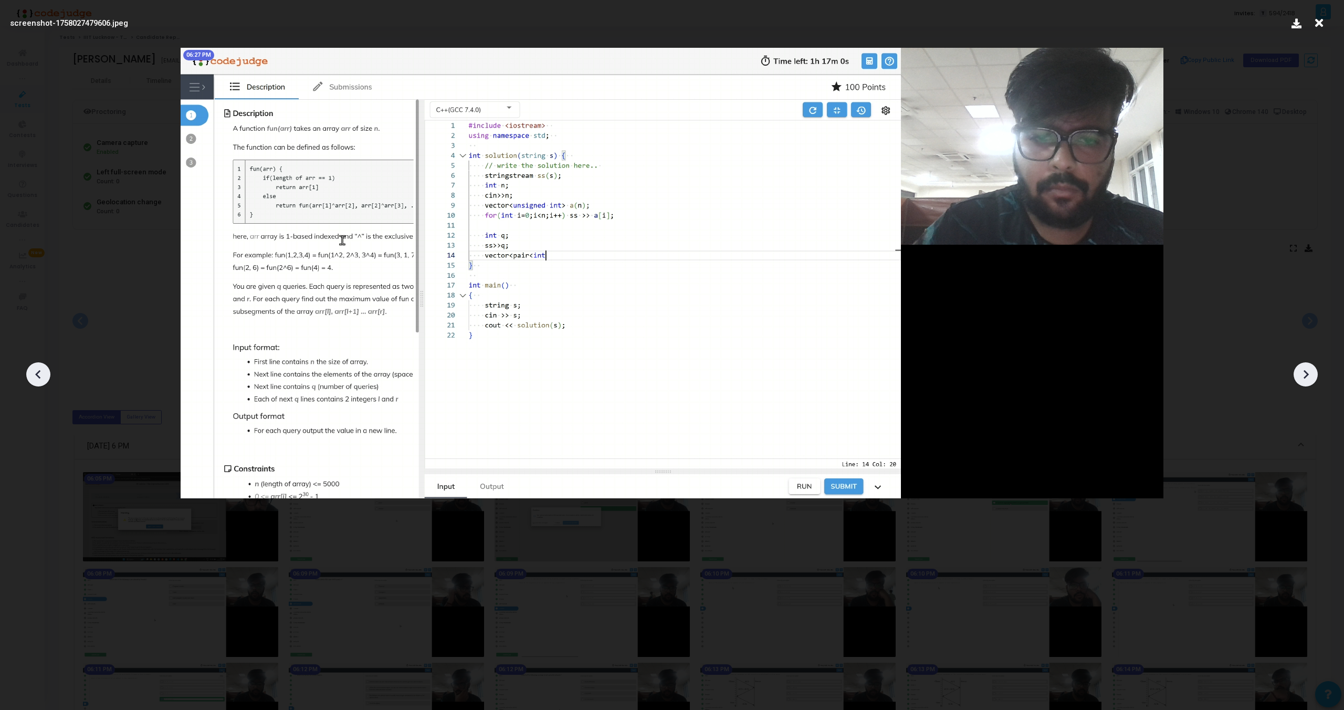
click at [1308, 384] on div at bounding box center [1306, 374] width 24 height 24
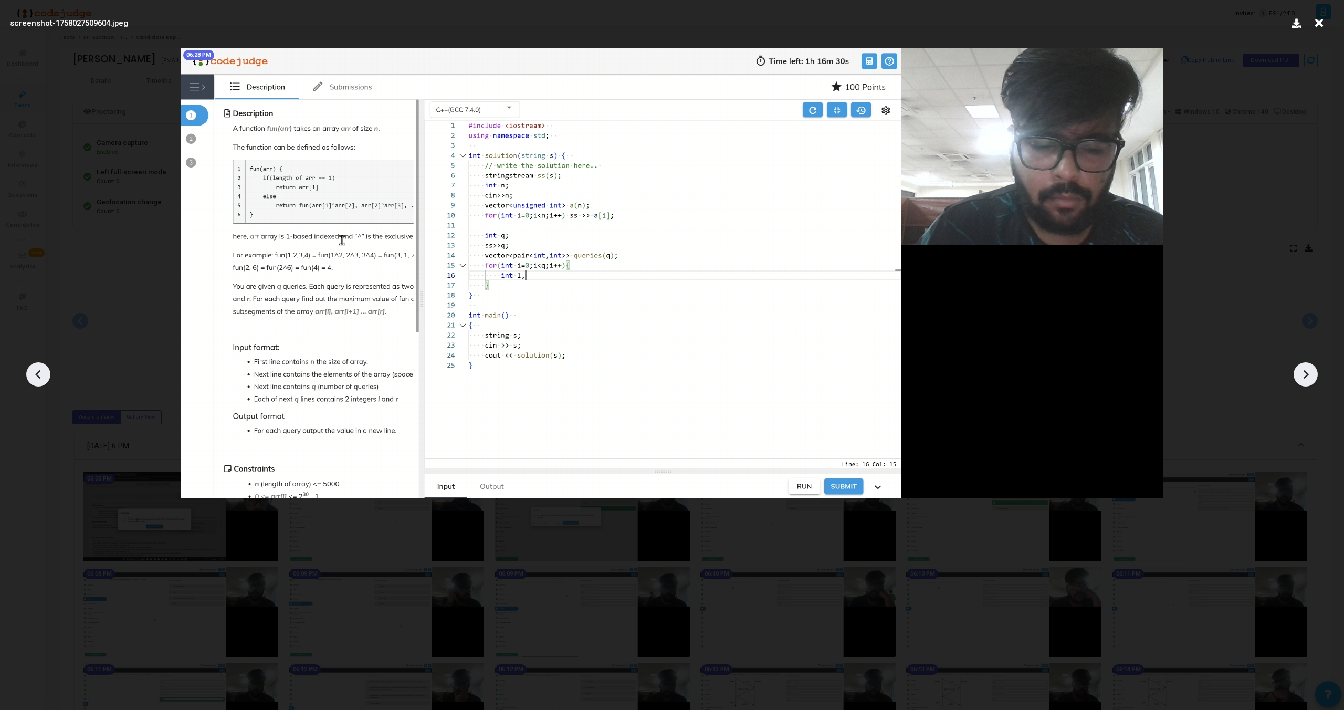
click at [1308, 384] on div at bounding box center [1306, 374] width 24 height 24
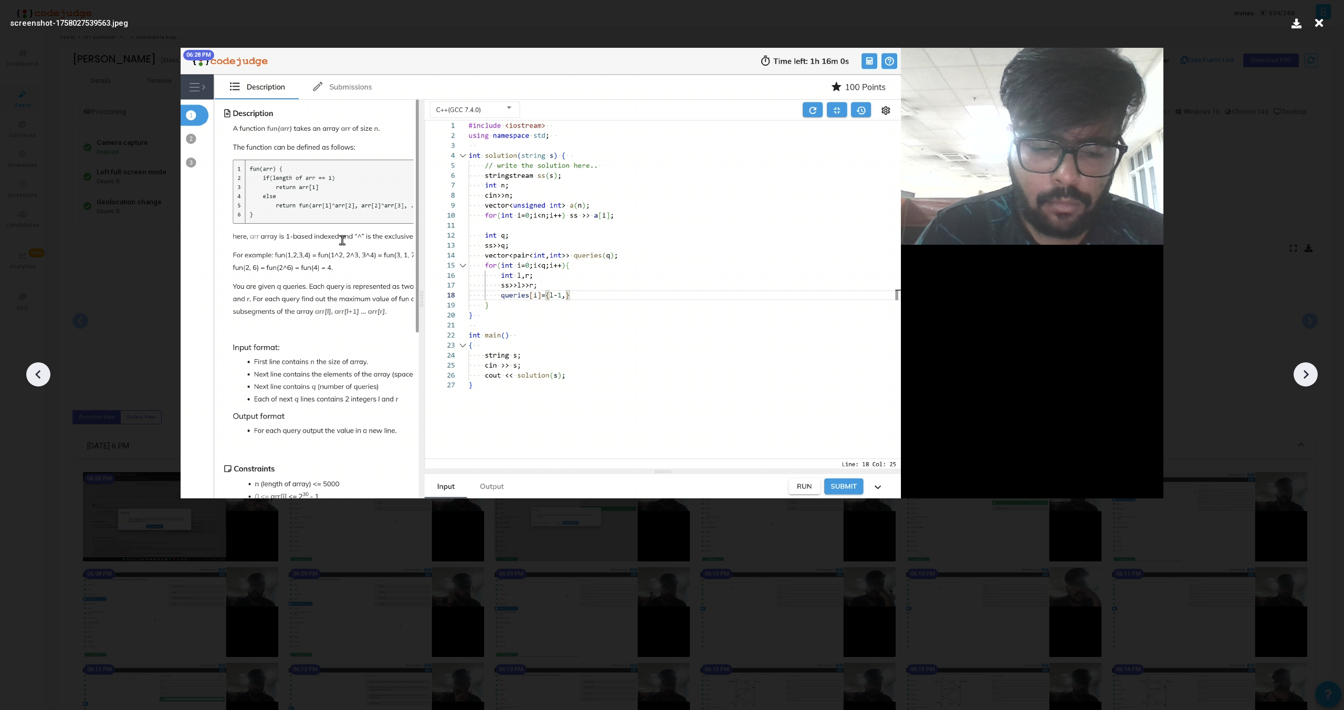
click at [1308, 384] on div at bounding box center [1306, 374] width 24 height 24
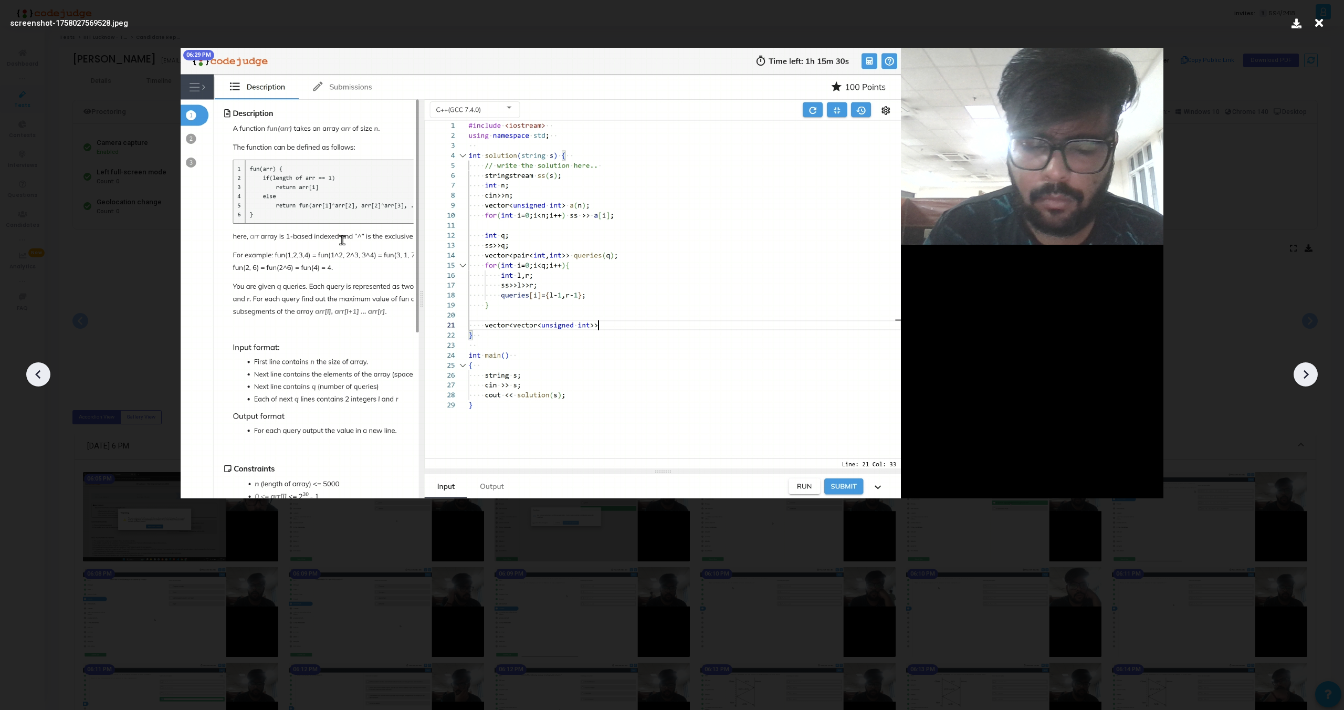
click at [1308, 384] on div at bounding box center [1306, 374] width 24 height 24
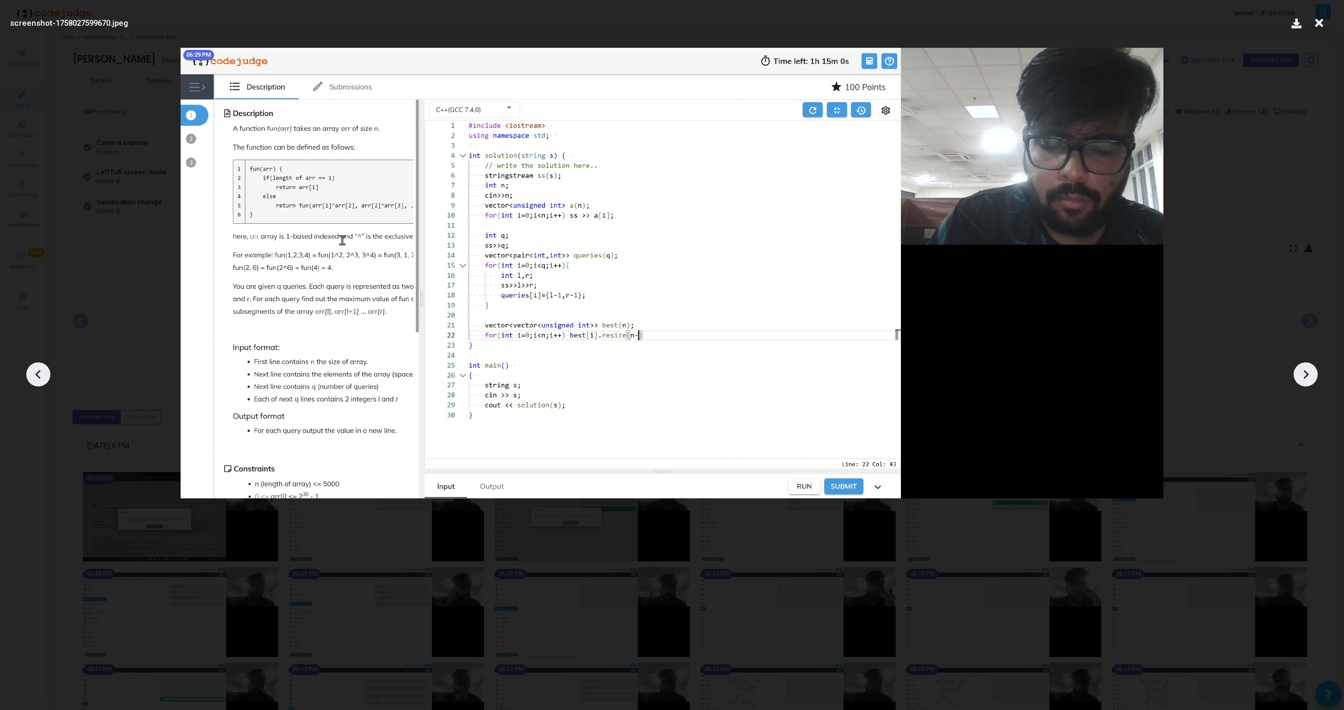
click at [1308, 384] on div at bounding box center [1306, 374] width 24 height 24
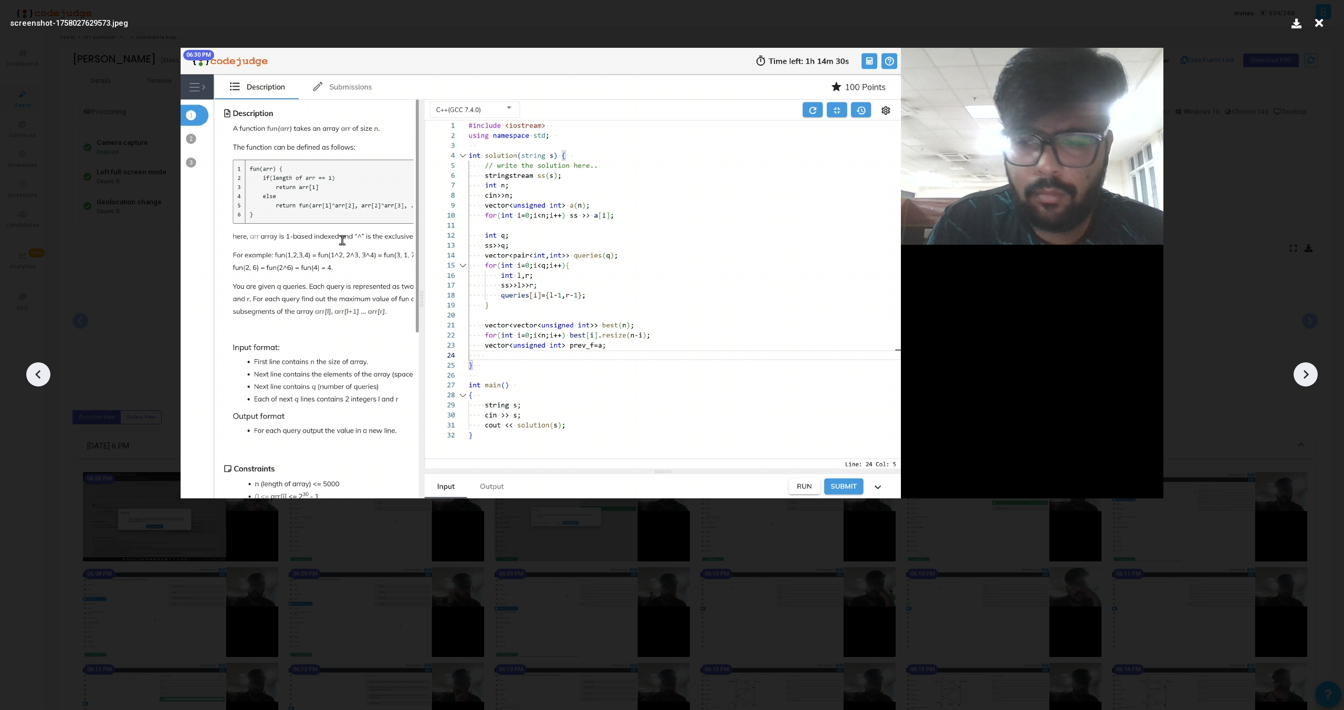
click at [1308, 384] on div at bounding box center [1306, 374] width 24 height 24
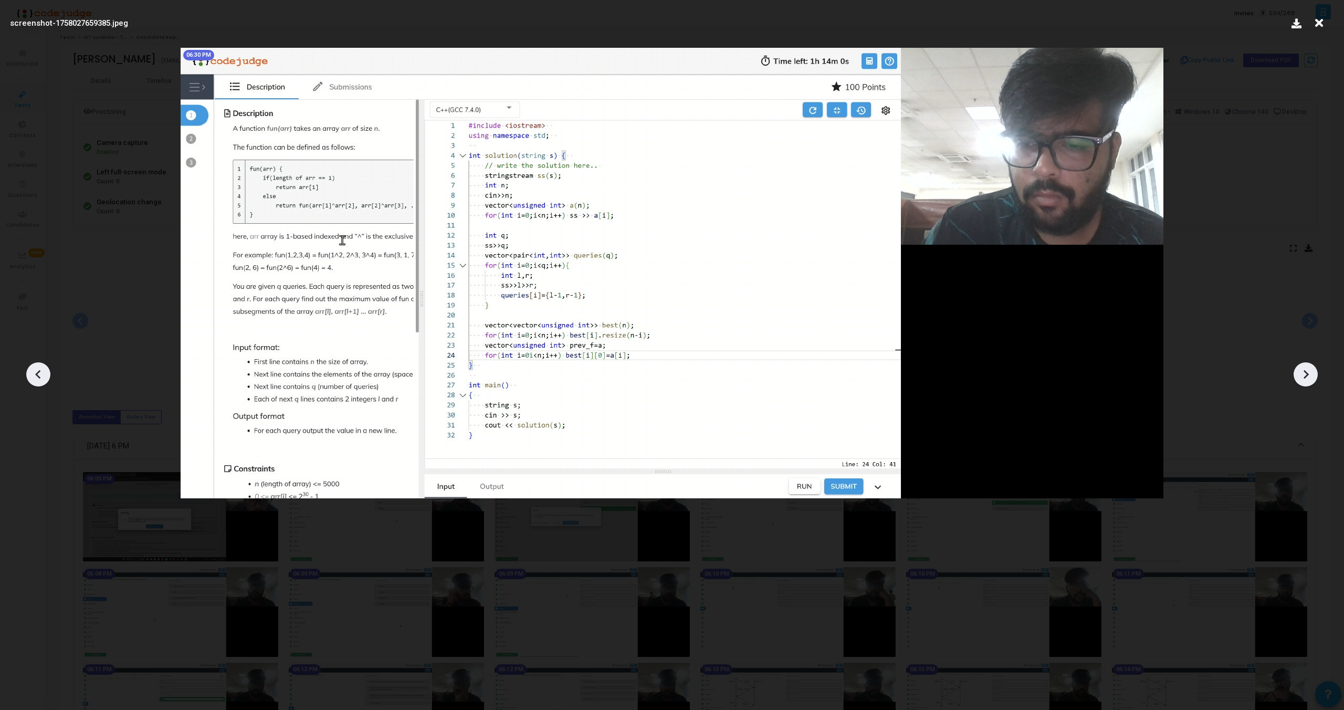
click at [1308, 384] on div at bounding box center [1306, 374] width 24 height 24
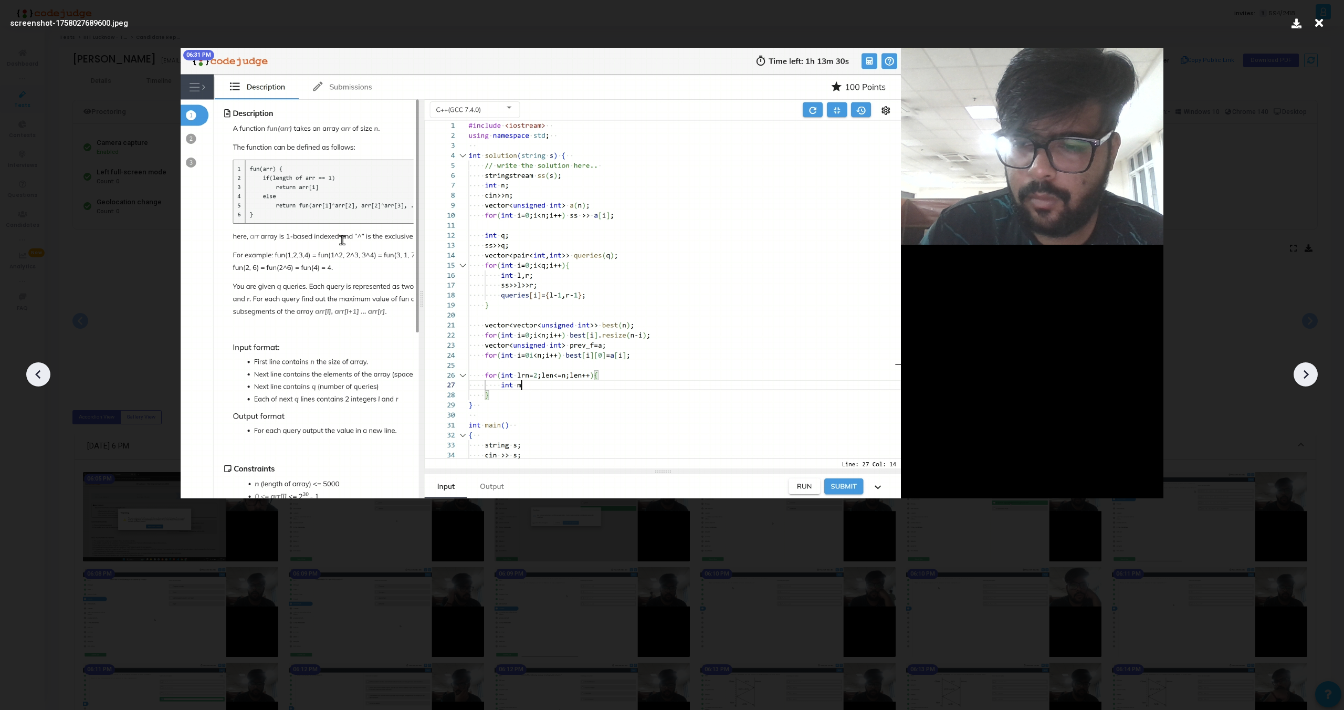
click at [1308, 384] on div at bounding box center [1306, 374] width 24 height 24
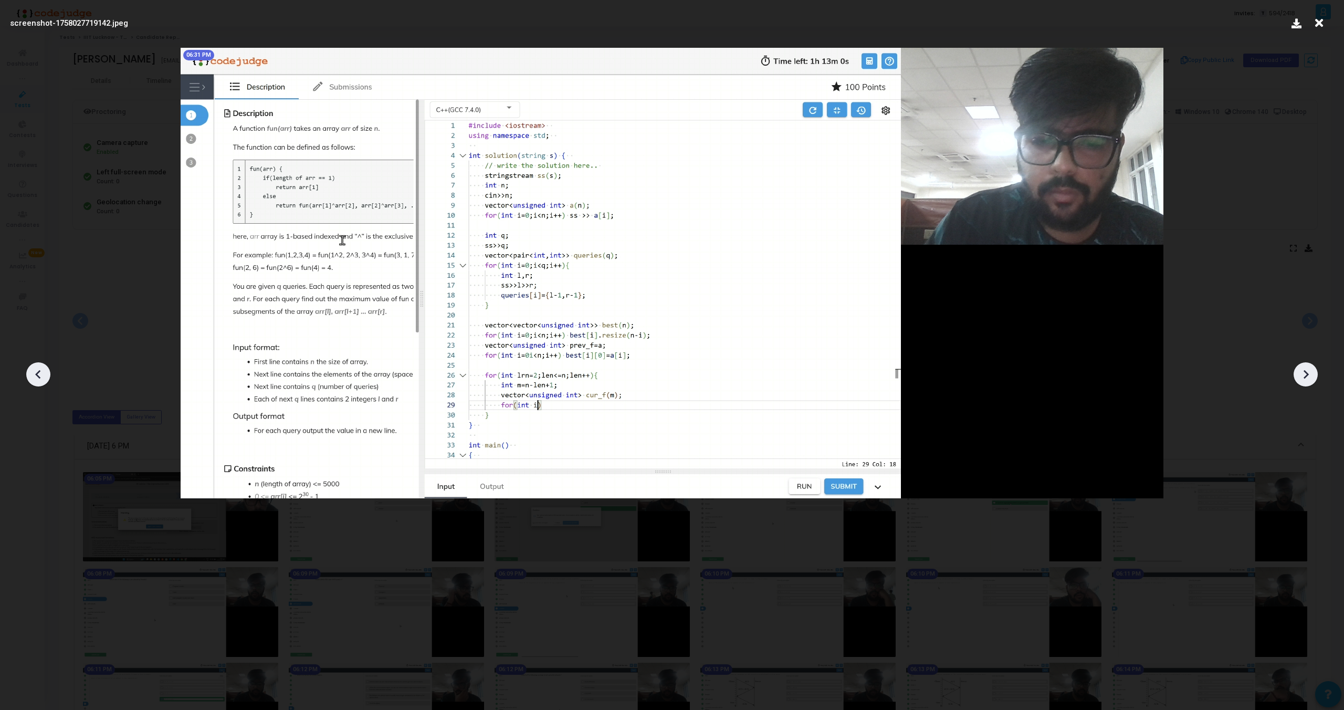
click at [1308, 384] on div at bounding box center [1306, 374] width 24 height 24
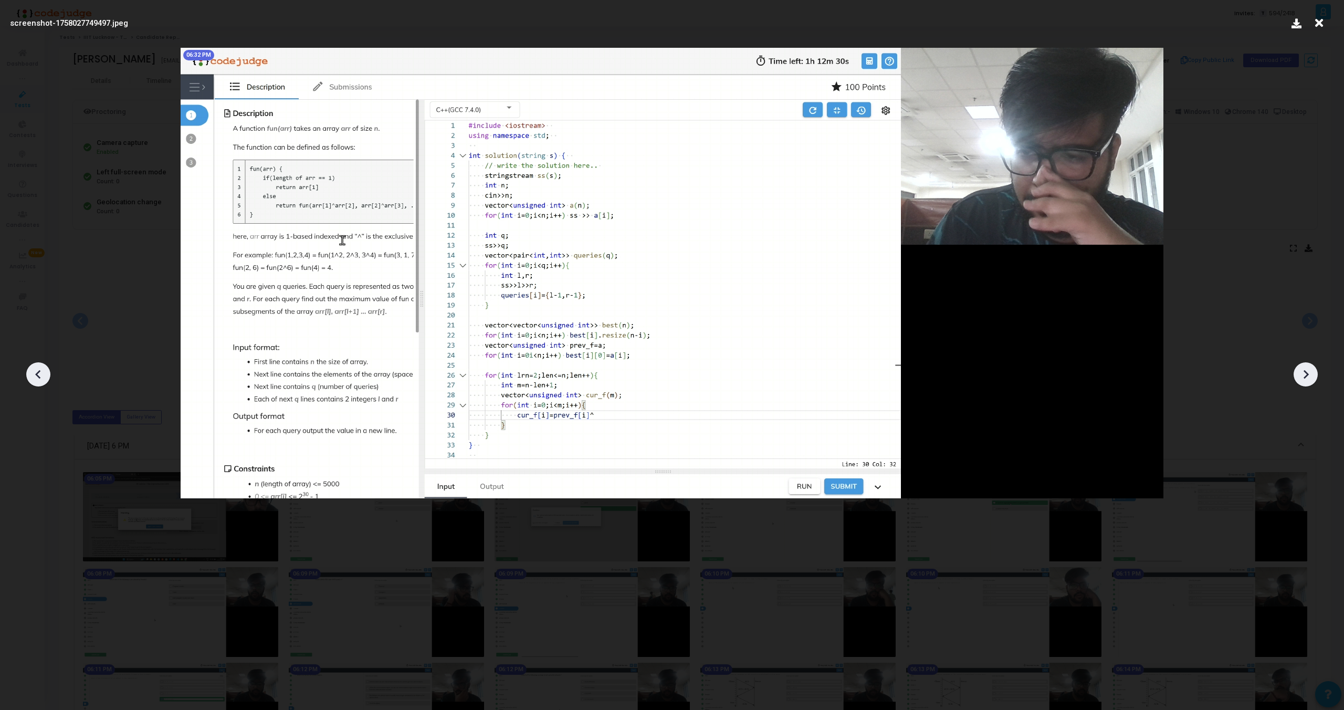
click at [1308, 384] on div at bounding box center [1306, 374] width 24 height 24
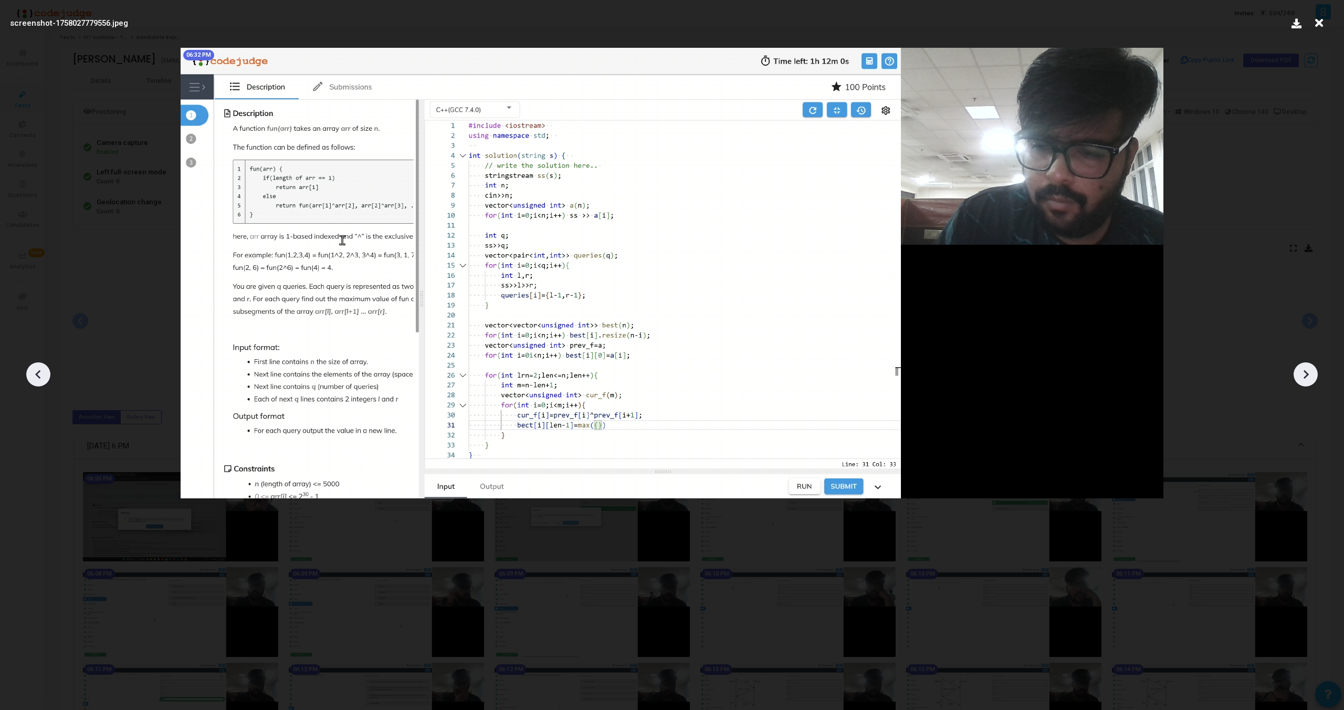
click at [1308, 384] on div at bounding box center [1306, 374] width 24 height 24
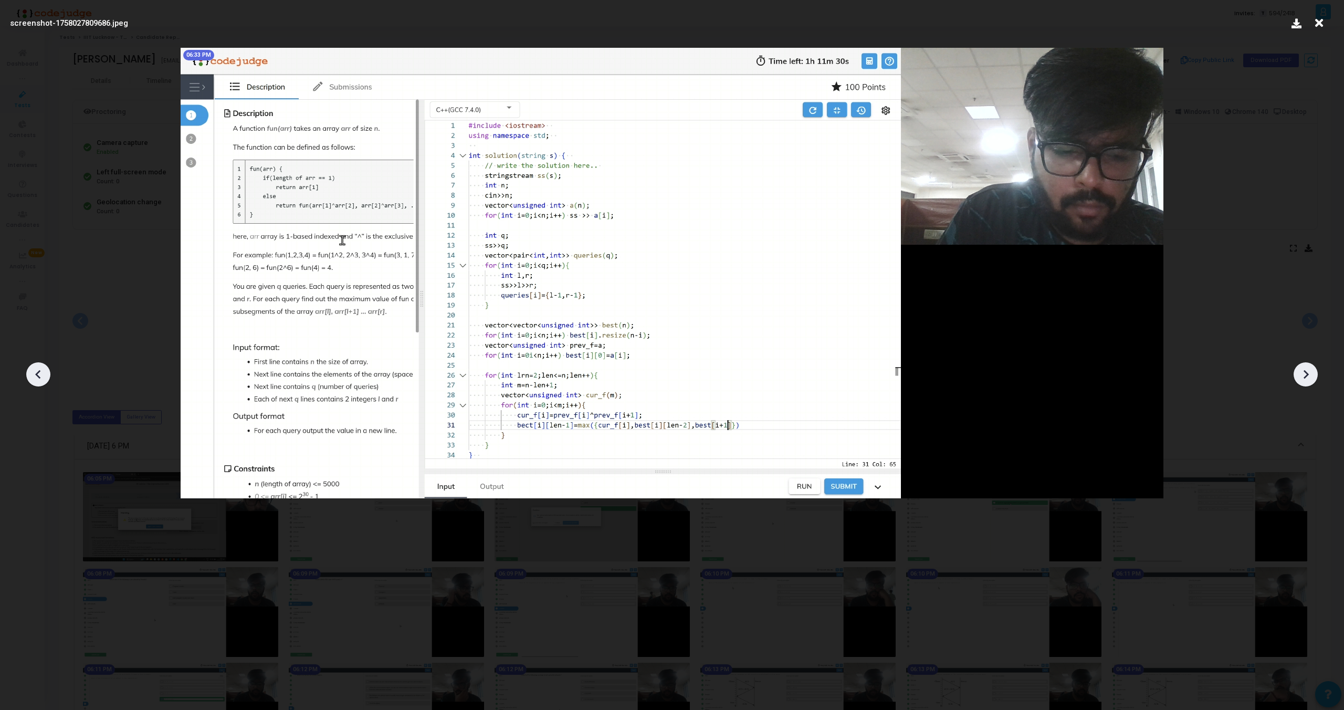
click at [1308, 384] on div at bounding box center [1306, 374] width 24 height 24
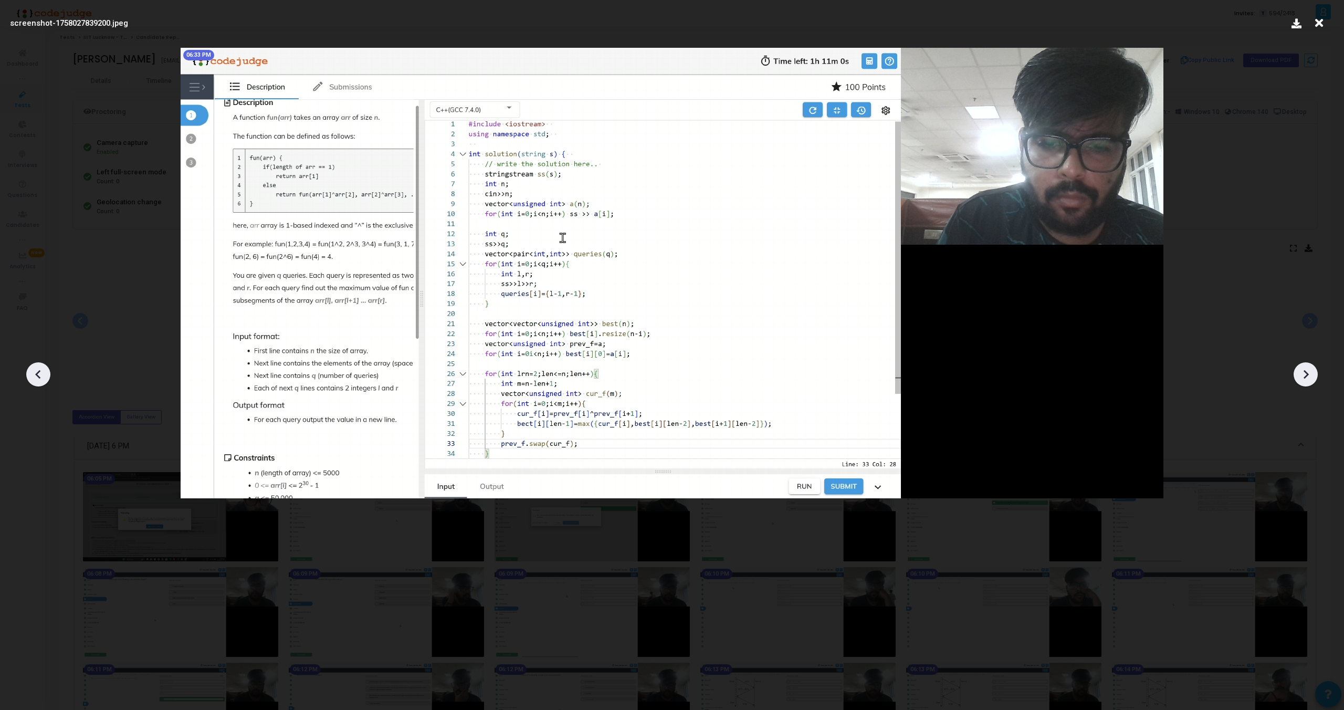
click at [1308, 384] on div at bounding box center [1306, 374] width 24 height 24
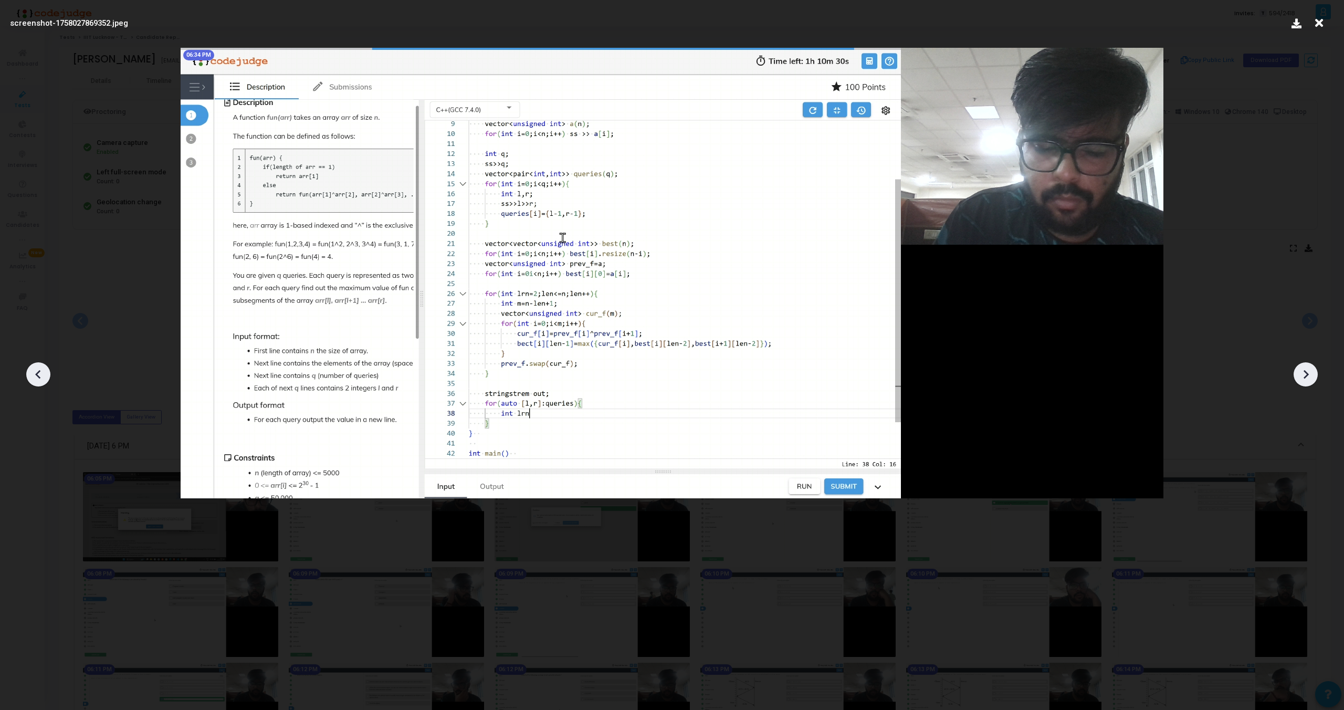
click at [1308, 384] on div at bounding box center [1306, 374] width 24 height 24
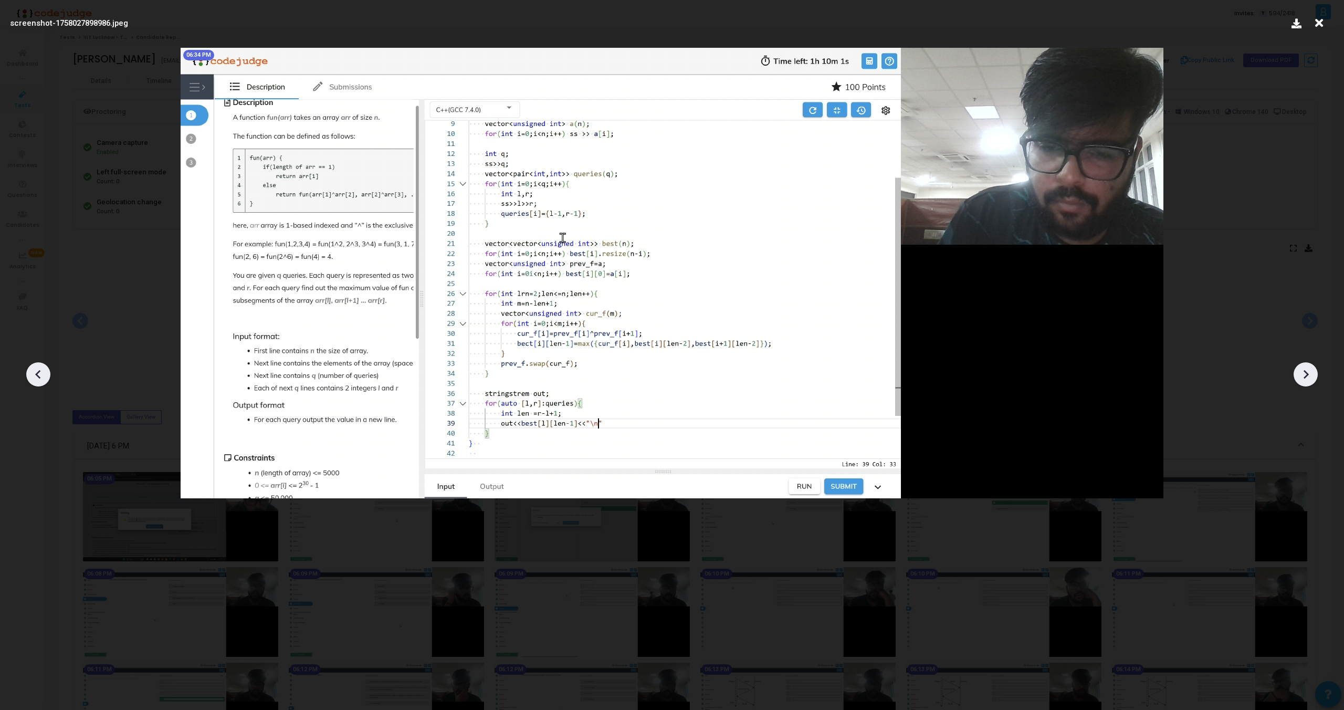
click at [1308, 384] on div at bounding box center [1306, 374] width 24 height 24
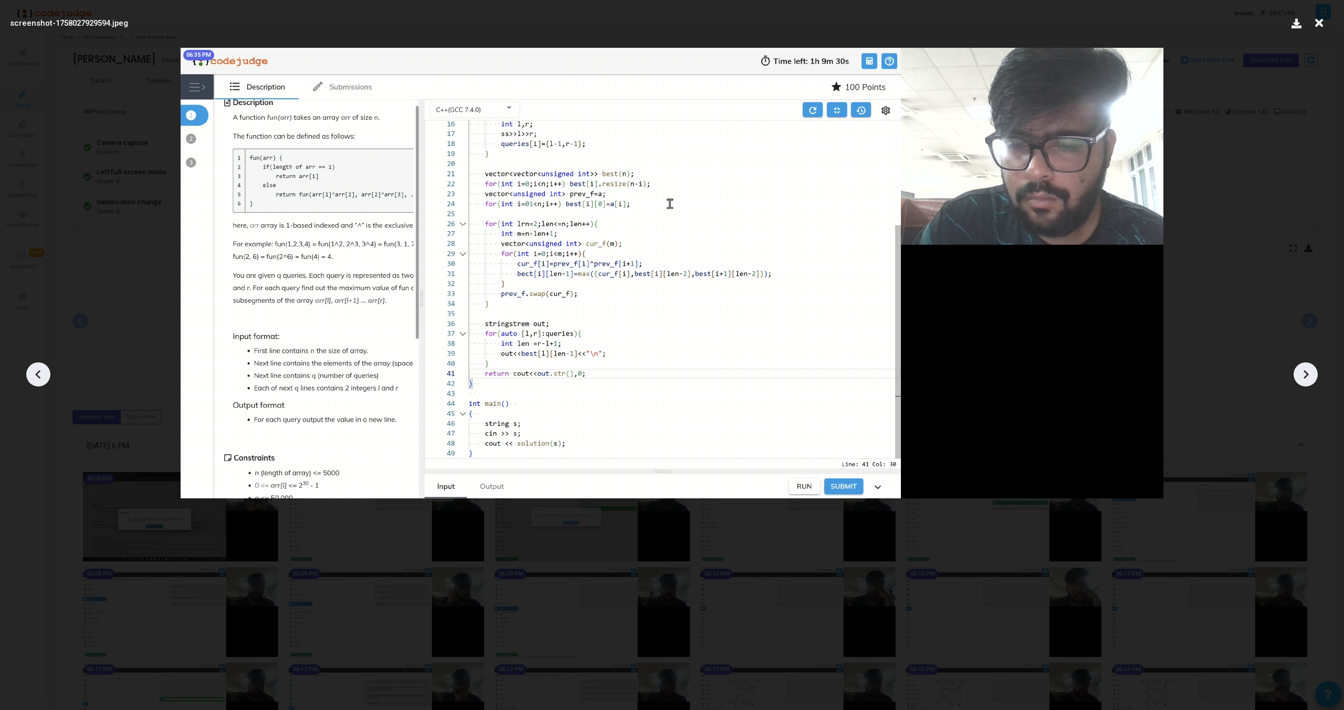
click at [1308, 384] on div at bounding box center [1306, 374] width 24 height 24
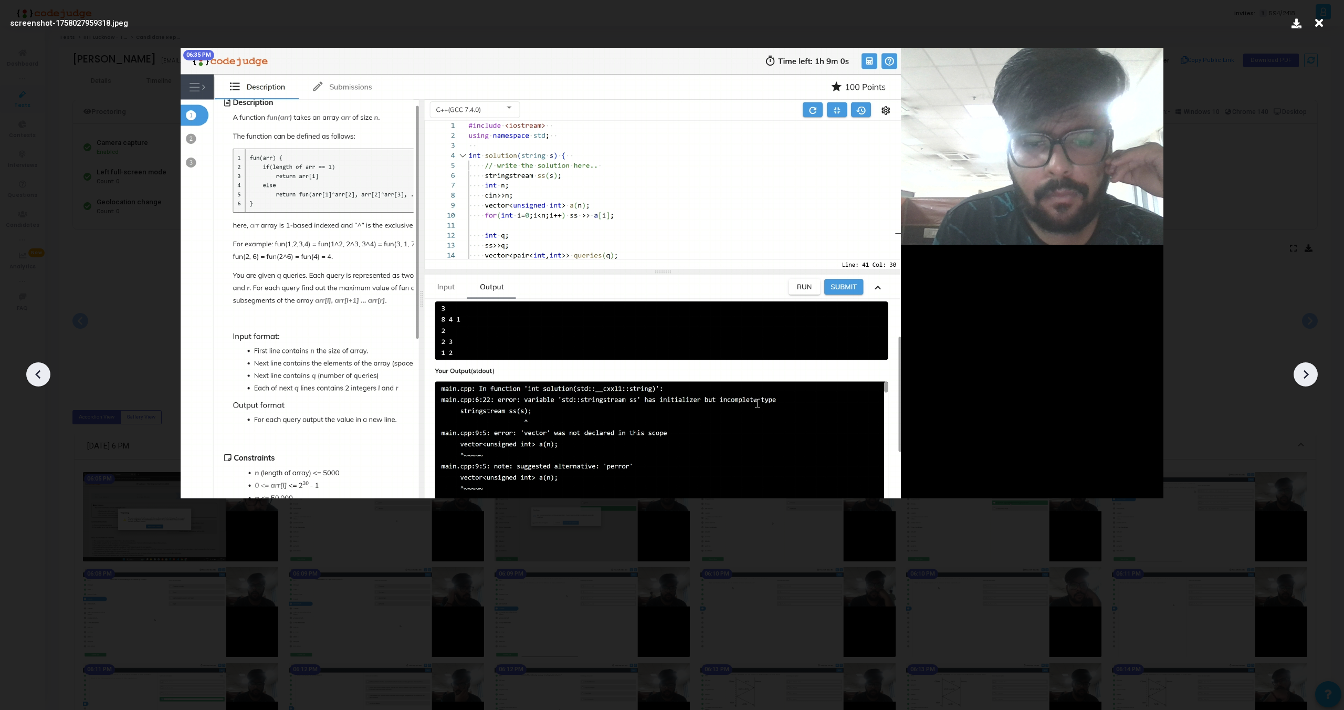
click at [1308, 384] on div at bounding box center [1306, 374] width 24 height 24
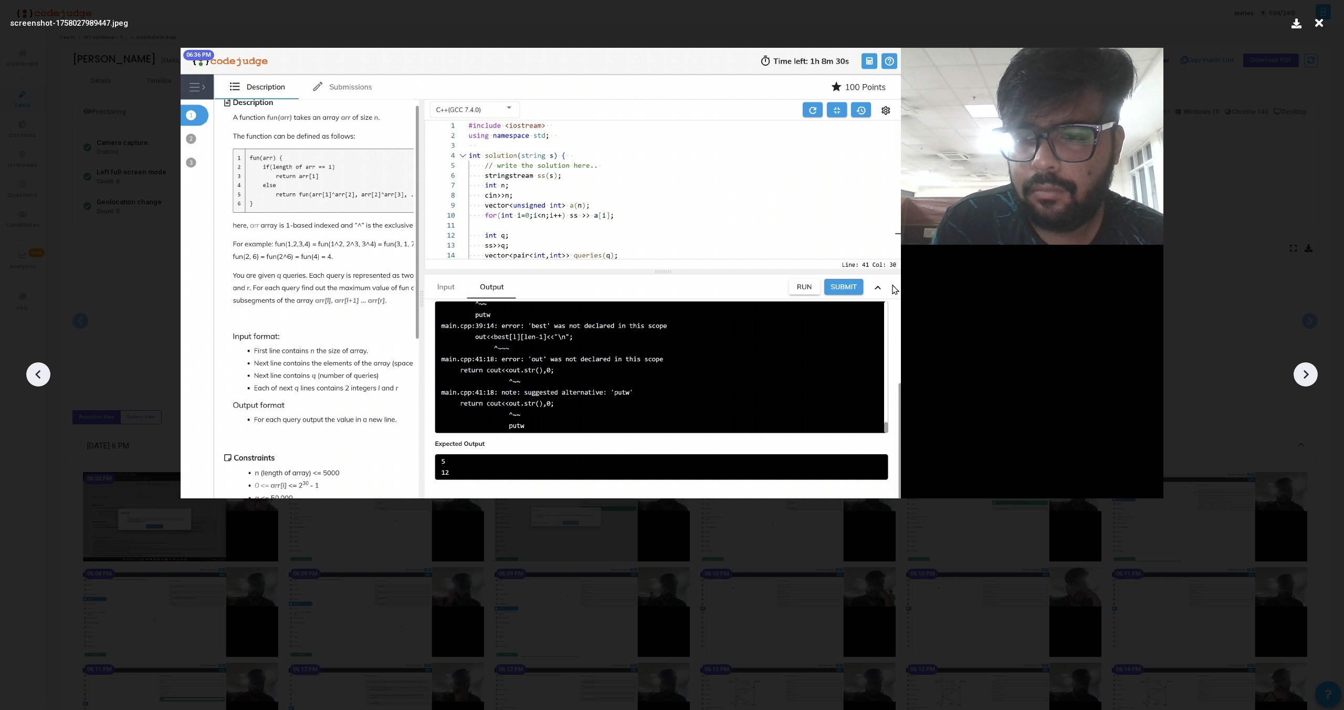
click at [1308, 384] on div at bounding box center [1306, 374] width 24 height 24
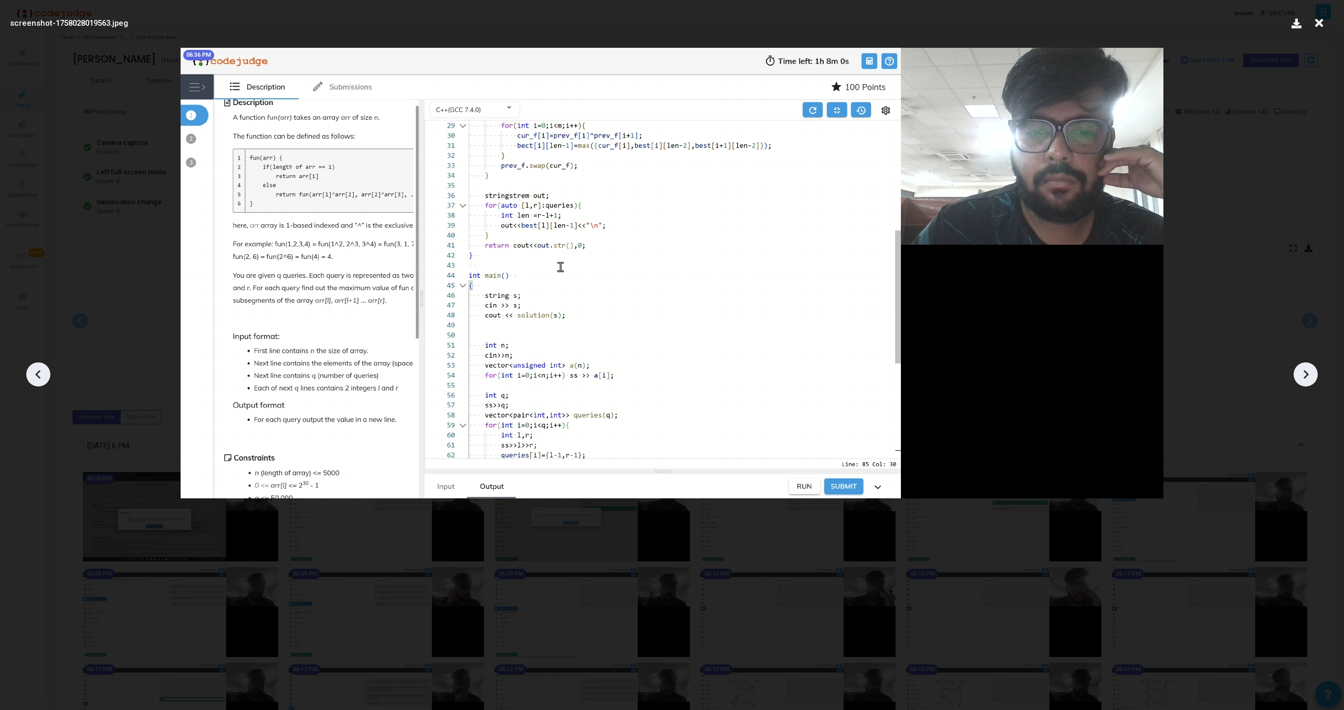
click at [1308, 384] on div at bounding box center [1306, 374] width 24 height 24
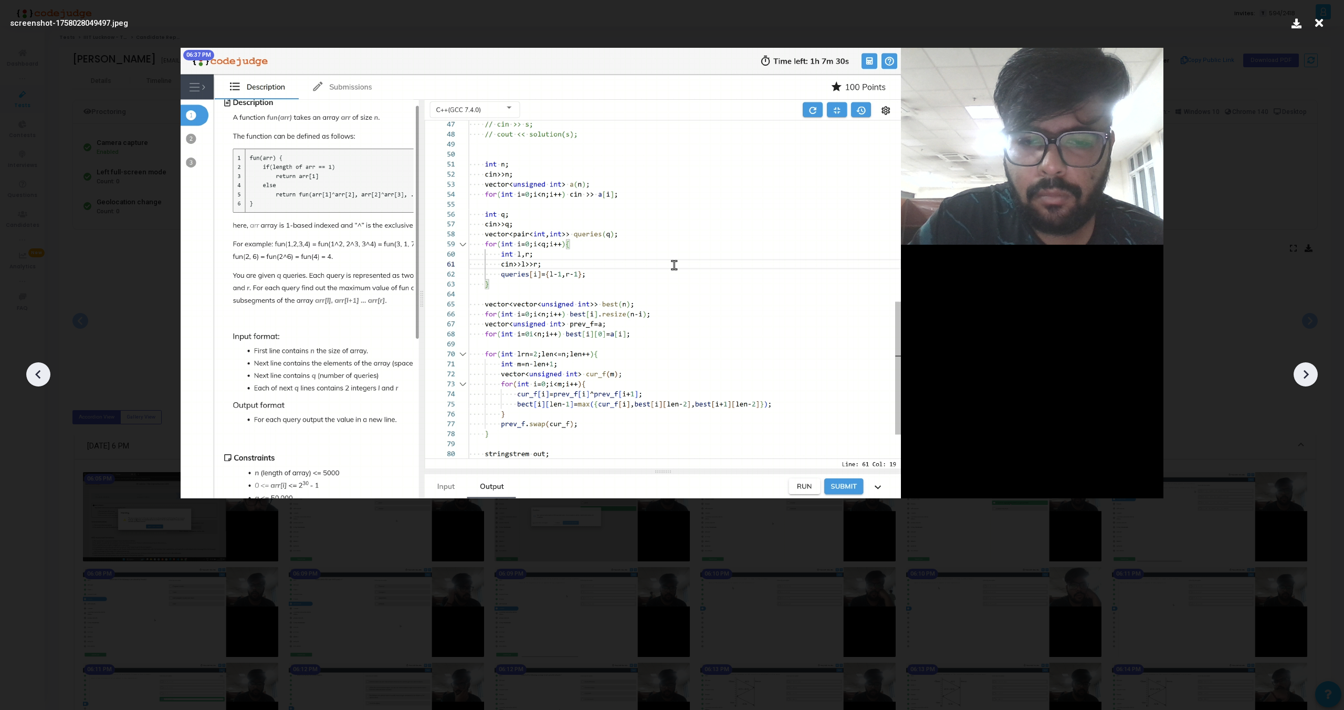
click at [1308, 384] on div at bounding box center [1306, 374] width 24 height 24
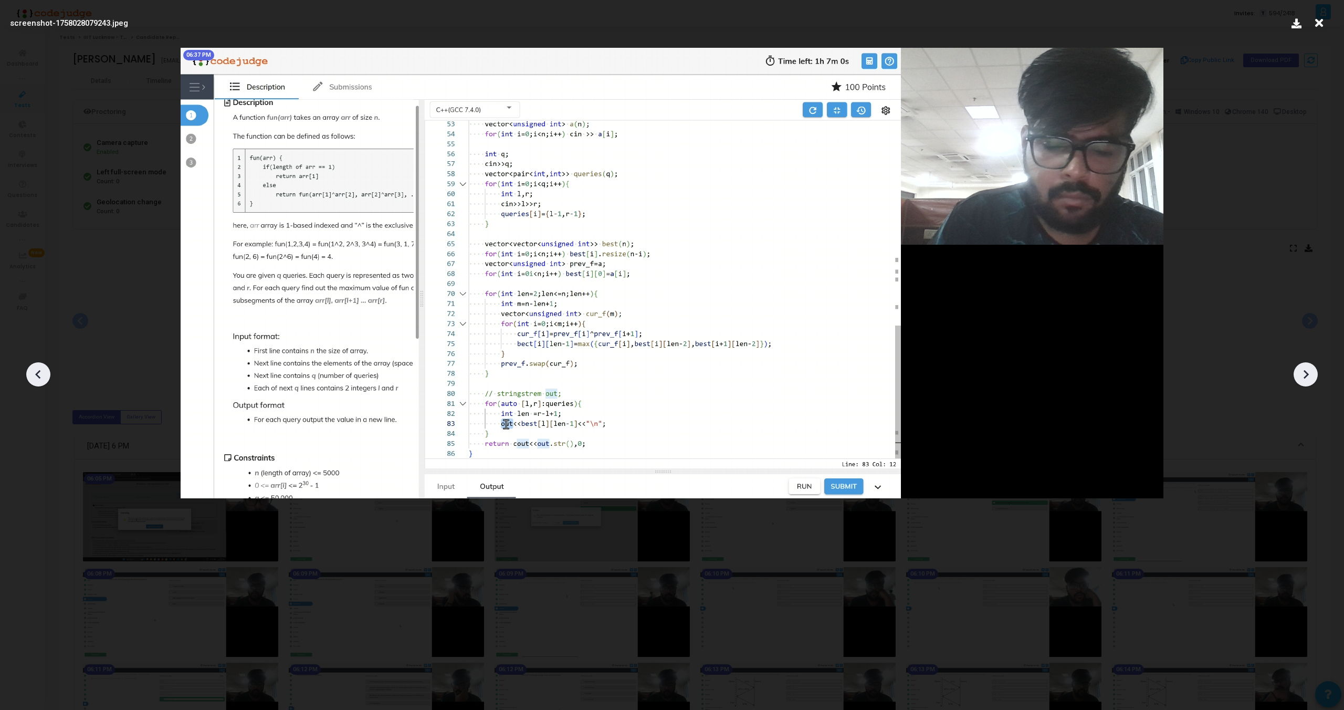
click at [1308, 384] on div at bounding box center [1306, 374] width 24 height 24
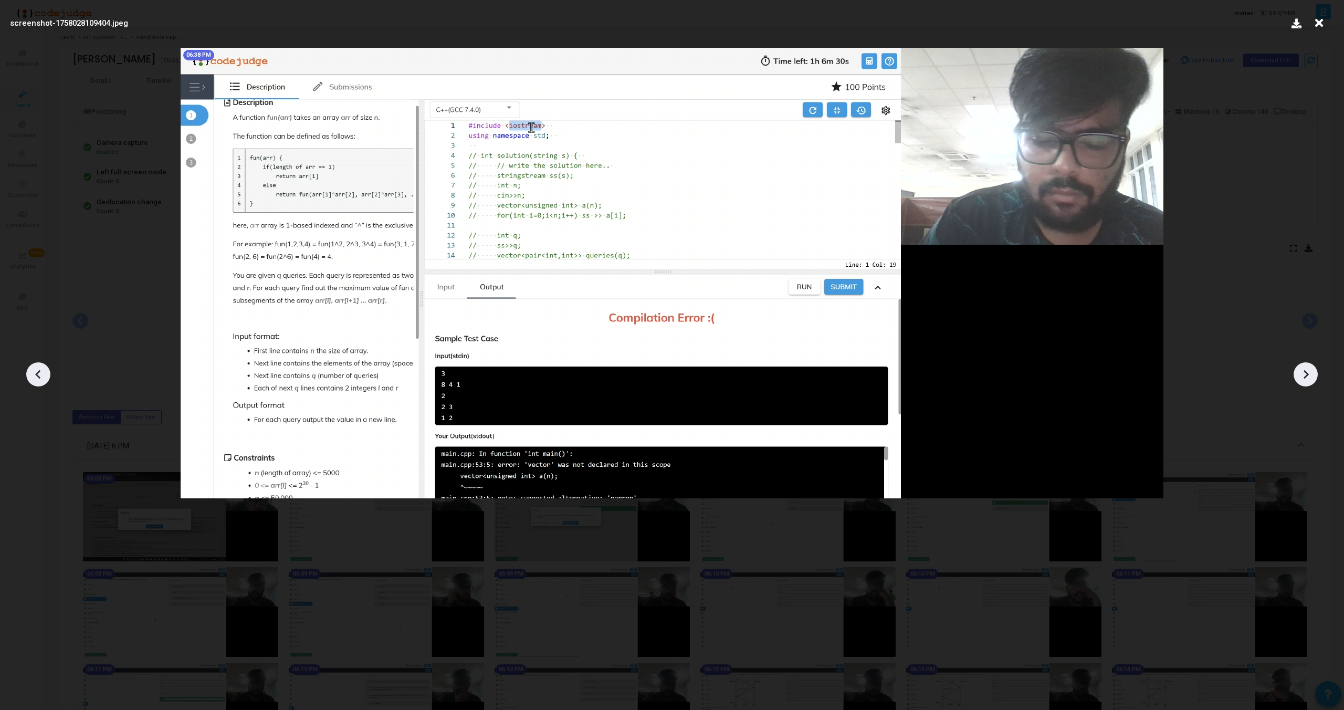
click at [1308, 384] on div at bounding box center [1306, 374] width 24 height 24
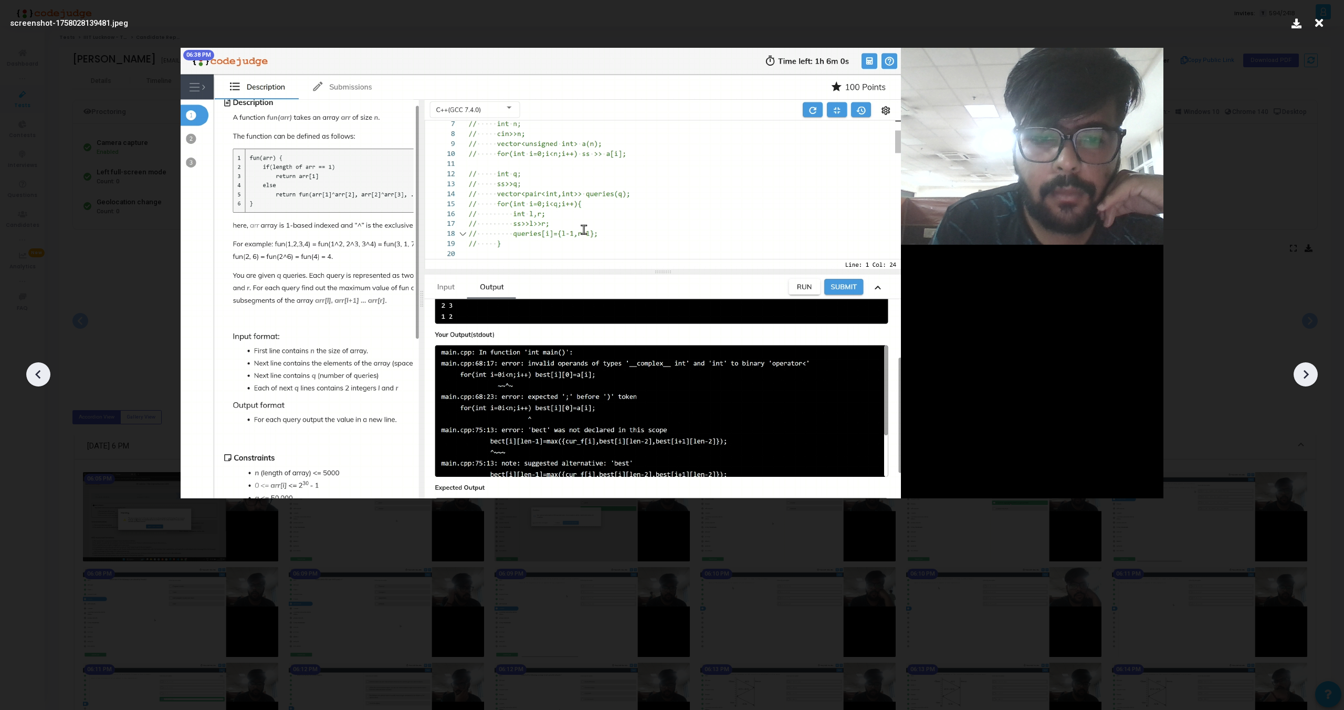
click at [1308, 384] on div at bounding box center [1306, 374] width 24 height 24
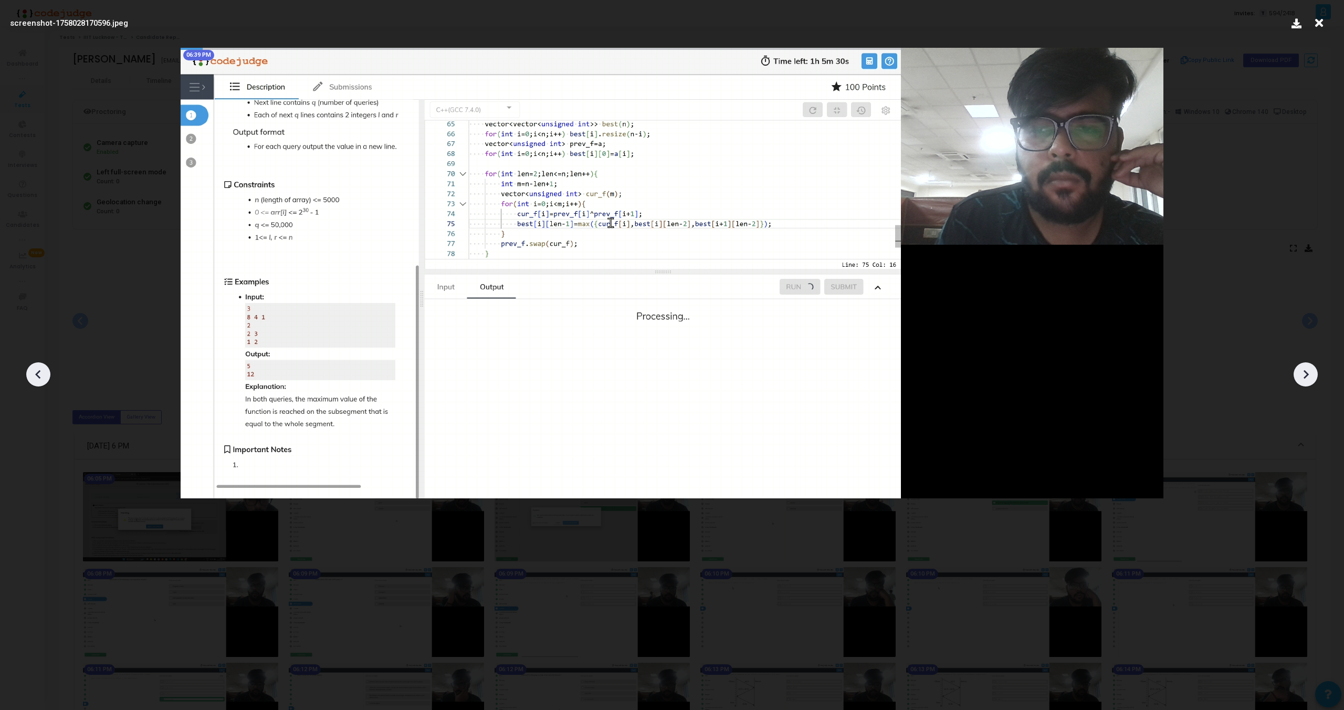
click at [1308, 384] on div at bounding box center [1306, 374] width 24 height 24
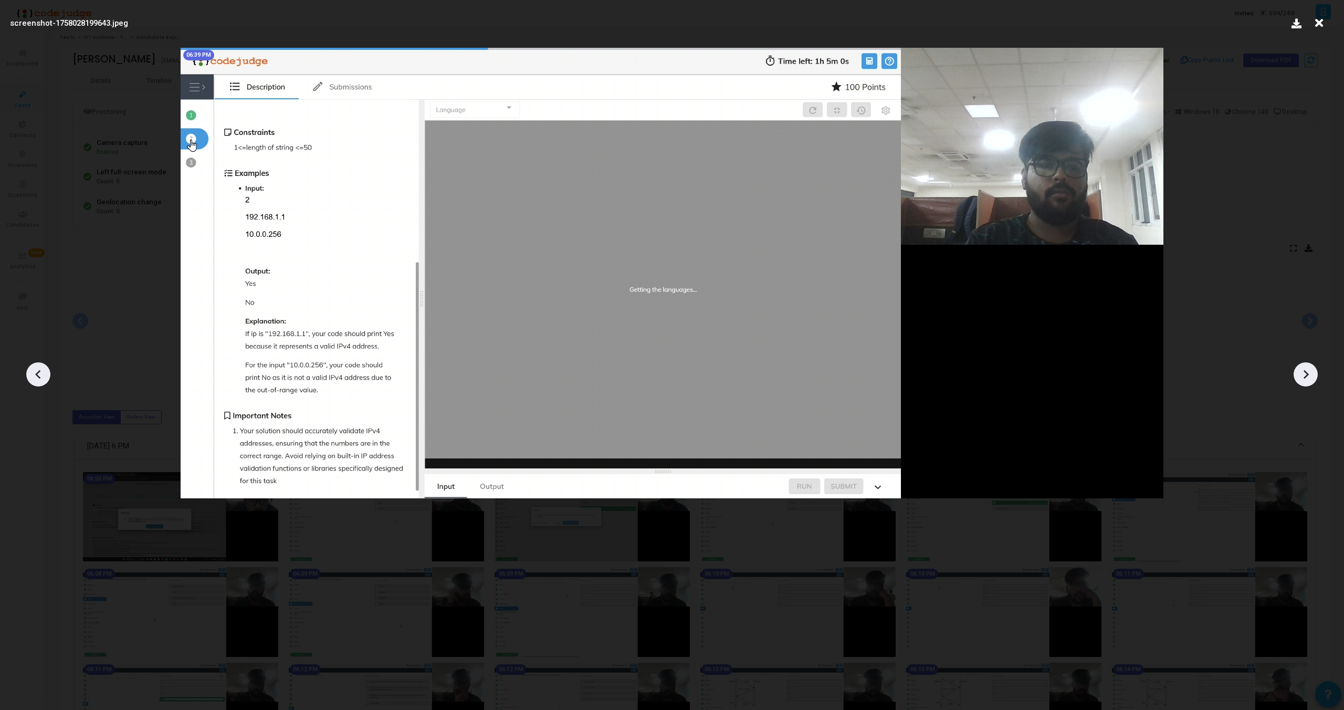
click at [1308, 384] on div at bounding box center [1306, 374] width 24 height 24
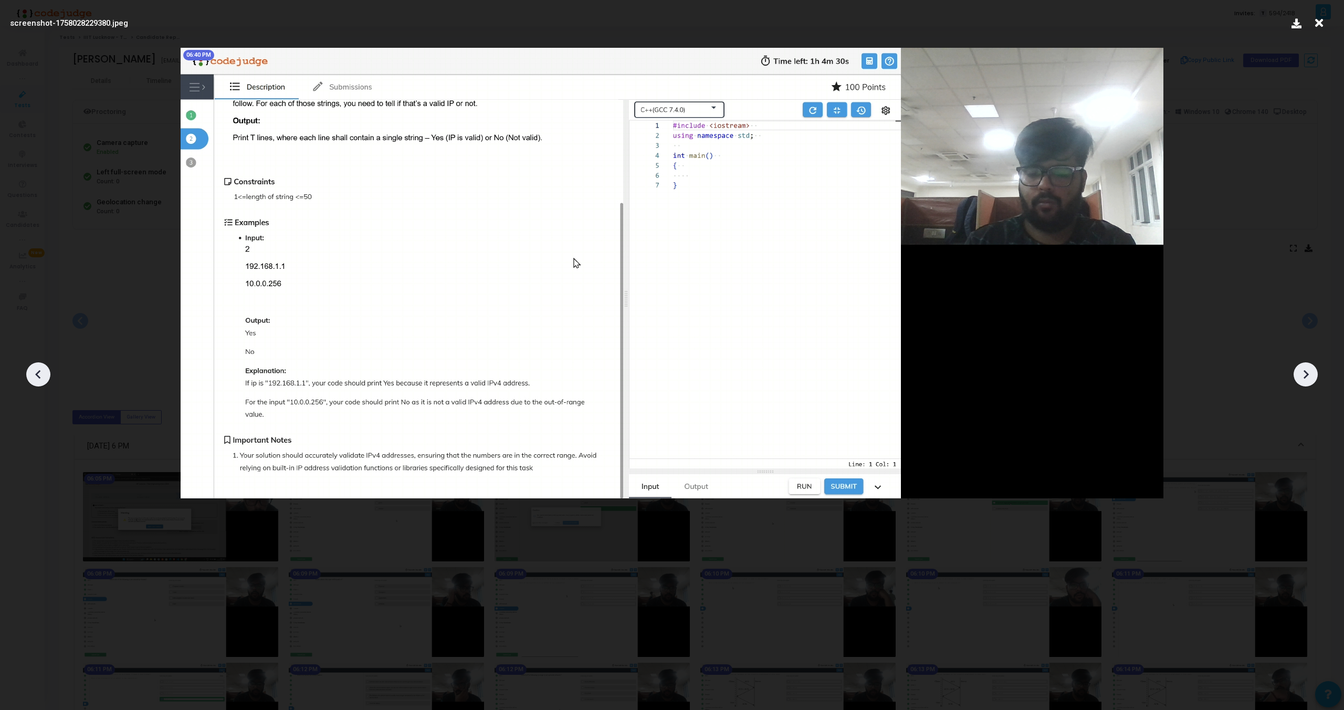
click at [1308, 384] on div at bounding box center [1306, 374] width 24 height 24
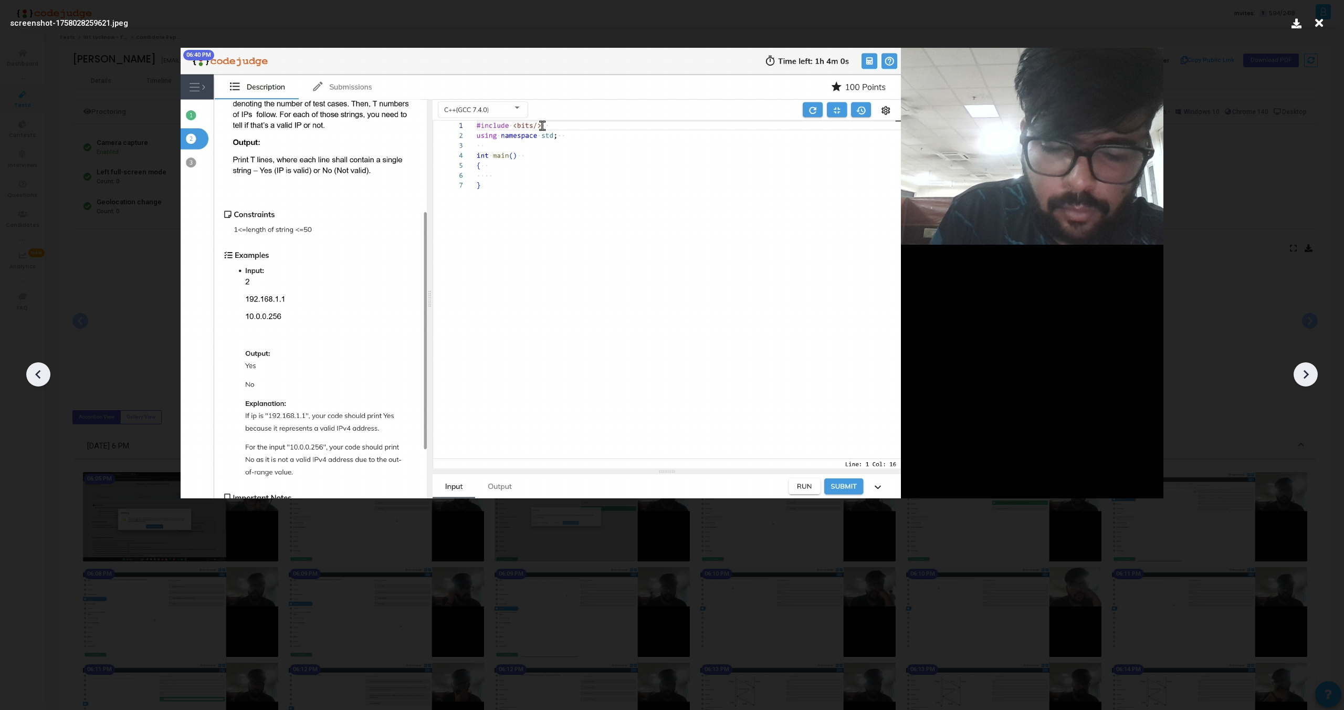
click at [1308, 384] on div at bounding box center [1306, 374] width 24 height 24
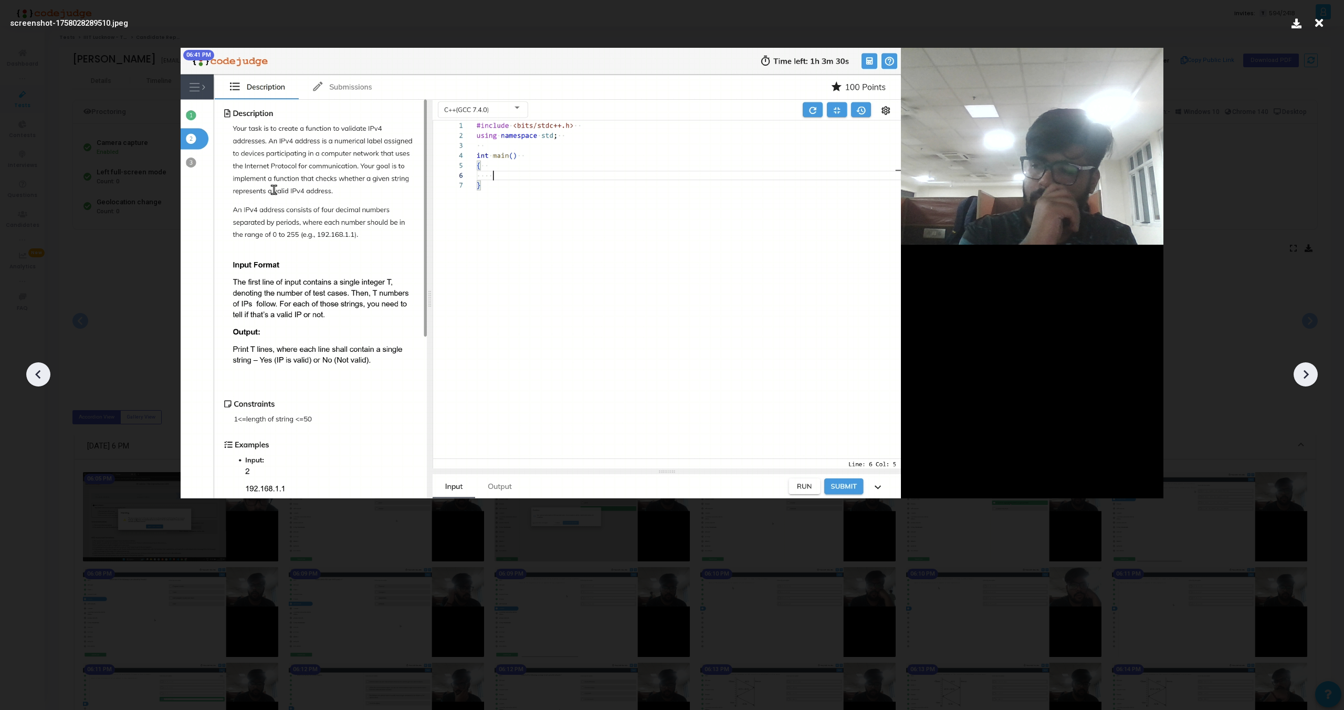
click at [1308, 384] on div at bounding box center [1306, 374] width 24 height 24
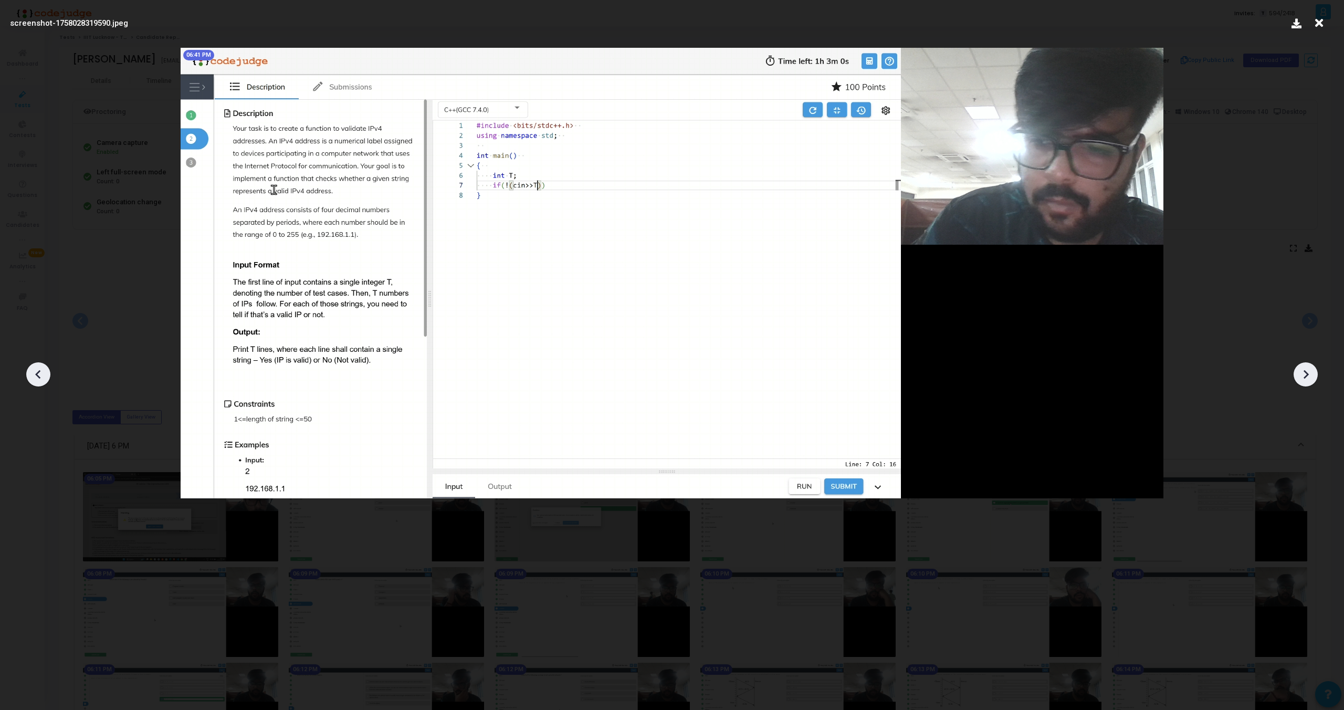
click at [1308, 384] on div at bounding box center [1306, 374] width 24 height 24
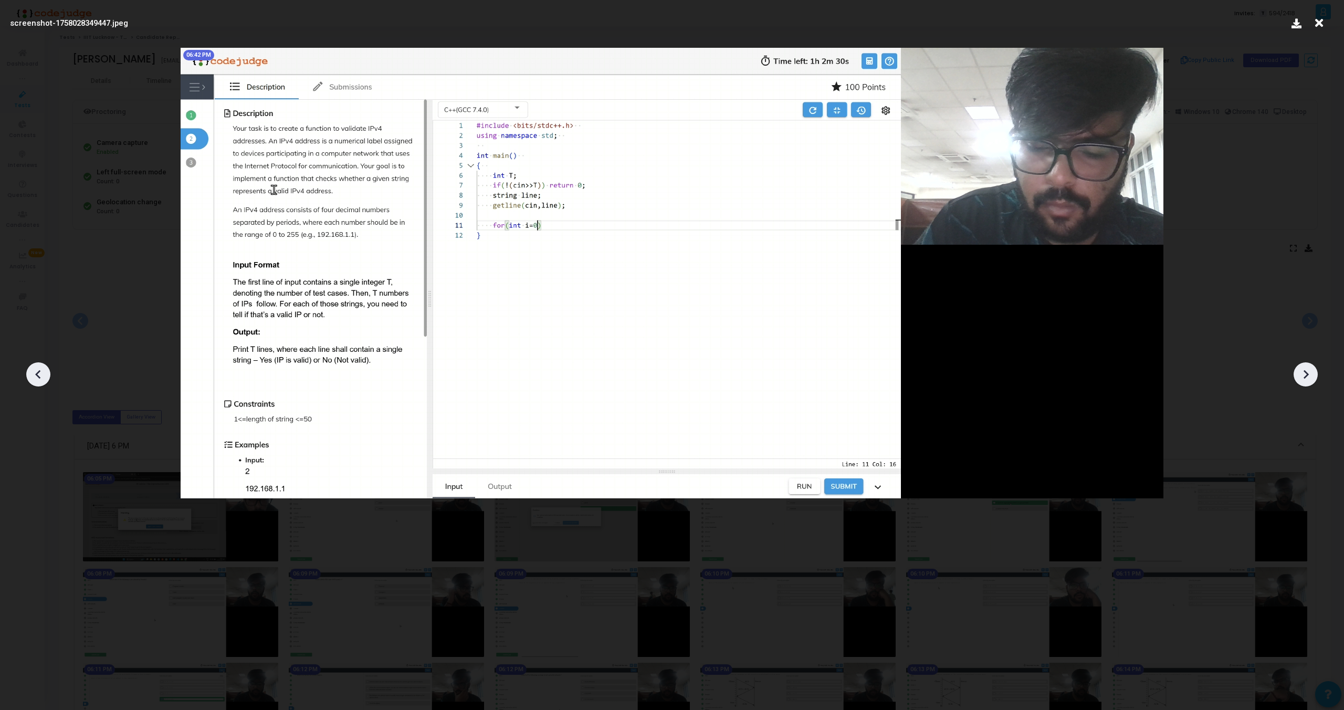
click at [1308, 384] on div at bounding box center [1306, 374] width 24 height 24
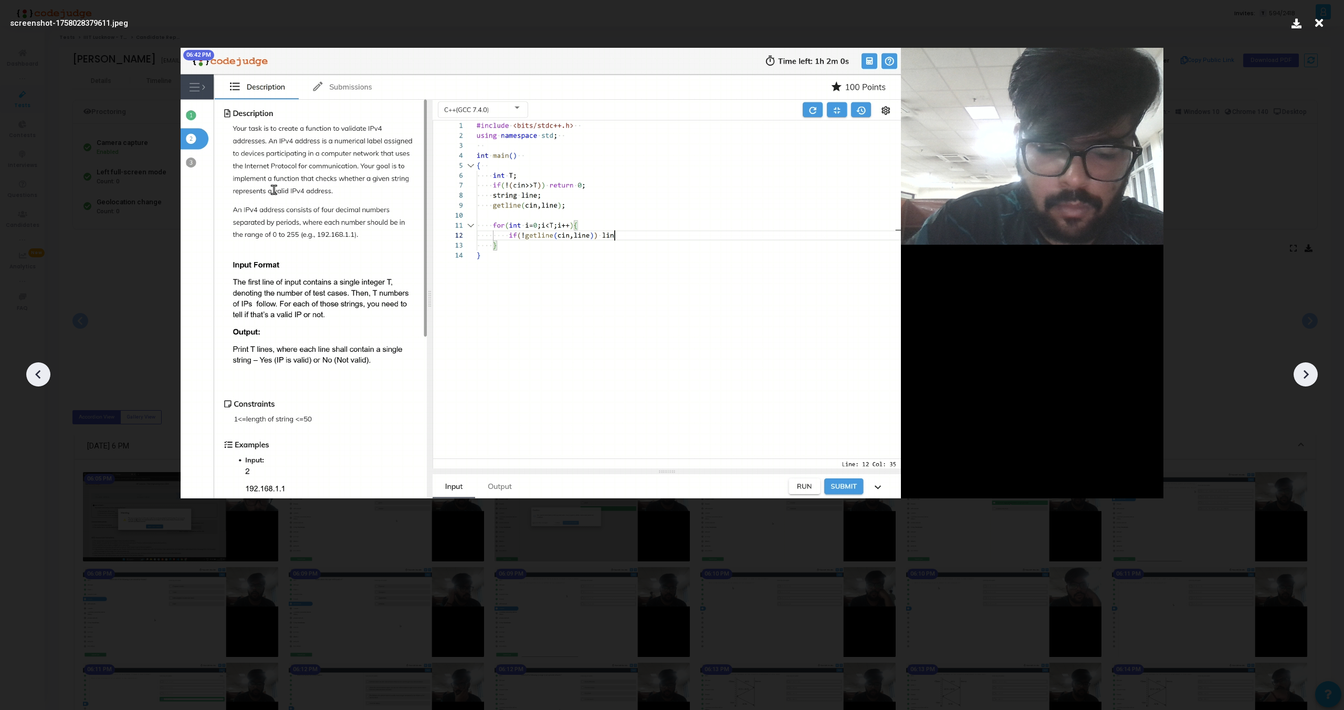
click at [1308, 384] on div at bounding box center [1306, 374] width 24 height 24
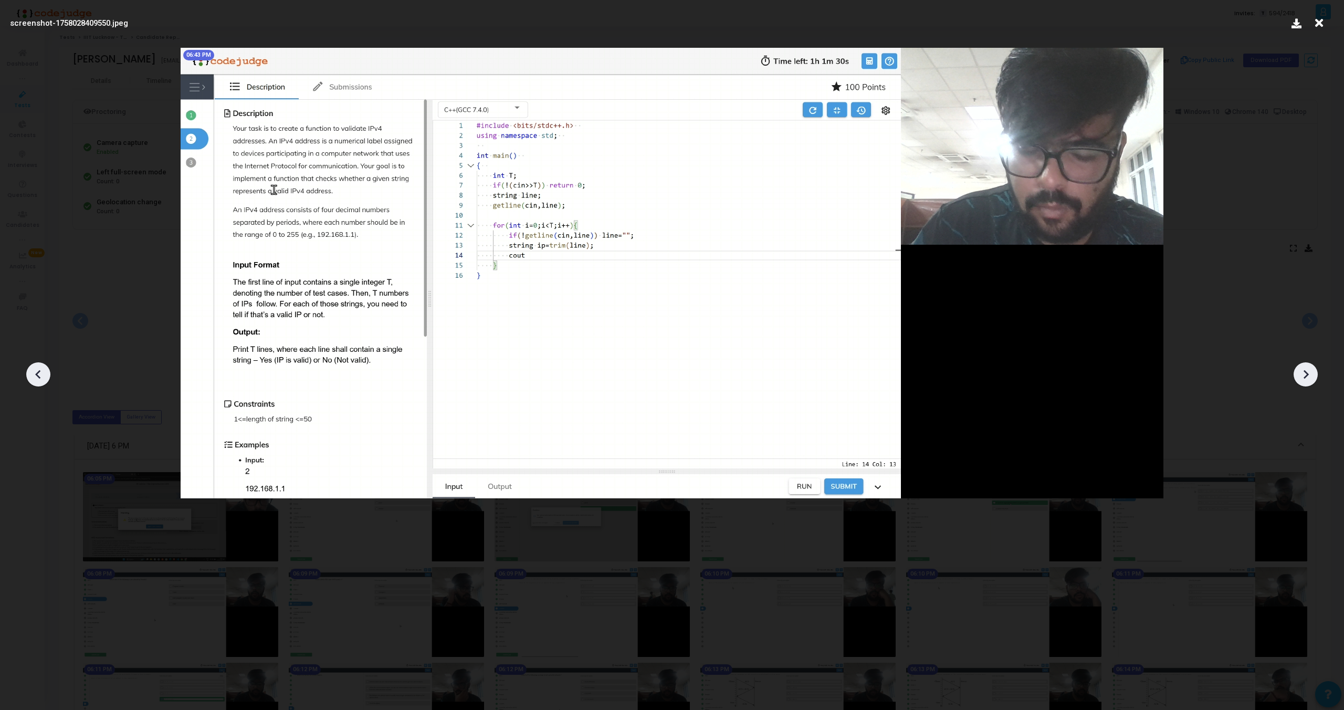
click at [1308, 384] on div at bounding box center [1306, 374] width 24 height 24
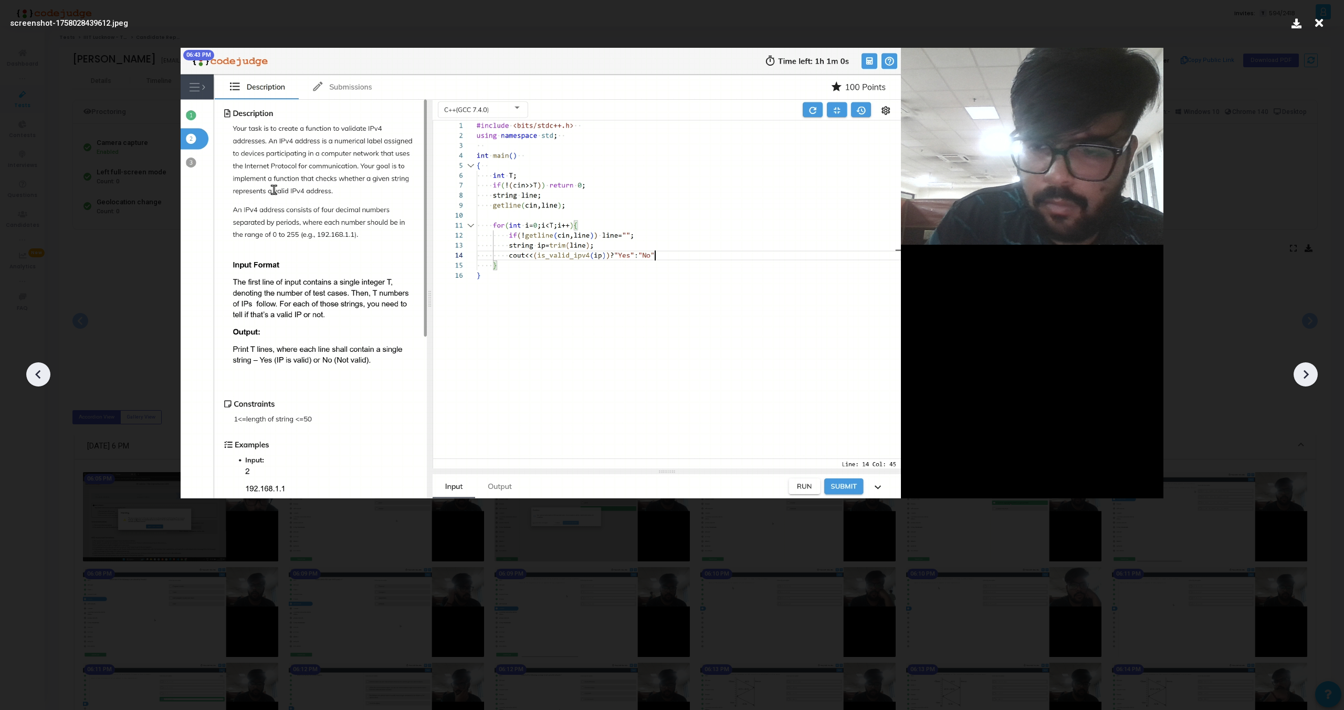
click at [1308, 384] on div at bounding box center [1306, 374] width 24 height 24
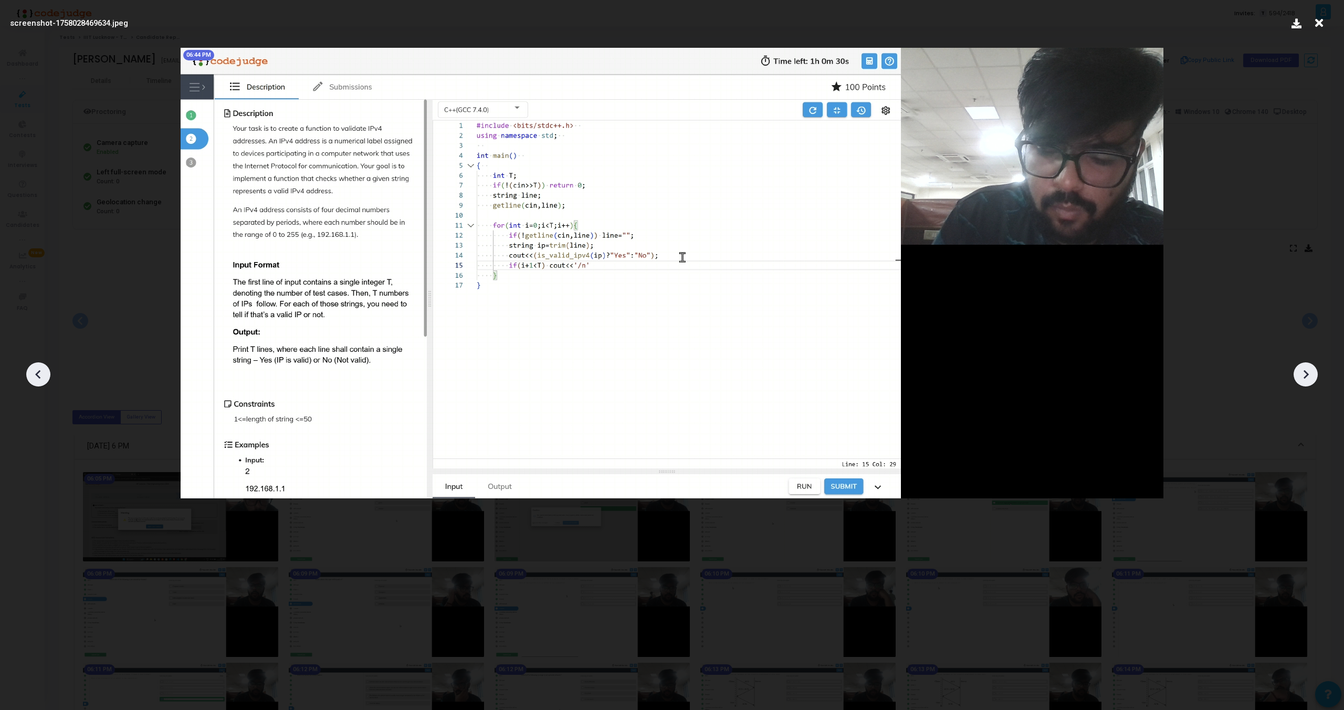
click at [1308, 384] on div at bounding box center [1306, 374] width 24 height 24
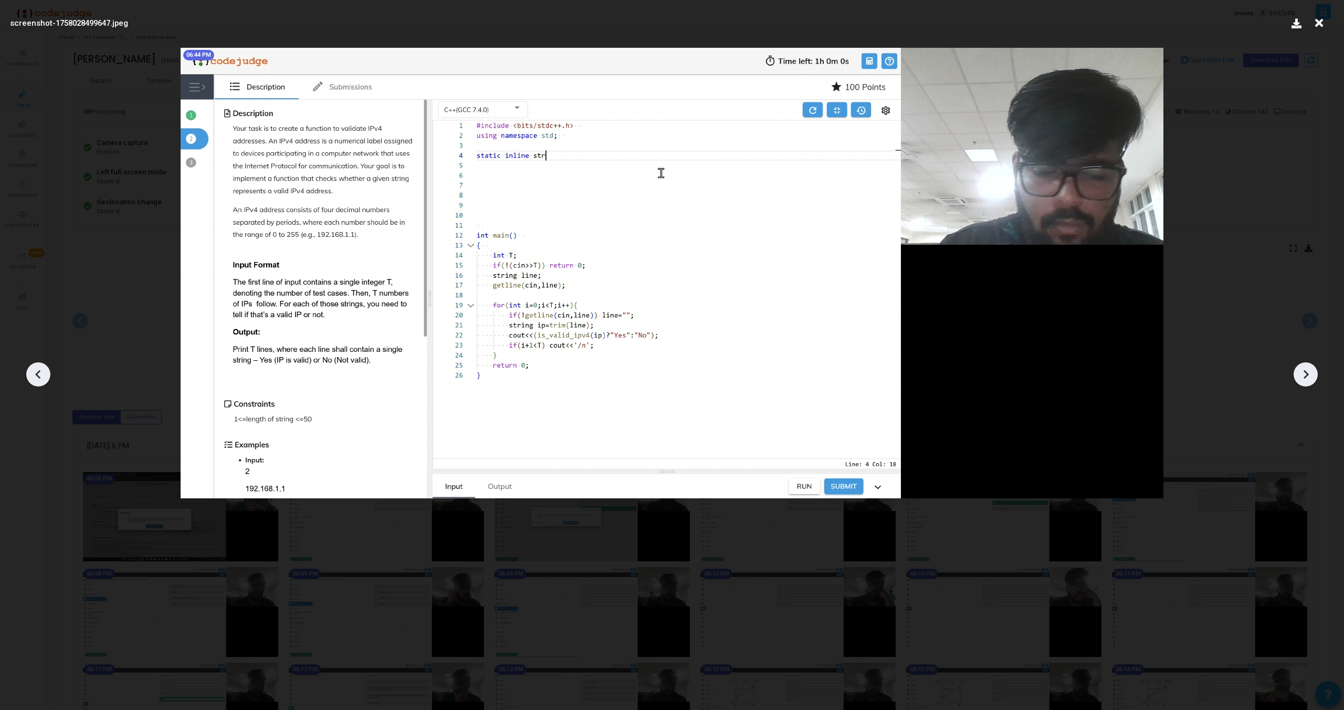
click at [1308, 384] on div at bounding box center [1306, 374] width 24 height 24
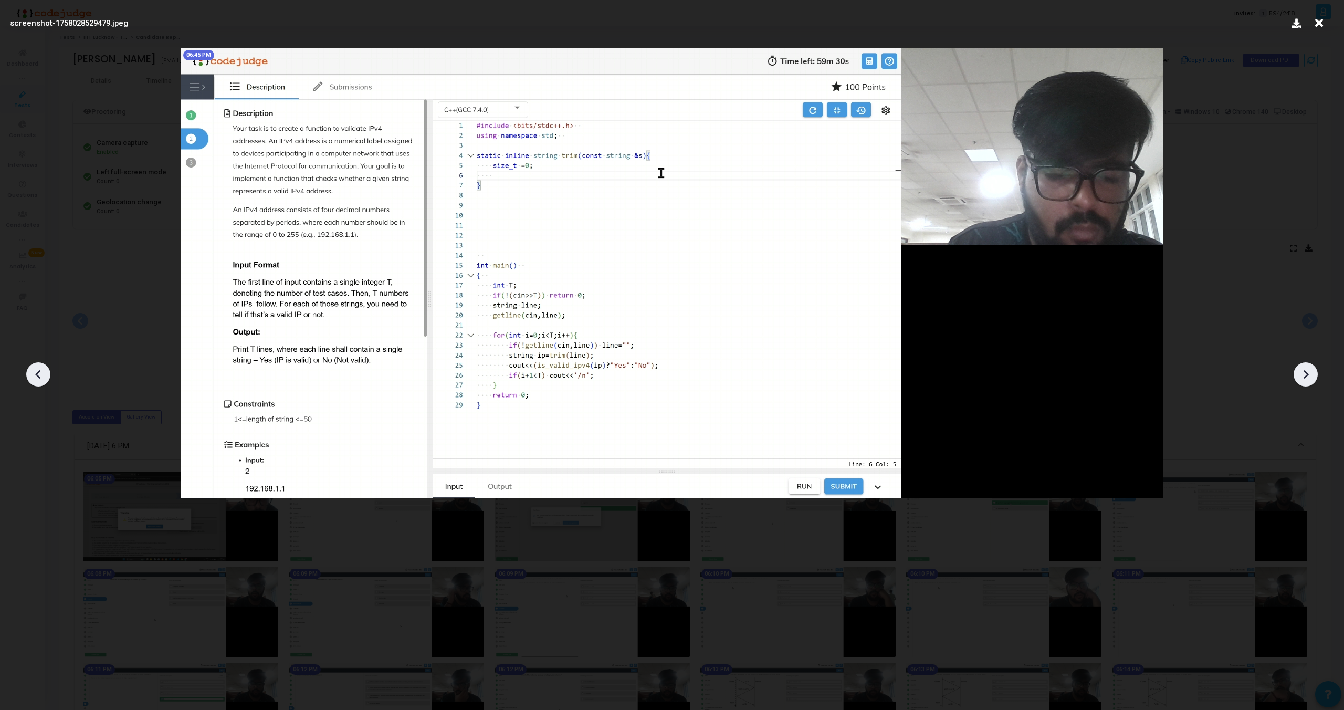
click at [1308, 384] on div at bounding box center [1306, 374] width 24 height 24
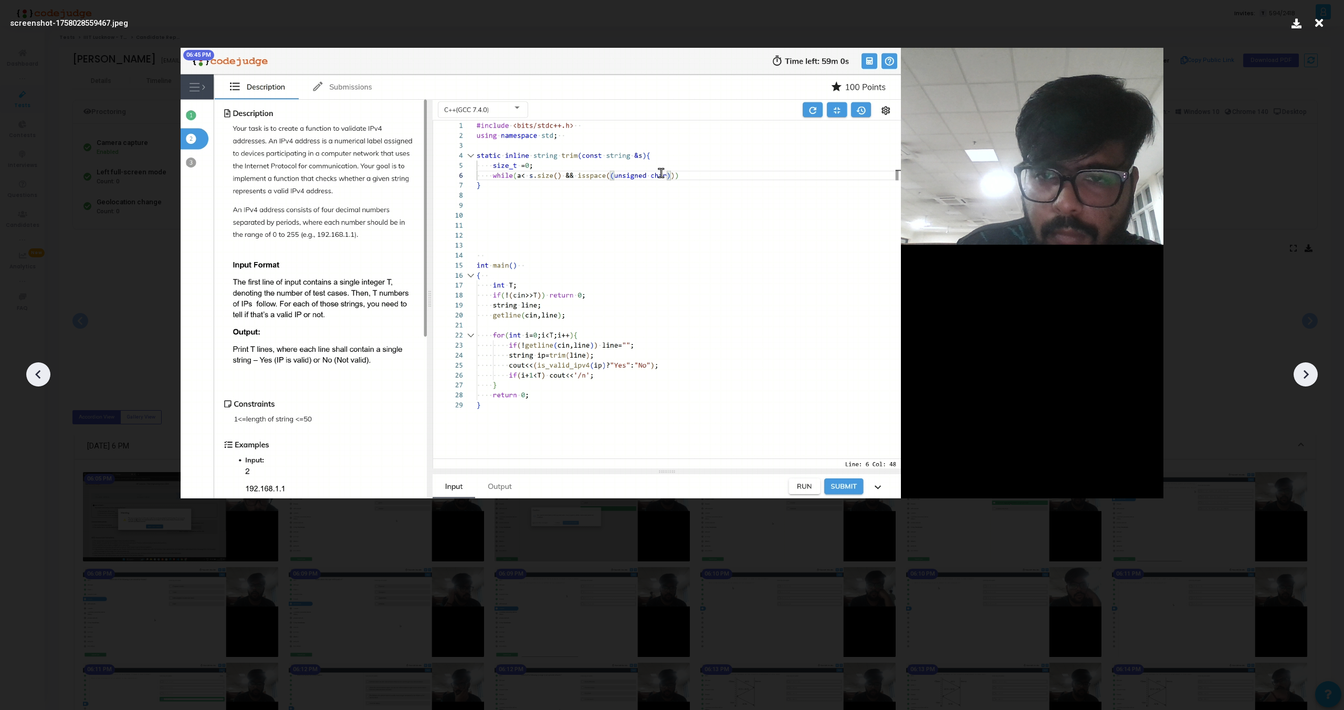
click at [1308, 384] on div at bounding box center [1306, 374] width 24 height 24
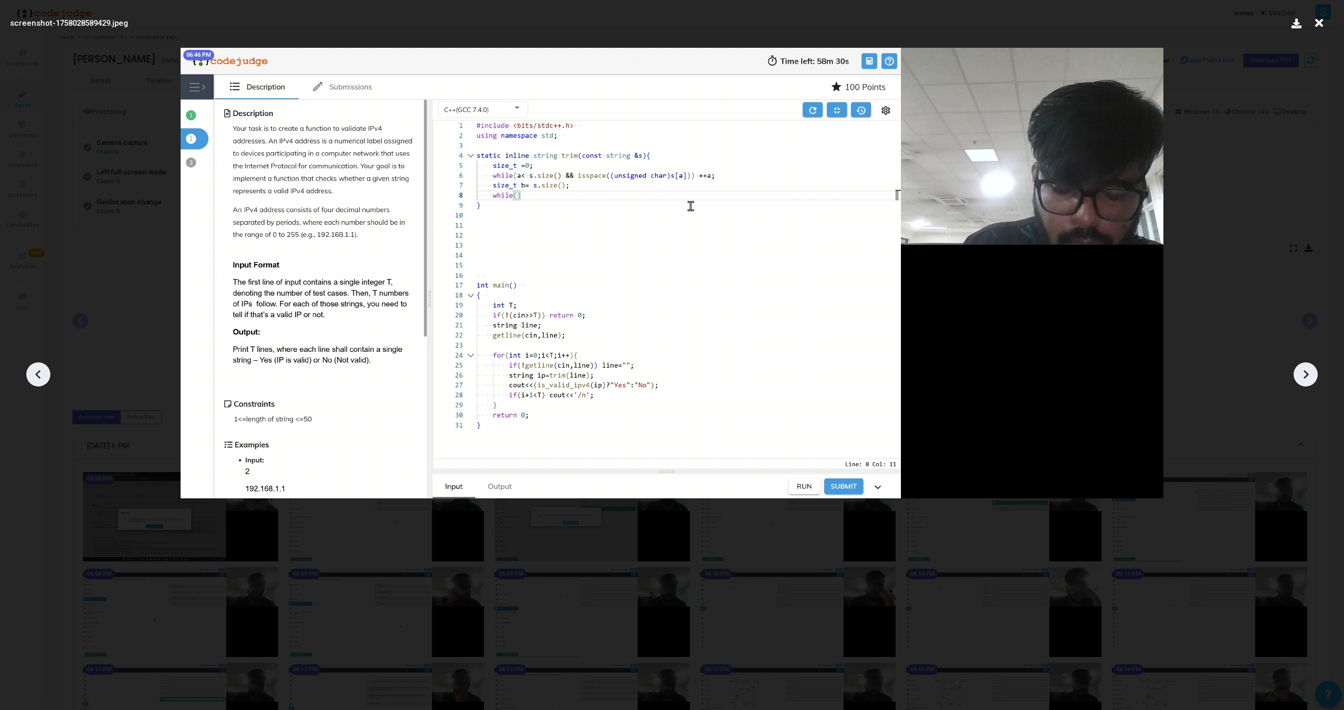
click at [1308, 384] on div at bounding box center [1306, 374] width 24 height 24
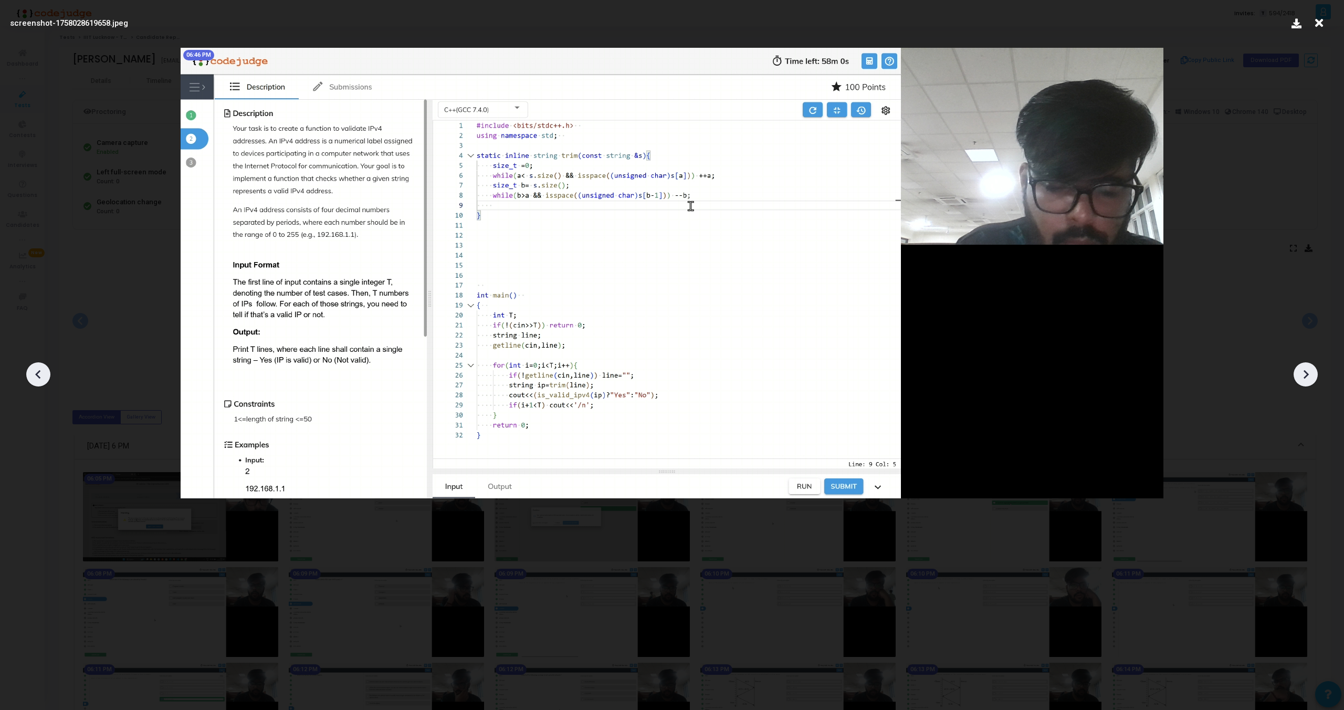
click at [1308, 384] on div at bounding box center [1306, 374] width 24 height 24
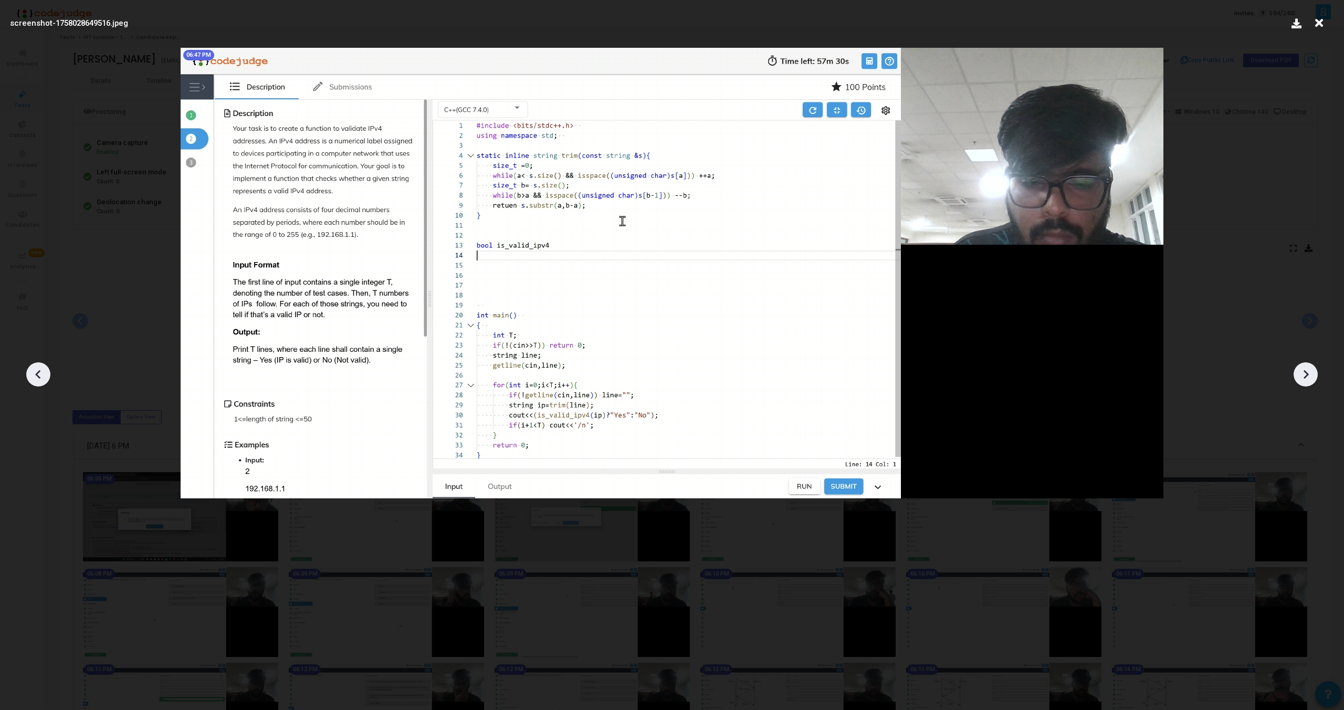
click at [1308, 384] on div at bounding box center [1306, 374] width 24 height 24
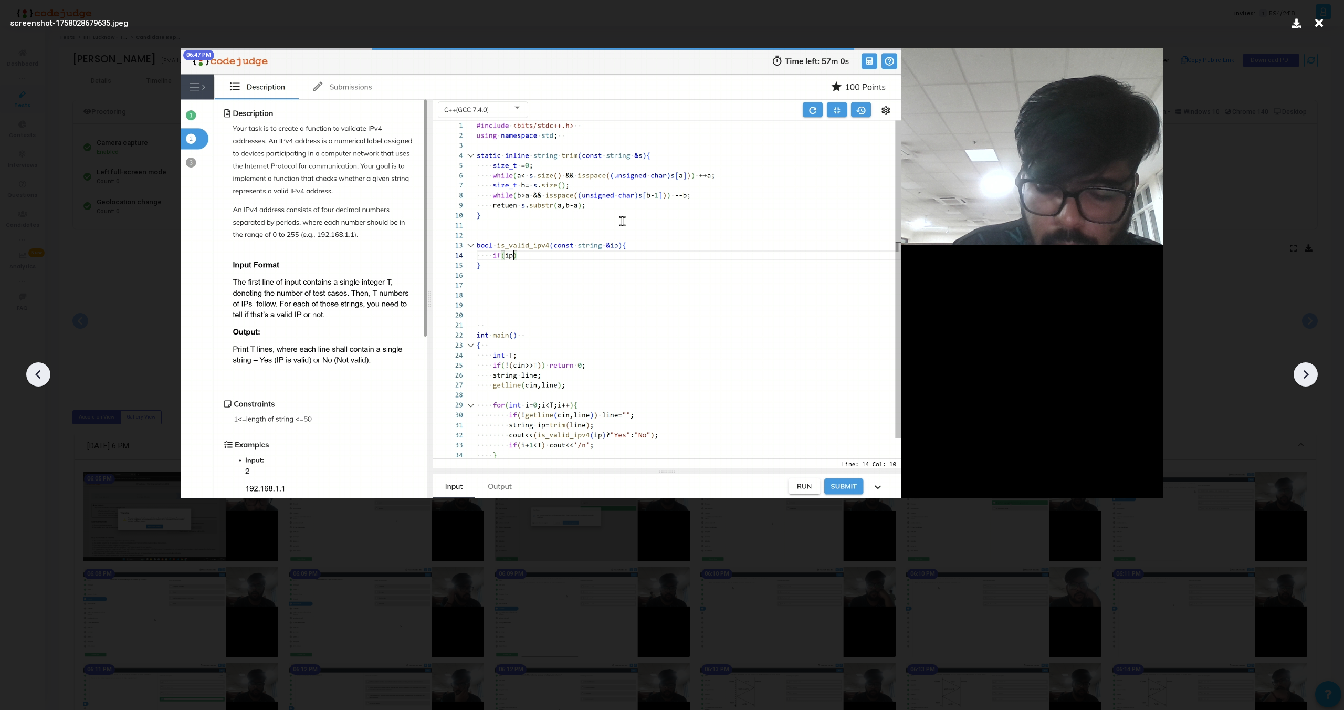
click at [1308, 384] on div at bounding box center [1306, 374] width 24 height 24
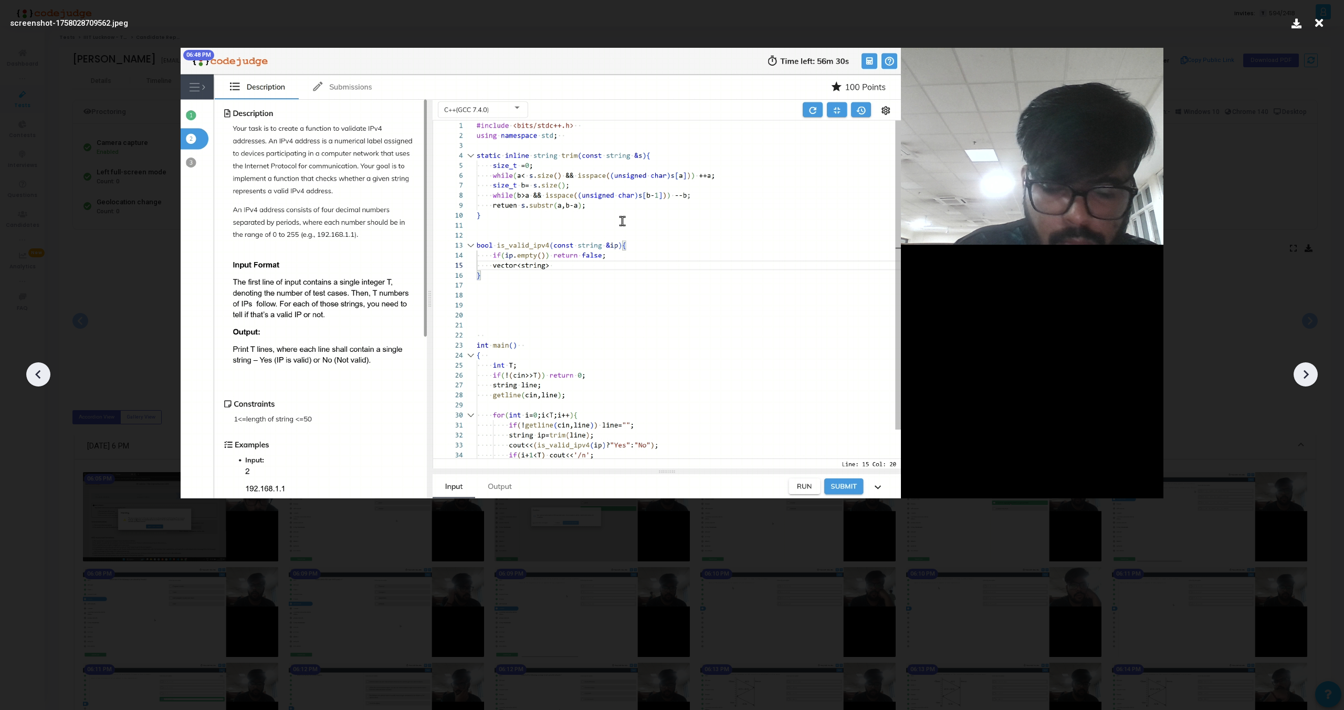
click at [1308, 384] on div at bounding box center [1306, 374] width 24 height 24
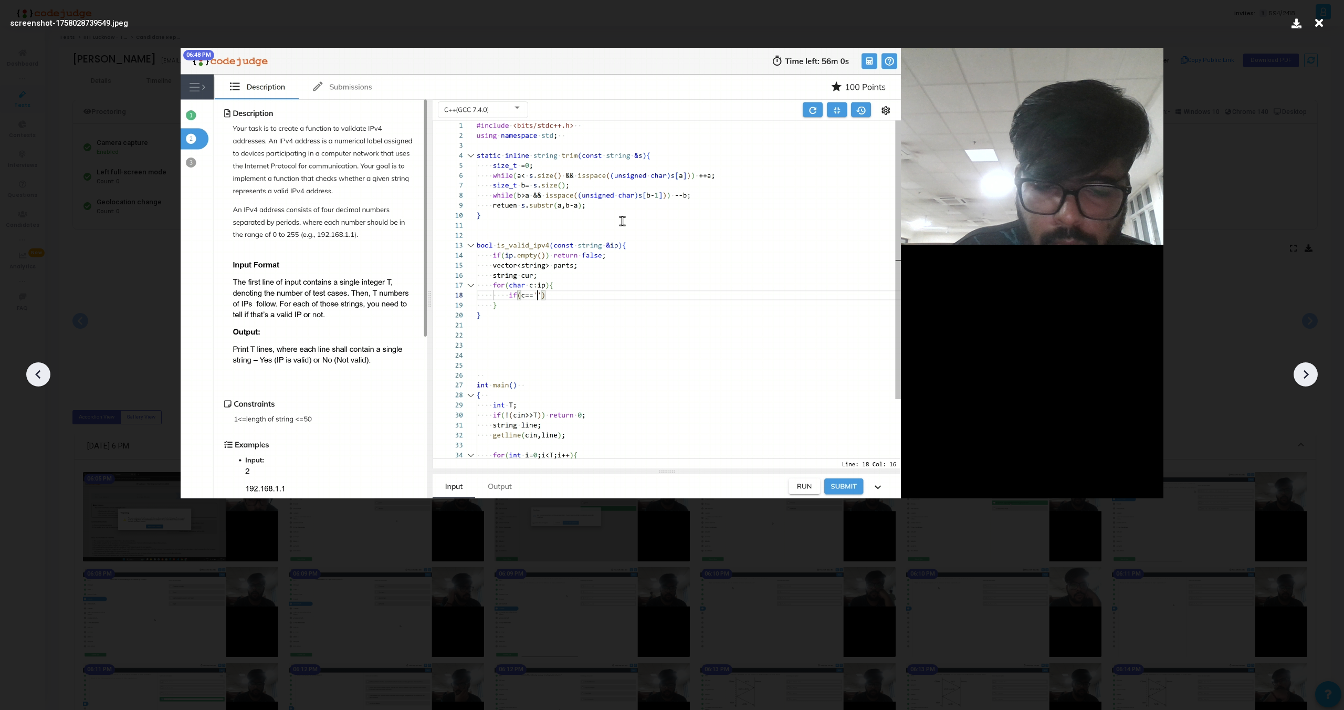
click at [1308, 384] on div at bounding box center [1306, 374] width 24 height 24
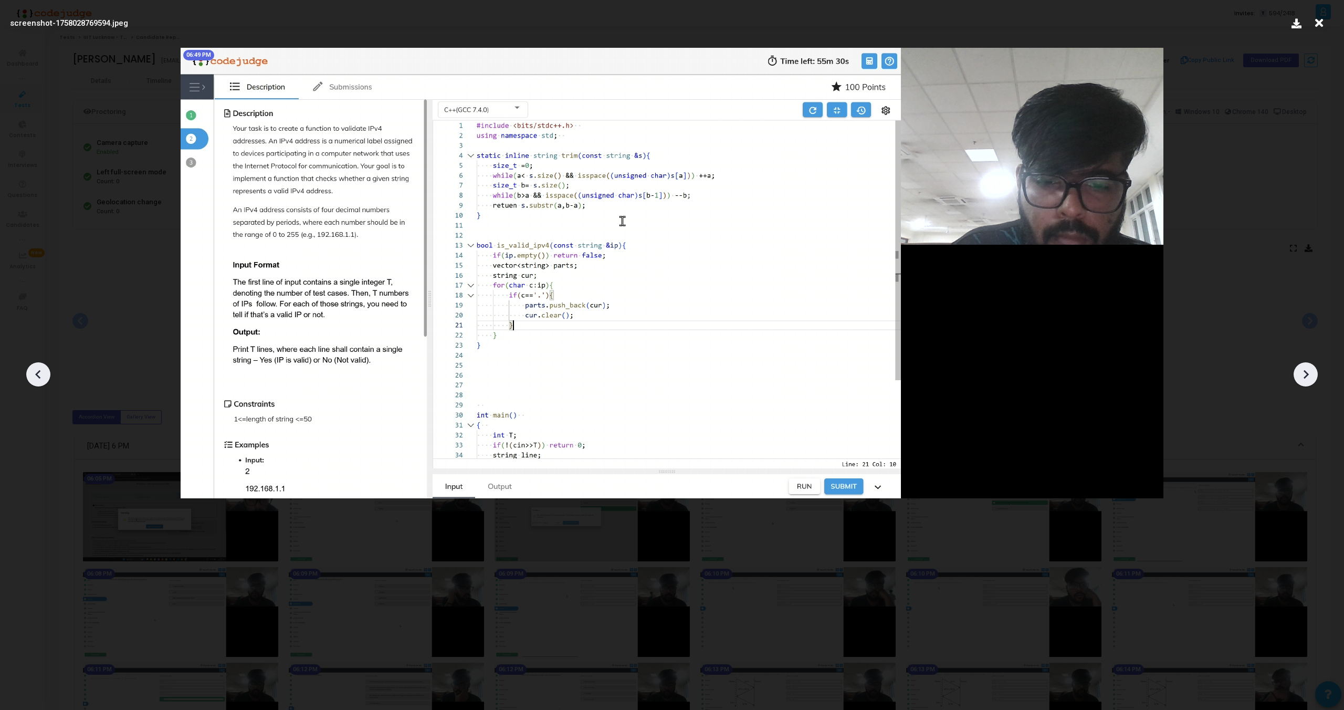
click at [1308, 384] on div at bounding box center [1306, 374] width 24 height 24
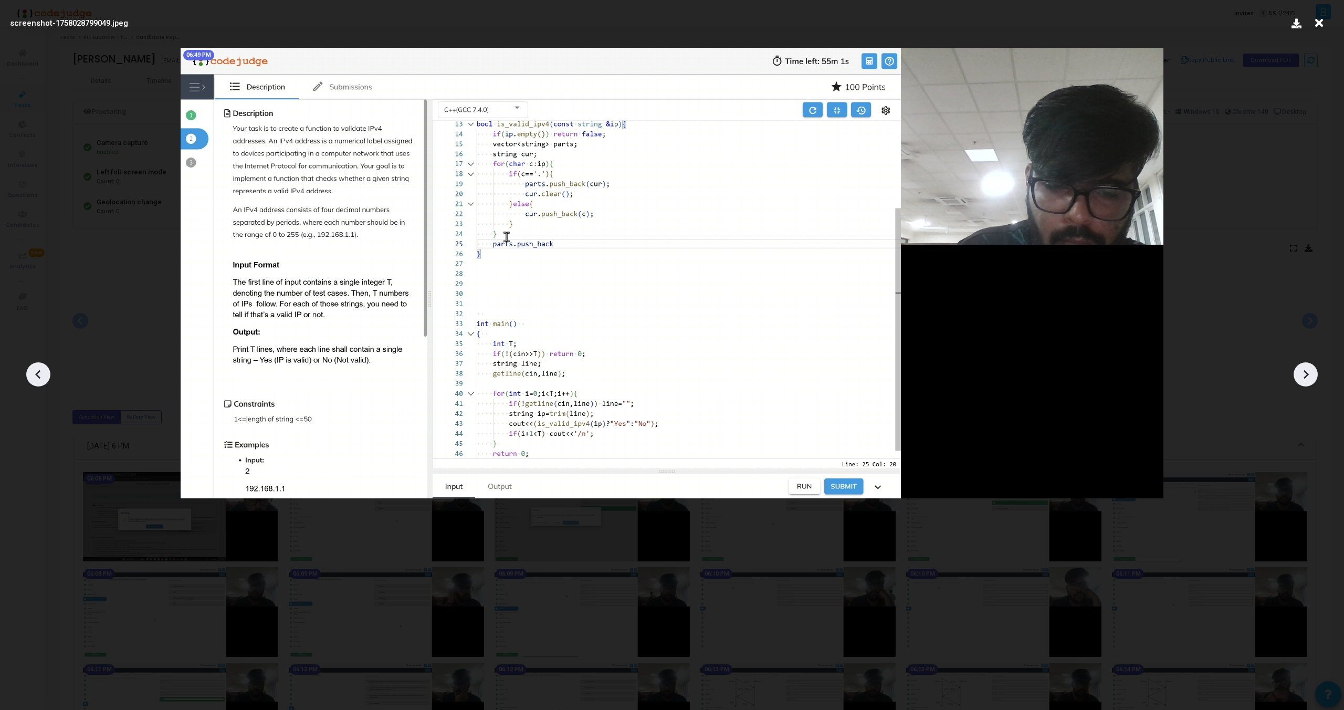
click at [1308, 384] on div at bounding box center [1306, 374] width 24 height 24
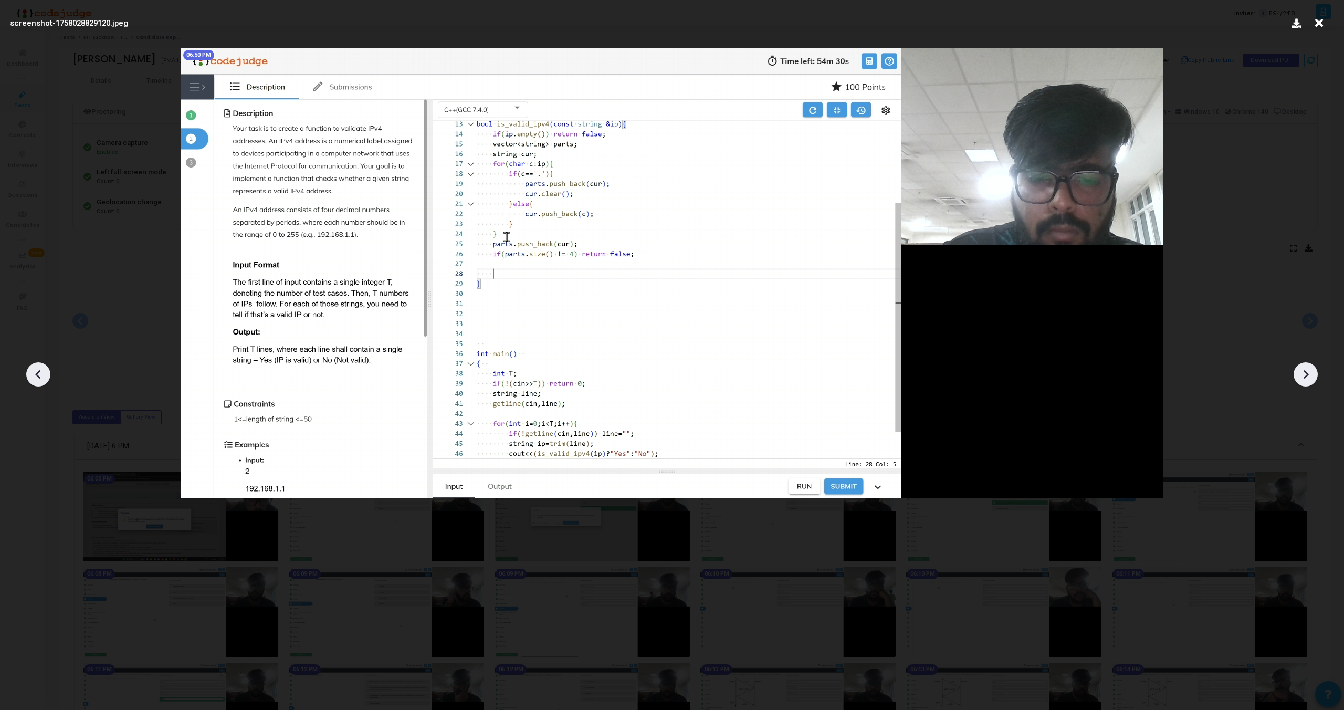
click at [1308, 384] on div at bounding box center [1306, 374] width 24 height 24
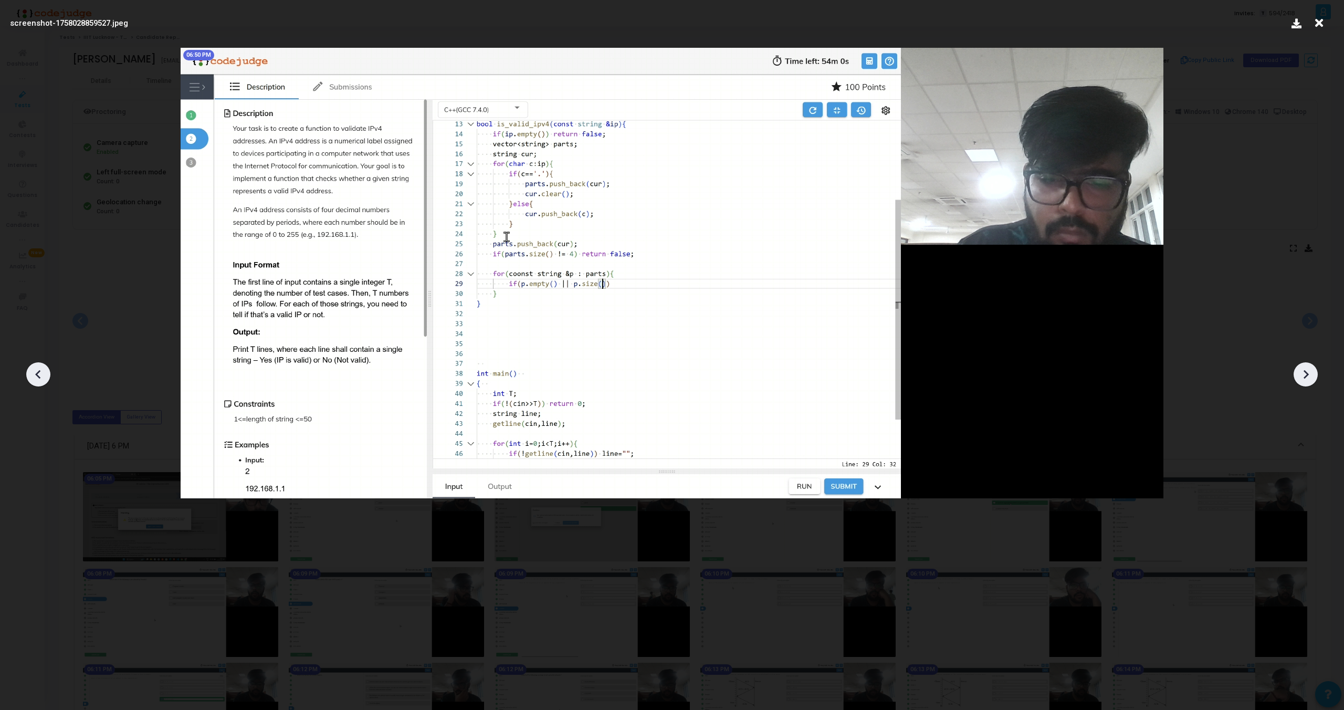
click at [1308, 384] on div at bounding box center [1306, 374] width 24 height 24
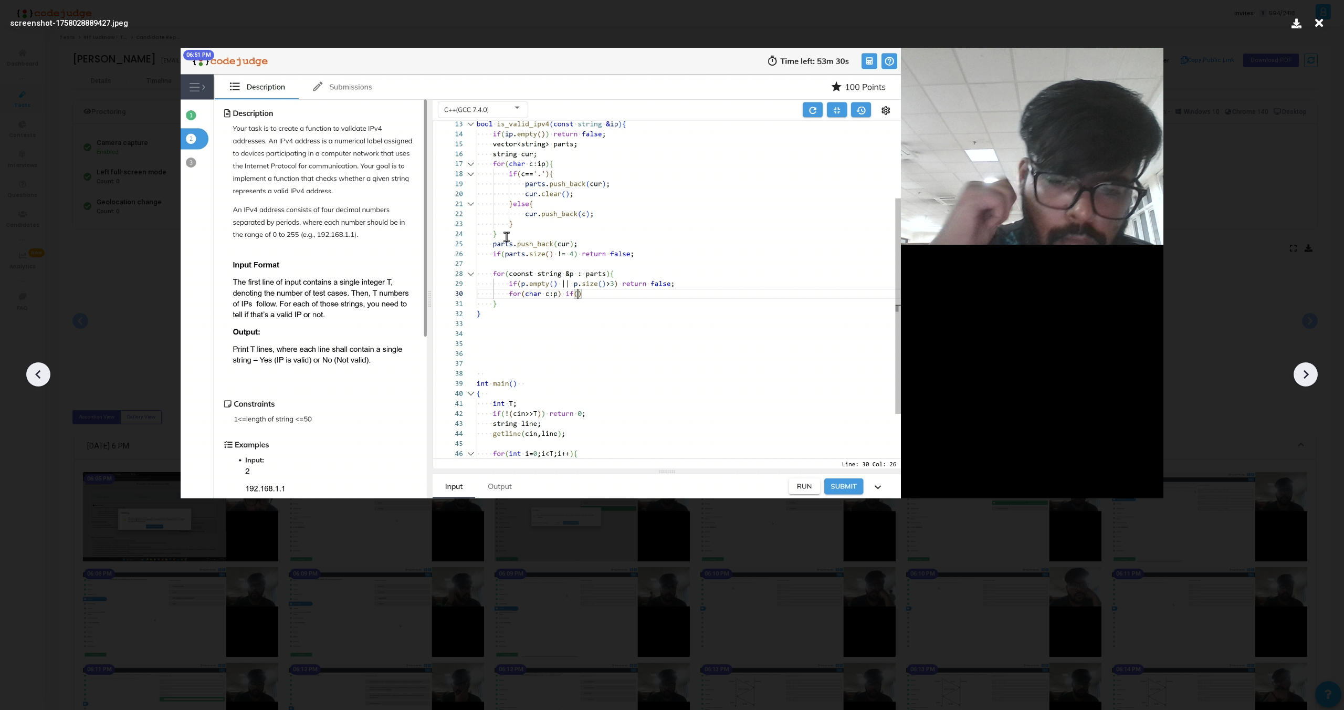
click at [1308, 384] on div at bounding box center [1306, 374] width 24 height 24
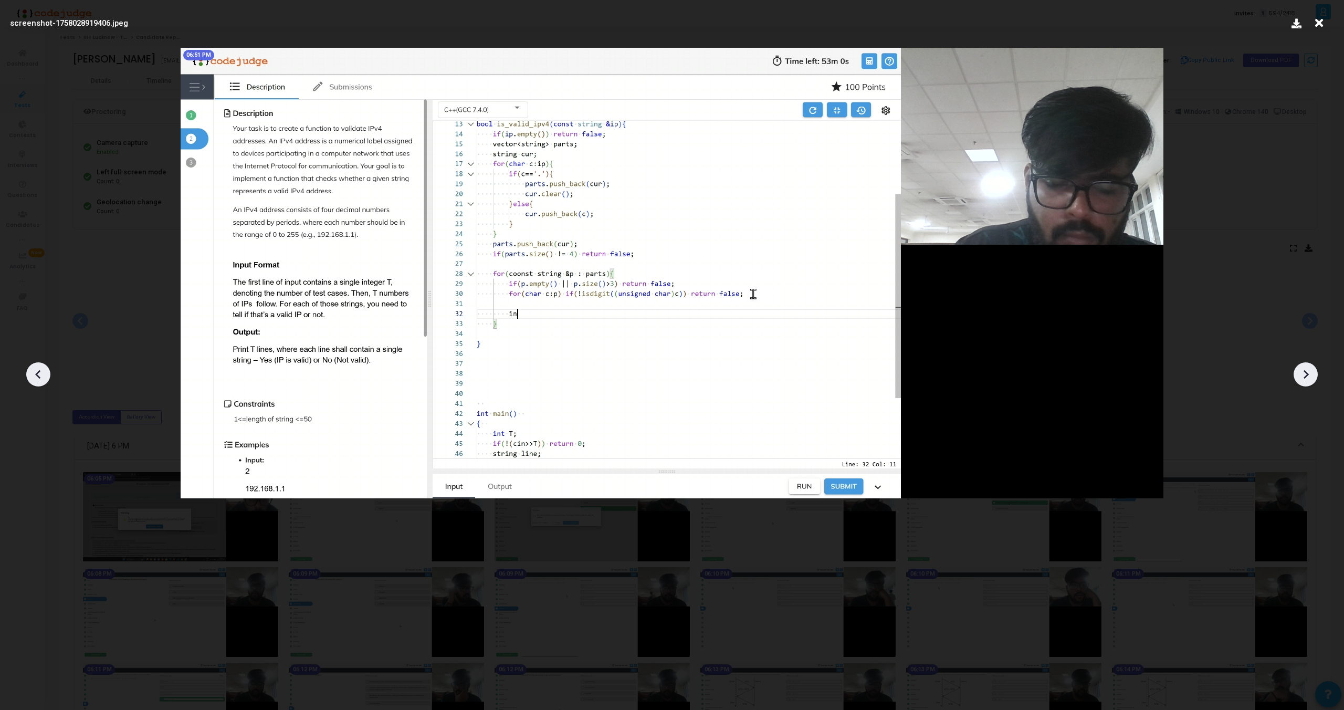
click at [1308, 384] on div at bounding box center [1306, 374] width 24 height 24
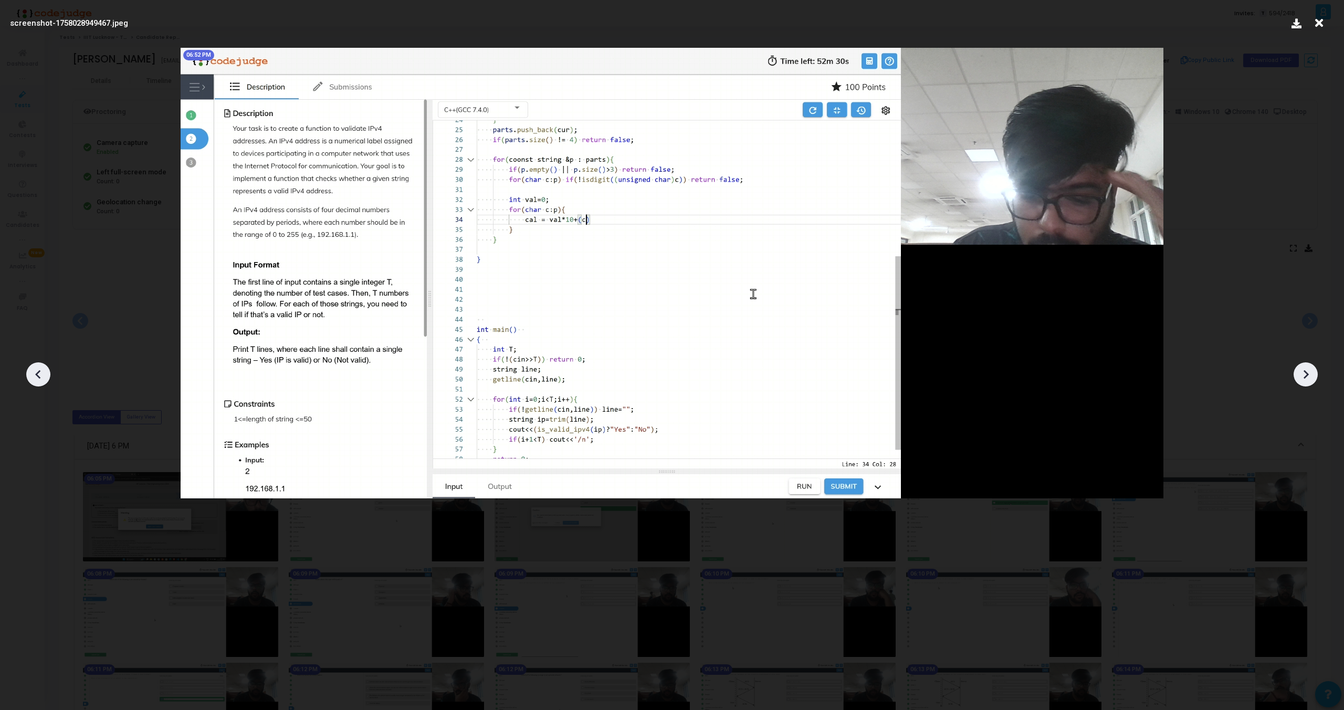
click at [1308, 384] on div at bounding box center [1306, 374] width 24 height 24
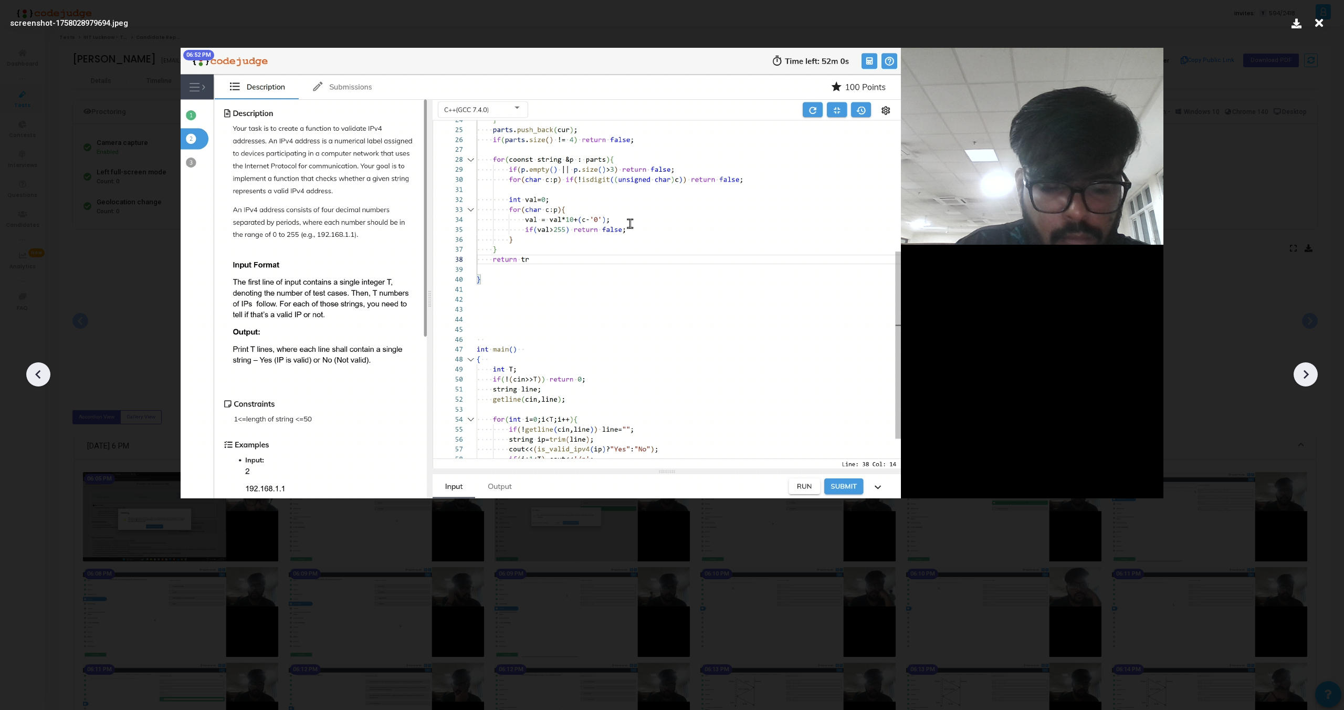
click at [1308, 384] on div at bounding box center [1306, 374] width 24 height 24
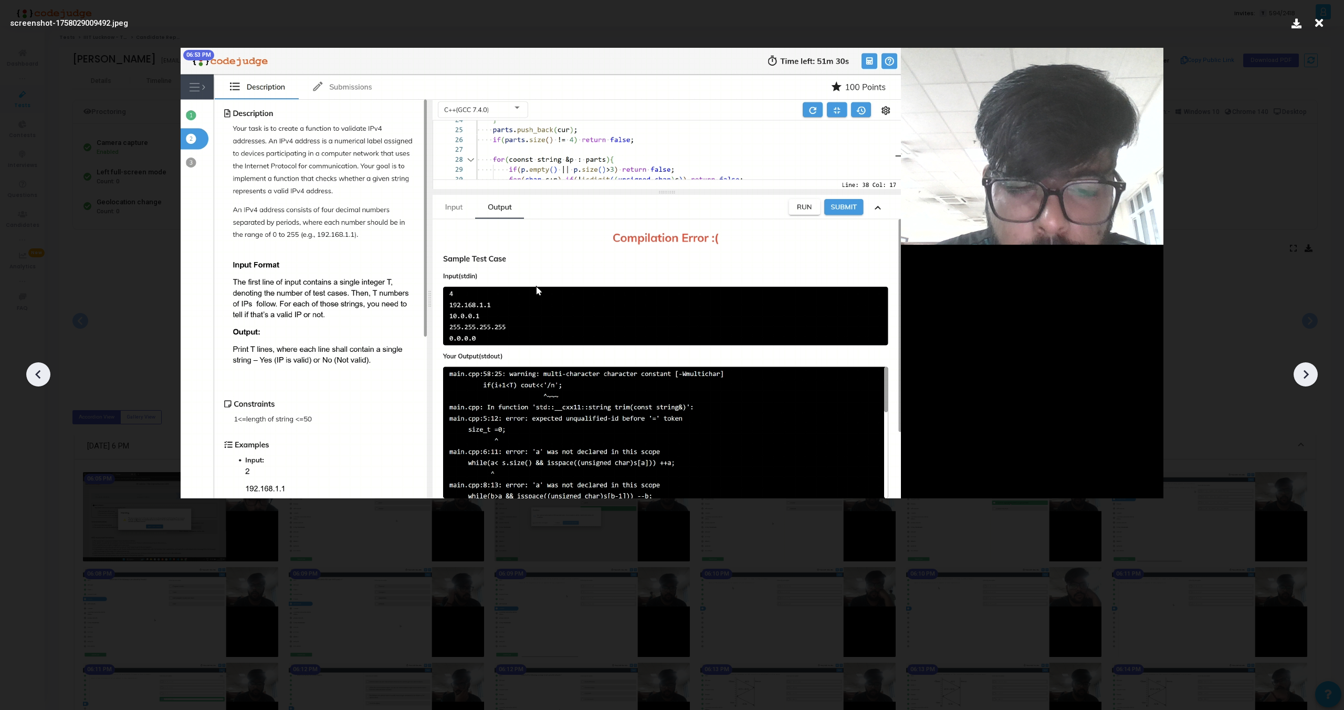
click at [1308, 384] on div at bounding box center [1306, 374] width 24 height 24
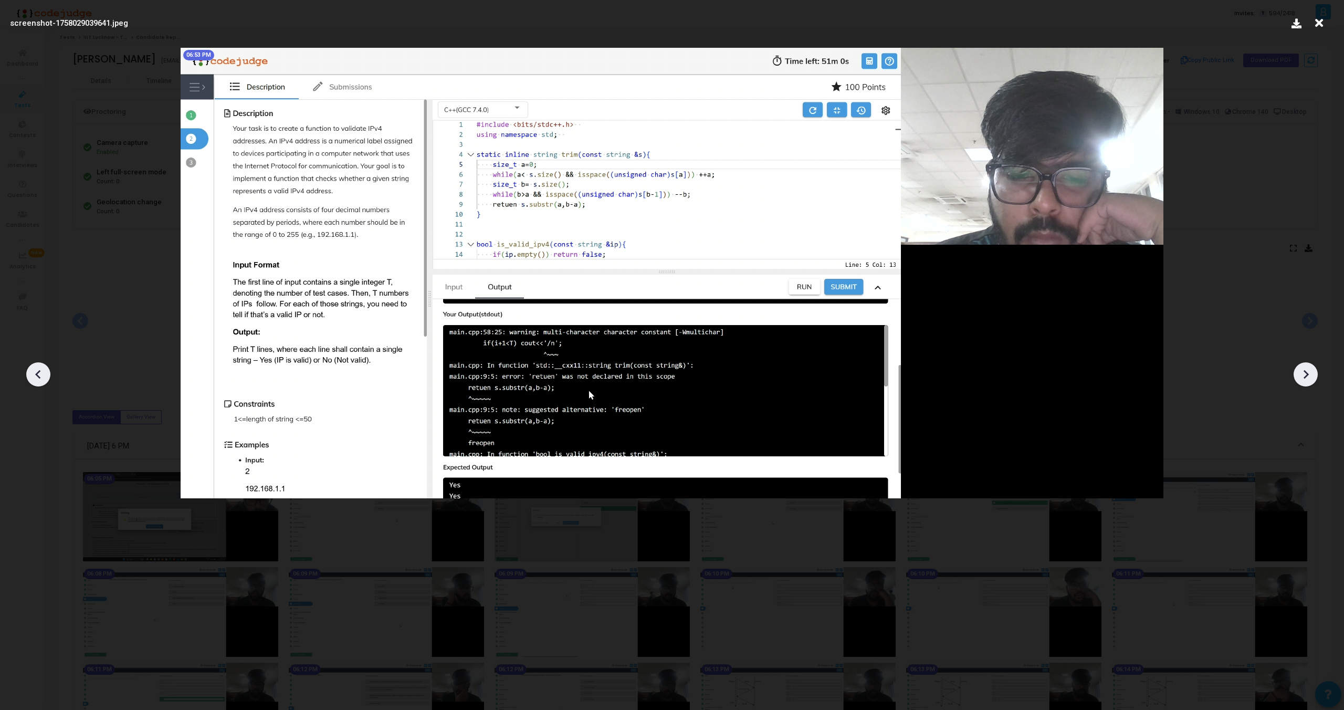
click at [1308, 384] on div at bounding box center [1306, 374] width 24 height 24
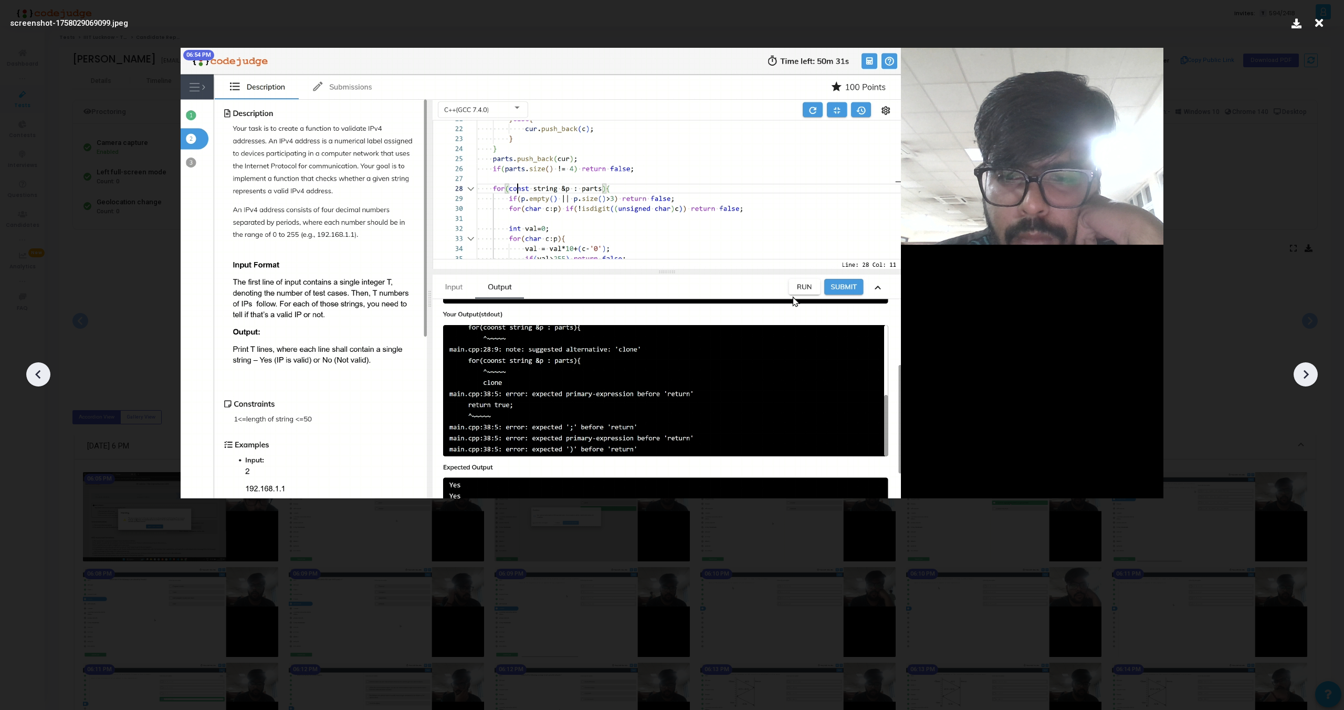
click at [1308, 384] on div at bounding box center [1306, 374] width 24 height 24
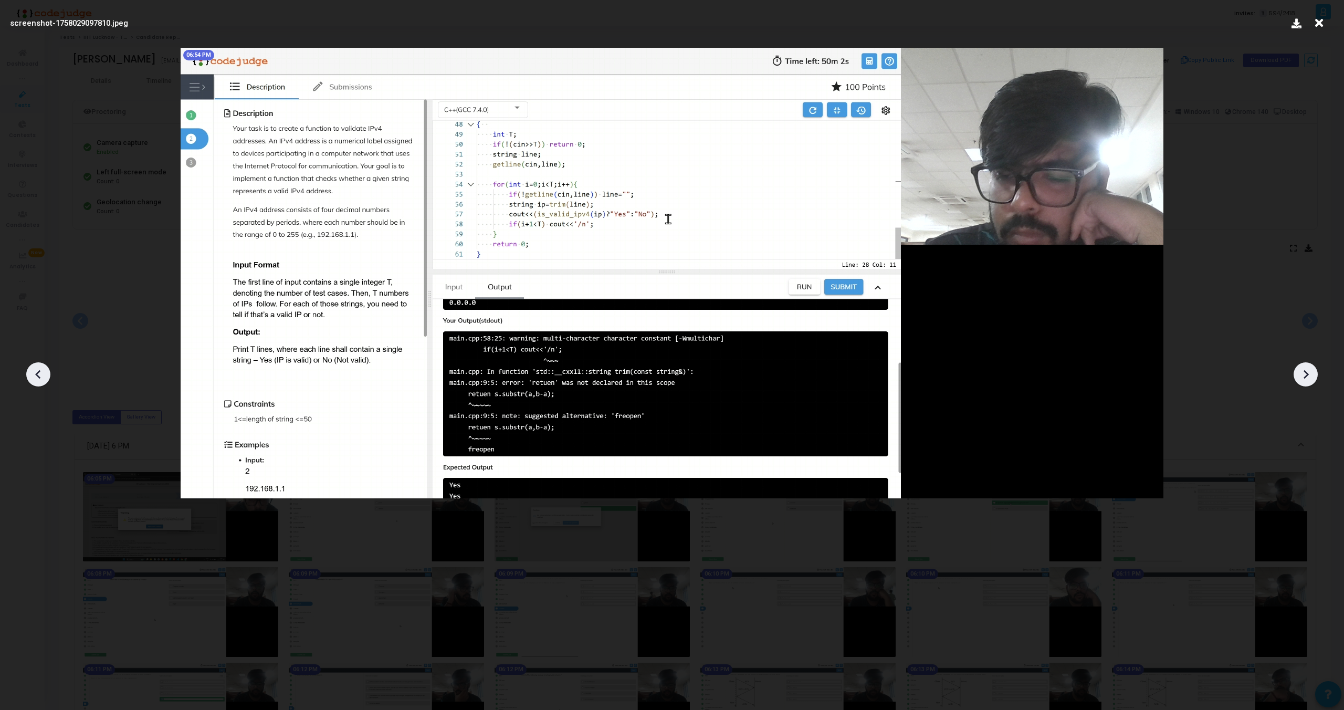
click at [1308, 384] on div at bounding box center [1306, 374] width 24 height 24
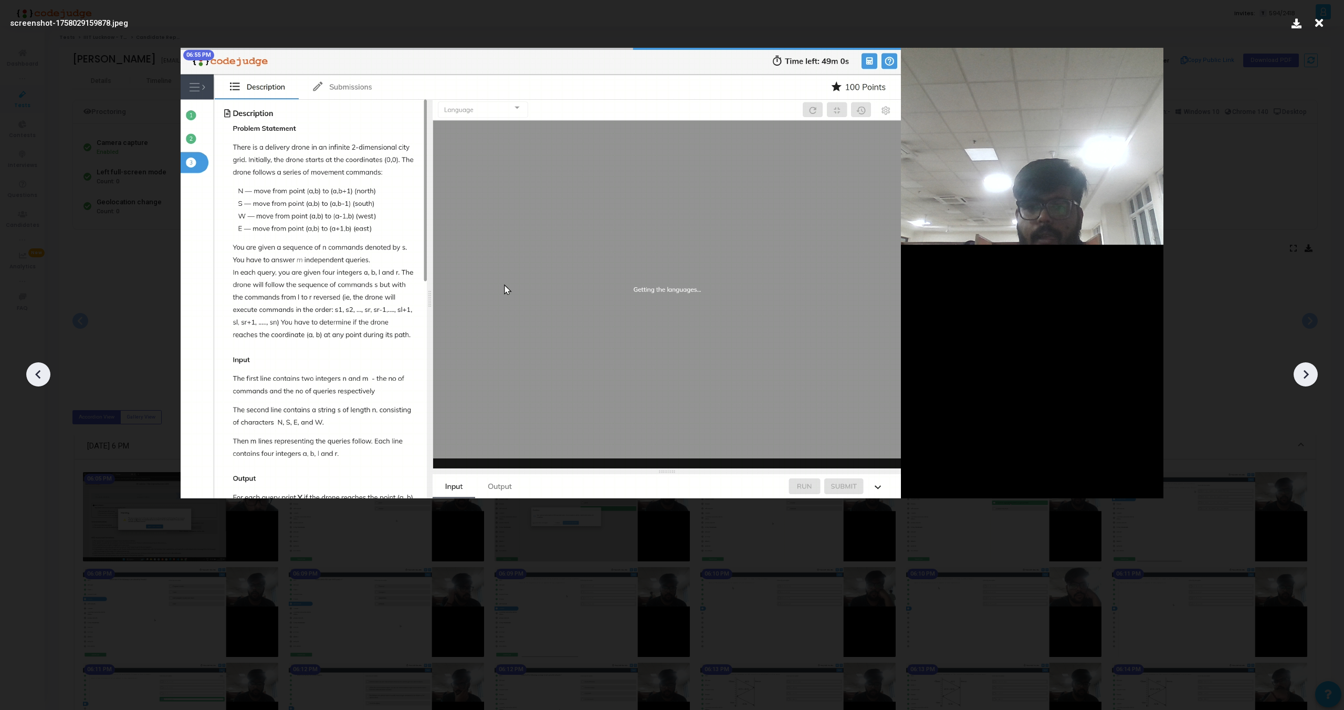
click at [1308, 384] on div at bounding box center [1306, 374] width 24 height 24
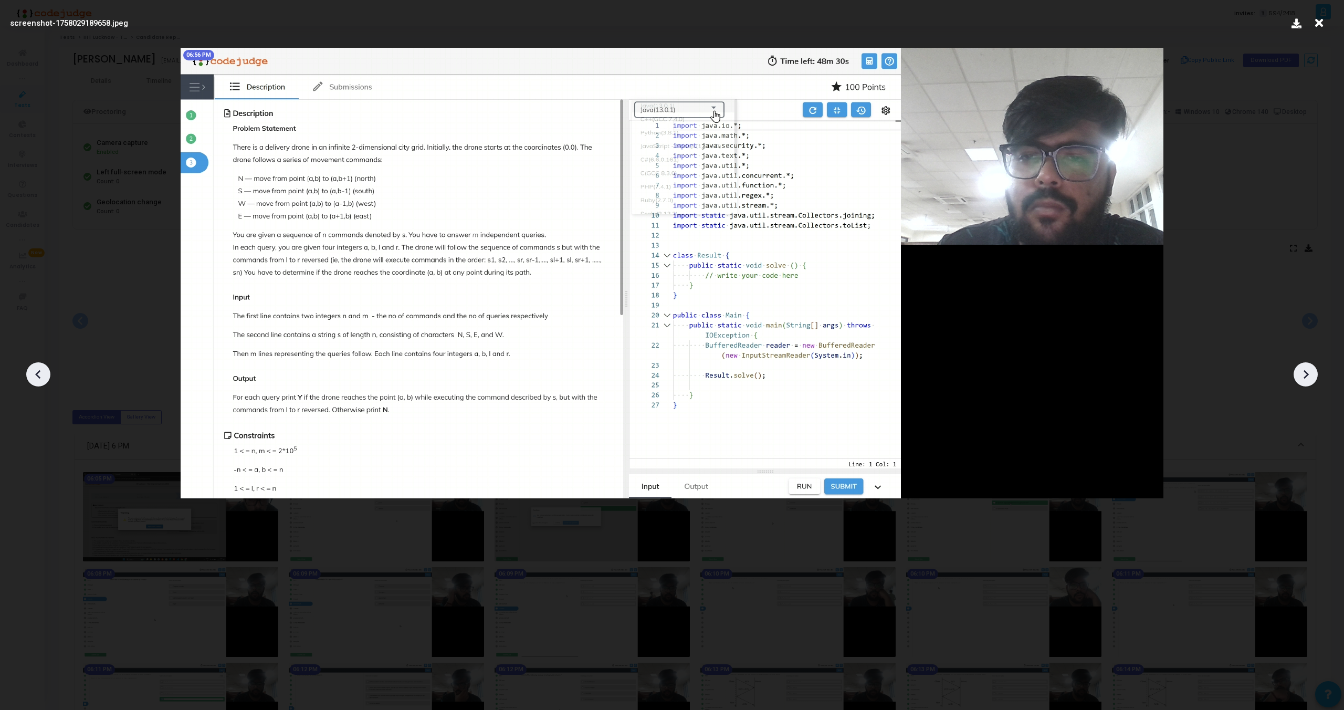
click at [1308, 384] on div at bounding box center [1306, 374] width 24 height 24
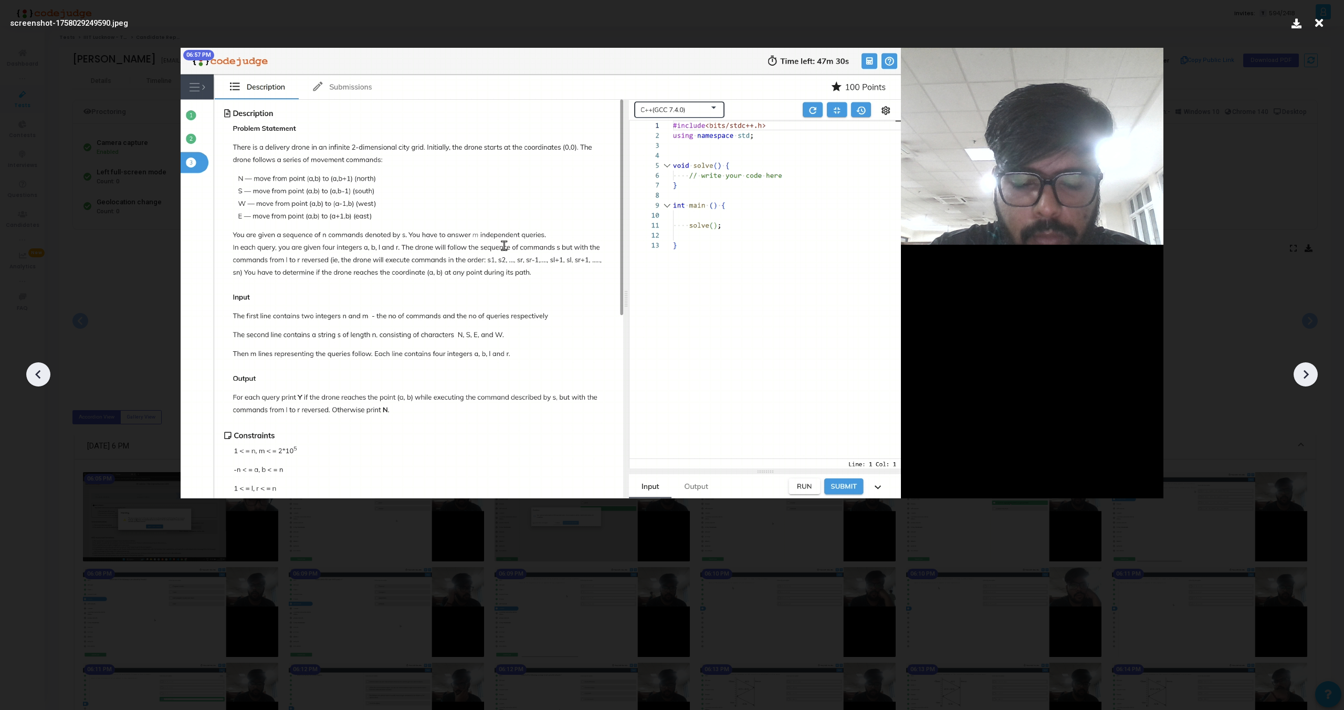
click at [1308, 384] on div at bounding box center [1306, 374] width 24 height 24
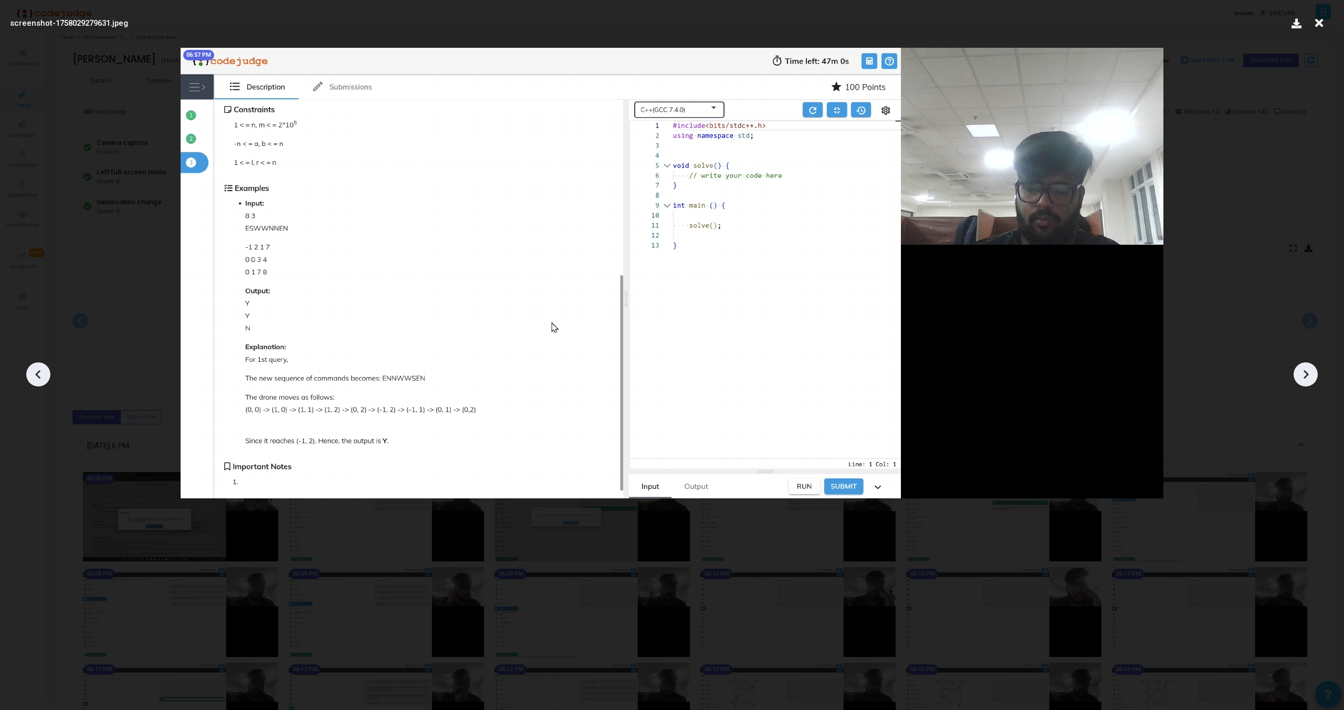
click at [1308, 384] on div at bounding box center [1306, 374] width 24 height 24
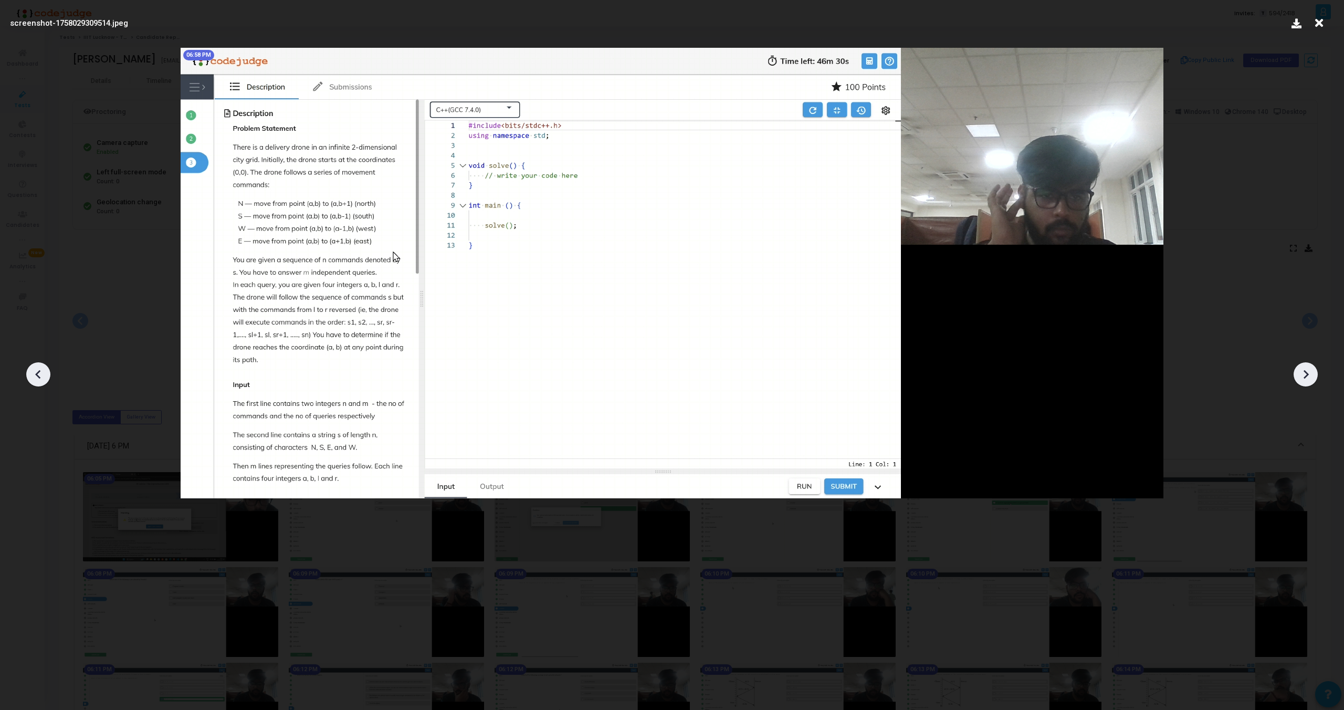
click at [1308, 384] on div at bounding box center [1306, 374] width 24 height 24
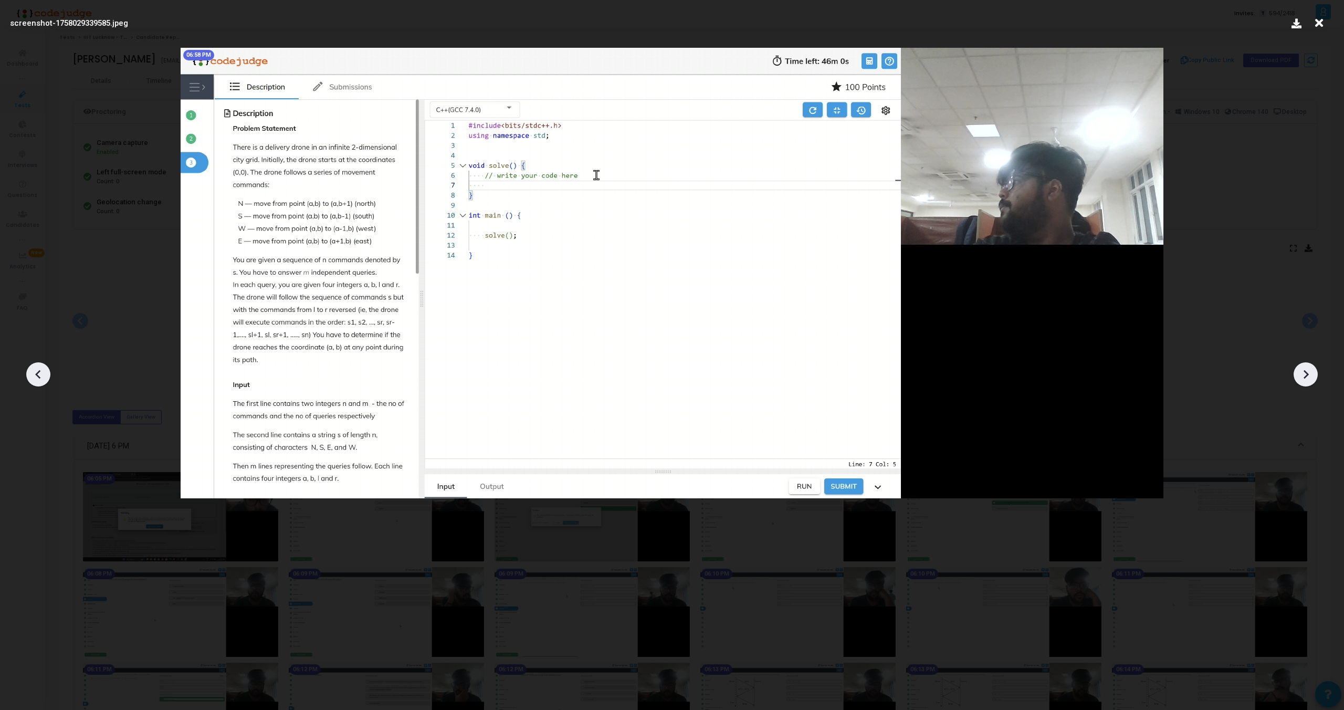
click at [1308, 384] on div at bounding box center [1306, 374] width 24 height 24
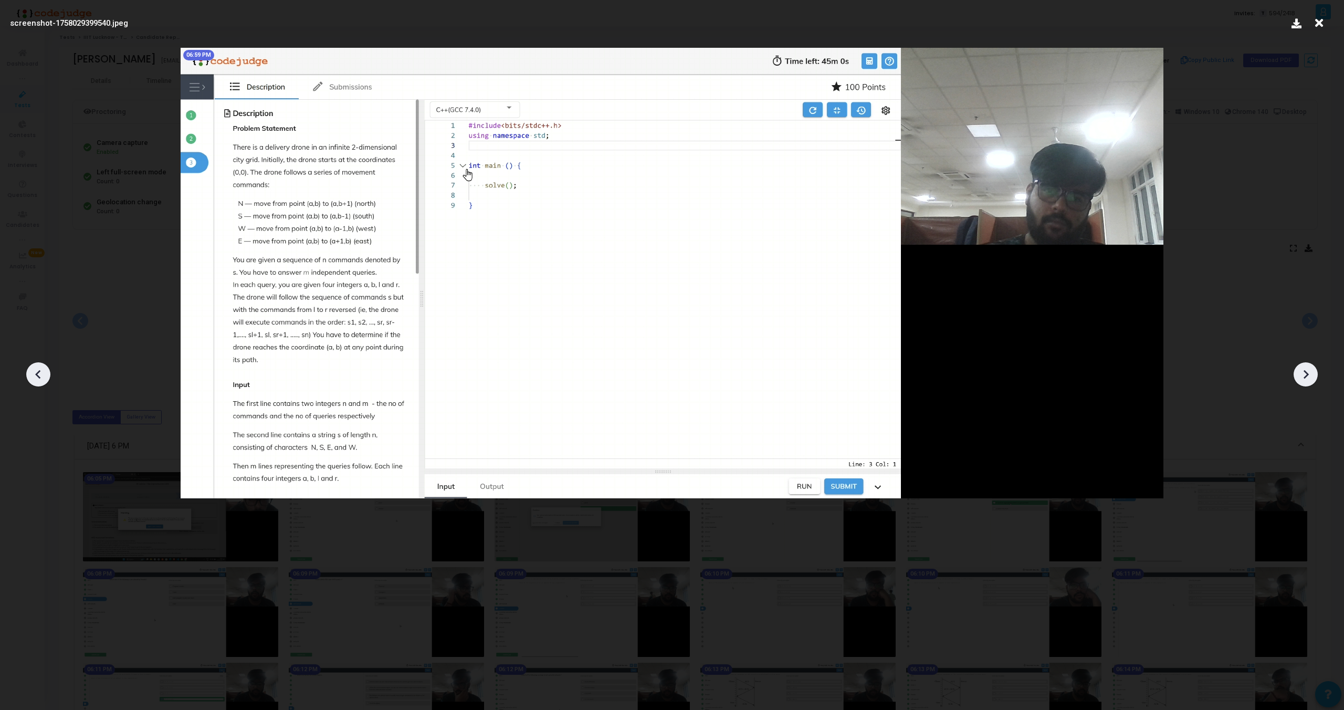
click at [1308, 384] on div at bounding box center [1306, 374] width 24 height 24
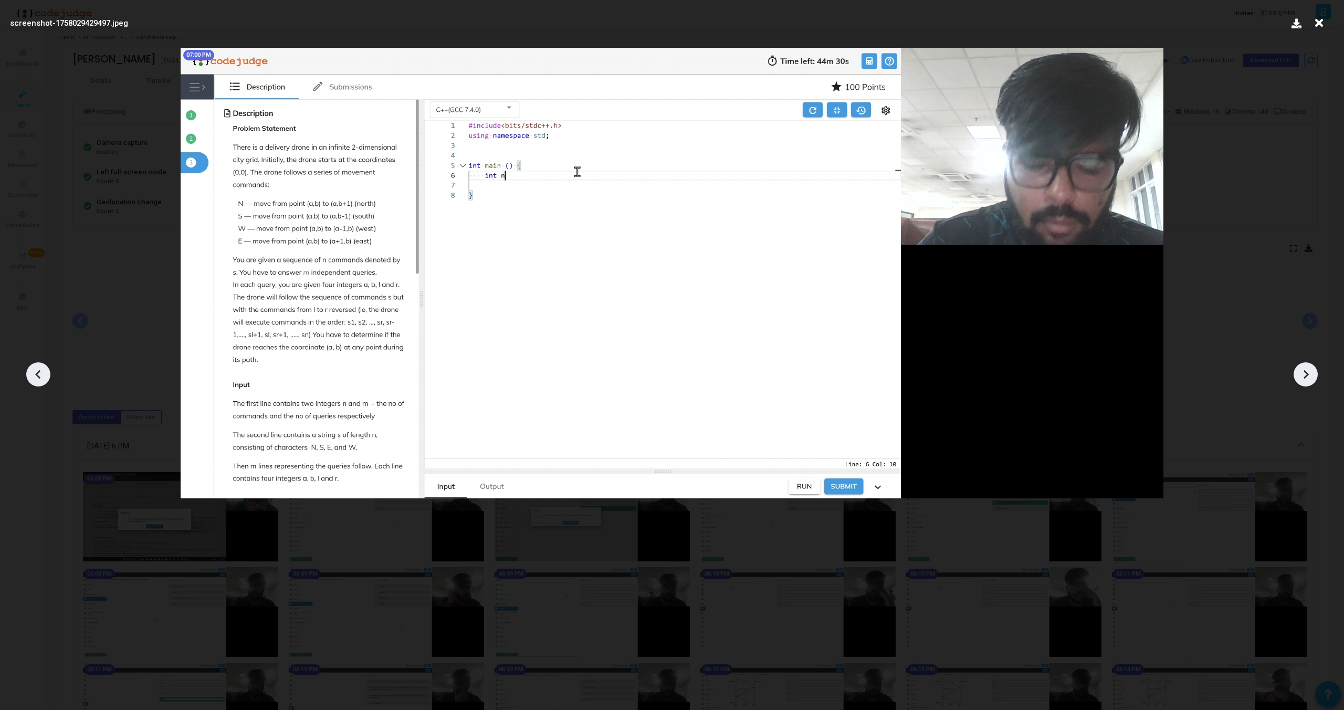
click at [1308, 384] on div at bounding box center [1306, 374] width 24 height 24
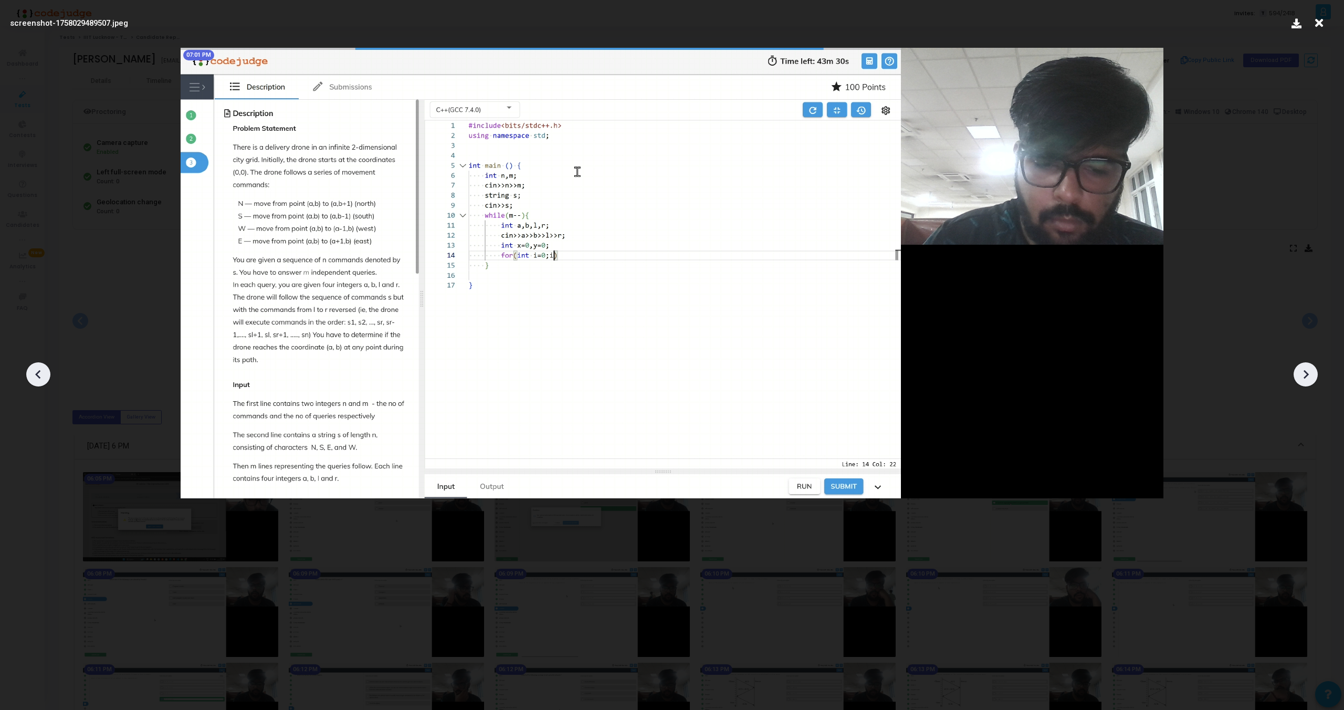
click at [1308, 384] on div at bounding box center [1306, 374] width 24 height 24
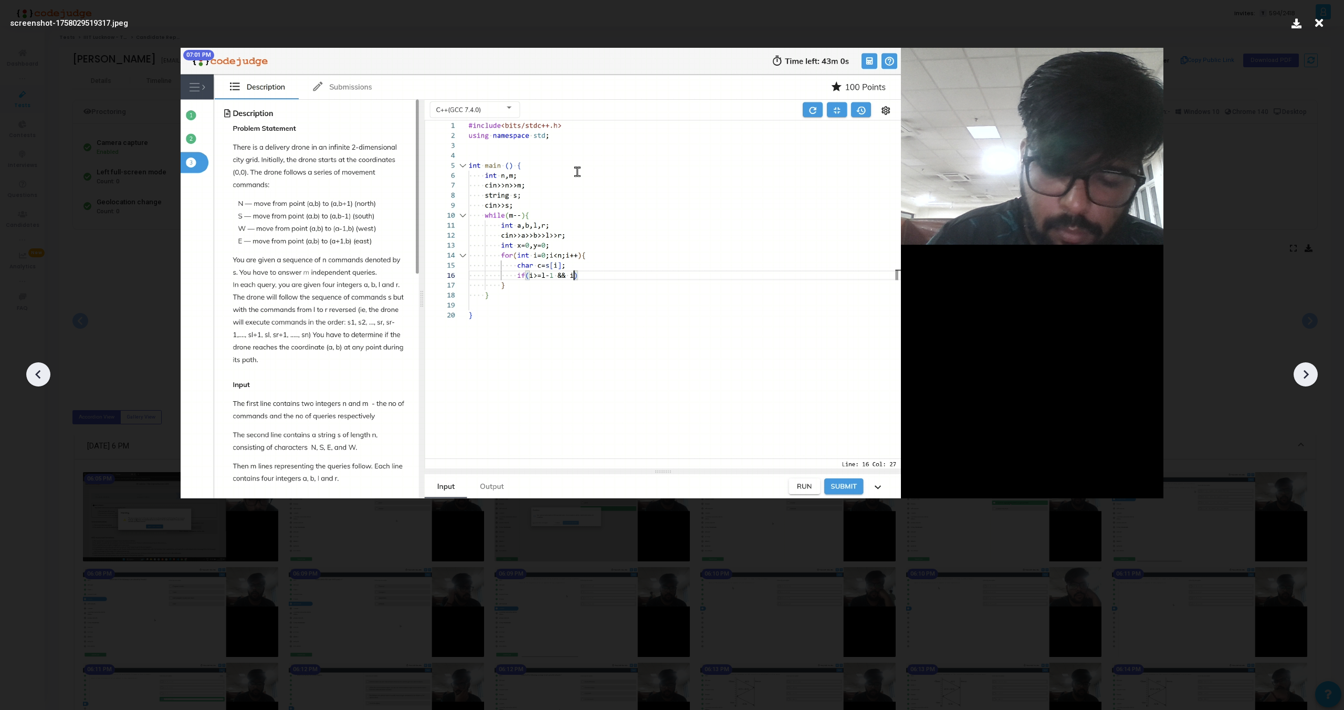
click at [1308, 384] on div at bounding box center [1306, 374] width 24 height 24
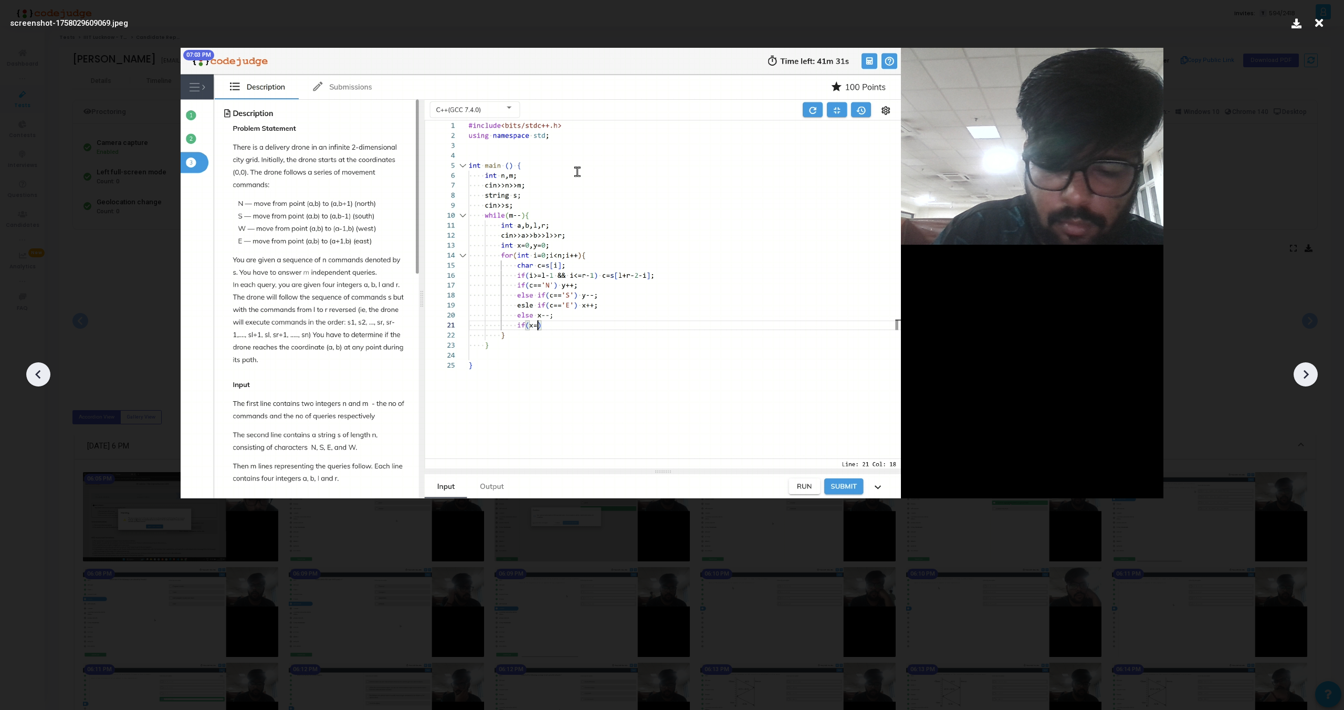
click at [1308, 384] on div at bounding box center [1306, 374] width 24 height 24
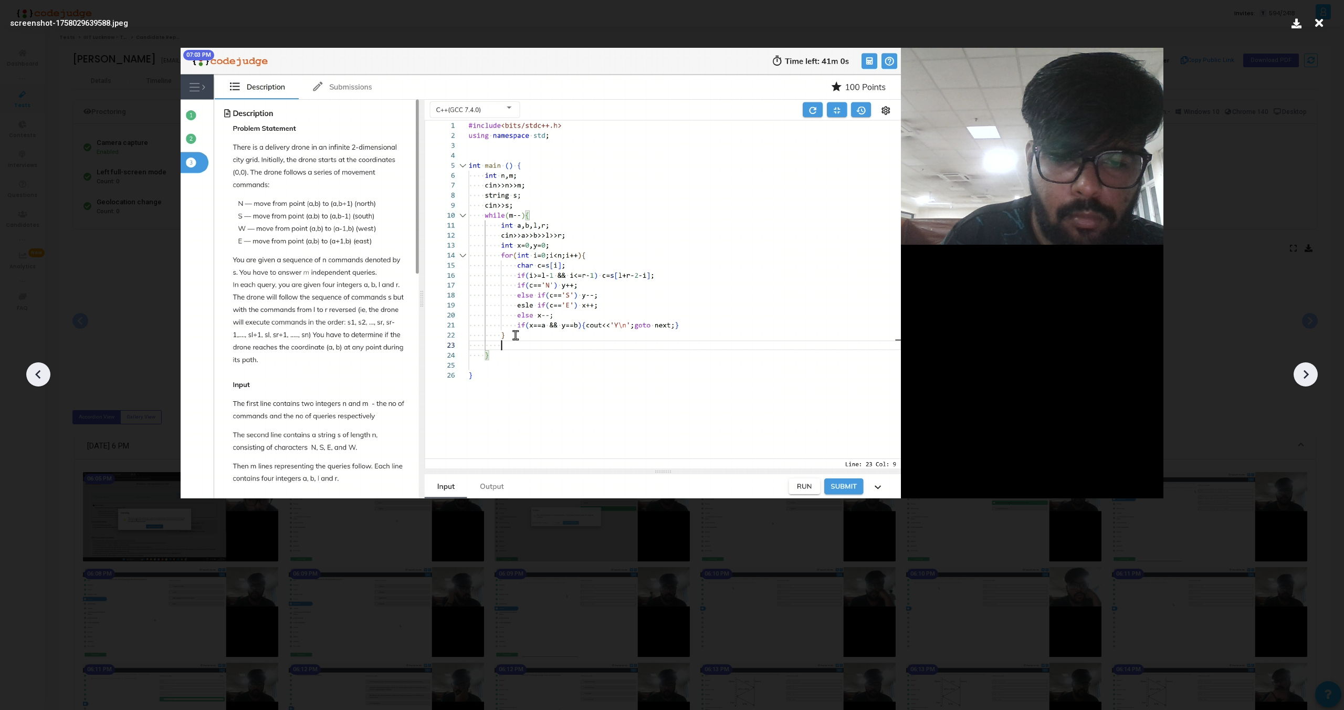
click at [1308, 384] on div at bounding box center [1306, 374] width 24 height 24
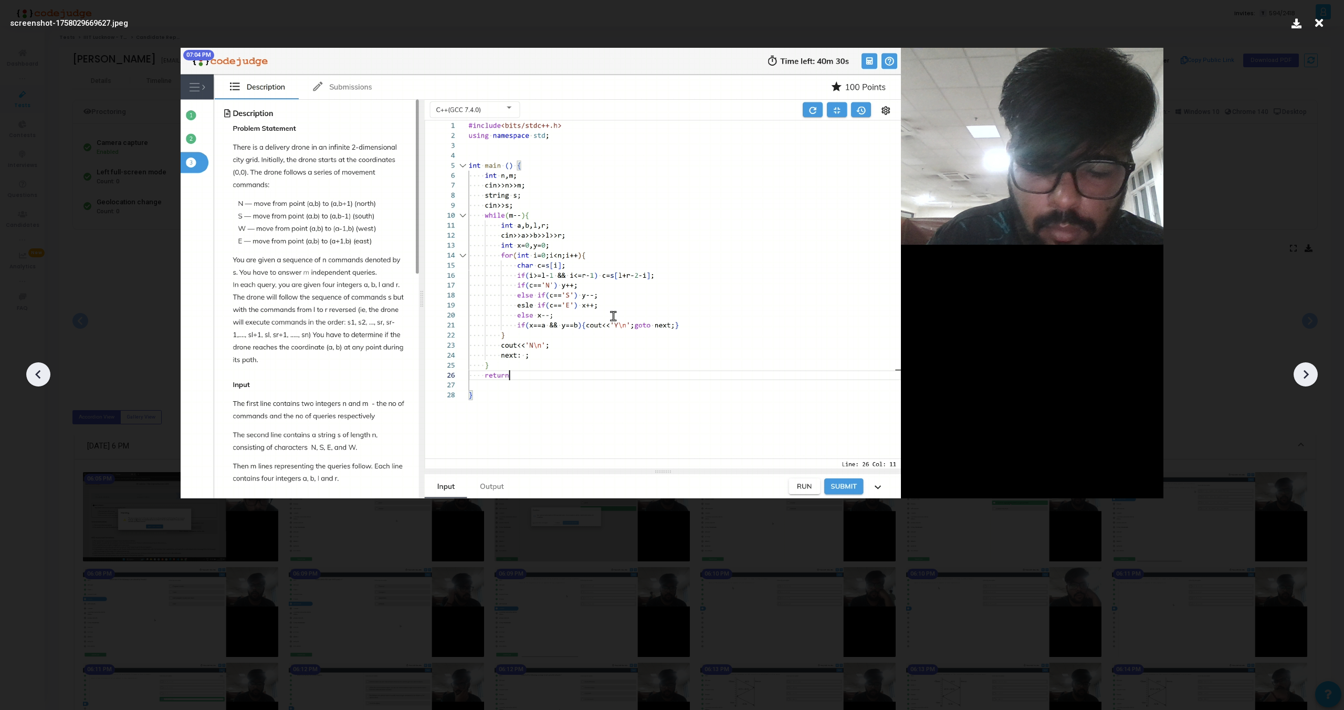
click at [1308, 384] on div at bounding box center [1306, 374] width 24 height 24
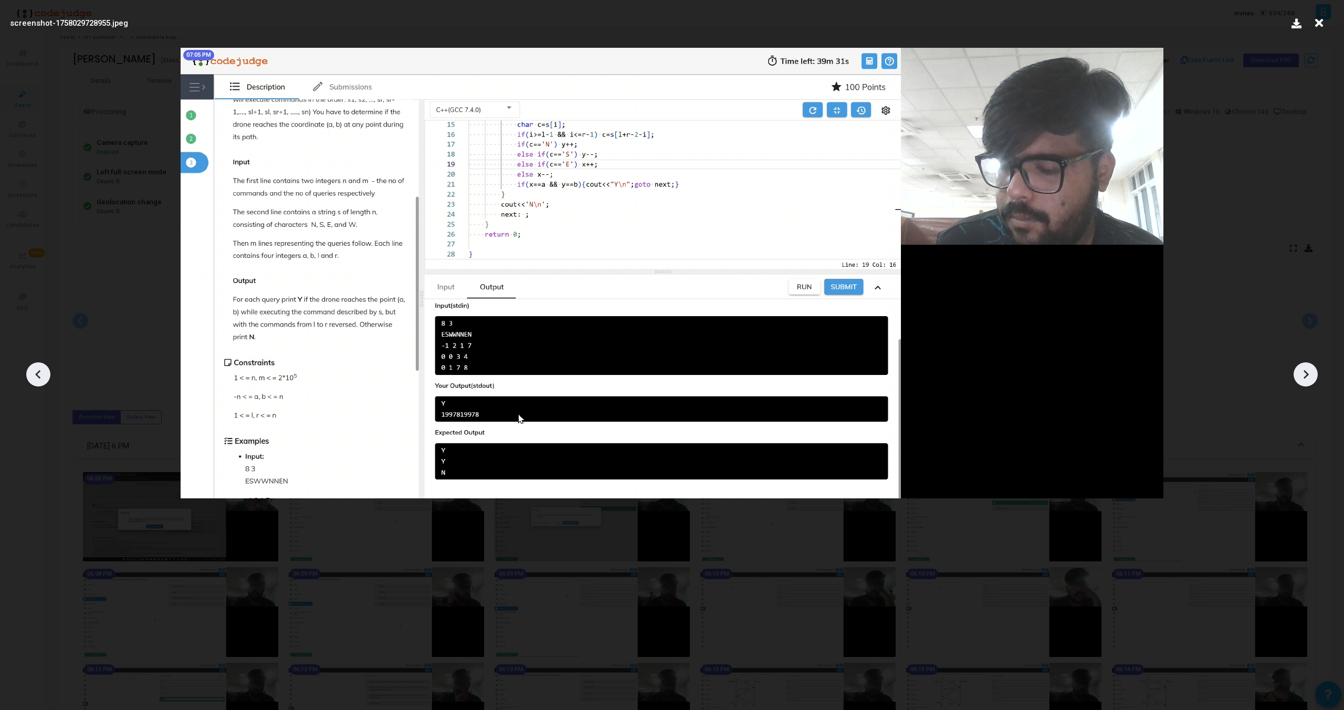
click at [1308, 384] on div at bounding box center [1306, 374] width 24 height 24
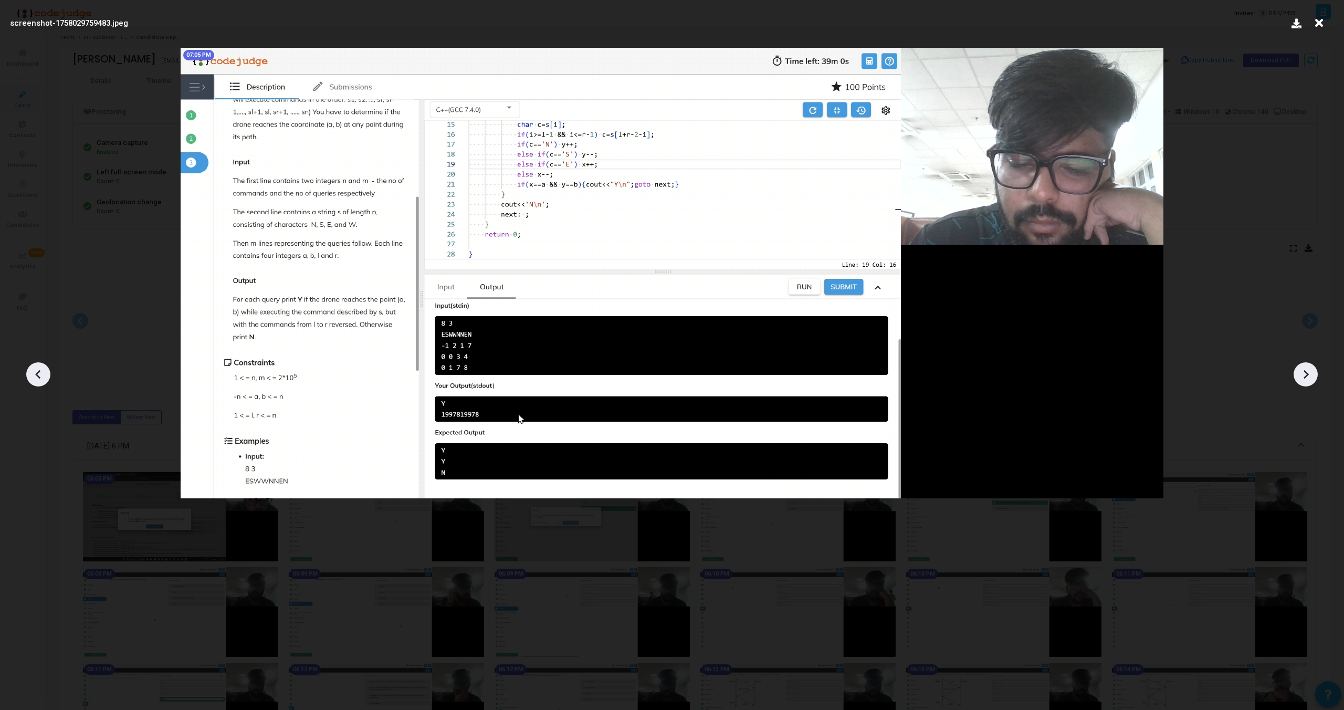
click at [1308, 384] on div at bounding box center [1306, 374] width 24 height 24
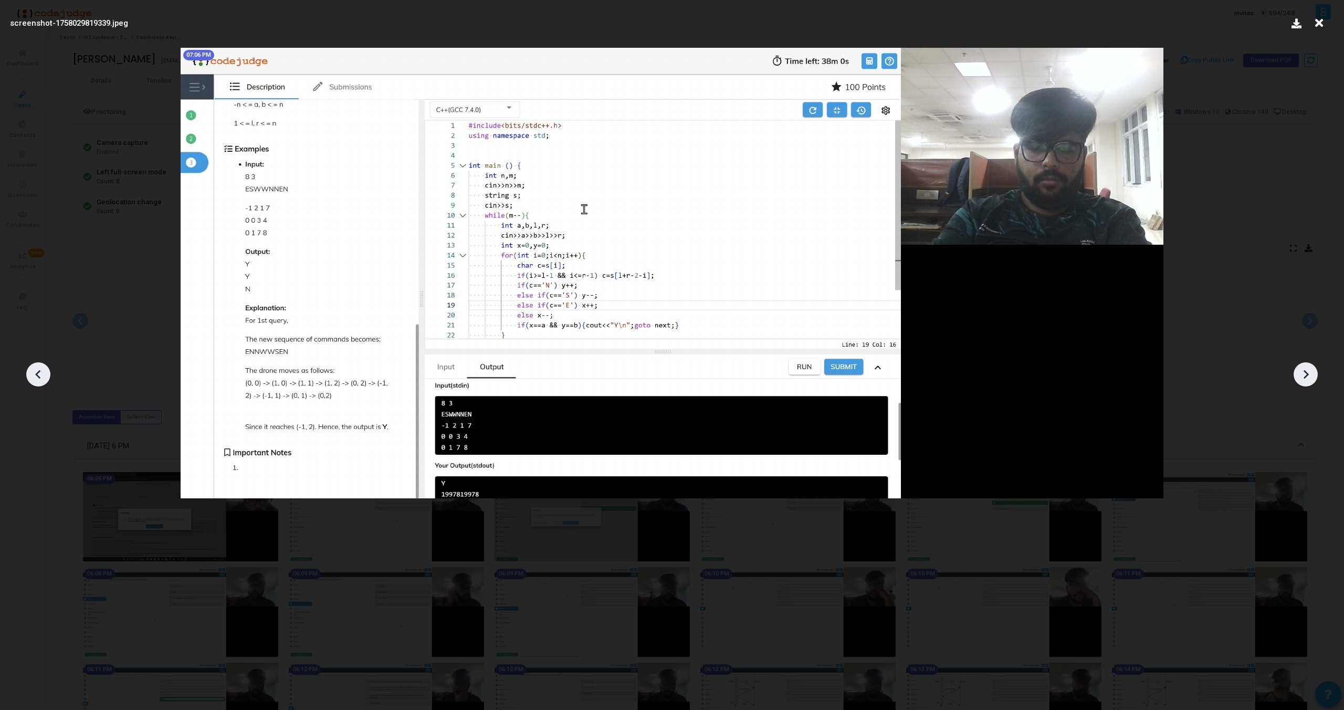
click at [1308, 384] on div at bounding box center [1306, 374] width 24 height 24
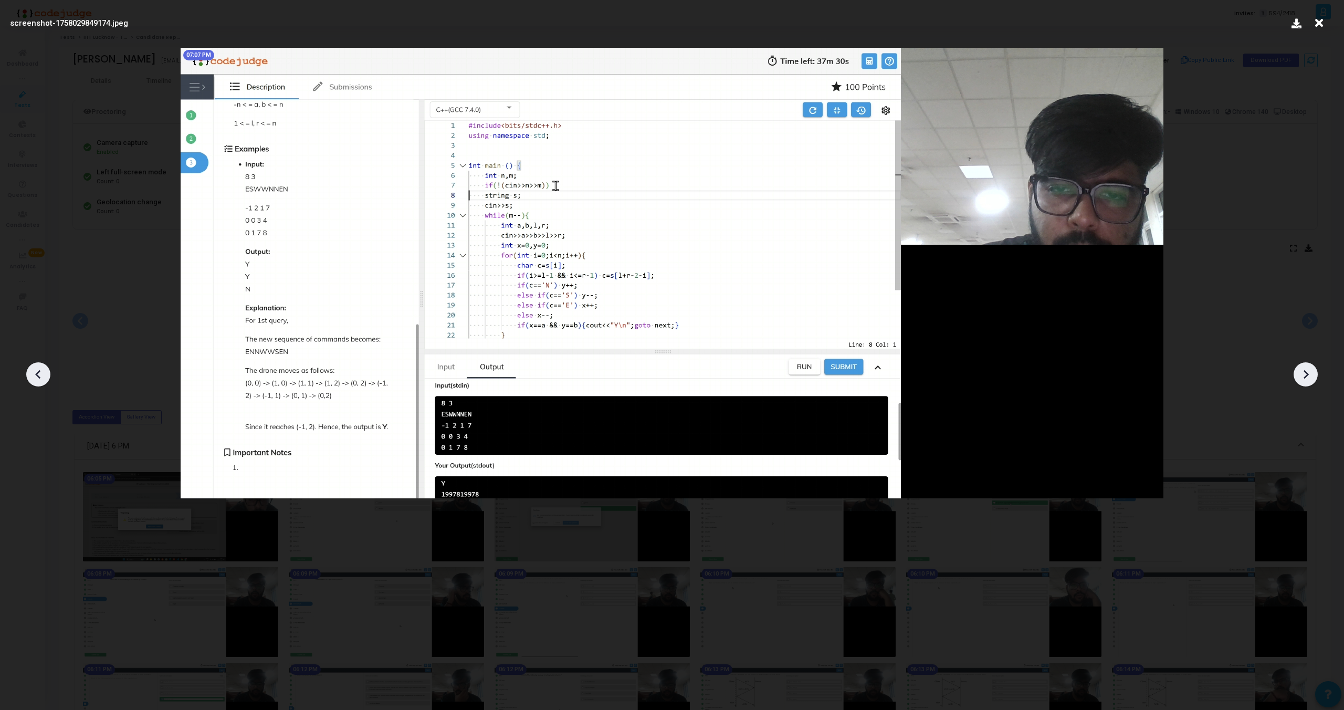
click at [1308, 384] on div at bounding box center [1306, 374] width 24 height 24
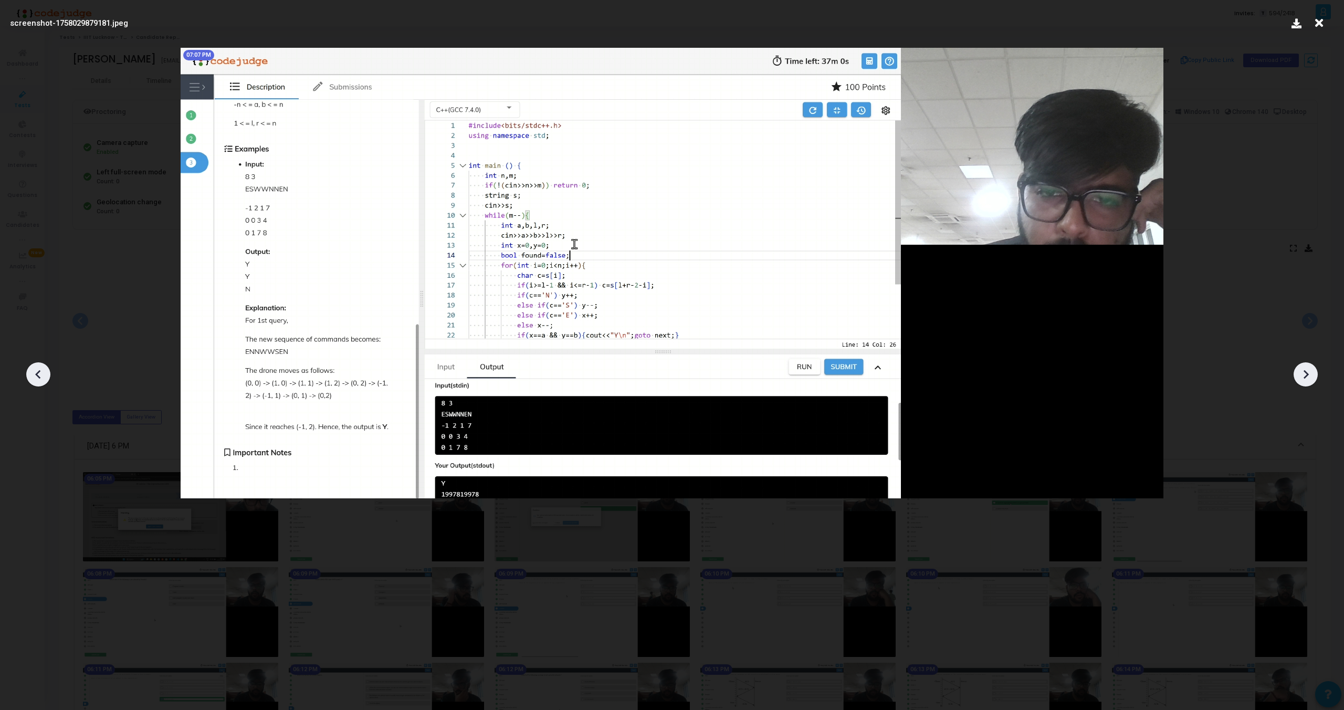
click at [1308, 384] on div at bounding box center [1306, 374] width 24 height 24
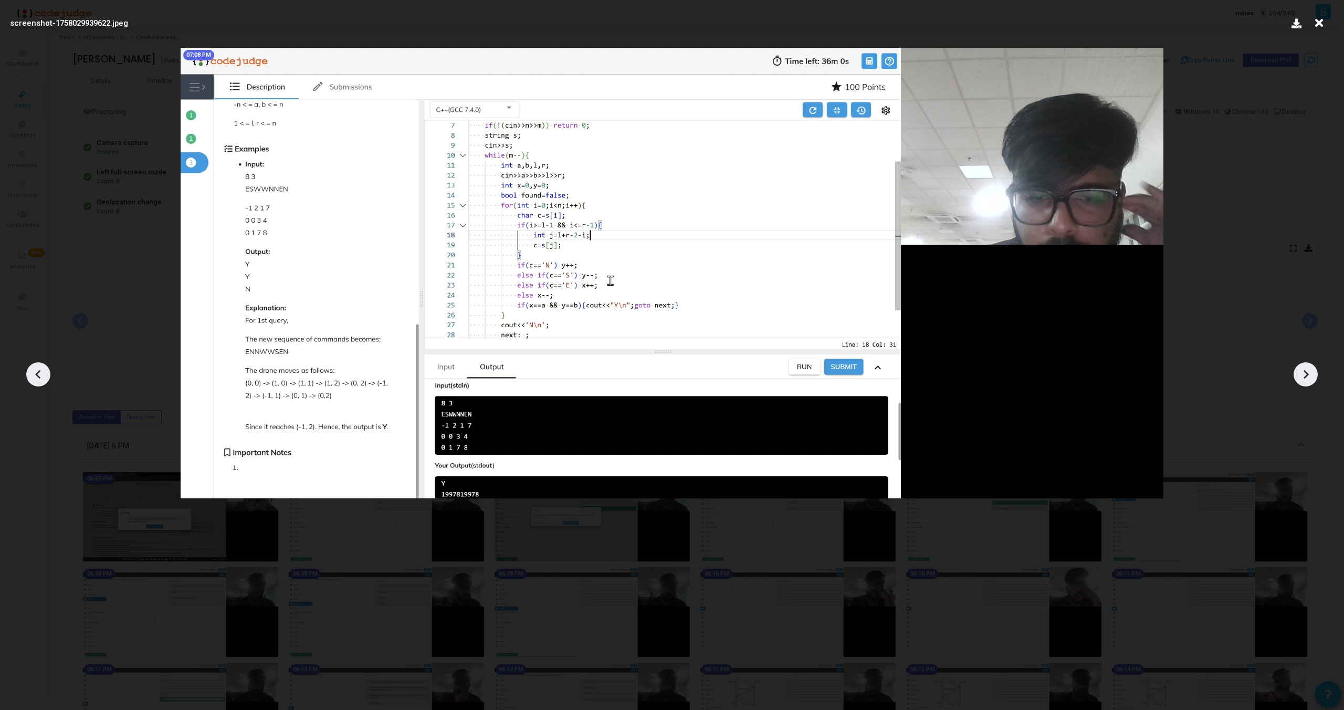
click at [1308, 384] on div at bounding box center [1306, 374] width 24 height 24
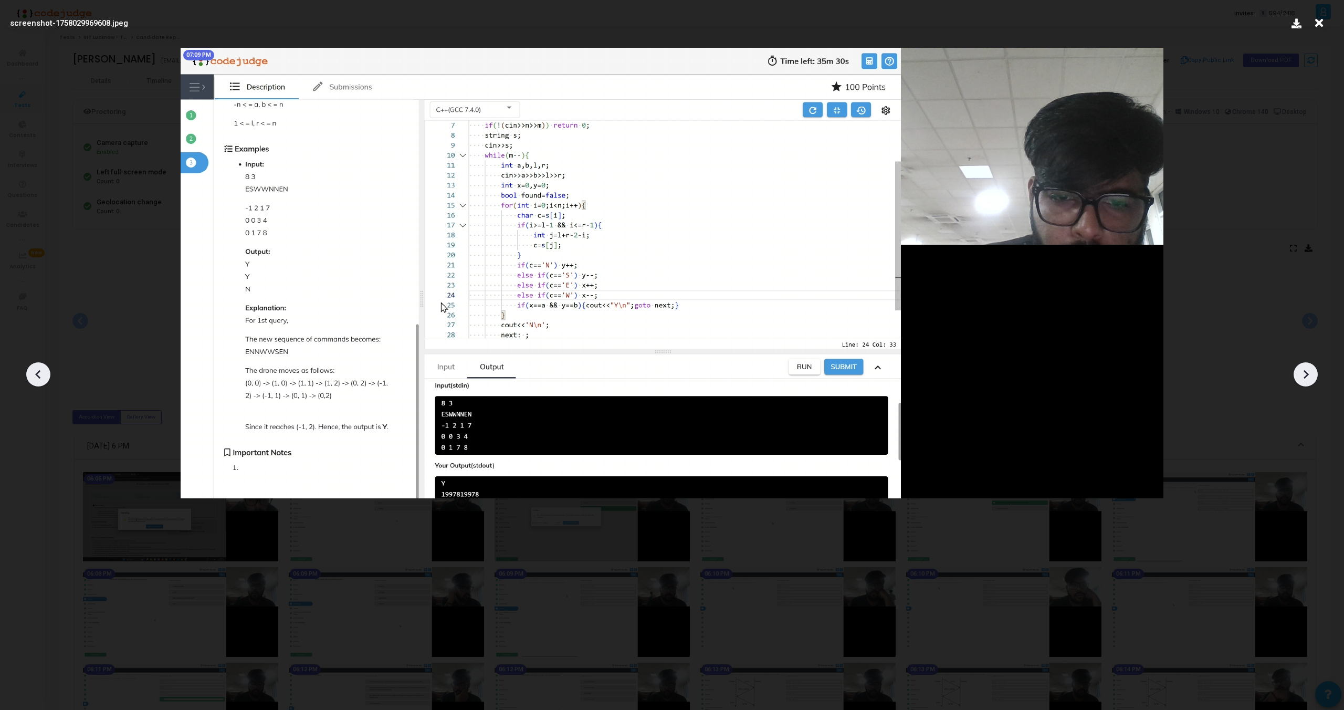
click at [1308, 384] on div at bounding box center [1306, 374] width 24 height 24
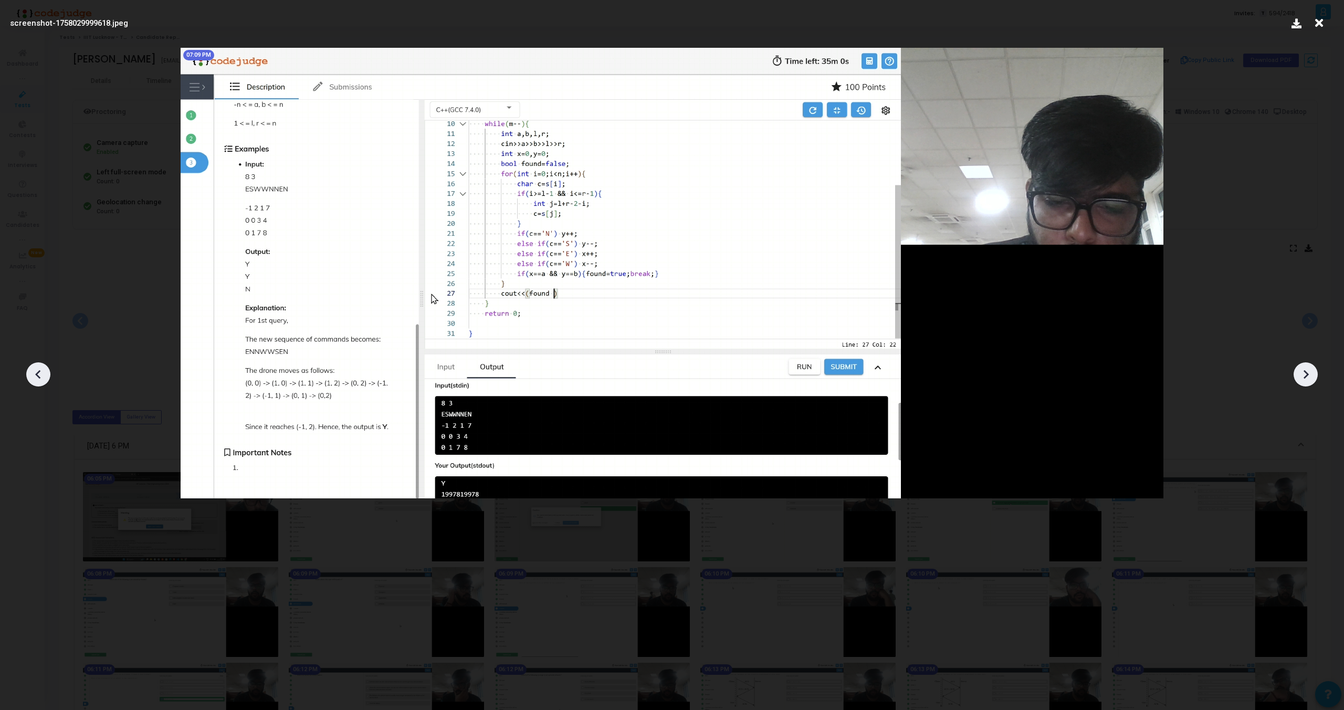
click at [1308, 384] on div at bounding box center [1306, 374] width 24 height 24
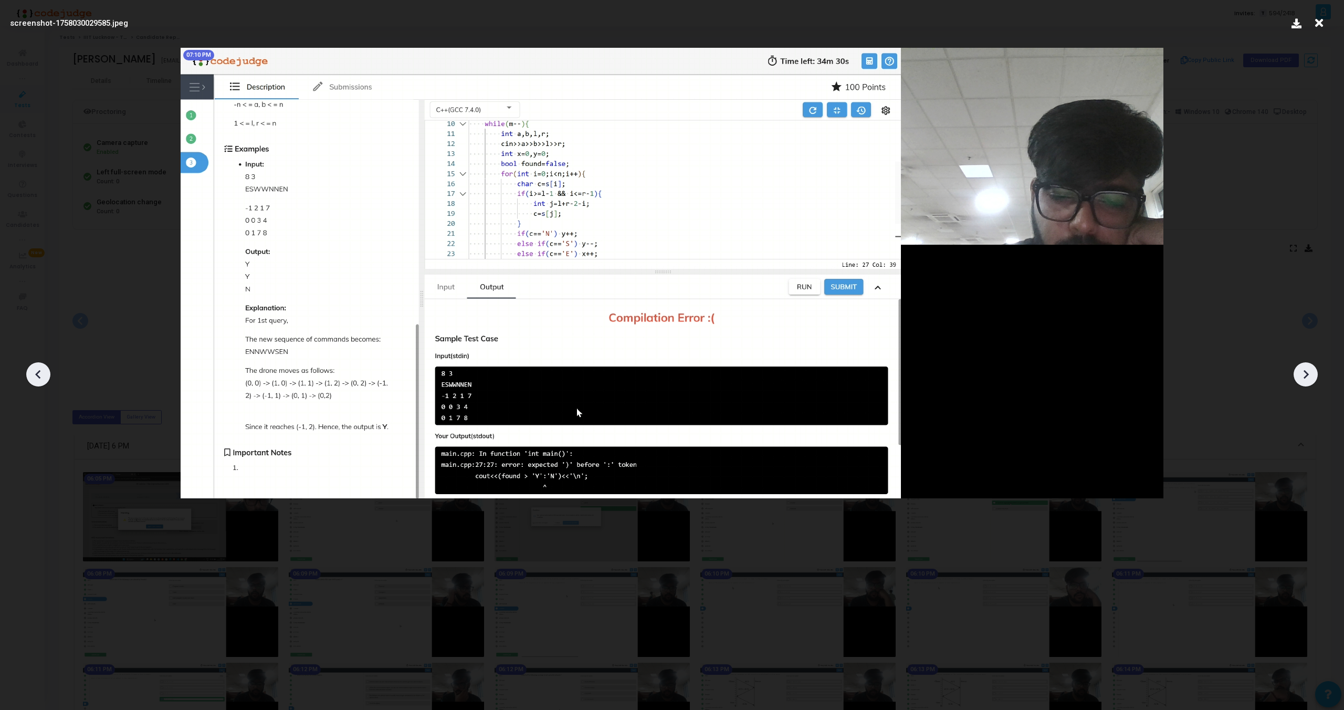
click at [1308, 384] on div at bounding box center [1306, 374] width 24 height 24
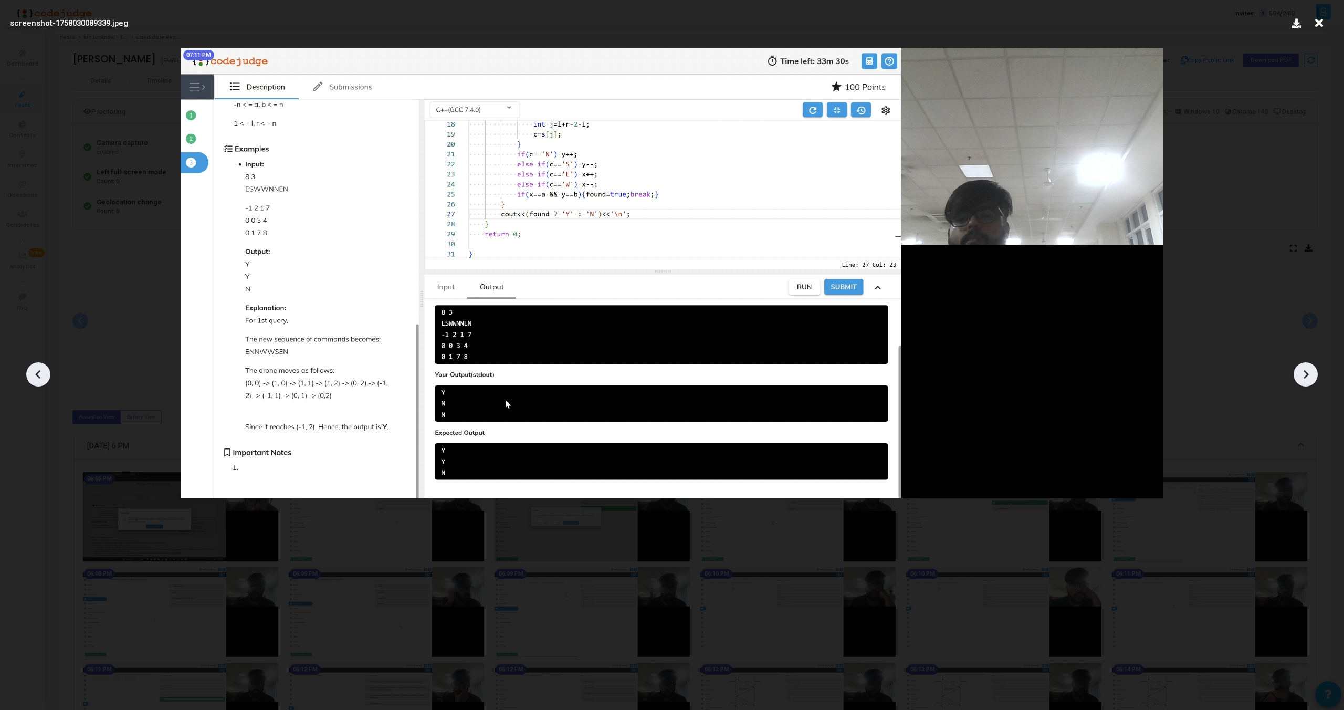
click at [1308, 384] on div at bounding box center [1306, 374] width 24 height 24
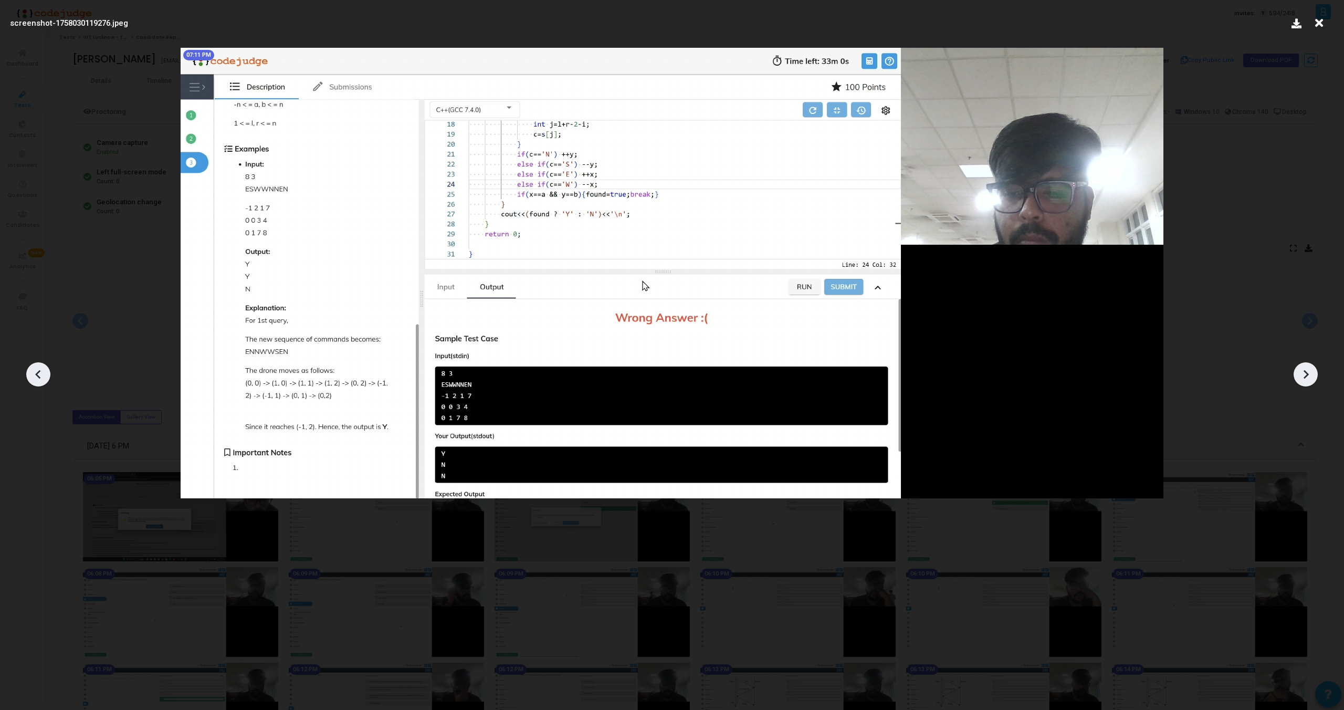
click at [1308, 384] on div at bounding box center [1306, 374] width 24 height 24
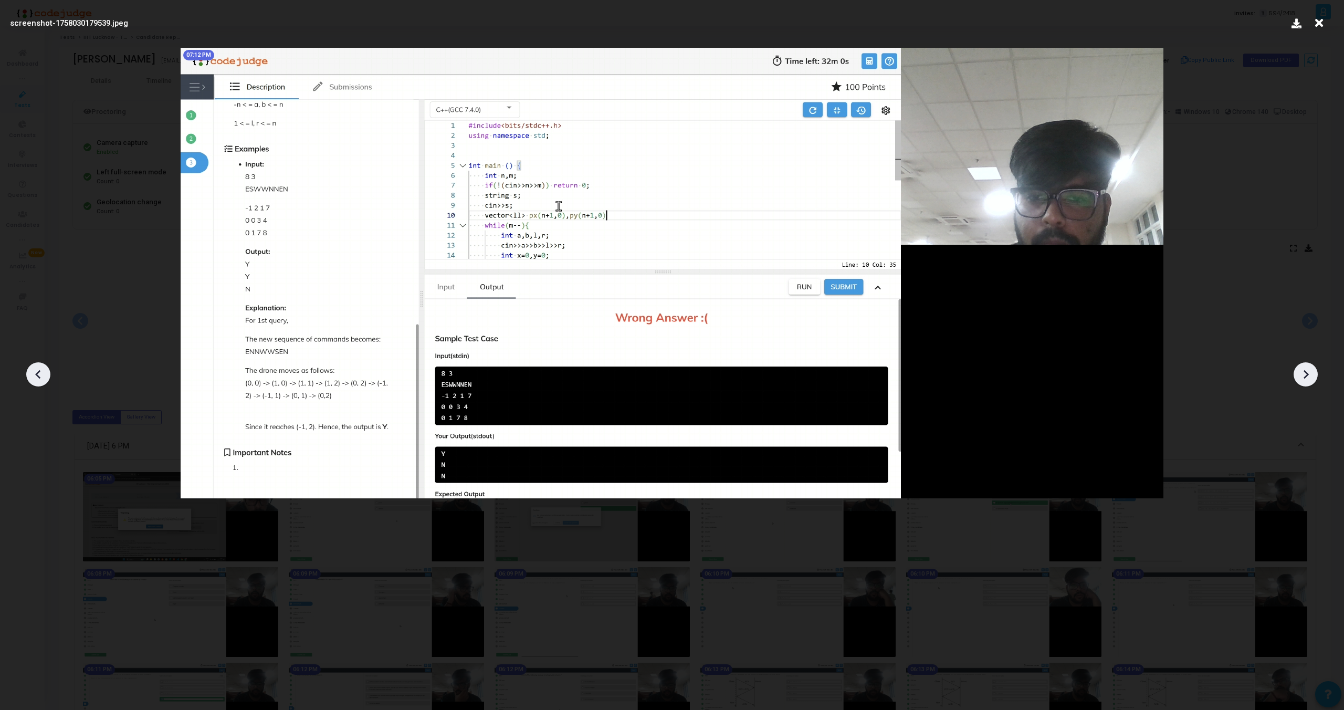
click at [1308, 384] on div at bounding box center [1306, 374] width 24 height 24
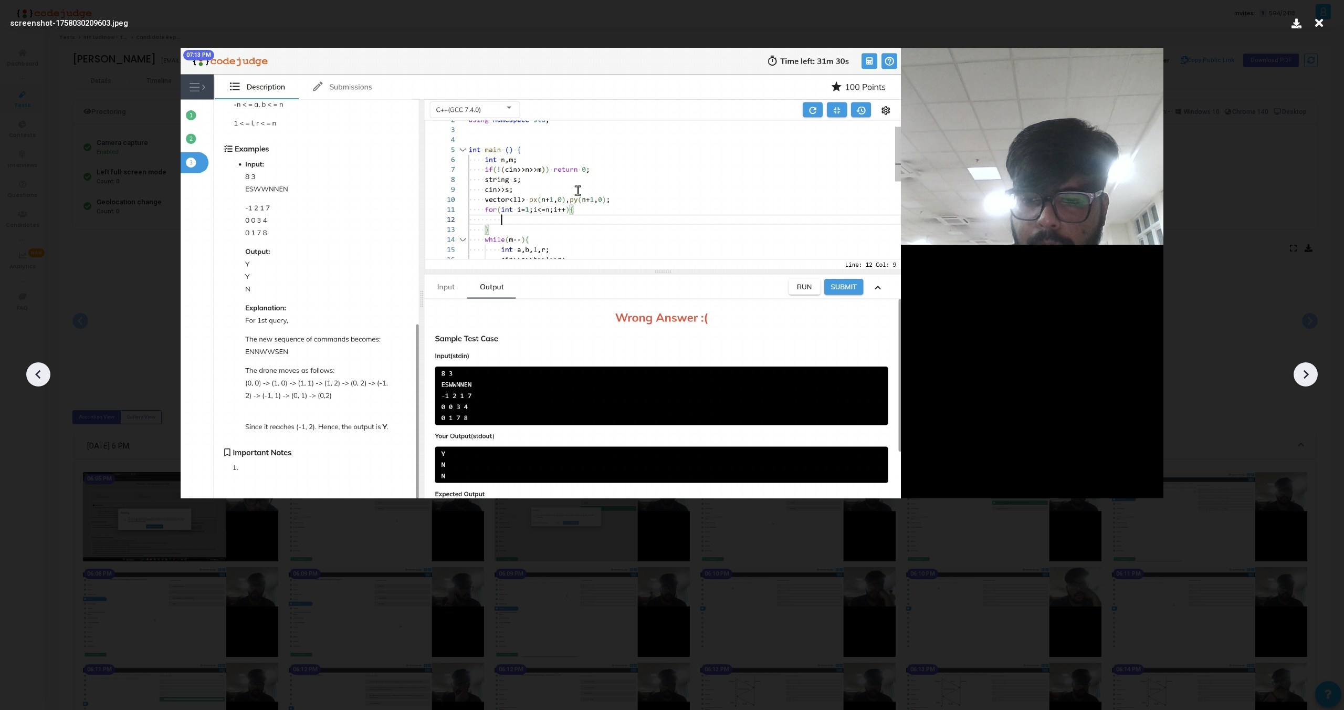
click at [1308, 384] on div at bounding box center [1306, 374] width 24 height 24
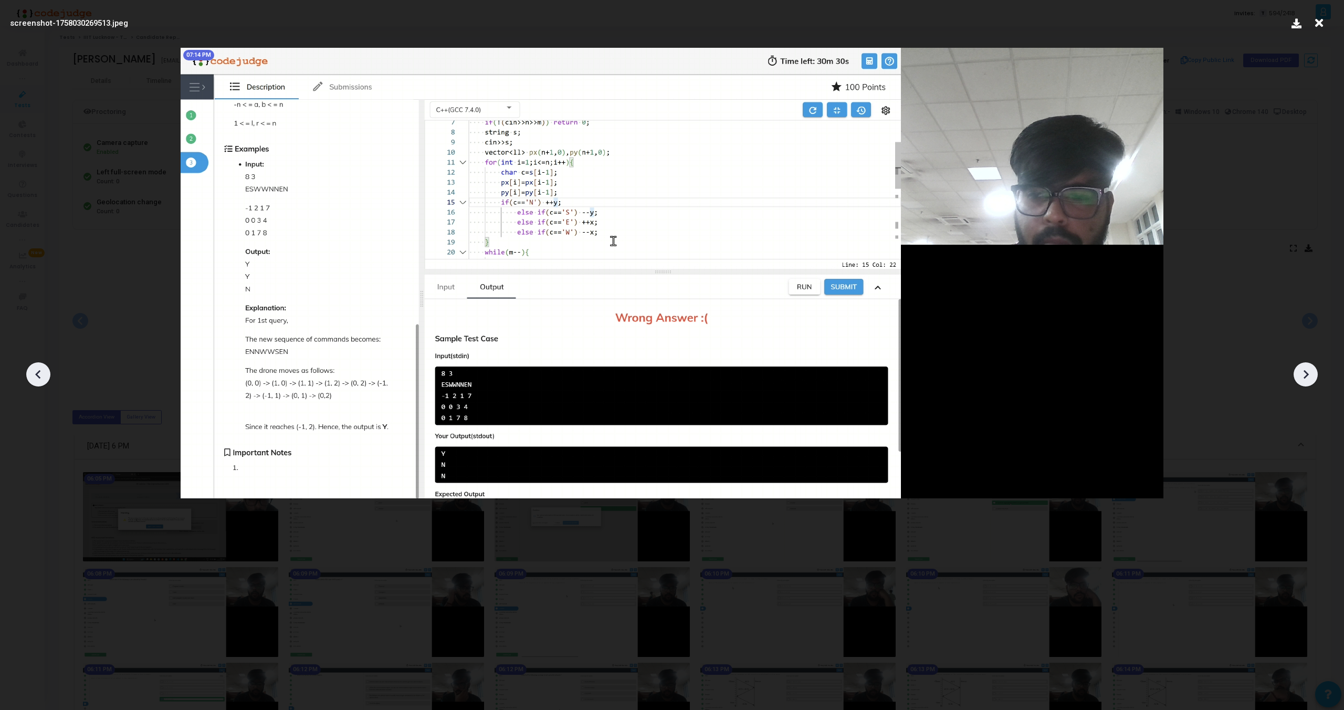
click at [1308, 384] on div at bounding box center [1306, 374] width 24 height 24
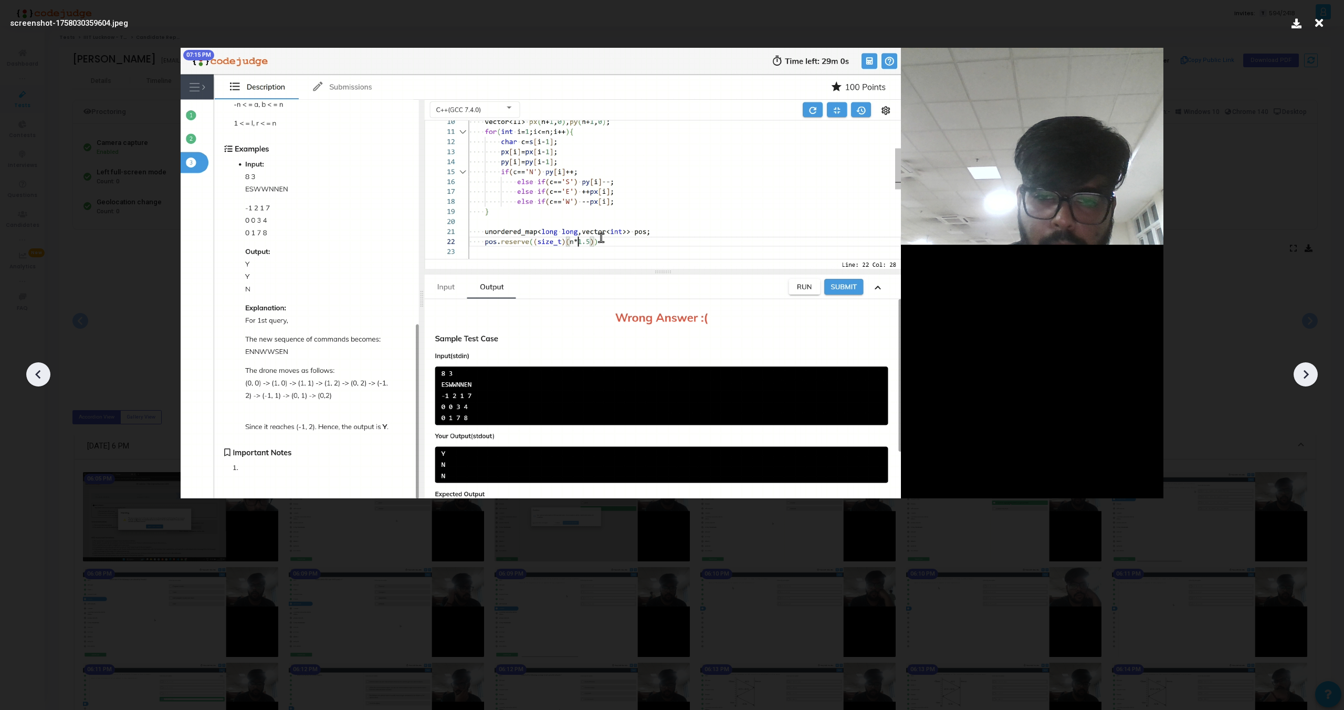
click at [1308, 384] on div at bounding box center [1306, 374] width 24 height 24
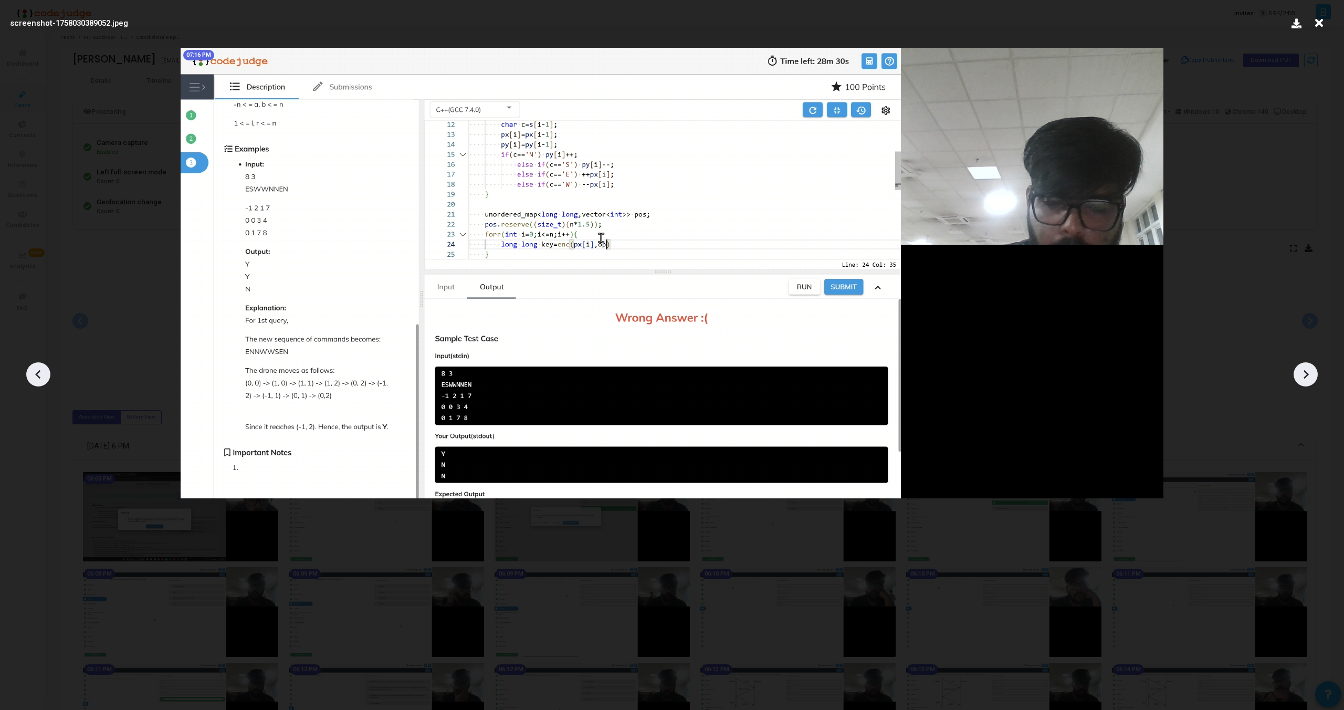
click at [1308, 384] on div at bounding box center [1306, 374] width 24 height 24
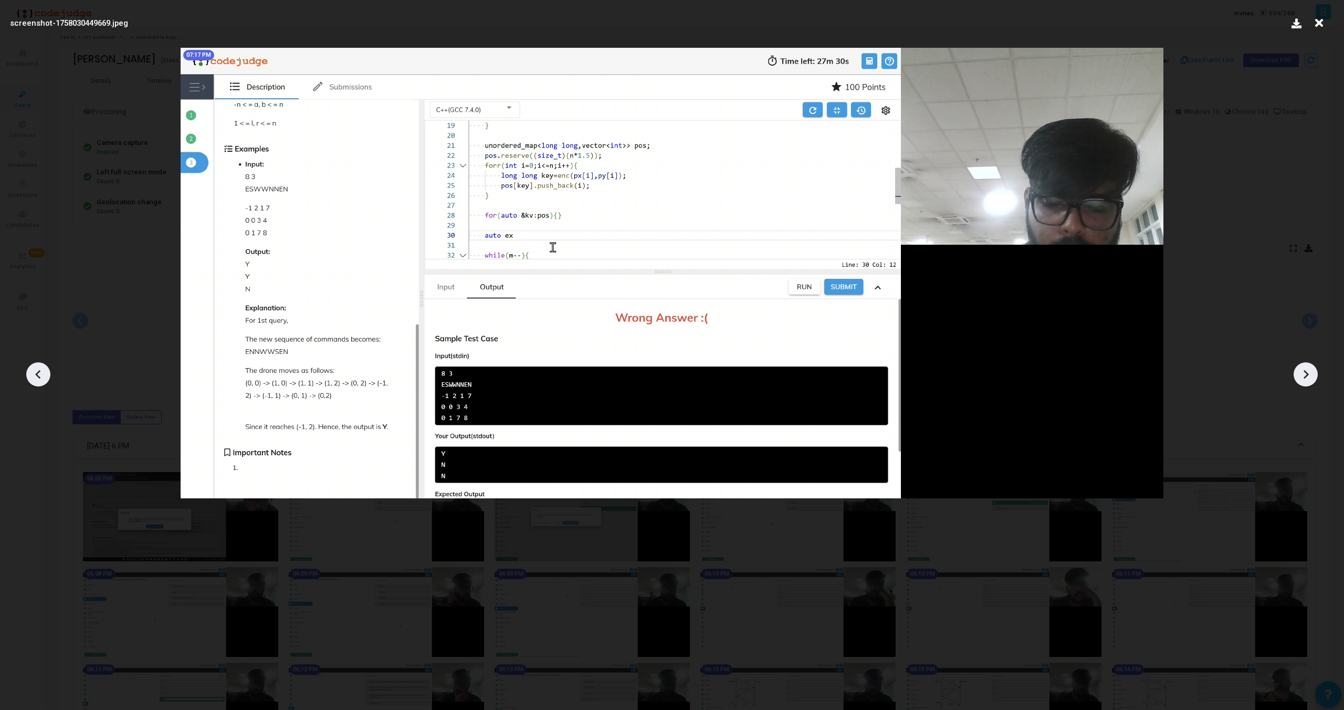
click at [1308, 384] on div at bounding box center [1306, 374] width 24 height 24
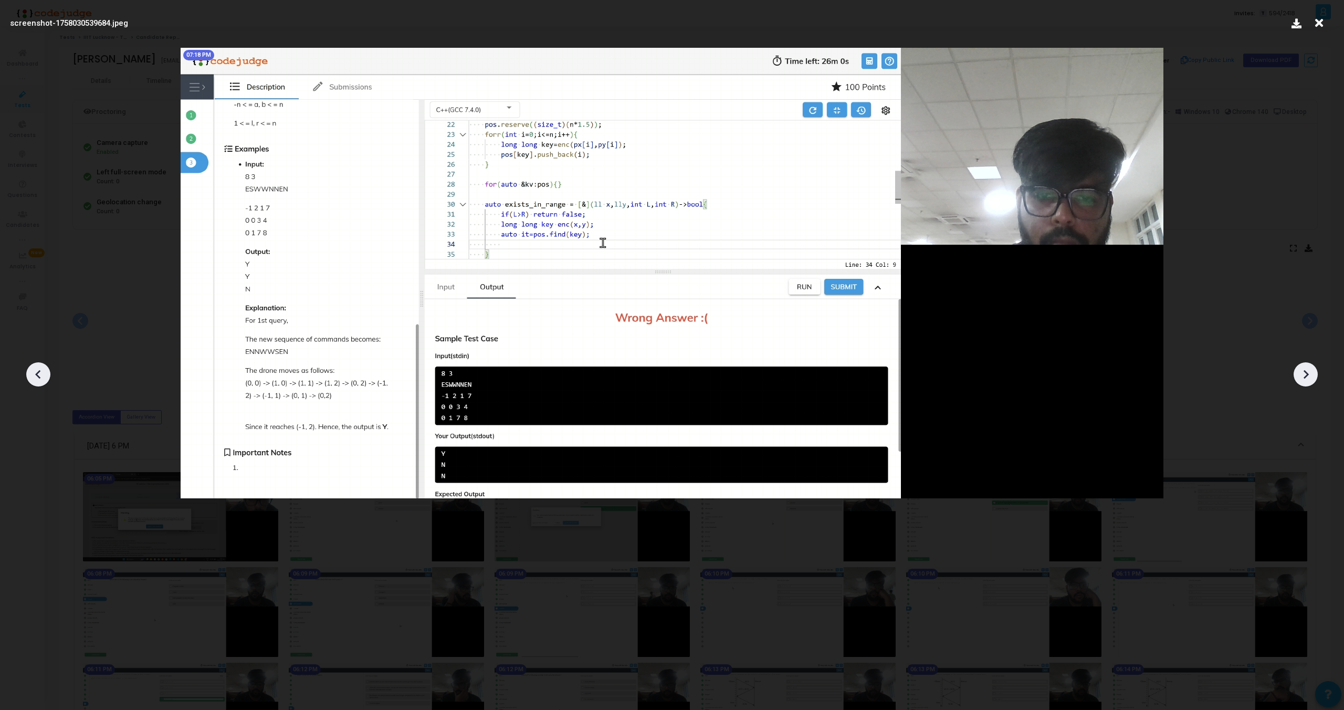
click at [1308, 384] on div at bounding box center [1306, 374] width 24 height 24
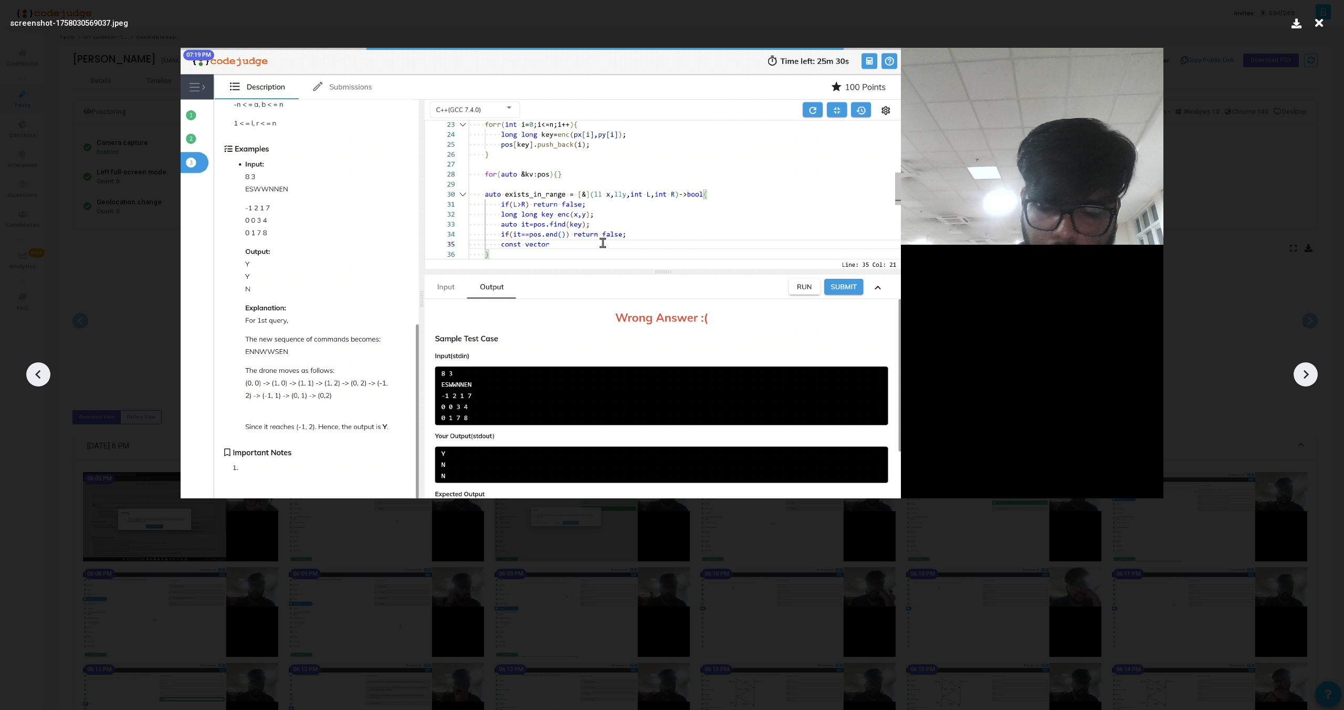
click at [1308, 384] on div at bounding box center [1306, 374] width 24 height 24
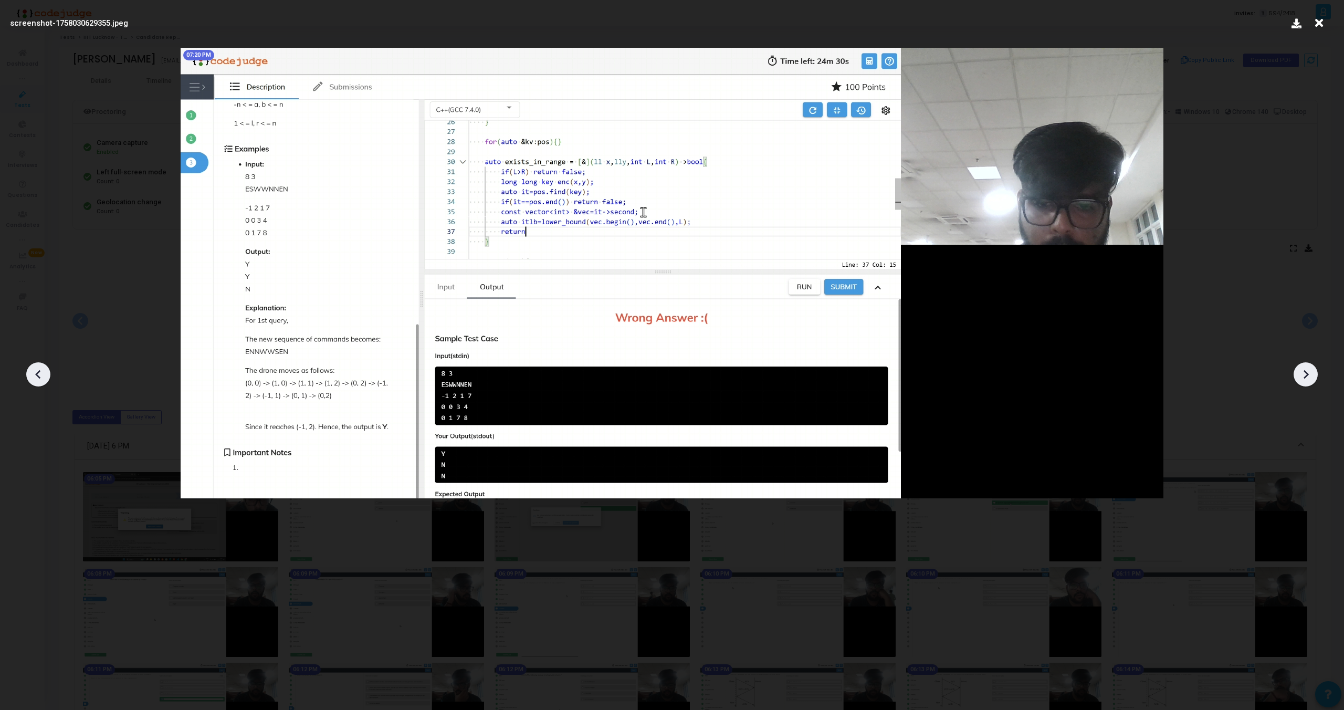
click at [1308, 384] on div at bounding box center [1306, 374] width 24 height 24
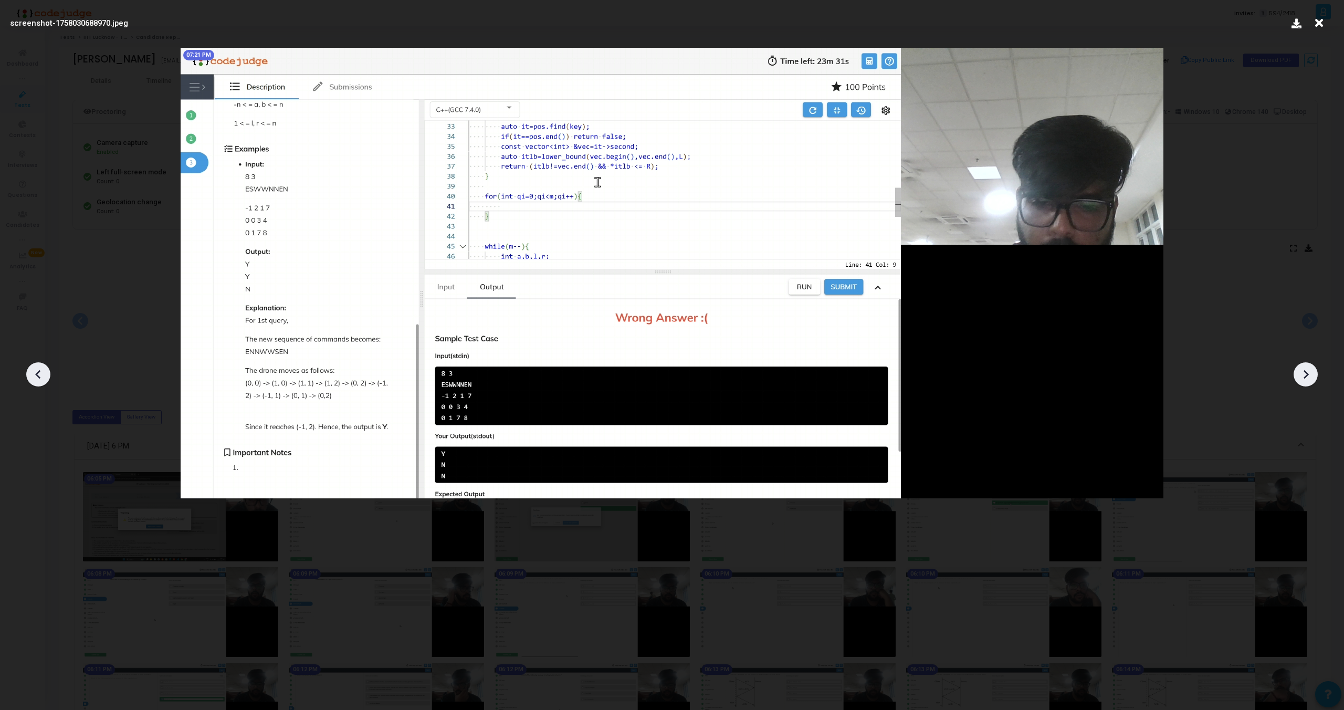
click at [1308, 384] on div at bounding box center [1306, 374] width 24 height 24
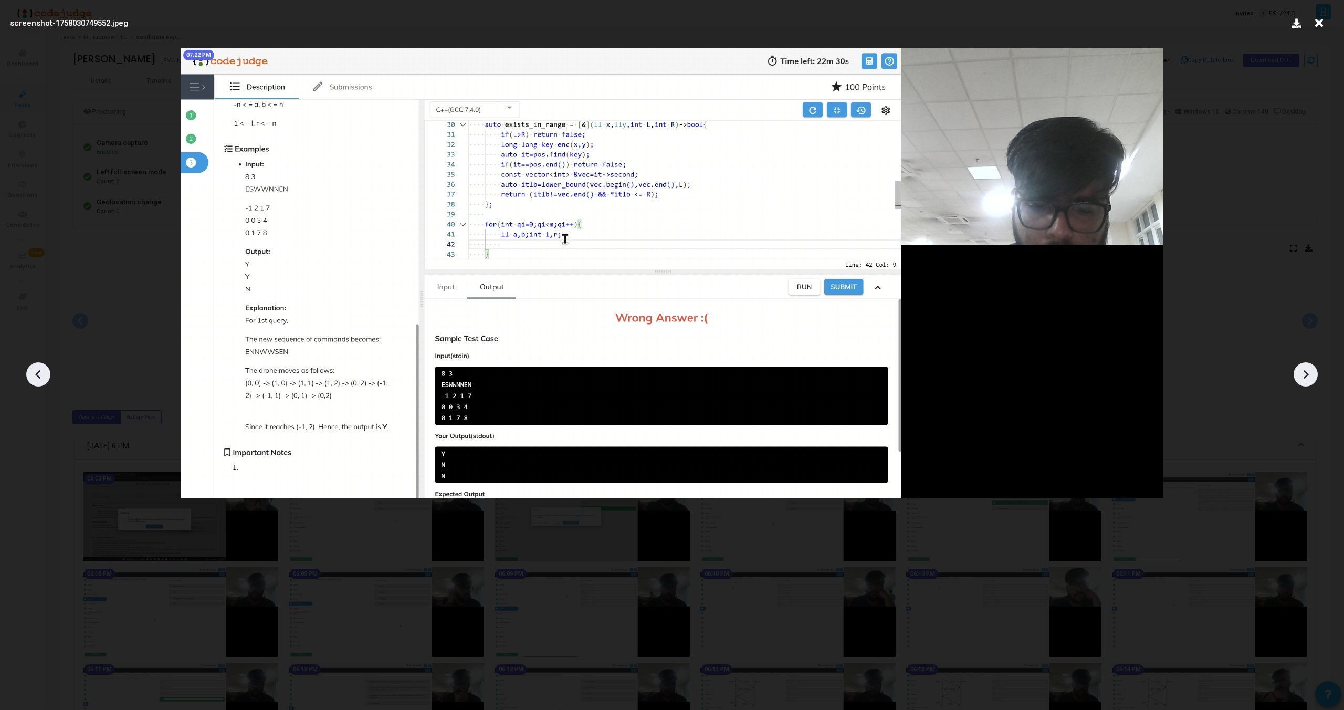
click at [1308, 384] on div at bounding box center [1306, 374] width 24 height 24
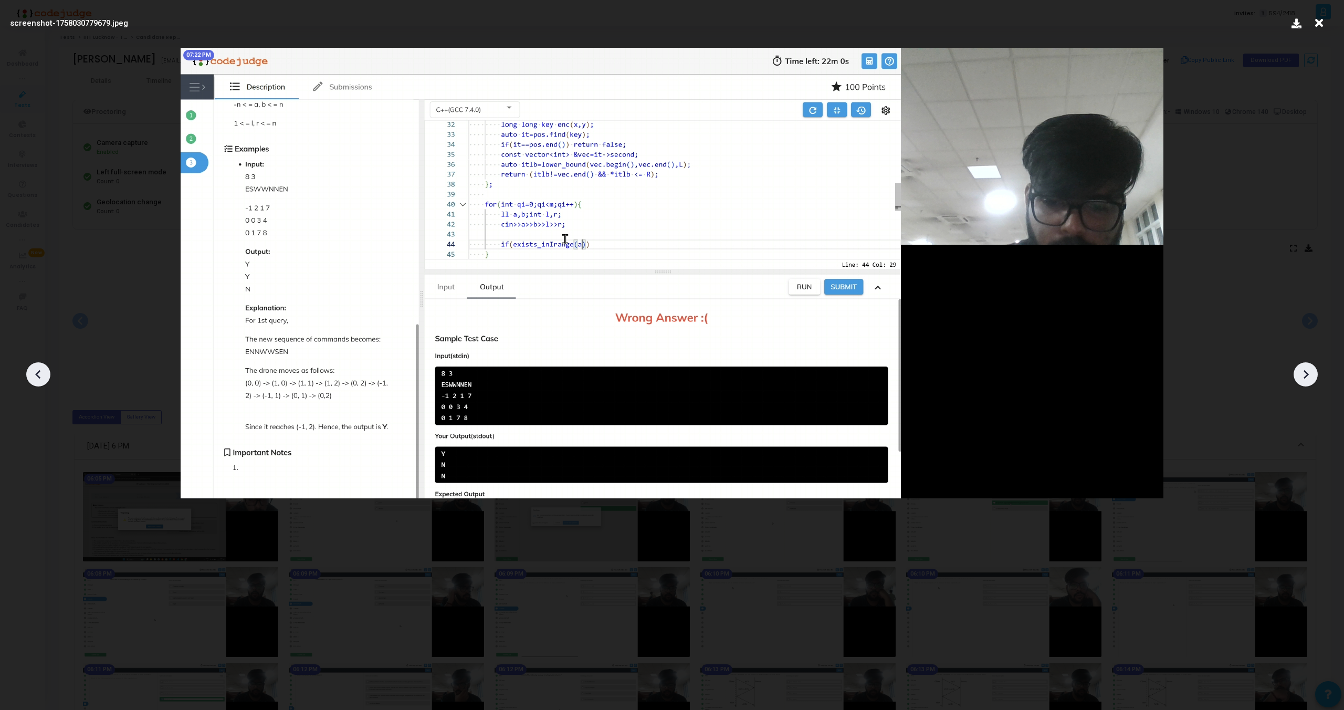
click at [1308, 384] on div at bounding box center [1306, 374] width 24 height 24
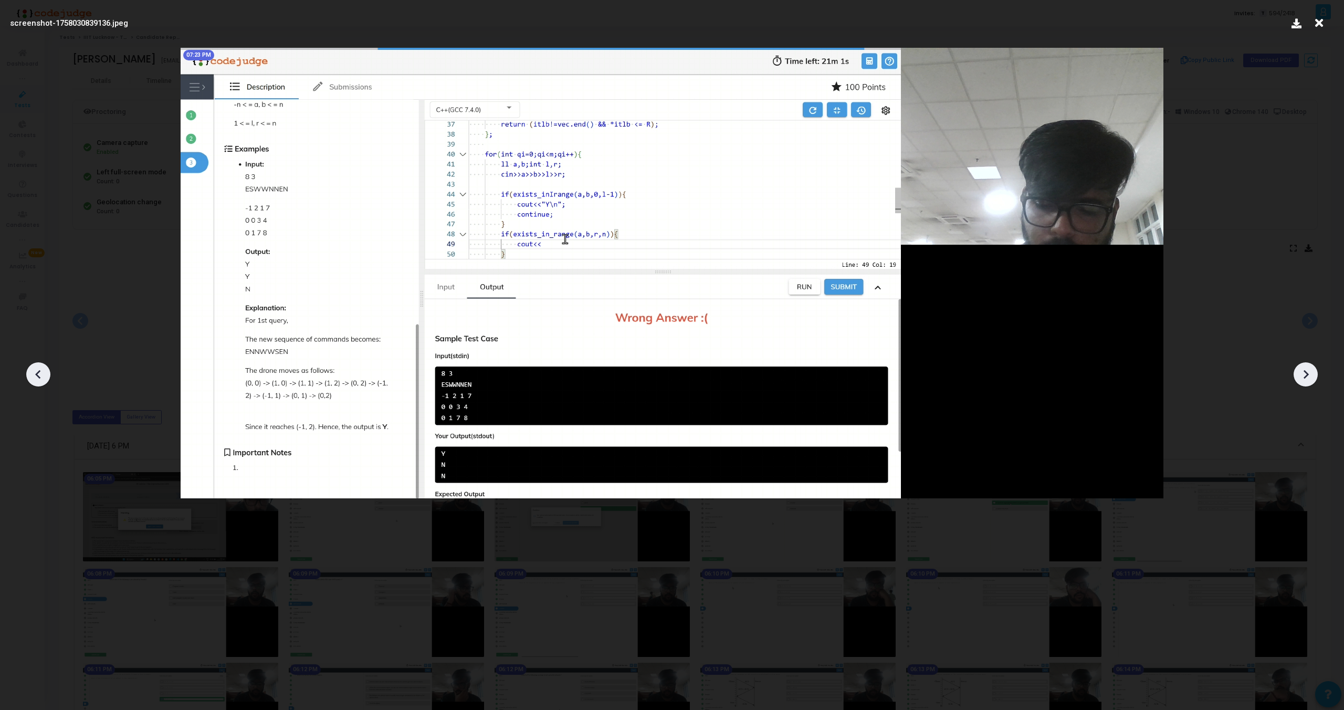
click at [1308, 384] on div at bounding box center [1306, 374] width 24 height 24
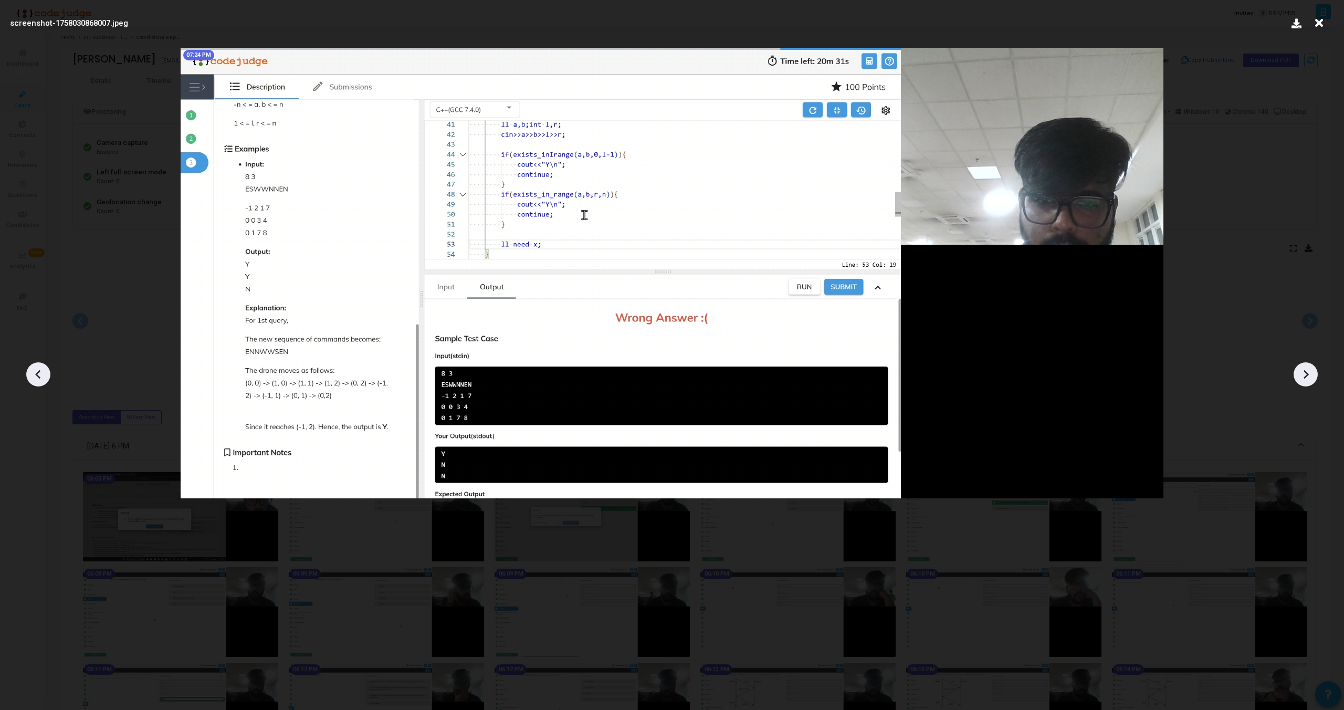
click at [1308, 384] on div at bounding box center [1306, 374] width 24 height 24
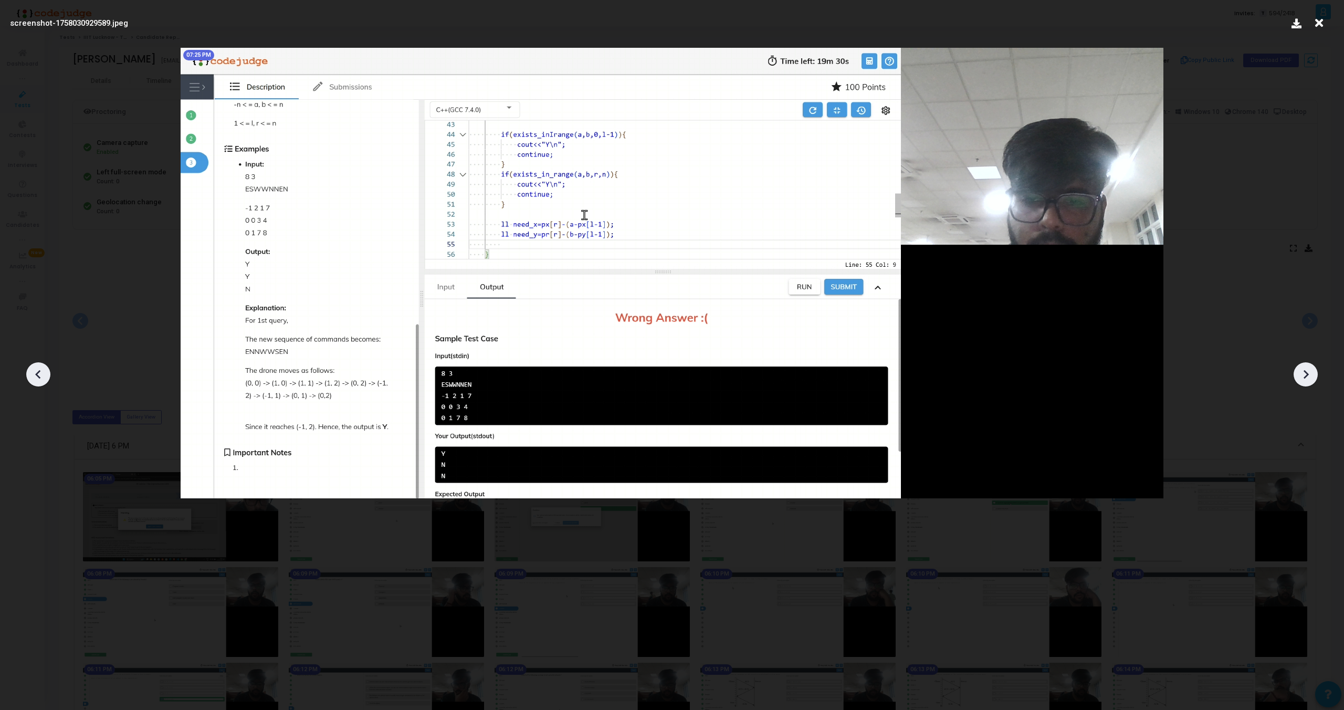
click at [1308, 384] on div at bounding box center [1306, 374] width 24 height 24
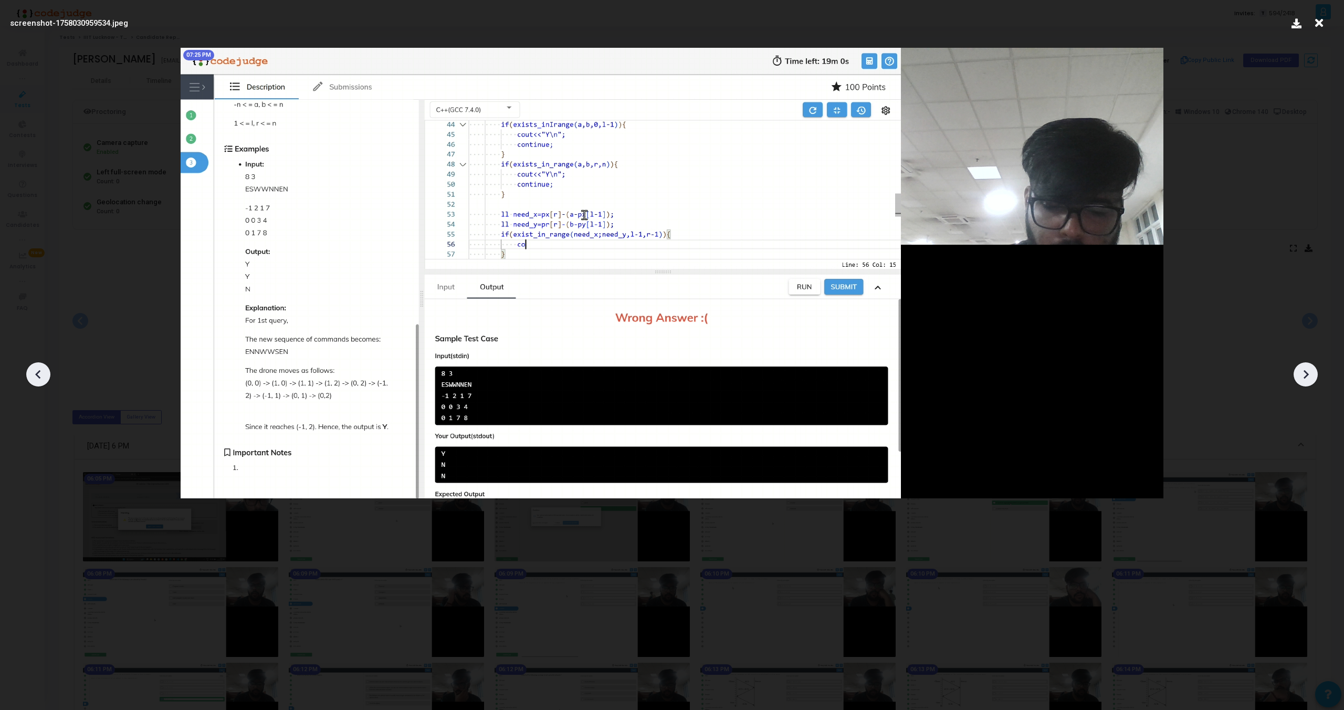
click at [1308, 384] on div at bounding box center [1306, 374] width 24 height 24
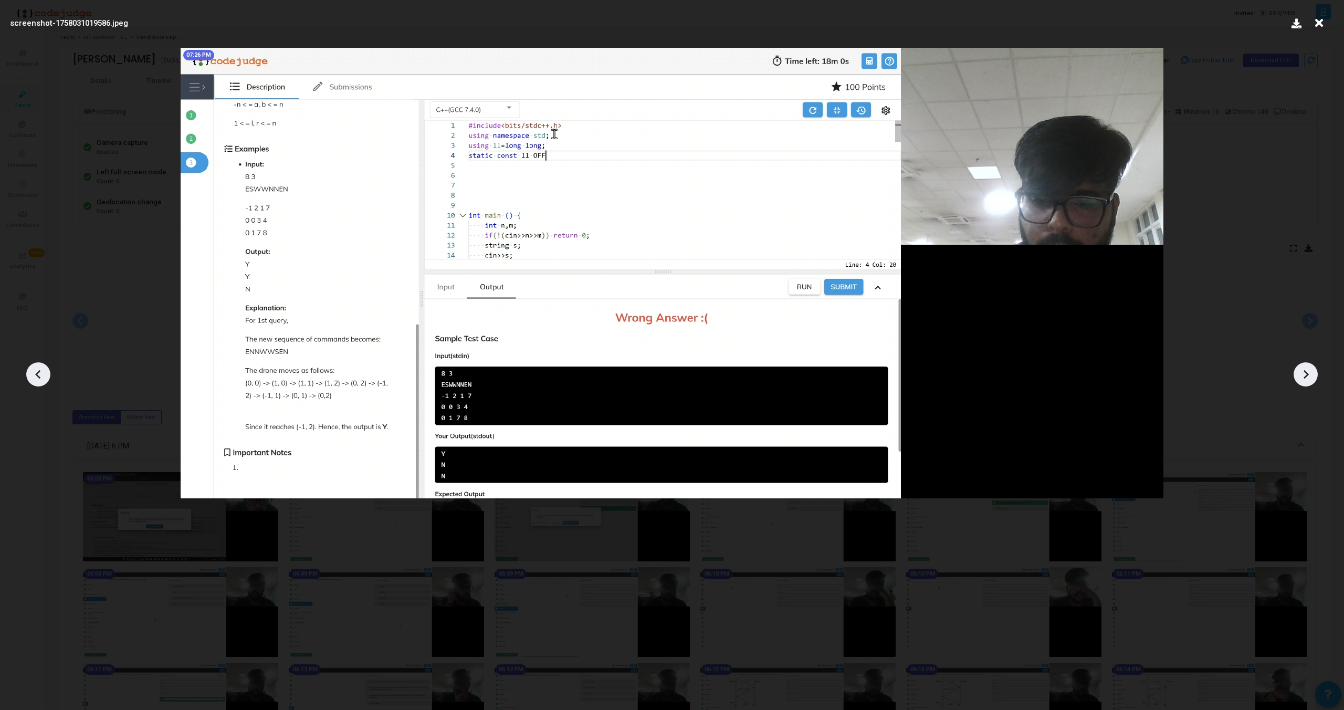
click at [1308, 384] on div at bounding box center [1306, 374] width 24 height 24
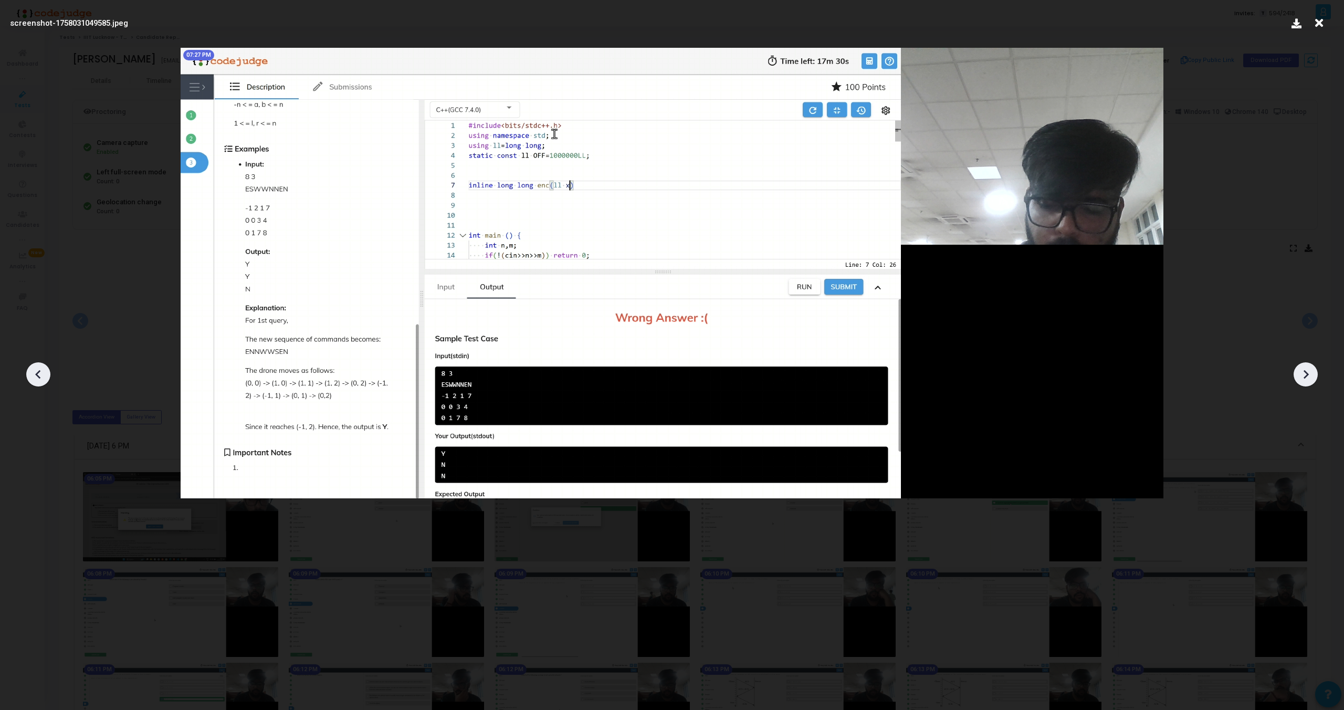
click at [1308, 384] on div at bounding box center [1306, 374] width 24 height 24
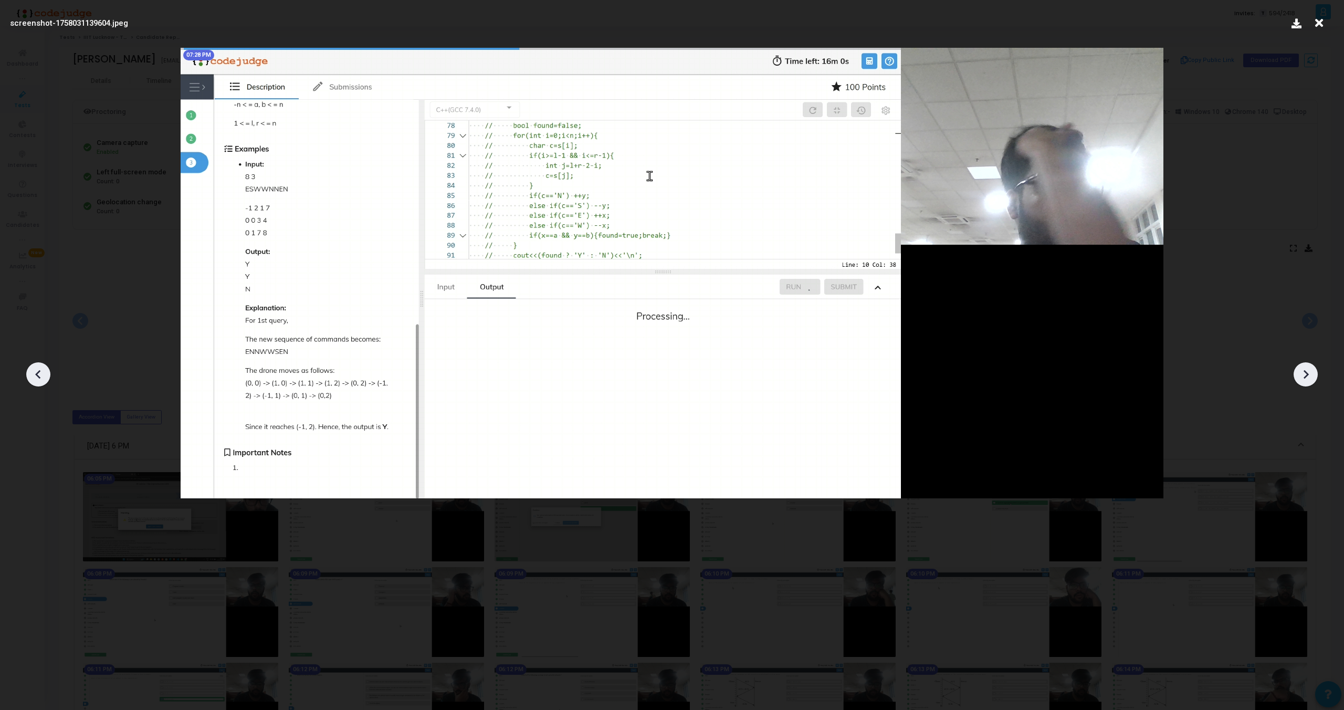
click at [1308, 384] on div at bounding box center [1306, 374] width 24 height 24
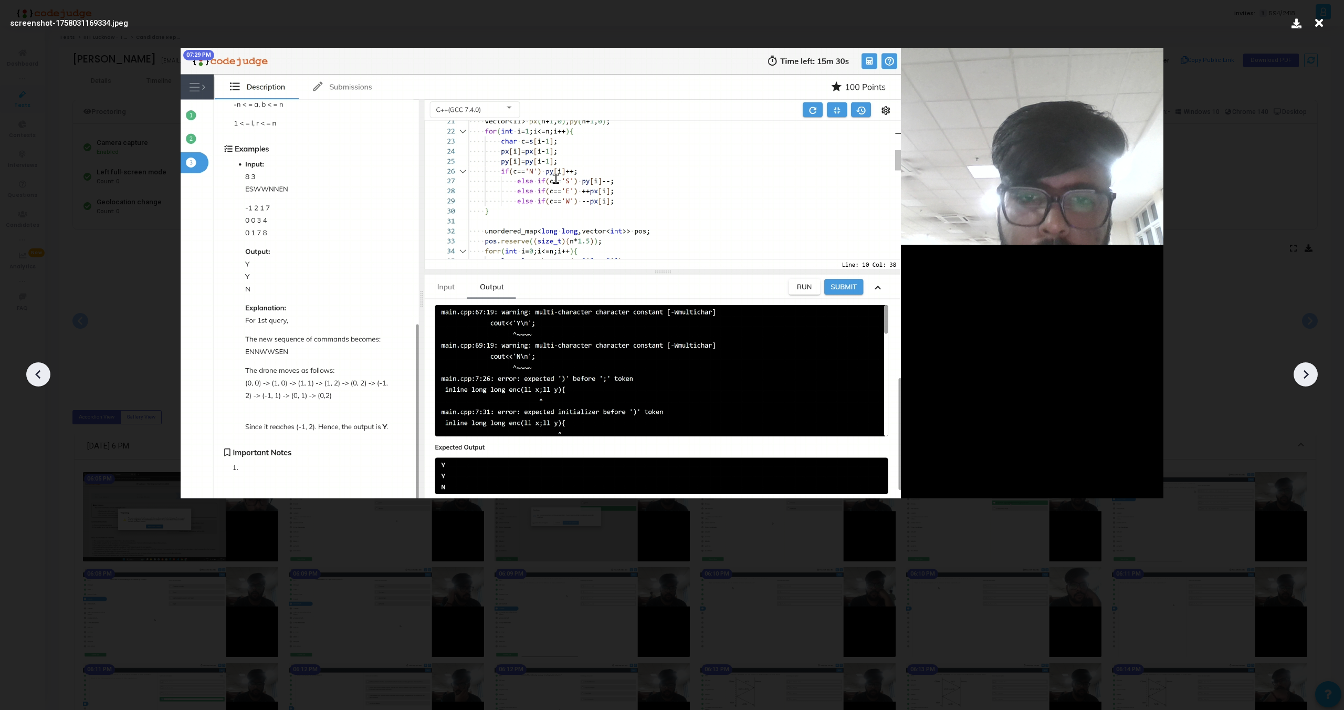
click at [33, 374] on icon at bounding box center [38, 374] width 16 height 16
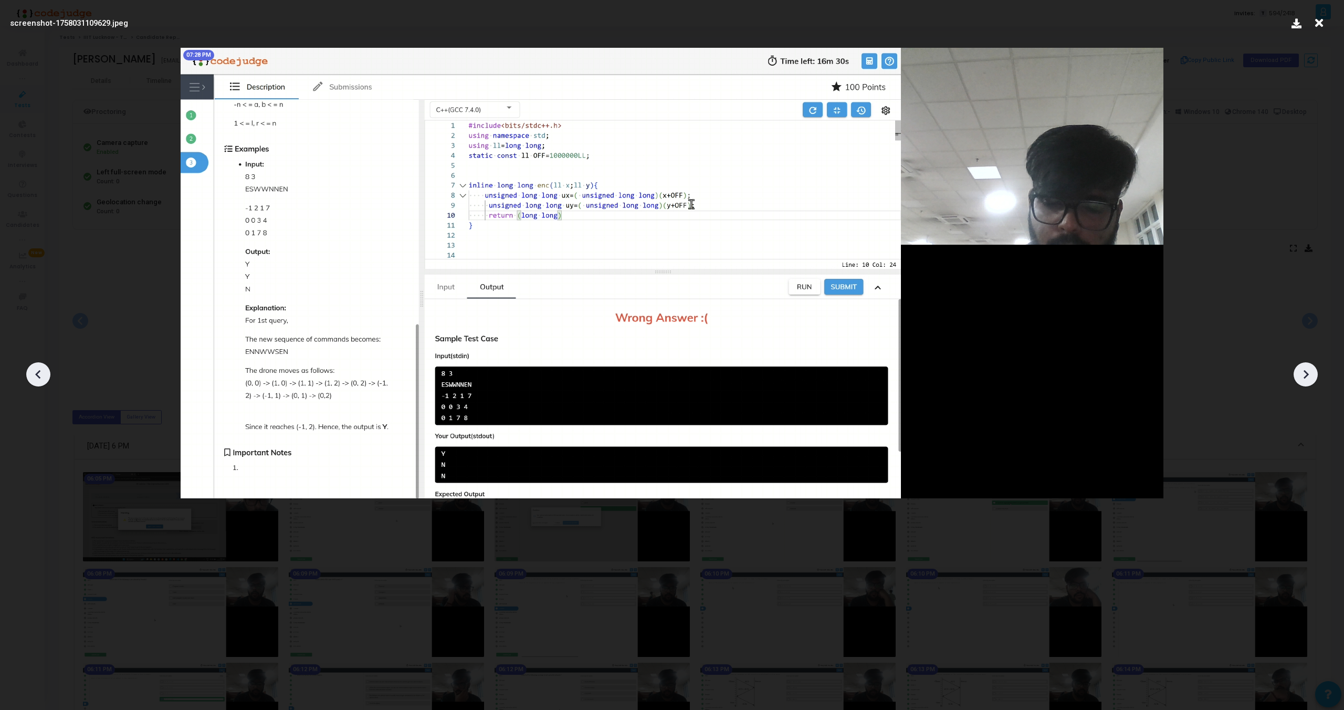
click at [33, 374] on icon at bounding box center [38, 374] width 16 height 16
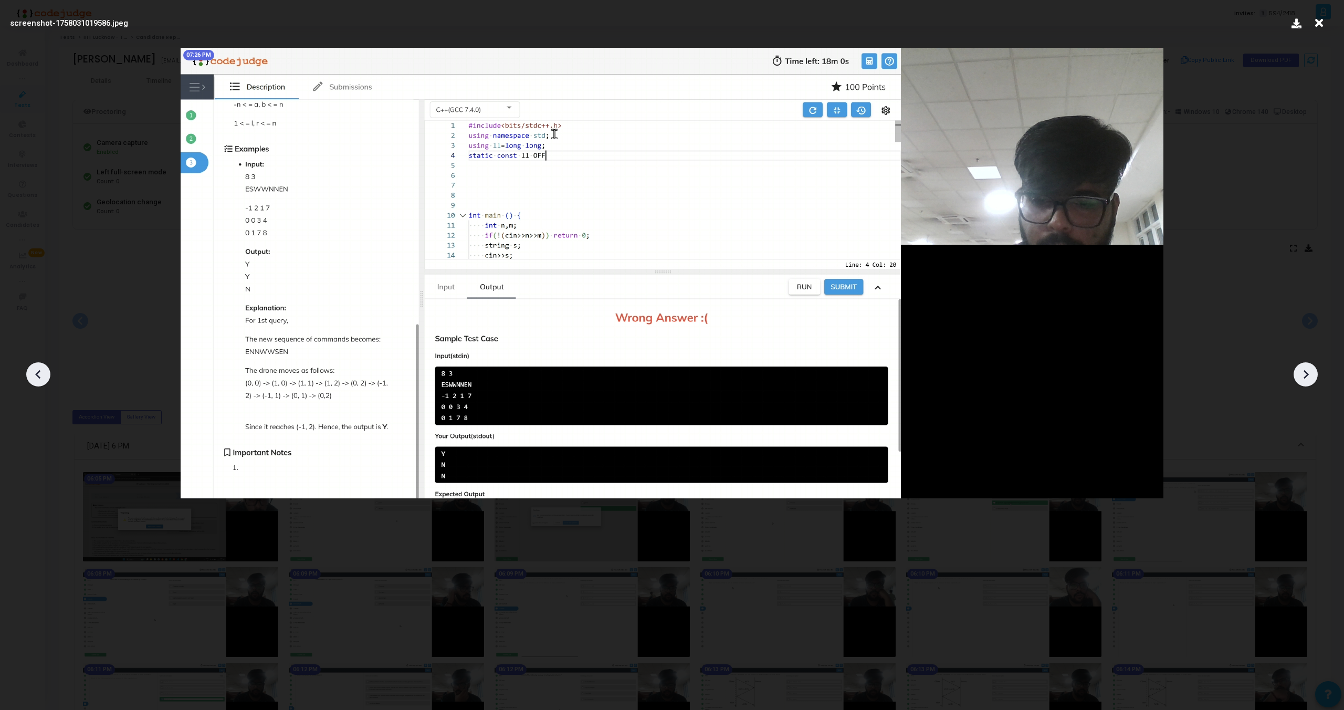
click at [33, 374] on icon at bounding box center [38, 374] width 16 height 16
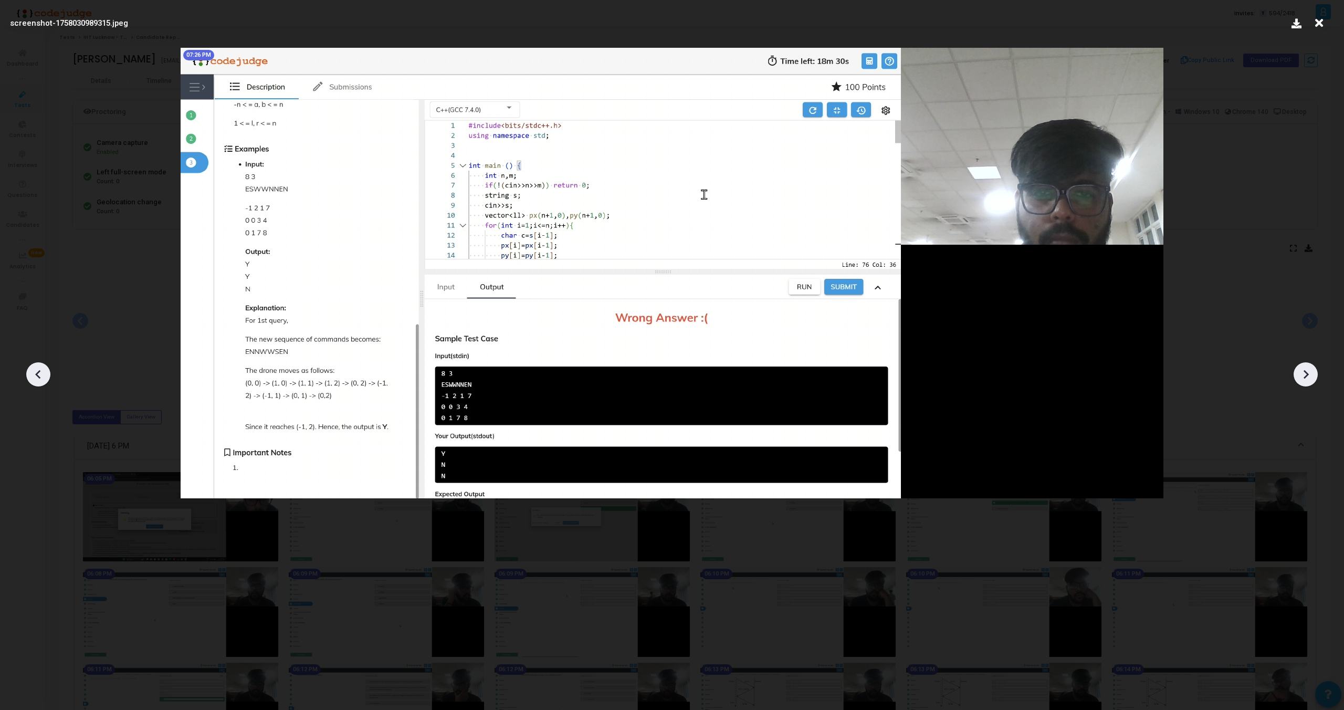
click at [33, 374] on icon at bounding box center [38, 374] width 16 height 16
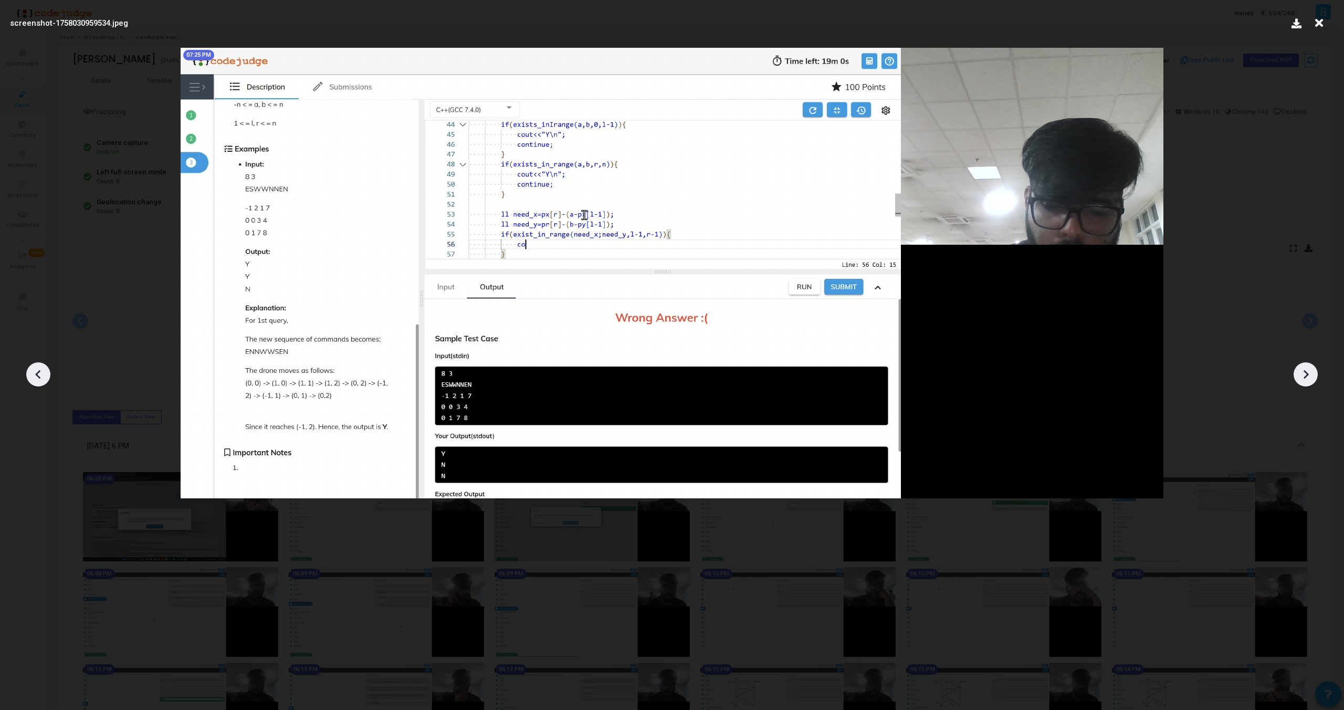
click at [33, 374] on icon at bounding box center [38, 374] width 16 height 16
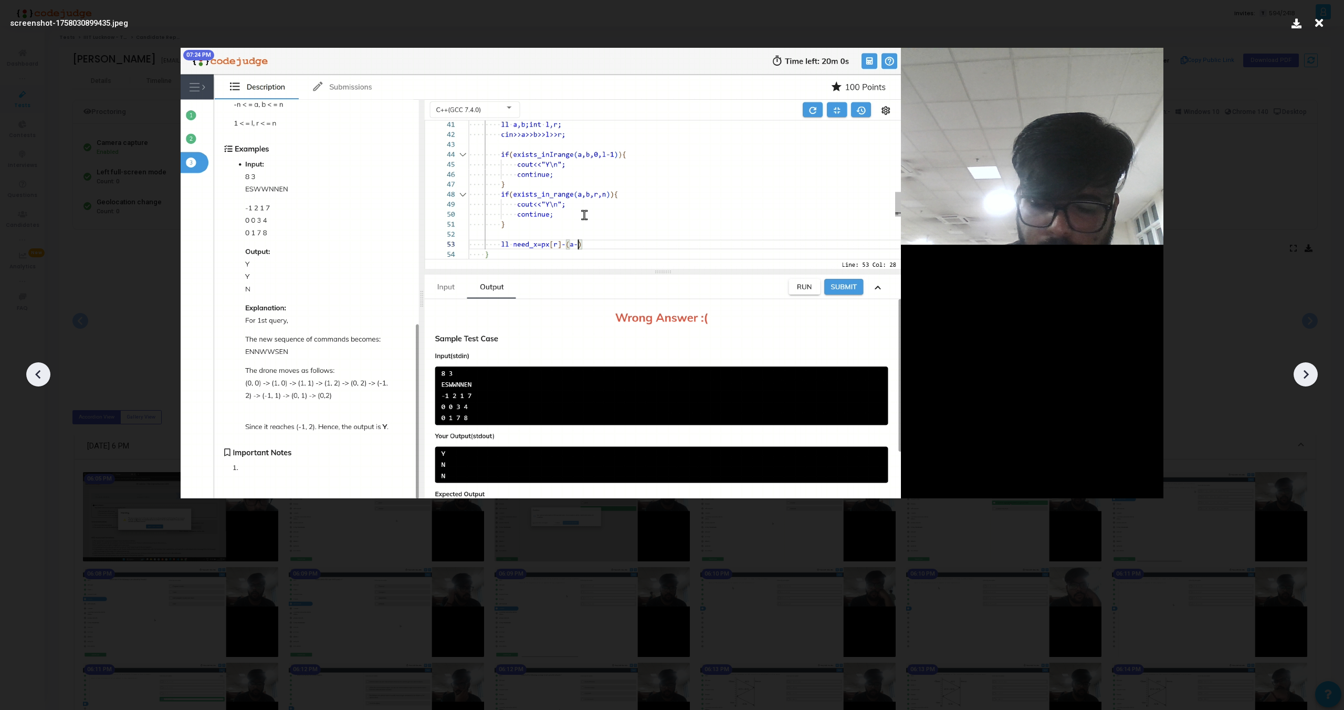
click at [33, 374] on icon at bounding box center [38, 374] width 16 height 16
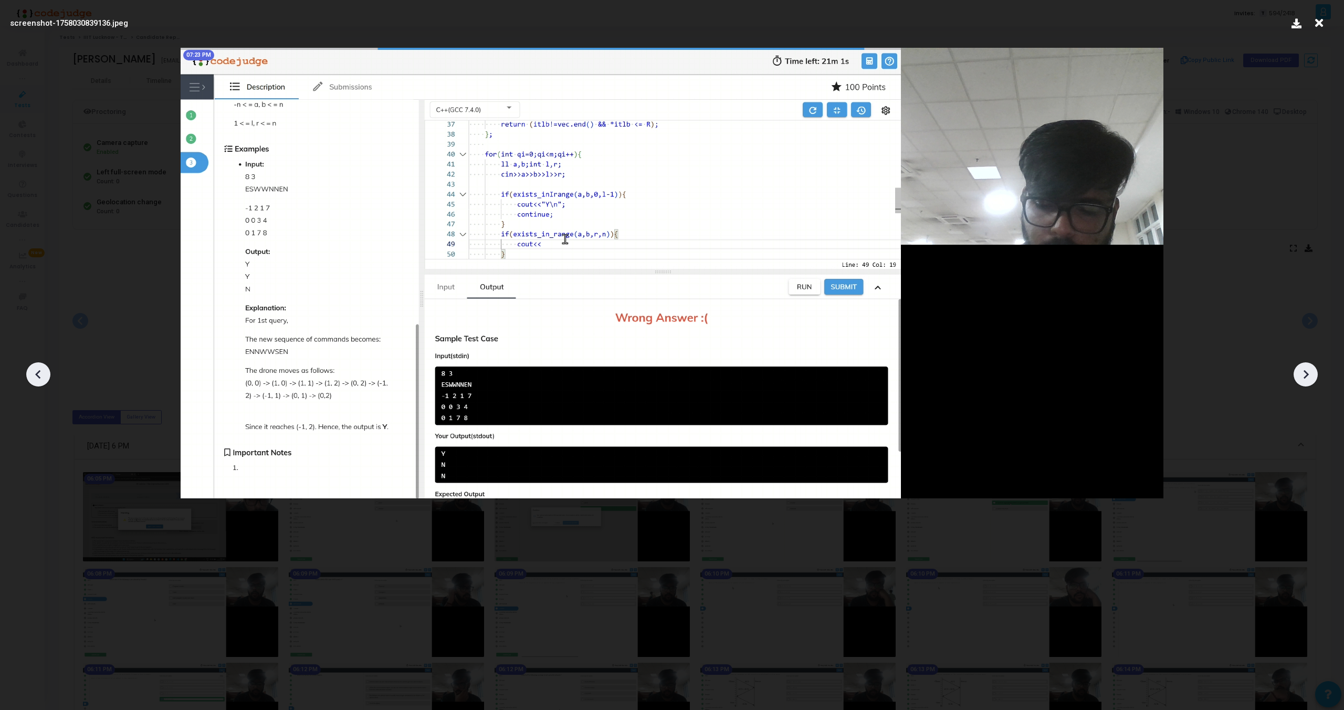
click at [33, 374] on icon at bounding box center [38, 374] width 16 height 16
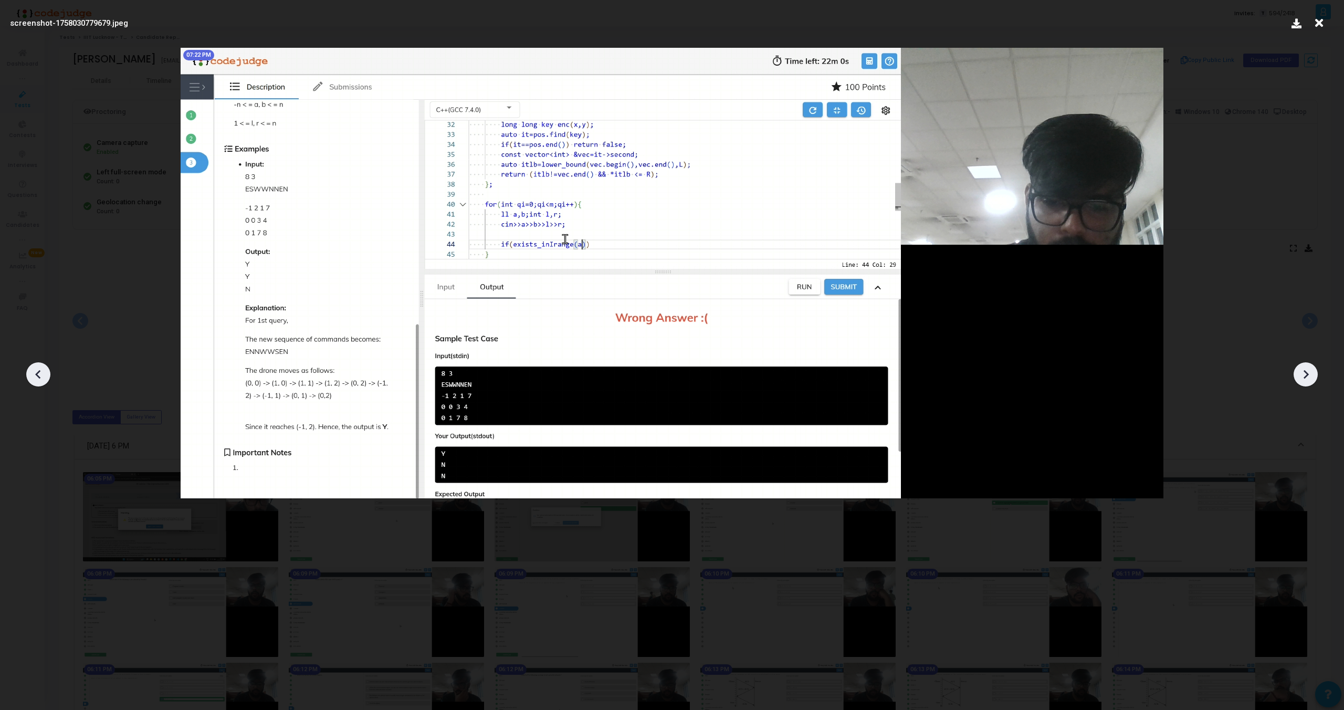
click at [33, 374] on icon at bounding box center [38, 374] width 16 height 16
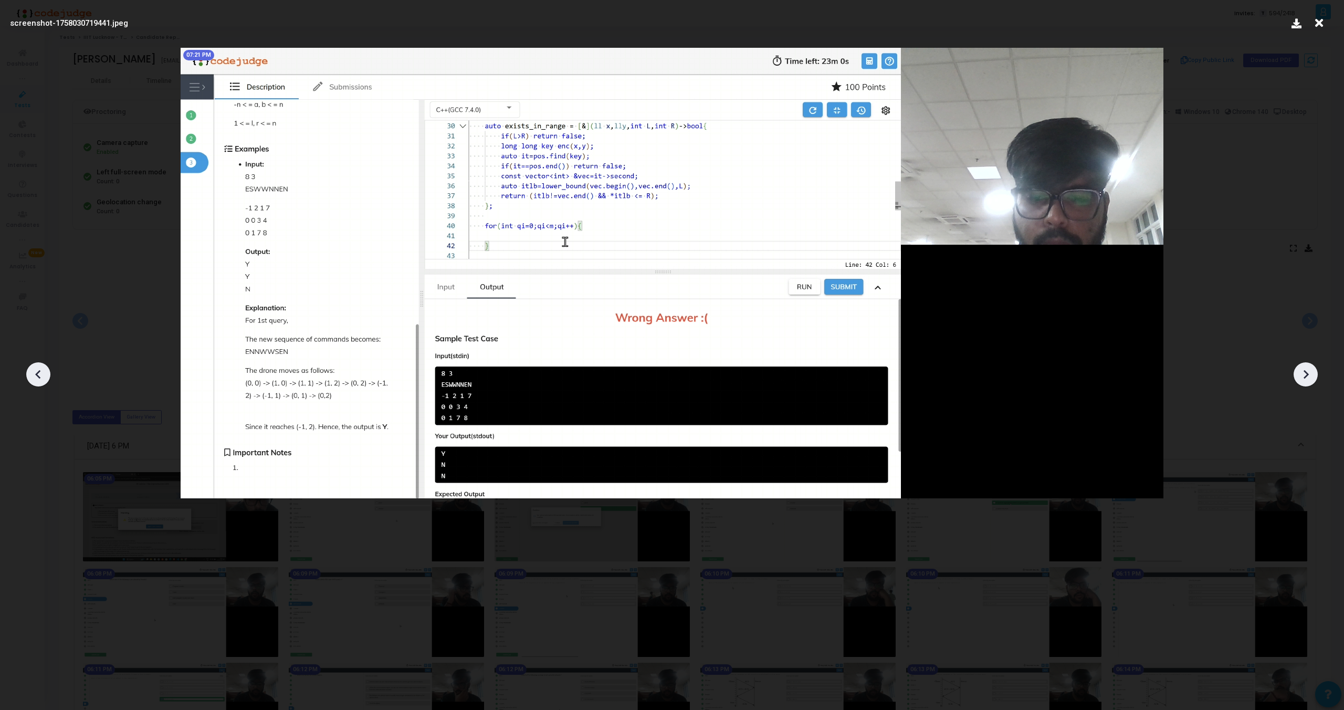
click at [33, 374] on icon at bounding box center [38, 374] width 16 height 16
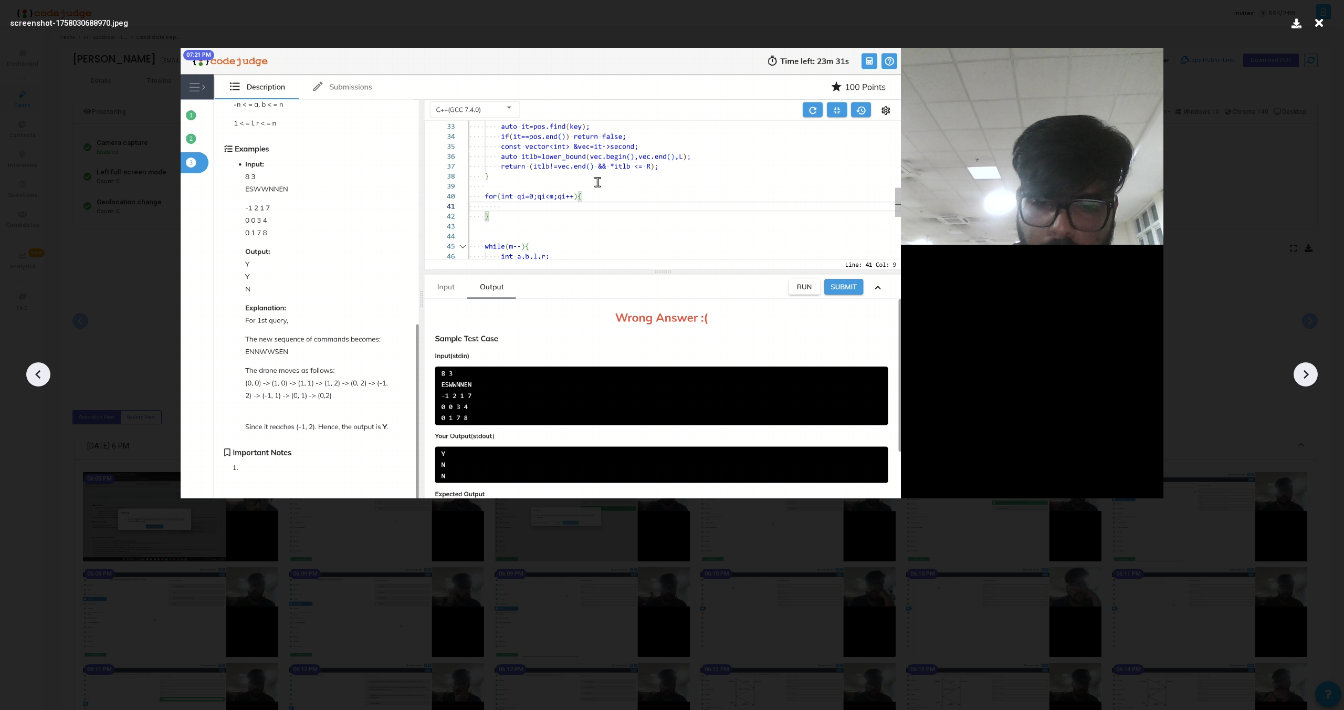
click at [33, 374] on icon at bounding box center [38, 374] width 16 height 16
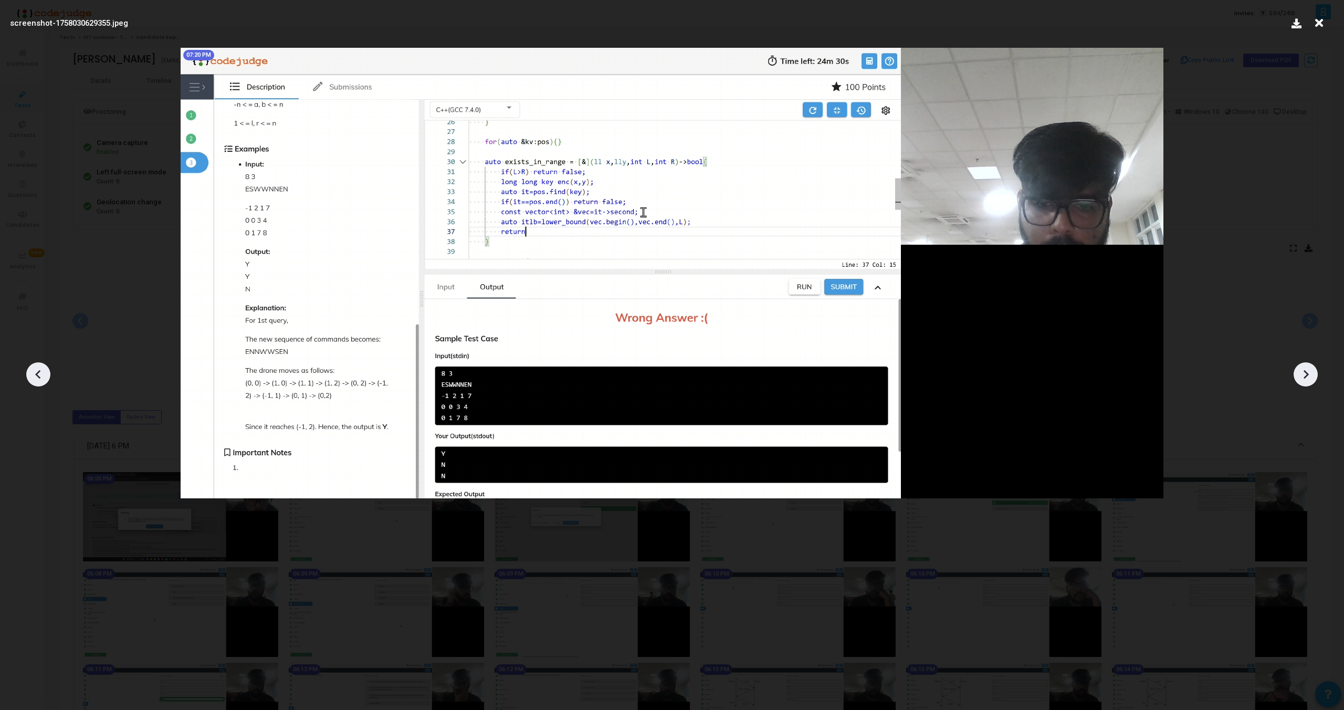
click at [33, 374] on icon at bounding box center [38, 374] width 16 height 16
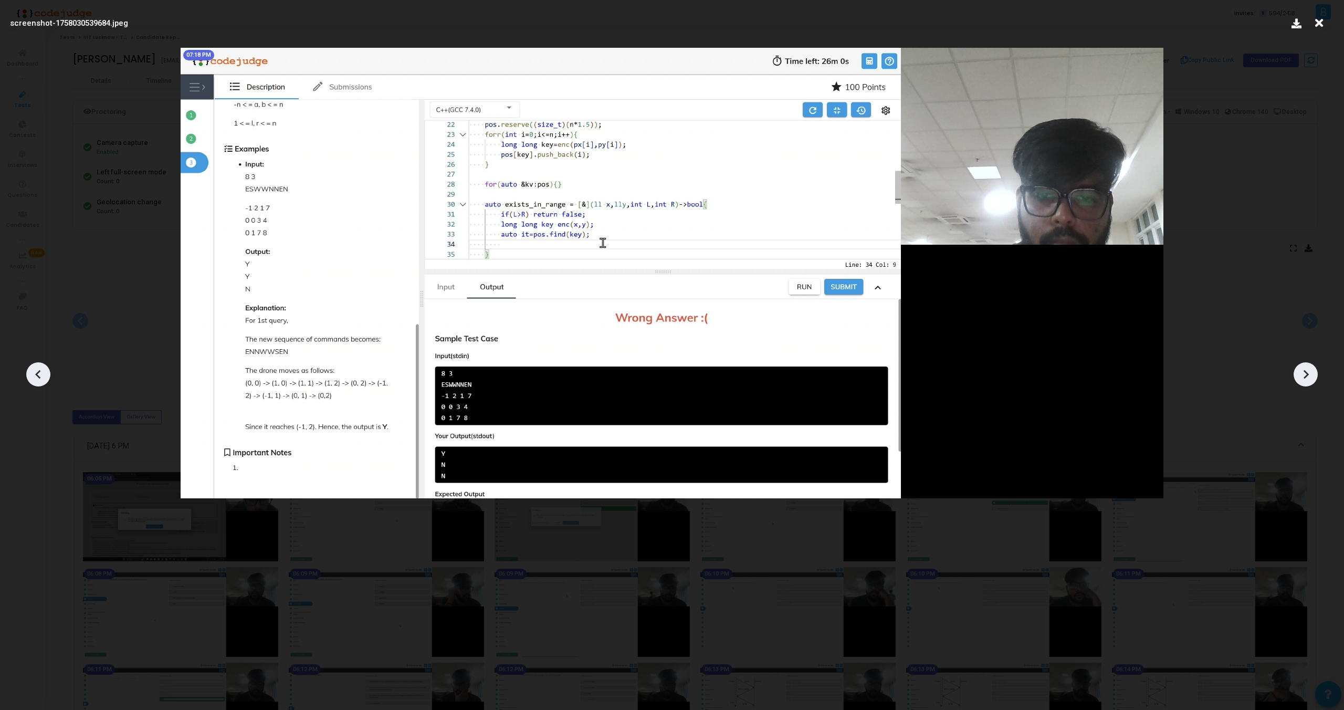
click at [33, 374] on icon at bounding box center [38, 374] width 16 height 16
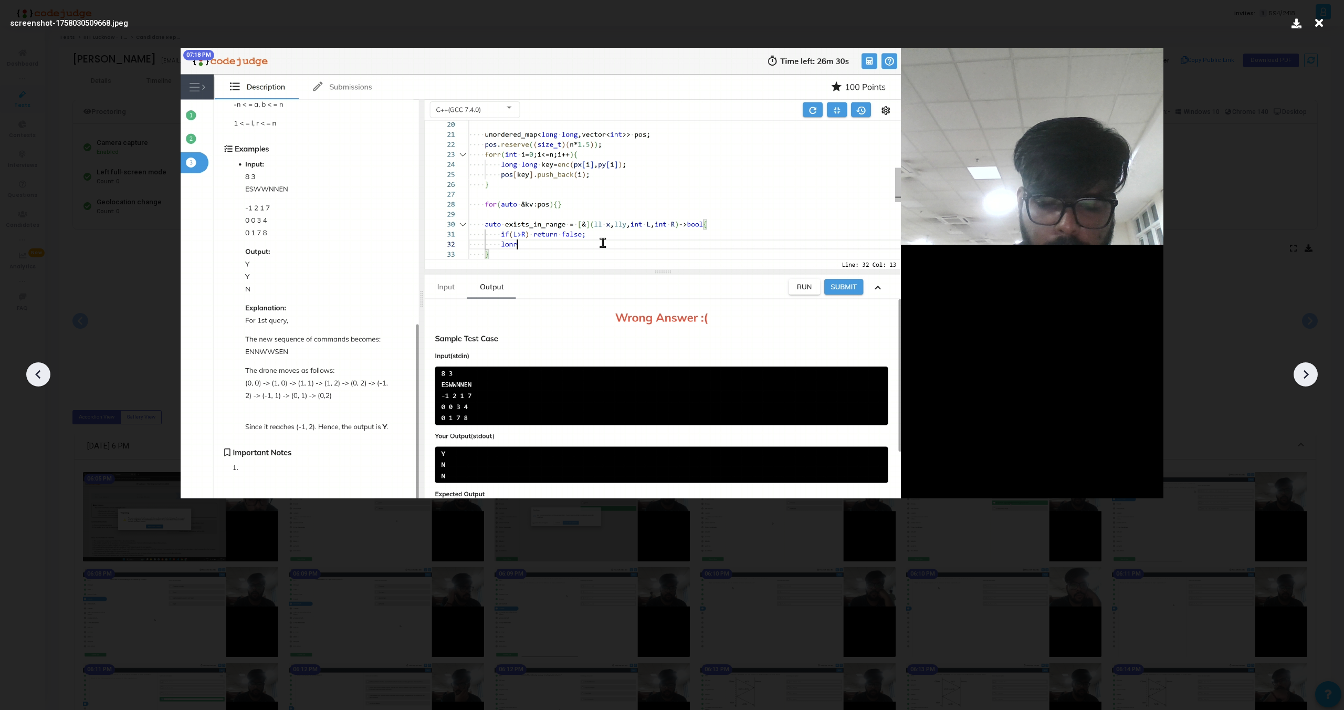
click at [33, 374] on icon at bounding box center [38, 374] width 16 height 16
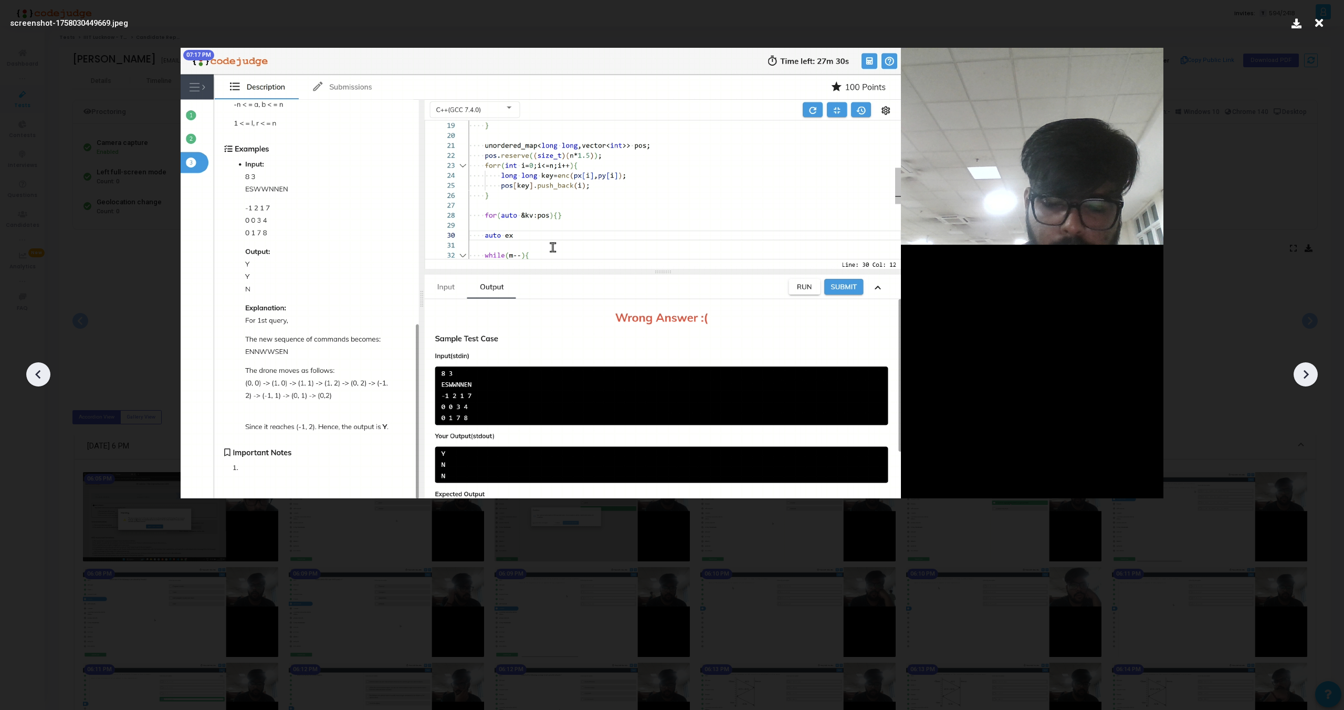
click at [33, 374] on icon at bounding box center [38, 374] width 16 height 16
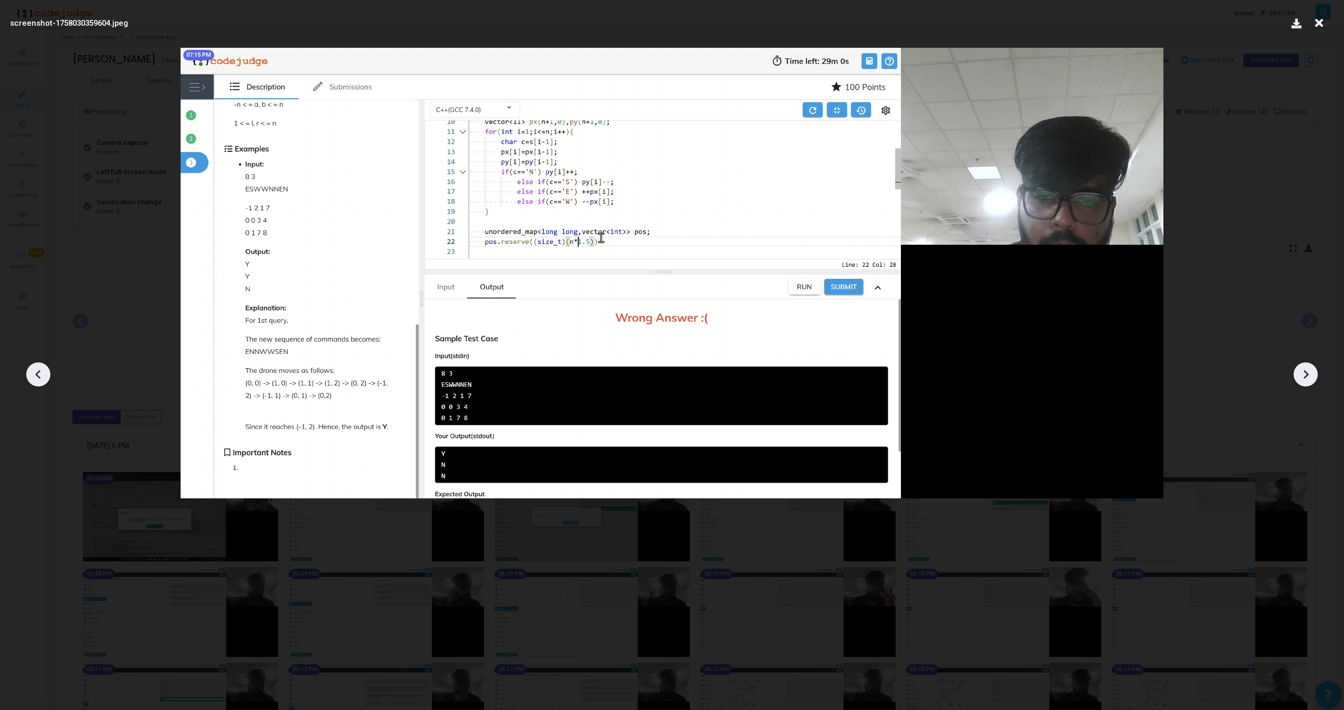
click at [33, 374] on icon at bounding box center [38, 374] width 16 height 16
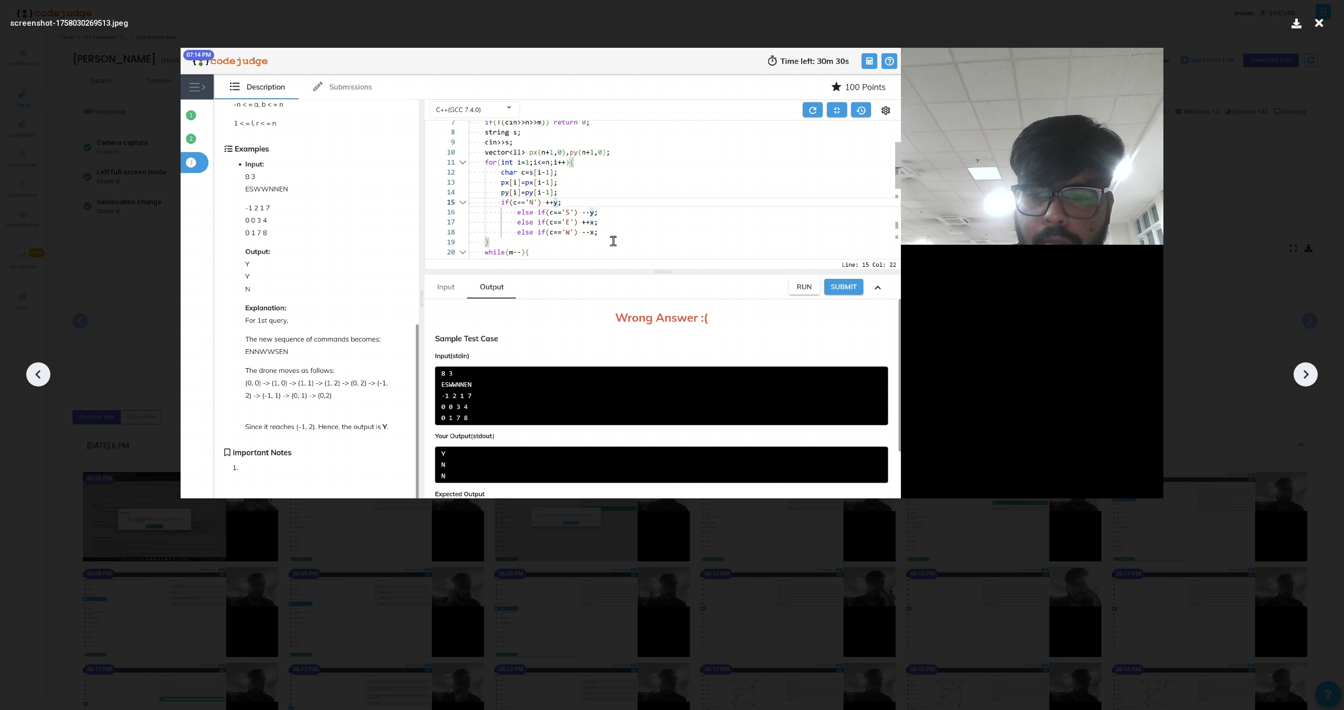
click at [33, 374] on icon at bounding box center [38, 374] width 16 height 16
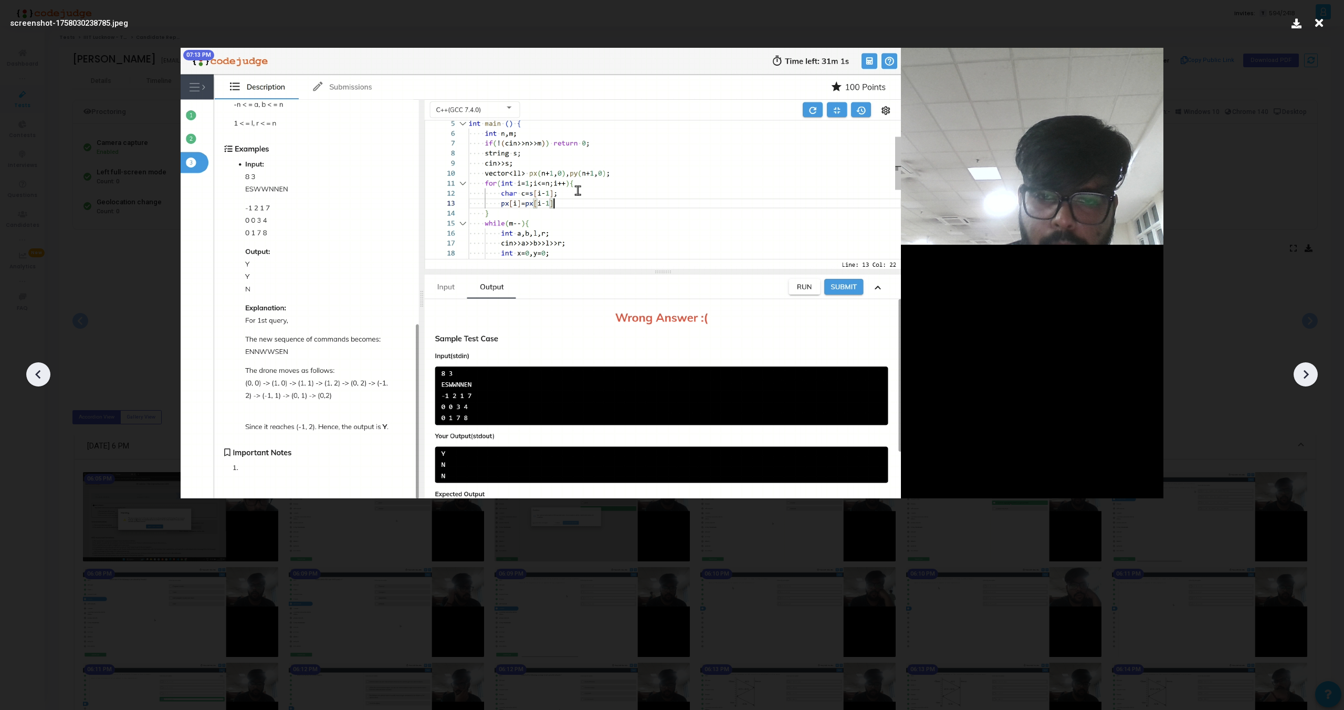
click at [33, 374] on icon at bounding box center [38, 374] width 16 height 16
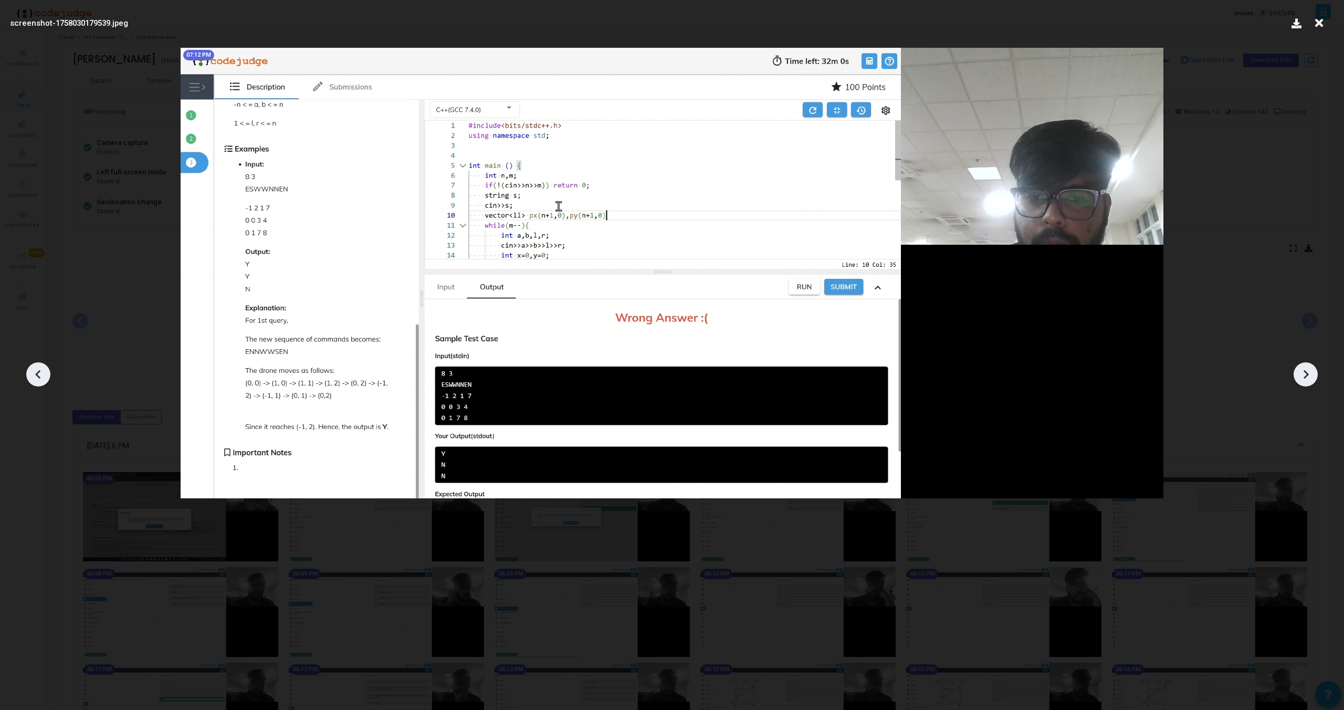
click at [33, 374] on icon at bounding box center [38, 374] width 16 height 16
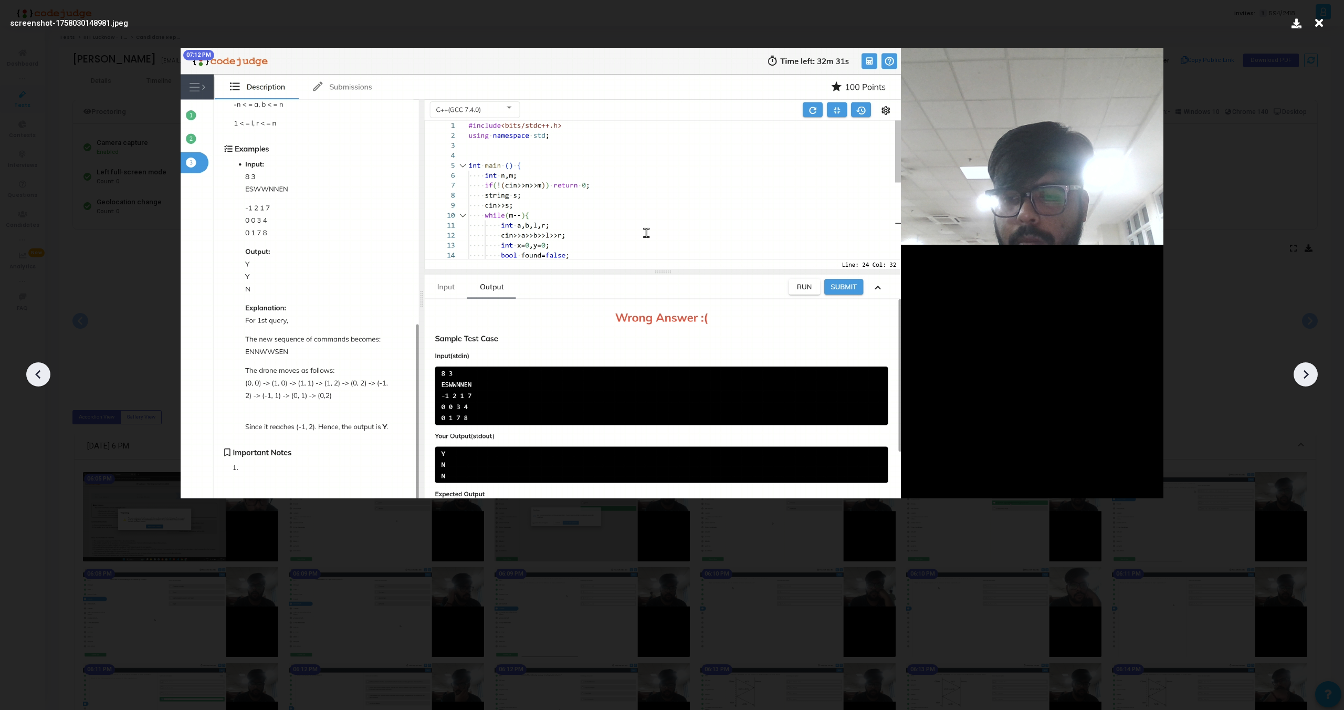
click at [33, 374] on icon at bounding box center [38, 374] width 16 height 16
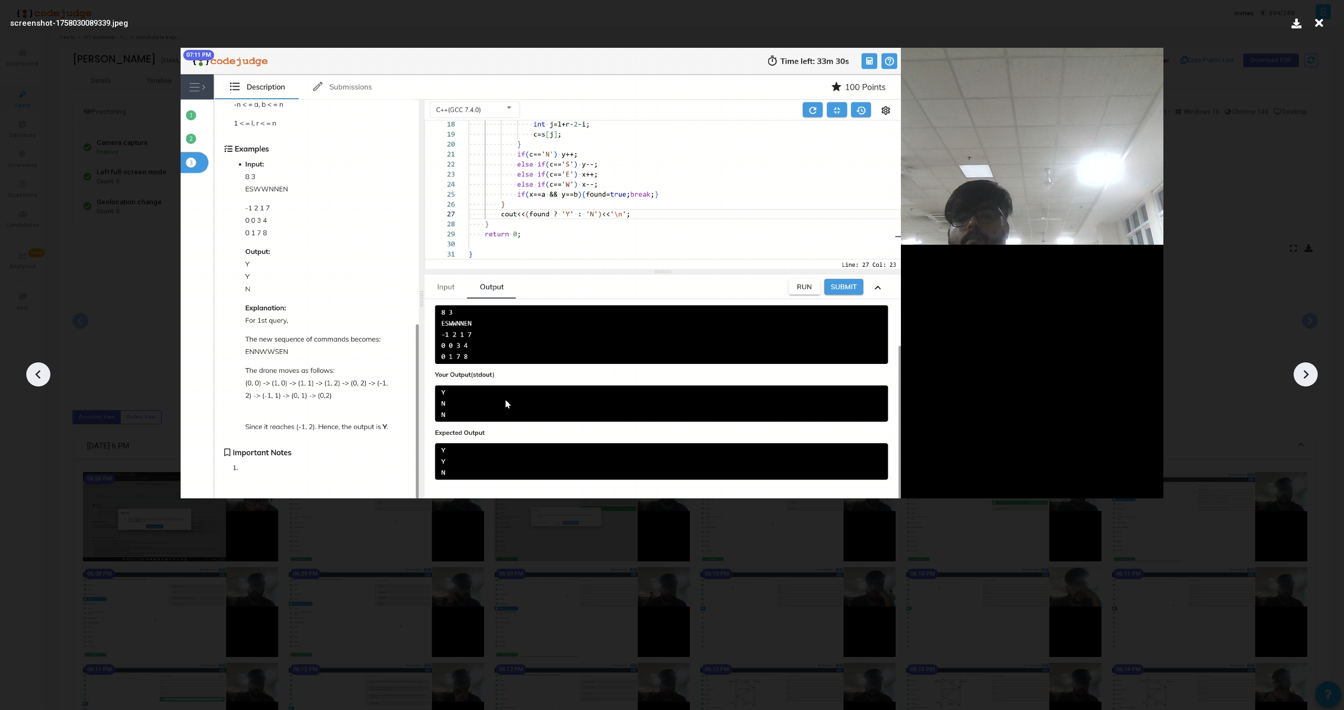
click at [33, 374] on icon at bounding box center [38, 374] width 16 height 16
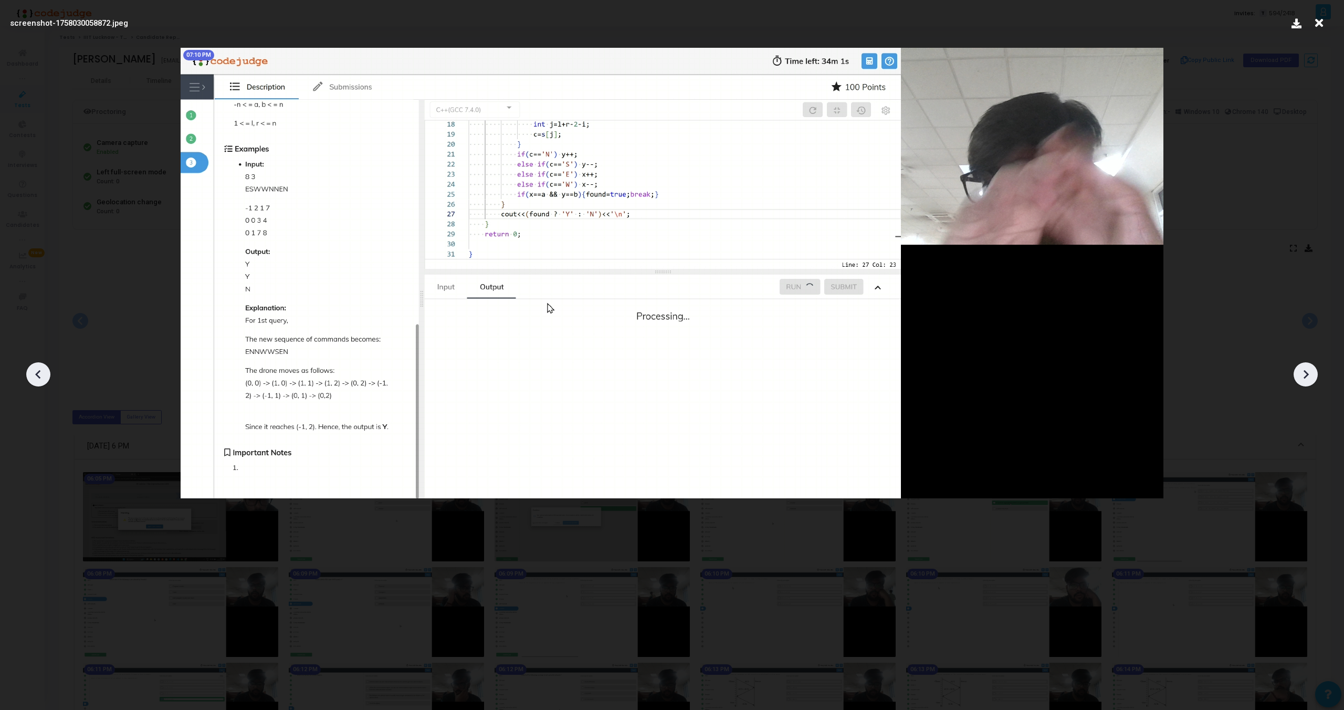
click at [33, 374] on icon at bounding box center [38, 374] width 16 height 16
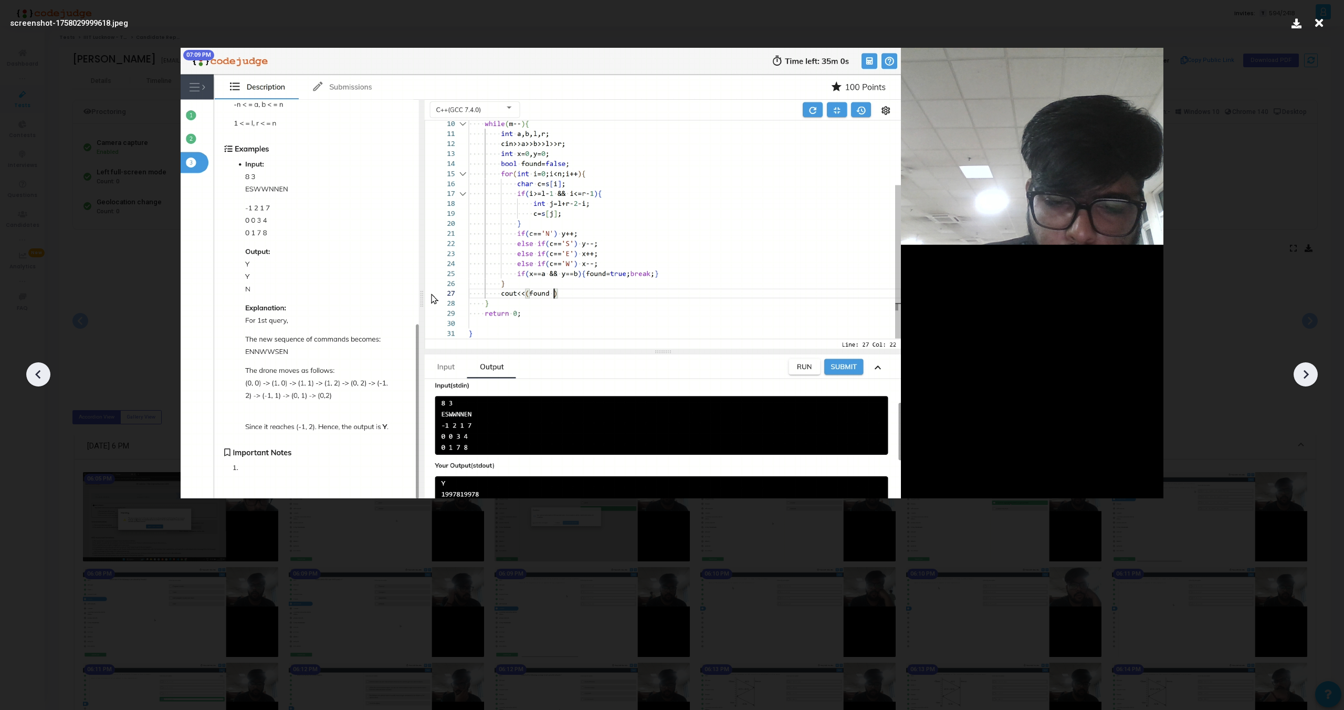
click at [33, 374] on icon at bounding box center [38, 374] width 16 height 16
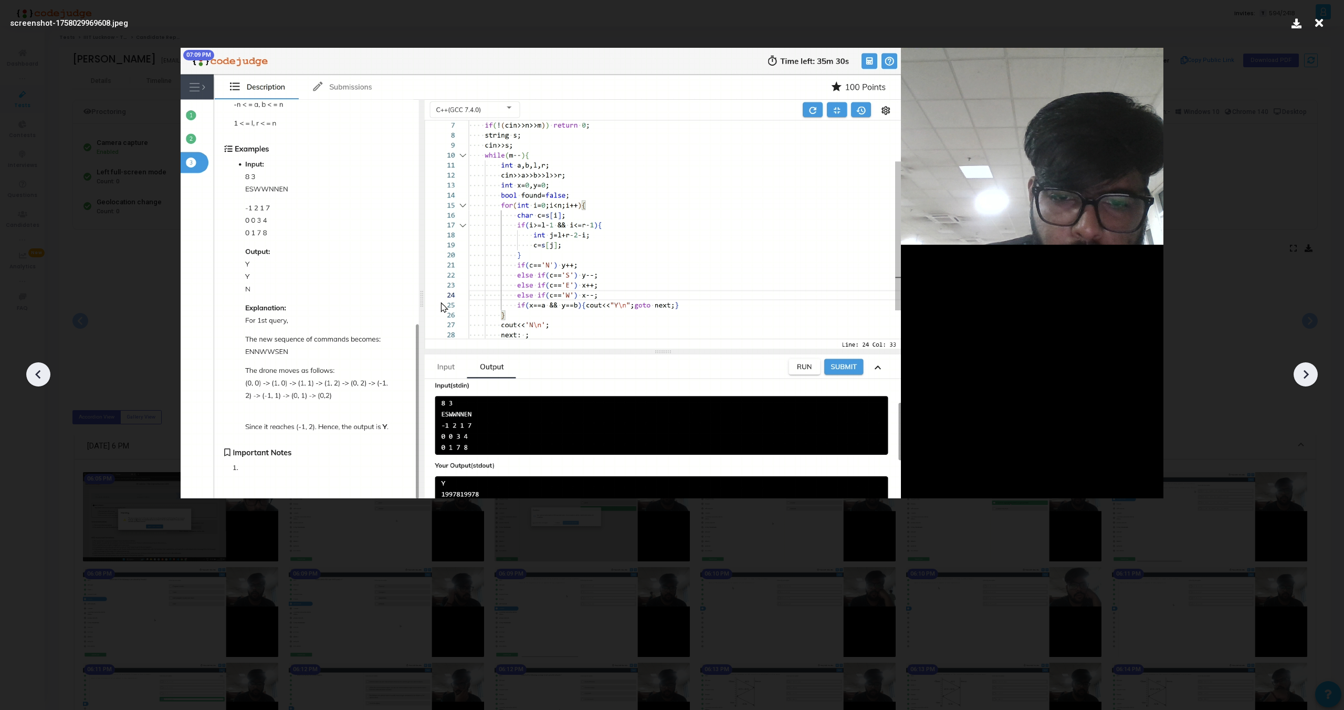
click at [33, 374] on icon at bounding box center [38, 374] width 16 height 16
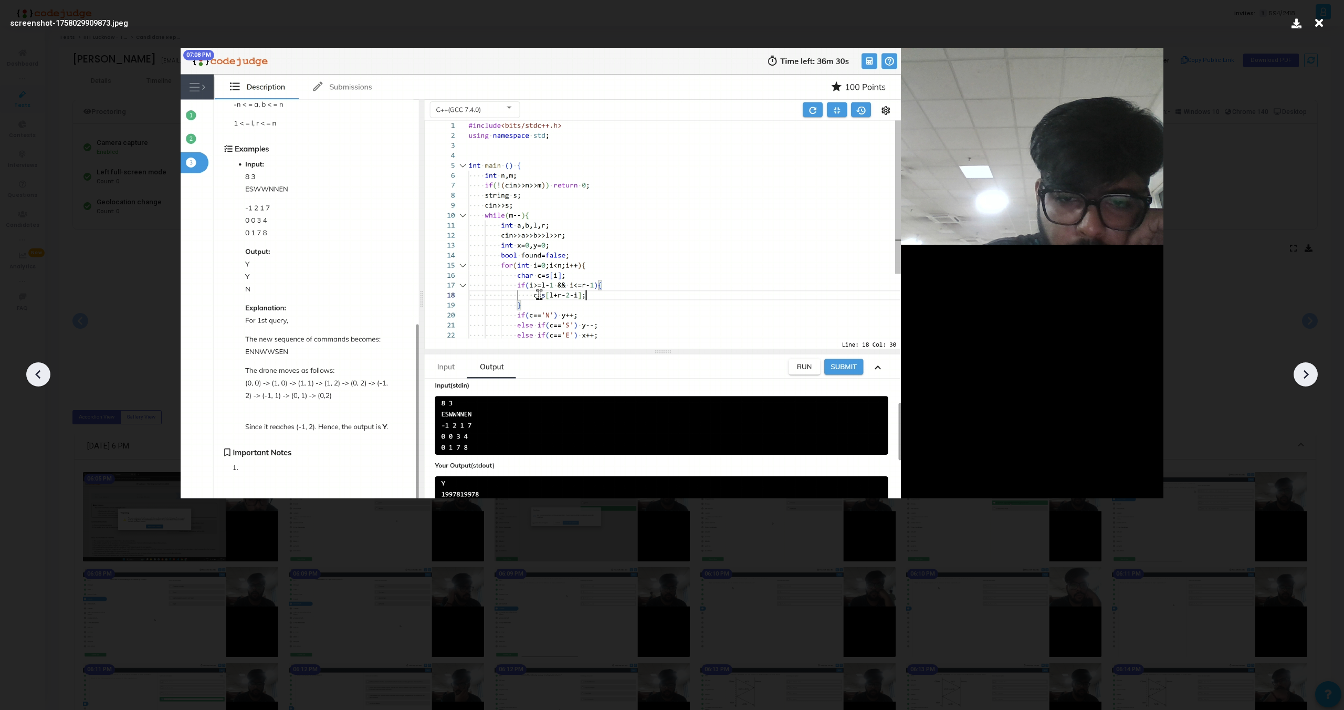
click at [33, 374] on icon at bounding box center [38, 374] width 16 height 16
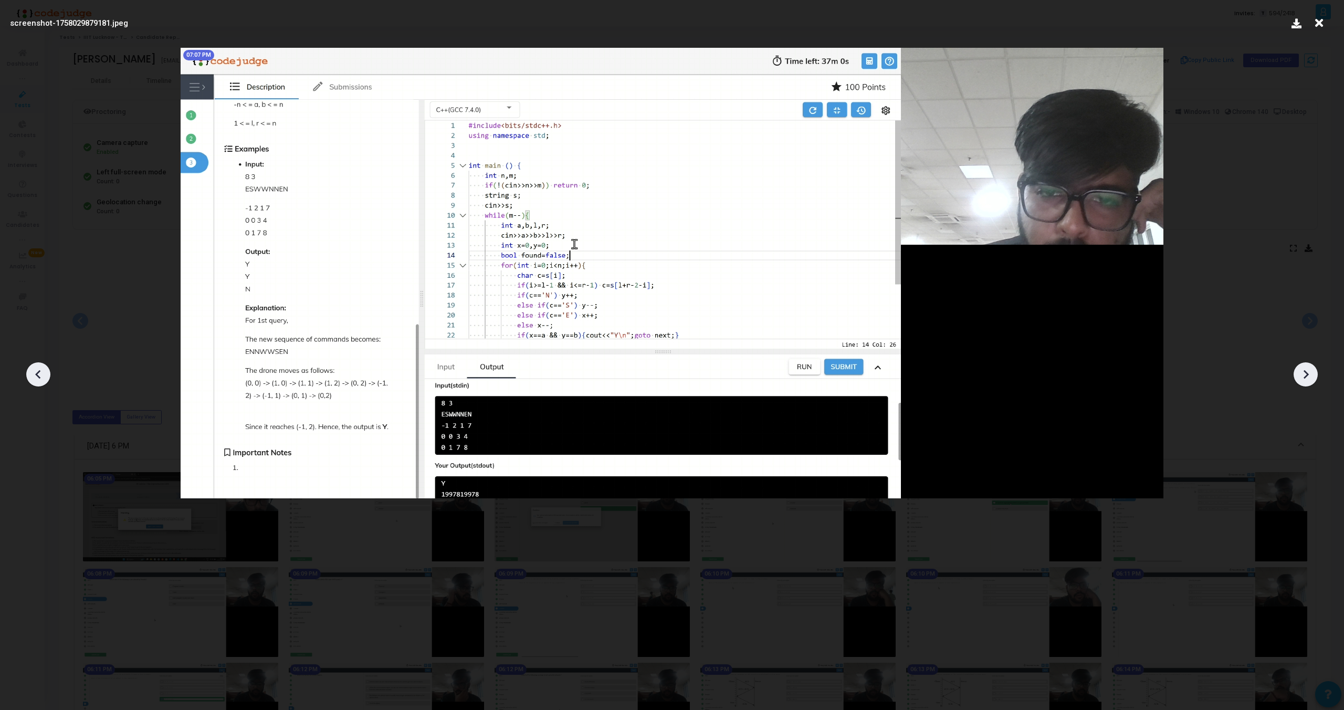
click at [33, 374] on icon at bounding box center [38, 374] width 16 height 16
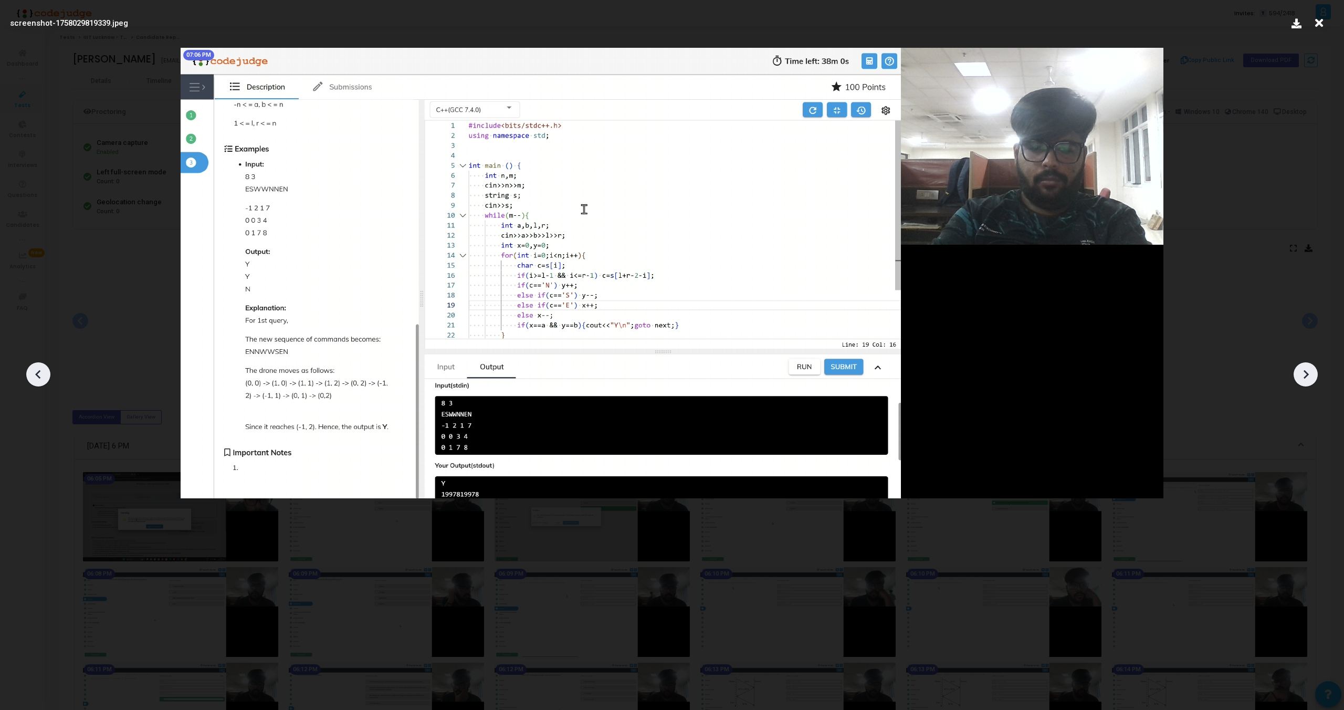
click at [33, 374] on icon at bounding box center [38, 374] width 16 height 16
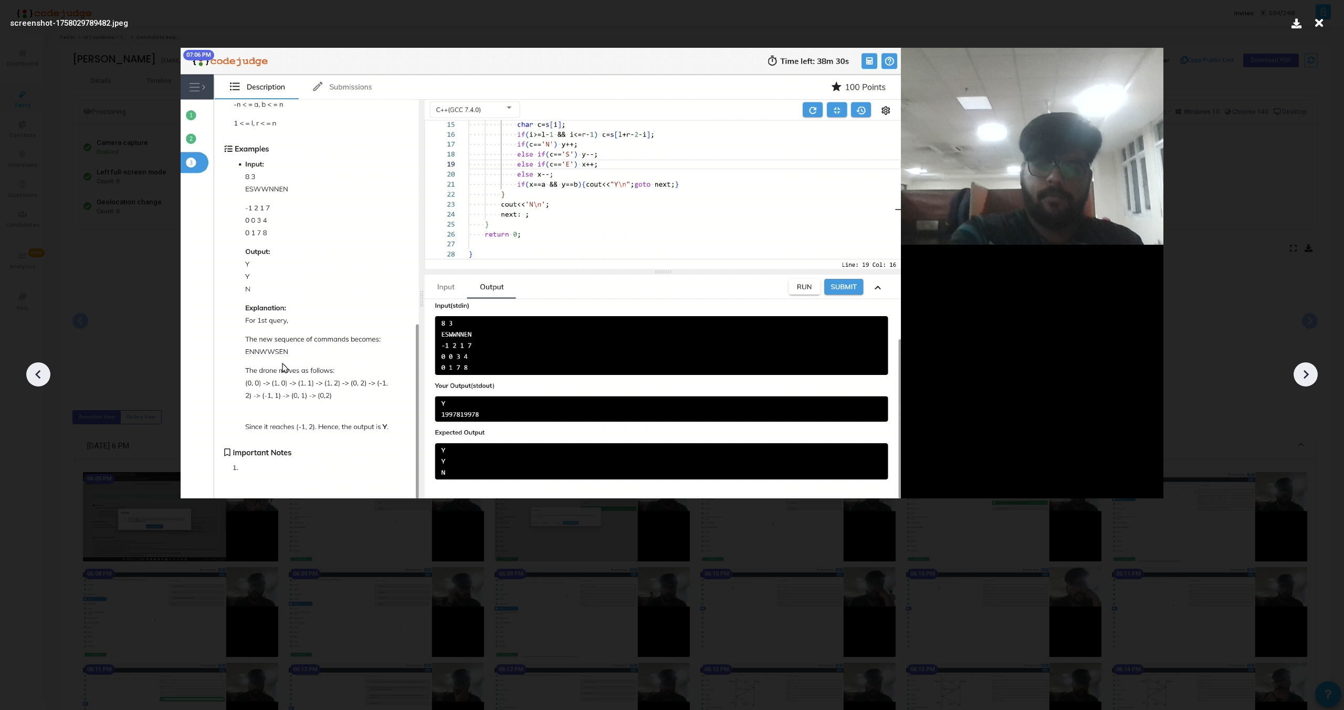
click at [33, 374] on icon at bounding box center [38, 374] width 16 height 16
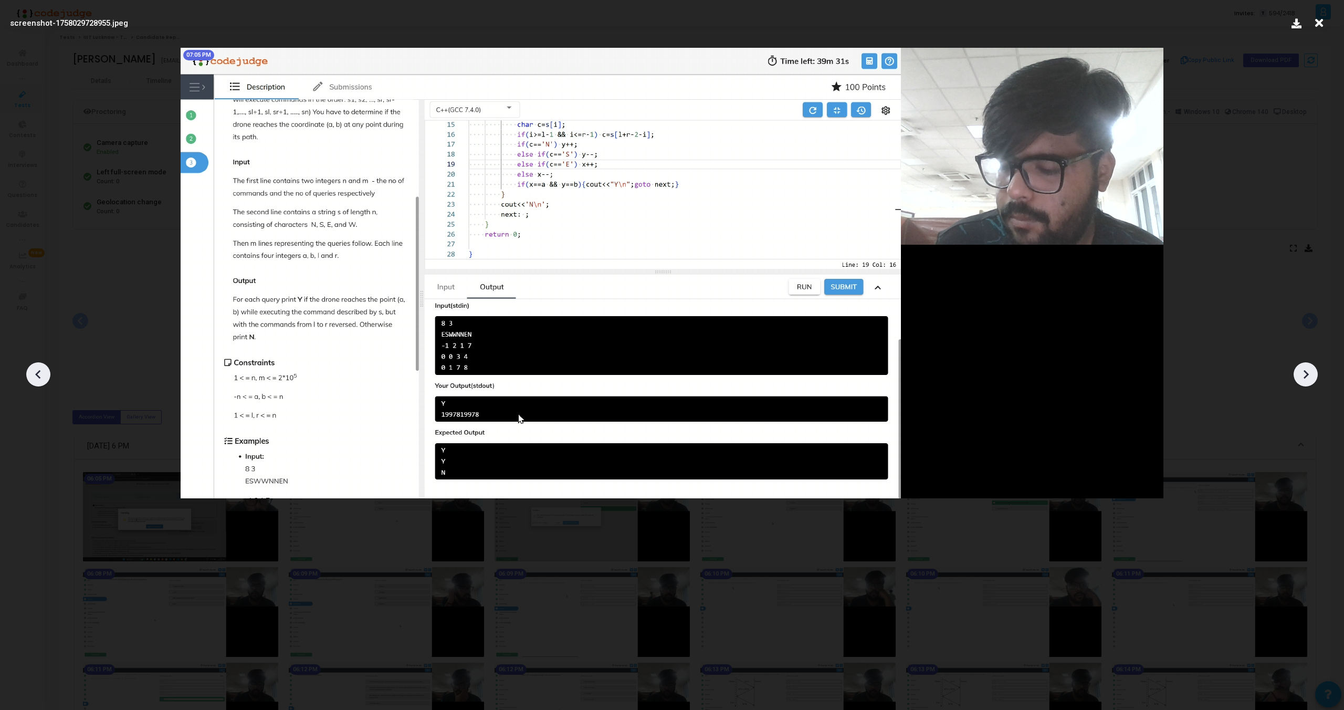
click at [33, 374] on icon at bounding box center [38, 374] width 16 height 16
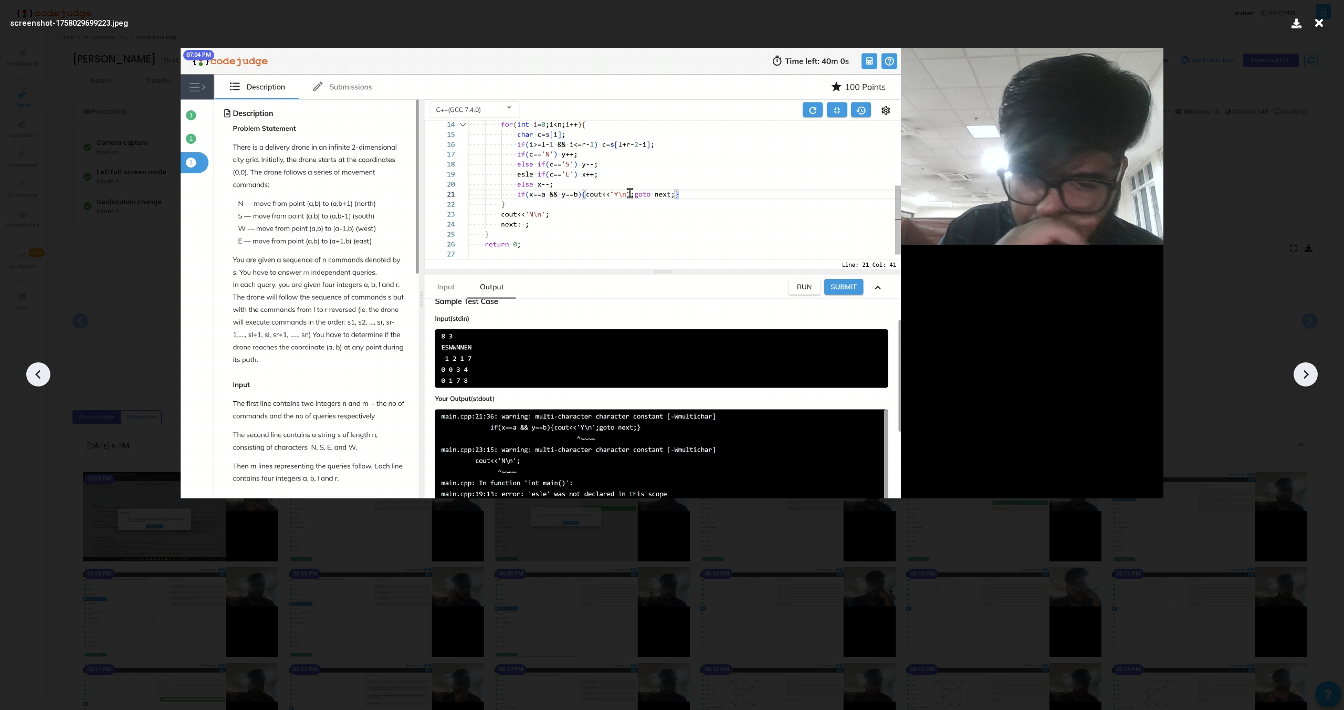
click at [33, 374] on icon at bounding box center [38, 374] width 16 height 16
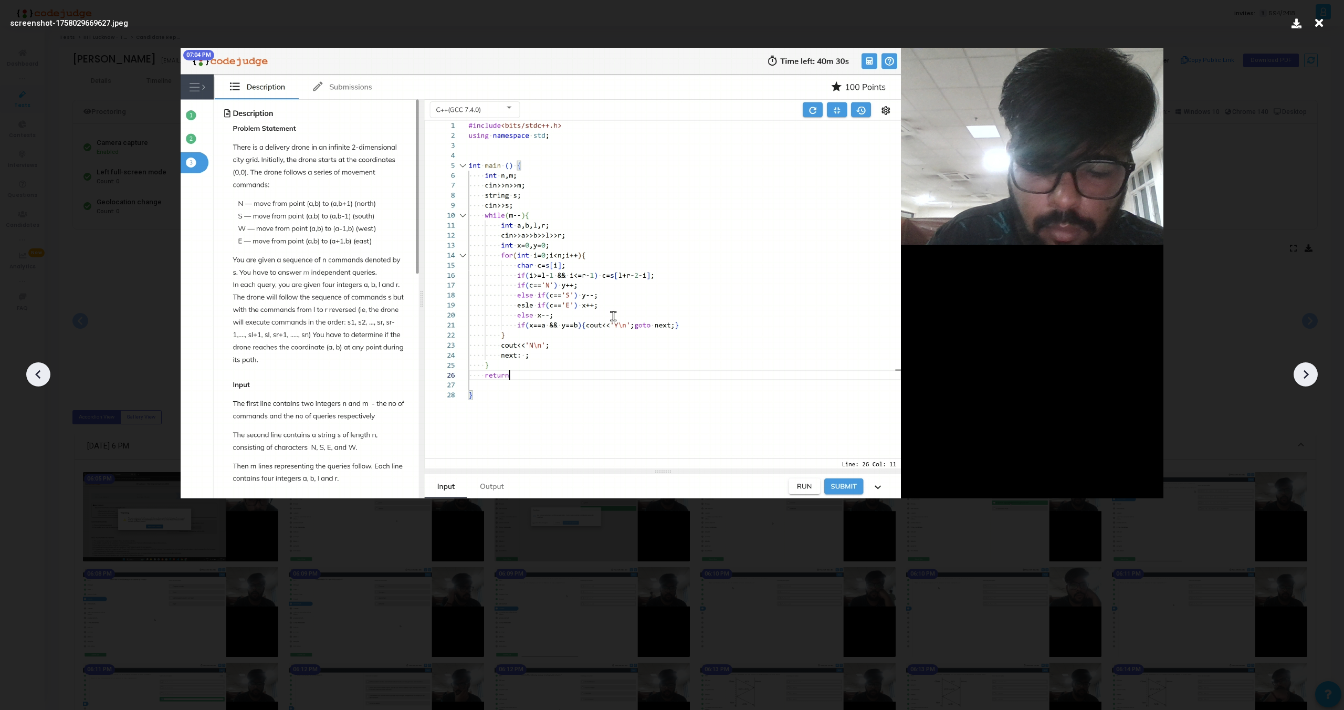
click at [33, 374] on icon at bounding box center [38, 374] width 16 height 16
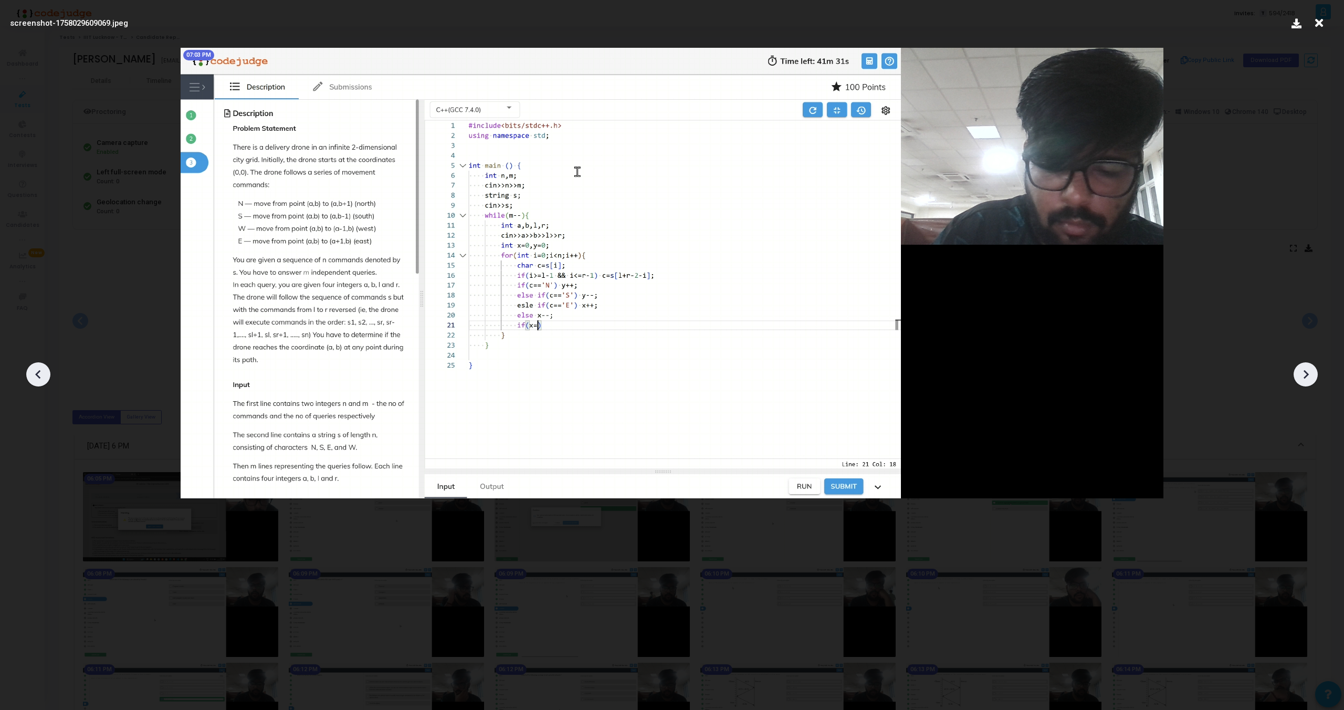
click at [33, 374] on icon at bounding box center [38, 374] width 16 height 16
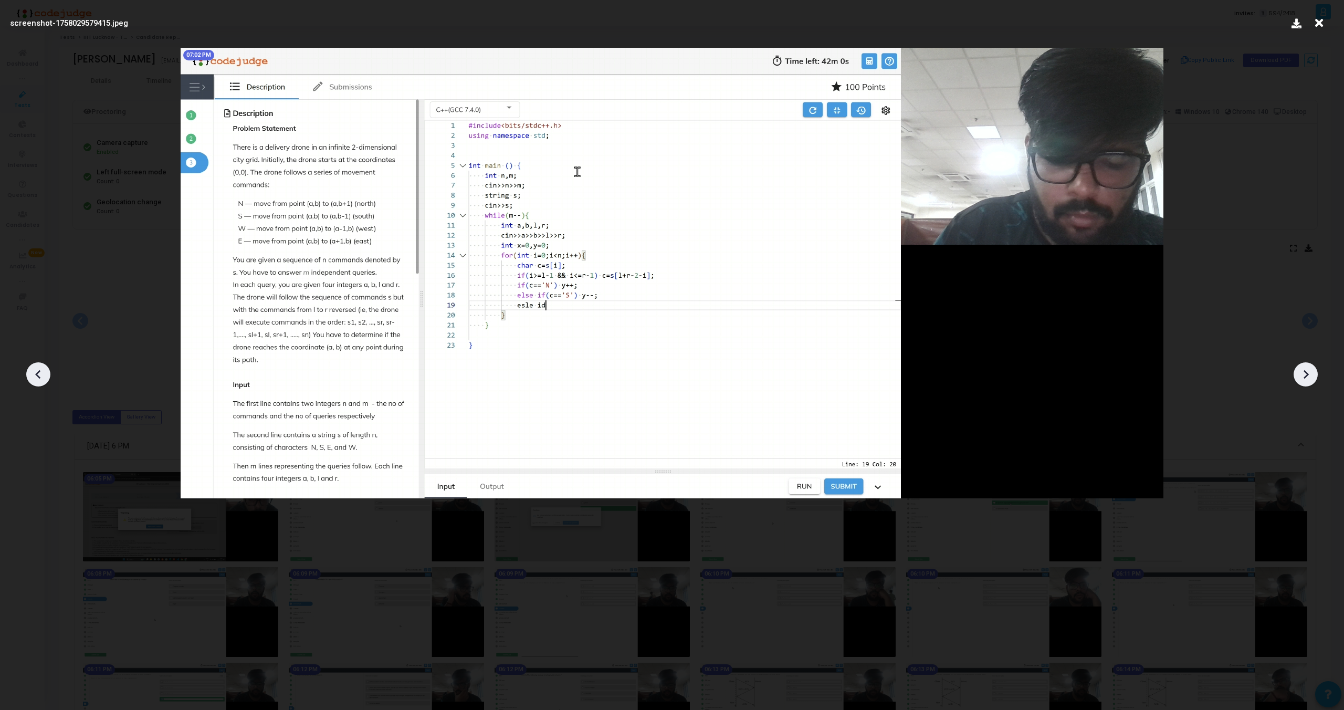
click at [33, 374] on icon at bounding box center [38, 374] width 16 height 16
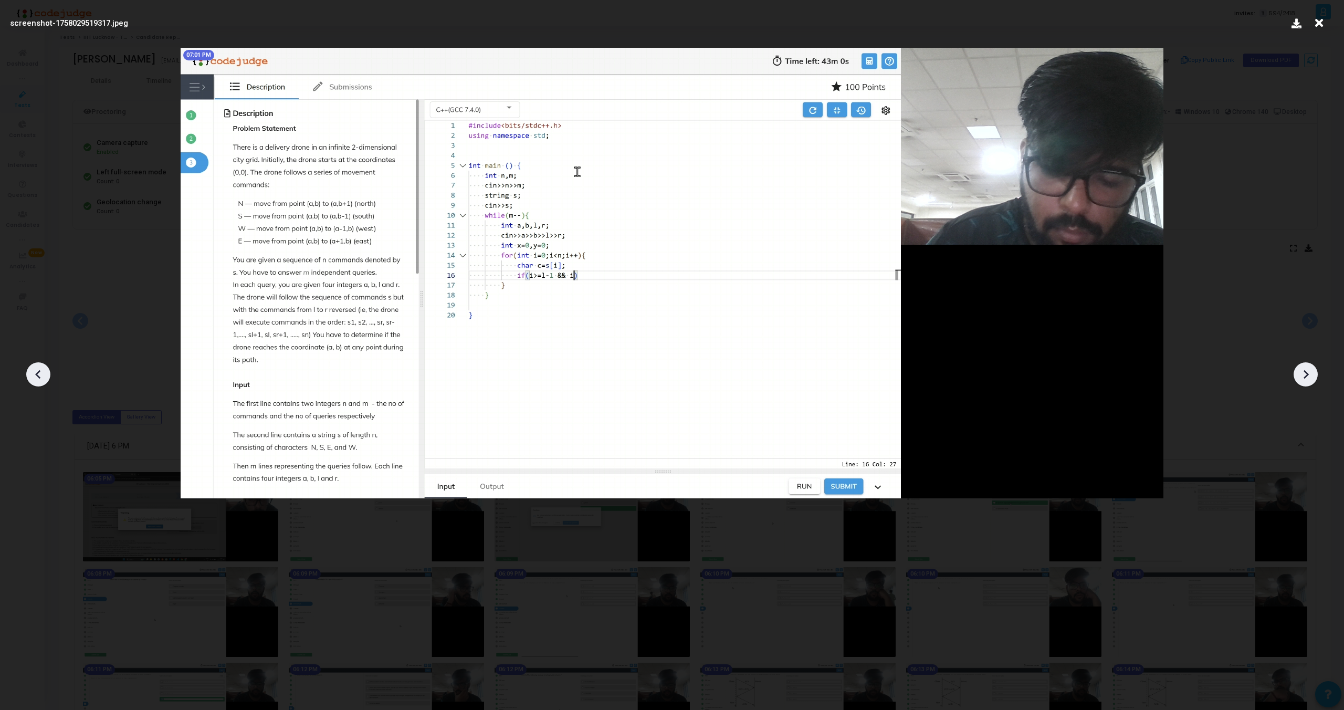
click at [33, 374] on icon at bounding box center [38, 374] width 16 height 16
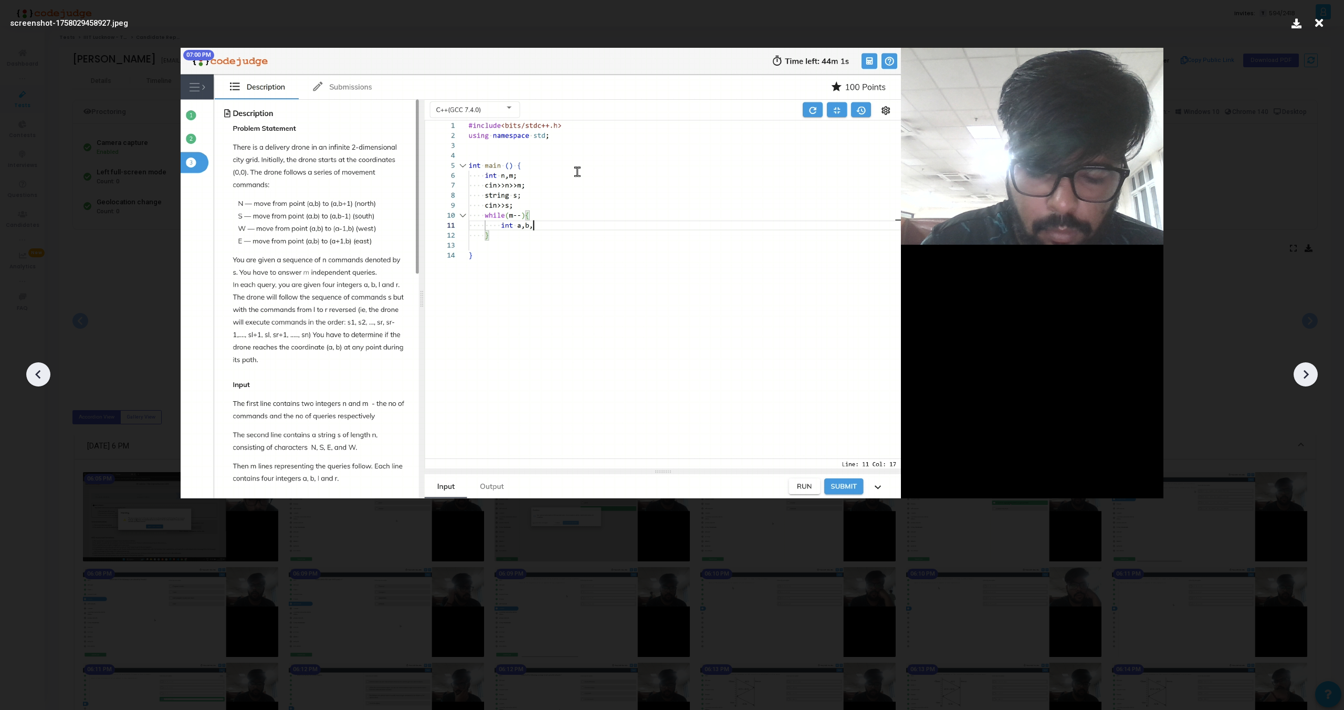
click at [33, 374] on icon at bounding box center [38, 374] width 16 height 16
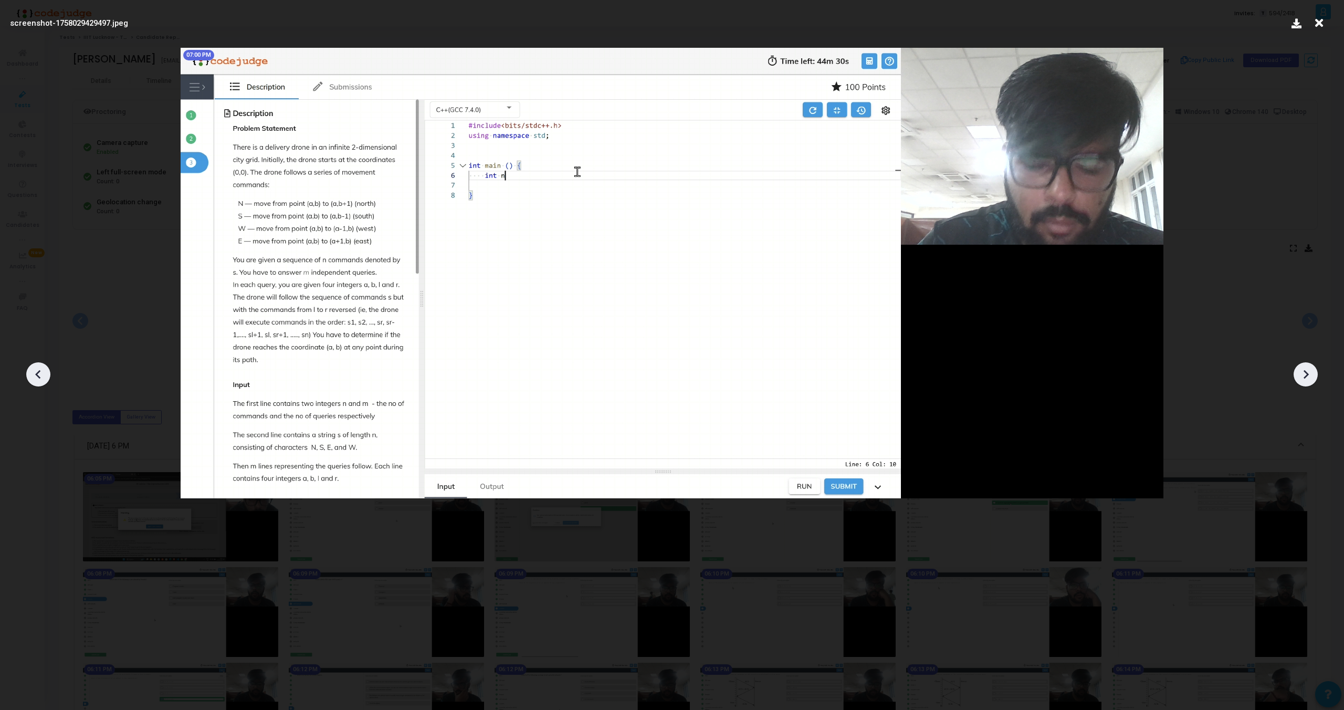
click at [33, 374] on icon at bounding box center [38, 374] width 16 height 16
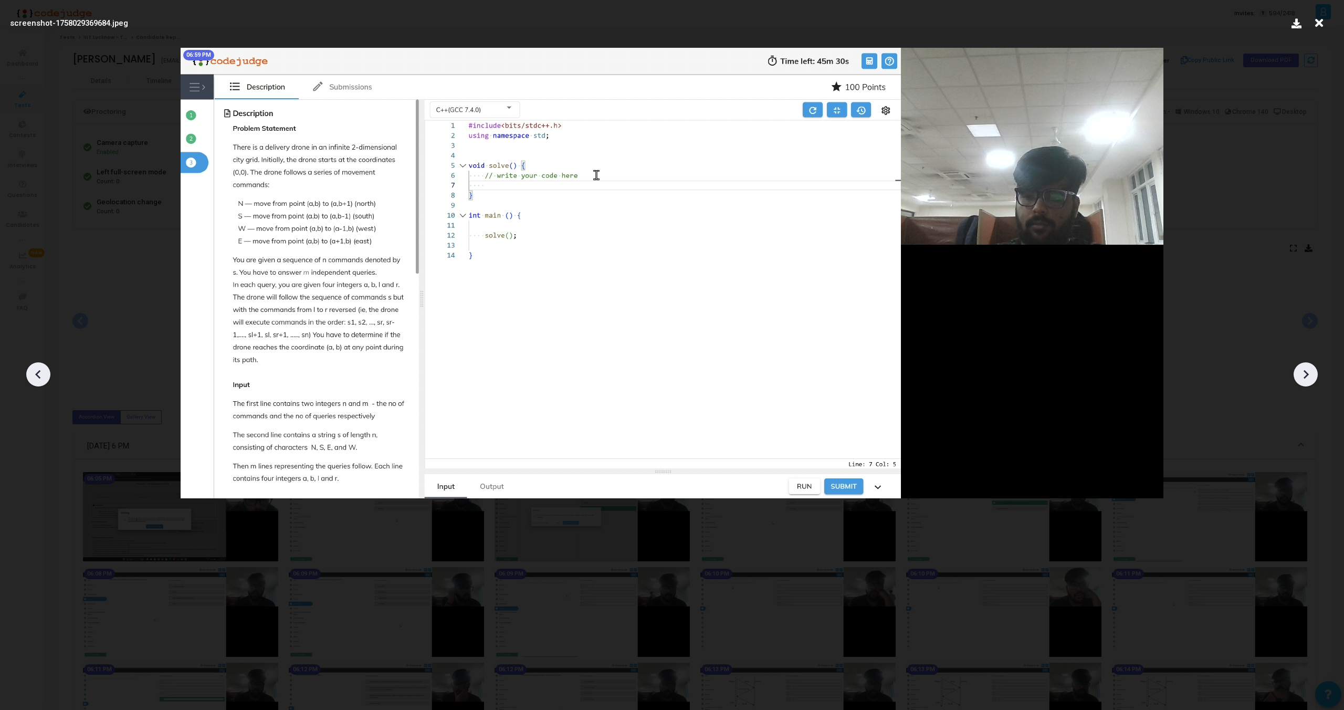
click at [33, 374] on icon at bounding box center [38, 374] width 16 height 16
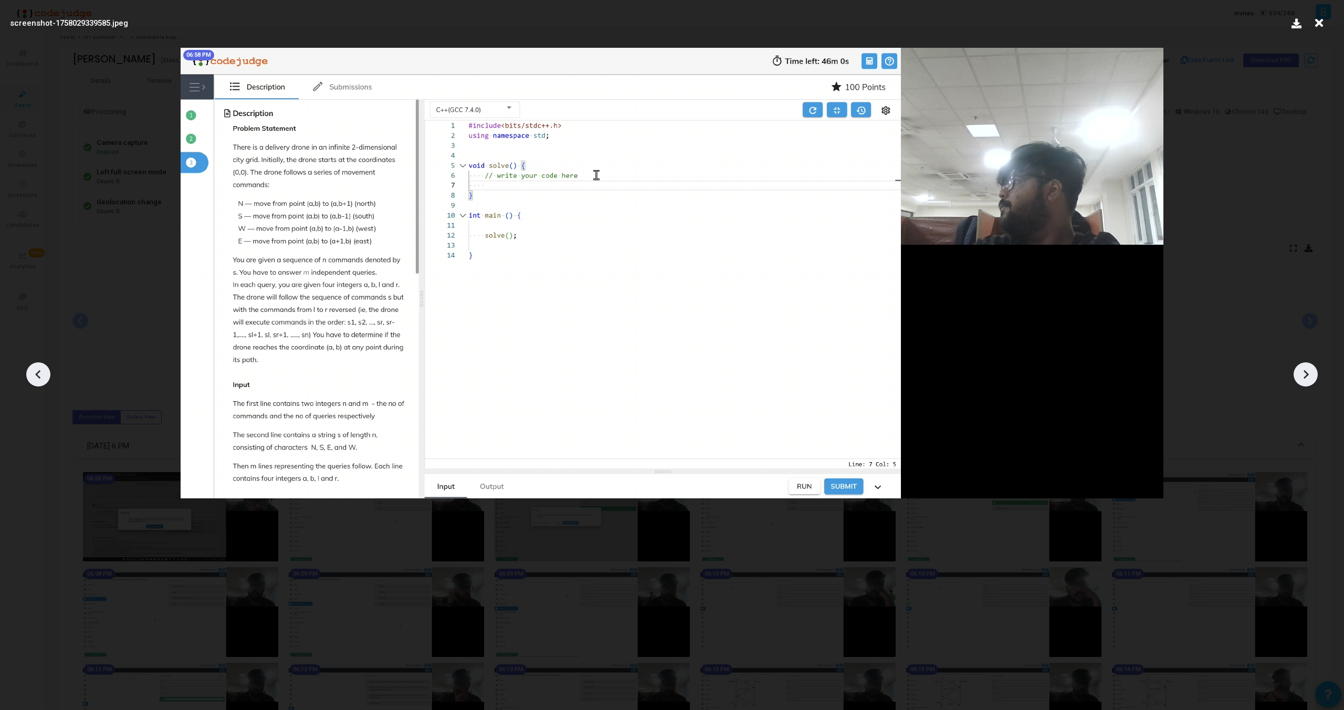
click at [33, 374] on icon at bounding box center [38, 374] width 16 height 16
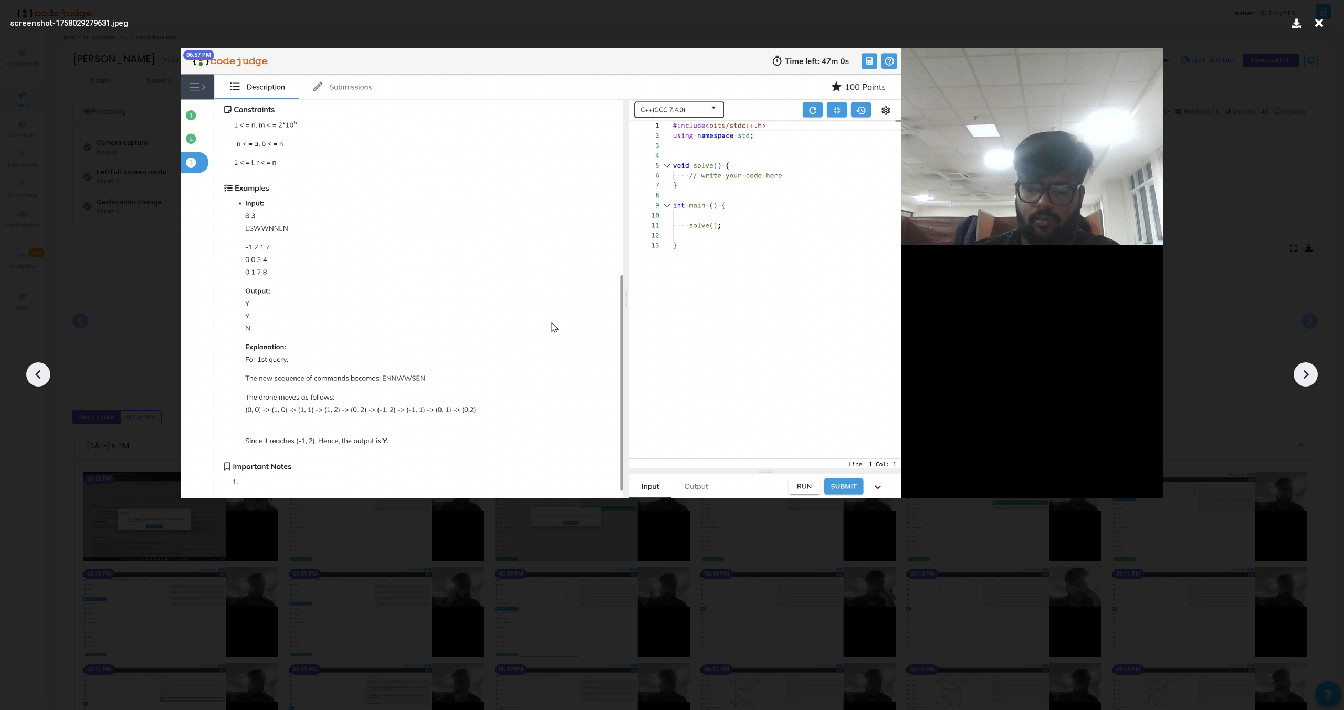
click at [33, 374] on icon at bounding box center [38, 374] width 16 height 16
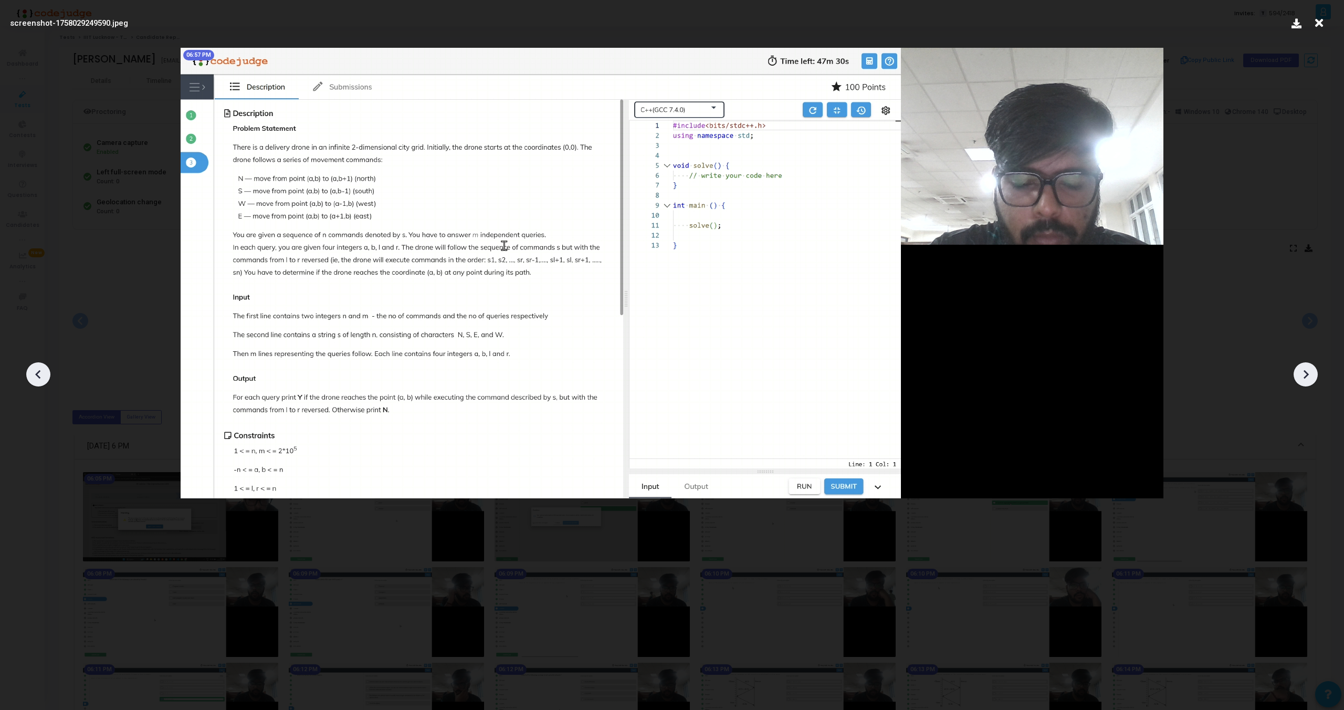
click at [33, 374] on icon at bounding box center [38, 374] width 16 height 16
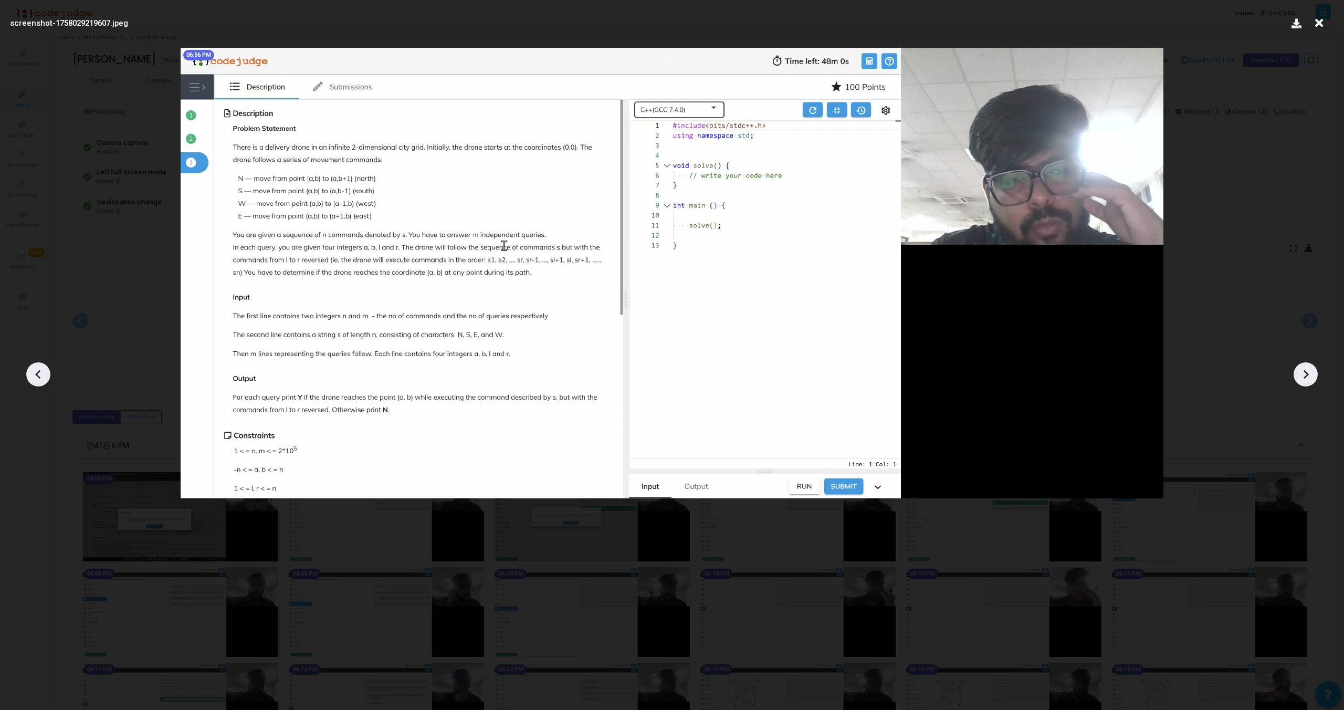
click at [33, 374] on icon at bounding box center [38, 374] width 16 height 16
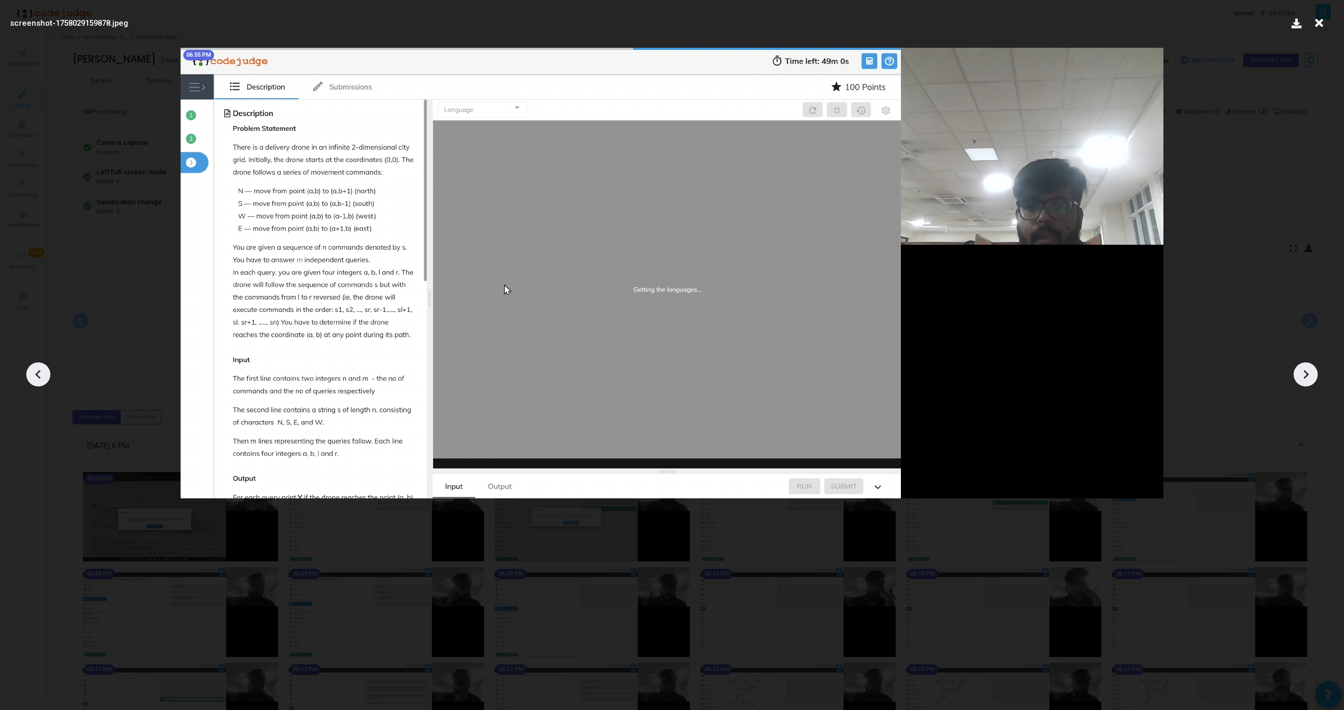
click at [33, 374] on icon at bounding box center [38, 374] width 16 height 16
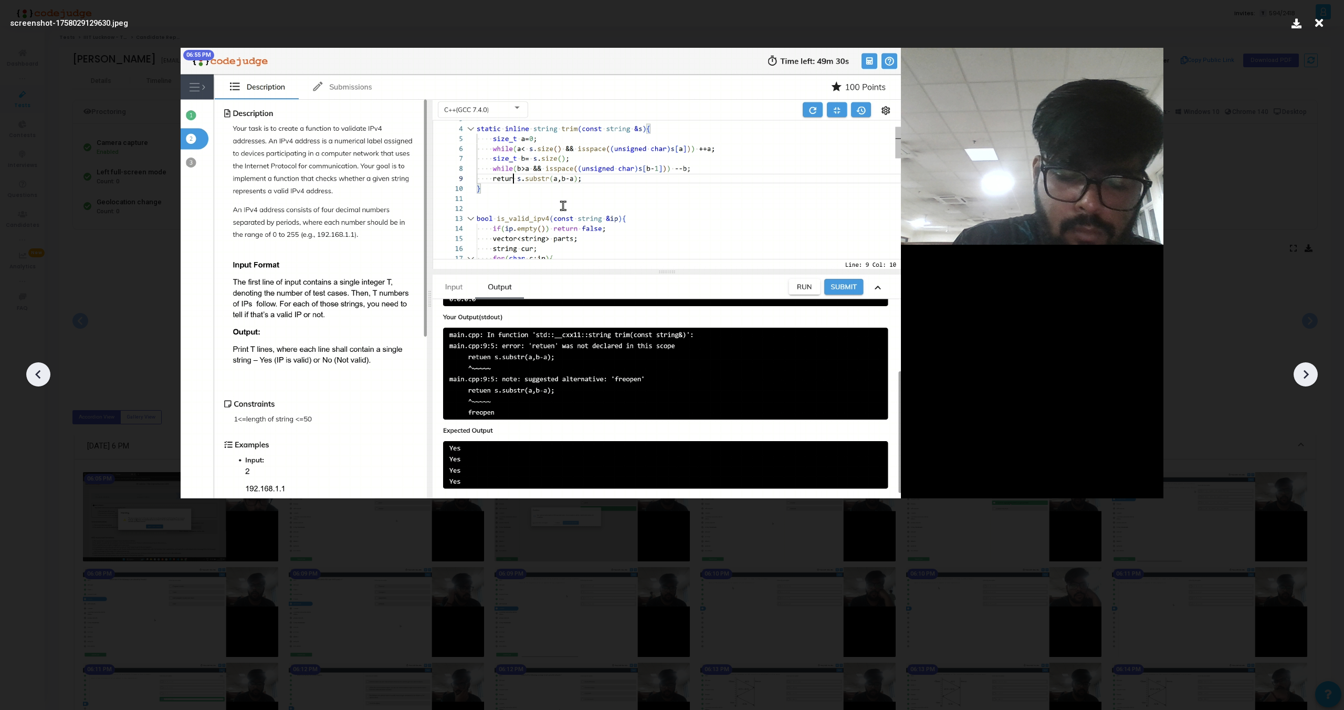
click at [33, 374] on icon at bounding box center [38, 374] width 16 height 16
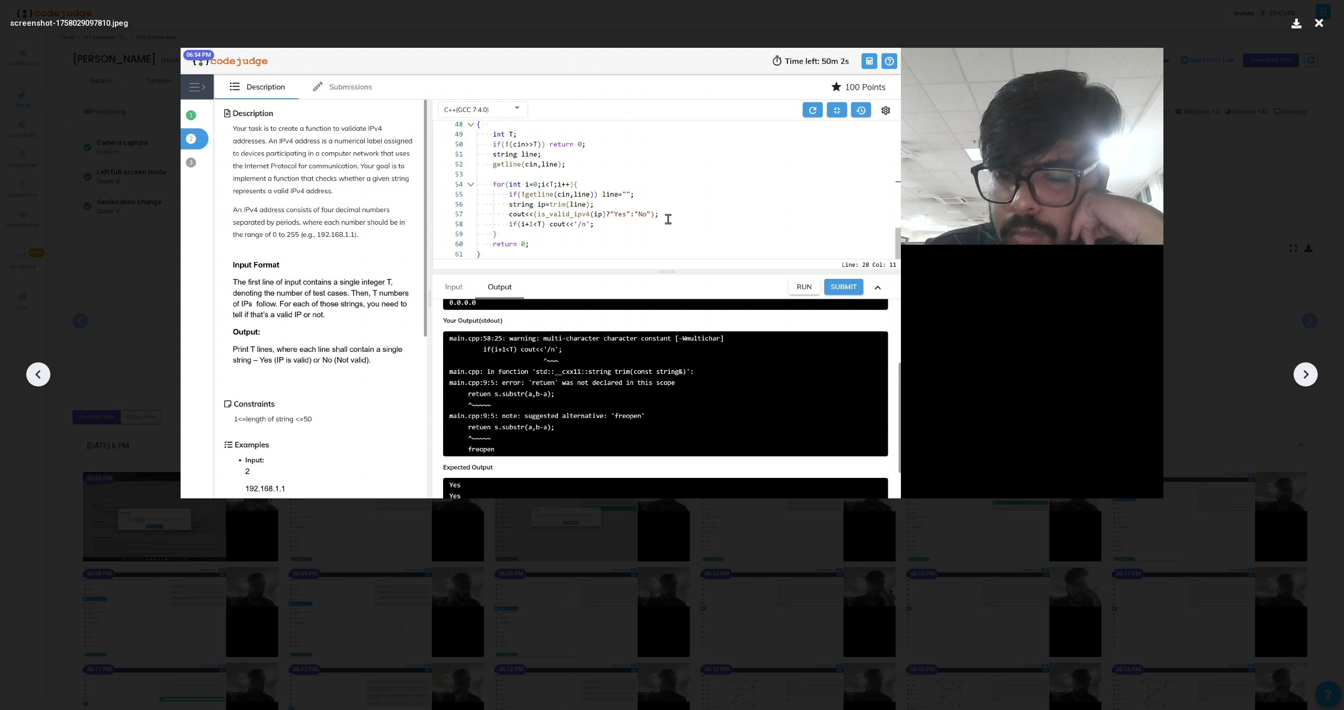
click at [33, 374] on icon at bounding box center [38, 374] width 16 height 16
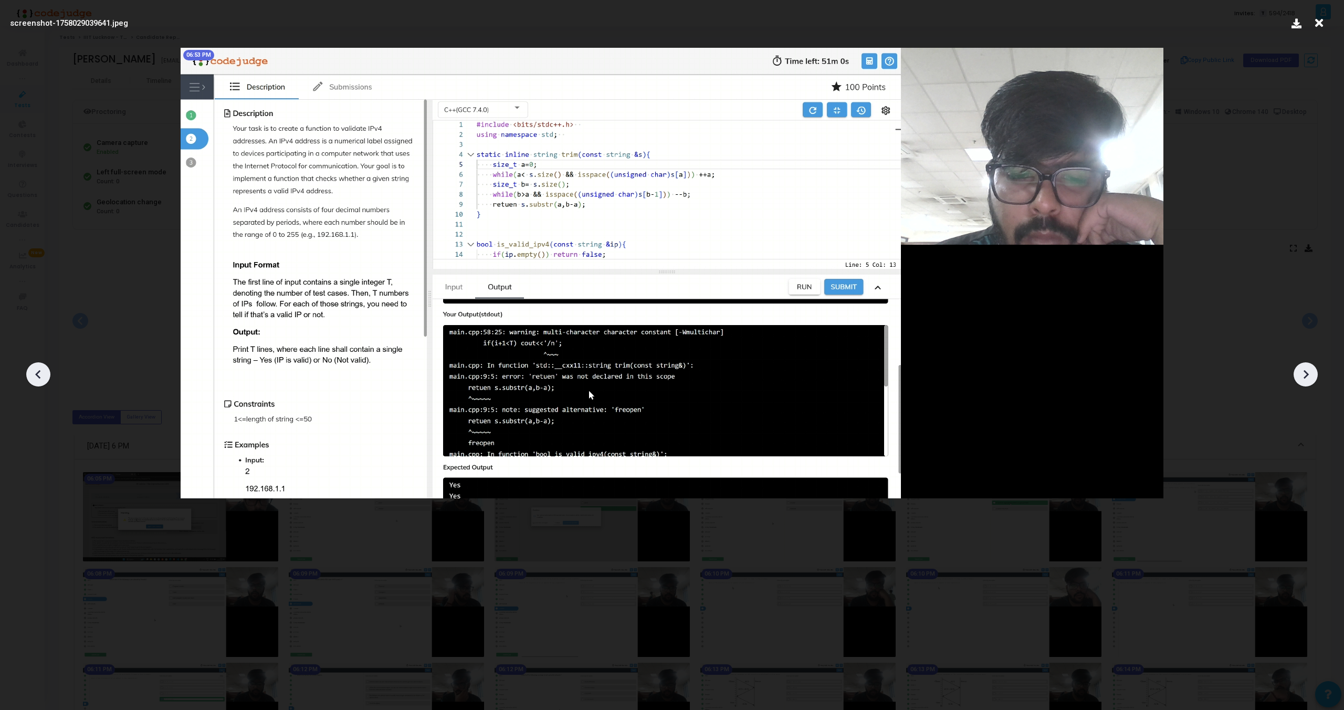
click at [33, 374] on icon at bounding box center [38, 374] width 16 height 16
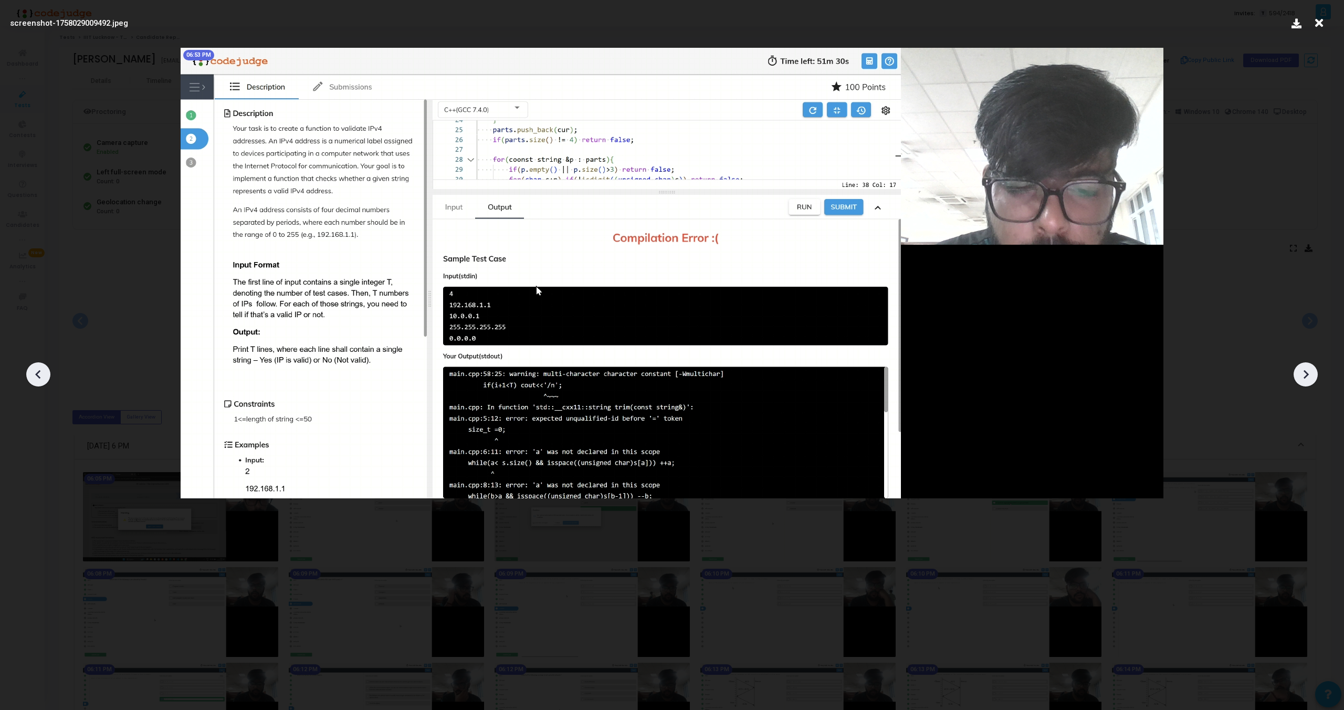
click at [33, 374] on icon at bounding box center [38, 374] width 16 height 16
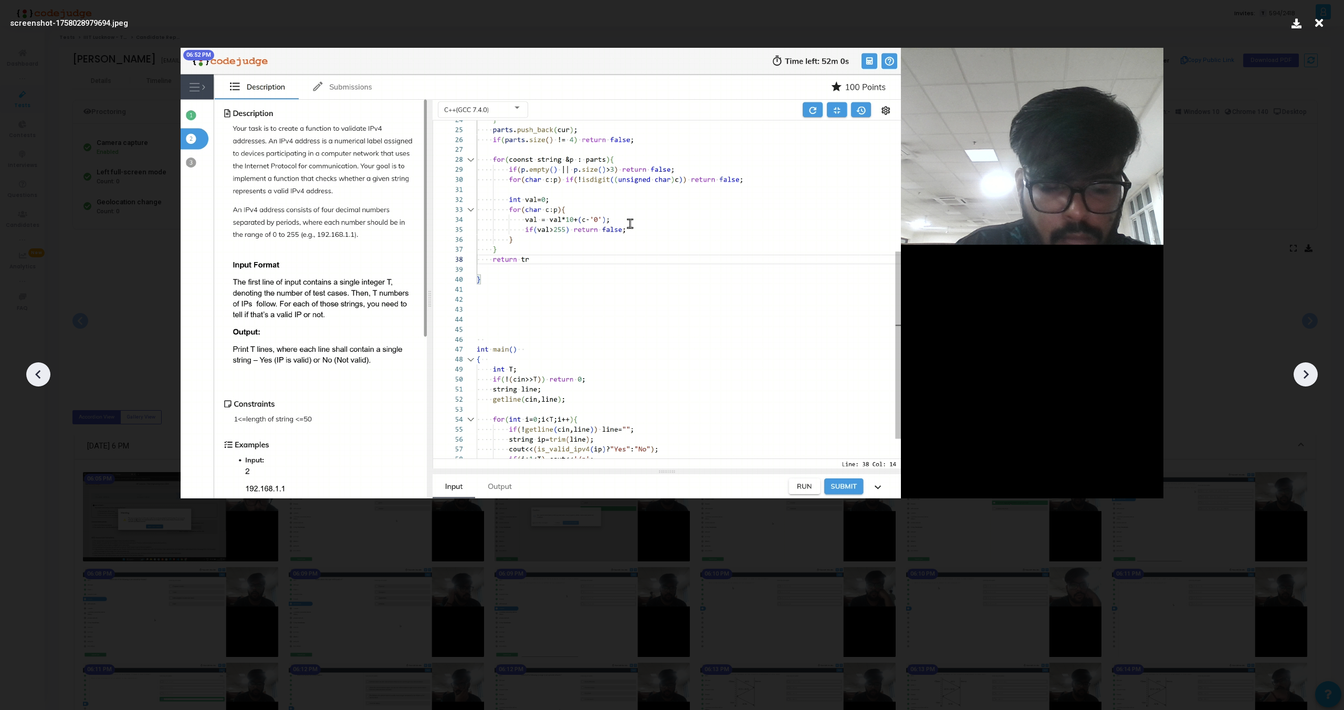
click at [33, 374] on icon at bounding box center [38, 374] width 16 height 16
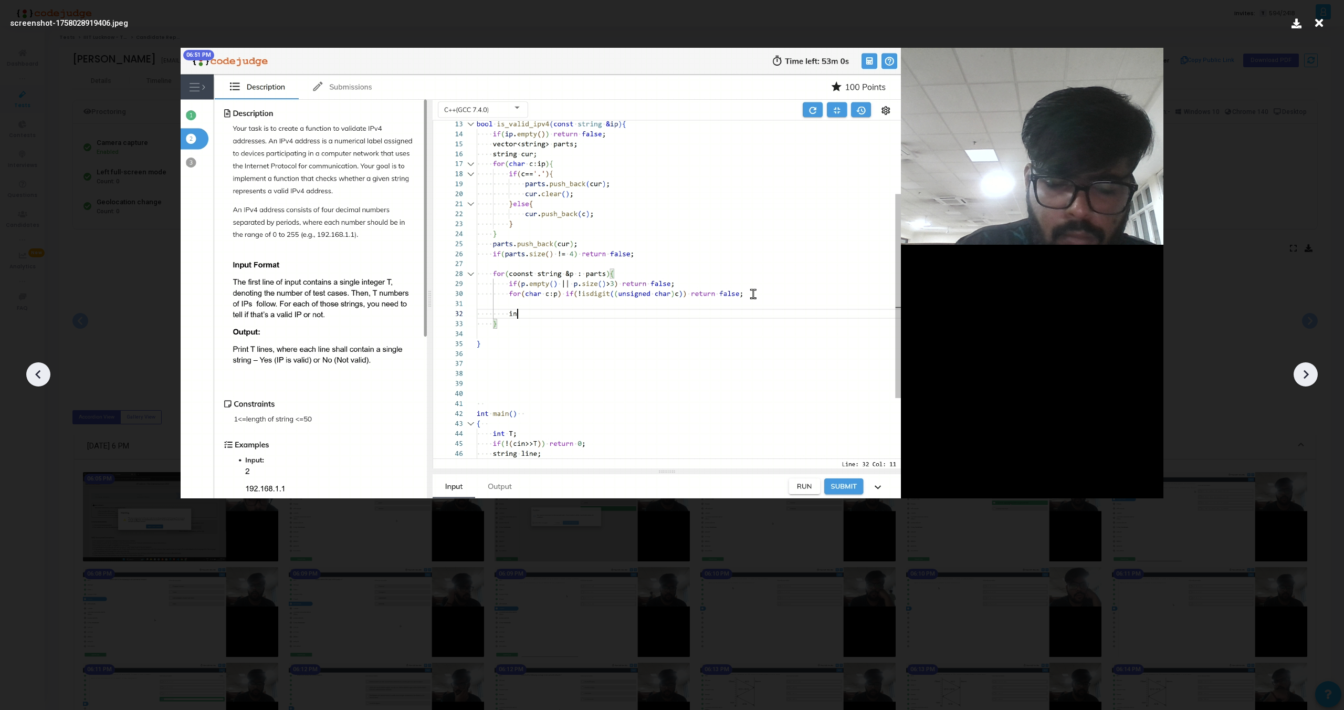
click at [33, 374] on icon at bounding box center [38, 374] width 16 height 16
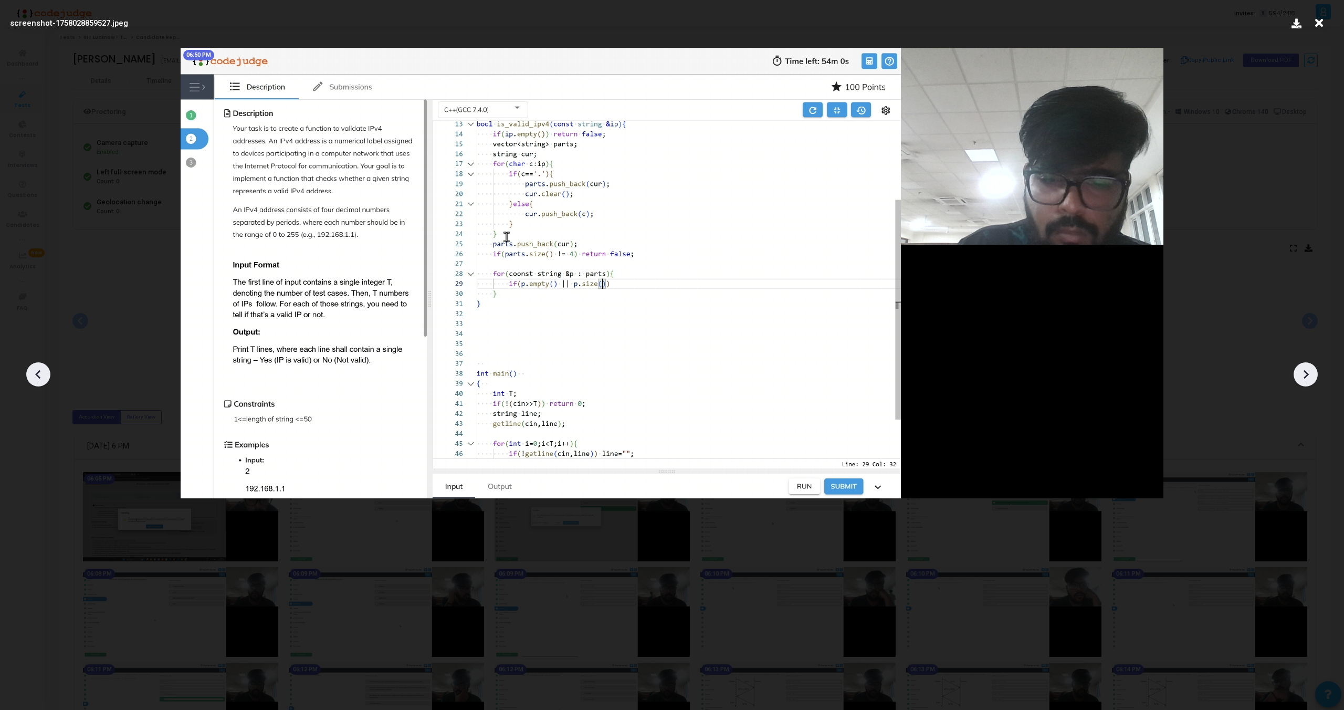
click at [33, 374] on icon at bounding box center [38, 374] width 16 height 16
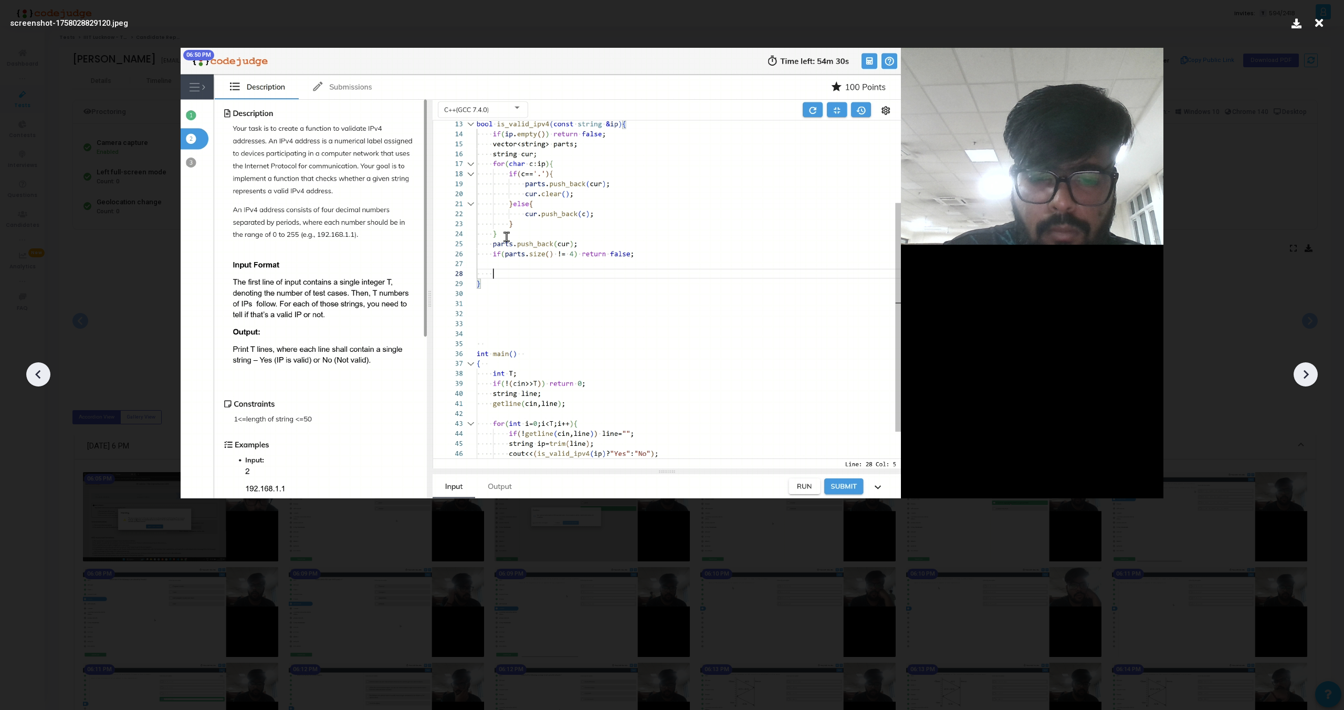
click at [33, 374] on icon at bounding box center [38, 374] width 16 height 16
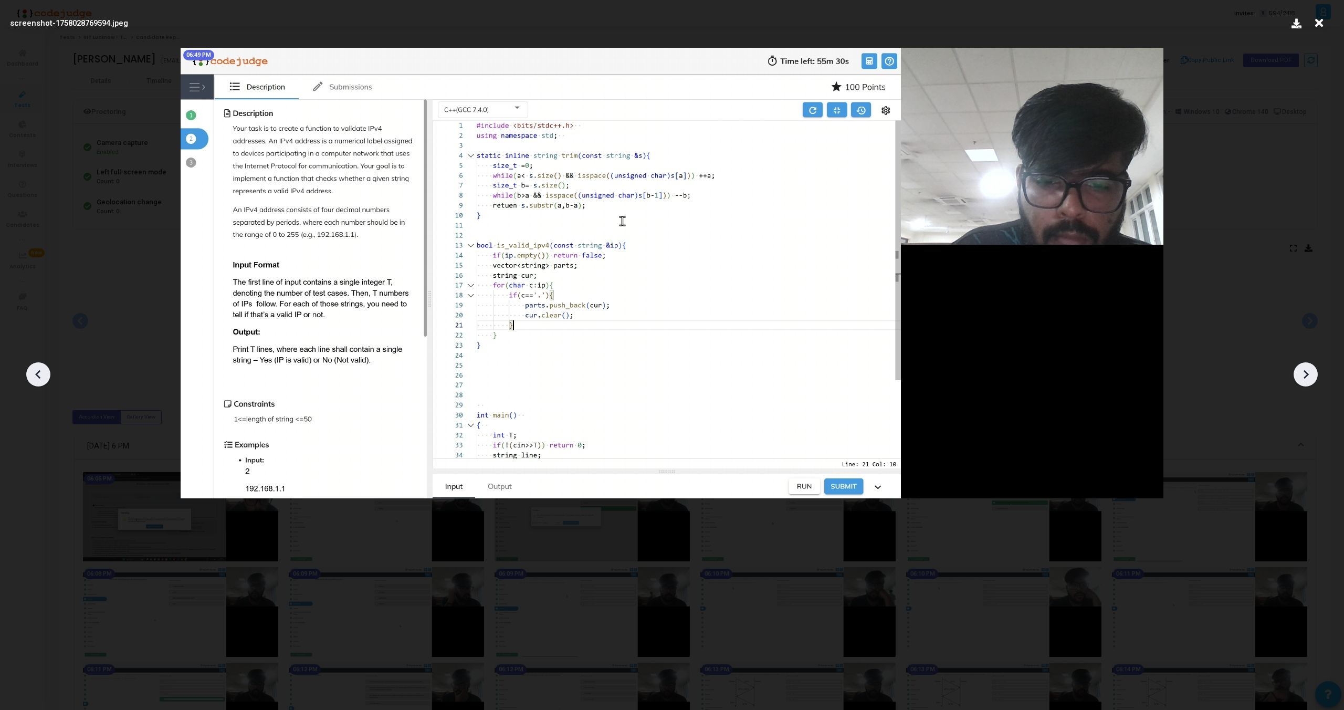
click at [33, 374] on icon at bounding box center [38, 374] width 16 height 16
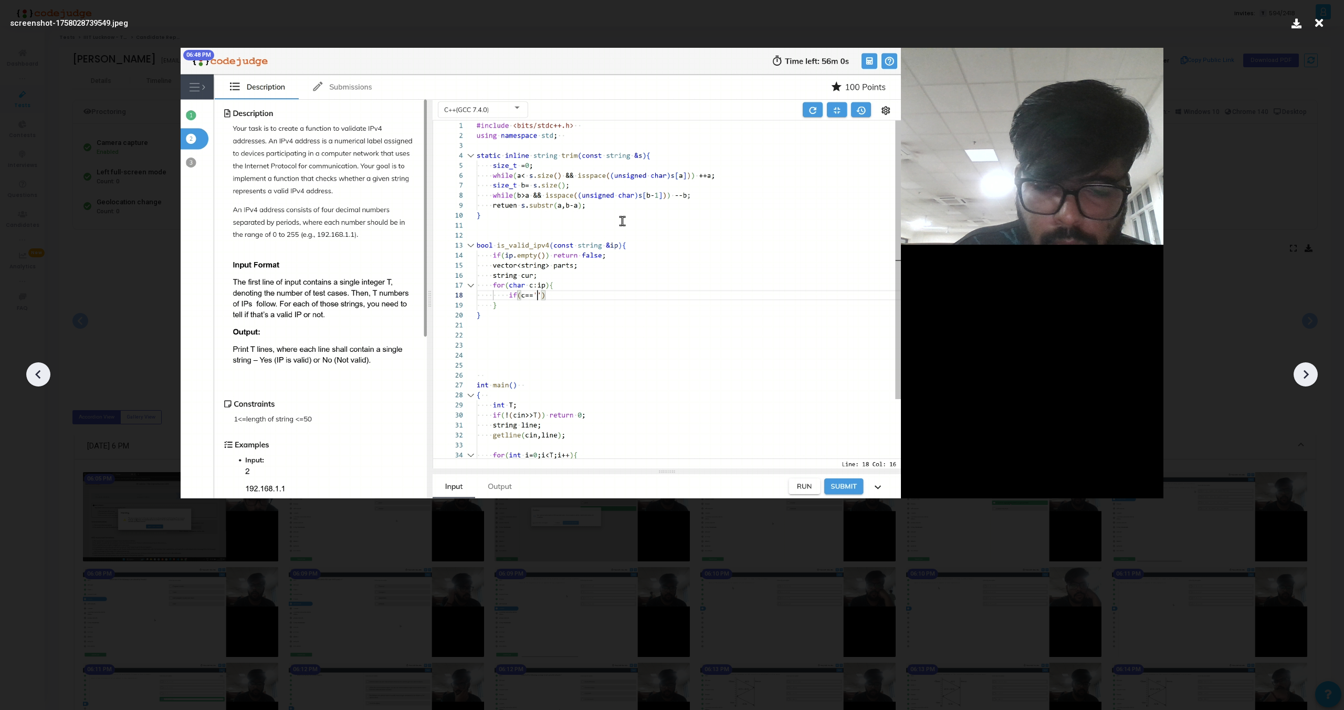
click at [33, 374] on icon at bounding box center [38, 374] width 16 height 16
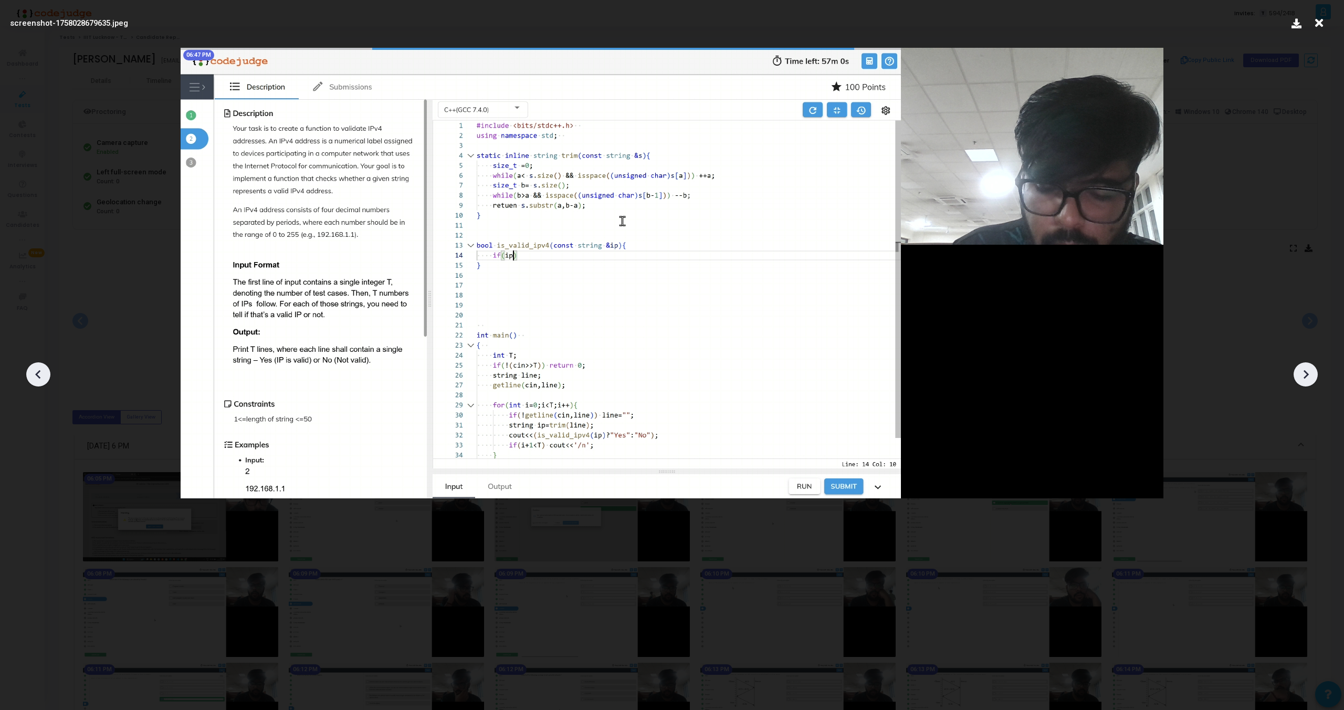
click at [33, 374] on icon at bounding box center [38, 374] width 16 height 16
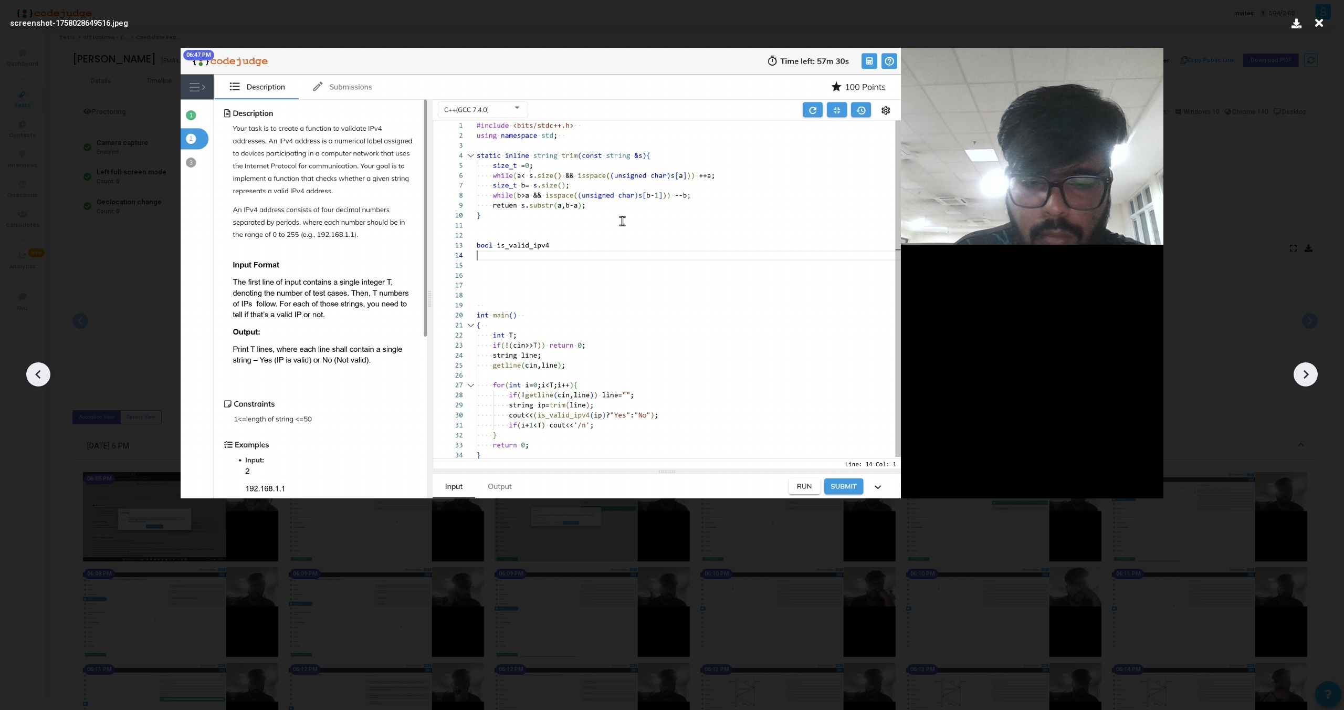
click at [33, 374] on icon at bounding box center [38, 374] width 16 height 16
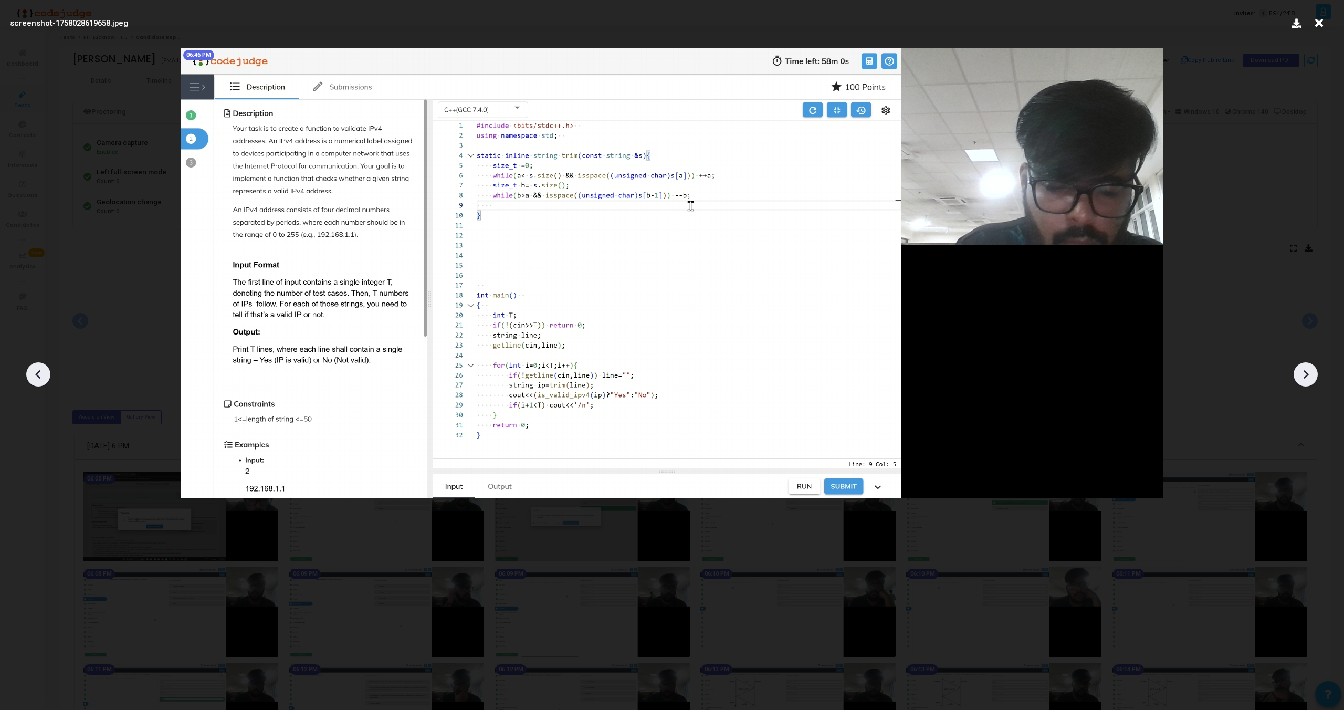
click at [33, 374] on icon at bounding box center [38, 374] width 16 height 16
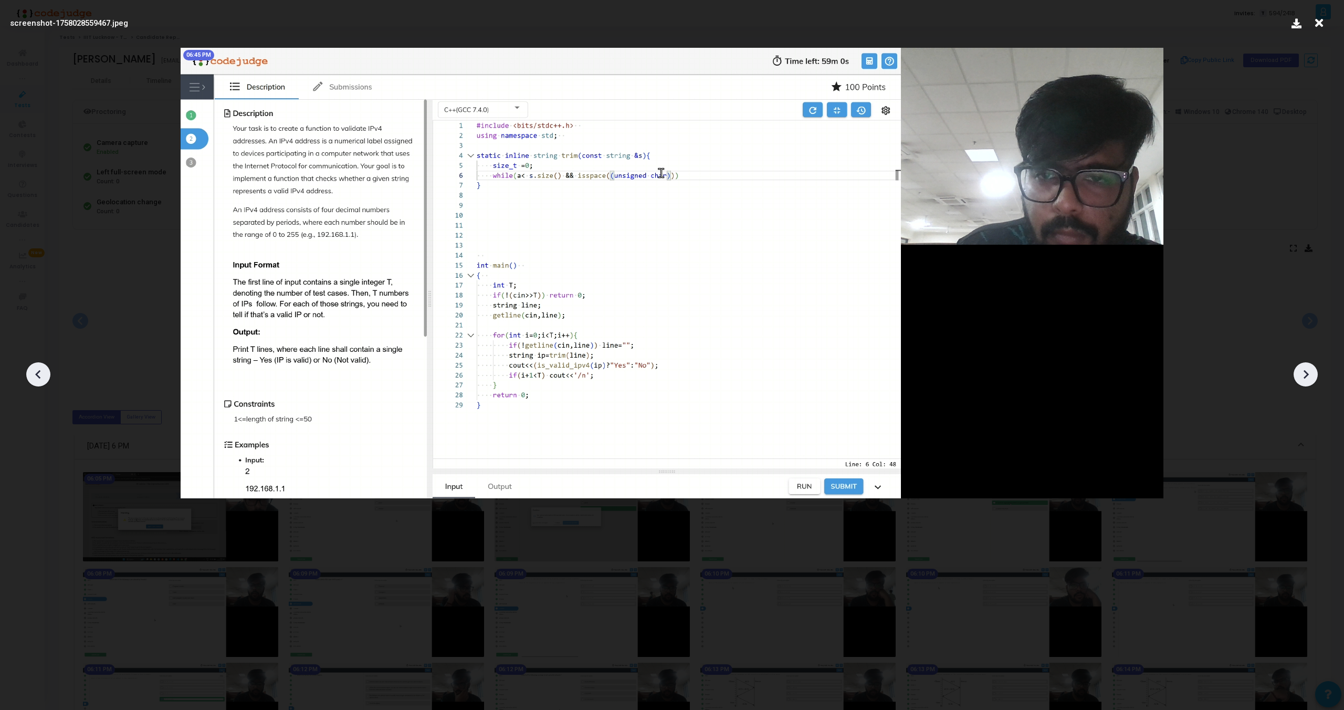
click at [33, 374] on icon at bounding box center [38, 374] width 16 height 16
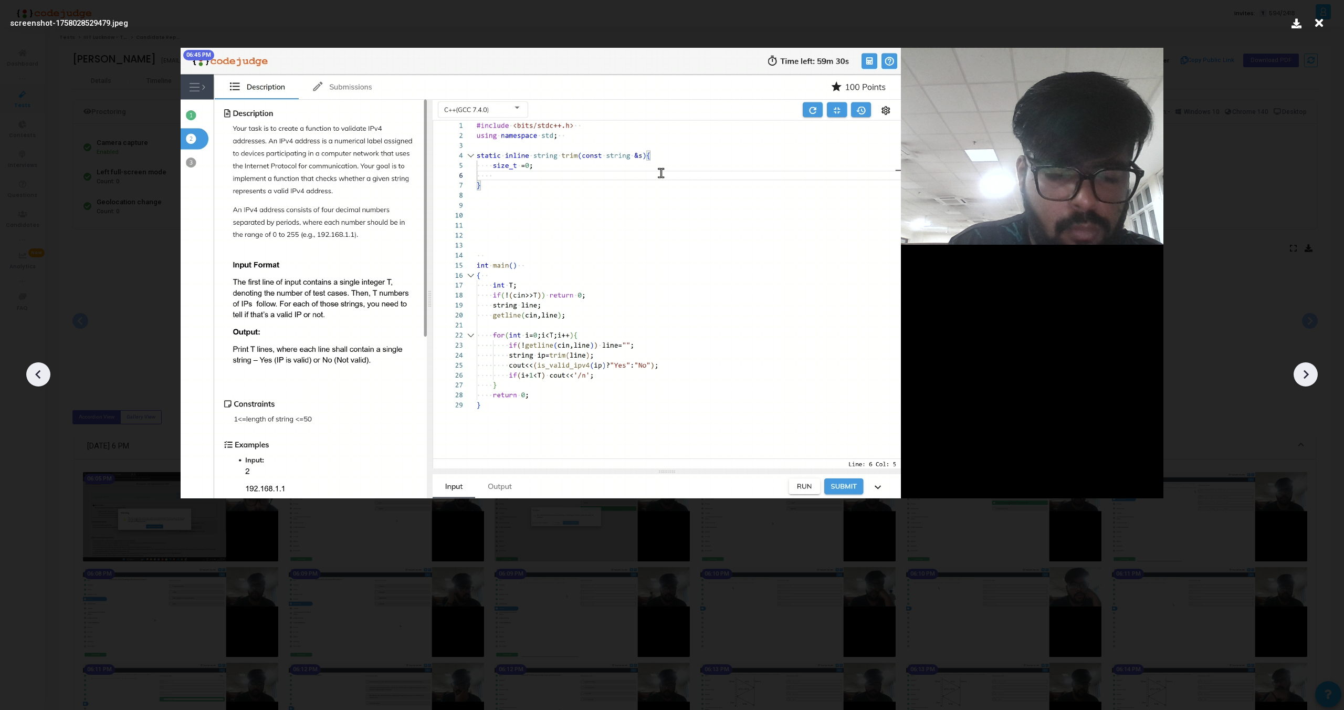
click at [33, 374] on icon at bounding box center [38, 374] width 16 height 16
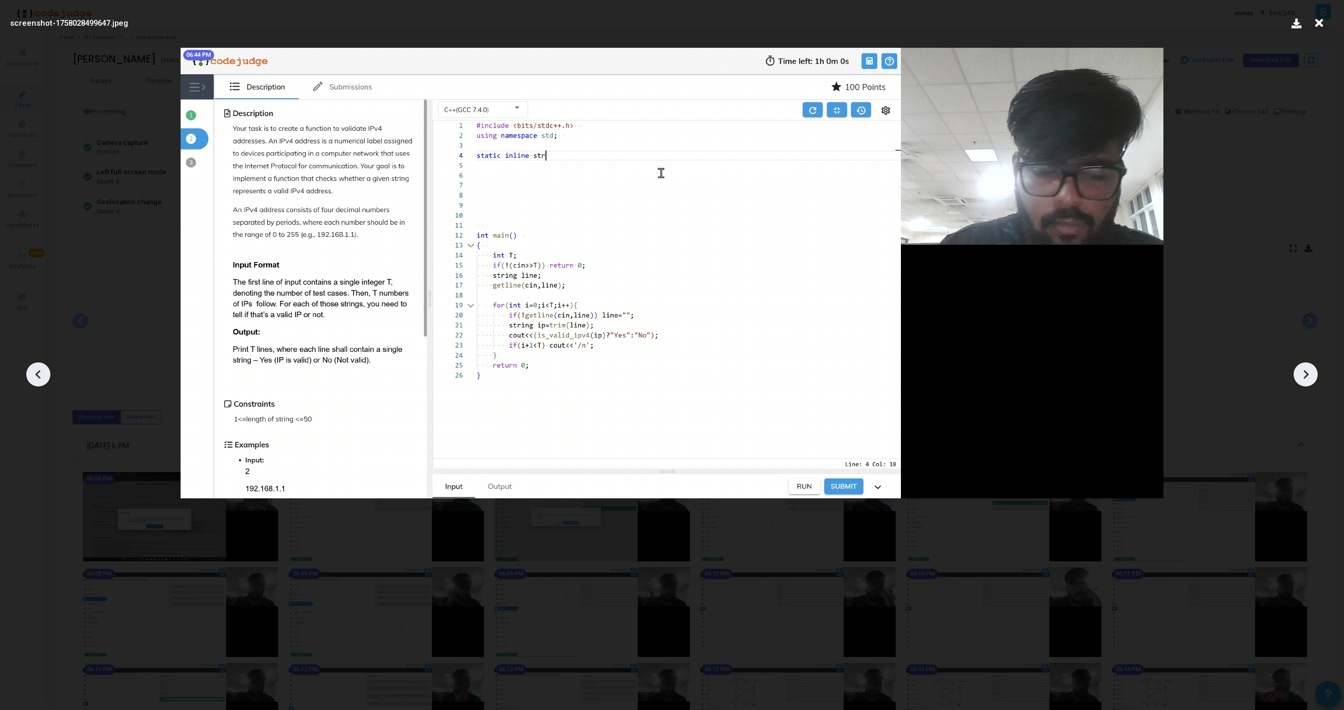
click at [33, 374] on icon at bounding box center [38, 374] width 16 height 16
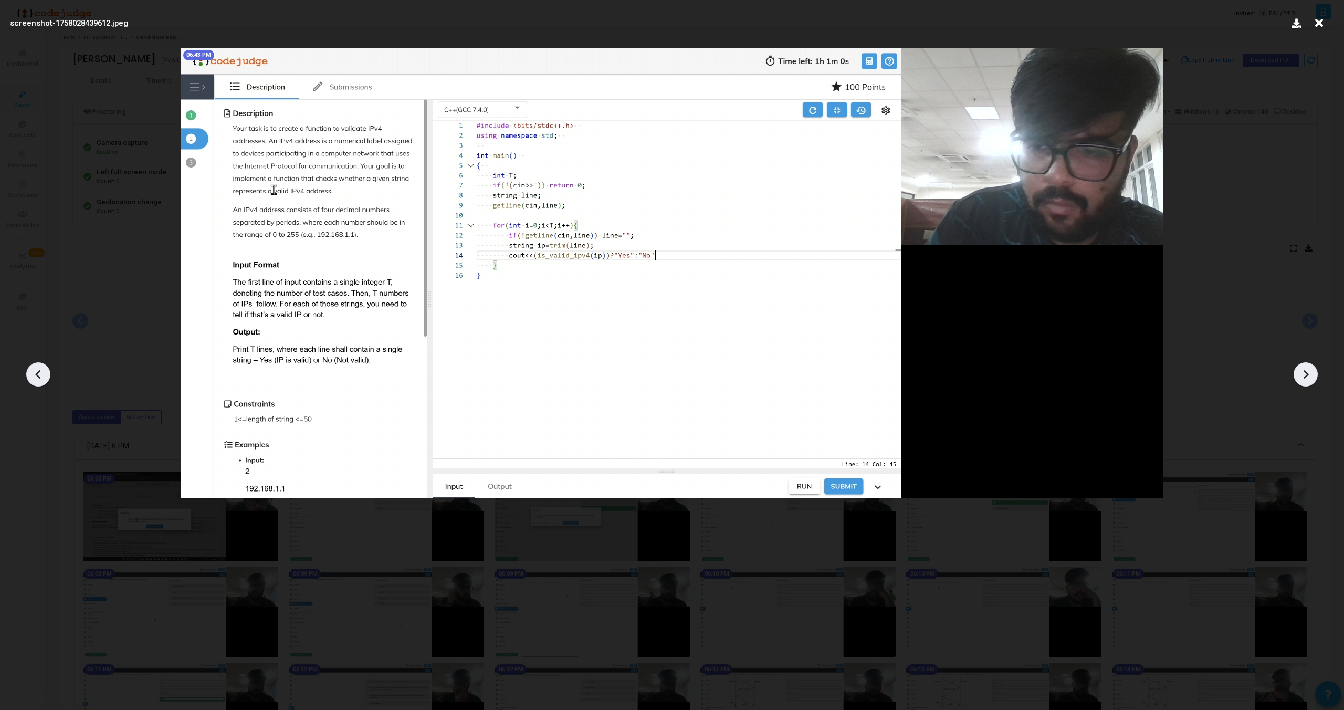
click at [33, 374] on icon at bounding box center [38, 374] width 16 height 16
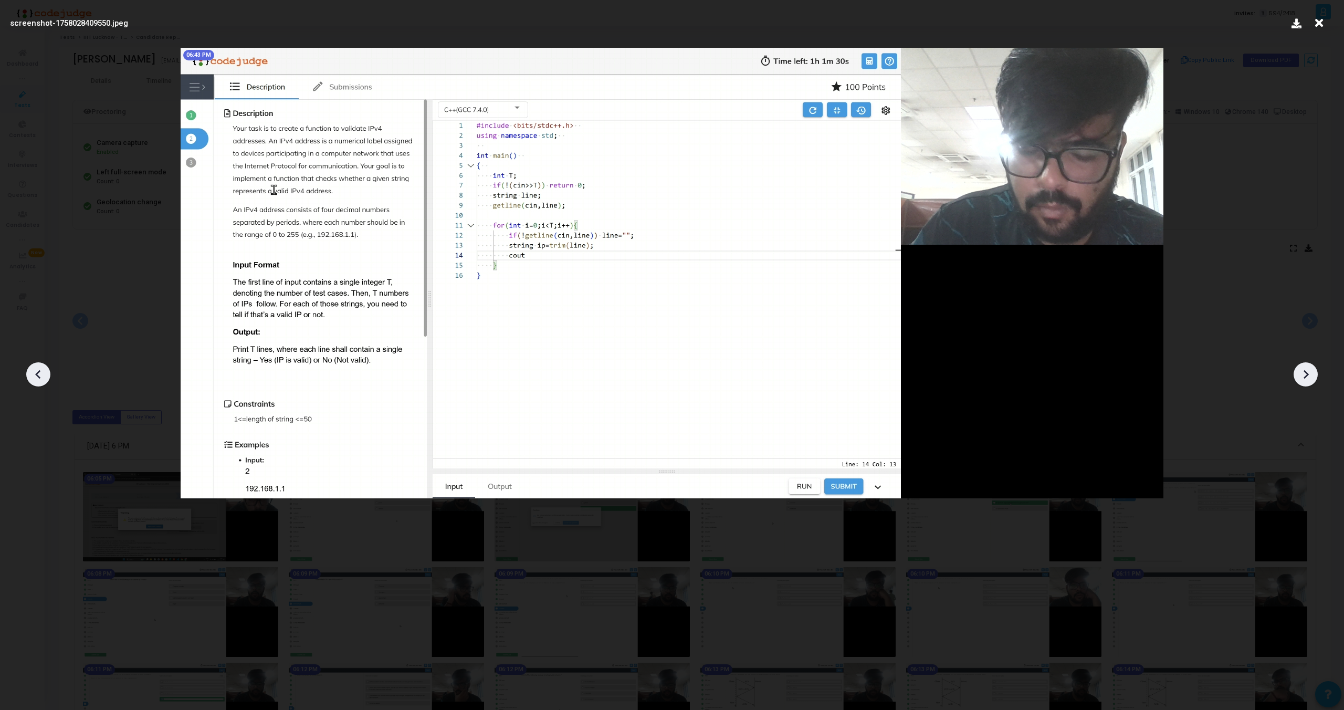
click at [33, 374] on icon at bounding box center [38, 374] width 16 height 16
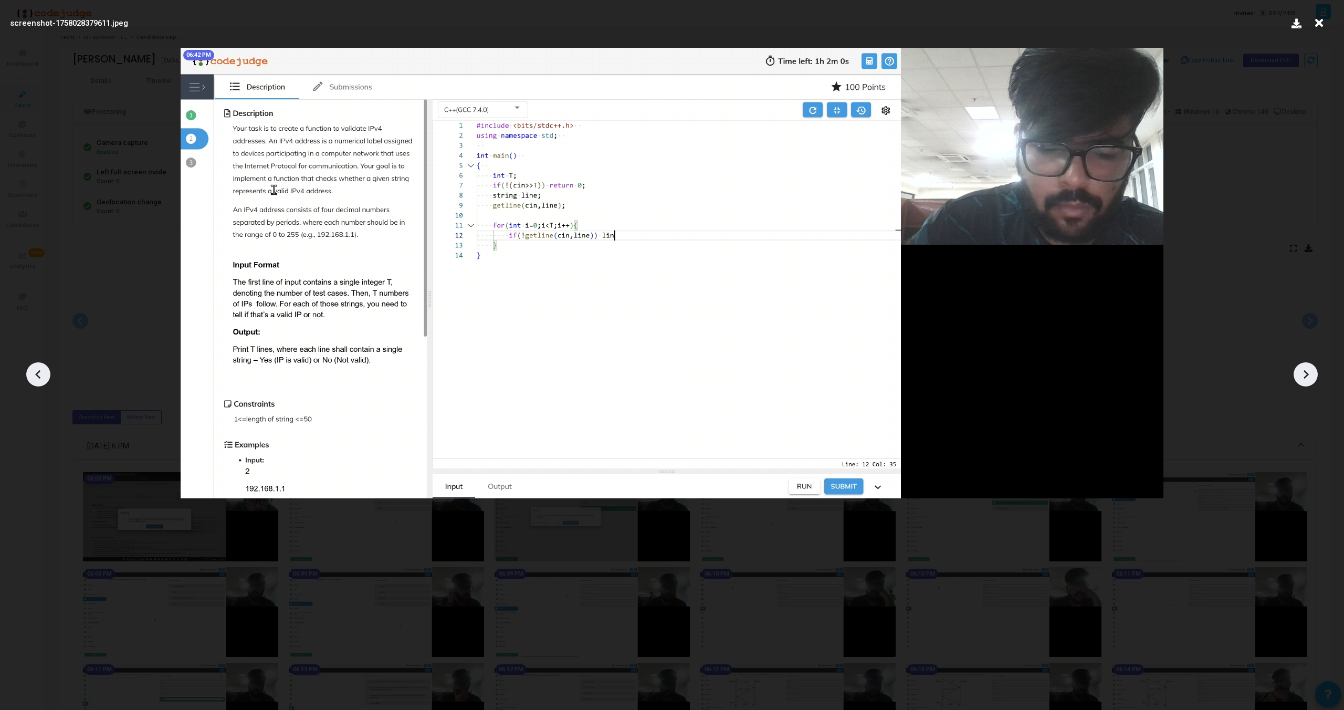
click at [33, 374] on icon at bounding box center [38, 374] width 16 height 16
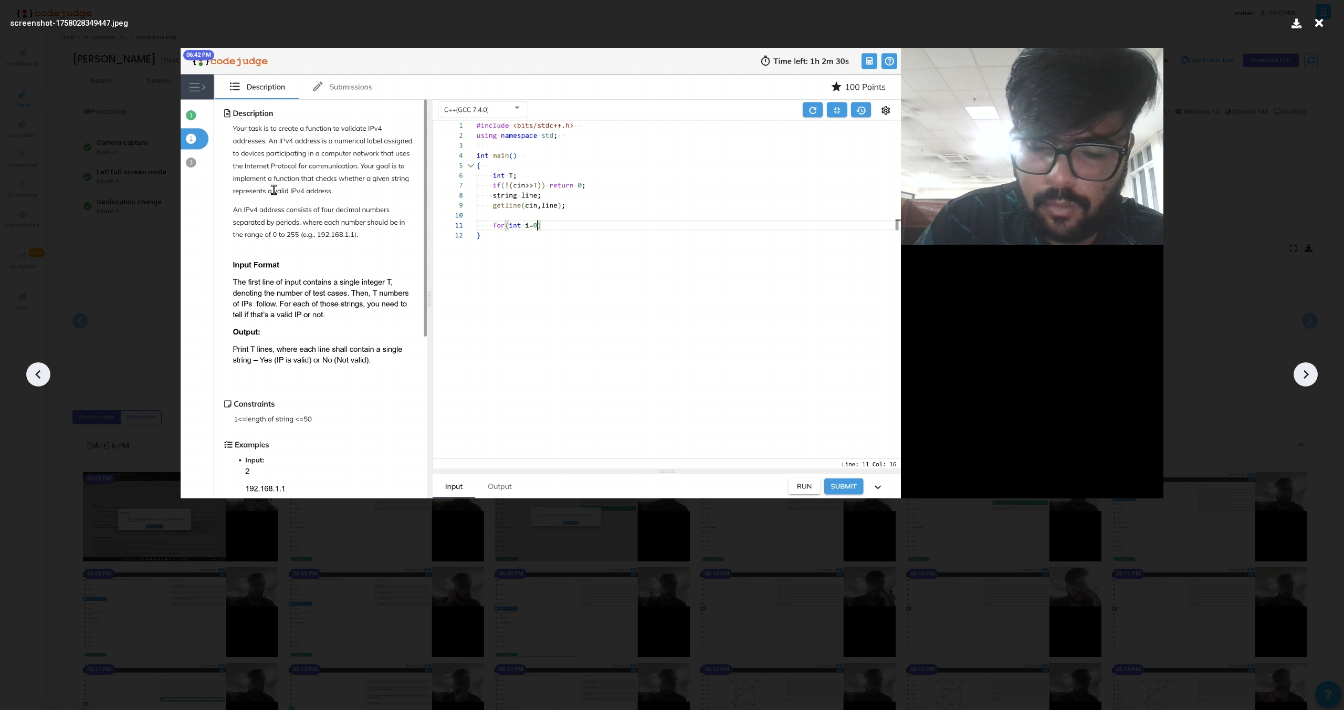
click at [33, 374] on icon at bounding box center [38, 374] width 16 height 16
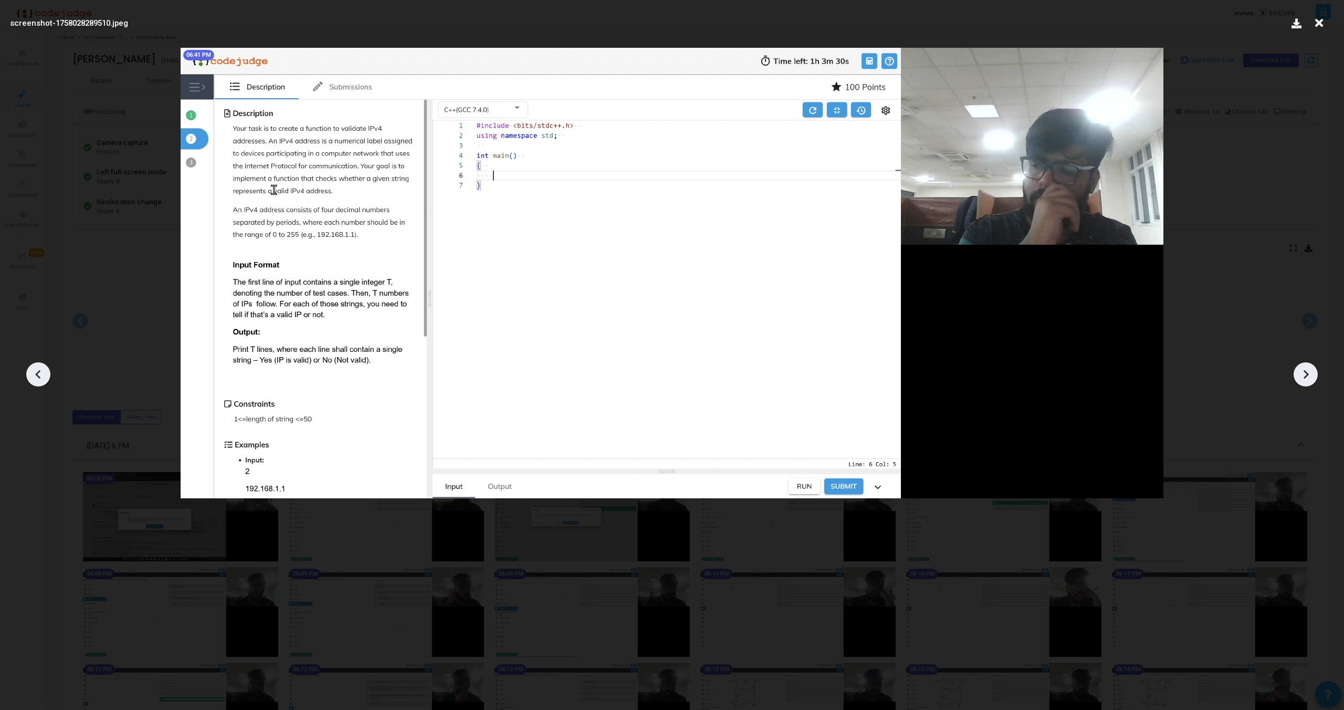
click at [33, 374] on icon at bounding box center [38, 374] width 16 height 16
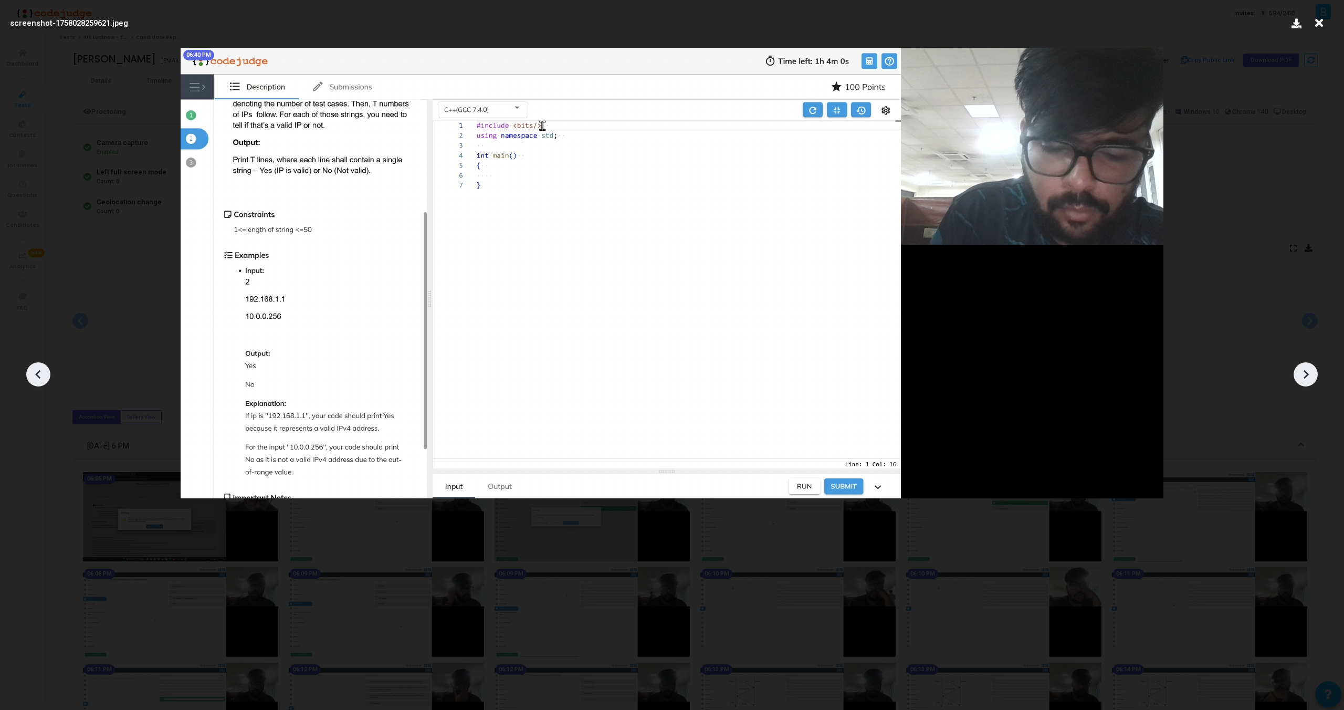
click at [33, 374] on icon at bounding box center [38, 374] width 16 height 16
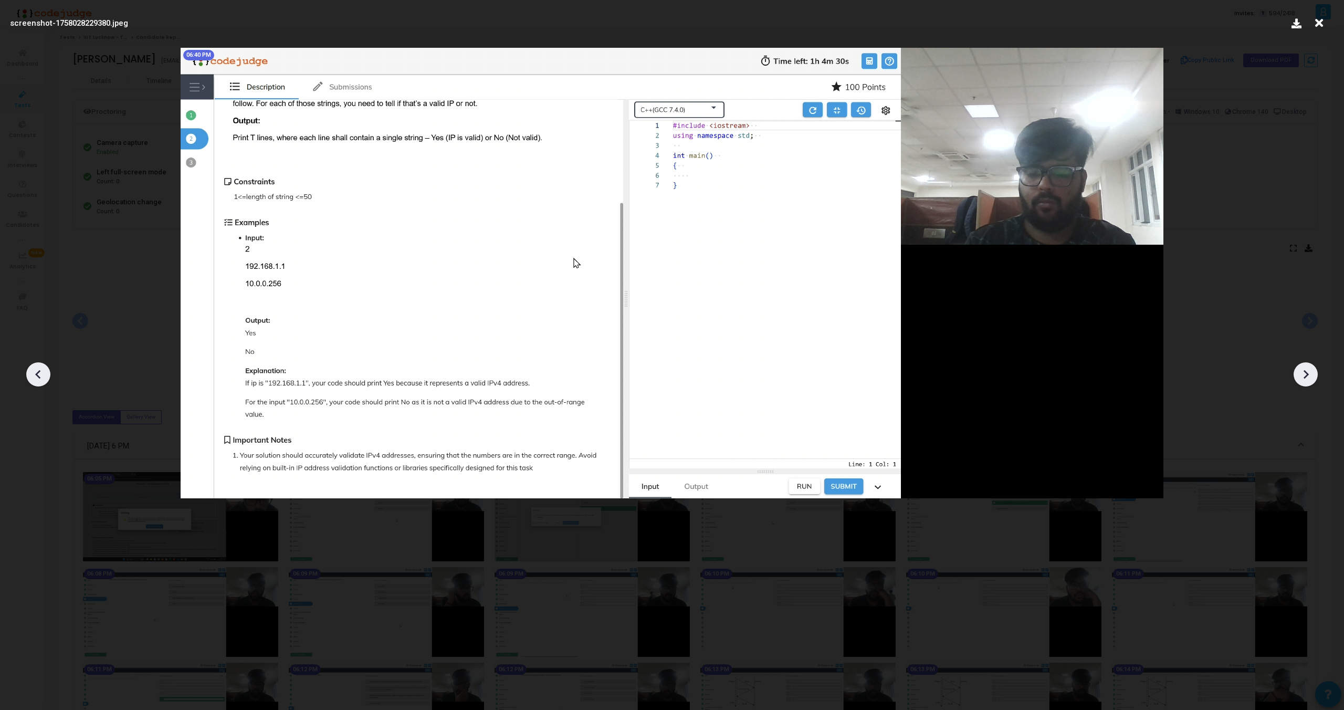
click at [33, 374] on icon at bounding box center [38, 374] width 16 height 16
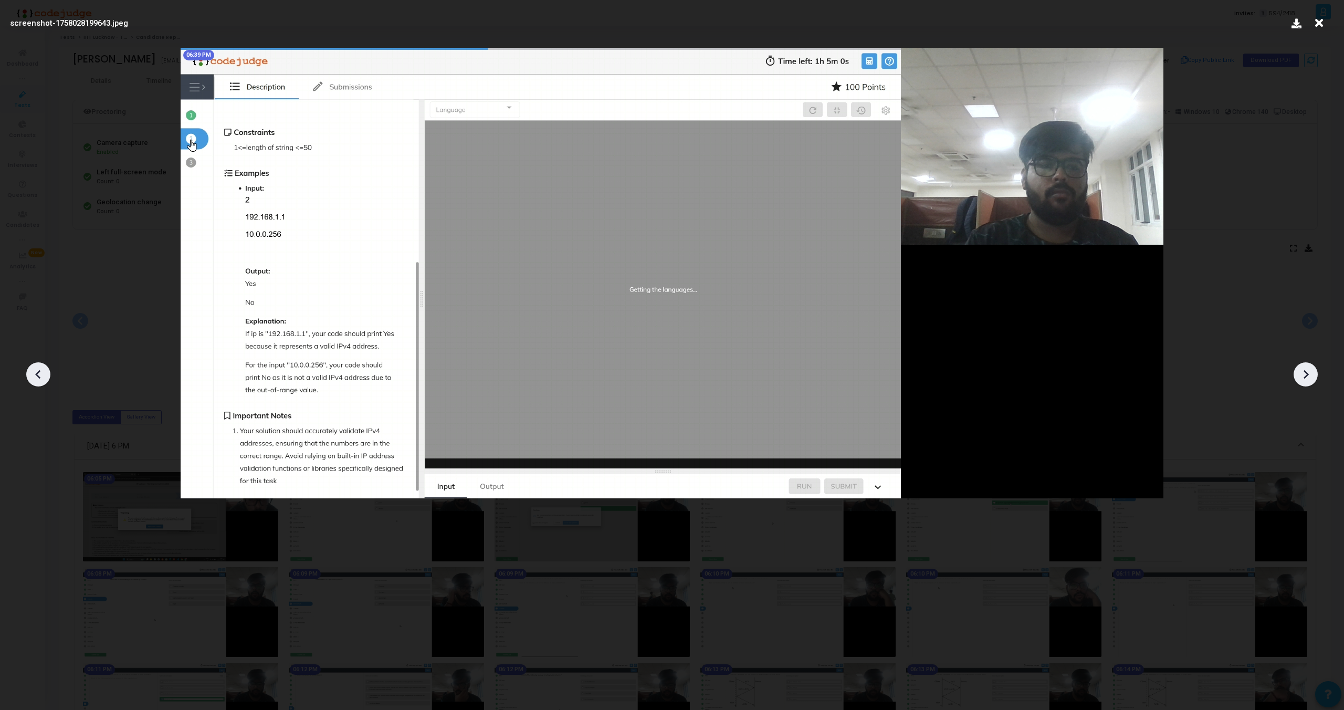
click at [33, 374] on icon at bounding box center [38, 374] width 16 height 16
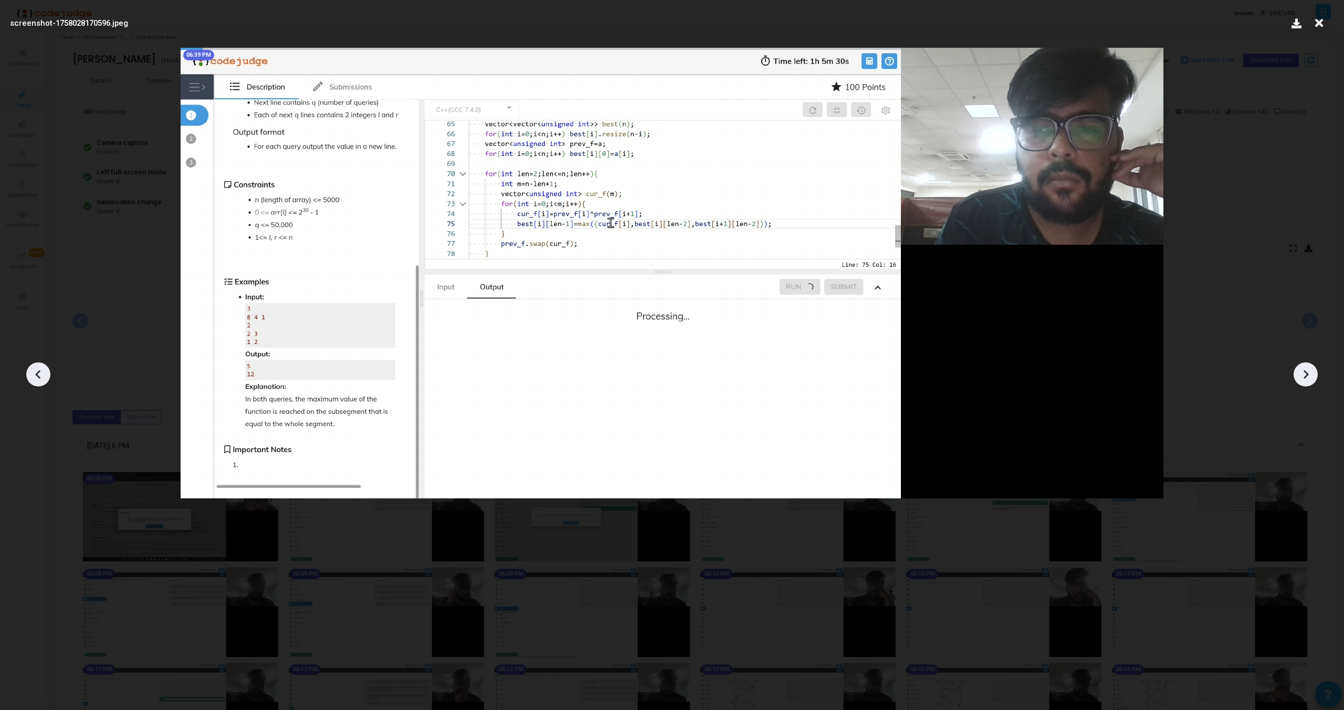
click at [33, 374] on icon at bounding box center [38, 374] width 16 height 16
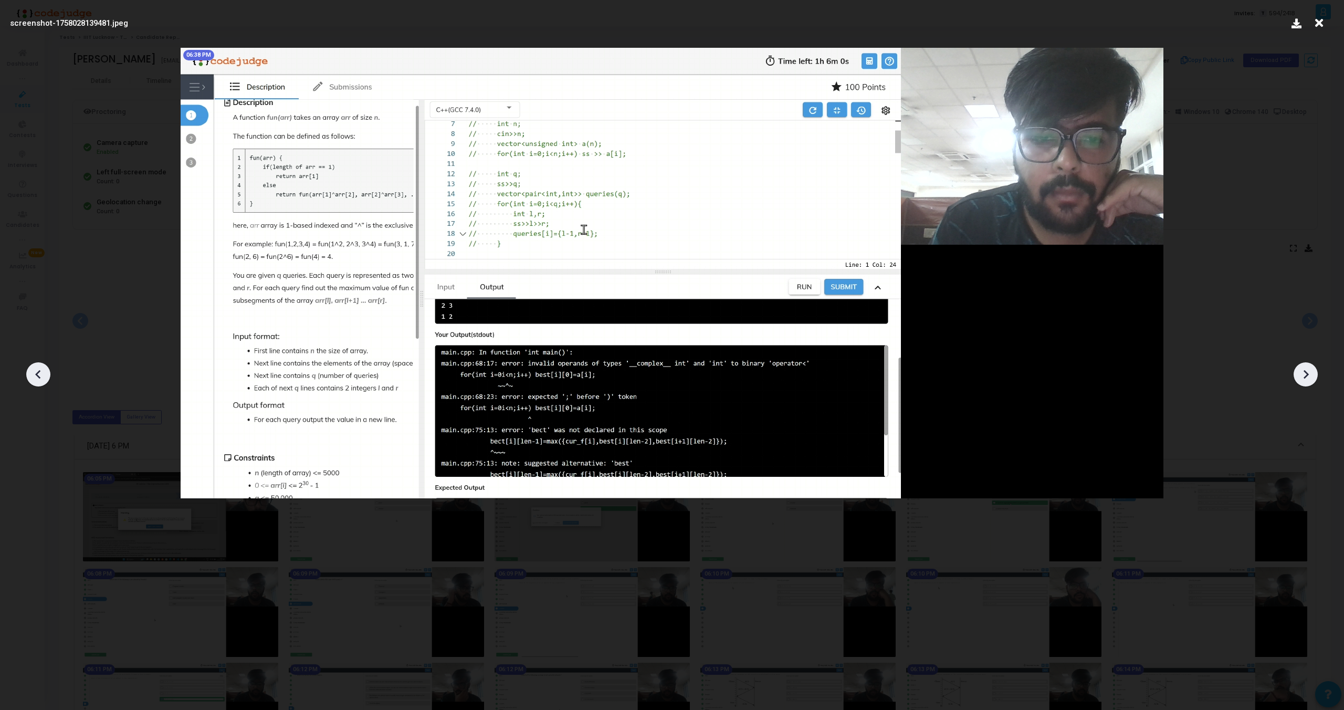
click at [33, 374] on icon at bounding box center [38, 374] width 16 height 16
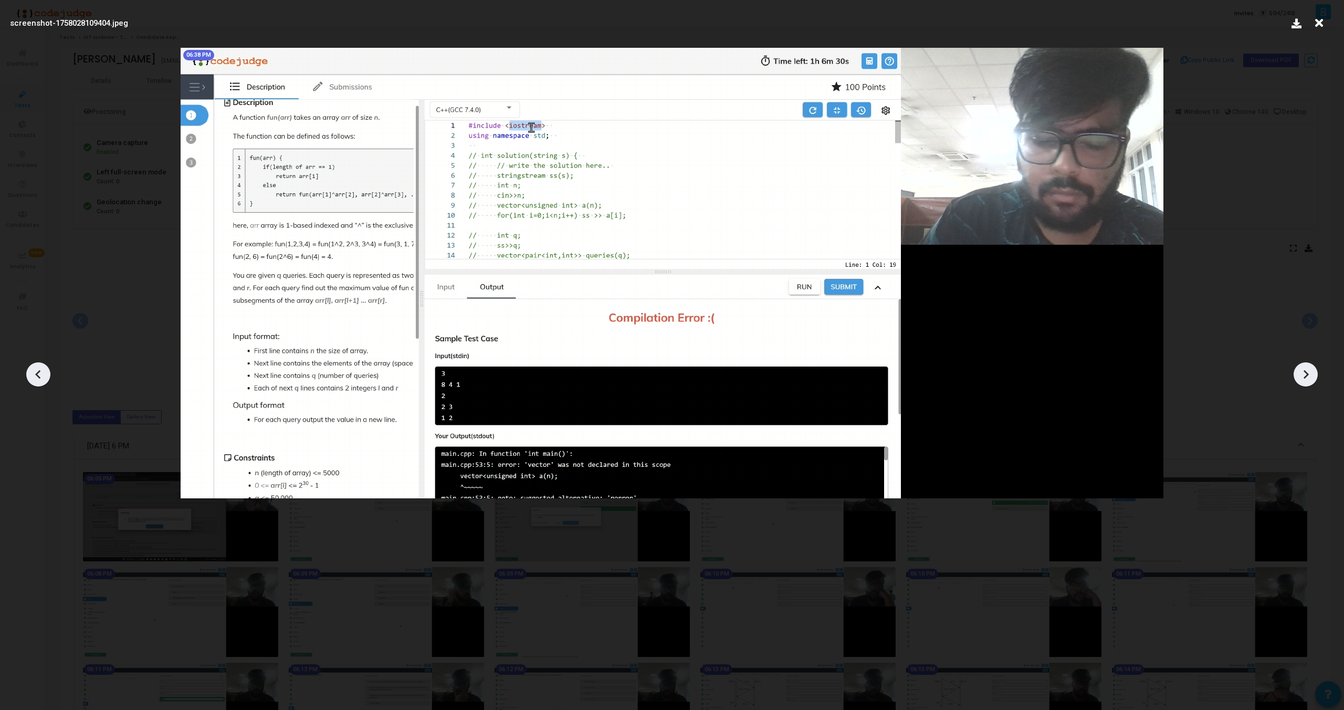
click at [33, 374] on icon at bounding box center [38, 374] width 16 height 16
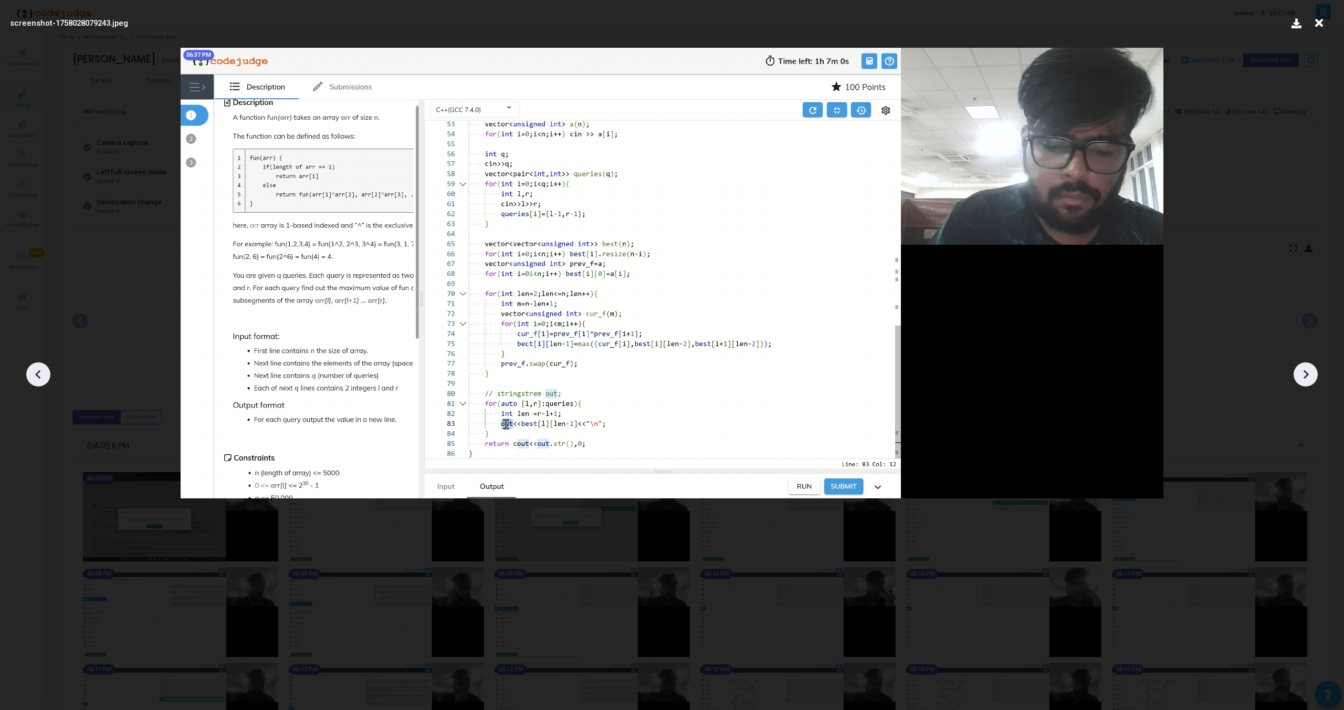
click at [33, 374] on icon at bounding box center [38, 374] width 16 height 16
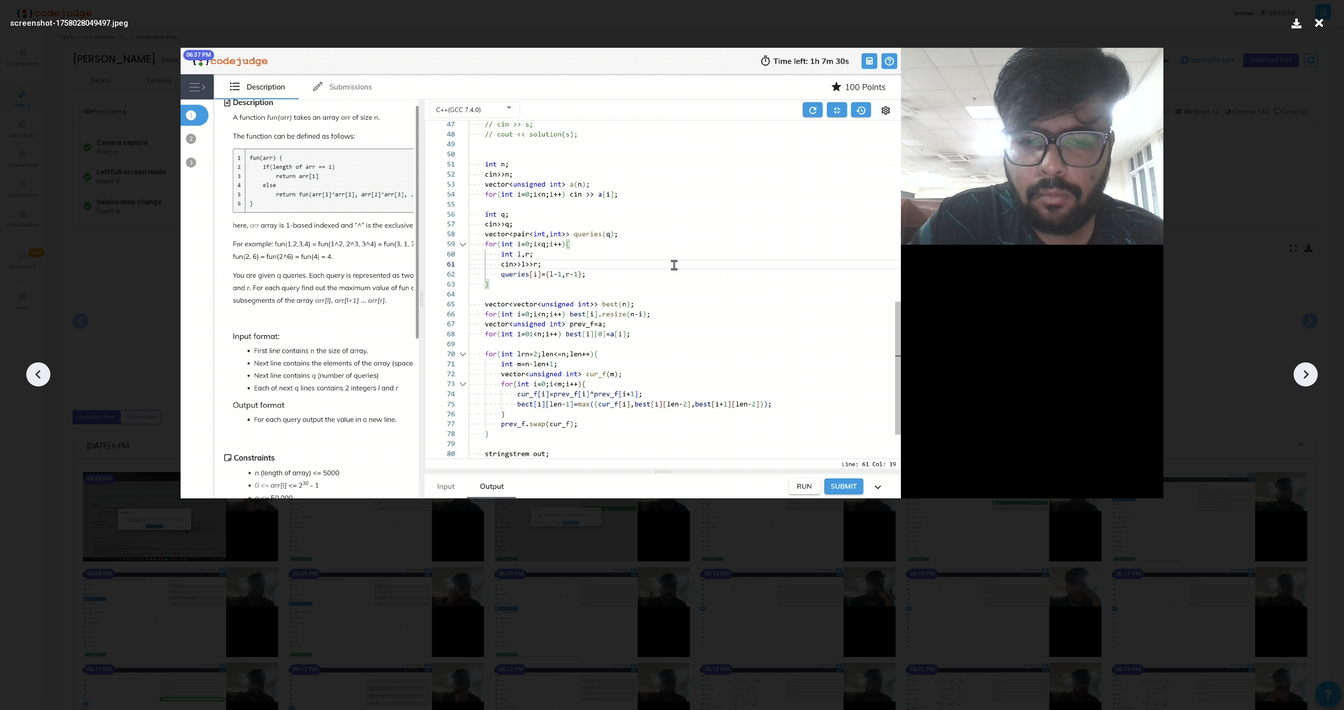
click at [33, 374] on icon at bounding box center [38, 374] width 16 height 16
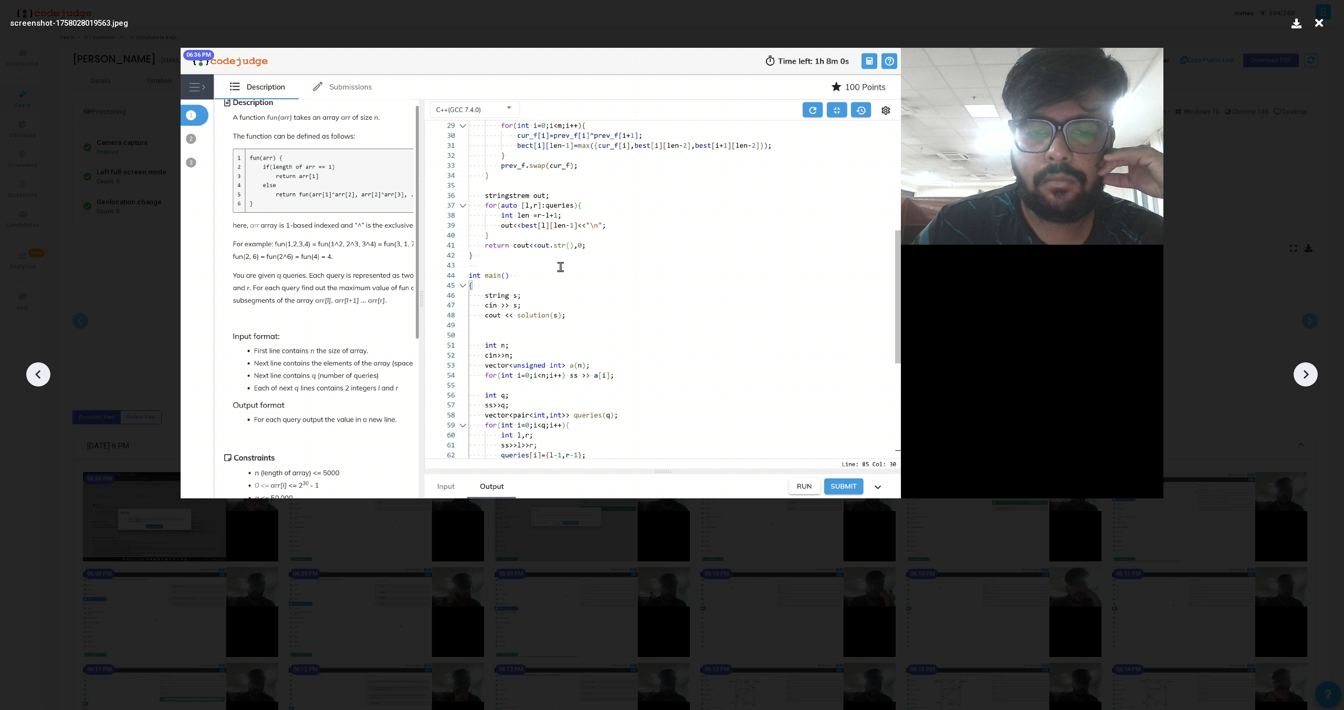
click at [33, 374] on icon at bounding box center [38, 374] width 16 height 16
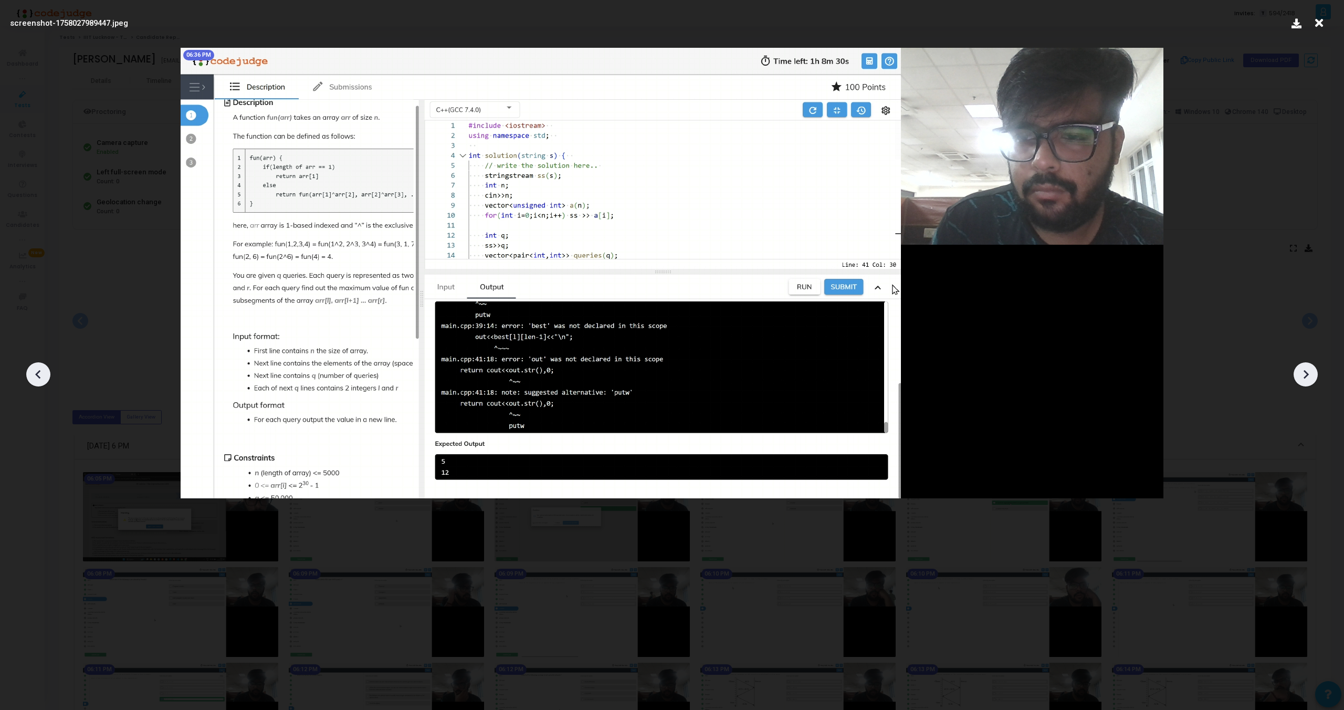
click at [33, 374] on icon at bounding box center [38, 374] width 16 height 16
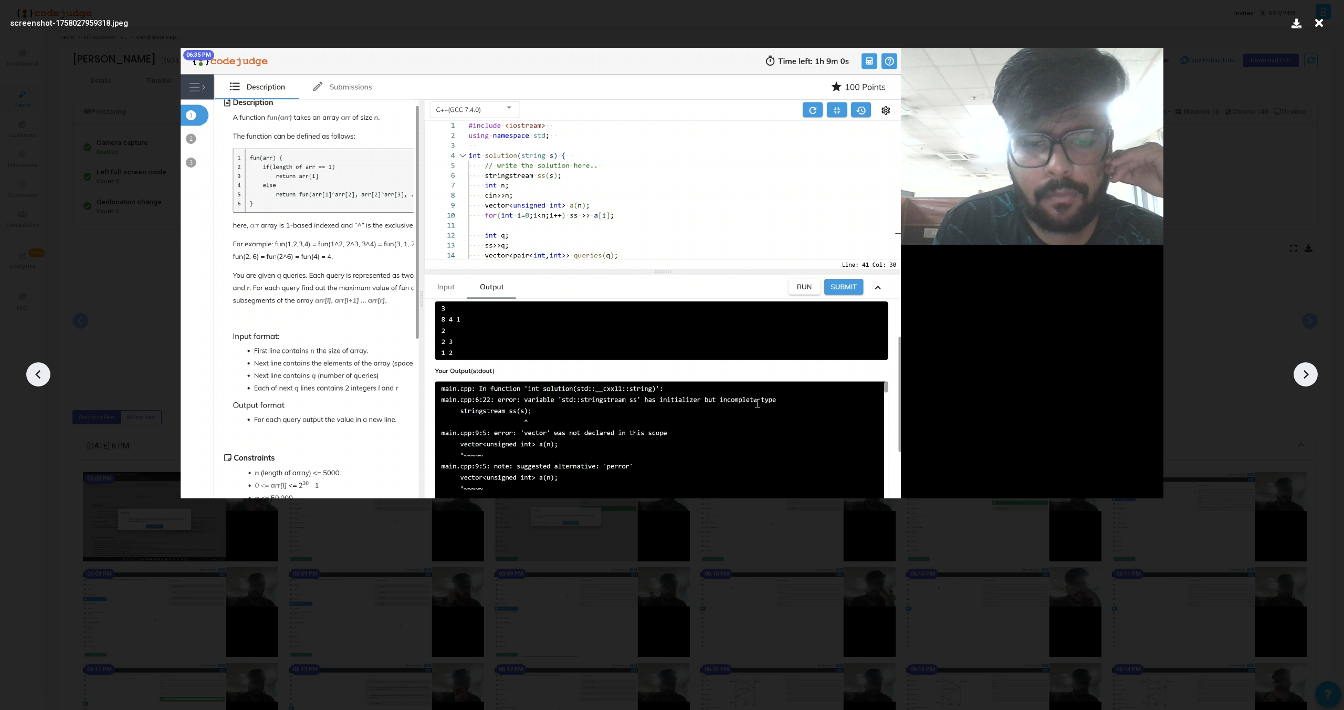
click at [33, 374] on icon at bounding box center [38, 374] width 16 height 16
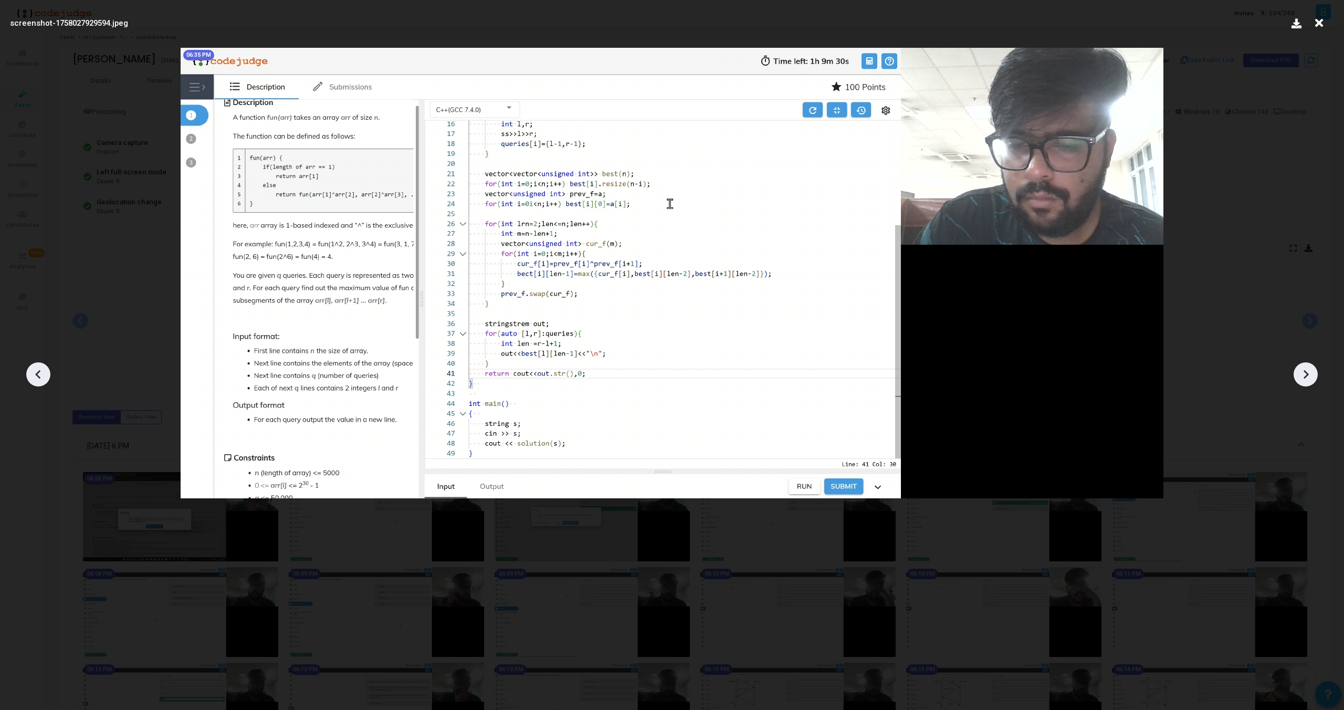
click at [33, 374] on icon at bounding box center [38, 374] width 16 height 16
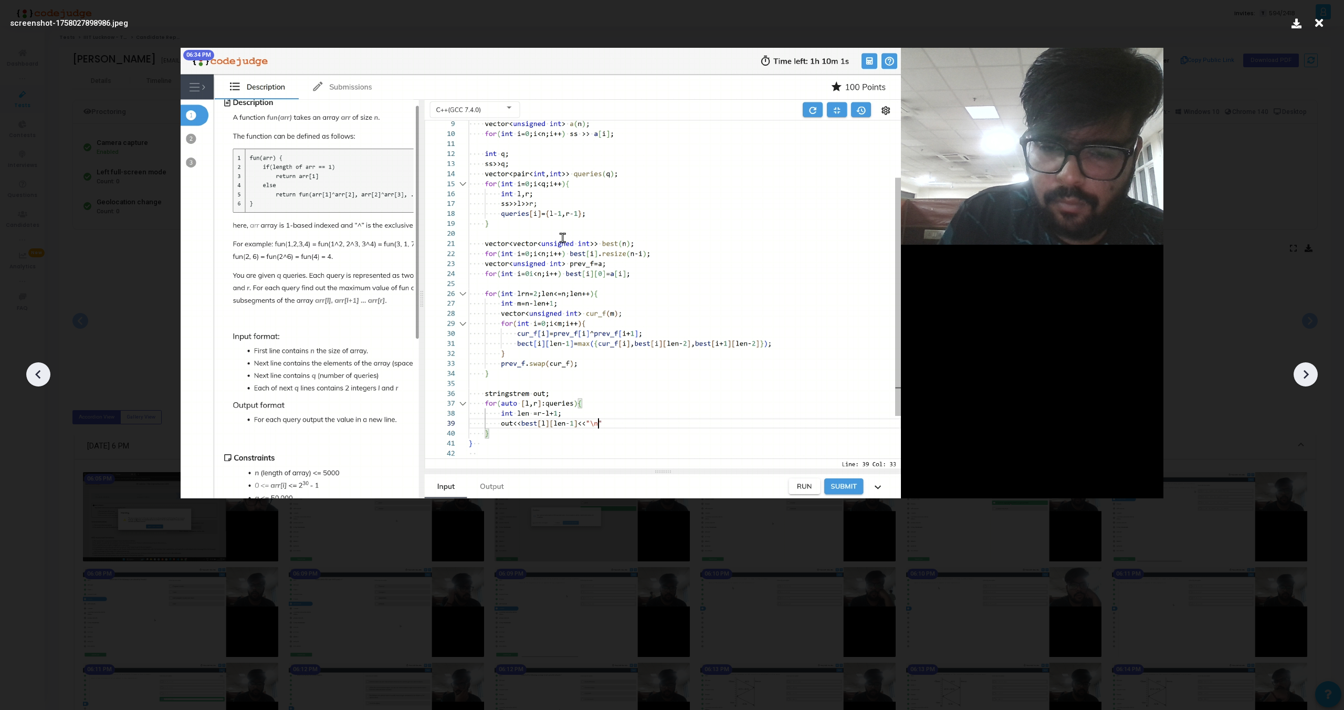
click at [33, 374] on icon at bounding box center [38, 374] width 16 height 16
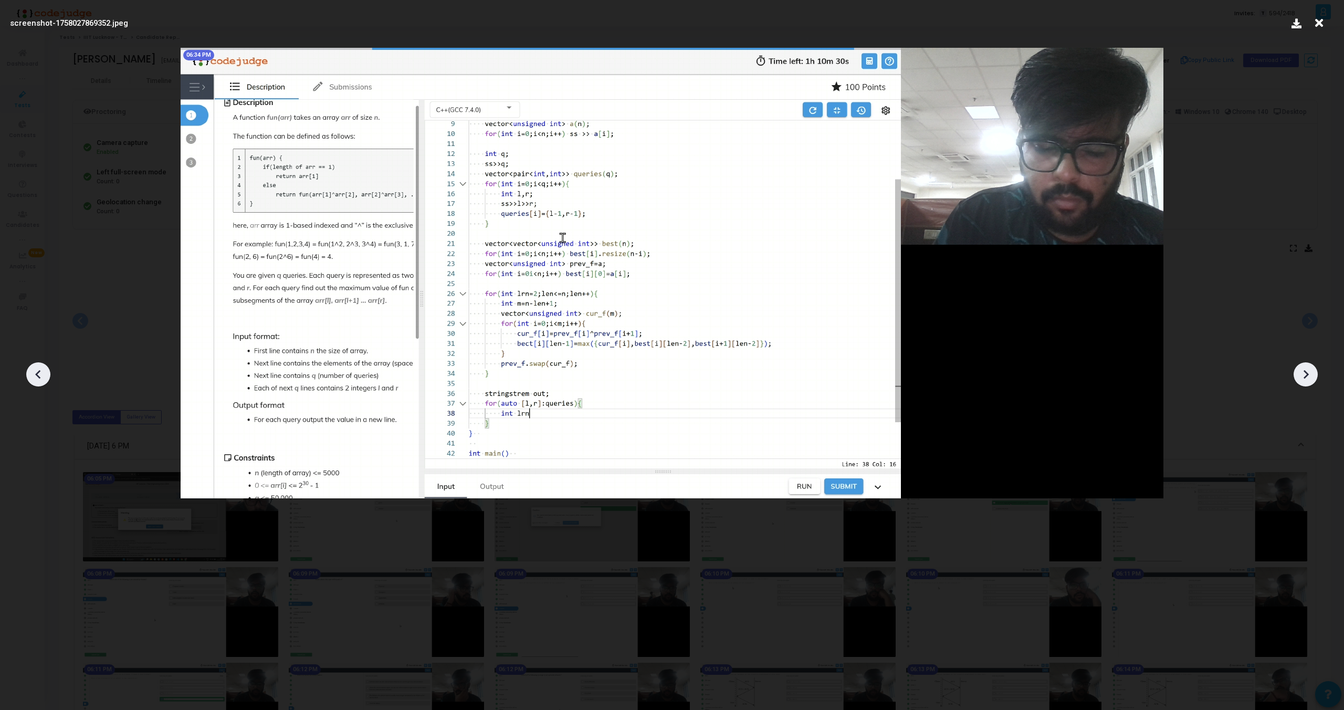
click at [33, 374] on icon at bounding box center [38, 374] width 16 height 16
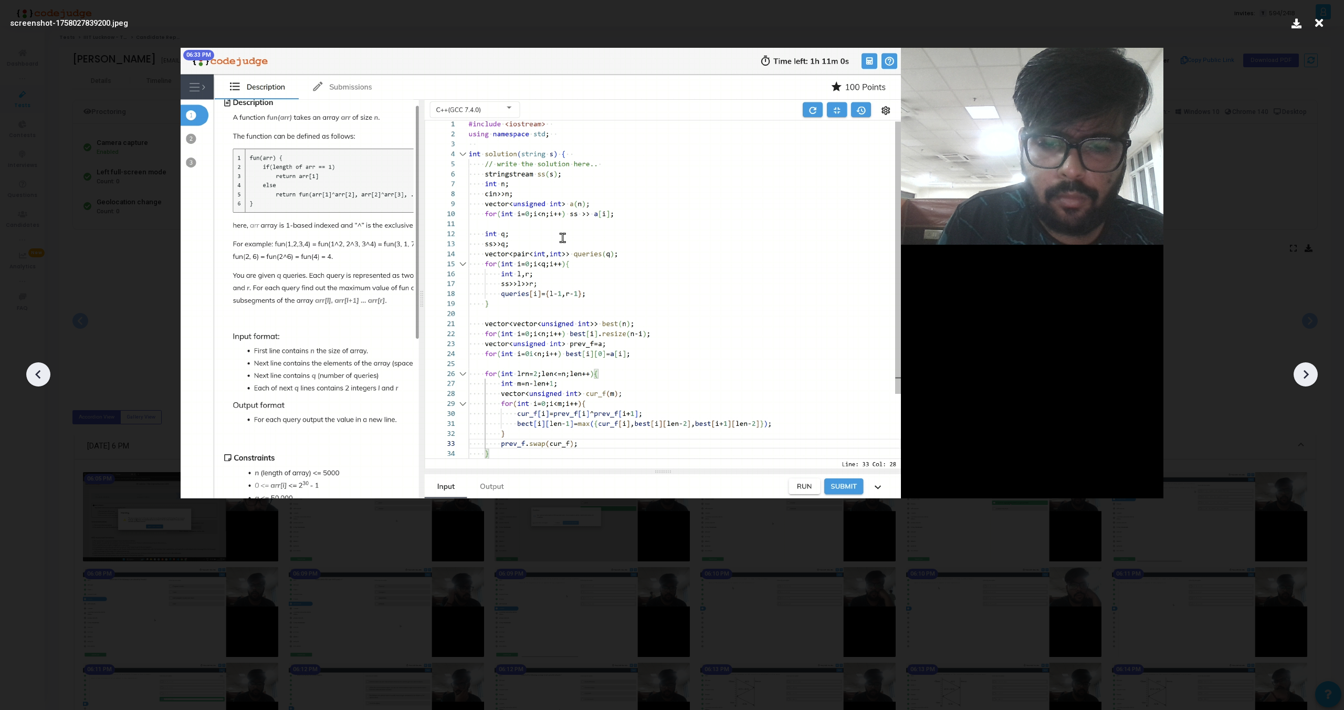
click at [33, 374] on icon at bounding box center [38, 374] width 16 height 16
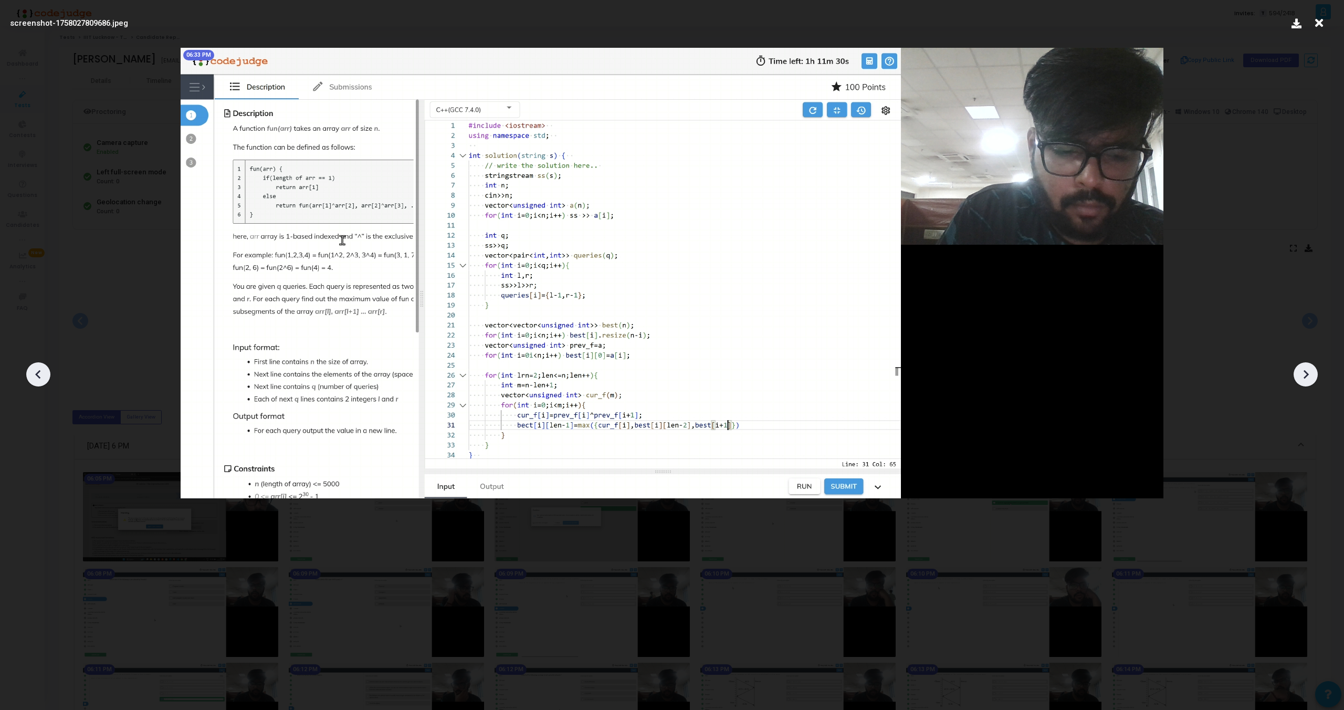
click at [33, 374] on icon at bounding box center [38, 374] width 16 height 16
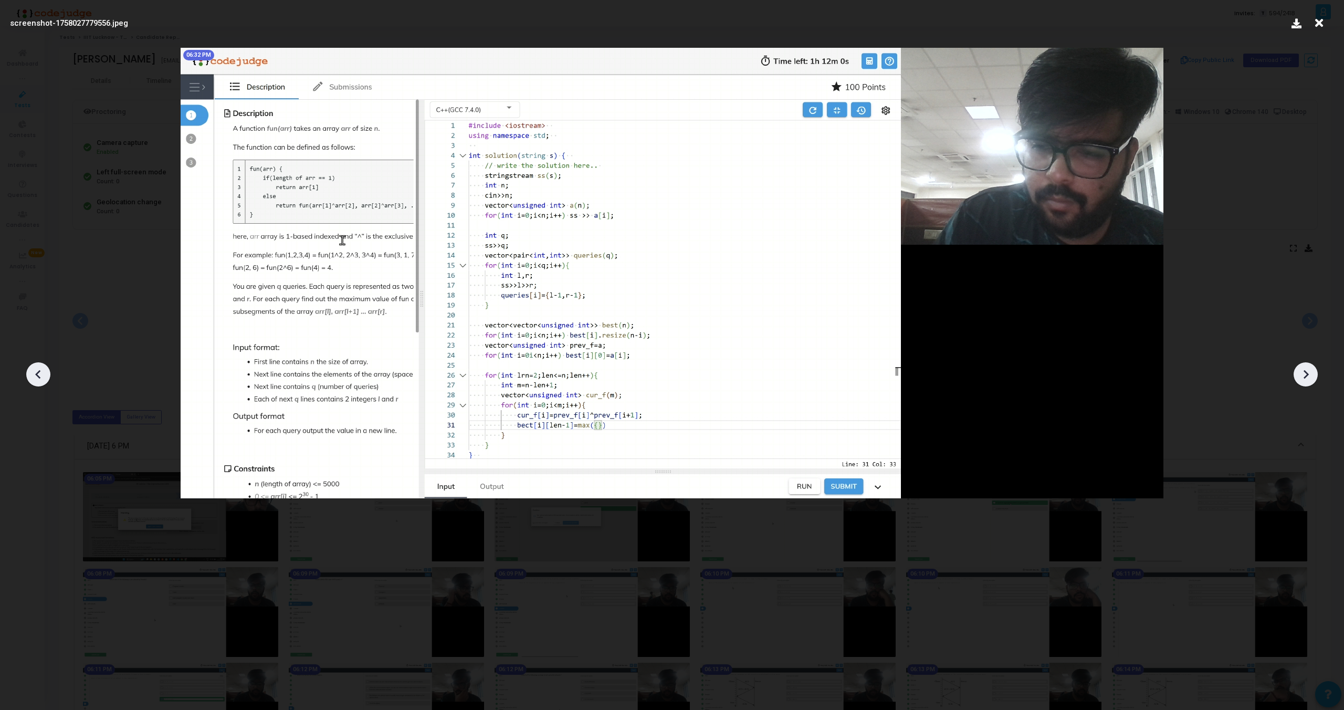
click at [33, 374] on icon at bounding box center [38, 374] width 16 height 16
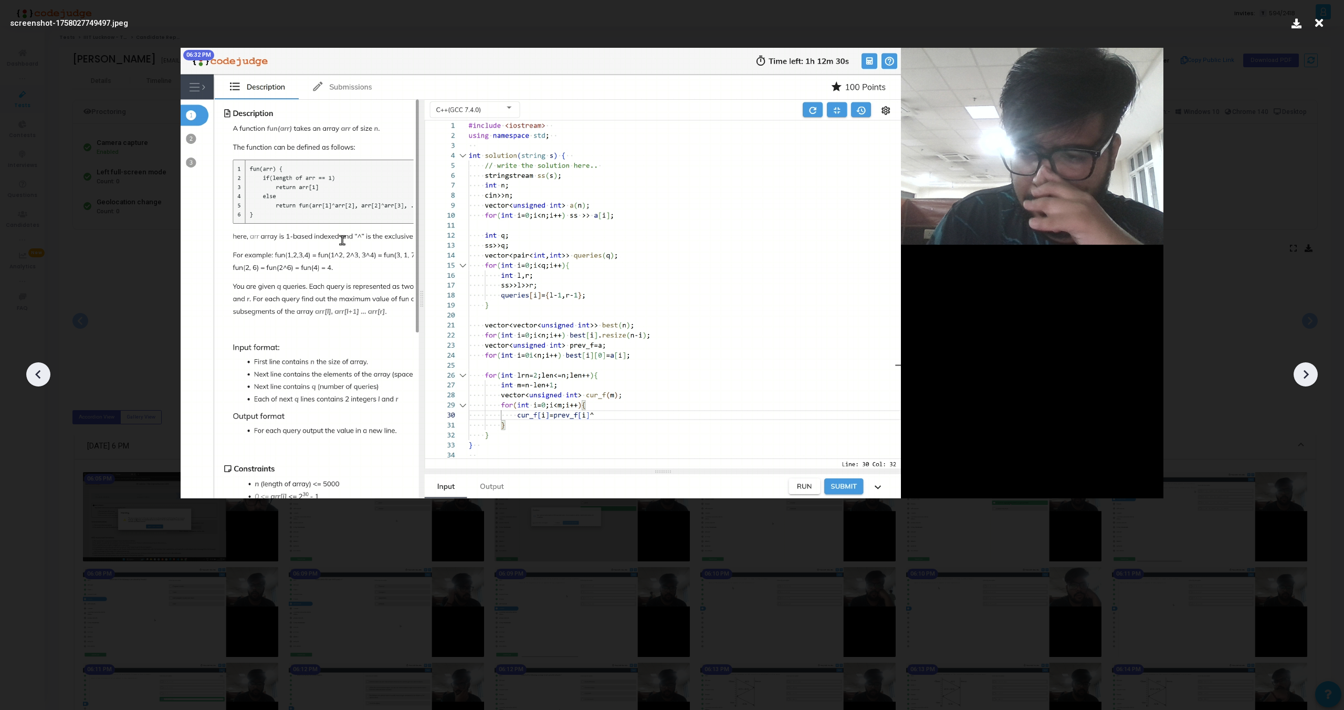
click at [33, 374] on icon at bounding box center [38, 374] width 16 height 16
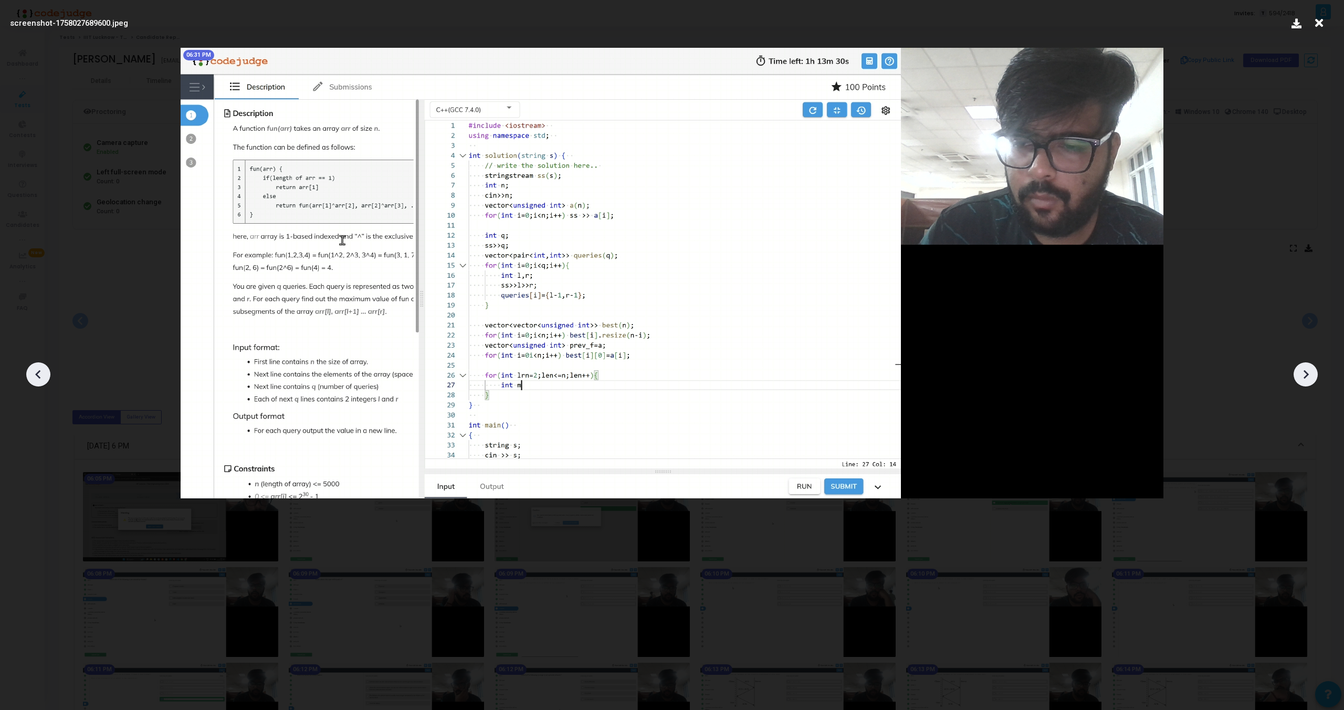
click at [33, 374] on icon at bounding box center [38, 374] width 16 height 16
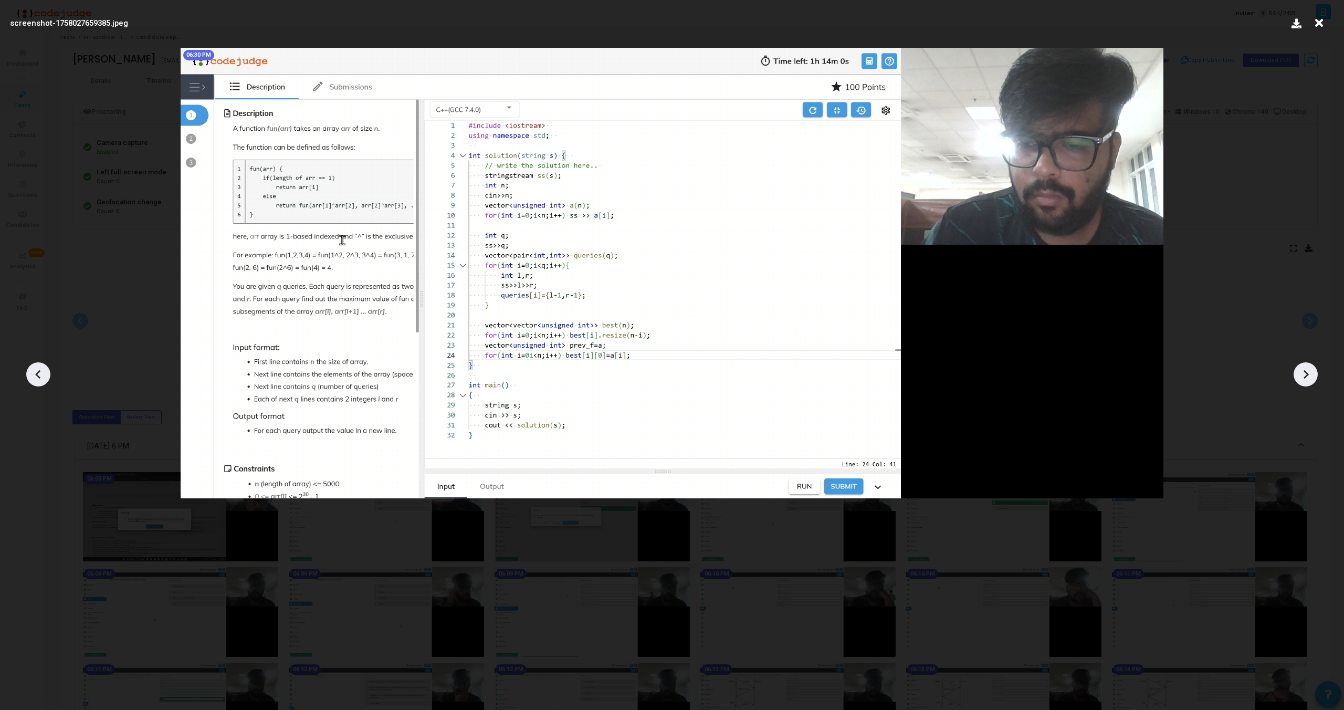
click at [33, 374] on icon at bounding box center [38, 374] width 16 height 16
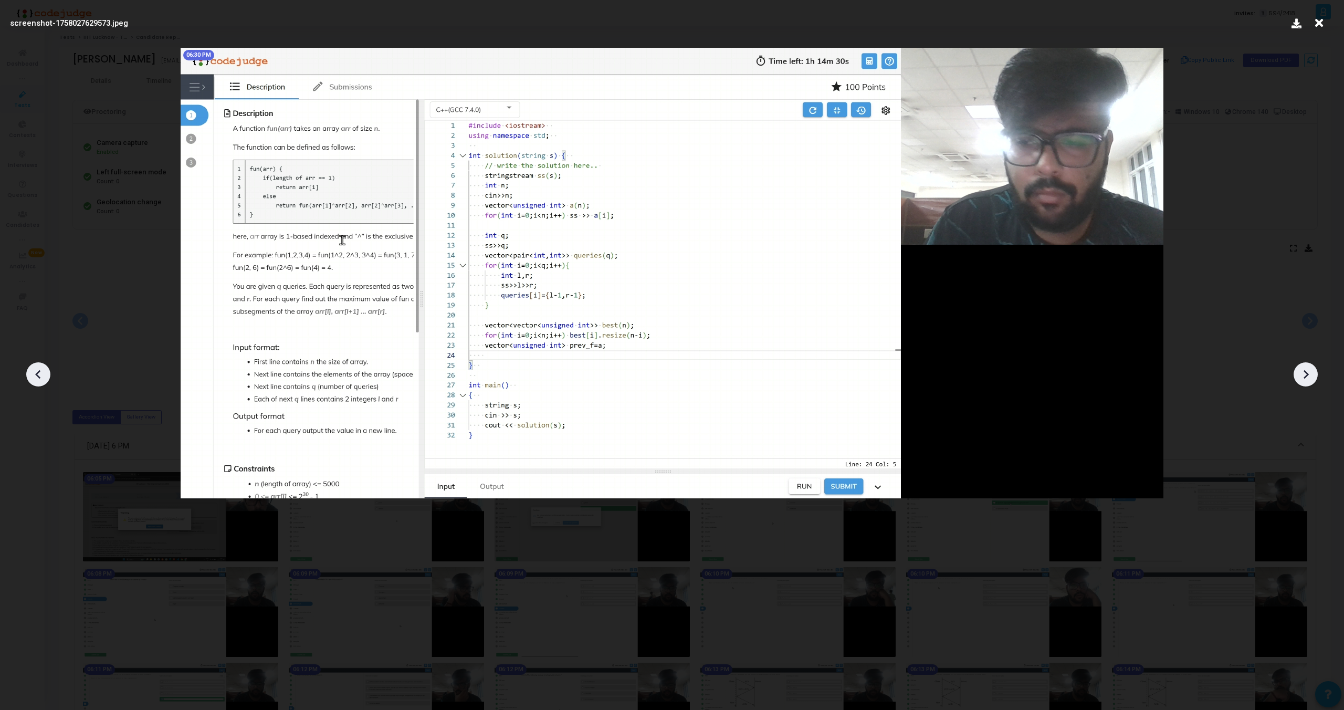
click at [33, 374] on icon at bounding box center [38, 374] width 16 height 16
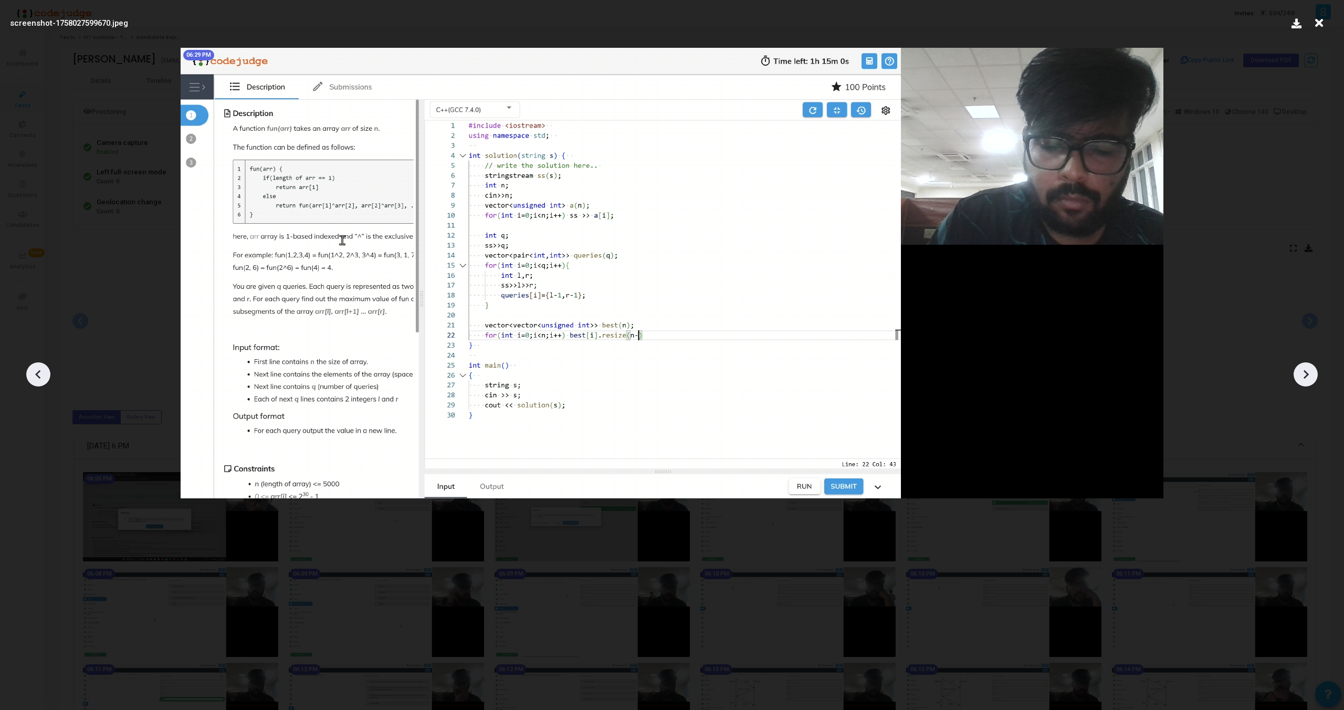
click at [33, 374] on icon at bounding box center [38, 374] width 16 height 16
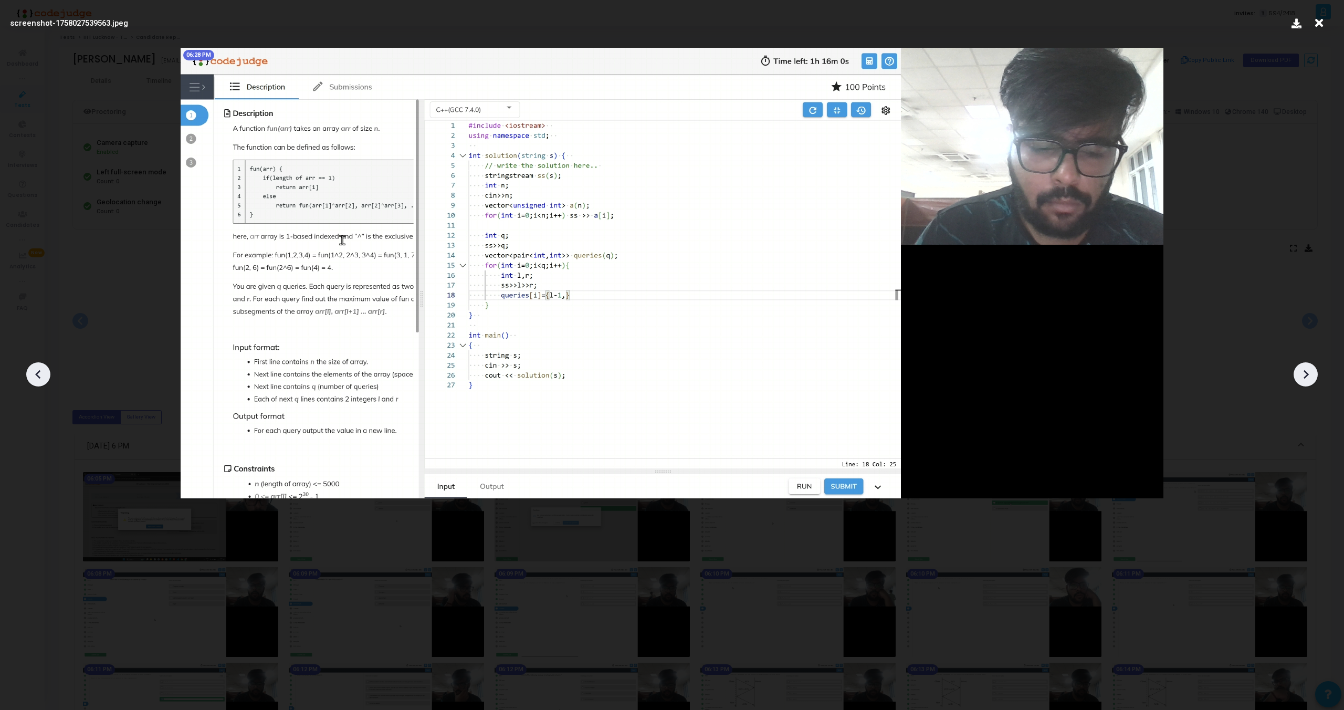
click at [33, 374] on icon at bounding box center [38, 374] width 16 height 16
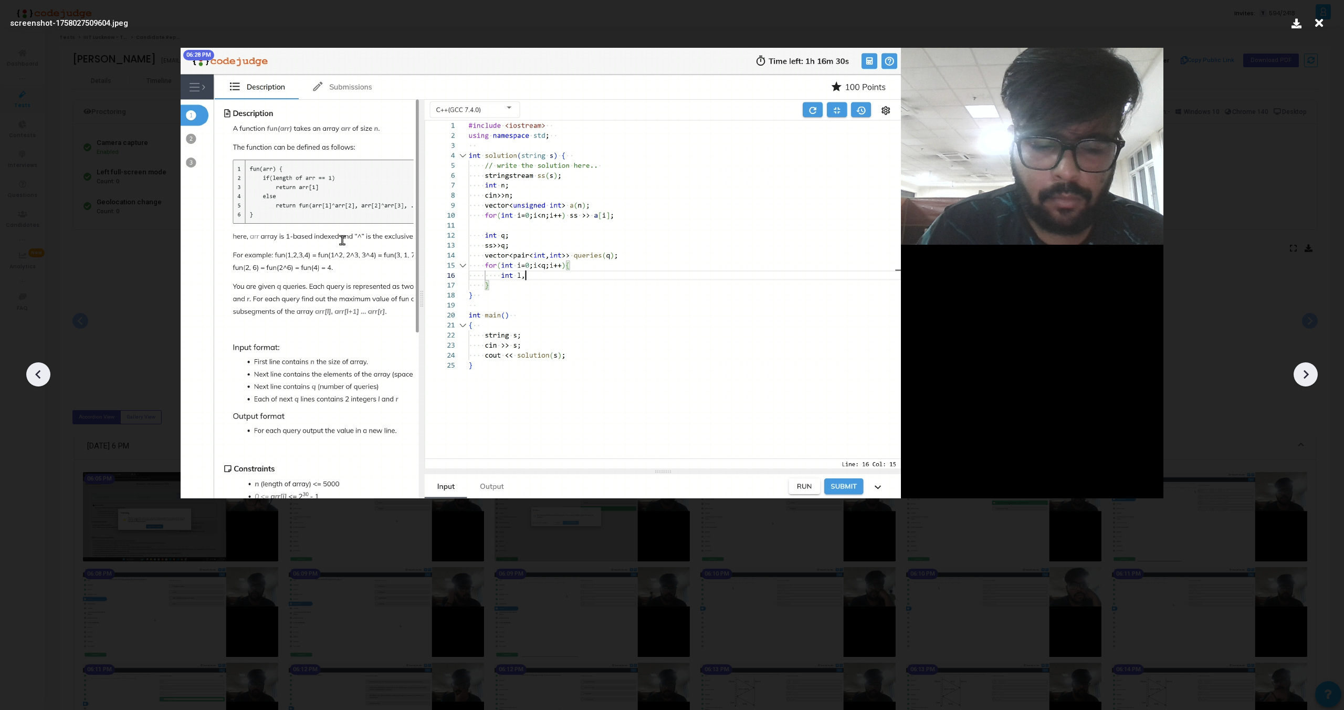
click at [33, 374] on icon at bounding box center [38, 374] width 16 height 16
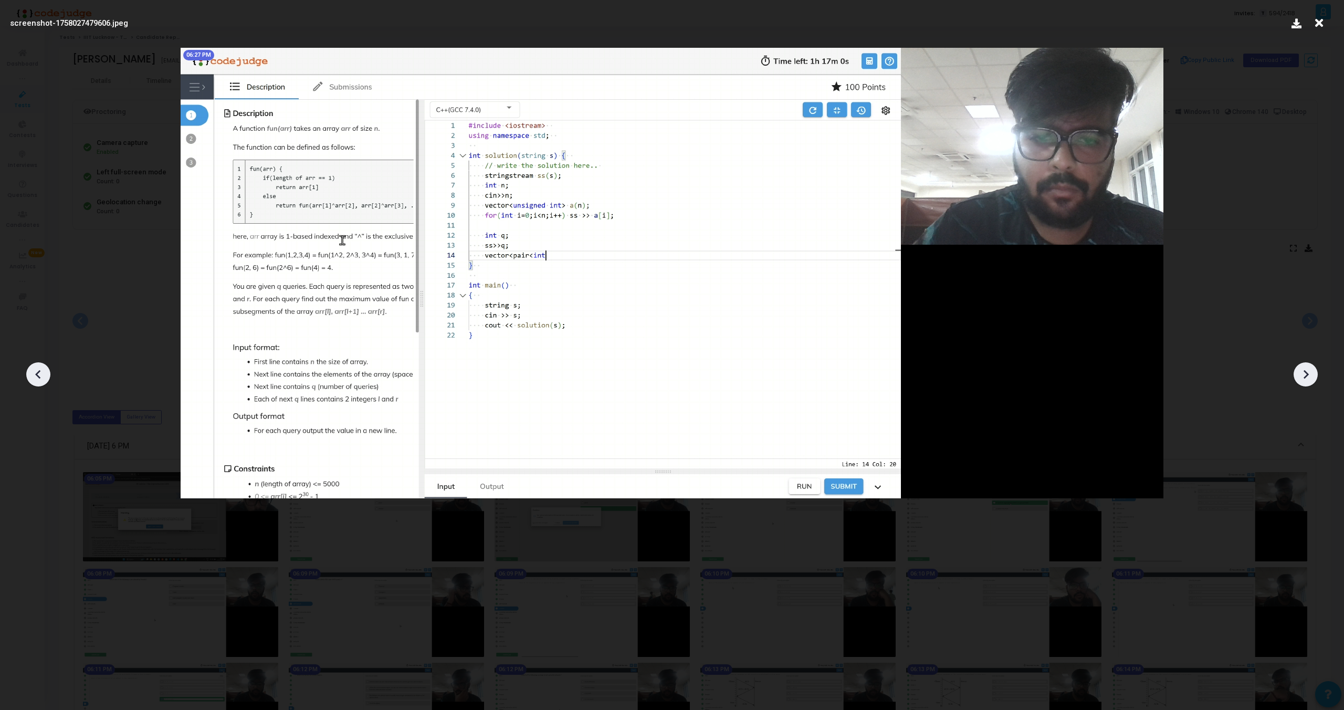
click at [33, 374] on icon at bounding box center [38, 374] width 16 height 16
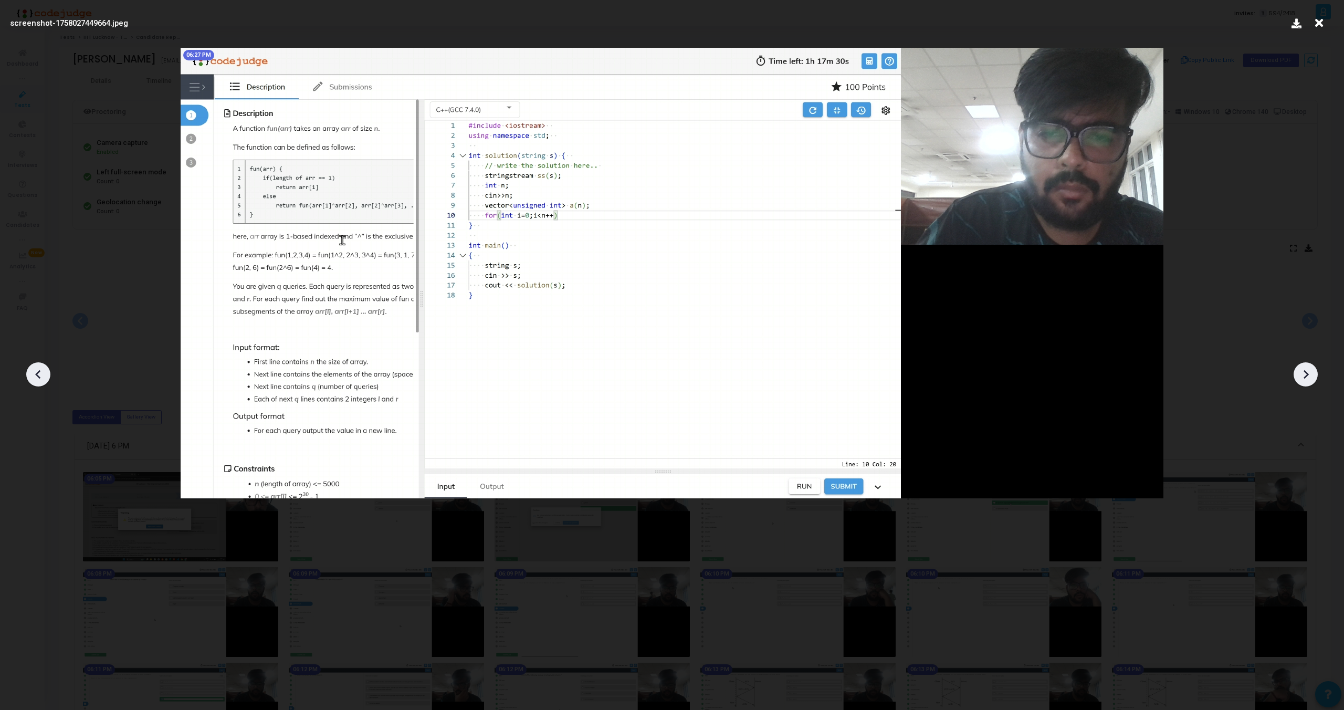
click at [33, 374] on icon at bounding box center [38, 374] width 16 height 16
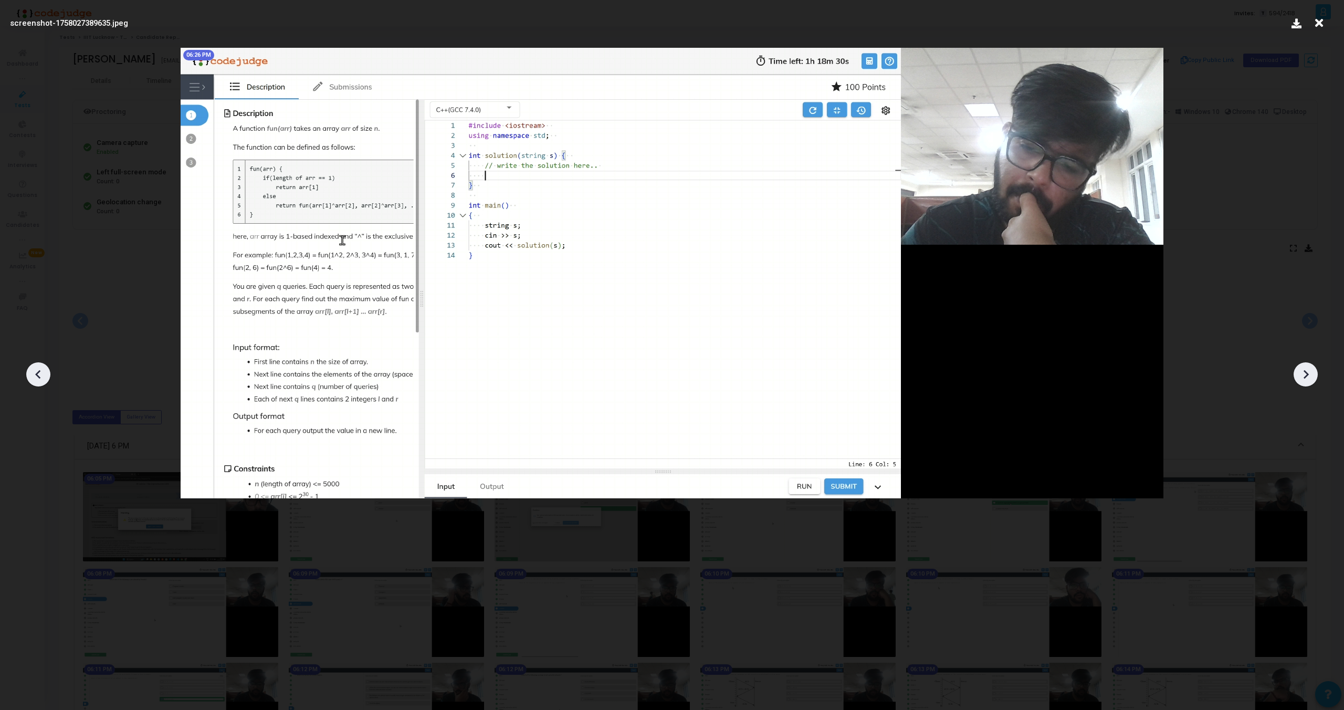
click at [33, 374] on icon at bounding box center [38, 374] width 16 height 16
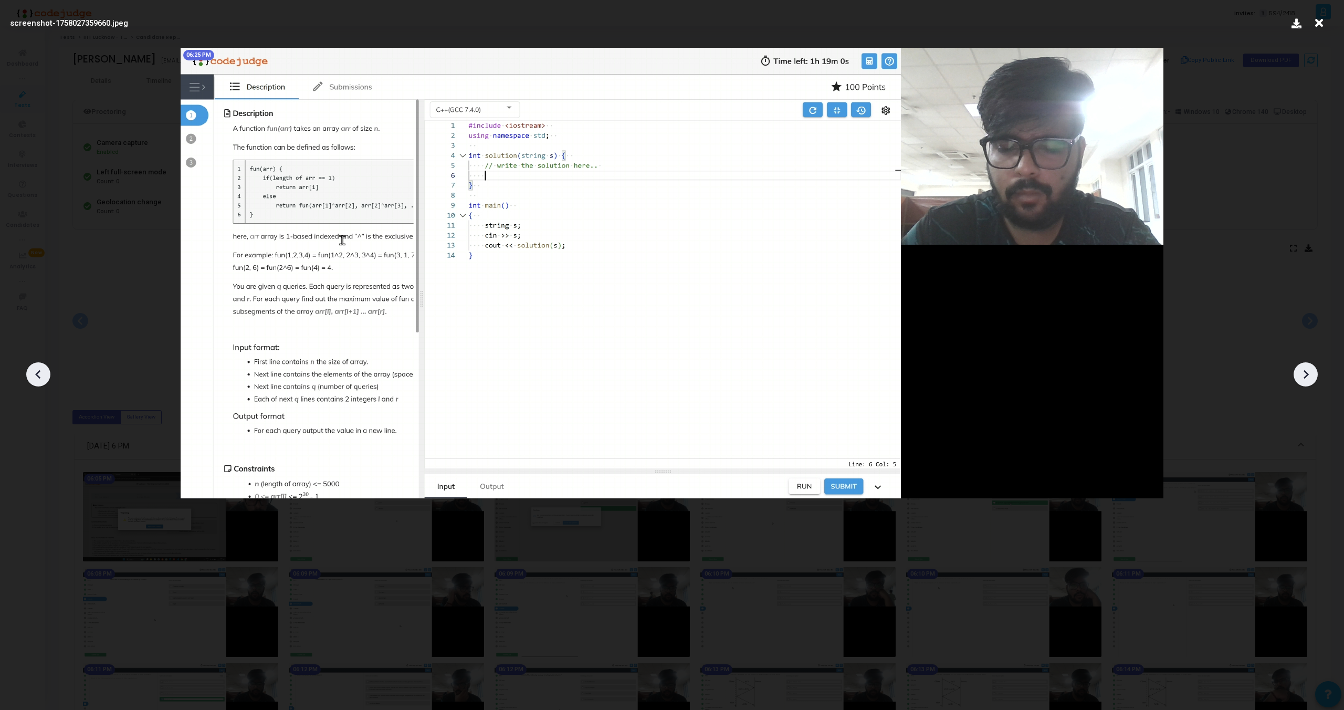
click at [33, 374] on icon at bounding box center [38, 374] width 16 height 16
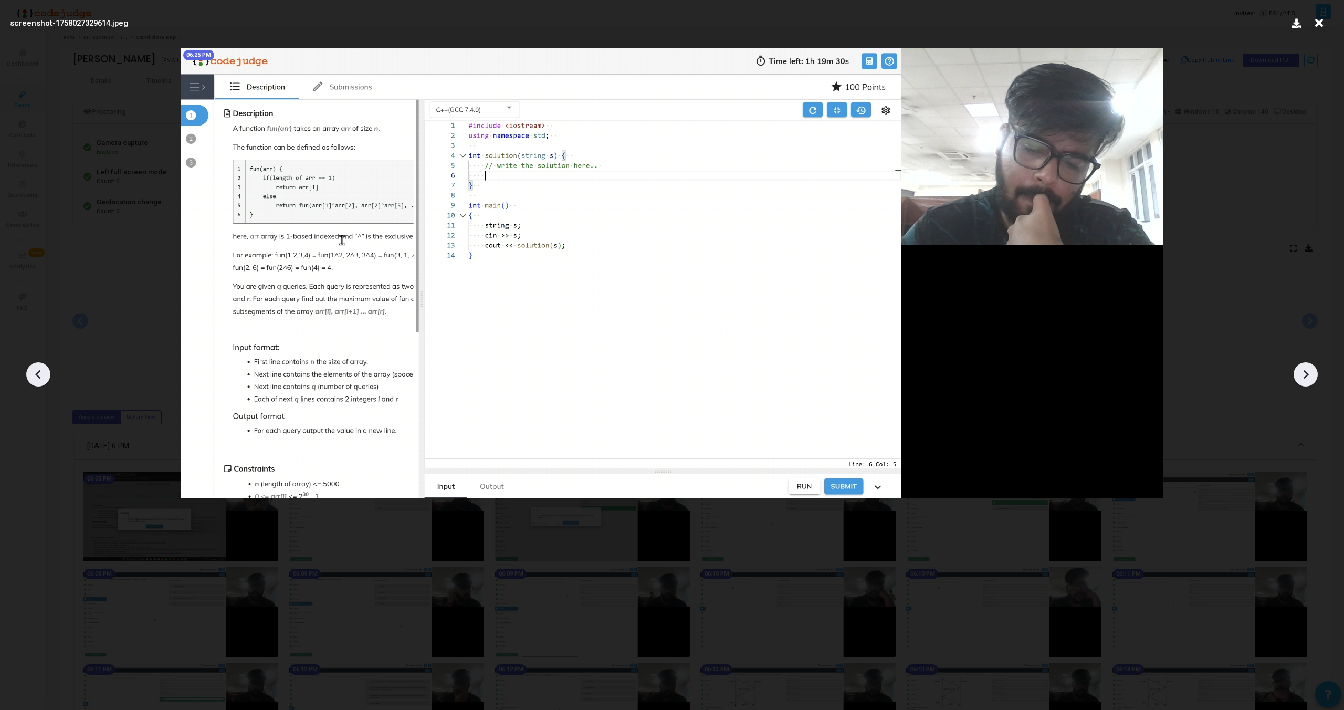
click at [33, 374] on icon at bounding box center [38, 374] width 16 height 16
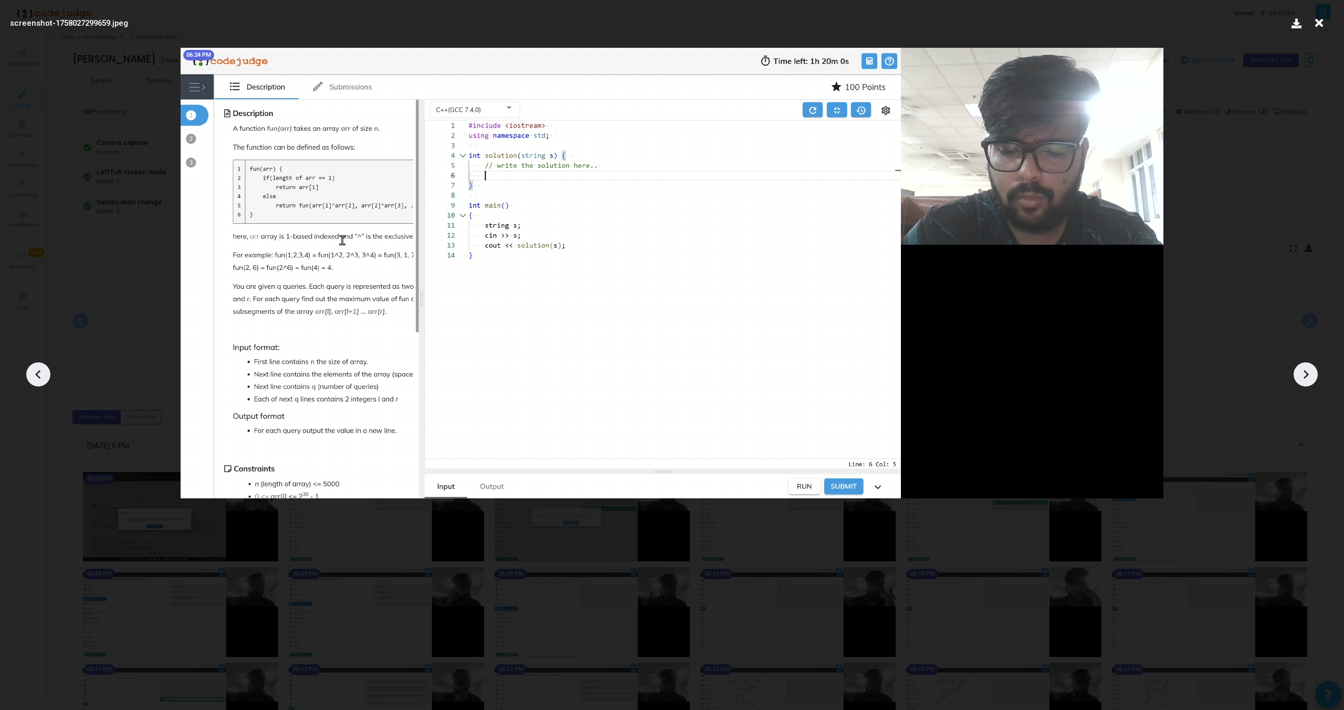
click at [33, 374] on icon at bounding box center [38, 374] width 16 height 16
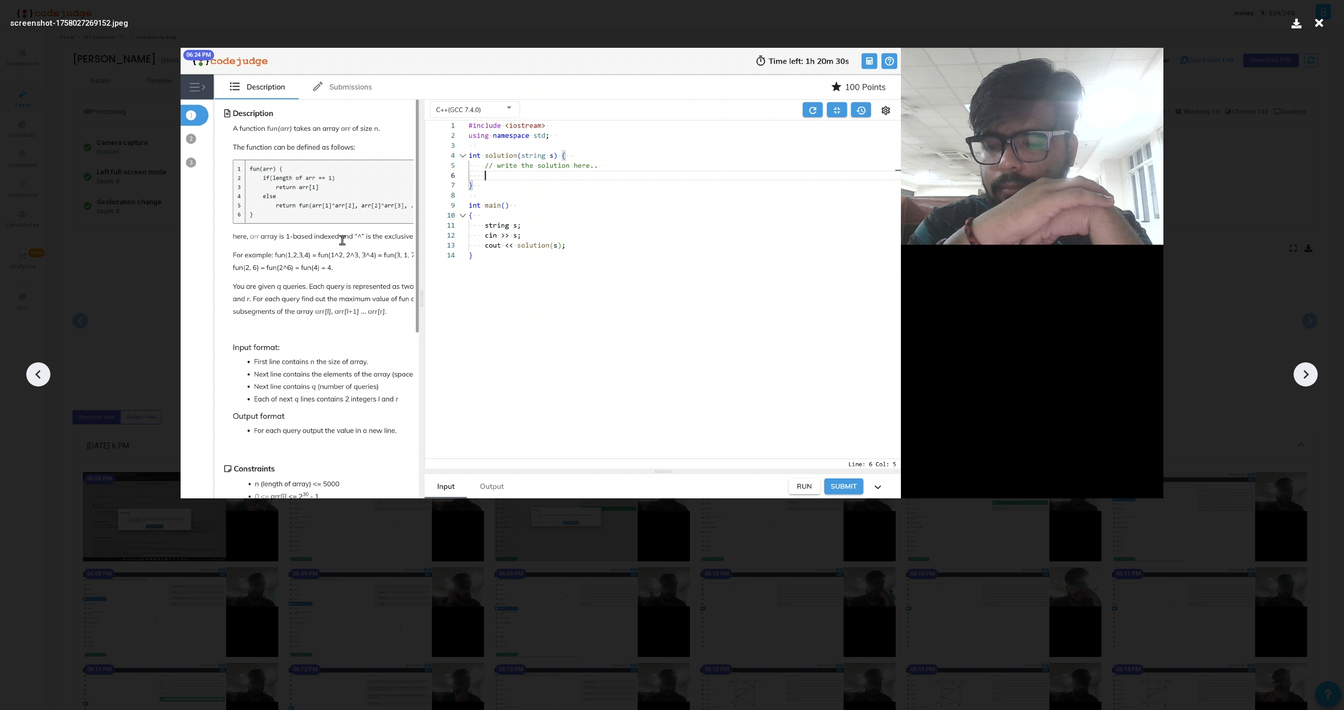
click at [33, 374] on icon at bounding box center [38, 374] width 16 height 16
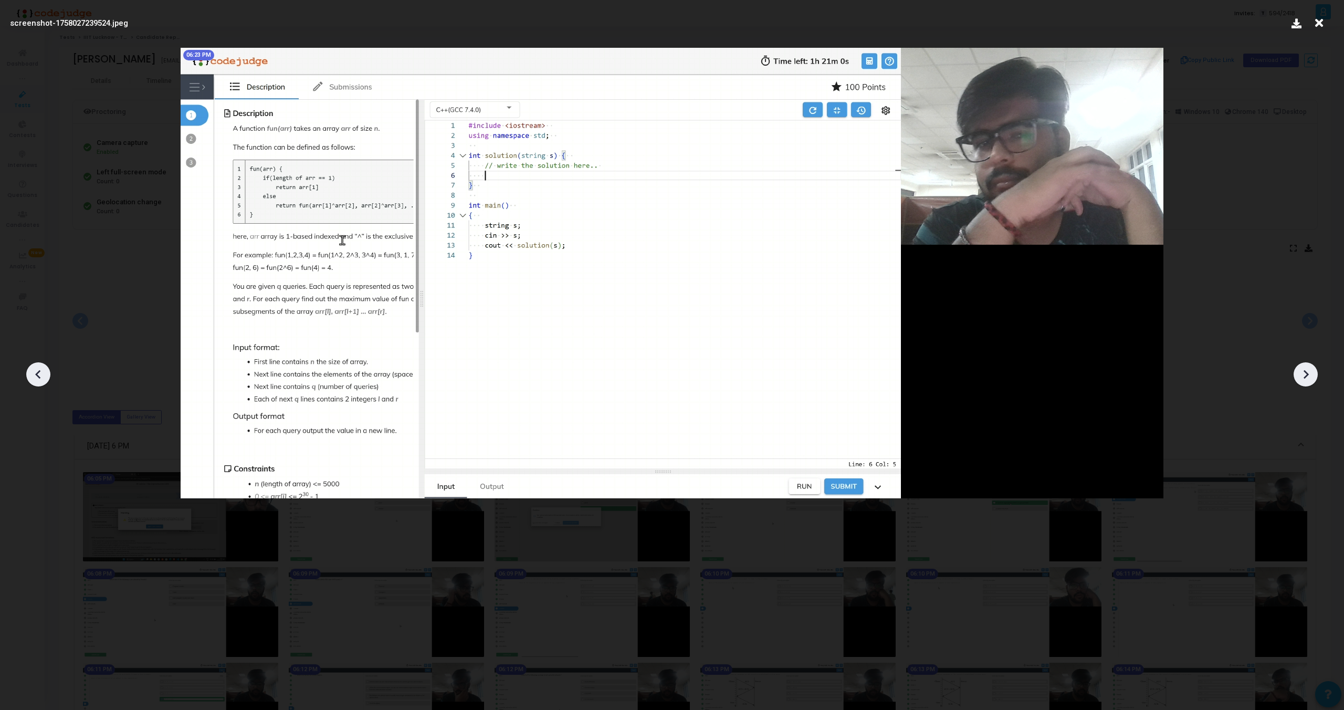
drag, startPoint x: 35, startPoint y: 374, endPoint x: 83, endPoint y: 374, distance: 48.8
click at [82, 374] on div at bounding box center [672, 371] width 1344 height 678
click at [1310, 370] on icon at bounding box center [1306, 374] width 16 height 16
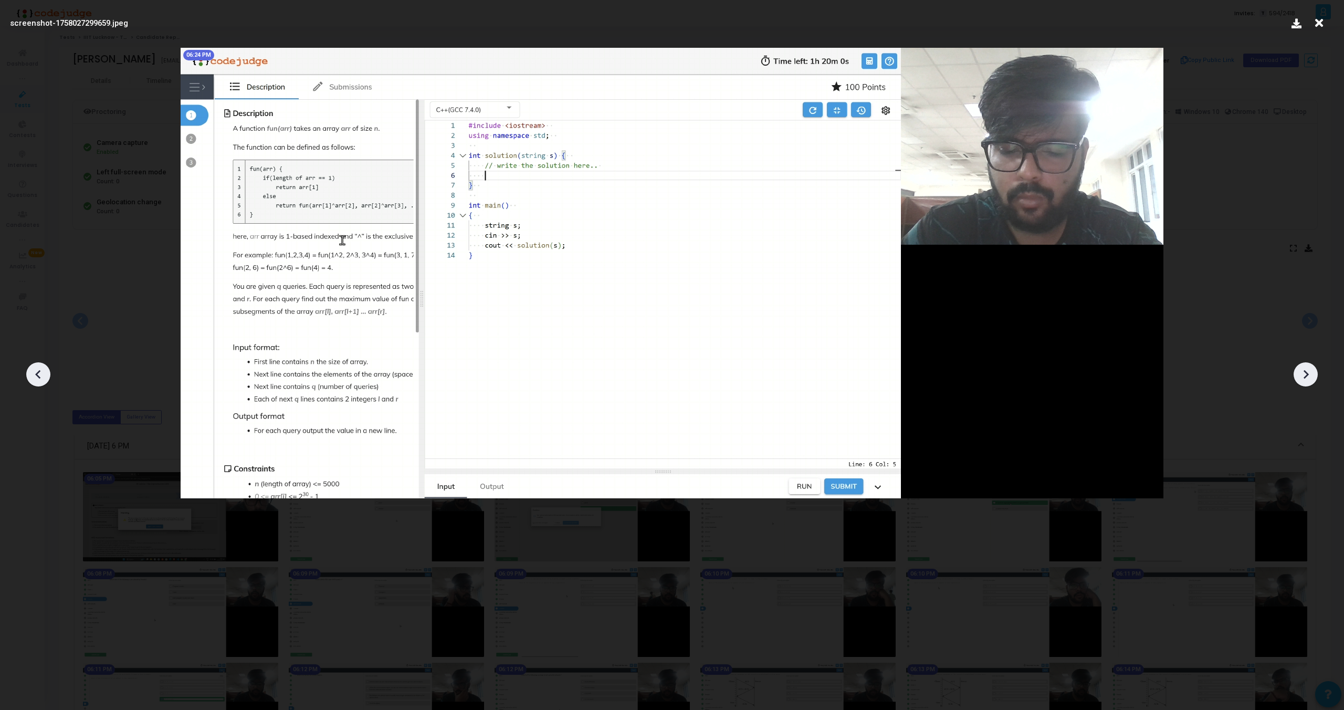
click at [1310, 370] on icon at bounding box center [1306, 374] width 16 height 16
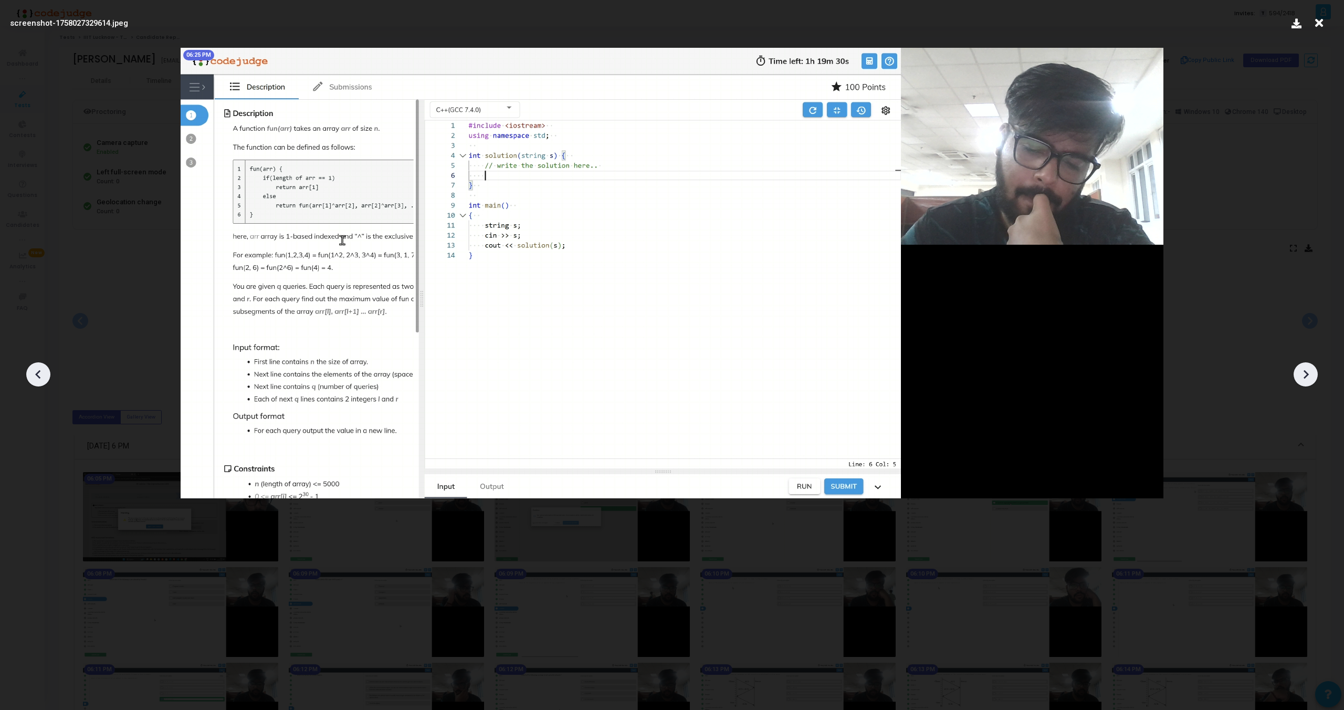
click at [1310, 370] on icon at bounding box center [1306, 374] width 16 height 16
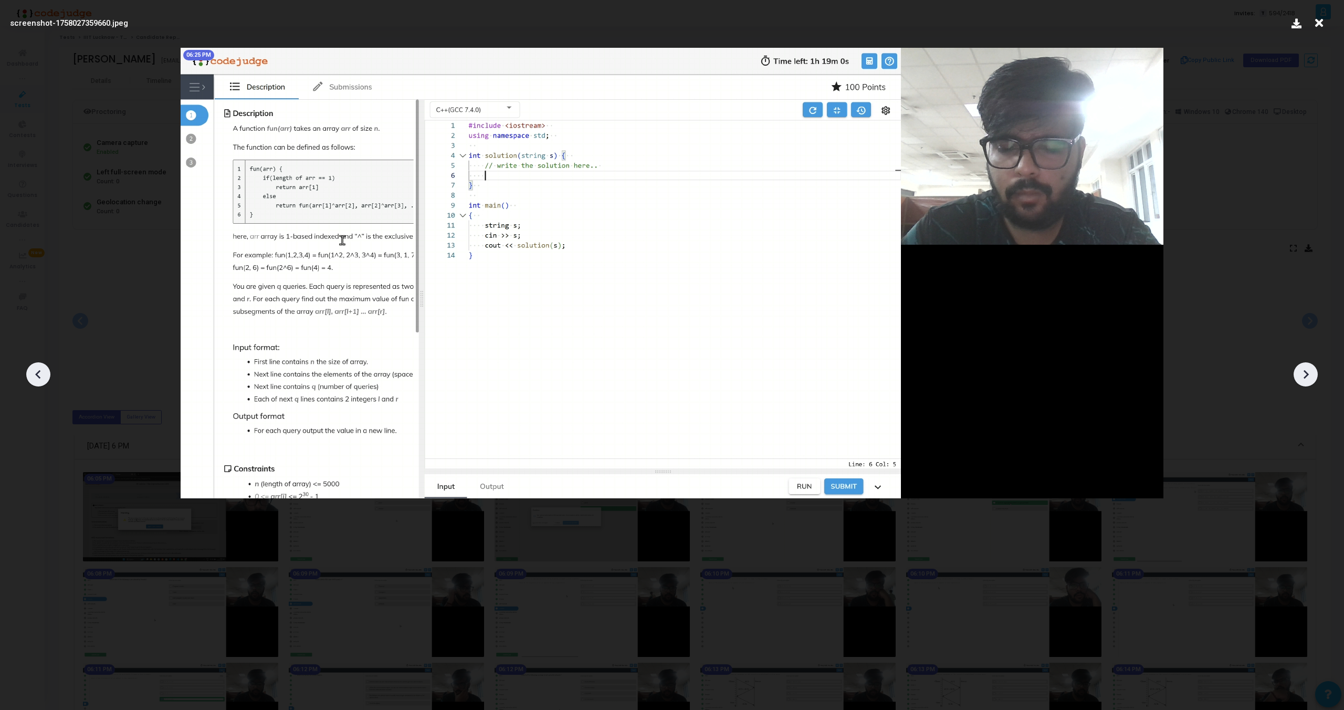
click at [1310, 370] on icon at bounding box center [1306, 374] width 16 height 16
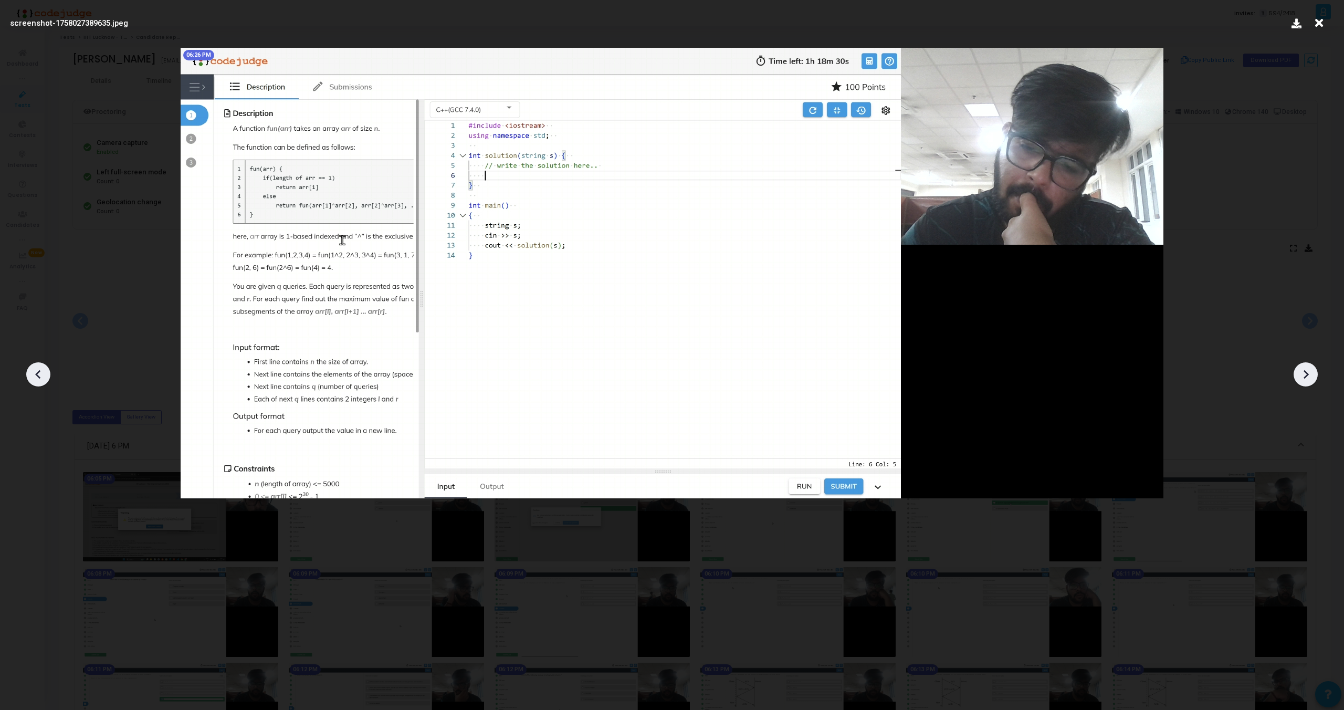
click at [1310, 370] on icon at bounding box center [1306, 374] width 16 height 16
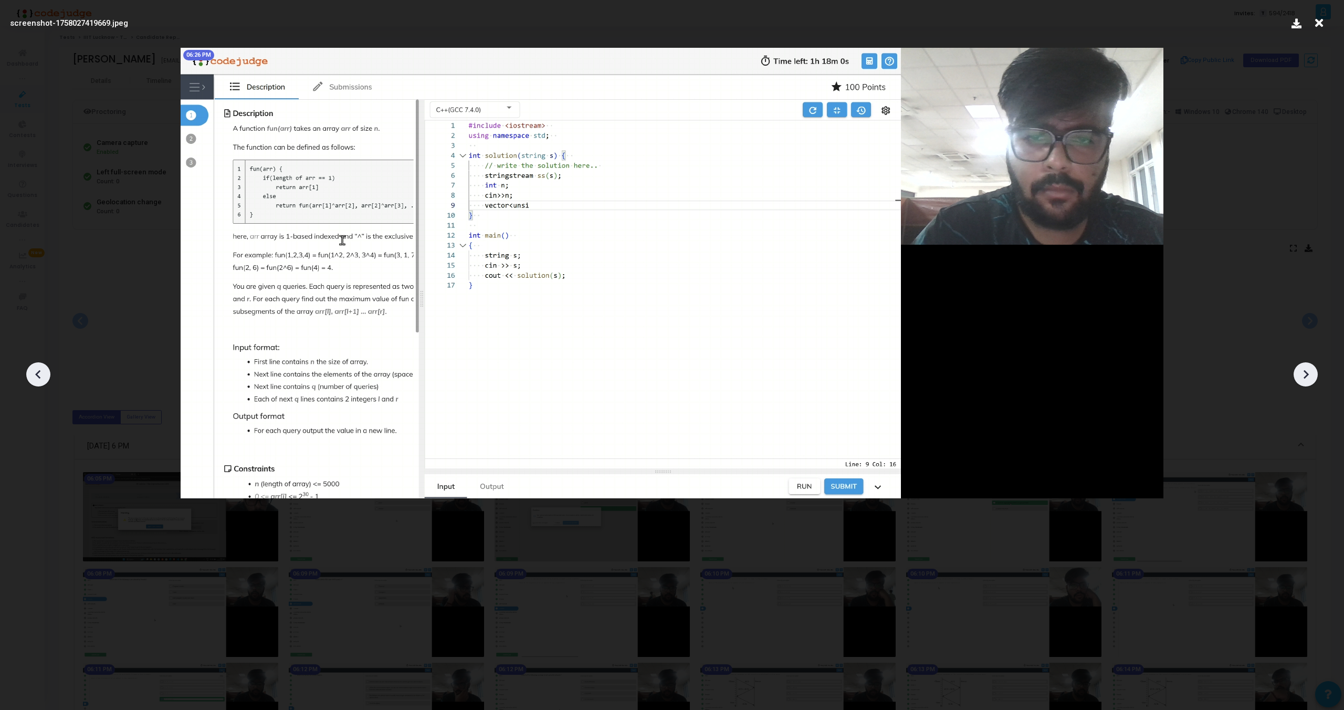
click at [1310, 370] on icon at bounding box center [1306, 374] width 16 height 16
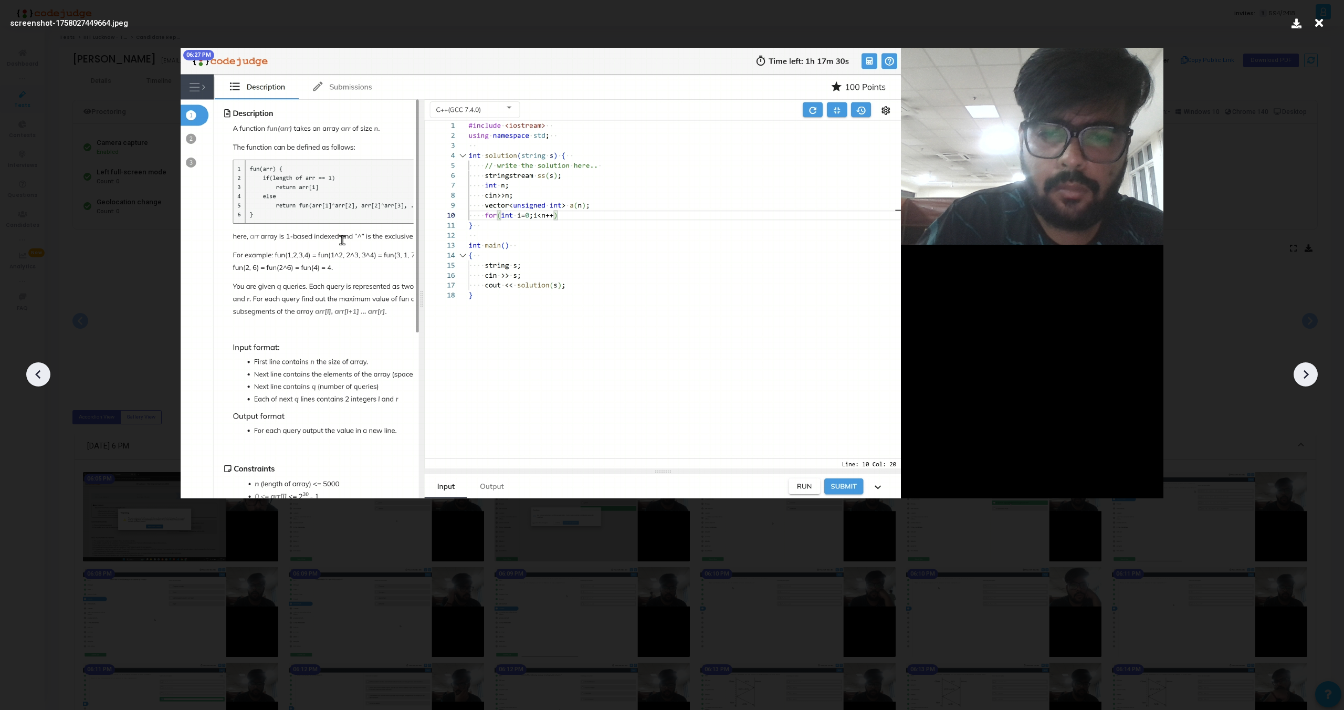
click at [1310, 370] on icon at bounding box center [1306, 374] width 16 height 16
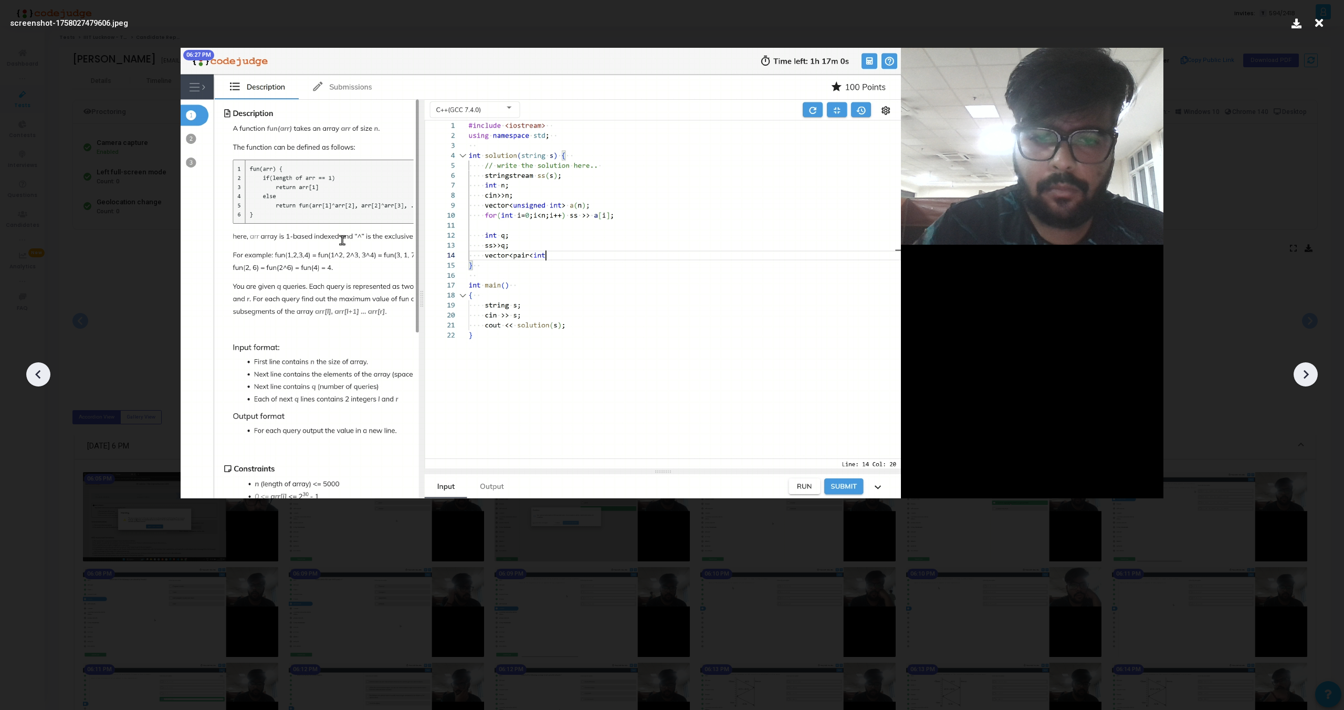
click at [1310, 370] on icon at bounding box center [1306, 374] width 16 height 16
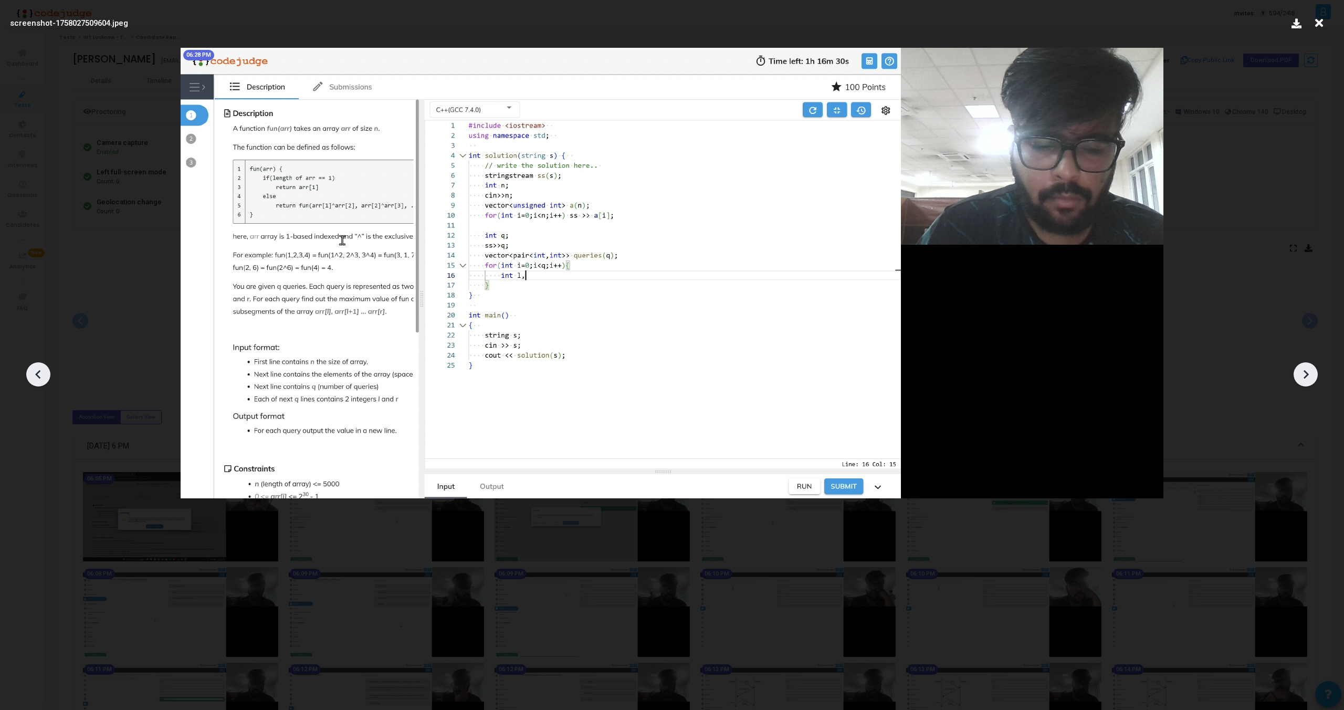
click at [1310, 370] on icon at bounding box center [1306, 374] width 16 height 16
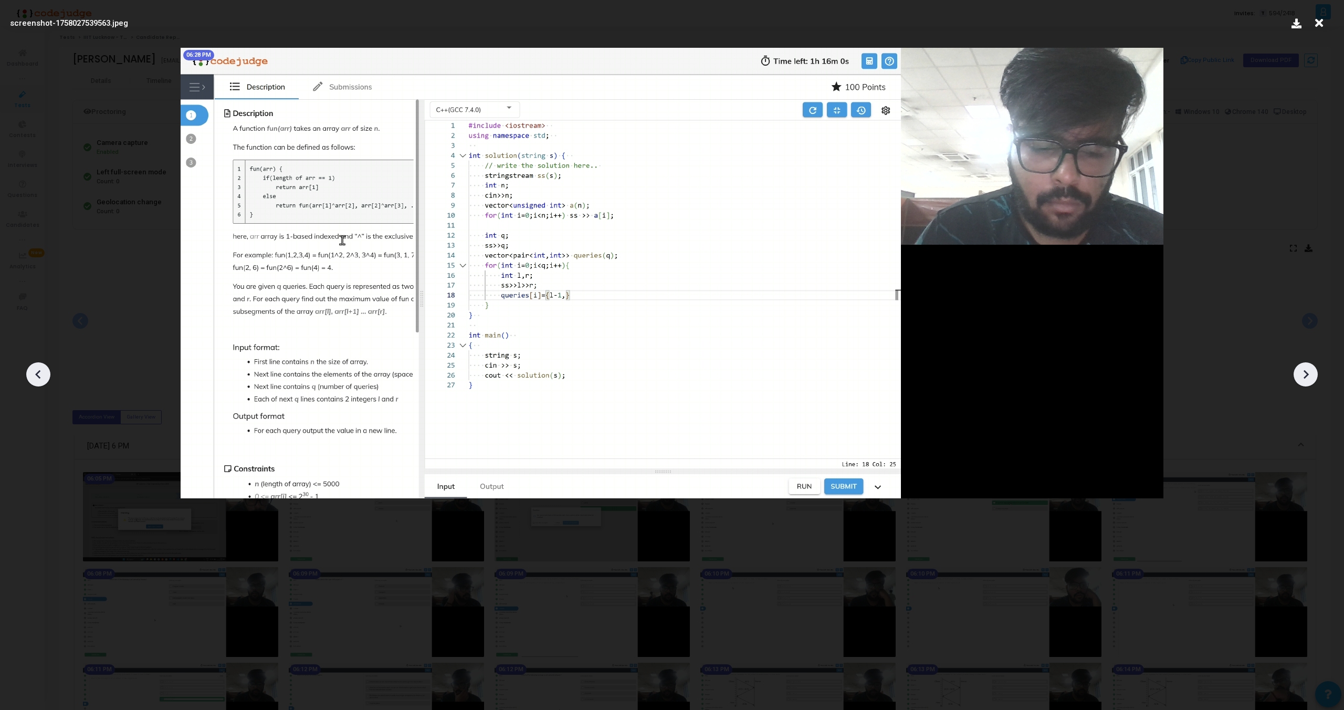
click at [1310, 370] on icon at bounding box center [1306, 374] width 16 height 16
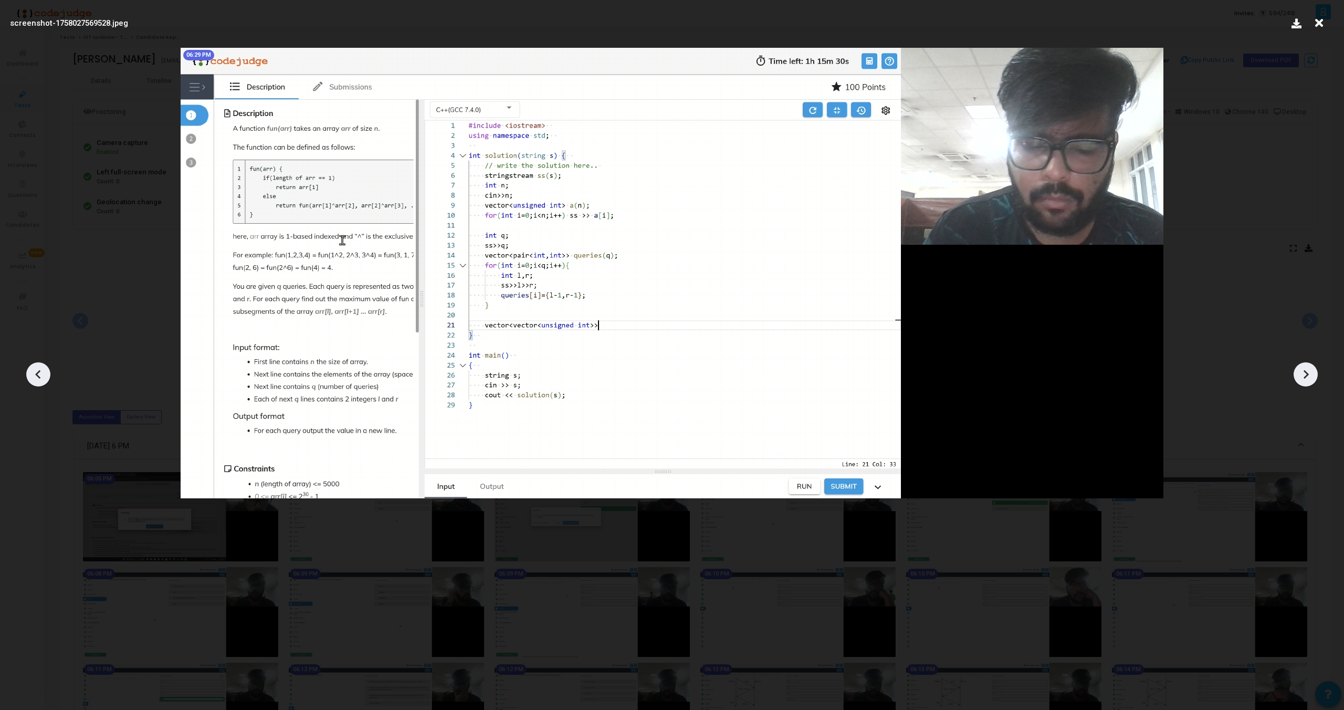
click at [1310, 370] on icon at bounding box center [1306, 374] width 16 height 16
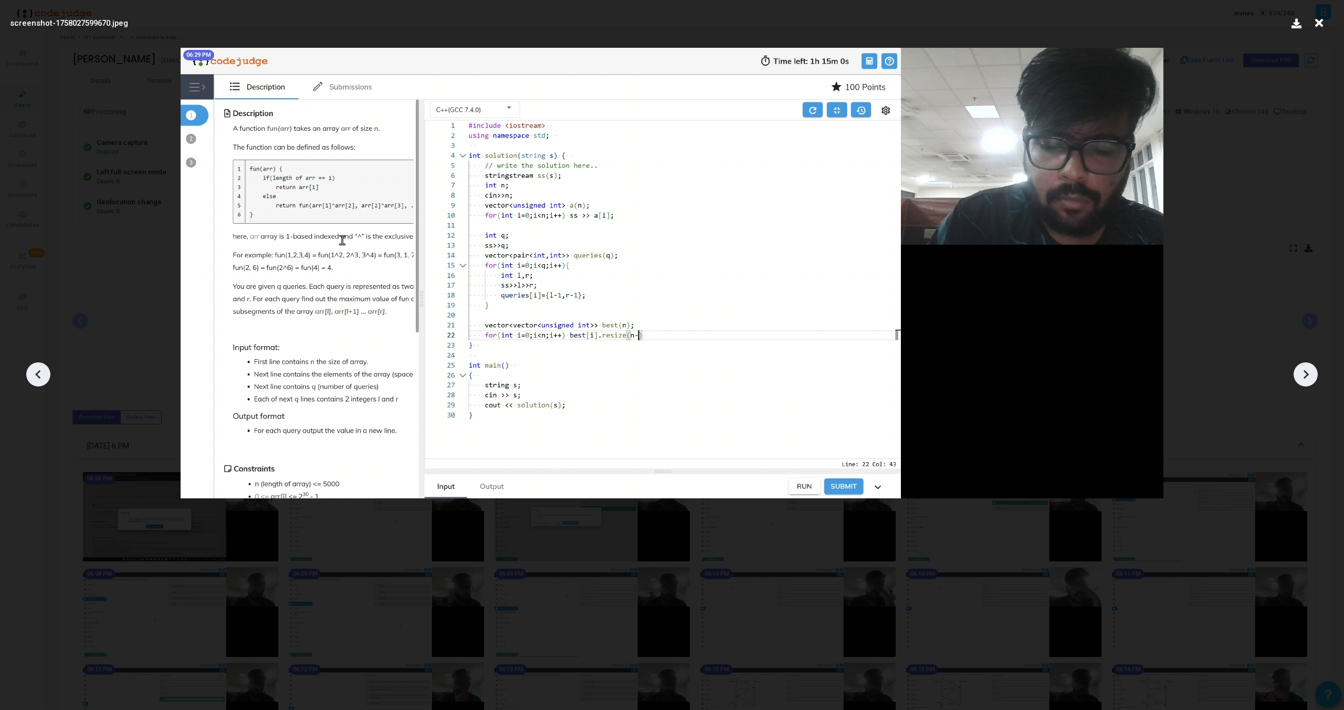
click at [1310, 370] on icon at bounding box center [1306, 374] width 16 height 16
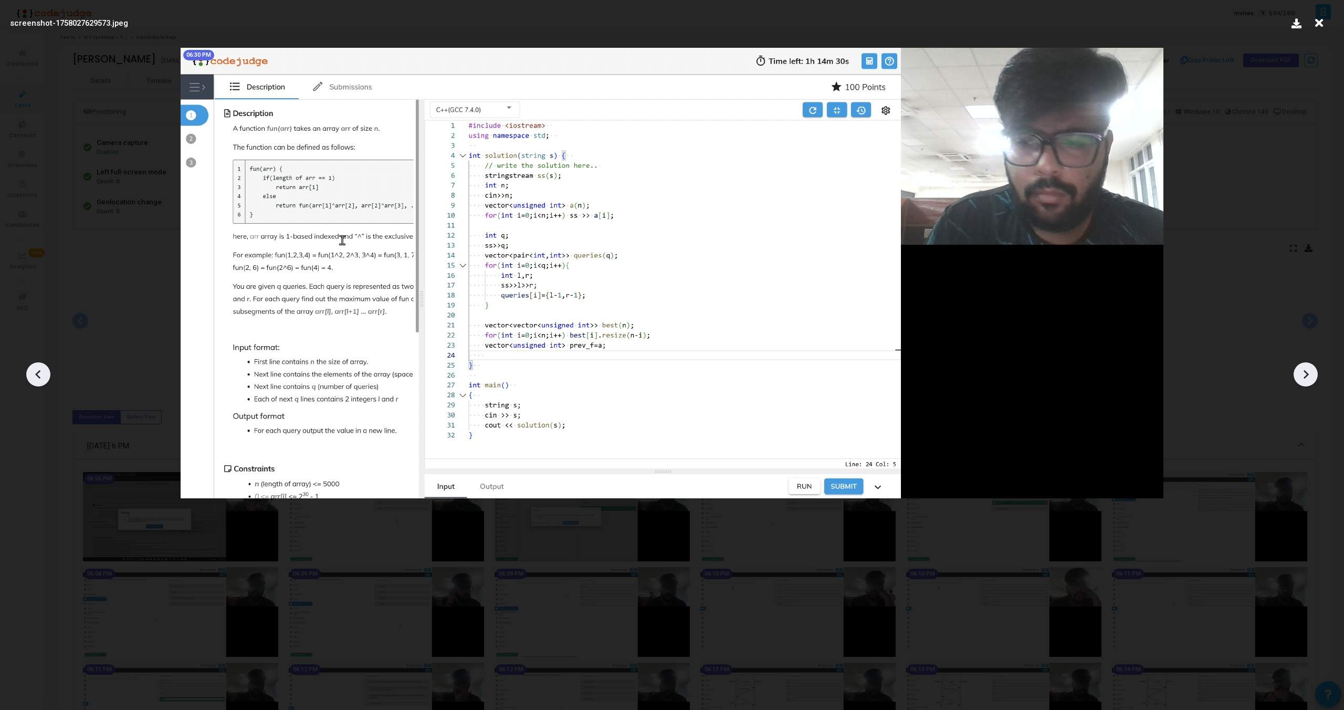
click at [1310, 370] on icon at bounding box center [1306, 374] width 16 height 16
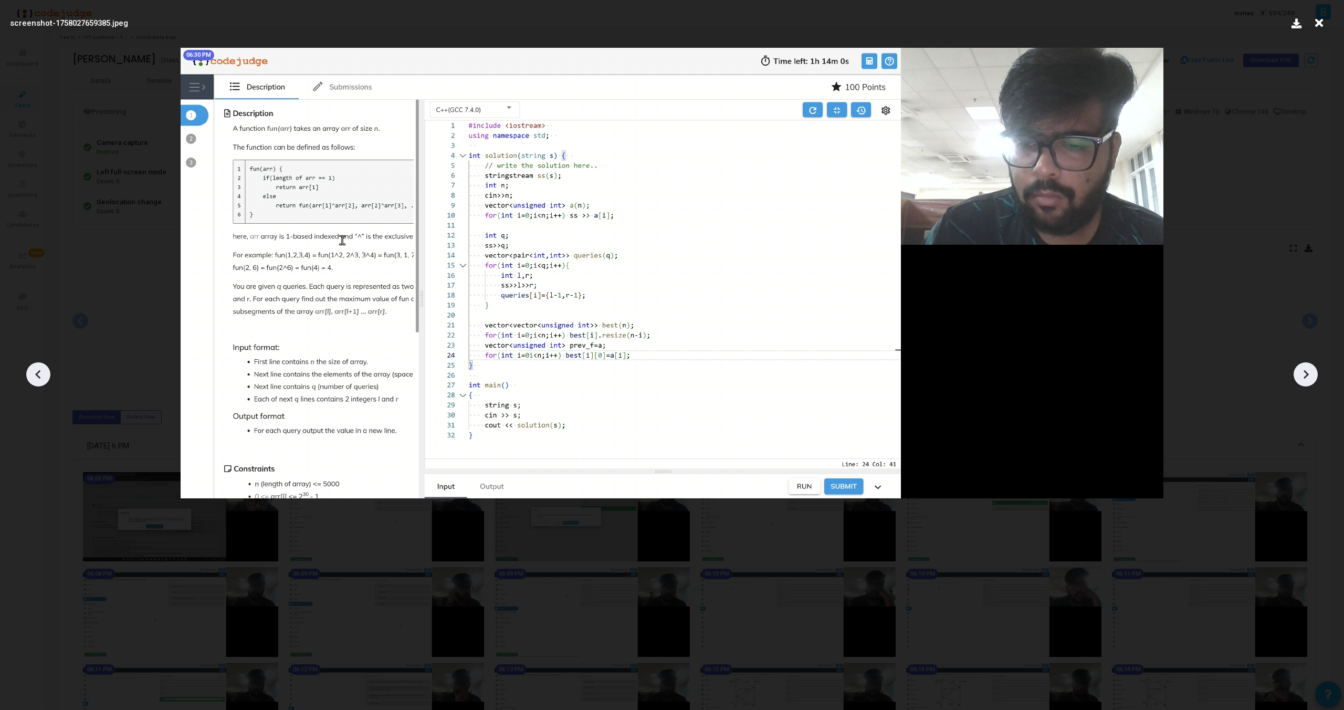
click at [1310, 370] on icon at bounding box center [1306, 374] width 16 height 16
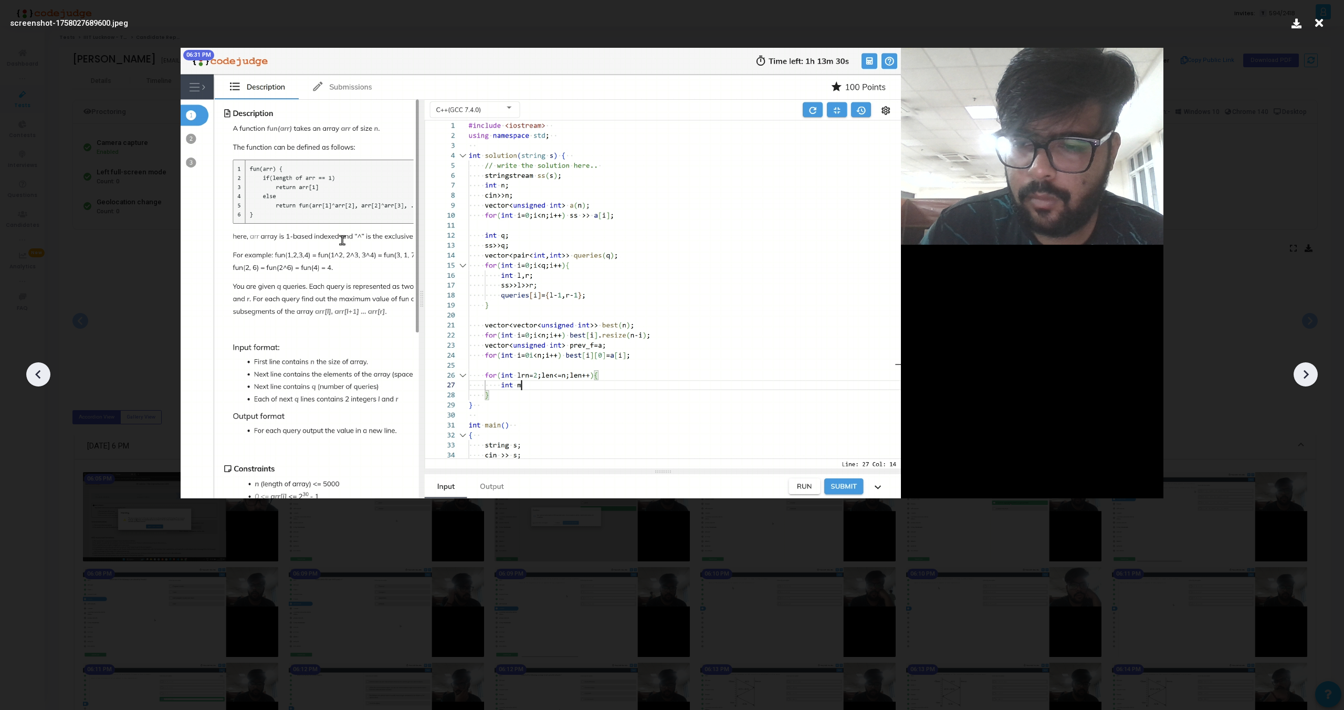
click at [1310, 370] on icon at bounding box center [1306, 374] width 16 height 16
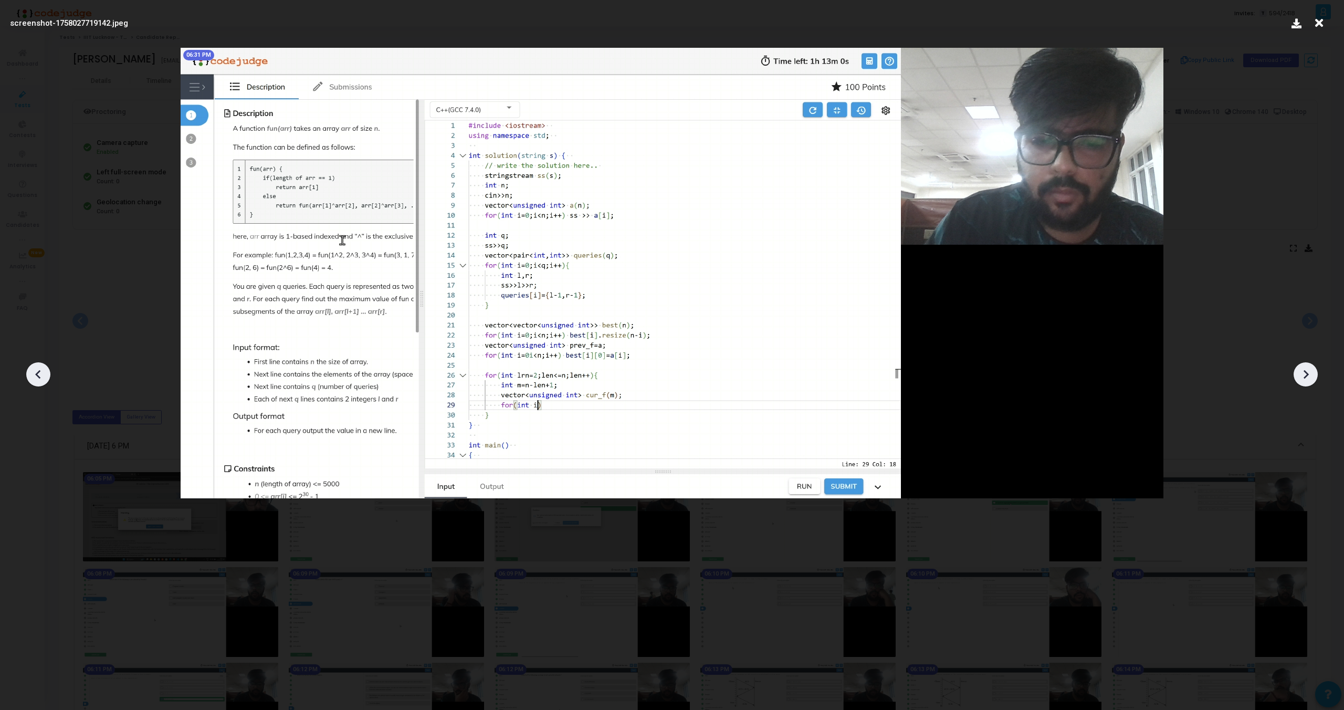
click at [1310, 370] on icon at bounding box center [1306, 374] width 16 height 16
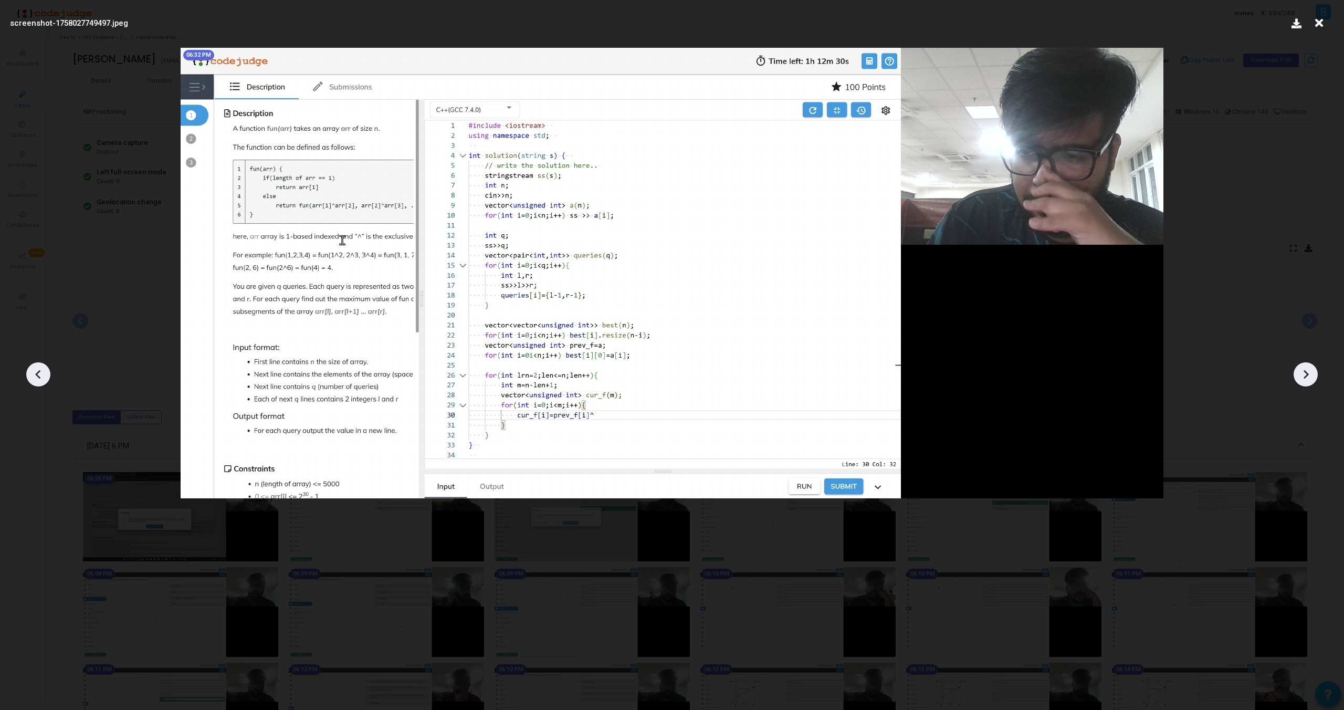
click at [1310, 370] on icon at bounding box center [1306, 374] width 16 height 16
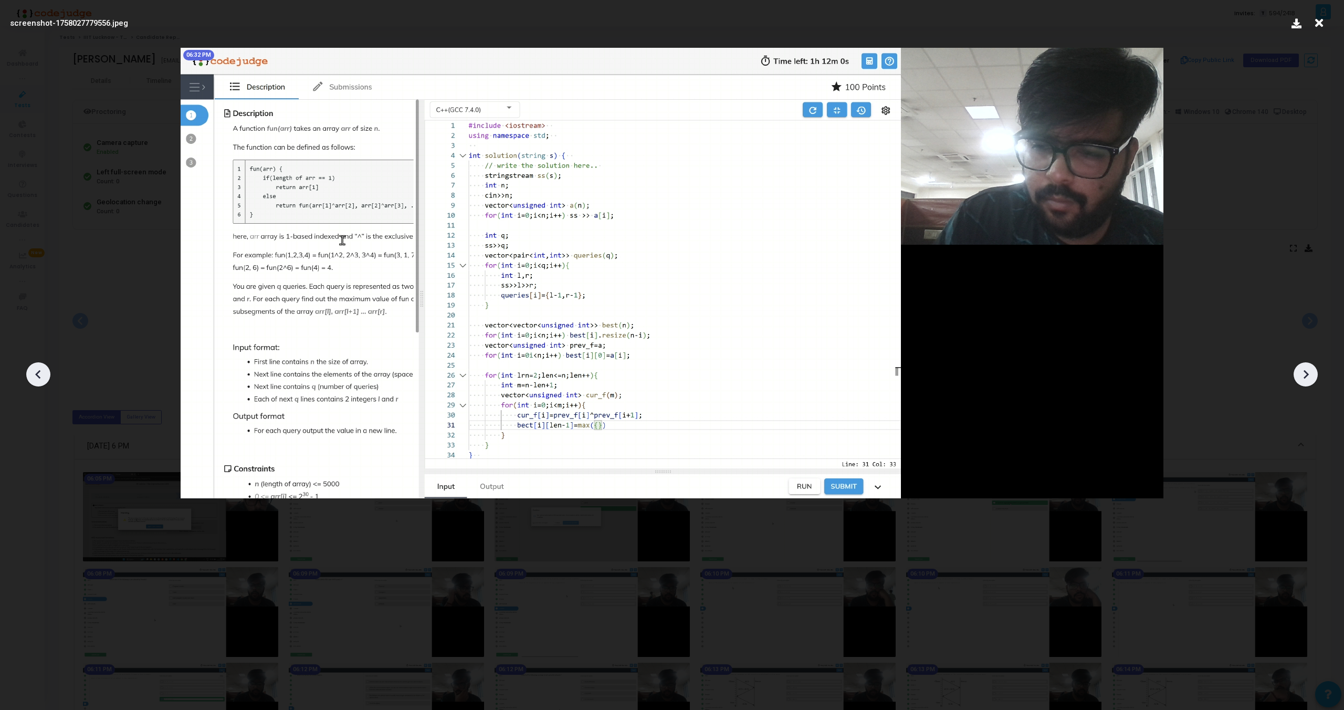
click at [1310, 370] on icon at bounding box center [1306, 374] width 16 height 16
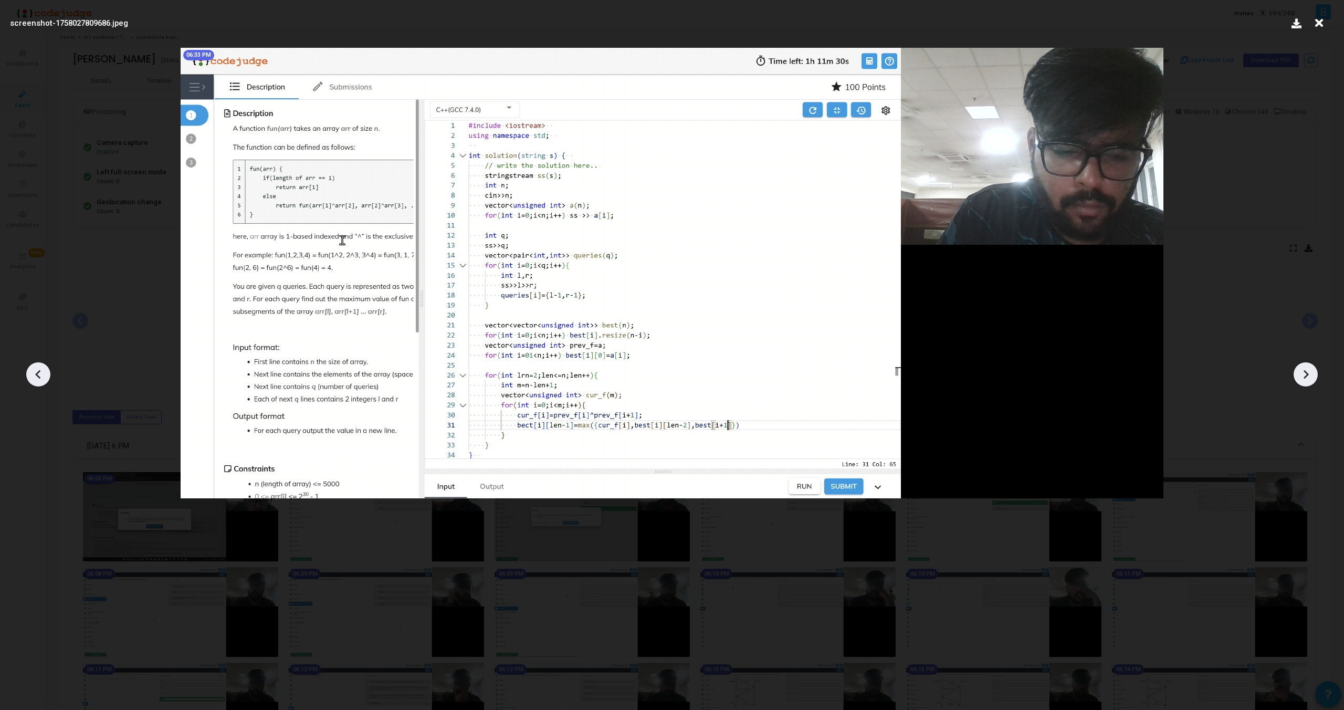
click at [1310, 370] on icon at bounding box center [1306, 374] width 16 height 16
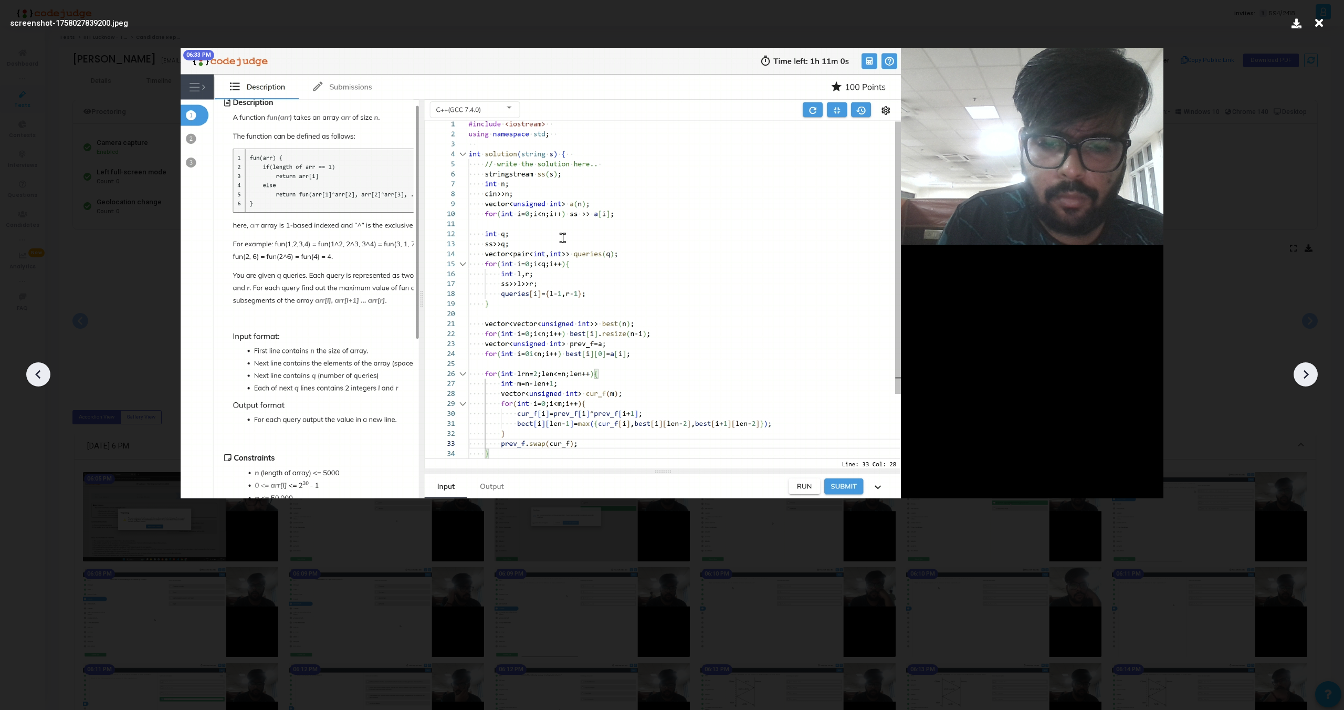
click at [1310, 370] on icon at bounding box center [1306, 374] width 16 height 16
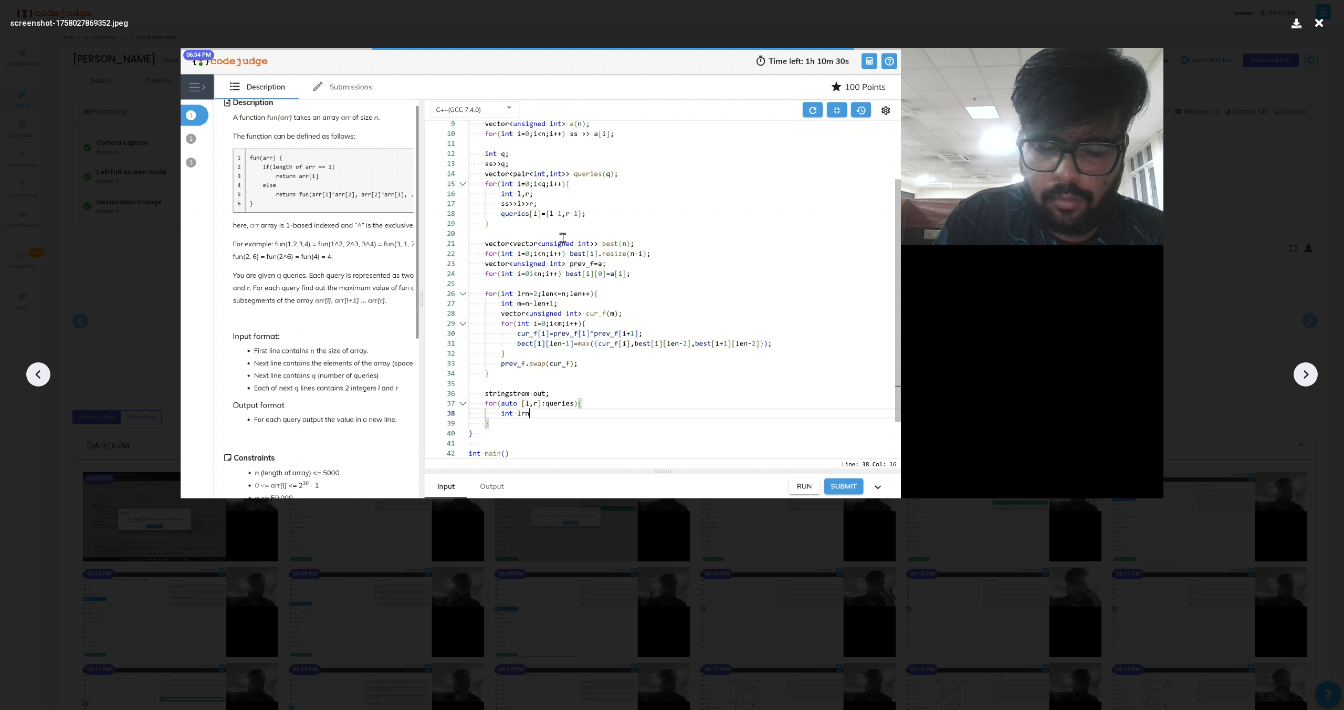
click at [1310, 370] on icon at bounding box center [1306, 374] width 16 height 16
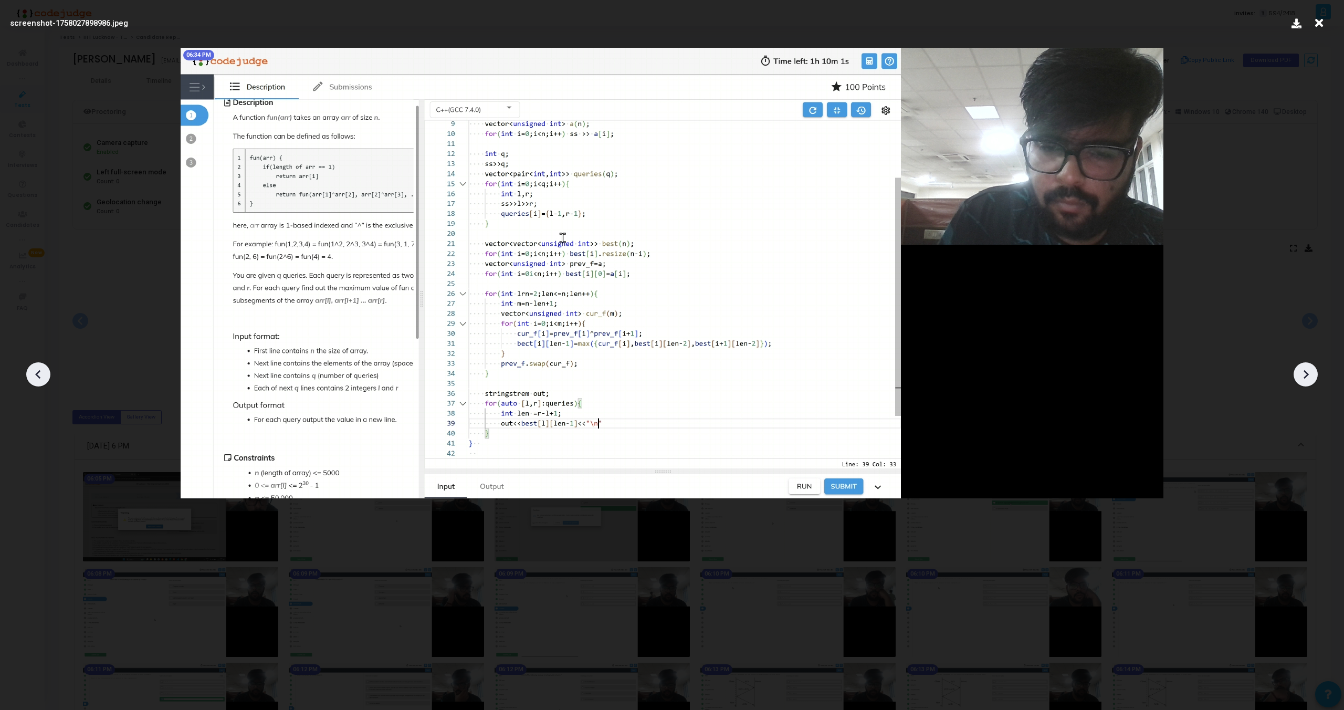
click at [1310, 370] on icon at bounding box center [1306, 374] width 16 height 16
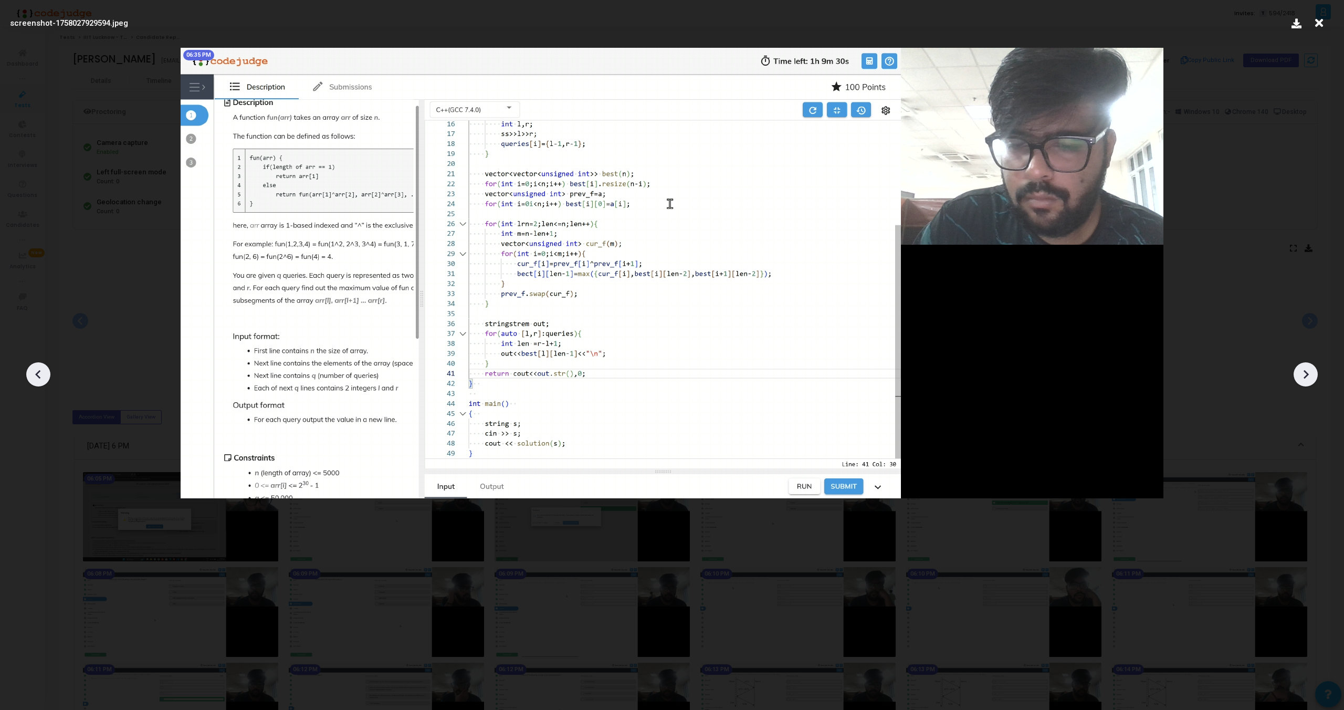
click at [1310, 370] on icon at bounding box center [1306, 374] width 16 height 16
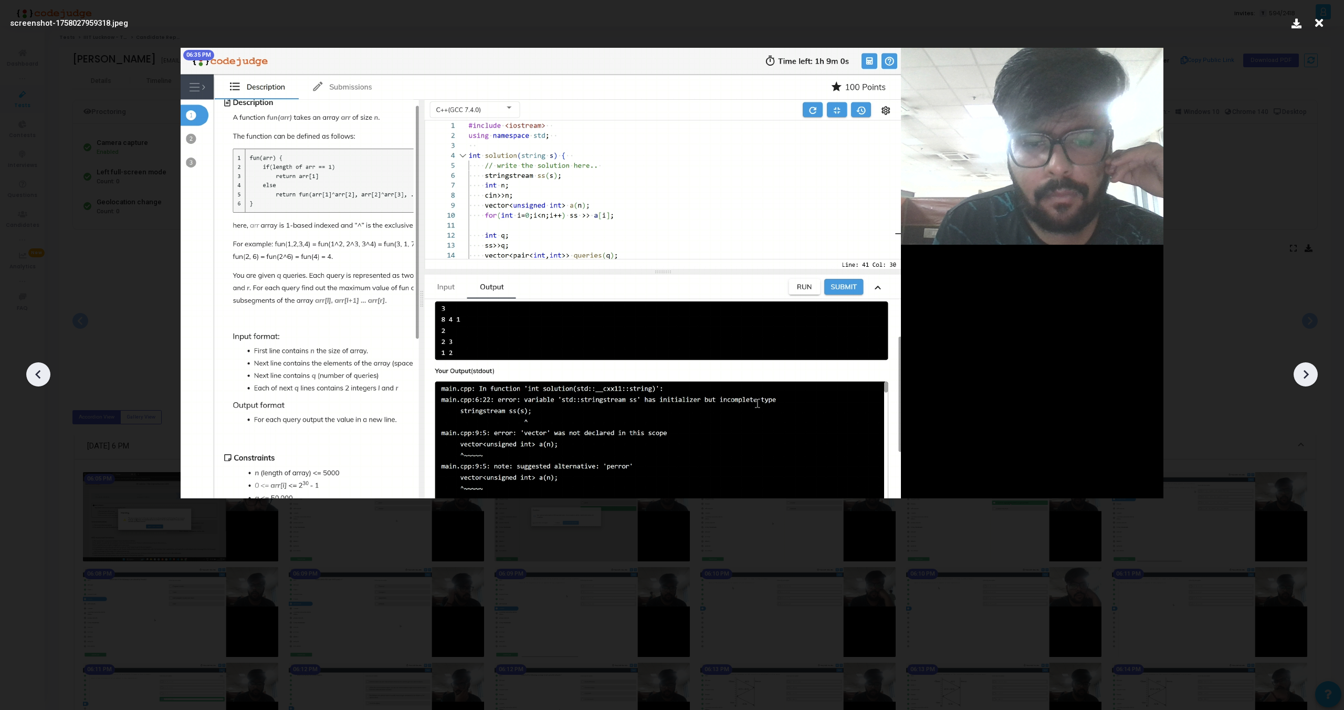
click at [1310, 370] on icon at bounding box center [1306, 374] width 16 height 16
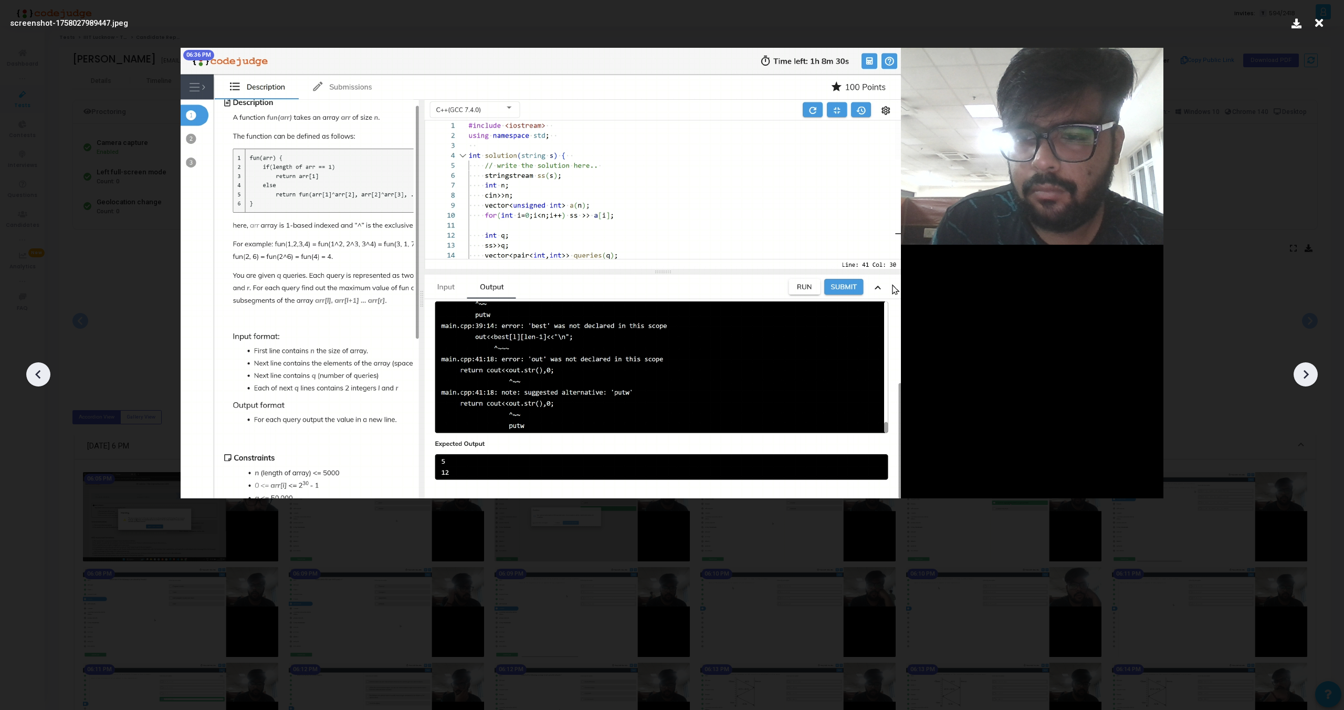
click at [1310, 370] on icon at bounding box center [1306, 374] width 16 height 16
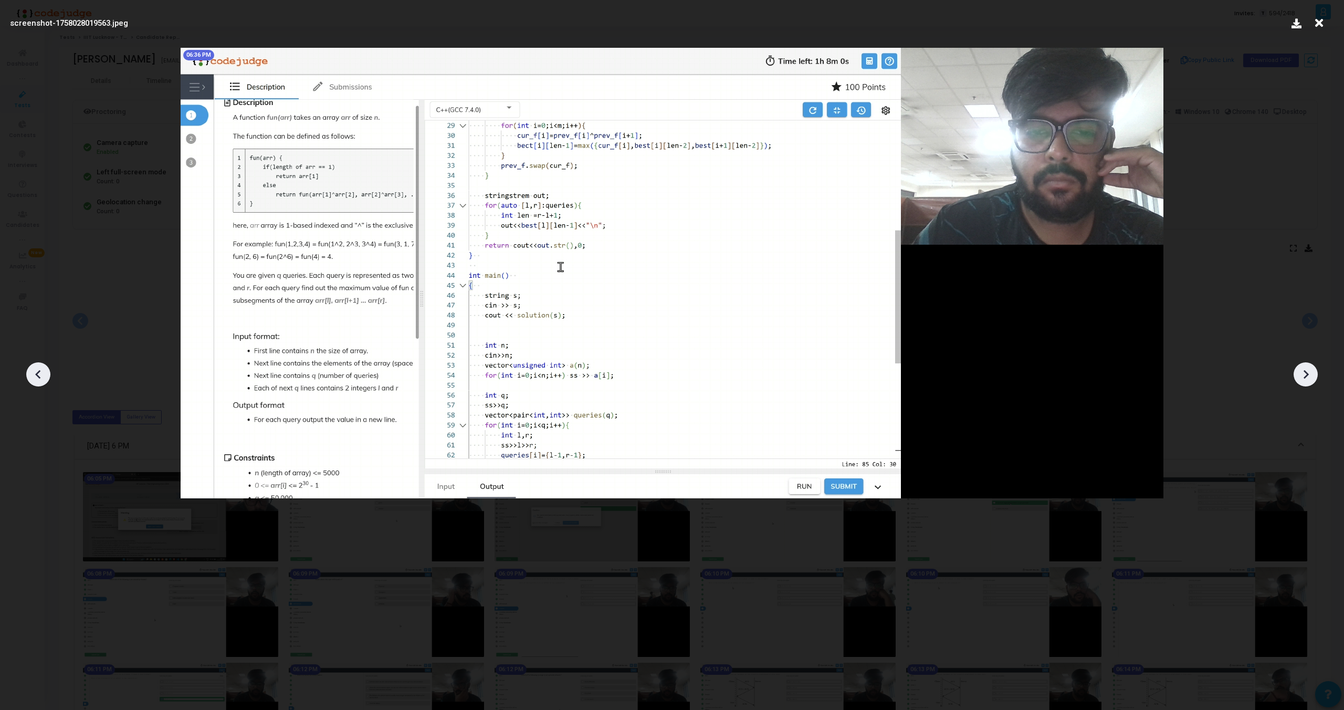
click at [1310, 370] on icon at bounding box center [1306, 374] width 16 height 16
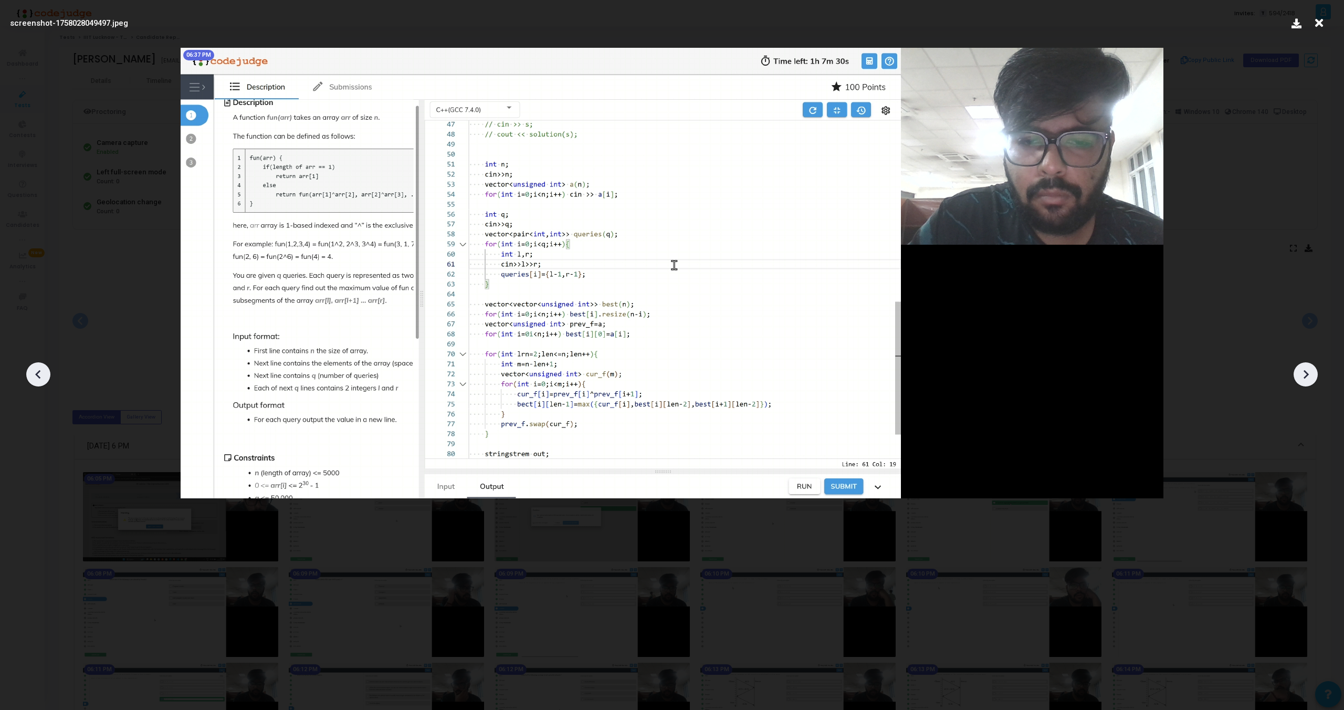
click at [1310, 370] on icon at bounding box center [1306, 374] width 16 height 16
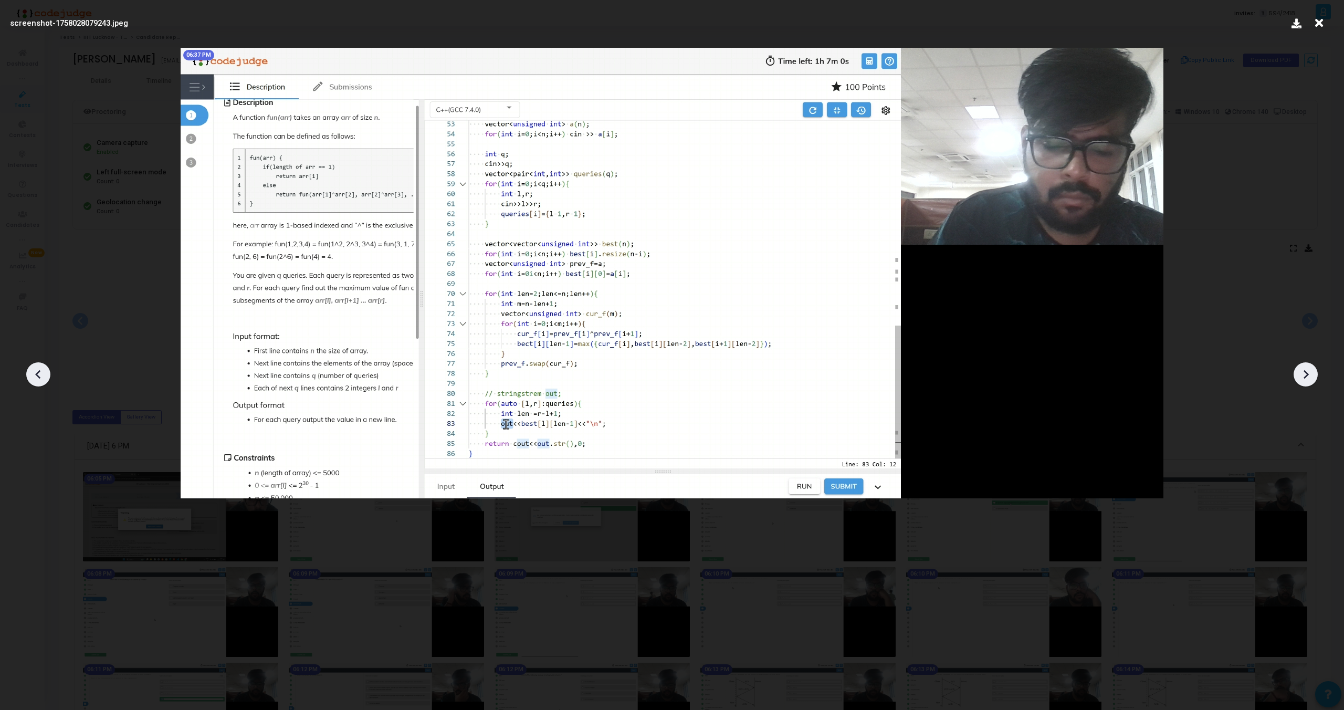
click at [1310, 370] on icon at bounding box center [1306, 374] width 16 height 16
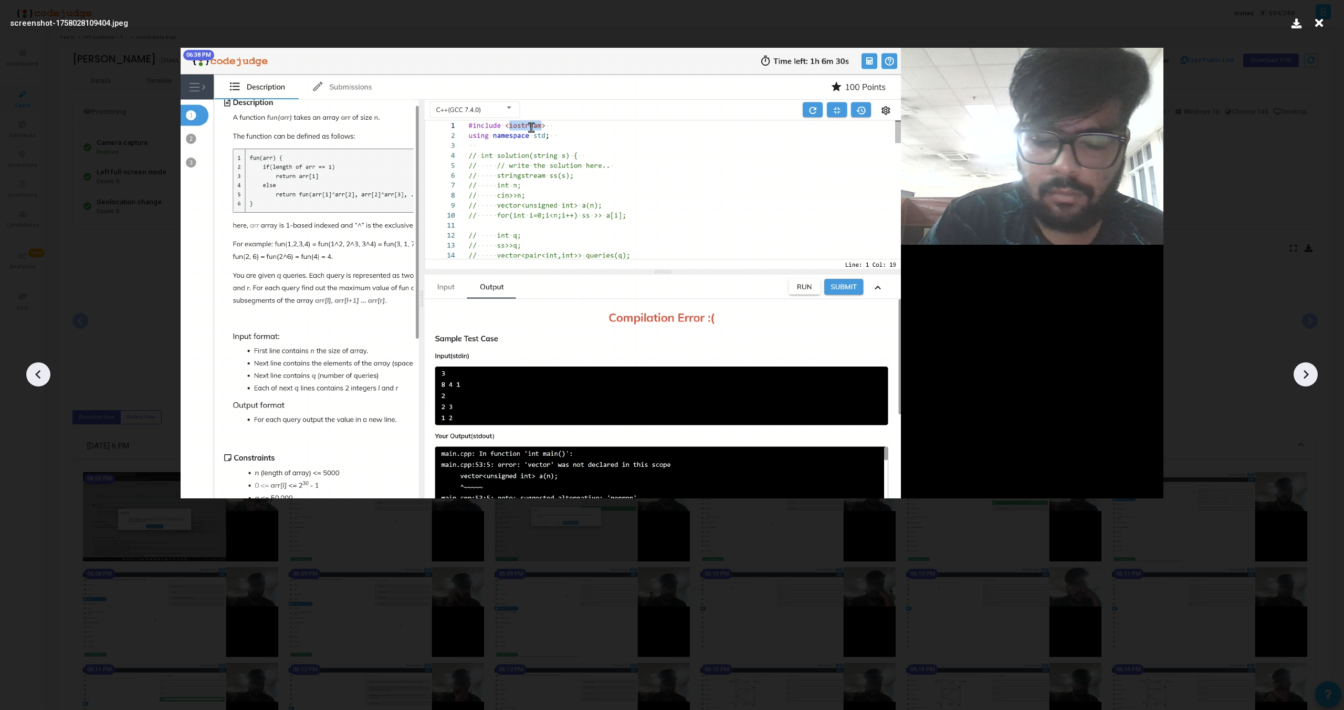
click at [1310, 370] on icon at bounding box center [1306, 374] width 16 height 16
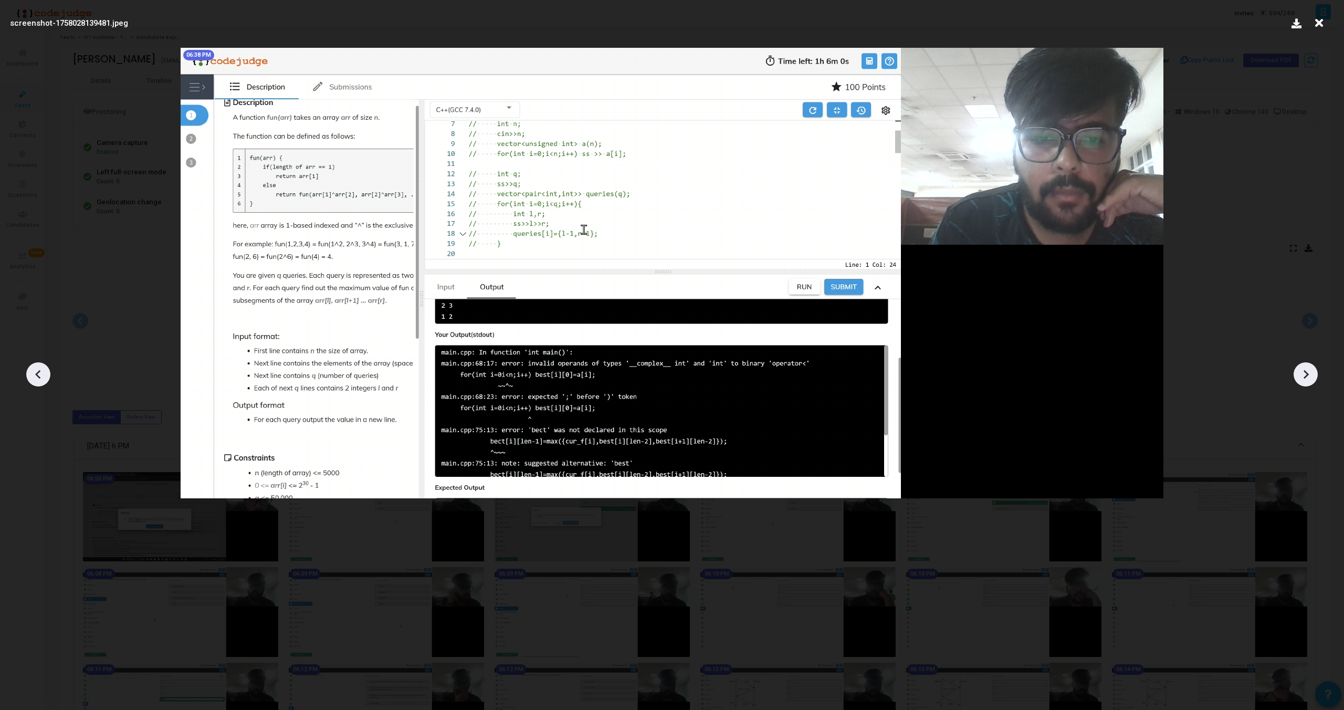
click at [1310, 370] on icon at bounding box center [1306, 374] width 16 height 16
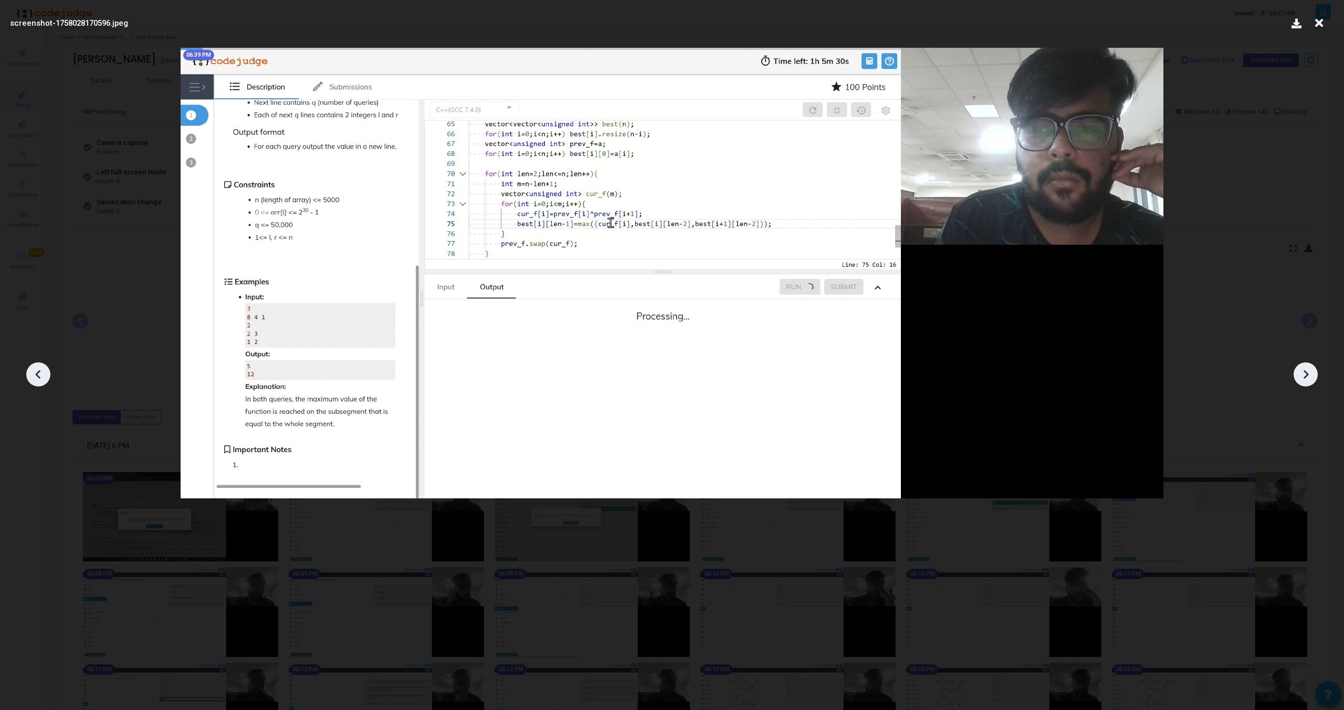
click at [1310, 370] on icon at bounding box center [1306, 374] width 16 height 16
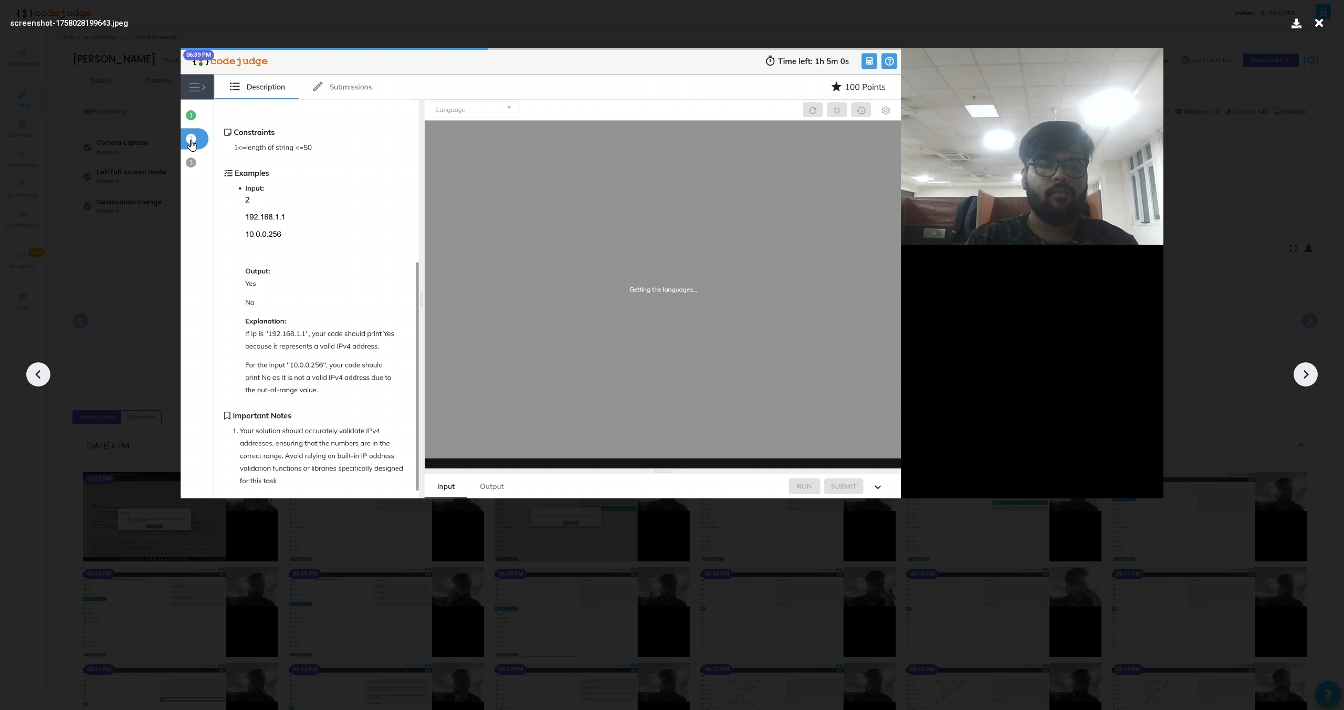
click at [37, 380] on icon at bounding box center [38, 374] width 16 height 16
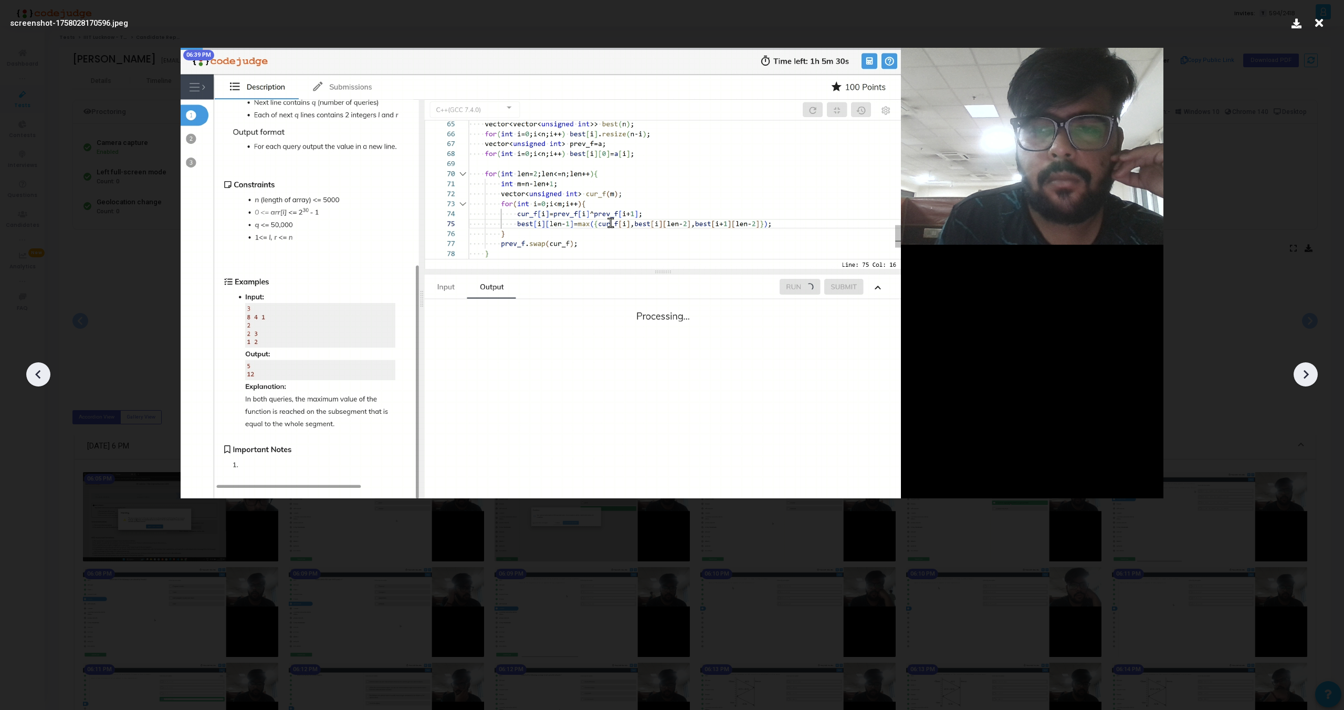
click at [45, 366] on icon at bounding box center [38, 374] width 16 height 16
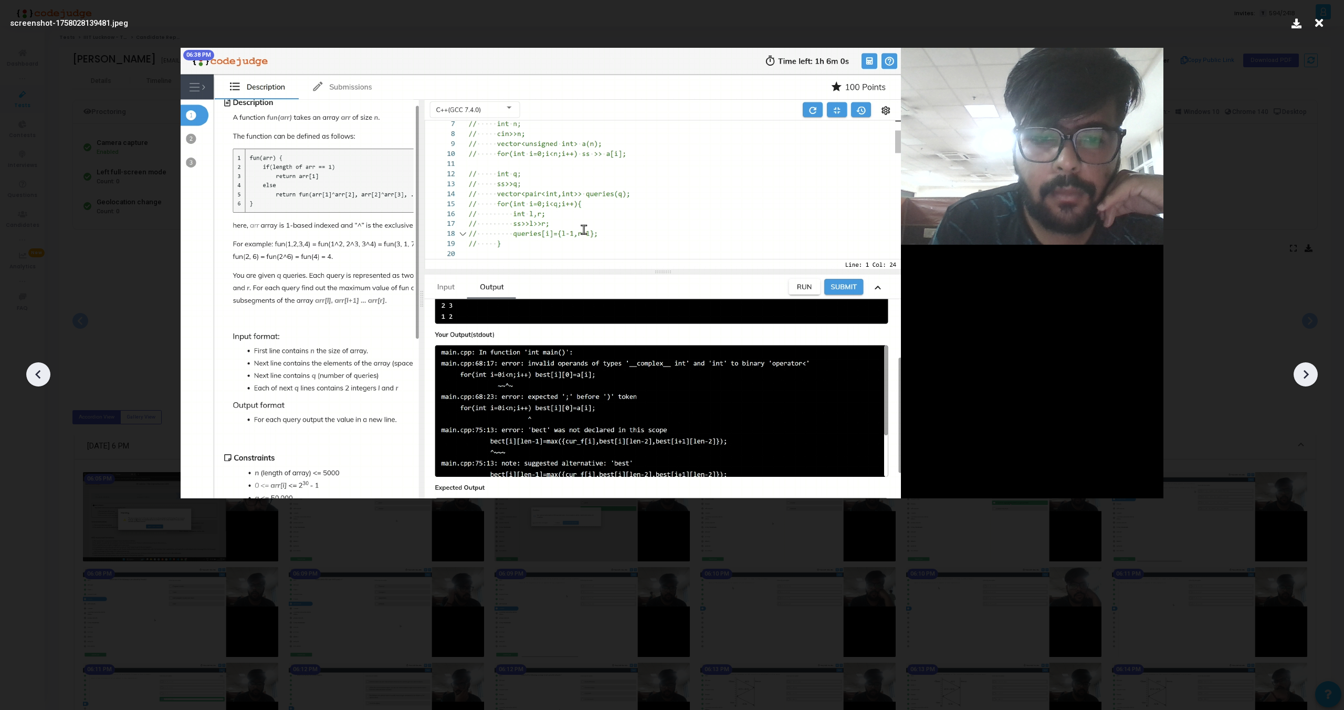
click at [1298, 372] on icon at bounding box center [1306, 374] width 16 height 16
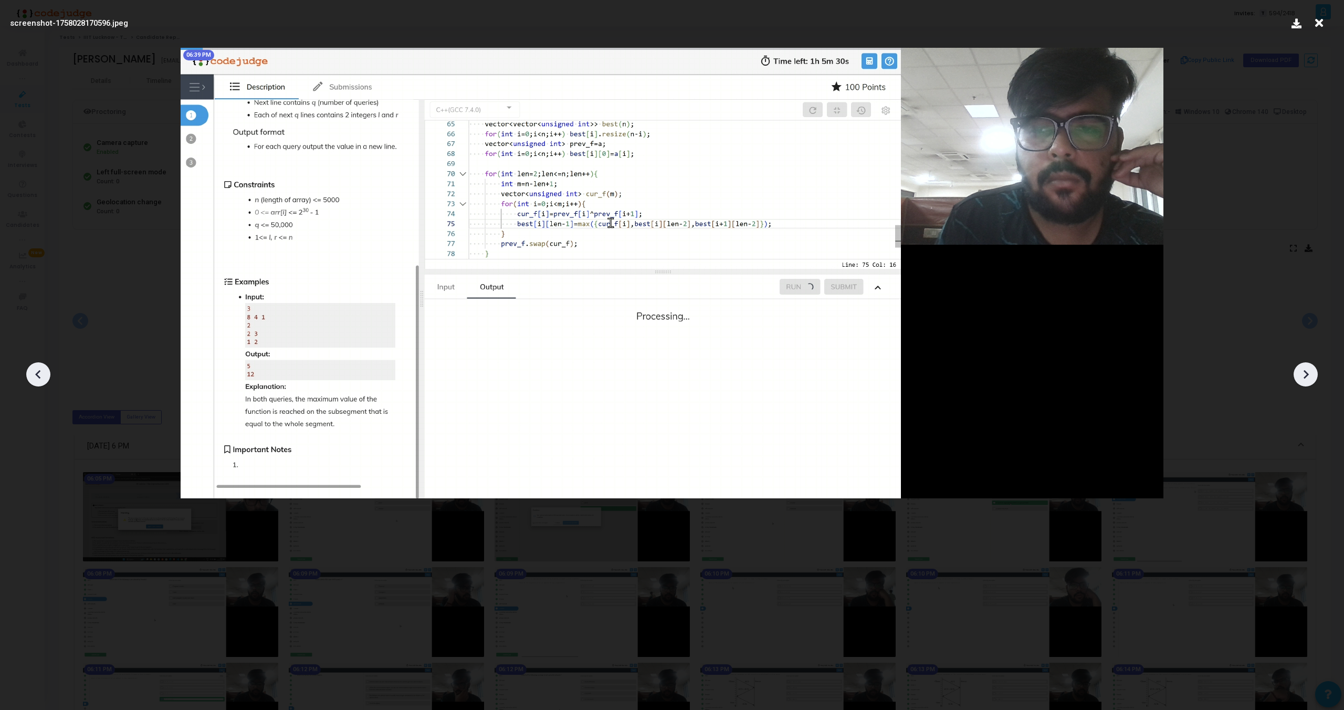
click at [1298, 372] on icon at bounding box center [1306, 374] width 16 height 16
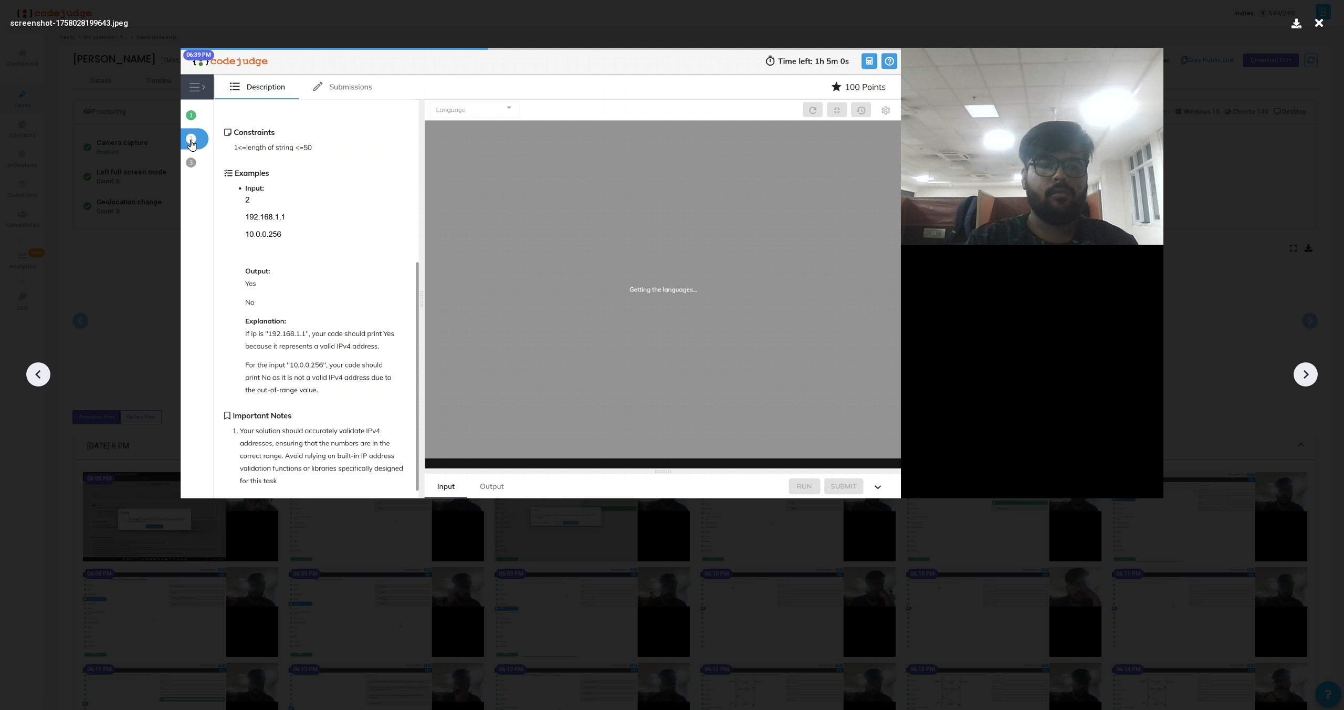
click at [1298, 372] on icon at bounding box center [1306, 374] width 16 height 16
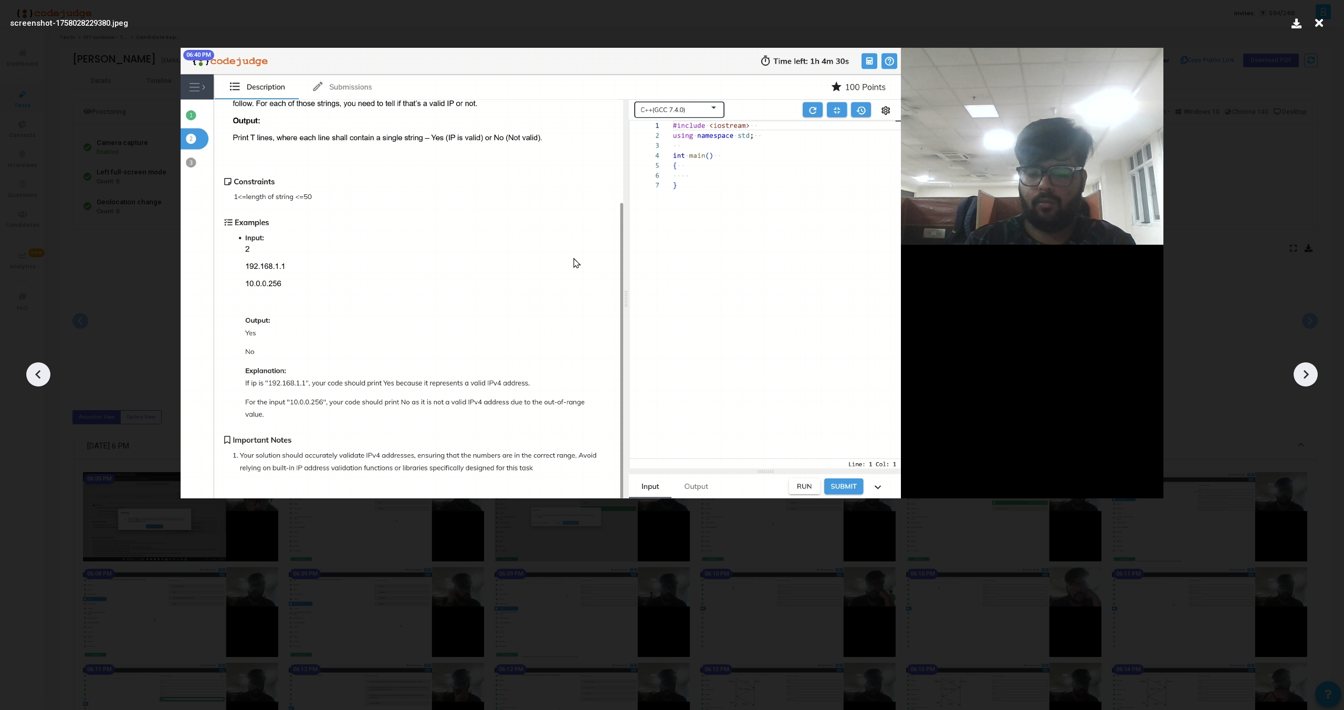
click at [1298, 372] on icon at bounding box center [1306, 374] width 16 height 16
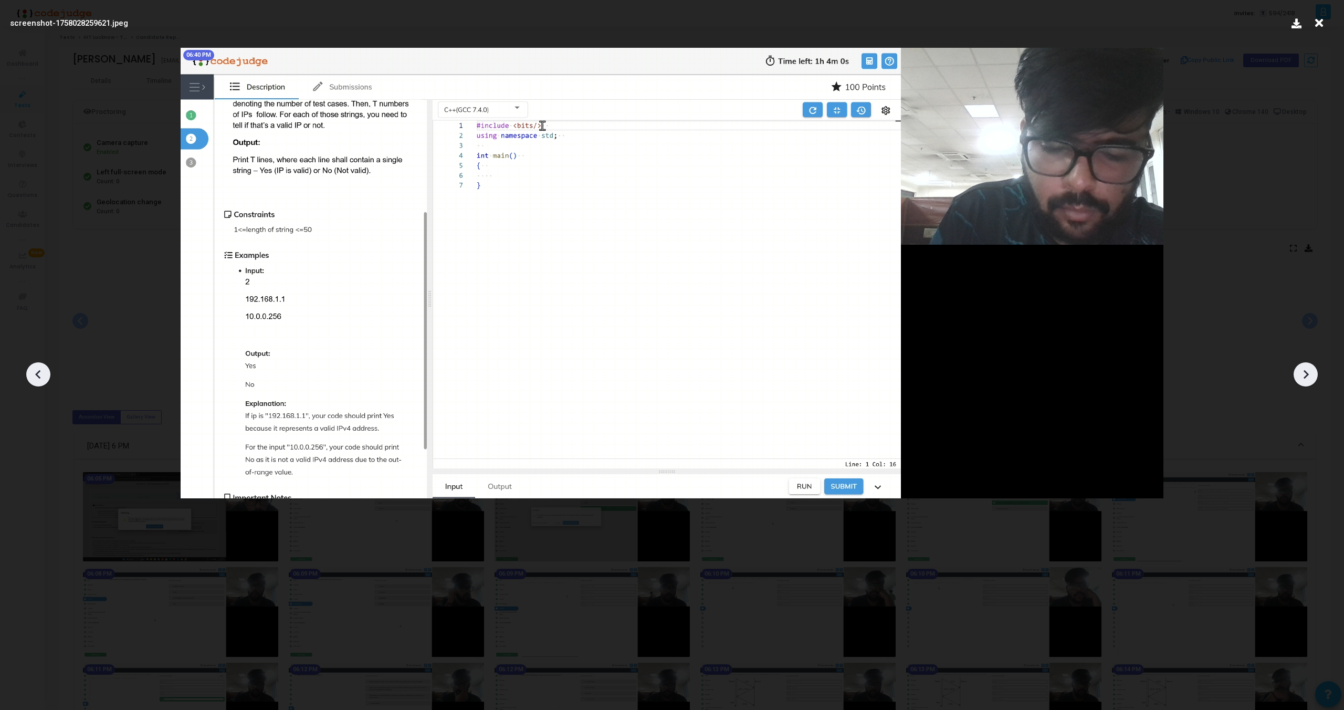
click at [1298, 372] on icon at bounding box center [1306, 374] width 16 height 16
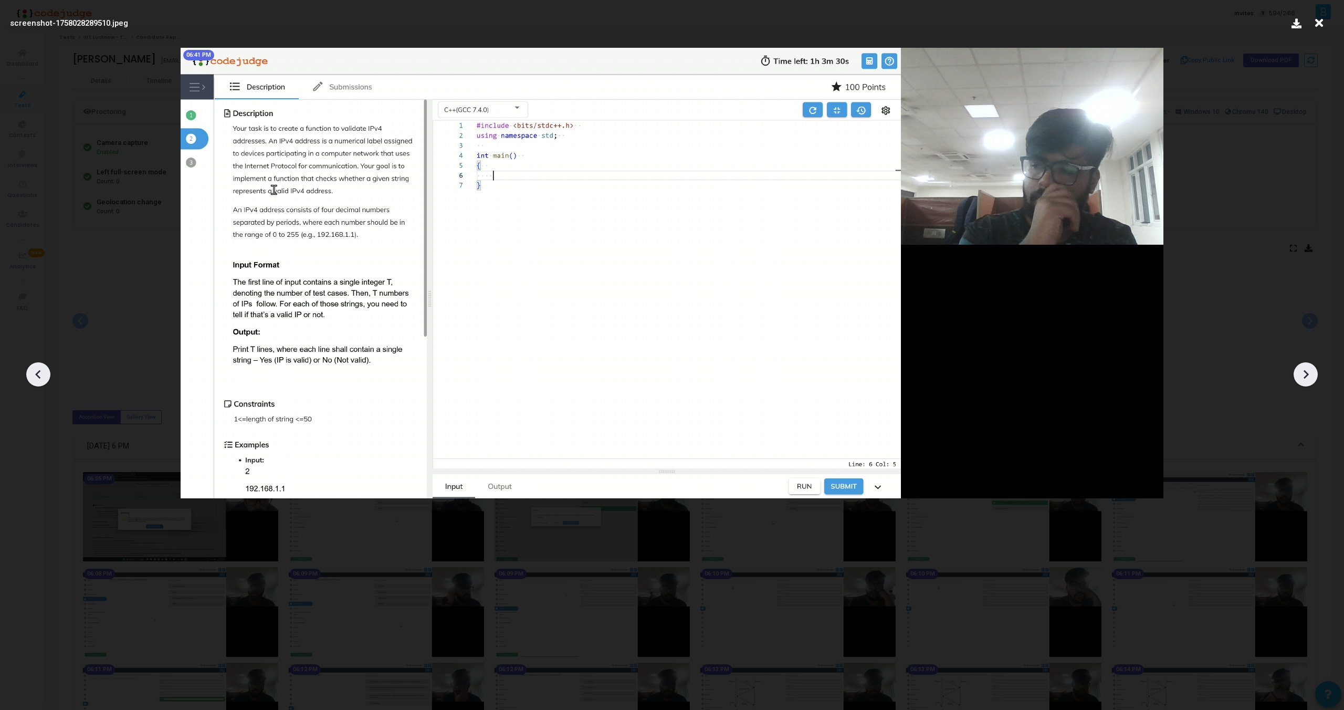
click at [1298, 372] on icon at bounding box center [1306, 374] width 16 height 16
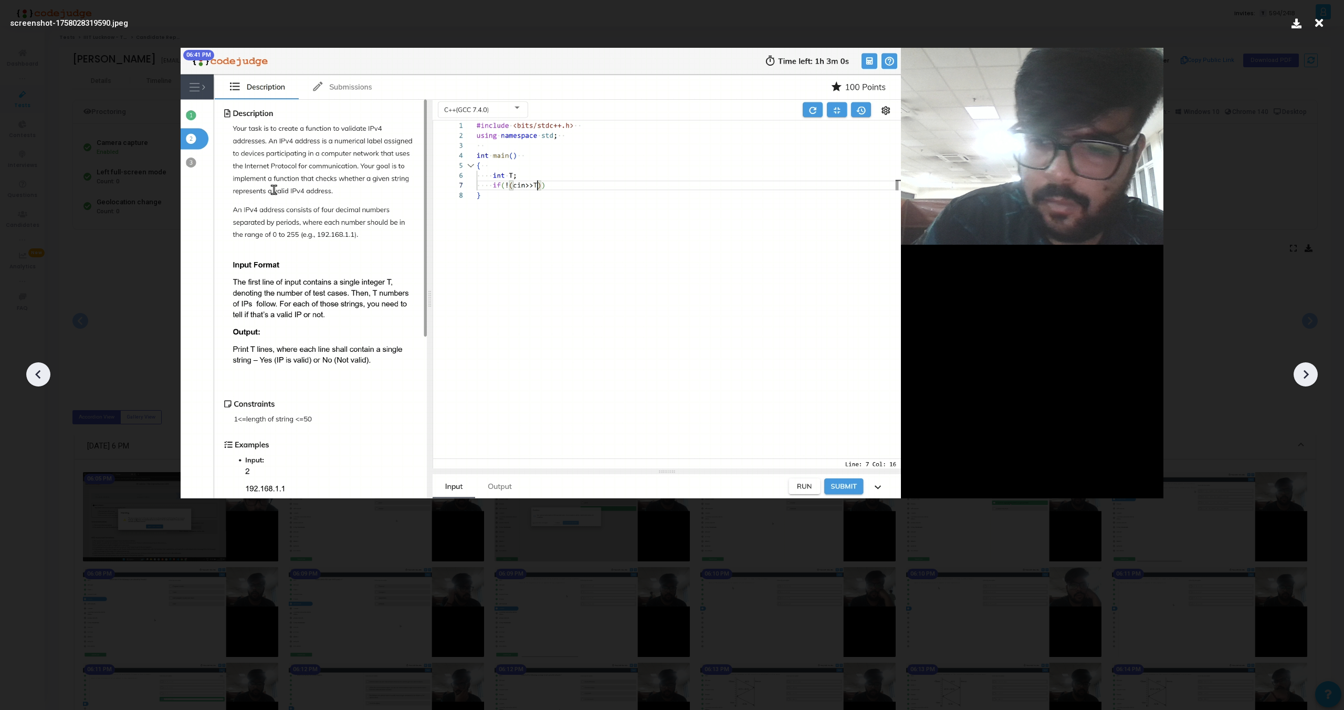
click at [1298, 372] on icon at bounding box center [1306, 374] width 16 height 16
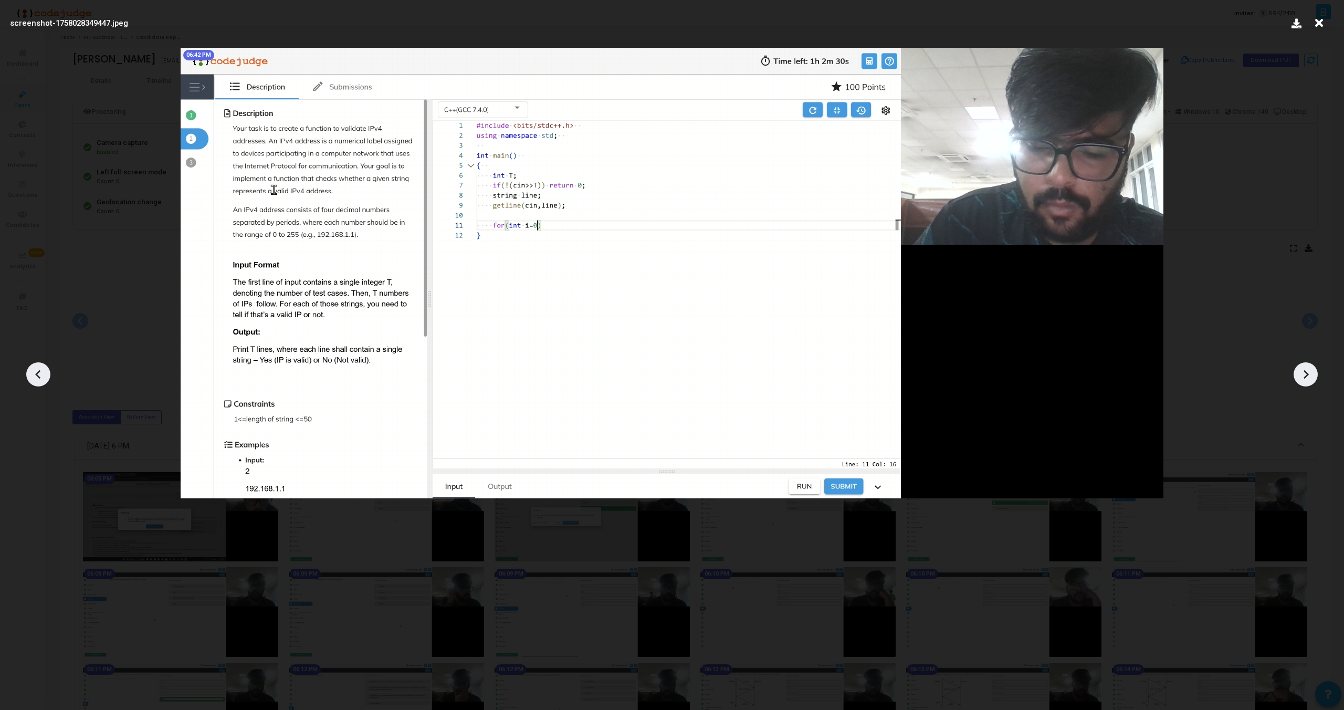
click at [1298, 372] on icon at bounding box center [1306, 374] width 16 height 16
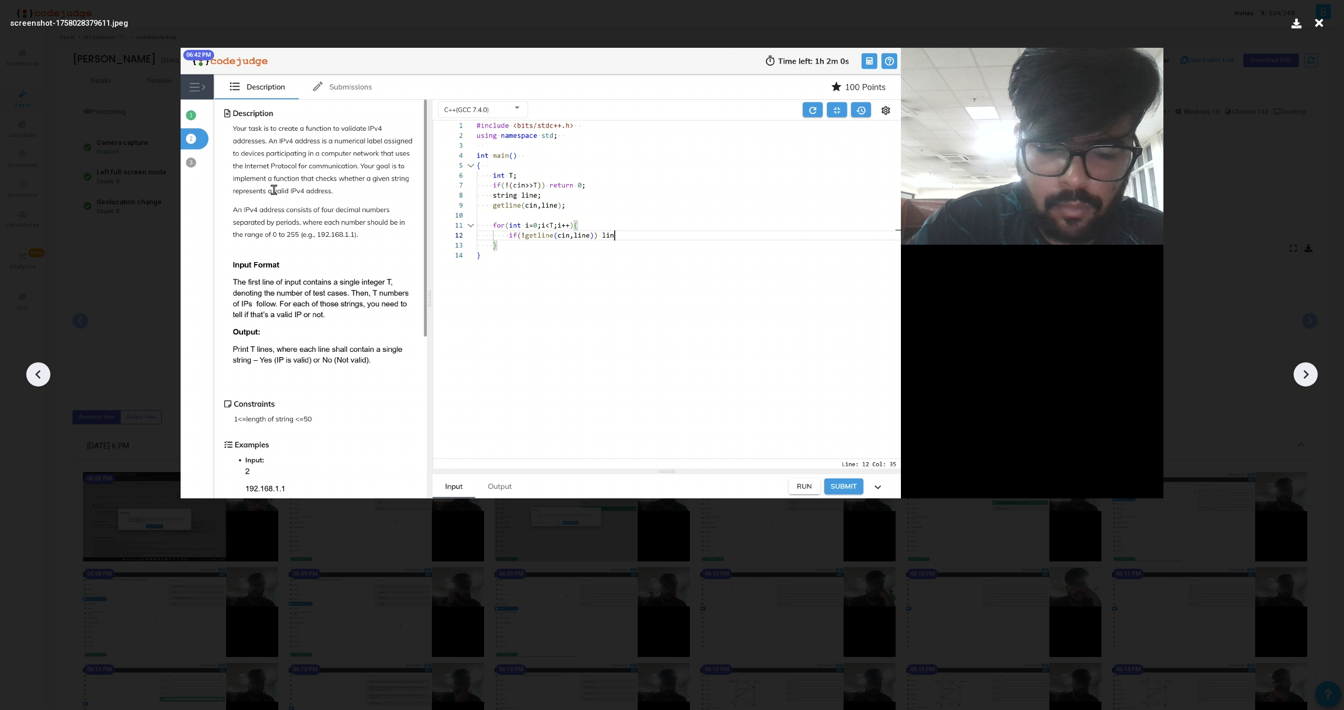
click at [1298, 372] on icon at bounding box center [1306, 374] width 16 height 16
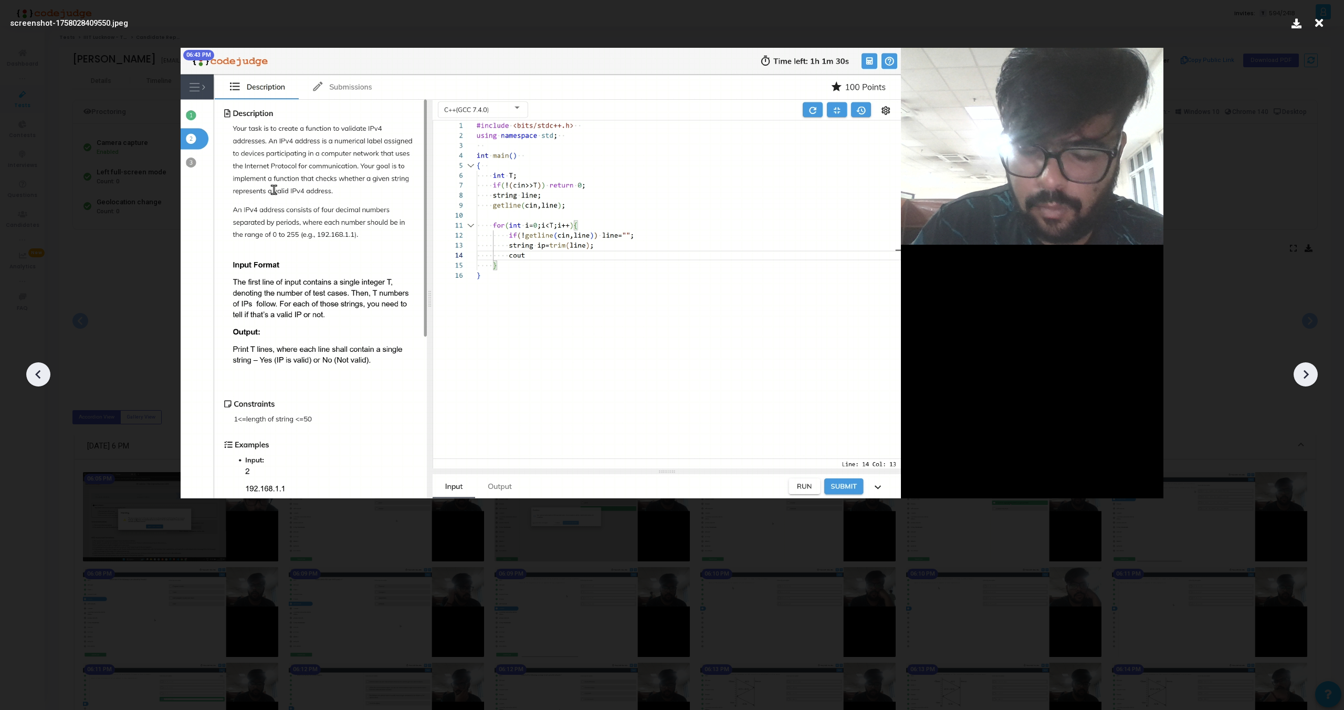
click at [1298, 372] on icon at bounding box center [1306, 374] width 16 height 16
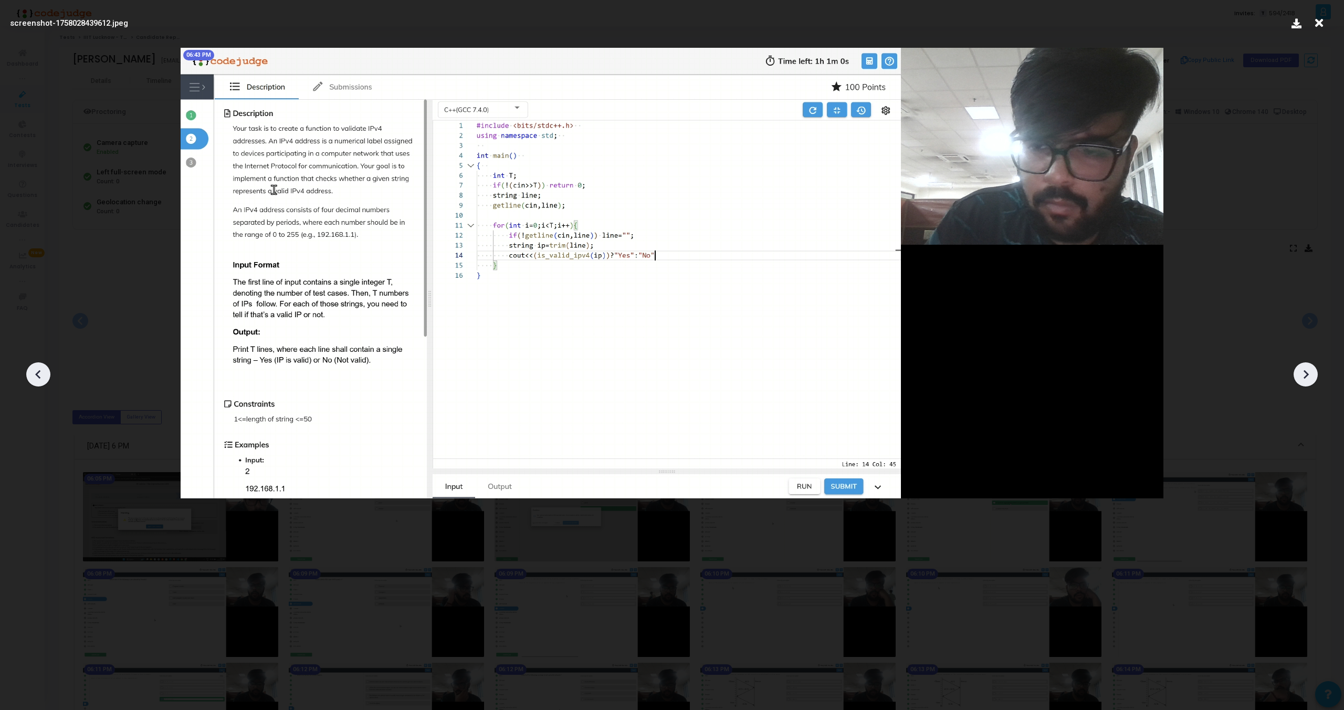
click at [1324, 20] on icon at bounding box center [1319, 23] width 16 height 20
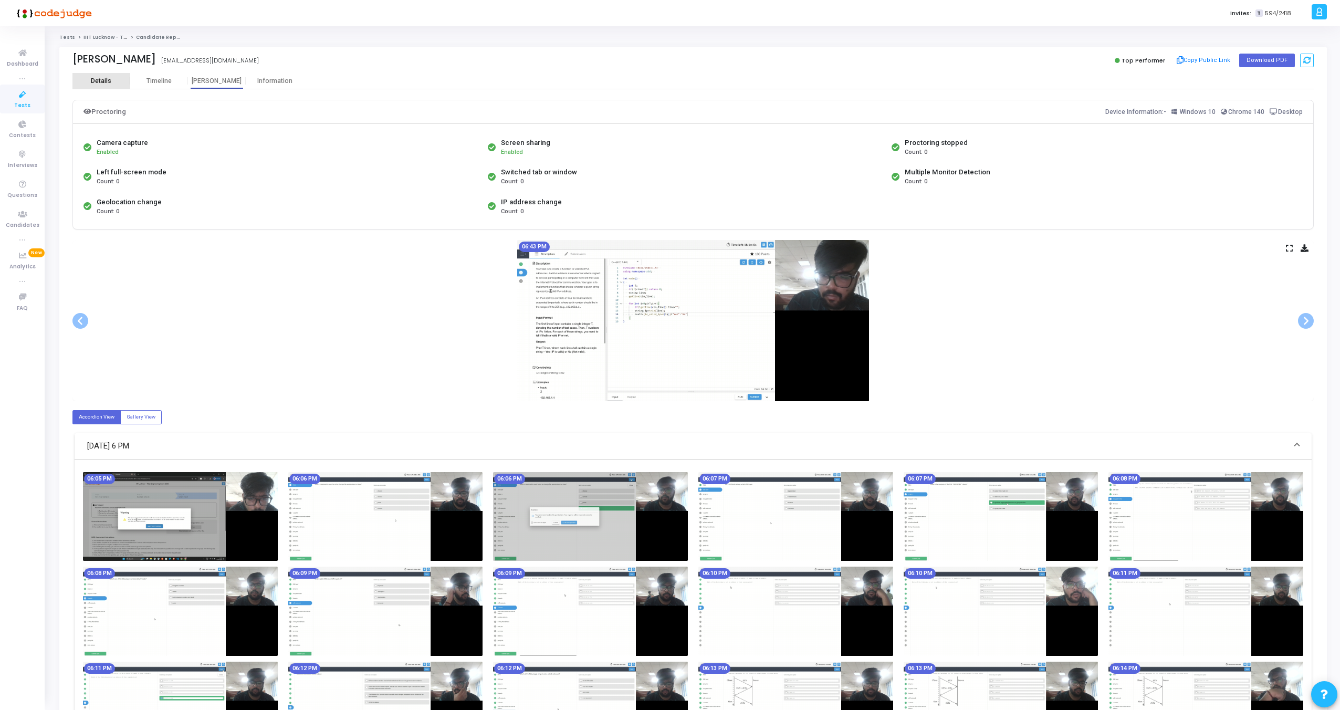
click at [100, 86] on div "Details" at bounding box center [101, 81] width 58 height 16
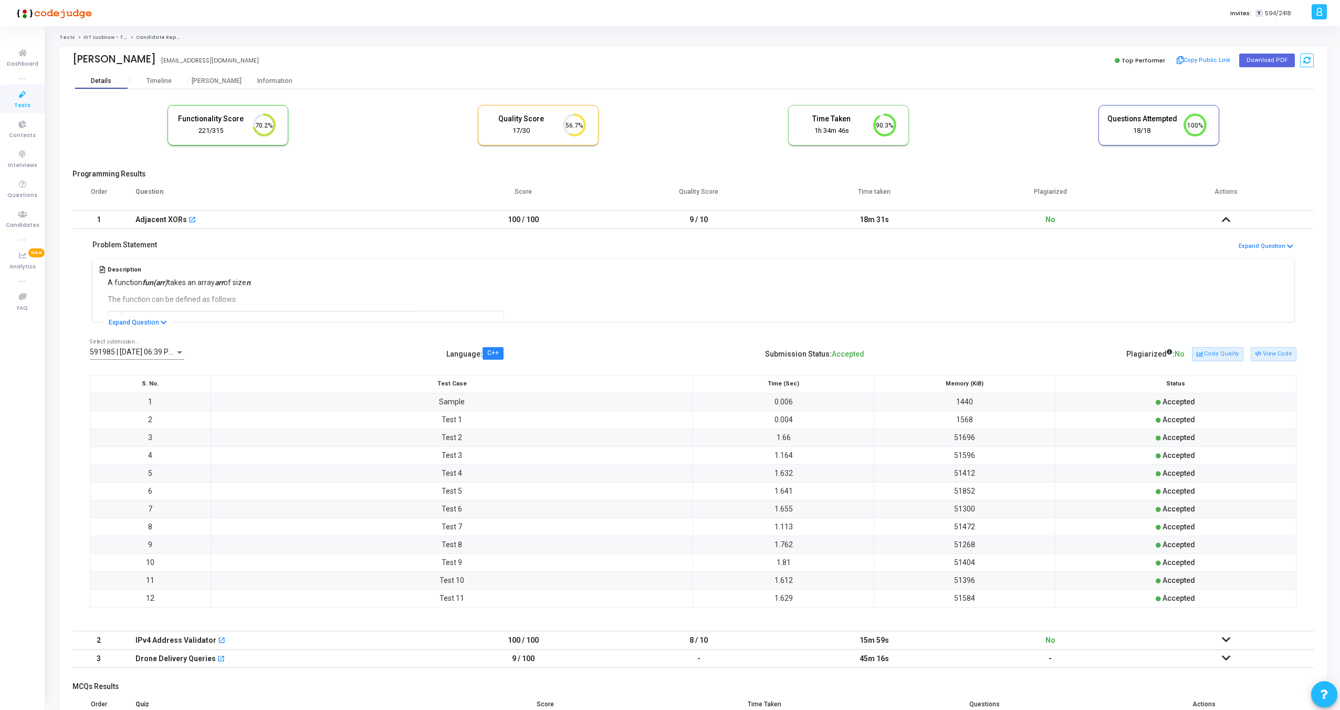
scroll to position [88, 0]
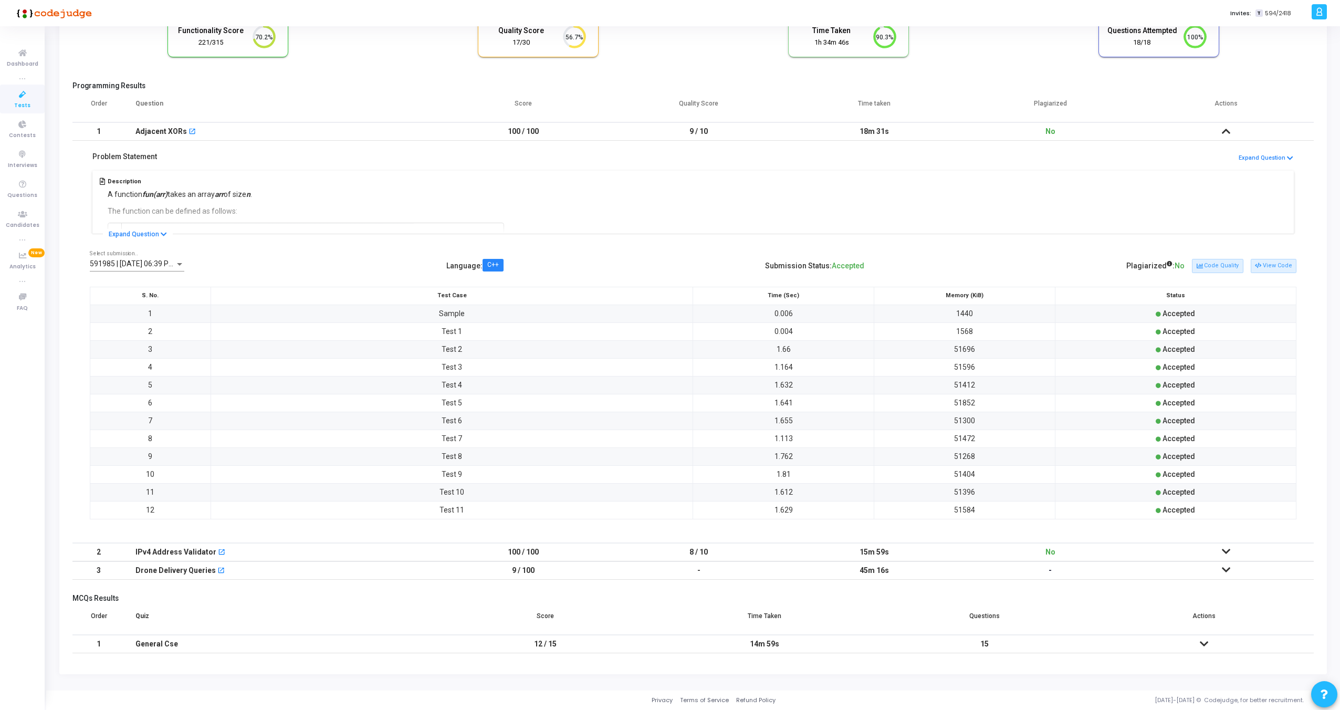
click at [1228, 549] on icon at bounding box center [1226, 551] width 8 height 7
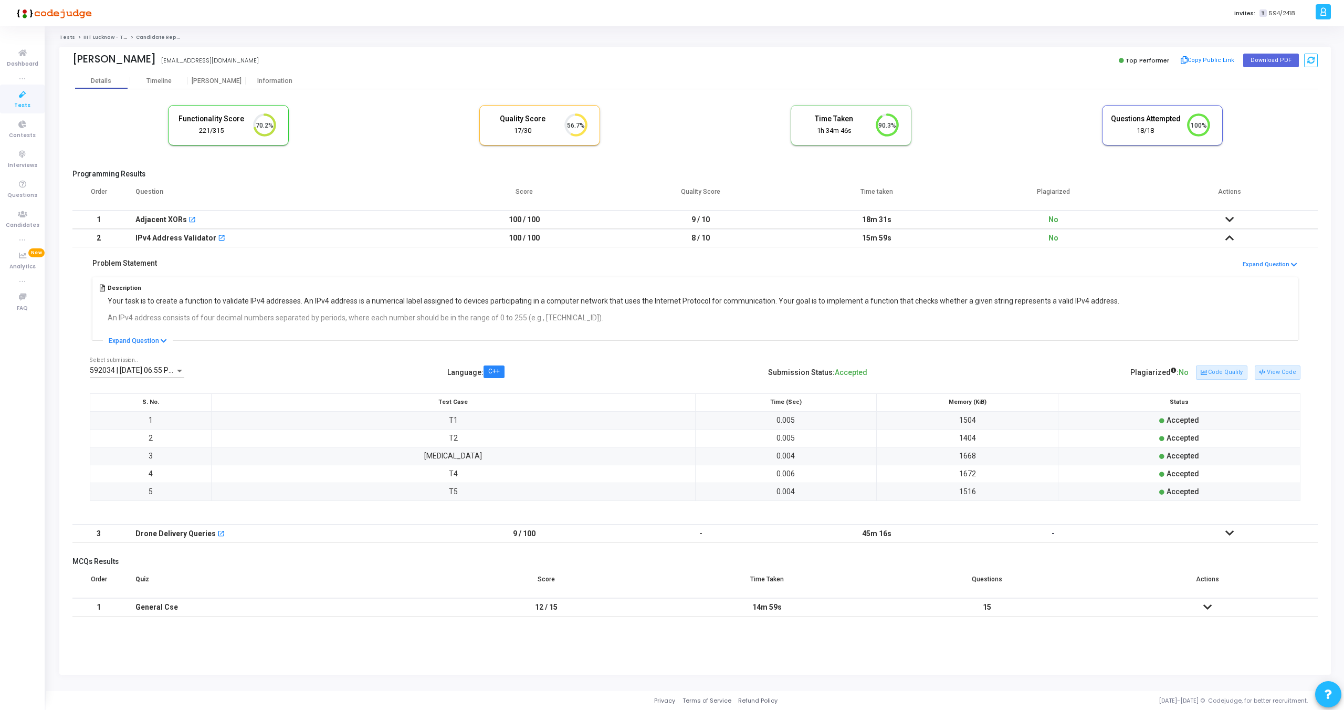
click at [1229, 219] on icon at bounding box center [1229, 219] width 8 height 7
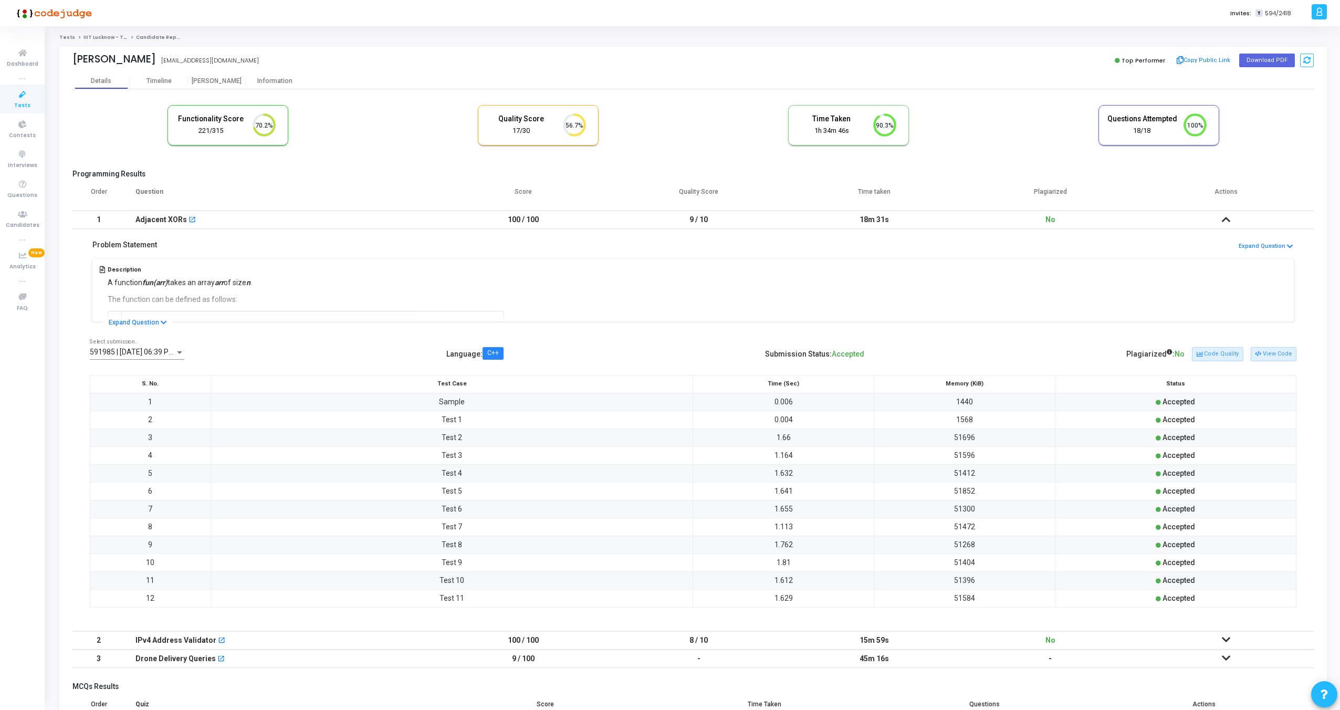
scroll to position [88, 0]
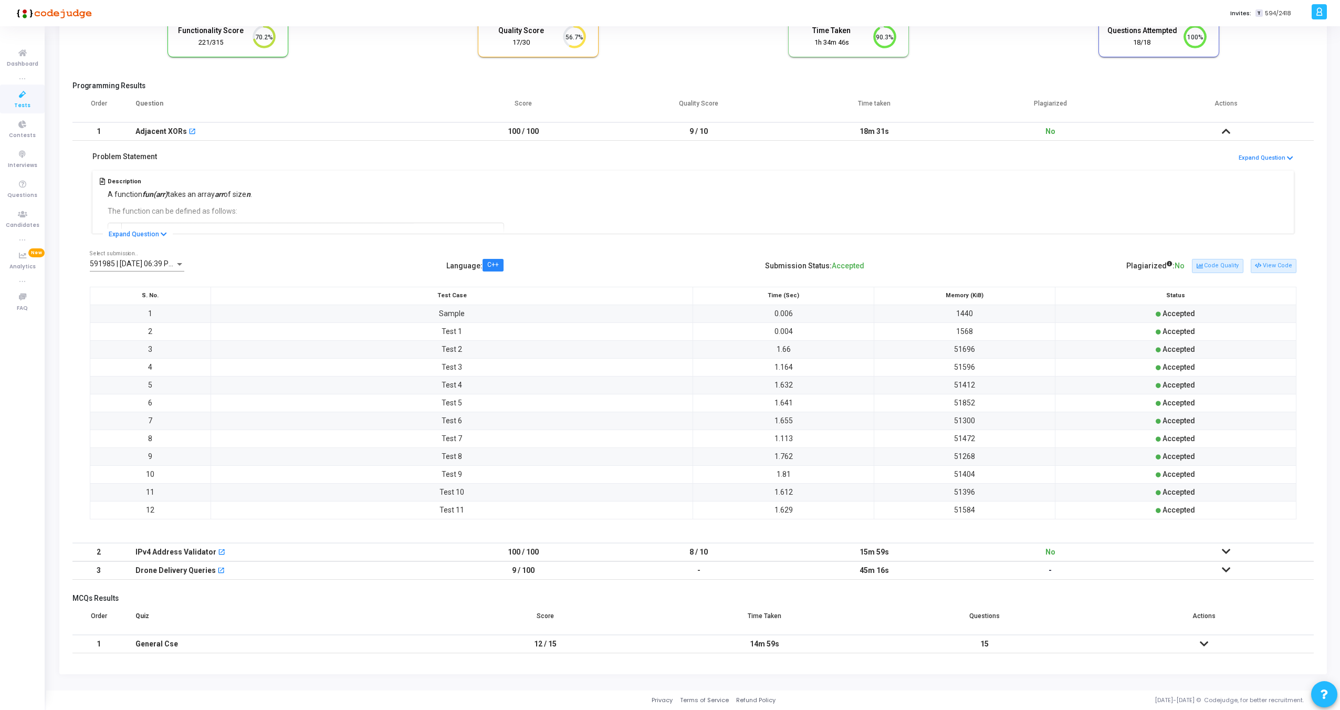
click at [1205, 645] on icon at bounding box center [1204, 643] width 8 height 7
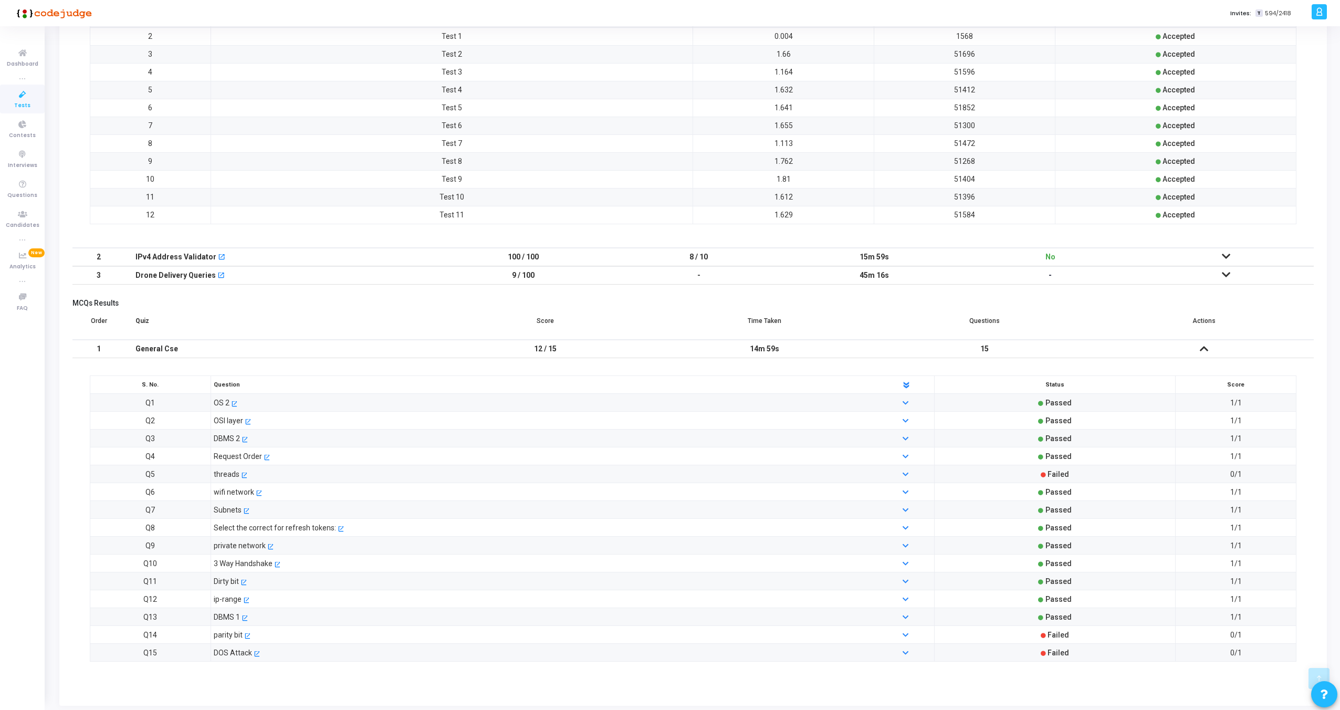
scroll to position [415, 0]
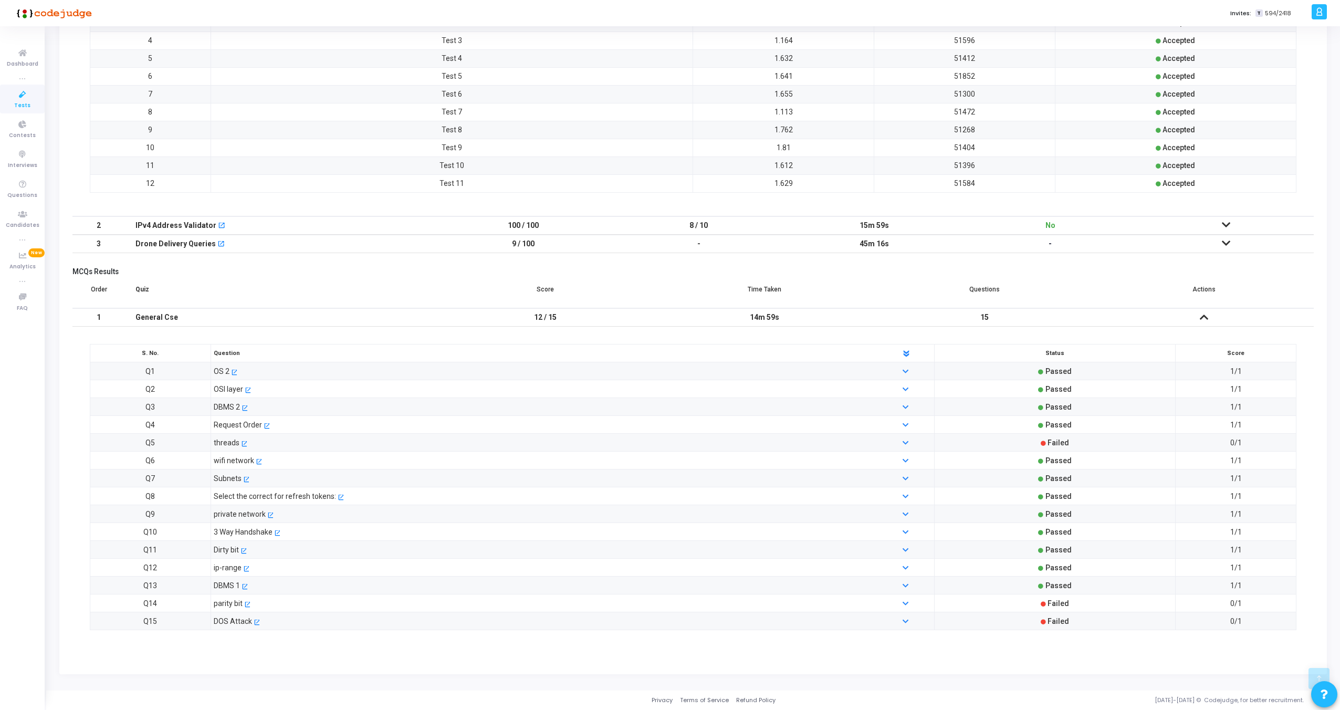
click at [1225, 243] on icon at bounding box center [1226, 242] width 8 height 7
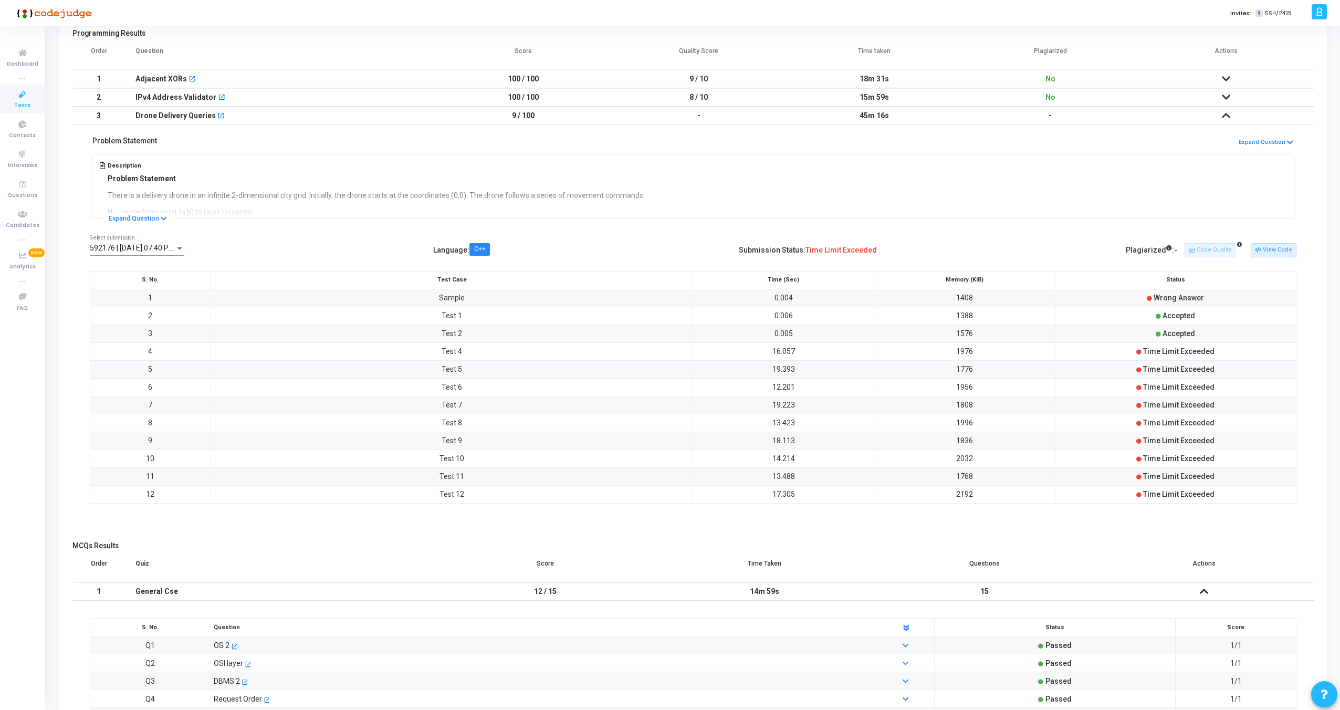
scroll to position [51, 0]
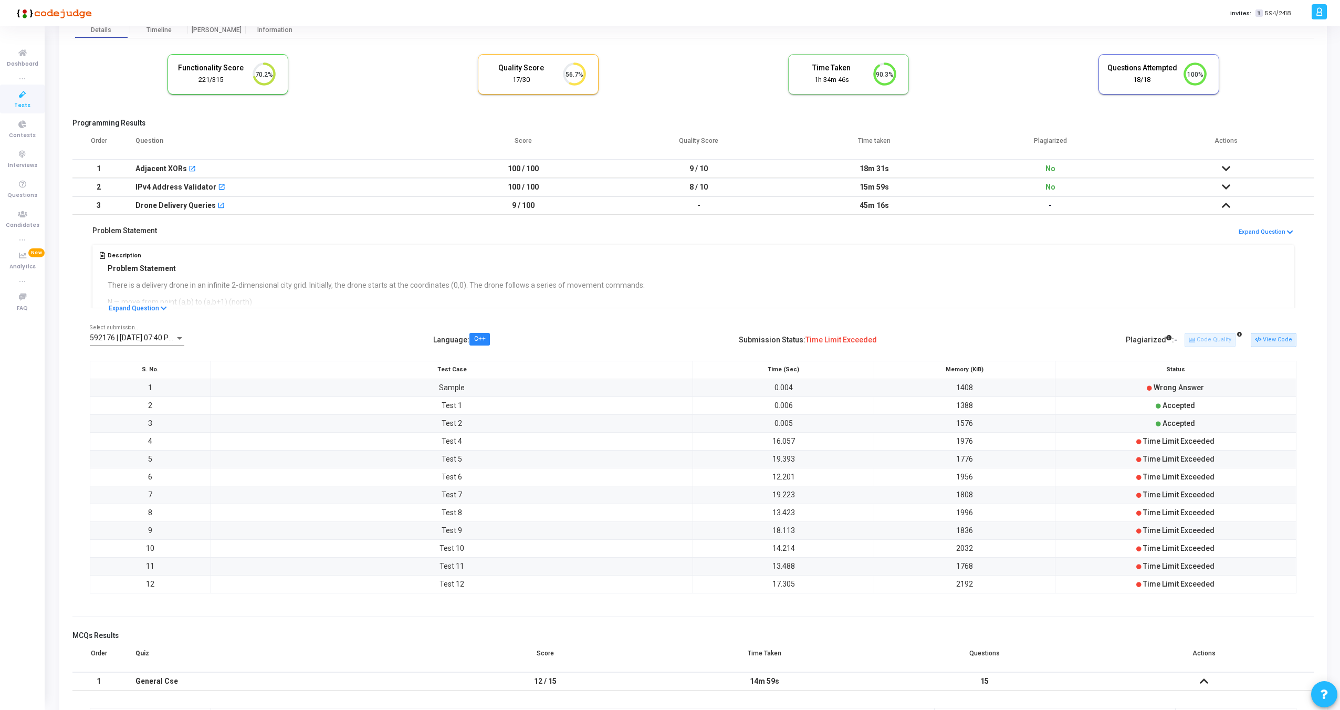
click at [1226, 170] on icon at bounding box center [1226, 168] width 8 height 7
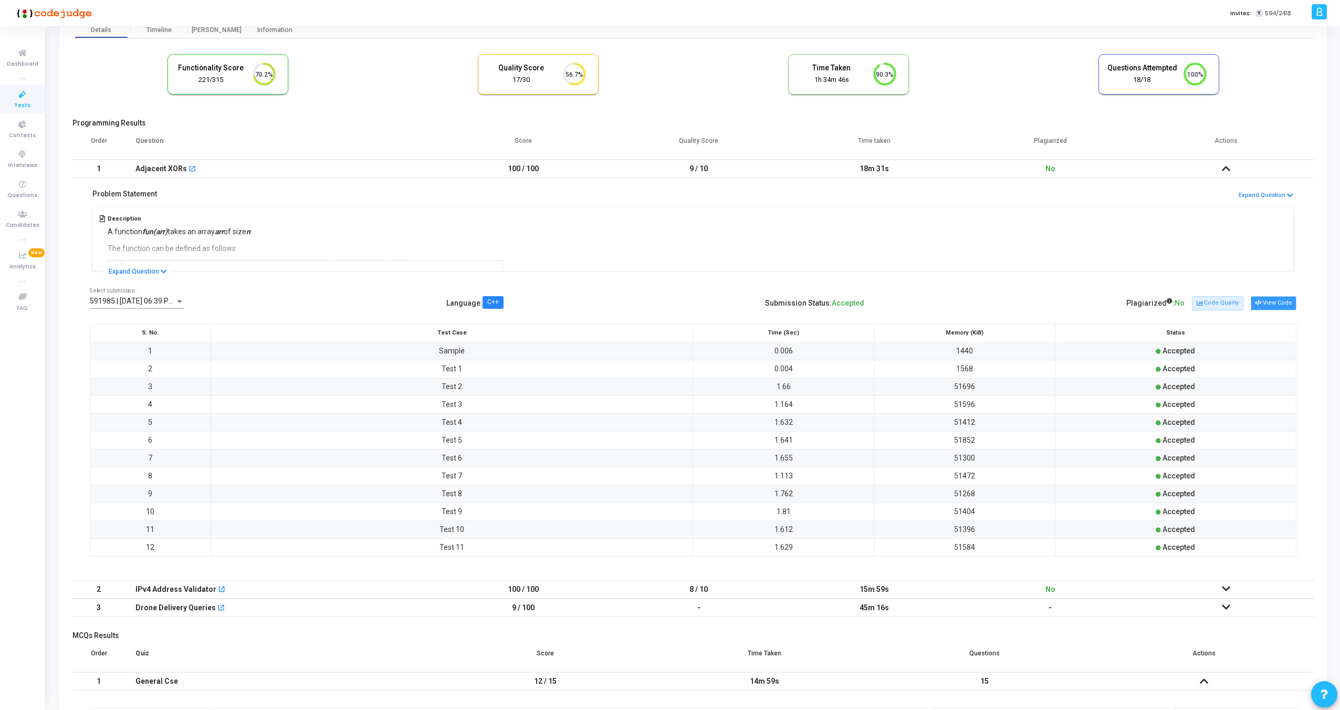
click at [1267, 301] on button "View Code" at bounding box center [1274, 303] width 46 height 14
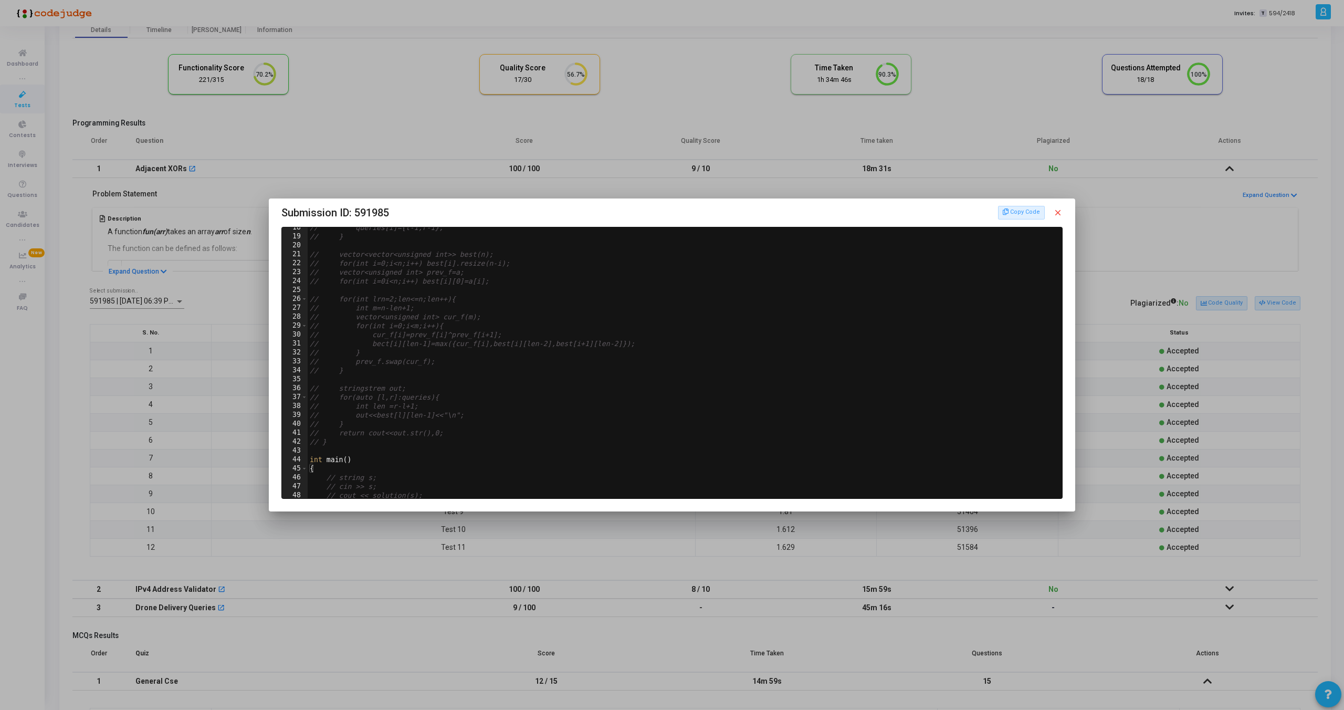
scroll to position [168, 0]
click at [1058, 210] on mat-icon "close" at bounding box center [1057, 212] width 9 height 9
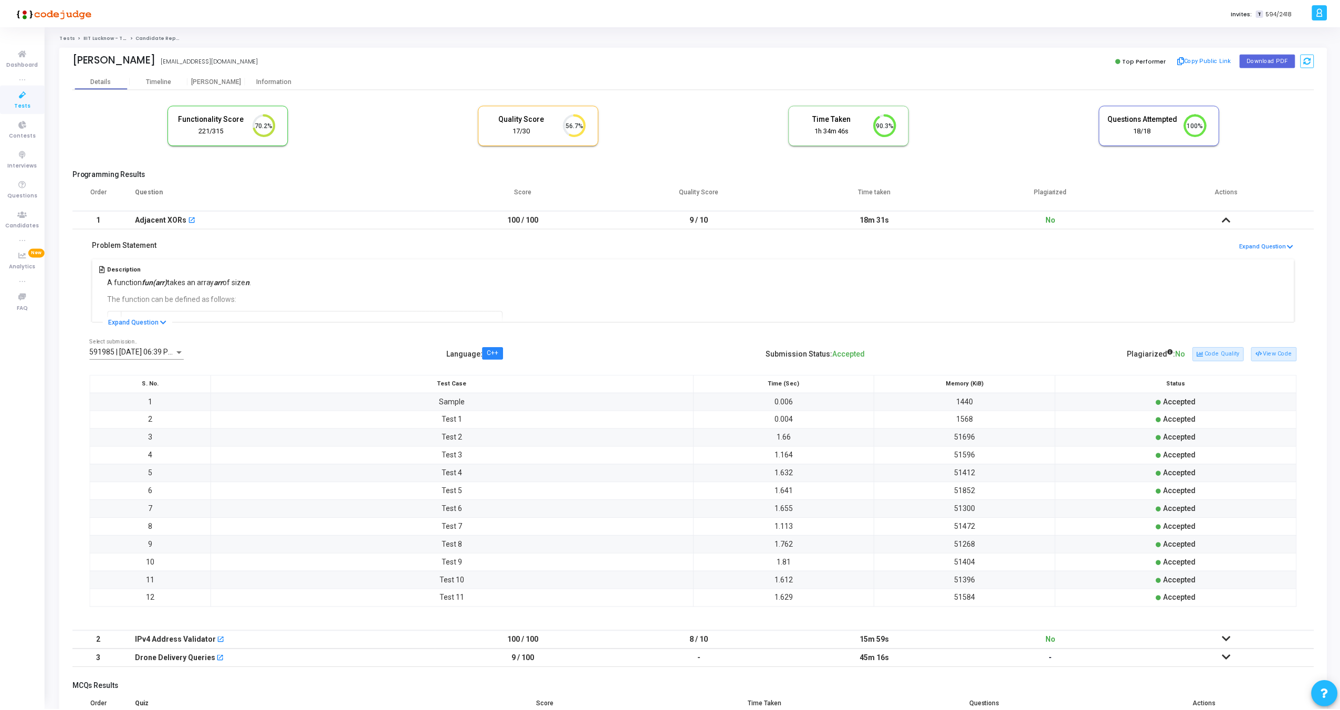
scroll to position [51, 0]
